Goal: Task Accomplishment & Management: Manage account settings

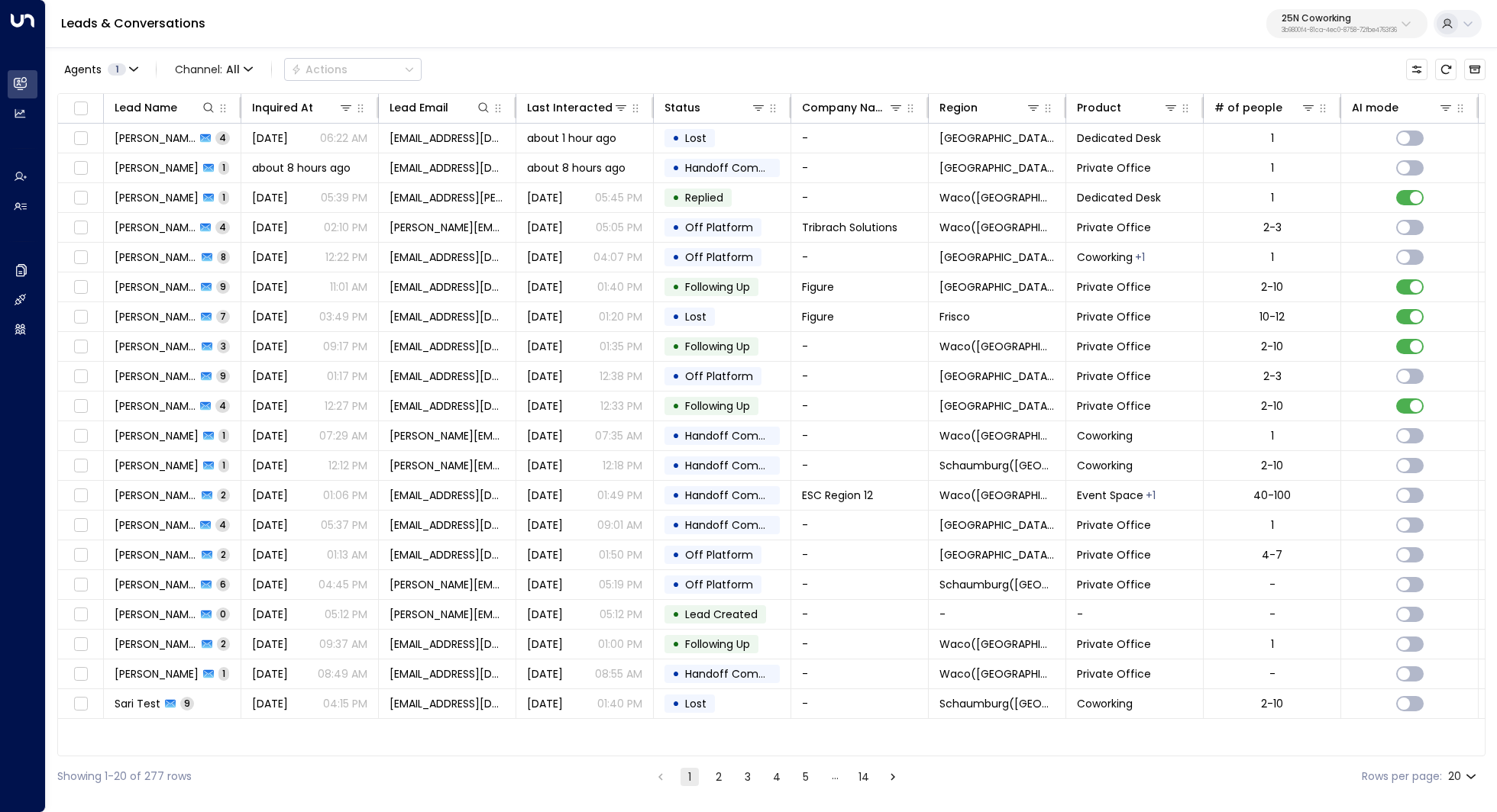
click at [1339, 18] on p "25N Coworking" at bounding box center [1338, 18] width 116 height 9
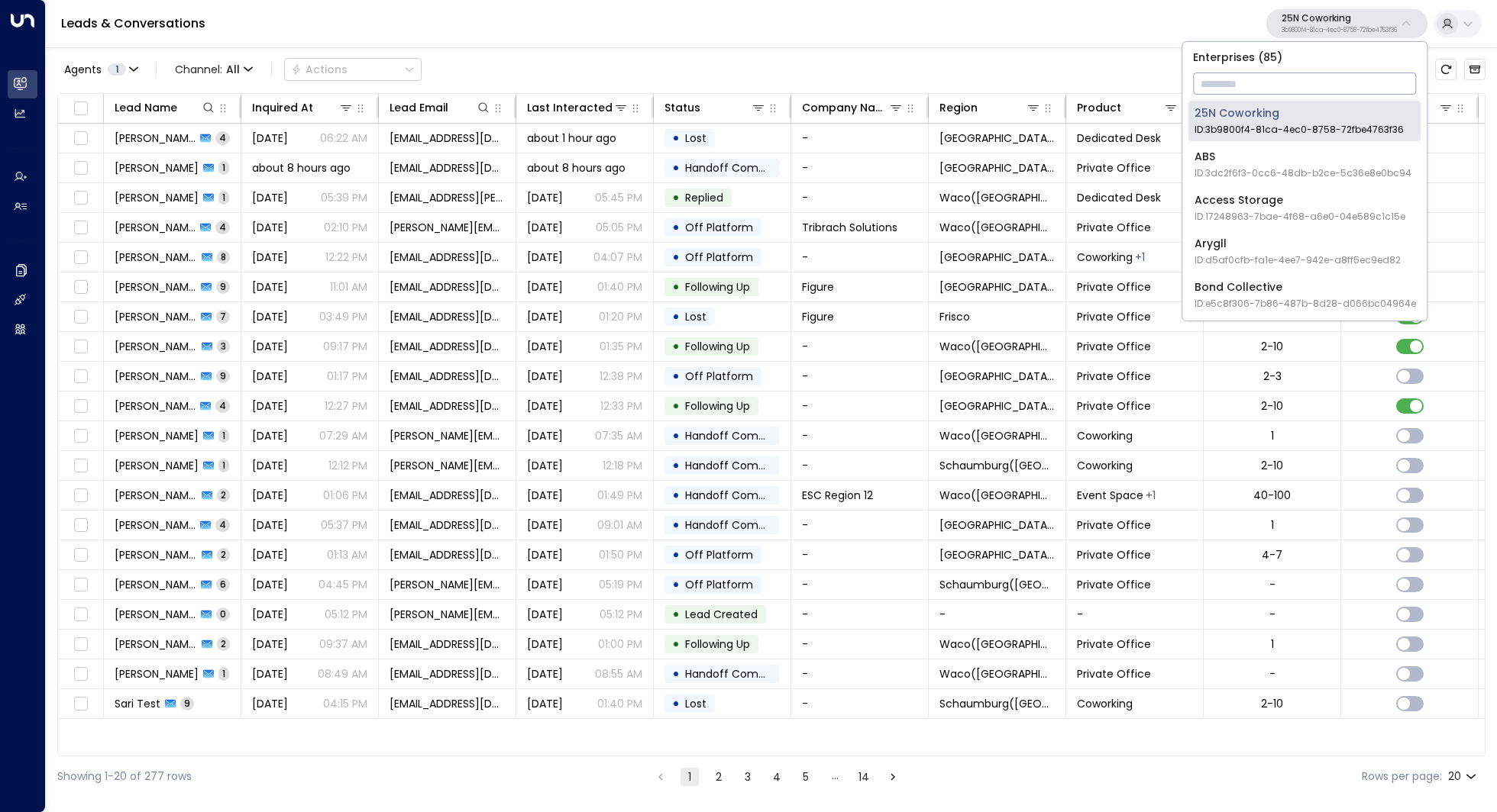
click at [1269, 83] on input "text" at bounding box center [1304, 83] width 223 height 29
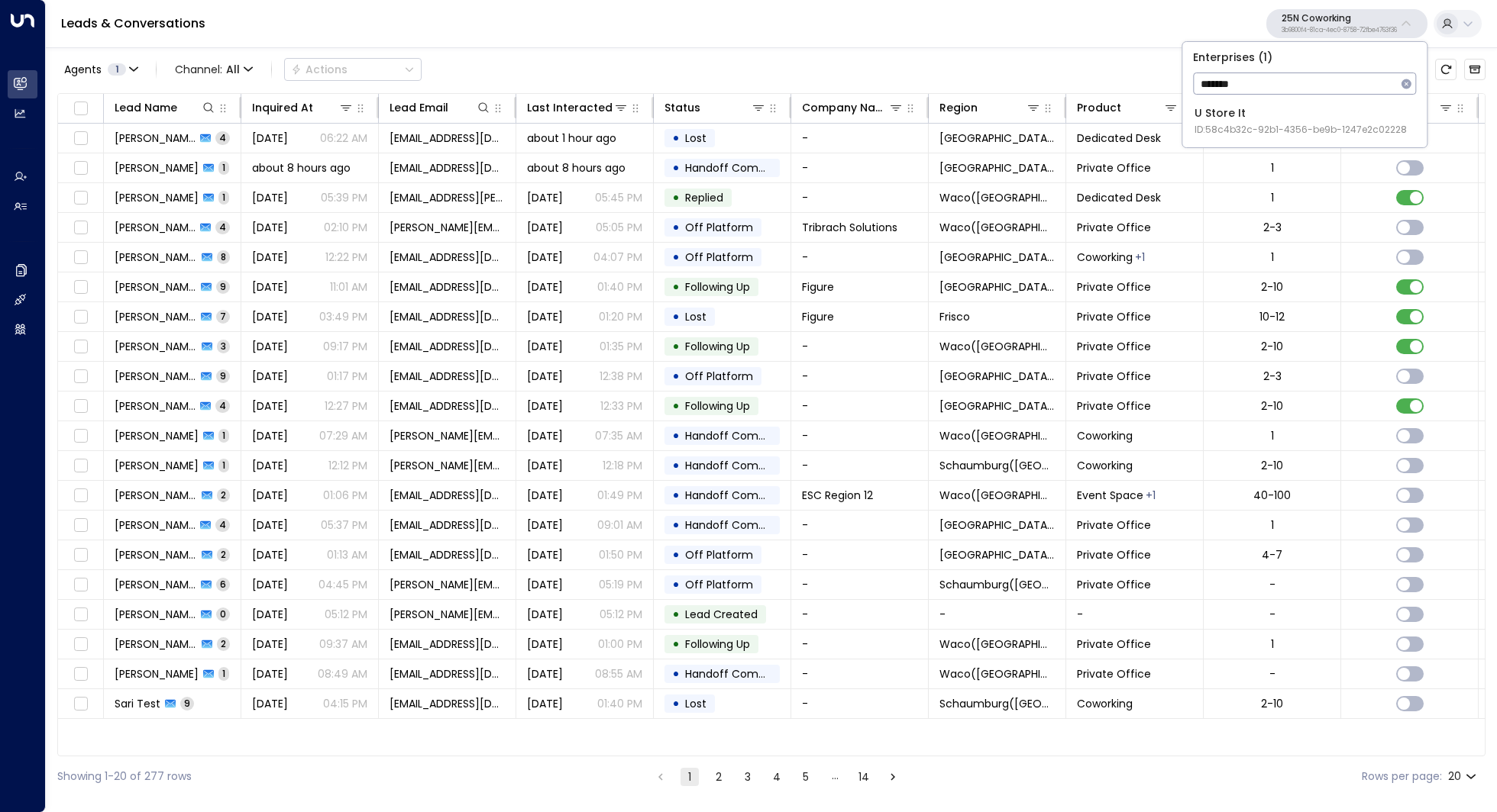
type input "*******"
click at [1255, 117] on div "U Store It ID: 58c4b32c-92b1-4356-be9b-1247e2c02228" at bounding box center [1300, 121] width 213 height 31
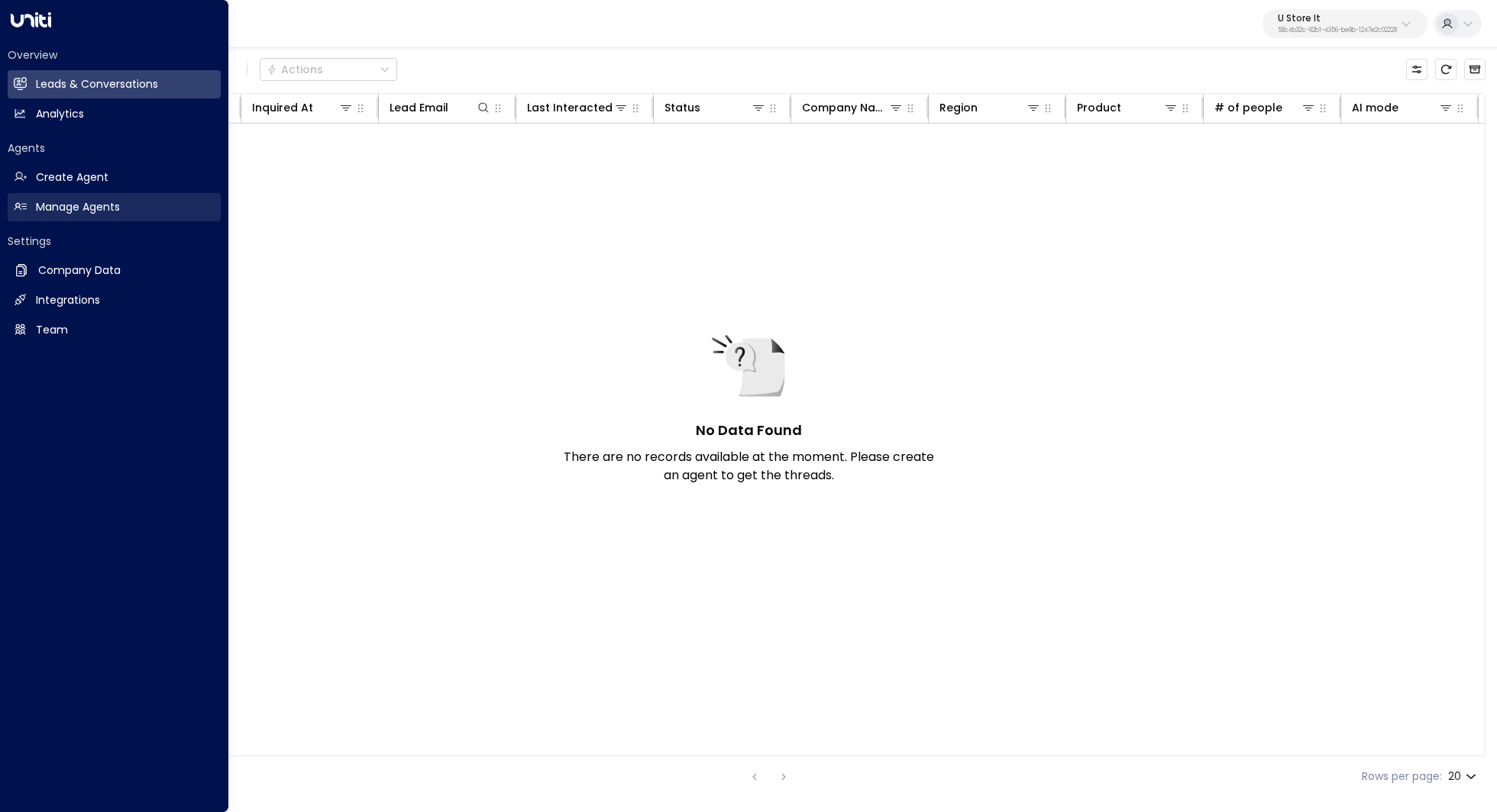
click at [145, 210] on link "Manage Agents Manage Agents" at bounding box center [114, 207] width 213 height 29
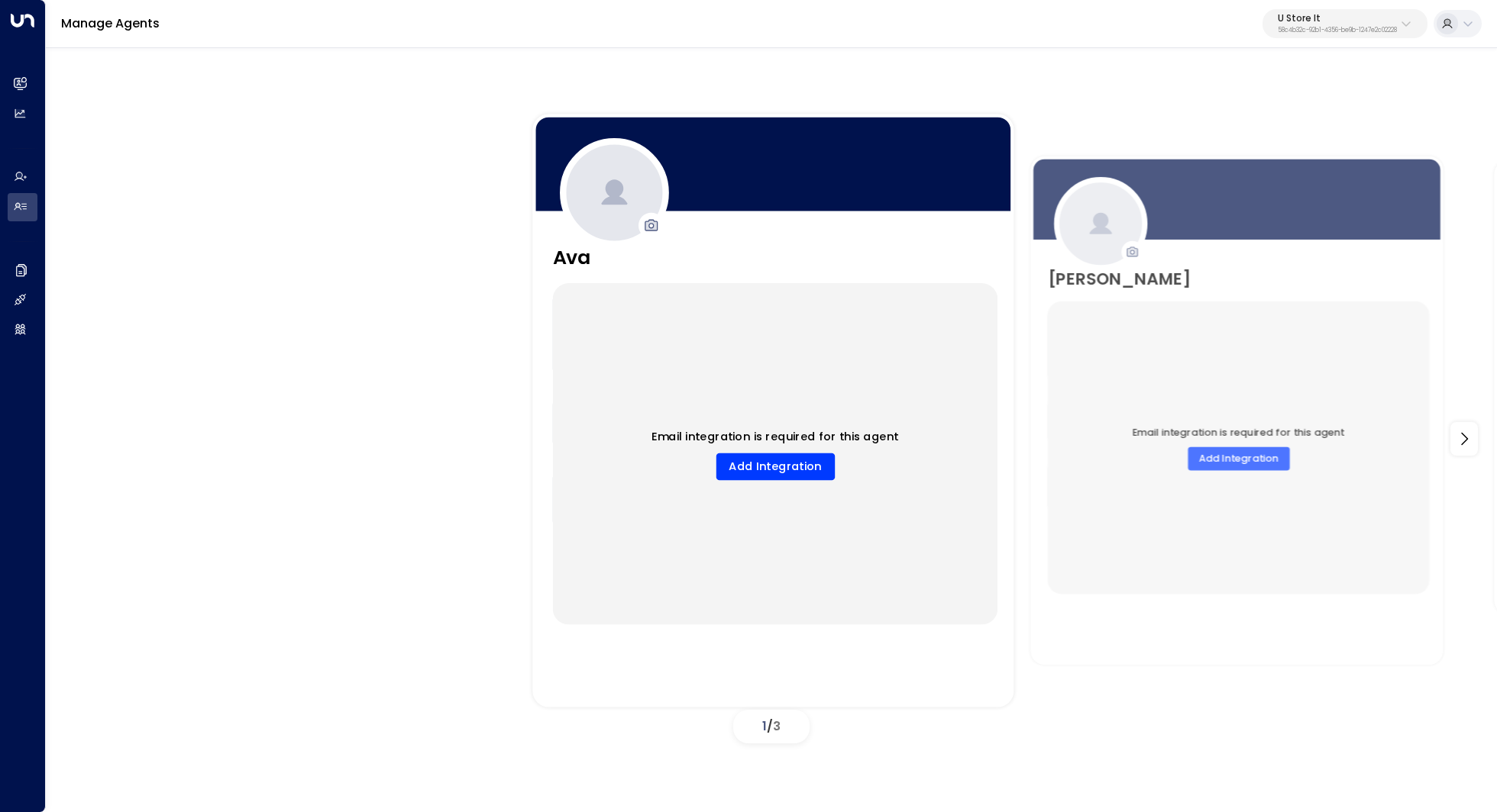
click at [864, 382] on div "Email integration is required for this agent Add Integration" at bounding box center [776, 454] width 445 height 341
click at [720, 377] on div "Email integration is required for this agent Add Integration" at bounding box center [776, 454] width 445 height 341
click at [751, 459] on button "Add Integration" at bounding box center [774, 466] width 118 height 28
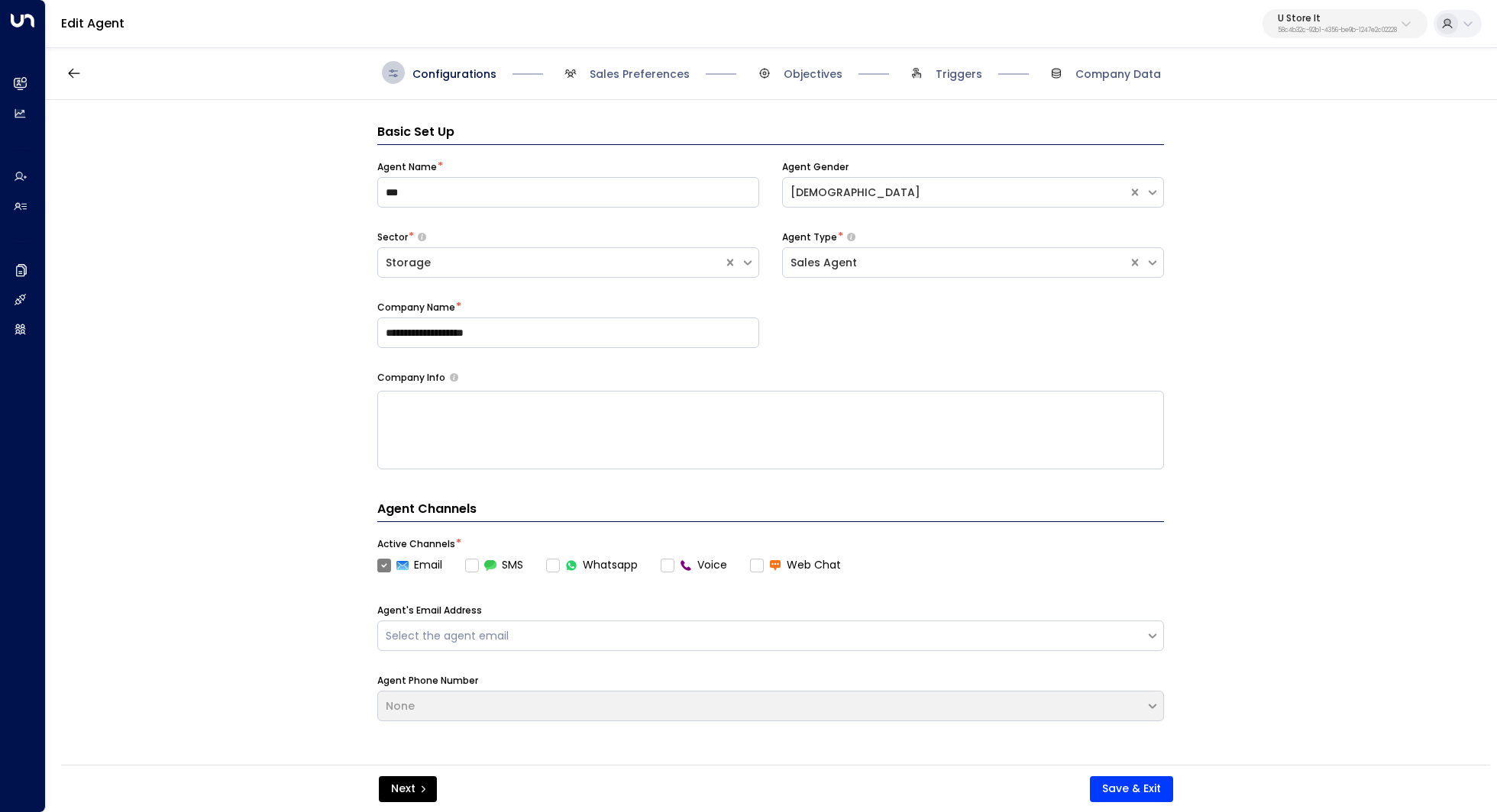
scroll to position [23, 0]
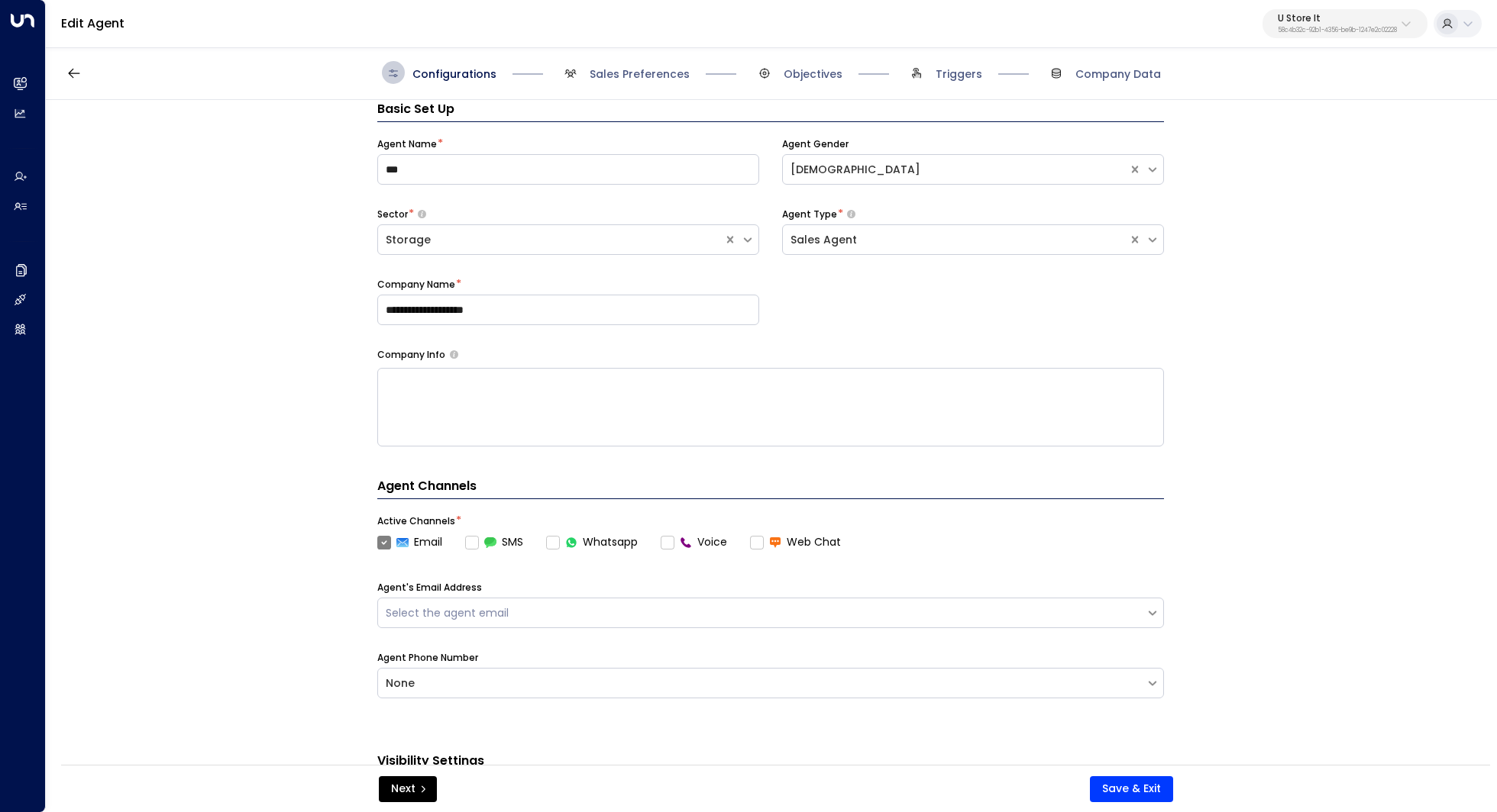
click at [1314, 15] on p "U Store It" at bounding box center [1337, 18] width 119 height 9
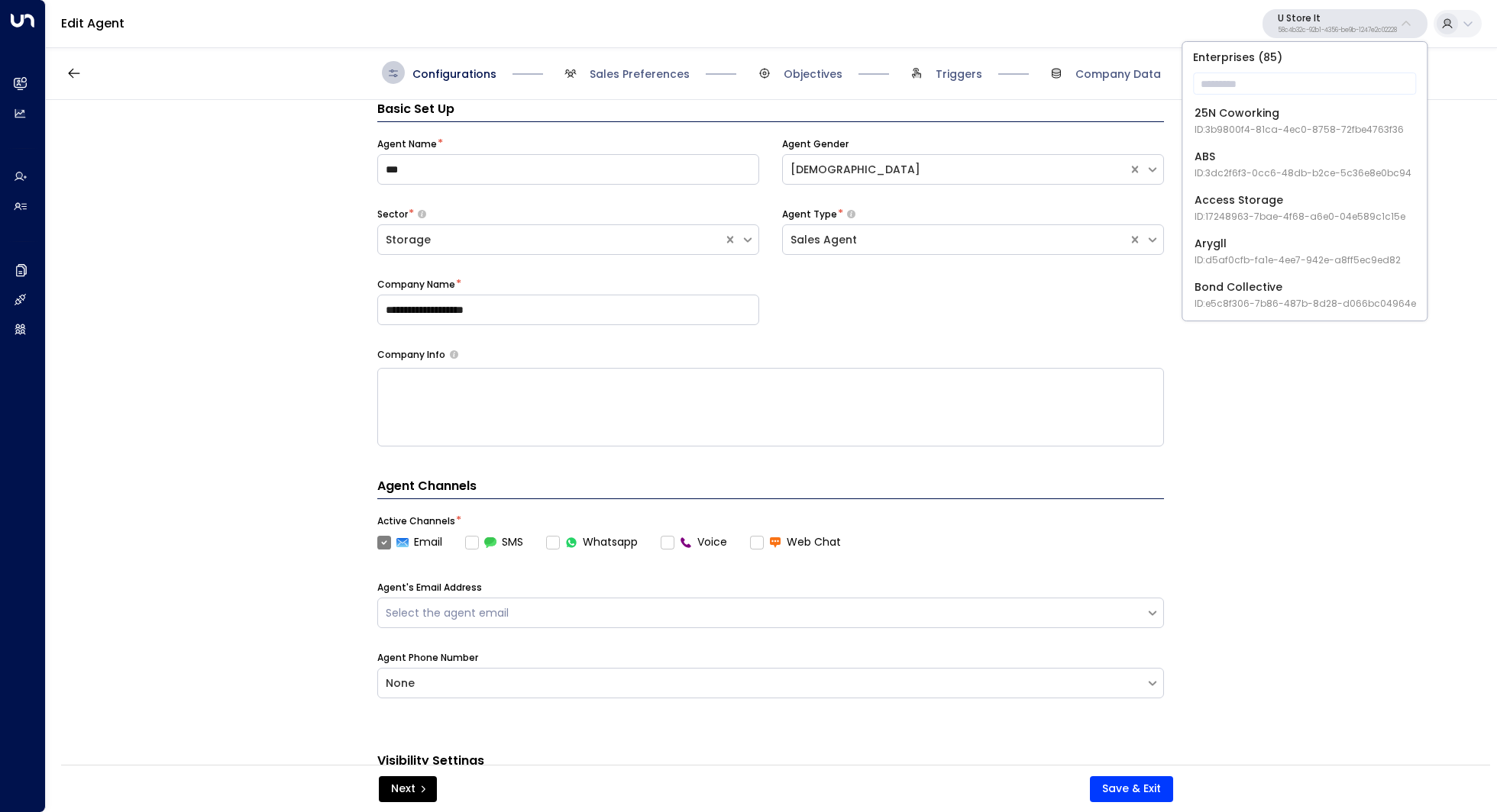
click at [1353, 8] on div "Edit Agent U Store It 58c4b32c-92b1-4356-be9b-1247e2c02228" at bounding box center [771, 24] width 1451 height 48
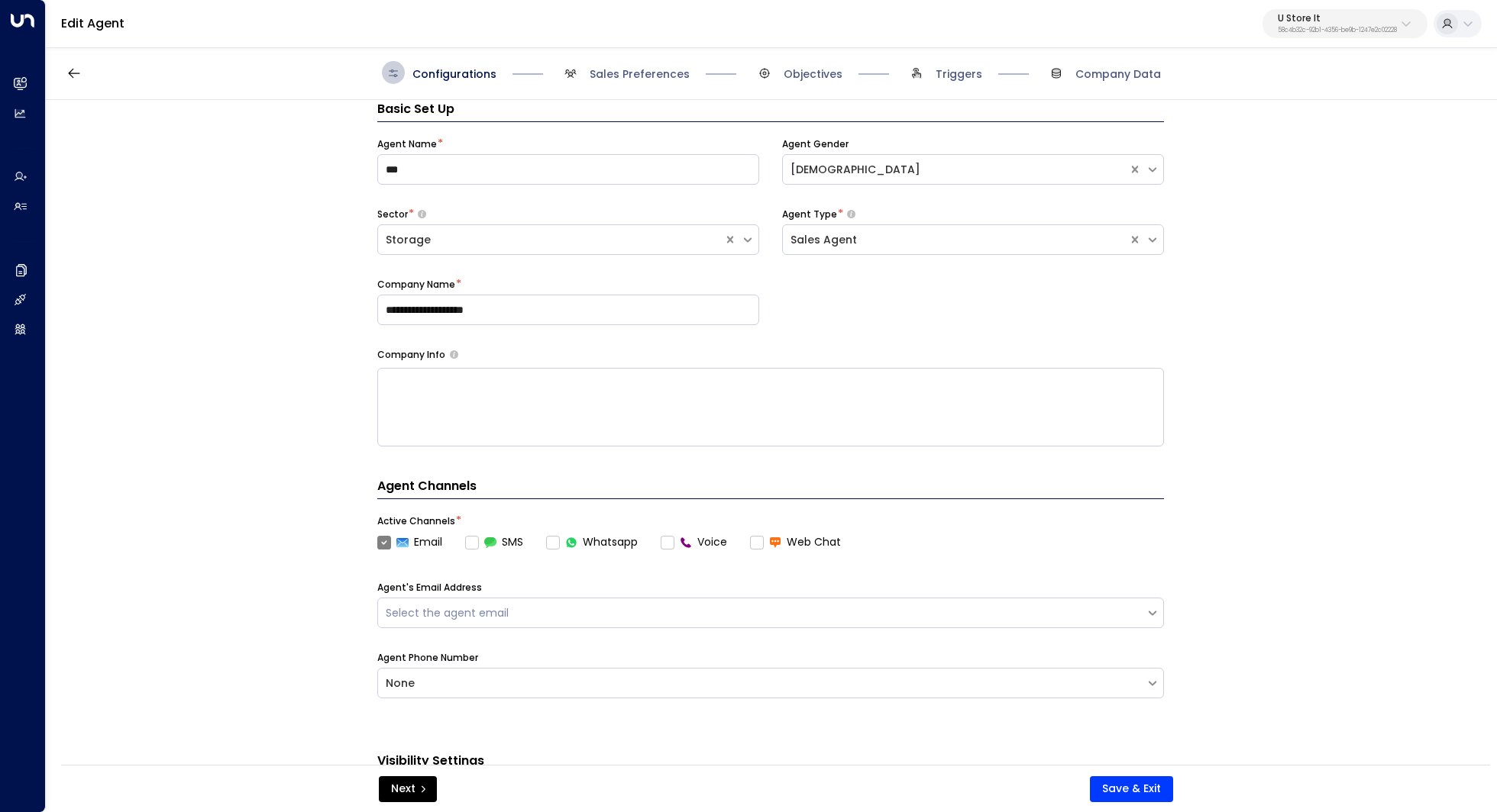
click at [1362, 12] on button "U Store It 58c4b32c-92b1-4356-be9b-1247e2c02228" at bounding box center [1345, 24] width 165 height 29
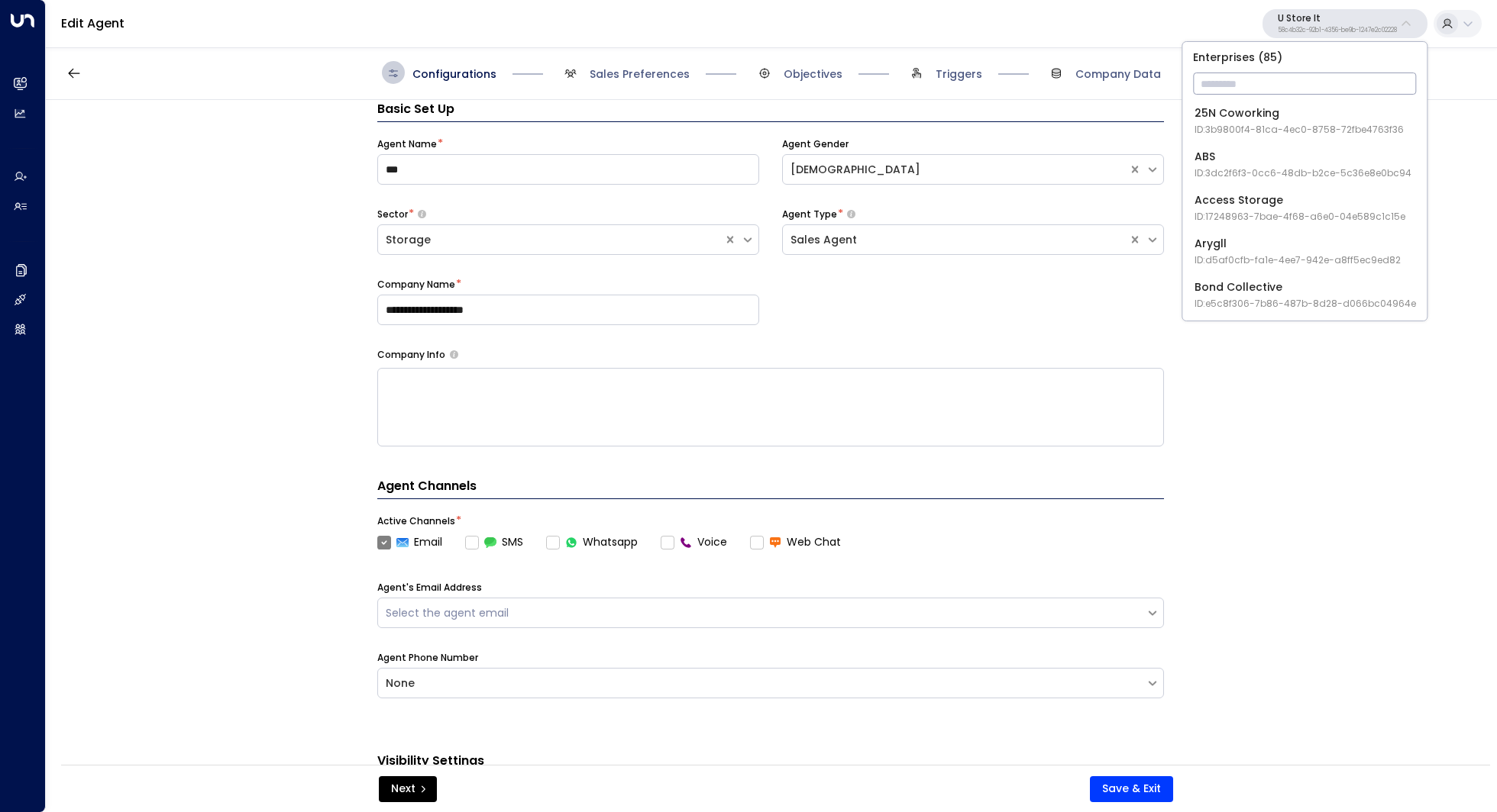
click at [1306, 91] on input "text" at bounding box center [1304, 83] width 223 height 29
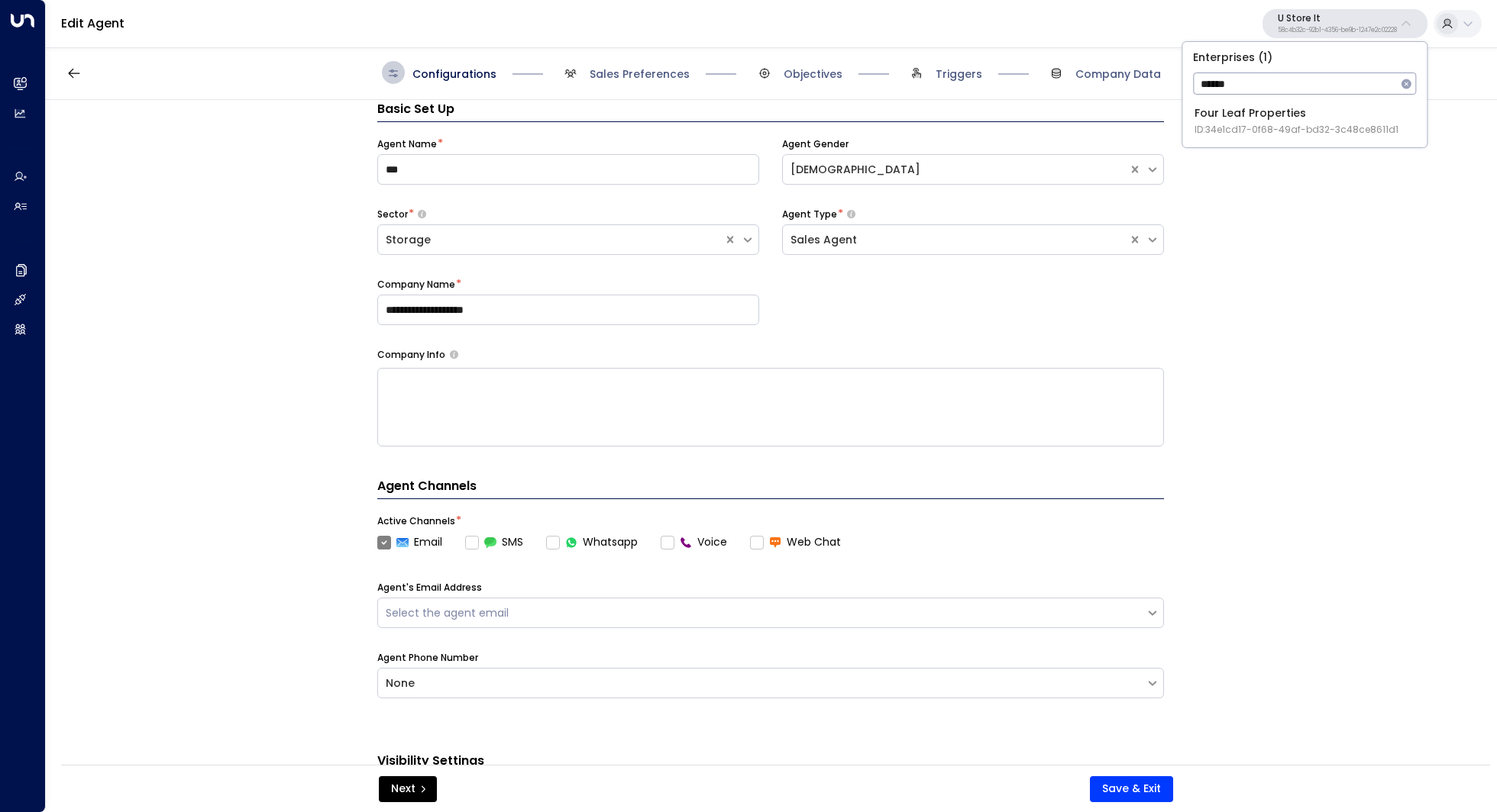
type input "******"
click at [1290, 129] on span "ID: 34e1cd17-0f68-49af-bd32-3c48ce8611d1" at bounding box center [1296, 130] width 204 height 13
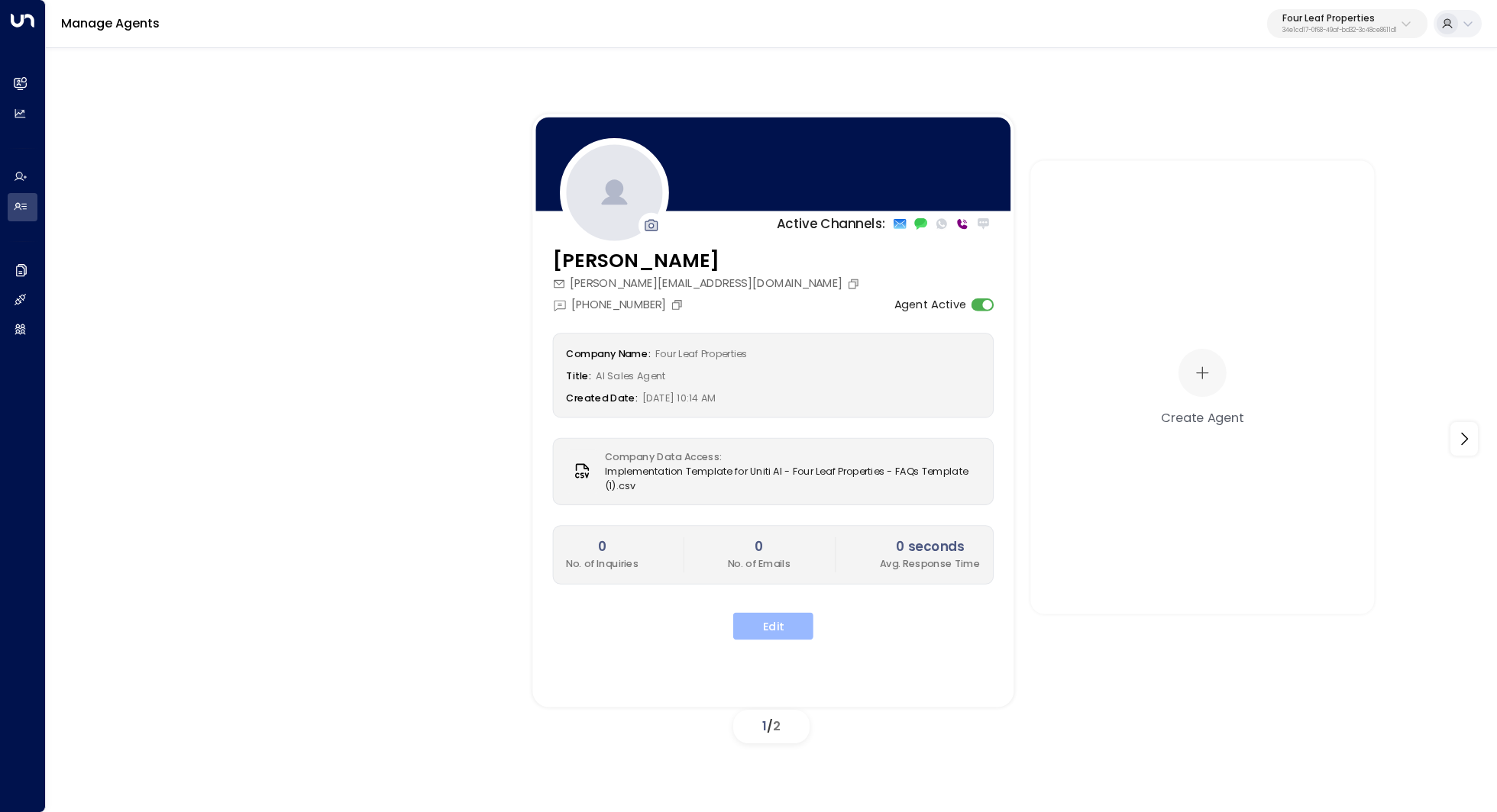
click at [786, 631] on button "Edit" at bounding box center [773, 626] width 80 height 28
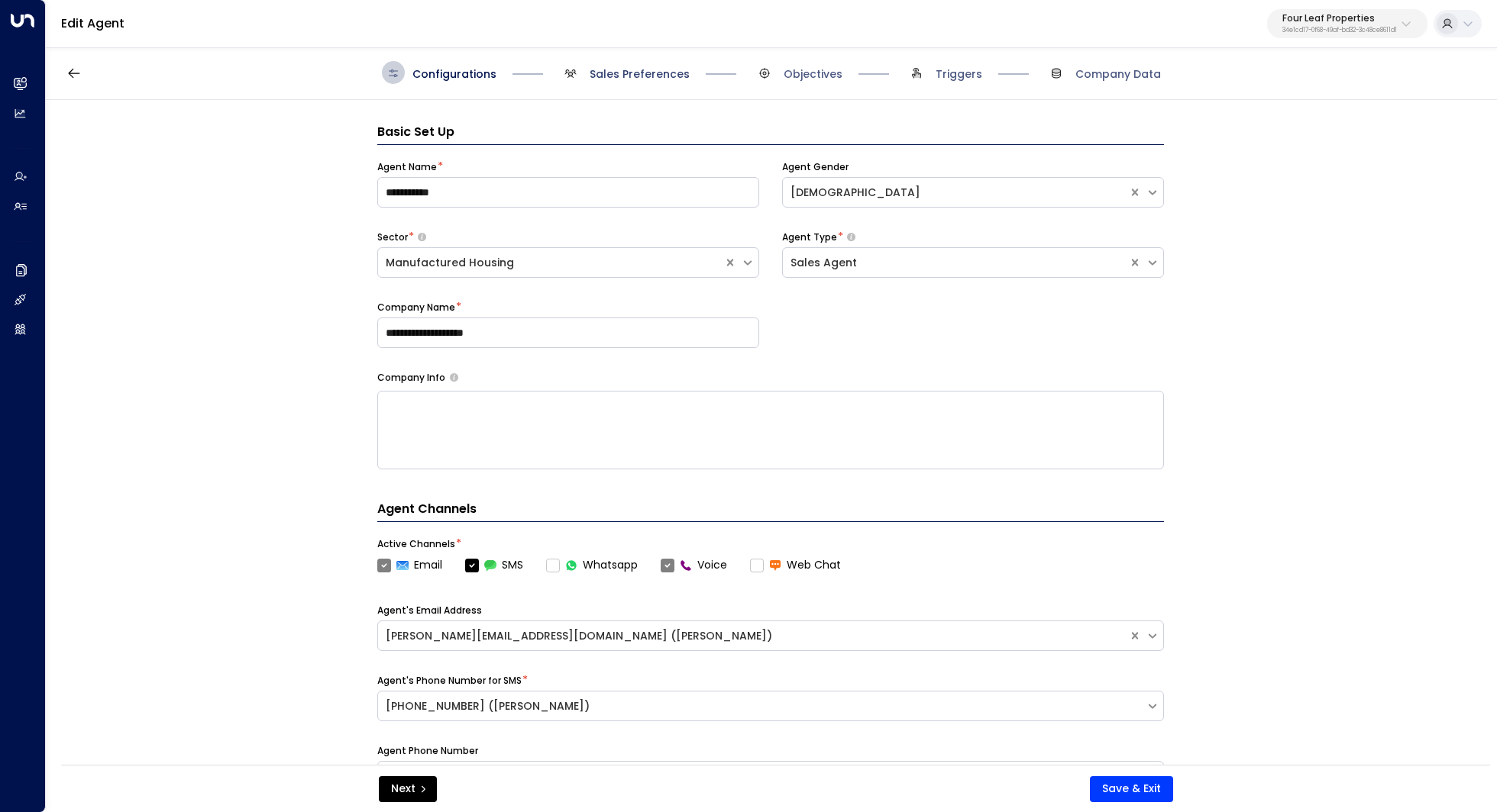
click at [638, 70] on span "Sales Preferences" at bounding box center [639, 74] width 100 height 15
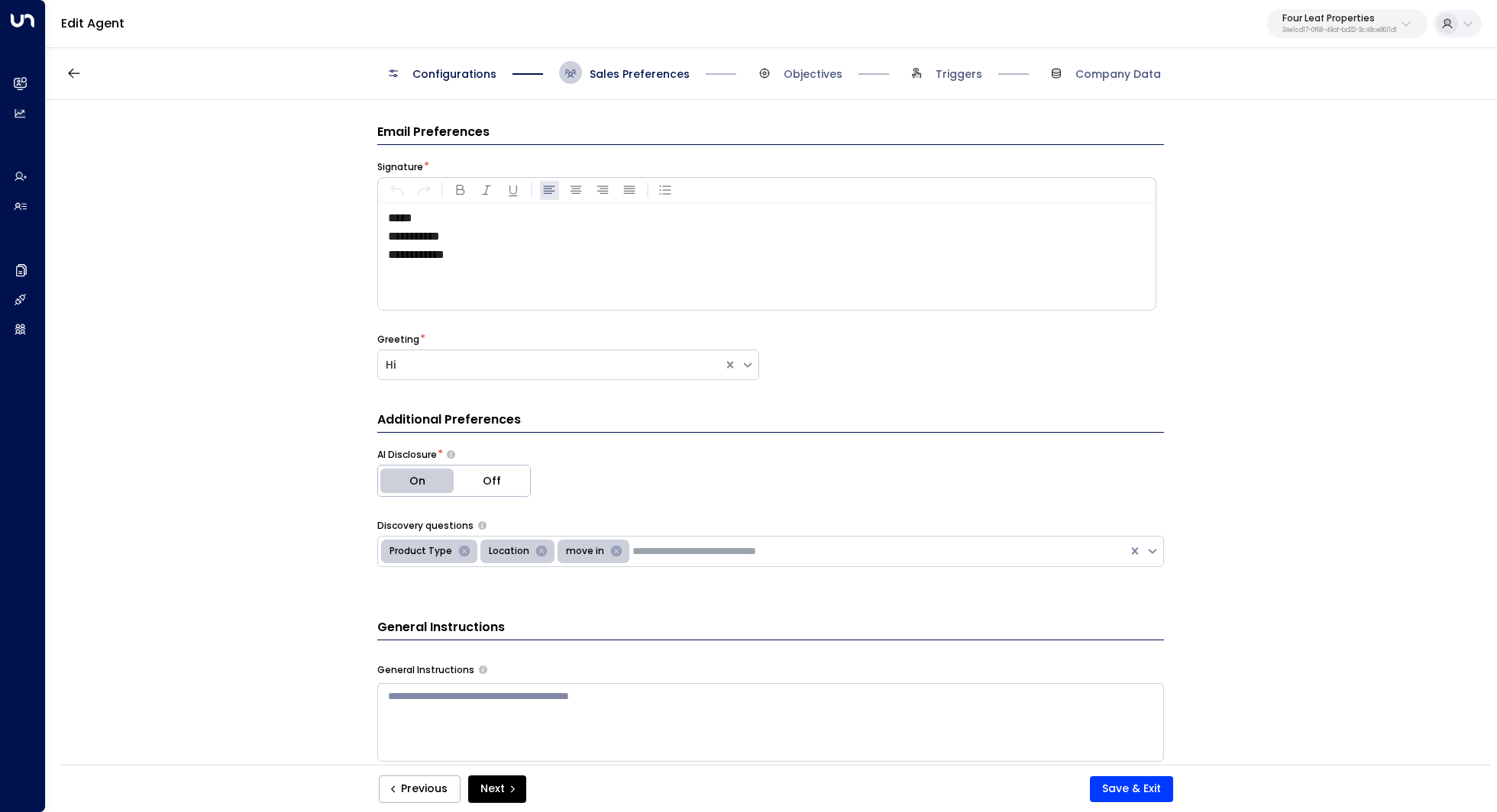
click at [1334, 13] on p "Four Leaf Properties" at bounding box center [1339, 18] width 115 height 9
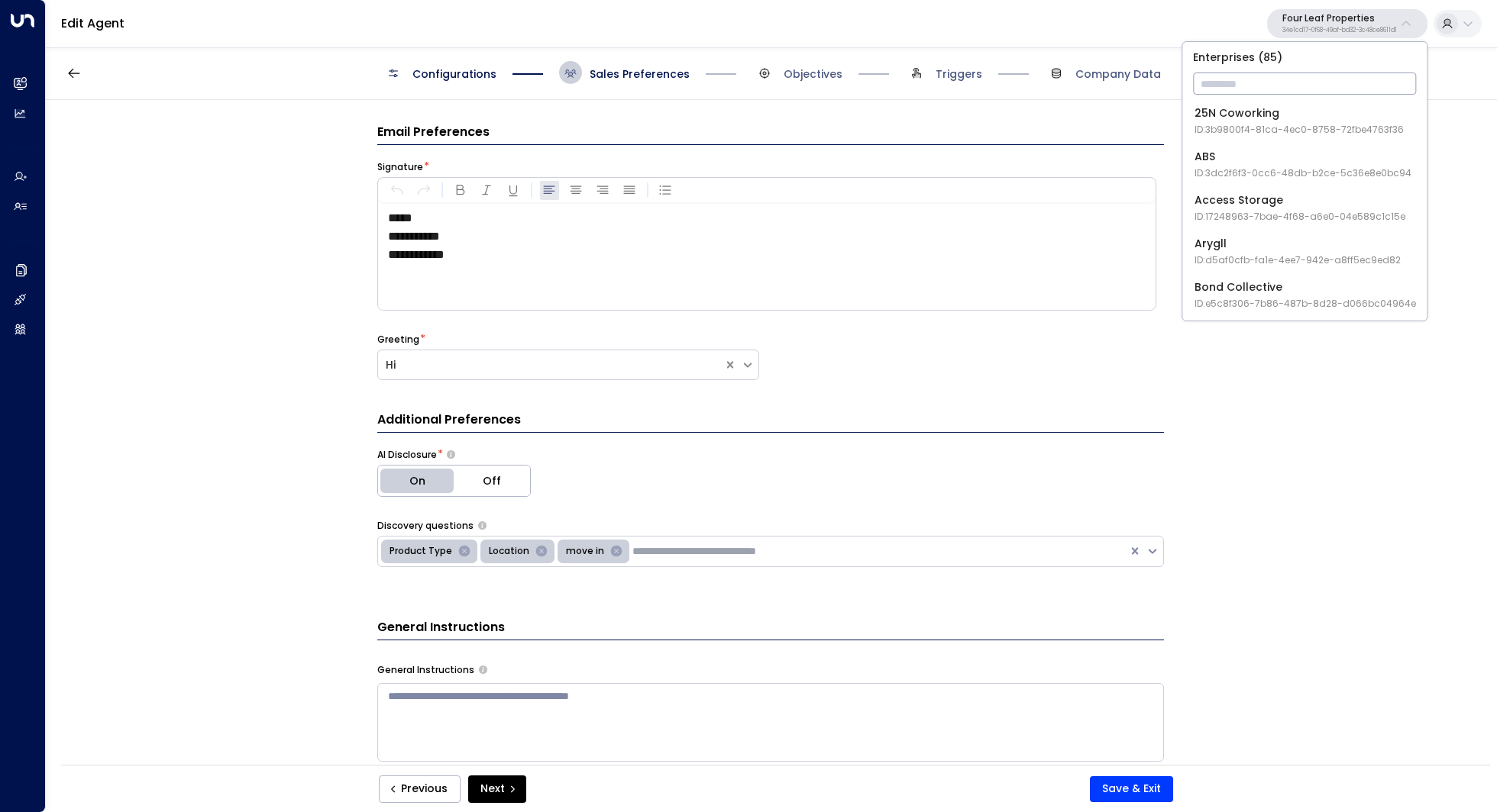
click at [1294, 81] on input "text" at bounding box center [1304, 83] width 223 height 29
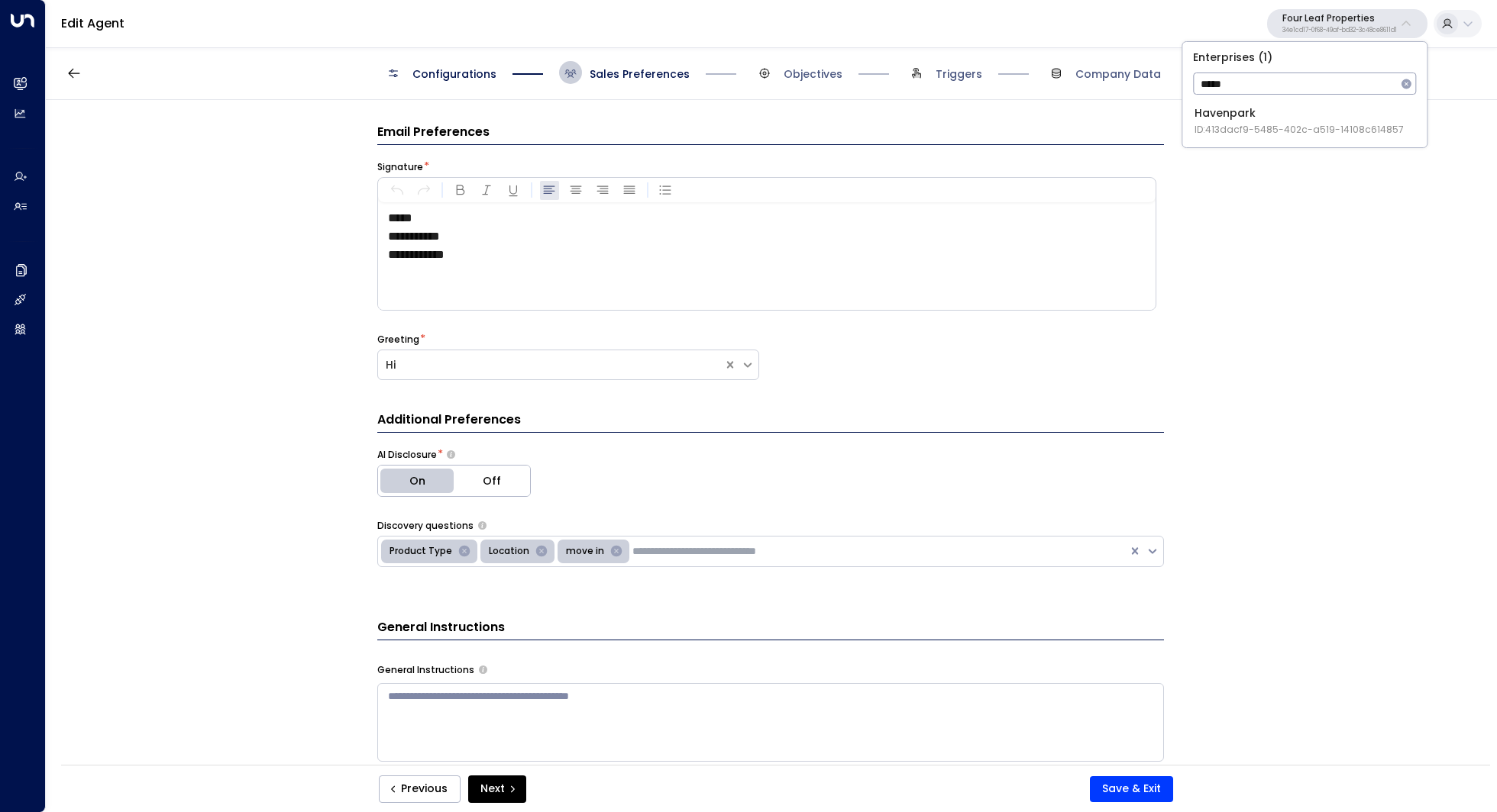
type input "*****"
click at [1273, 123] on span "ID: 413dacf9-5485-402c-a519-14108c614857" at bounding box center [1299, 130] width 209 height 13
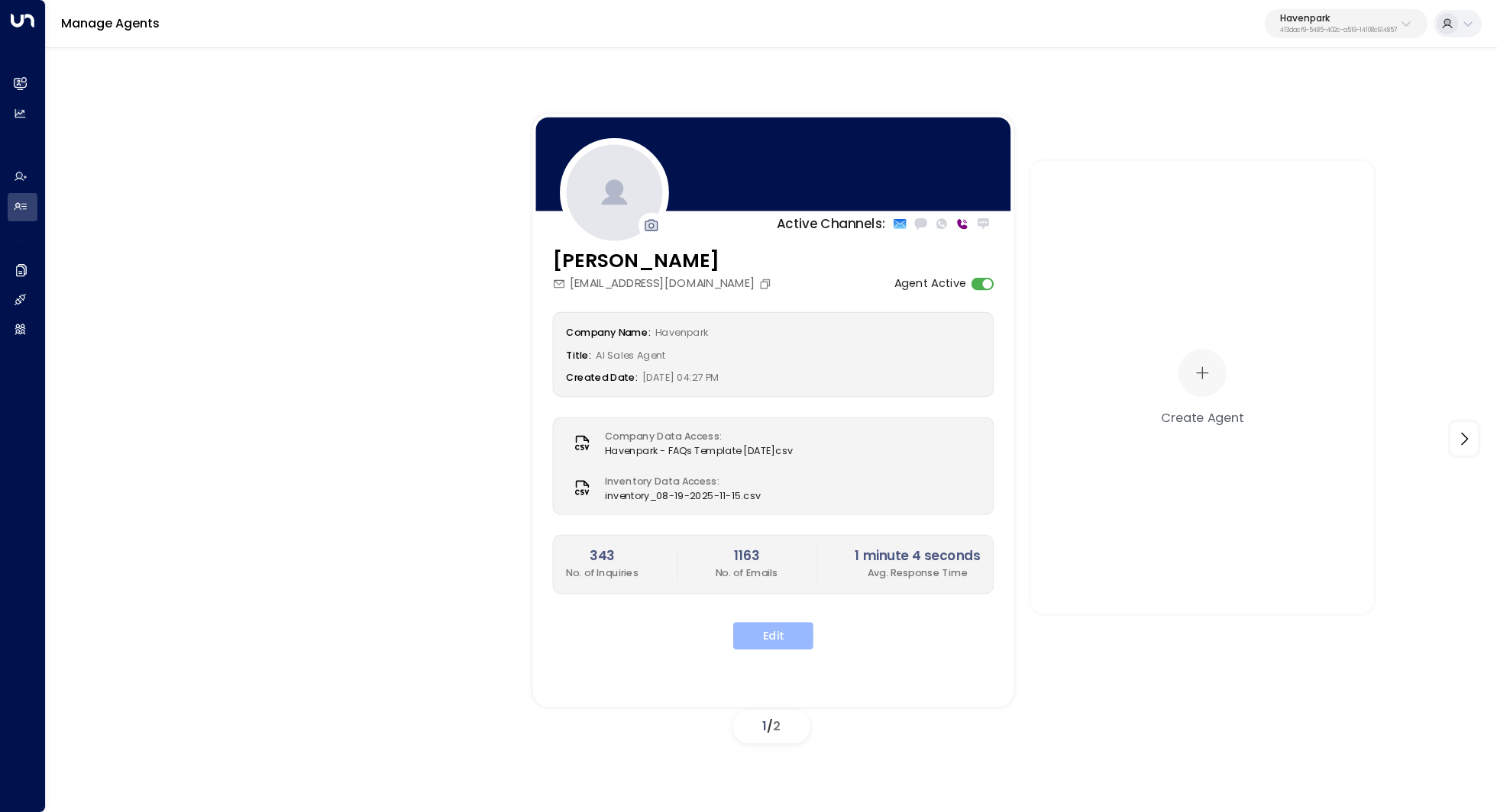
click at [761, 635] on button "Edit" at bounding box center [773, 636] width 80 height 28
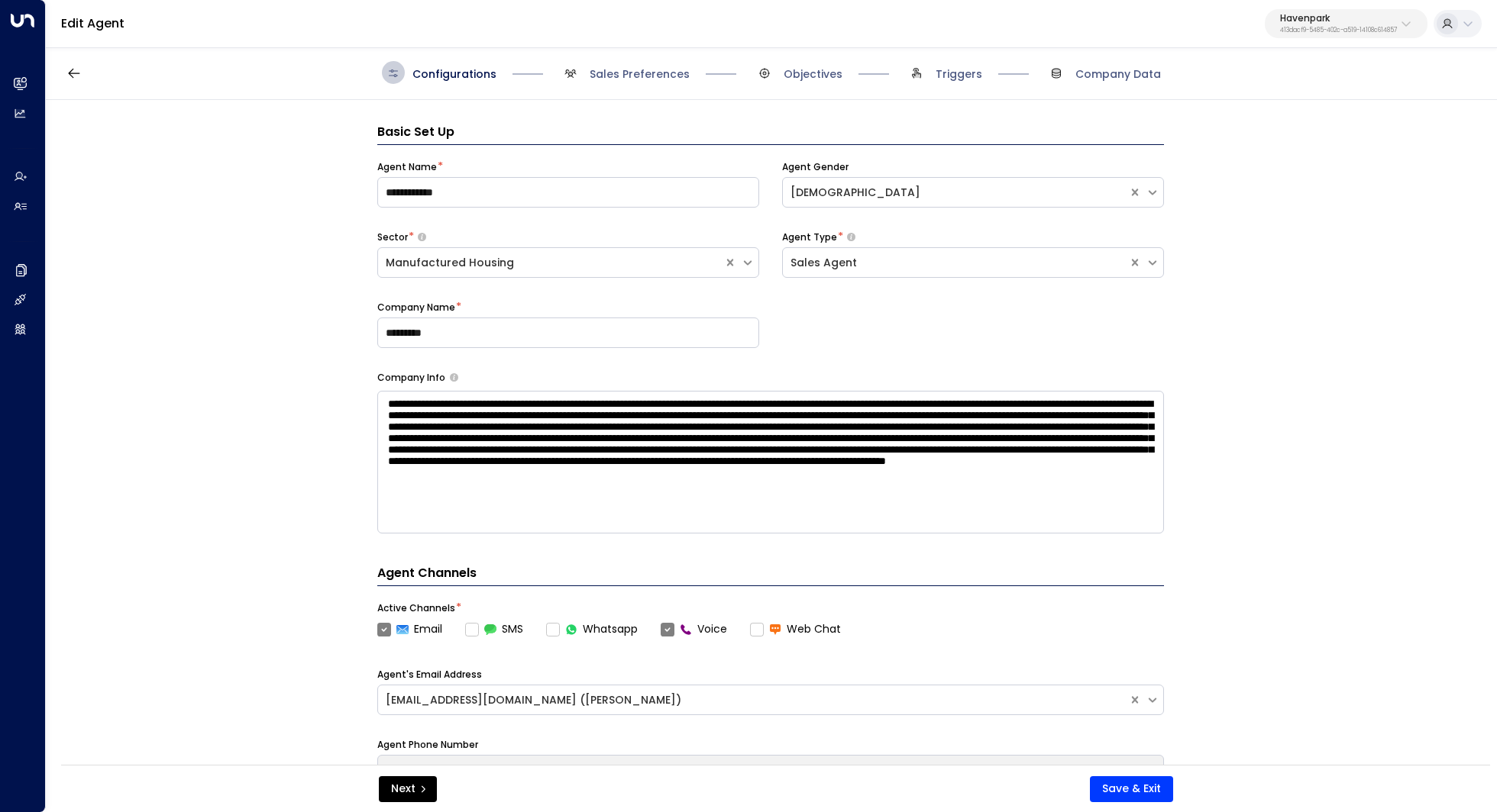
scroll to position [23, 0]
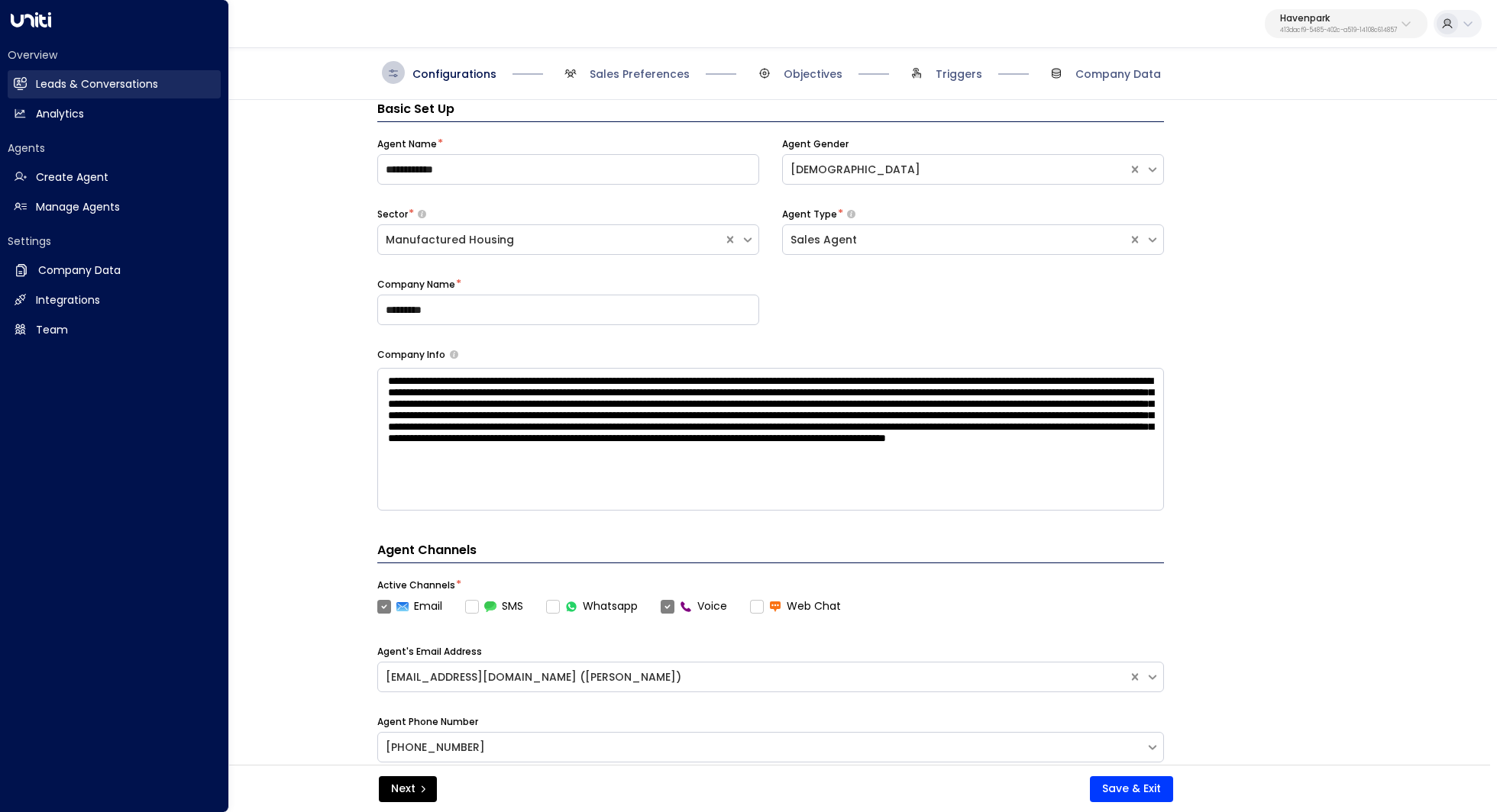
click at [70, 90] on h2 "Leads & Conversations" at bounding box center [97, 84] width 122 height 16
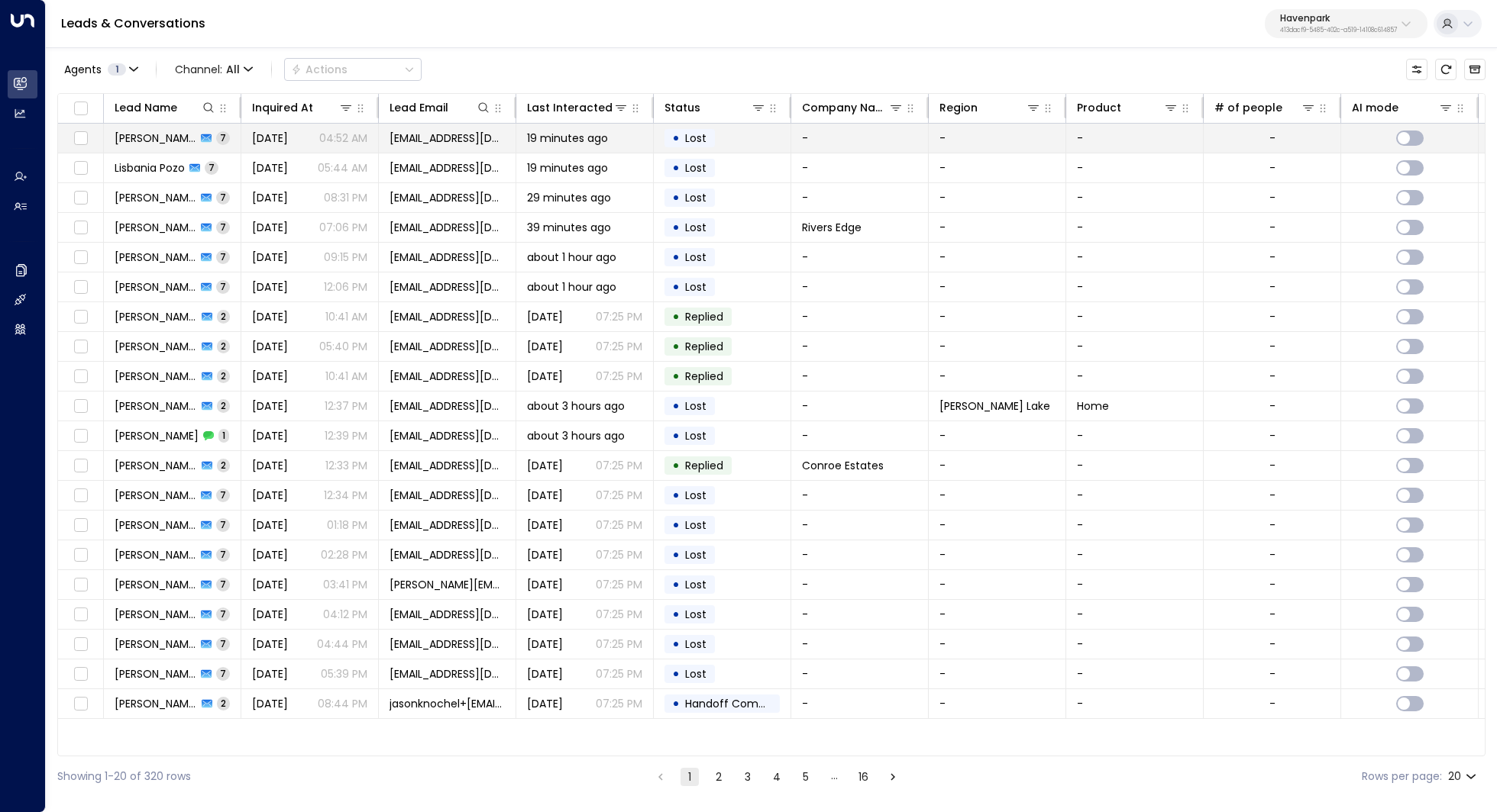
click at [198, 143] on div "Alexander Mendoza 7" at bounding box center [172, 138] width 116 height 15
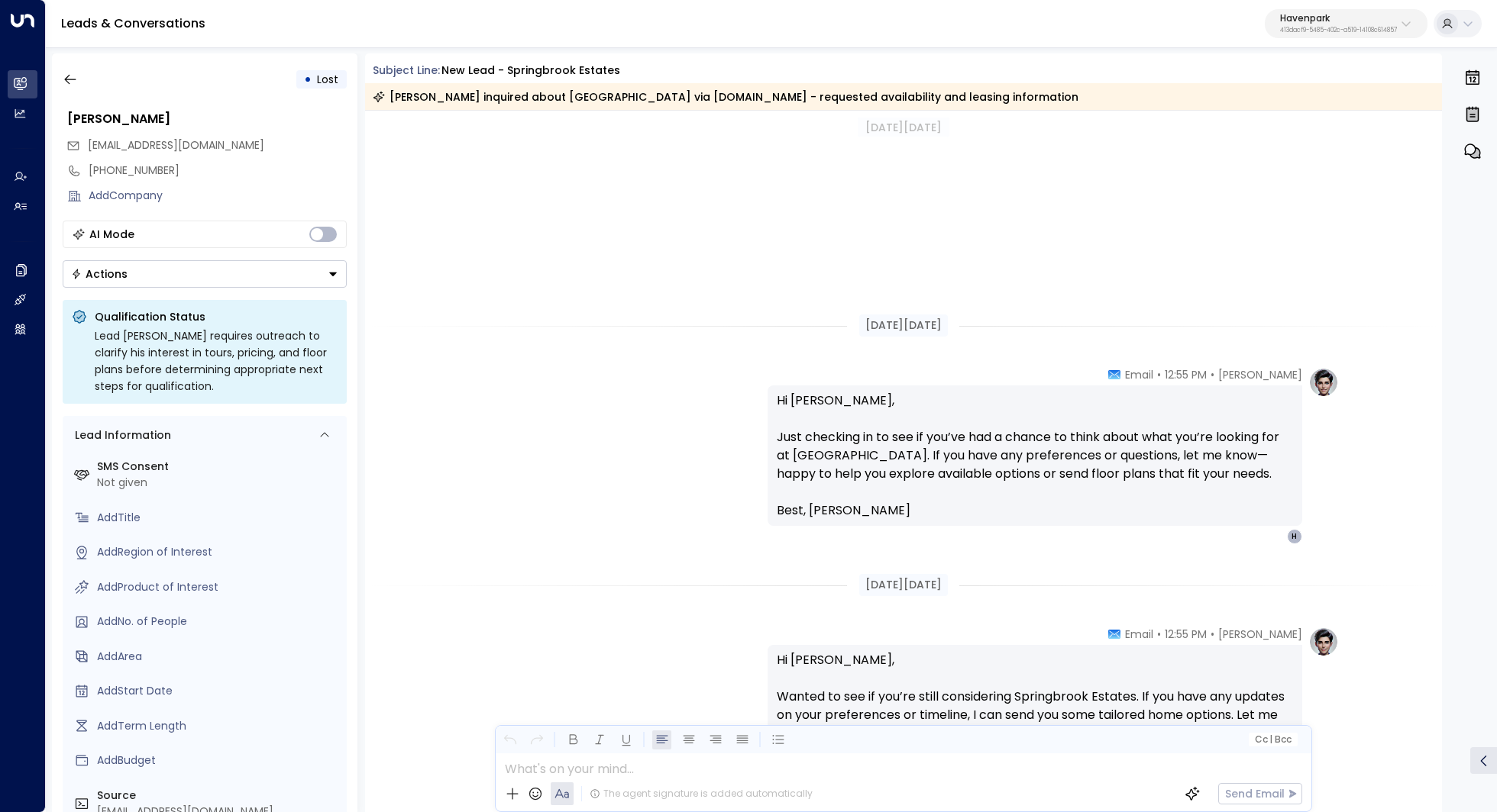
scroll to position [371, 0]
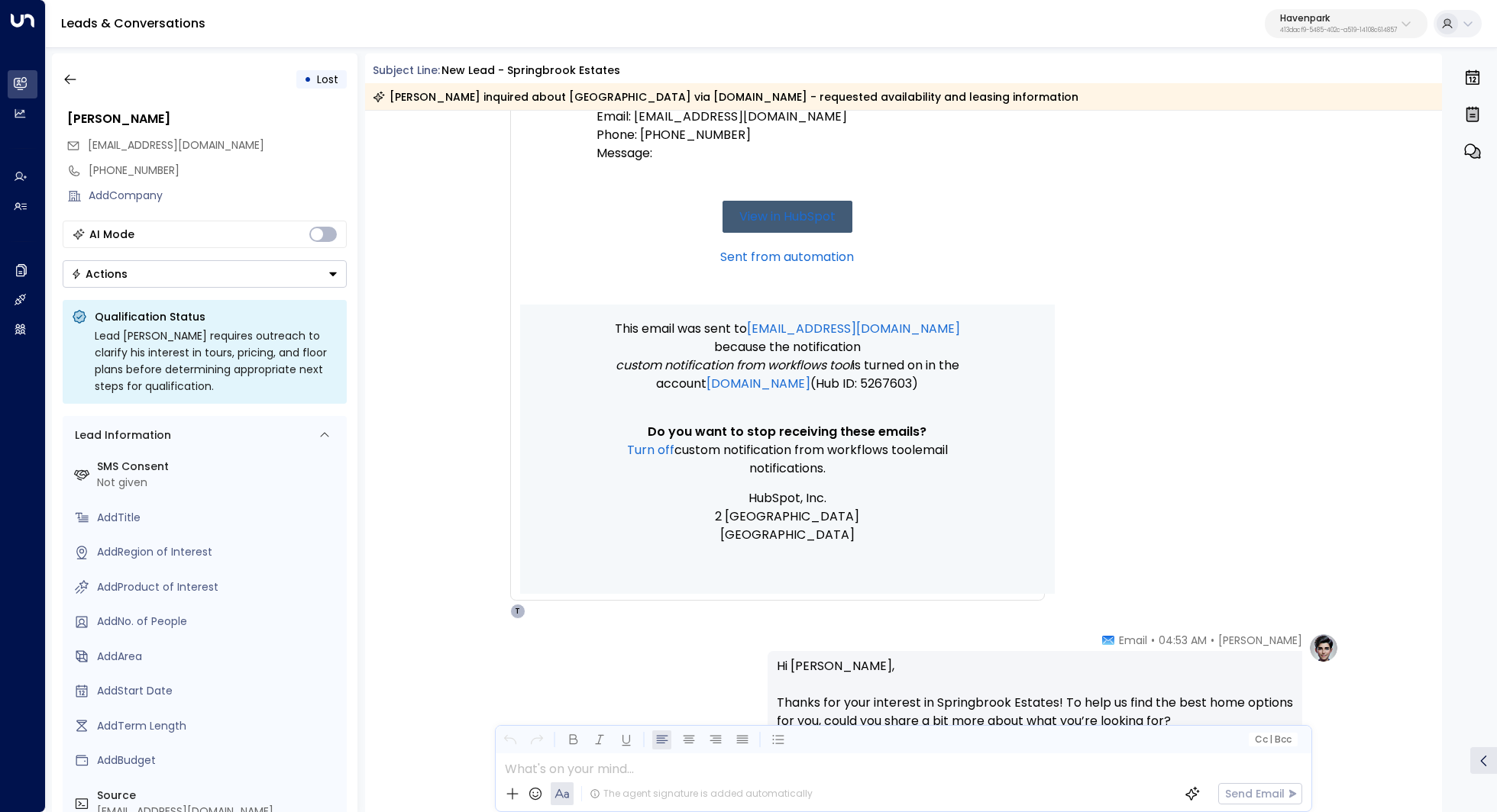
drag, startPoint x: 813, startPoint y: 433, endPoint x: 813, endPoint y: 442, distance: 9.0
click at [813, 442] on td "This email was sent to taylorsmith@havenparkmgmt.com because the notification C…" at bounding box center [787, 449] width 382 height 289
click at [813, 442] on span "Custom notification from workflows tool" at bounding box center [794, 450] width 240 height 19
drag, startPoint x: 836, startPoint y: 426, endPoint x: 828, endPoint y: 451, distance: 26.2
click at [829, 451] on td "This email was sent to taylorsmith@havenparkmgmt.com because the notification C…" at bounding box center [787, 449] width 382 height 289
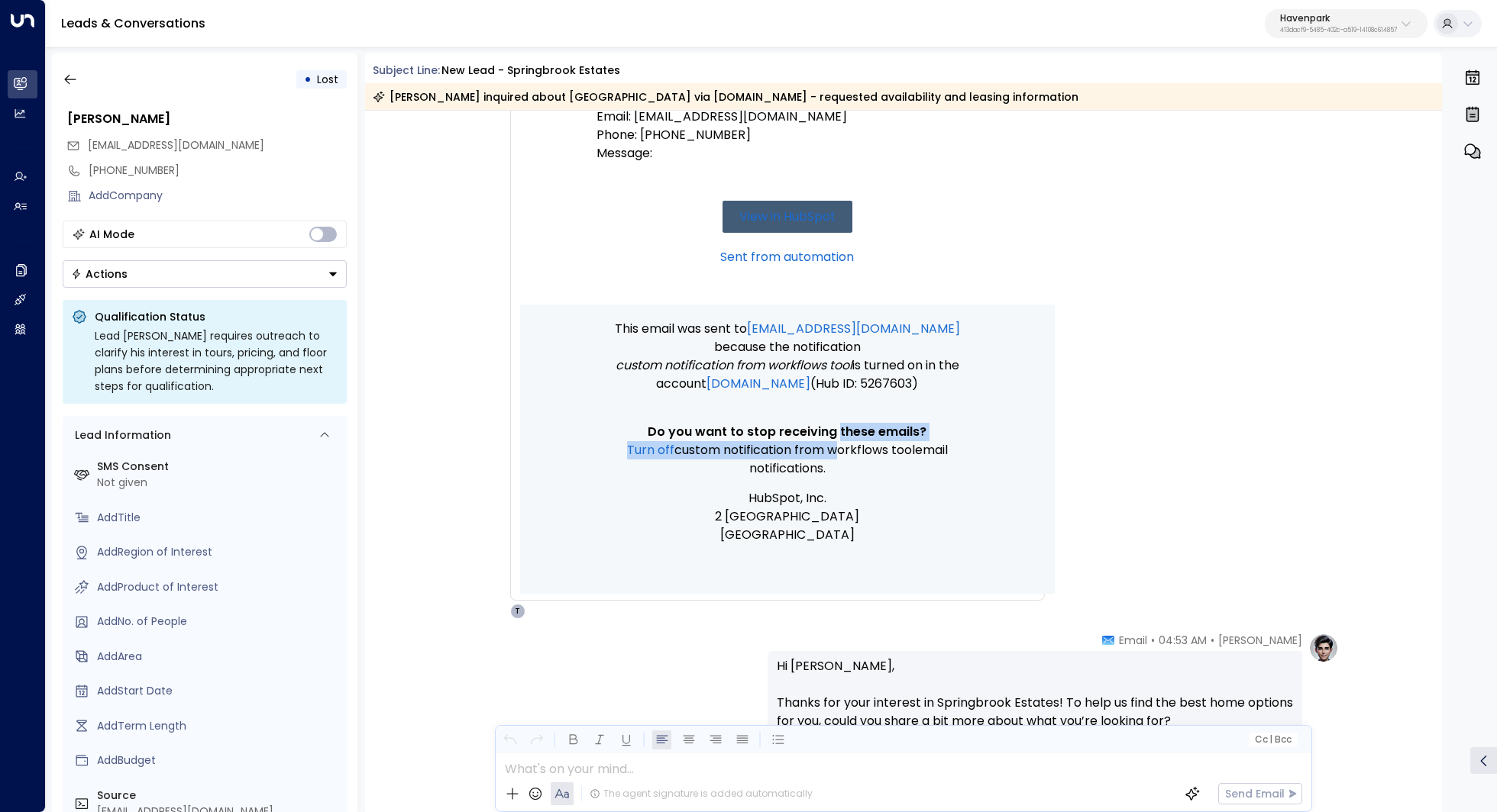
click at [828, 451] on span "Custom notification from workflows tool" at bounding box center [794, 450] width 240 height 19
drag, startPoint x: 834, startPoint y: 444, endPoint x: 834, endPoint y: 462, distance: 18.0
click at [834, 462] on p "Turn off Custom notification from workflows tool email notifications." at bounding box center [787, 459] width 382 height 36
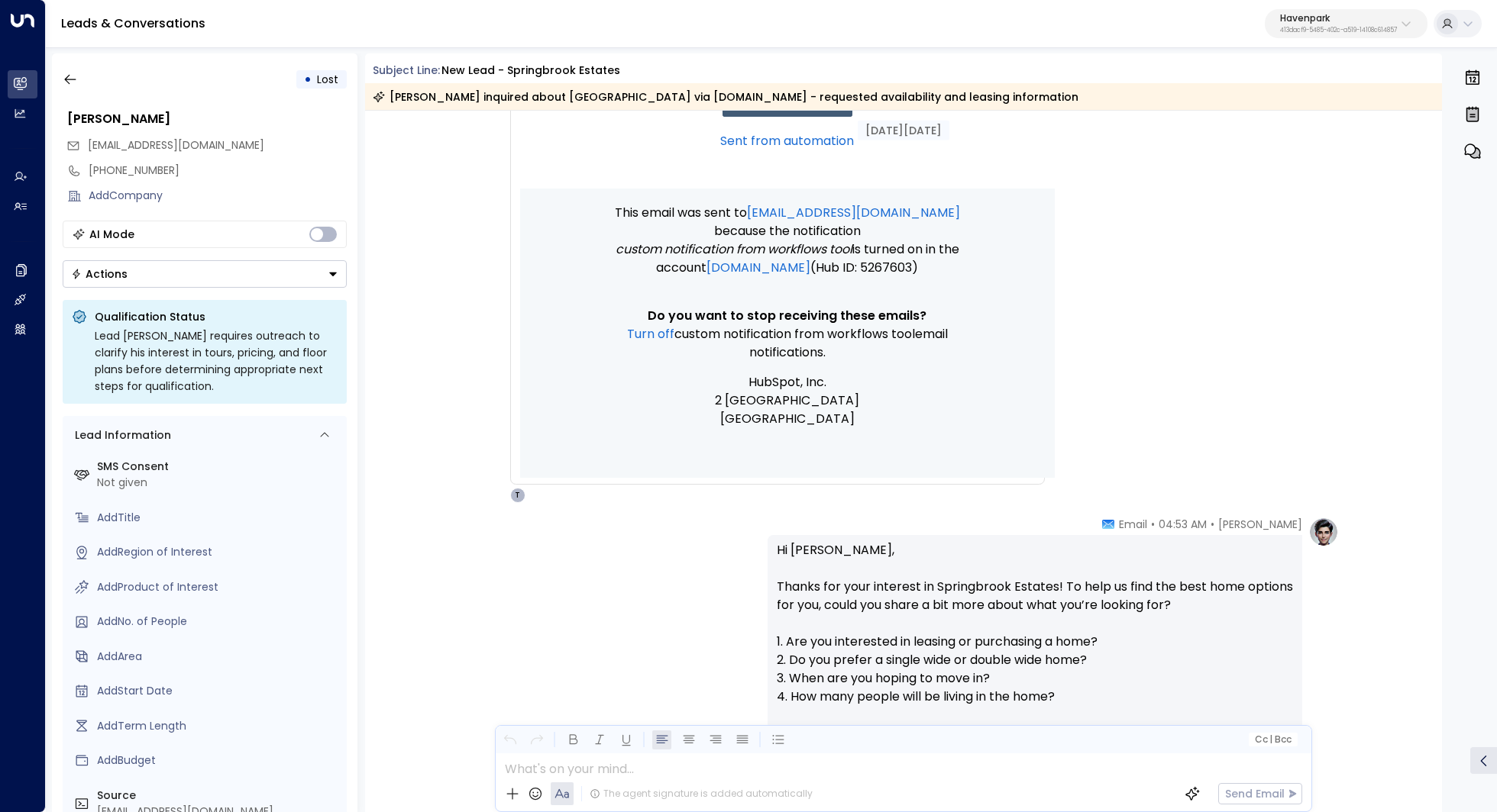
scroll to position [522, 0]
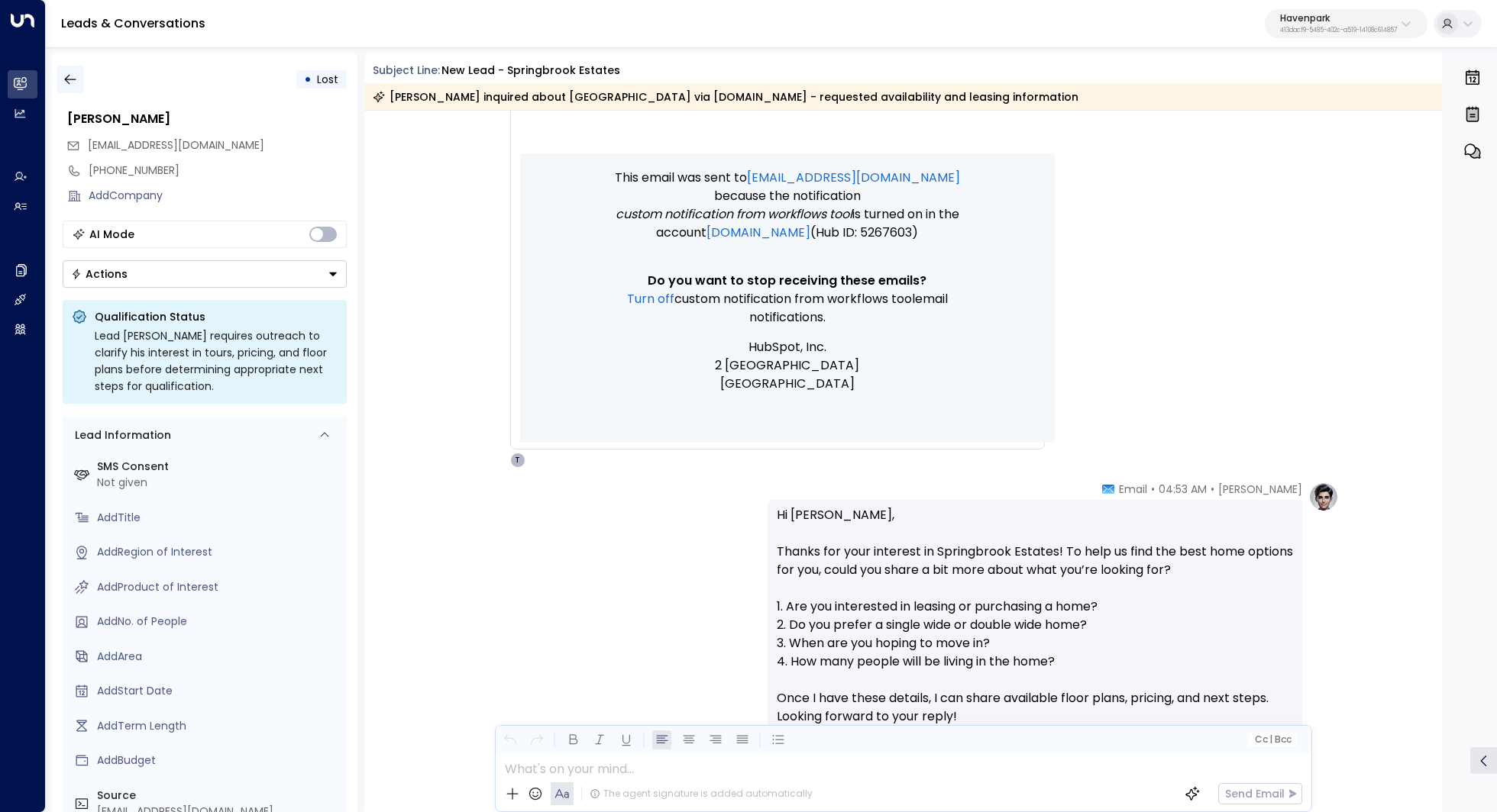
click at [73, 78] on icon "button" at bounding box center [70, 80] width 12 height 10
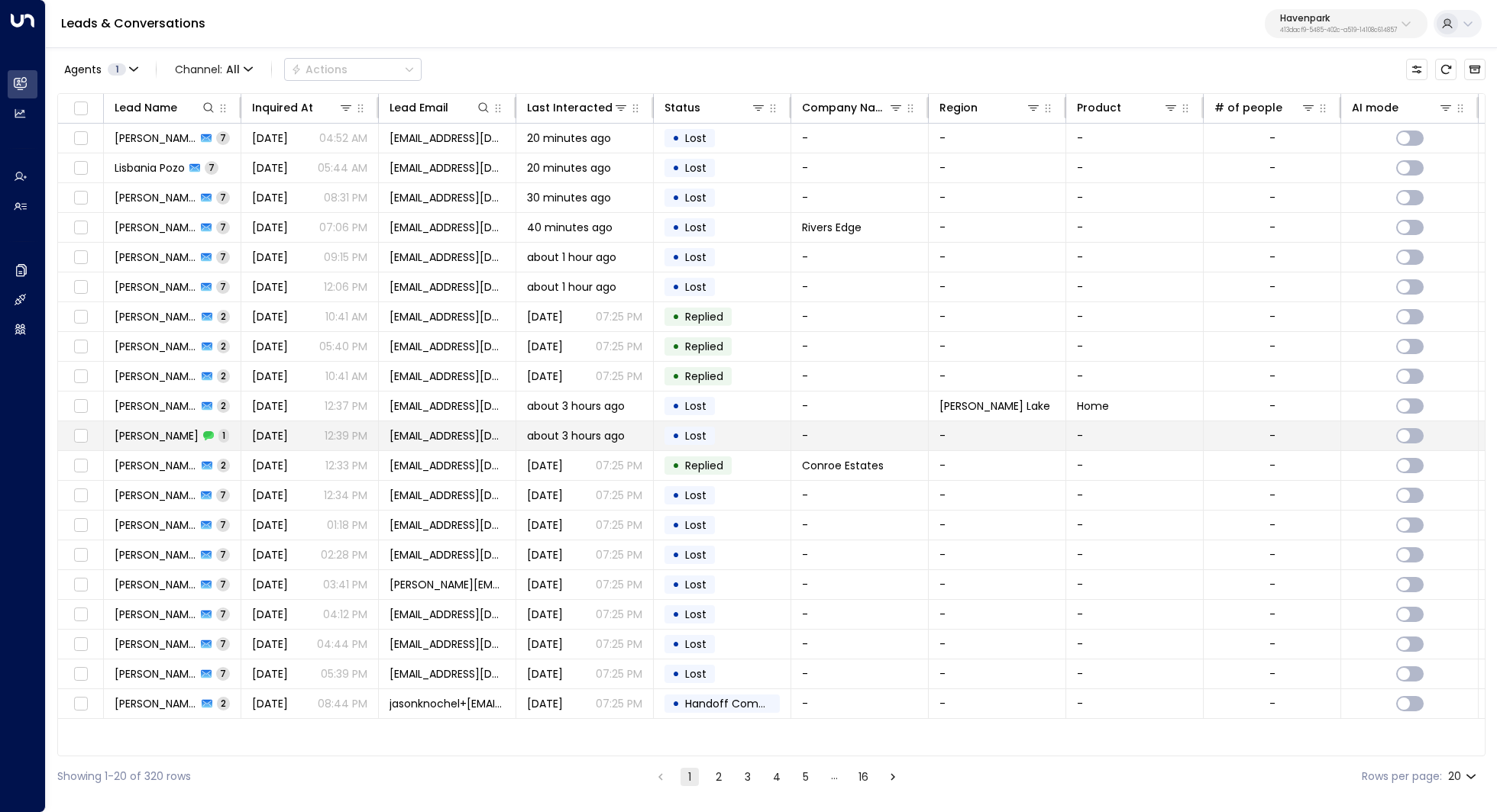
click at [157, 428] on span "[PERSON_NAME]" at bounding box center [157, 436] width 84 height 15
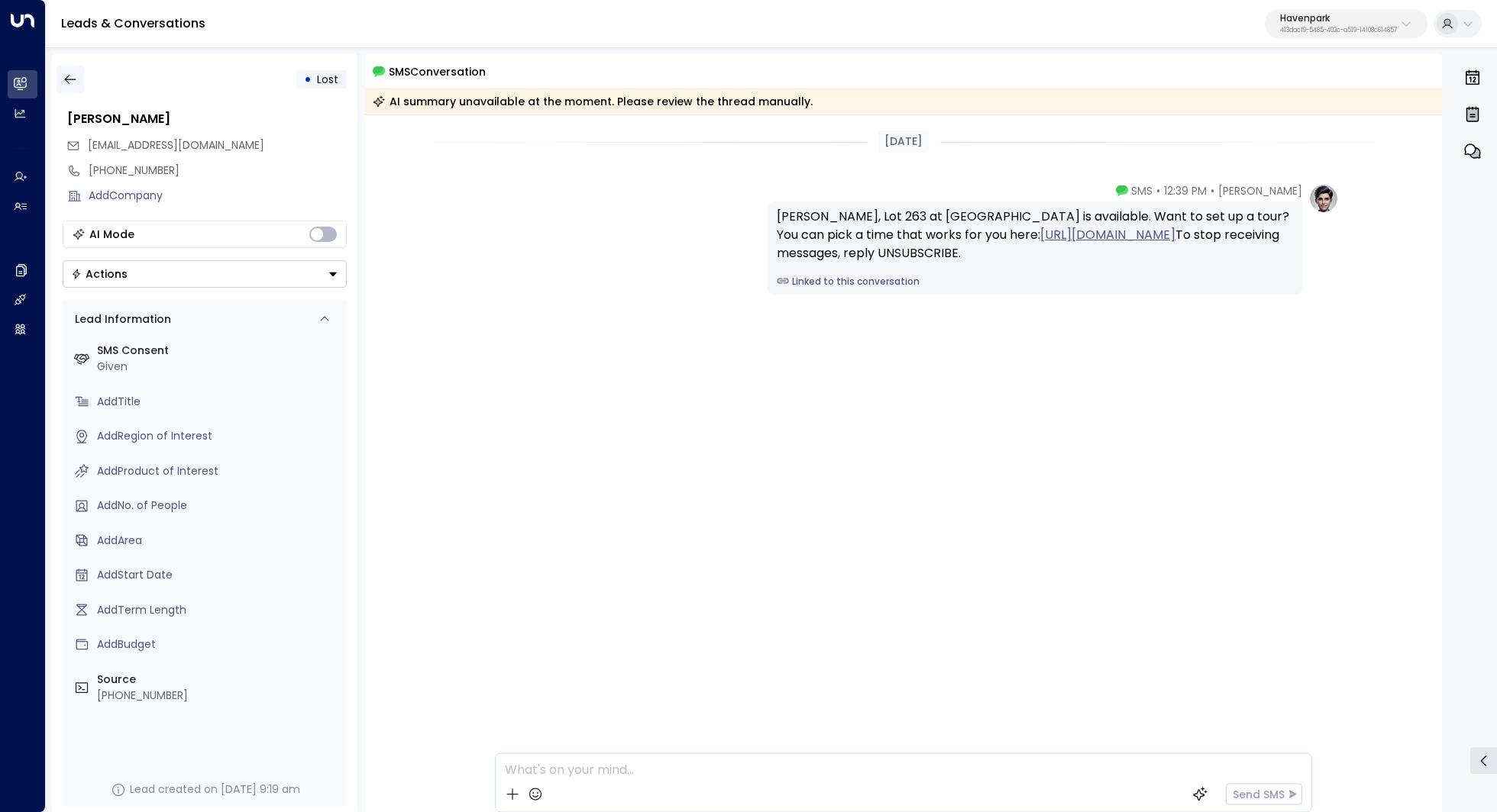
click at [77, 79] on icon "button" at bounding box center [70, 79] width 15 height 15
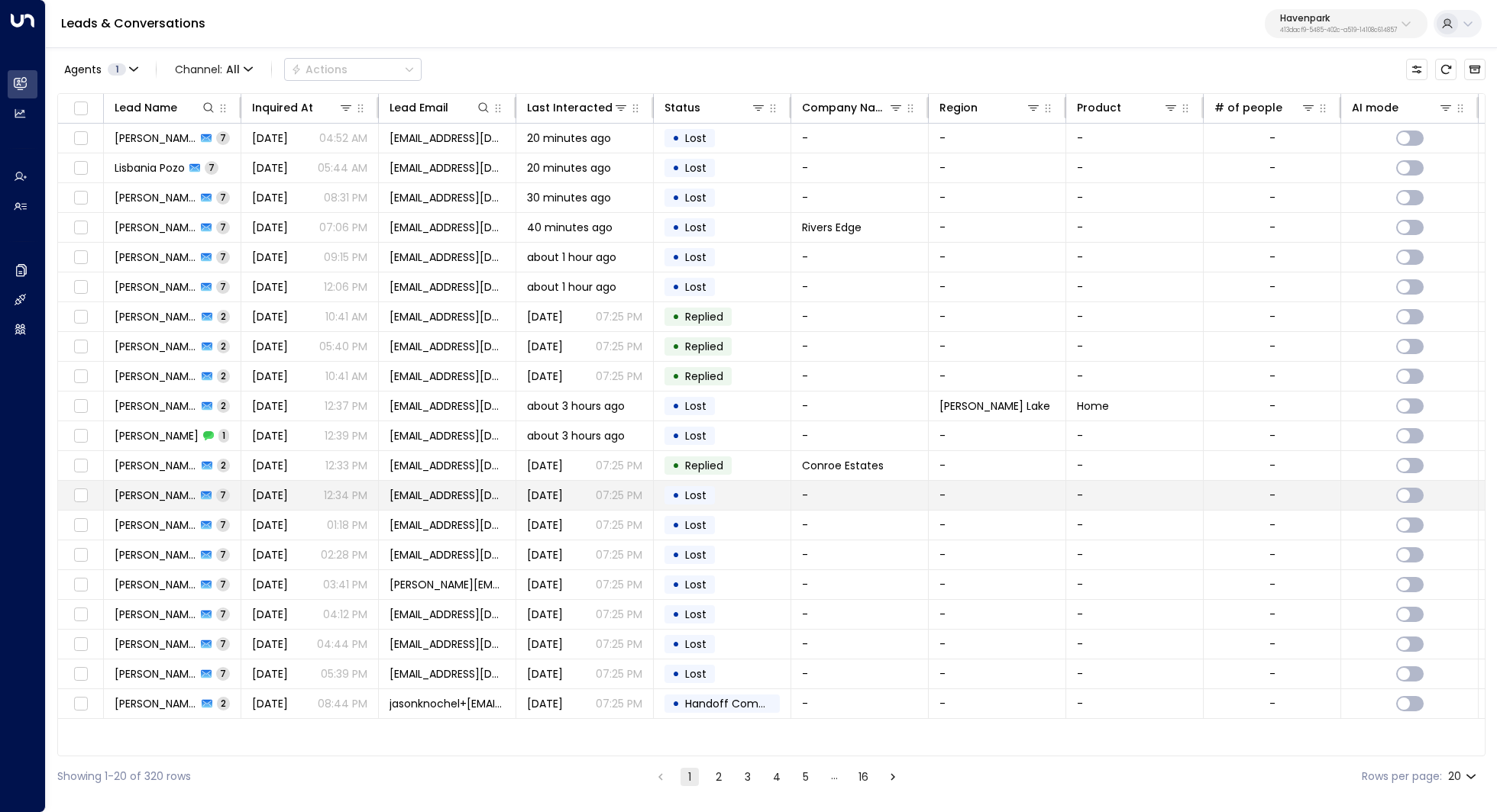
click at [153, 492] on span "[PERSON_NAME]" at bounding box center [155, 496] width 82 height 15
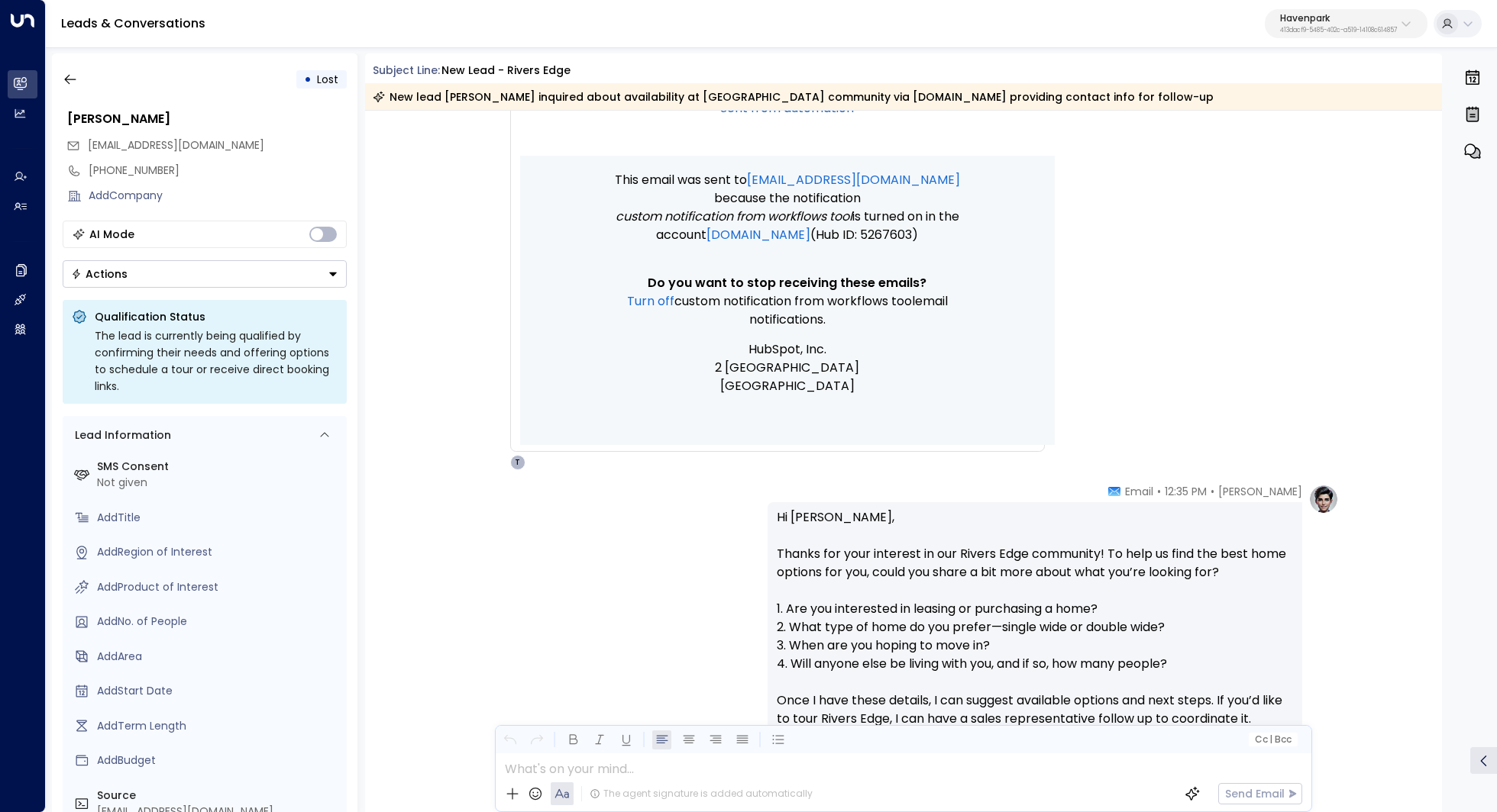
scroll to position [384, 0]
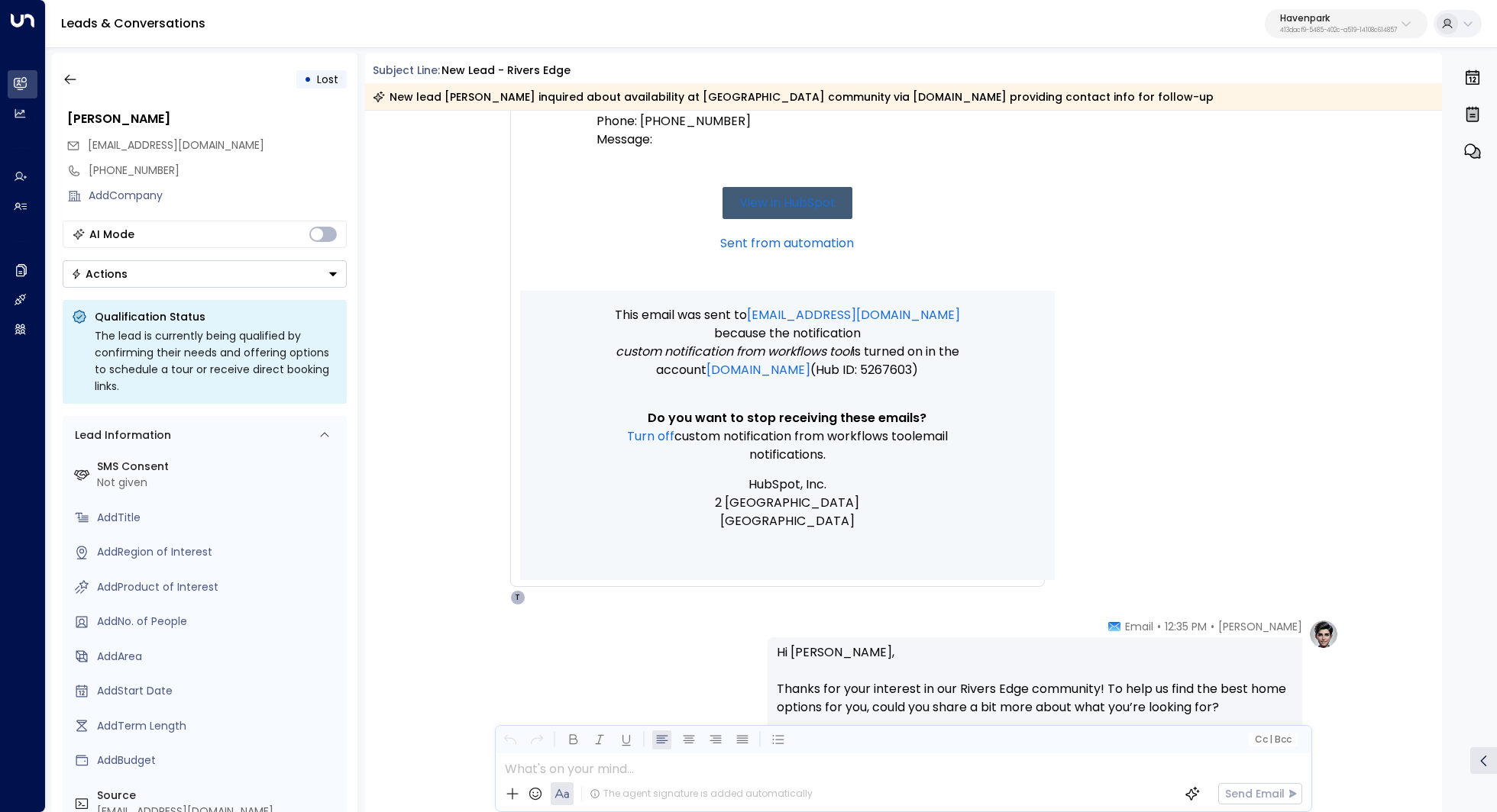
drag, startPoint x: 797, startPoint y: 421, endPoint x: 797, endPoint y: 432, distance: 11.0
click at [797, 432] on td "This email was sent to taylorsmith@havenparkmgmt.com because the notification C…" at bounding box center [787, 435] width 382 height 289
click at [797, 432] on span "Custom notification from workflows tool" at bounding box center [794, 437] width 240 height 19
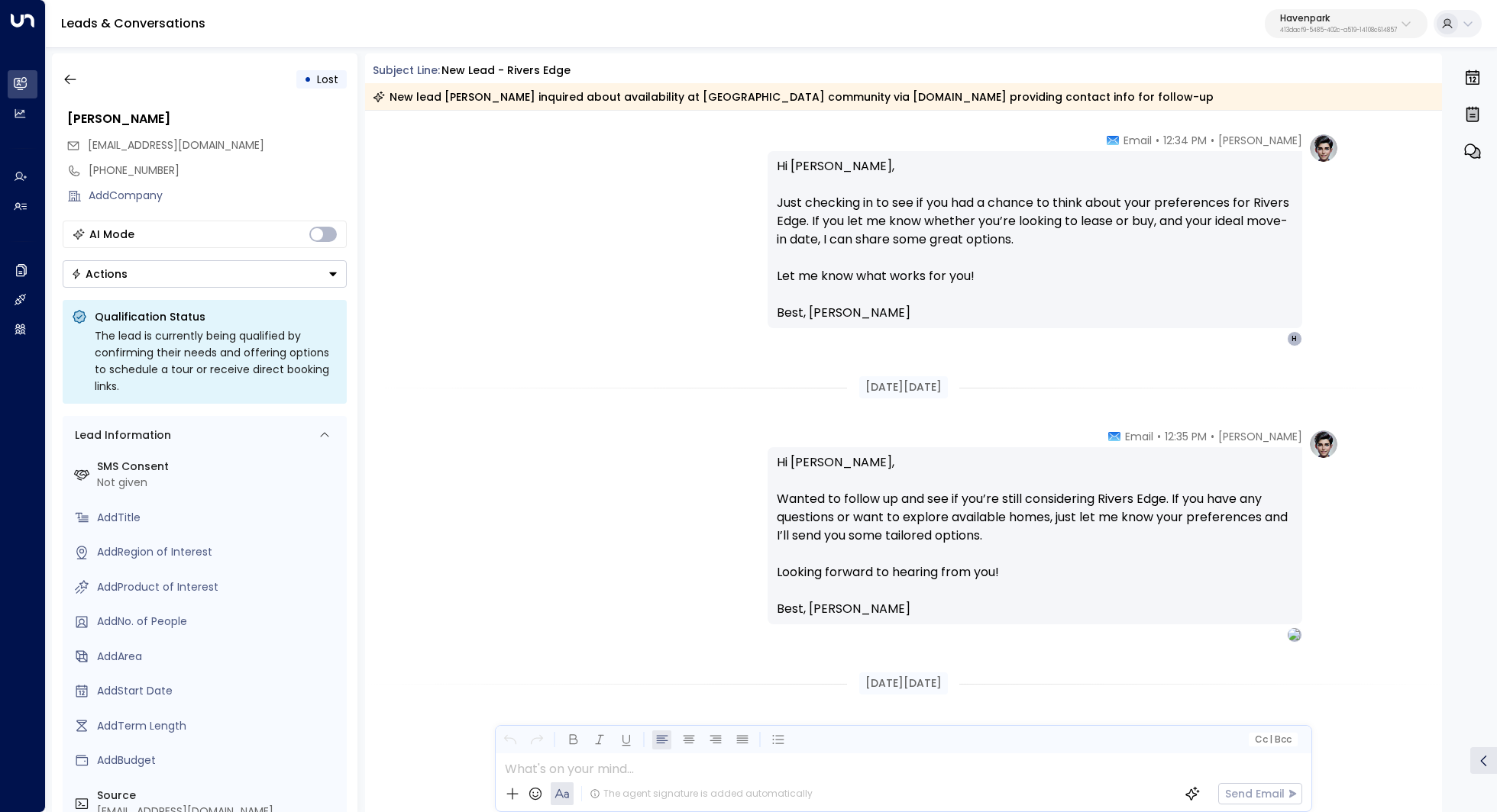
scroll to position [1750, 0]
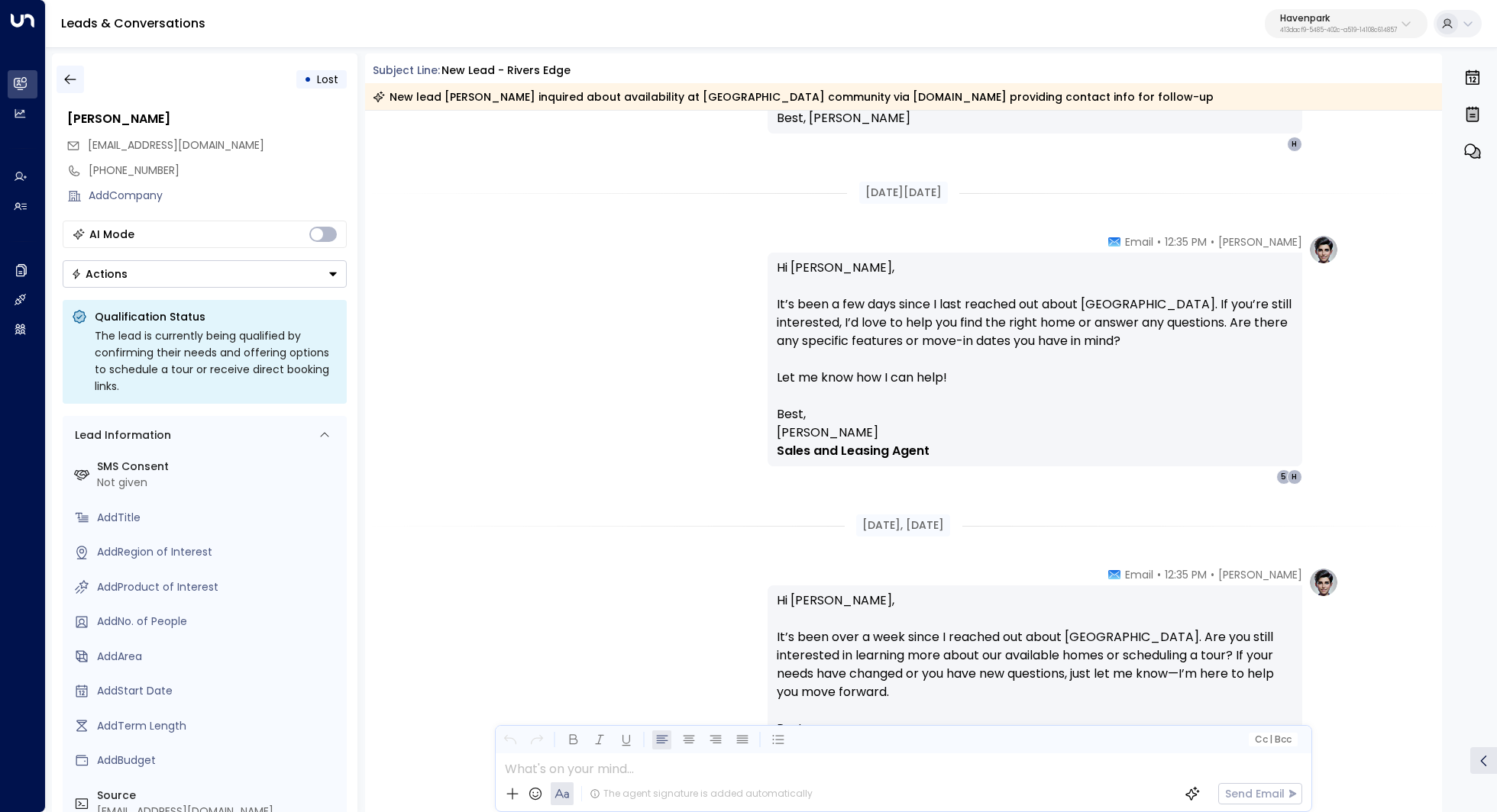
click at [73, 67] on button "button" at bounding box center [70, 79] width 28 height 28
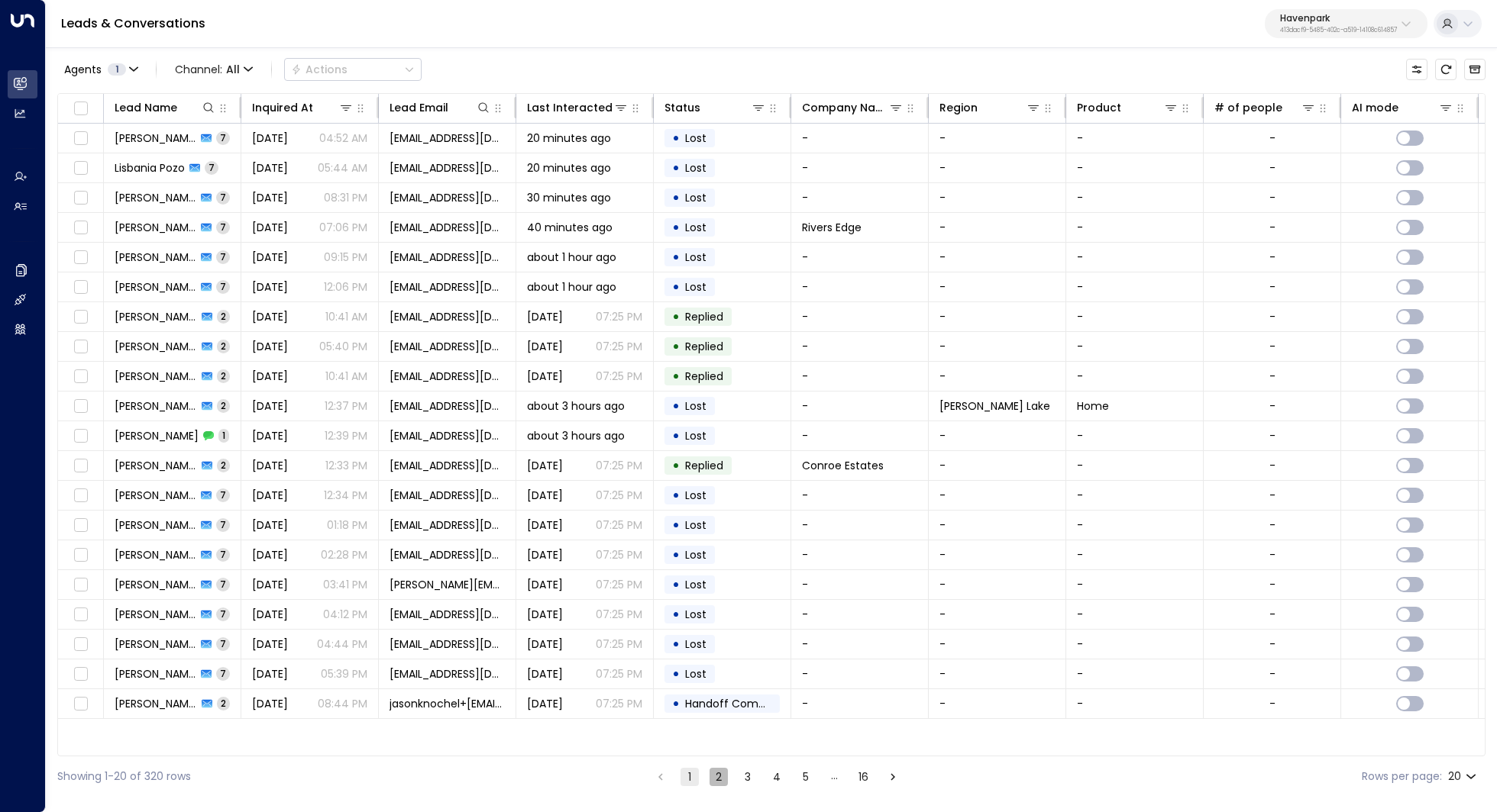
click at [714, 772] on button "2" at bounding box center [719, 777] width 19 height 19
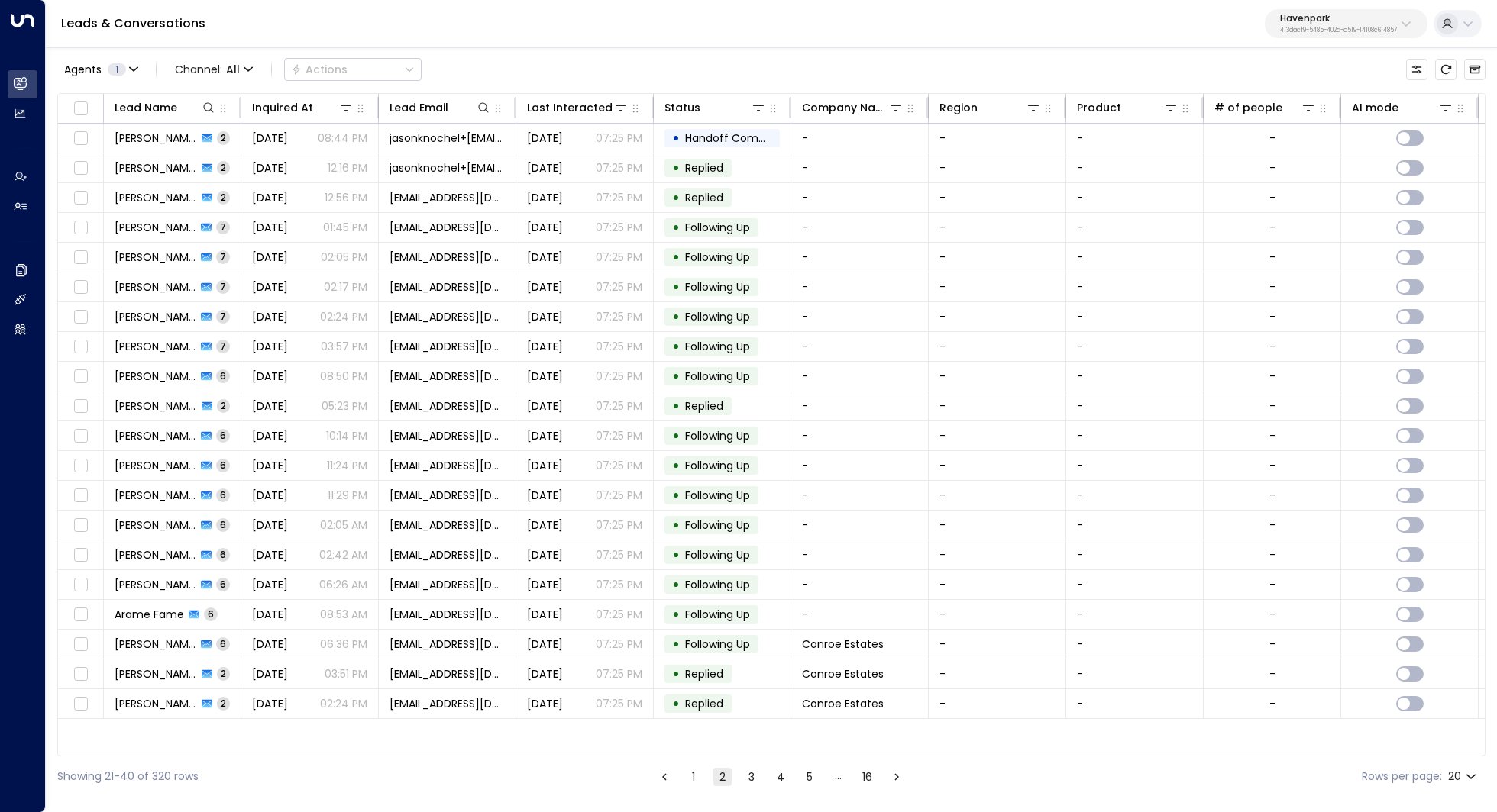
click at [755, 772] on button "3" at bounding box center [751, 777] width 19 height 19
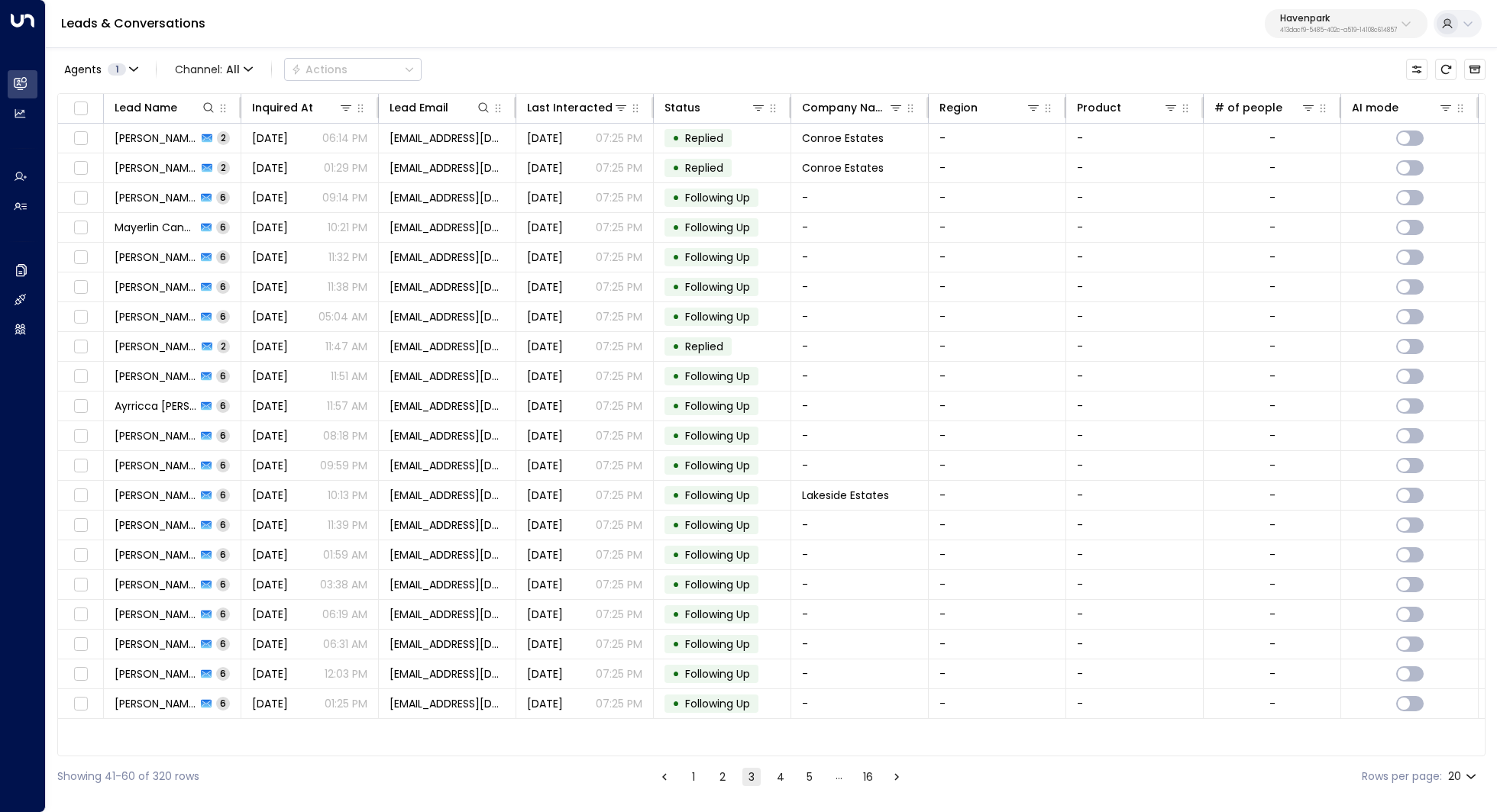
click at [780, 772] on button "4" at bounding box center [780, 777] width 19 height 19
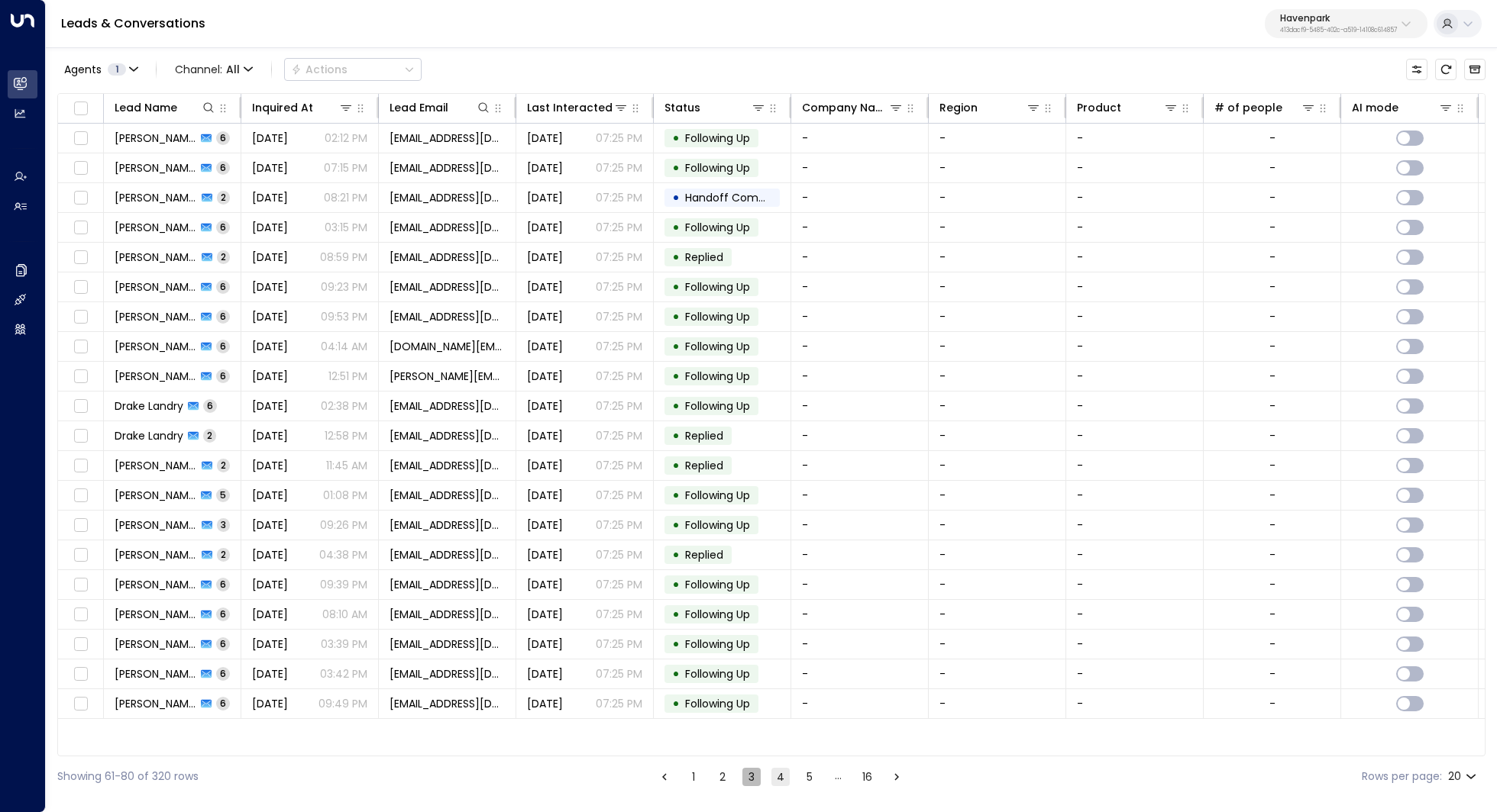
click at [749, 777] on button "3" at bounding box center [751, 777] width 19 height 19
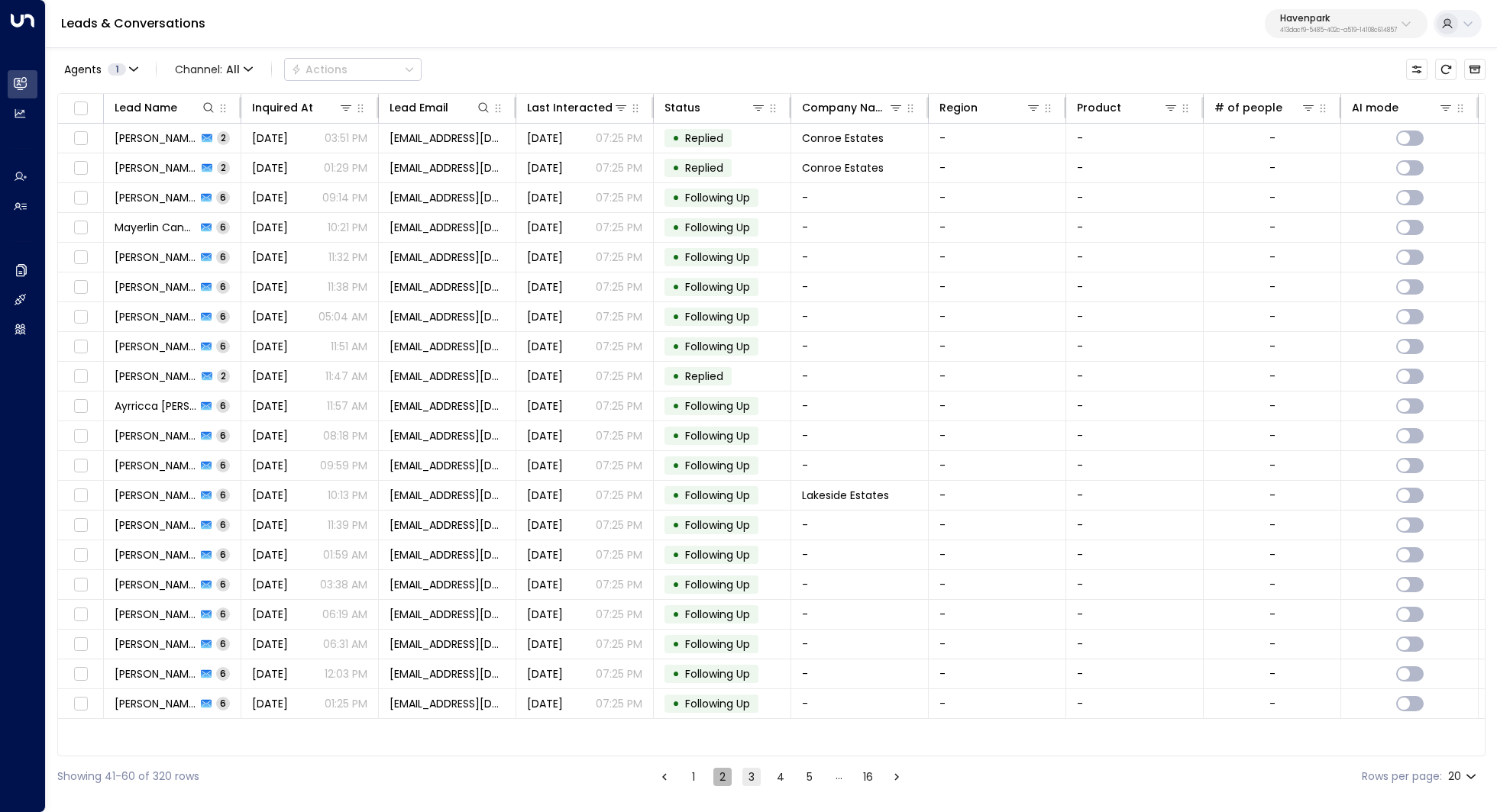
click at [723, 778] on button "2" at bounding box center [723, 777] width 19 height 19
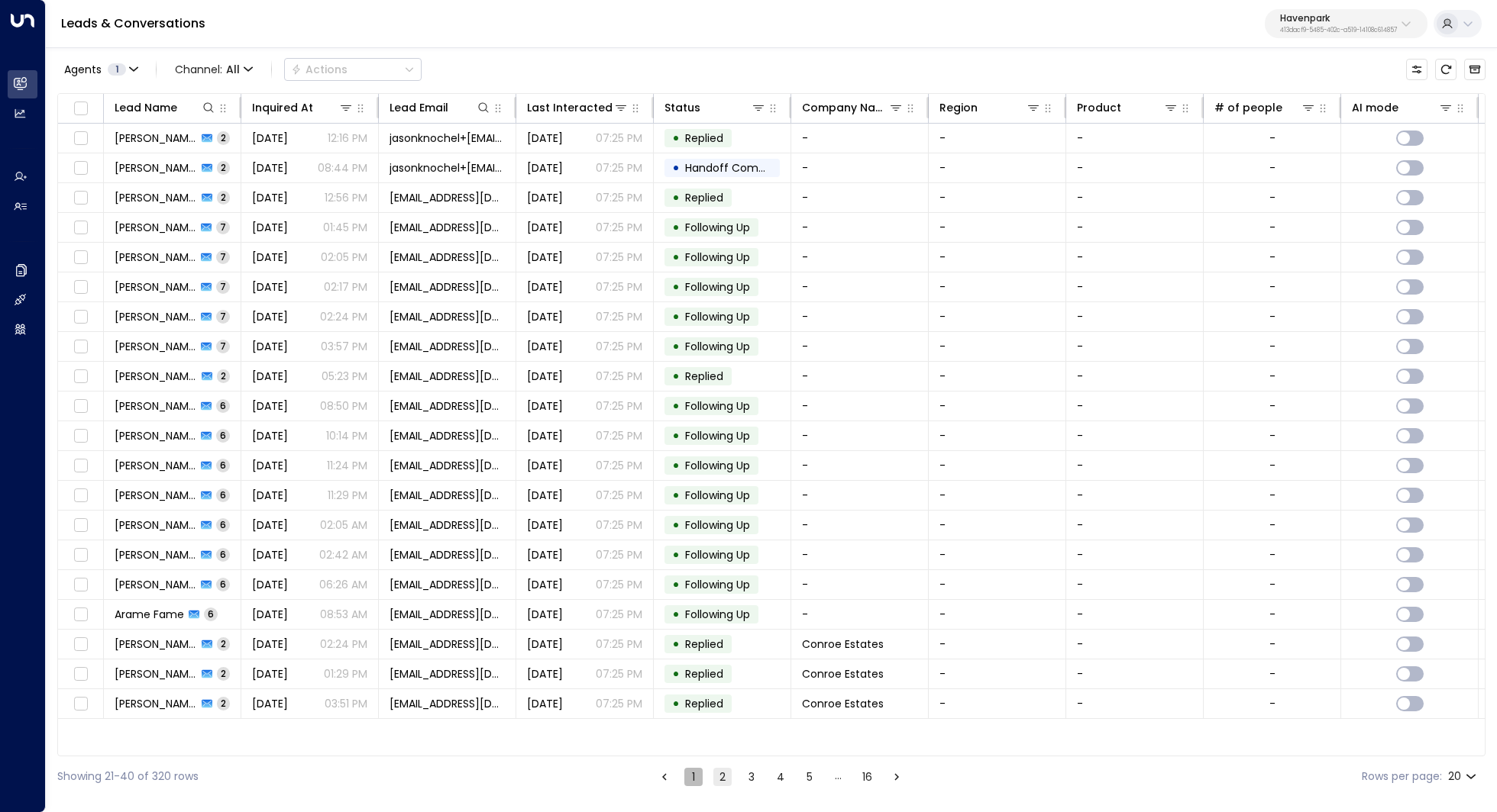
click at [698, 779] on button "1" at bounding box center [693, 777] width 19 height 19
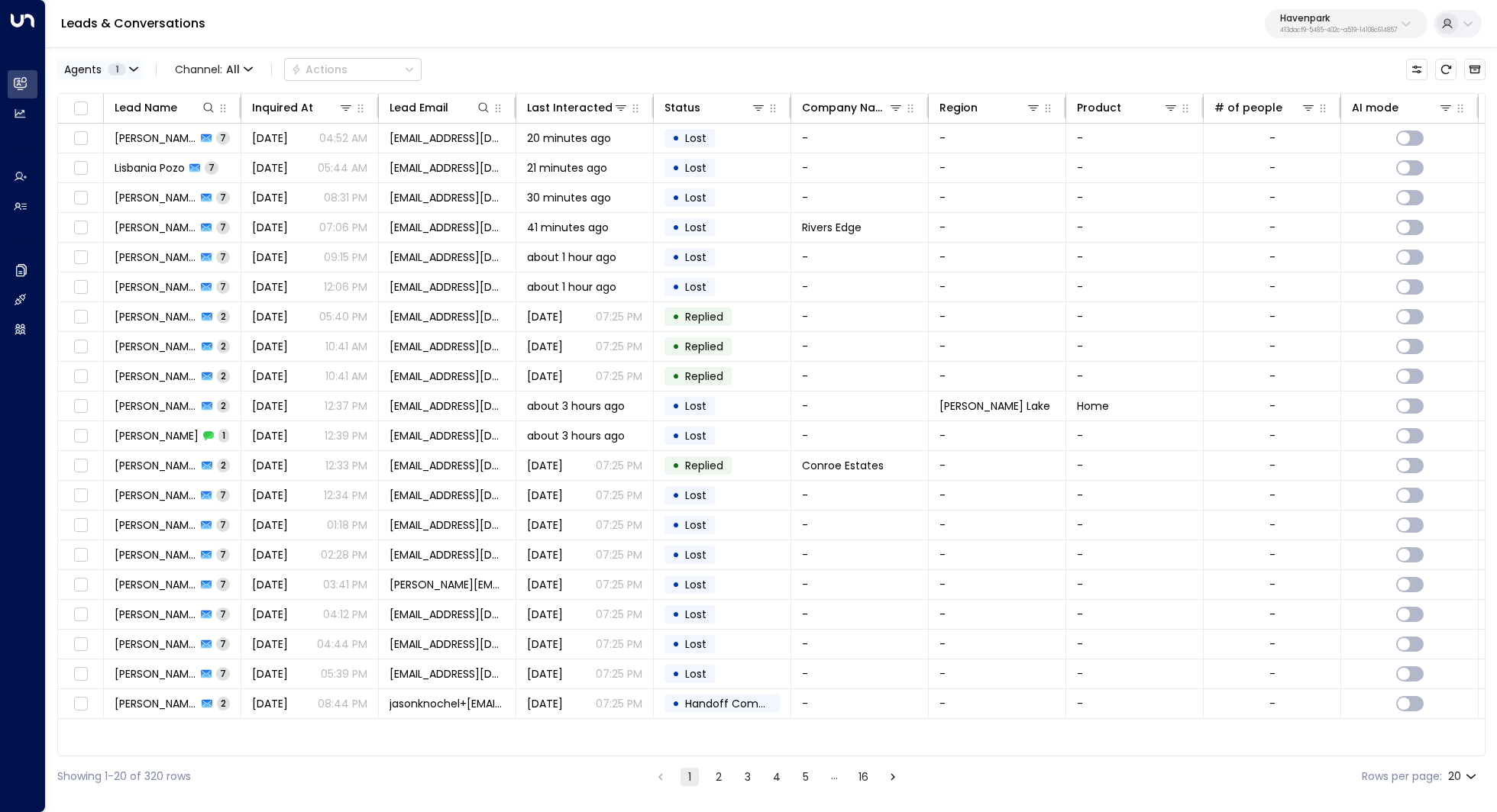
click at [135, 63] on button "Agents 1" at bounding box center [100, 69] width 86 height 21
click at [183, 67] on div at bounding box center [748, 406] width 1497 height 812
click at [223, 67] on span "Channel: All" at bounding box center [213, 69] width 90 height 21
click at [223, 67] on div at bounding box center [748, 406] width 1497 height 812
click at [177, 107] on div at bounding box center [197, 108] width 39 height 15
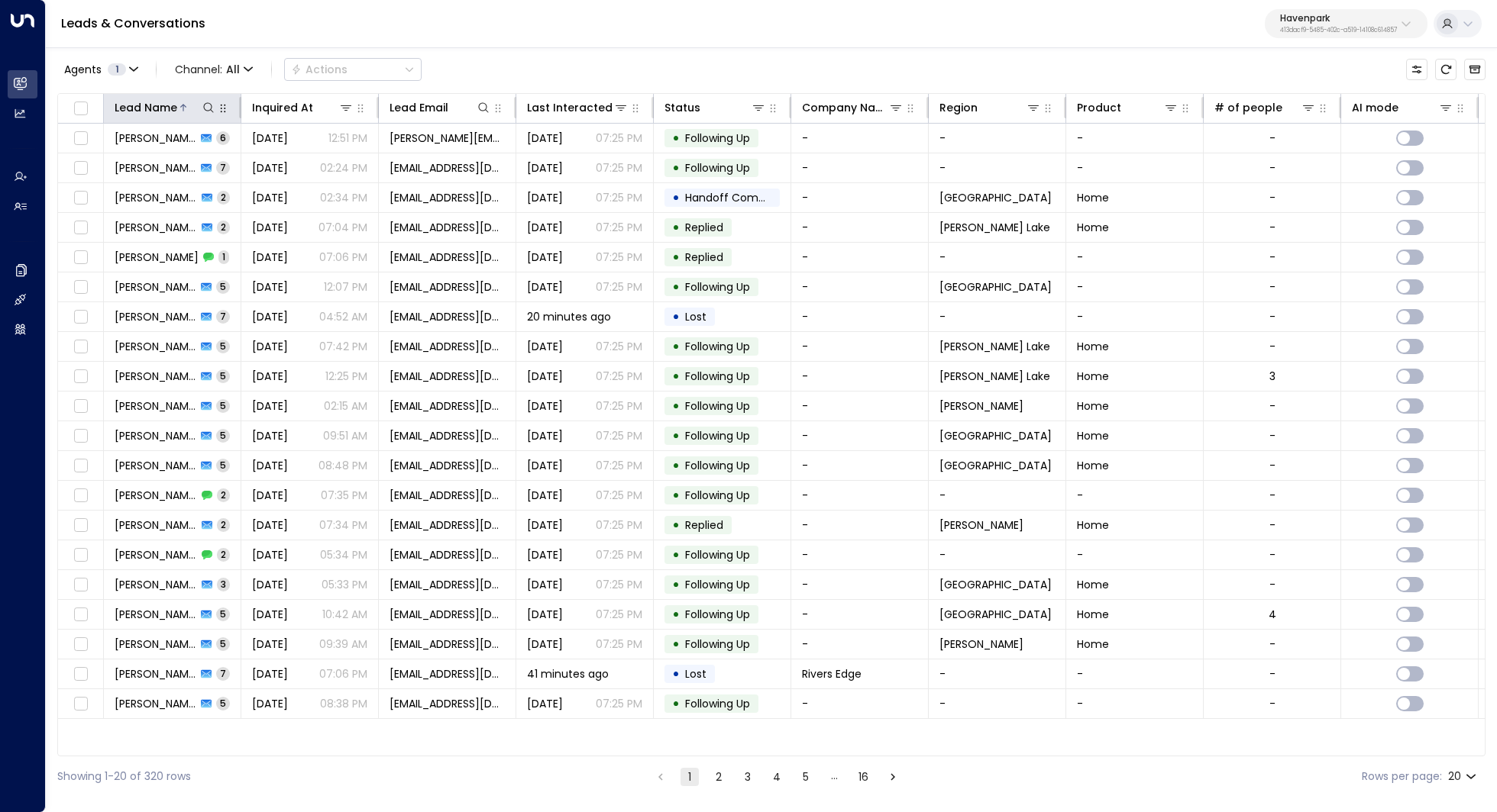
click at [215, 108] on button "button" at bounding box center [223, 109] width 15 height 15
click at [208, 109] on icon at bounding box center [208, 107] width 12 height 12
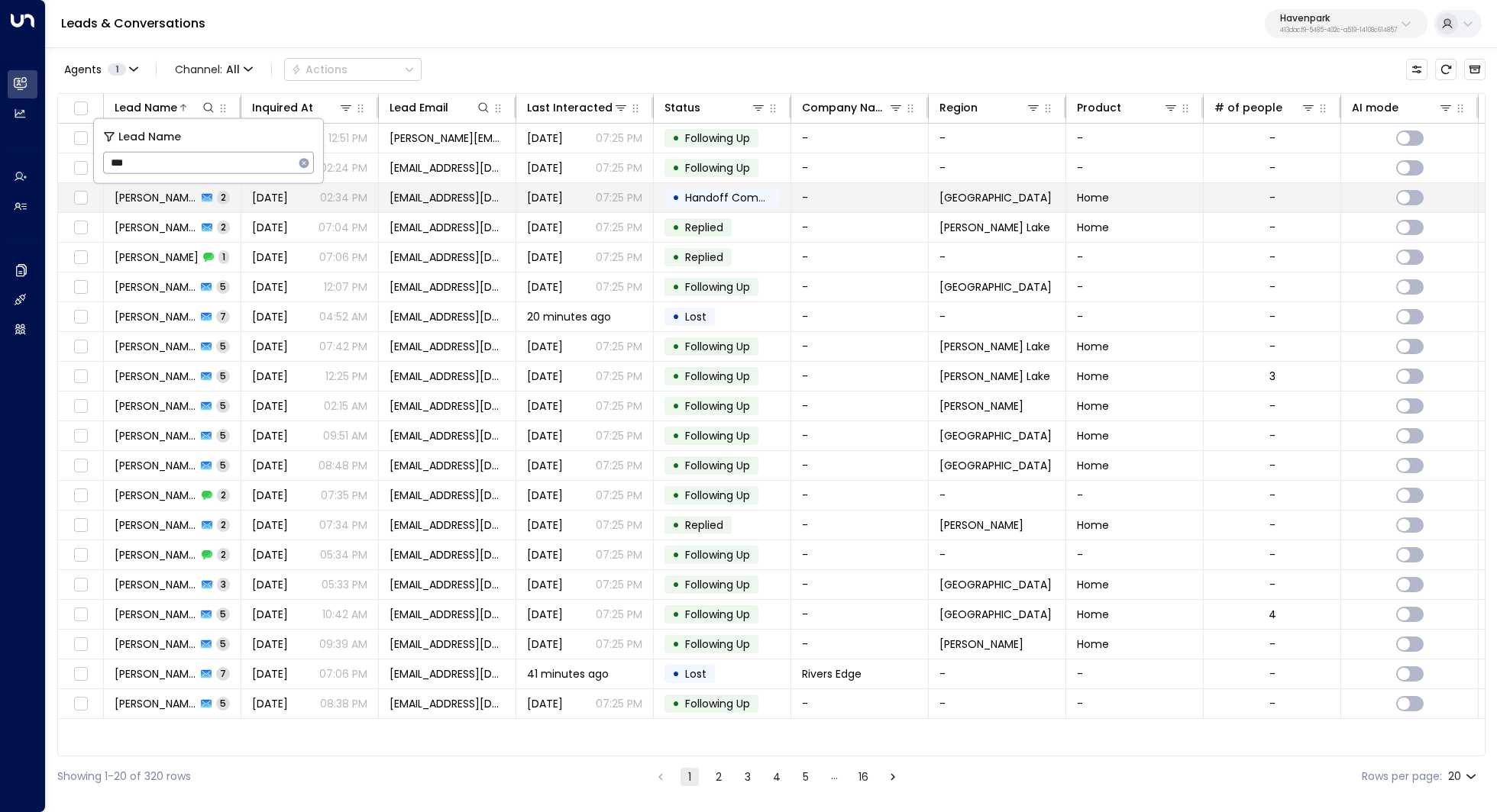
type input "****"
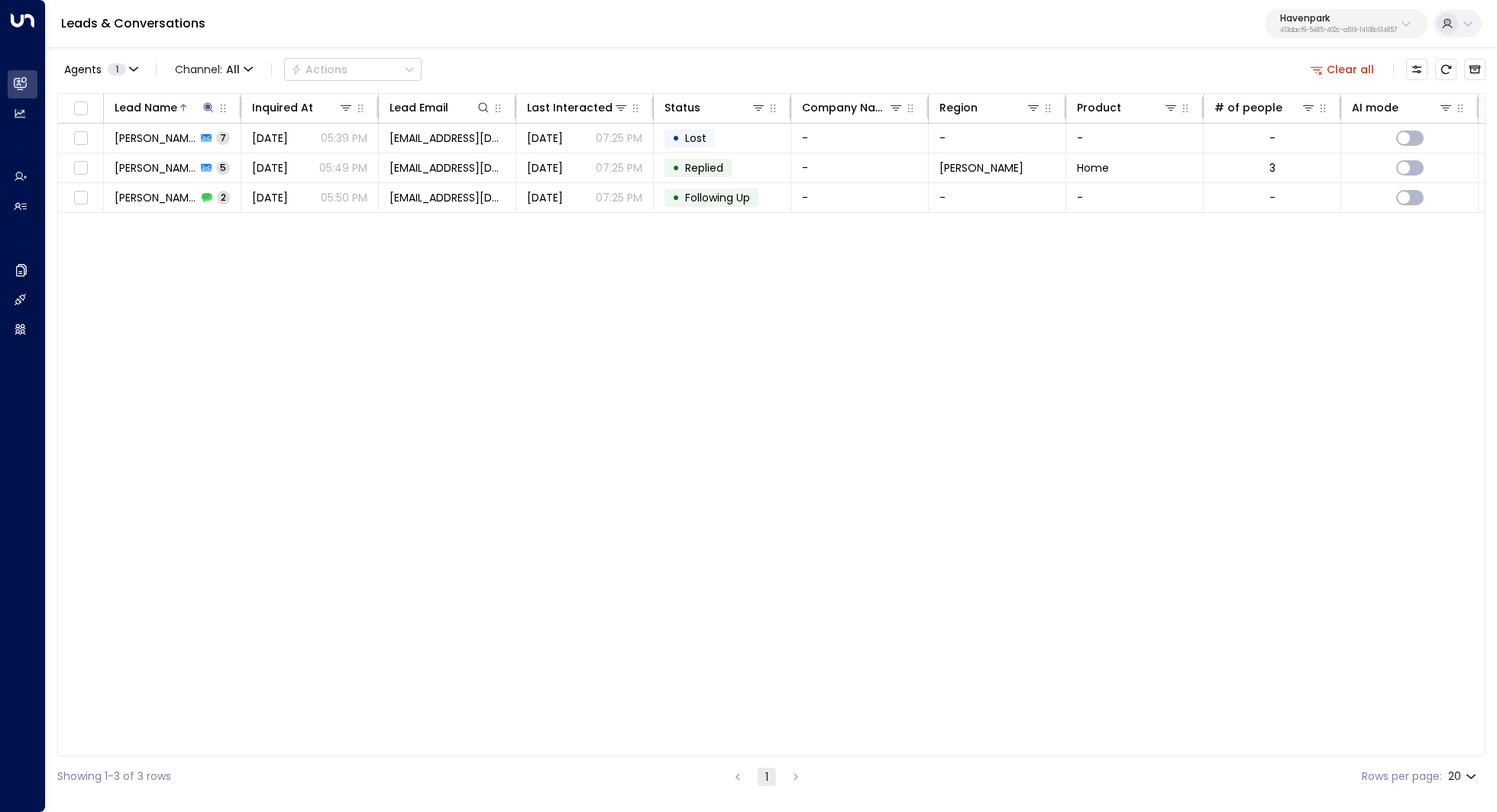
click at [230, 235] on div "Lead Name Inquired At Lead Email Last Interacted Status Company Name Region Pro…" at bounding box center [771, 424] width 1428 height 664
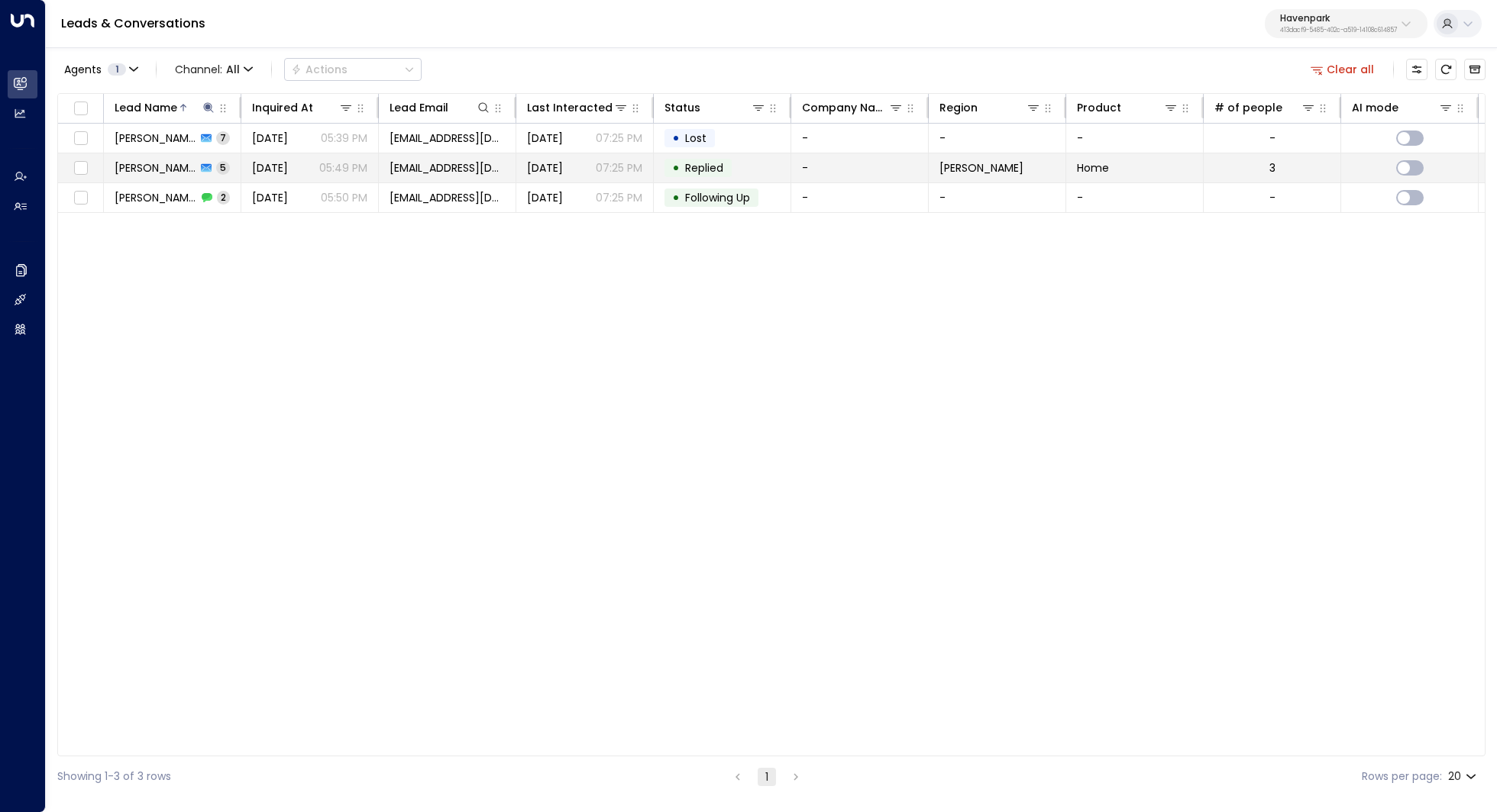
click at [175, 169] on span "Nick Robinson" at bounding box center [155, 168] width 82 height 15
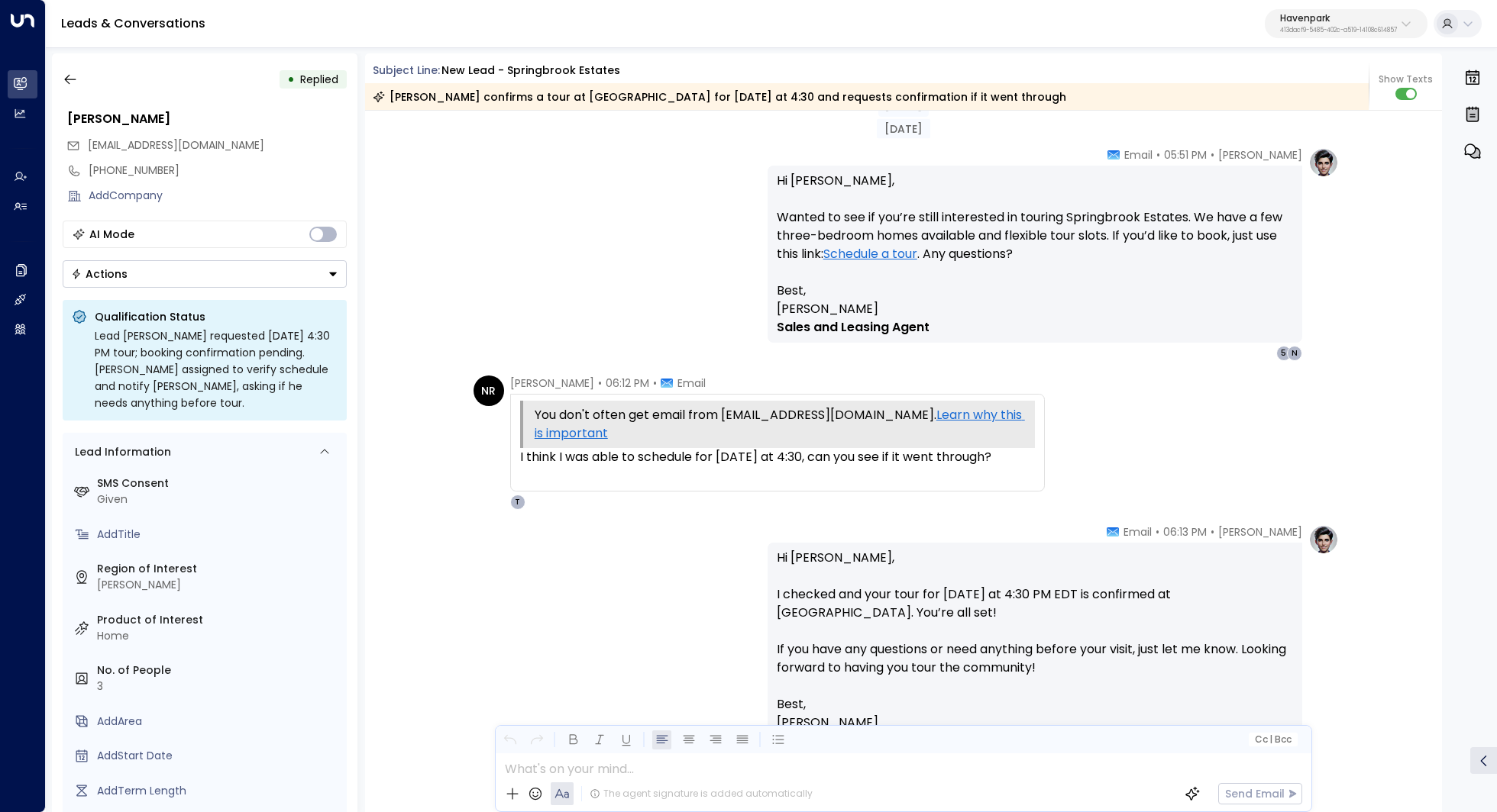
scroll to position [1578, 0]
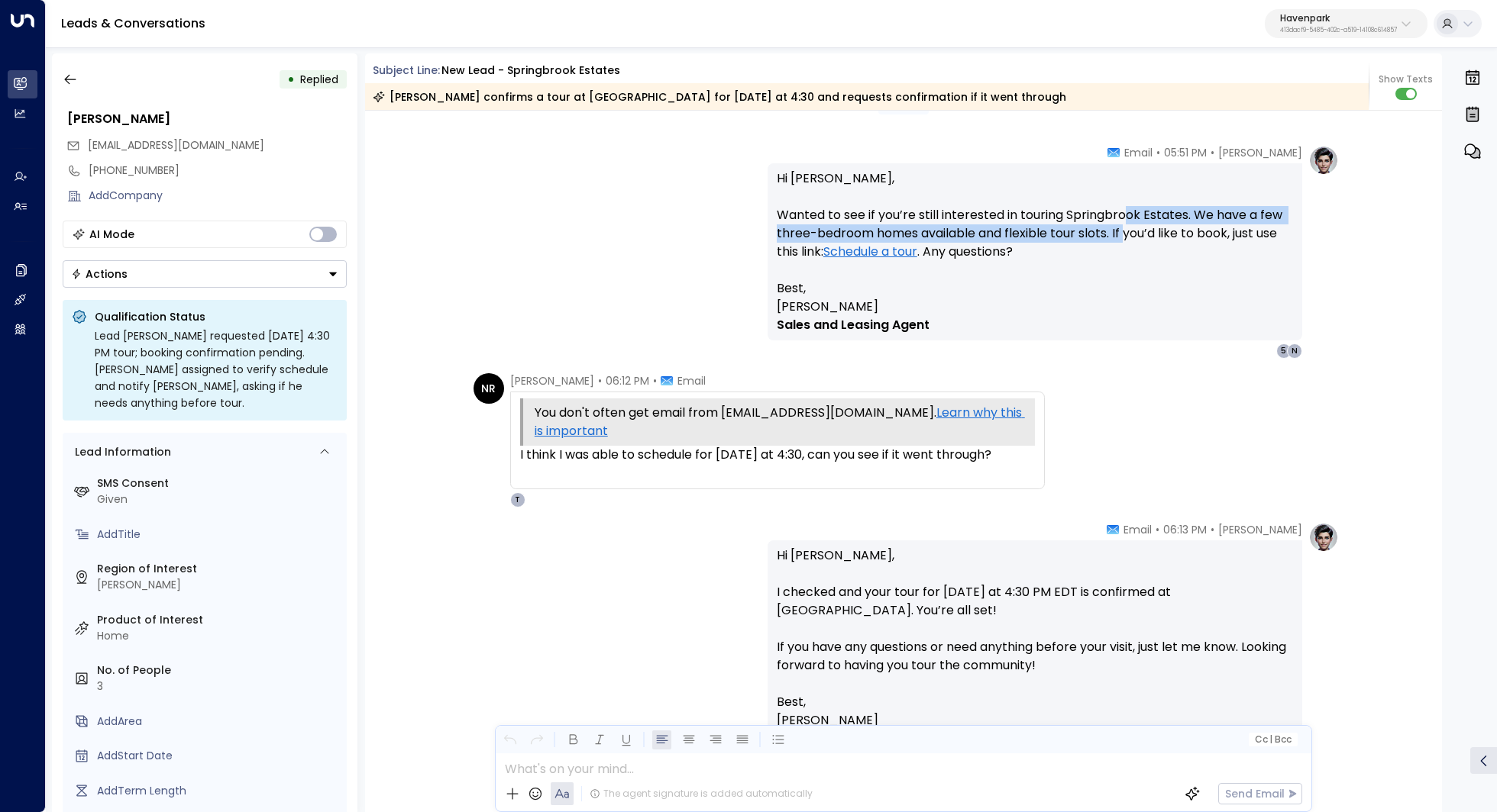
drag, startPoint x: 1126, startPoint y: 214, endPoint x: 1126, endPoint y: 240, distance: 26.0
click at [1126, 240] on p "Hi Nick, Wanted to see if you’re still interested in touring Springbrook Estate…" at bounding box center [1035, 224] width 516 height 110
click at [1132, 223] on p "Hi Nick, Wanted to see if you’re still interested in touring Springbrook Estate…" at bounding box center [1035, 224] width 516 height 110
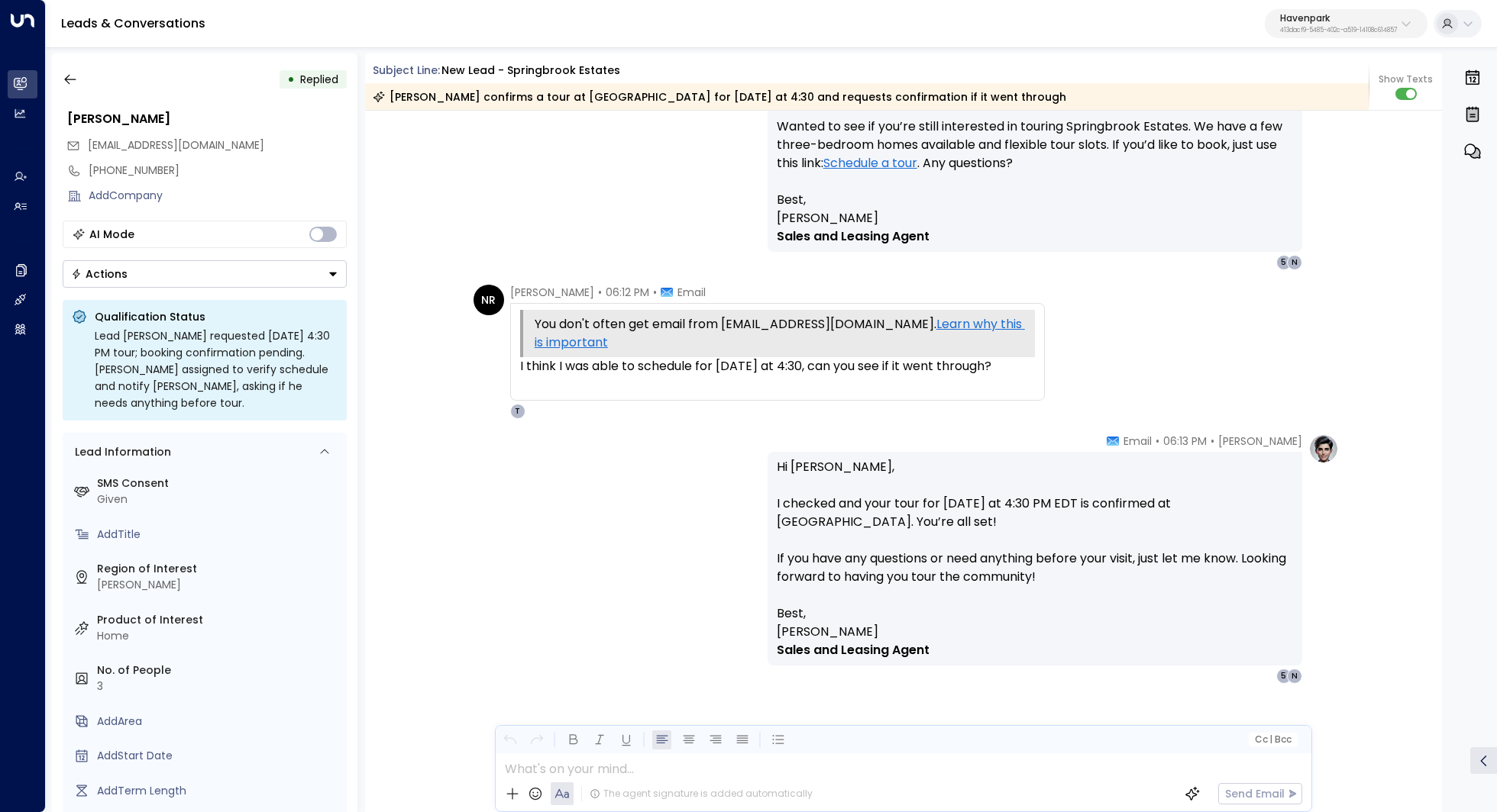
scroll to position [1691, 0]
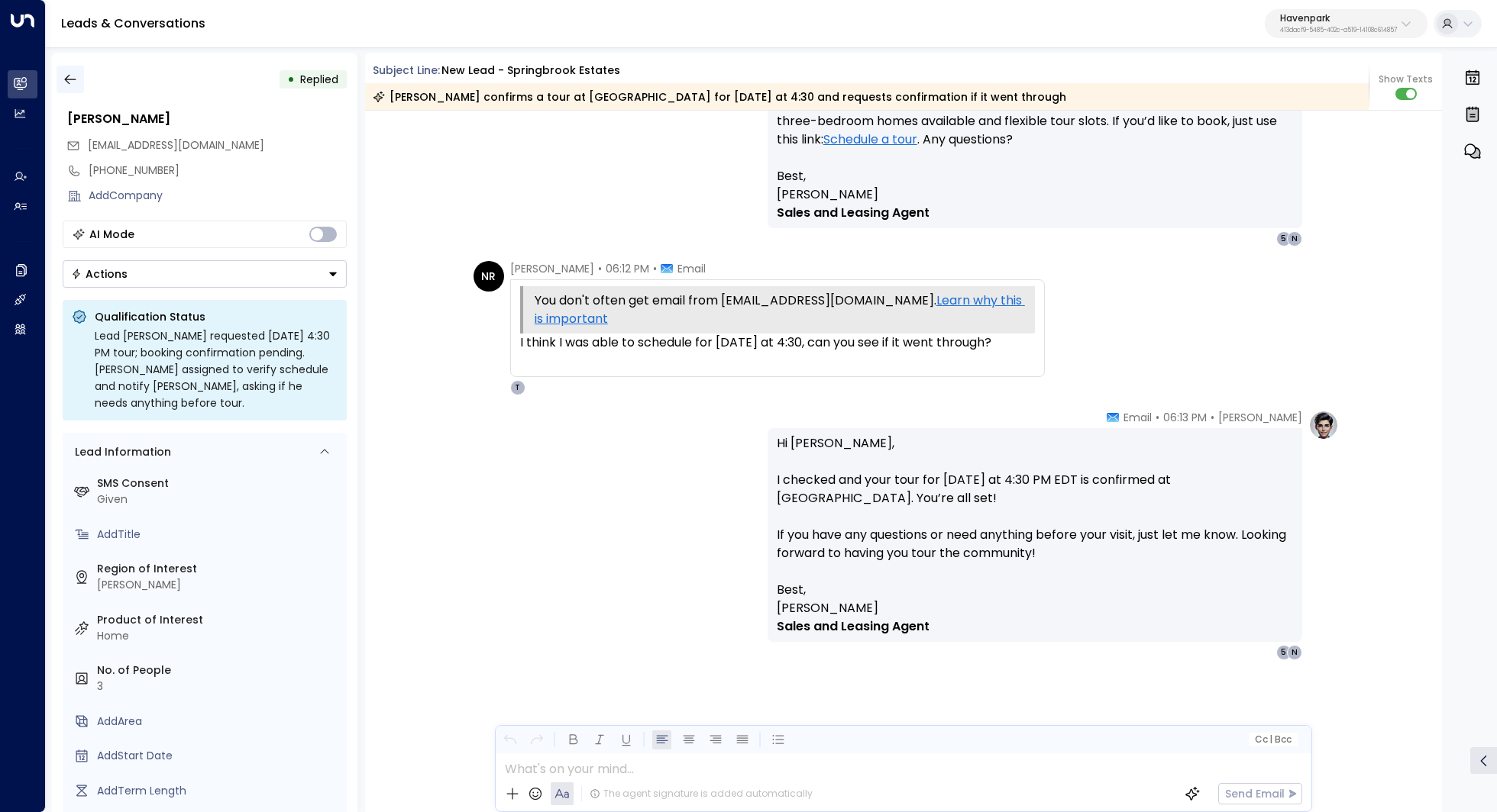
click at [62, 83] on icon "button" at bounding box center [70, 79] width 15 height 15
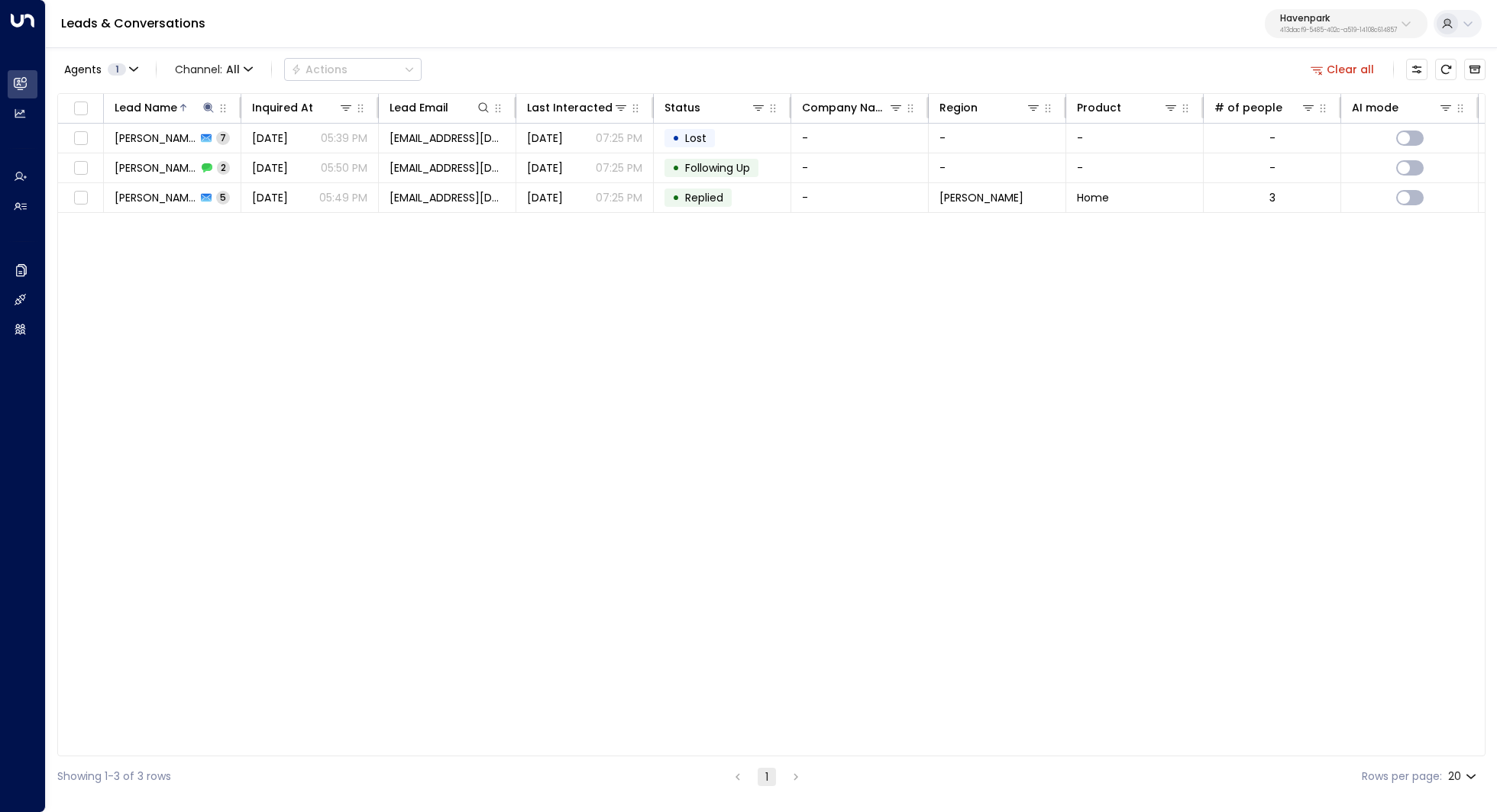
click at [956, 357] on div "Lead Name Inquired At Lead Email Last Interacted Status Company Name Region Pro…" at bounding box center [771, 424] width 1428 height 664
click at [1385, 19] on p "Havenpark" at bounding box center [1338, 18] width 117 height 9
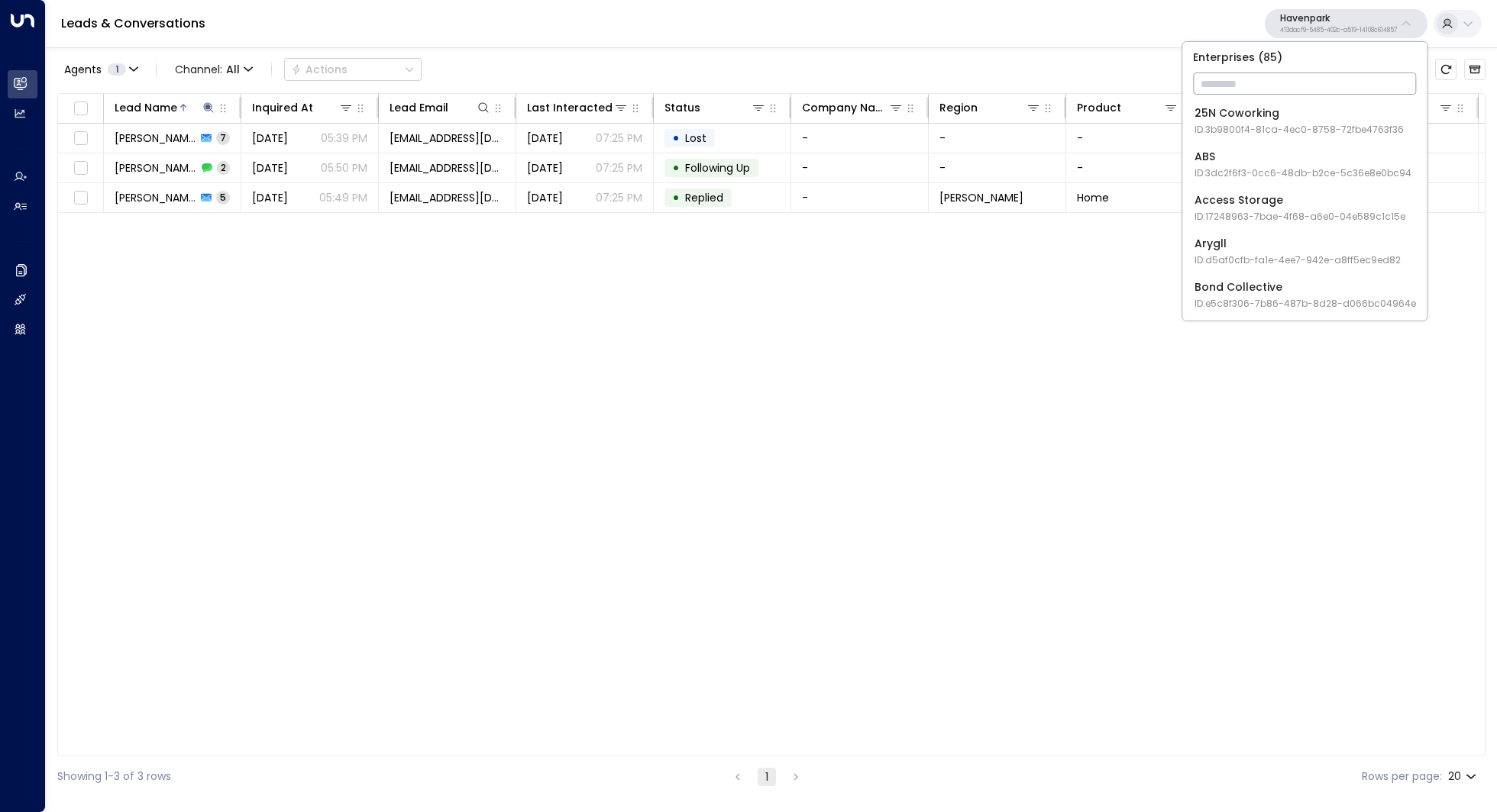
click at [1272, 85] on input "text" at bounding box center [1304, 83] width 223 height 29
type input "****"
click at [1274, 108] on div "Four Leaf Properties ID: 34e1cd17-0f68-49af-bd32-3c48ce8611d1" at bounding box center [1296, 121] width 204 height 31
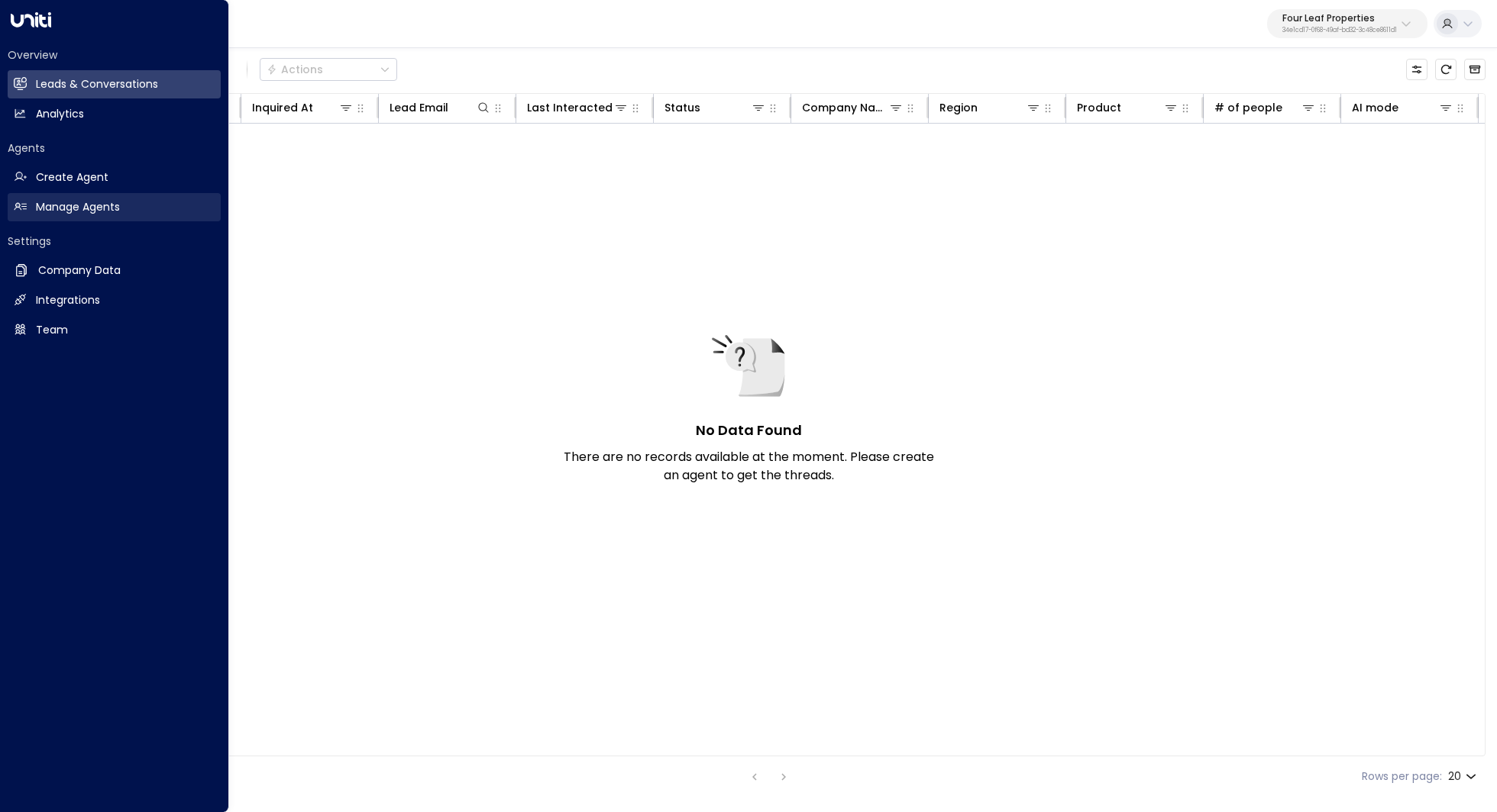
click at [125, 199] on link "Manage Agents Manage Agents" at bounding box center [114, 207] width 213 height 29
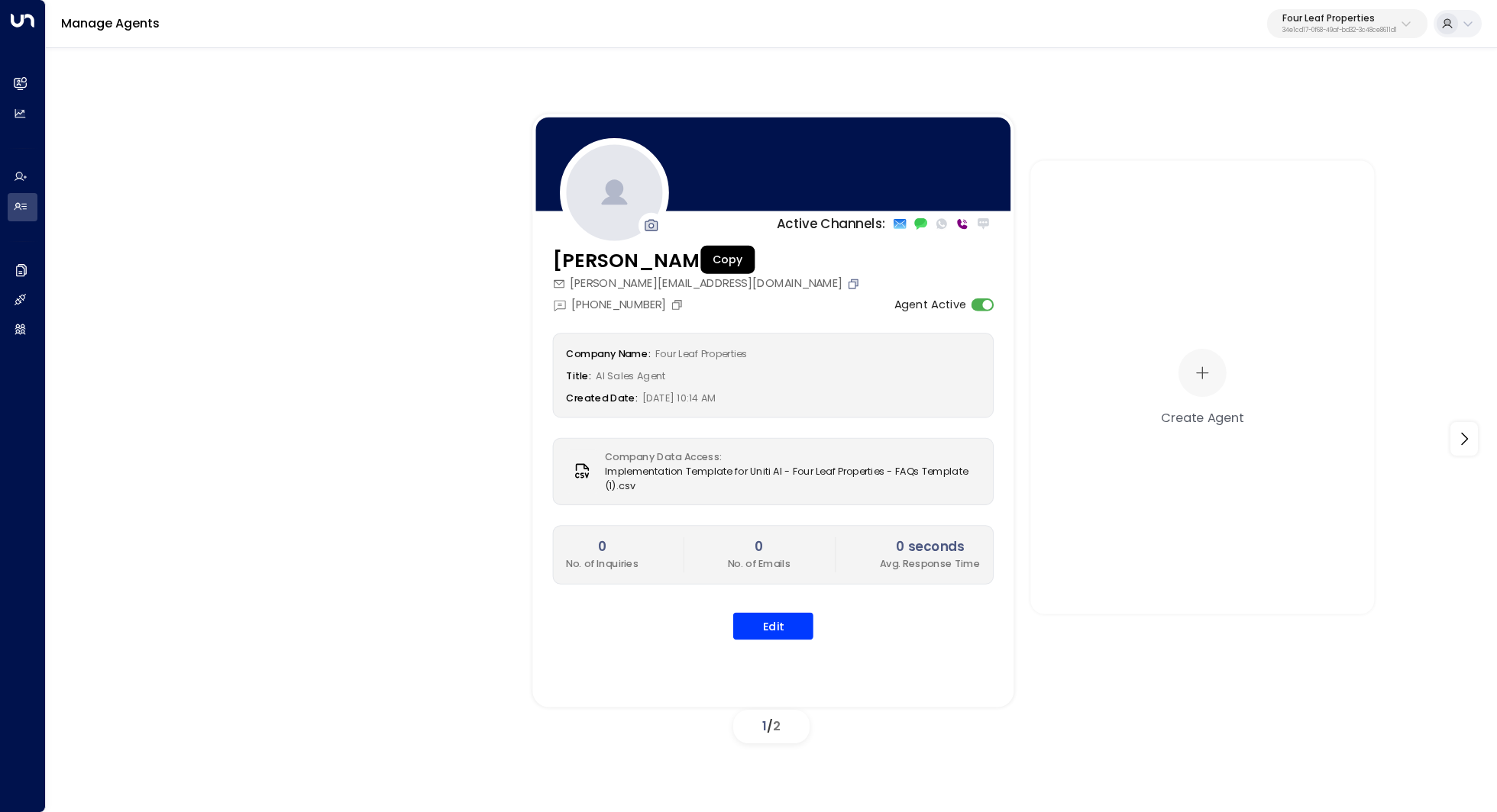
click at [847, 282] on icon "Copy" at bounding box center [853, 283] width 13 height 13
click at [790, 616] on button "Edit" at bounding box center [773, 626] width 80 height 28
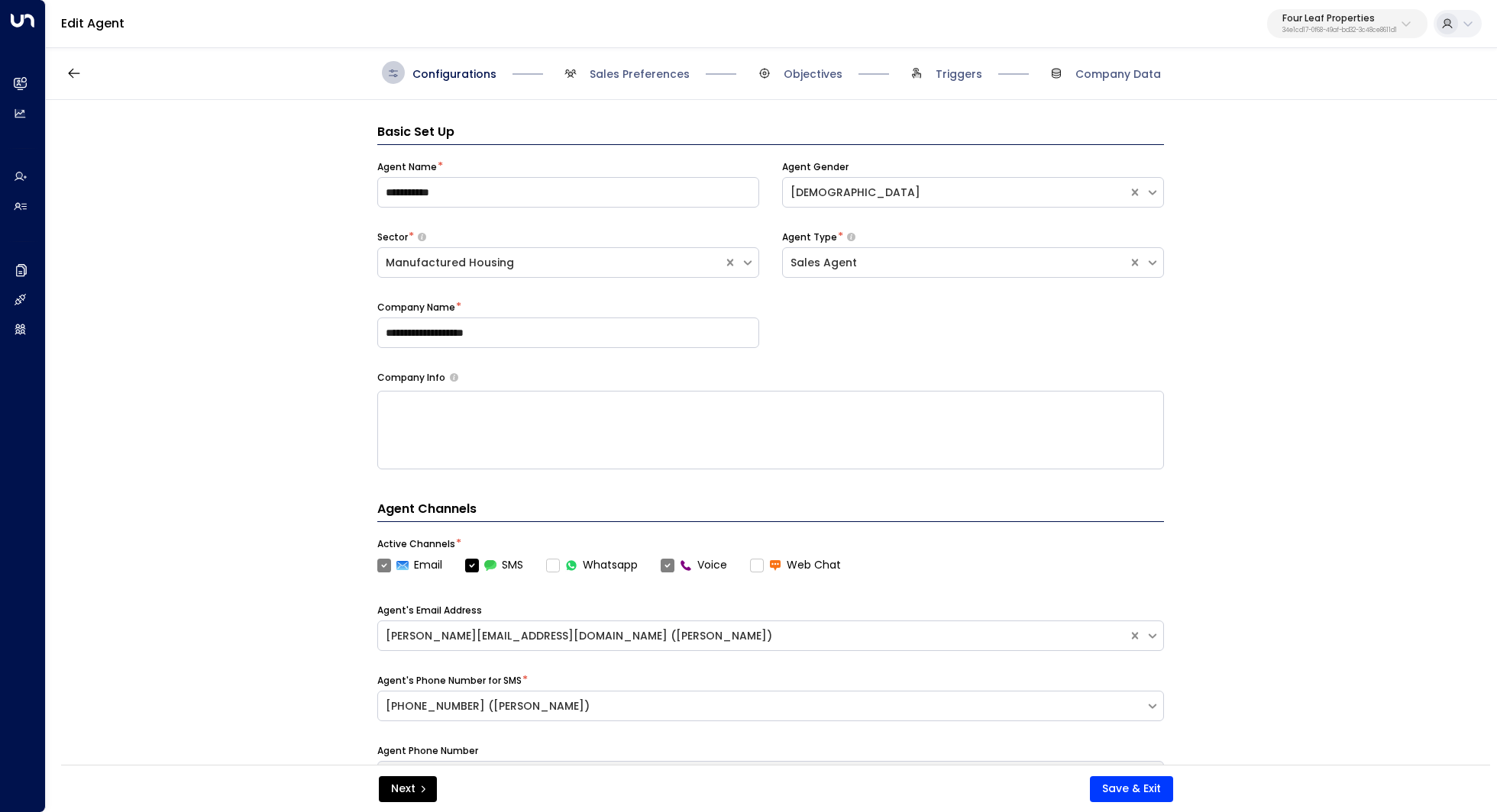
scroll to position [23, 0]
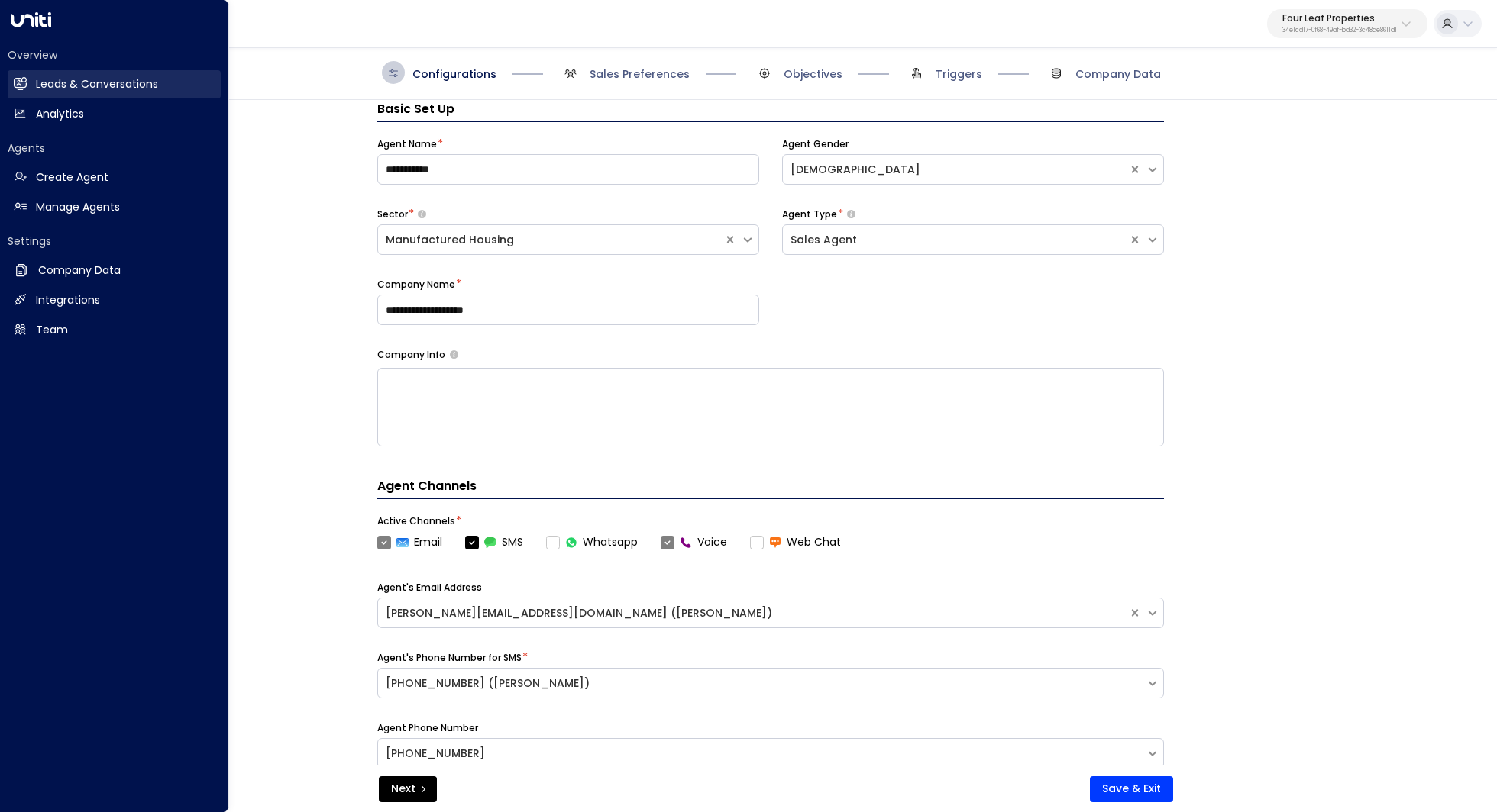
click at [128, 81] on h2 "Leads & Conversations" at bounding box center [97, 84] width 122 height 16
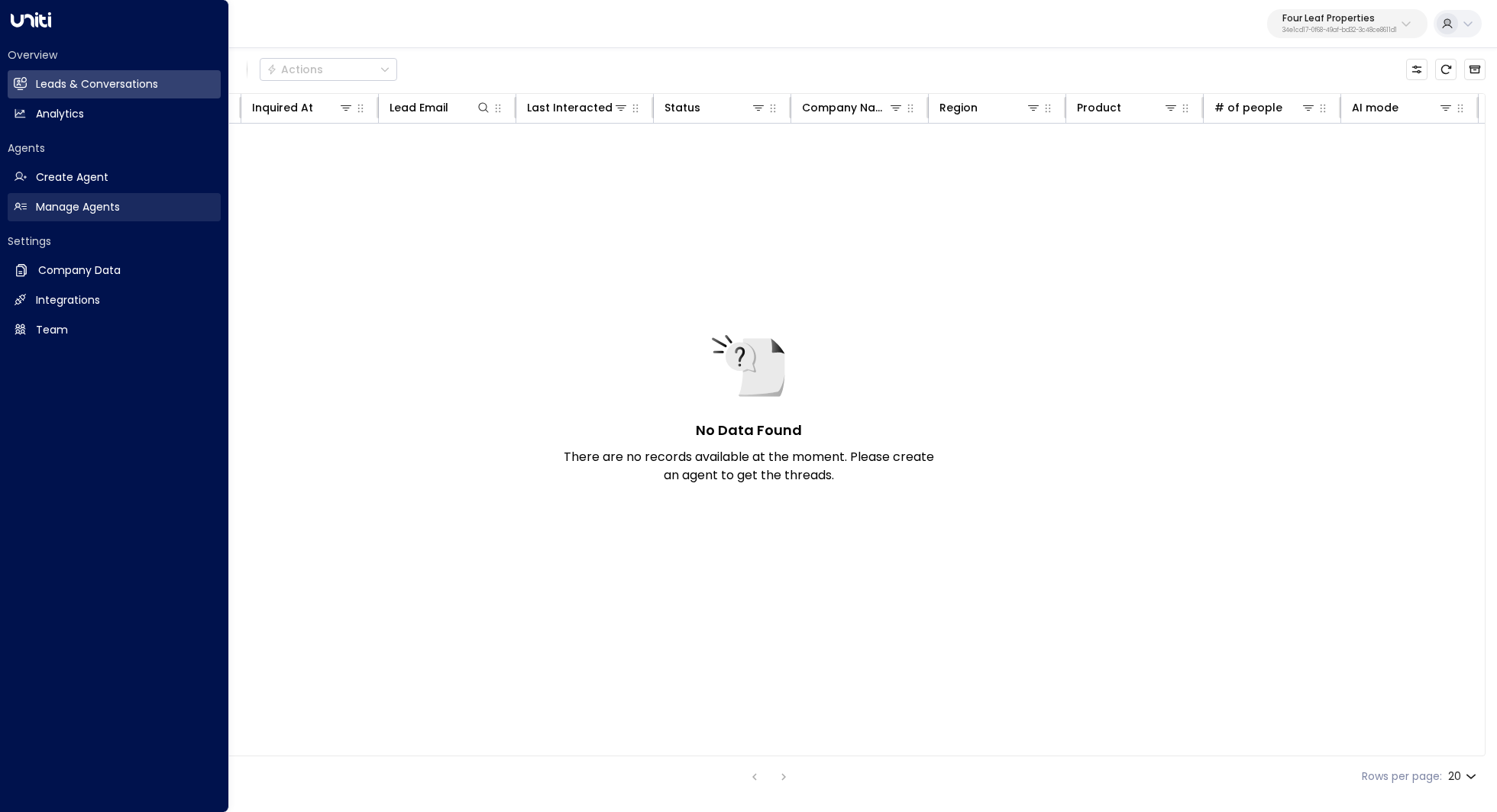
click at [132, 218] on link "Manage Agents Manage Agents" at bounding box center [114, 207] width 213 height 29
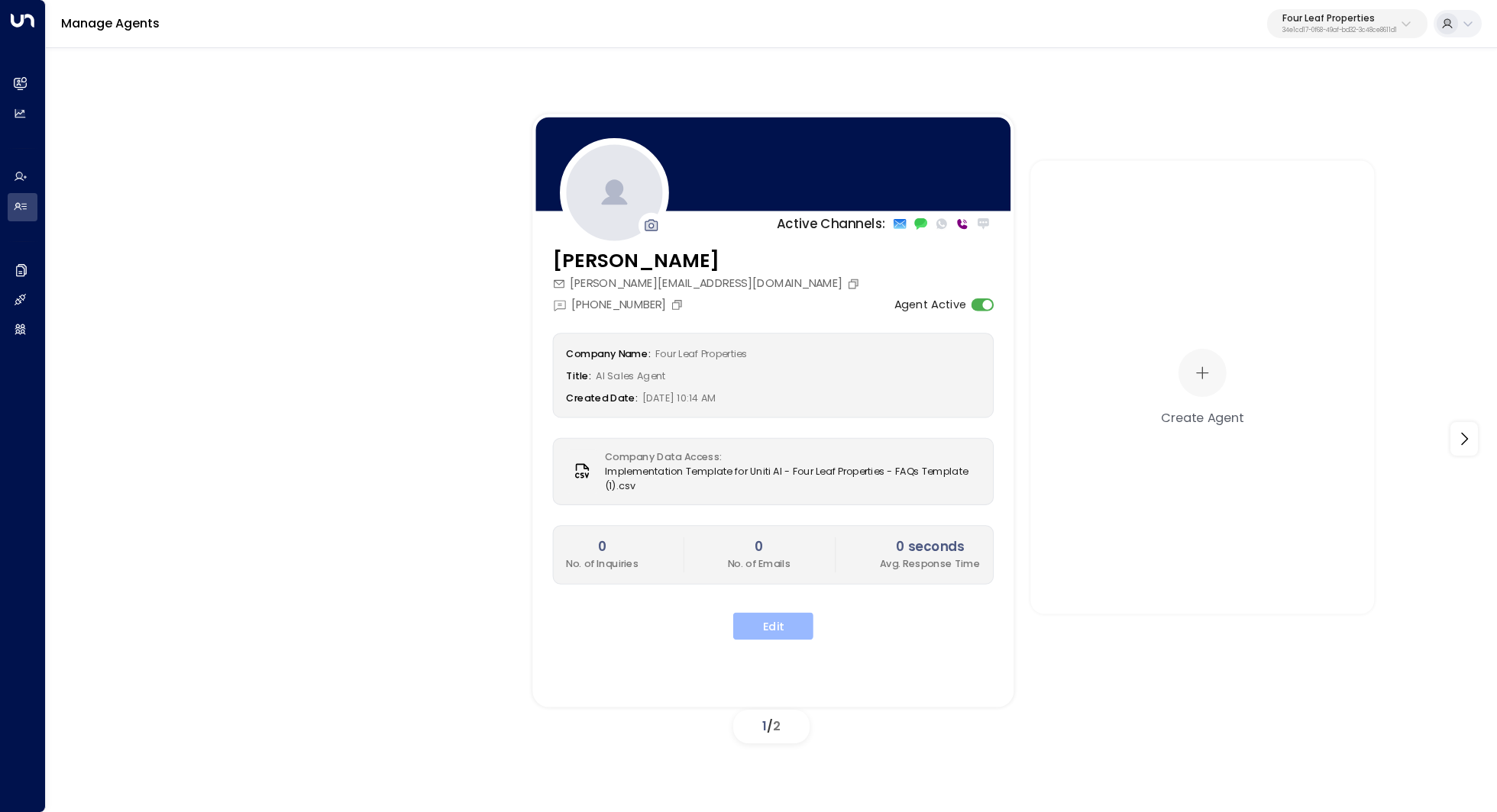
click at [794, 624] on button "Edit" at bounding box center [773, 626] width 80 height 28
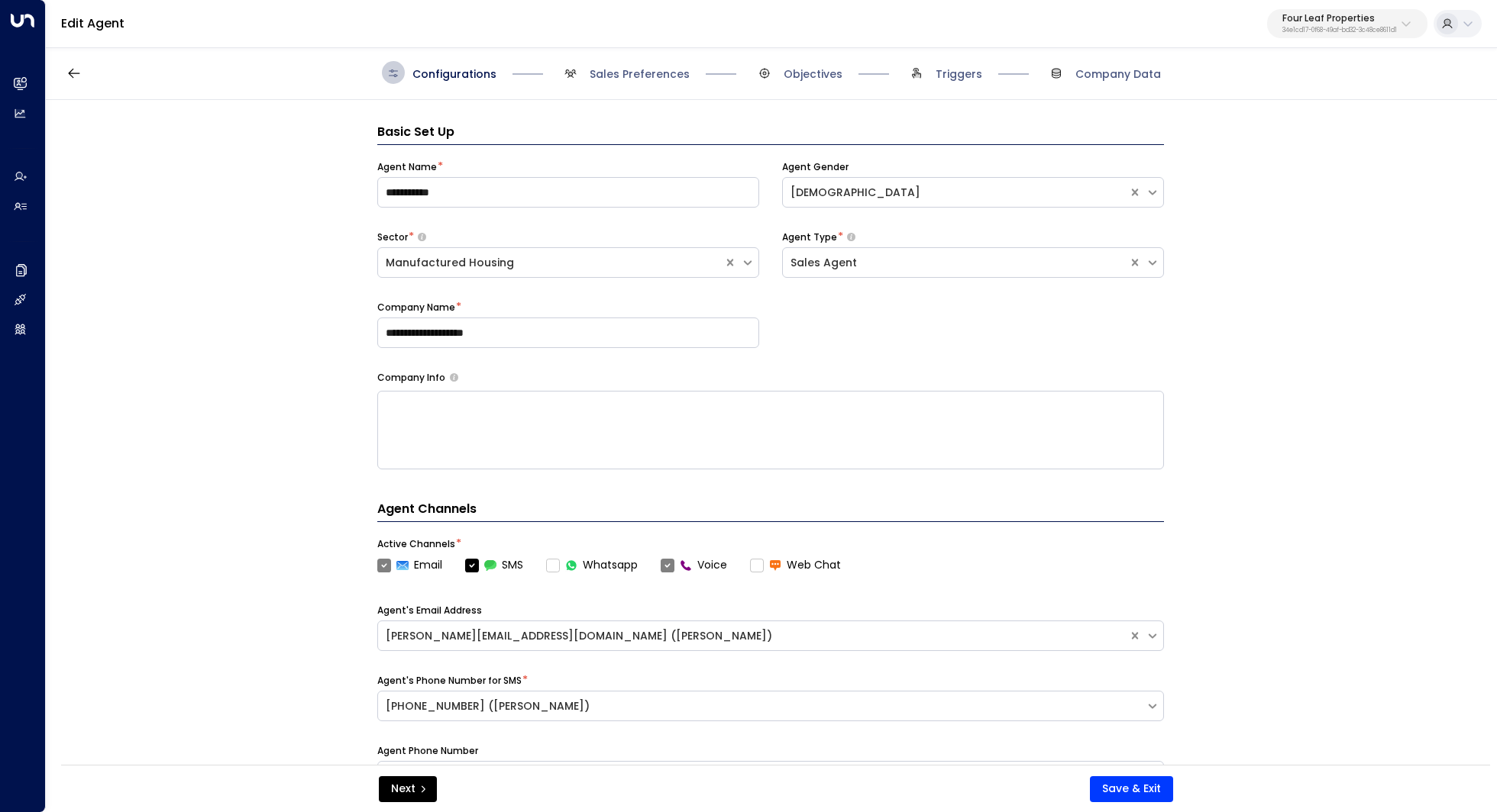
scroll to position [23, 0]
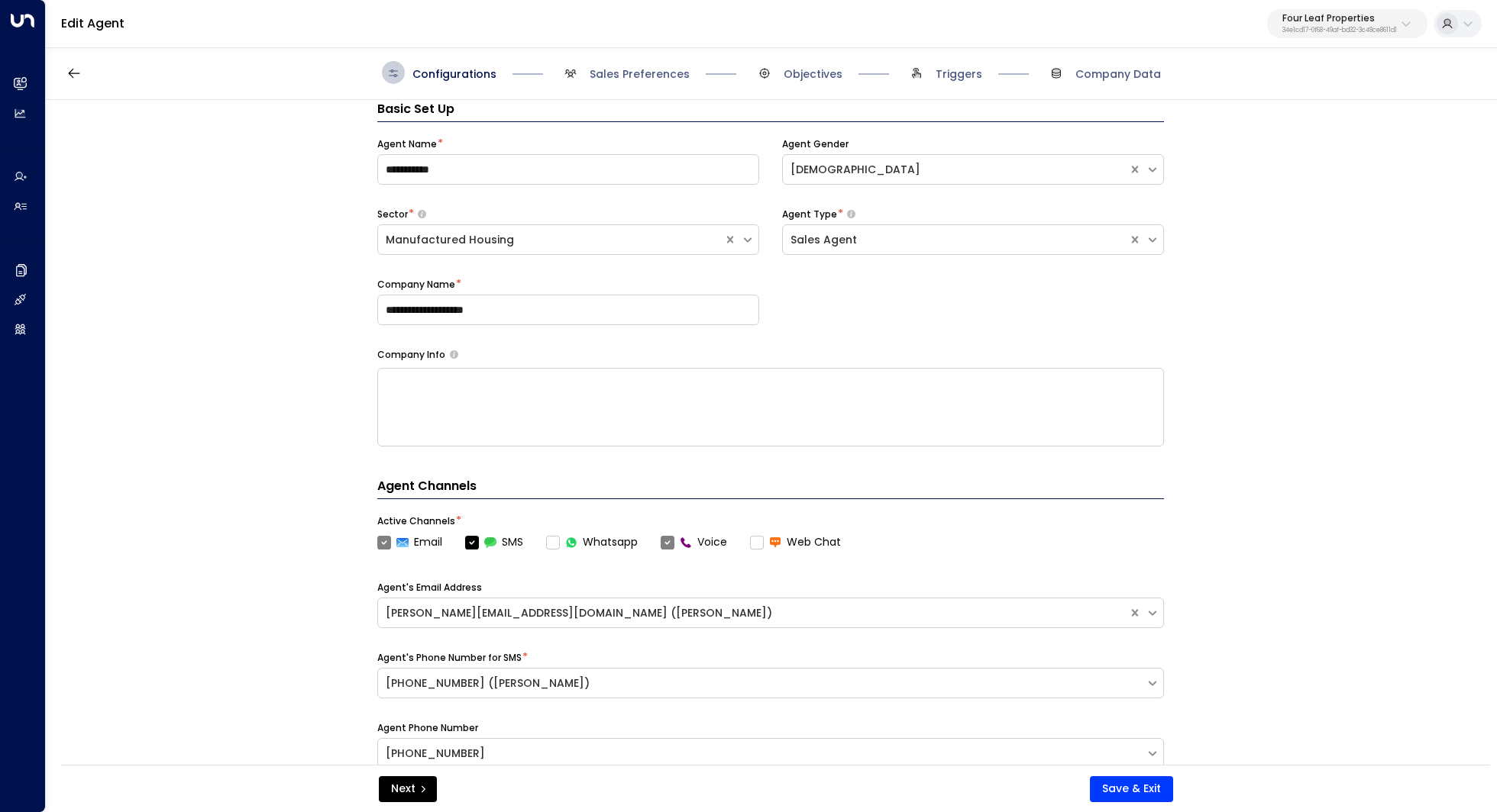
click at [661, 84] on div "Configurations Sales Preferences Objectives Triggers Company Data" at bounding box center [771, 73] width 1451 height 54
click at [660, 79] on span "Sales Preferences" at bounding box center [639, 74] width 100 height 15
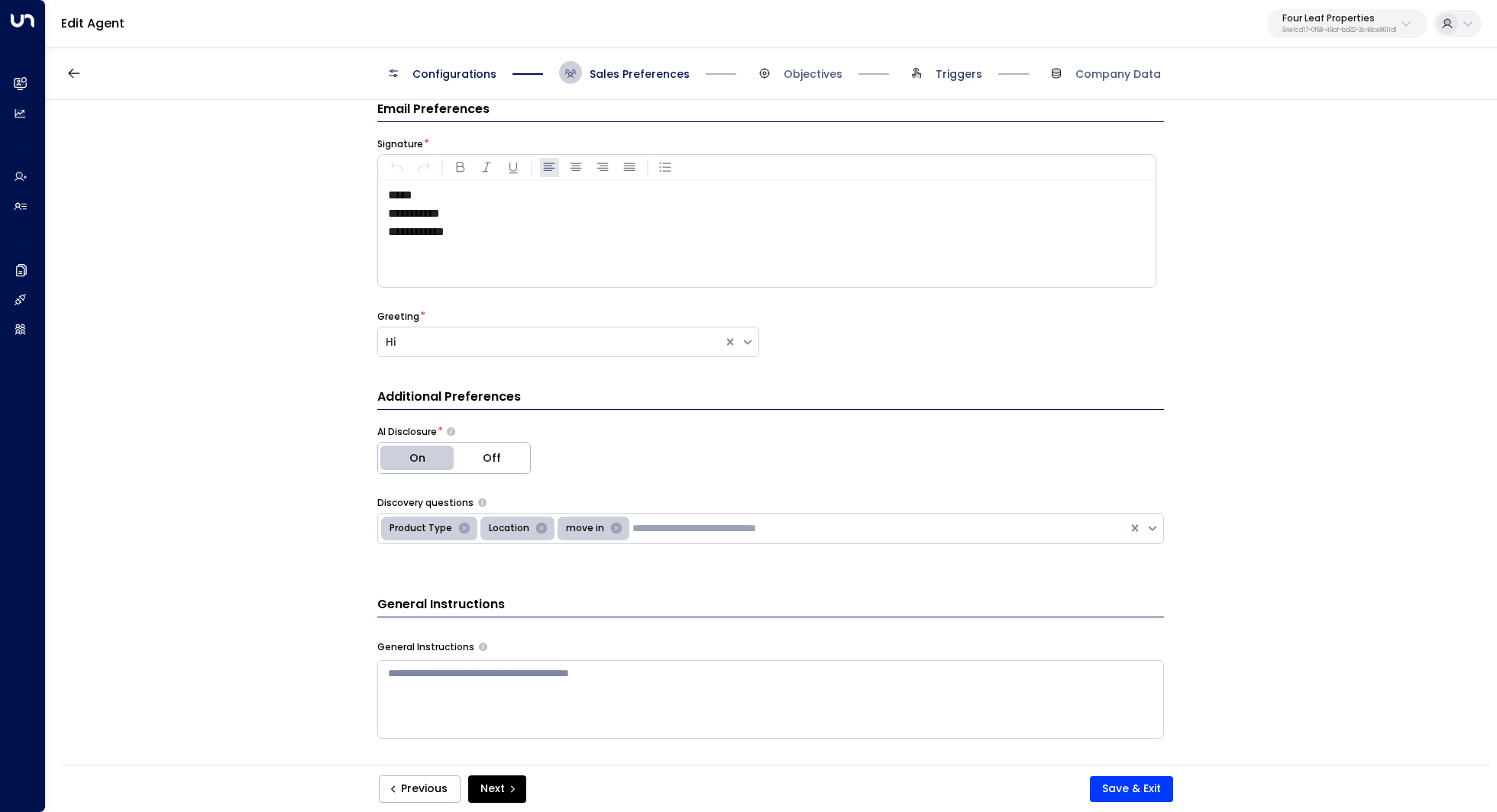
click at [950, 68] on span "Triggers" at bounding box center [958, 74] width 46 height 15
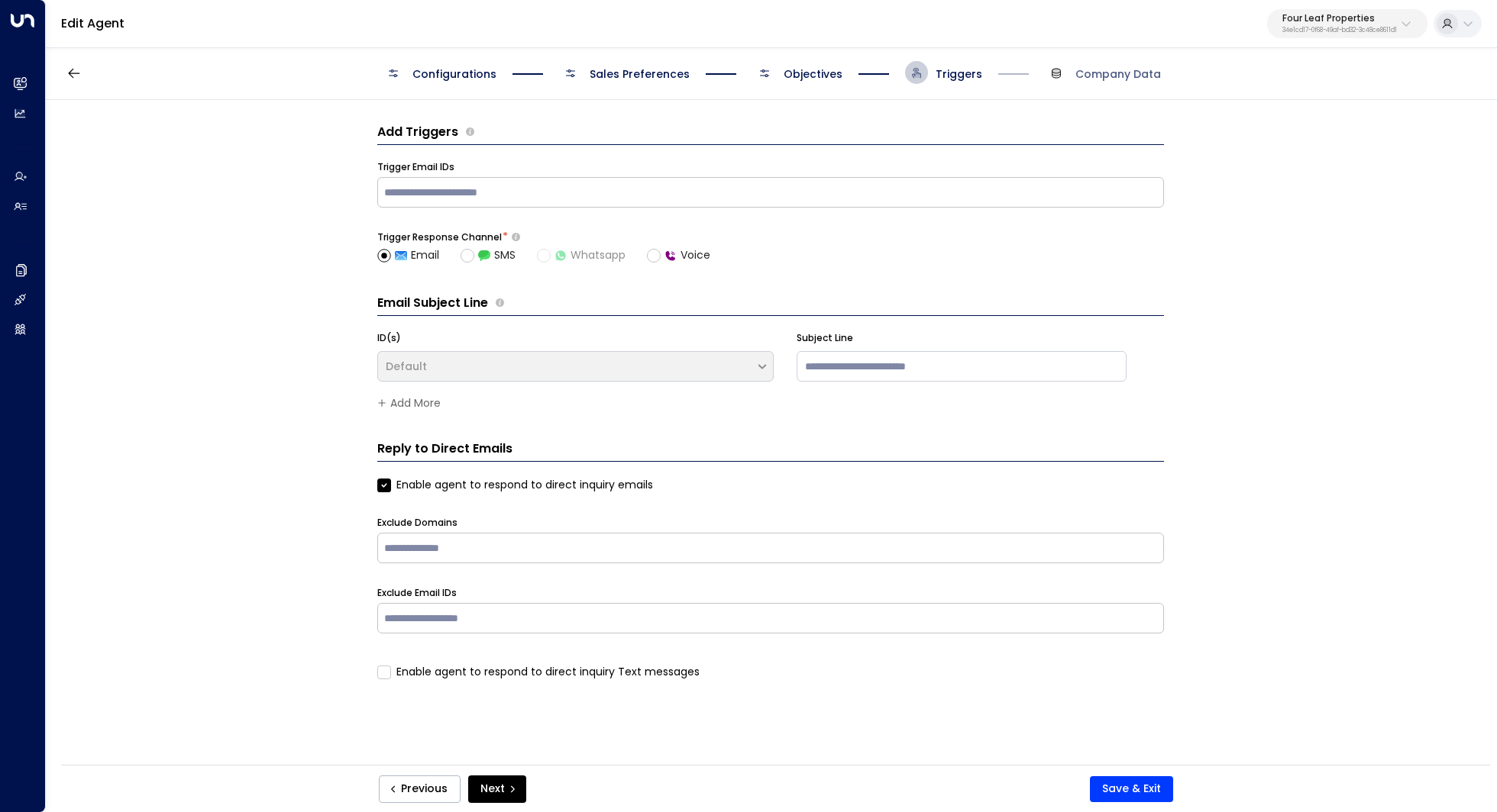
click at [1425, 239] on div "Add Triggers Trigger Email IDs ​ Trigger Response Channel * Email SMS Whatsapp …" at bounding box center [770, 438] width 1449 height 675
click at [1420, 227] on div "Add Triggers Trigger Email IDs ​ Trigger Response Channel * Email SMS Whatsapp …" at bounding box center [770, 438] width 1449 height 675
click at [1462, 152] on div "Add Triggers Trigger Email IDs ​ Trigger Response Channel * Email SMS Whatsapp …" at bounding box center [770, 438] width 1449 height 675
click at [1346, 319] on div "Add Triggers Trigger Email IDs ​ Trigger Response Channel * Email SMS Whatsapp …" at bounding box center [770, 438] width 1449 height 675
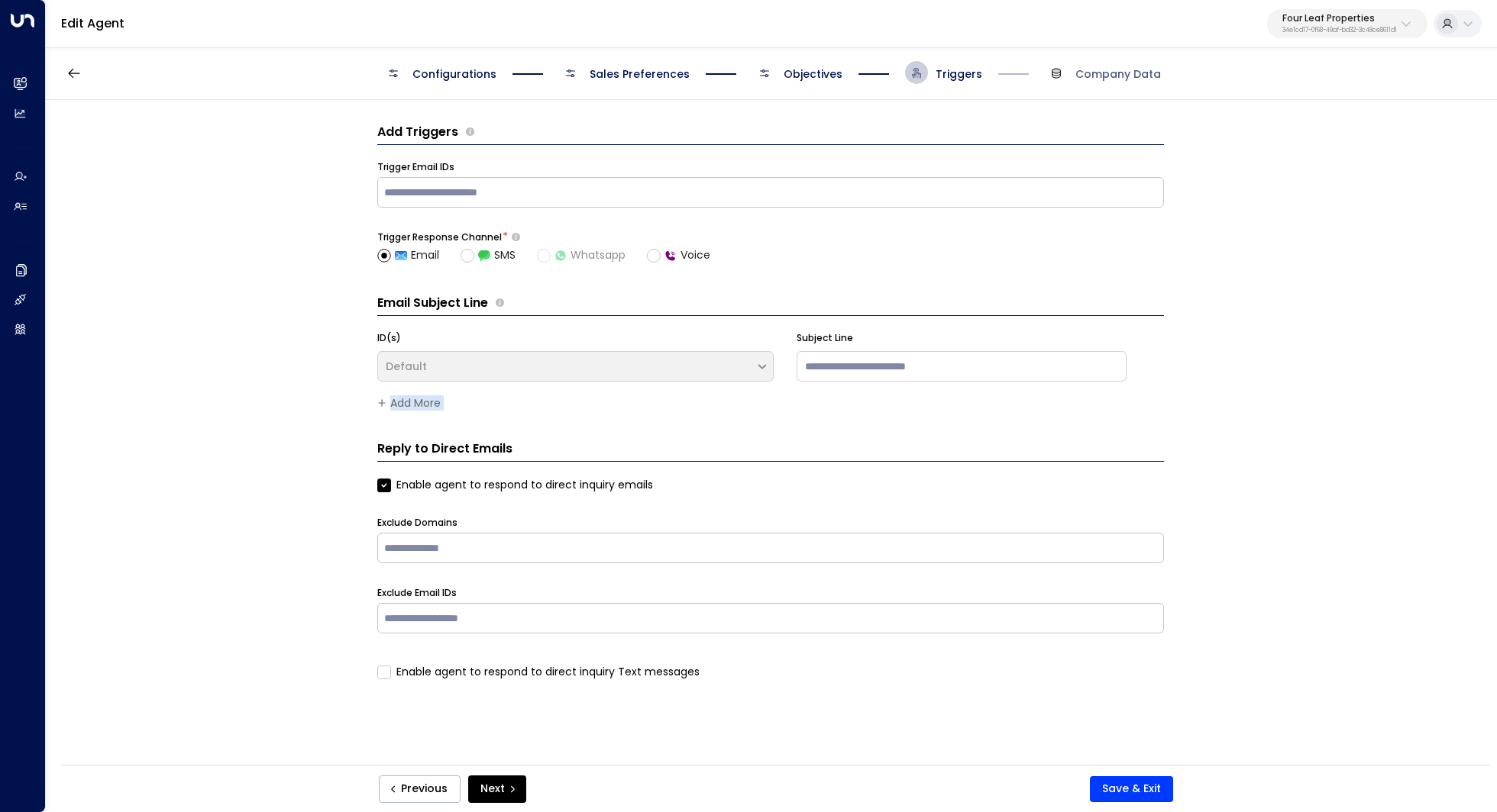
click at [1346, 319] on div "Add Triggers Trigger Email IDs ​ Trigger Response Channel * Email SMS Whatsapp …" at bounding box center [770, 438] width 1449 height 675
click at [1344, 319] on div "Add Triggers Trigger Email IDs ​ Trigger Response Channel * Email SMS Whatsapp …" at bounding box center [770, 438] width 1449 height 675
click at [1360, 230] on div "Add Triggers Trigger Email IDs ​ Trigger Response Channel * Email SMS Whatsapp …" at bounding box center [770, 438] width 1449 height 675
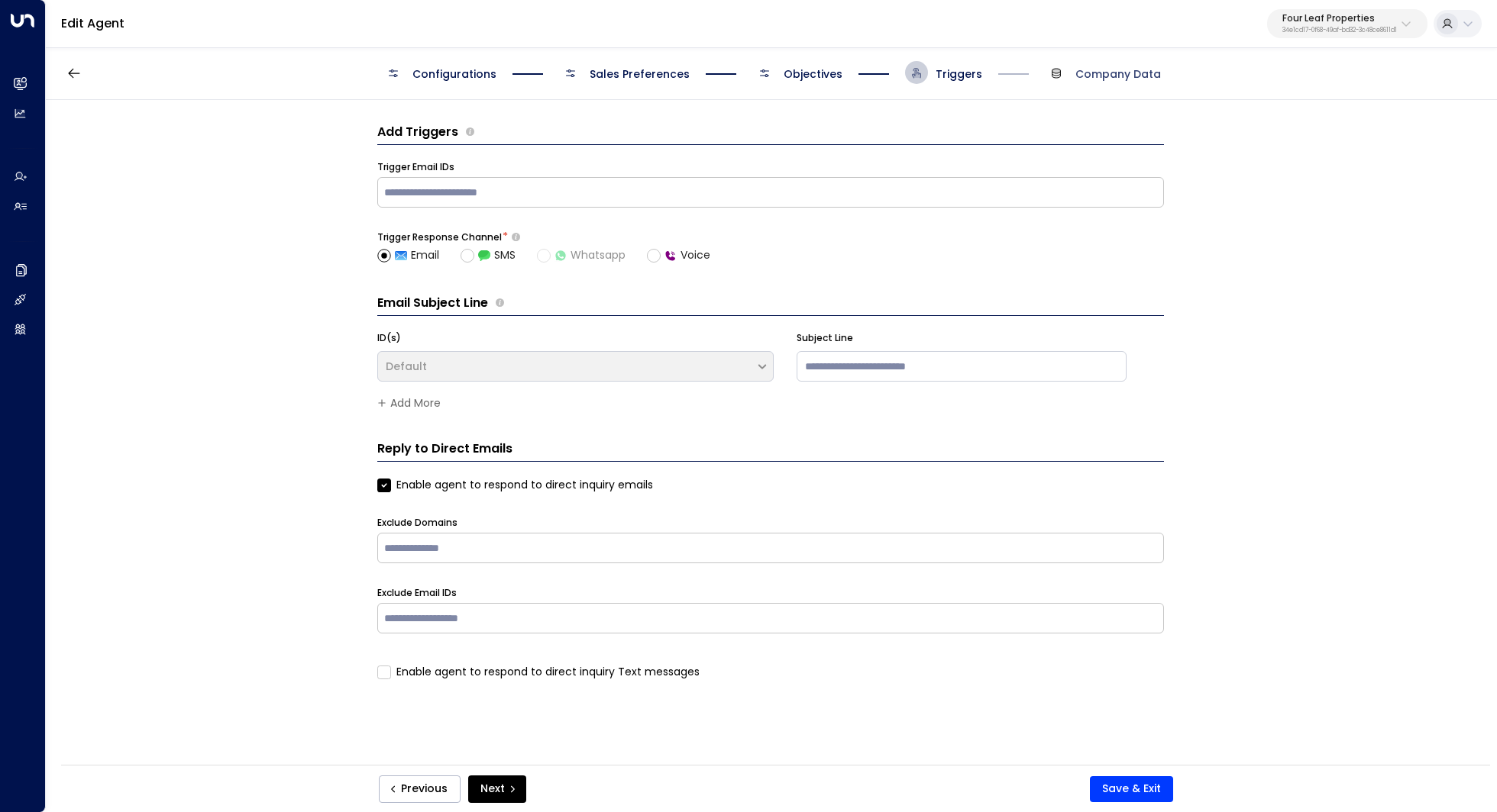
click at [1121, 76] on span "Company Data" at bounding box center [1117, 74] width 85 height 15
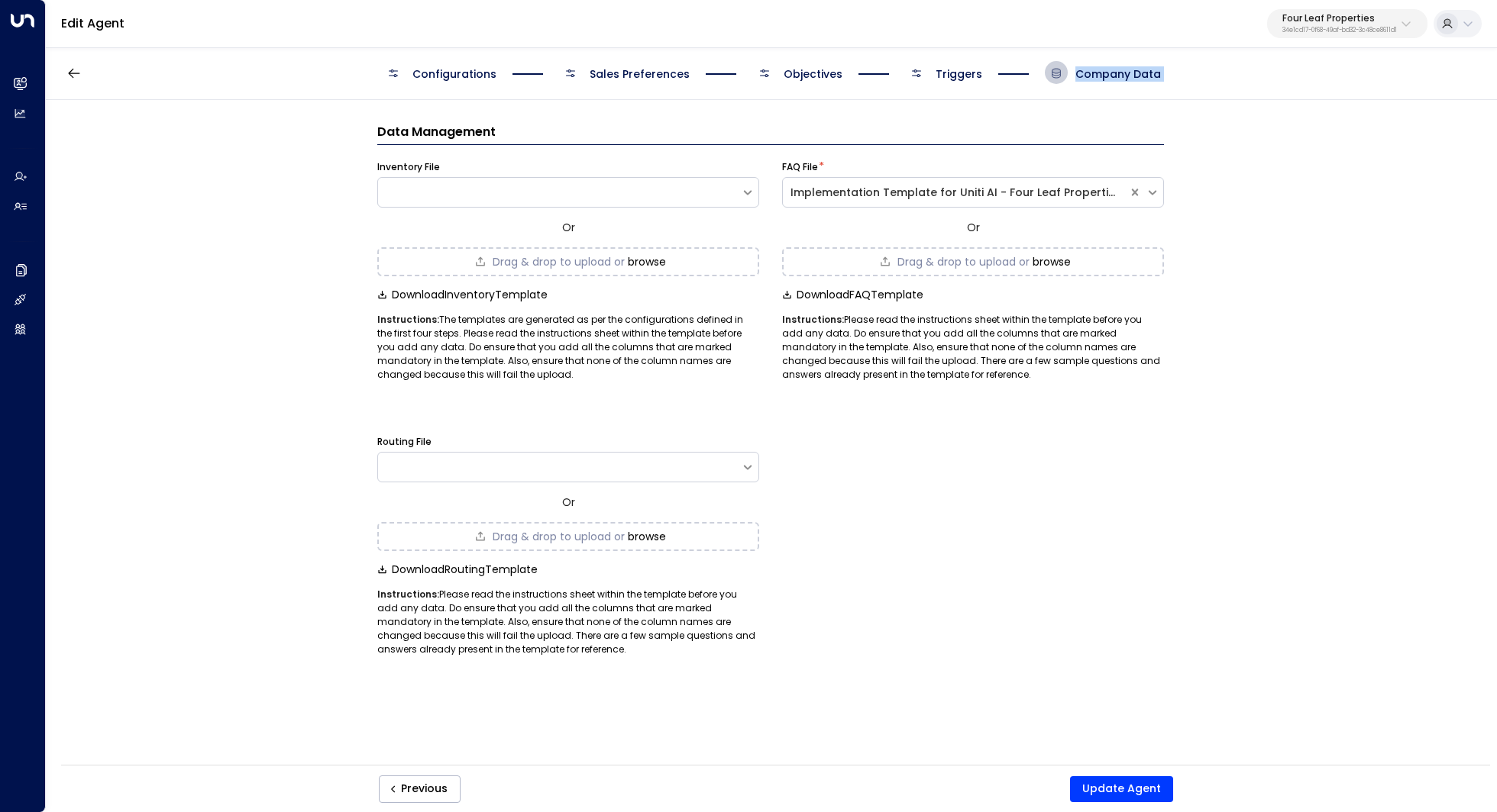
click at [852, 105] on div "Configurations Sales Preferences Objectives Triggers Company Data Data Manageme…" at bounding box center [771, 410] width 1451 height 729
click at [640, 253] on div "Drag & drop to upload or browse" at bounding box center [568, 261] width 382 height 29
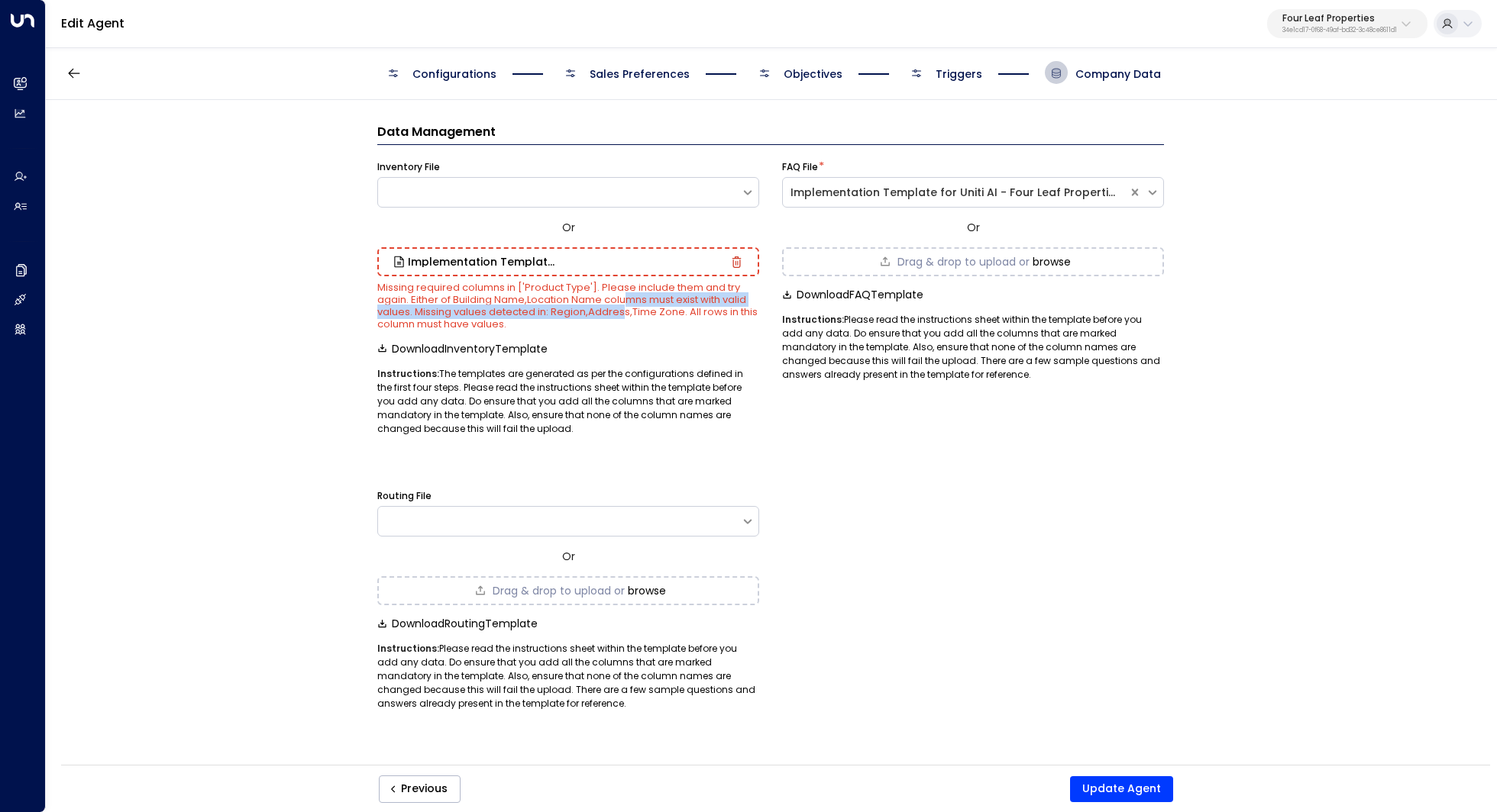
drag, startPoint x: 626, startPoint y: 304, endPoint x: 622, endPoint y: 315, distance: 11.7
click at [622, 315] on small "Missing required columns in ['Product Type']. Please include them and try again…" at bounding box center [567, 305] width 380 height 51
drag, startPoint x: 632, startPoint y: 298, endPoint x: 626, endPoint y: 318, distance: 20.9
click at [626, 318] on small "Missing required columns in ['Product Type']. Please include them and try again…" at bounding box center [567, 305] width 380 height 51
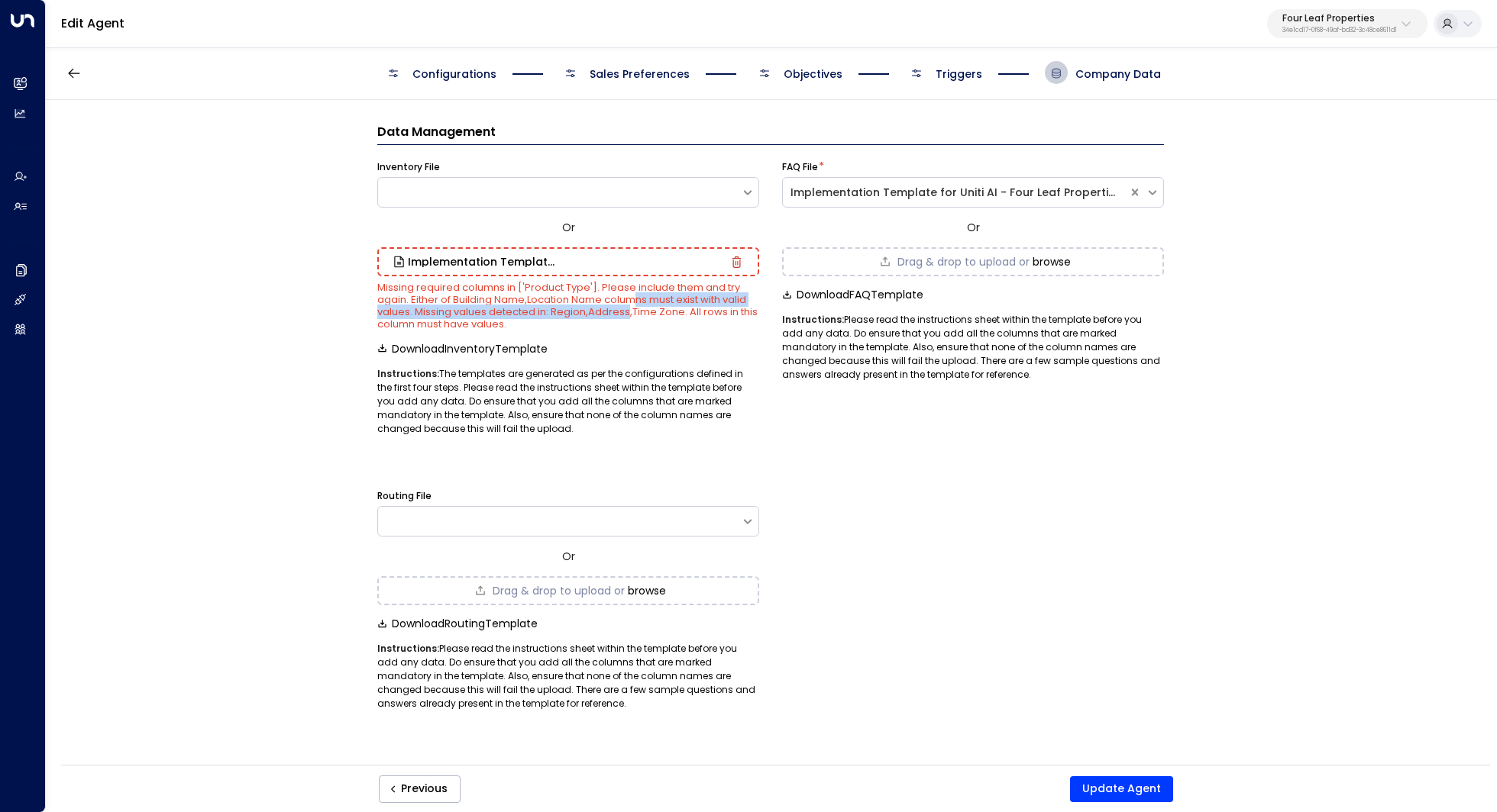
click at [626, 318] on small "Missing required columns in ['Product Type']. Please include them and try again…" at bounding box center [567, 305] width 380 height 51
click at [212, 263] on div "Data Management Inventory File Or Implementation Template for Uniti AI - Four L…" at bounding box center [770, 438] width 1449 height 675
click at [1344, 13] on p "Four Leaf Properties" at bounding box center [1339, 18] width 115 height 9
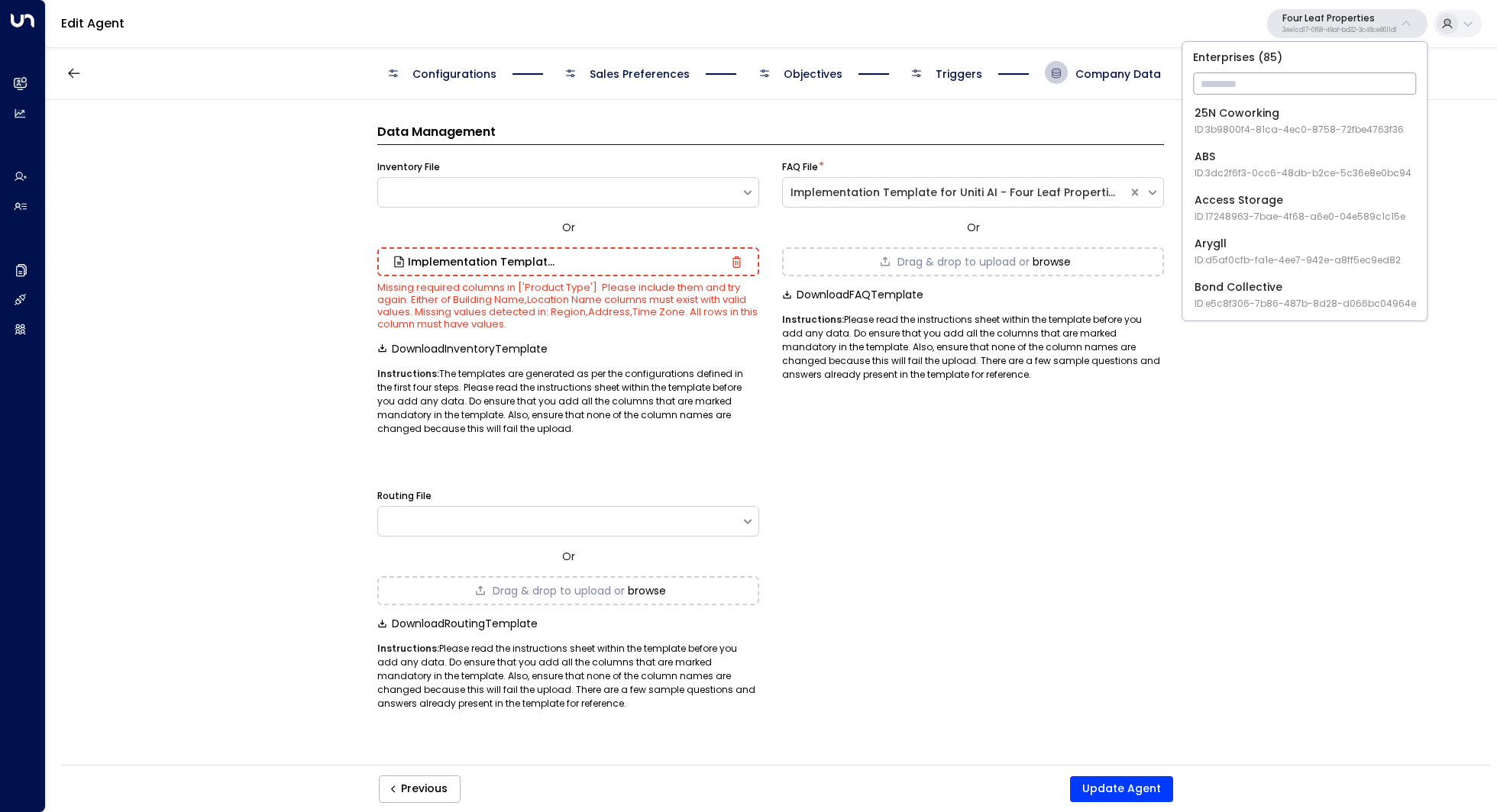
click at [1303, 77] on input "text" at bounding box center [1304, 83] width 223 height 29
type input "****"
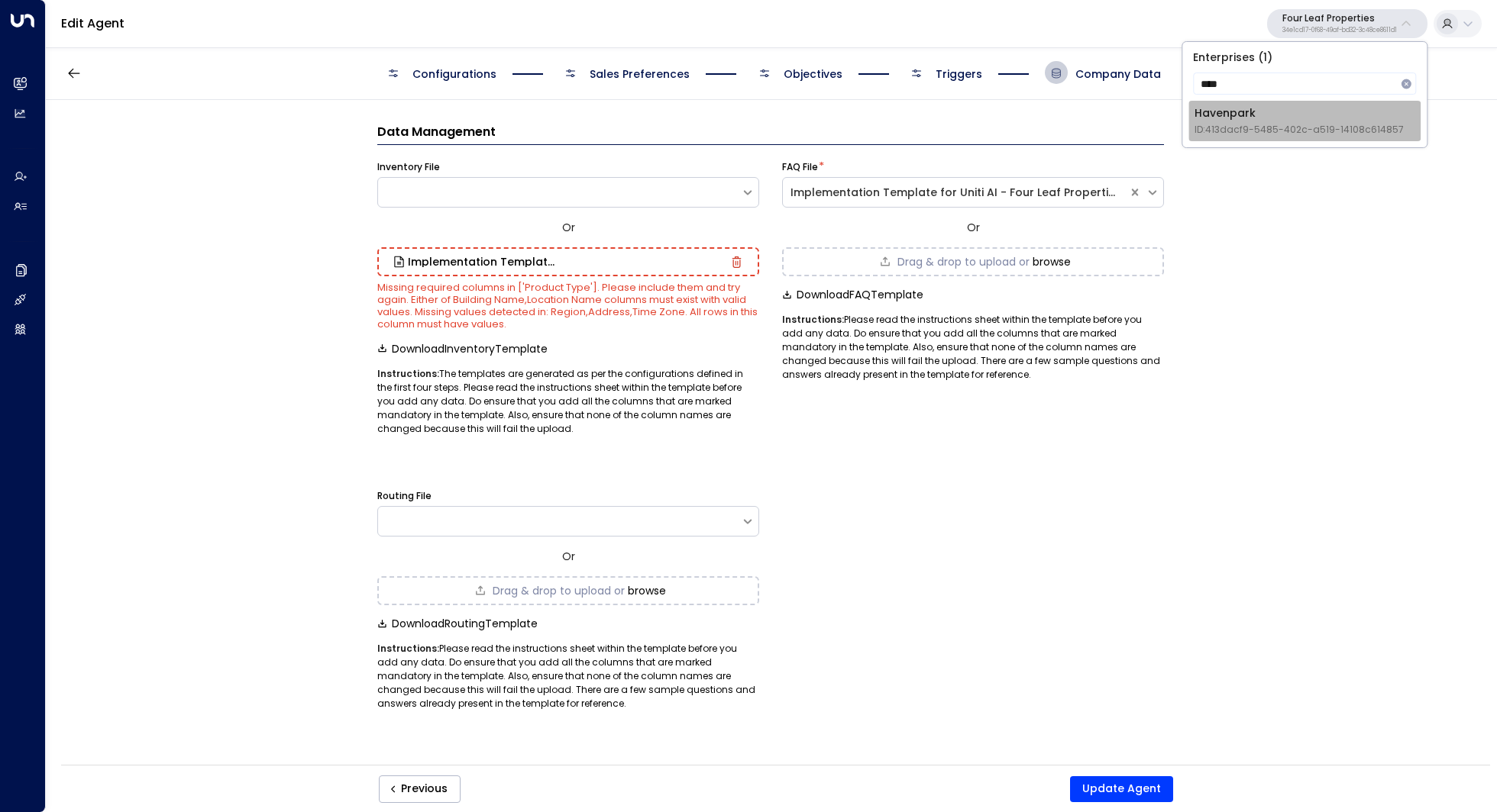
click at [1299, 118] on div "Havenpark ID: 413dacf9-5485-402c-a519-14108c614857" at bounding box center [1299, 121] width 209 height 31
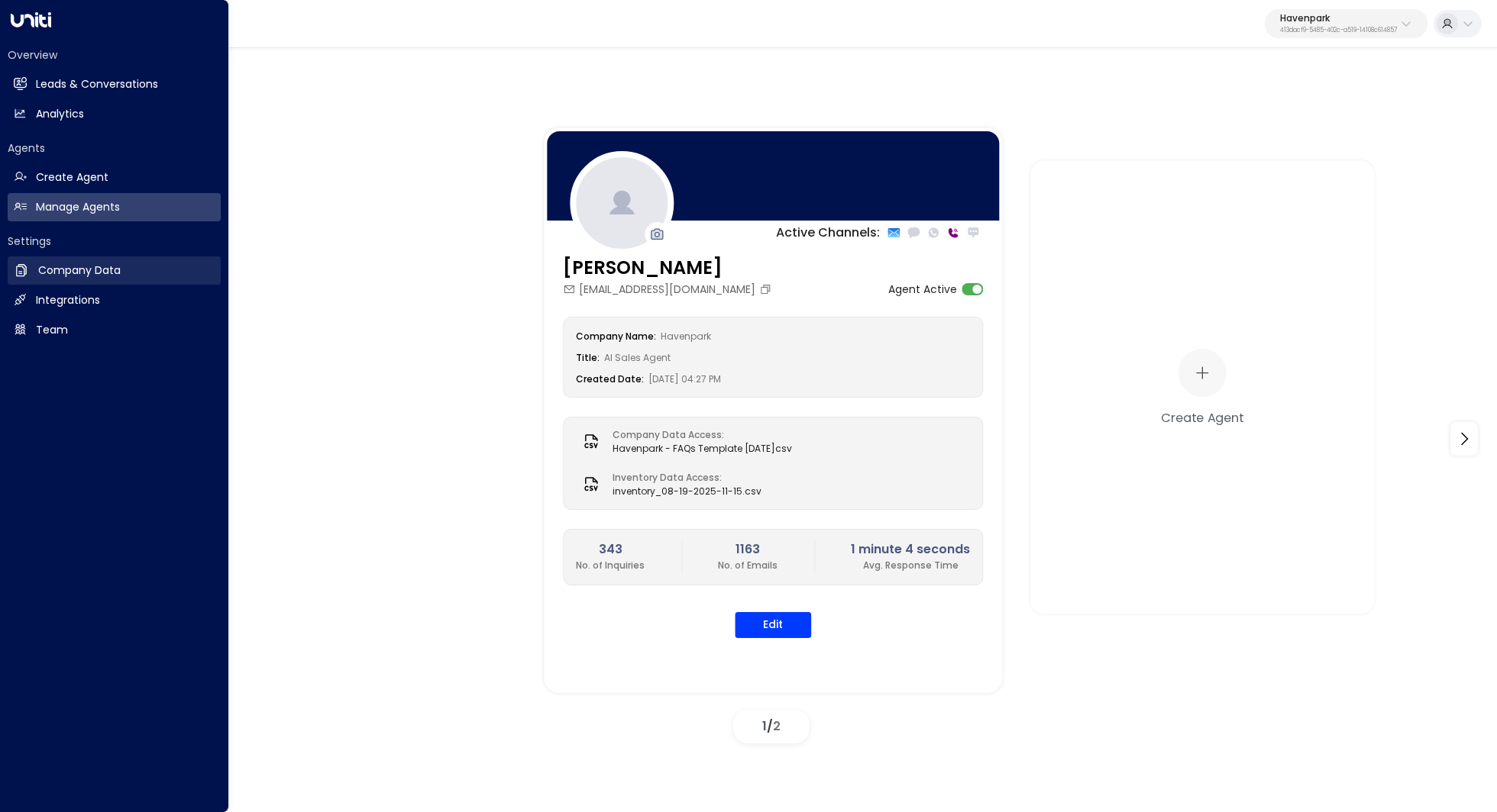
click at [105, 278] on h2 "Company Data" at bounding box center [79, 270] width 83 height 16
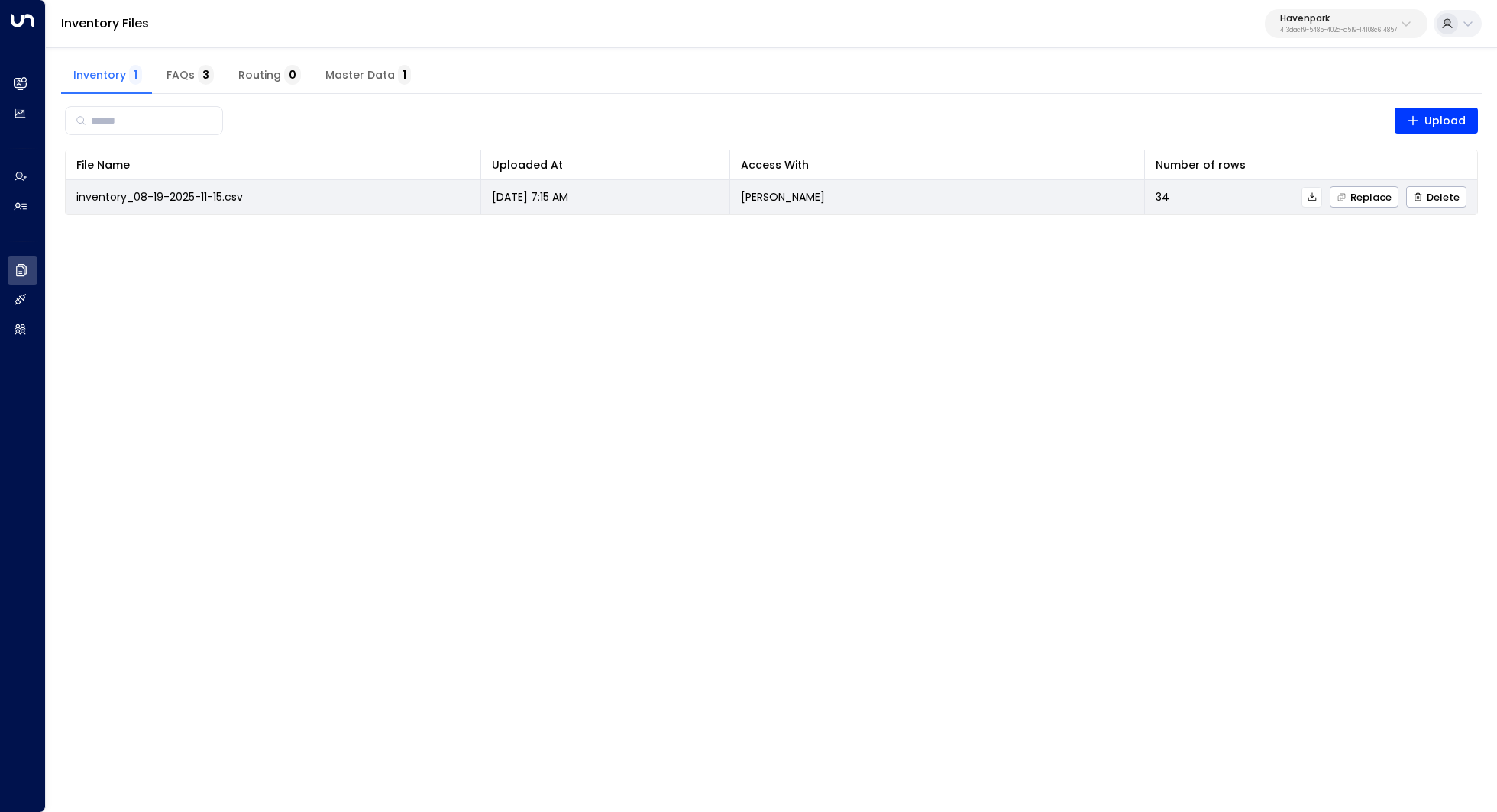
click at [1321, 201] on button at bounding box center [1311, 197] width 20 height 20
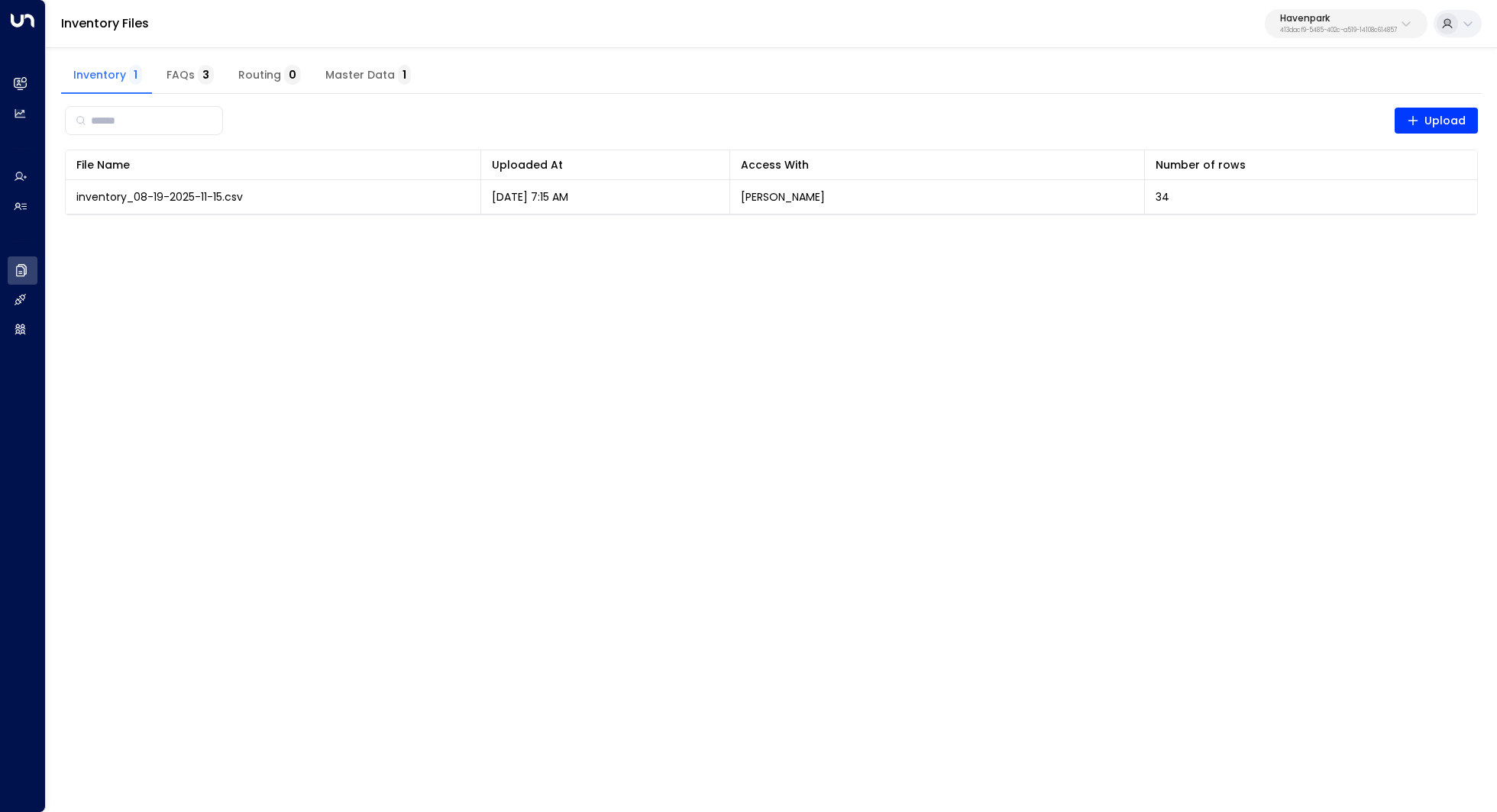
click at [1341, 7] on div "Inventory Files Havenpark 413dacf9-5485-402c-a519-14108c614857" at bounding box center [771, 24] width 1451 height 48
click at [1338, 19] on p "Havenpark" at bounding box center [1338, 18] width 117 height 9
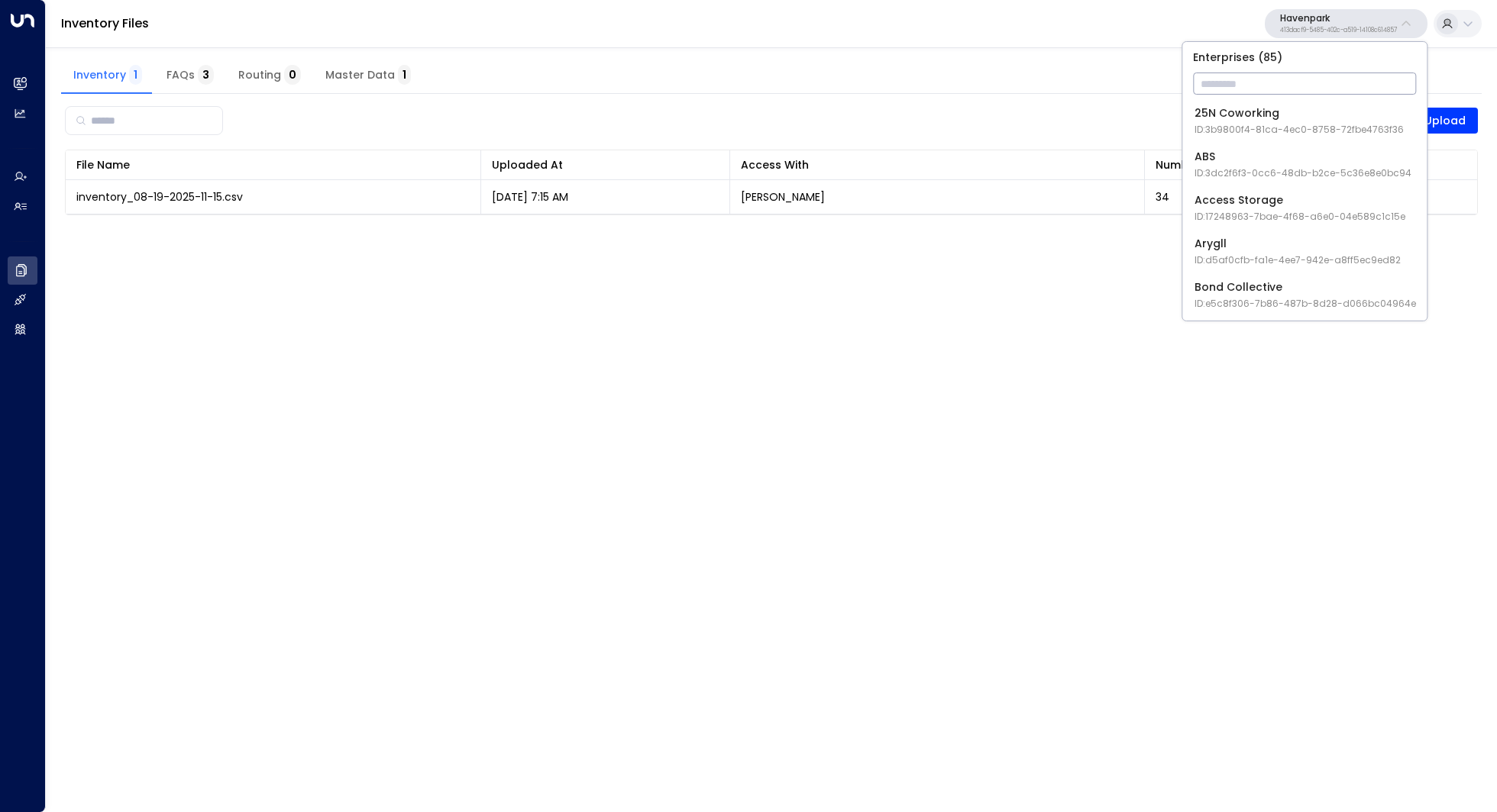
click at [1288, 83] on input "text" at bounding box center [1304, 83] width 223 height 29
type input "****"
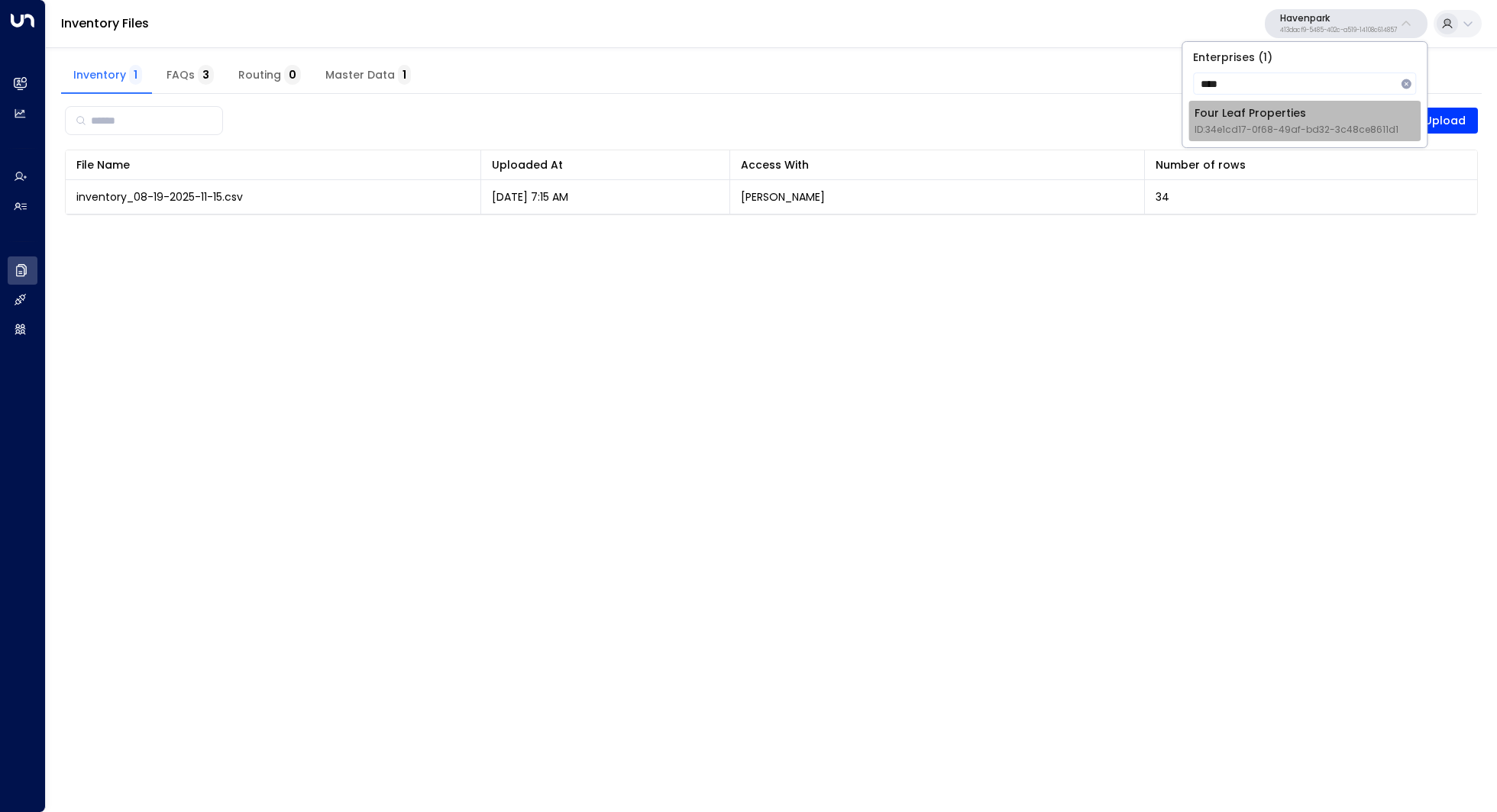
click at [1286, 129] on span "ID: 34e1cd17-0f68-49af-bd32-3c48ce8611d1" at bounding box center [1296, 130] width 204 height 13
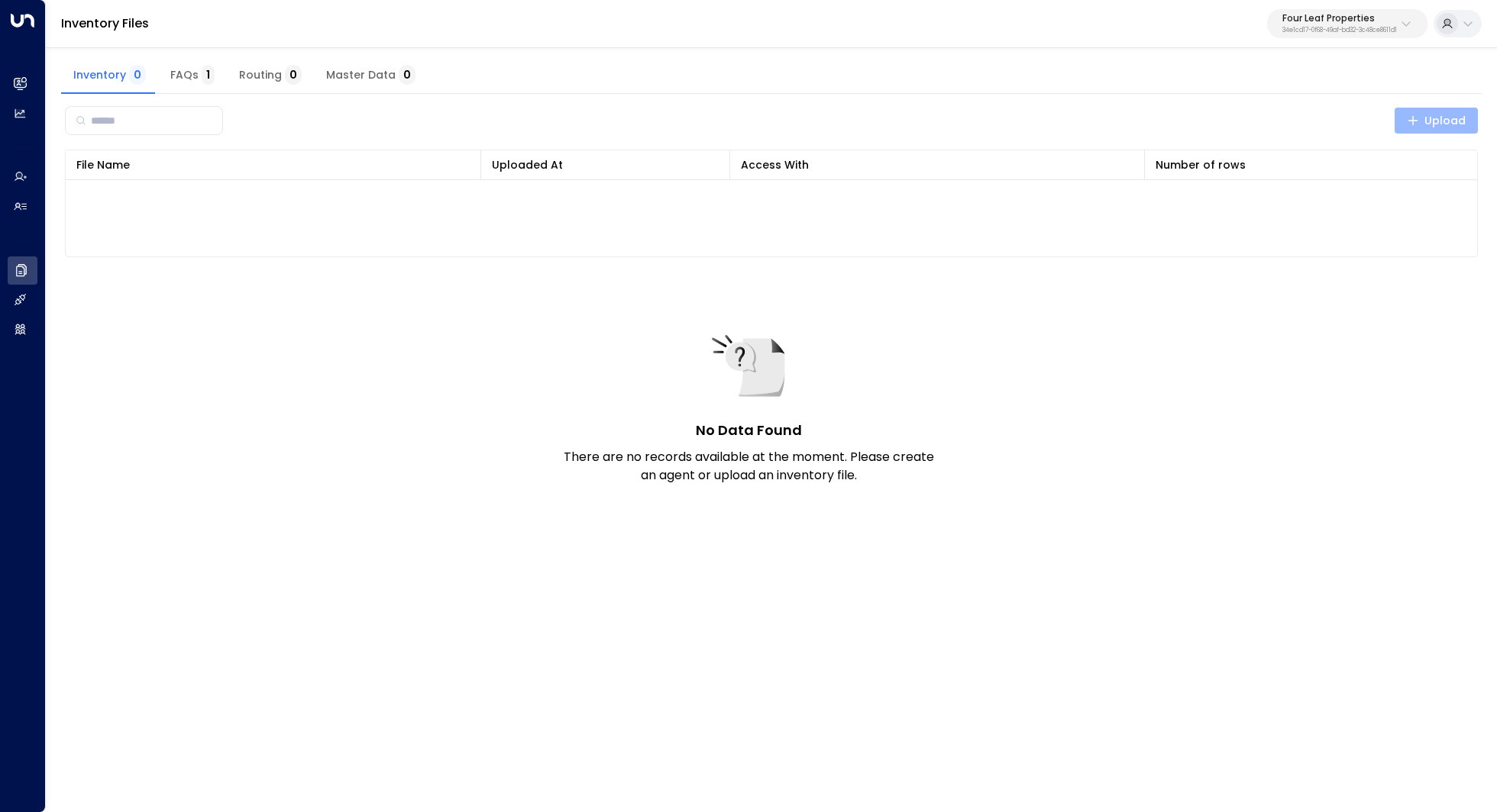
click at [1456, 124] on span "Upload" at bounding box center [1436, 121] width 60 height 19
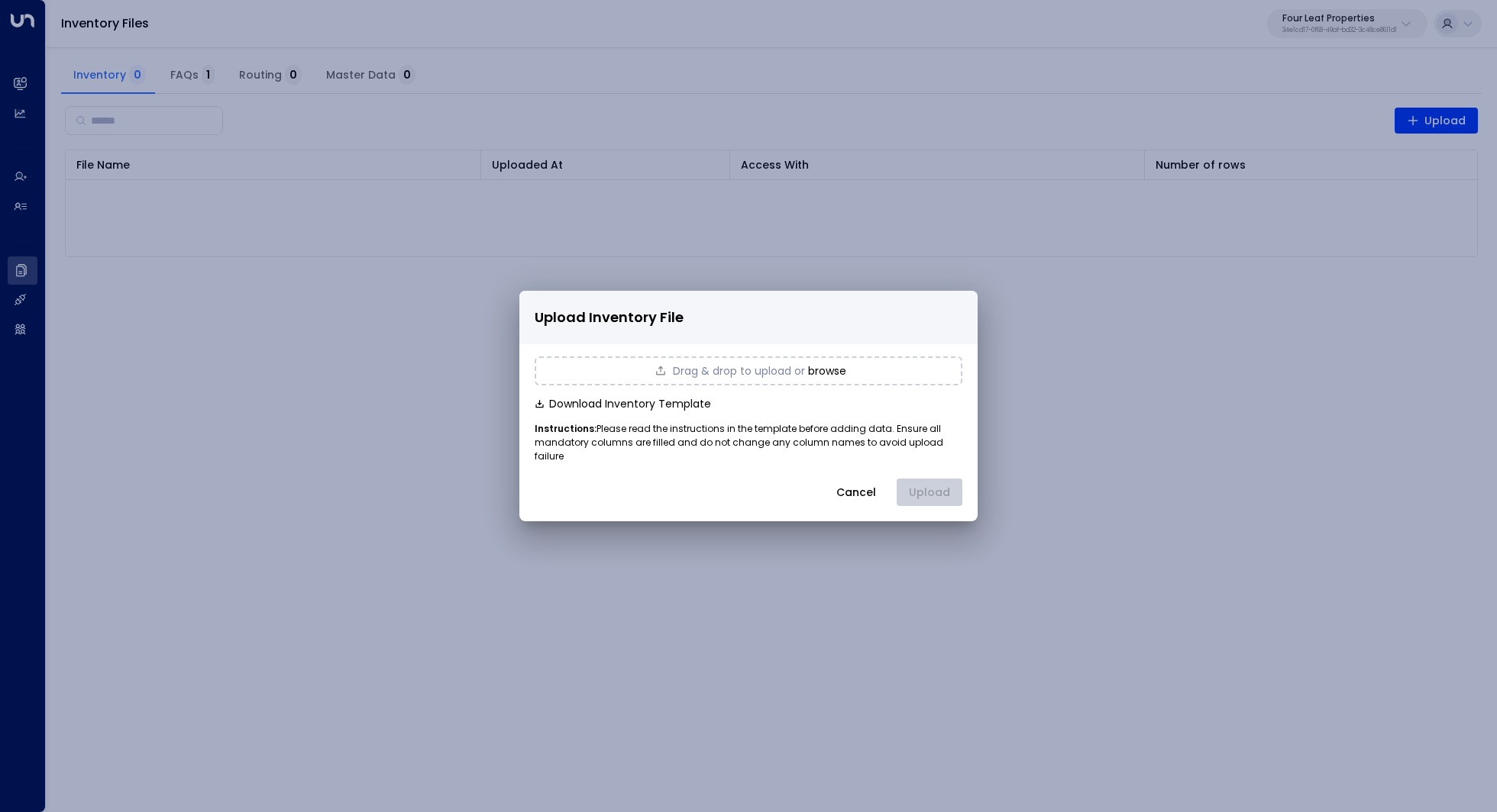
click at [833, 377] on button "browse" at bounding box center [827, 371] width 38 height 12
click at [933, 492] on button "Upload" at bounding box center [929, 492] width 66 height 28
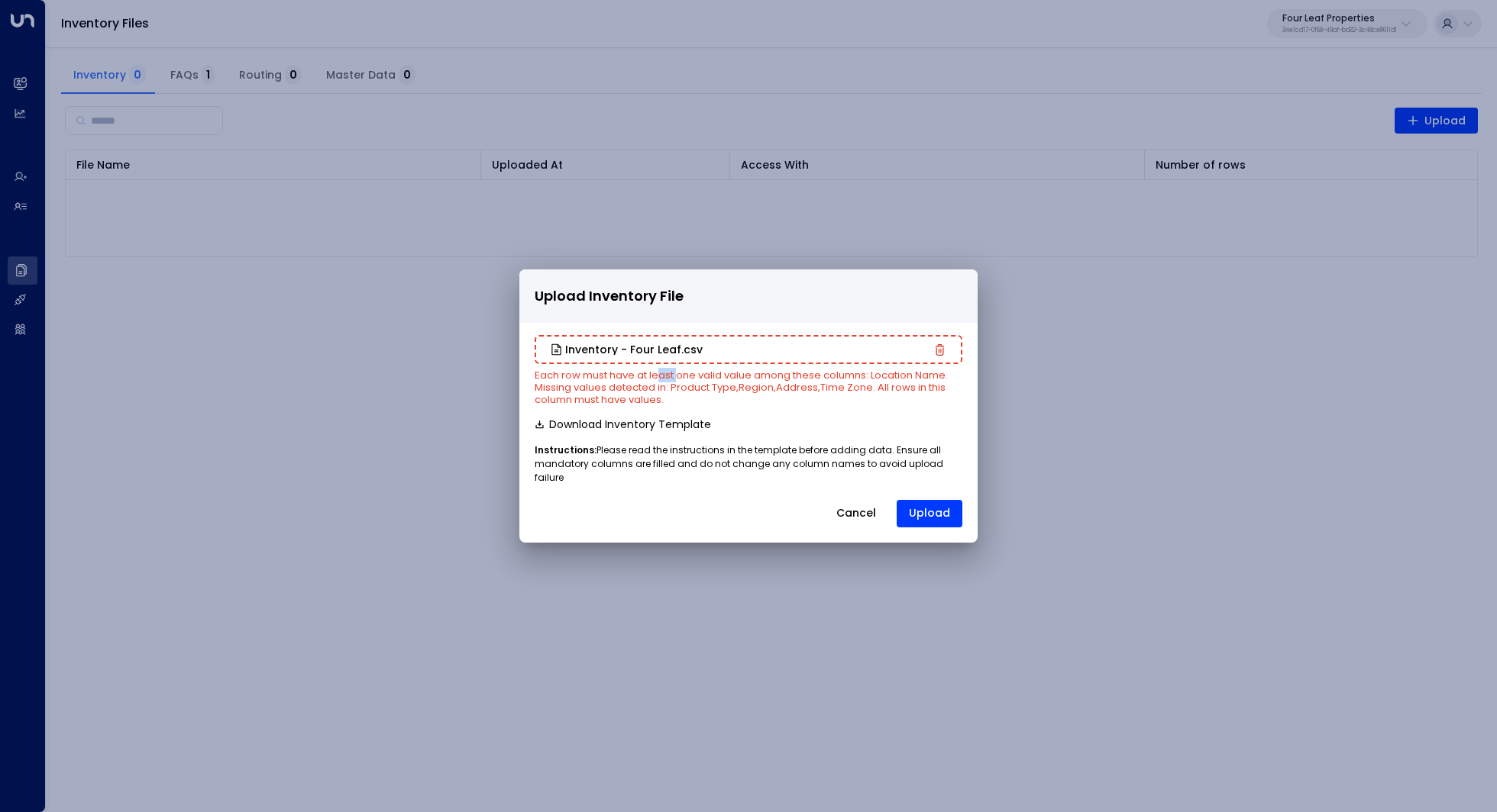
drag, startPoint x: 660, startPoint y: 388, endPoint x: 676, endPoint y: 388, distance: 16.0
click at [676, 388] on small "Each row must have at least one valid value among these columns: Location Name.…" at bounding box center [741, 387] width 413 height 39
drag, startPoint x: 870, startPoint y: 384, endPoint x: 884, endPoint y: 384, distance: 14.0
click at [884, 384] on small "Each row must have at least one valid value among these columns: Location Name.…" at bounding box center [741, 387] width 413 height 39
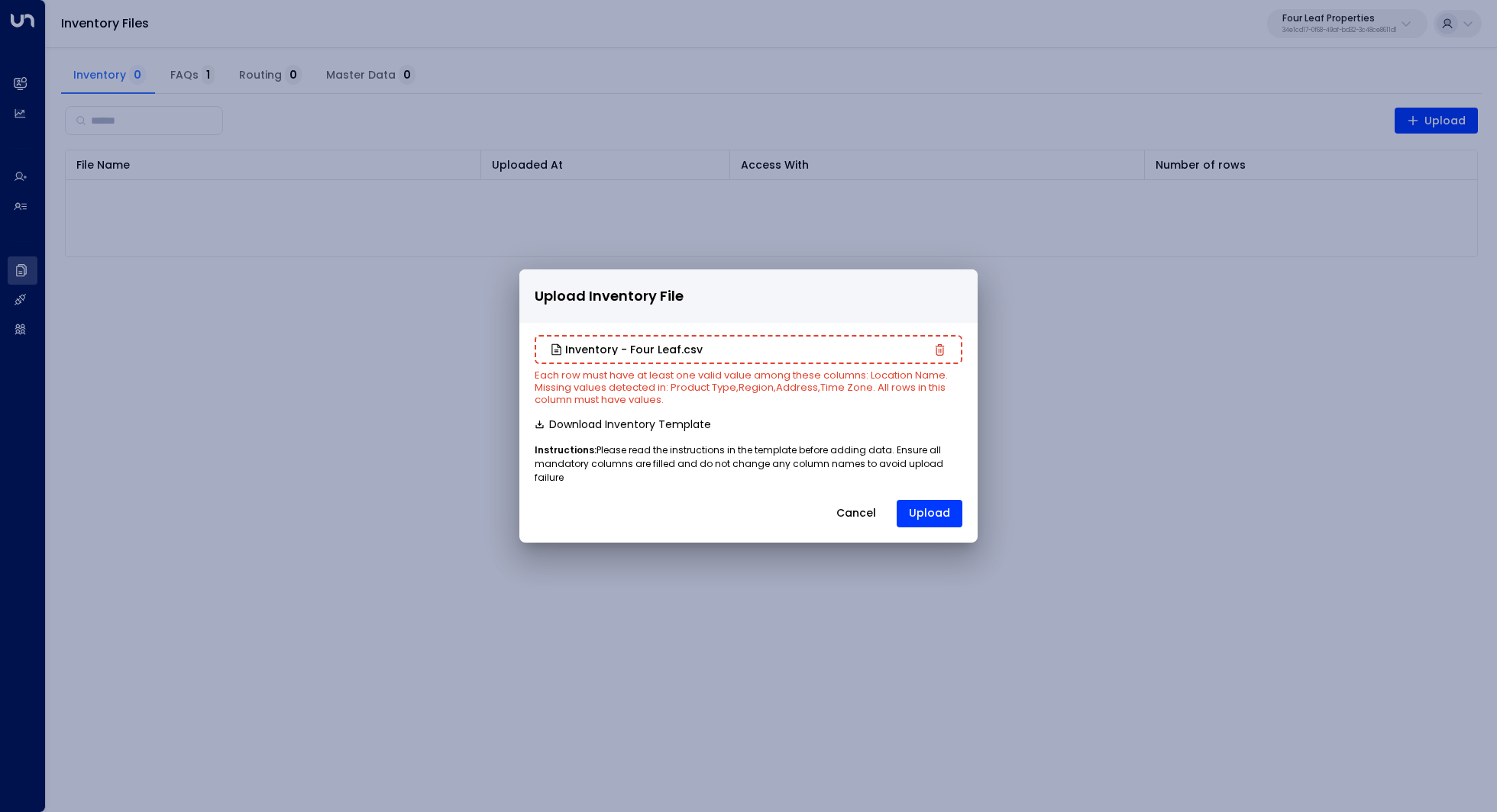
click at [884, 384] on small "Each row must have at least one valid value among these columns: Location Name.…" at bounding box center [741, 387] width 413 height 39
click at [934, 355] on icon "button" at bounding box center [940, 350] width 12 height 12
click at [827, 356] on button "browse" at bounding box center [827, 349] width 38 height 12
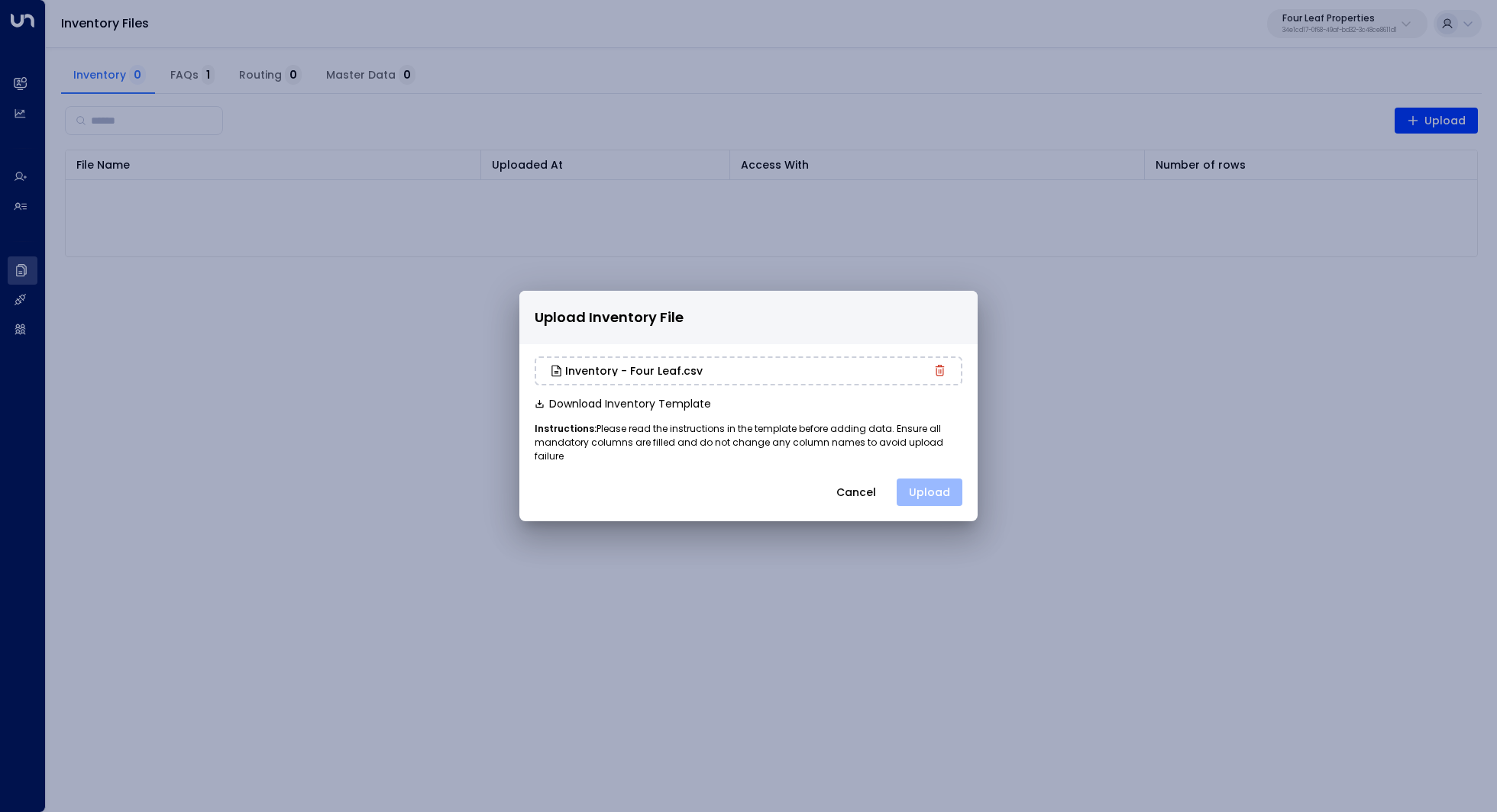
click at [933, 490] on button "Upload" at bounding box center [929, 492] width 66 height 28
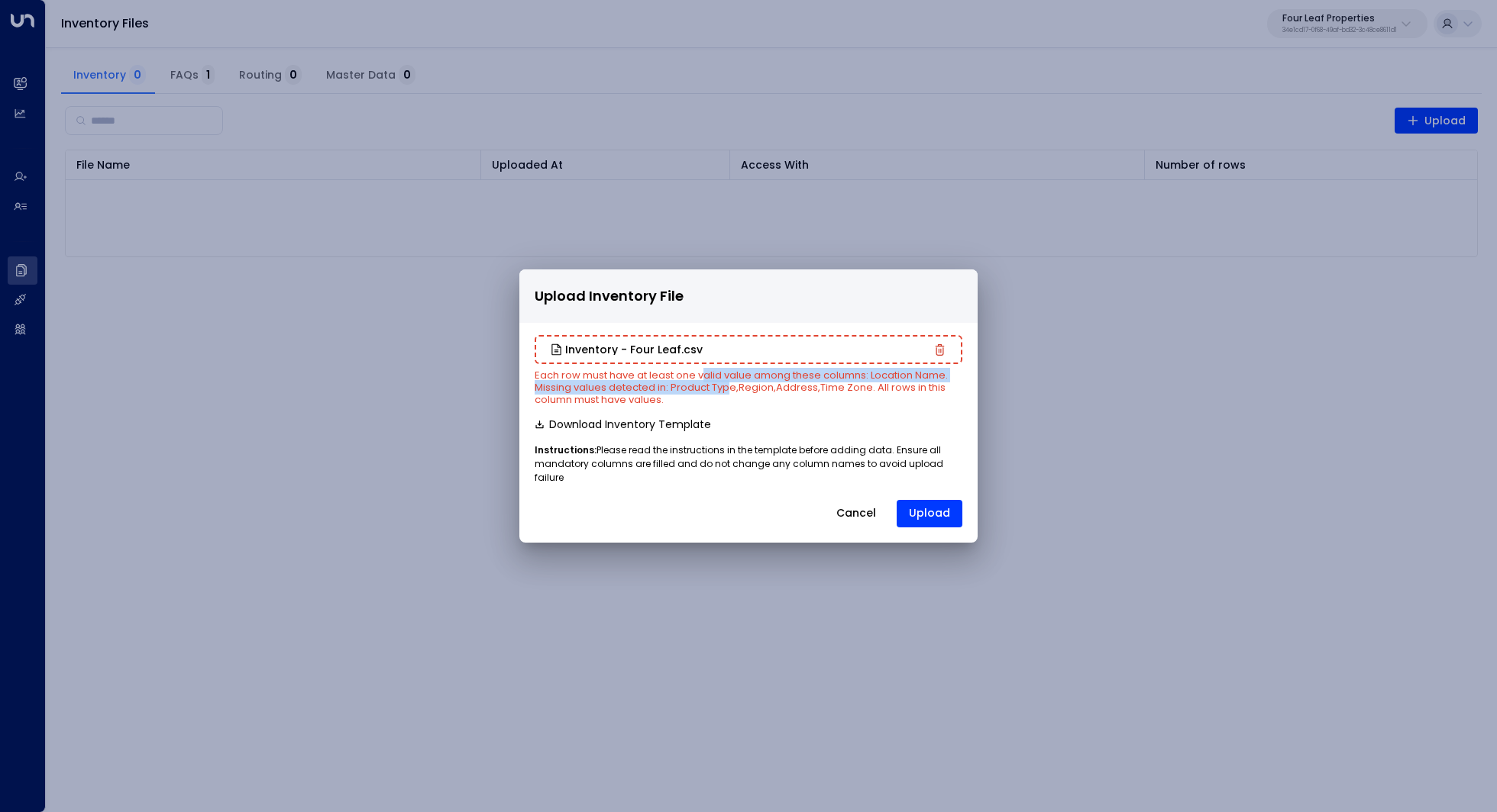
drag, startPoint x: 703, startPoint y: 384, endPoint x: 731, endPoint y: 393, distance: 29.4
click at [731, 393] on small "Each row must have at least one valid value among these columns: Location Name.…" at bounding box center [741, 387] width 413 height 39
drag, startPoint x: 673, startPoint y: 395, endPoint x: 719, endPoint y: 428, distance: 56.6
click at [719, 428] on div "Inventory - Four Leaf.csv Each row must have at least one valid value among the…" at bounding box center [748, 430] width 458 height 191
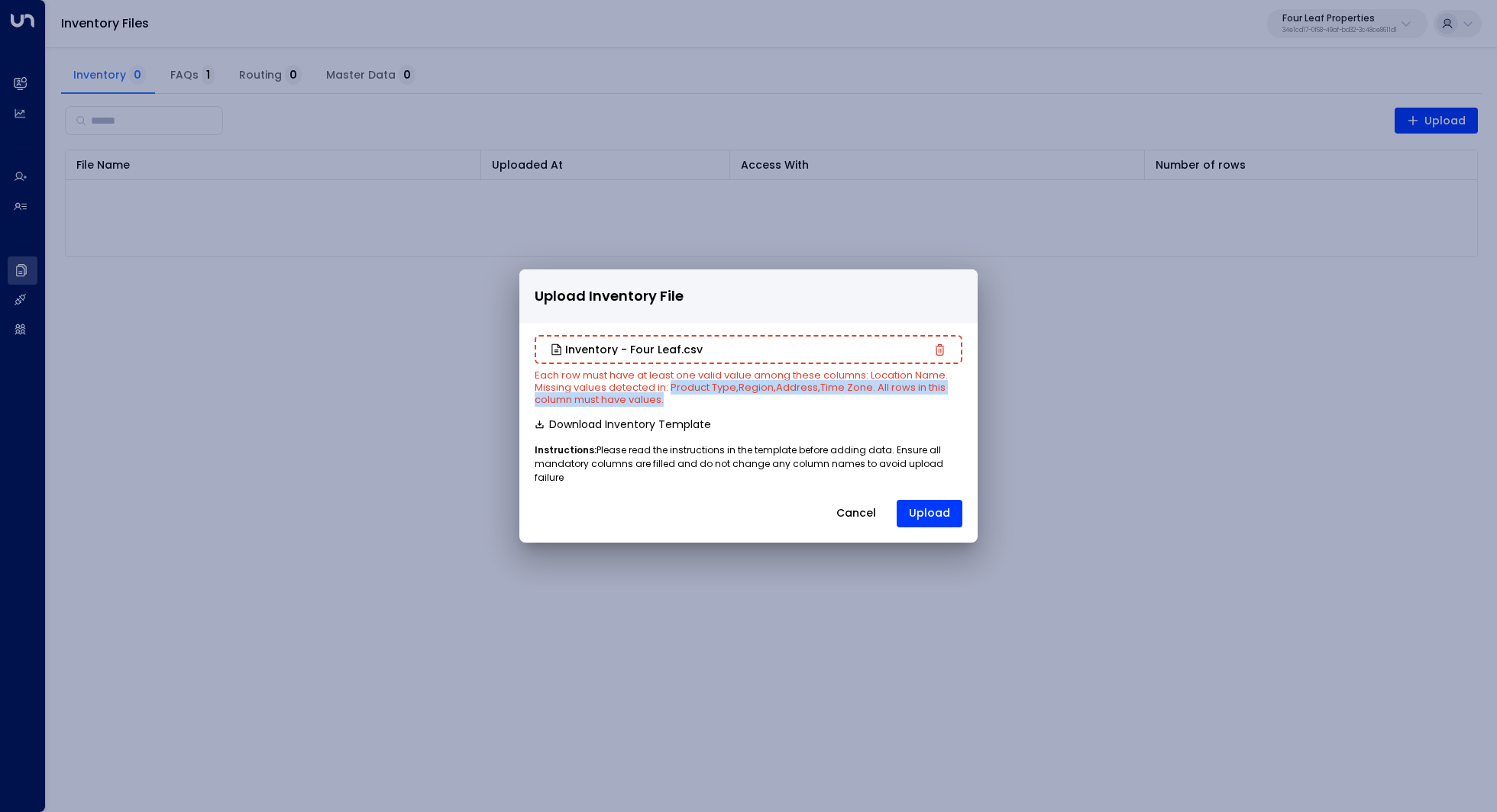
click at [940, 352] on icon "button" at bounding box center [940, 350] width 9 height 12
click at [831, 352] on button "browse" at bounding box center [827, 349] width 38 height 12
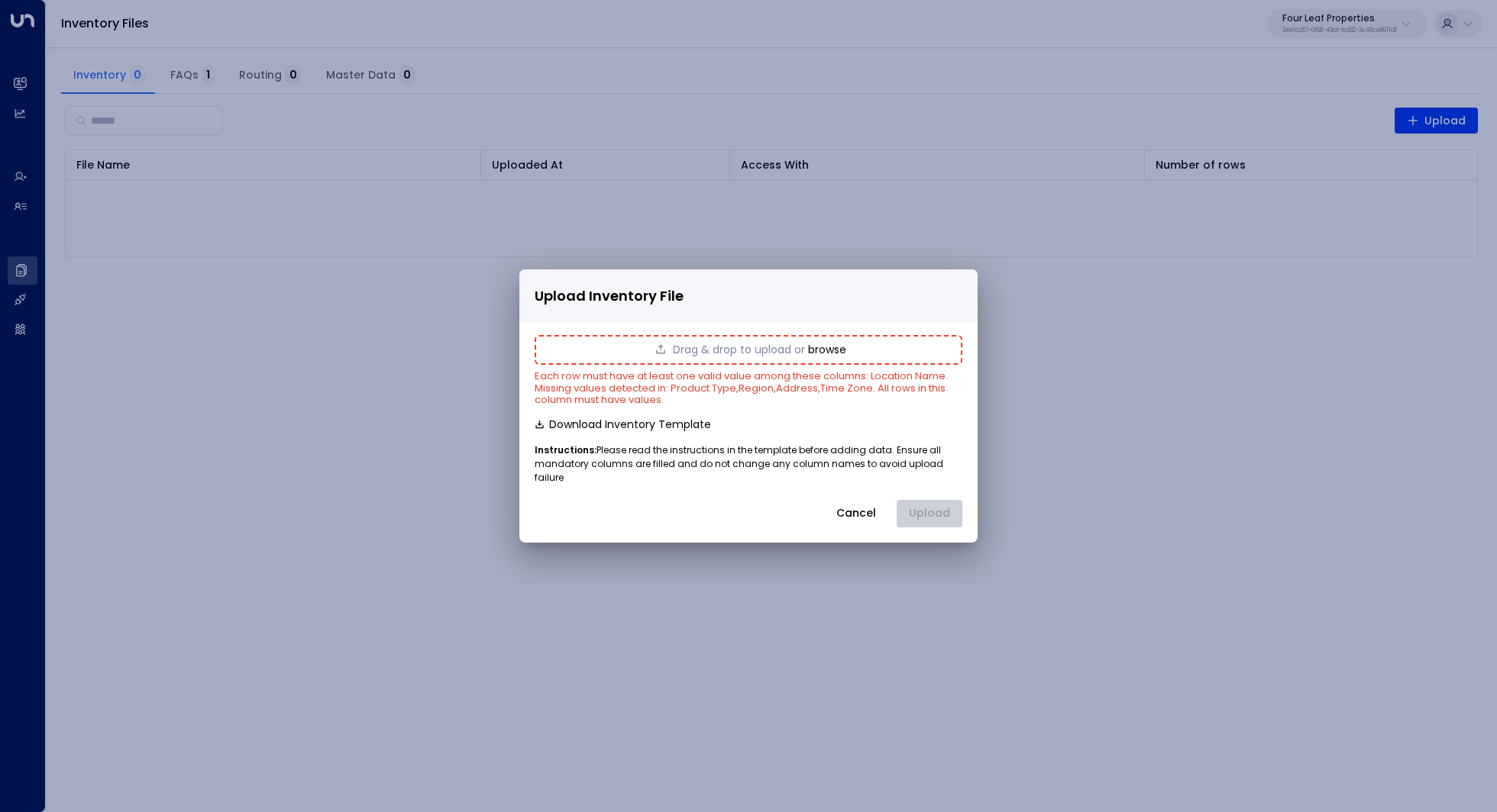
click at [853, 359] on div "Drag & drop to upload or browse" at bounding box center [748, 349] width 428 height 29
click at [824, 356] on button "browse" at bounding box center [827, 349] width 38 height 12
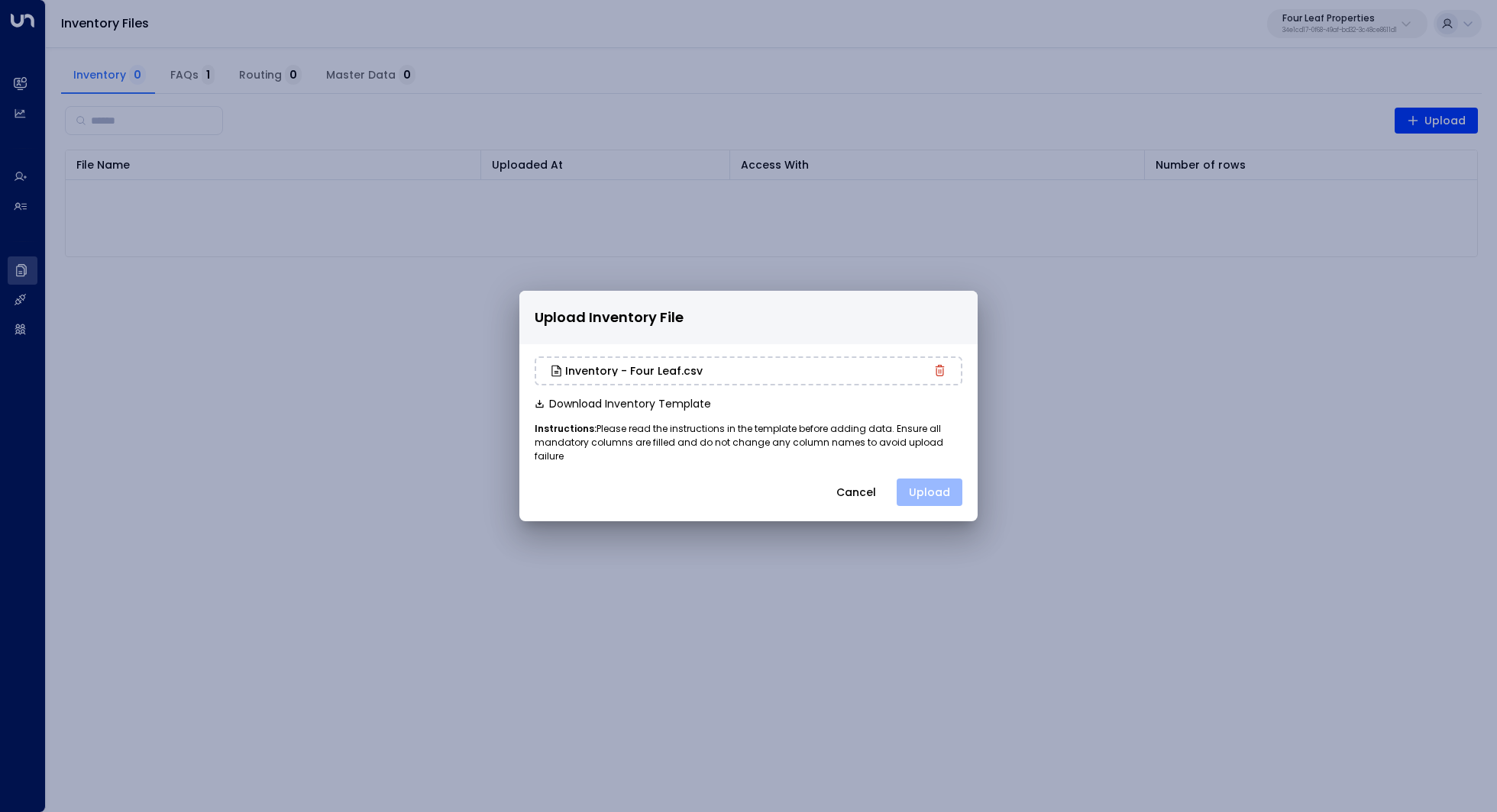
click at [943, 480] on button "Upload" at bounding box center [929, 492] width 66 height 28
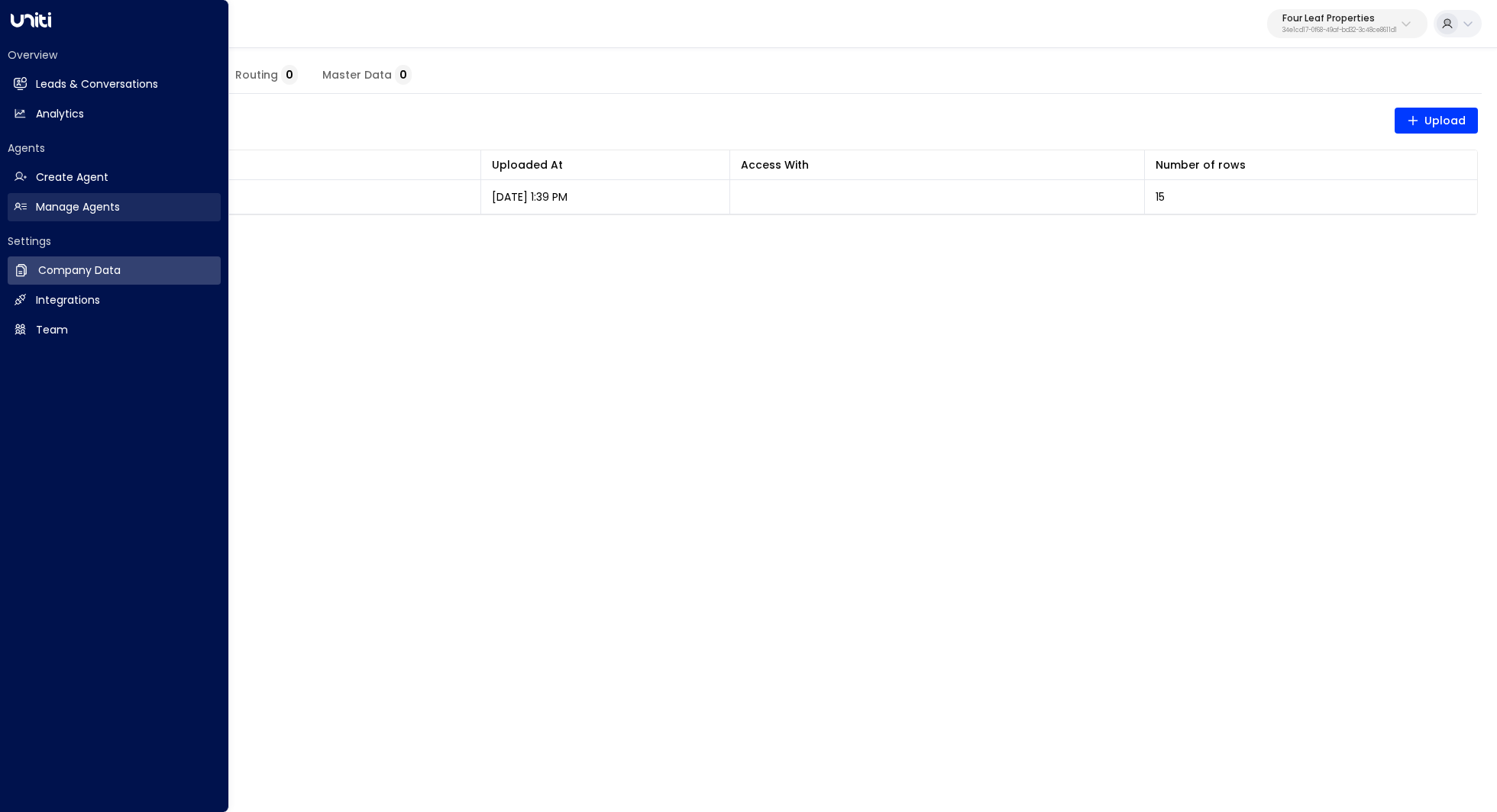
click at [117, 196] on link "Manage Agents Manage Agents" at bounding box center [114, 207] width 213 height 29
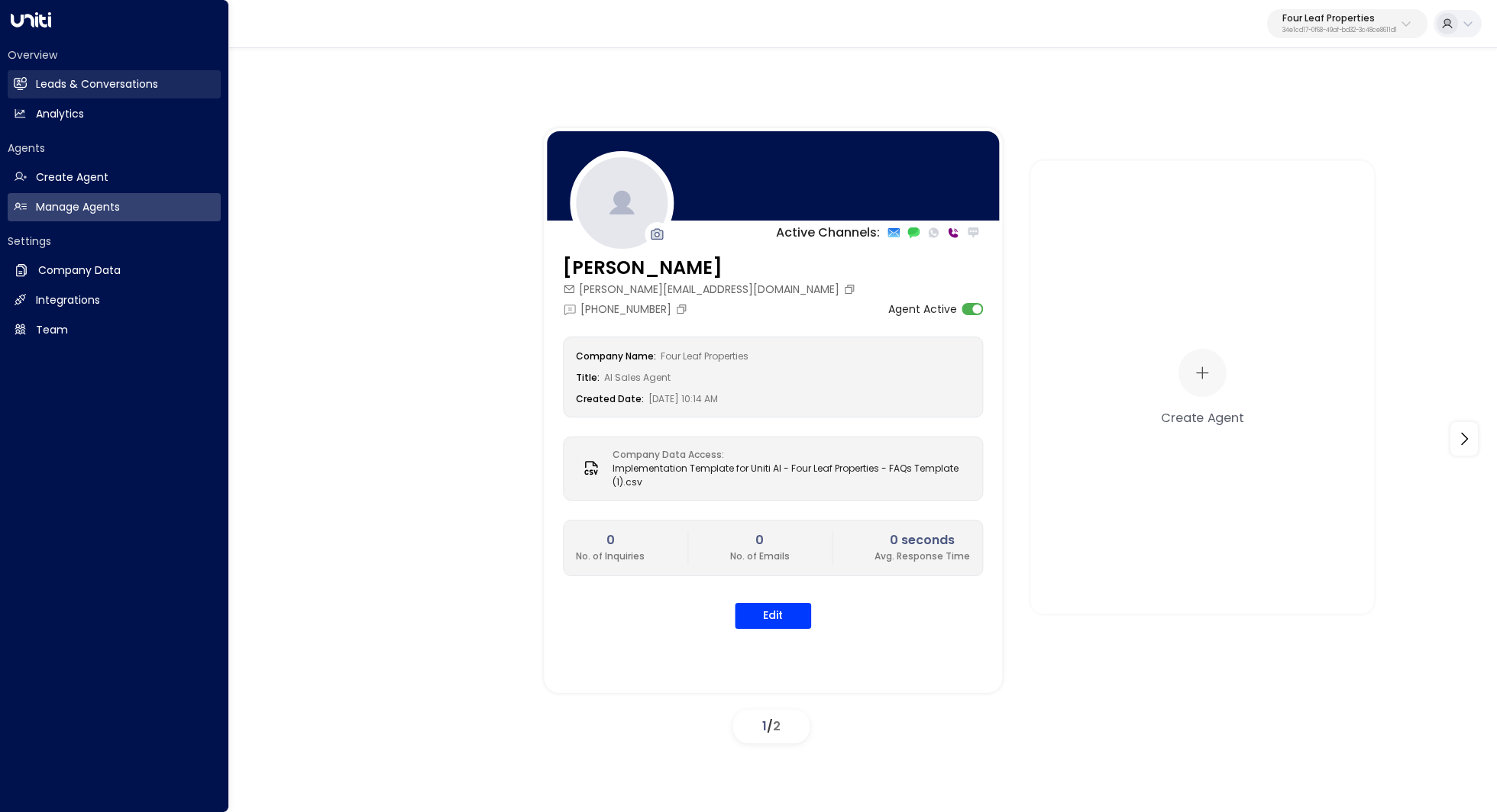
click at [116, 91] on h2 "Leads & Conversations" at bounding box center [97, 84] width 122 height 16
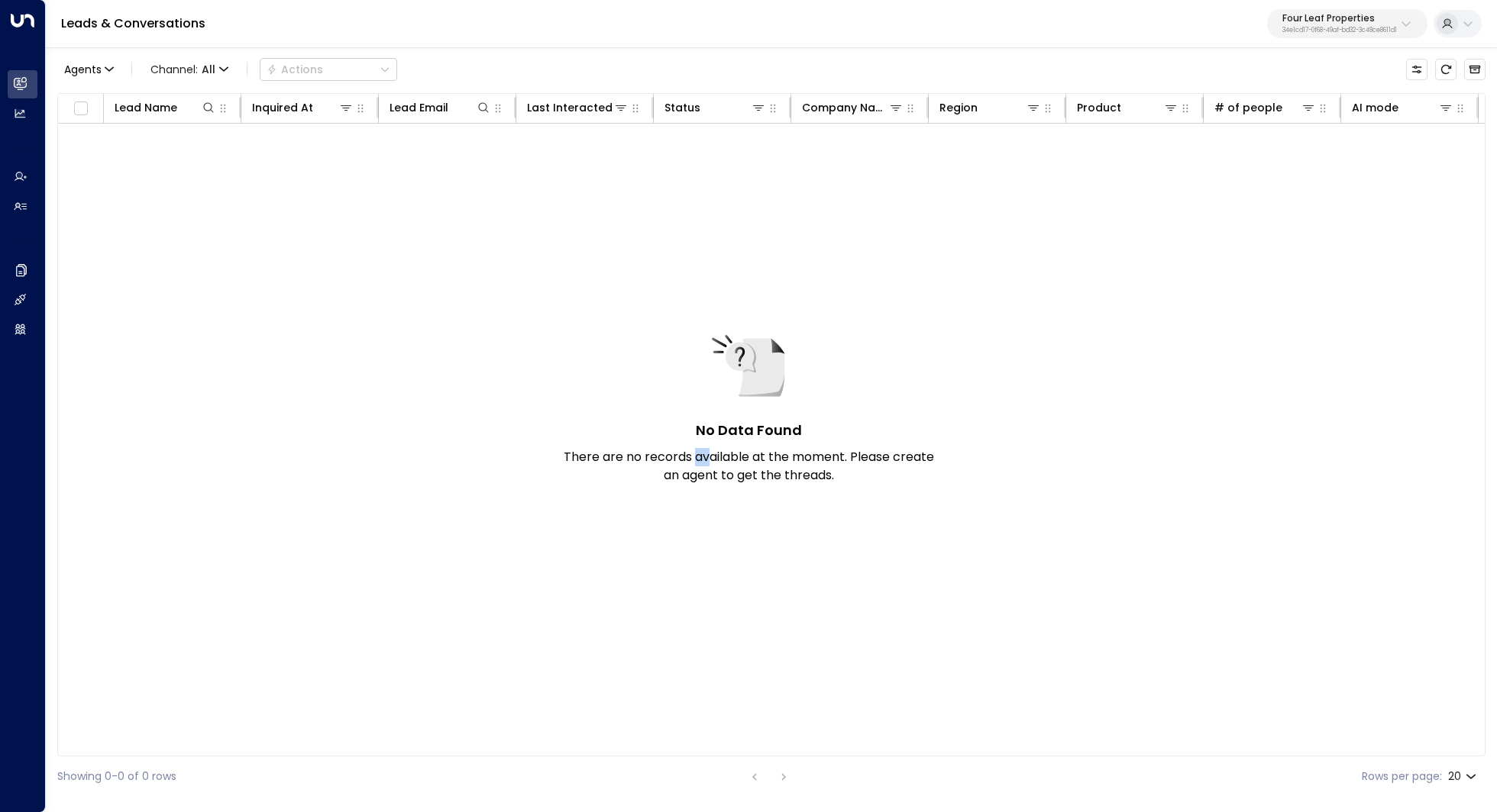
drag, startPoint x: 696, startPoint y: 455, endPoint x: 708, endPoint y: 455, distance: 12.0
click at [707, 455] on p "There are no records available at the moment. Please create an agent to get the…" at bounding box center [748, 465] width 382 height 36
click at [708, 455] on p "There are no records available at the moment. Please create an agent to get the…" at bounding box center [748, 465] width 382 height 36
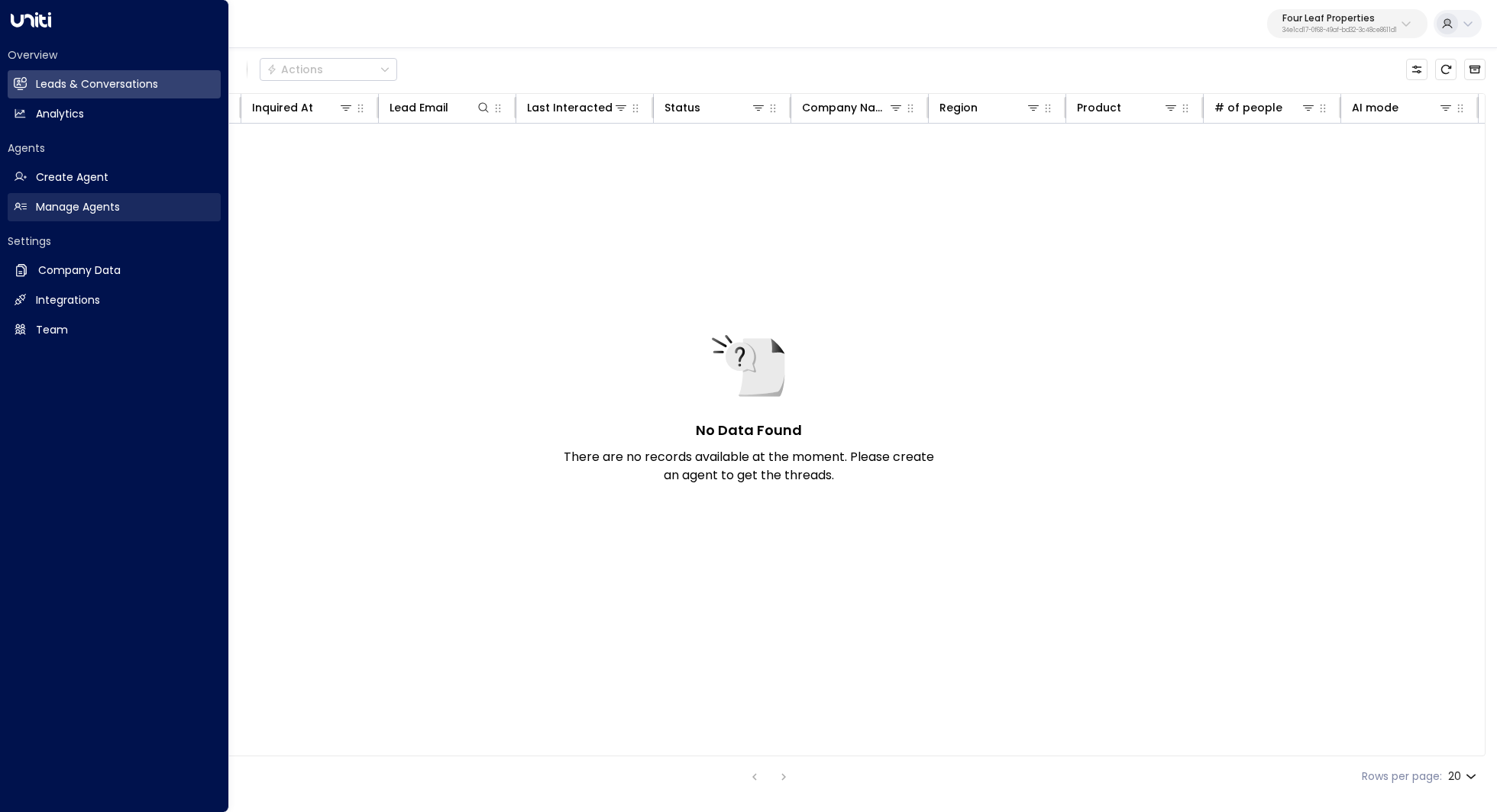
click at [111, 212] on h2 "Manage Agents" at bounding box center [78, 207] width 84 height 16
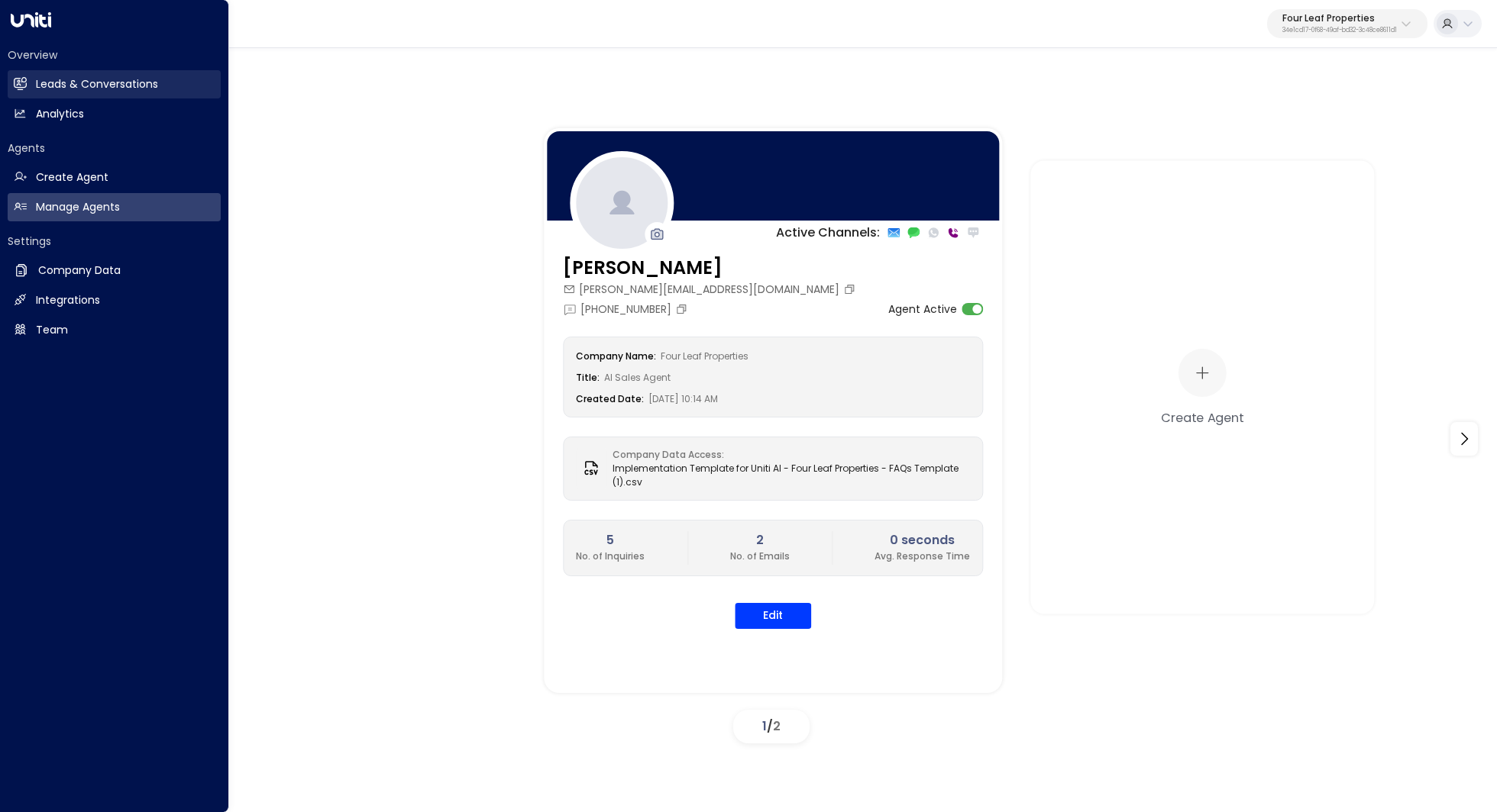
click at [90, 89] on h2 "Leads & Conversations" at bounding box center [97, 84] width 122 height 16
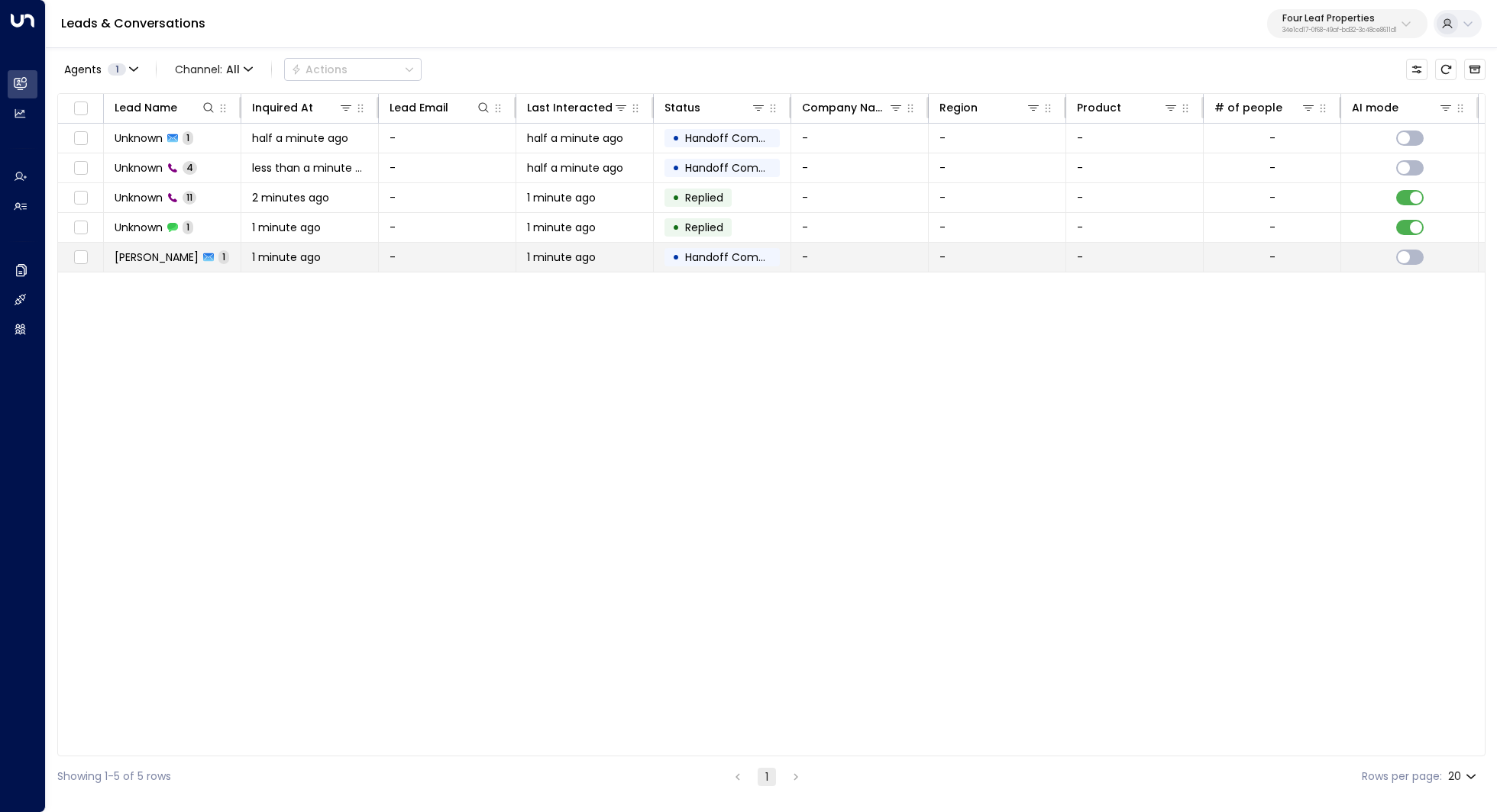
click at [158, 262] on span "[PERSON_NAME]" at bounding box center [157, 257] width 84 height 15
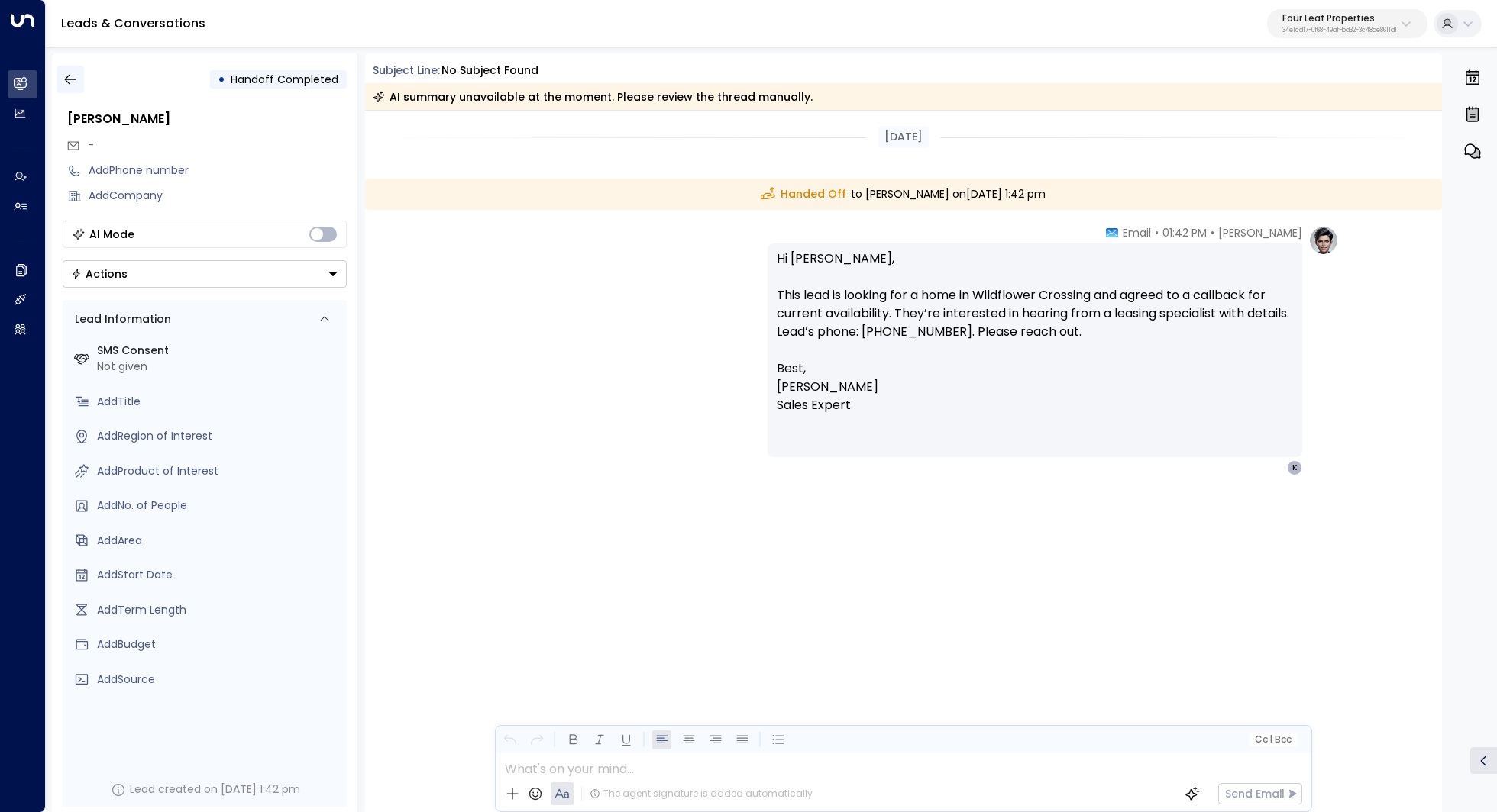
click at [78, 83] on button "button" at bounding box center [70, 79] width 28 height 28
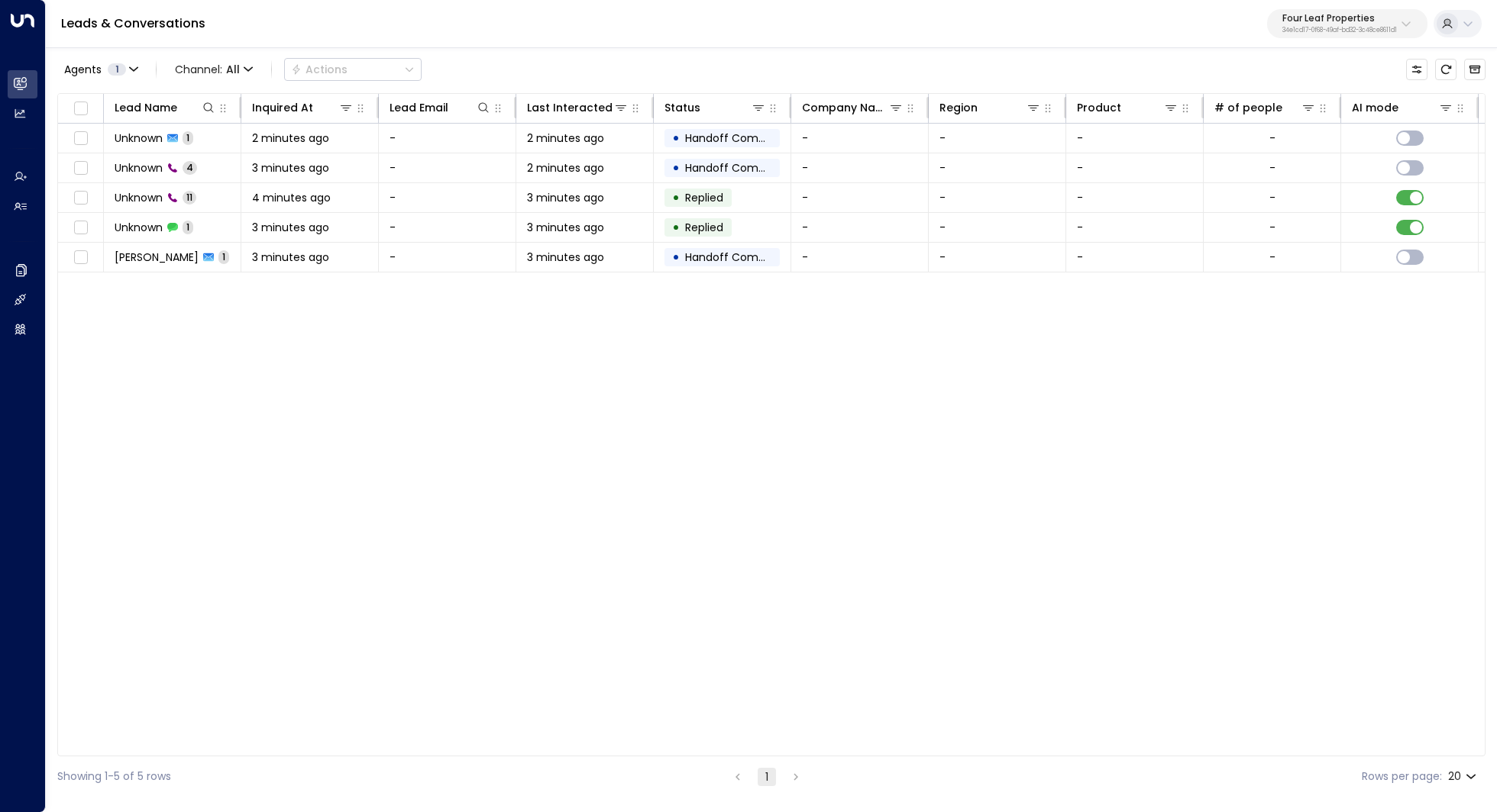
click at [630, 359] on div "Lead Name Inquired At Lead Email Last Interacted Status Company Name Region Pro…" at bounding box center [771, 424] width 1428 height 664
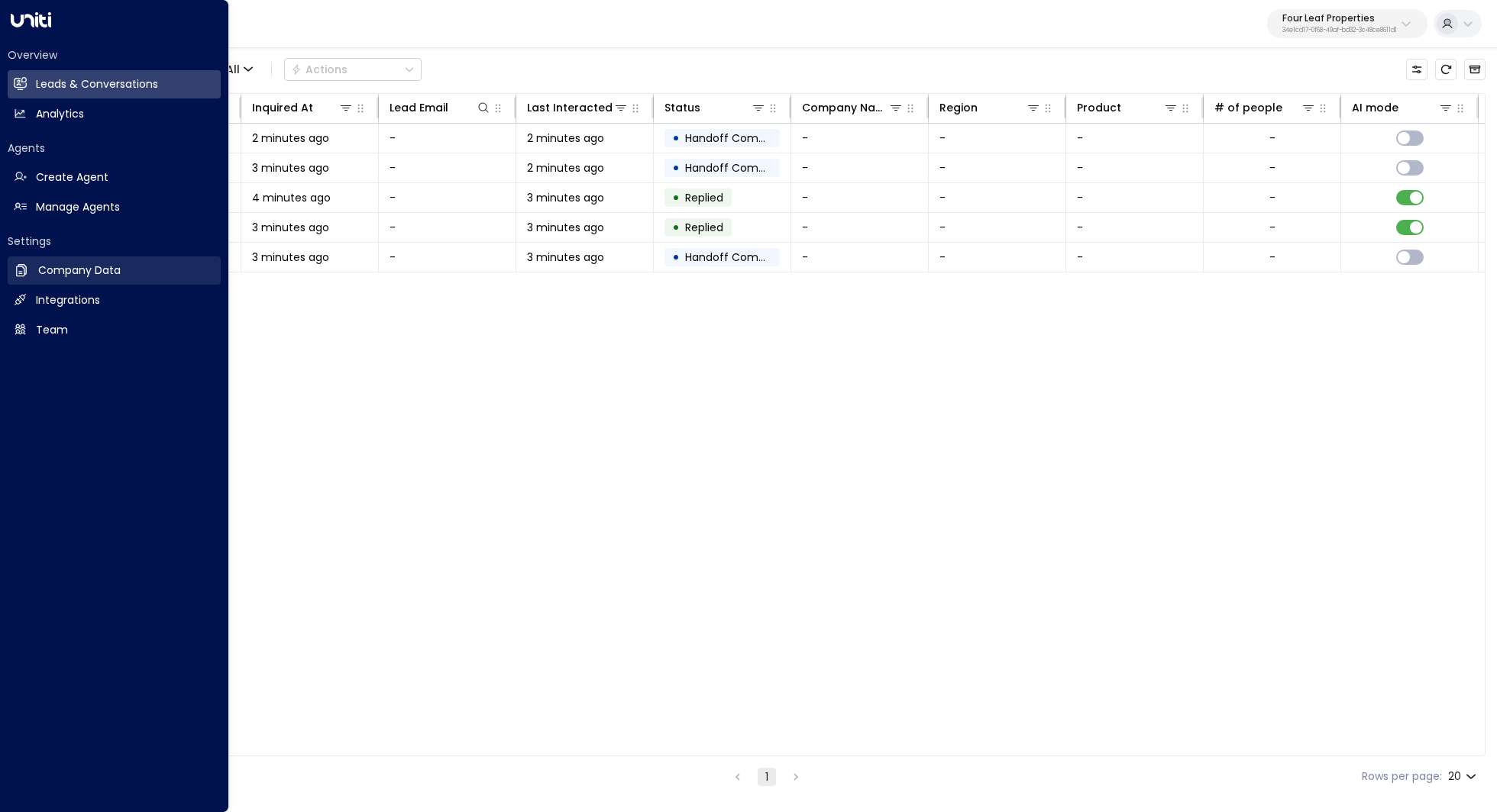
click at [71, 276] on h2 "Company Data" at bounding box center [79, 270] width 83 height 16
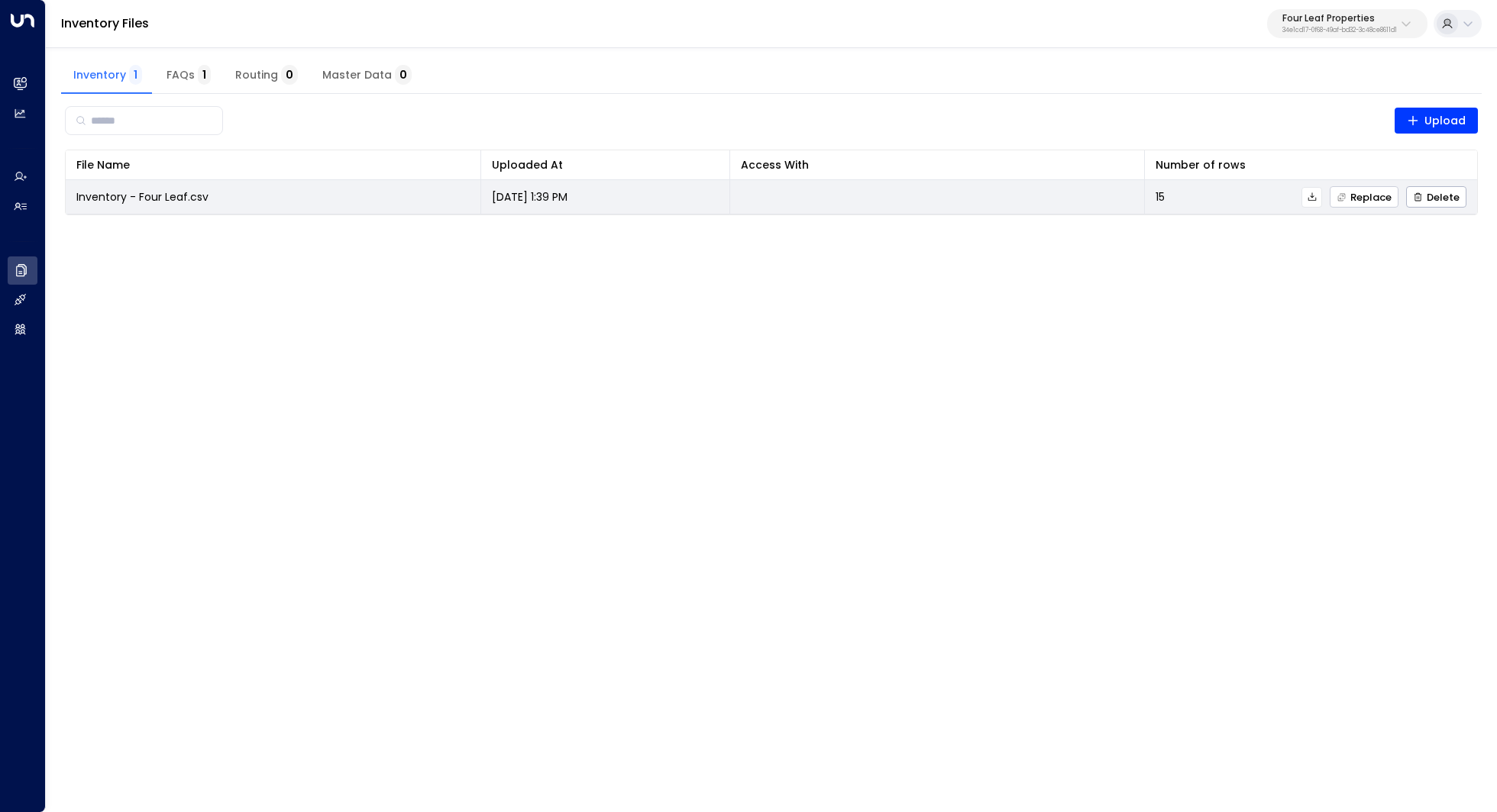
click at [1372, 198] on span "Replace" at bounding box center [1363, 197] width 55 height 10
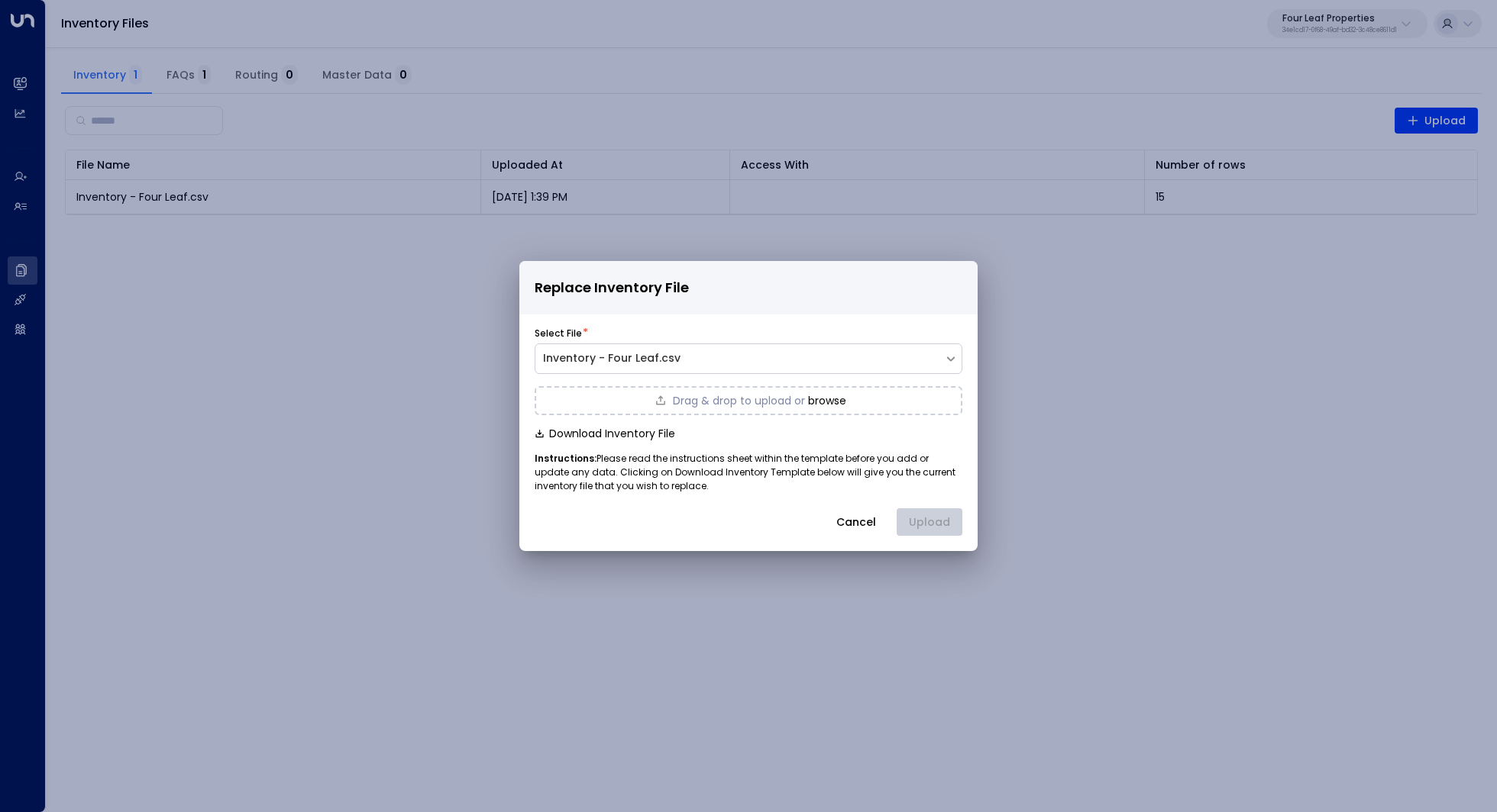
click at [827, 396] on button "browse" at bounding box center [827, 401] width 38 height 12
click at [934, 526] on button "Upload" at bounding box center [929, 522] width 66 height 28
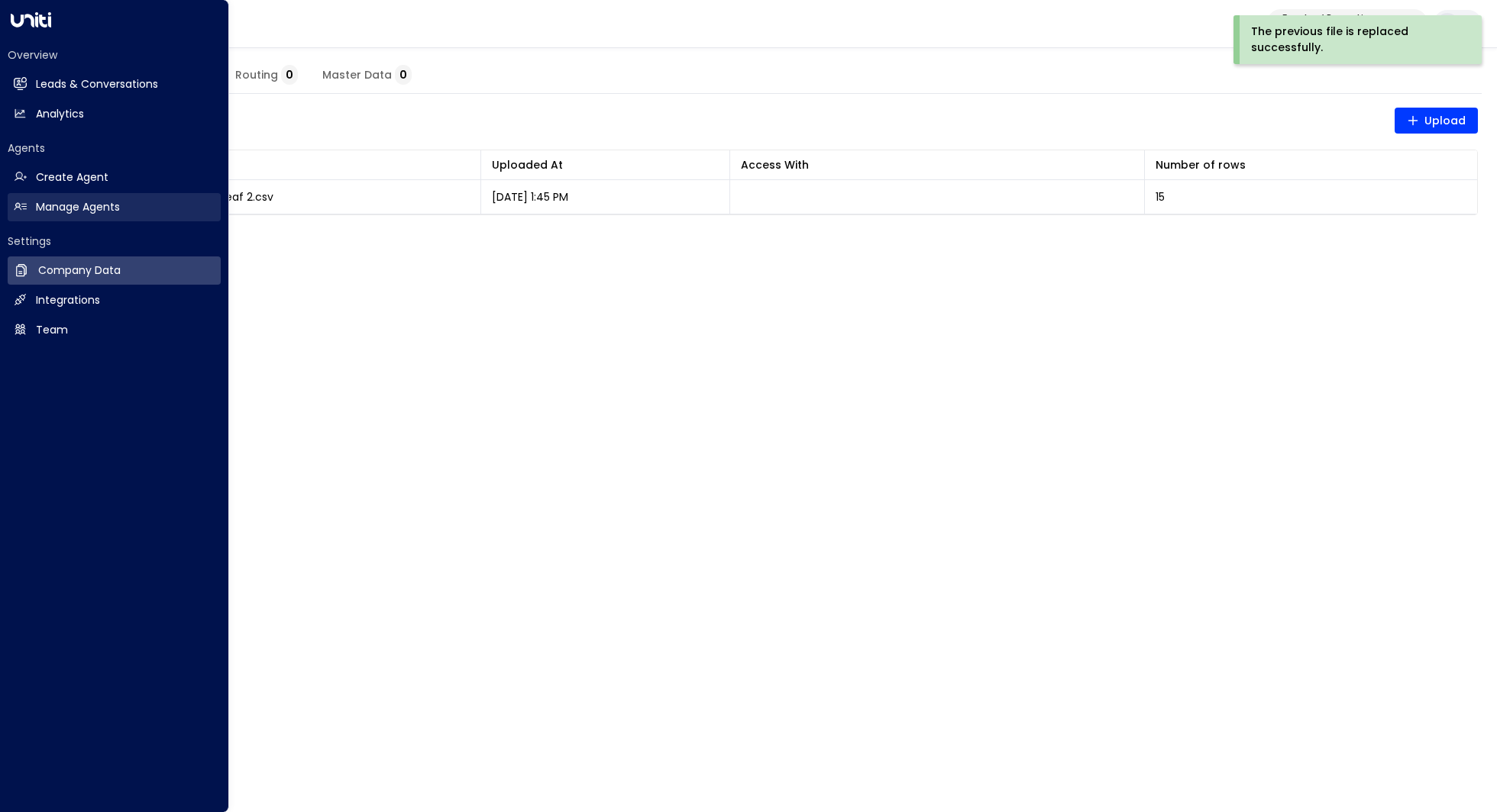
click at [90, 193] on link "Manage Agents Manage Agents" at bounding box center [114, 207] width 213 height 29
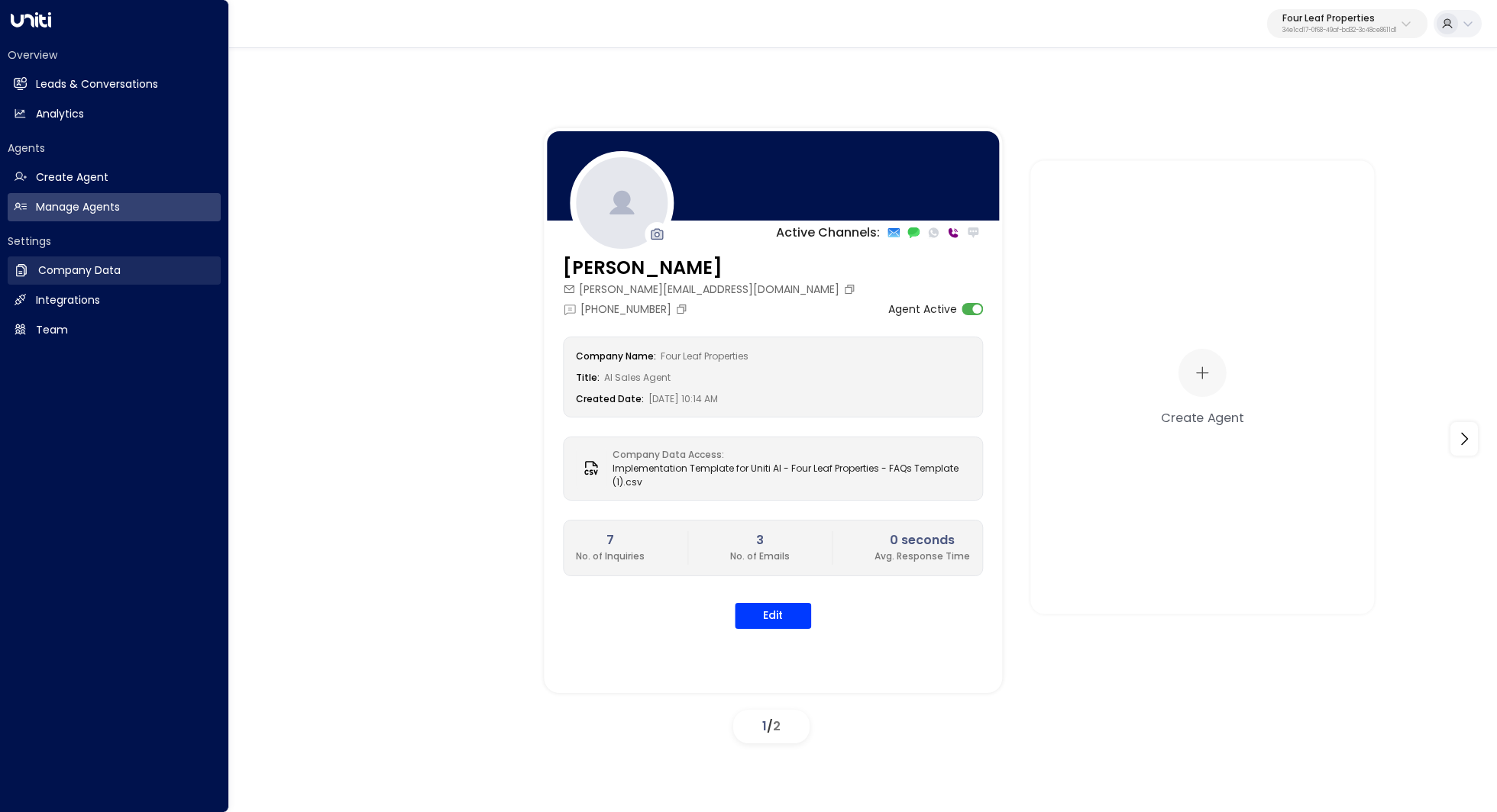
click at [83, 274] on h2 "Company Data" at bounding box center [79, 270] width 83 height 16
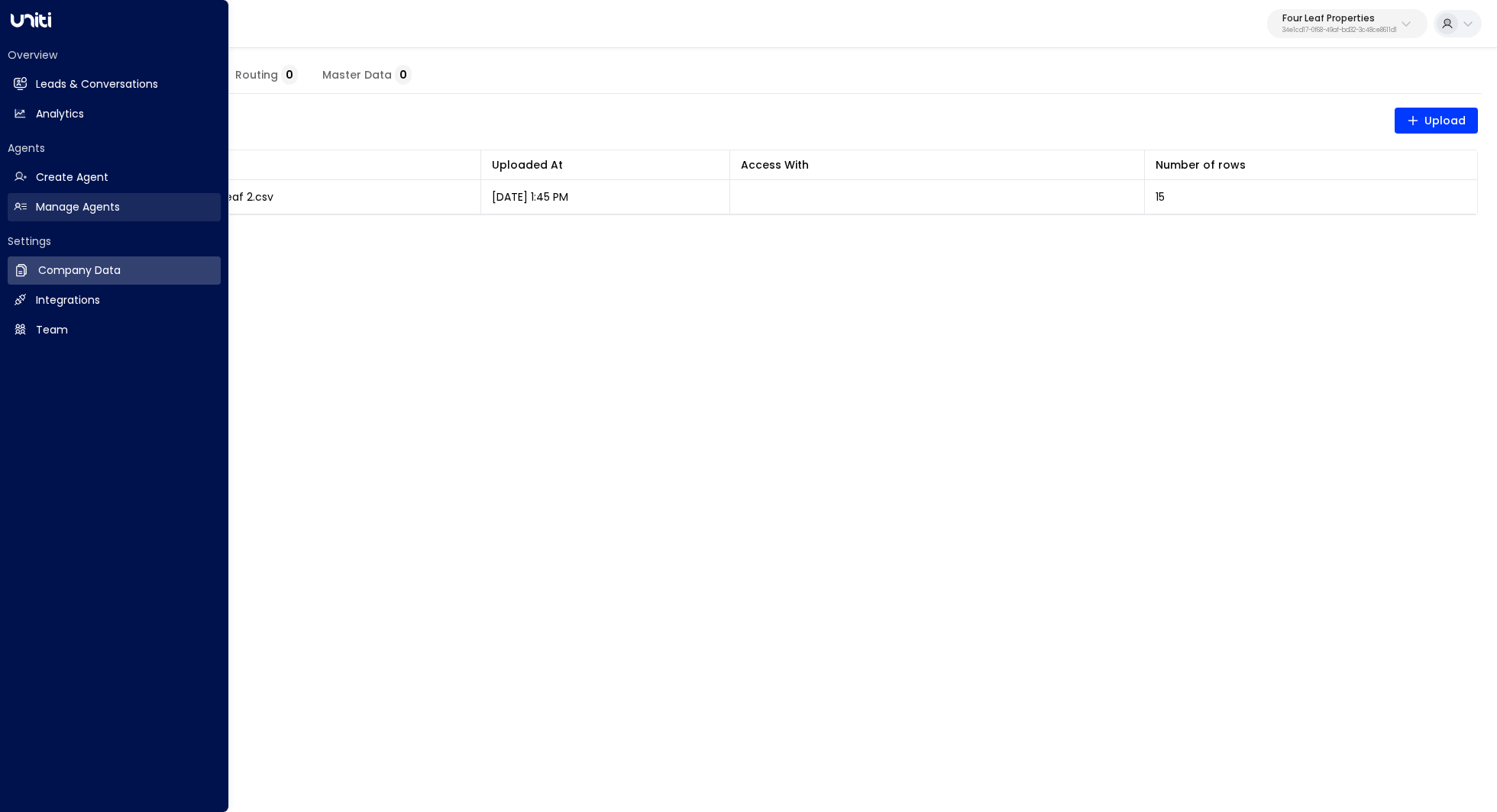
click at [50, 203] on h2 "Manage Agents" at bounding box center [78, 207] width 84 height 16
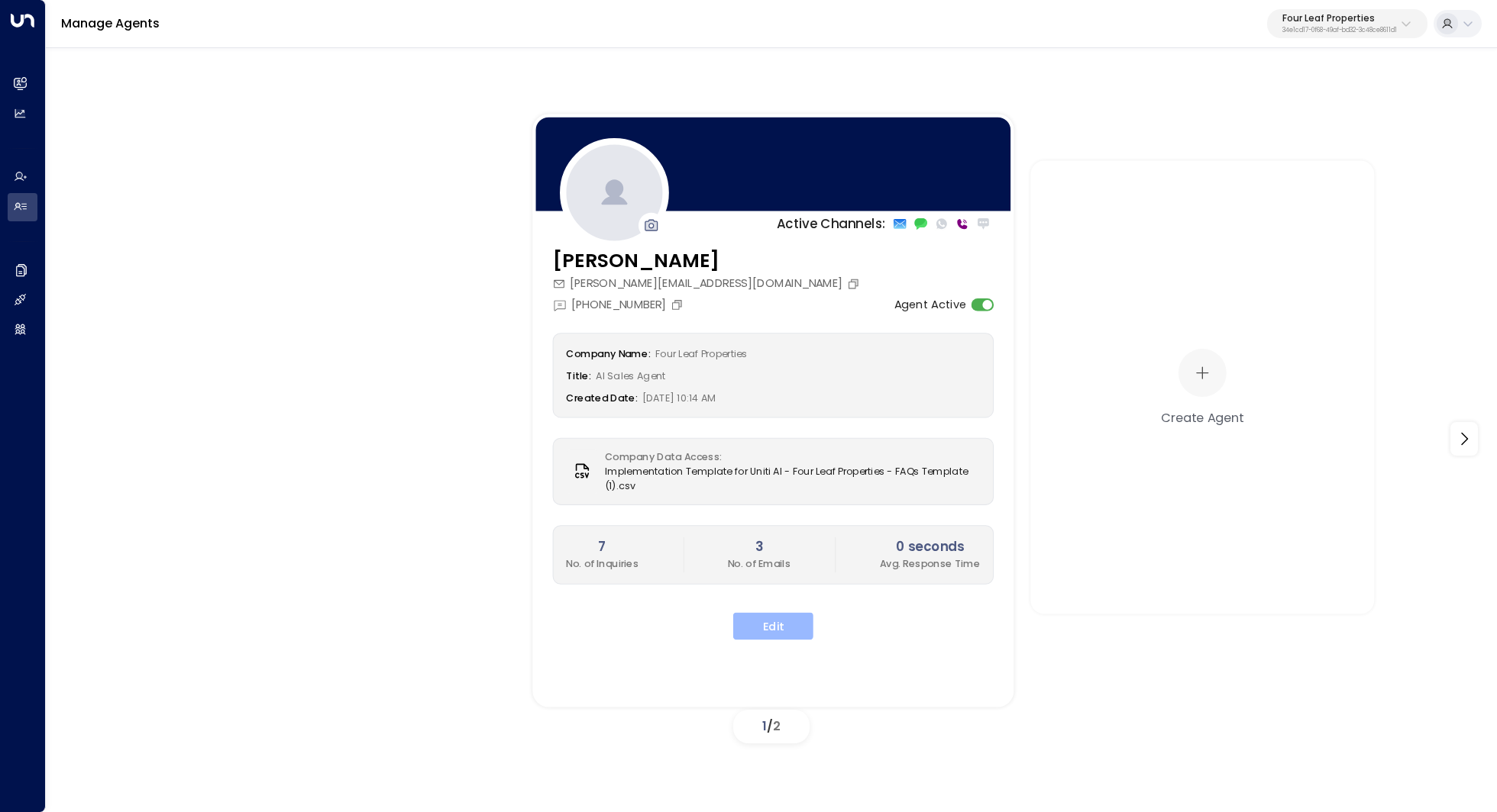
click at [782, 625] on button "Edit" at bounding box center [773, 626] width 80 height 28
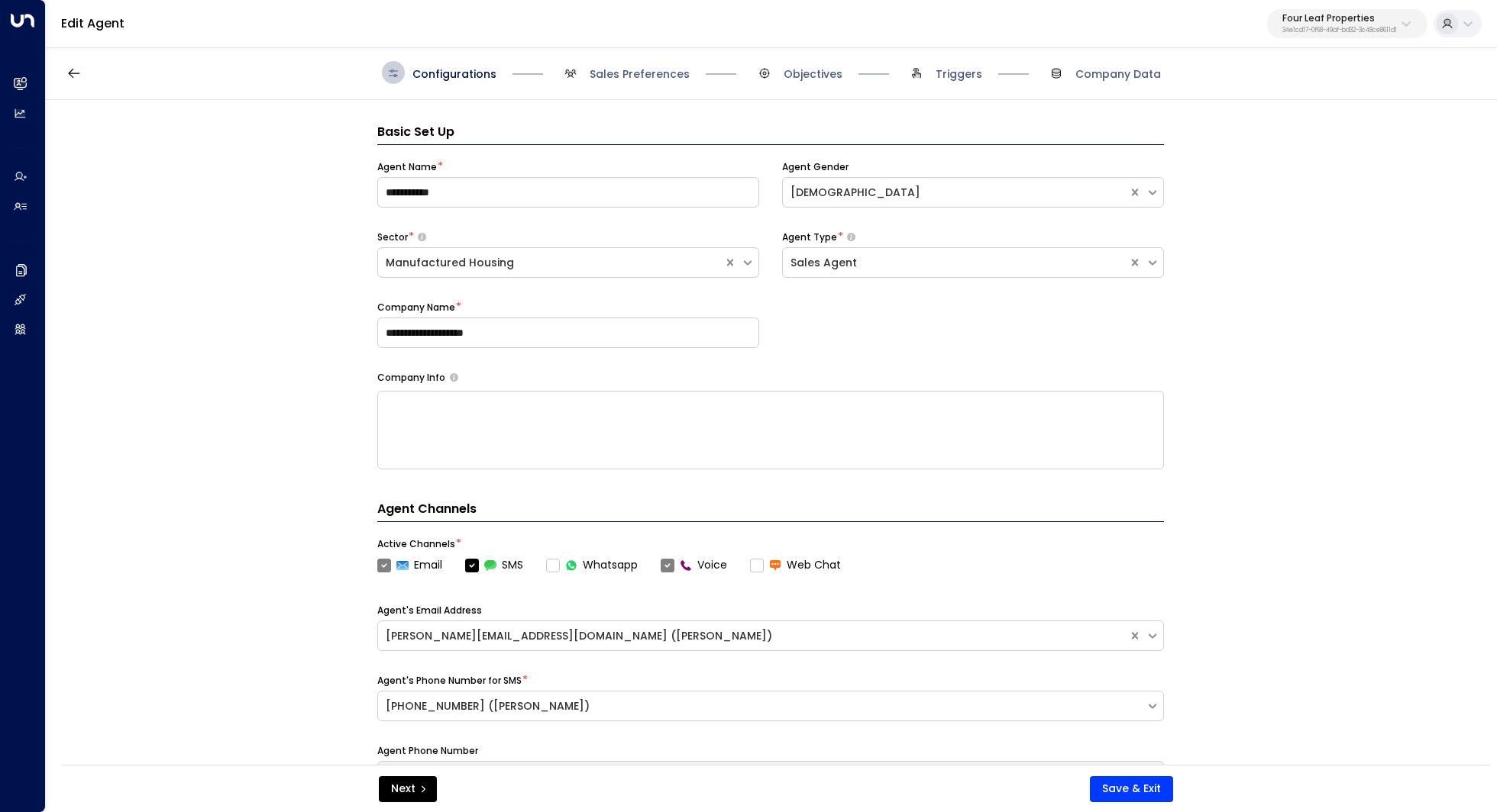
scroll to position [23, 0]
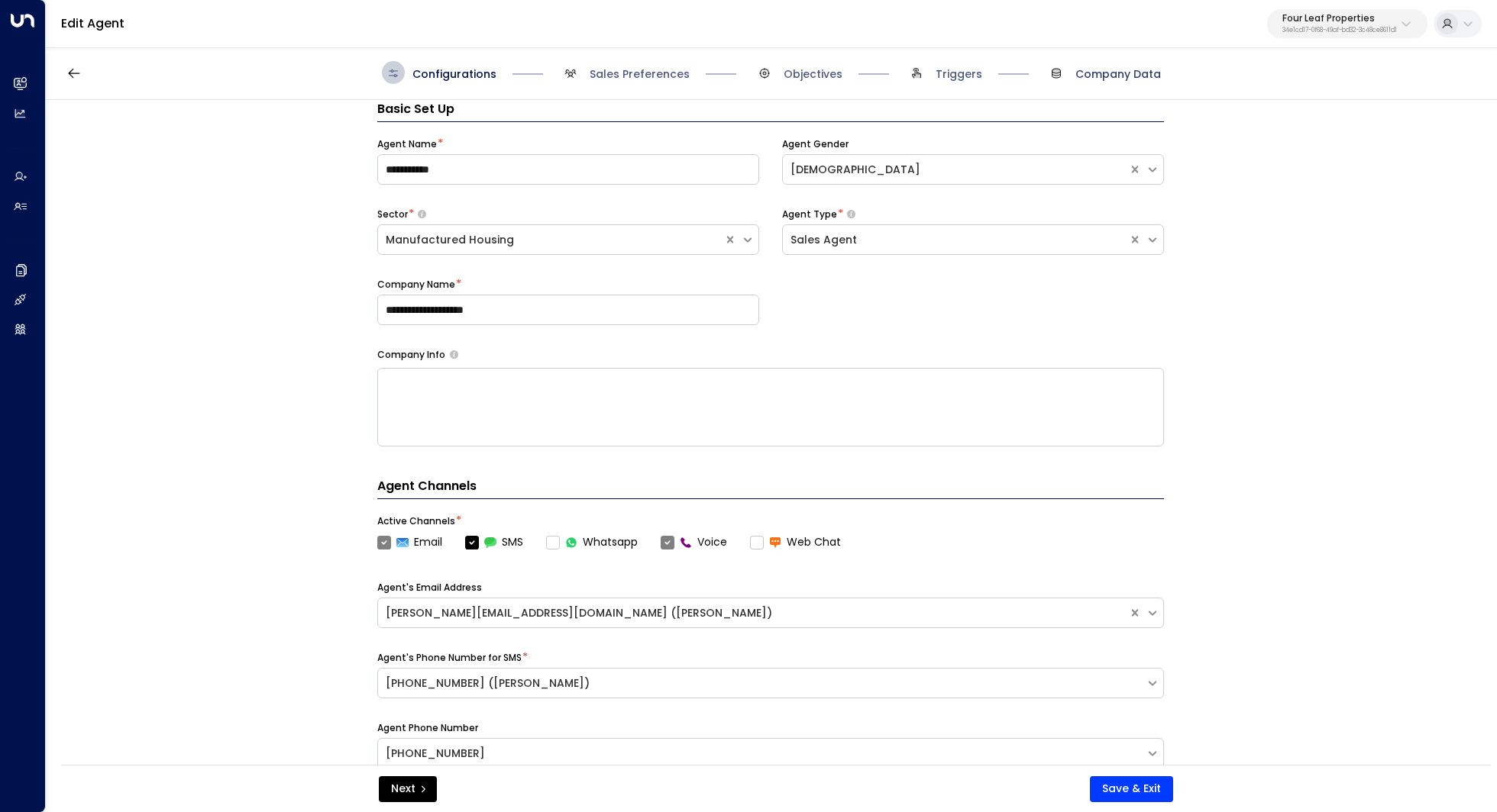
click at [1113, 70] on span "Company Data" at bounding box center [1117, 74] width 85 height 15
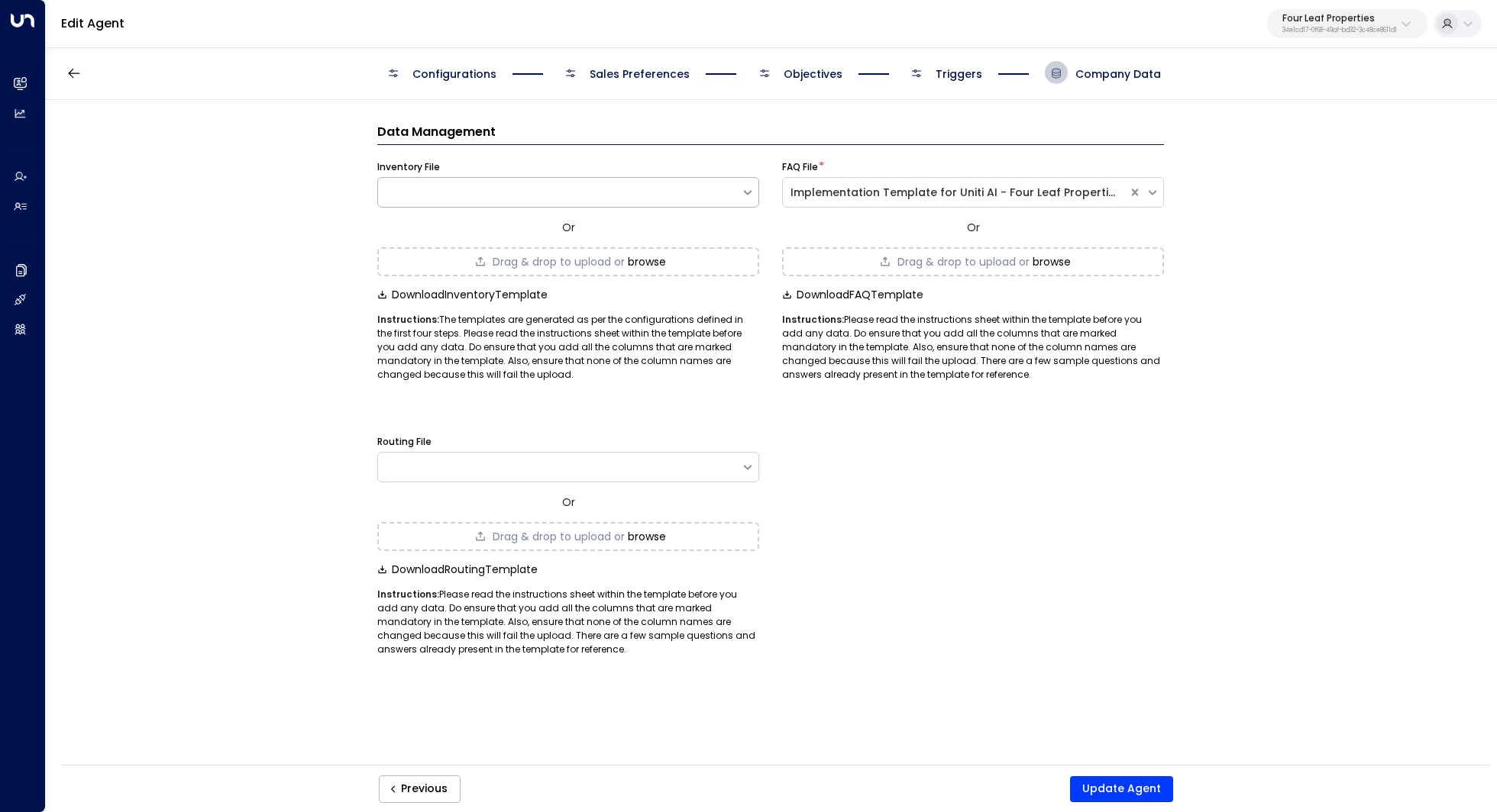
click at [538, 185] on div at bounding box center [559, 192] width 363 height 15
click at [245, 380] on div "Data Management Inventory File Or Drag & drop to upload or browse Download Inve…" at bounding box center [770, 438] width 1449 height 675
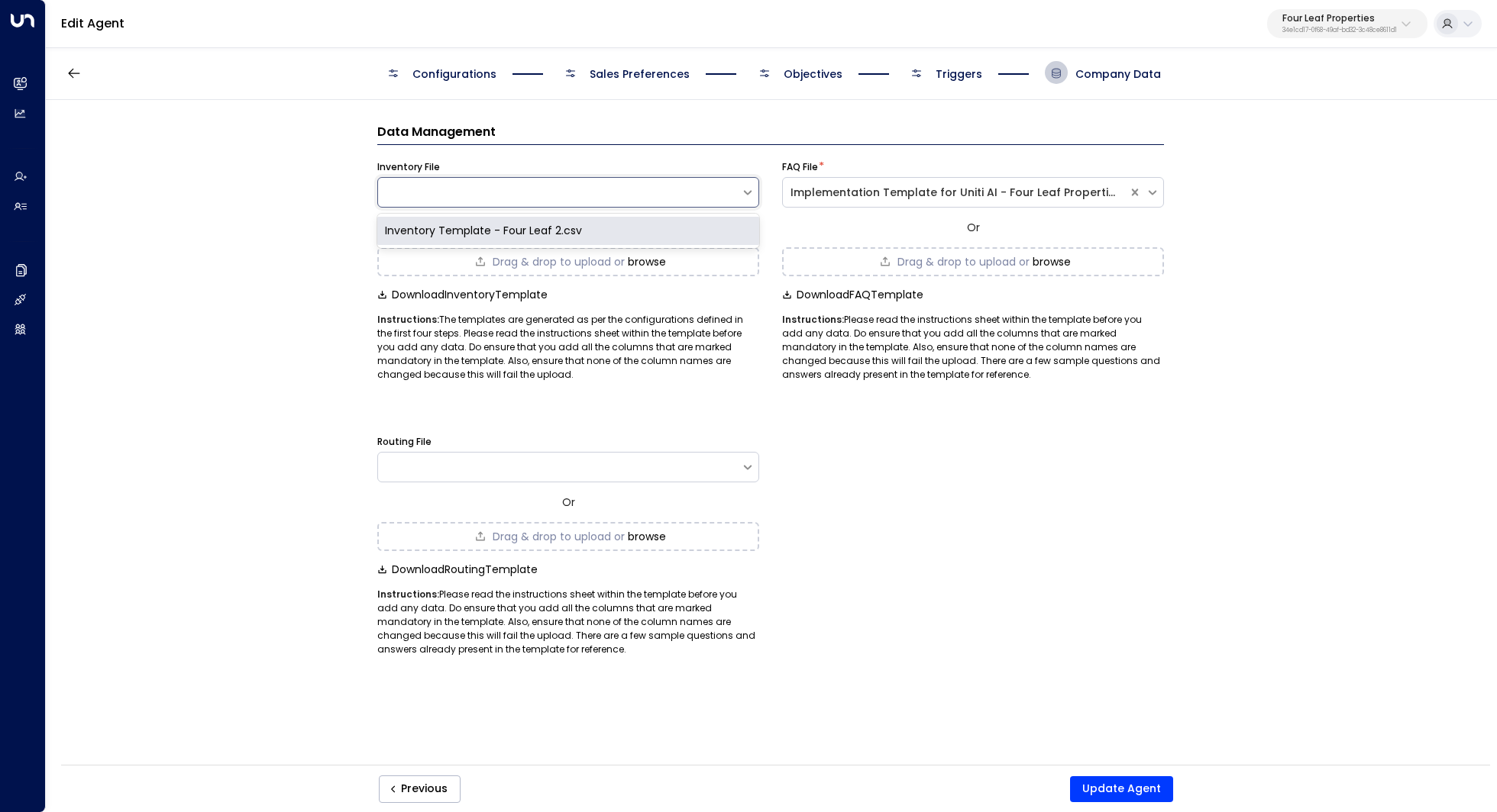
click at [571, 196] on div at bounding box center [559, 192] width 363 height 15
click at [547, 229] on div "Inventory Template - Four Leaf 2.csv" at bounding box center [568, 231] width 382 height 29
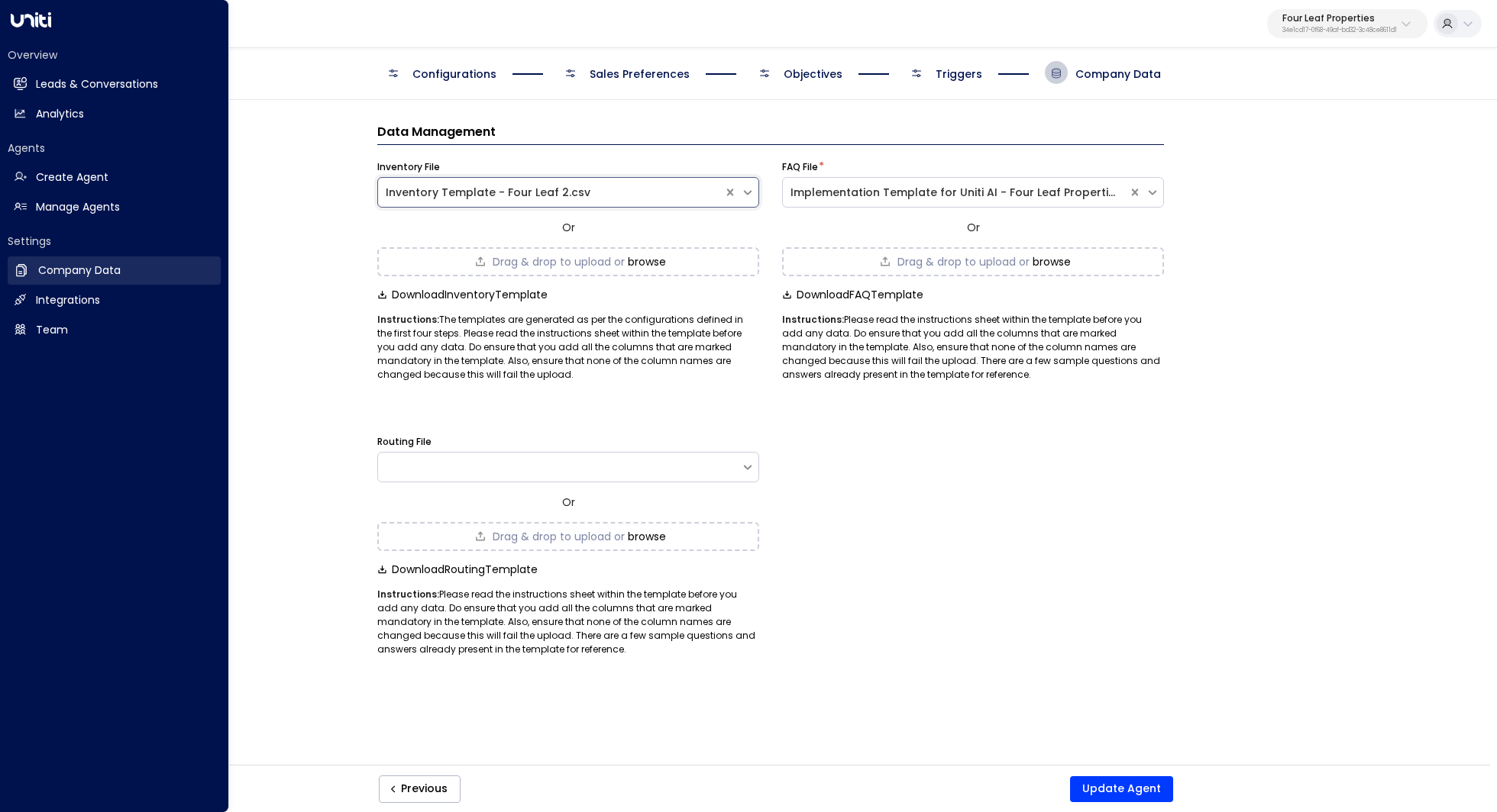
click at [61, 272] on h2 "Company Data" at bounding box center [79, 270] width 83 height 16
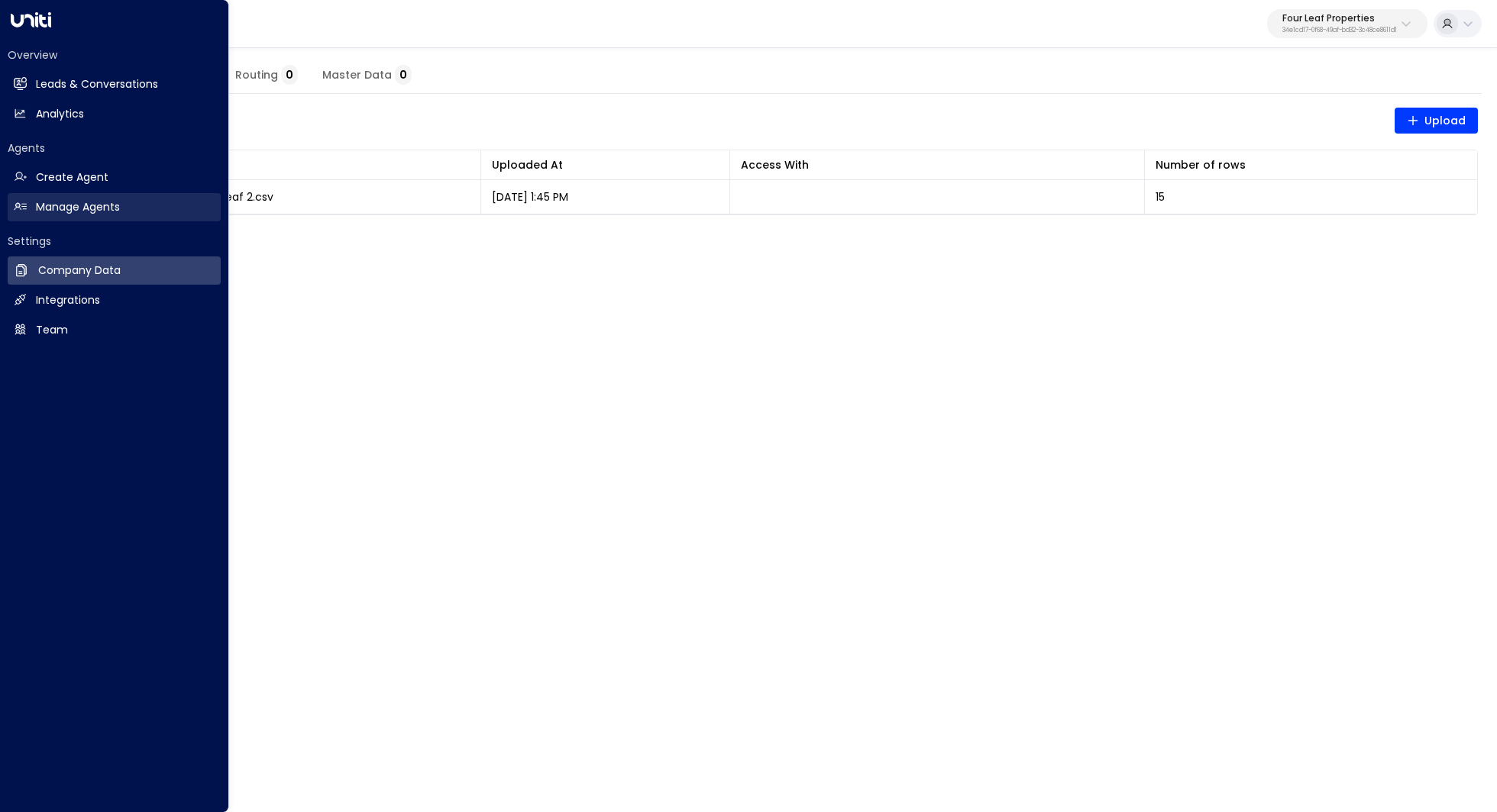
click at [92, 201] on h2 "Manage Agents" at bounding box center [78, 207] width 84 height 16
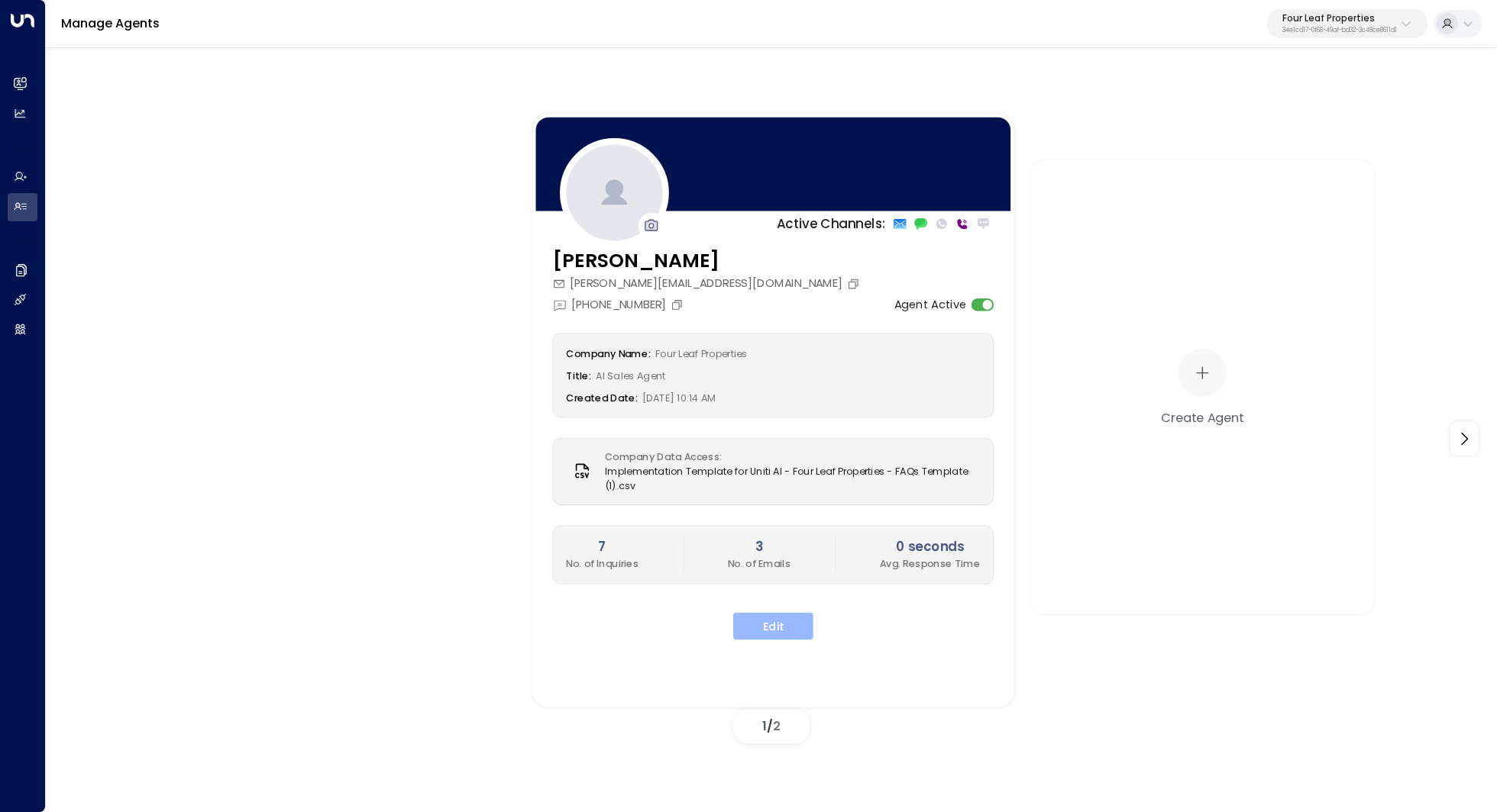
click at [774, 617] on button "Edit" at bounding box center [773, 626] width 80 height 28
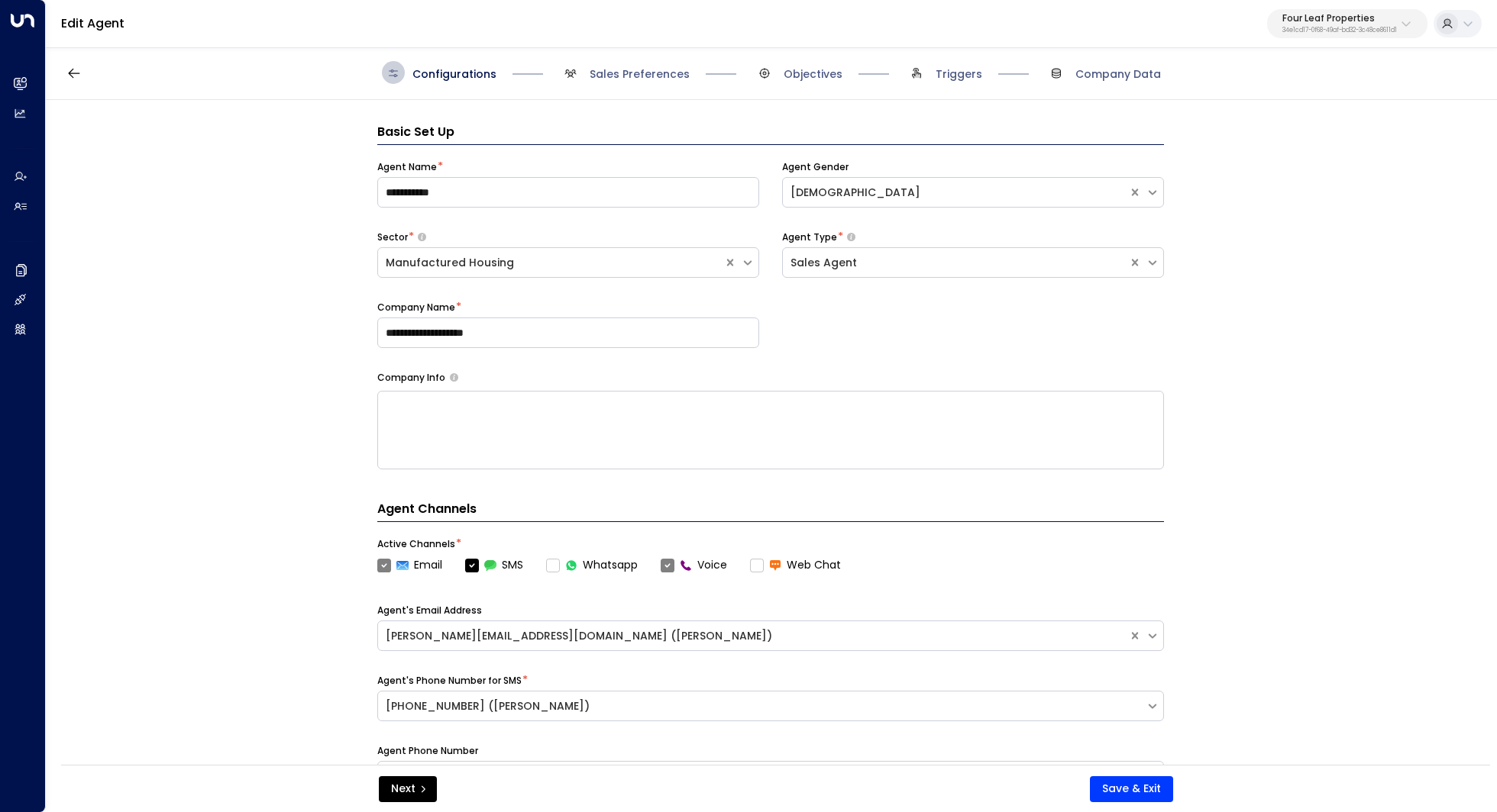
scroll to position [23, 0]
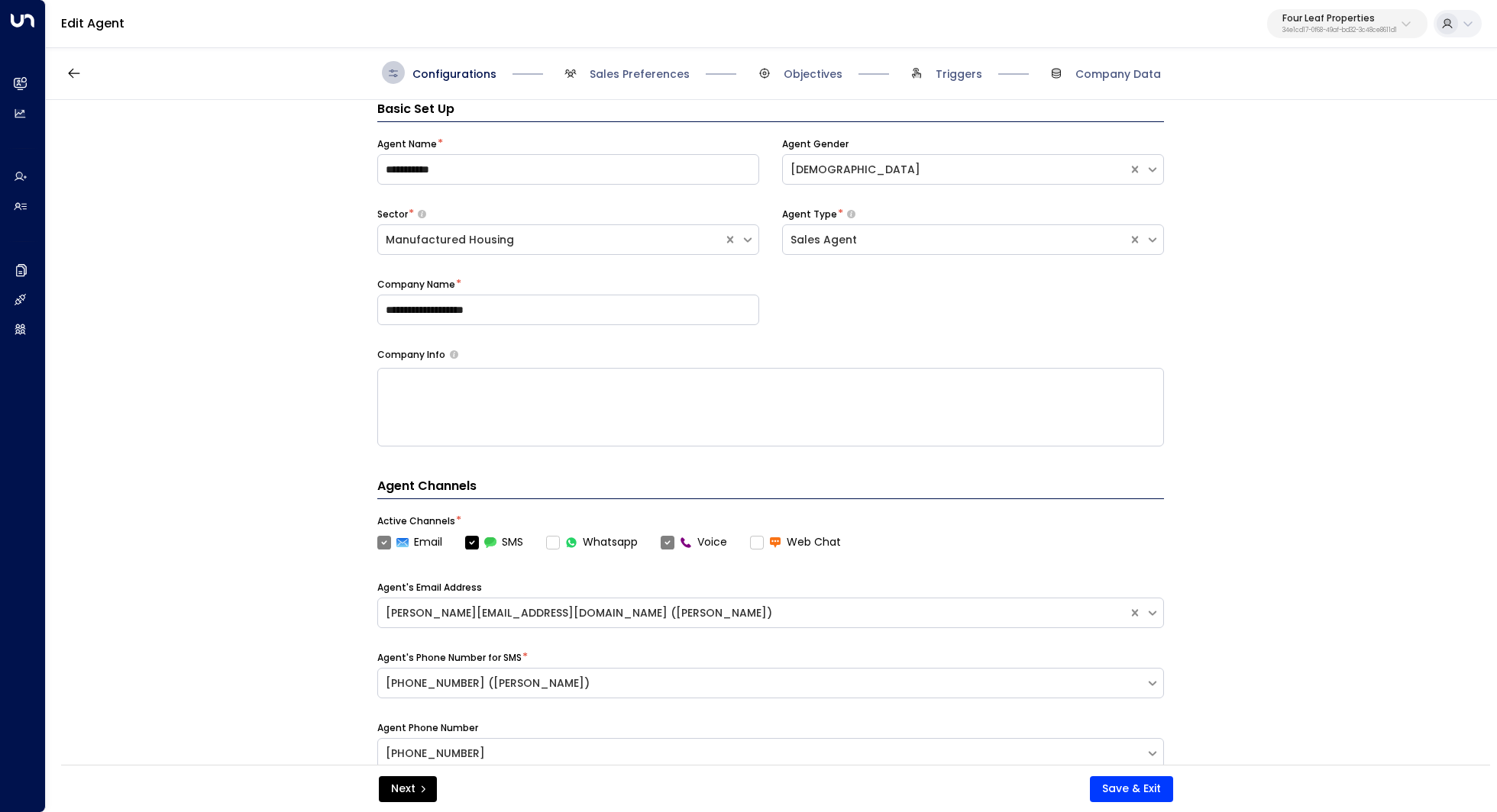
click at [1123, 86] on div "Configurations Sales Preferences Objectives Triggers Company Data" at bounding box center [771, 73] width 1451 height 54
click at [1113, 72] on span "Company Data" at bounding box center [1117, 74] width 85 height 15
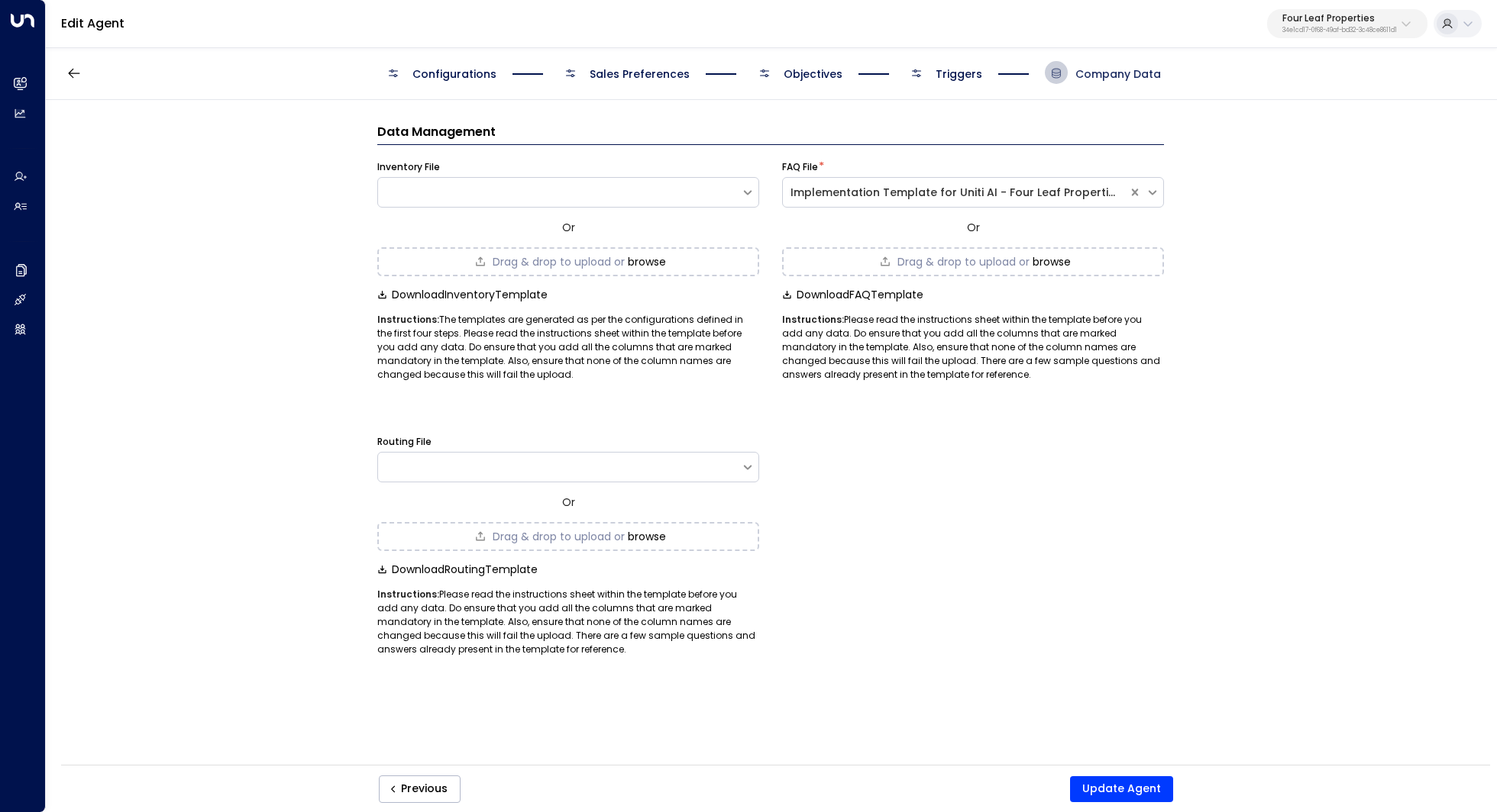
scroll to position [0, 0]
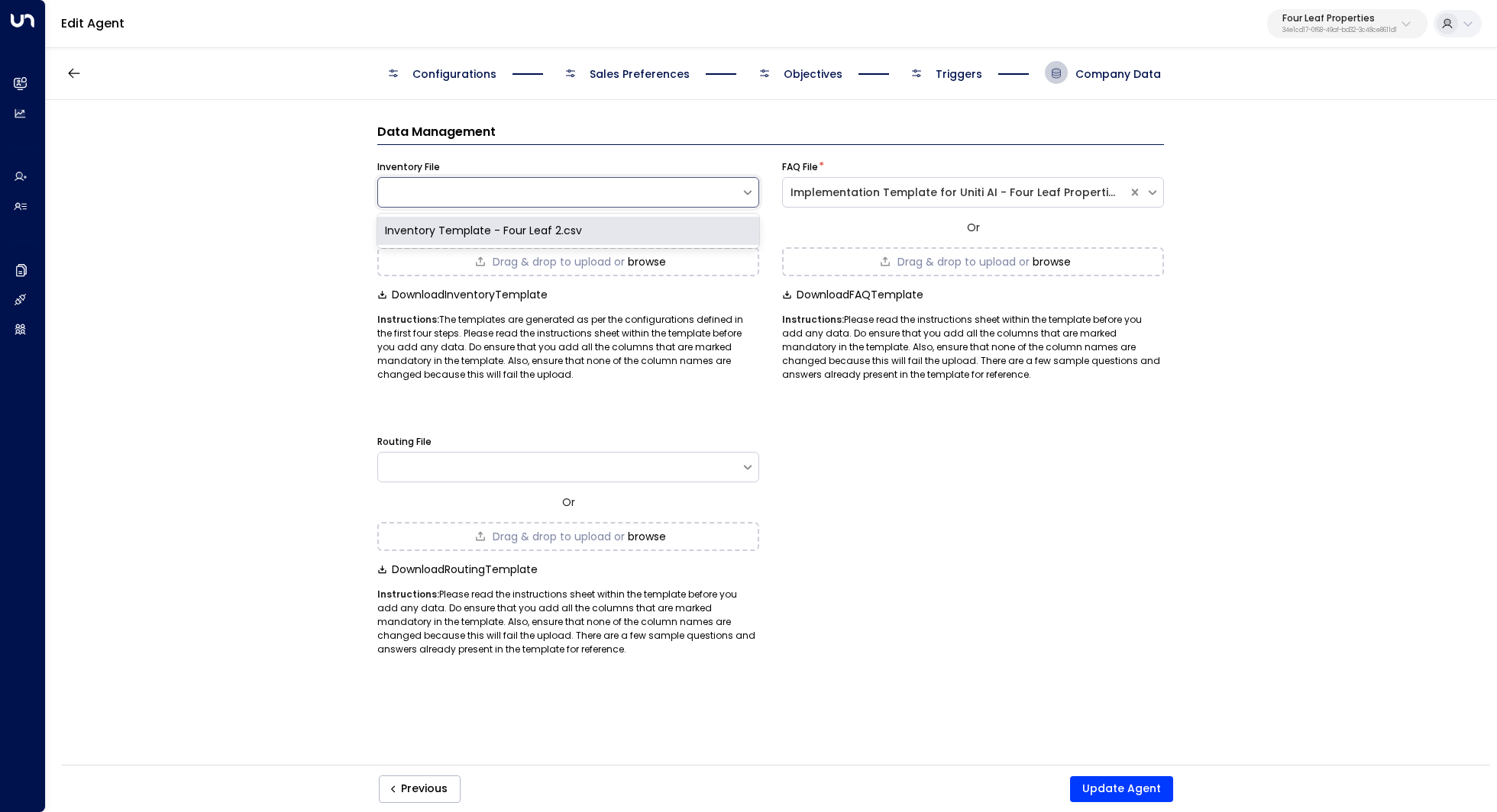
click at [610, 190] on div at bounding box center [559, 192] width 363 height 15
click at [573, 231] on div "Inventory Template - Four Leaf 2.csv" at bounding box center [568, 231] width 382 height 29
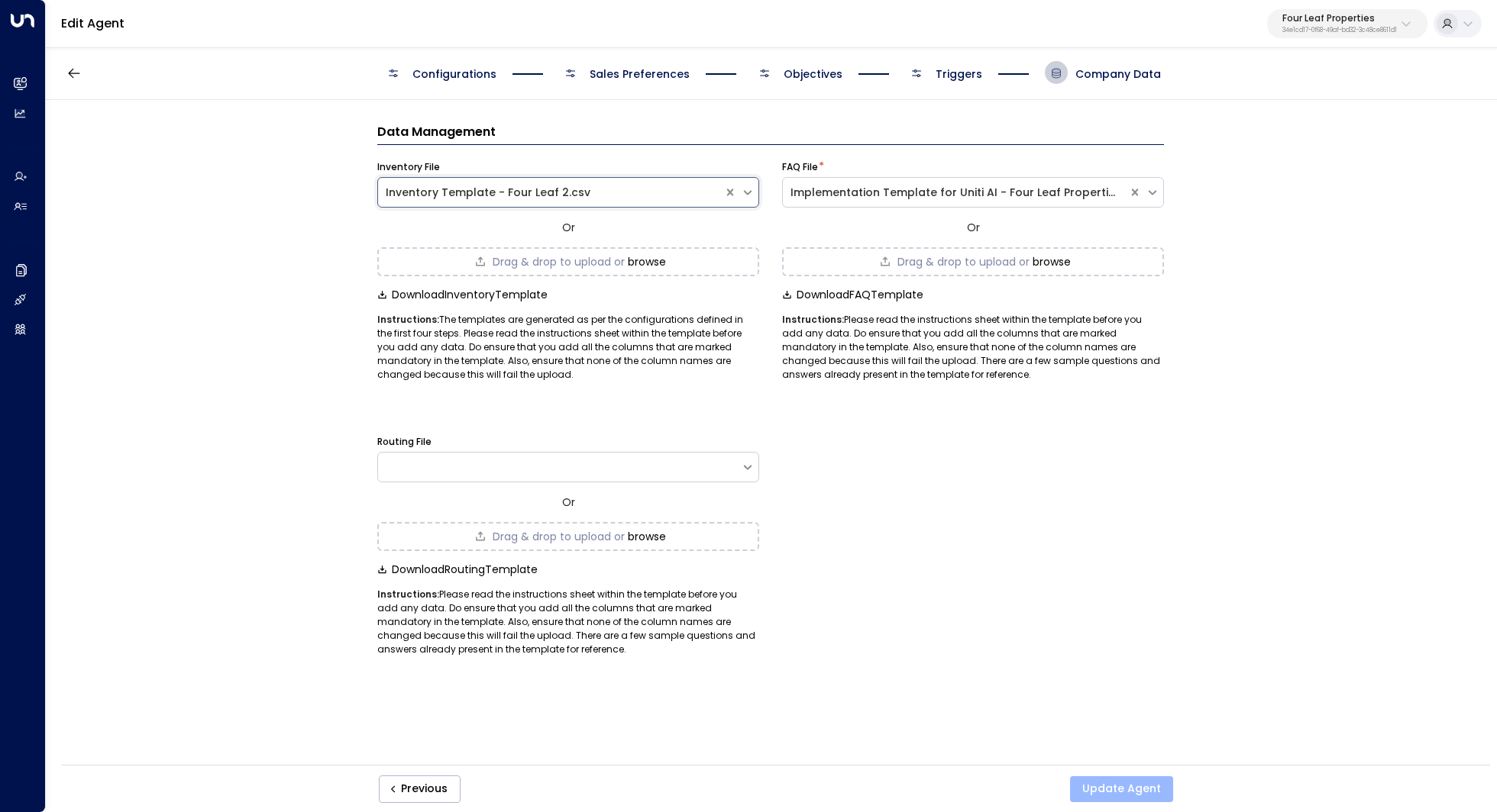
click at [1153, 788] on button "Update Agent" at bounding box center [1121, 789] width 103 height 26
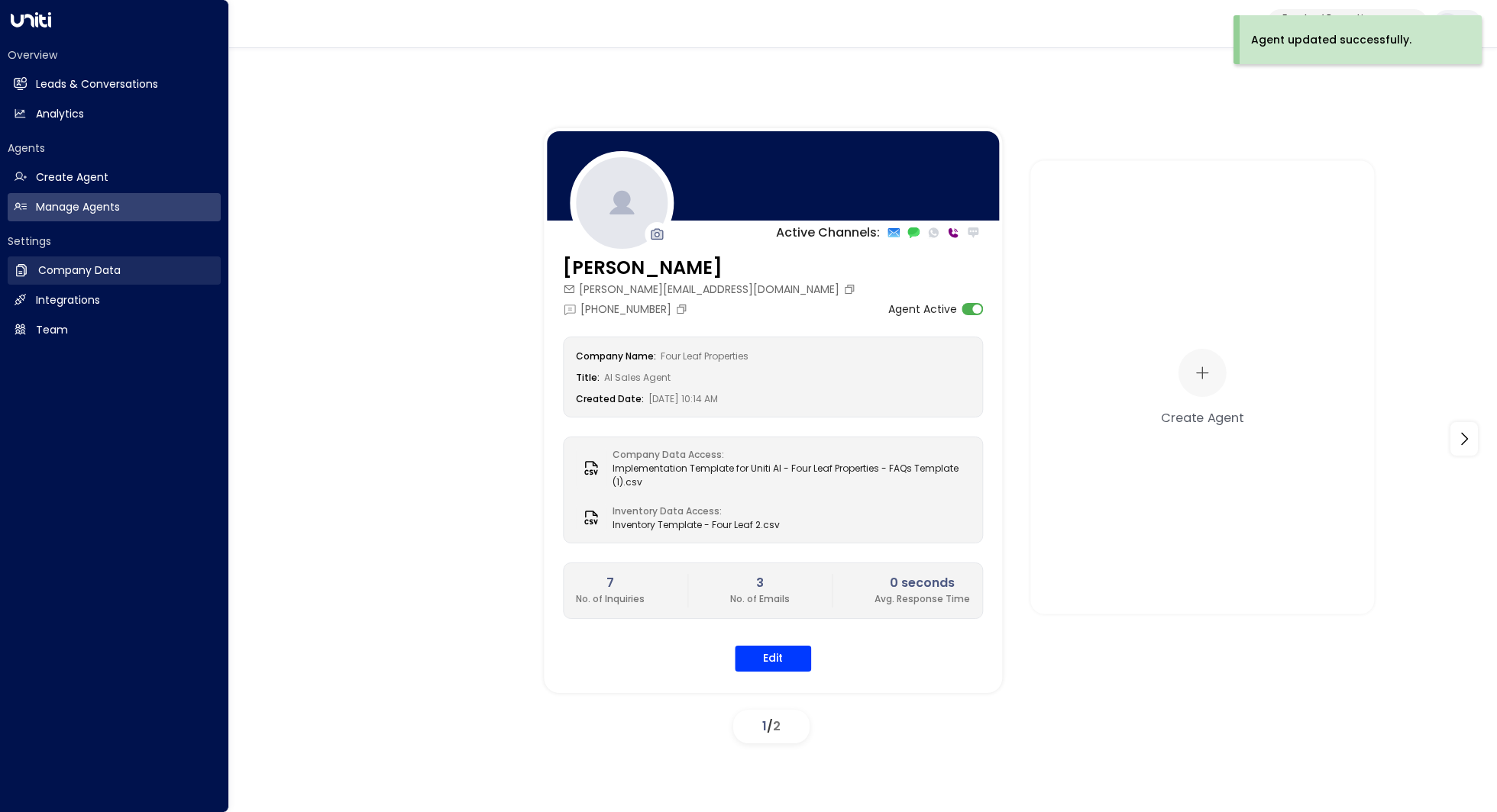
click at [43, 273] on h2 "Company Data" at bounding box center [79, 270] width 83 height 16
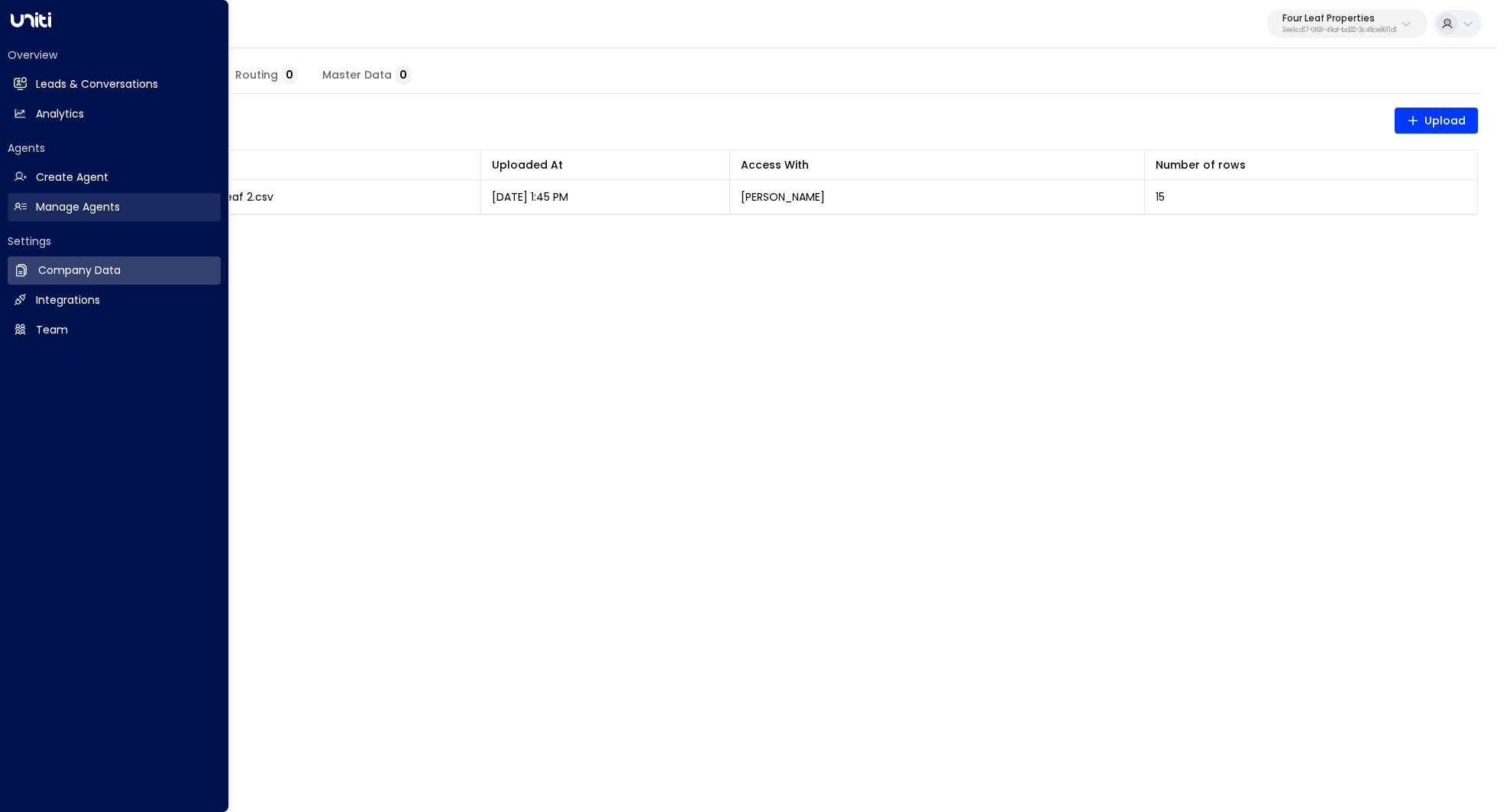
click at [98, 199] on h2 "Manage Agents" at bounding box center [78, 207] width 84 height 16
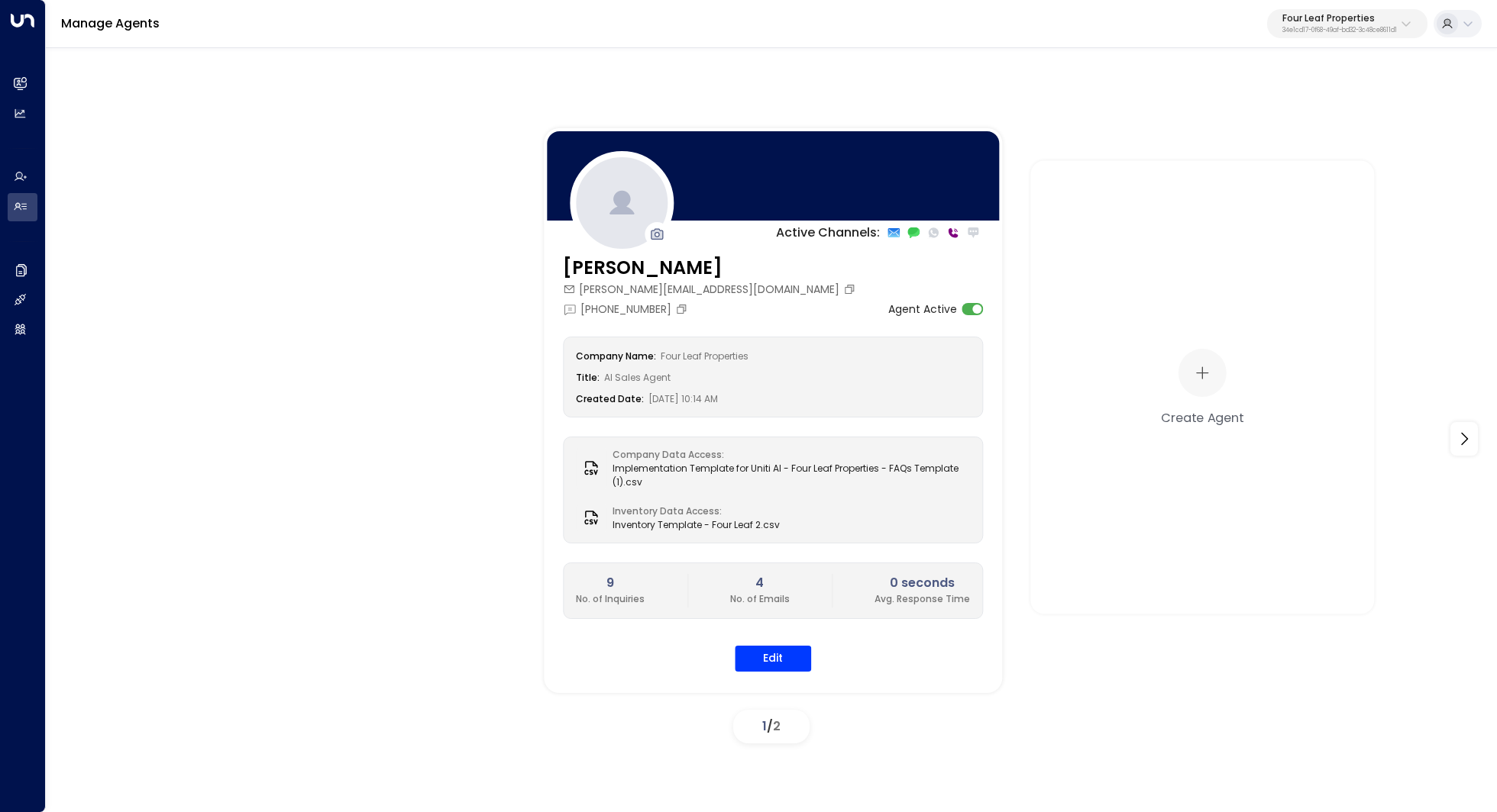
click at [1348, 24] on div "Four Leaf Properties 34e1cd17-0f68-49af-bd32-3c48ce8611d1" at bounding box center [1339, 24] width 115 height 20
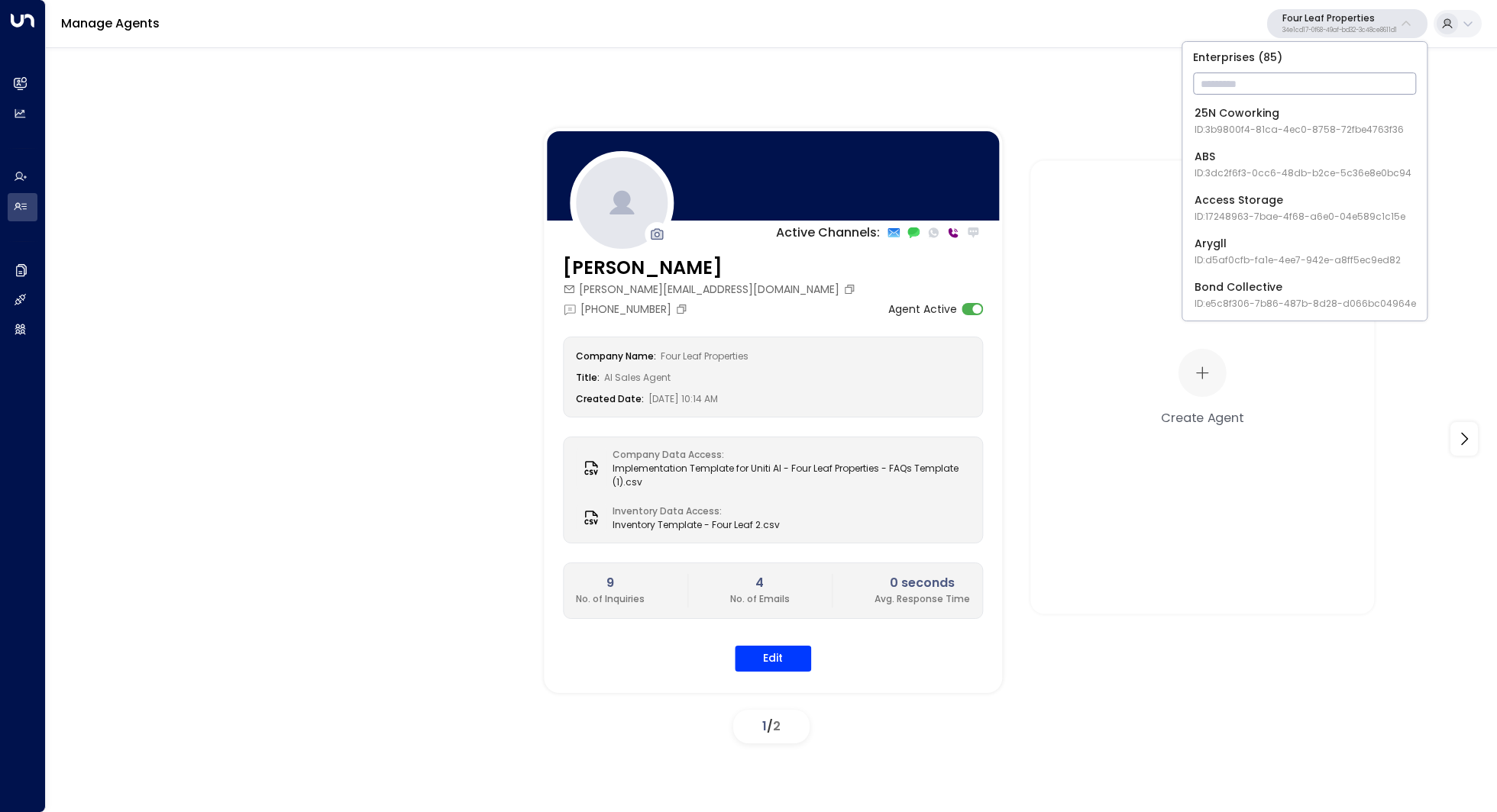
click at [1276, 89] on input "text" at bounding box center [1304, 83] width 223 height 29
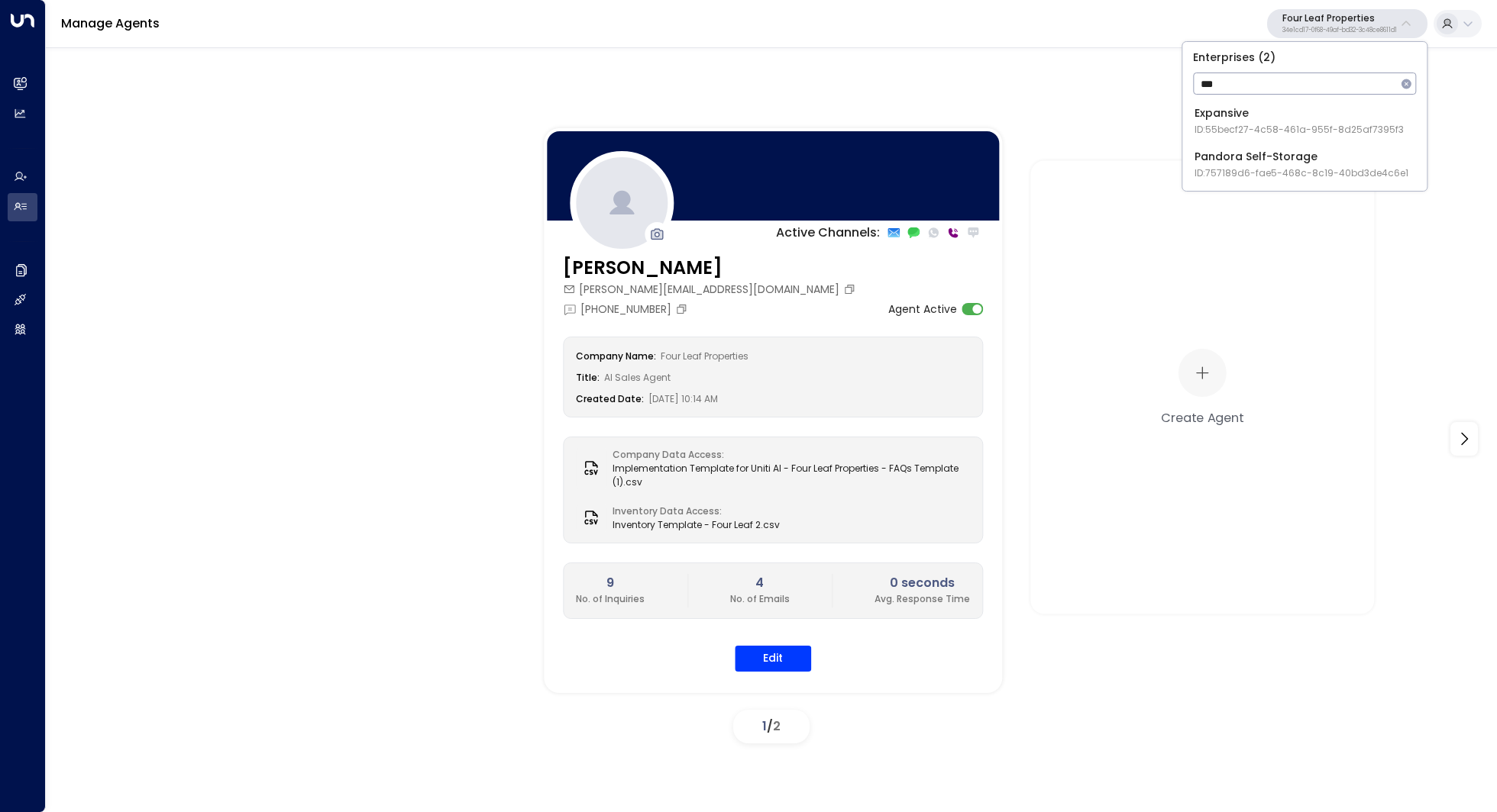
type input "***"
click at [1258, 160] on div "Pandora Self-Storage ID: 757189d6-fae5-468c-8c19-40bd3de4c6e1" at bounding box center [1301, 164] width 214 height 31
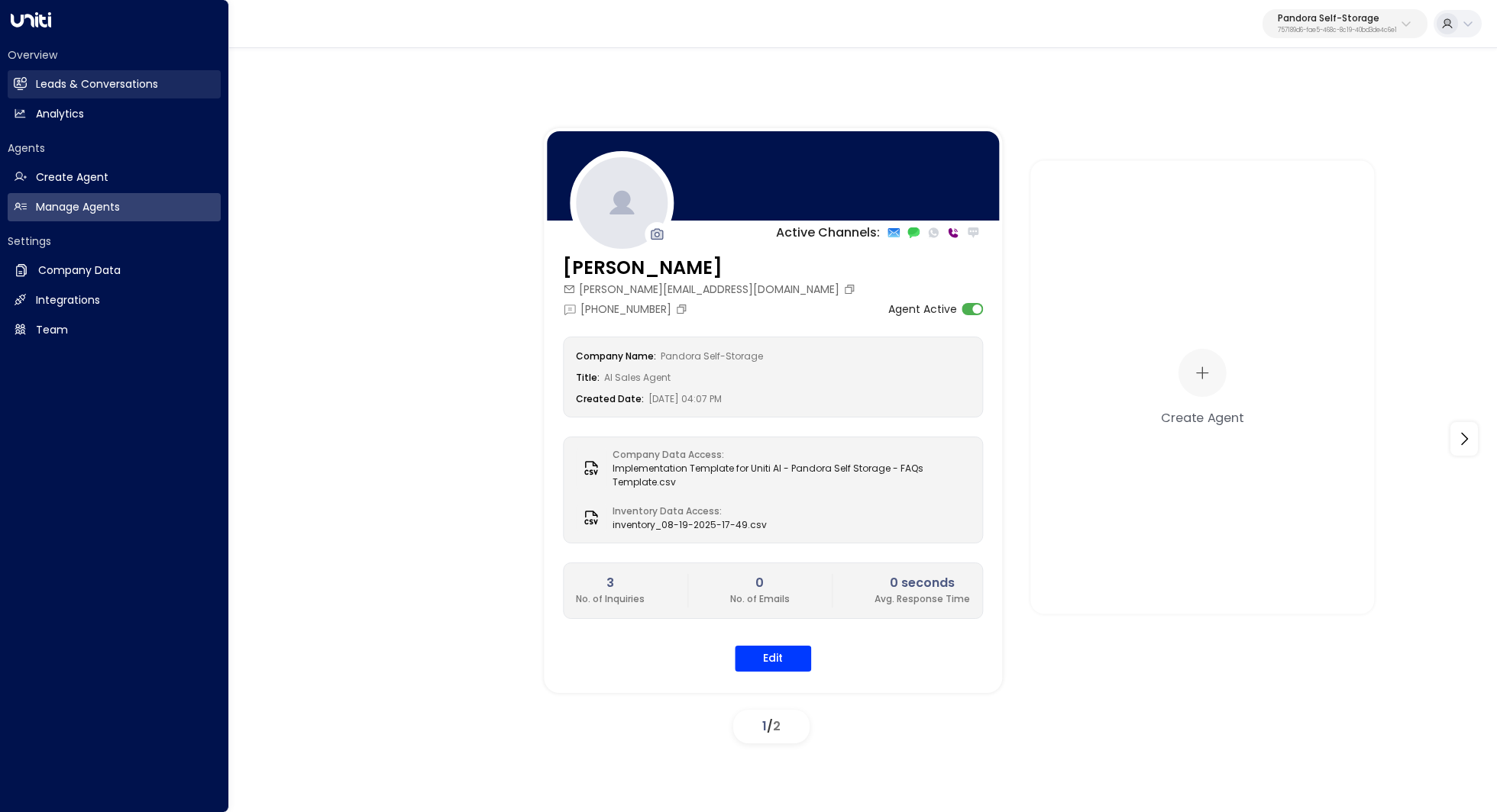
click at [132, 81] on h2 "Leads & Conversations" at bounding box center [97, 84] width 122 height 16
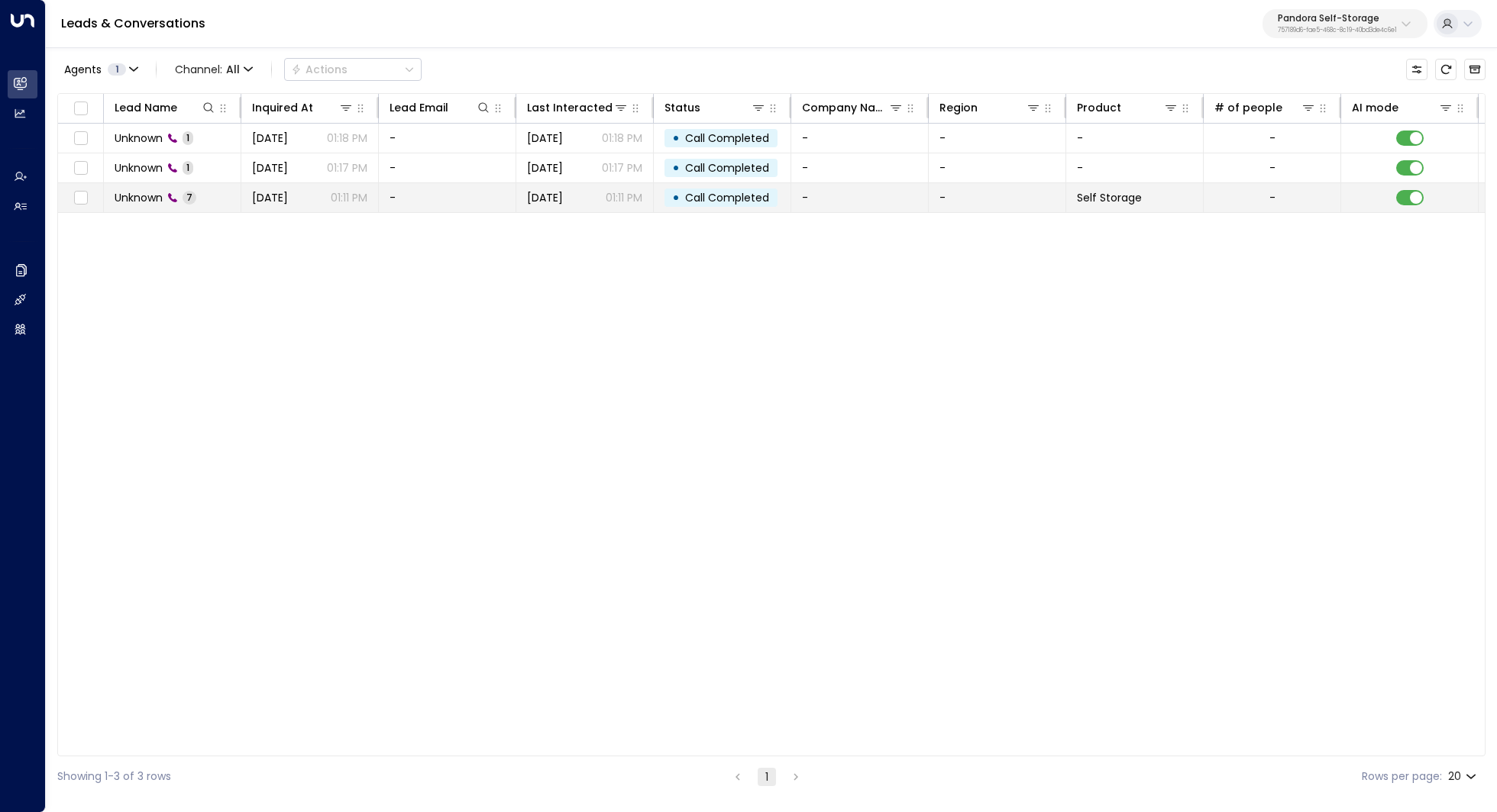
click at [145, 203] on span "Unknown" at bounding box center [138, 197] width 48 height 15
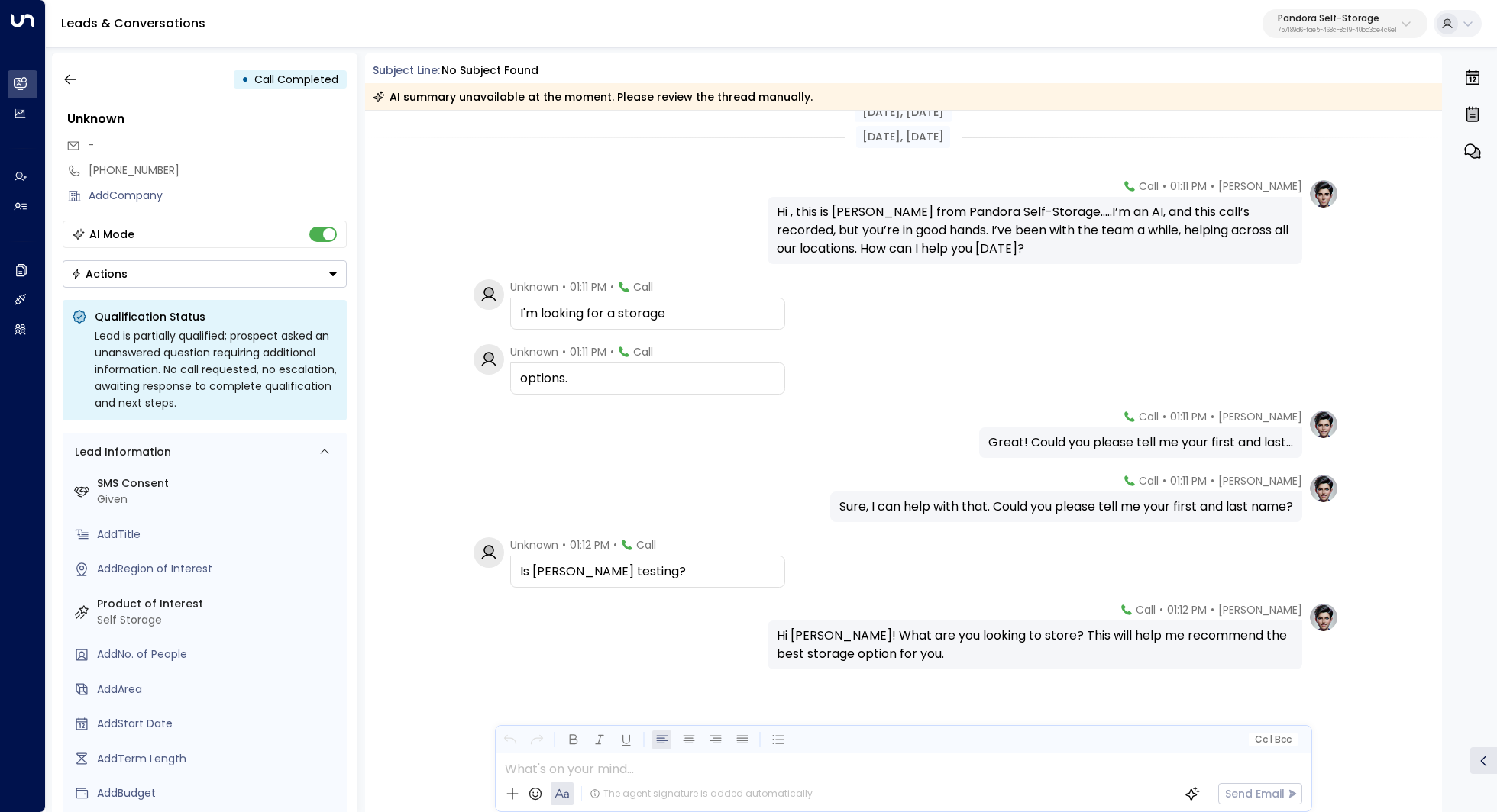
scroll to position [9, 0]
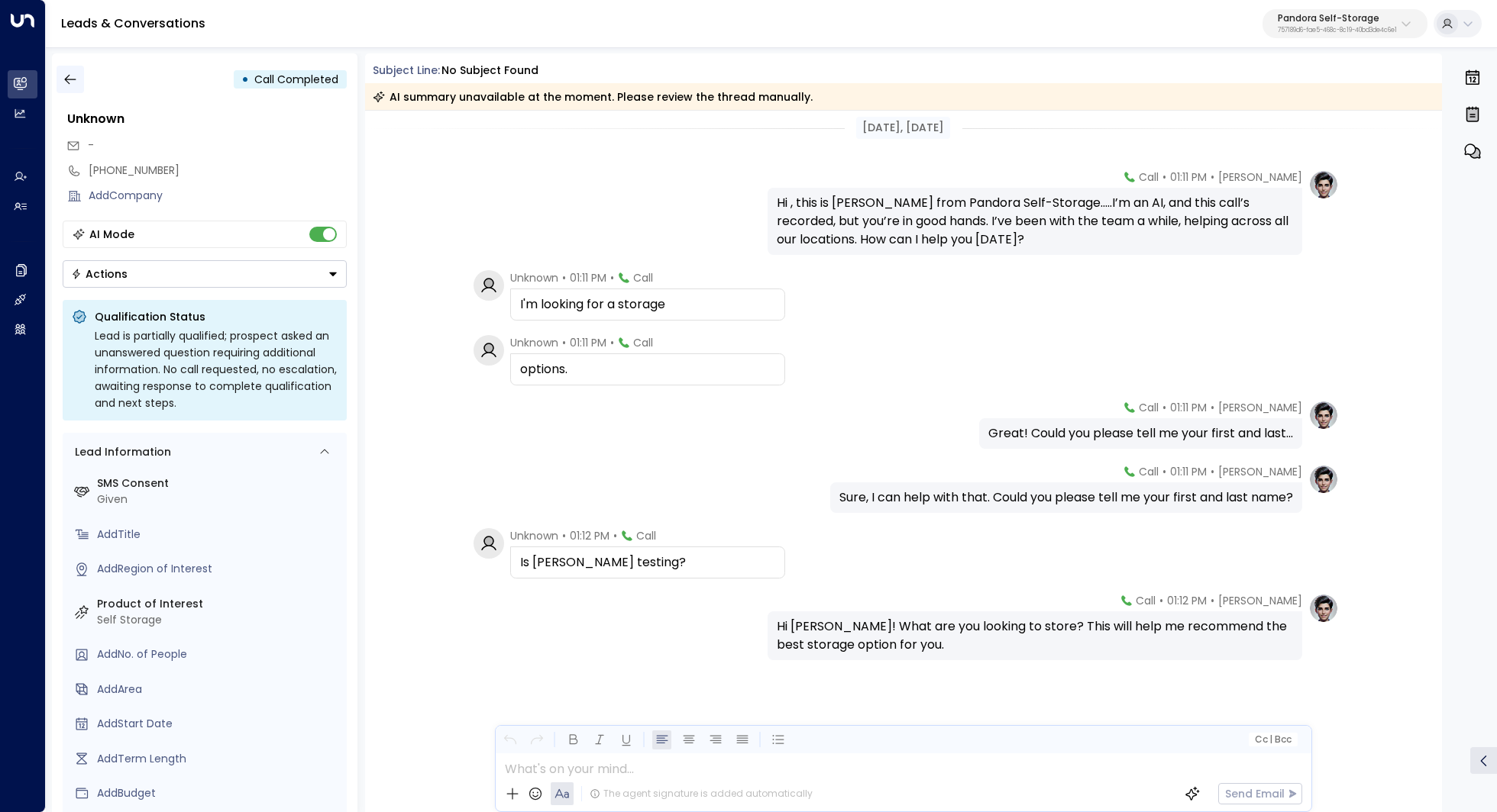
click at [68, 78] on icon "button" at bounding box center [70, 80] width 12 height 10
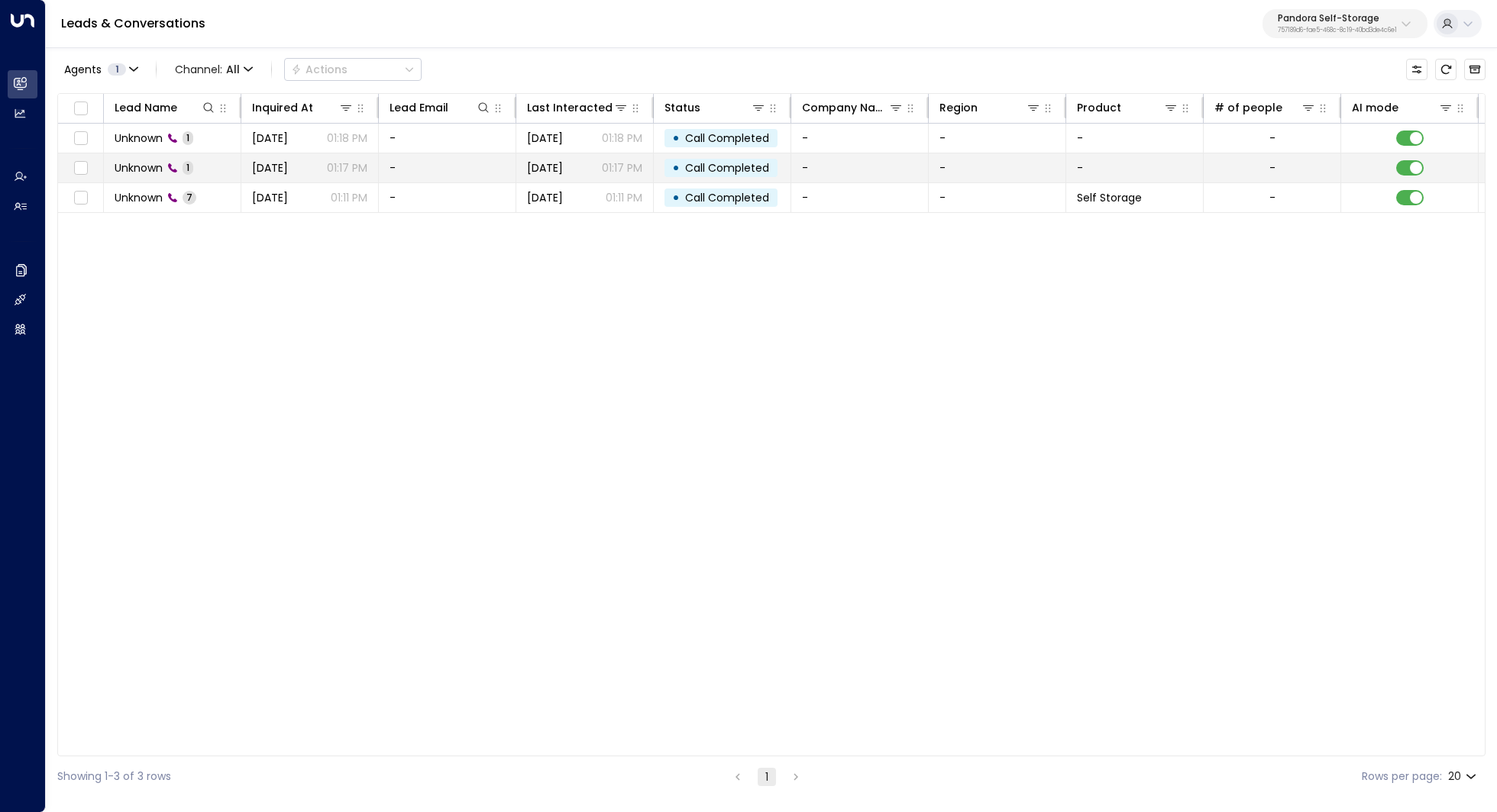
click at [161, 173] on span "Unknown" at bounding box center [138, 168] width 48 height 15
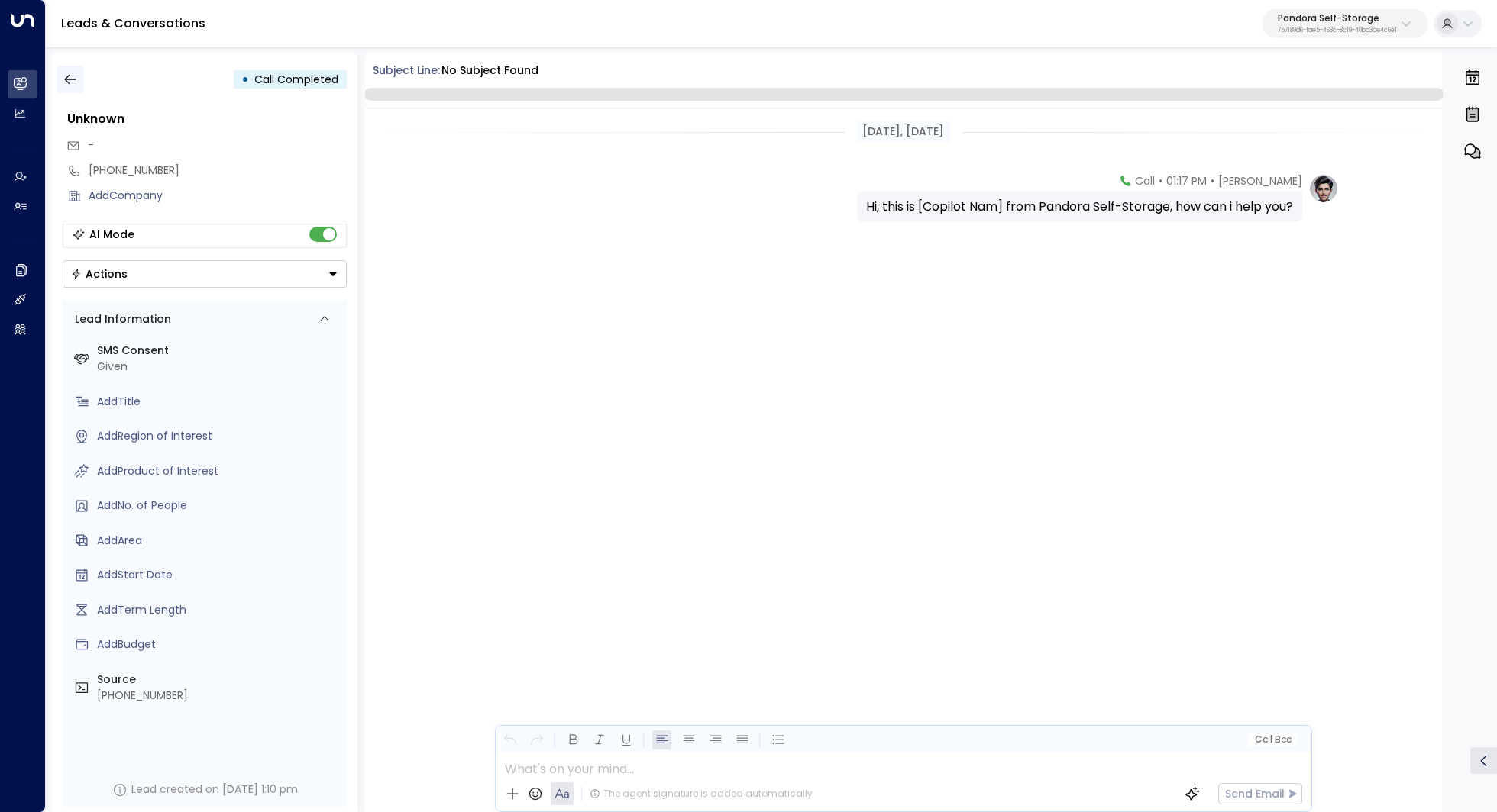
click at [61, 85] on button "button" at bounding box center [70, 79] width 28 height 28
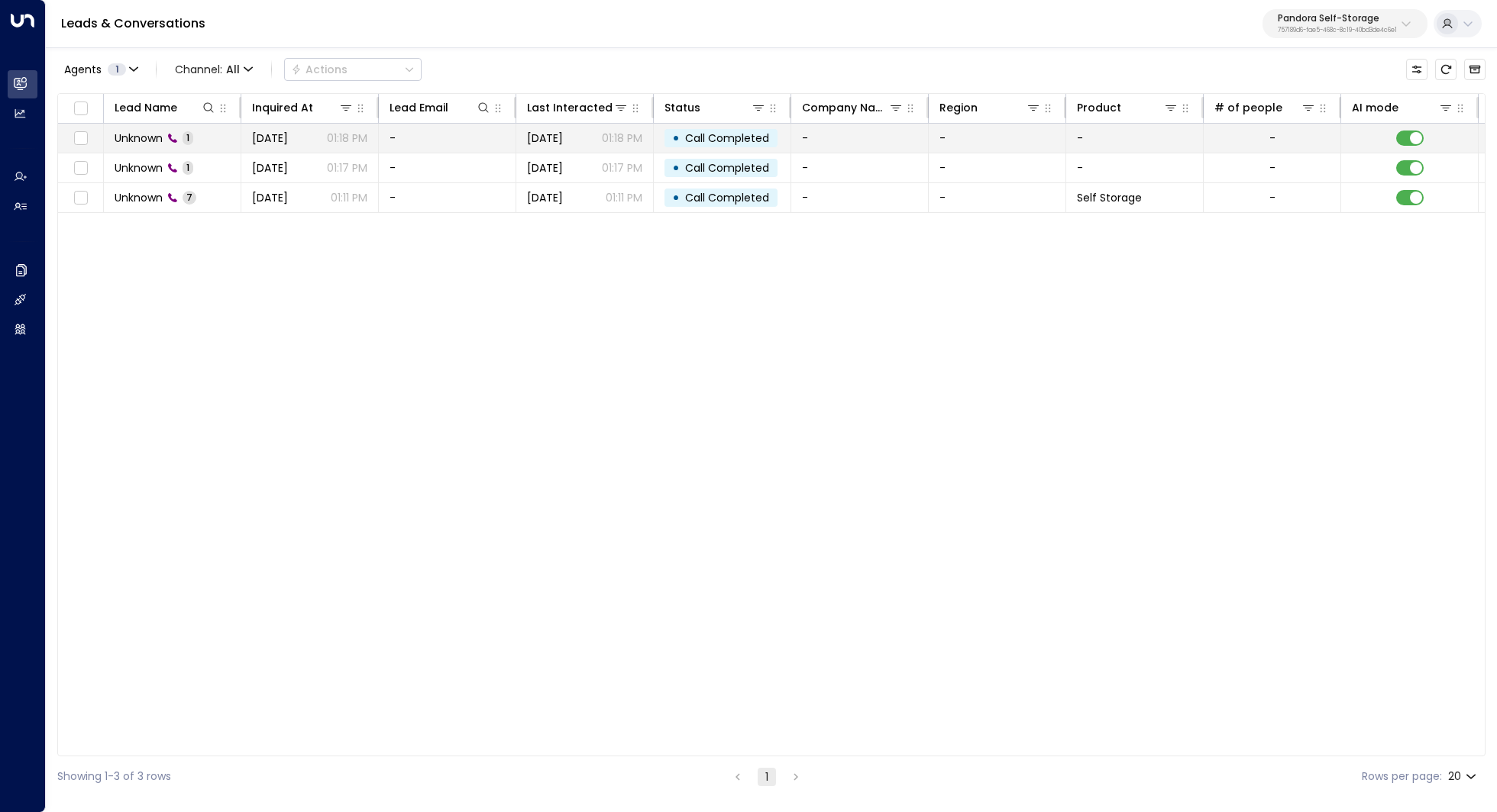
click at [143, 125] on td "Unknown 1" at bounding box center [172, 138] width 137 height 29
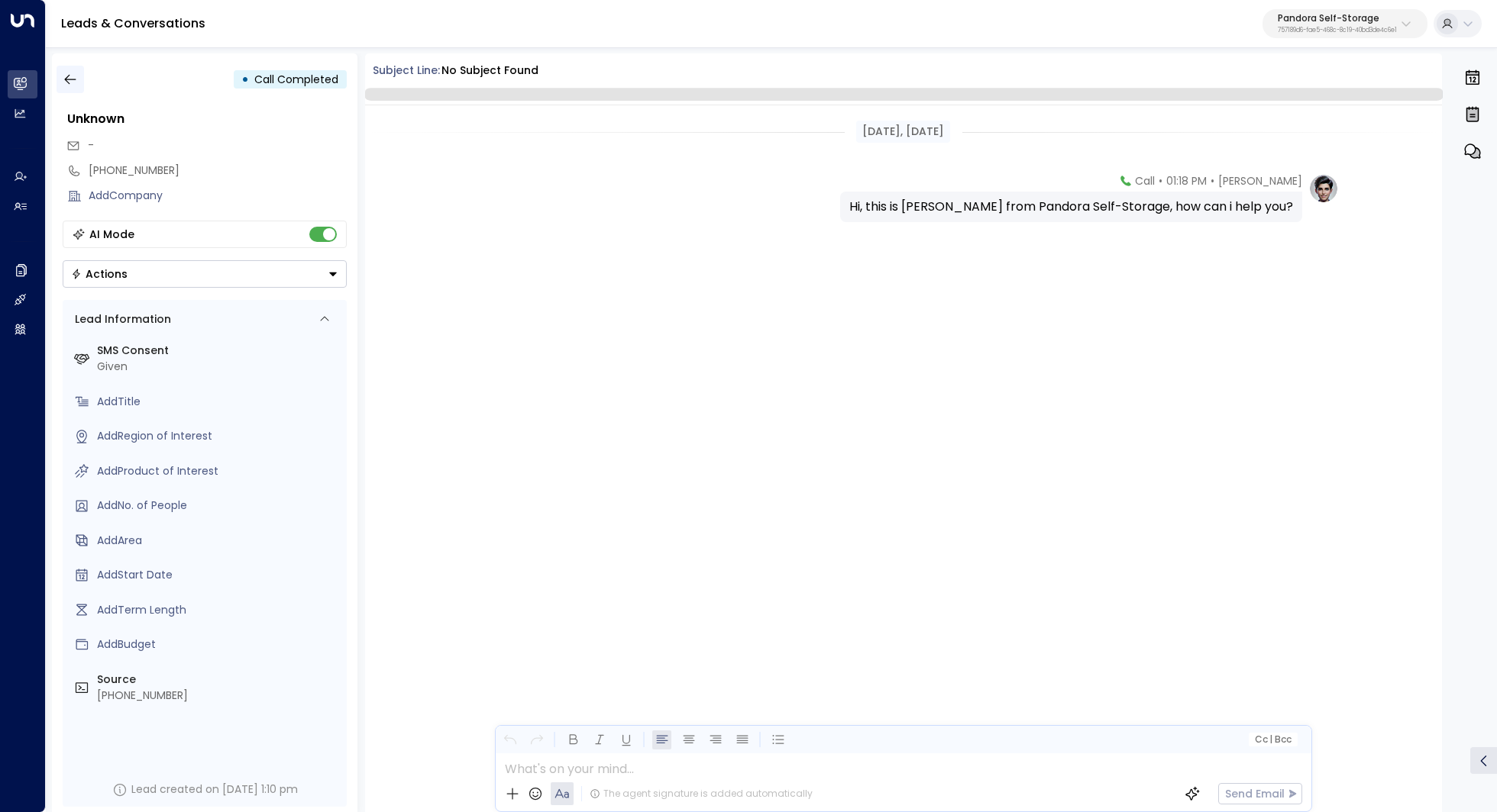
click at [71, 81] on icon "button" at bounding box center [70, 79] width 15 height 15
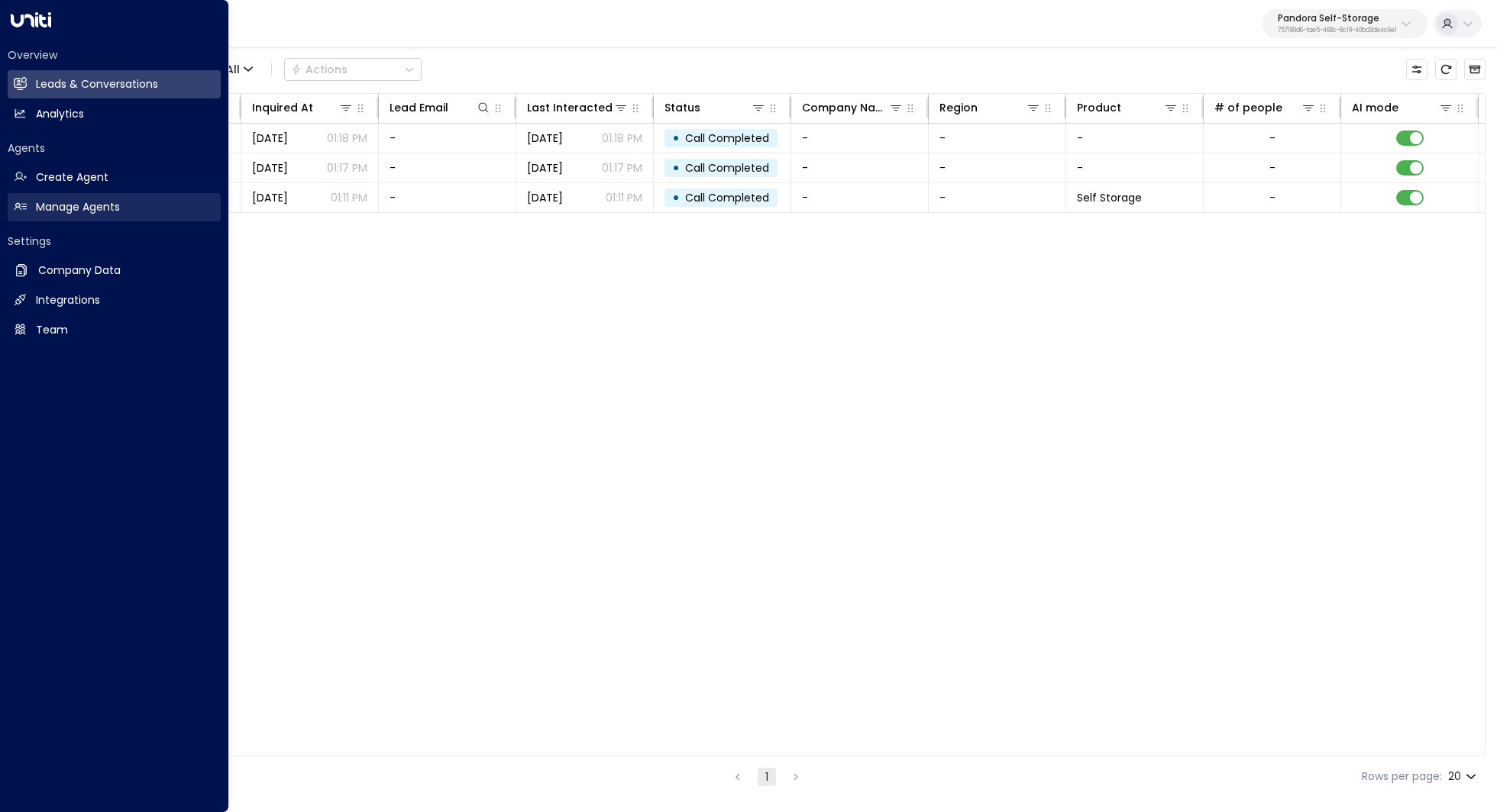
click at [73, 201] on h2 "Manage Agents" at bounding box center [78, 207] width 84 height 16
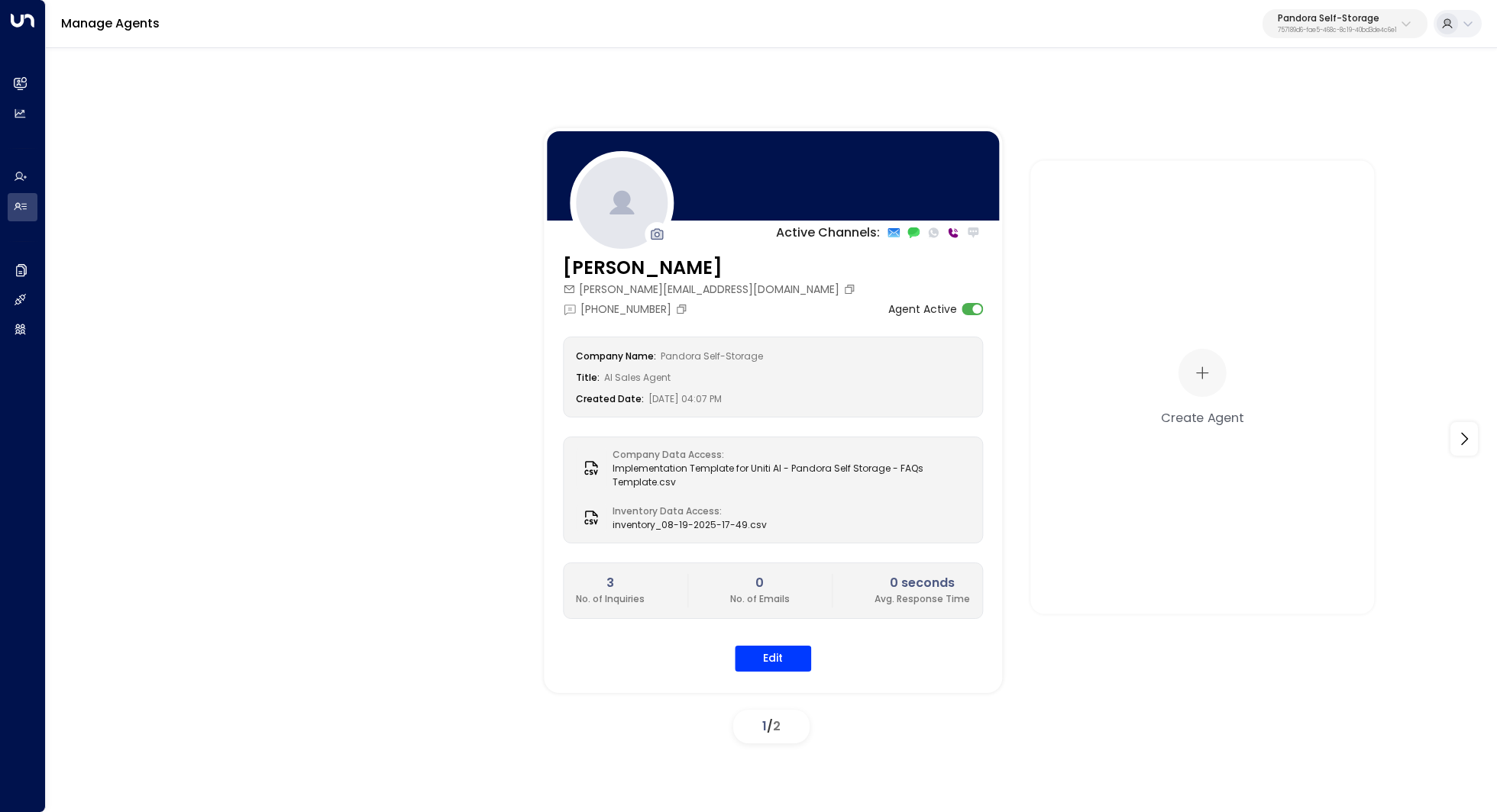
click at [1338, 33] on p "757189d6-fae5-468c-8c19-40bd3de4c6e1" at bounding box center [1337, 30] width 119 height 6
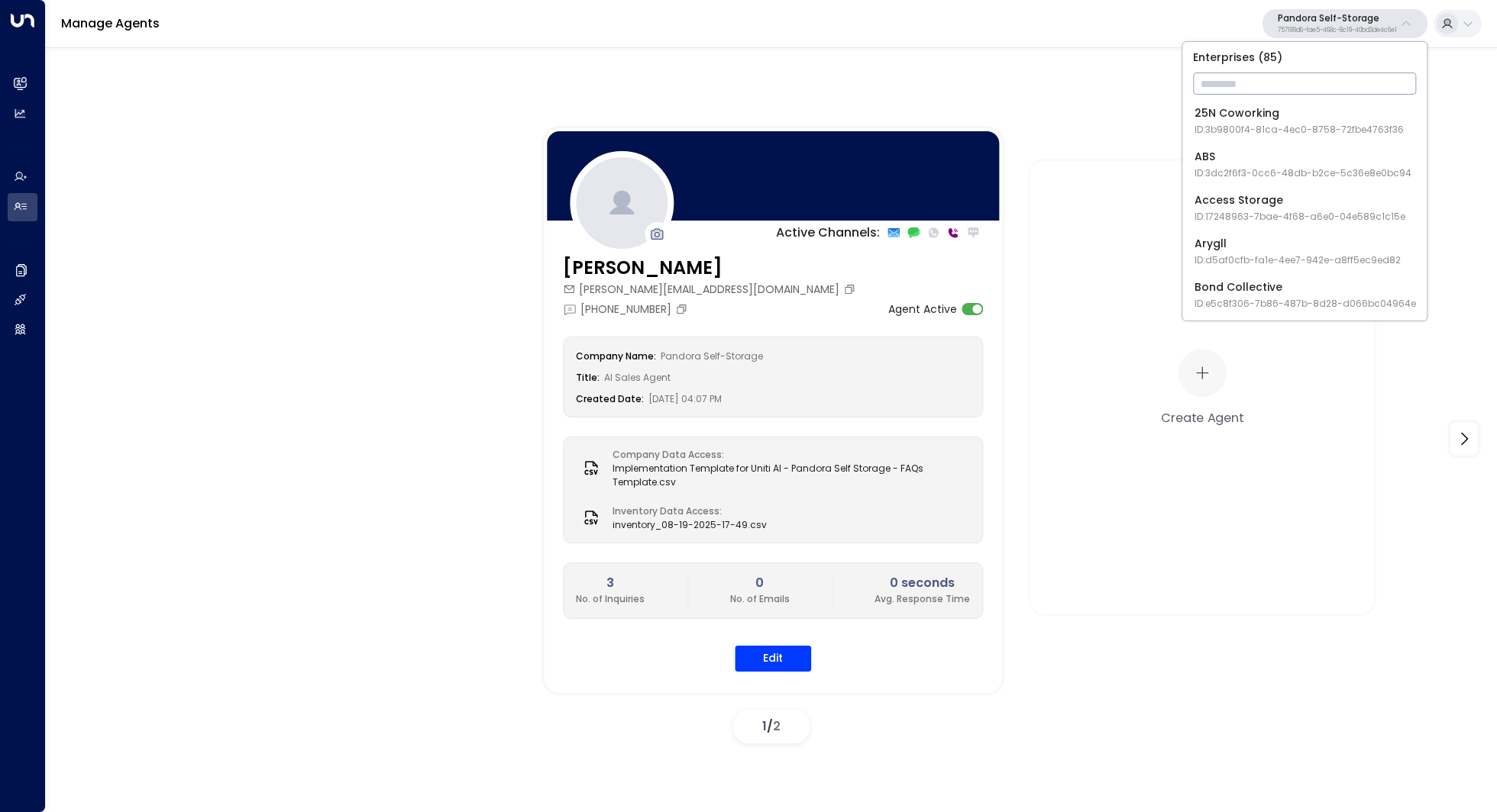
click at [1260, 82] on input "text" at bounding box center [1304, 83] width 223 height 29
type input "****"
click at [1270, 120] on div "Four Leaf Properties ID: 34e1cd17-0f68-49af-bd32-3c48ce8611d1" at bounding box center [1296, 121] width 204 height 31
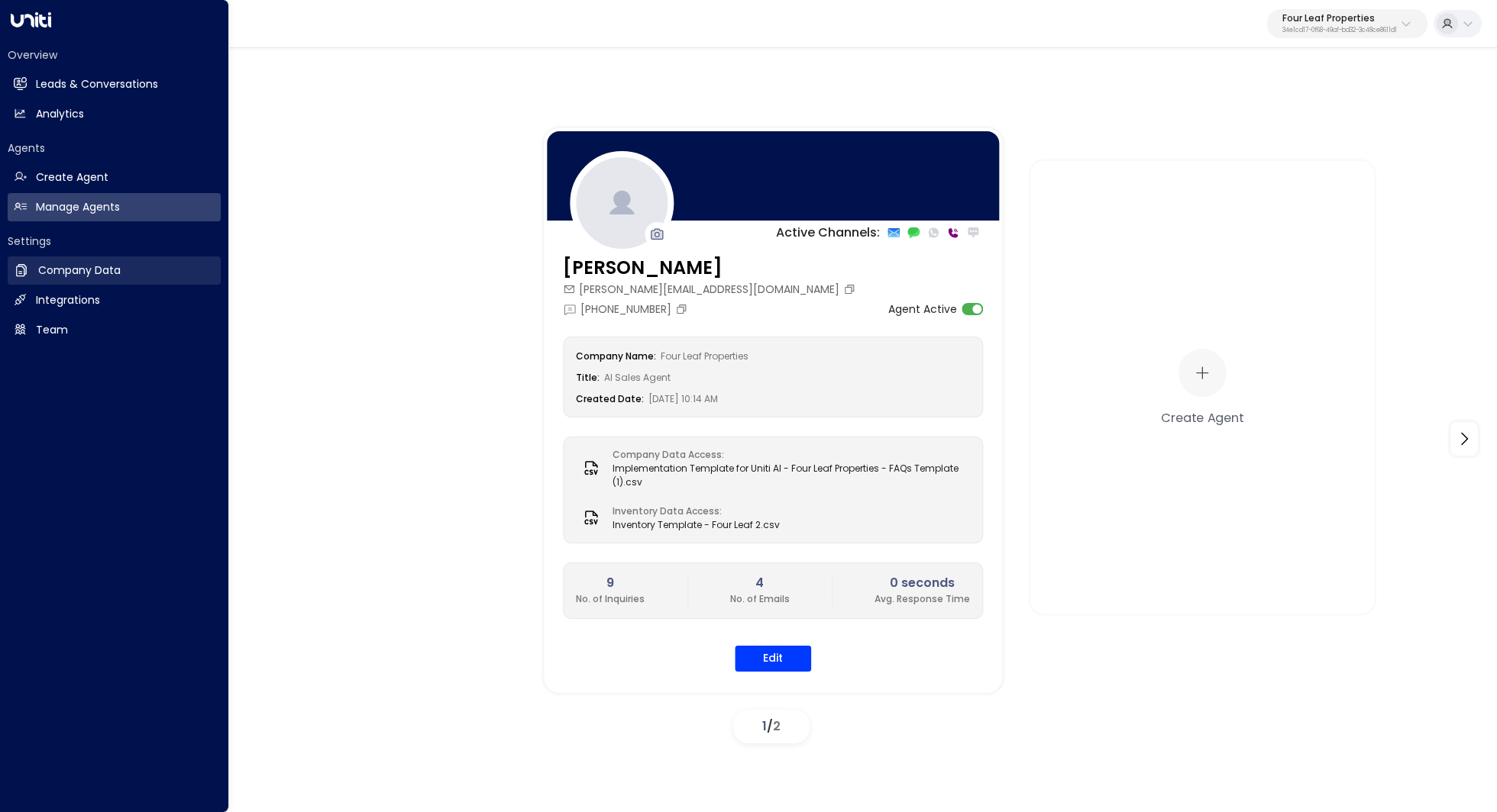
click at [67, 277] on h2 "Company Data" at bounding box center [79, 270] width 83 height 16
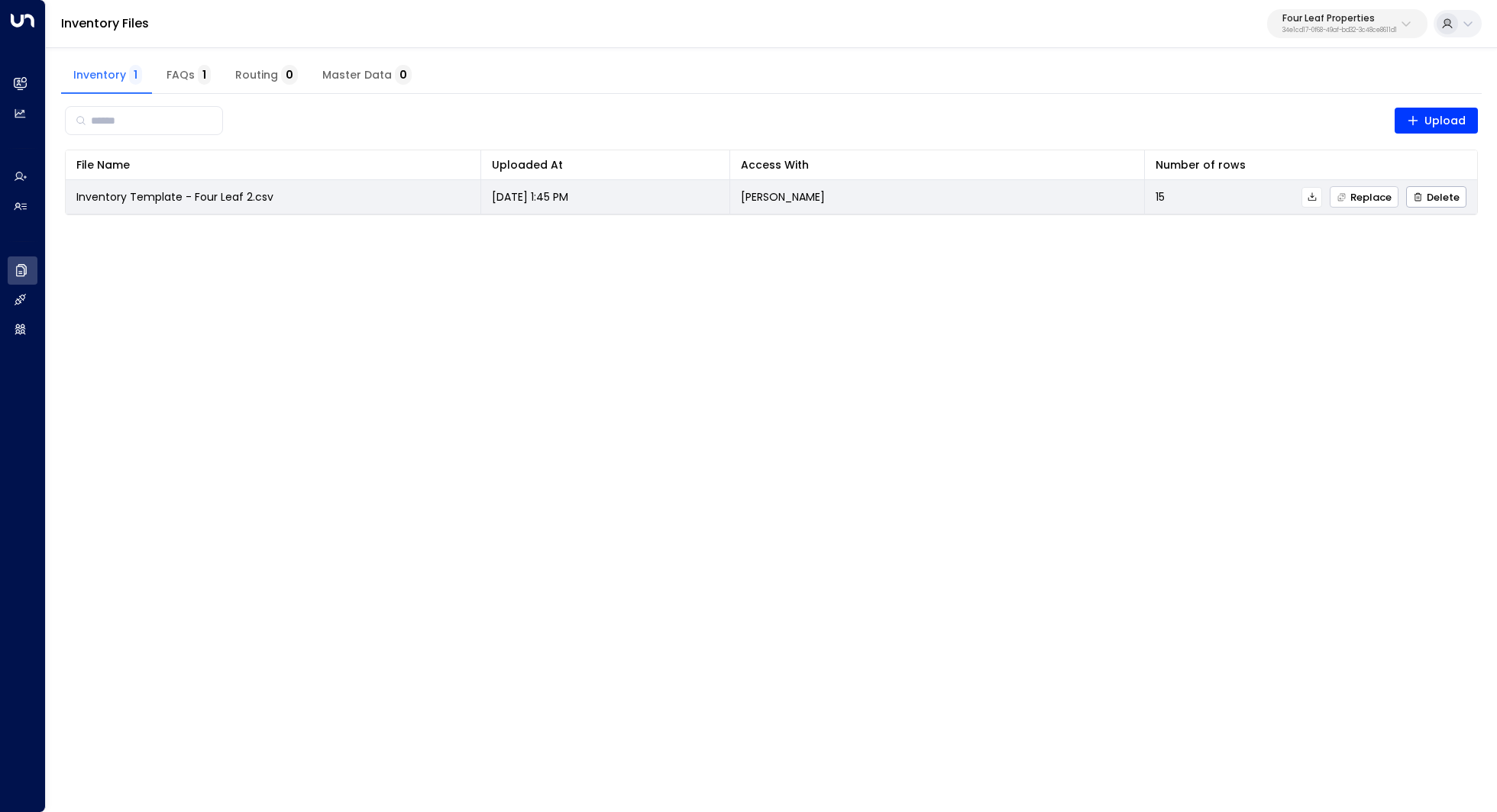
click at [1367, 198] on span "Replace" at bounding box center [1363, 197] width 55 height 10
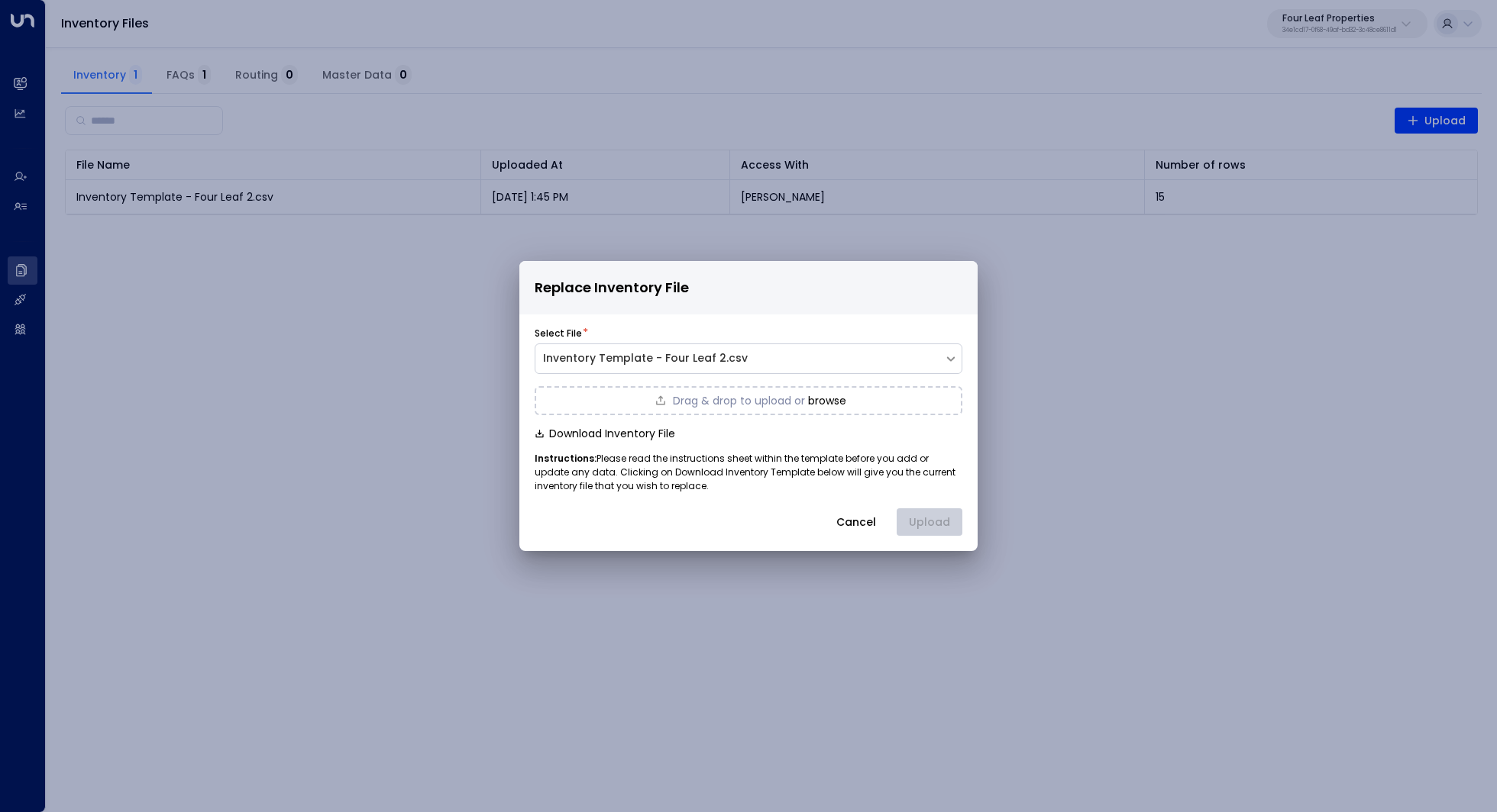
click at [832, 401] on button "browse" at bounding box center [827, 401] width 38 height 12
click at [926, 522] on button "Upload" at bounding box center [929, 522] width 66 height 28
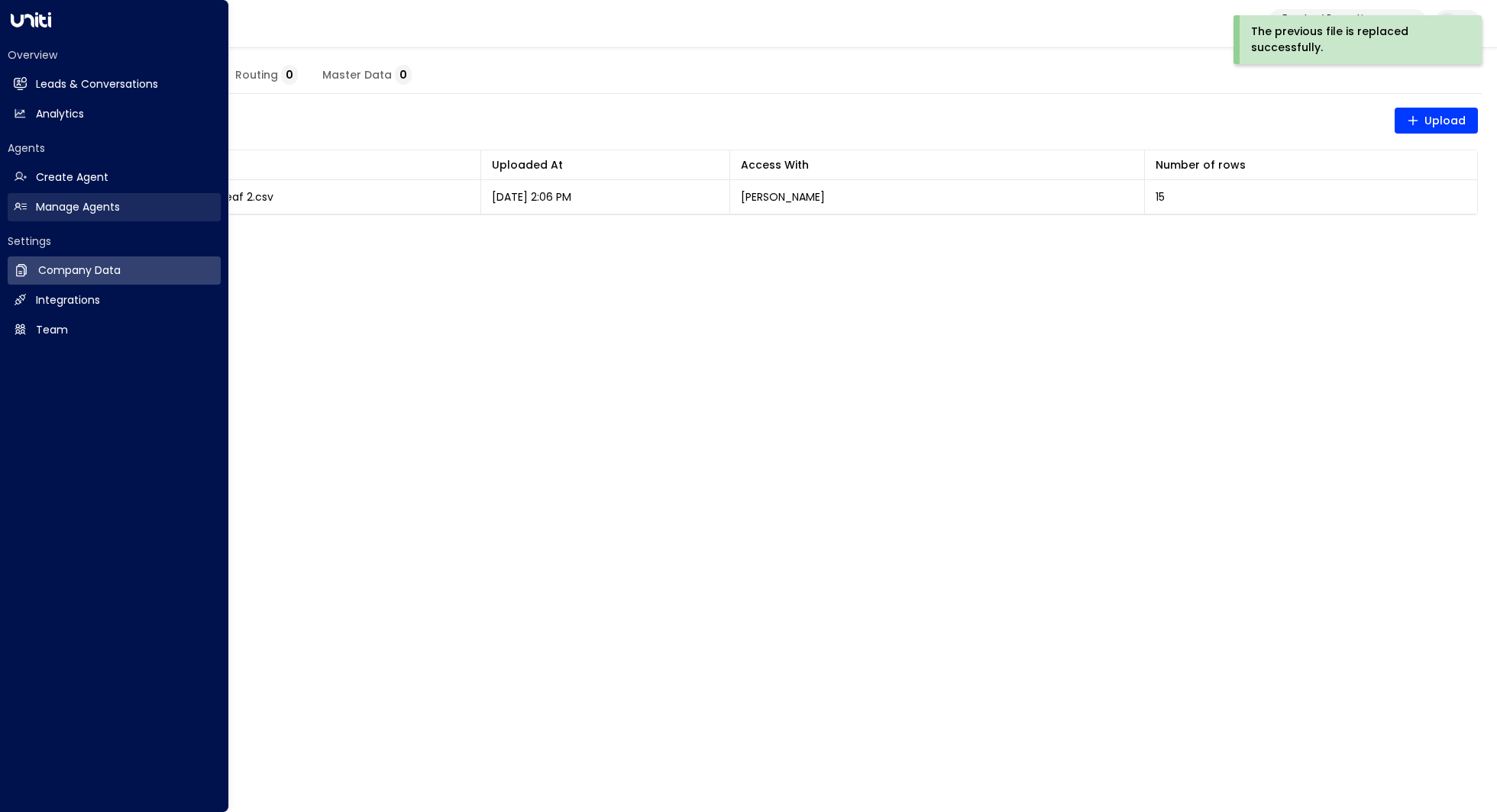
click at [89, 201] on h2 "Manage Agents" at bounding box center [78, 207] width 84 height 16
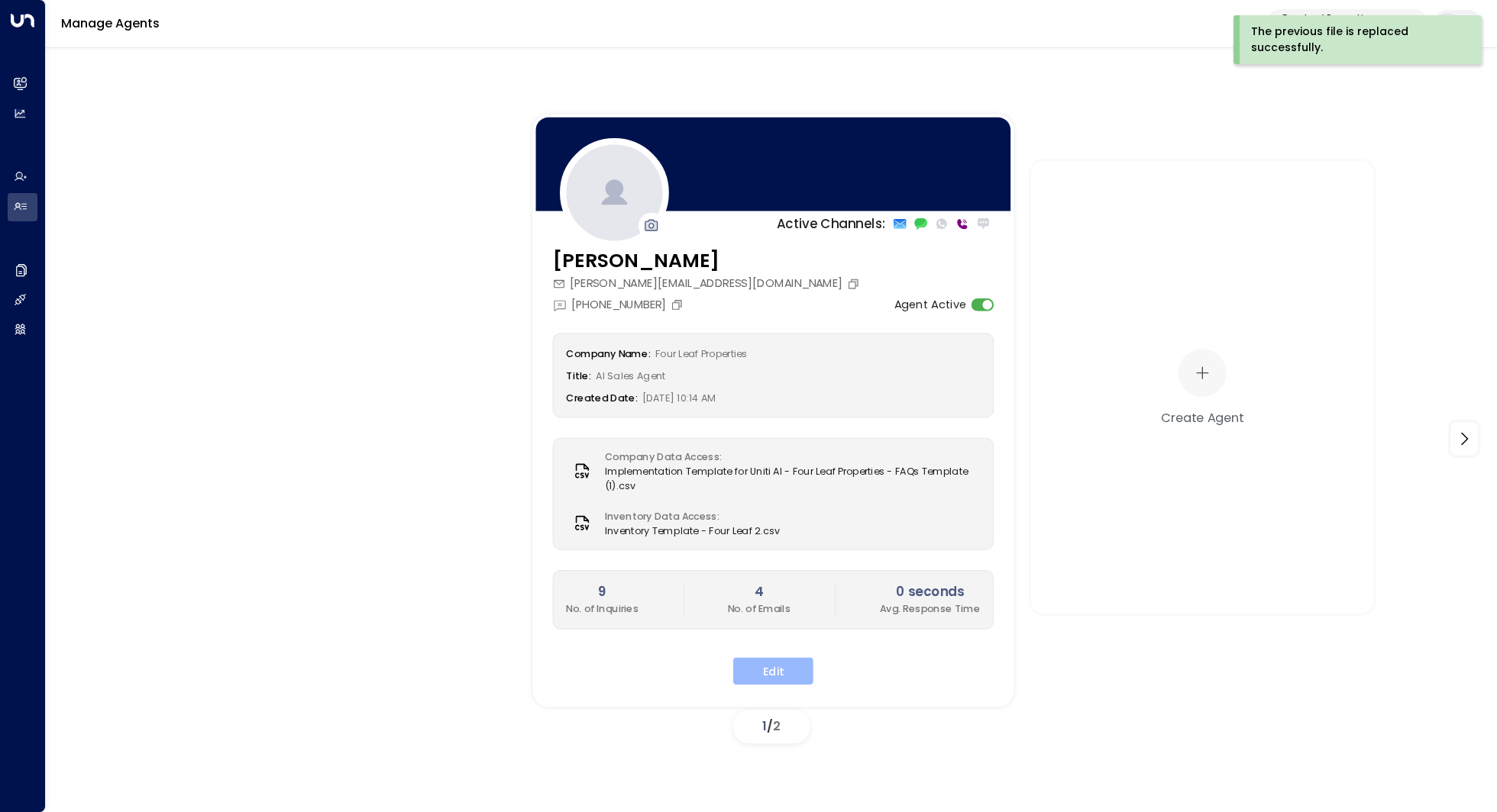
click at [785, 661] on button "Edit" at bounding box center [773, 671] width 80 height 28
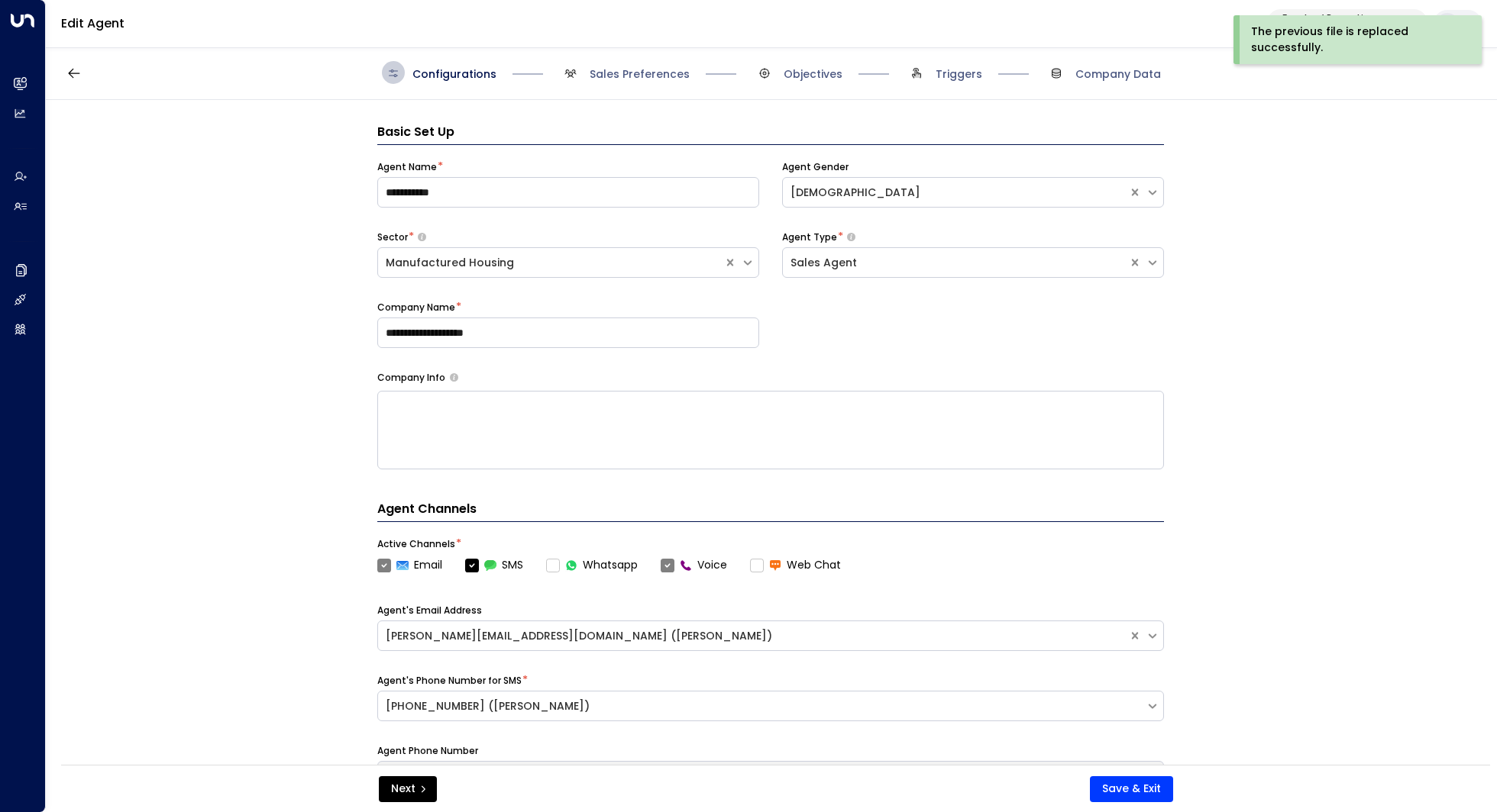
scroll to position [23, 0]
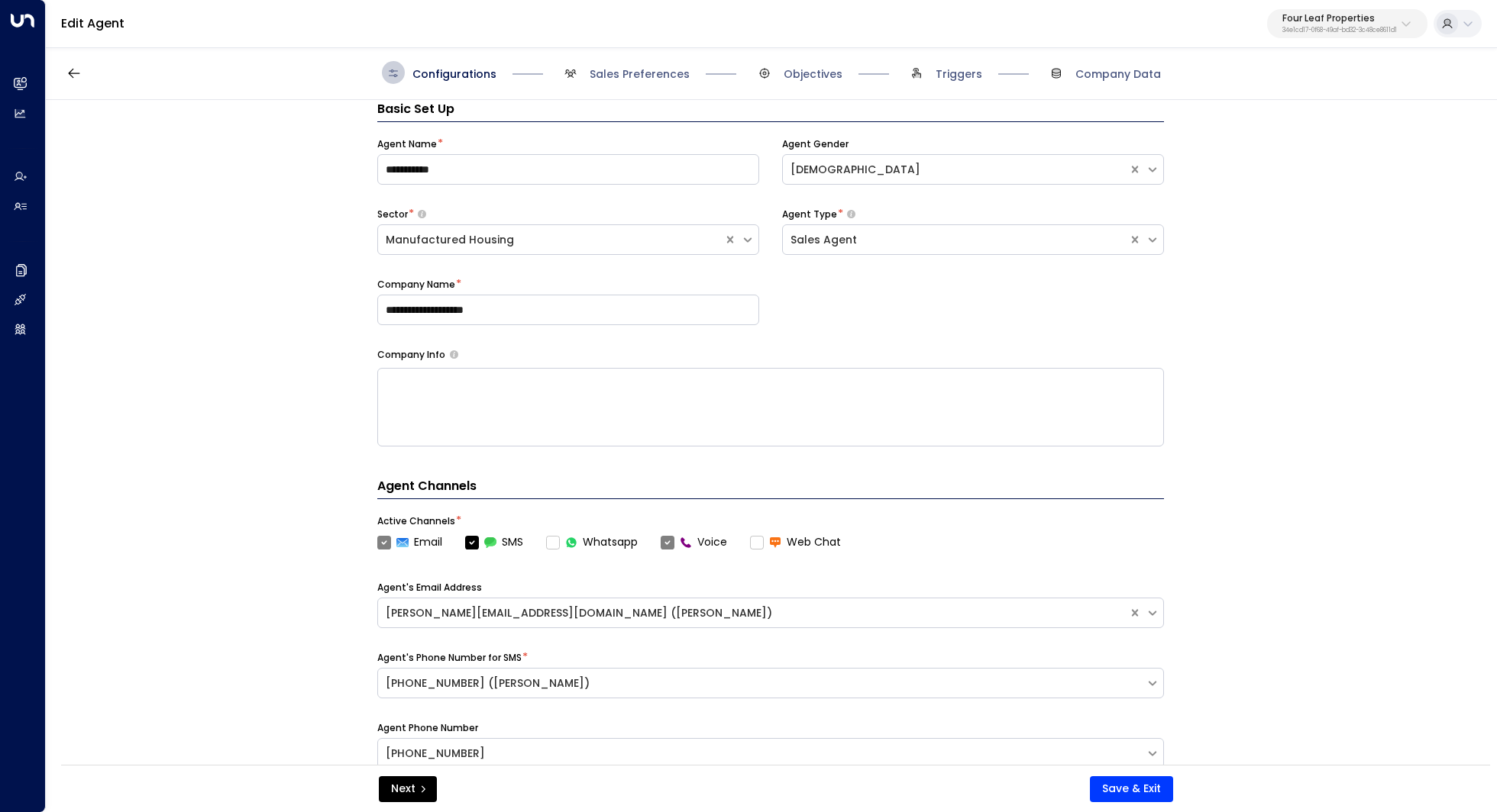
click at [1293, 428] on div "**********" at bounding box center [770, 438] width 1449 height 675
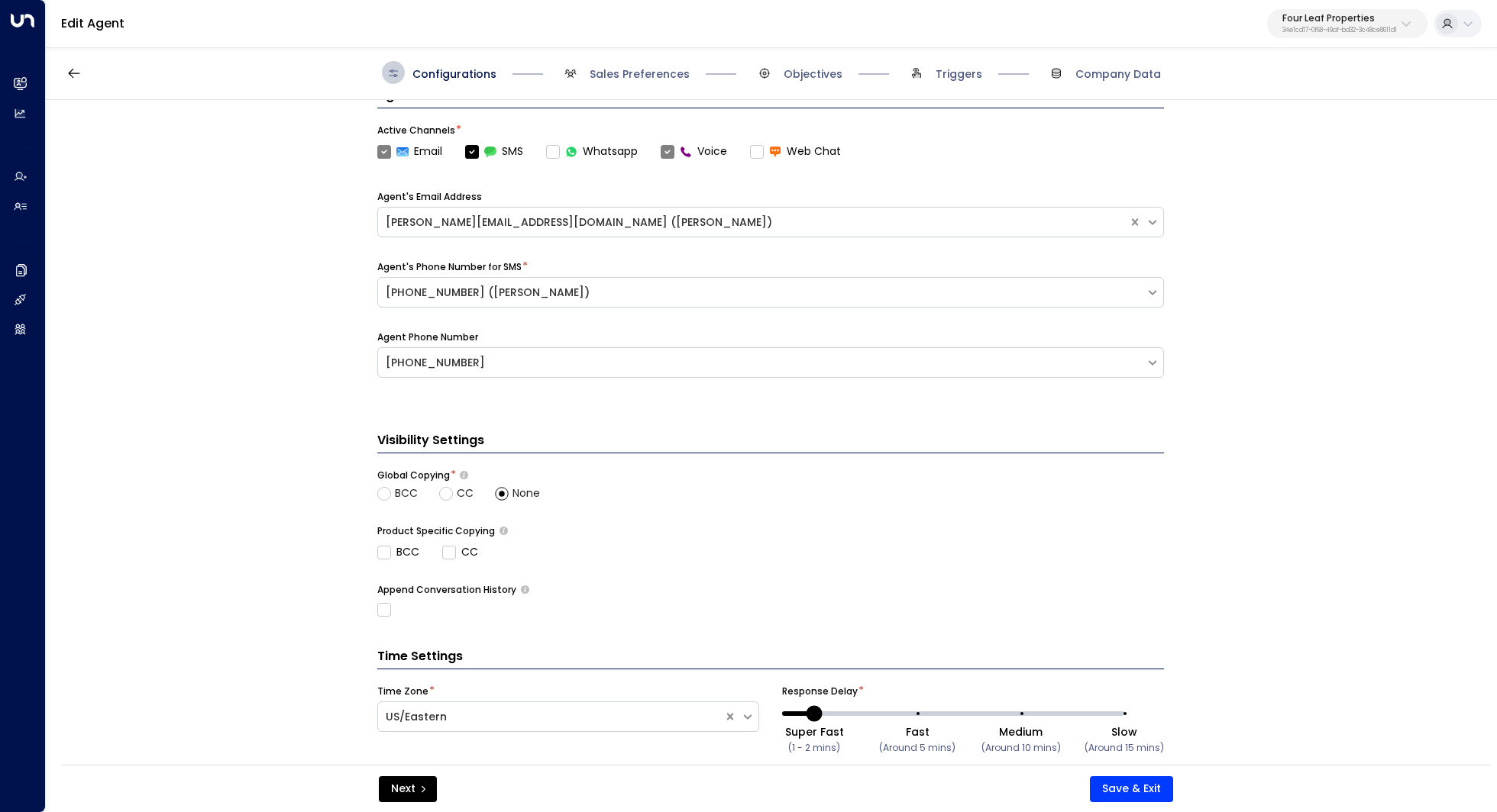
scroll to position [446, 0]
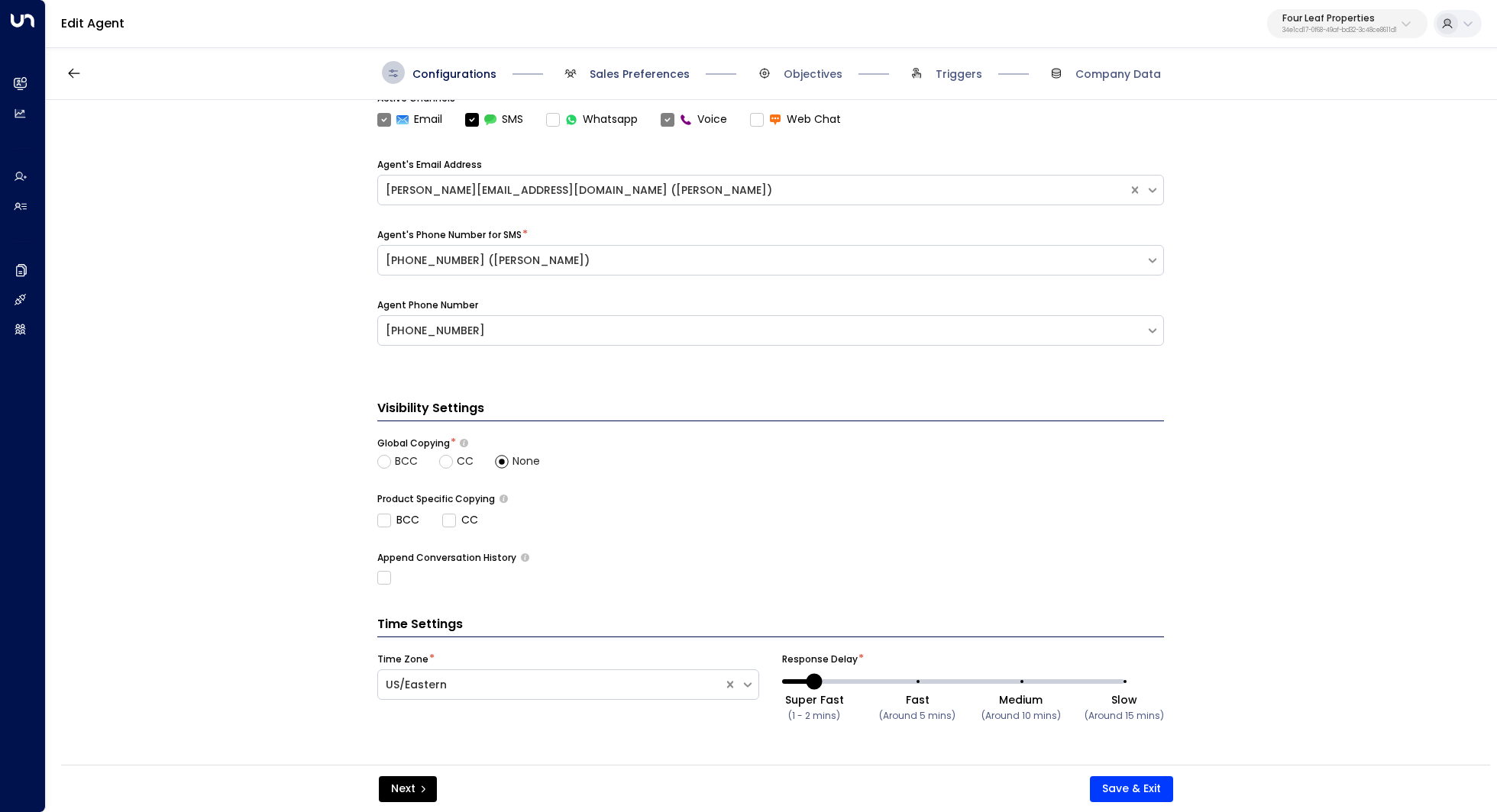
click at [641, 80] on span "Sales Preferences" at bounding box center [639, 74] width 100 height 15
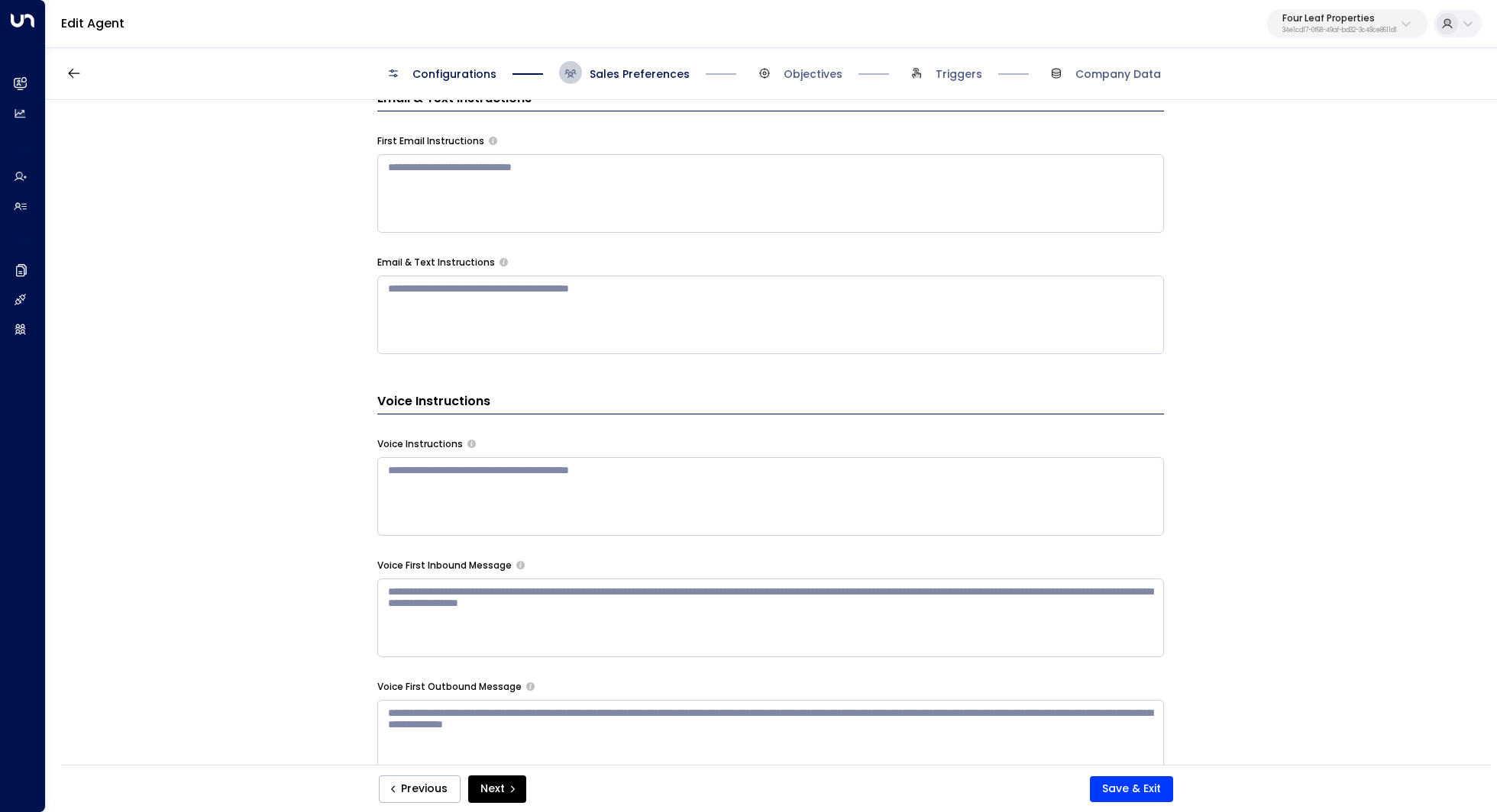
scroll to position [729, 0]
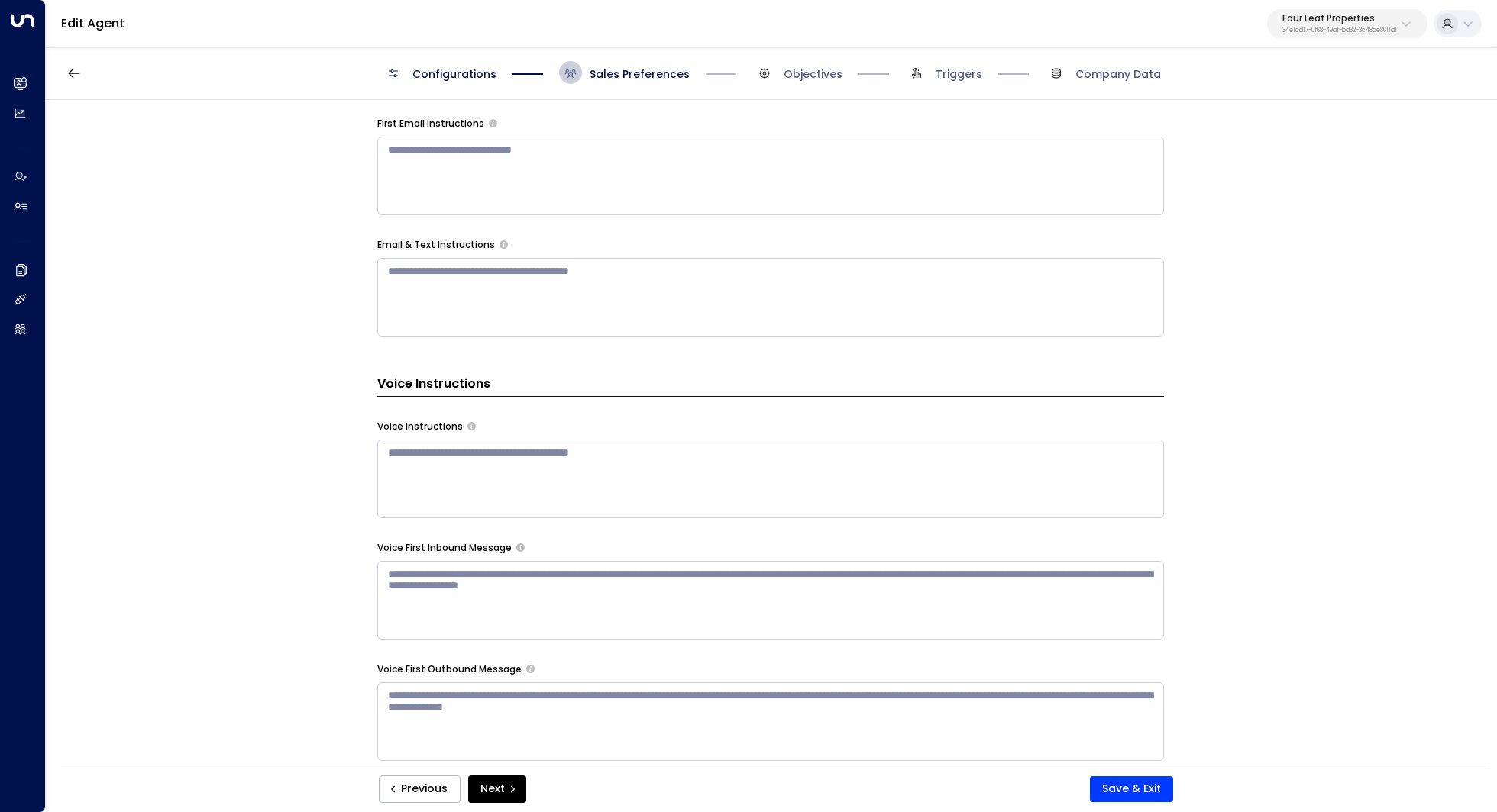
click at [638, 489] on textarea at bounding box center [770, 479] width 787 height 78
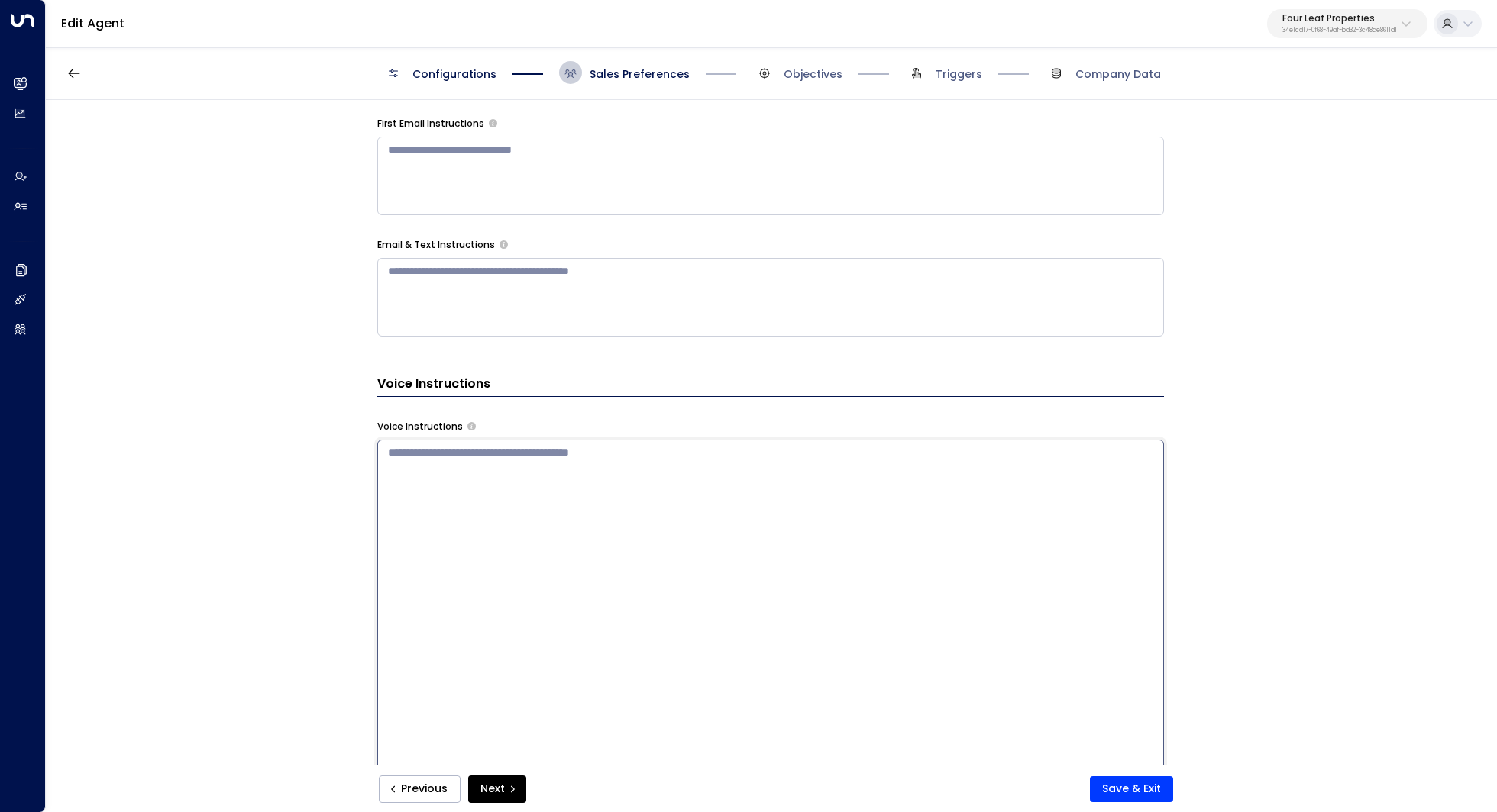
paste textarea "**********"
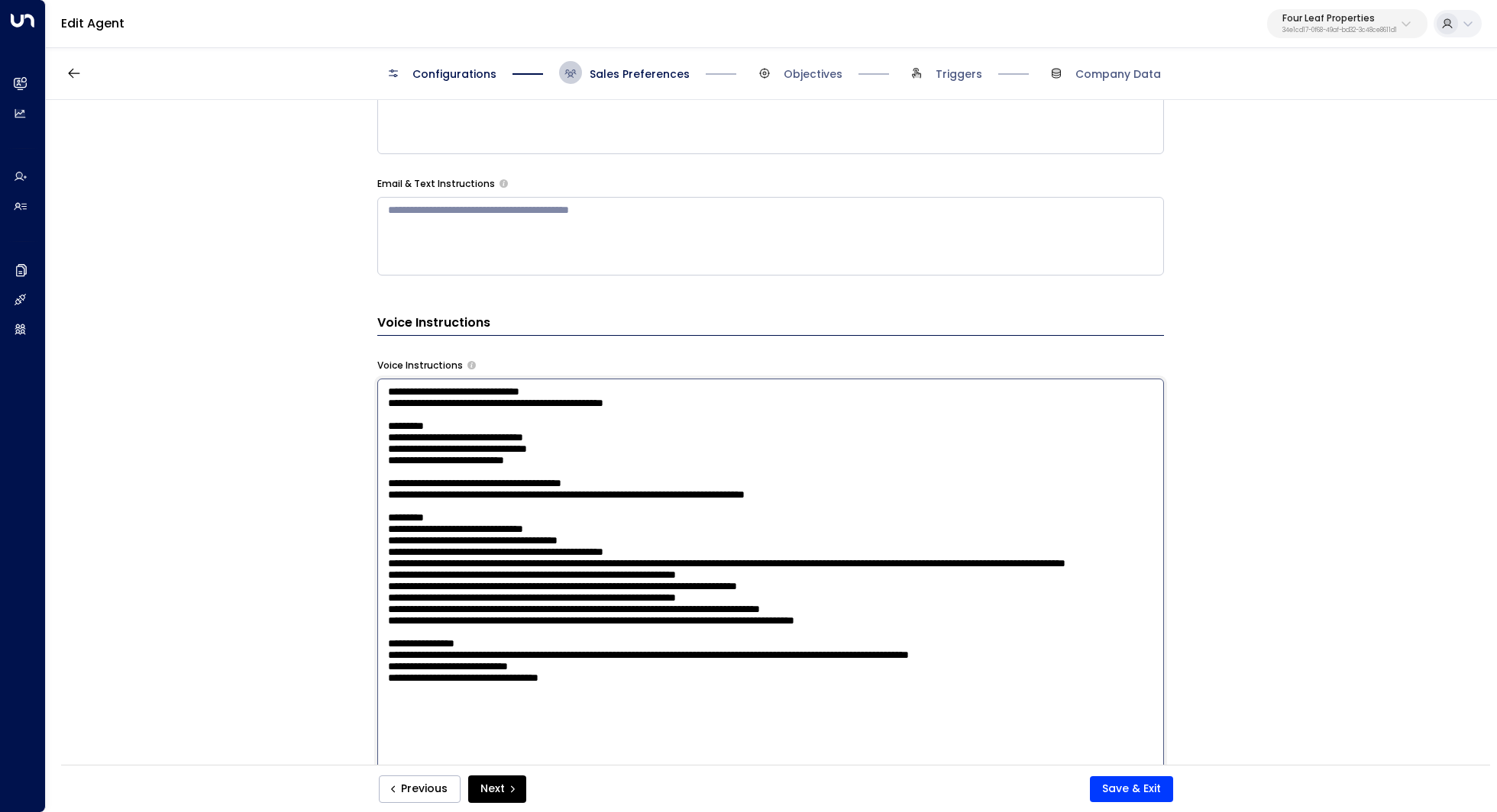
scroll to position [41, 0]
click at [626, 540] on textarea at bounding box center [770, 578] width 787 height 400
click at [646, 546] on textarea at bounding box center [770, 578] width 787 height 400
click at [694, 573] on textarea at bounding box center [770, 578] width 787 height 400
drag, startPoint x: 527, startPoint y: 617, endPoint x: 545, endPoint y: 617, distance: 18.0
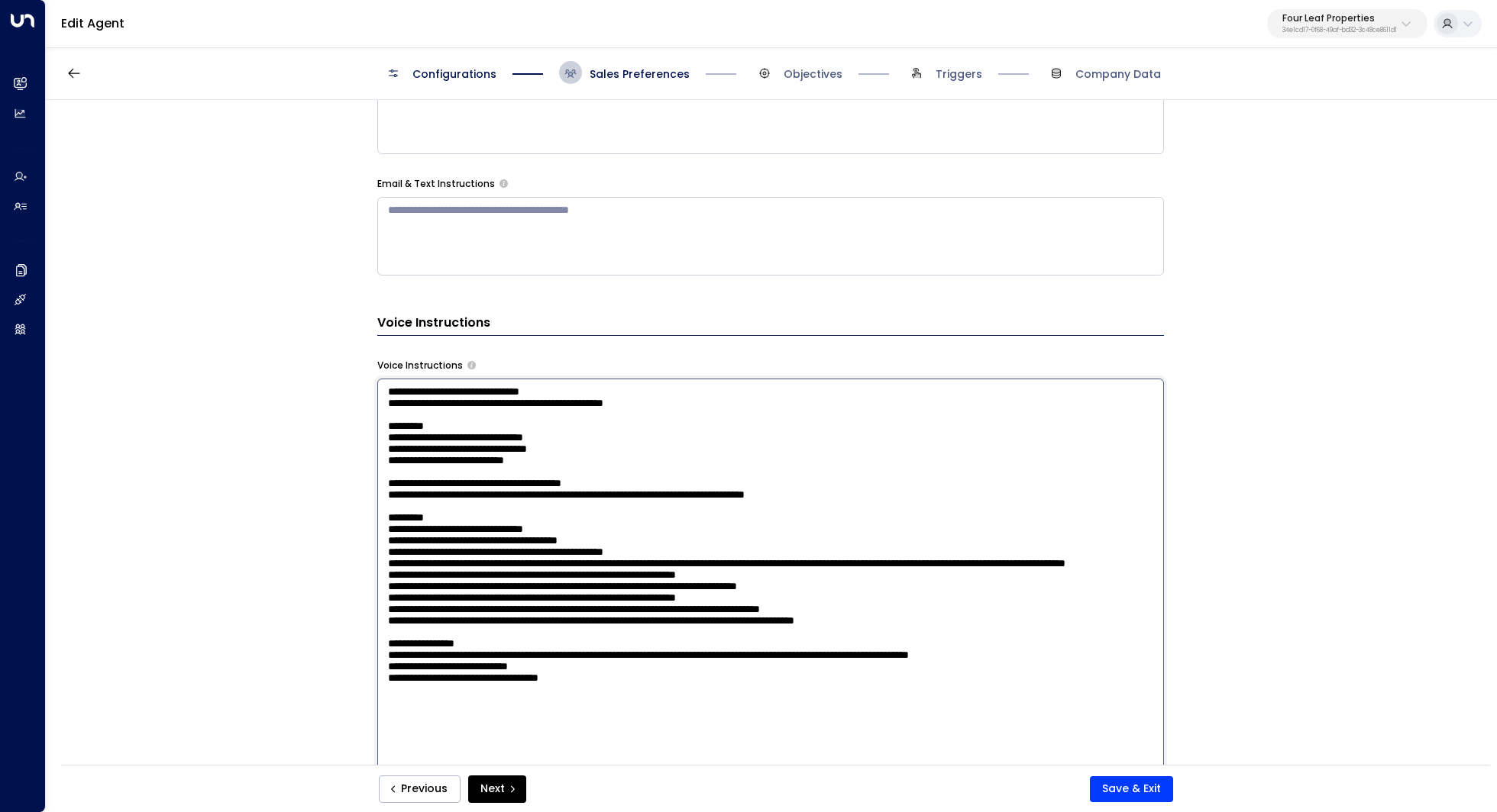
click at [544, 617] on textarea at bounding box center [770, 578] width 787 height 400
click at [545, 617] on textarea at bounding box center [770, 578] width 787 height 400
click at [545, 633] on textarea at bounding box center [770, 578] width 787 height 400
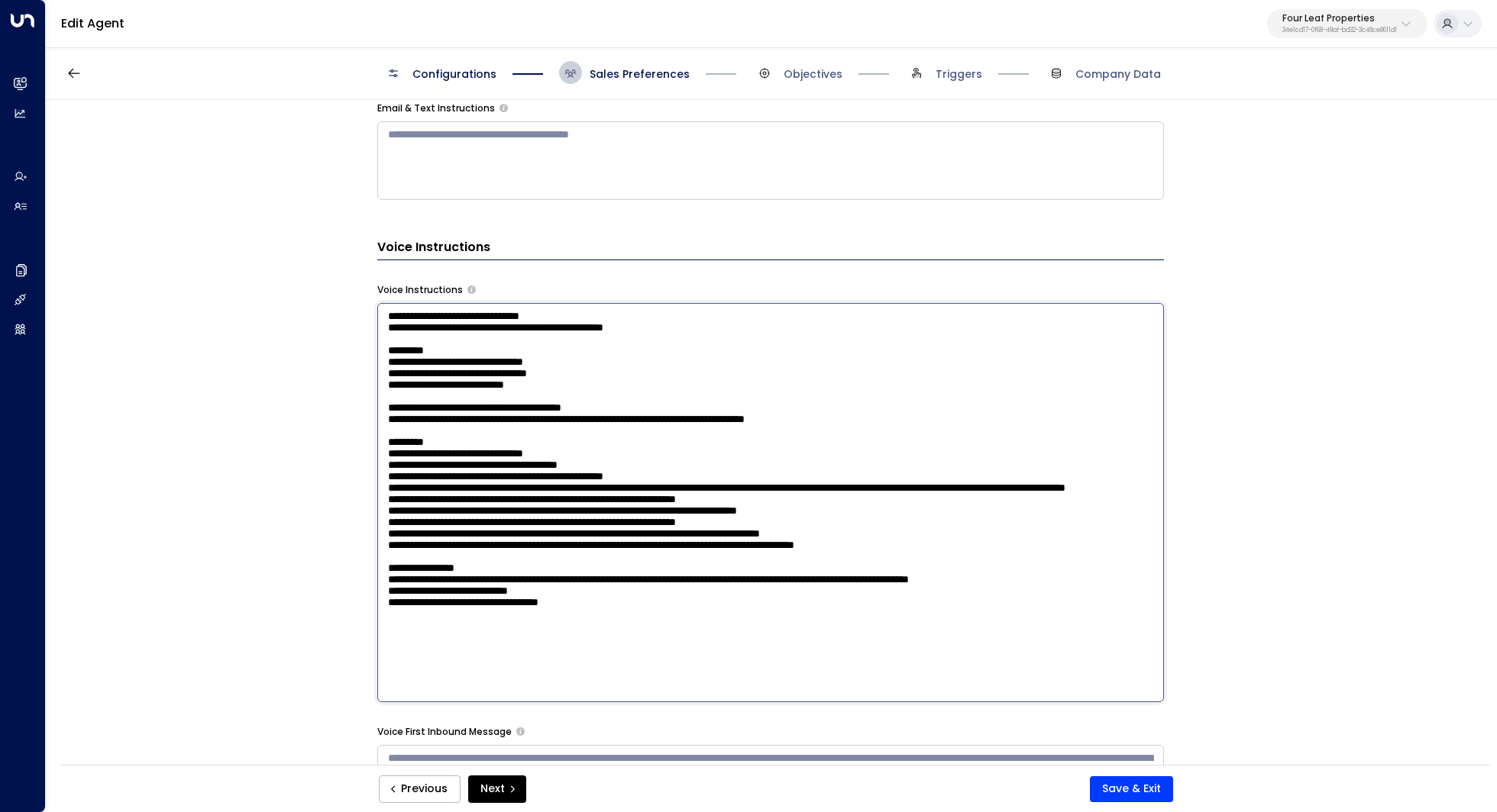
scroll to position [874, 0]
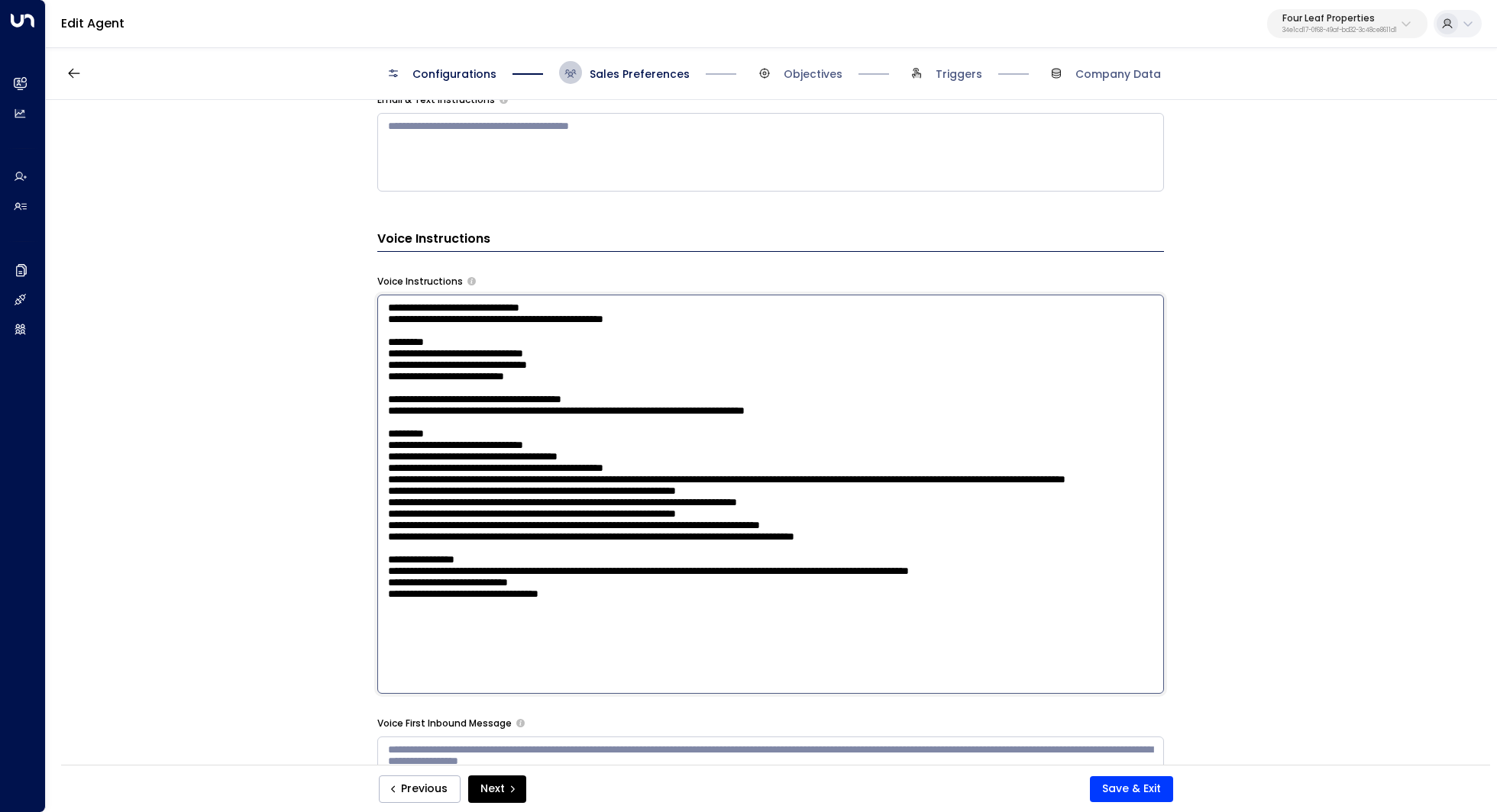
drag, startPoint x: 533, startPoint y: 568, endPoint x: 576, endPoint y: 567, distance: 43.0
click at [576, 567] on textarea at bounding box center [770, 494] width 787 height 400
drag, startPoint x: 506, startPoint y: 585, endPoint x: 541, endPoint y: 585, distance: 35.0
click at [541, 585] on textarea at bounding box center [770, 494] width 787 height 400
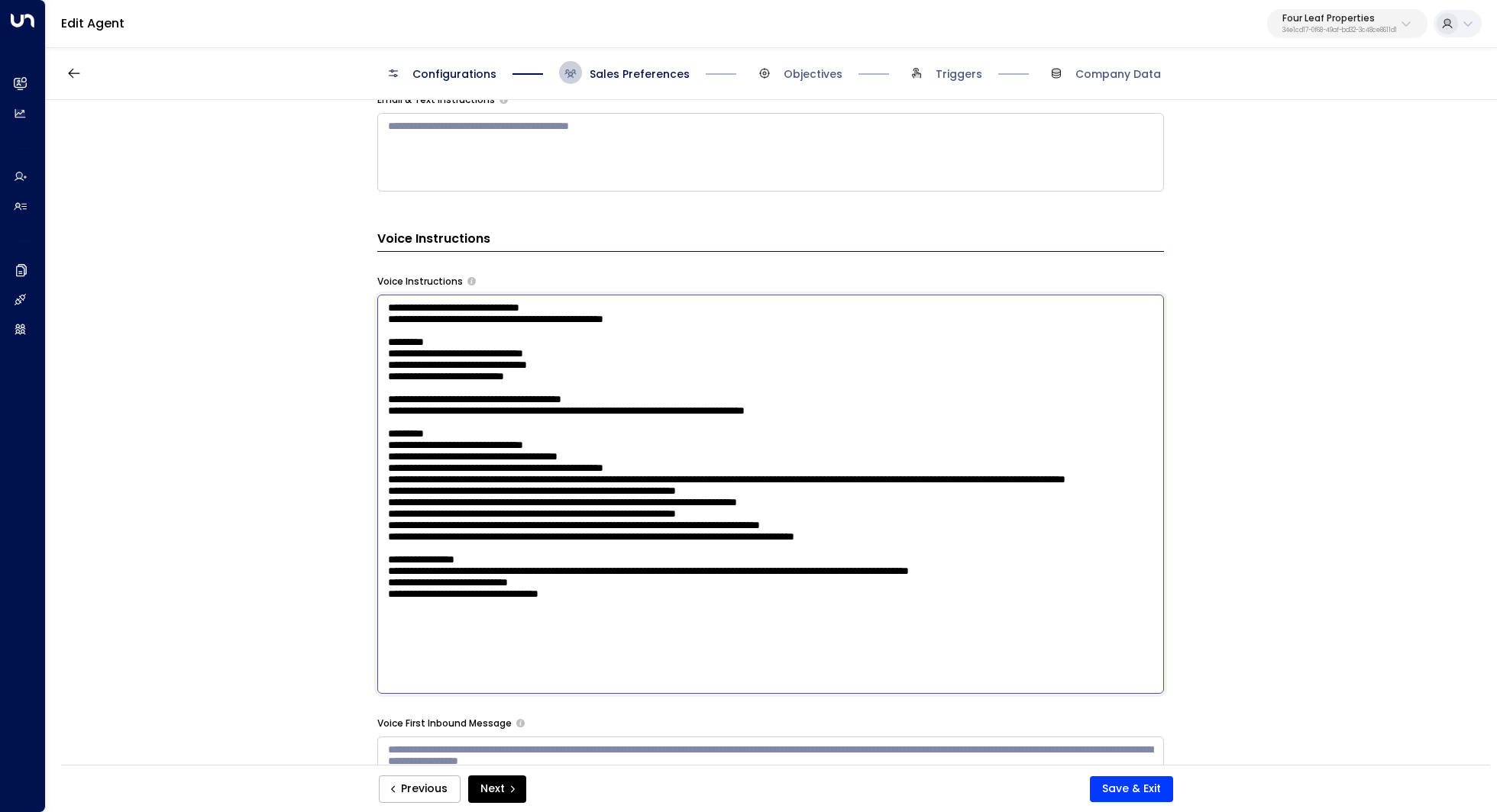
click at [541, 585] on textarea at bounding box center [770, 494] width 787 height 400
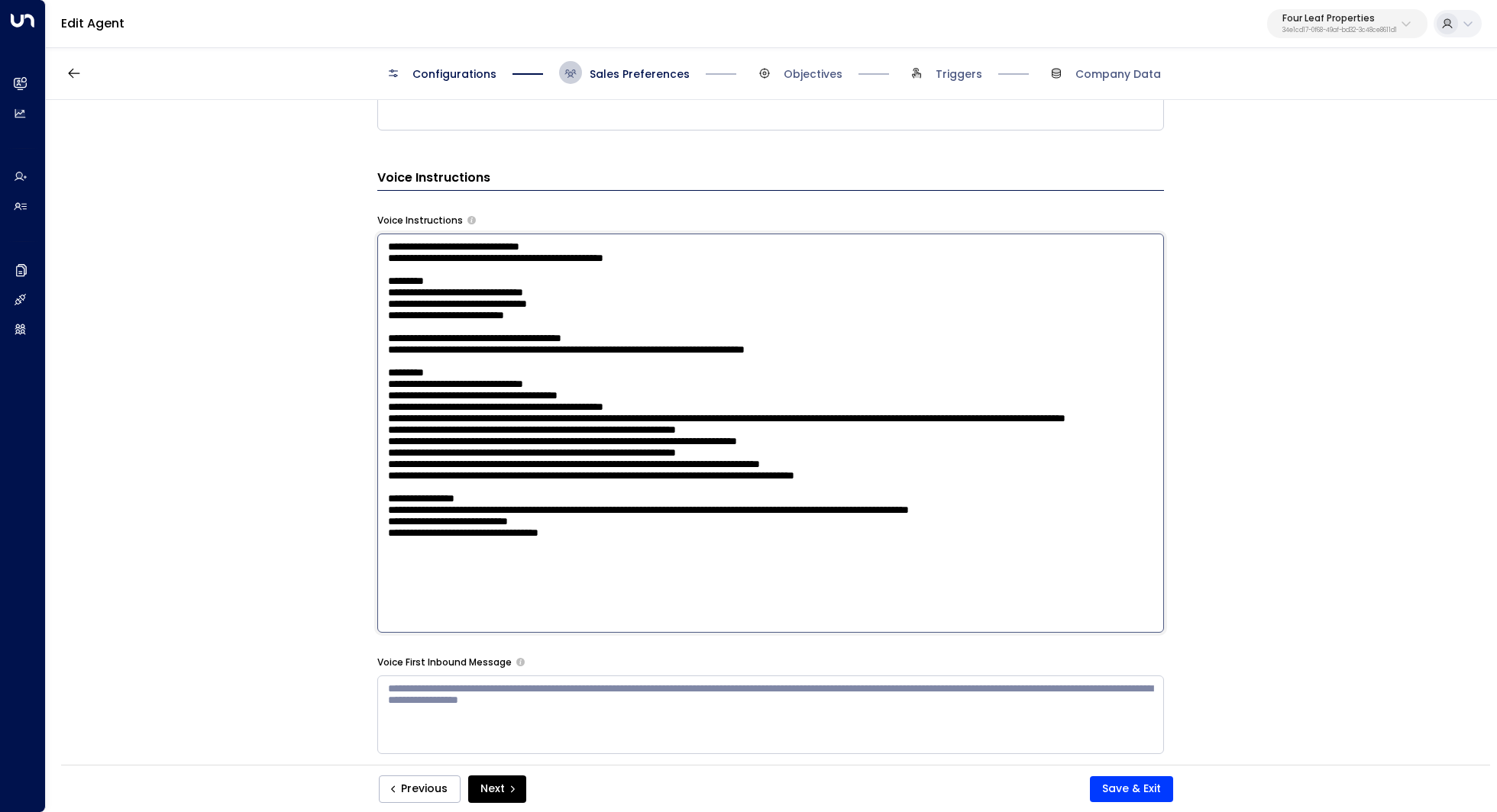
scroll to position [935, 0]
click at [722, 553] on textarea at bounding box center [770, 433] width 787 height 400
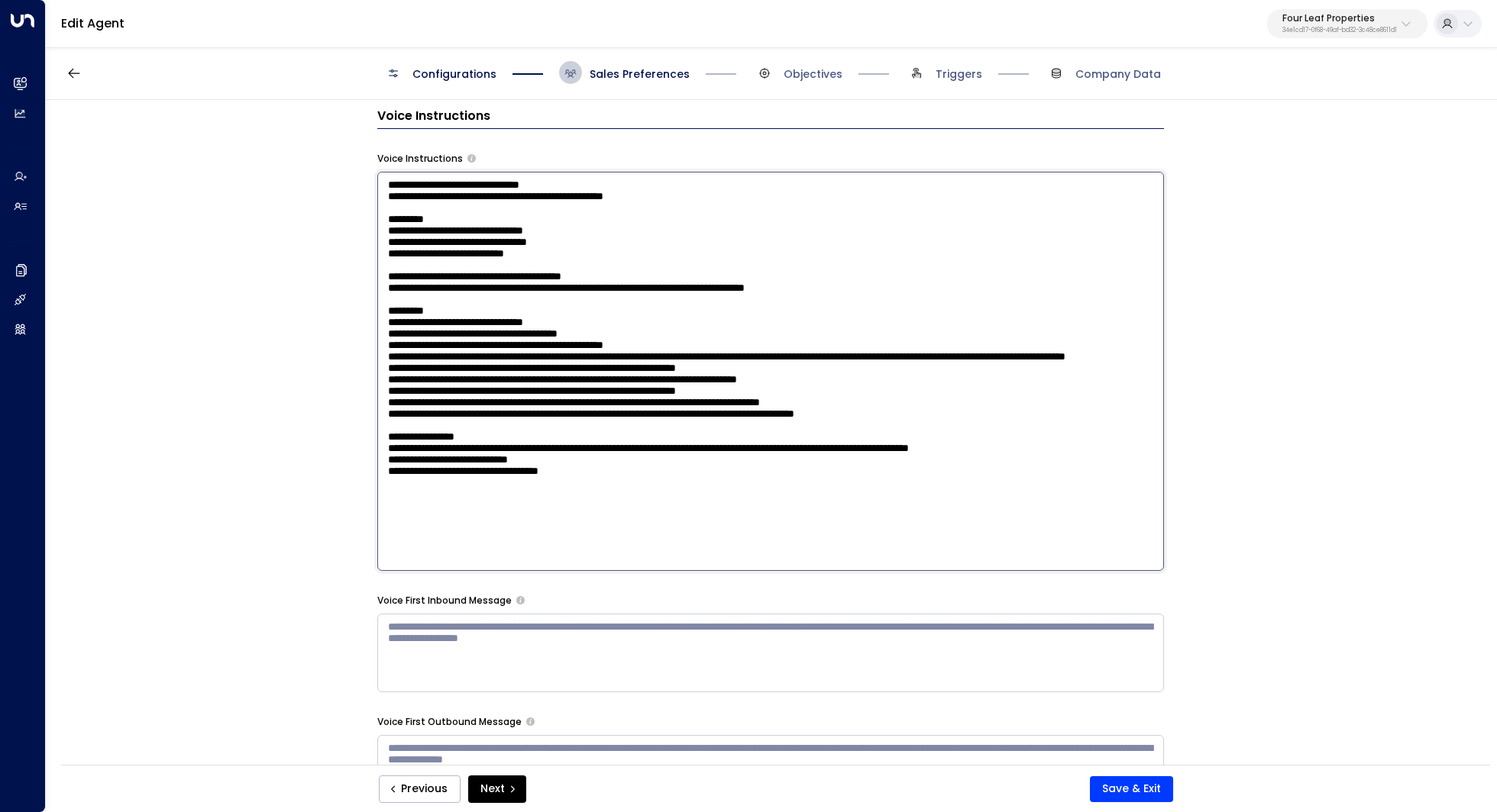
type textarea "**********"
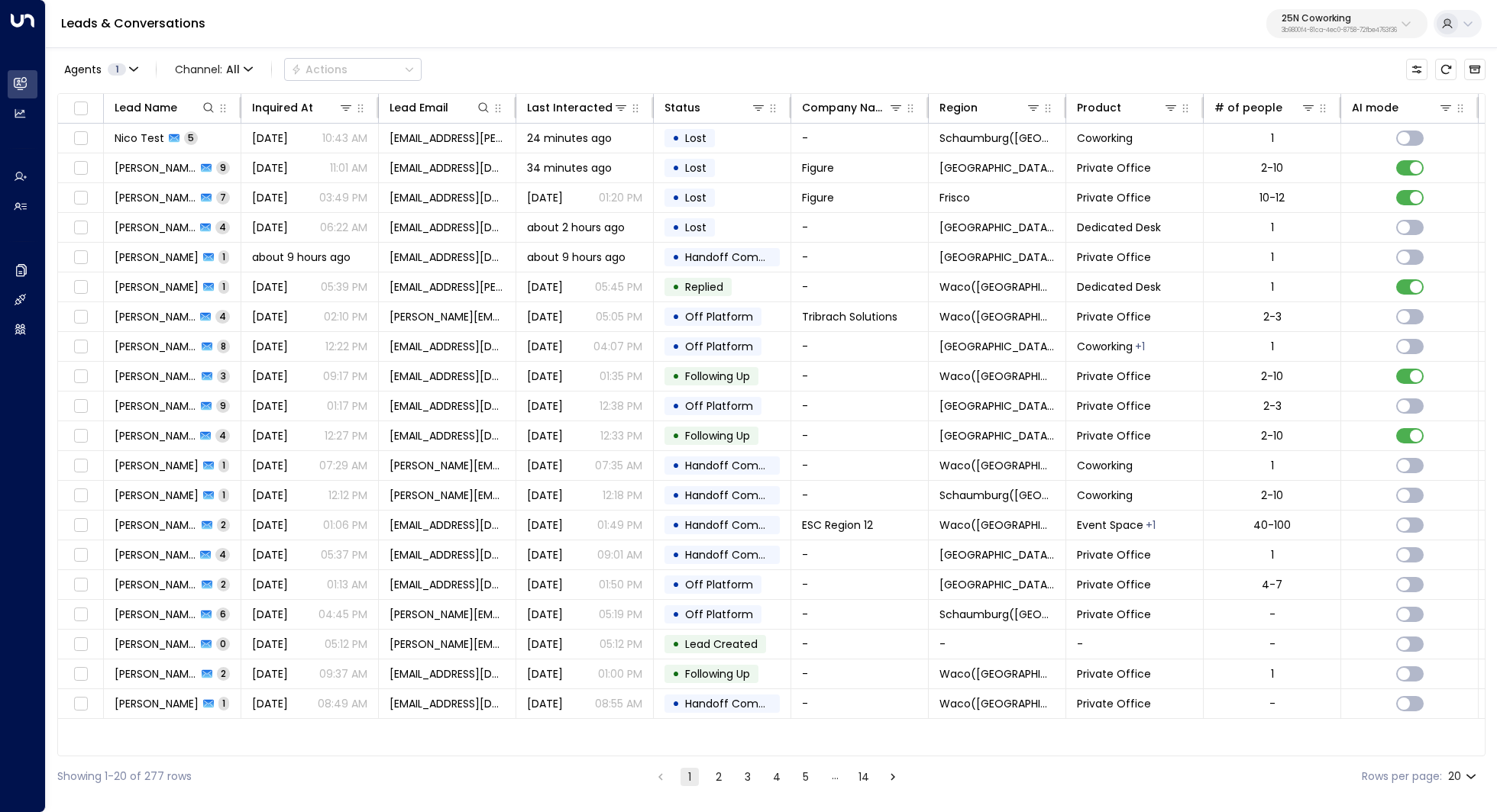
click at [1380, 31] on p "3b9800f4-81ca-4ec0-8758-72fbe4763f36" at bounding box center [1338, 30] width 116 height 6
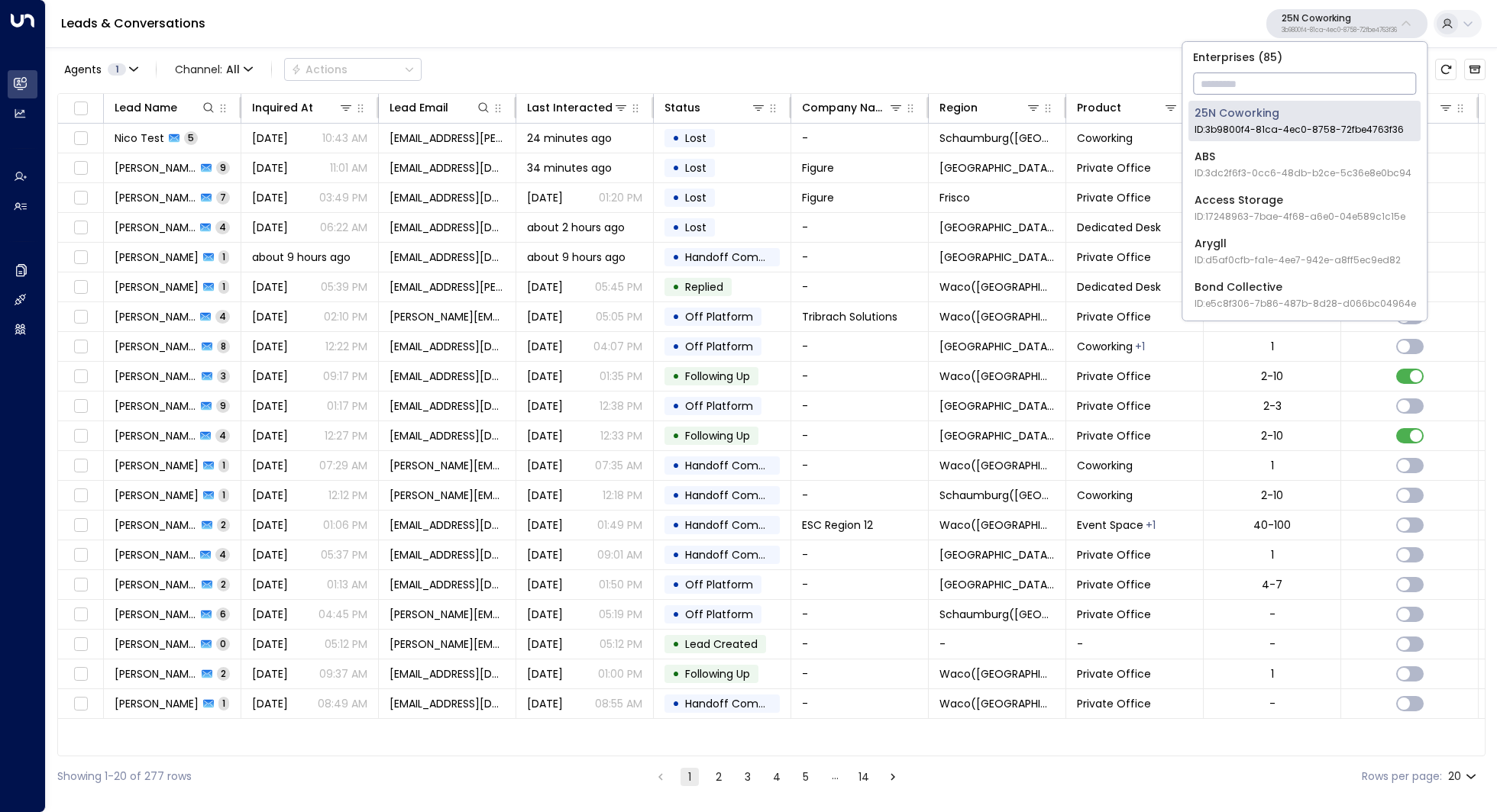
click at [1295, 86] on input "text" at bounding box center [1304, 83] width 223 height 29
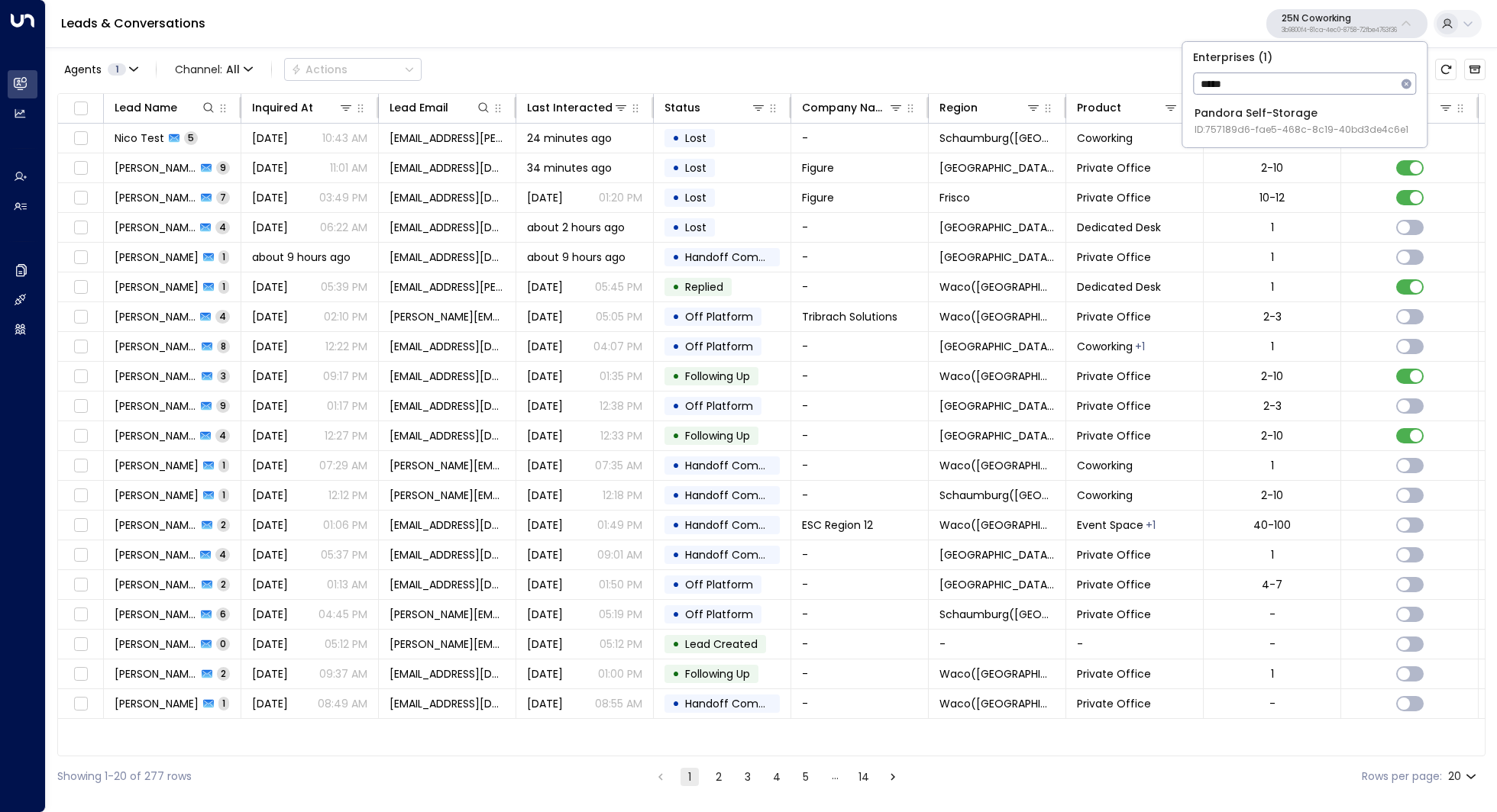
type input "*****"
click at [1307, 117] on div "Pandora Self-Storage ID: 757189d6-fae5-468c-8c19-40bd3de4c6e1" at bounding box center [1301, 121] width 214 height 31
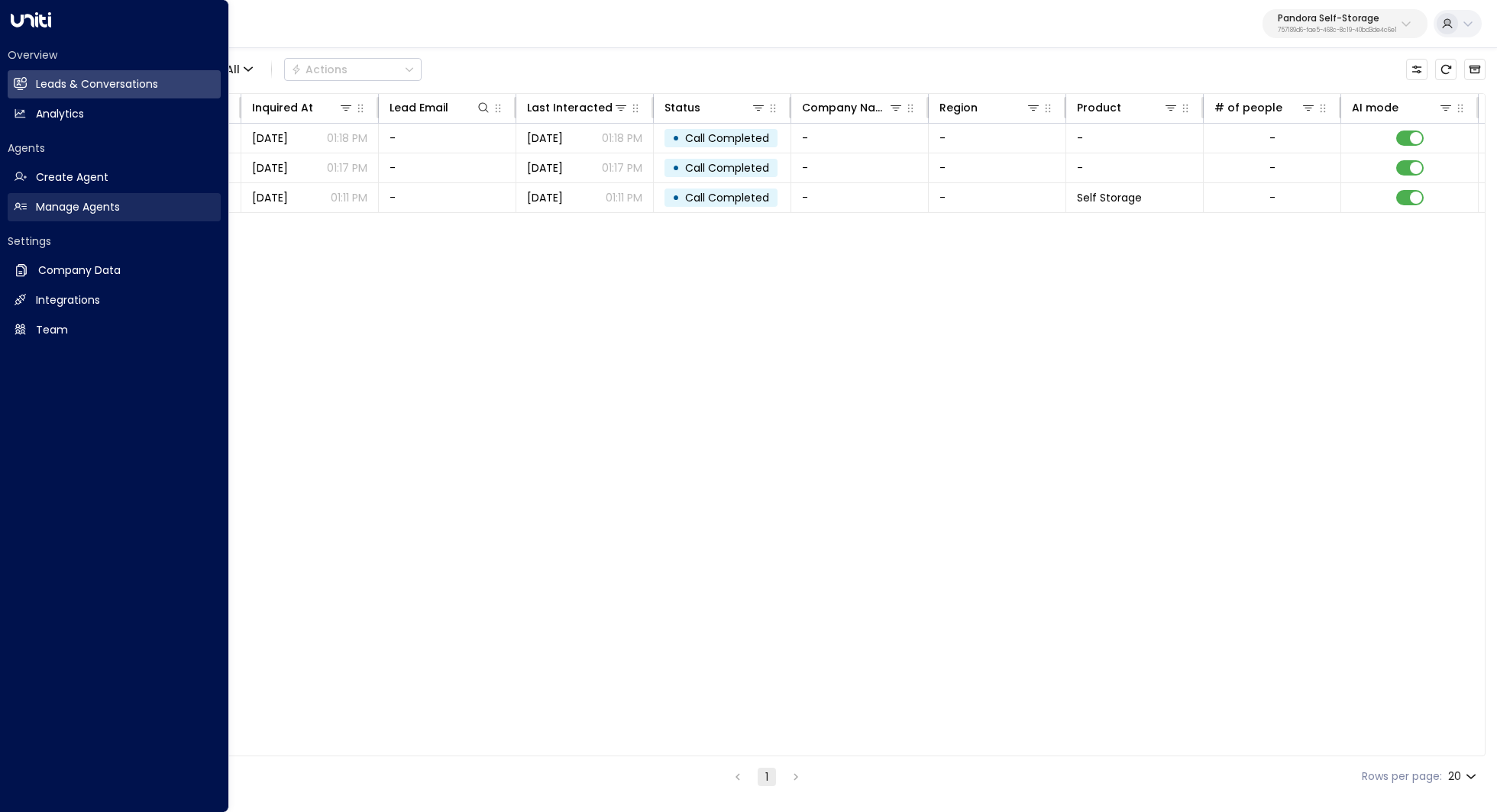
click at [55, 207] on h2 "Manage Agents" at bounding box center [78, 207] width 84 height 16
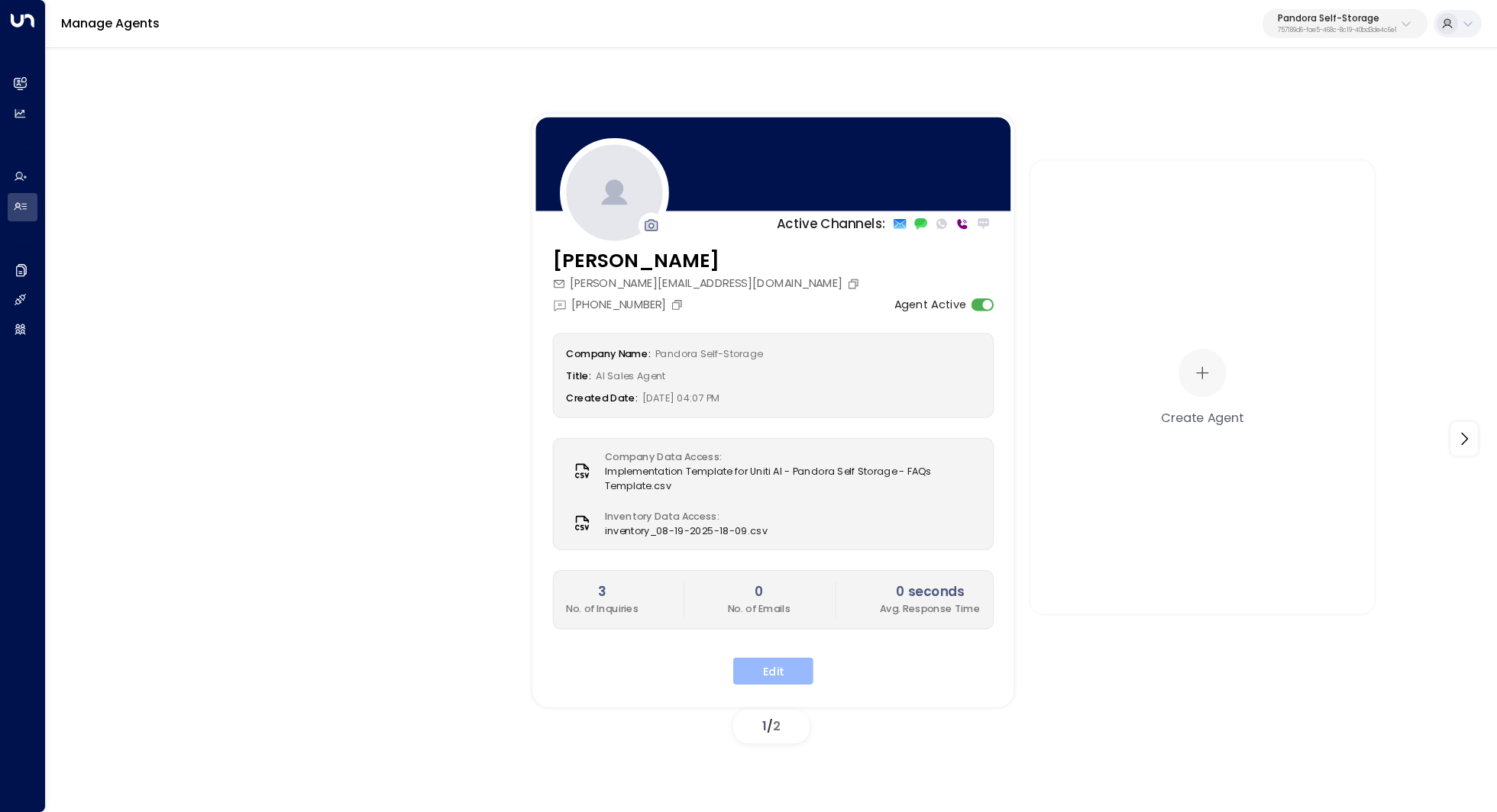
click at [767, 664] on button "Edit" at bounding box center [773, 671] width 80 height 28
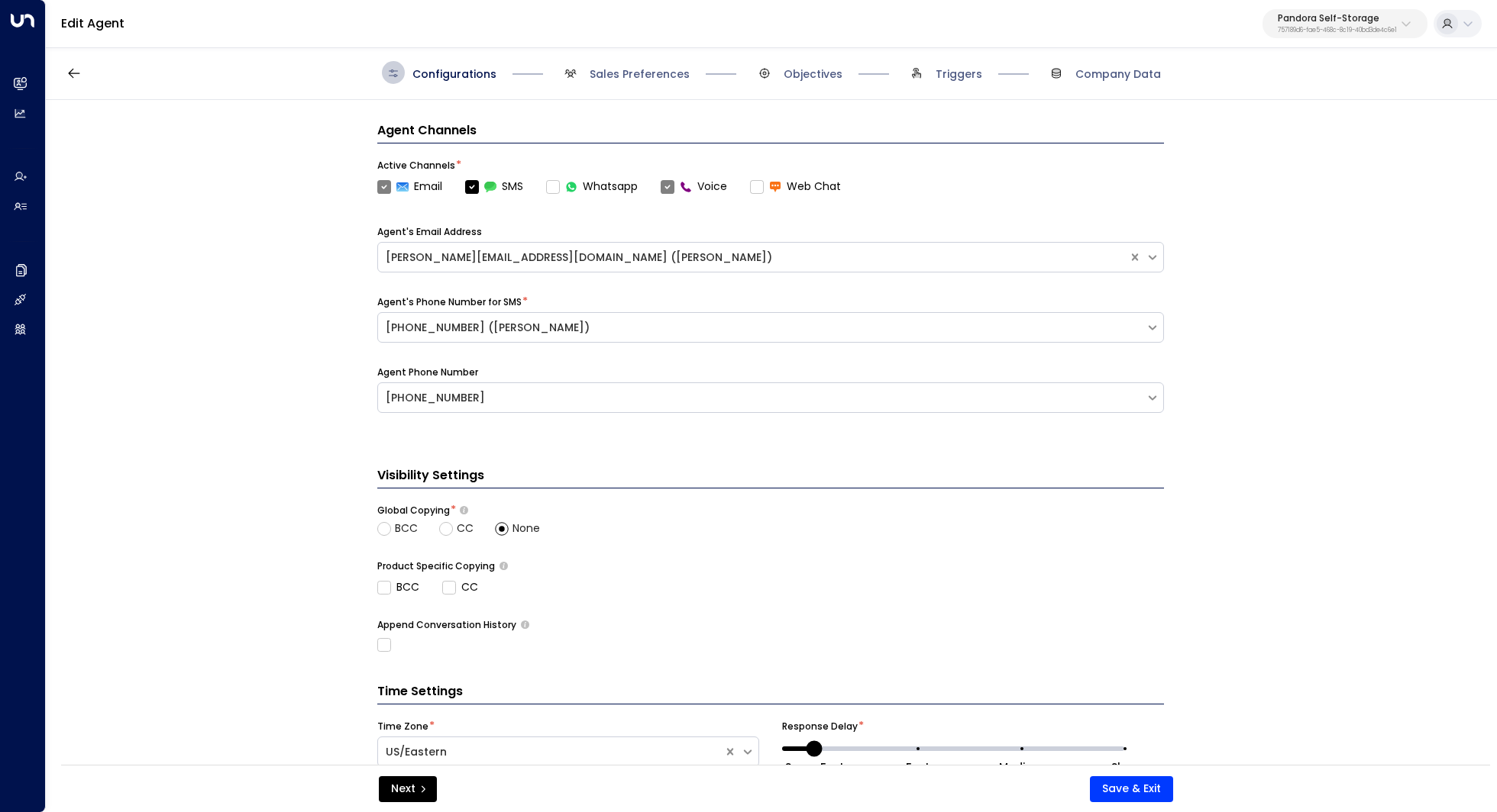
scroll to position [446, 0]
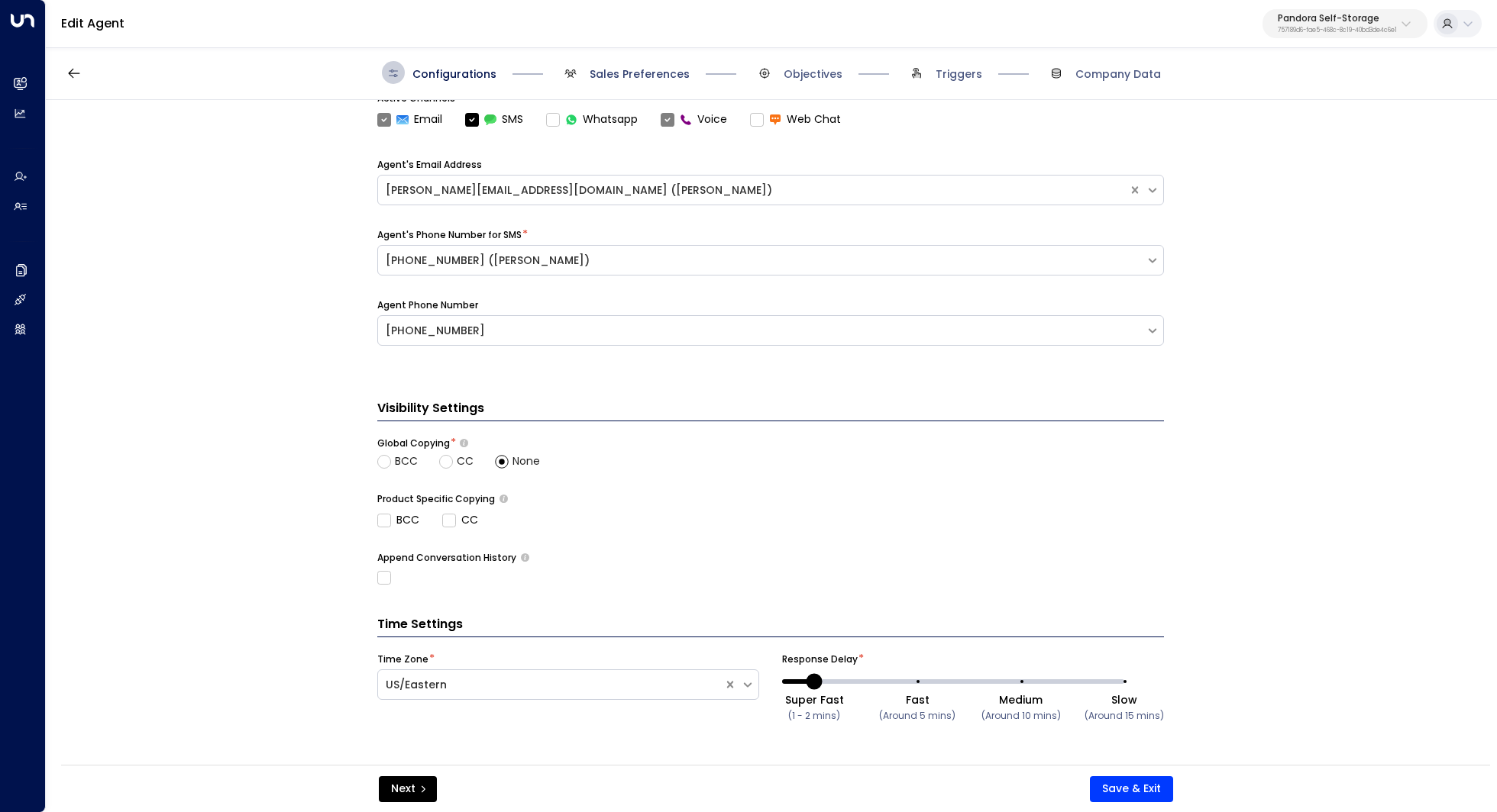
click at [654, 75] on span "Sales Preferences" at bounding box center [639, 74] width 100 height 15
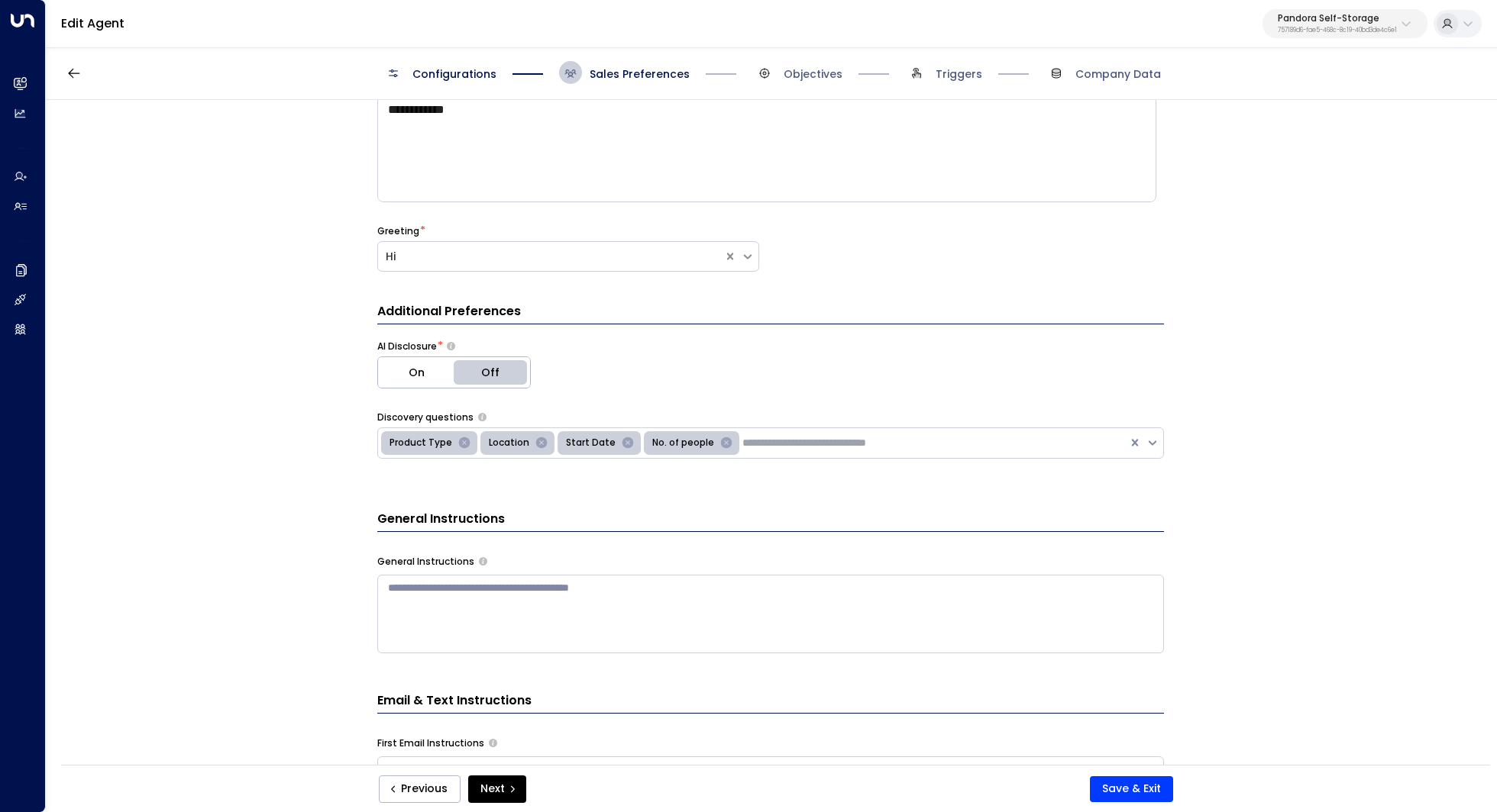
scroll to position [0, 0]
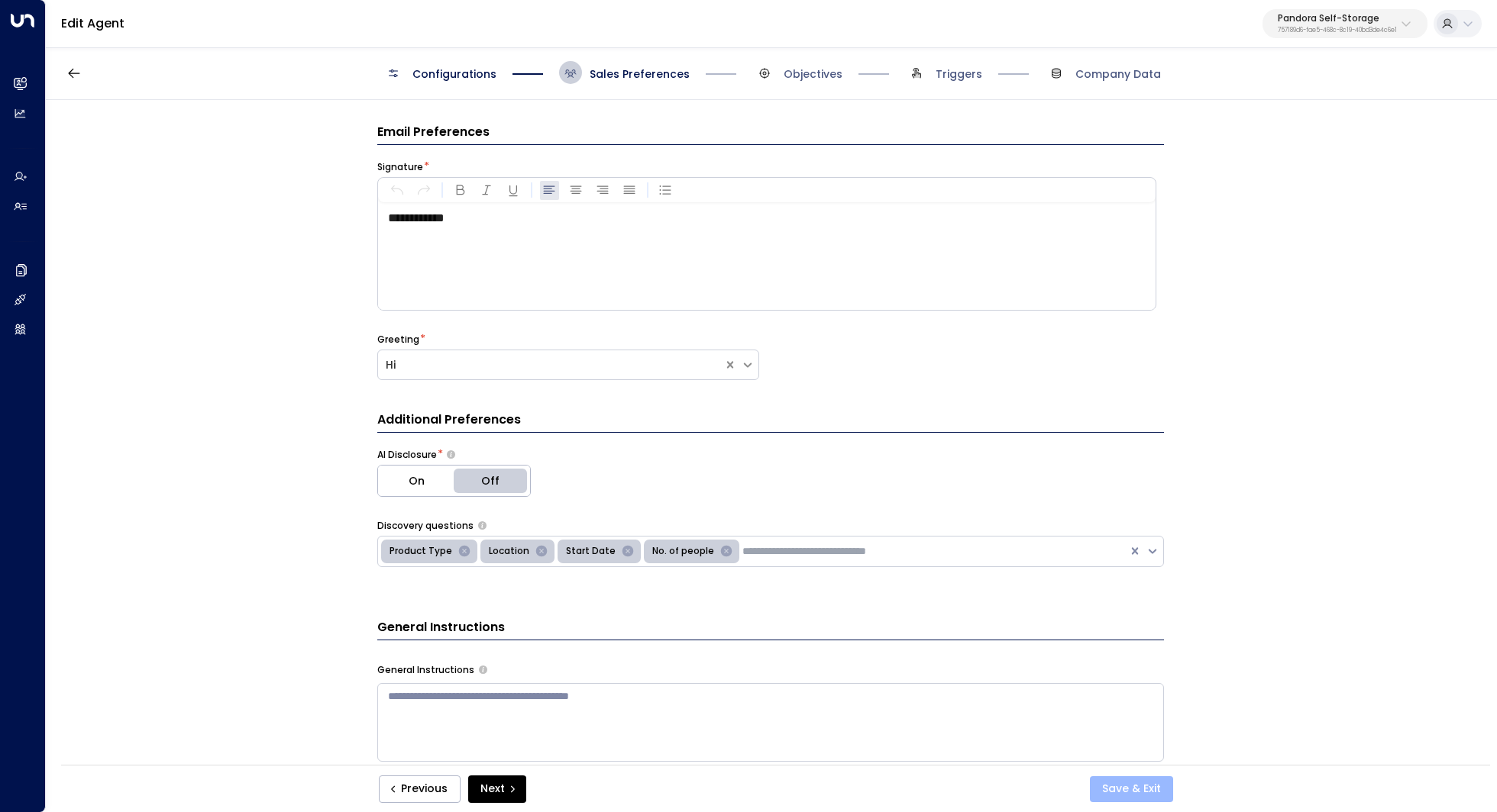
click at [1143, 784] on button "Save & Exit" at bounding box center [1131, 789] width 83 height 26
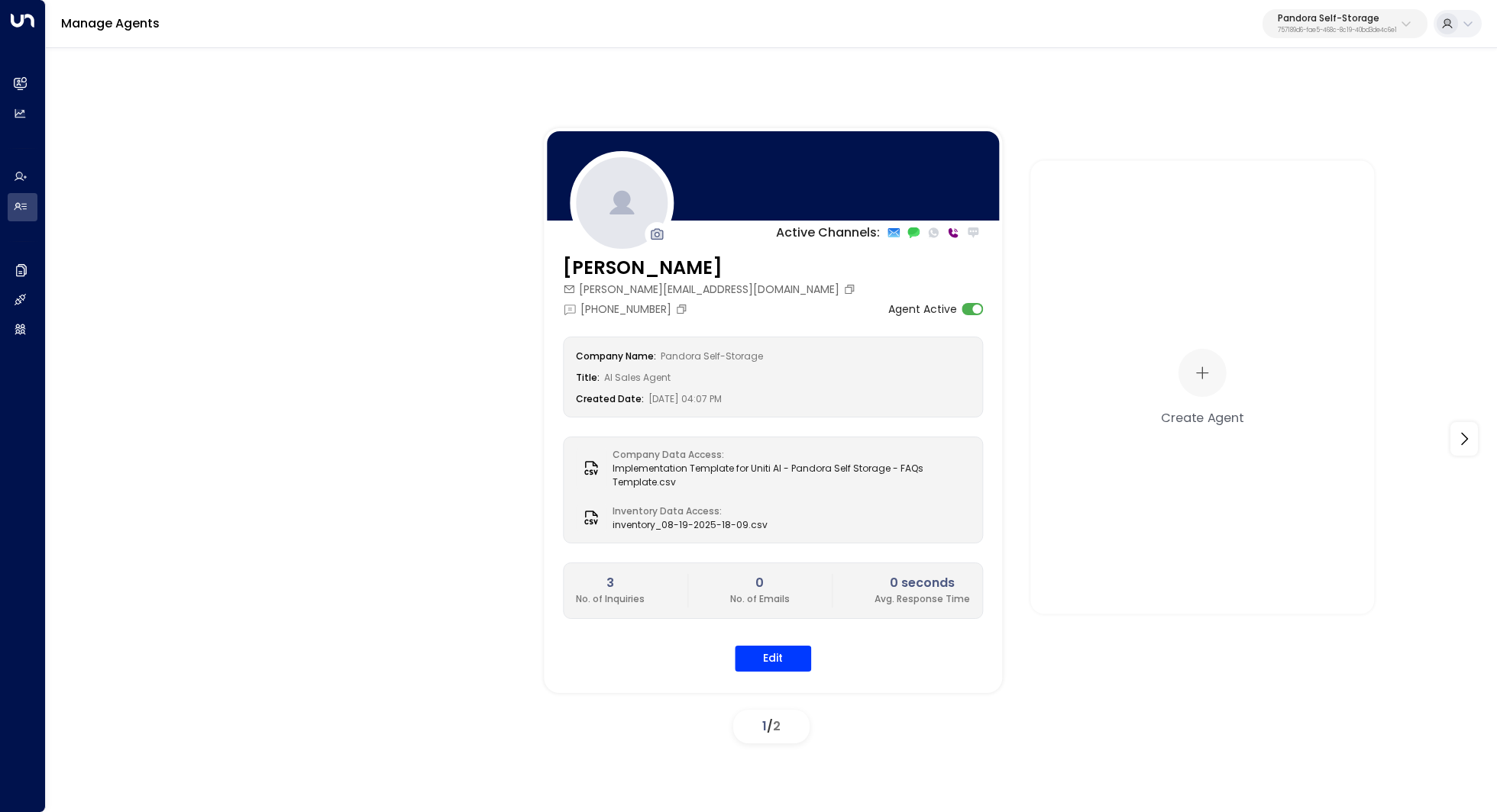
click at [1382, 28] on p "757189d6-fae5-468c-8c19-40bd3de4c6e1" at bounding box center [1337, 30] width 119 height 6
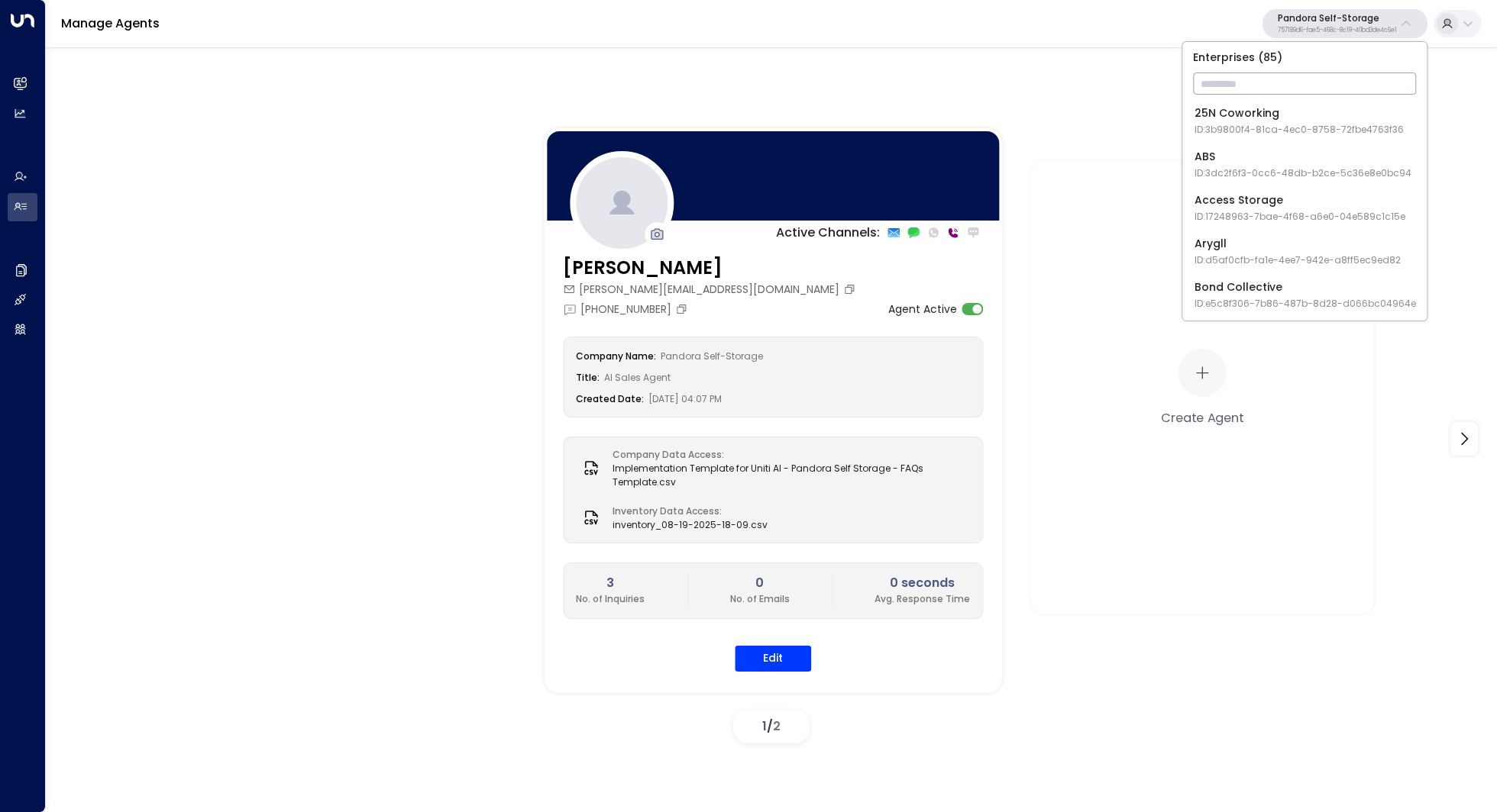
click at [1279, 78] on input "text" at bounding box center [1304, 83] width 223 height 29
type input "****"
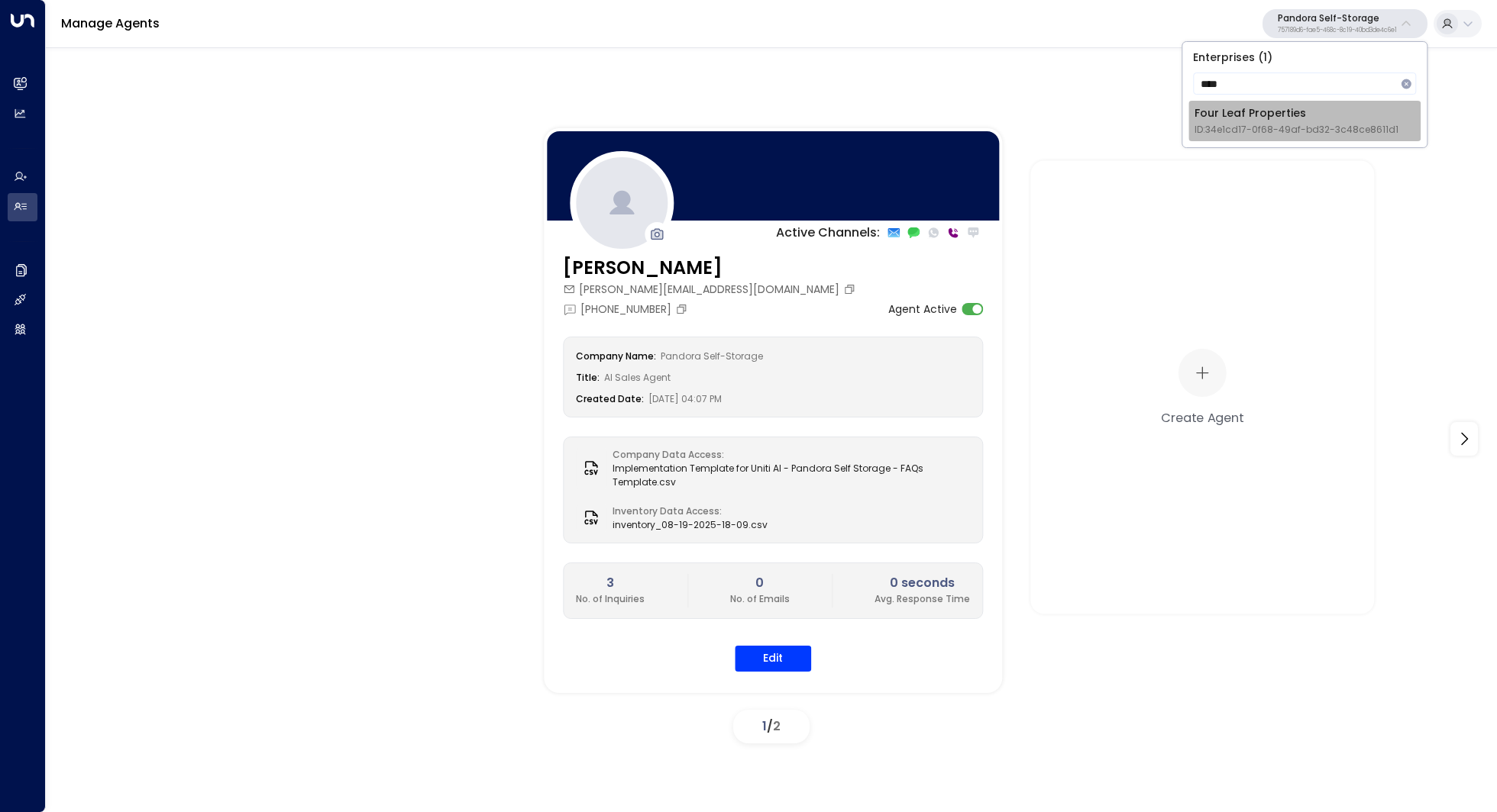
click at [1263, 128] on span "ID: 34e1cd17-0f68-49af-bd32-3c48ce8611d1" at bounding box center [1296, 130] width 204 height 13
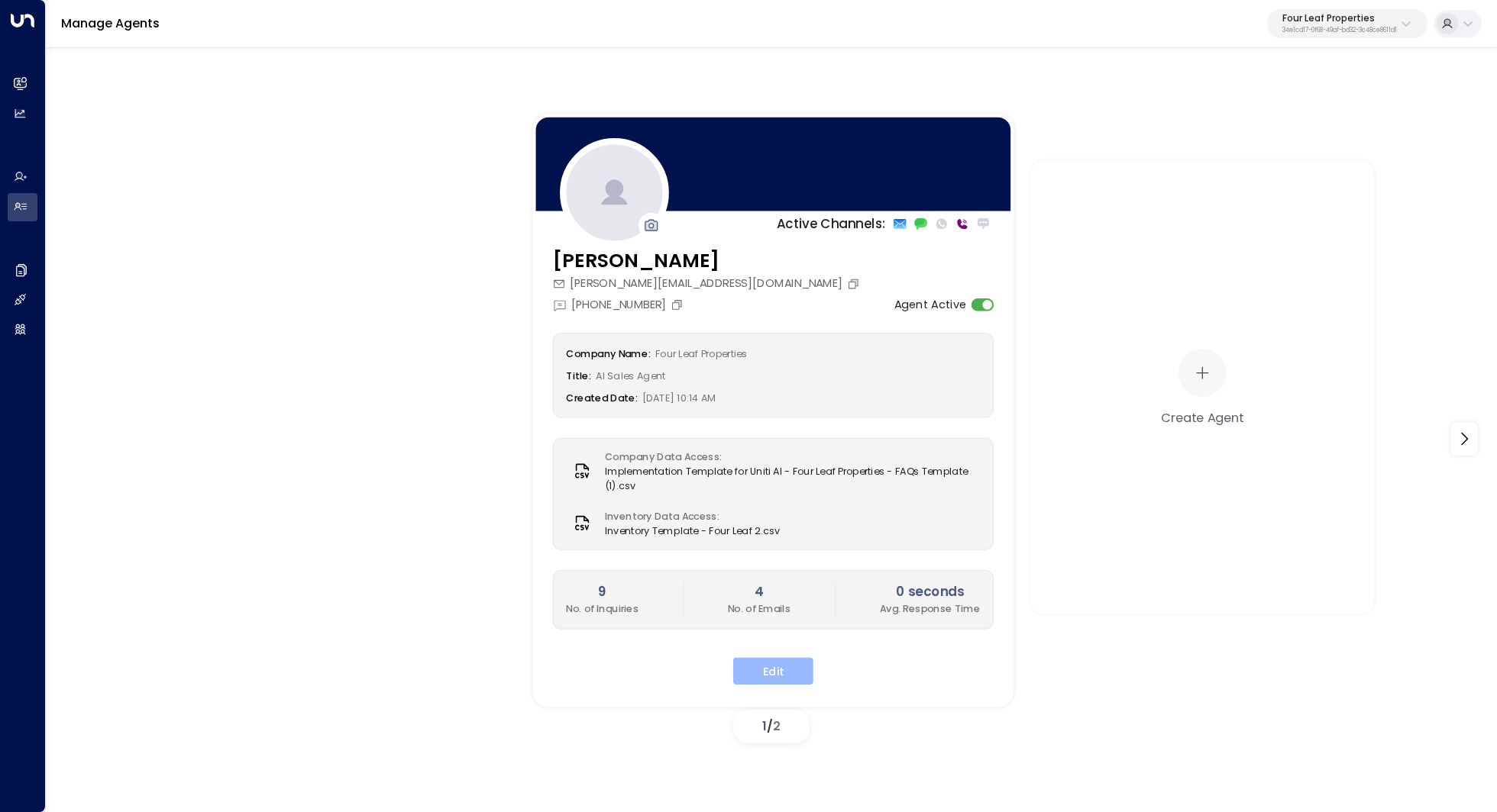
click at [755, 658] on button "Edit" at bounding box center [773, 671] width 80 height 28
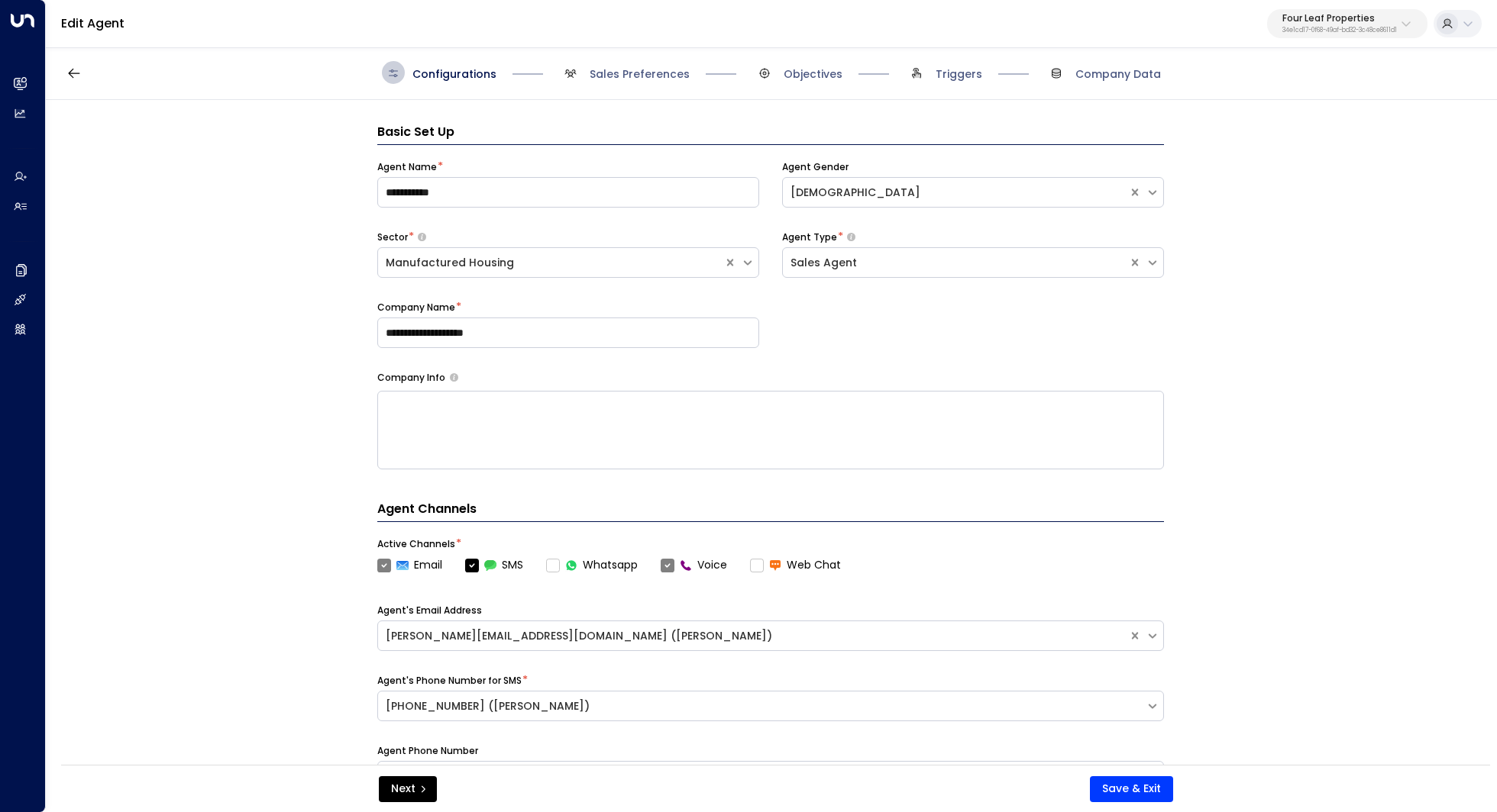
click at [492, 401] on textarea at bounding box center [770, 430] width 787 height 78
paste textarea "**********"
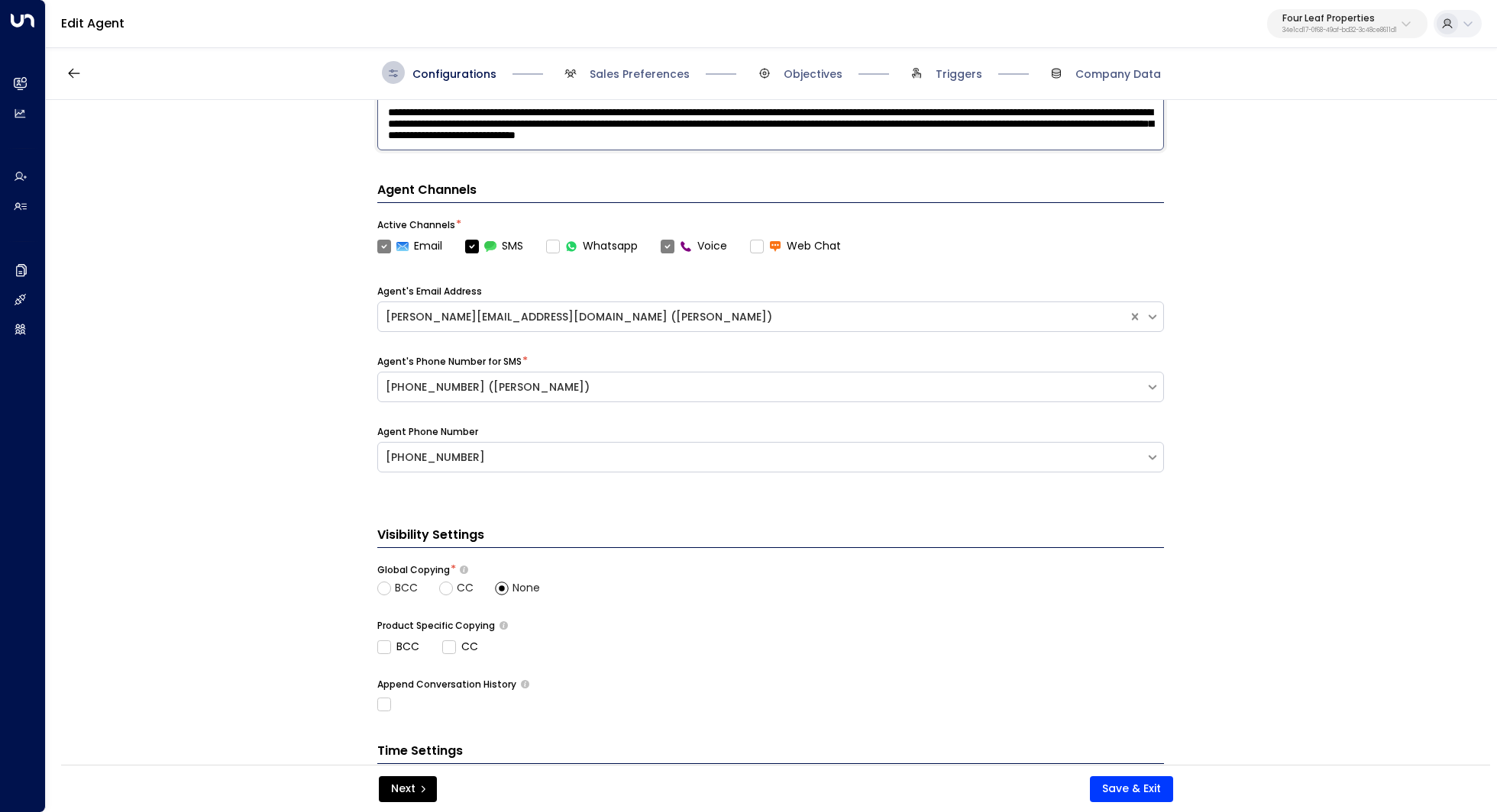
scroll to position [510, 0]
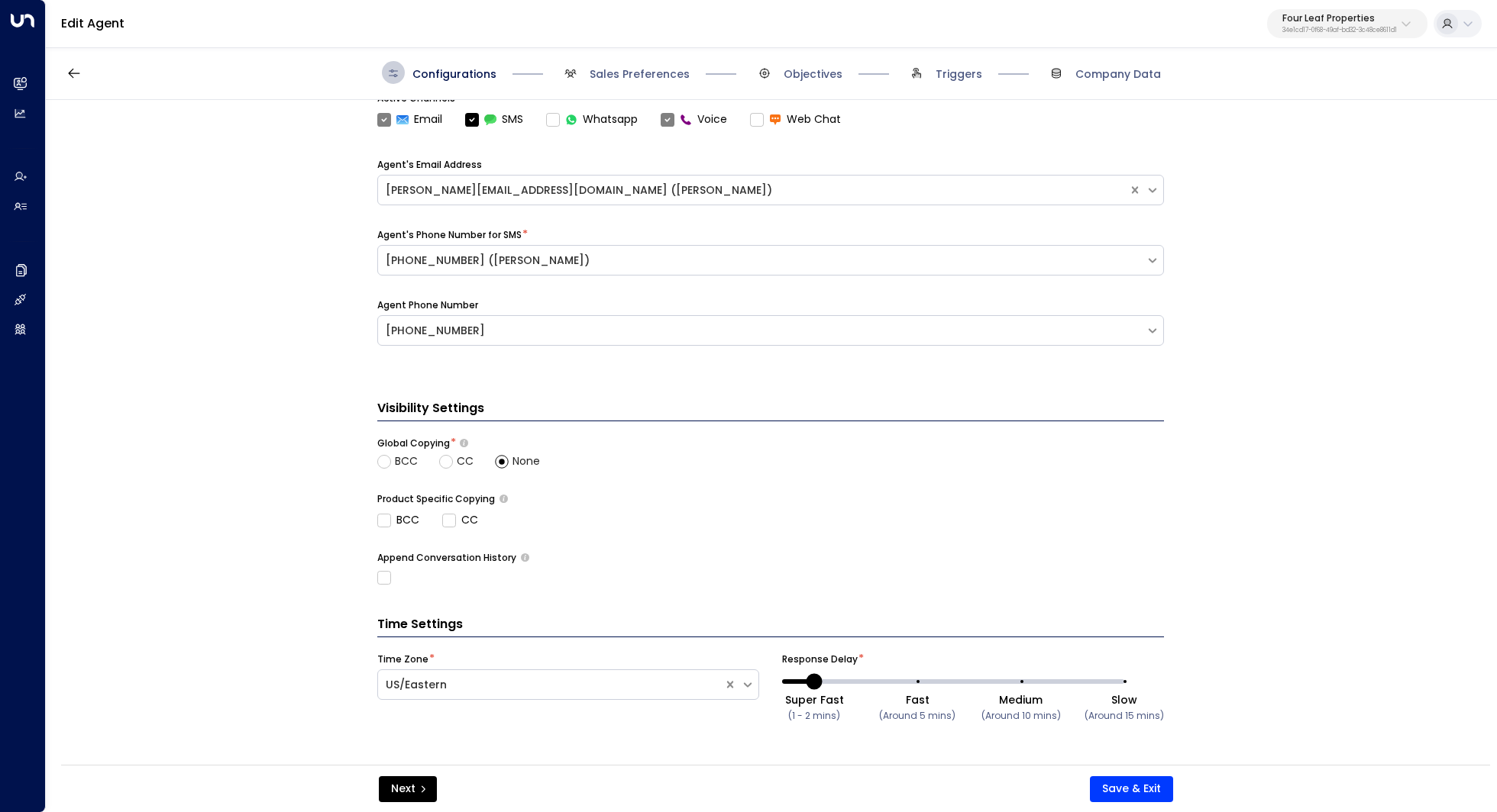
type textarea "**********"
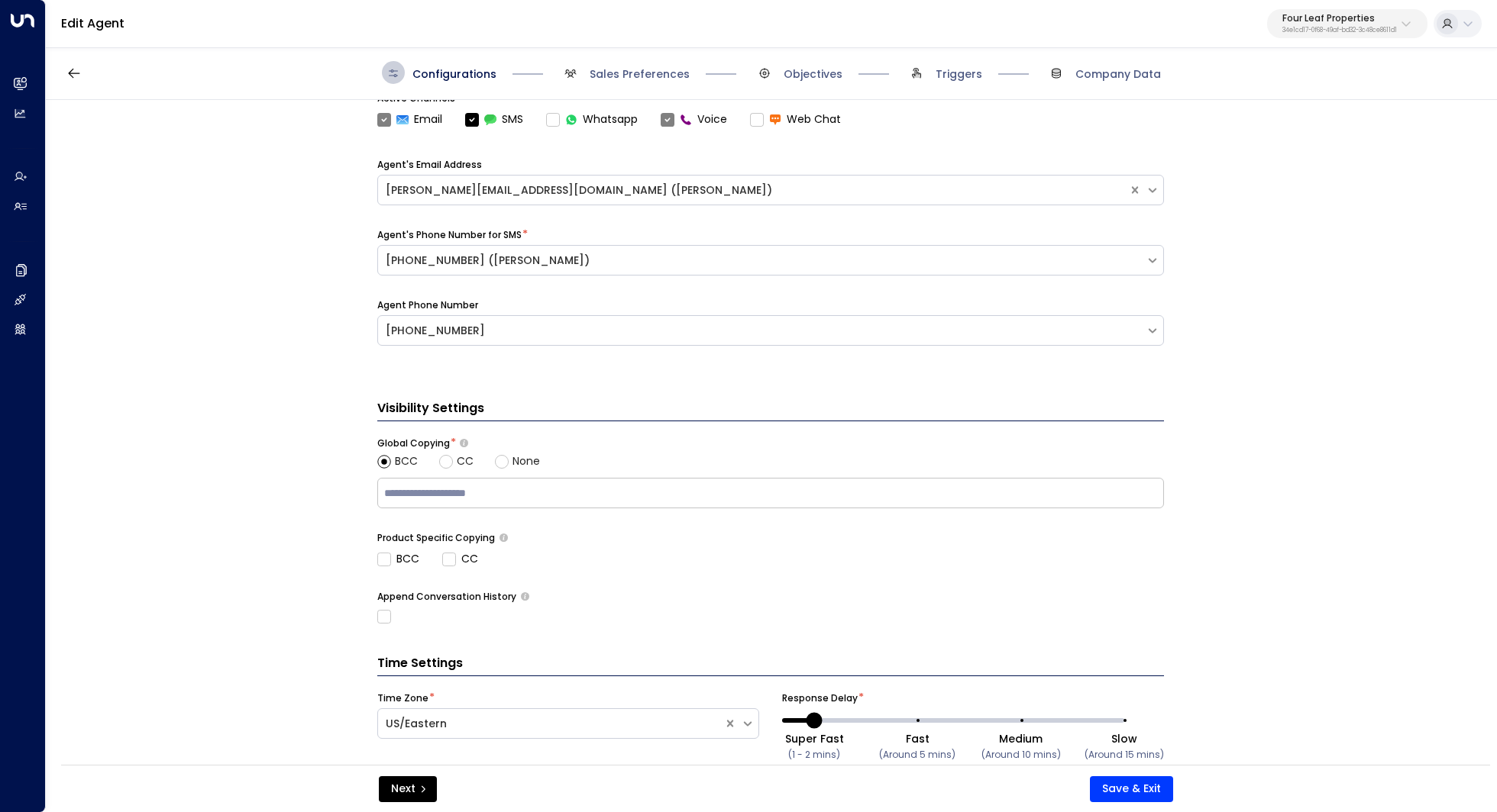
click at [509, 460] on div "None" at bounding box center [517, 461] width 45 height 16
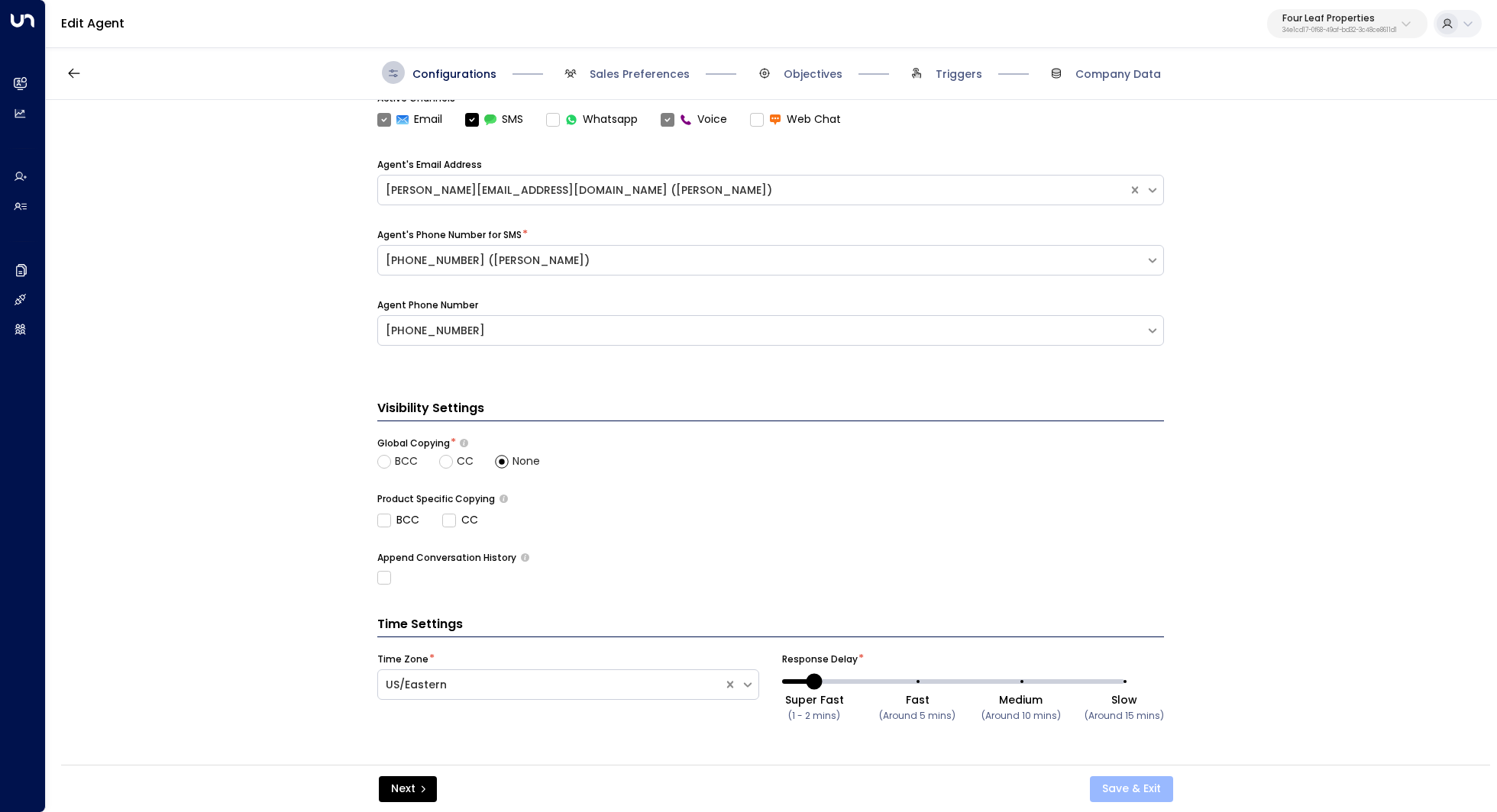
click at [1140, 793] on button "Save & Exit" at bounding box center [1131, 789] width 83 height 26
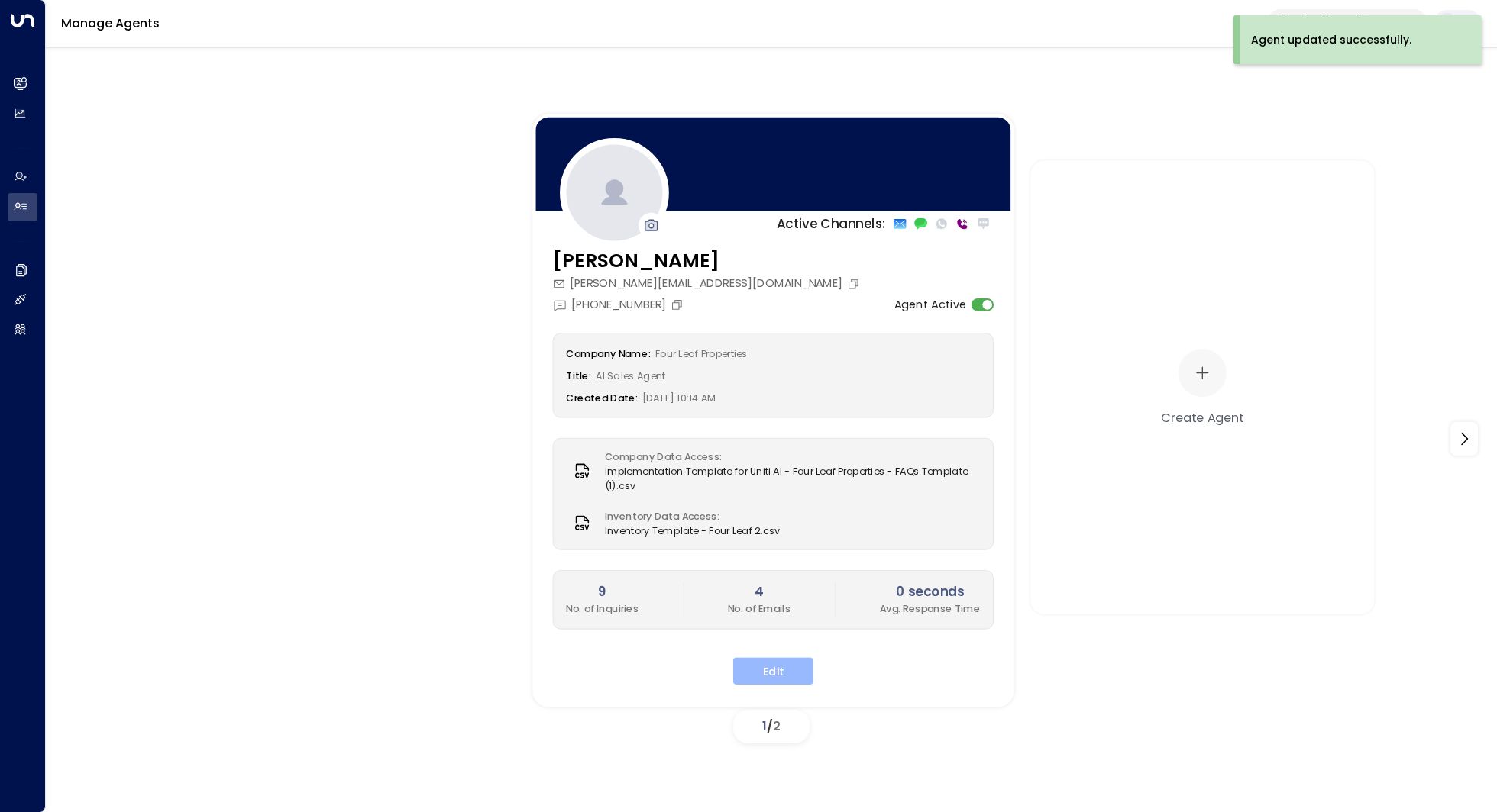
click at [794, 671] on button "Edit" at bounding box center [773, 671] width 80 height 28
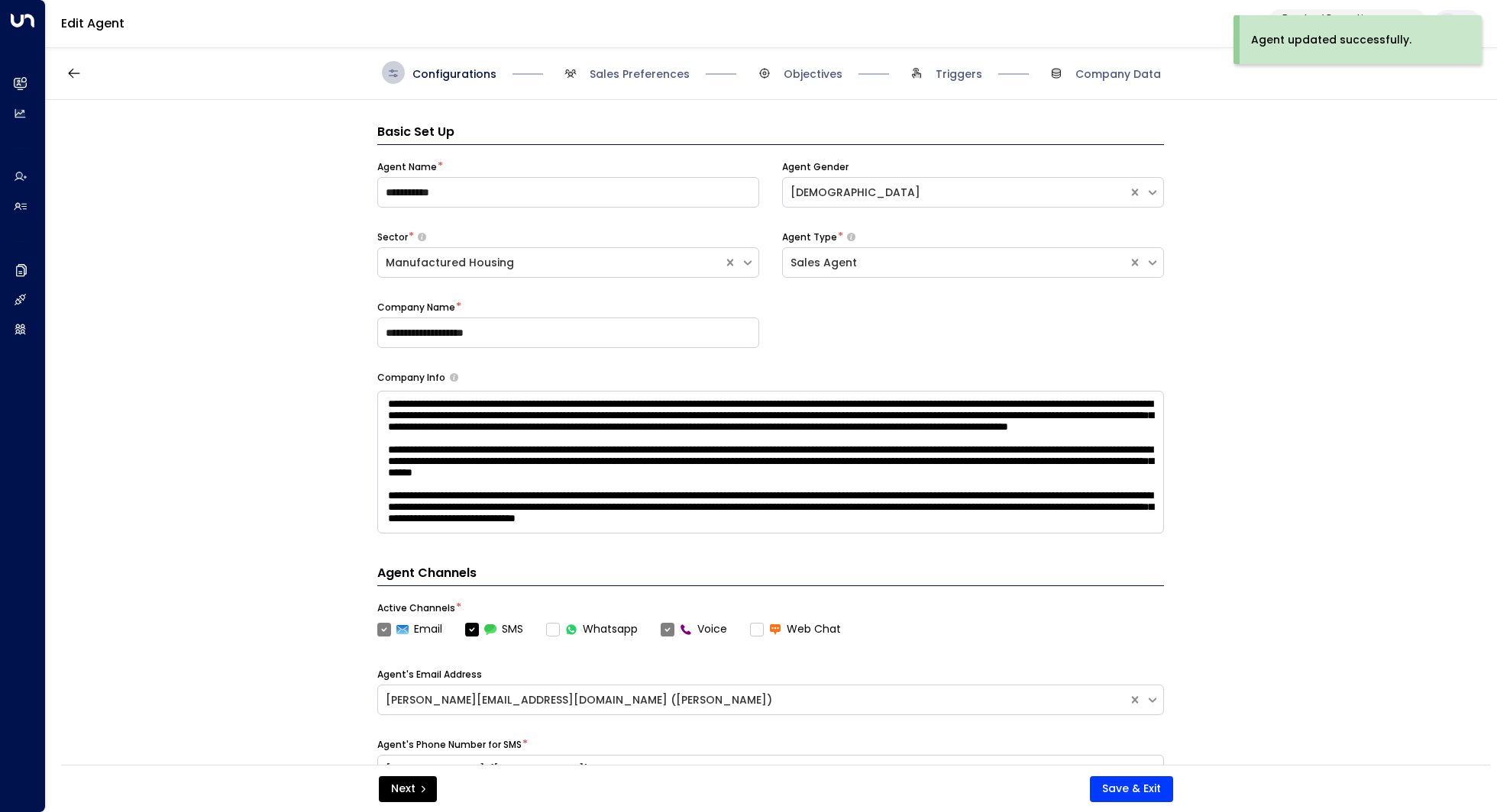
scroll to position [23, 0]
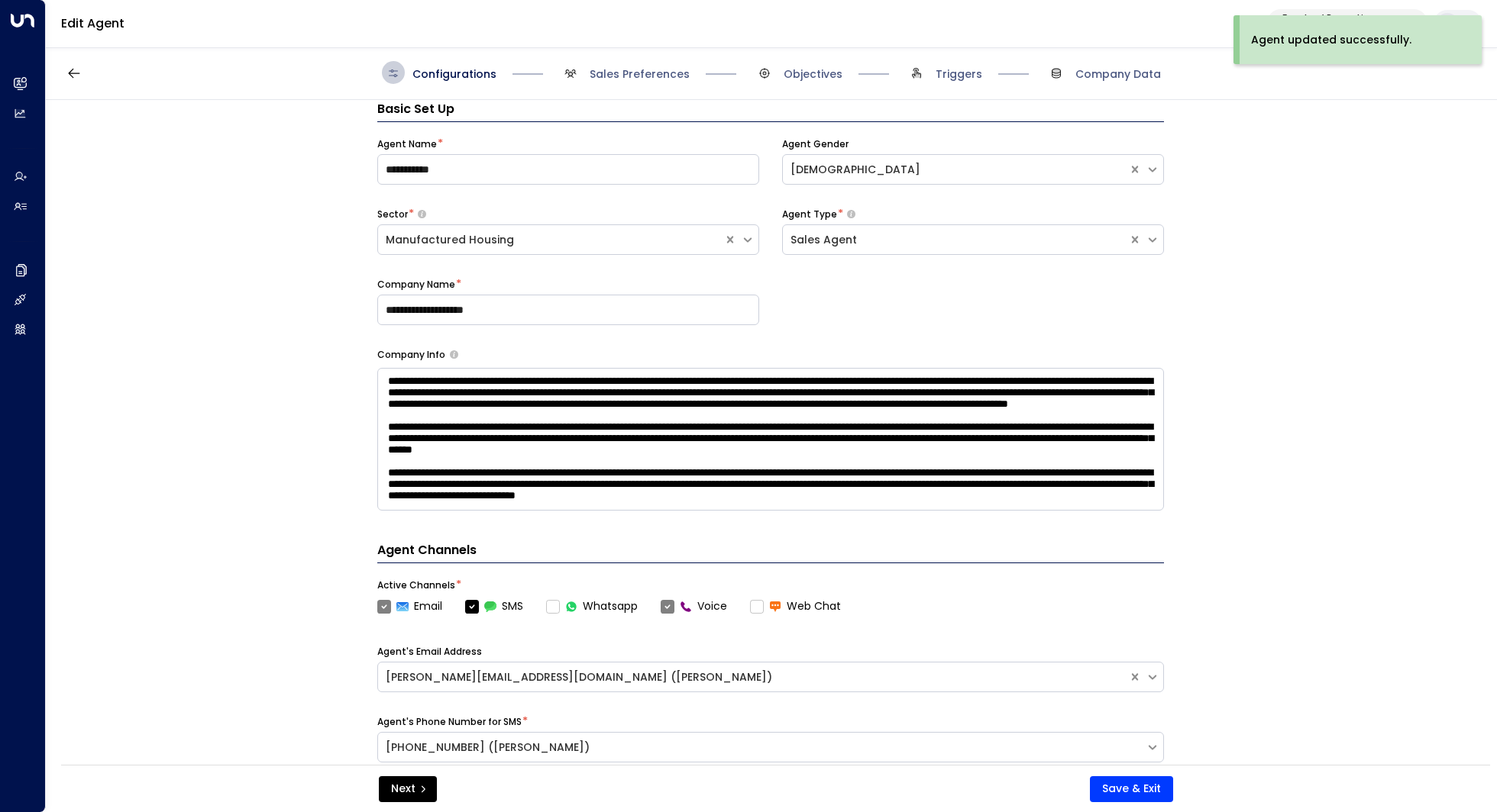
click at [670, 82] on span "Sales Preferences" at bounding box center [624, 72] width 131 height 23
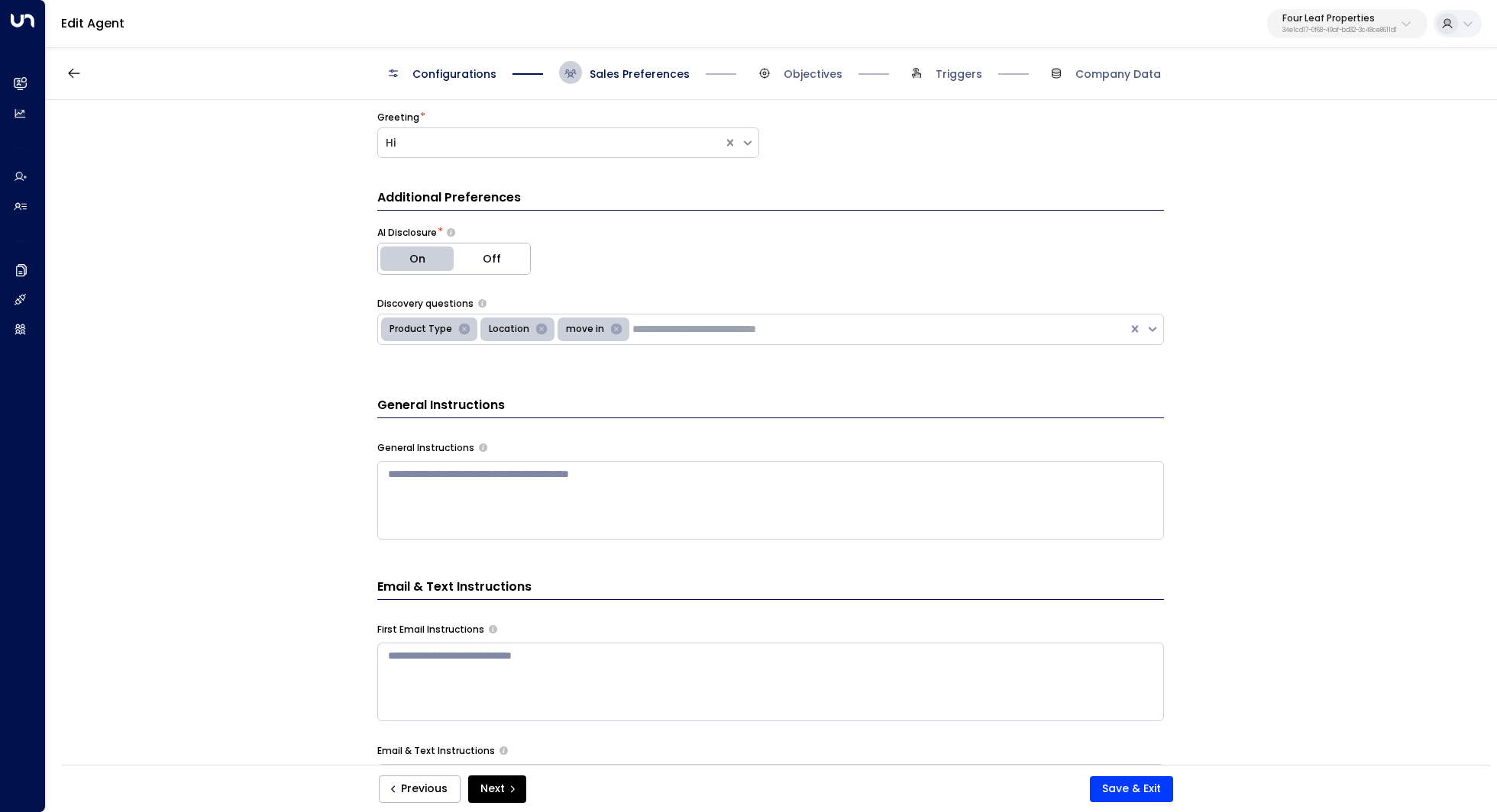
scroll to position [0, 0]
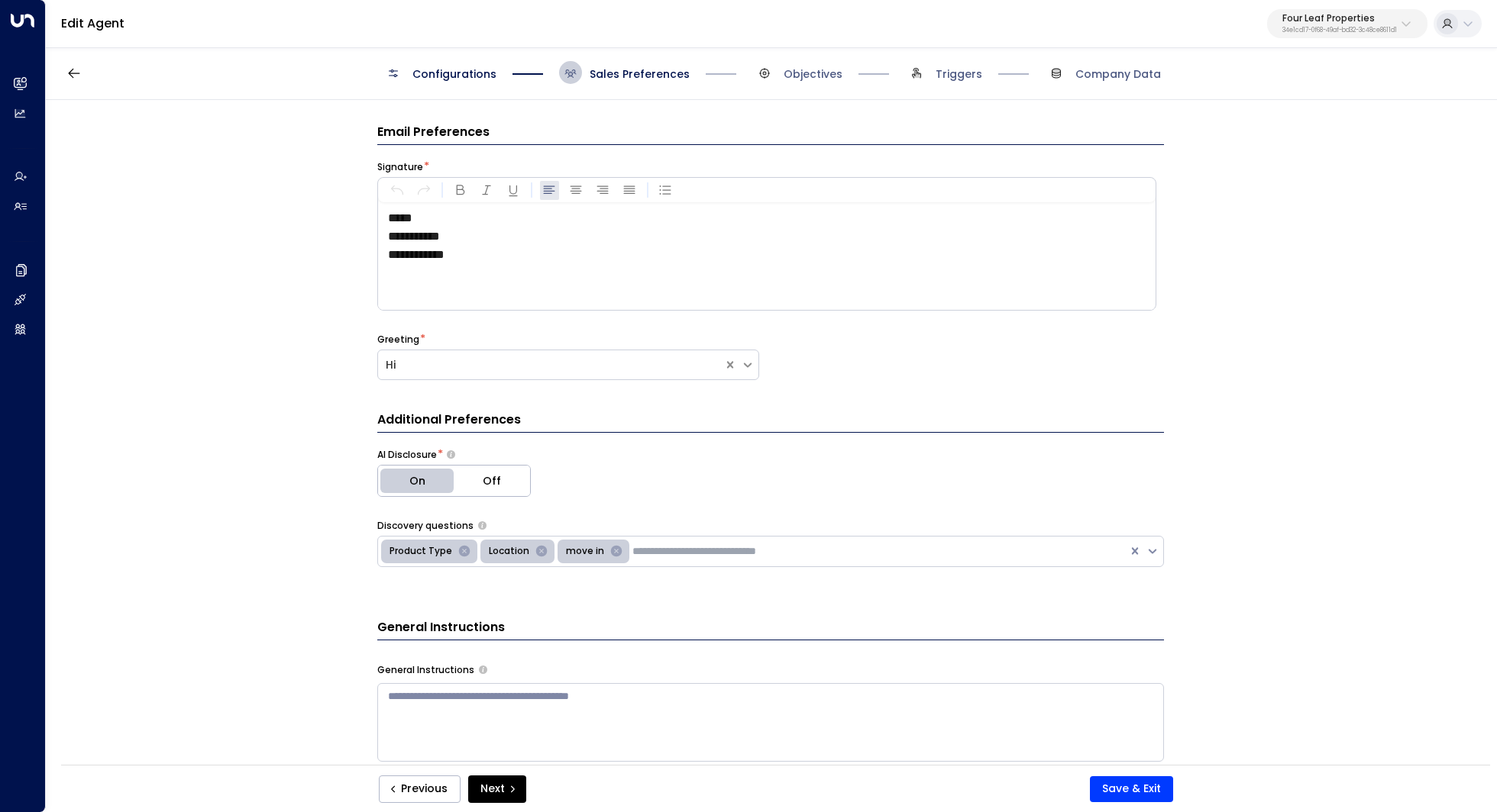
click at [1331, 29] on p "34e1cd17-0f68-49af-bd32-3c48ce8611d1" at bounding box center [1339, 30] width 115 height 6
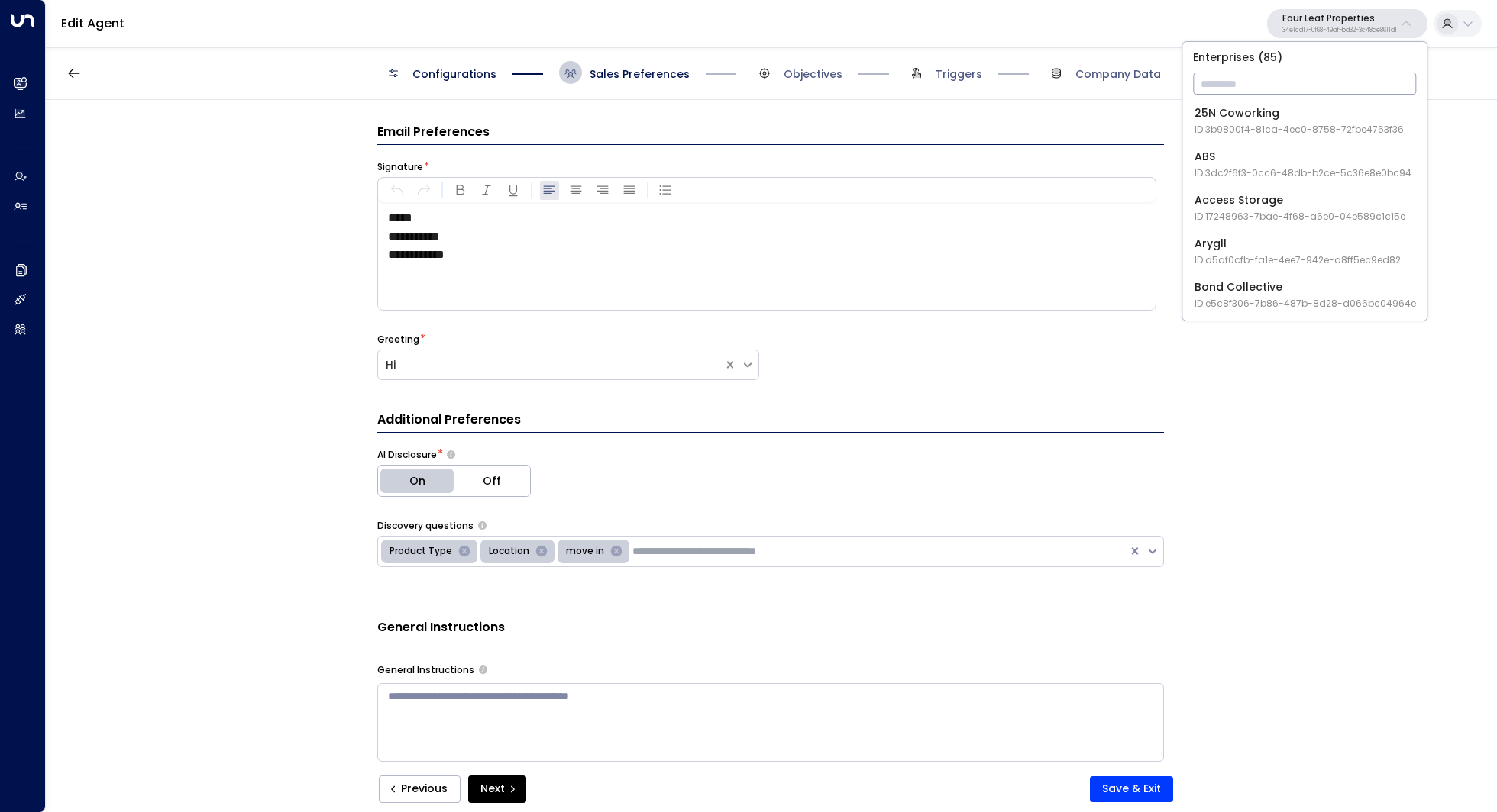
click at [1282, 81] on input "text" at bounding box center [1304, 83] width 223 height 29
type input "****"
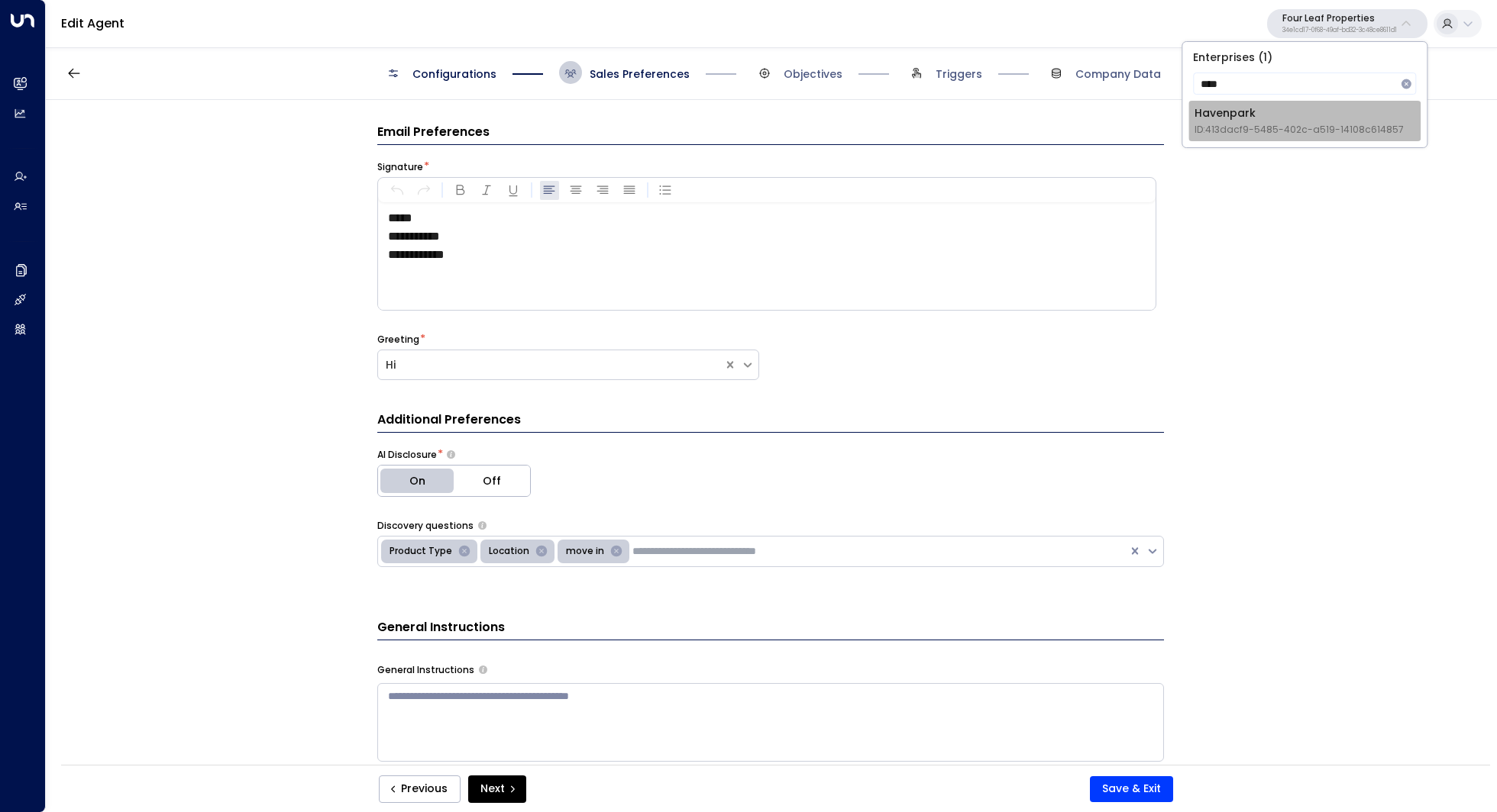
click at [1288, 120] on div "Havenpark ID: 413dacf9-5485-402c-a519-14108c614857" at bounding box center [1299, 121] width 209 height 31
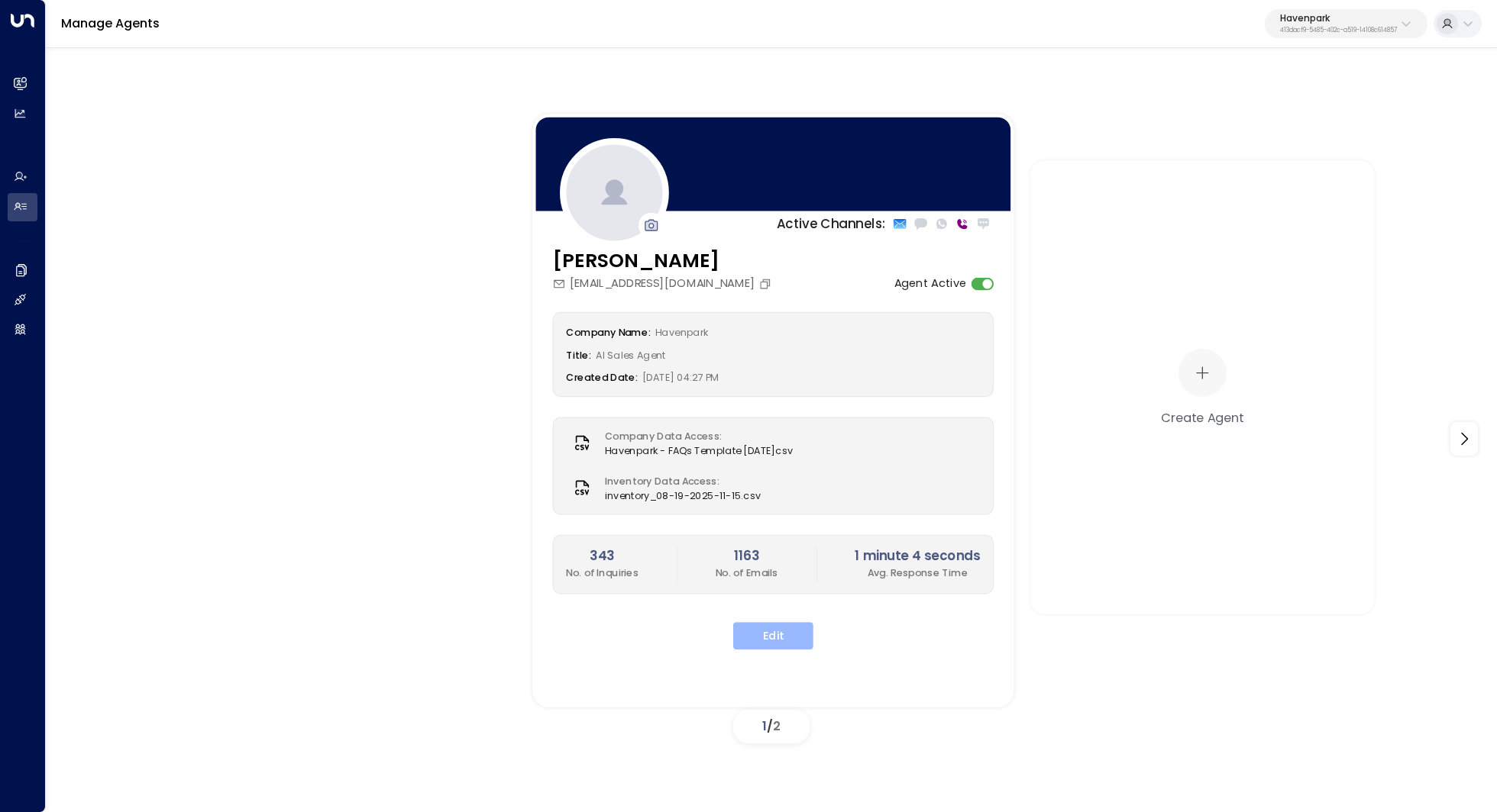
click at [788, 631] on button "Edit" at bounding box center [773, 636] width 80 height 28
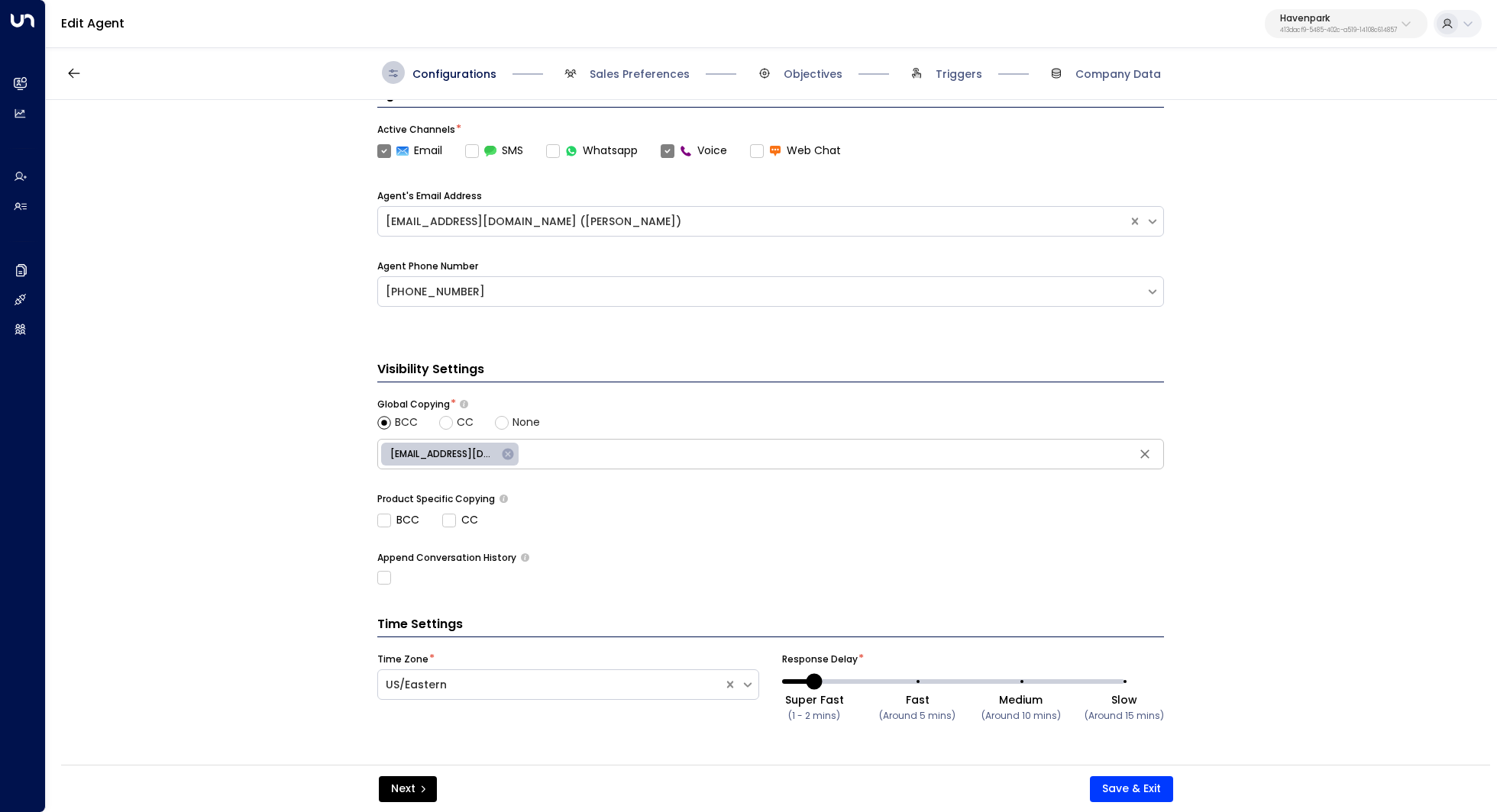
scroll to position [476, 0]
click at [669, 77] on span "Sales Preferences" at bounding box center [639, 74] width 100 height 15
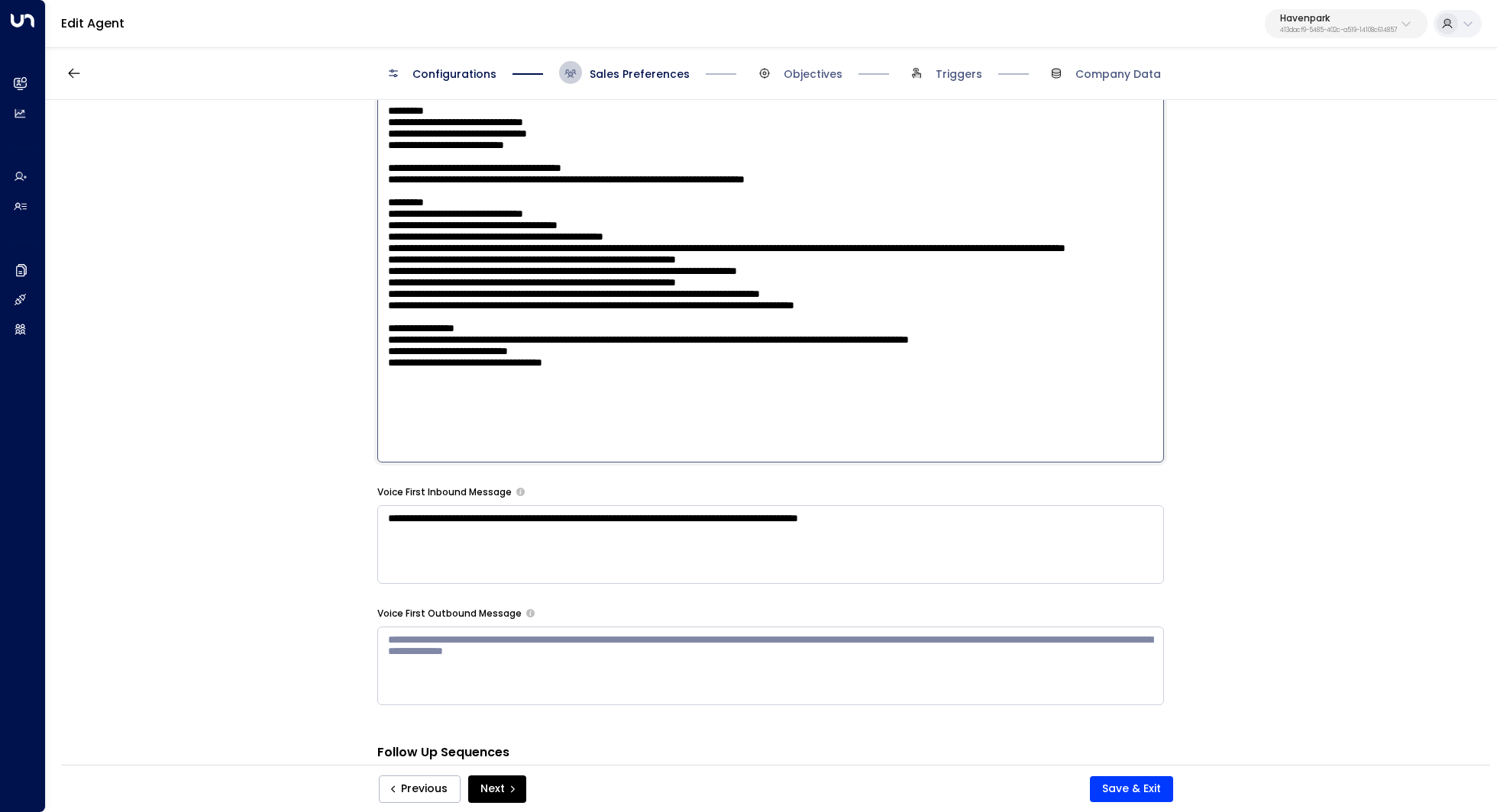
scroll to position [41, 0]
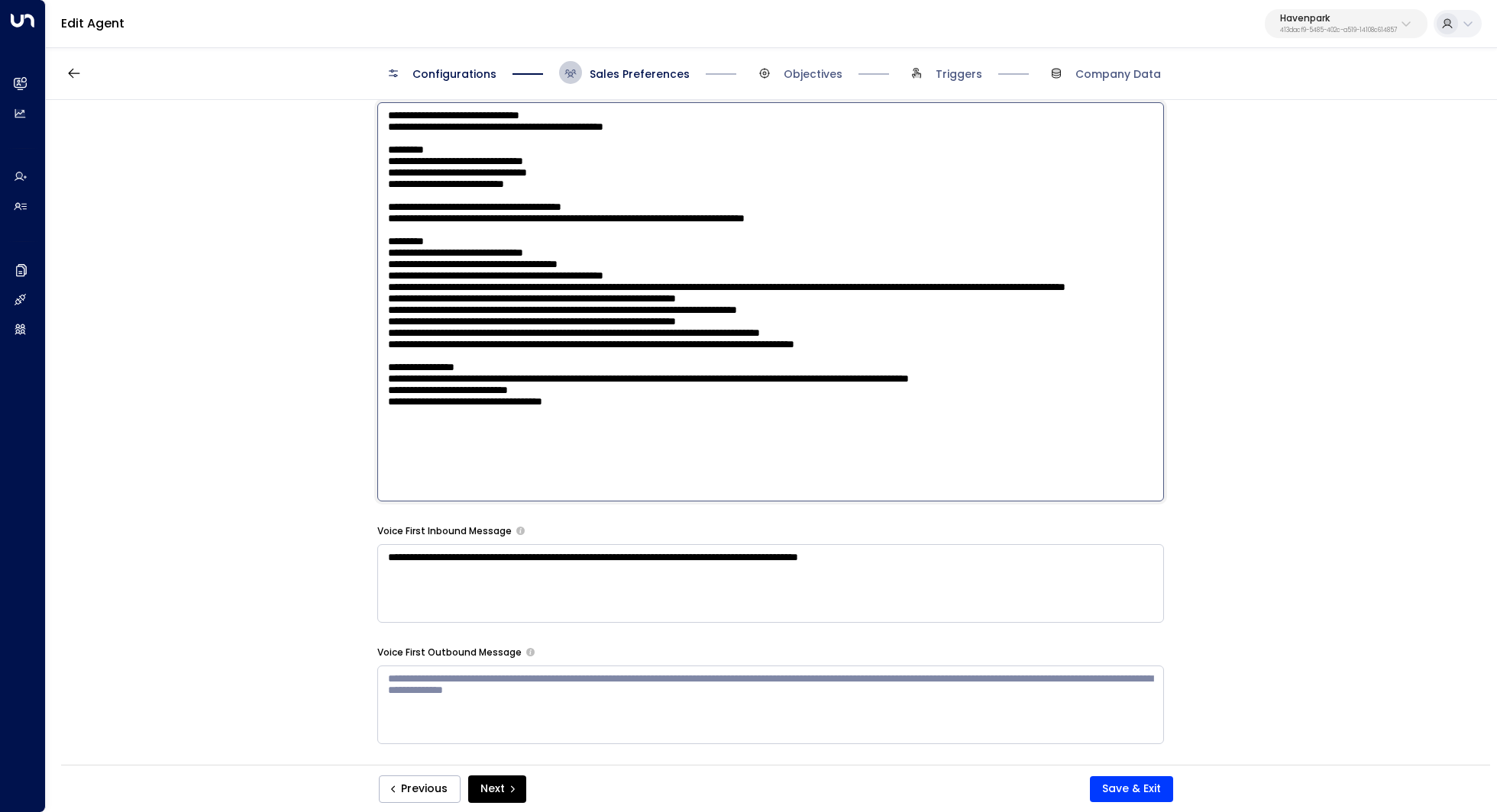
drag, startPoint x: 384, startPoint y: 389, endPoint x: 820, endPoint y: 484, distance: 446.2
click at [820, 484] on textarea at bounding box center [770, 302] width 787 height 400
click at [970, 234] on textarea at bounding box center [770, 302] width 787 height 400
drag, startPoint x: 510, startPoint y: 305, endPoint x: 545, endPoint y: 305, distance: 35.0
click at [545, 305] on textarea at bounding box center [770, 302] width 787 height 400
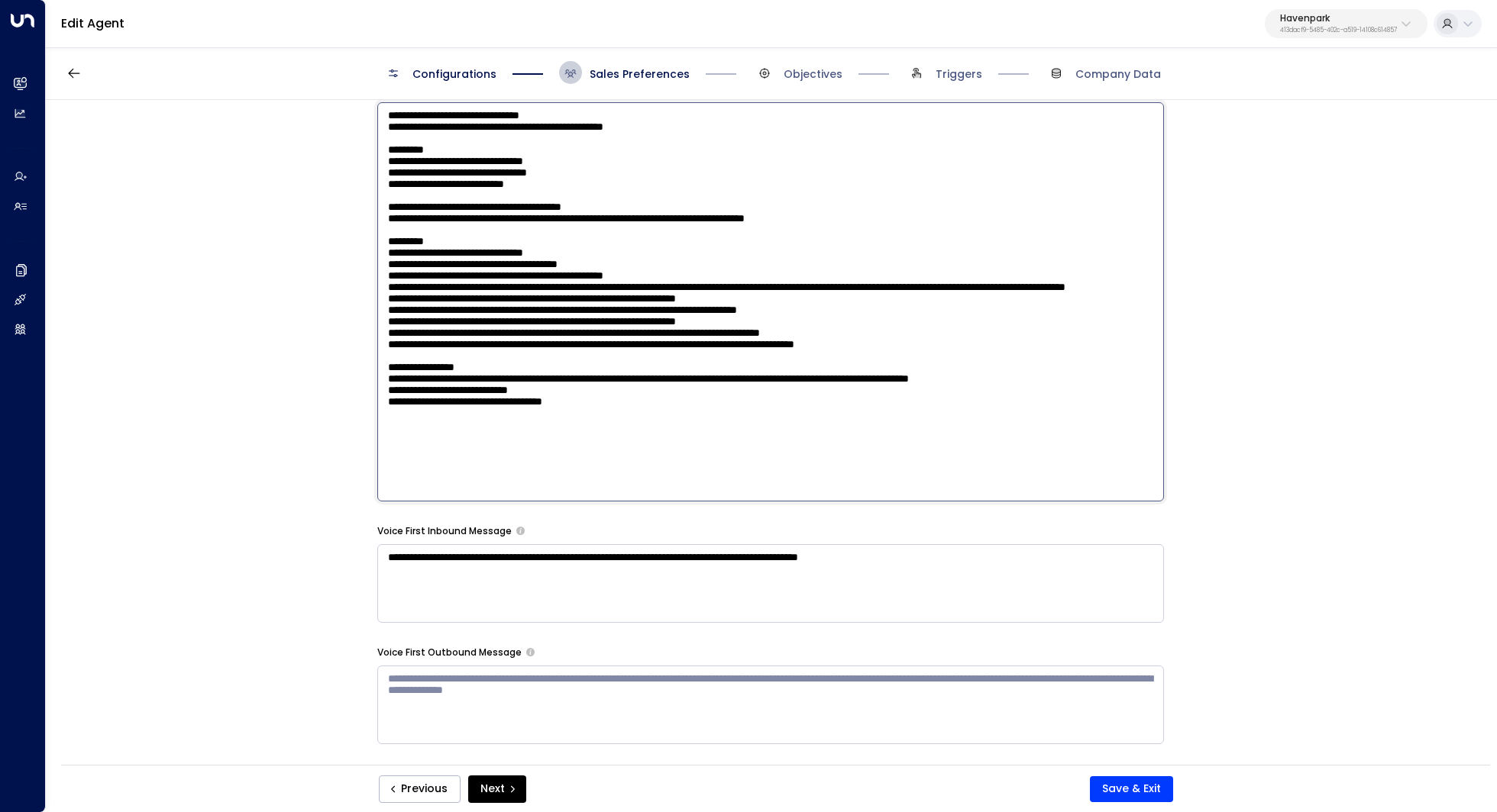
click at [545, 305] on textarea at bounding box center [770, 302] width 787 height 400
drag, startPoint x: 474, startPoint y: 321, endPoint x: 529, endPoint y: 321, distance: 55.0
click at [529, 321] on textarea at bounding box center [770, 302] width 787 height 400
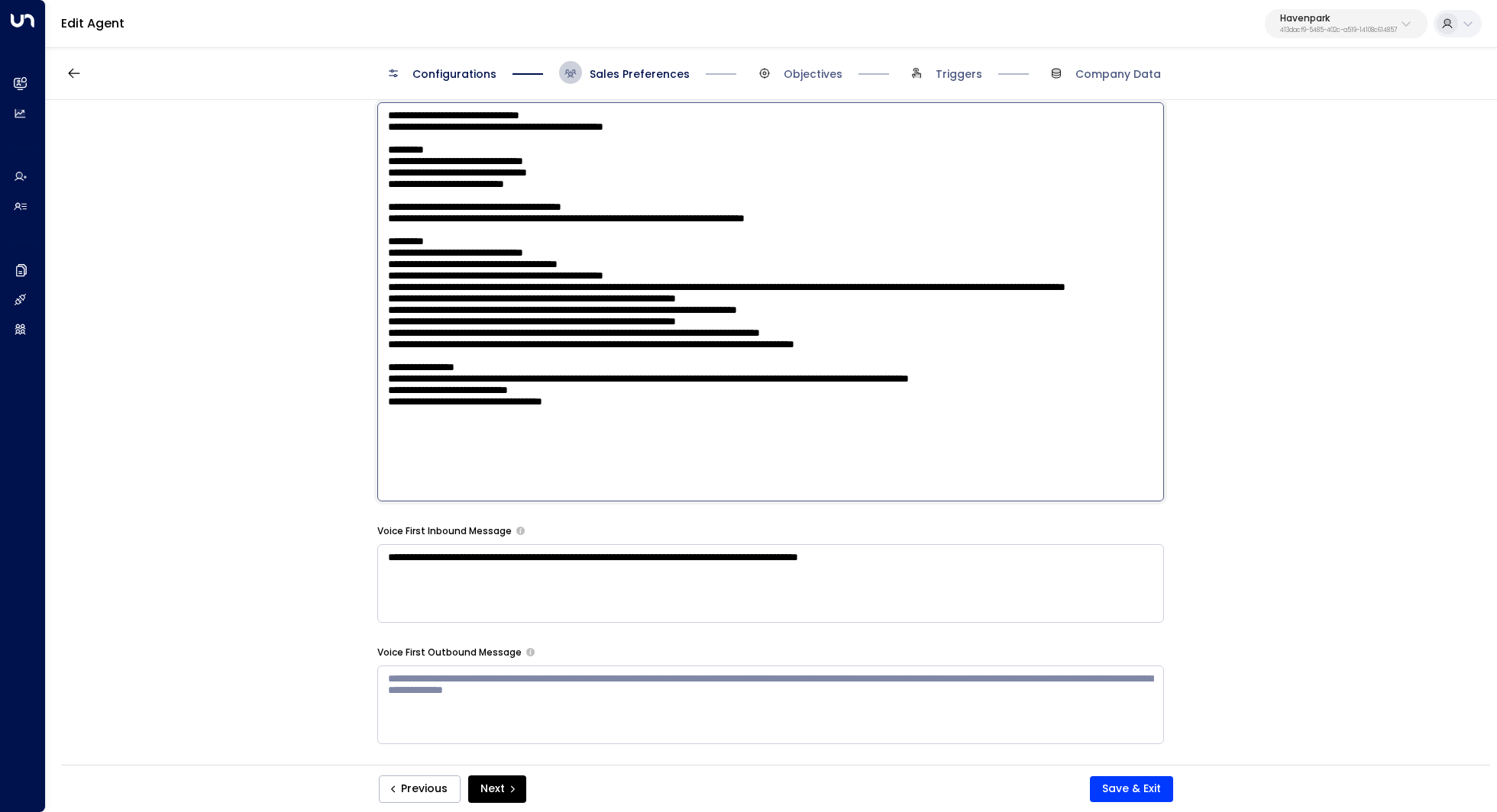
drag, startPoint x: 460, startPoint y: 347, endPoint x: 497, endPoint y: 347, distance: 37.0
click at [497, 347] on textarea at bounding box center [770, 302] width 787 height 400
drag, startPoint x: 595, startPoint y: 343, endPoint x: 575, endPoint y: 343, distance: 20.0
click at [575, 343] on textarea at bounding box center [770, 302] width 787 height 400
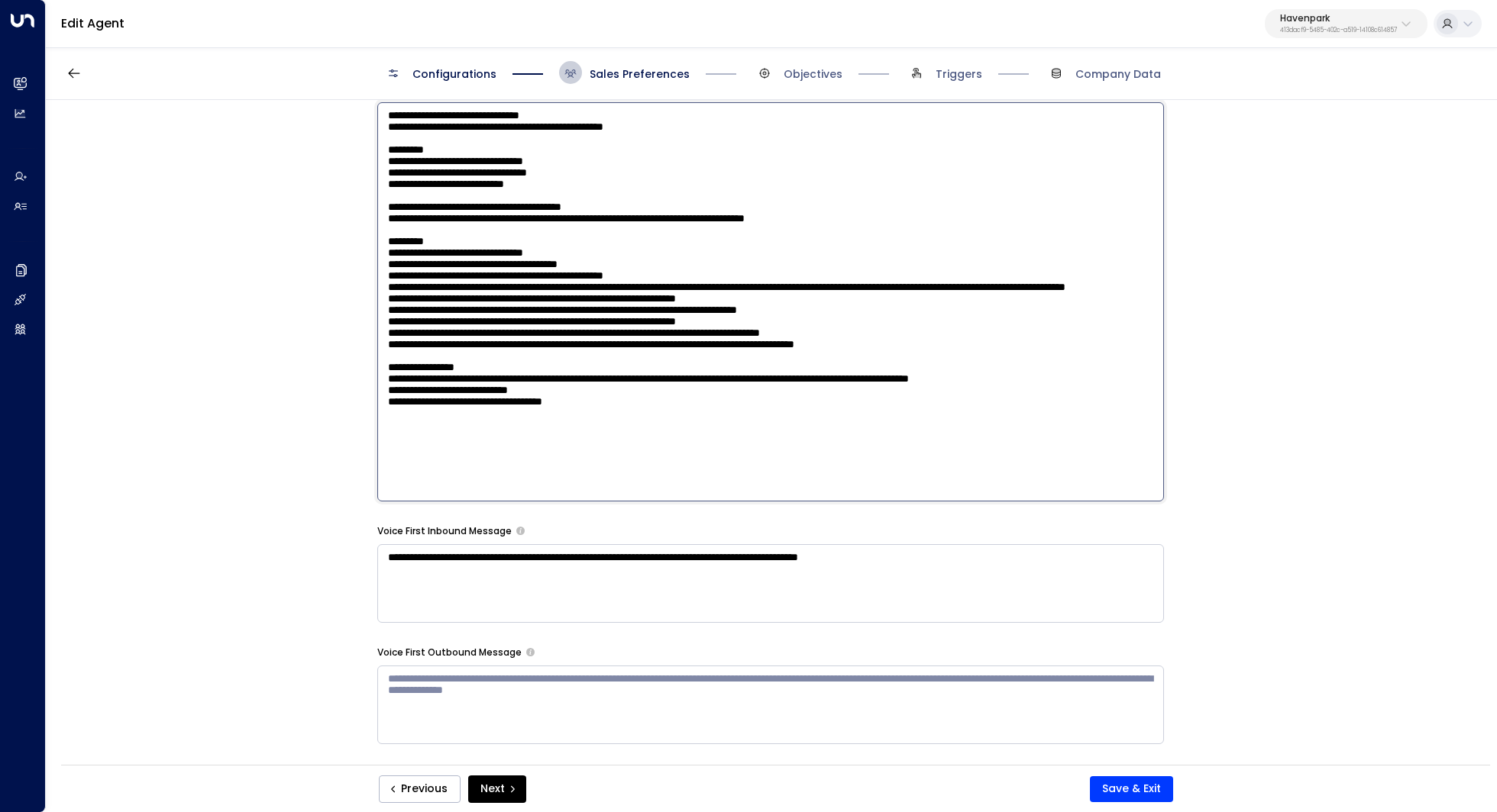
click at [575, 343] on textarea at bounding box center [770, 302] width 787 height 400
drag, startPoint x: 471, startPoint y: 357, endPoint x: 520, endPoint y: 357, distance: 49.0
click at [520, 357] on textarea at bounding box center [770, 302] width 787 height 400
drag, startPoint x: 788, startPoint y: 353, endPoint x: 374, endPoint y: 357, distance: 414.0
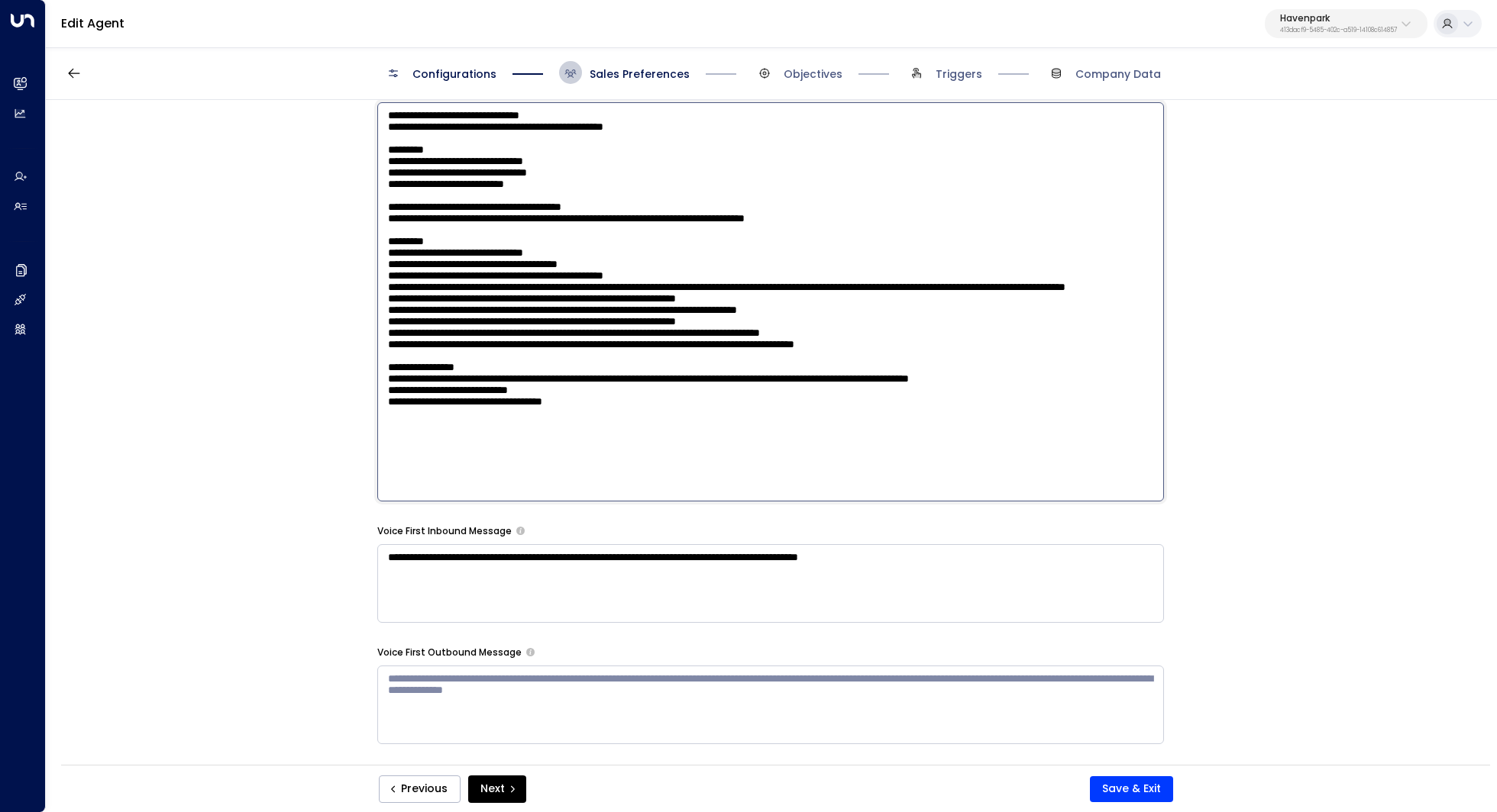
click at [377, 357] on textarea at bounding box center [770, 302] width 787 height 400
click at [921, 343] on textarea at bounding box center [770, 302] width 787 height 400
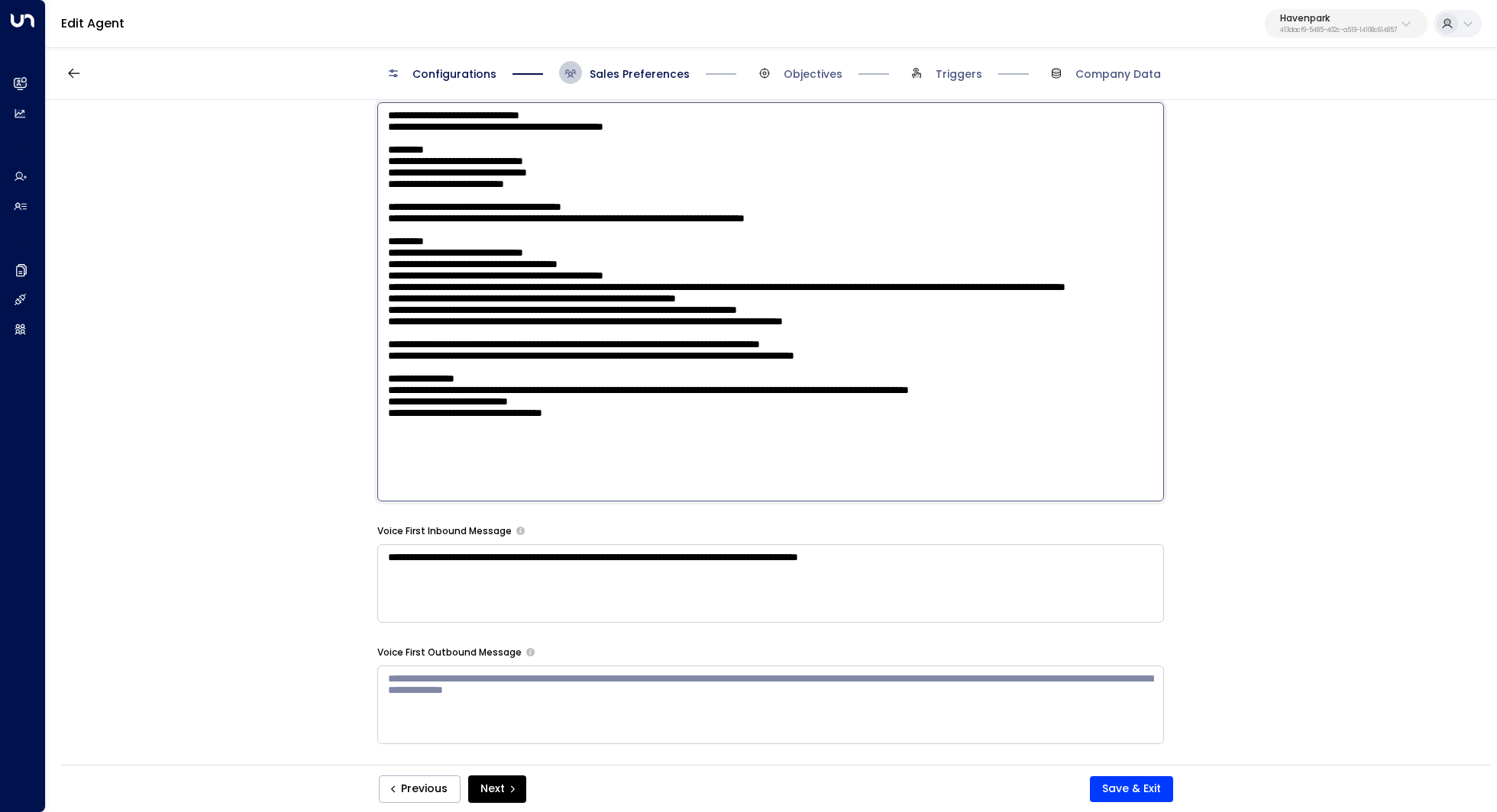
click at [533, 378] on textarea at bounding box center [770, 302] width 787 height 400
type textarea "**********"
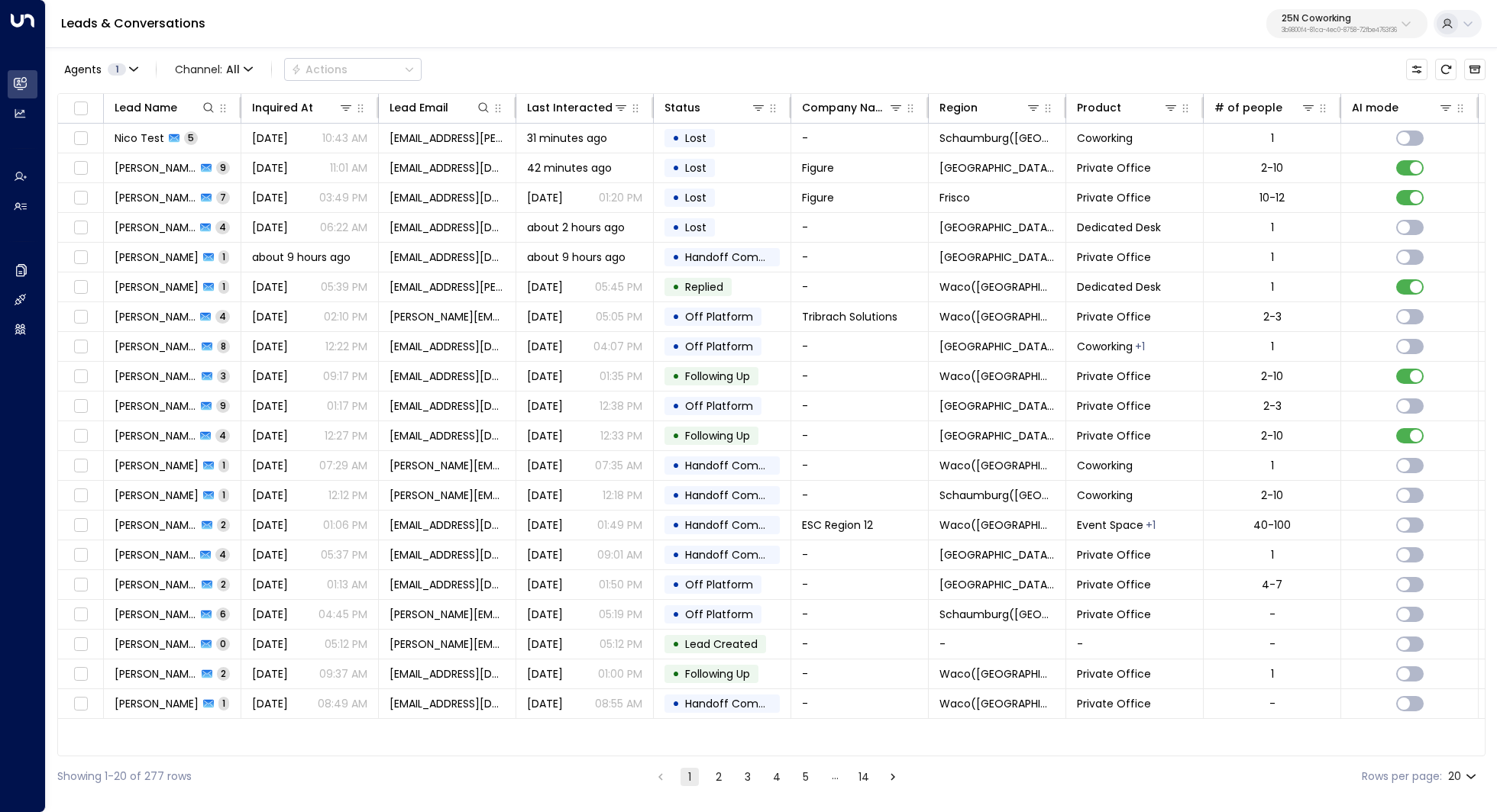
click at [1336, 30] on p "3b9800f4-81ca-4ec0-8758-72fbe4763f36" at bounding box center [1338, 30] width 116 height 6
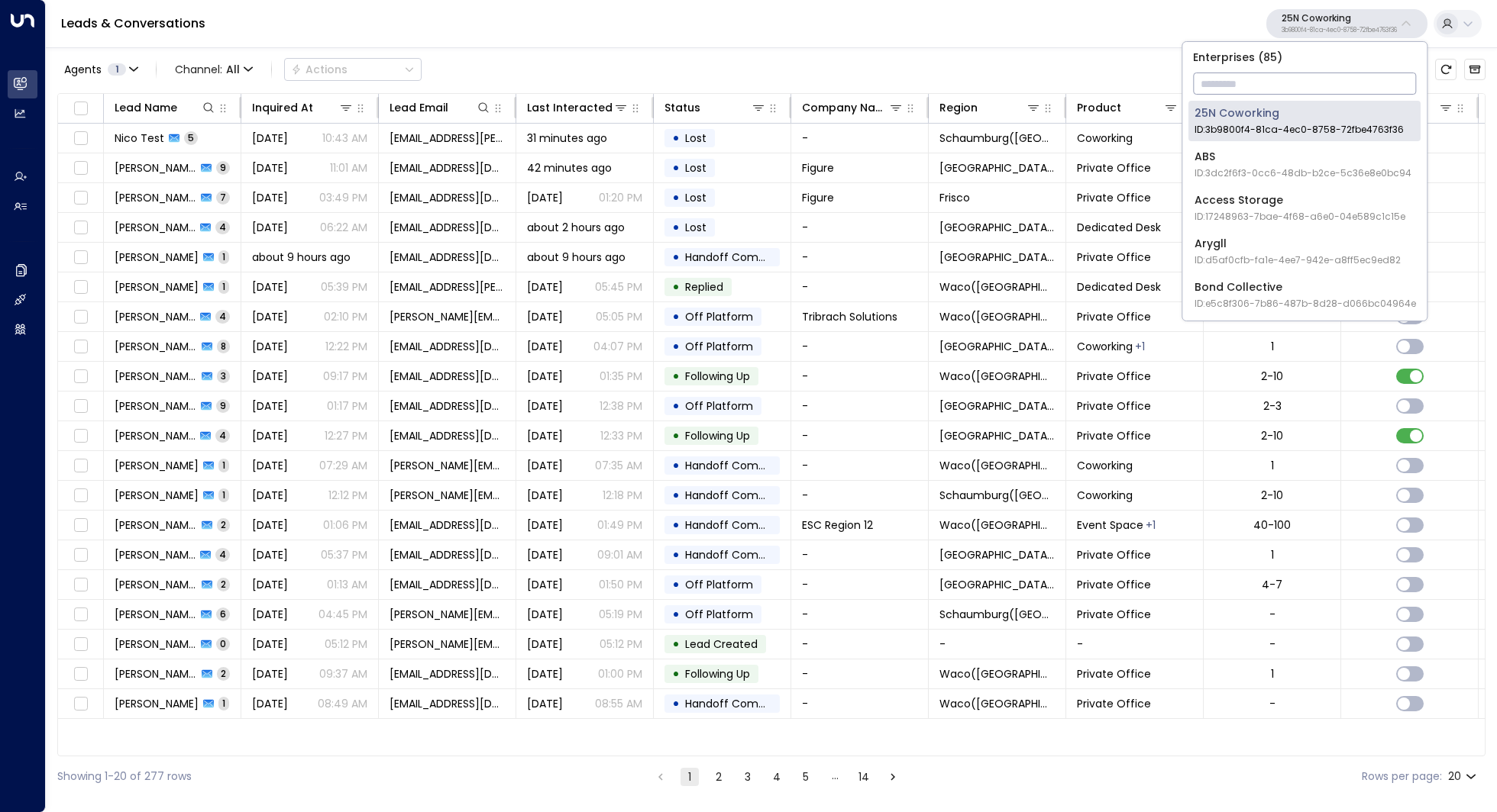
click at [1299, 80] on input "text" at bounding box center [1304, 83] width 223 height 29
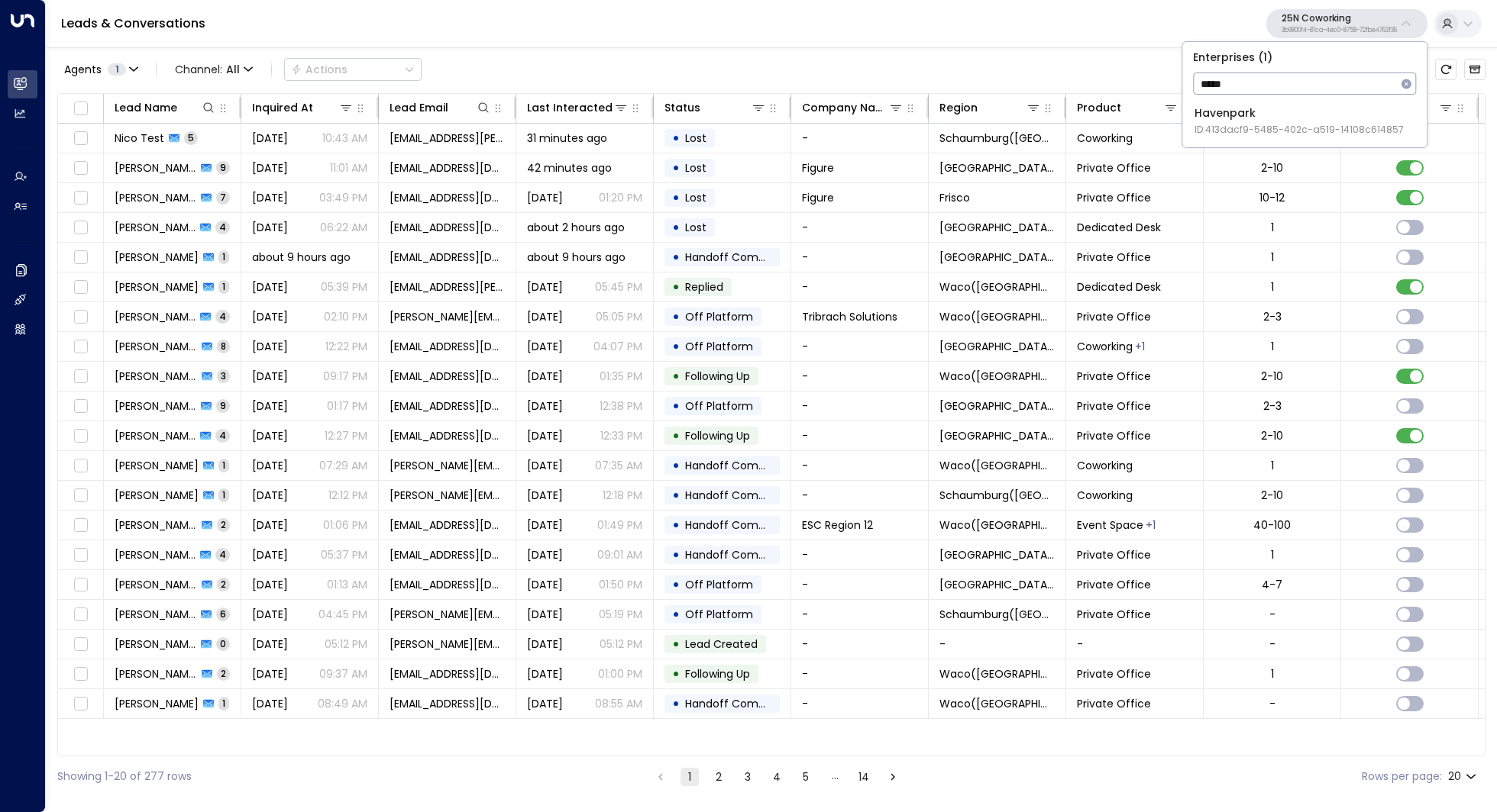
type input "*****"
click at [1219, 117] on div "Havenpark ID: 413dacf9-5485-402c-a519-14108c614857" at bounding box center [1299, 121] width 209 height 31
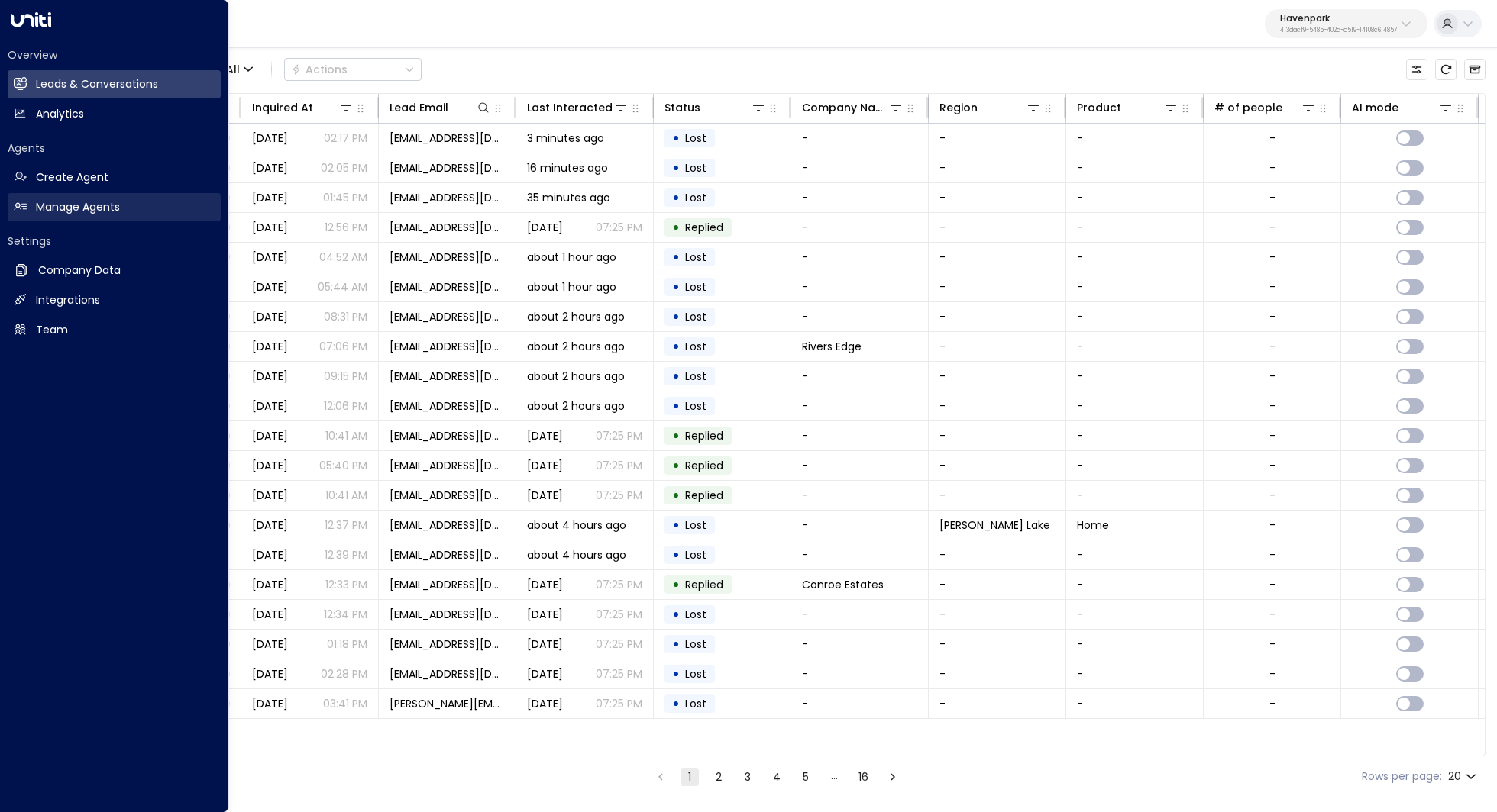
click at [94, 211] on h2 "Manage Agents" at bounding box center [78, 207] width 84 height 16
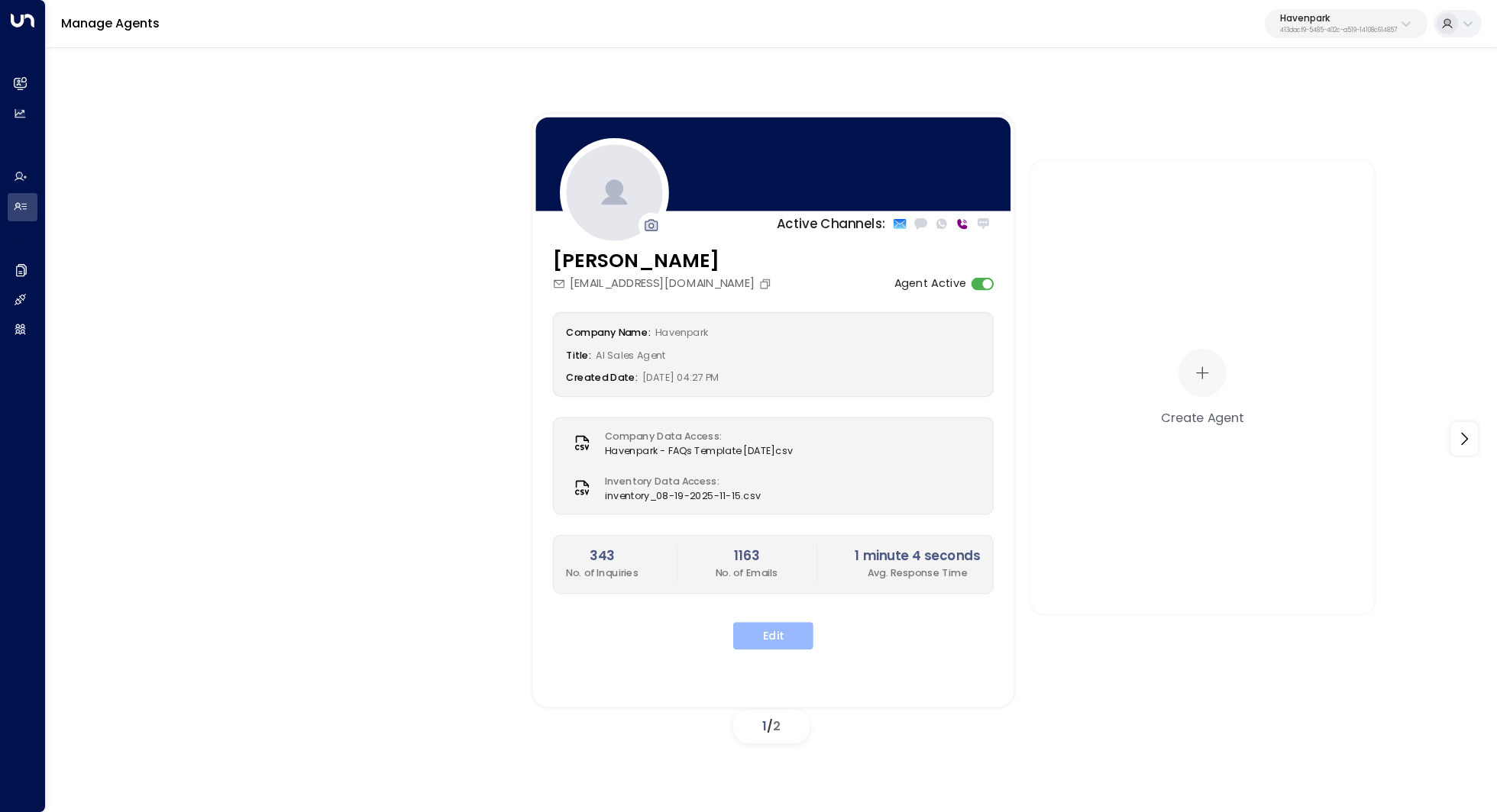
click at [783, 639] on button "Edit" at bounding box center [773, 636] width 80 height 28
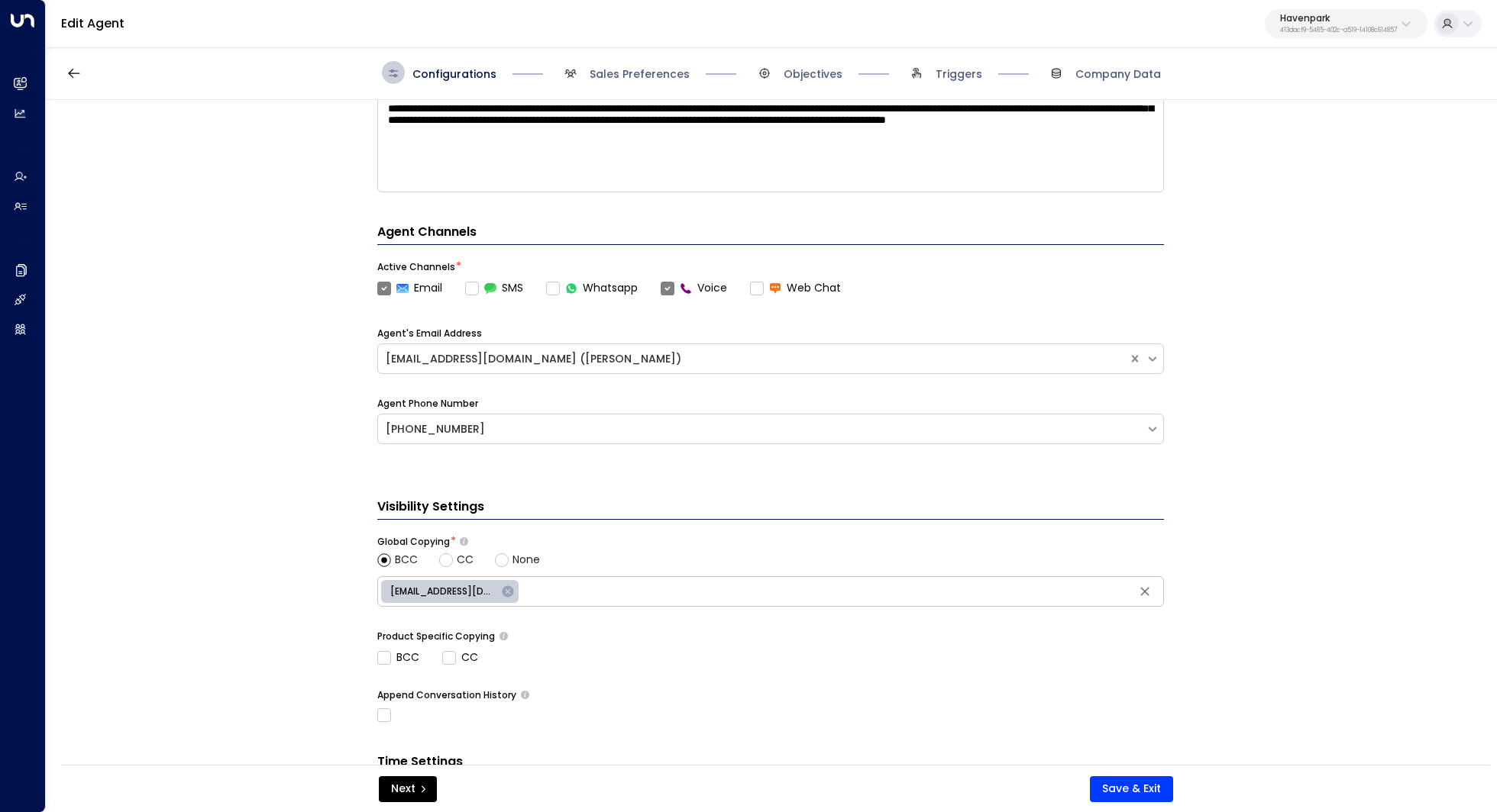
scroll to position [479, 0]
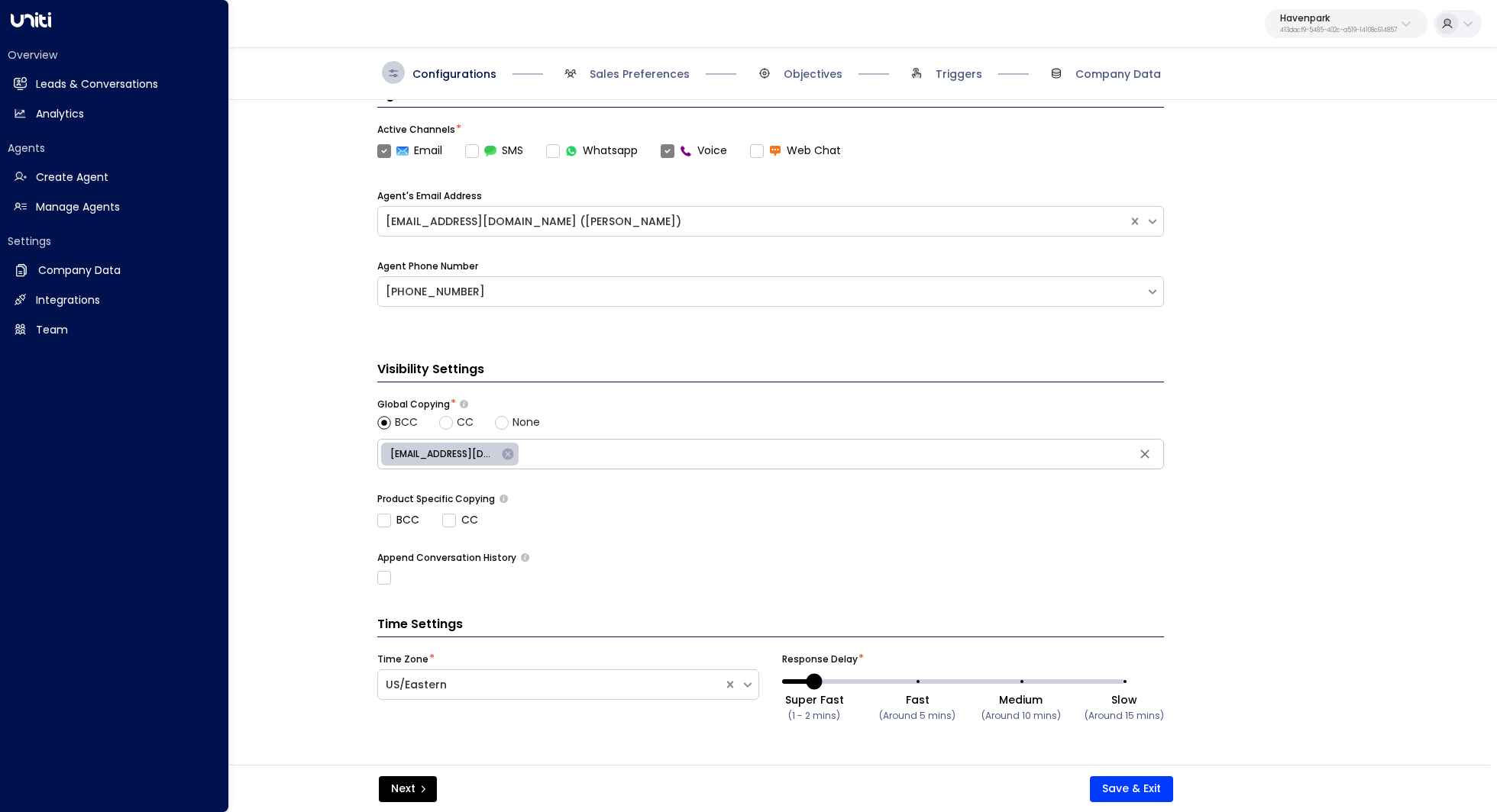
click at [43, 230] on div "Overview Leads & Conversations Leads & Conversations Analytics Analytics Agents…" at bounding box center [114, 190] width 213 height 309
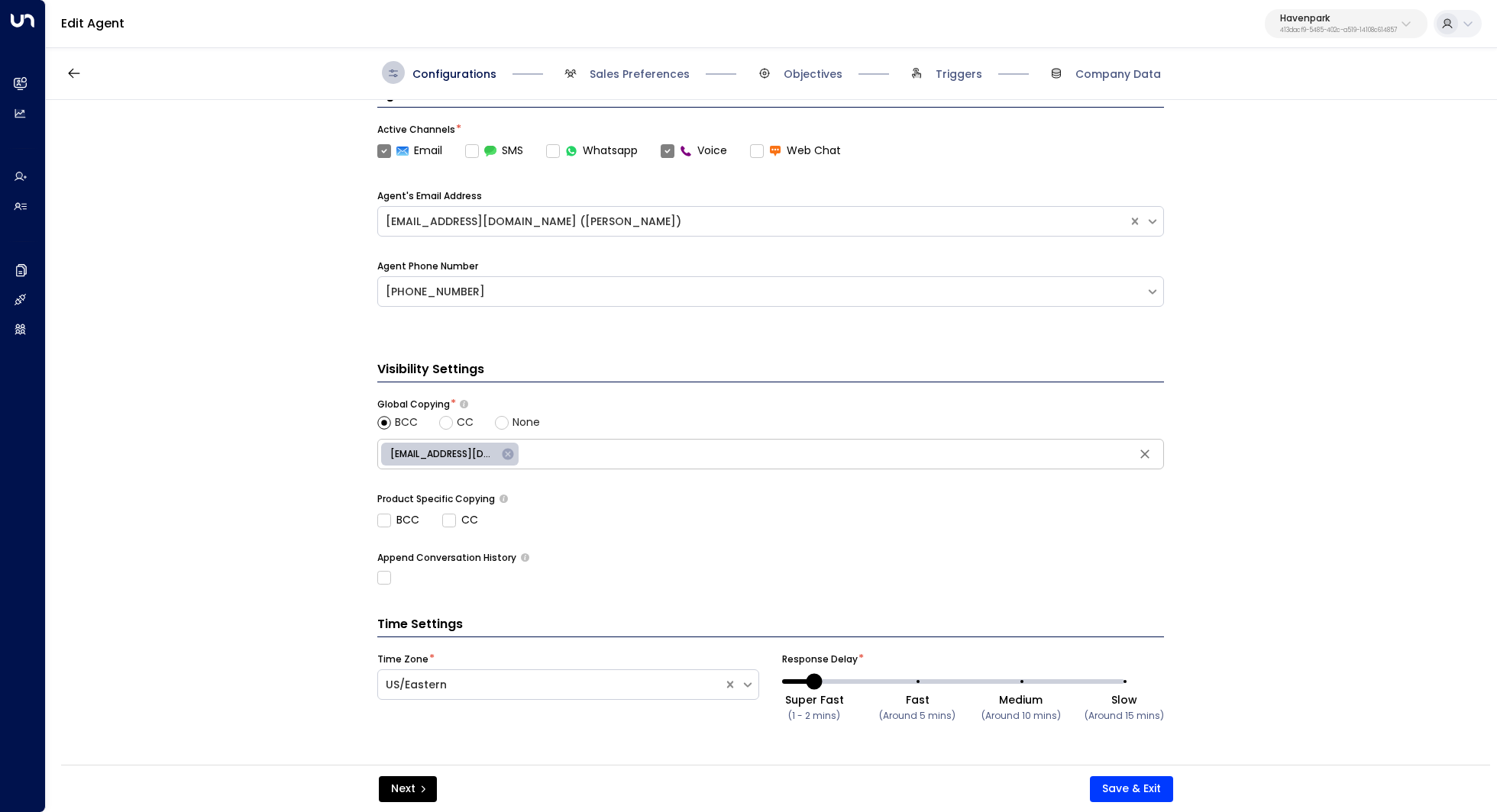
click at [1351, 40] on div "Edit Agent Havenpark 413dacf9-5485-402c-a519-14108c614857" at bounding box center [771, 24] width 1451 height 48
click at [1351, 35] on button "Havenpark 413dacf9-5485-402c-a519-14108c614857" at bounding box center [1345, 24] width 163 height 29
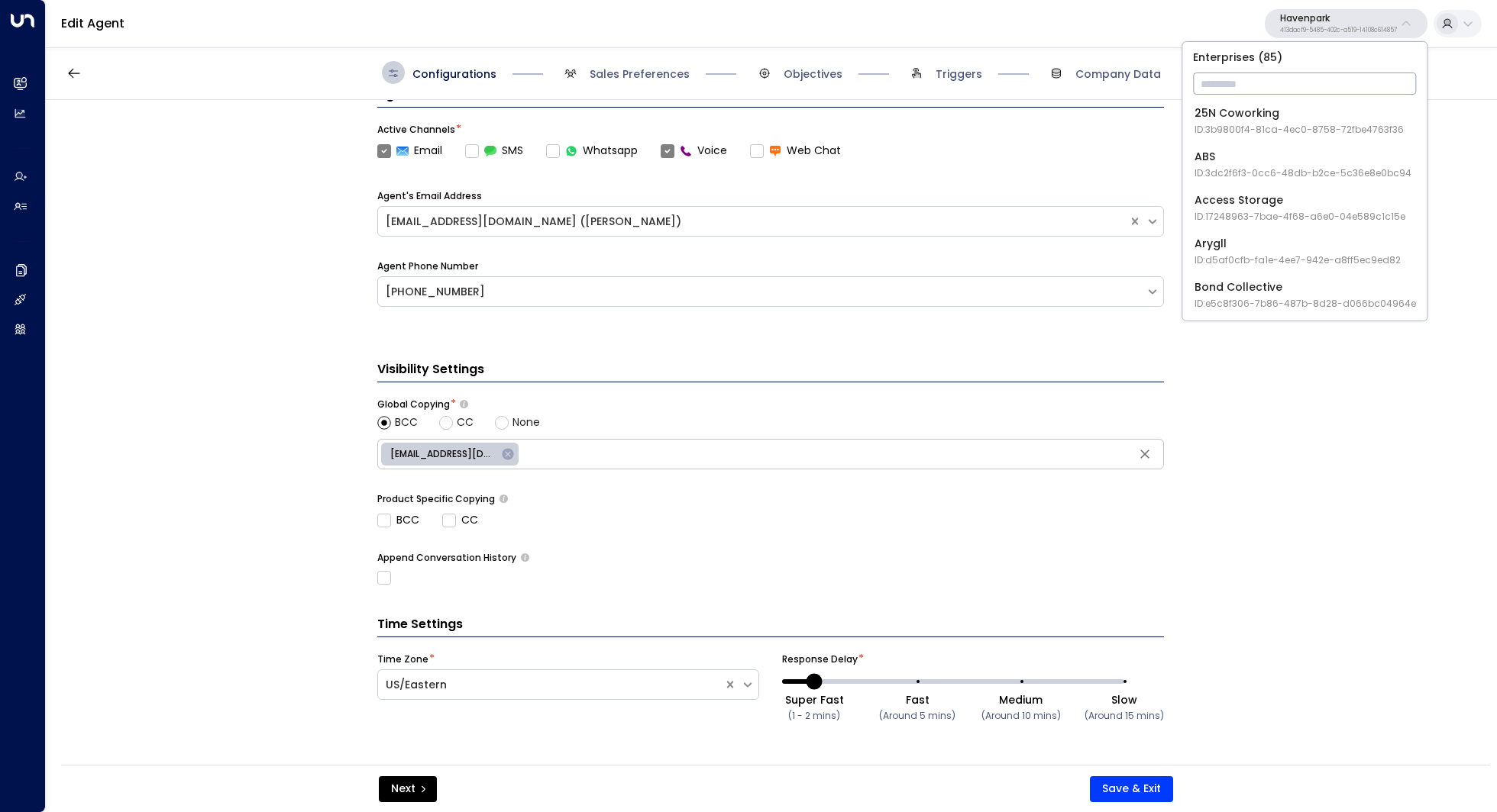
click at [1300, 77] on input "text" at bounding box center [1304, 83] width 223 height 29
click at [1238, 86] on input "text" at bounding box center [1304, 83] width 223 height 29
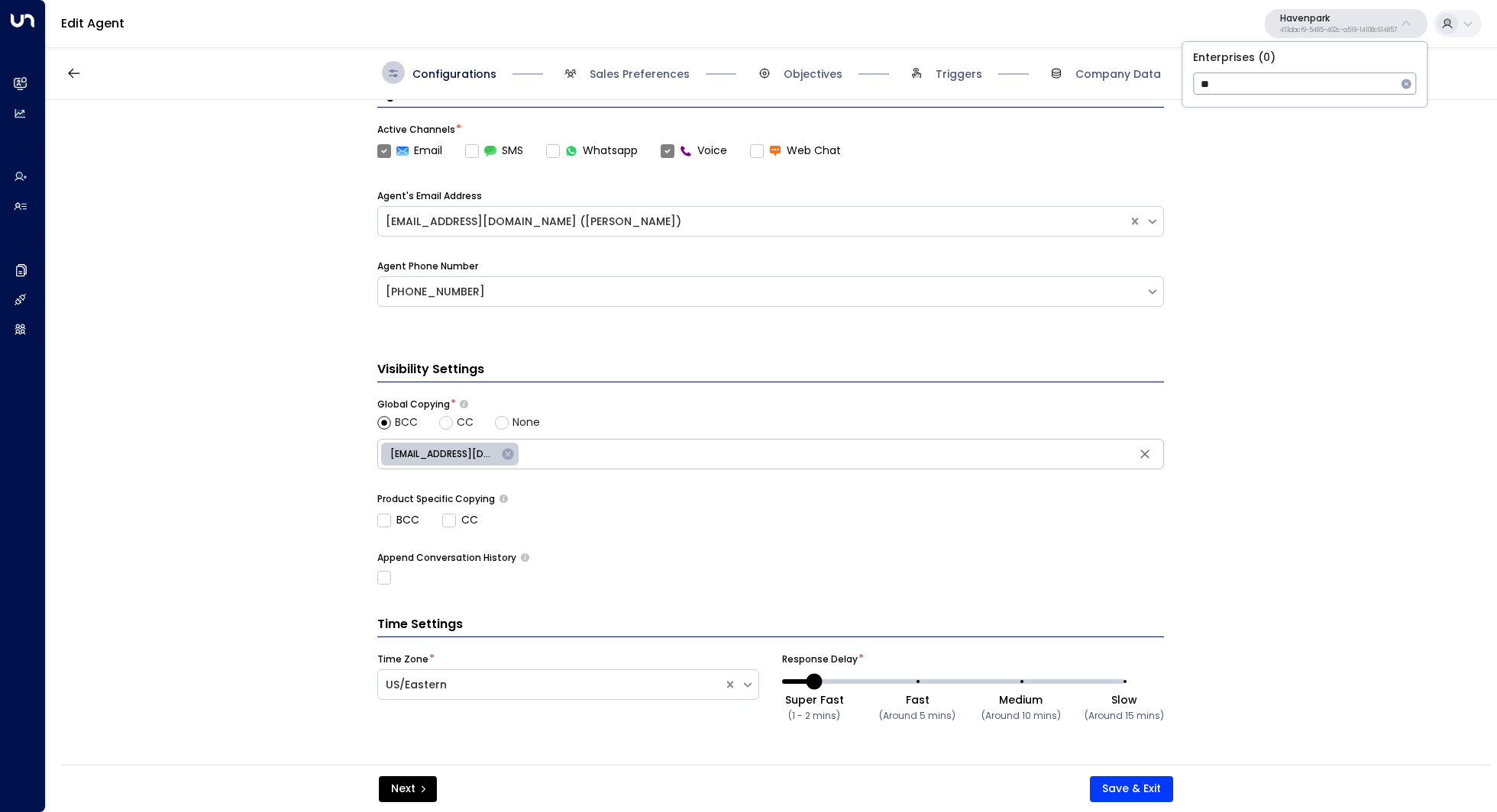
type input "*"
click at [1252, 440] on div "**********" at bounding box center [770, 438] width 1449 height 675
click at [1361, 20] on p "Havenpark" at bounding box center [1338, 18] width 117 height 9
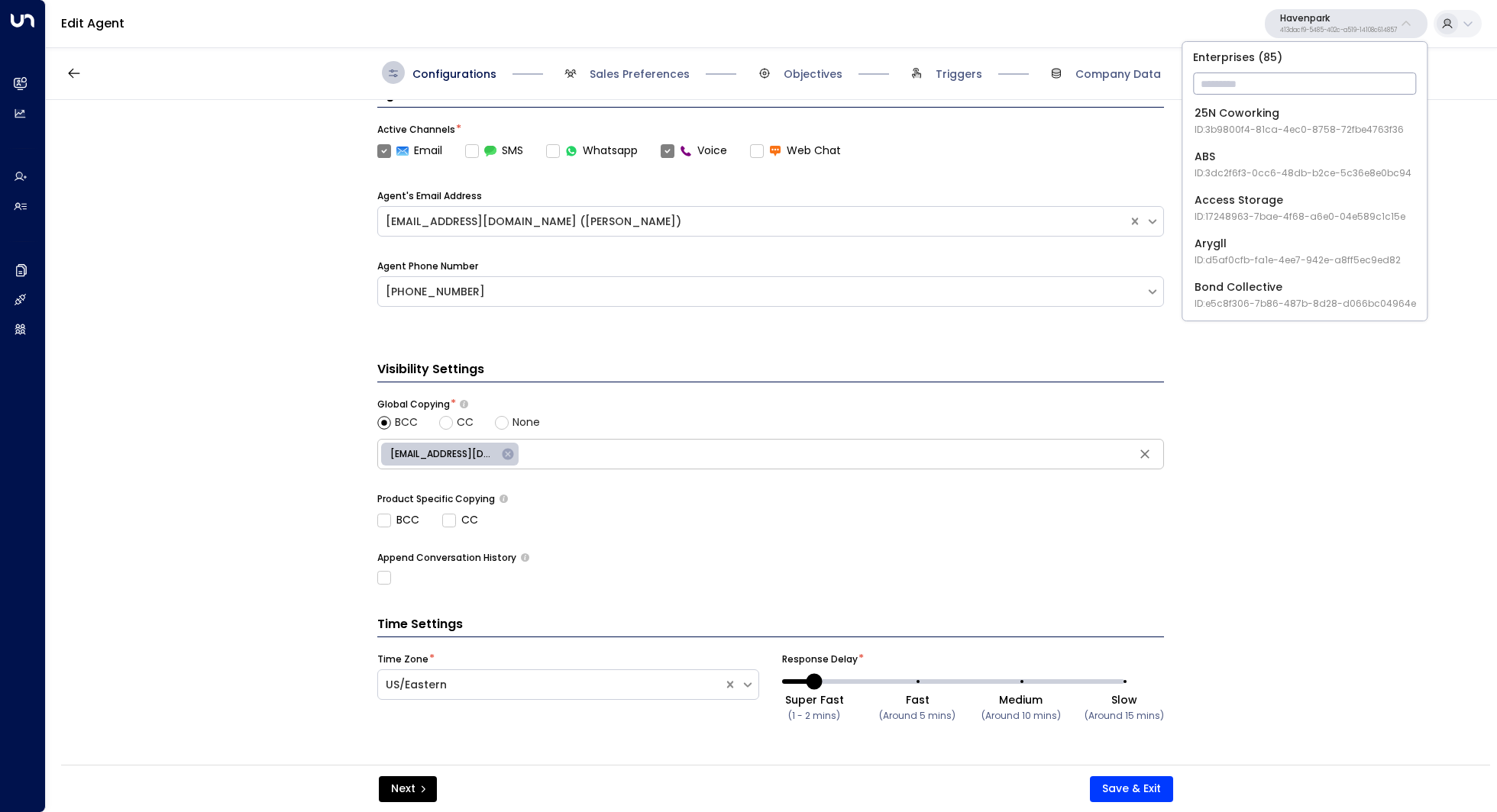
click at [1279, 90] on input "text" at bounding box center [1304, 83] width 223 height 29
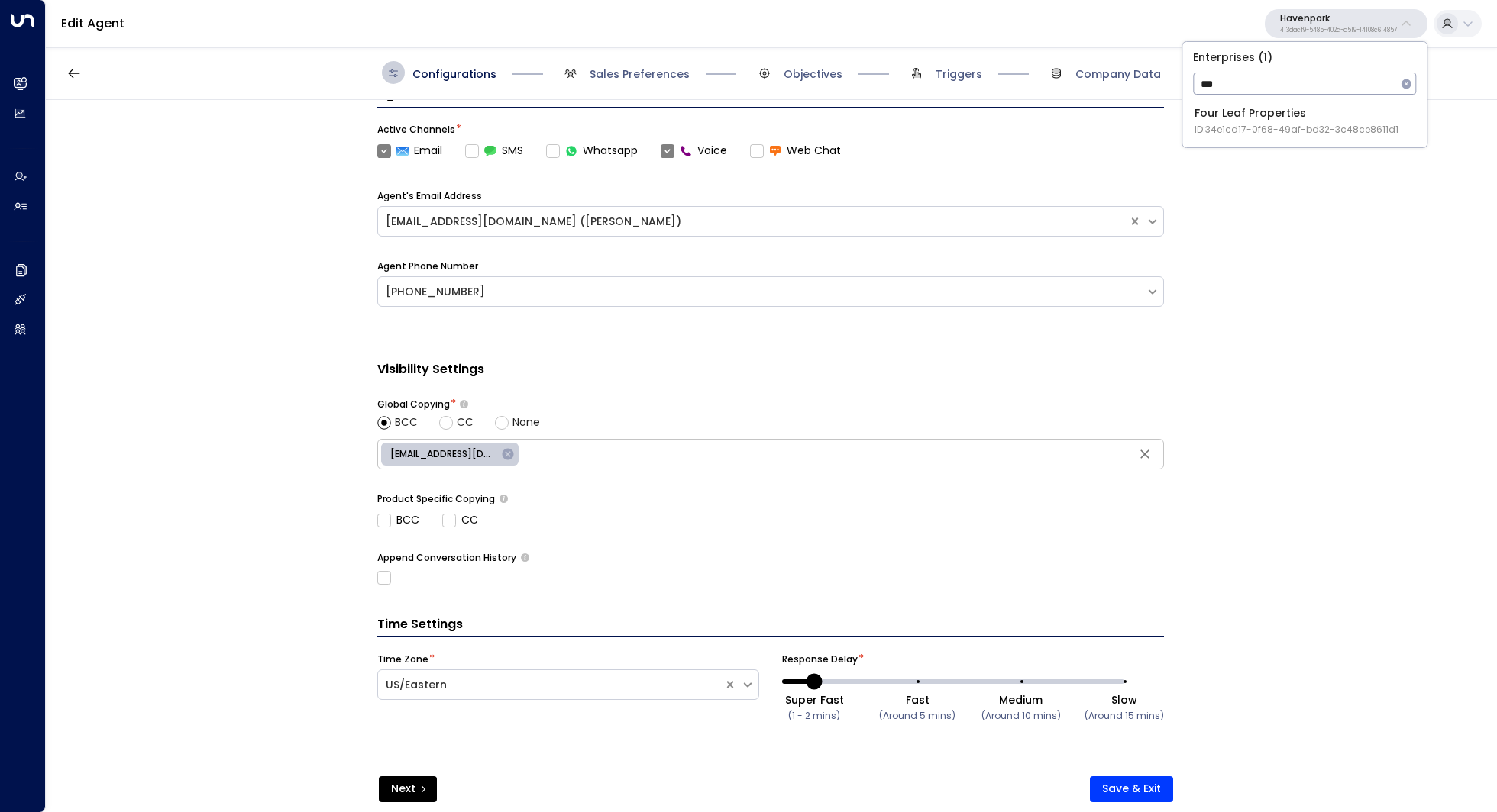
type input "****"
click at [1292, 339] on div "**********" at bounding box center [770, 438] width 1449 height 675
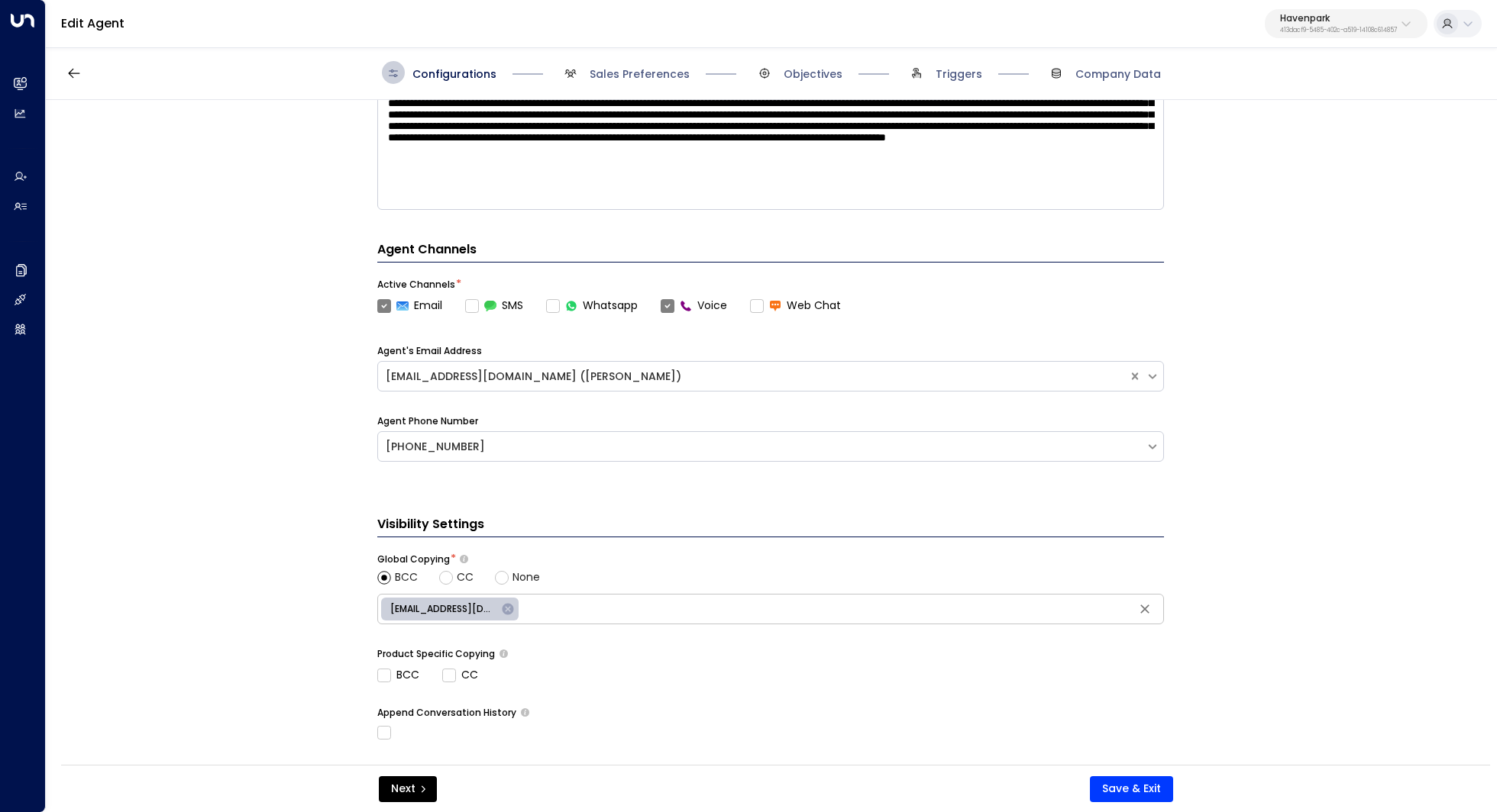
scroll to position [0, 0]
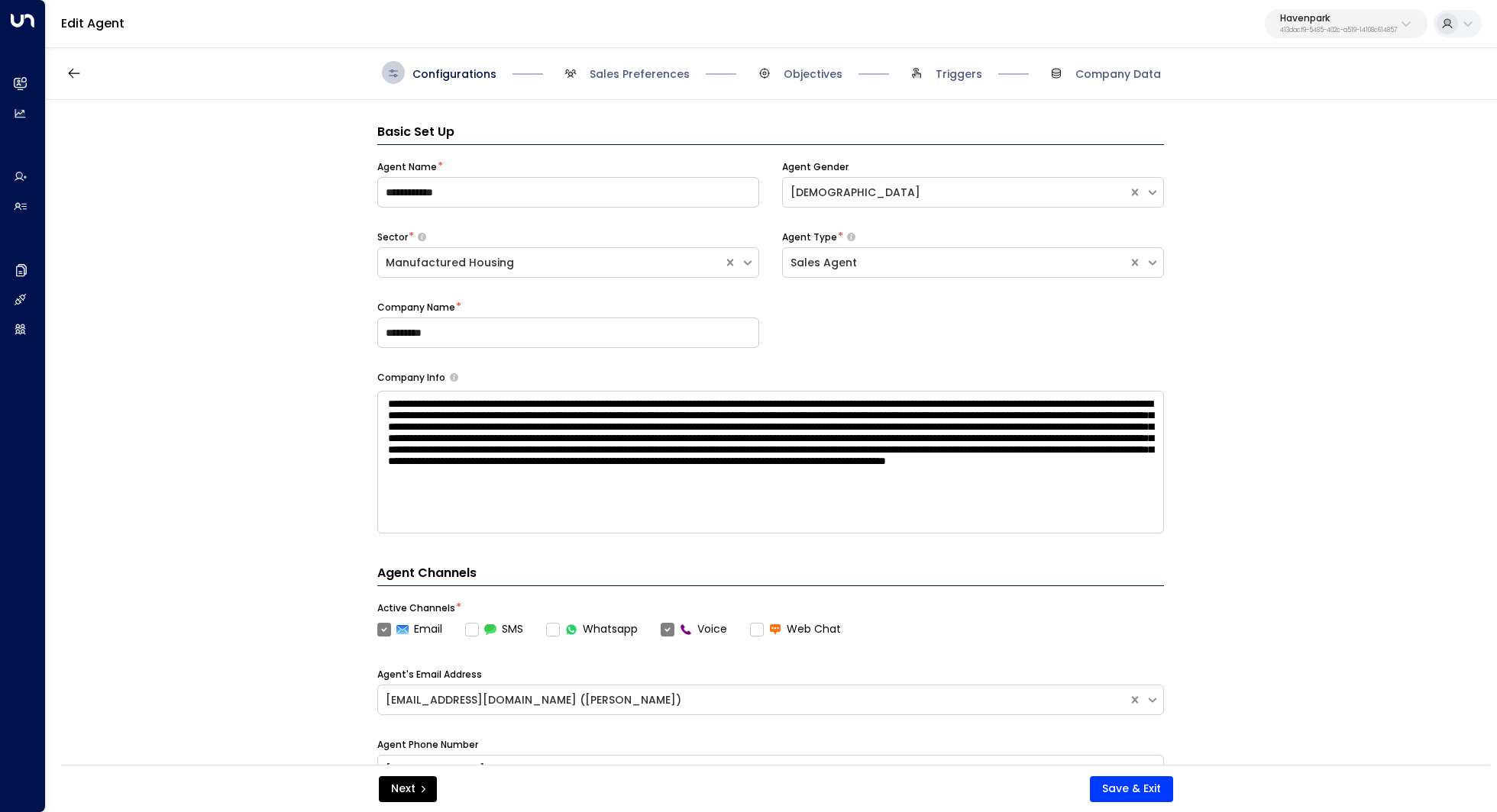
click at [1377, 222] on div "**********" at bounding box center [770, 438] width 1449 height 675
click at [1383, 25] on div "Havenpark 413dacf9-5485-402c-a519-14108c614857" at bounding box center [1338, 24] width 117 height 20
click at [1301, 91] on input "****" at bounding box center [1294, 83] width 203 height 29
type input "*"
type input "****"
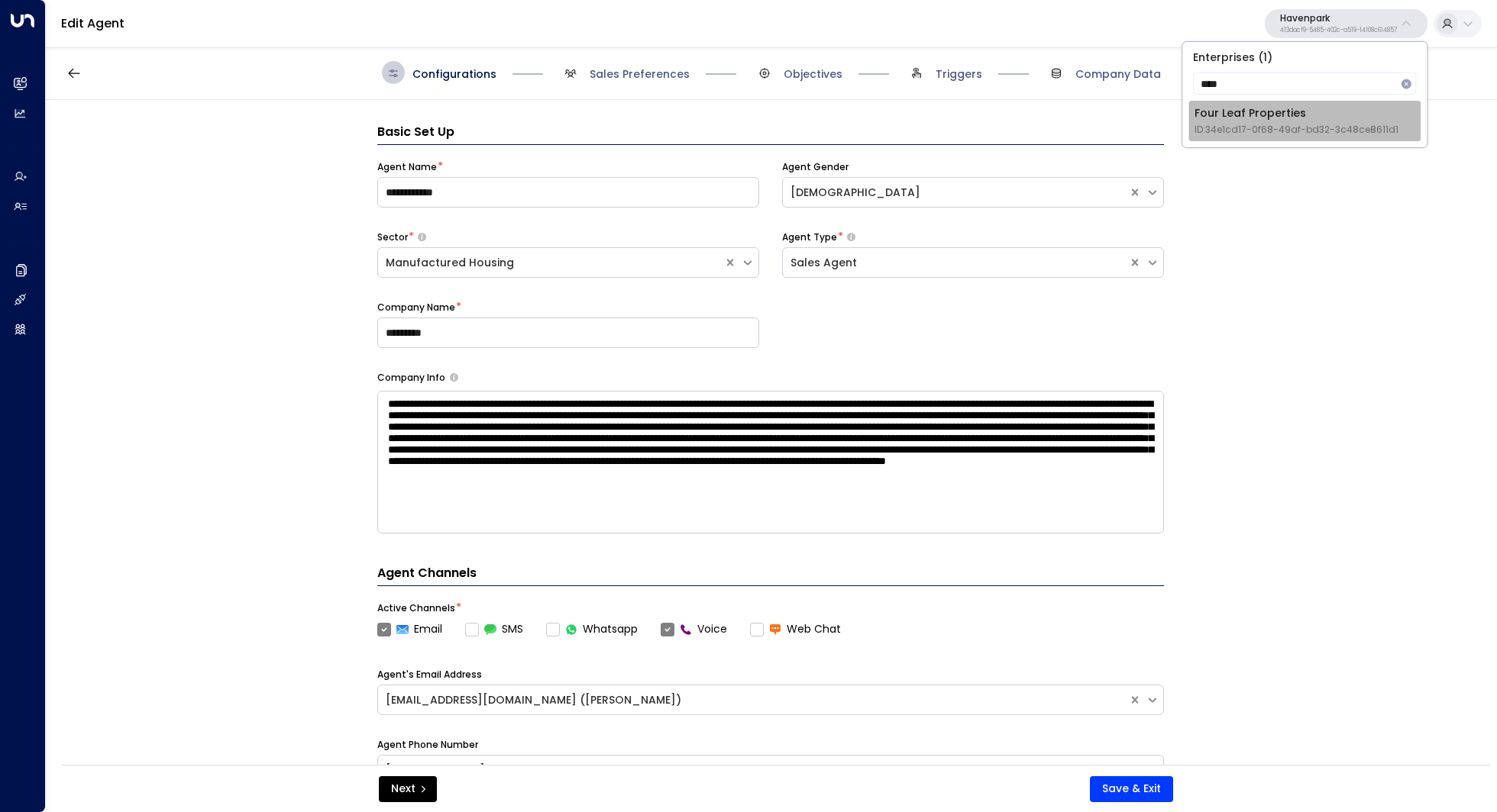
click at [1328, 120] on div "Four Leaf Properties ID: 34e1cd17-0f68-49af-bd32-3c48ce8611d1" at bounding box center [1296, 121] width 204 height 31
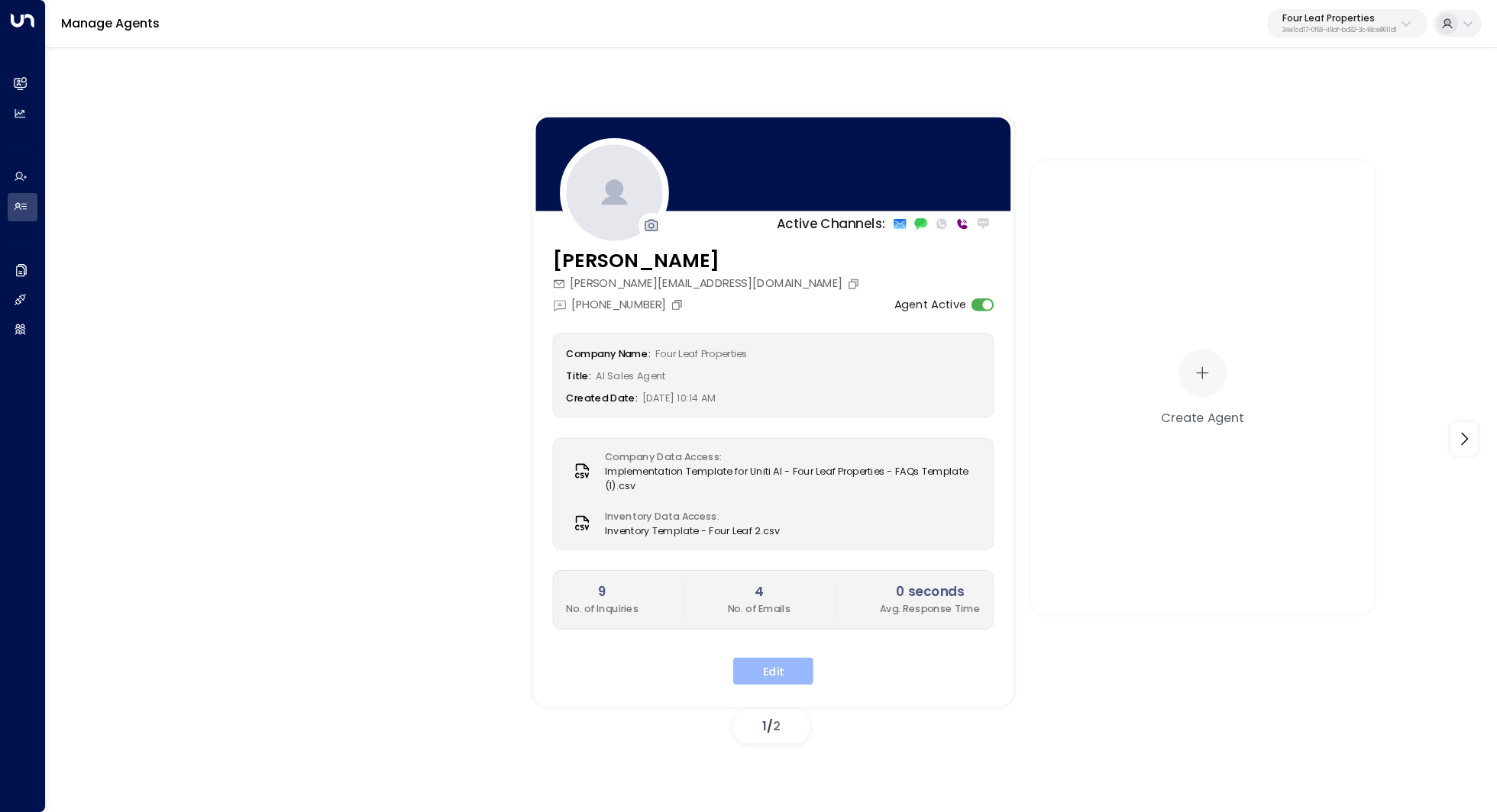
click at [774, 670] on button "Edit" at bounding box center [773, 671] width 80 height 28
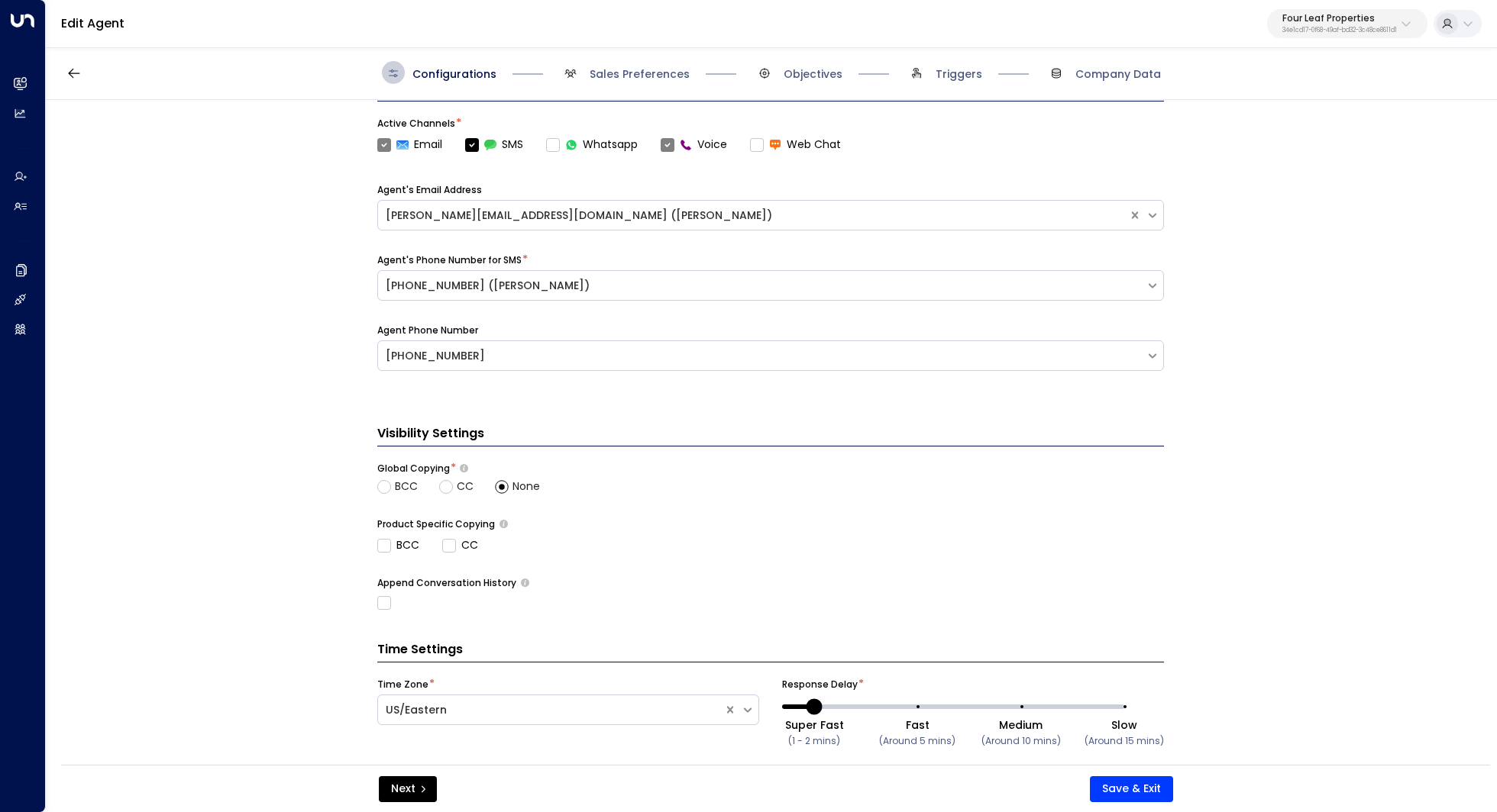
scroll to position [505, 0]
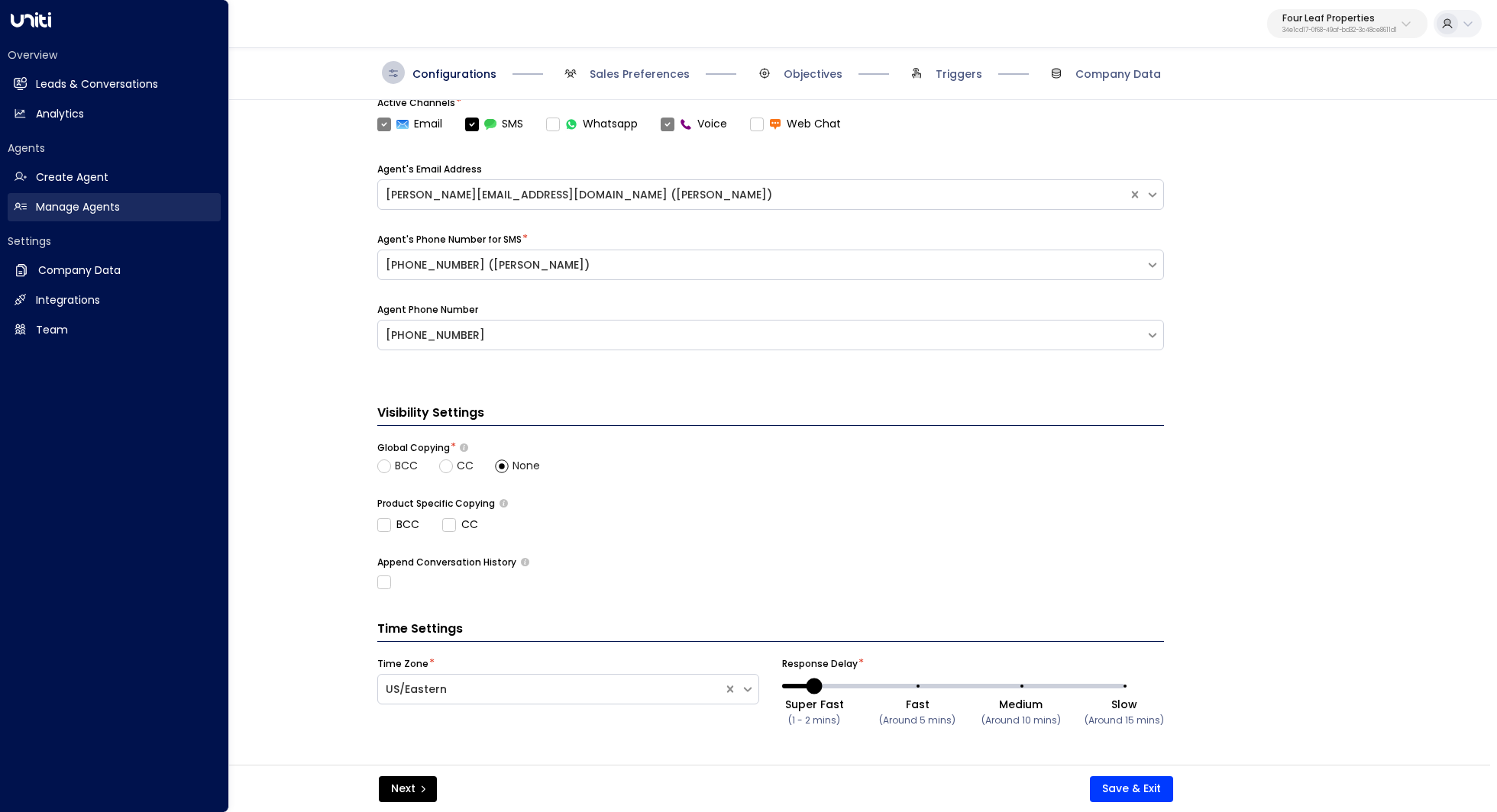
click at [79, 200] on h2 "Manage Agents" at bounding box center [78, 207] width 84 height 16
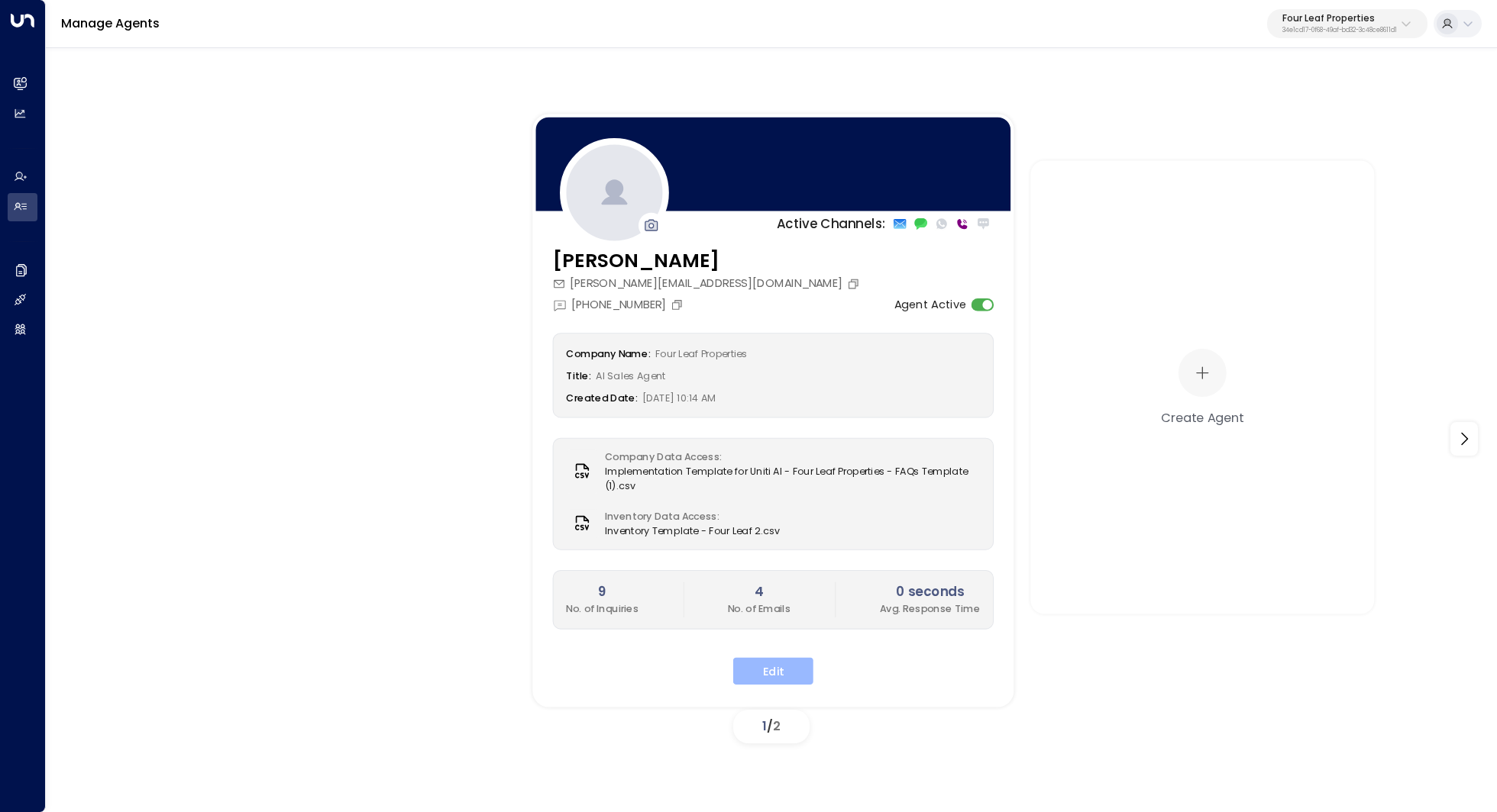
click at [776, 658] on button "Edit" at bounding box center [773, 671] width 80 height 28
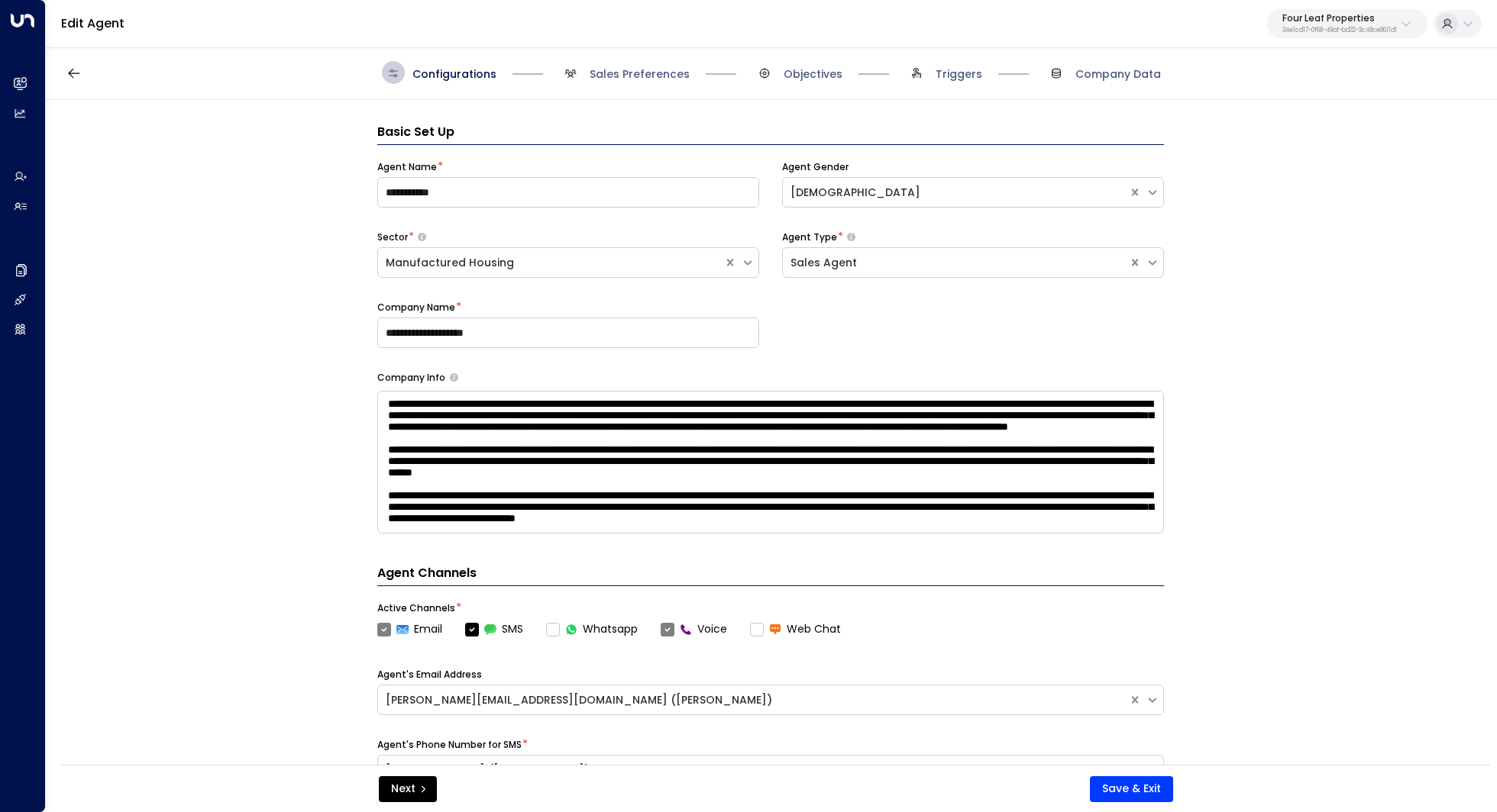
scroll to position [23, 0]
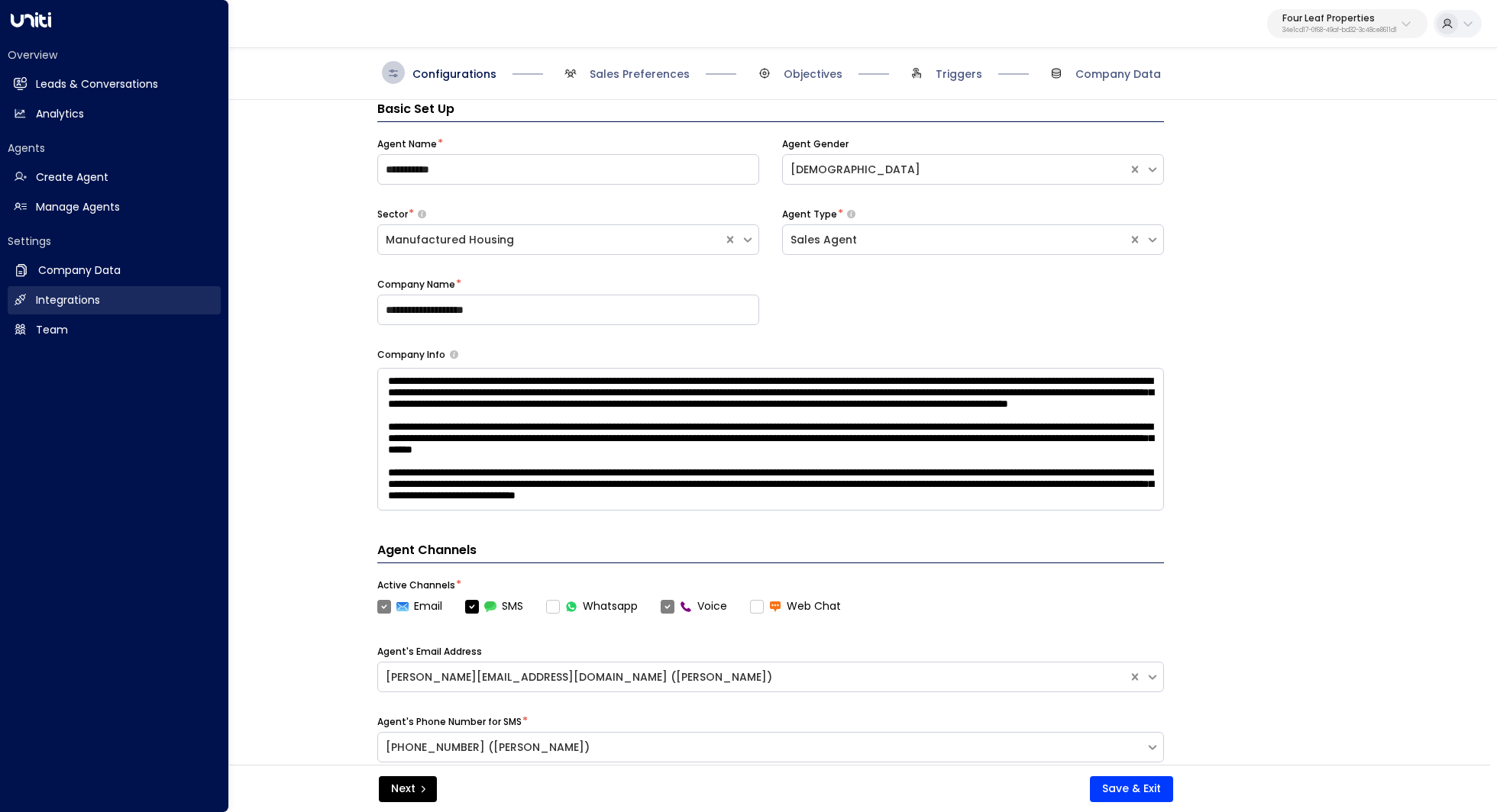
click at [70, 298] on h2 "Integrations" at bounding box center [68, 300] width 64 height 16
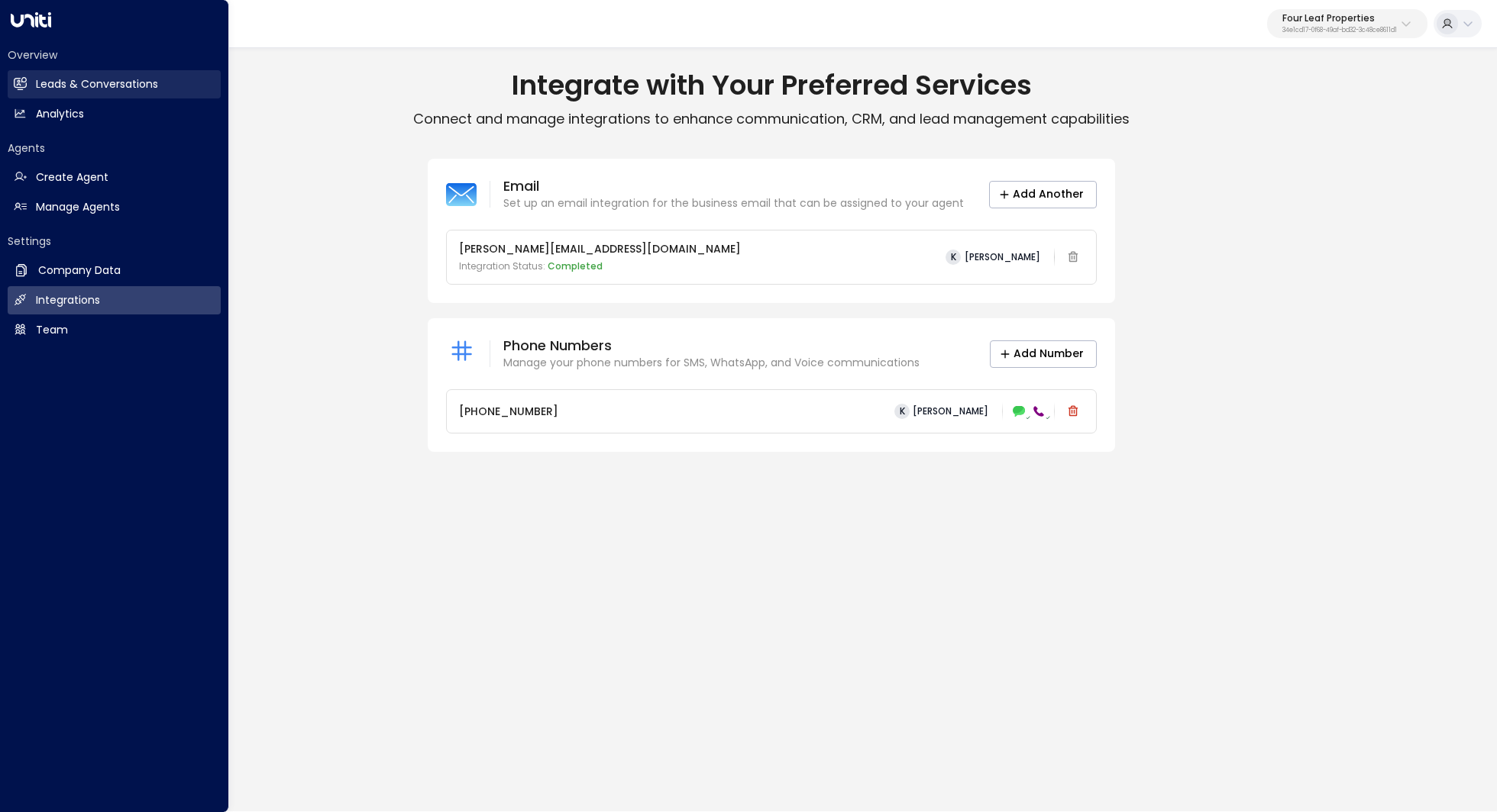
click at [149, 94] on link "Leads & Conversations Leads & Conversations" at bounding box center [114, 84] width 213 height 29
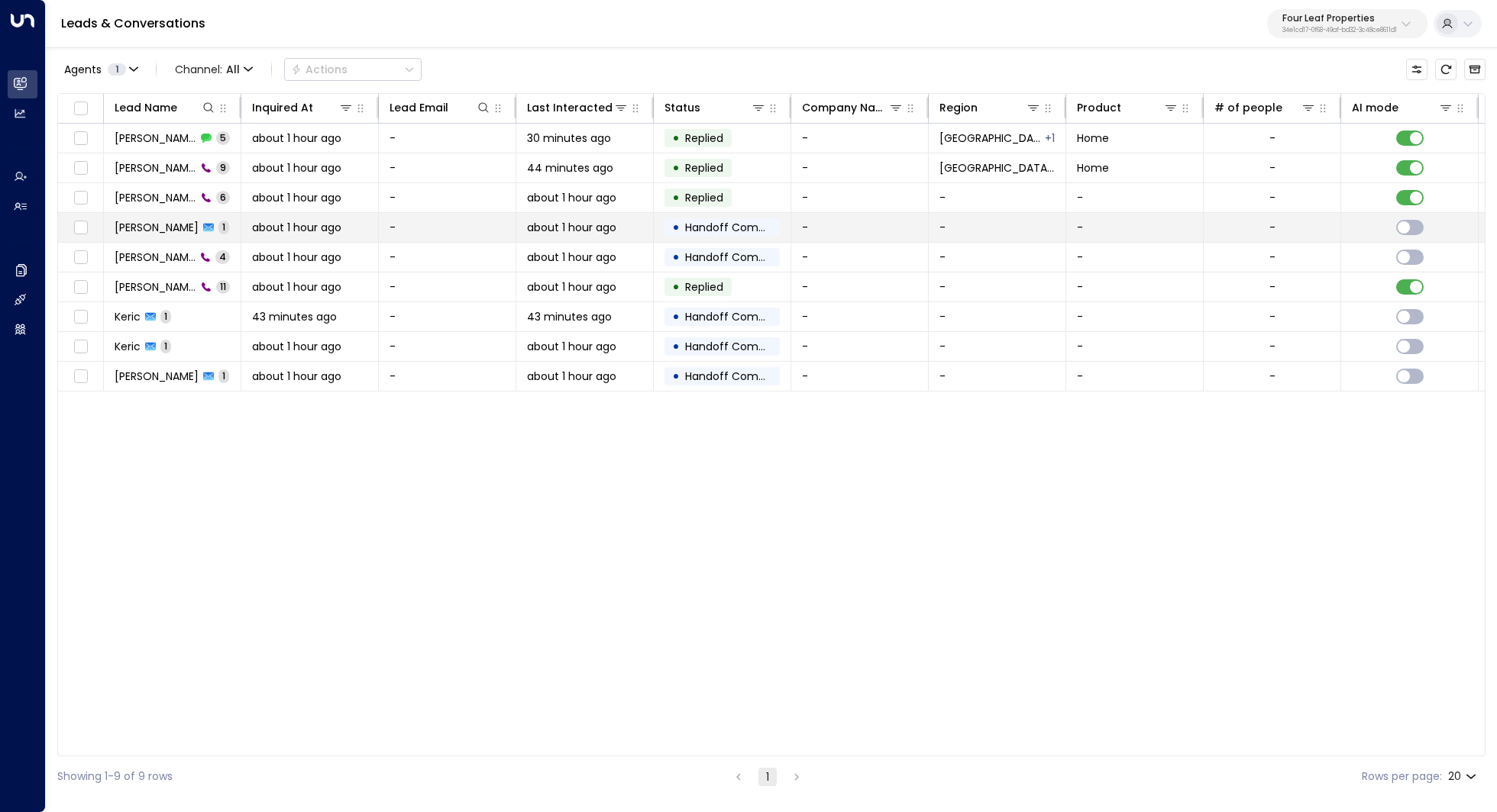
click at [174, 233] on span "Keric Knowles" at bounding box center [157, 228] width 84 height 15
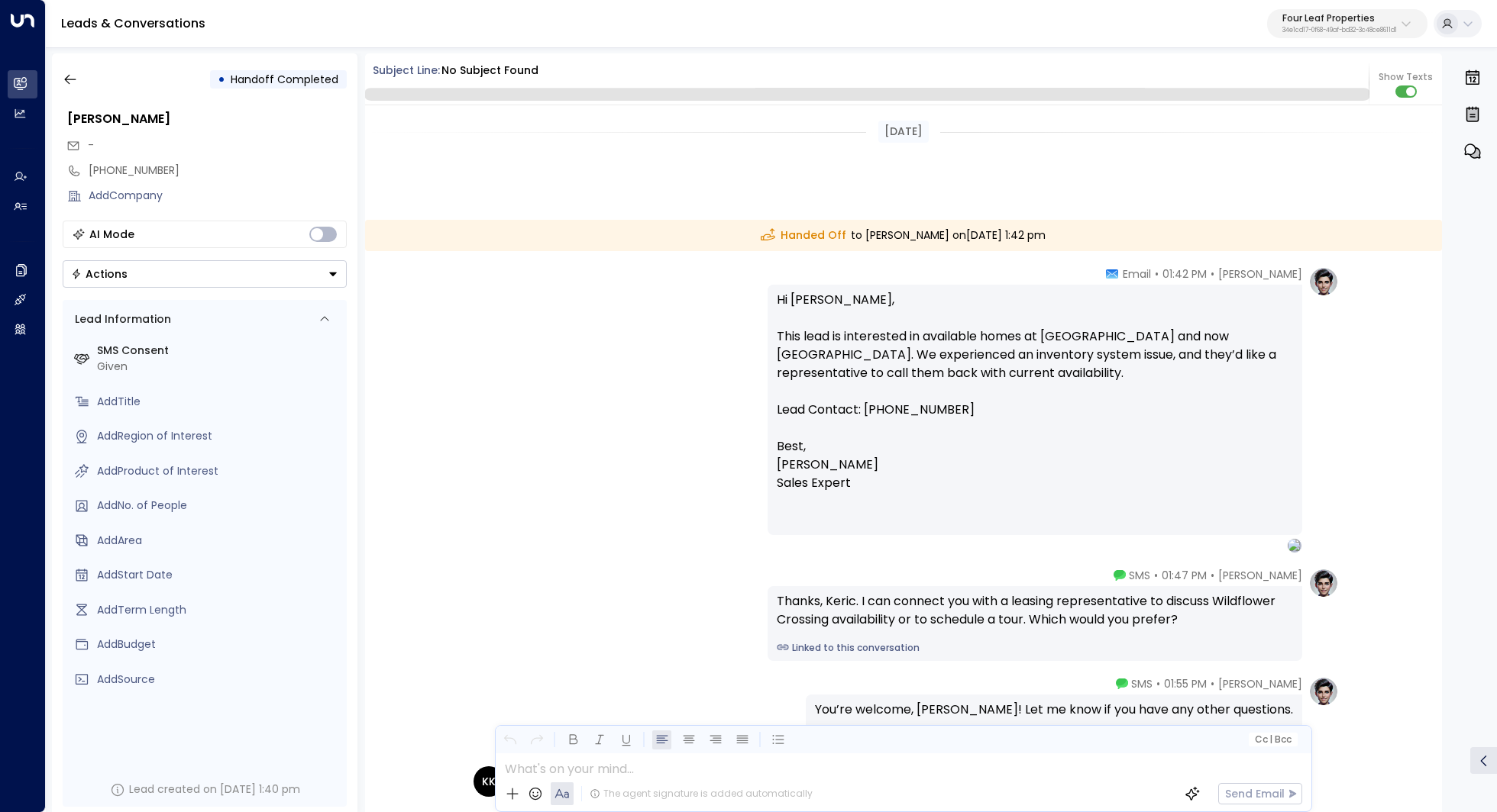
scroll to position [238, 0]
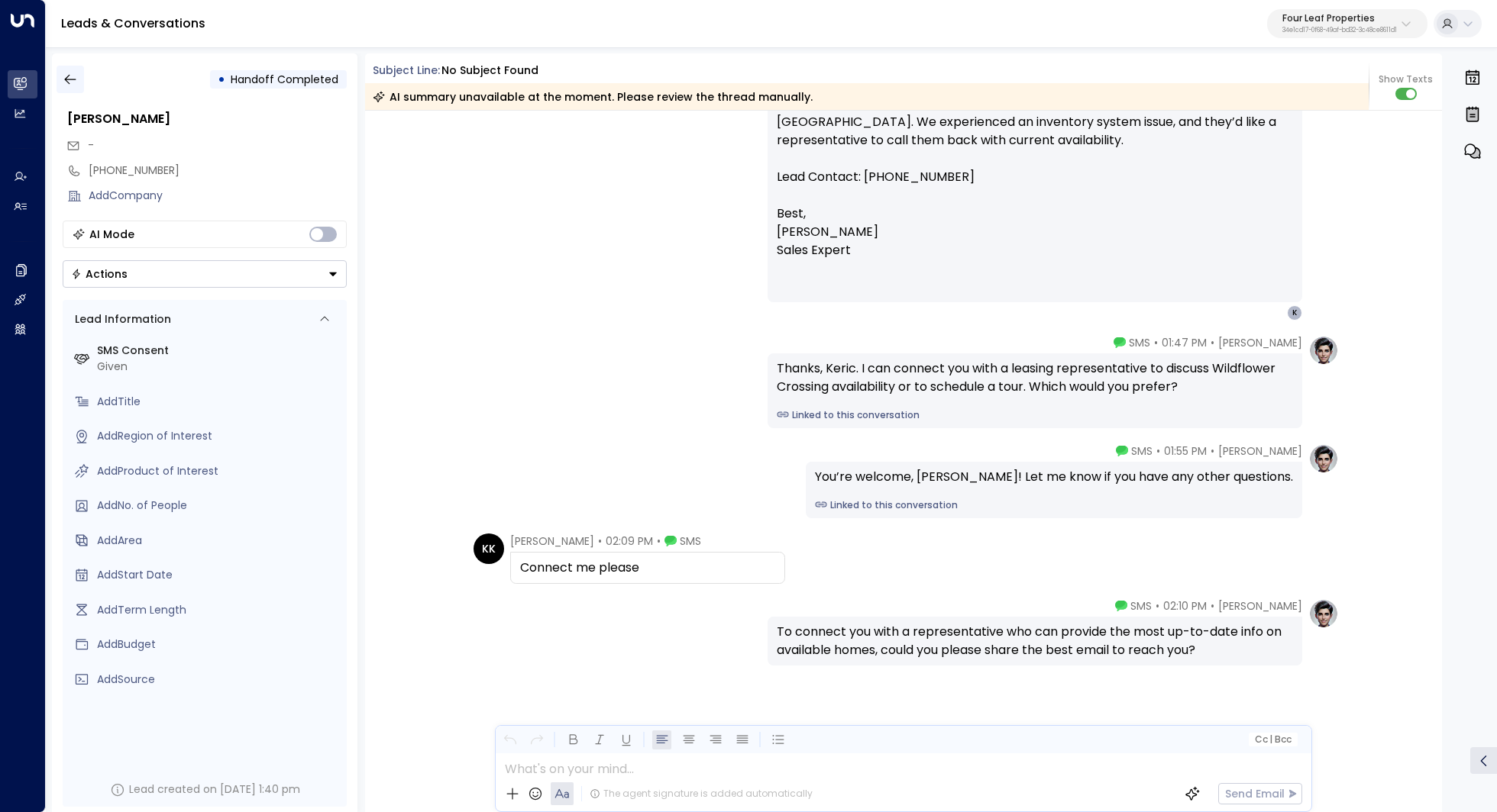
click at [73, 78] on icon "button" at bounding box center [70, 80] width 12 height 10
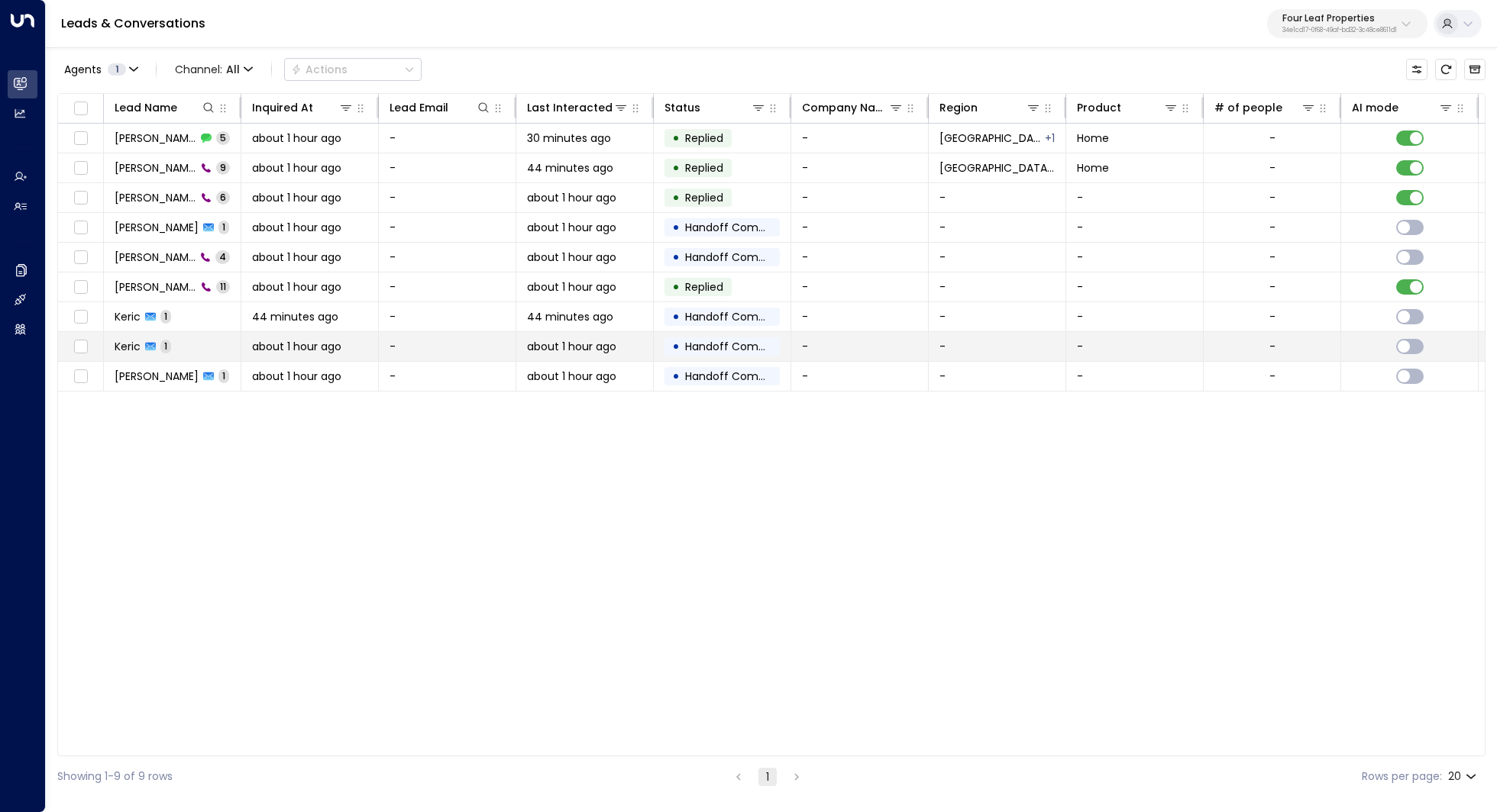
click at [136, 351] on span "Keric" at bounding box center [127, 347] width 26 height 15
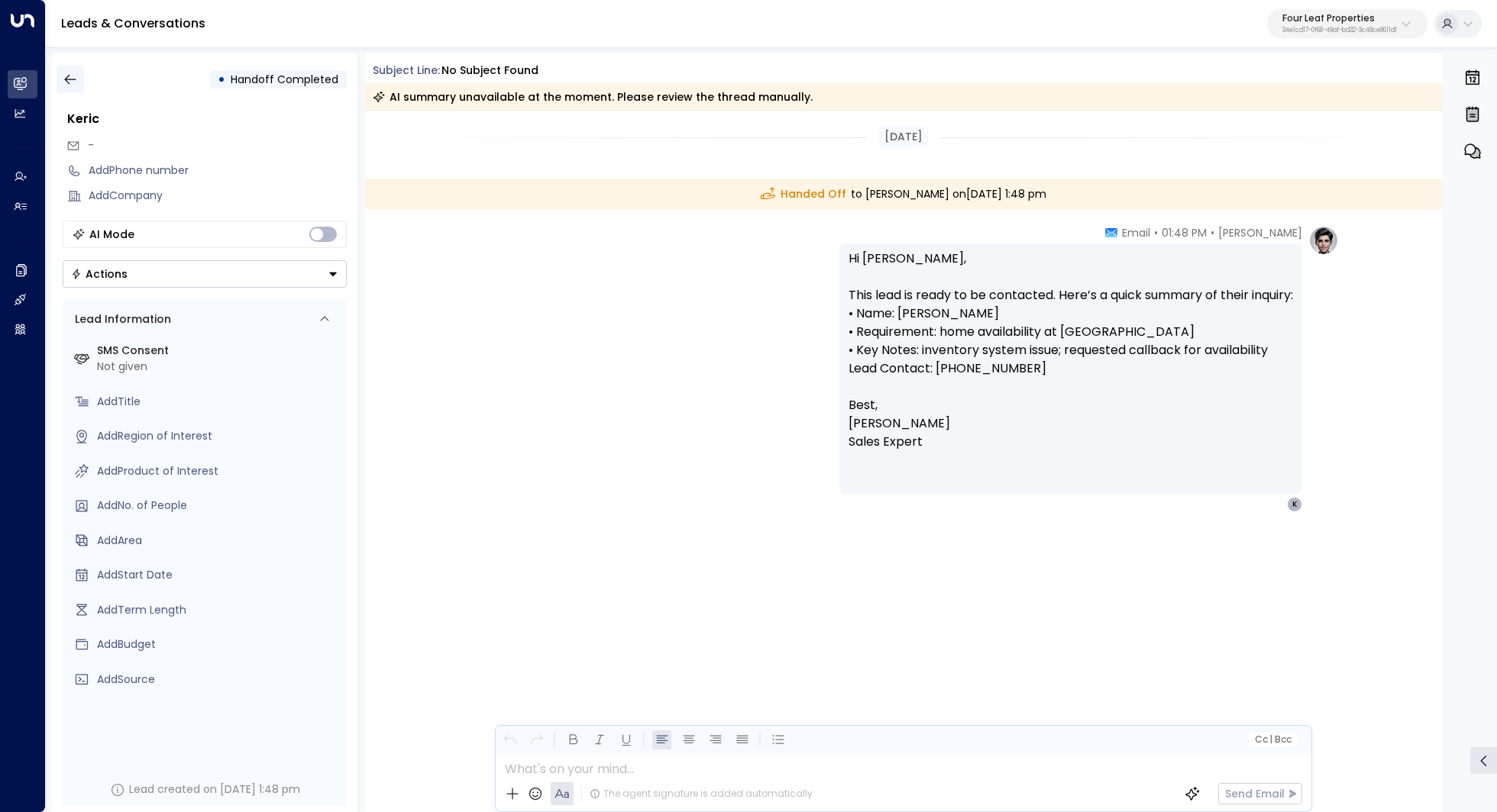
click at [76, 77] on icon "button" at bounding box center [70, 79] width 15 height 15
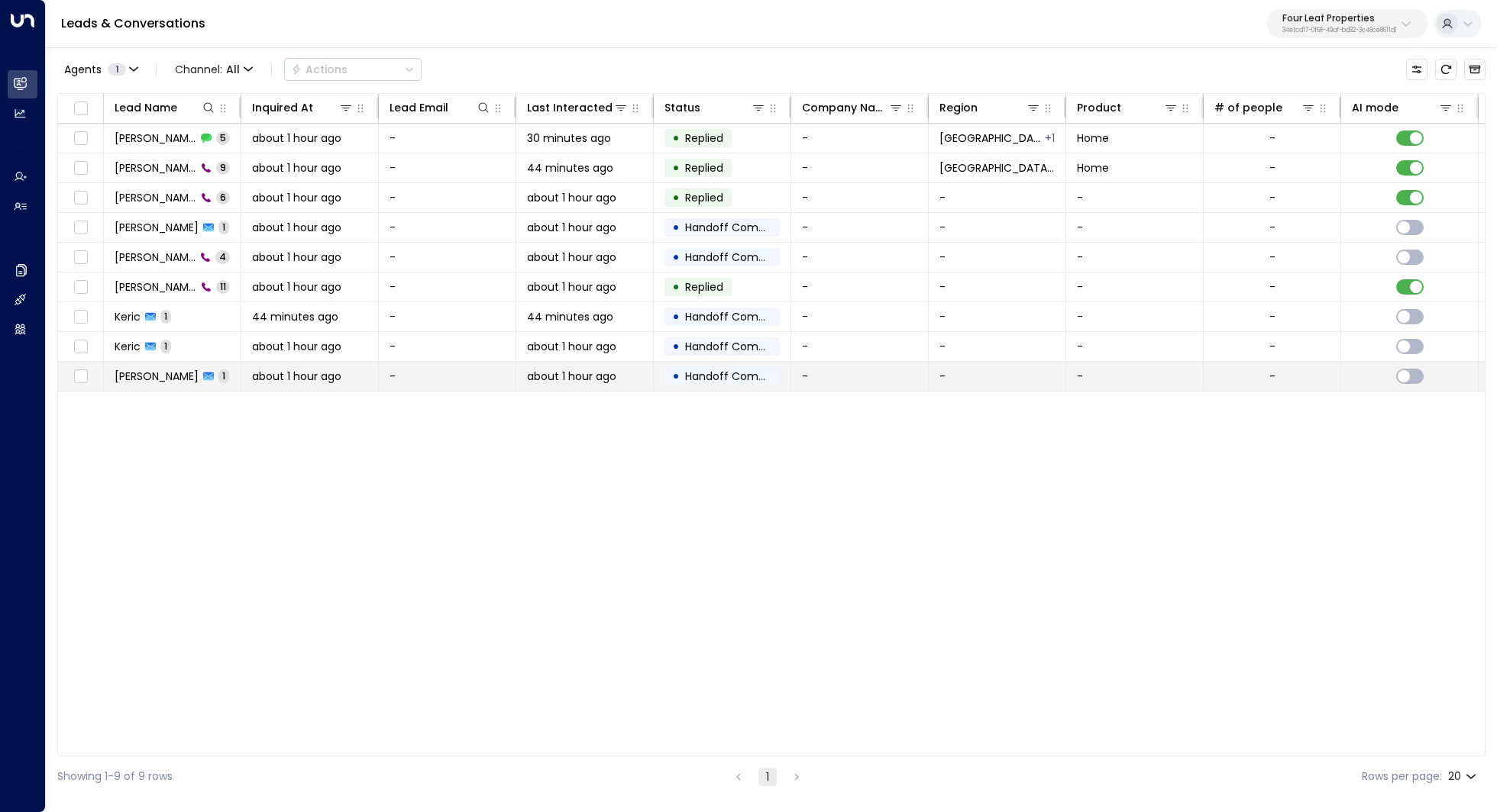
click at [137, 380] on span "John Doe" at bounding box center [157, 376] width 84 height 15
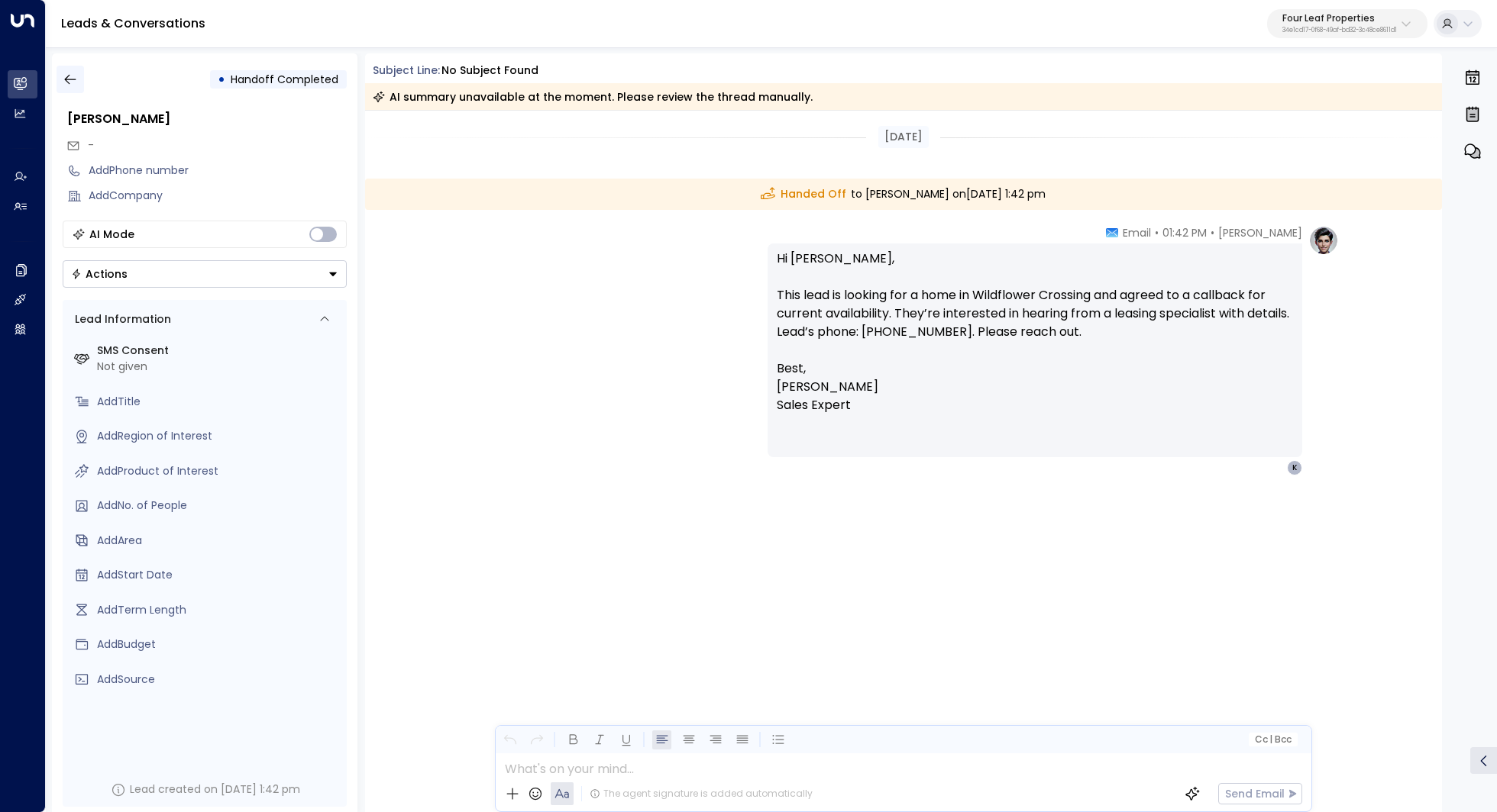
click at [78, 76] on button "button" at bounding box center [70, 79] width 28 height 28
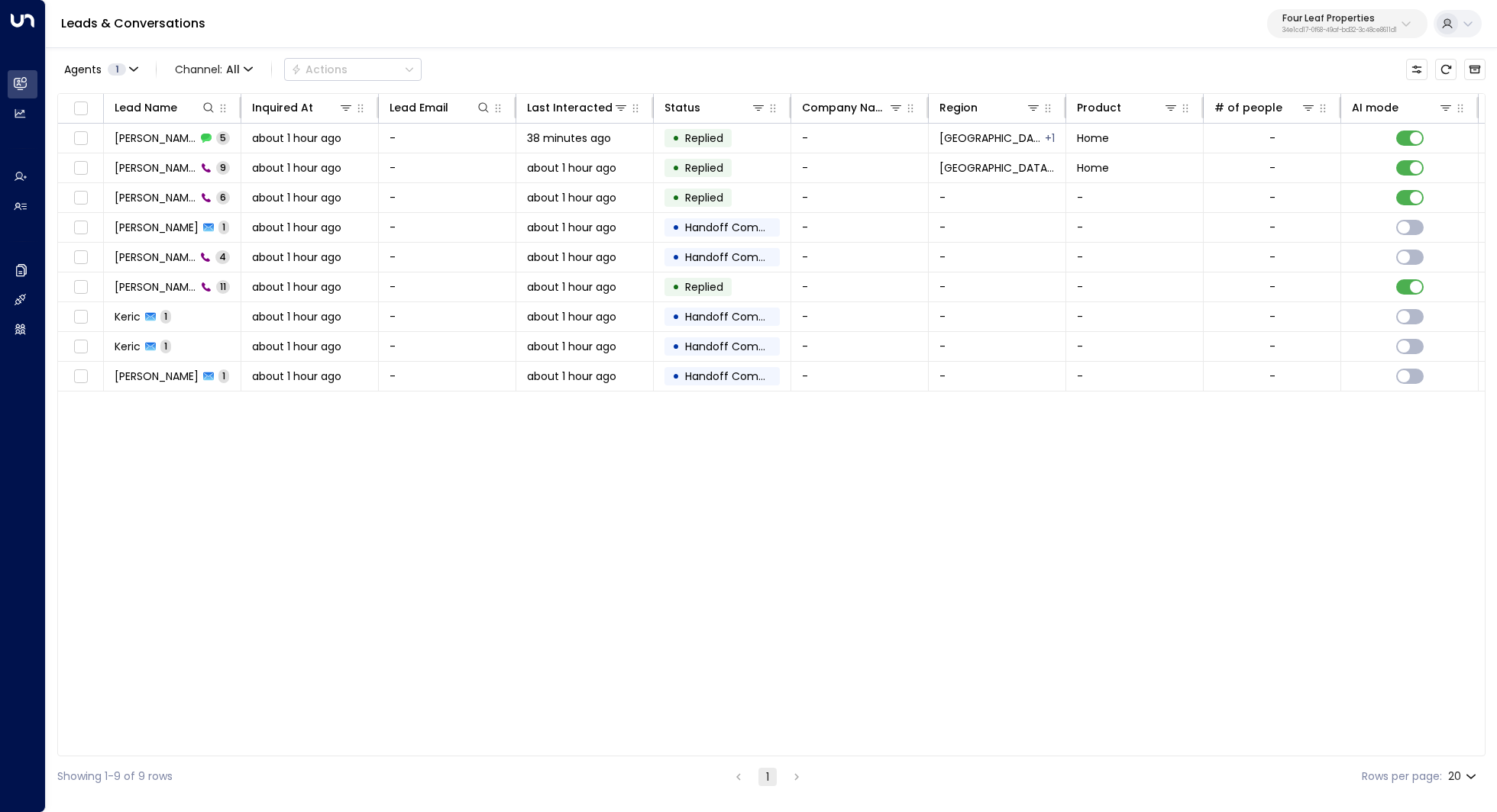
click at [1328, 28] on p "34e1cd17-0f68-49af-bd32-3c48ce8611d1" at bounding box center [1339, 30] width 115 height 6
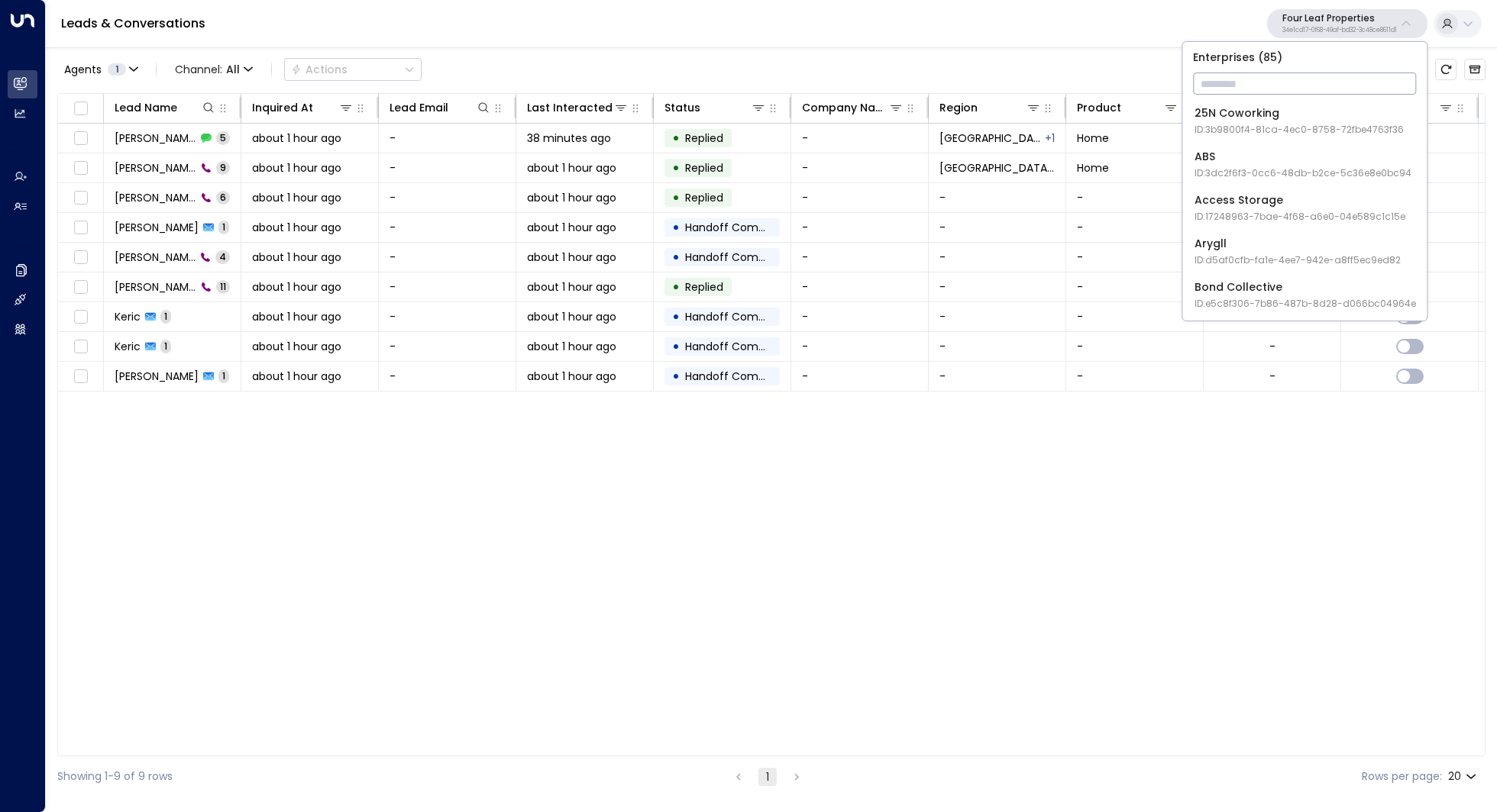
click at [1215, 86] on input "text" at bounding box center [1304, 83] width 223 height 29
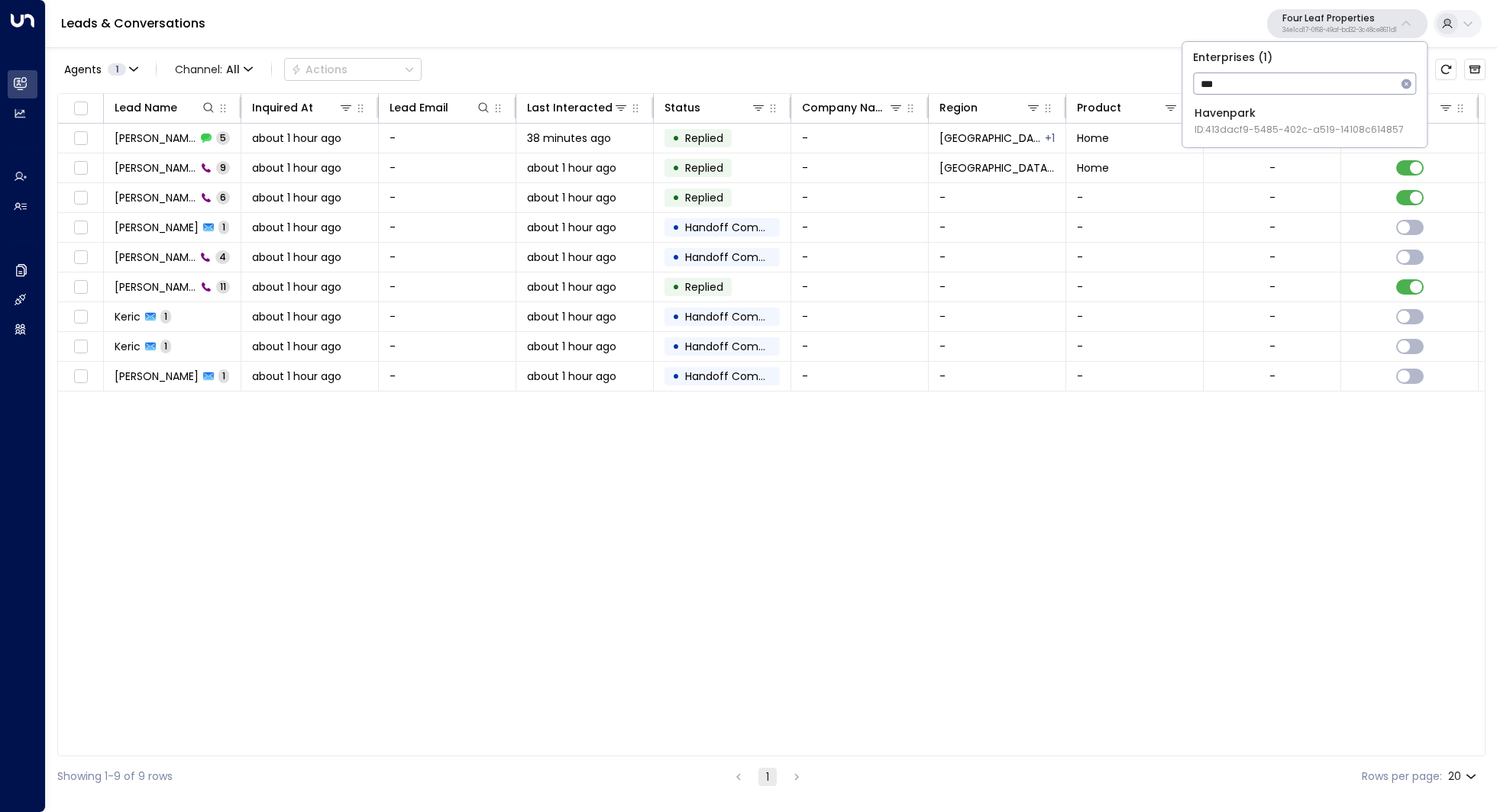
type input "***"
click at [1232, 137] on li "Havenpark ID: 413dacf9-5485-402c-a519-14108c614857" at bounding box center [1304, 121] width 232 height 40
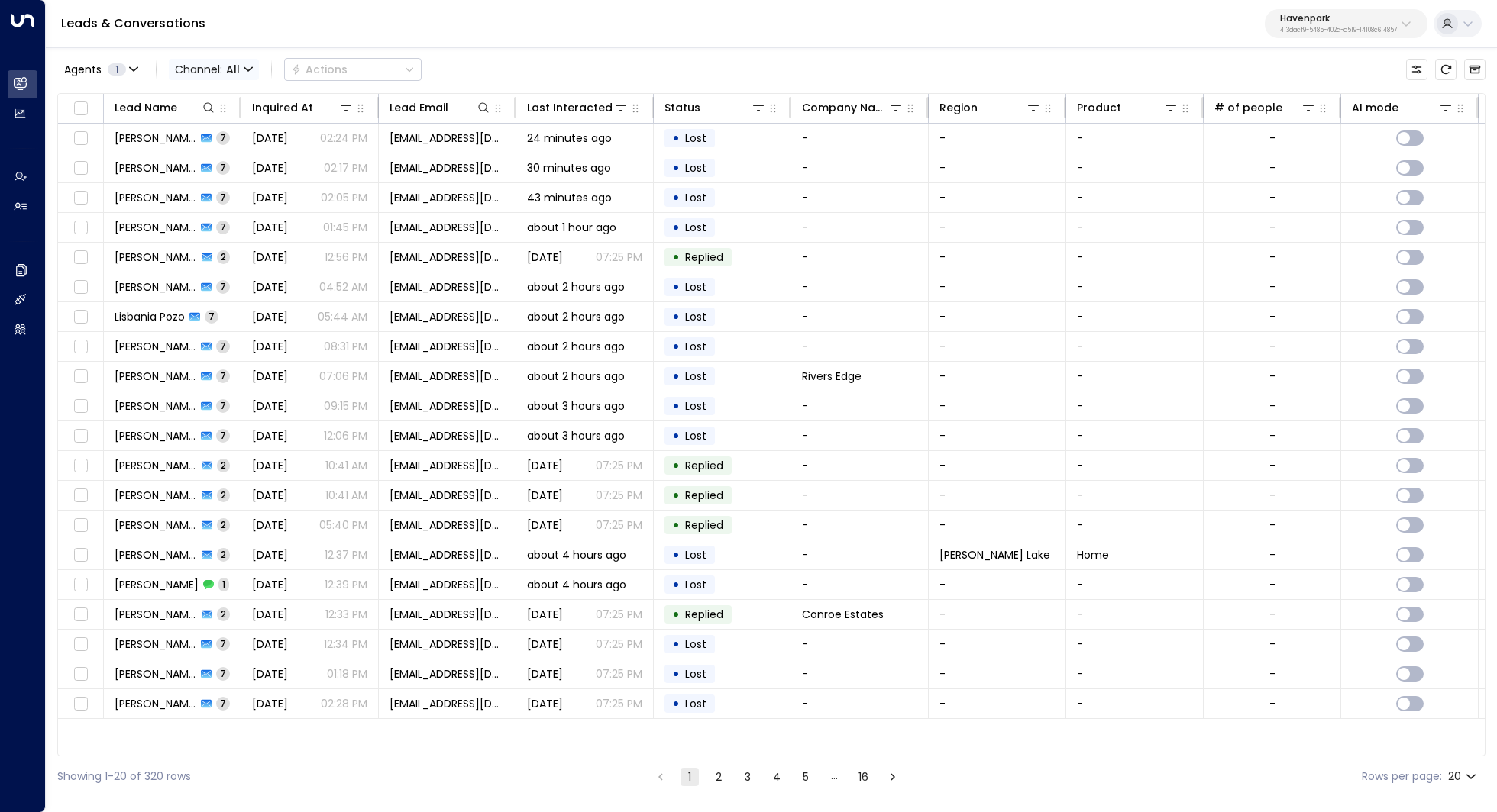
click at [233, 77] on span "Channel: All" at bounding box center [213, 69] width 90 height 21
click at [158, 70] on div at bounding box center [748, 406] width 1497 height 812
click at [212, 105] on icon at bounding box center [208, 107] width 12 height 12
type input "****"
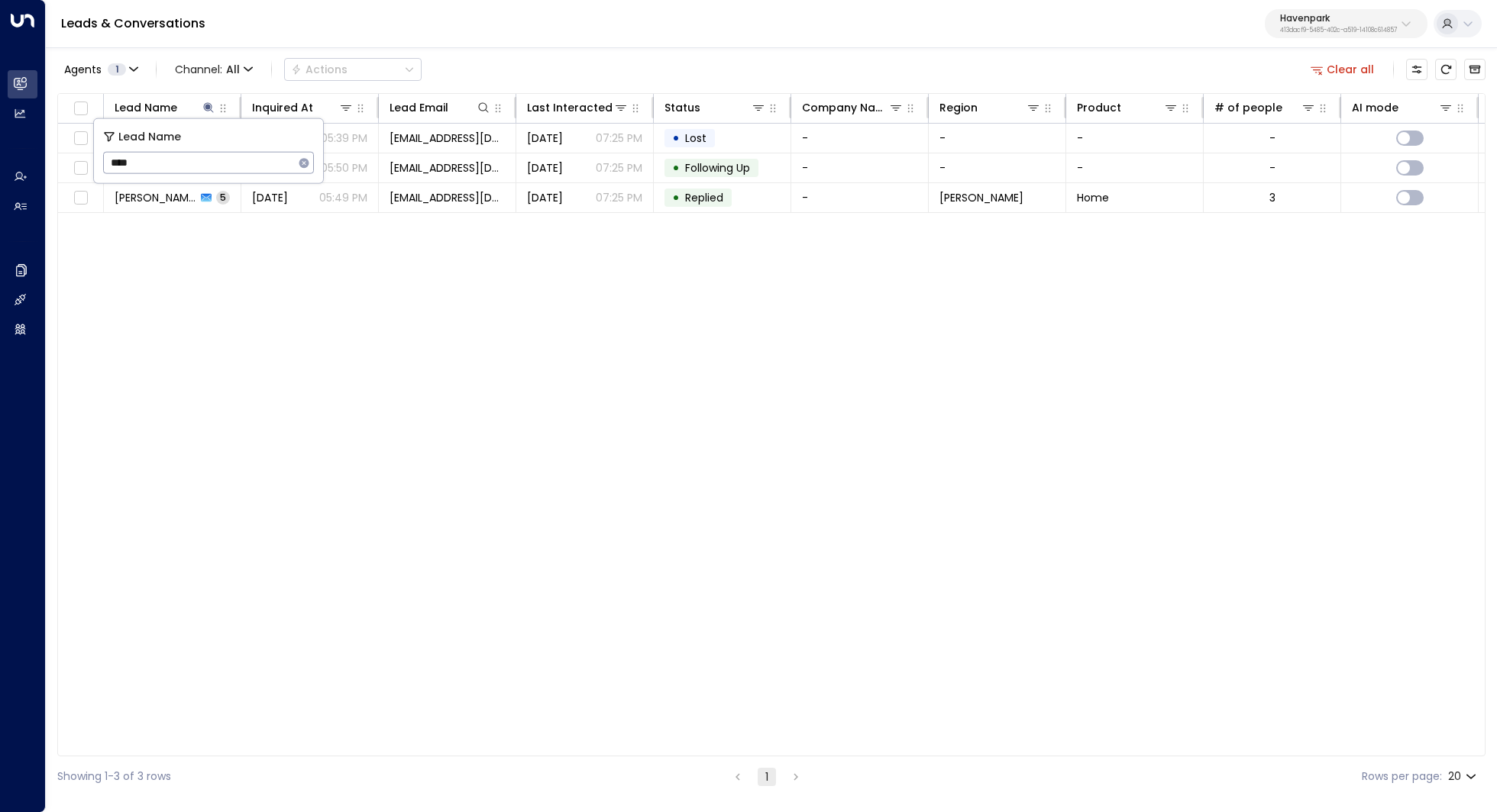
click at [190, 306] on div "Lead Name Inquired At Lead Email Last Interacted Status Company Name Region Pro…" at bounding box center [771, 424] width 1428 height 664
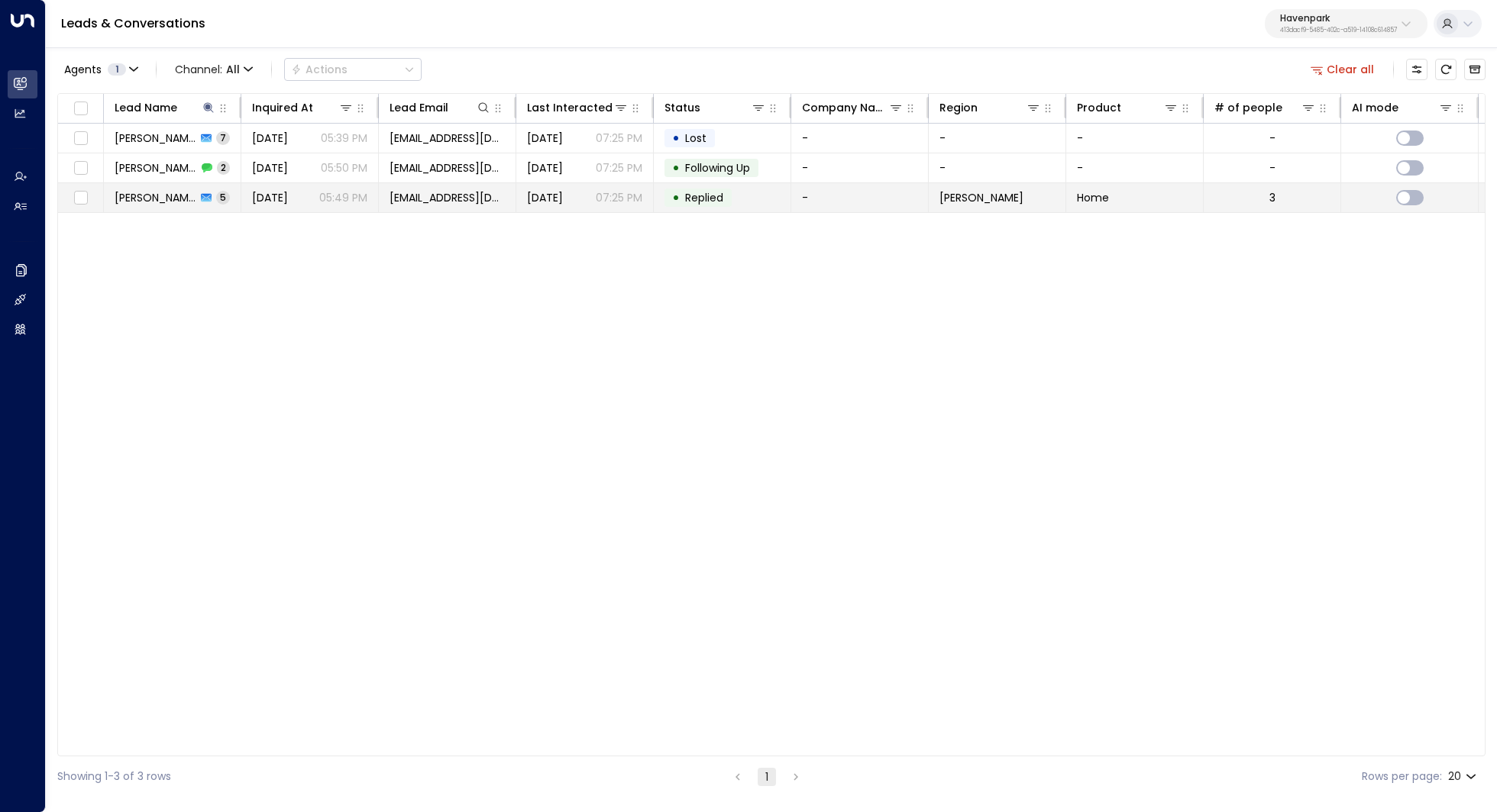
click at [154, 207] on td "Nick Robinson 5" at bounding box center [172, 197] width 137 height 29
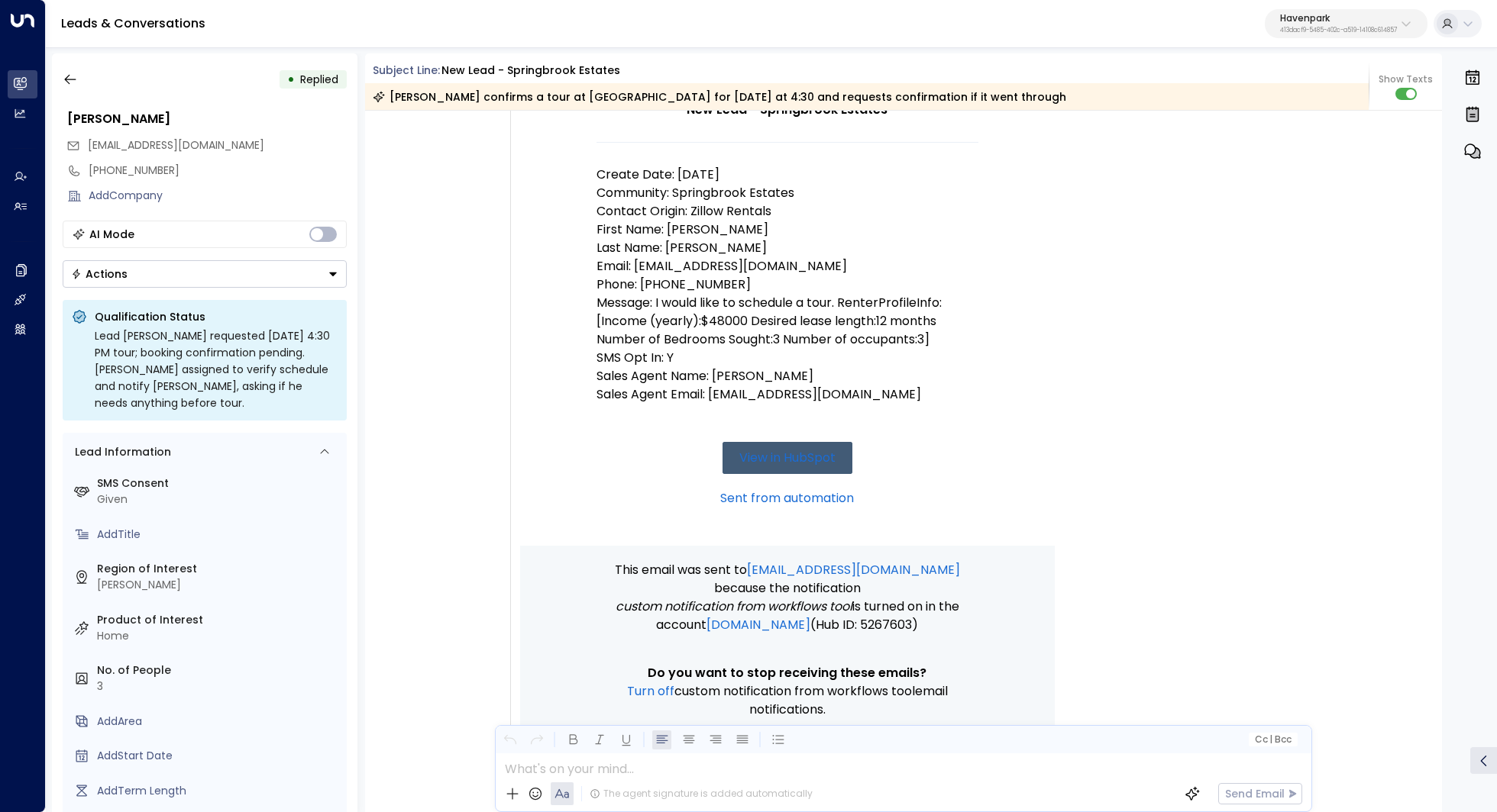
scroll to position [93, 0]
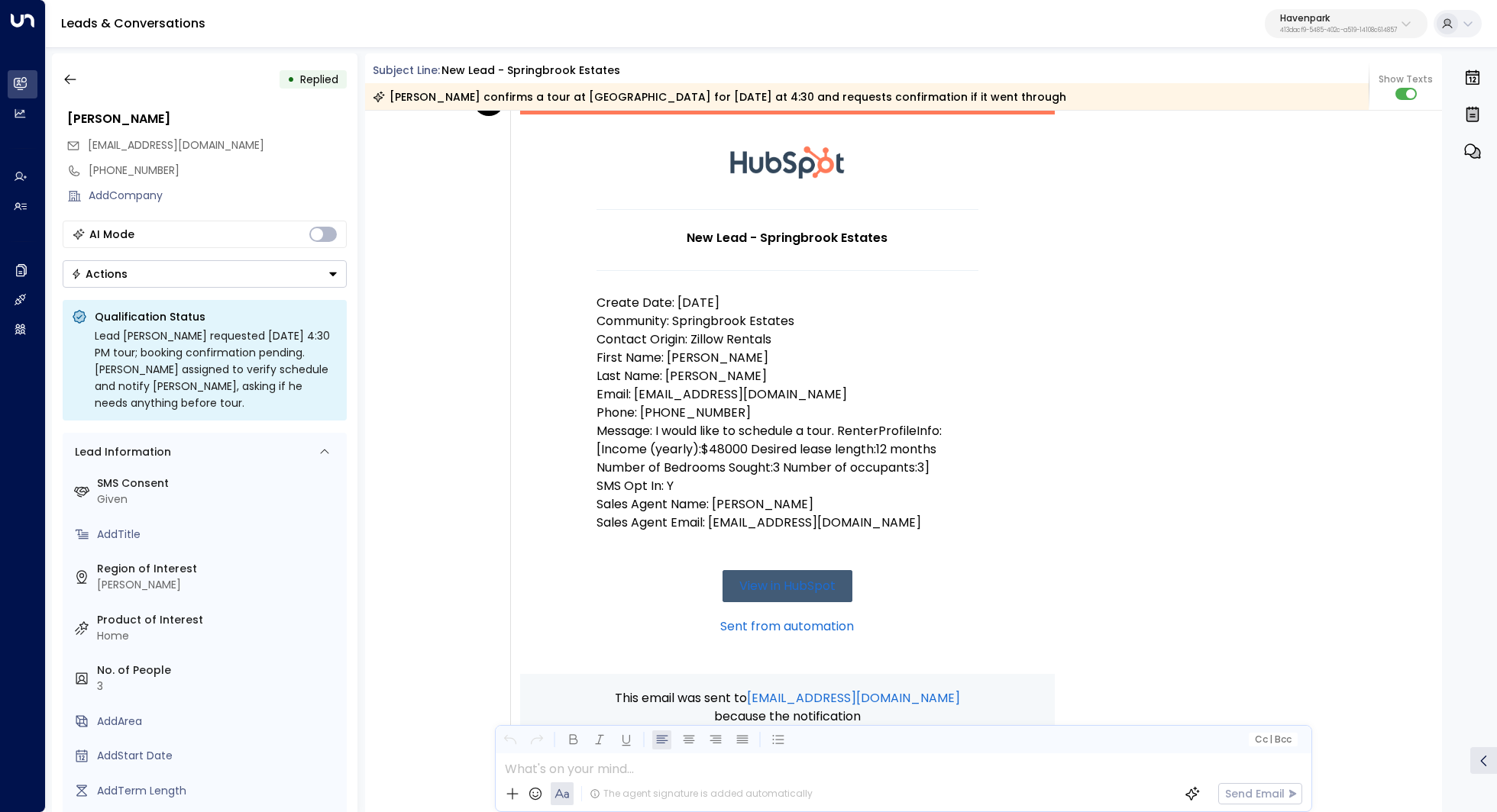
click at [698, 379] on p "Last Name: Robinson" at bounding box center [787, 377] width 382 height 19
copy p "Robinson"
click at [68, 87] on button "button" at bounding box center [70, 79] width 28 height 28
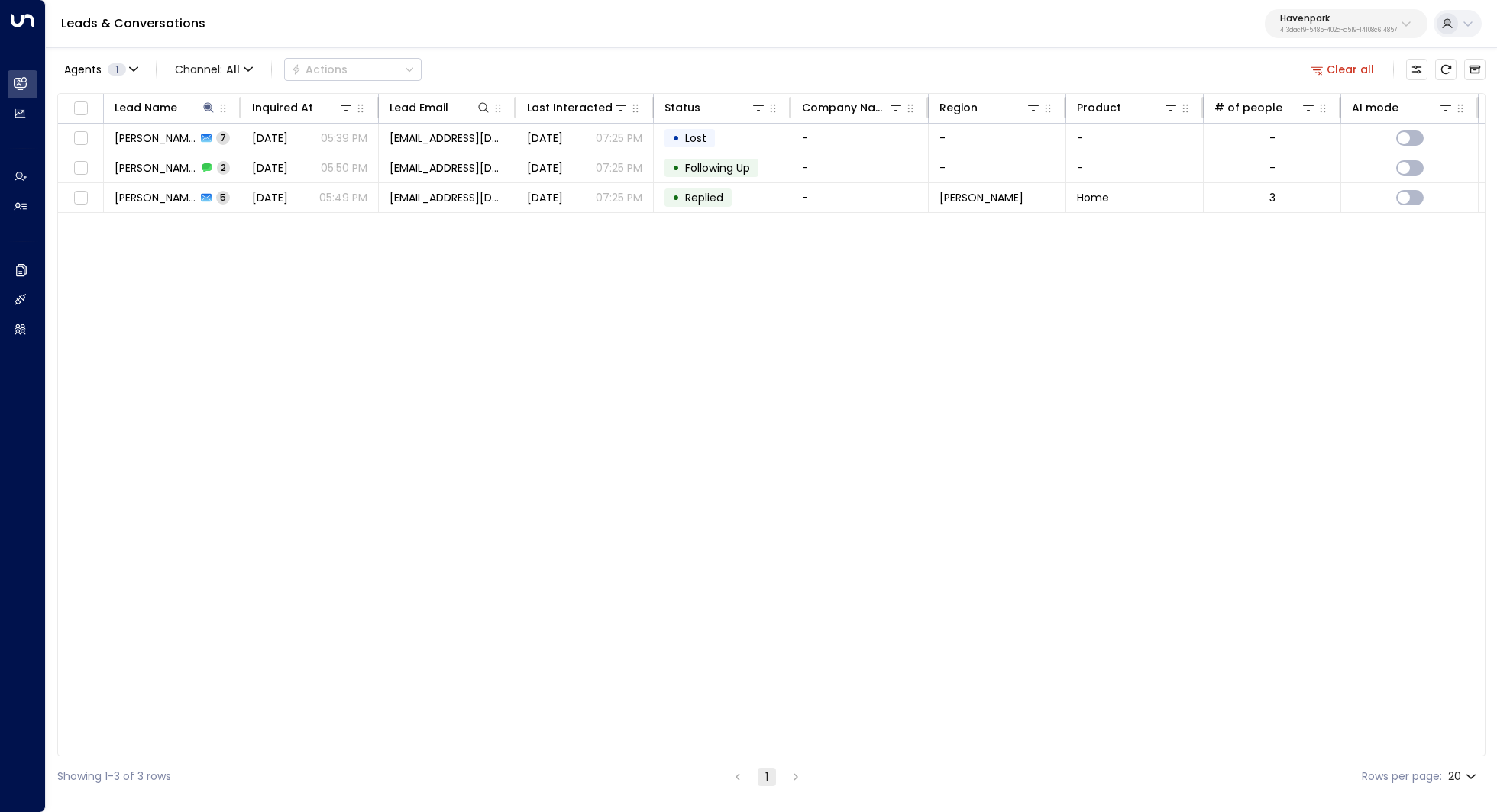
click at [1357, 58] on div "Clear all" at bounding box center [1394, 69] width 181 height 30
click at [1352, 61] on button "Clear all" at bounding box center [1342, 69] width 77 height 21
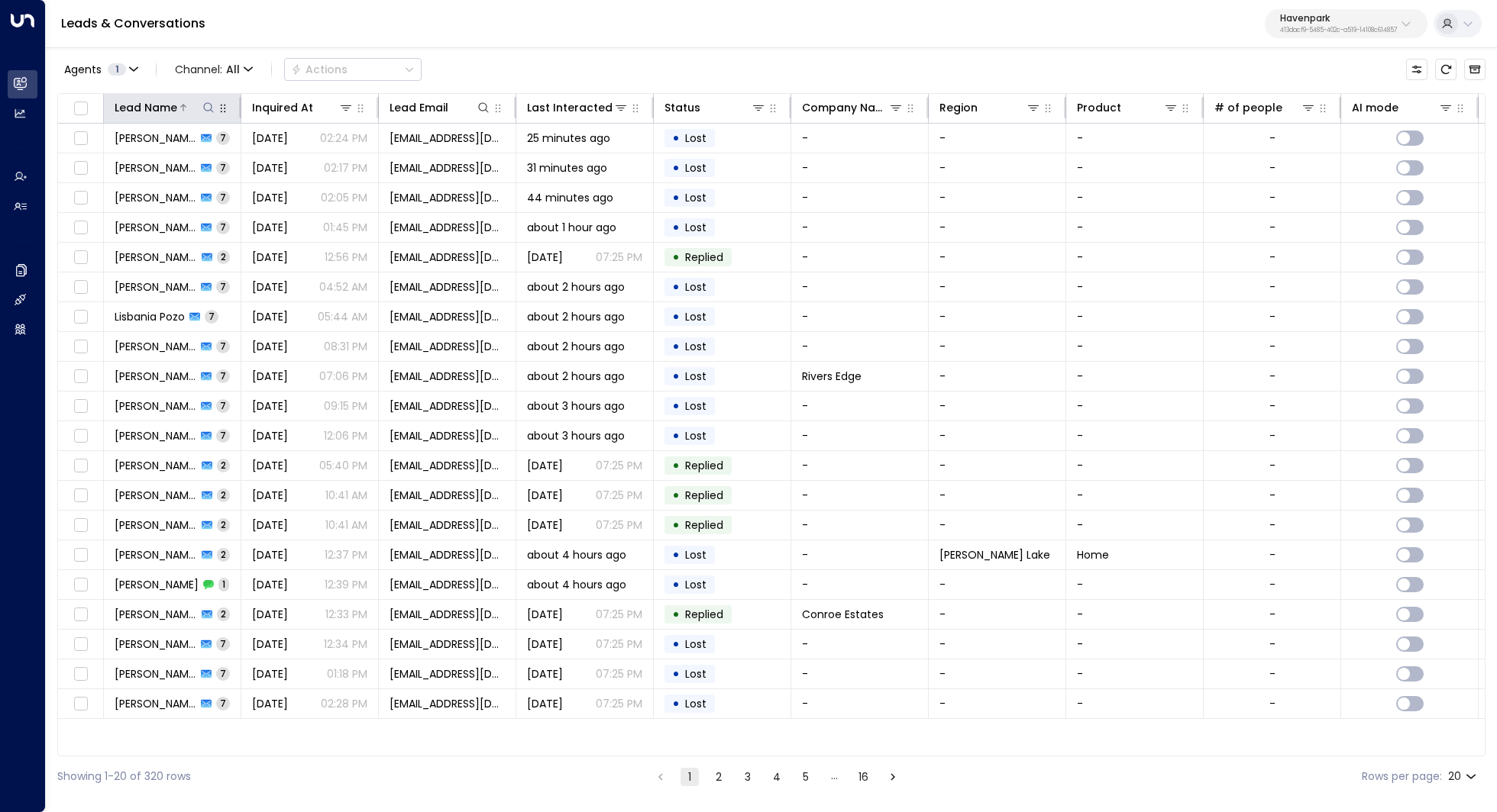
click at [210, 109] on icon at bounding box center [208, 107] width 12 height 12
type input "********"
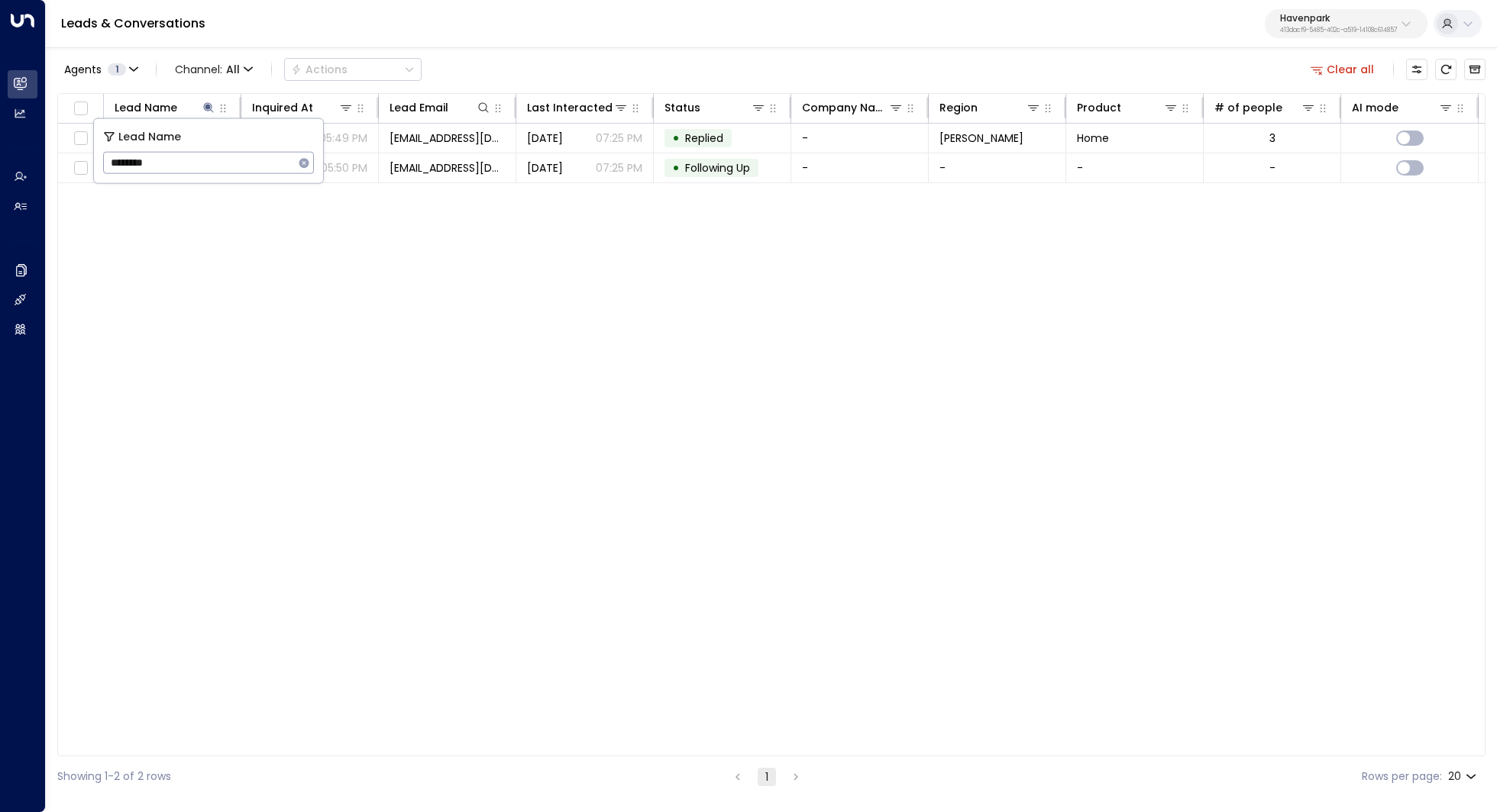
click at [358, 48] on div "Agents 1 Channel: All Actions Clear all Lead Name Inquired At Lead Email Last I…" at bounding box center [771, 421] width 1428 height 751
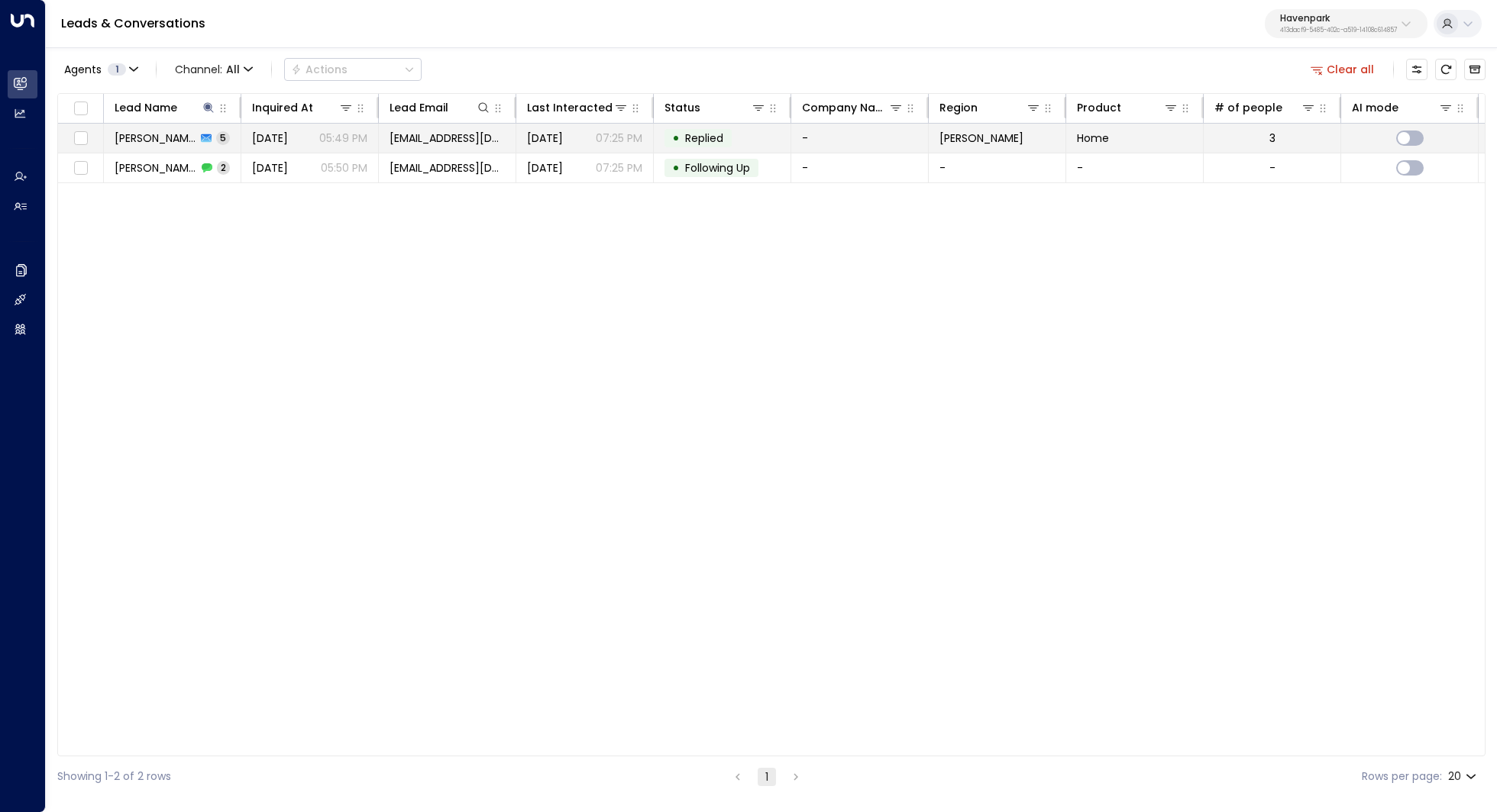
click at [288, 132] on span "[DATE]" at bounding box center [270, 138] width 36 height 15
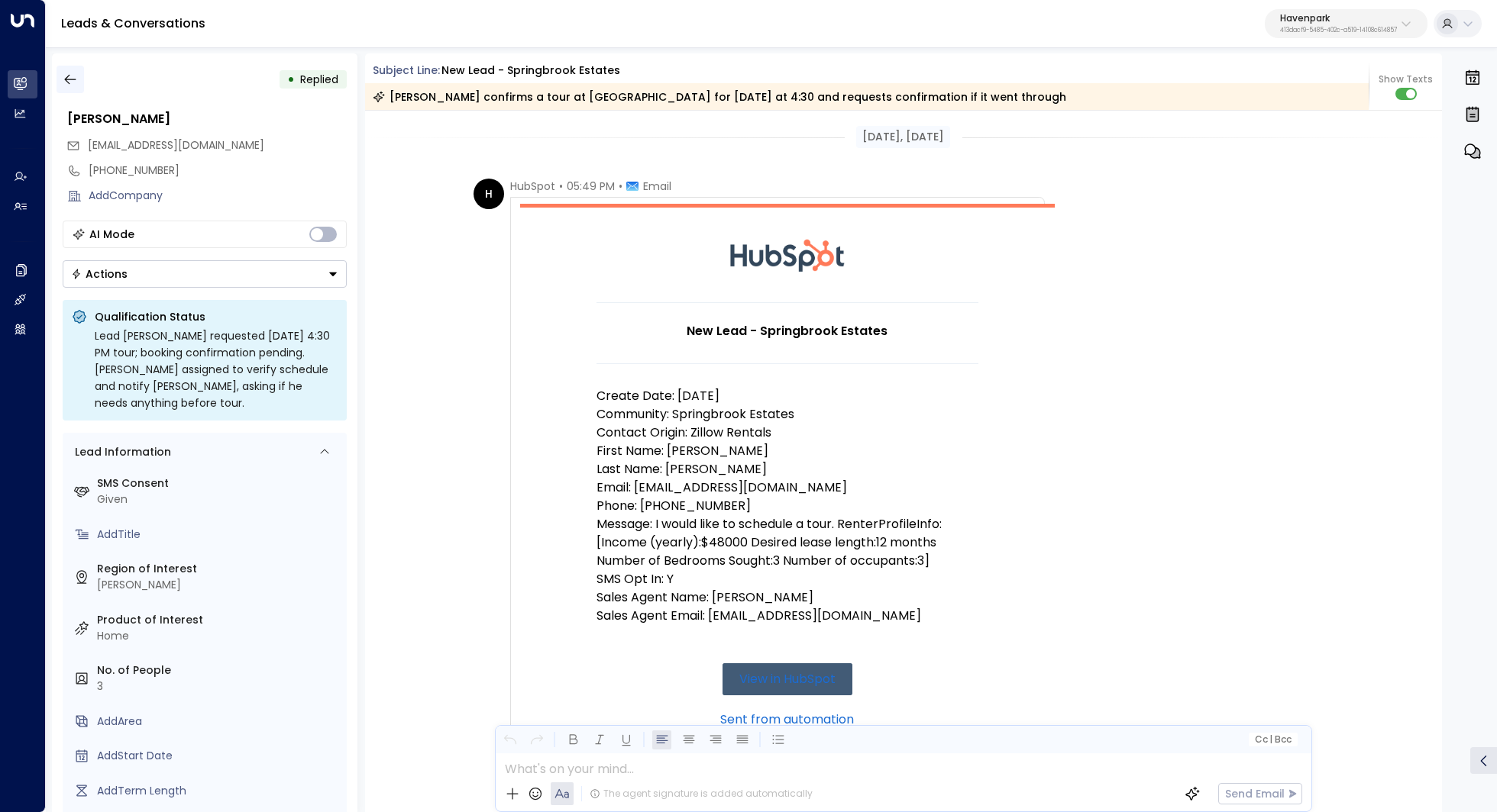
click at [74, 82] on icon "button" at bounding box center [70, 79] width 15 height 15
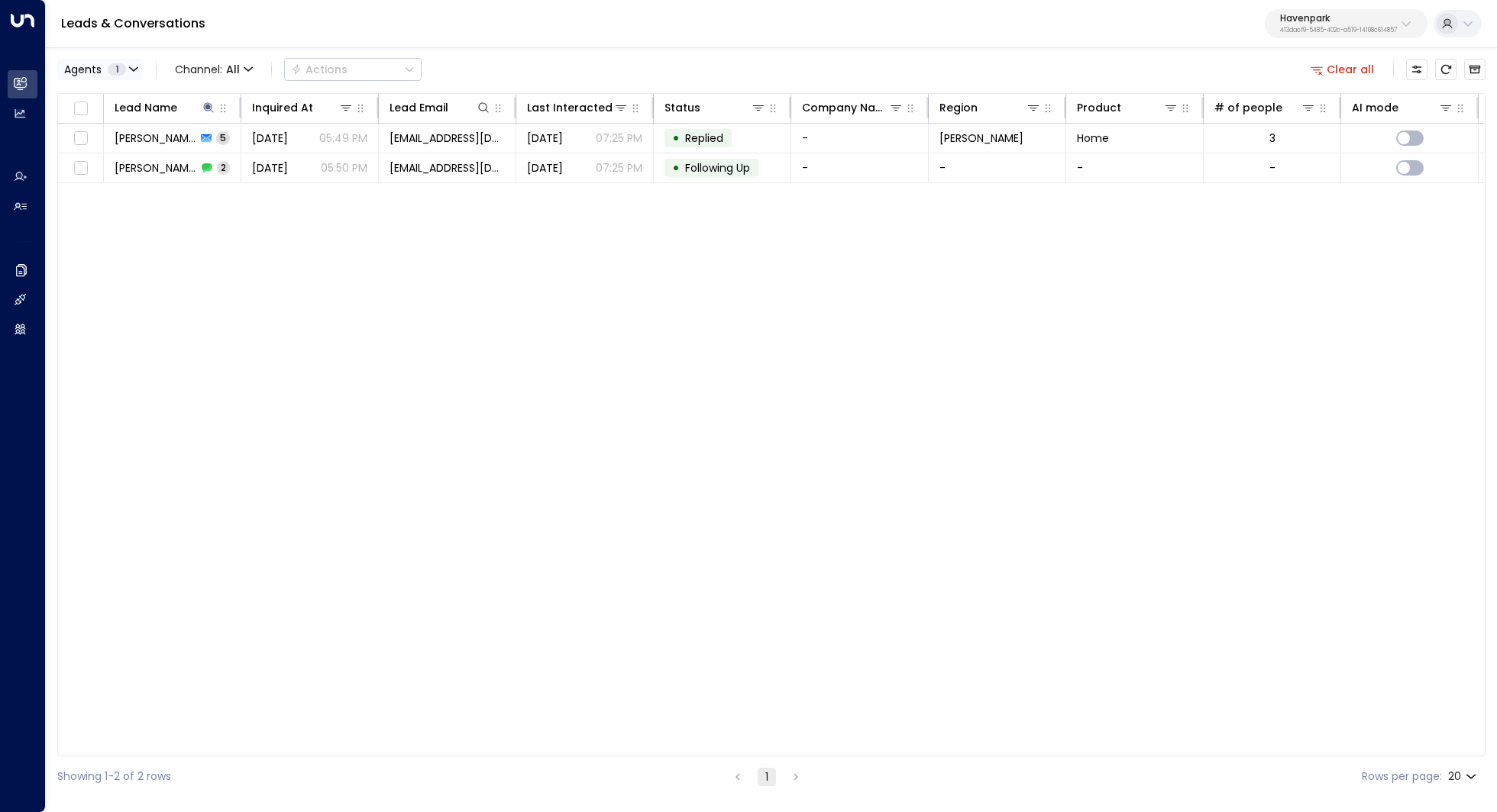
click at [133, 68] on icon "button" at bounding box center [133, 69] width 9 height 9
click at [73, 133] on button "Select All" at bounding box center [93, 138] width 51 height 12
click at [252, 127] on div "Select All Clear Apply" at bounding box center [175, 137] width 214 height 21
click at [1344, 62] on div at bounding box center [748, 406] width 1497 height 812
click at [1342, 67] on button "Clear all" at bounding box center [1342, 69] width 77 height 21
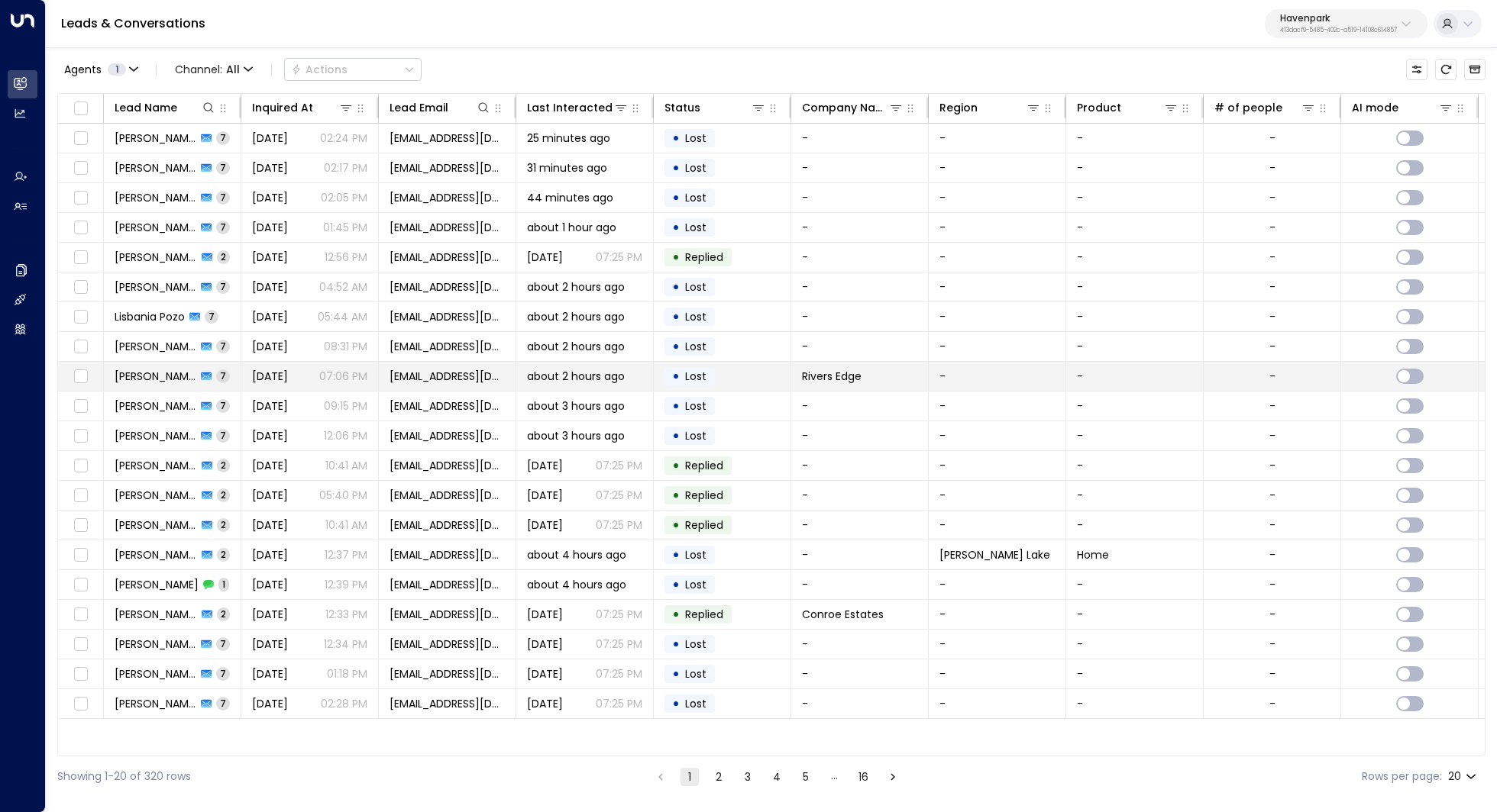
click at [216, 375] on span "7" at bounding box center [223, 375] width 13 height 13
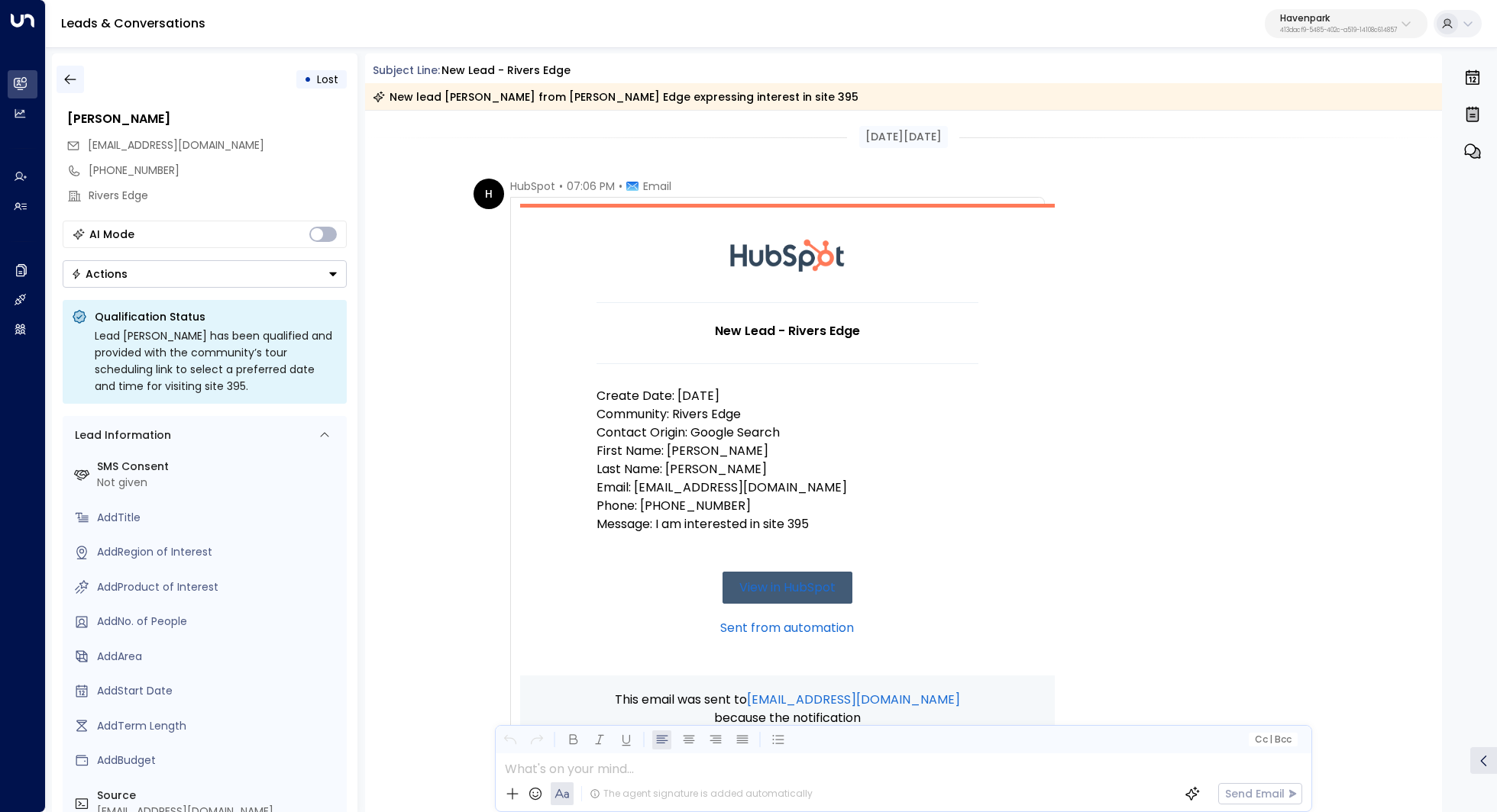
click at [78, 73] on button "button" at bounding box center [70, 79] width 28 height 28
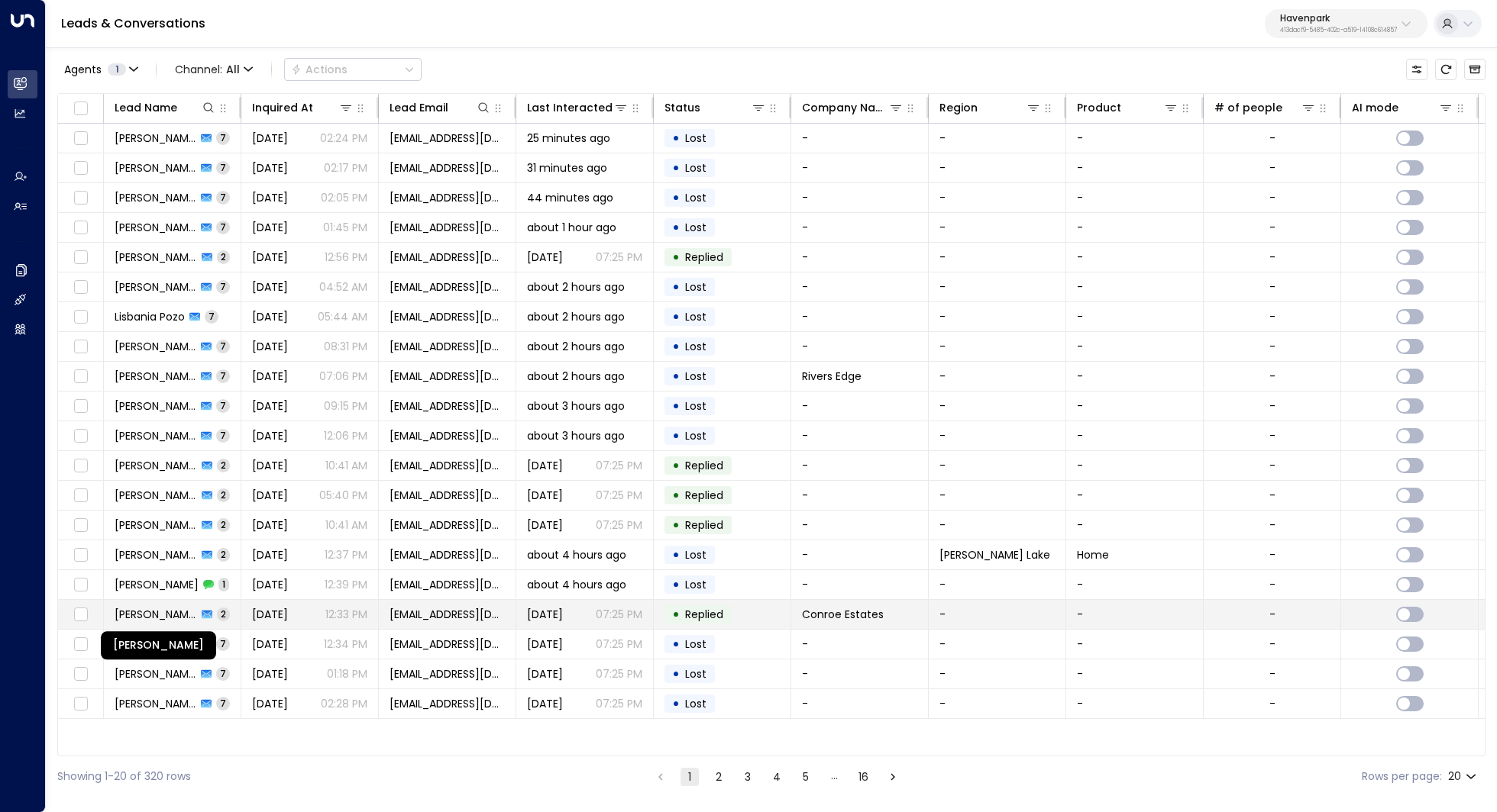
click at [159, 613] on span "Omaria Bennett" at bounding box center [156, 615] width 83 height 15
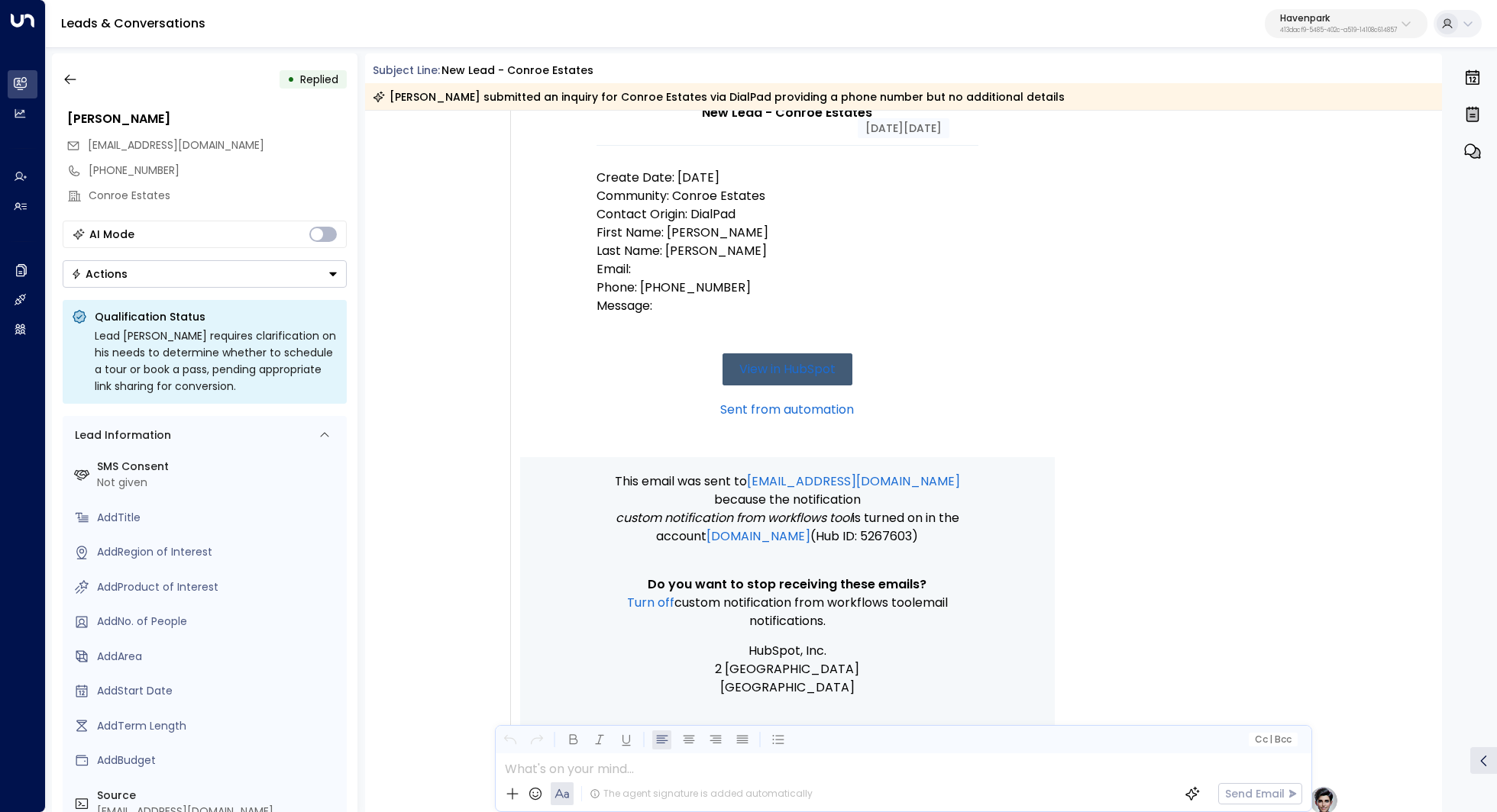
scroll to position [214, 0]
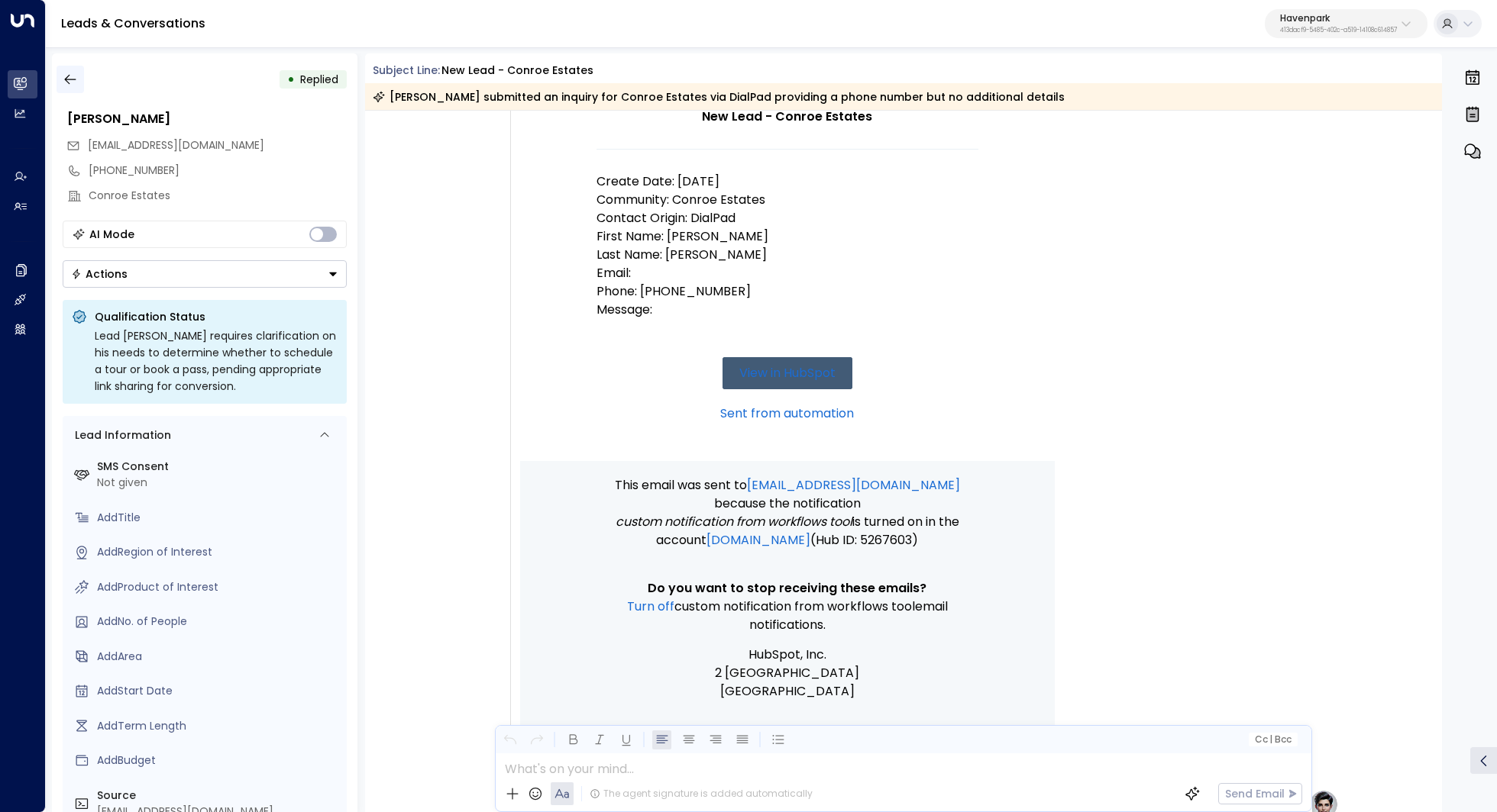
click at [68, 80] on icon "button" at bounding box center [70, 79] width 15 height 15
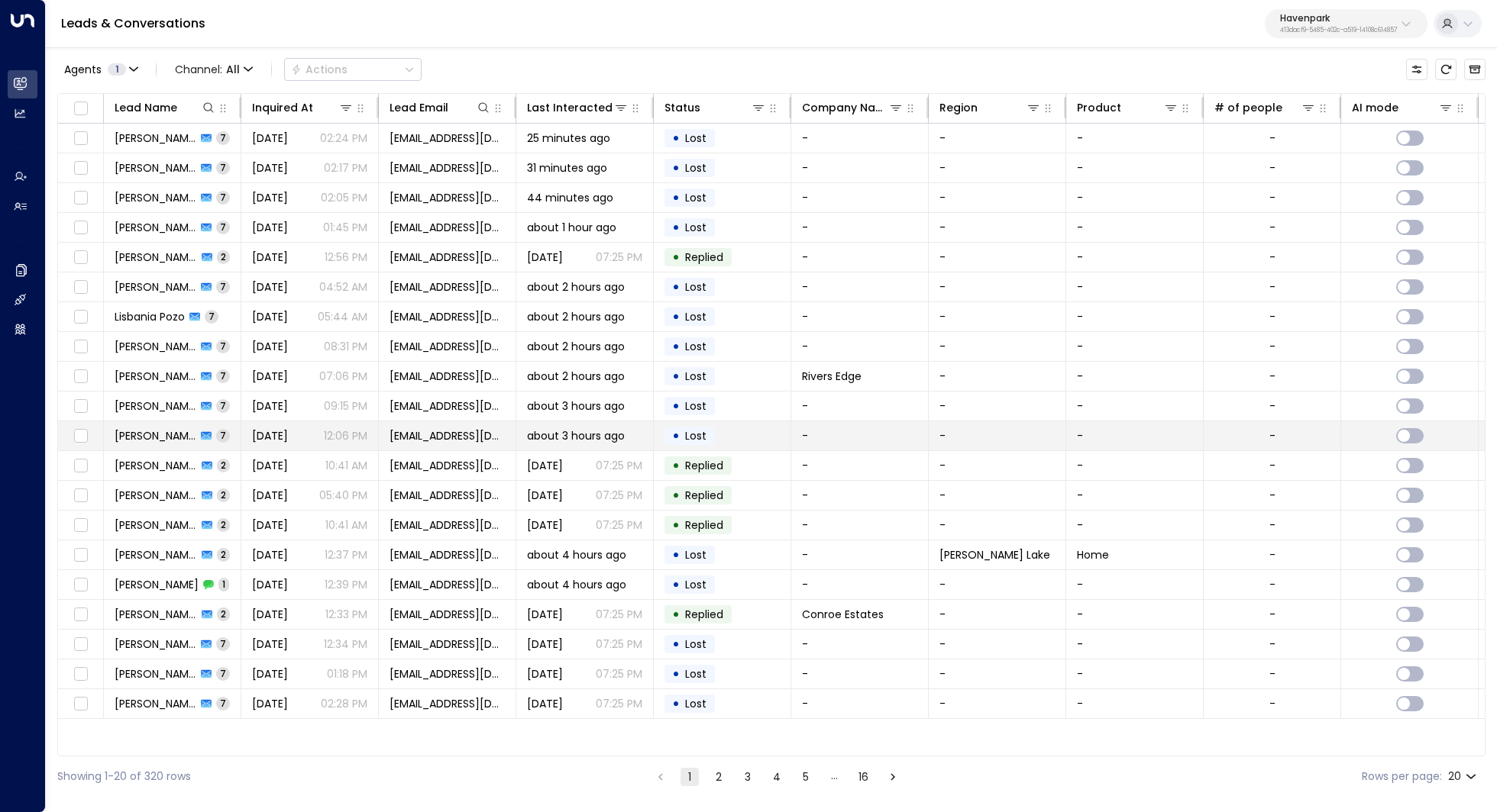
click at [260, 428] on span "Jul 28, 2025" at bounding box center [270, 436] width 36 height 15
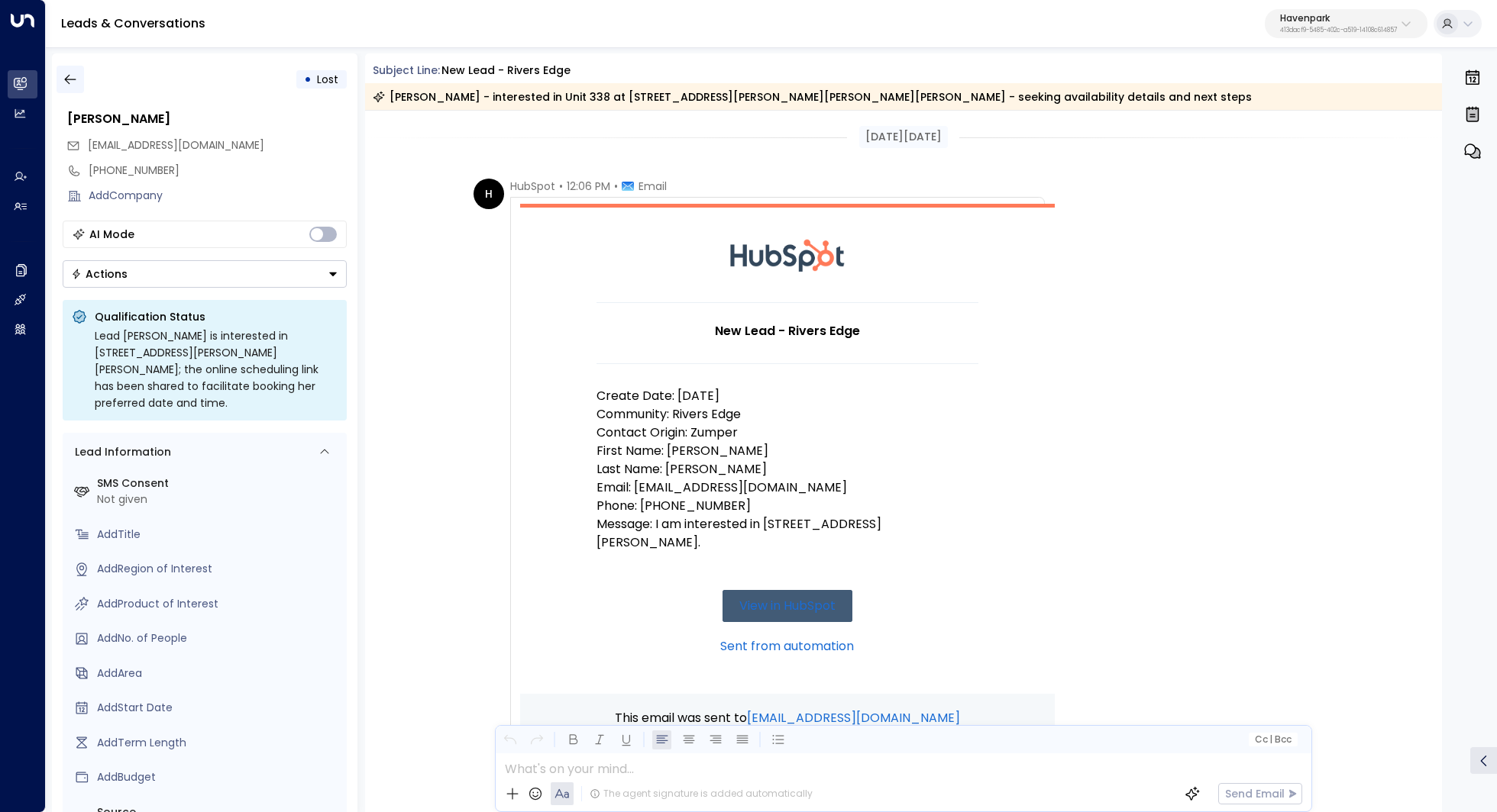
click at [78, 90] on button "button" at bounding box center [70, 79] width 28 height 28
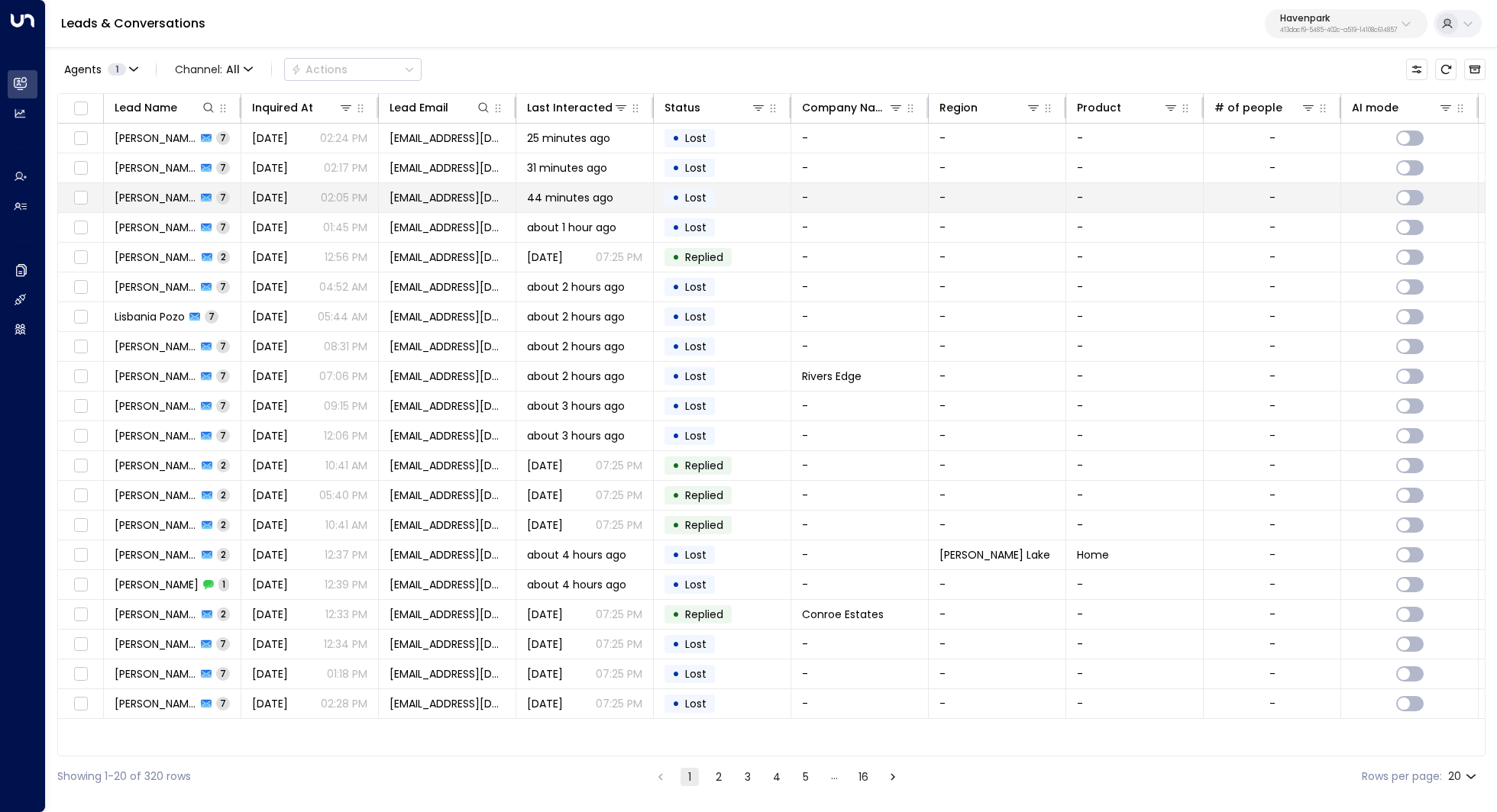
click at [197, 206] on td "James Rankins 7" at bounding box center [172, 197] width 137 height 29
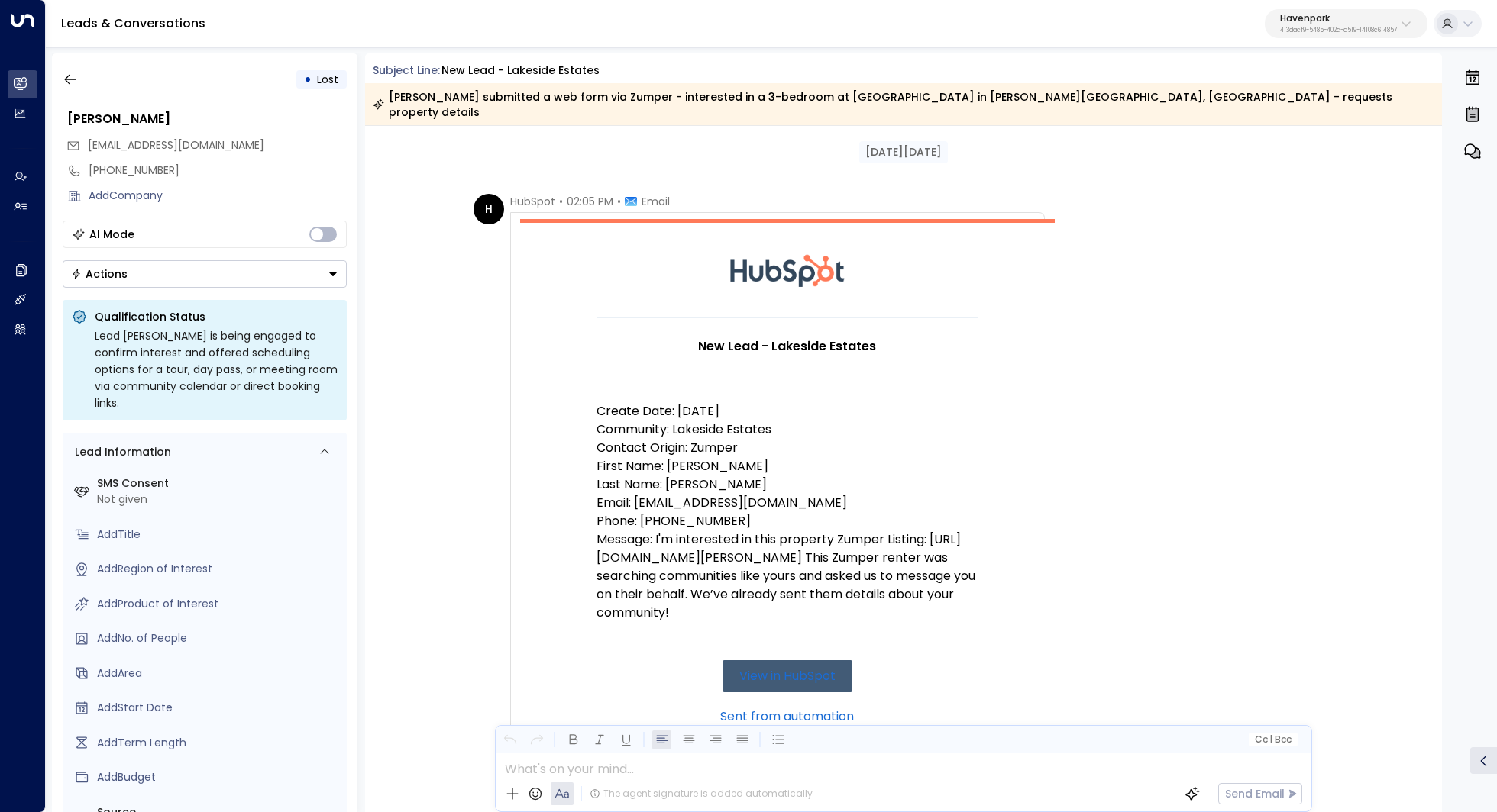
click at [719, 564] on p "Message: I'm interested in this property Zumper Listing: https://www.zumper.com…" at bounding box center [787, 576] width 382 height 92
click at [74, 78] on icon "button" at bounding box center [70, 79] width 15 height 15
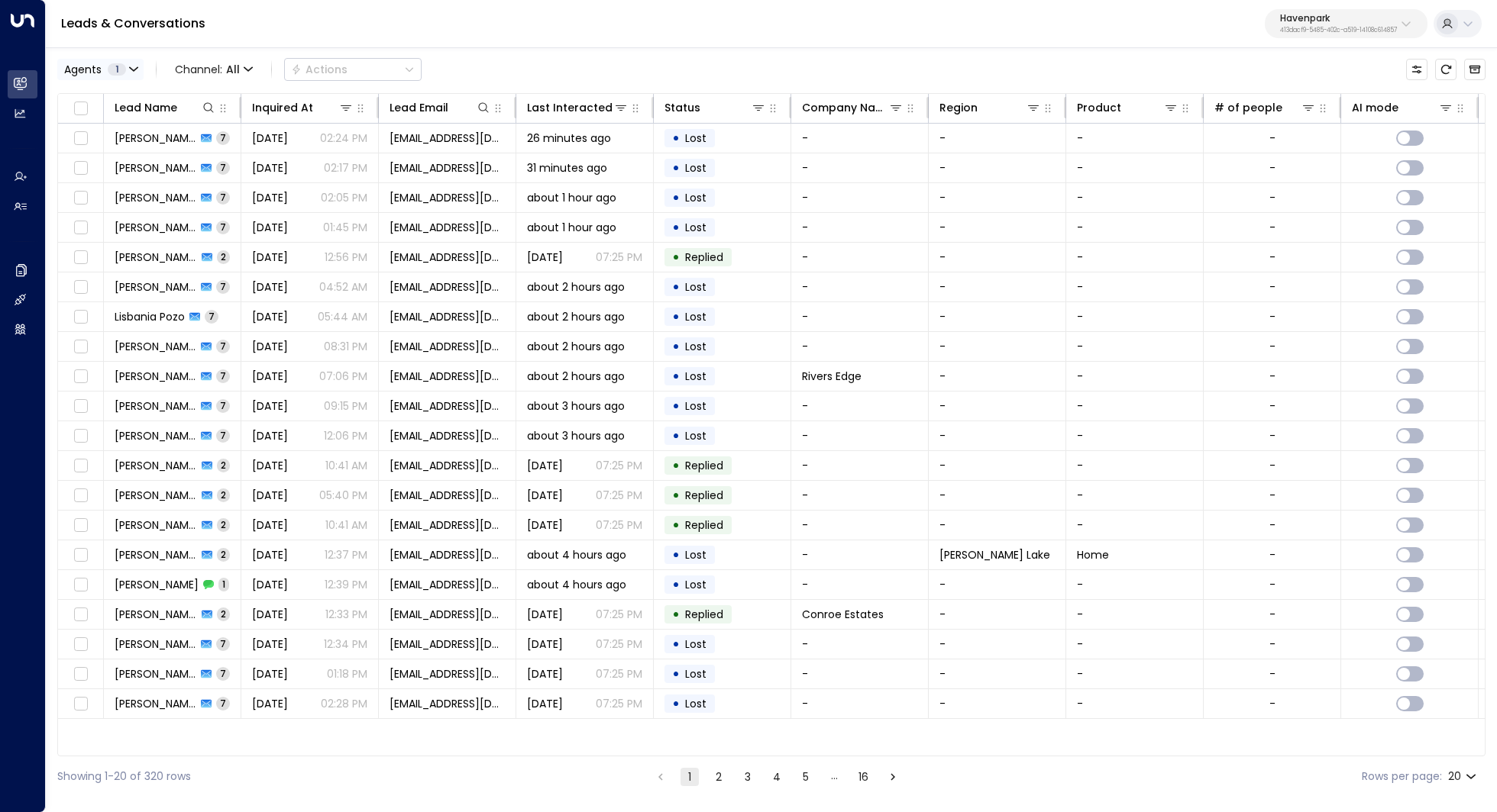
click at [131, 66] on icon "button" at bounding box center [133, 69] width 9 height 9
click at [98, 135] on button "Select All" at bounding box center [93, 138] width 51 height 12
click at [253, 134] on button "Apply" at bounding box center [259, 137] width 45 height 21
click at [575, 94] on th "Last Interacted" at bounding box center [584, 108] width 137 height 30
click at [577, 113] on div "Last Interacted" at bounding box center [563, 108] width 73 height 19
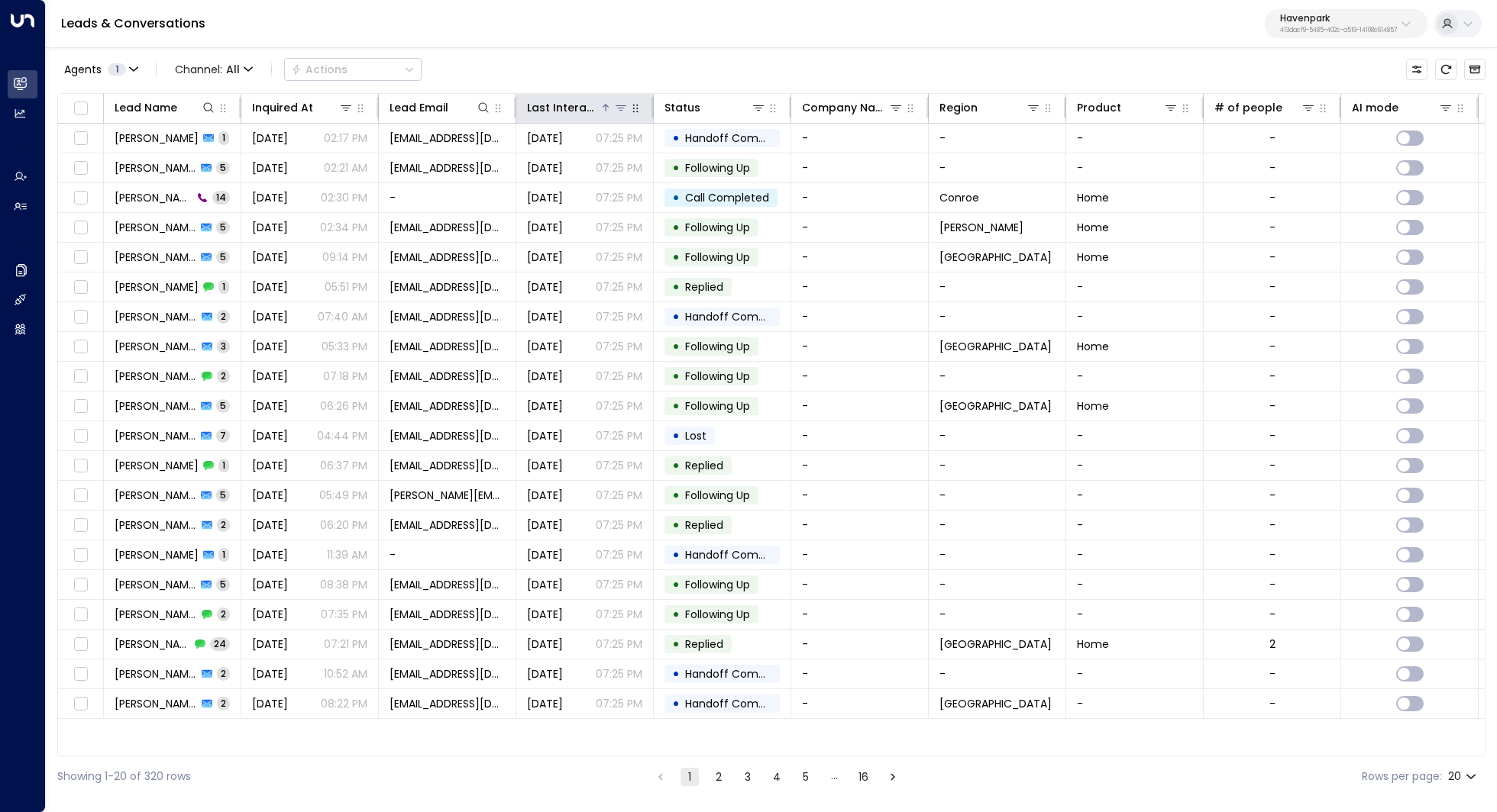
click at [577, 112] on div "Last Interacted" at bounding box center [563, 108] width 73 height 19
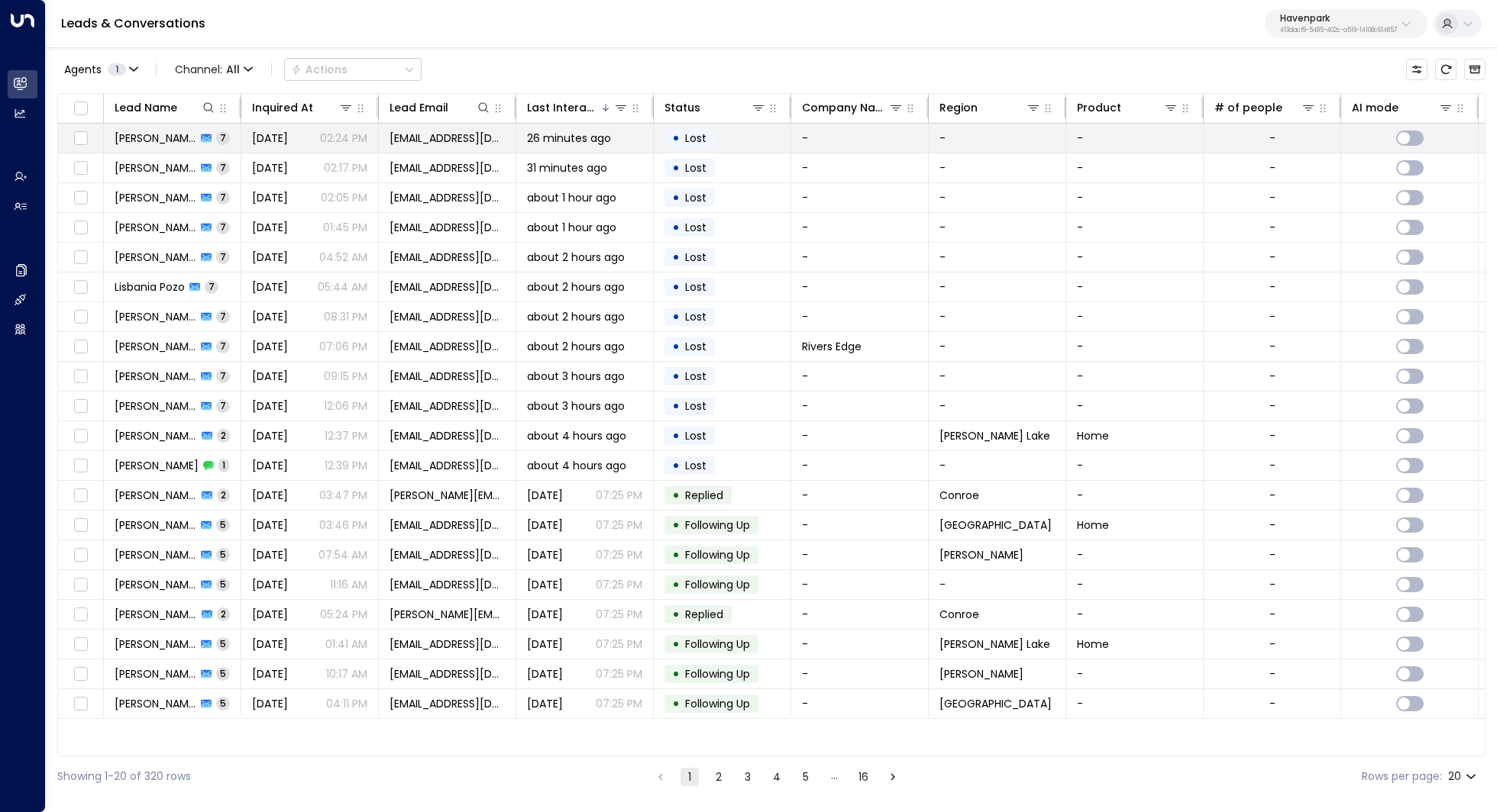
click at [569, 142] on span "26 minutes ago" at bounding box center [569, 138] width 84 height 15
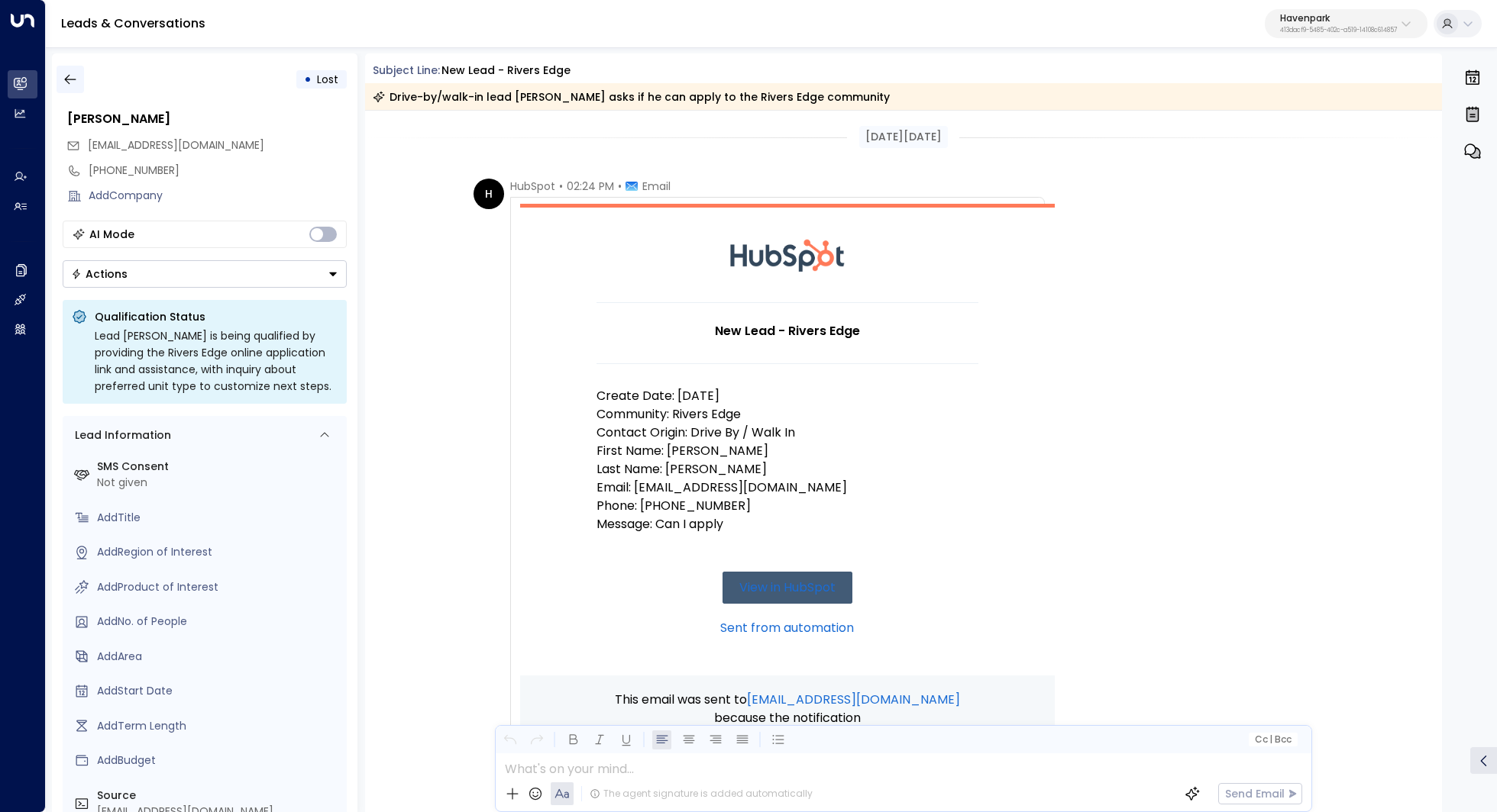
click at [77, 86] on icon "button" at bounding box center [70, 79] width 15 height 15
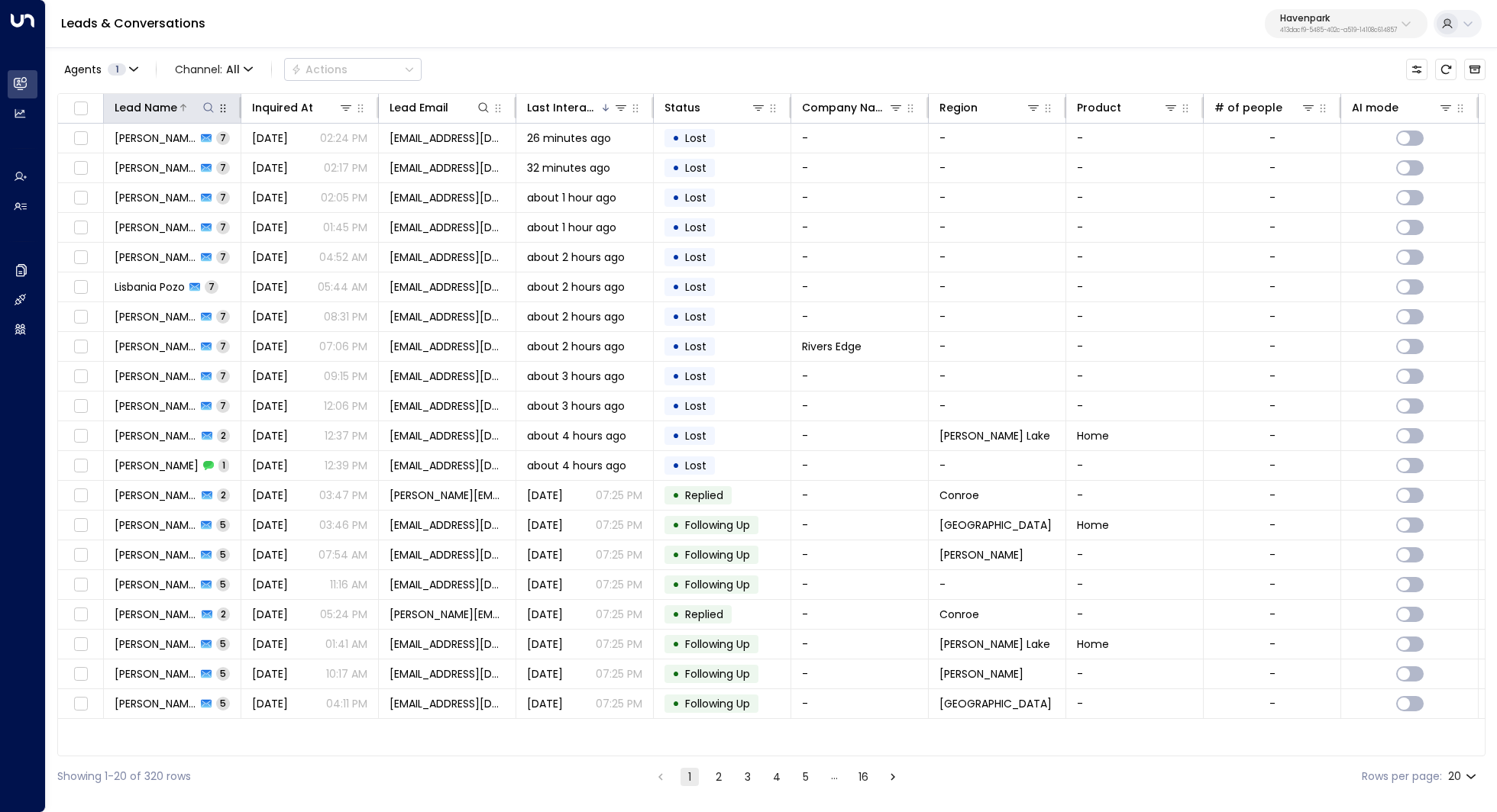
click at [201, 112] on button at bounding box center [208, 108] width 15 height 15
type input "********"
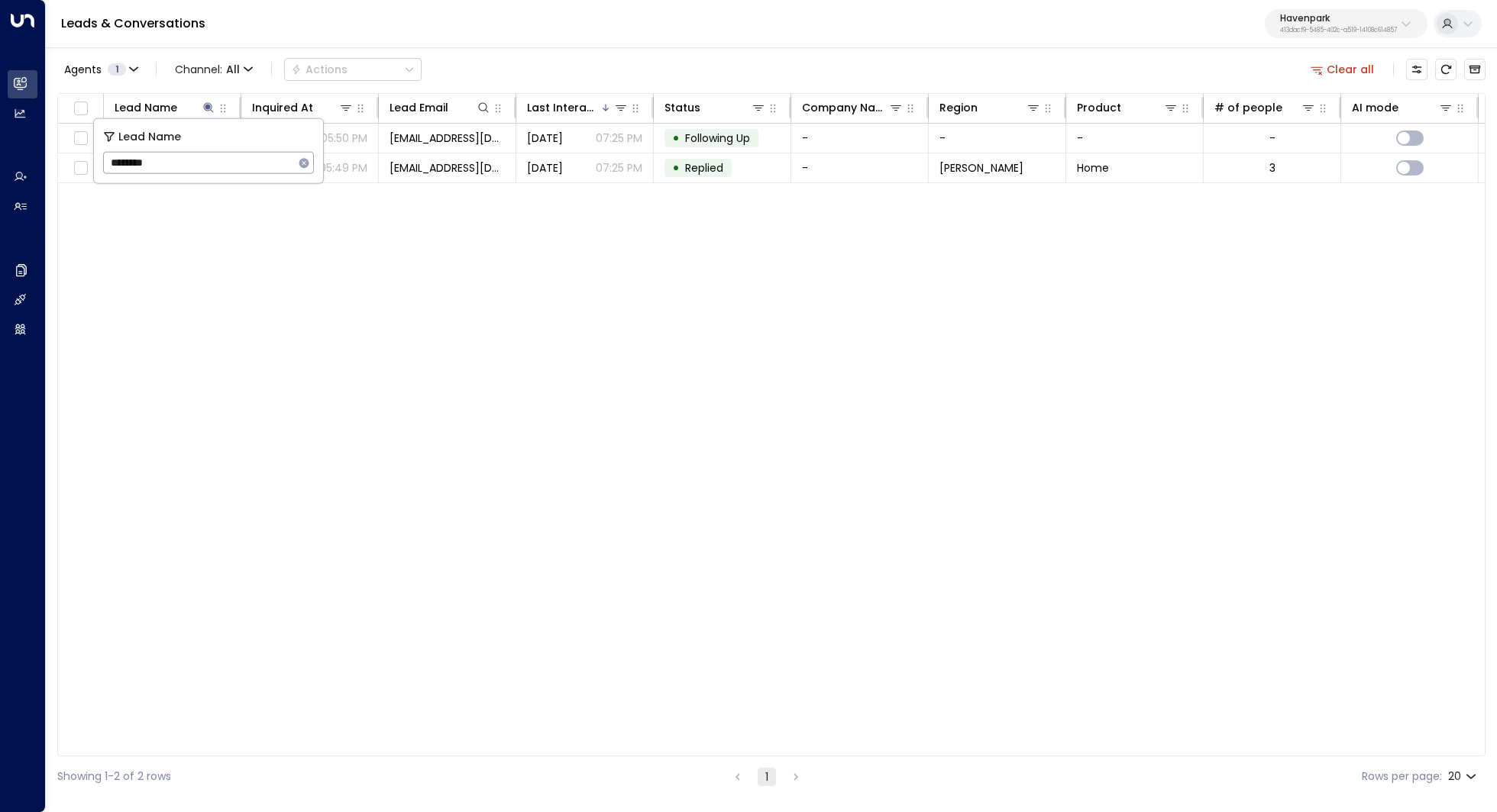
click at [214, 295] on div "Lead Name Inquired At Lead Email Last Interacted Status Company Name Region Pro…" at bounding box center [771, 424] width 1428 height 664
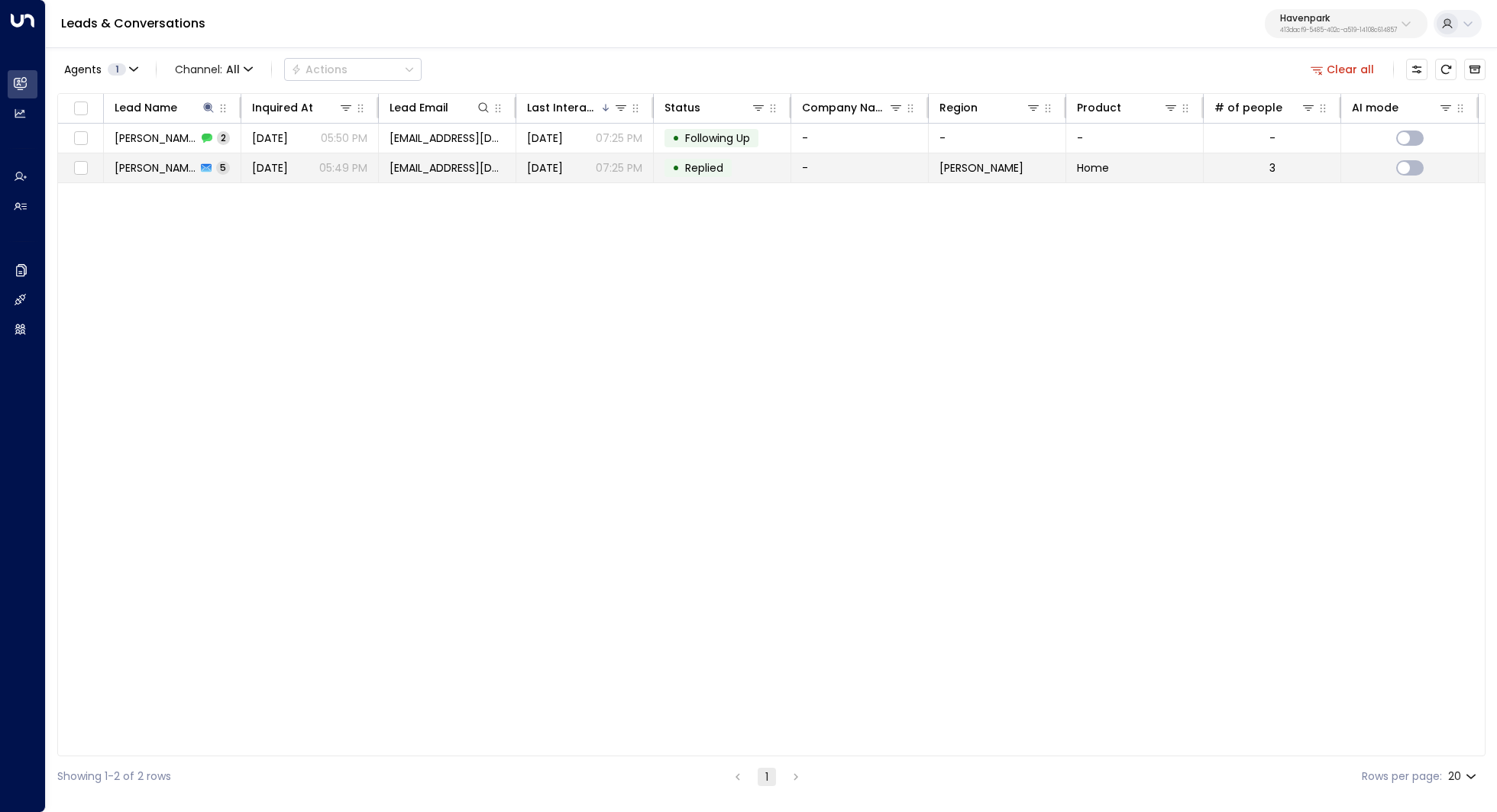
click at [187, 164] on span "Nick Robinson" at bounding box center [155, 168] width 82 height 15
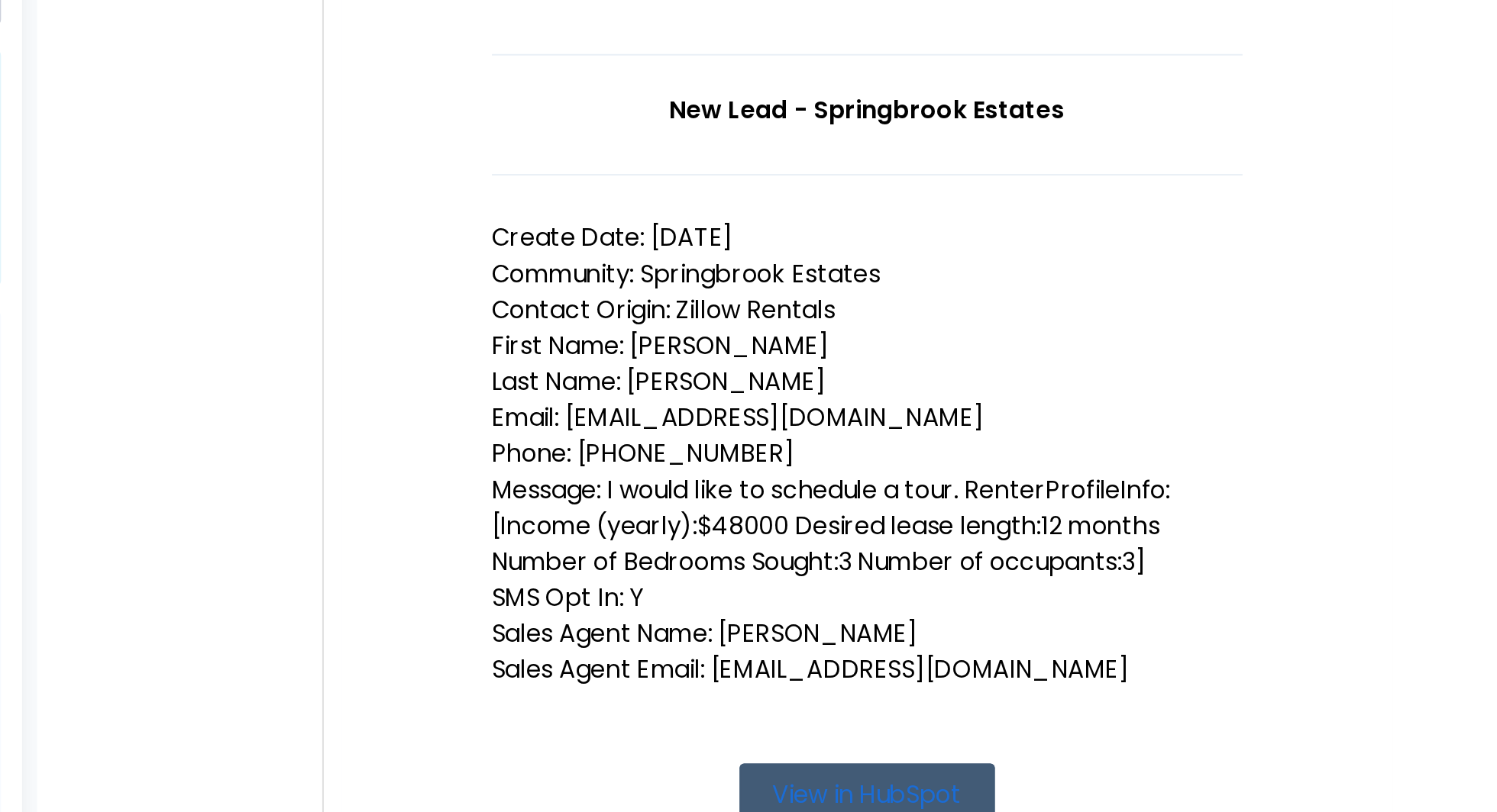
click at [638, 578] on p "SMS Opt In: Y" at bounding box center [787, 579] width 382 height 19
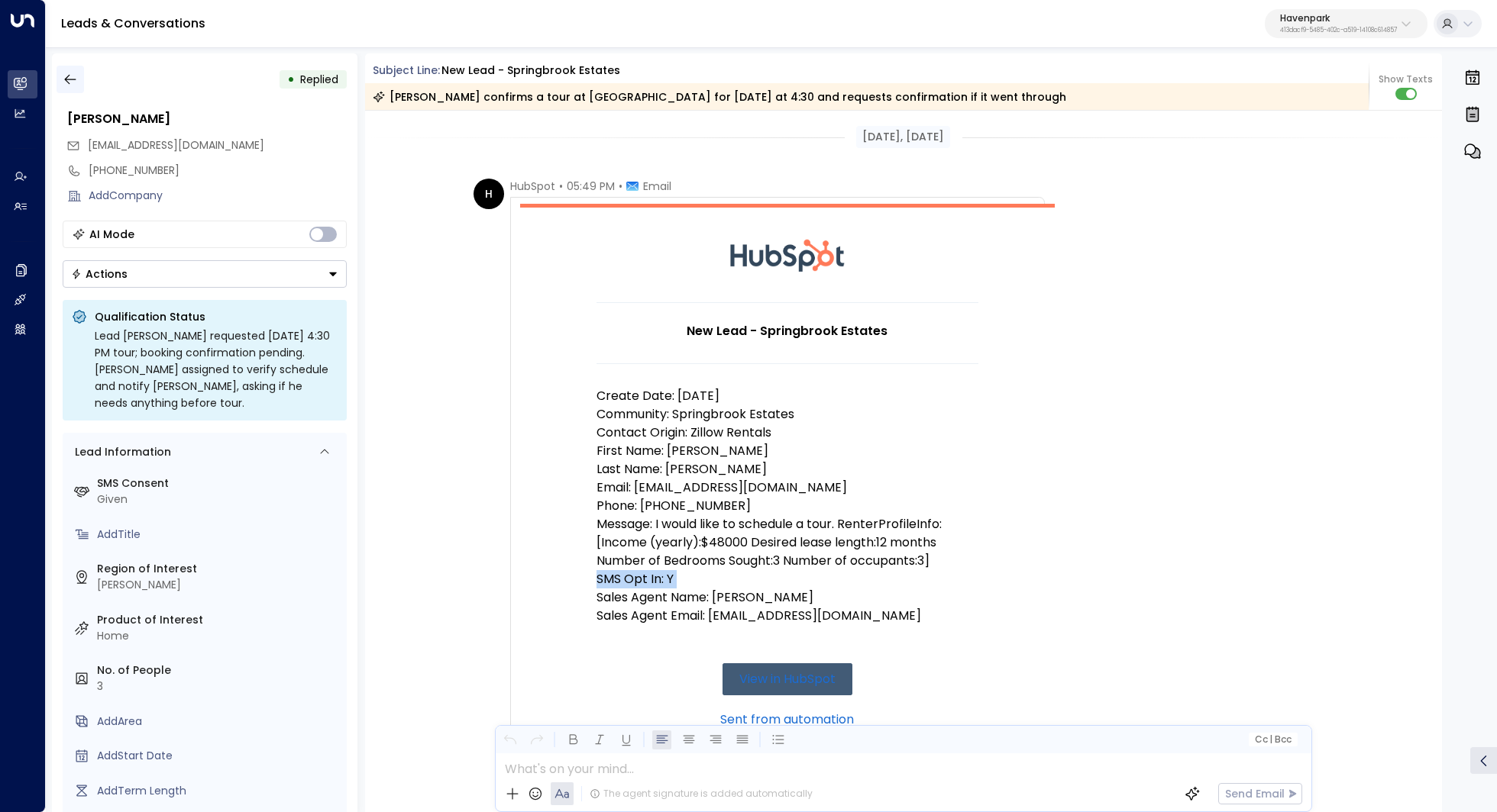
click at [68, 79] on icon "button" at bounding box center [70, 79] width 15 height 15
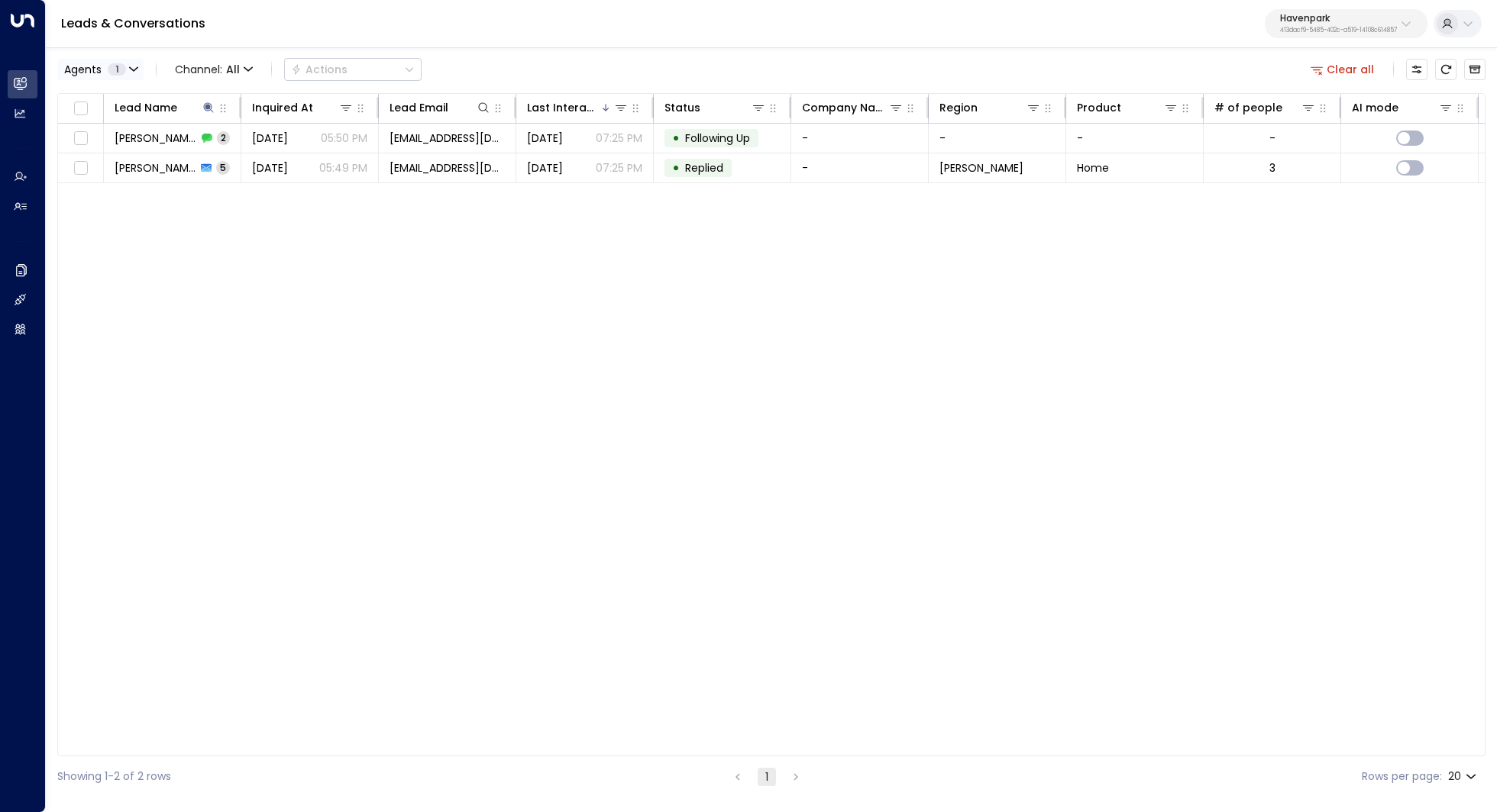
click at [124, 61] on button "Agents 1" at bounding box center [100, 69] width 86 height 21
click at [79, 136] on button "Select All" at bounding box center [93, 138] width 51 height 12
click at [271, 135] on button "Apply" at bounding box center [259, 137] width 45 height 21
click at [1360, 68] on button "Clear all" at bounding box center [1342, 69] width 77 height 21
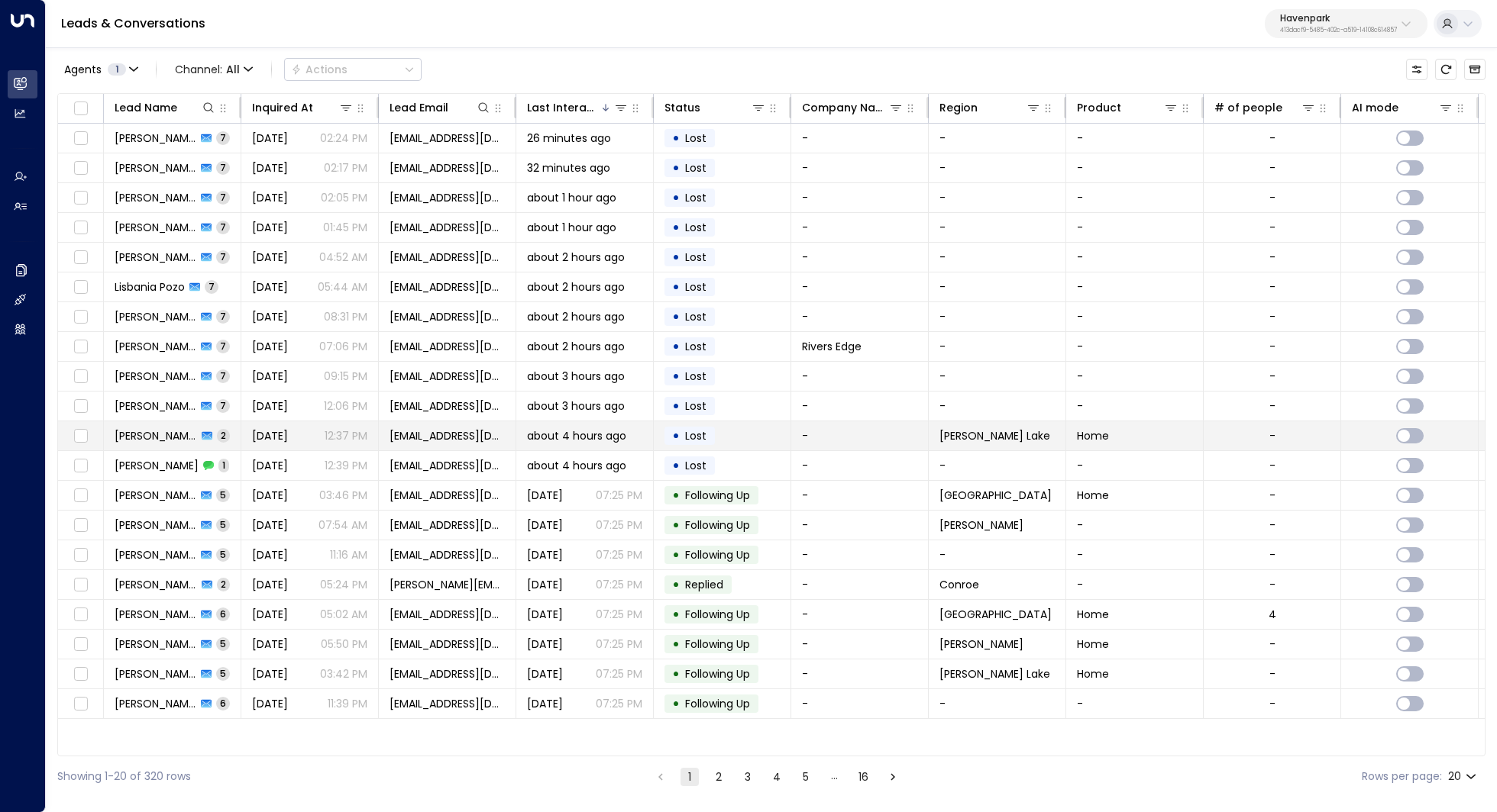
click at [158, 430] on span "Simon Jacob" at bounding box center [156, 436] width 83 height 15
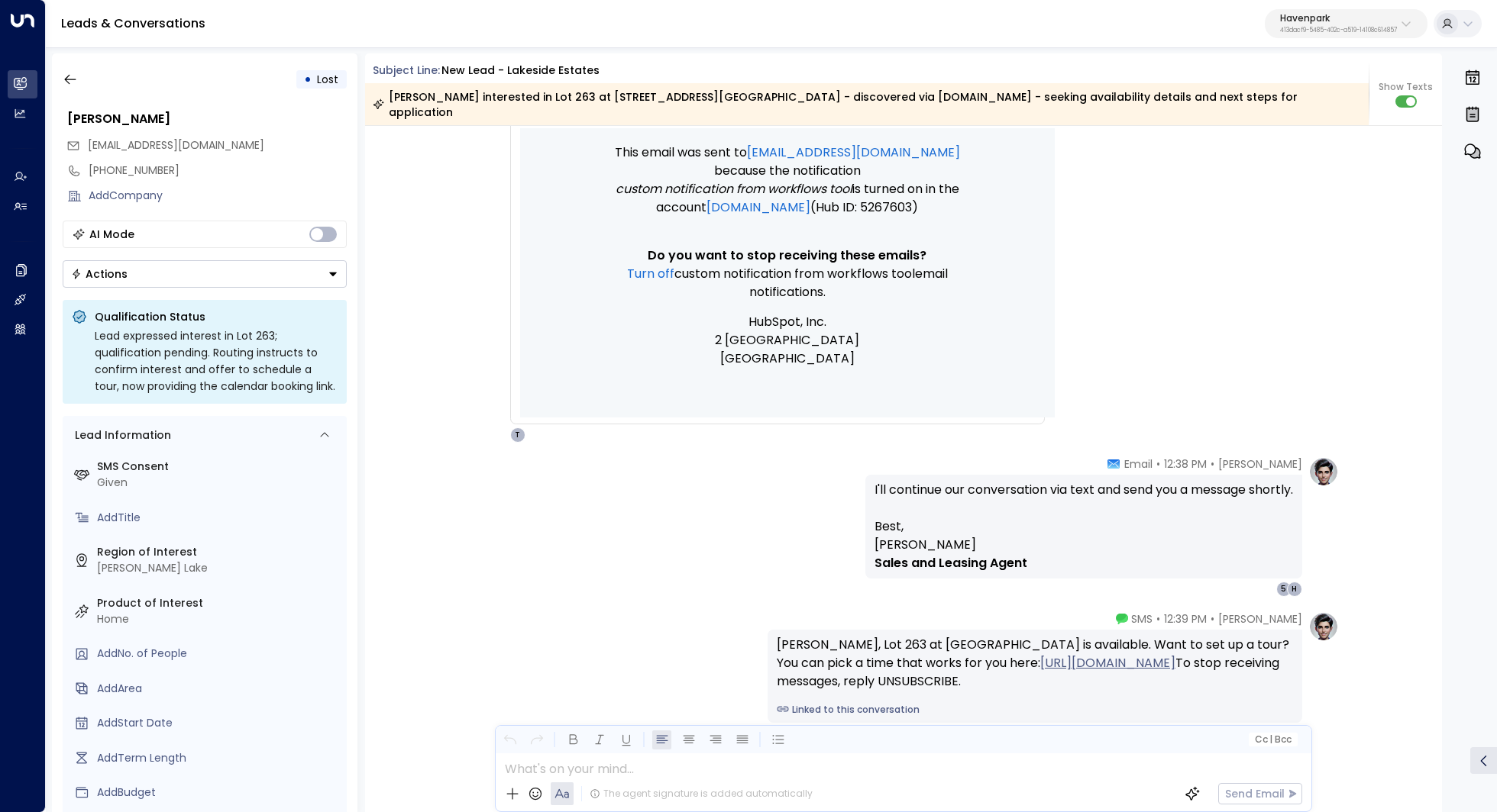
scroll to position [630, 0]
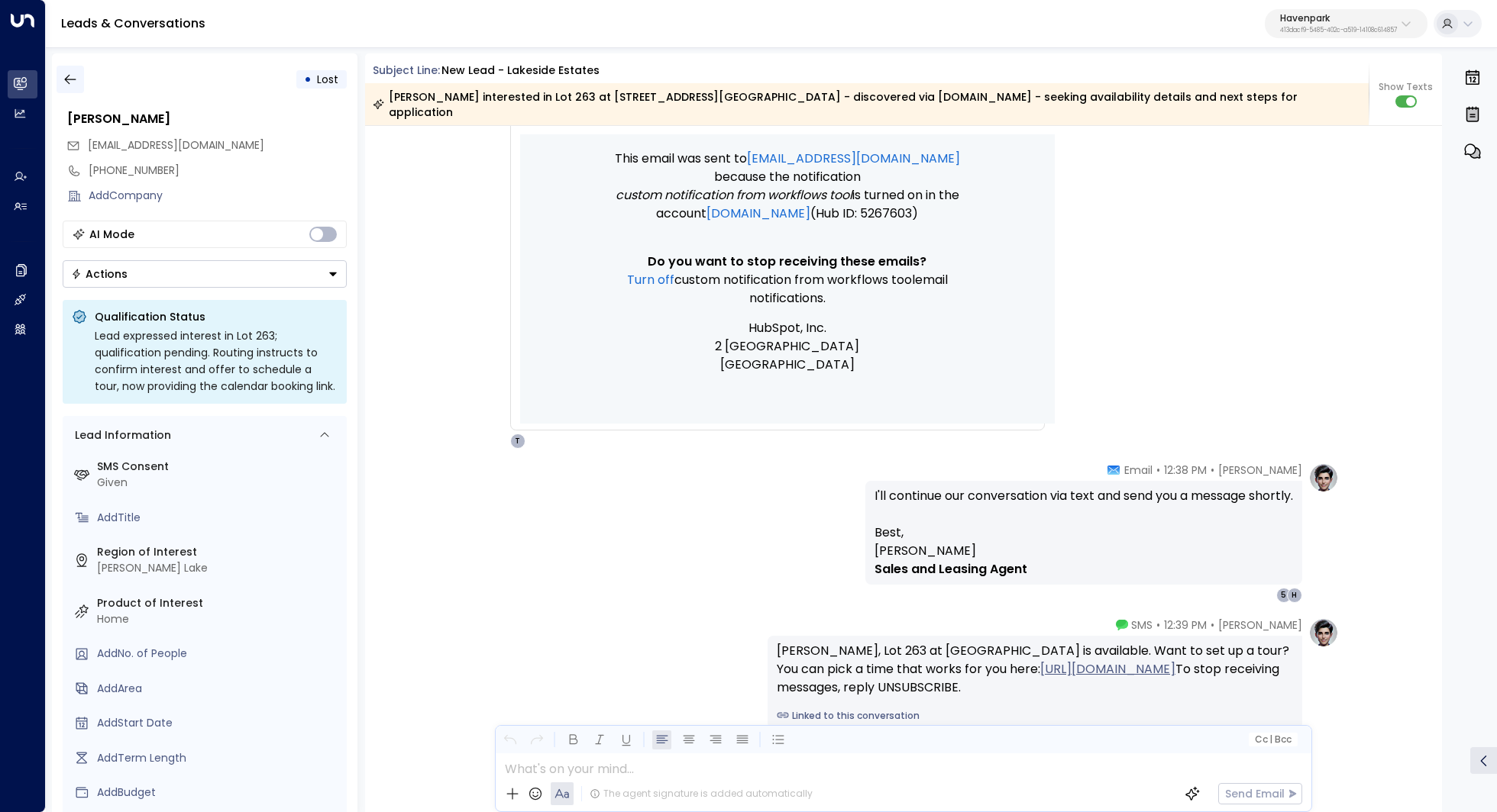
click at [75, 83] on icon "button" at bounding box center [70, 79] width 15 height 15
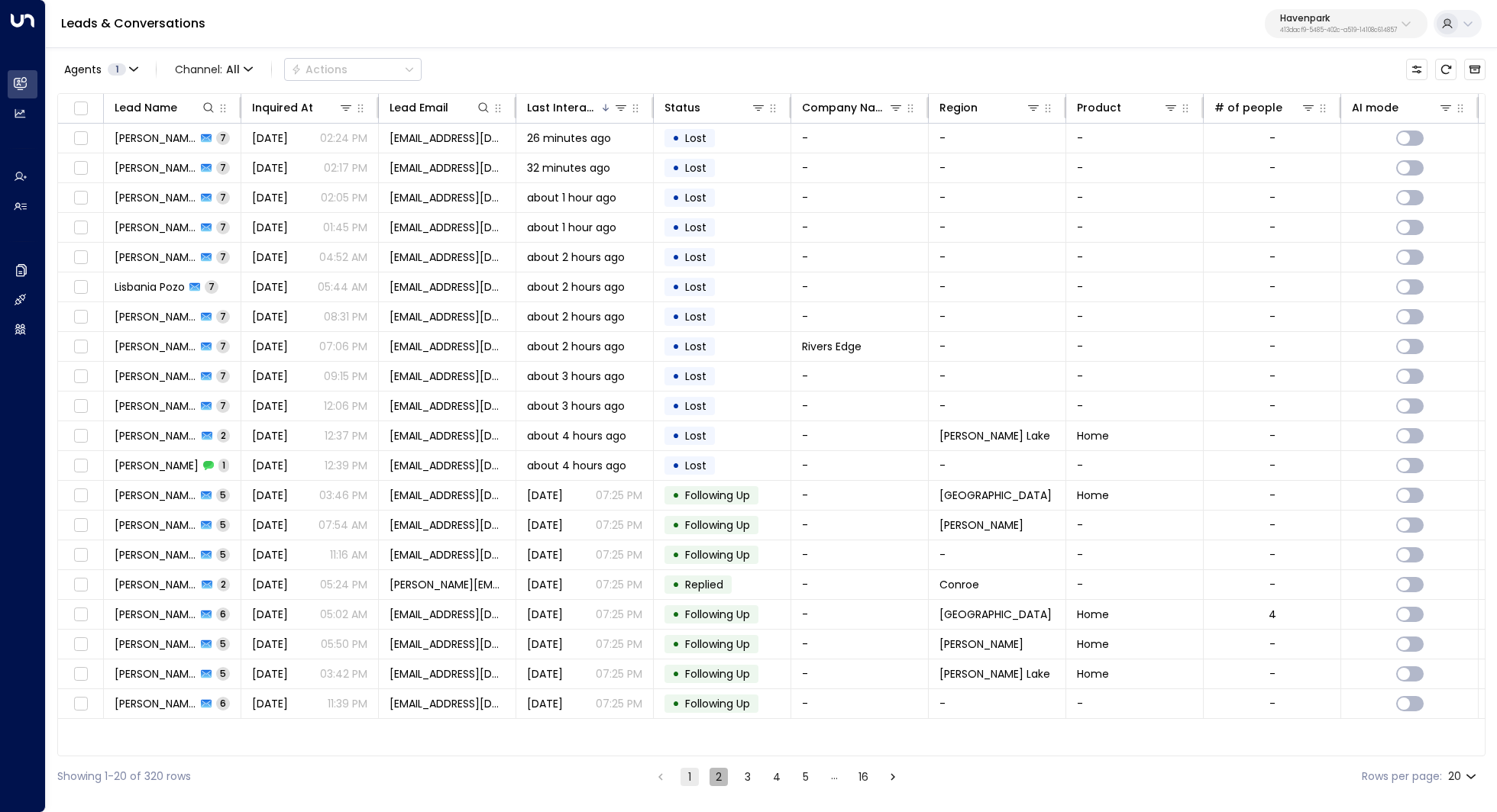
click at [723, 782] on button "2" at bounding box center [719, 777] width 19 height 19
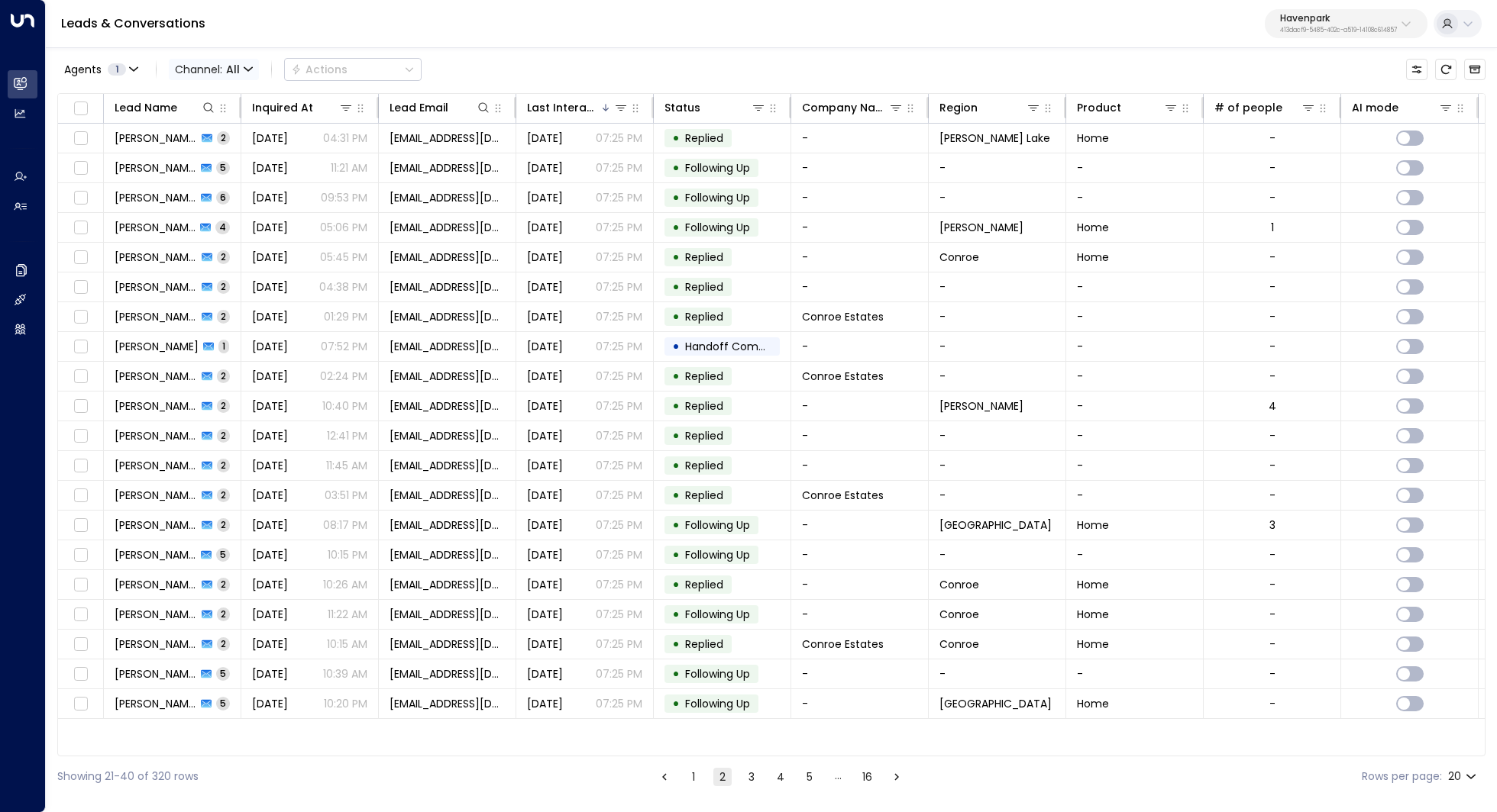
click at [241, 61] on span "Channel: All" at bounding box center [213, 69] width 90 height 21
click at [197, 113] on span "SMS" at bounding box center [189, 108] width 16 height 9
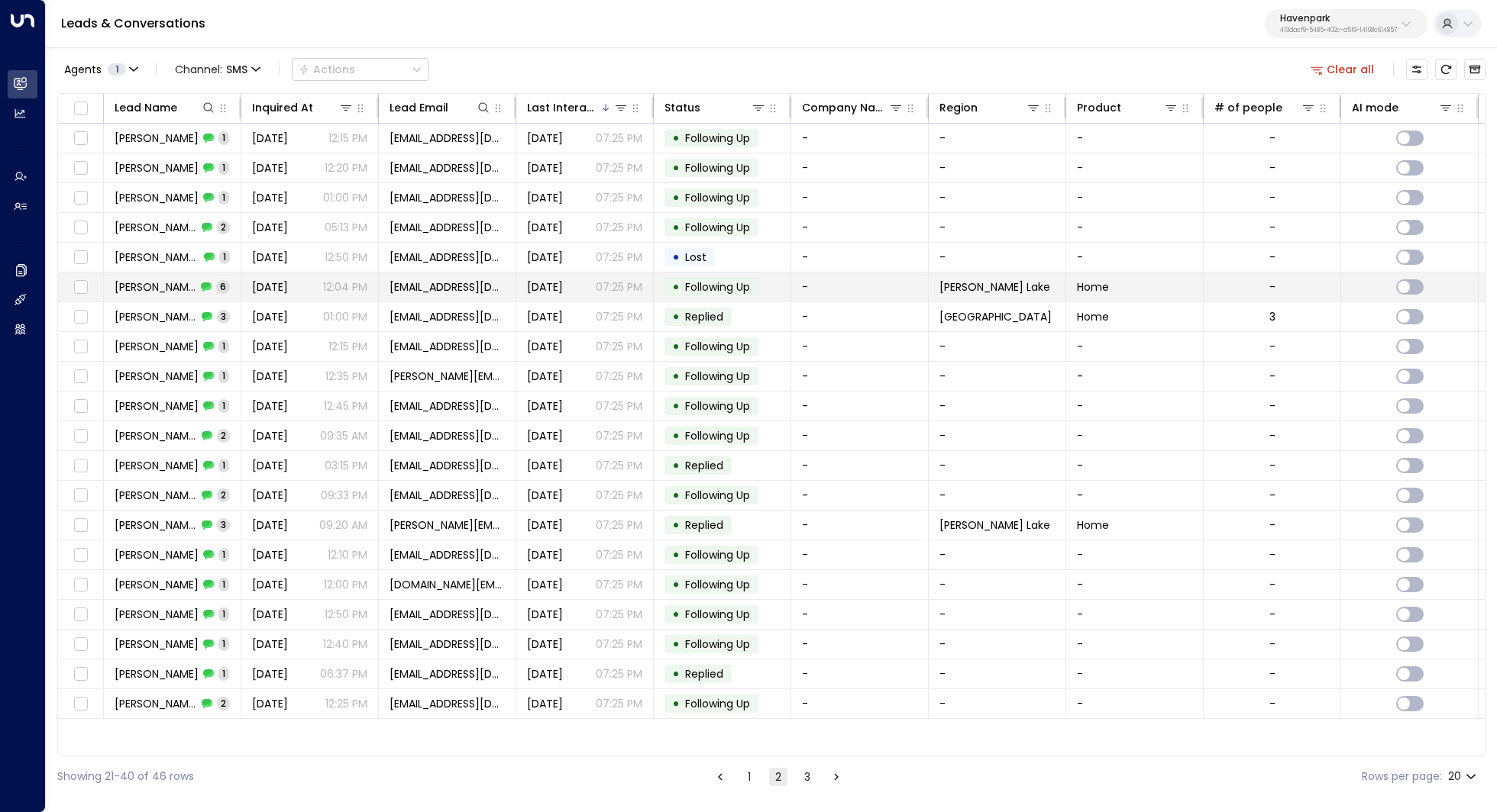
click at [196, 287] on div "Ruth Ramos 6" at bounding box center [172, 287] width 116 height 15
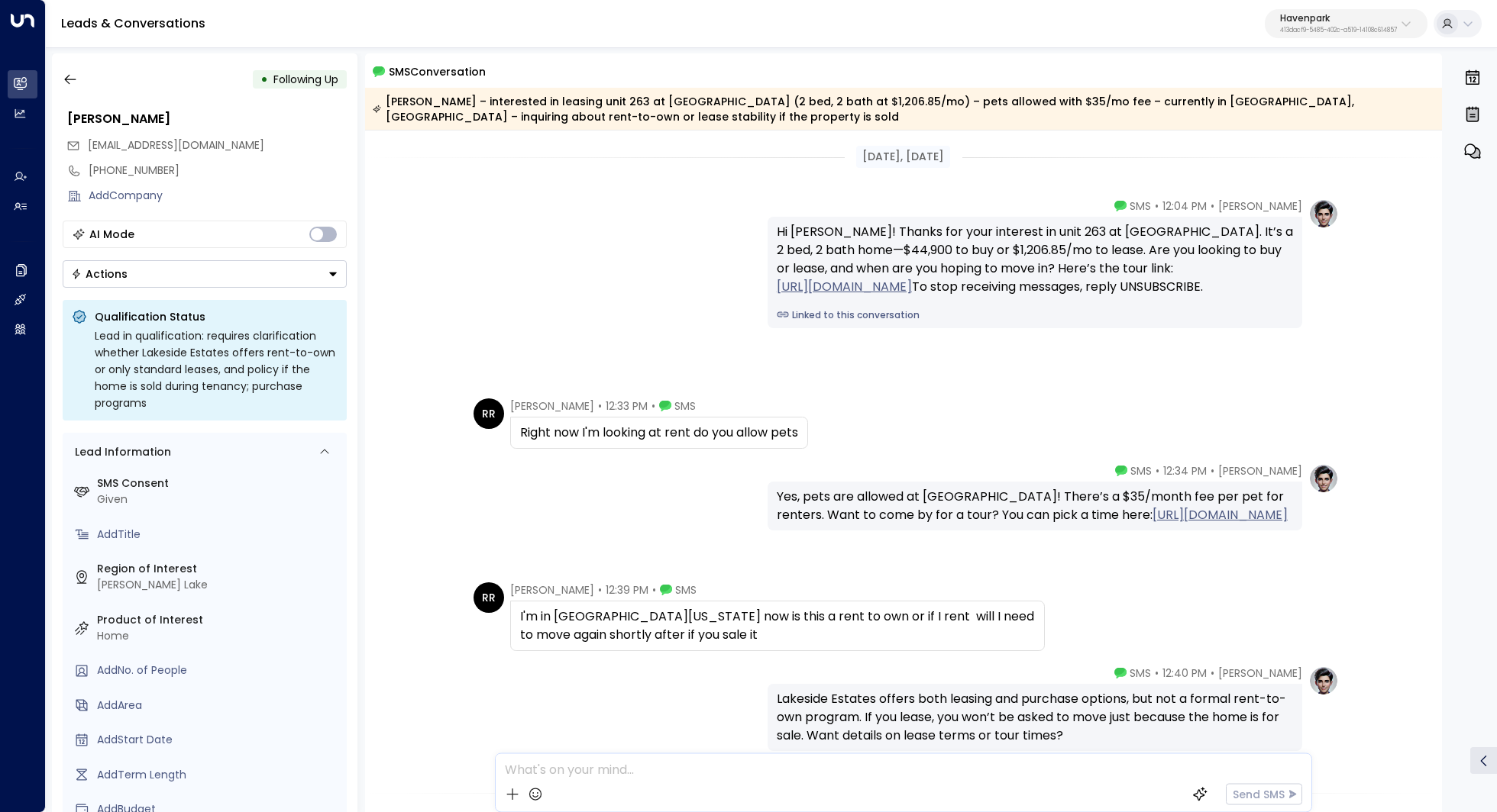
click at [814, 384] on div "Aug 17, 2 days ago Taylor Smith • 12:04 PM • SMS Hi Ruth! Thanks for your inter…" at bounding box center [904, 601] width 1078 height 942
click at [807, 328] on div "Hi Ruth! Thanks for your interest in unit 263 at Lakeside Estates. It’s a 2 bed…" at bounding box center [1035, 272] width 535 height 111
click at [807, 322] on link "Linked to this conversation" at bounding box center [1035, 315] width 516 height 13
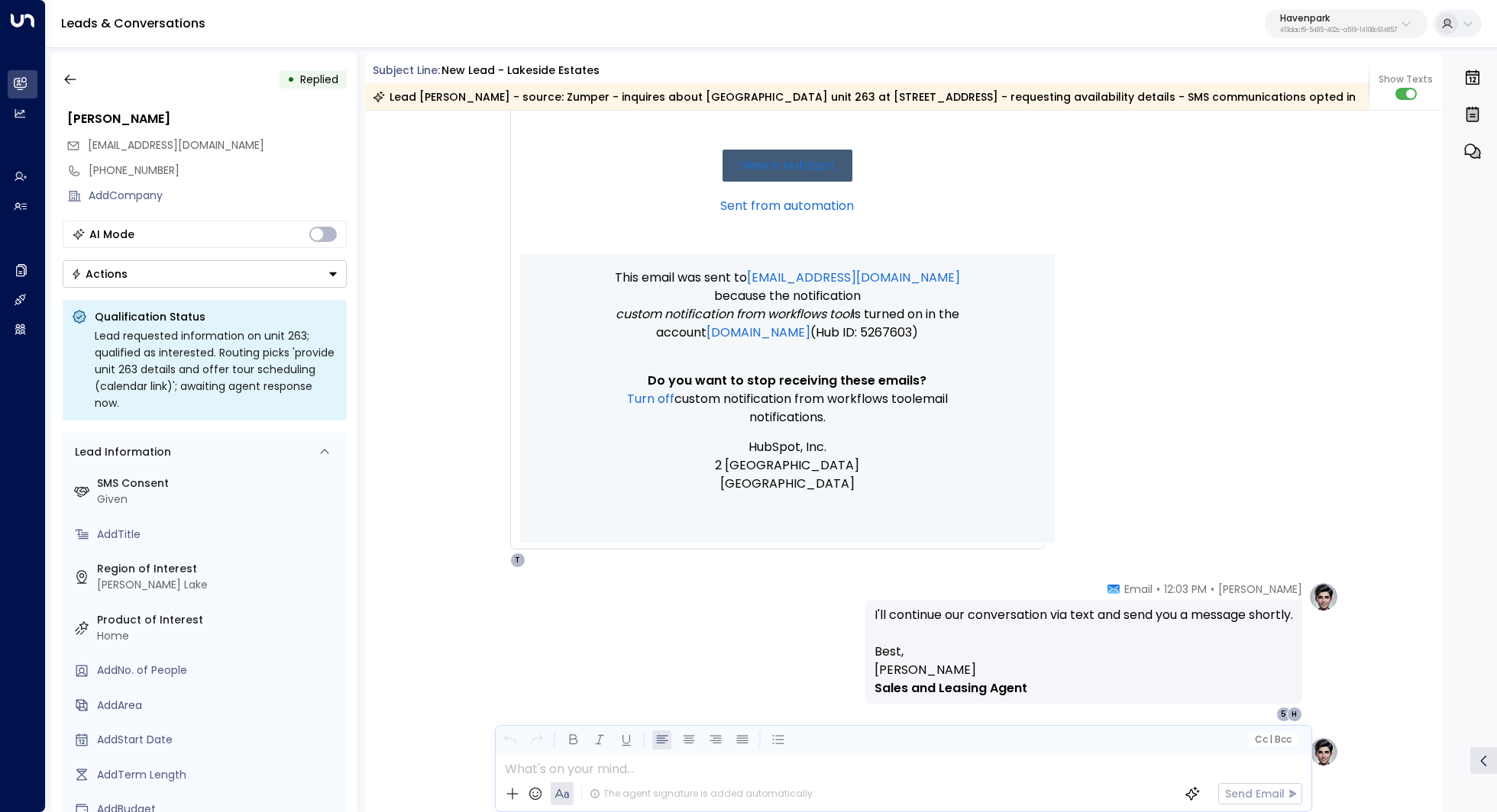
scroll to position [577, 0]
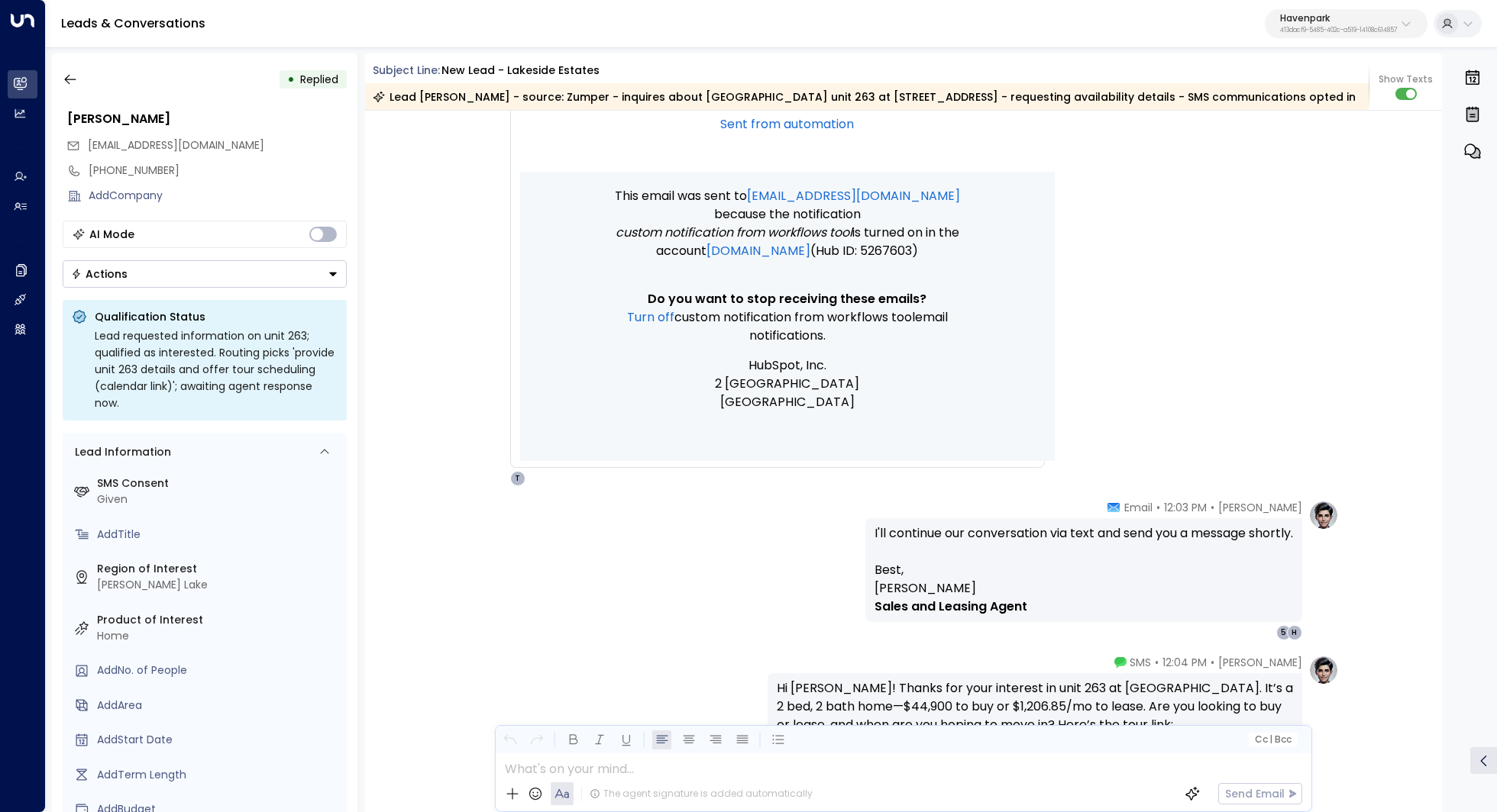
click at [934, 539] on p "I'll continue our conversation via text and send you a message shortly." at bounding box center [1084, 542] width 418 height 36
click at [70, 79] on icon "button" at bounding box center [70, 80] width 12 height 10
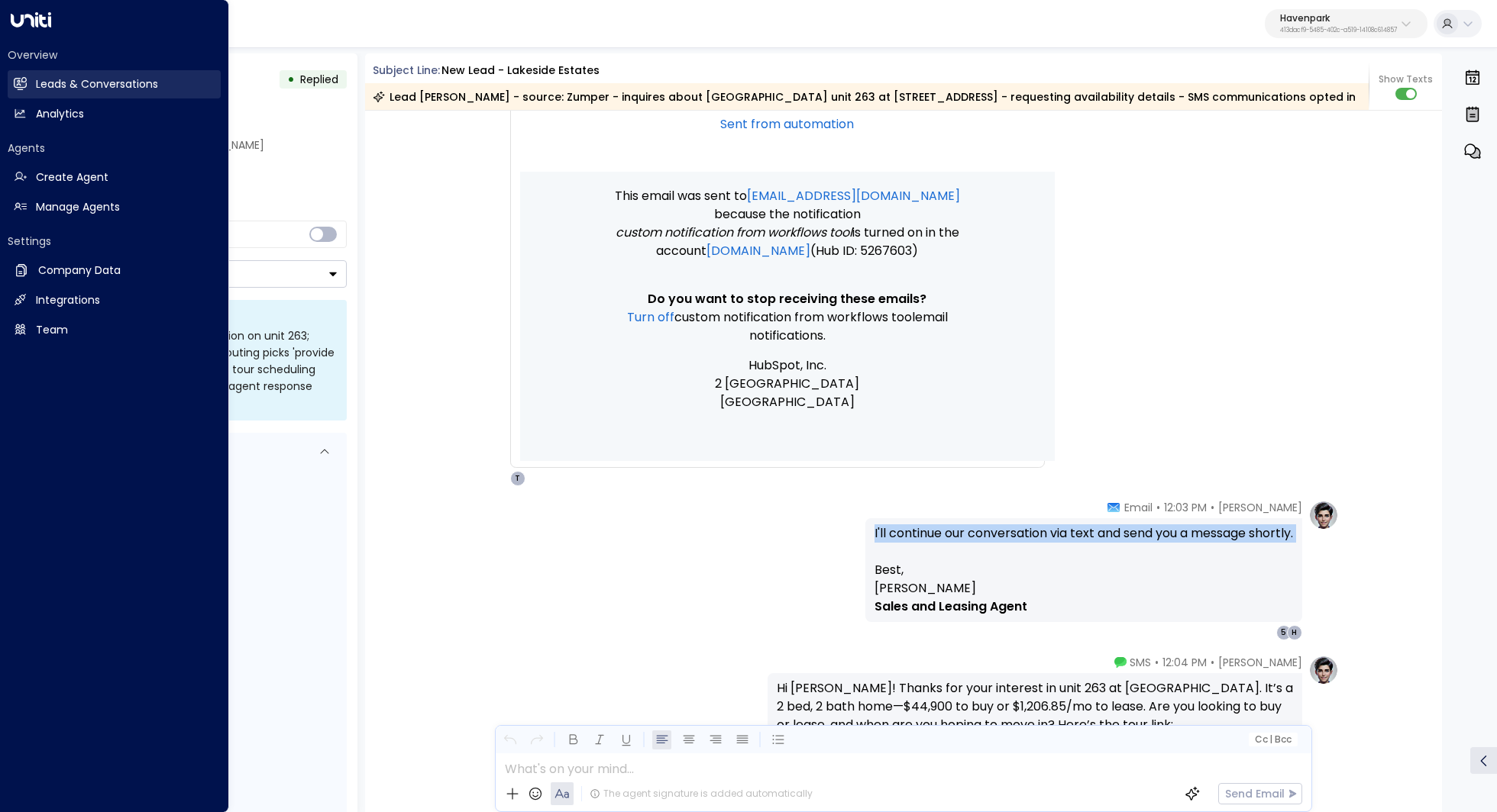
click at [63, 87] on h2 "Leads & Conversations" at bounding box center [97, 84] width 122 height 16
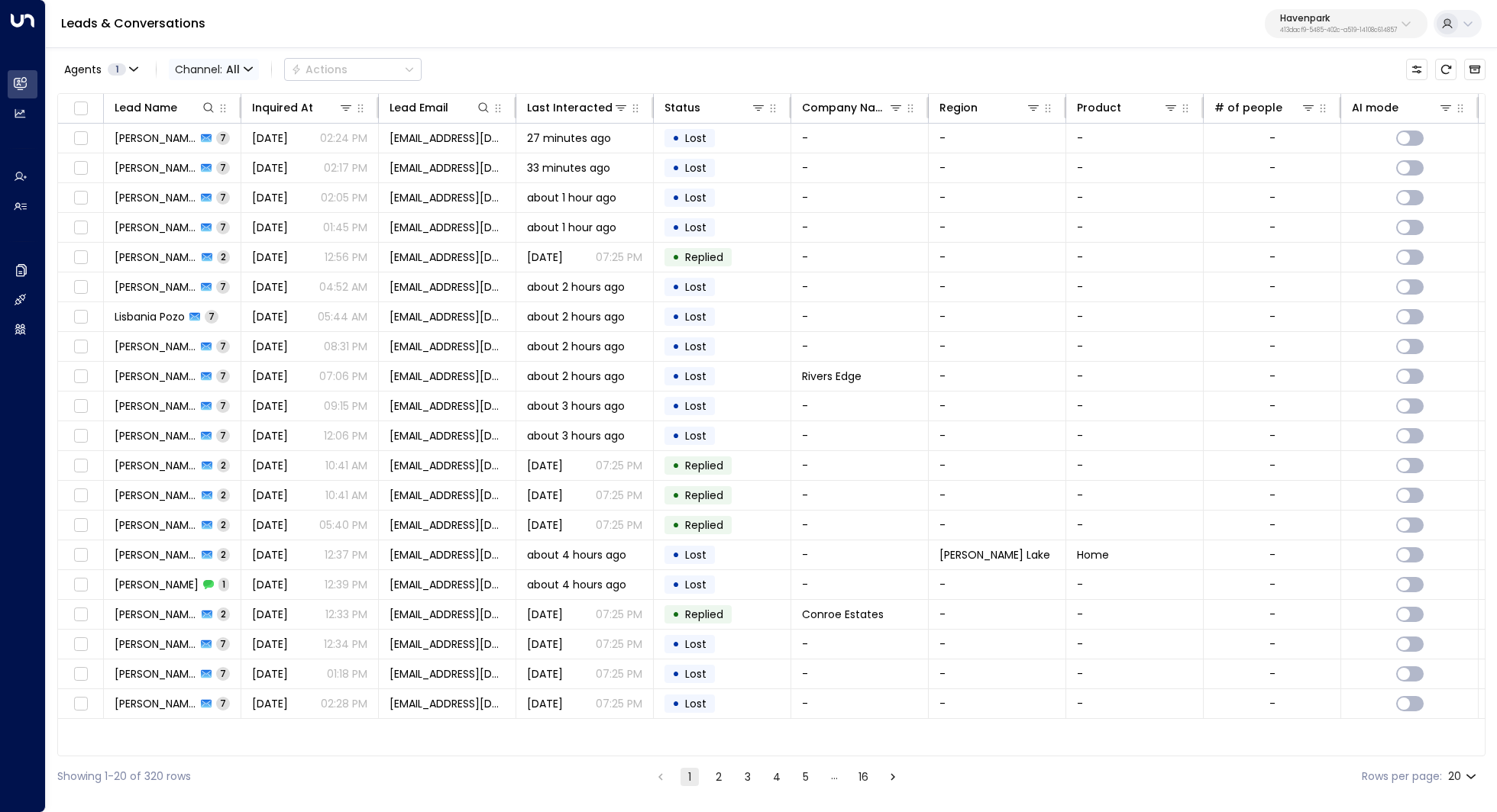
click at [240, 68] on span "Channel: All" at bounding box center [213, 69] width 90 height 21
click at [197, 113] on span "SMS" at bounding box center [189, 108] width 16 height 9
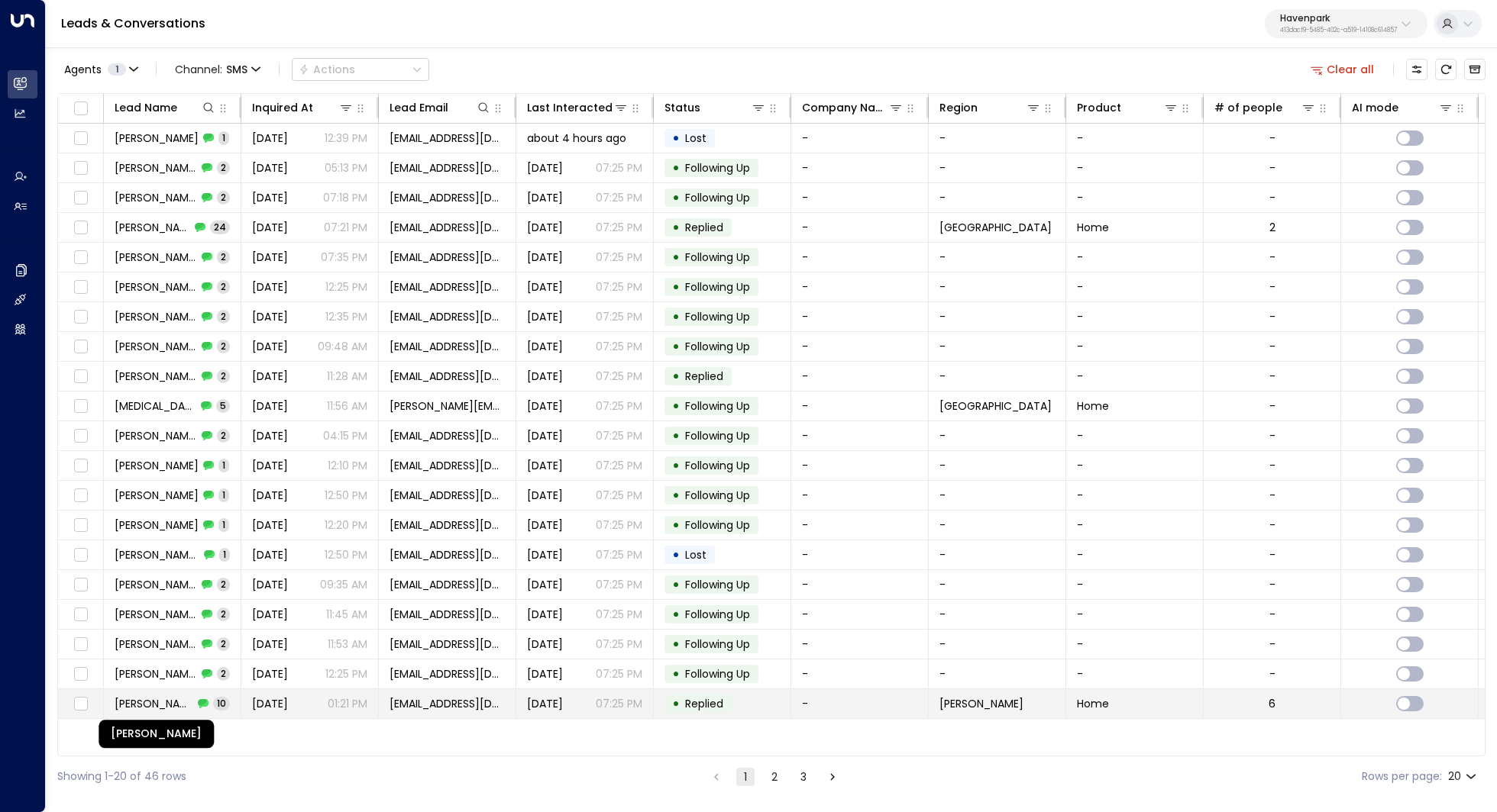
click at [160, 703] on span "Ashley Zambelli" at bounding box center [153, 704] width 78 height 15
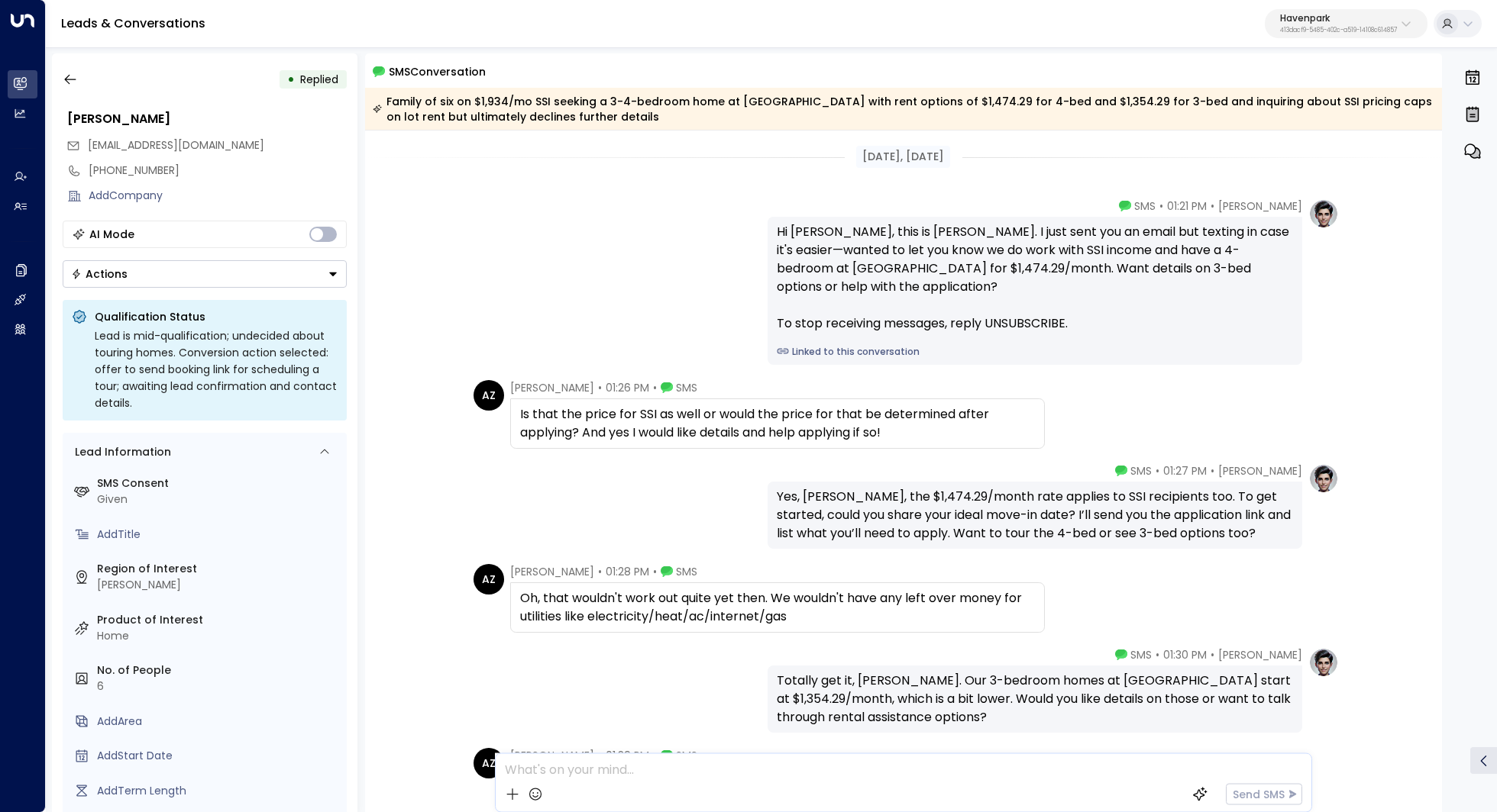
click at [859, 356] on link "Linked to this conversation" at bounding box center [1035, 352] width 516 height 13
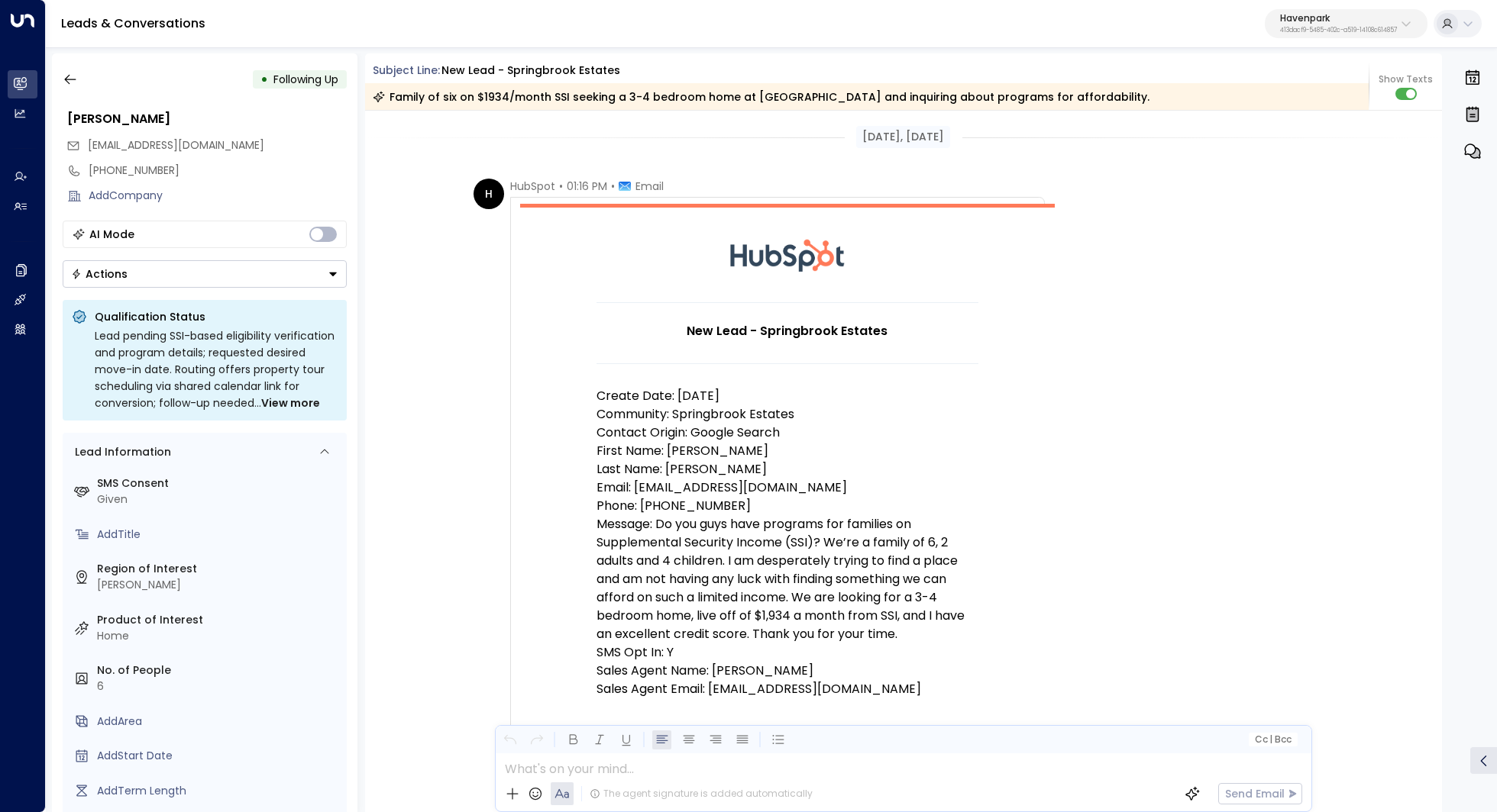
click at [645, 663] on p "Sales Agent Name: [PERSON_NAME]" at bounding box center [787, 671] width 382 height 19
click at [641, 650] on p "SMS Opt In: Y" at bounding box center [787, 653] width 382 height 19
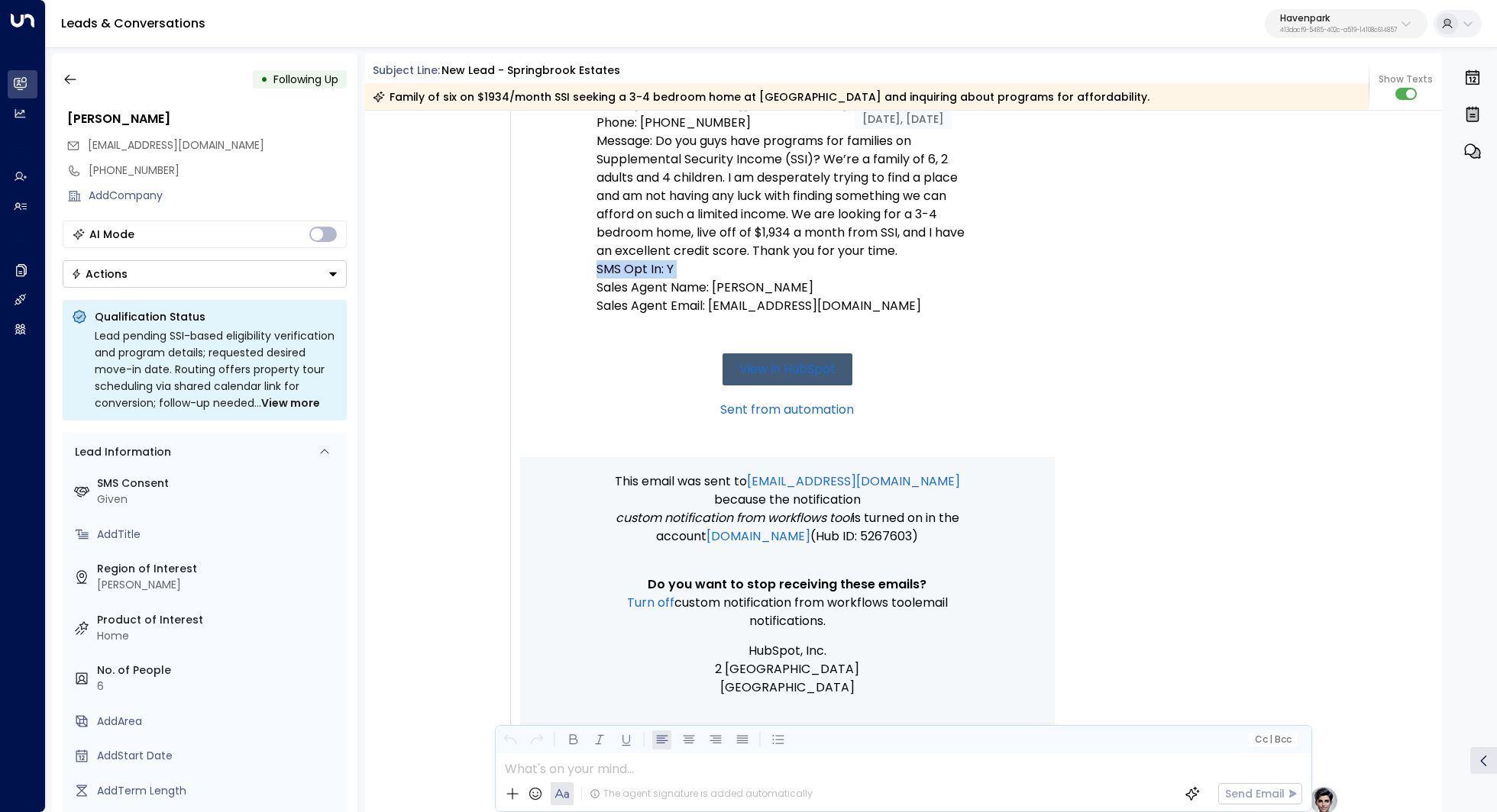
scroll to position [348, 0]
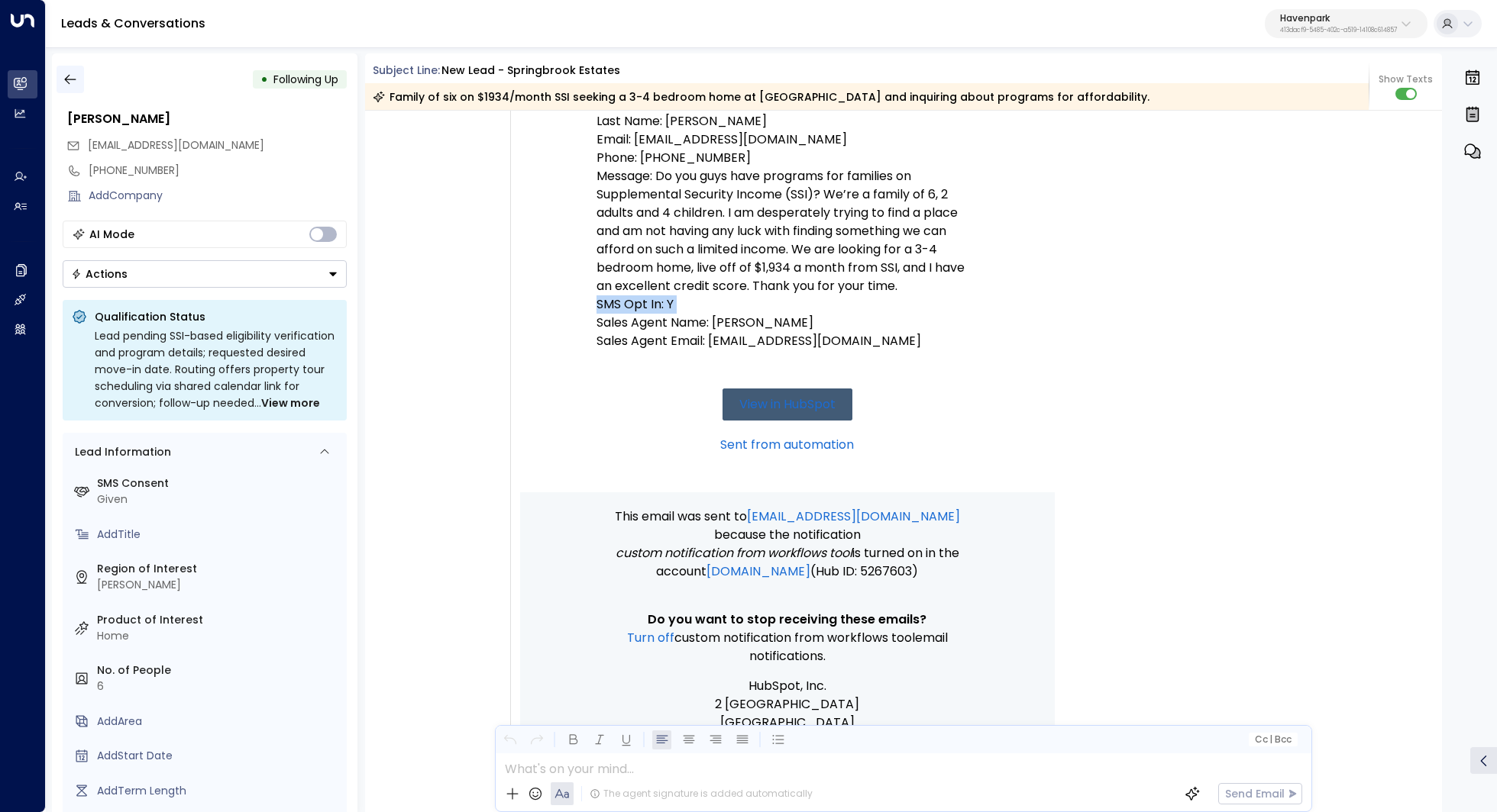
click at [79, 79] on button "button" at bounding box center [70, 79] width 28 height 28
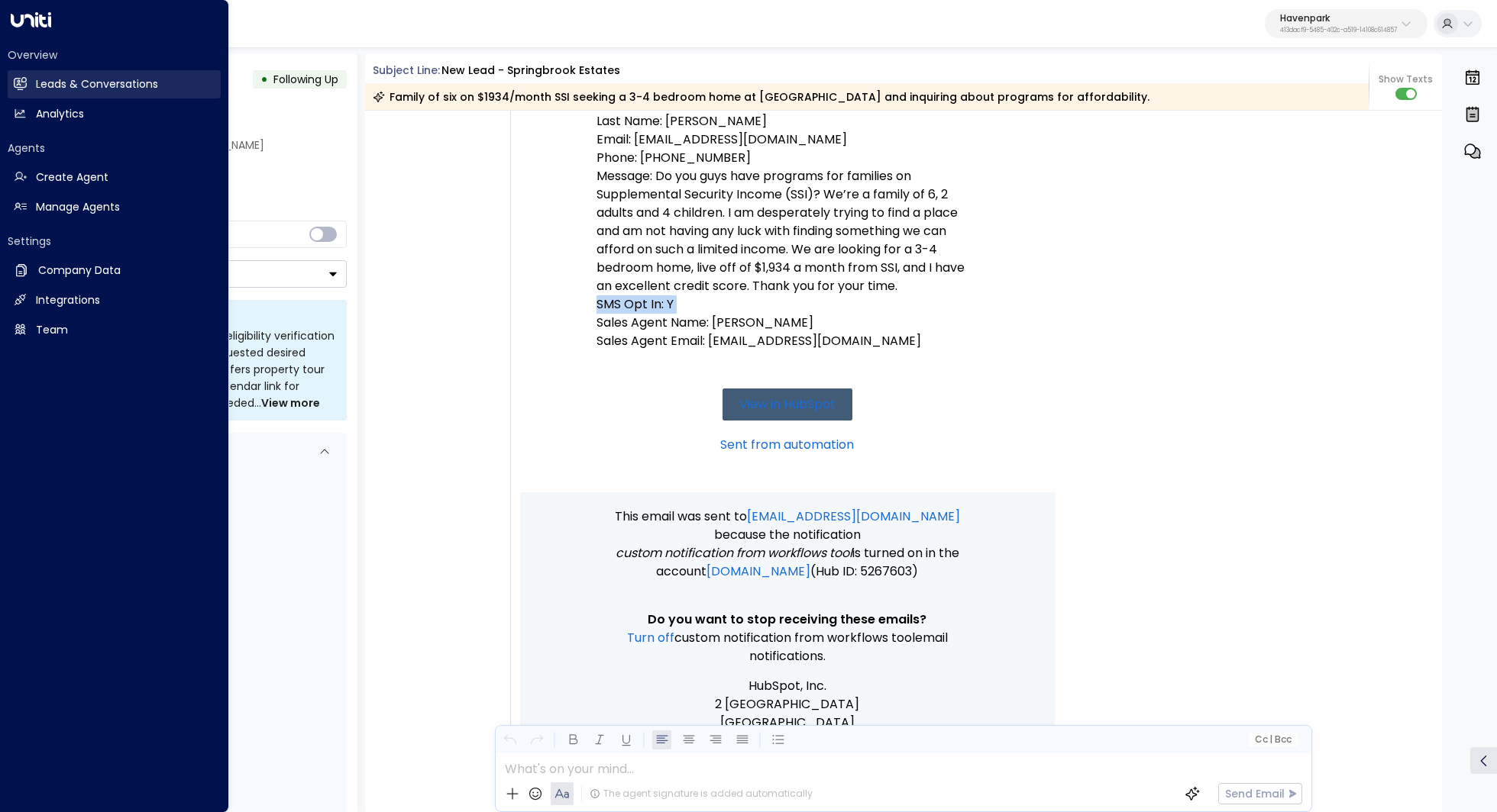
click at [29, 86] on link "Leads & Conversations Leads & Conversations" at bounding box center [114, 84] width 213 height 29
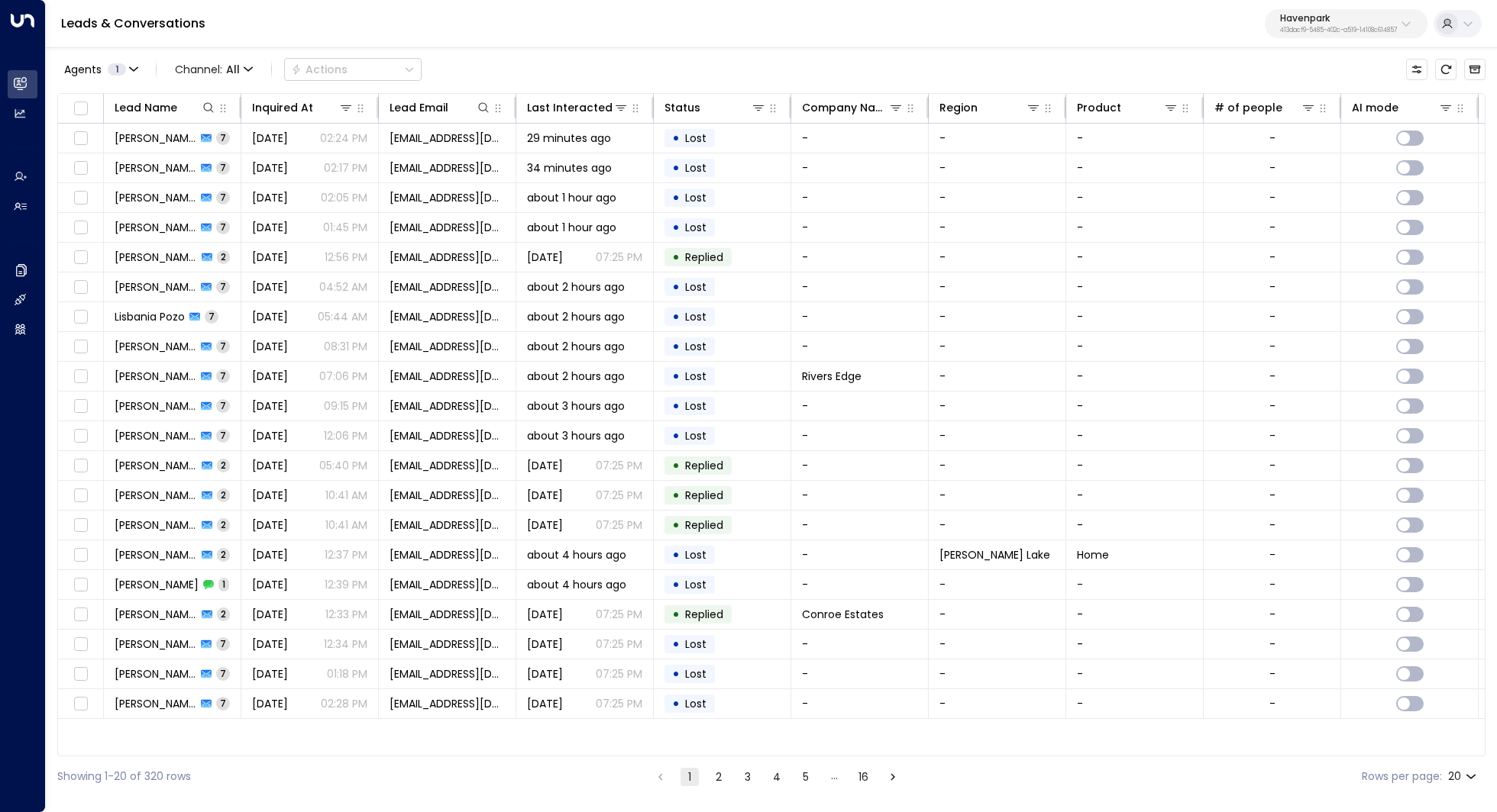
click at [1313, 23] on p "Havenpark" at bounding box center [1338, 18] width 117 height 9
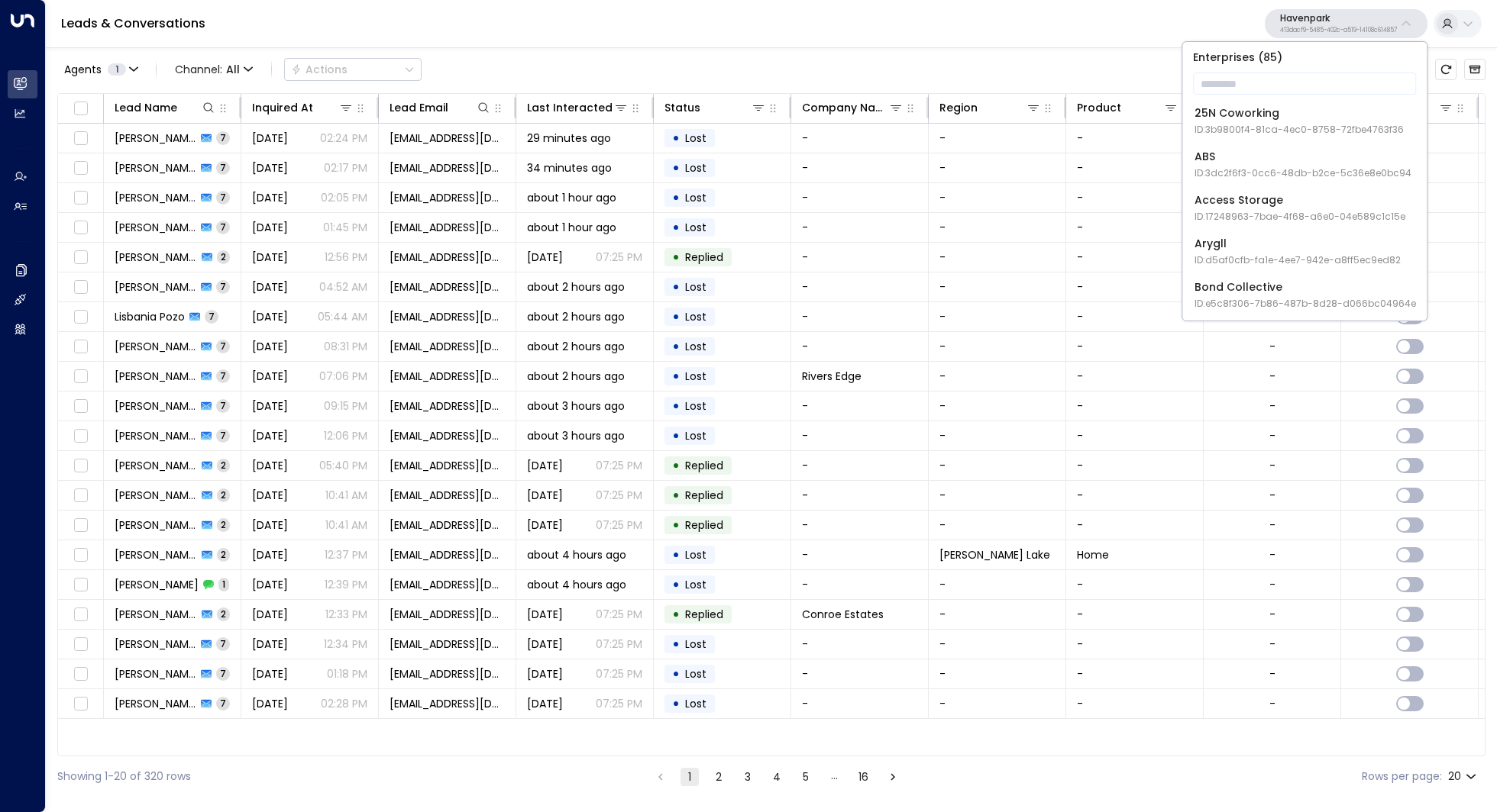
click at [921, 45] on div "Leads & Conversations Havenpark 413dacf9-5485-402c-a519-14108c614857" at bounding box center [771, 24] width 1451 height 48
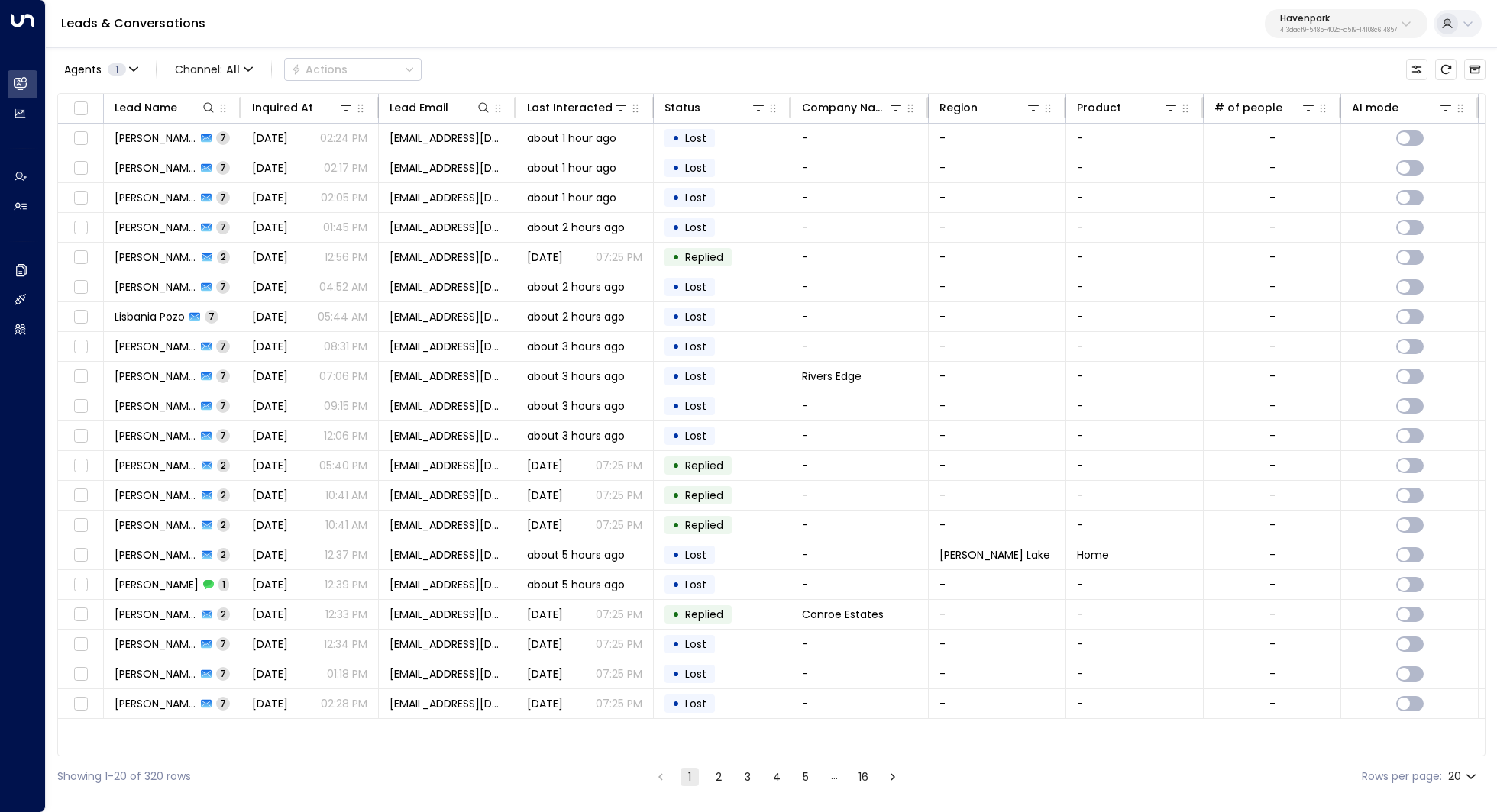
click at [1316, 23] on p "Havenpark" at bounding box center [1338, 18] width 117 height 9
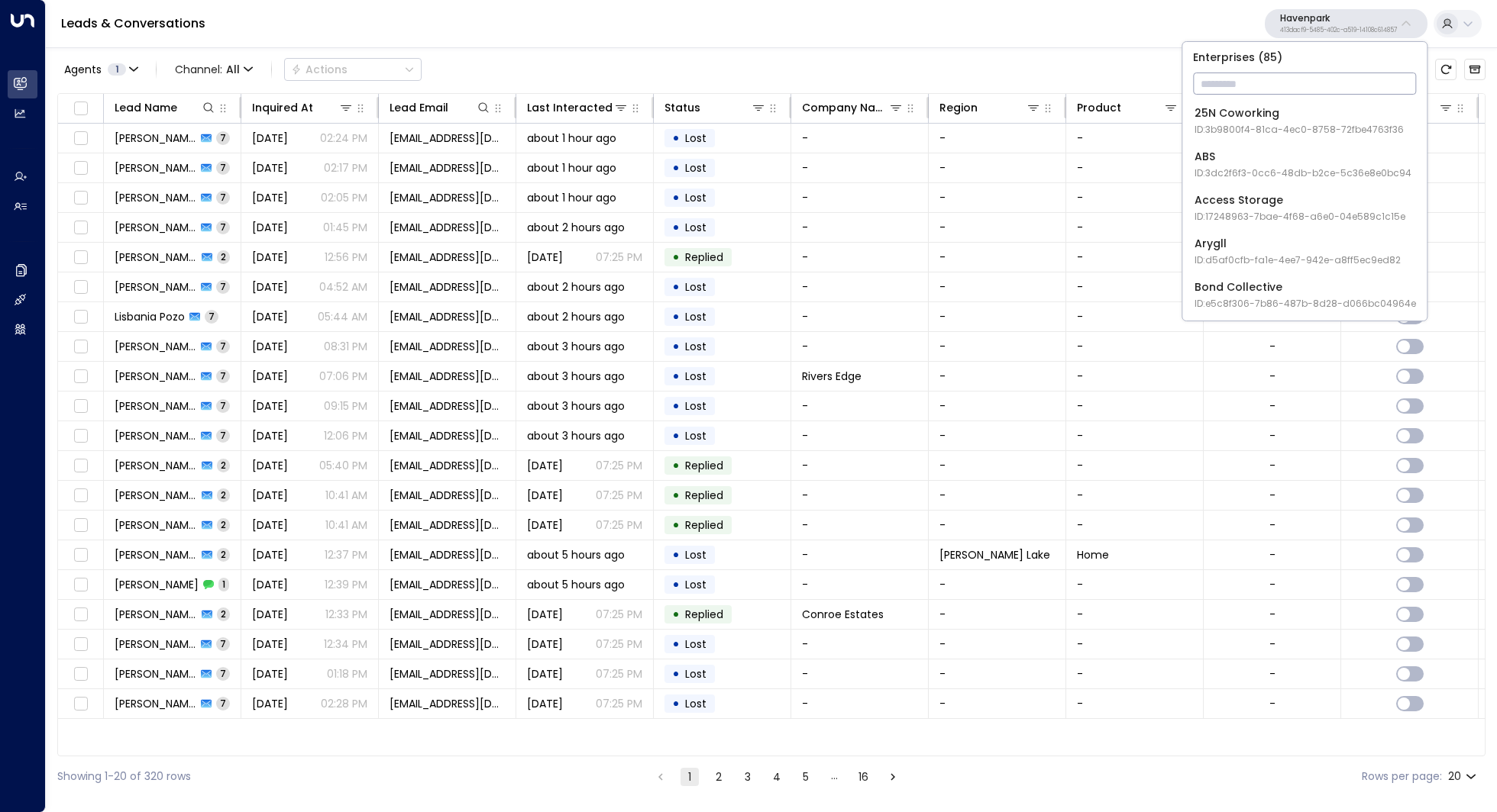
click at [1254, 84] on input "text" at bounding box center [1304, 83] width 223 height 29
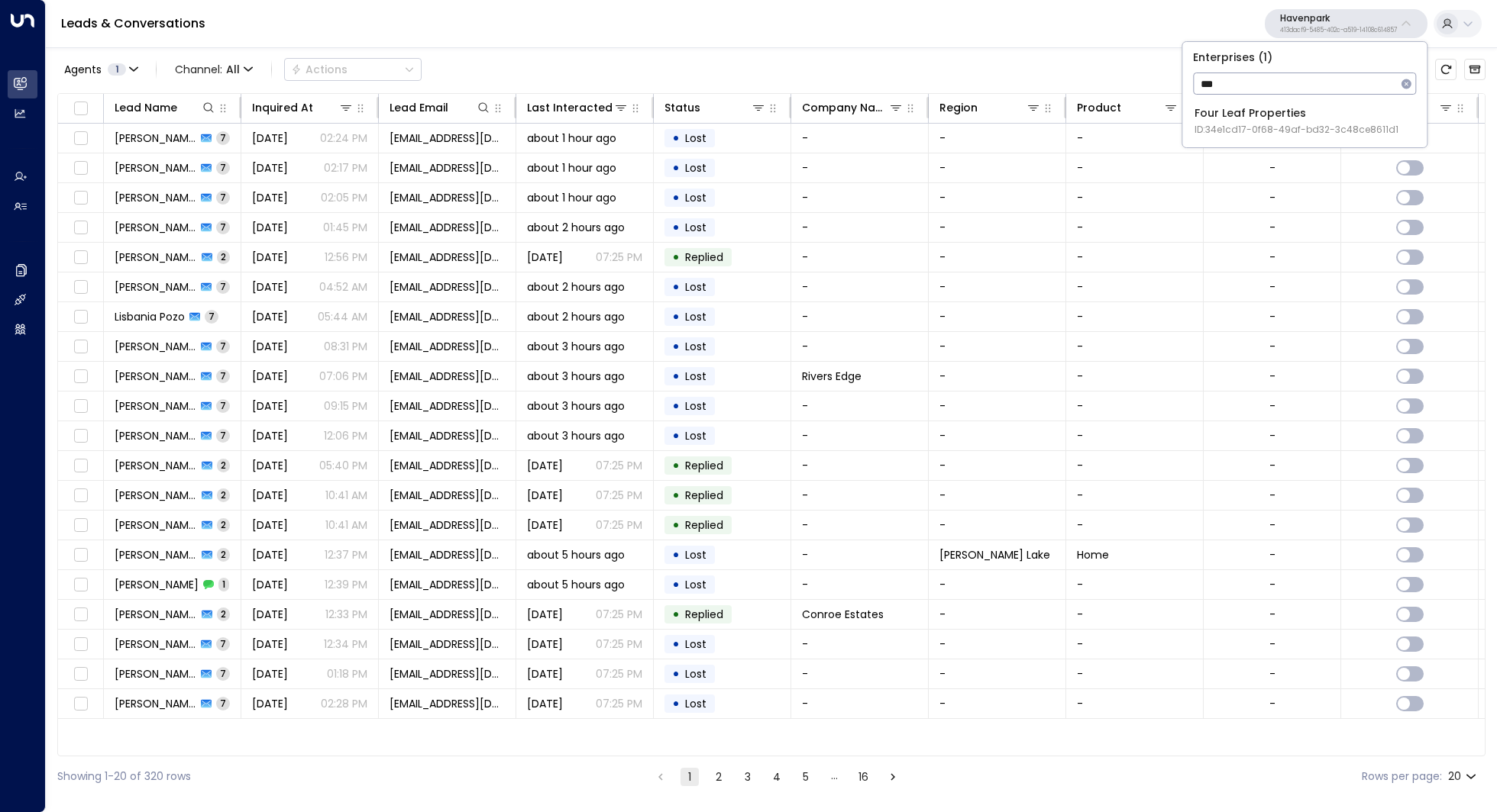
type input "***"
click at [1254, 116] on div "Four Leaf Properties ID: 34e1cd17-0f68-49af-bd32-3c48ce8611d1" at bounding box center [1296, 121] width 204 height 31
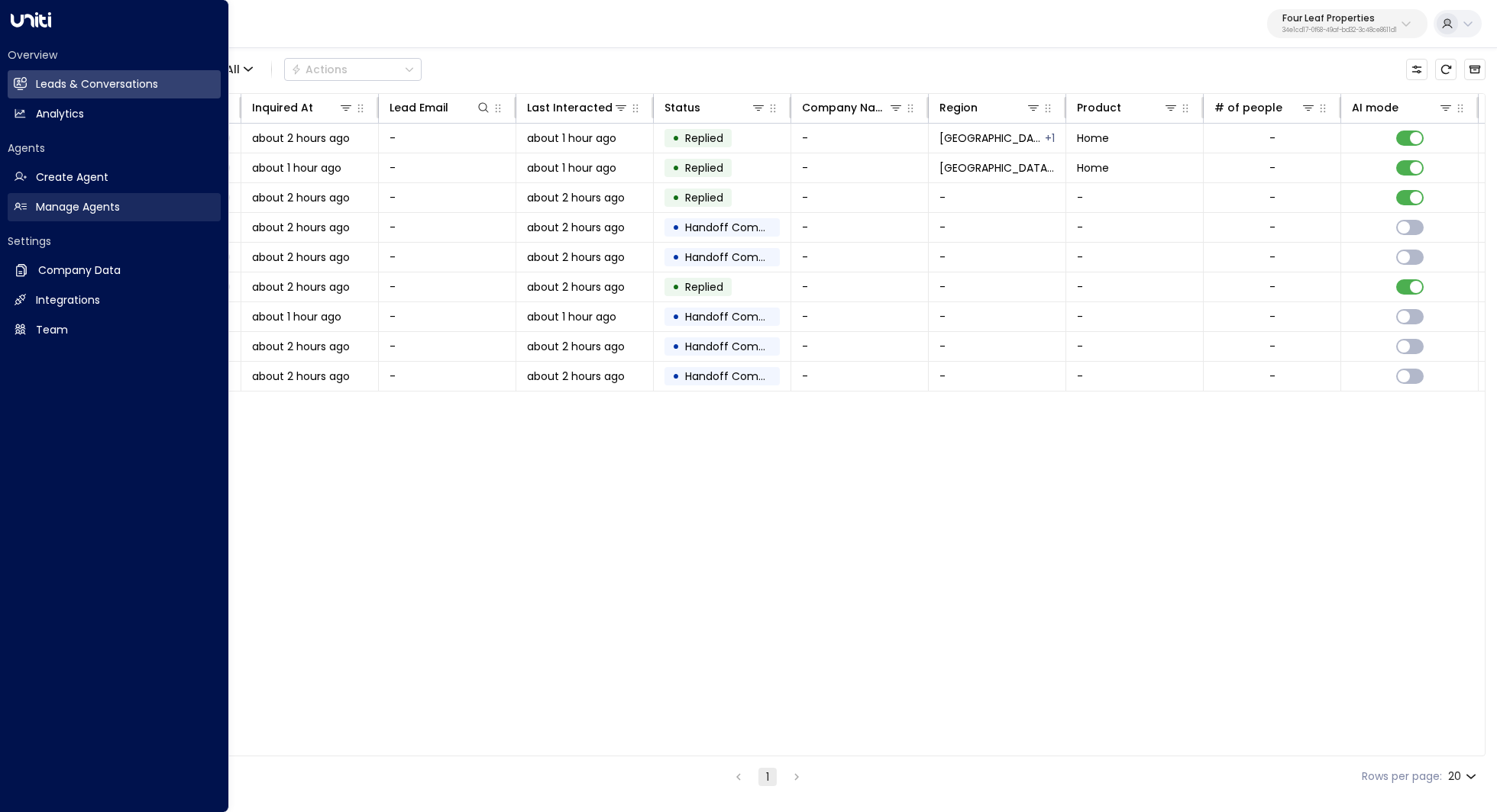
click at [92, 209] on h2 "Manage Agents" at bounding box center [78, 207] width 84 height 16
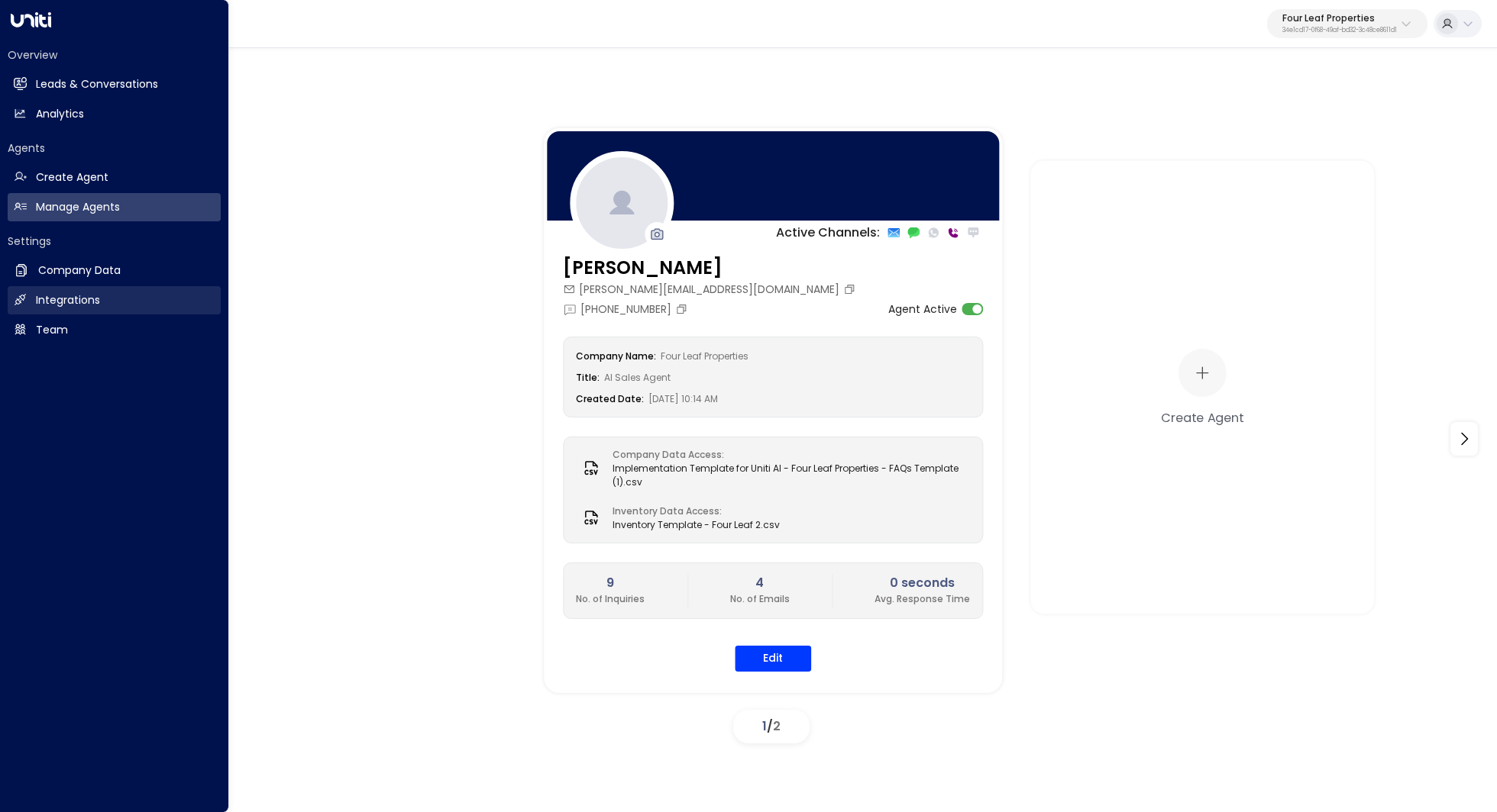
click at [88, 309] on link "Integrations Integrations" at bounding box center [114, 301] width 213 height 29
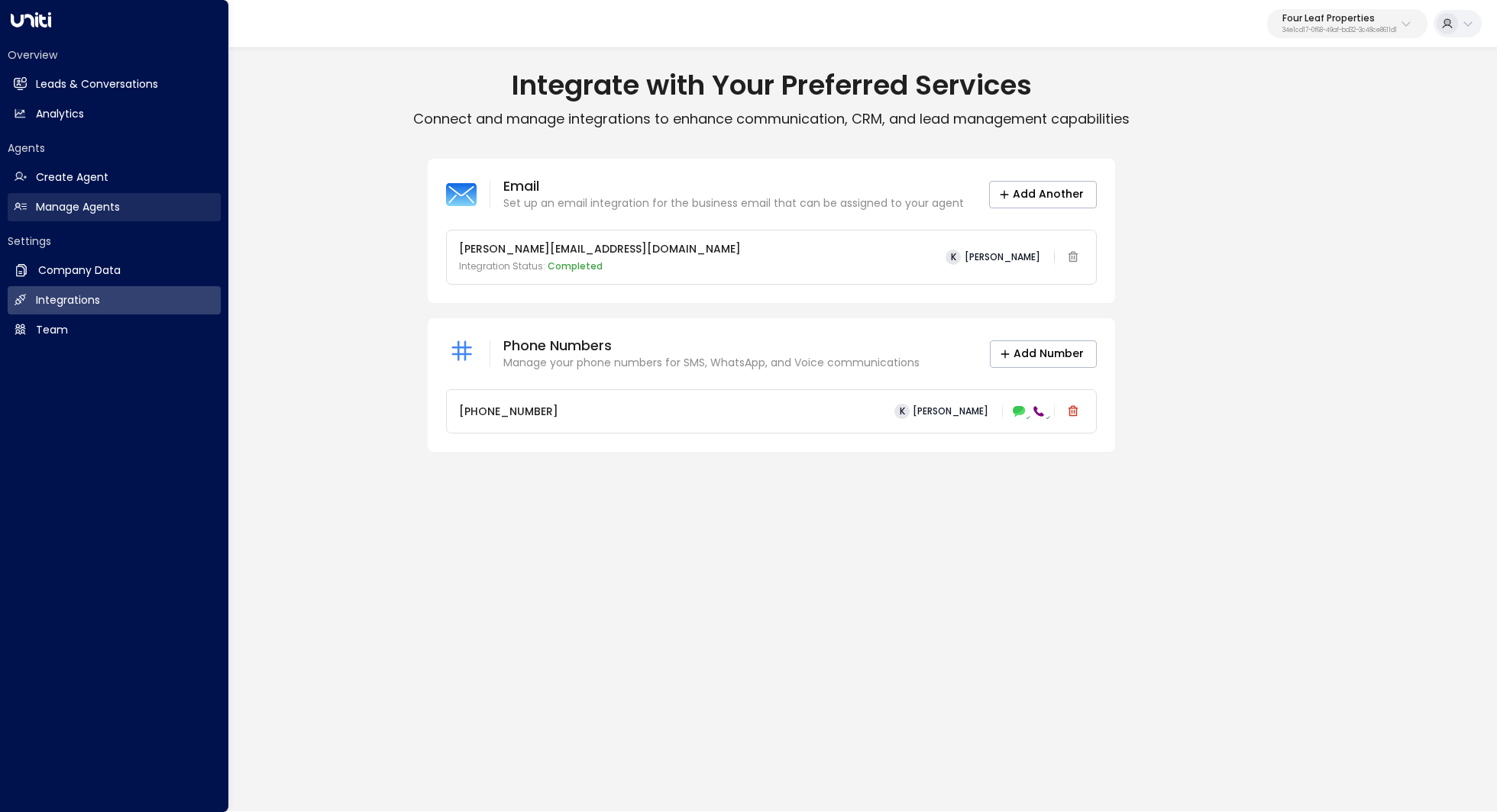
click at [122, 208] on link "Manage Agents Manage Agents" at bounding box center [114, 207] width 213 height 29
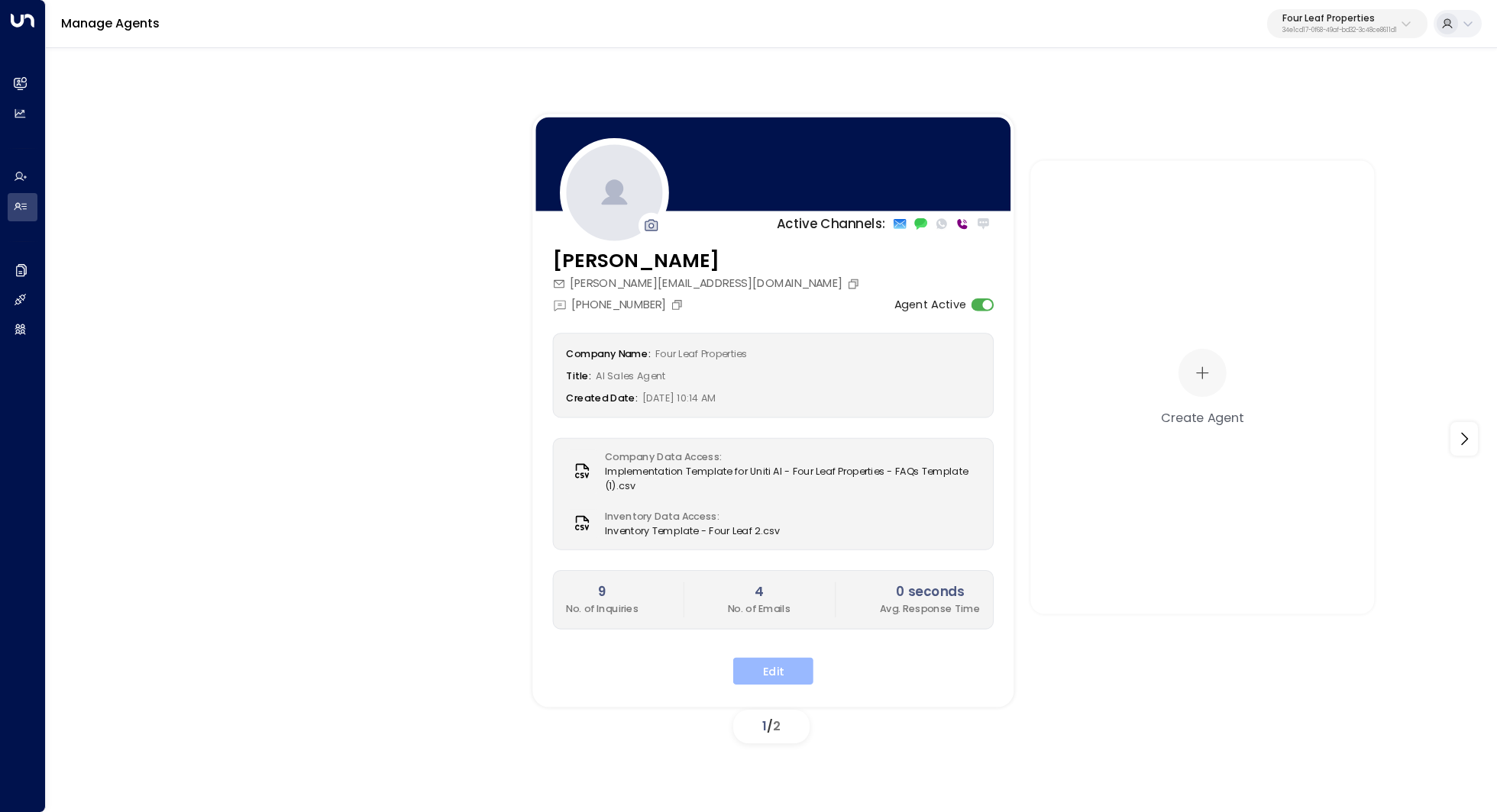
click at [784, 664] on button "Edit" at bounding box center [773, 671] width 80 height 28
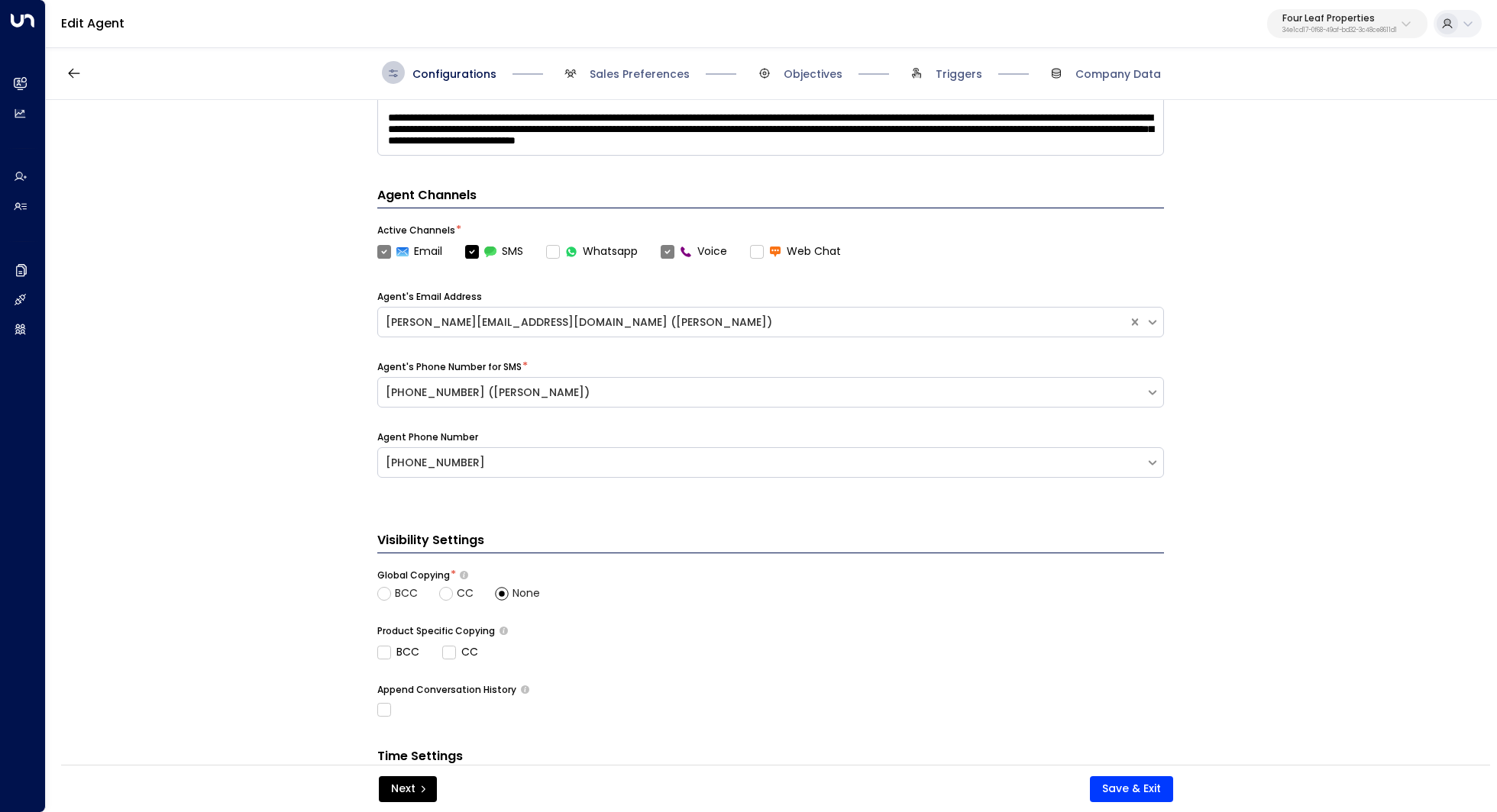
scroll to position [510, 0]
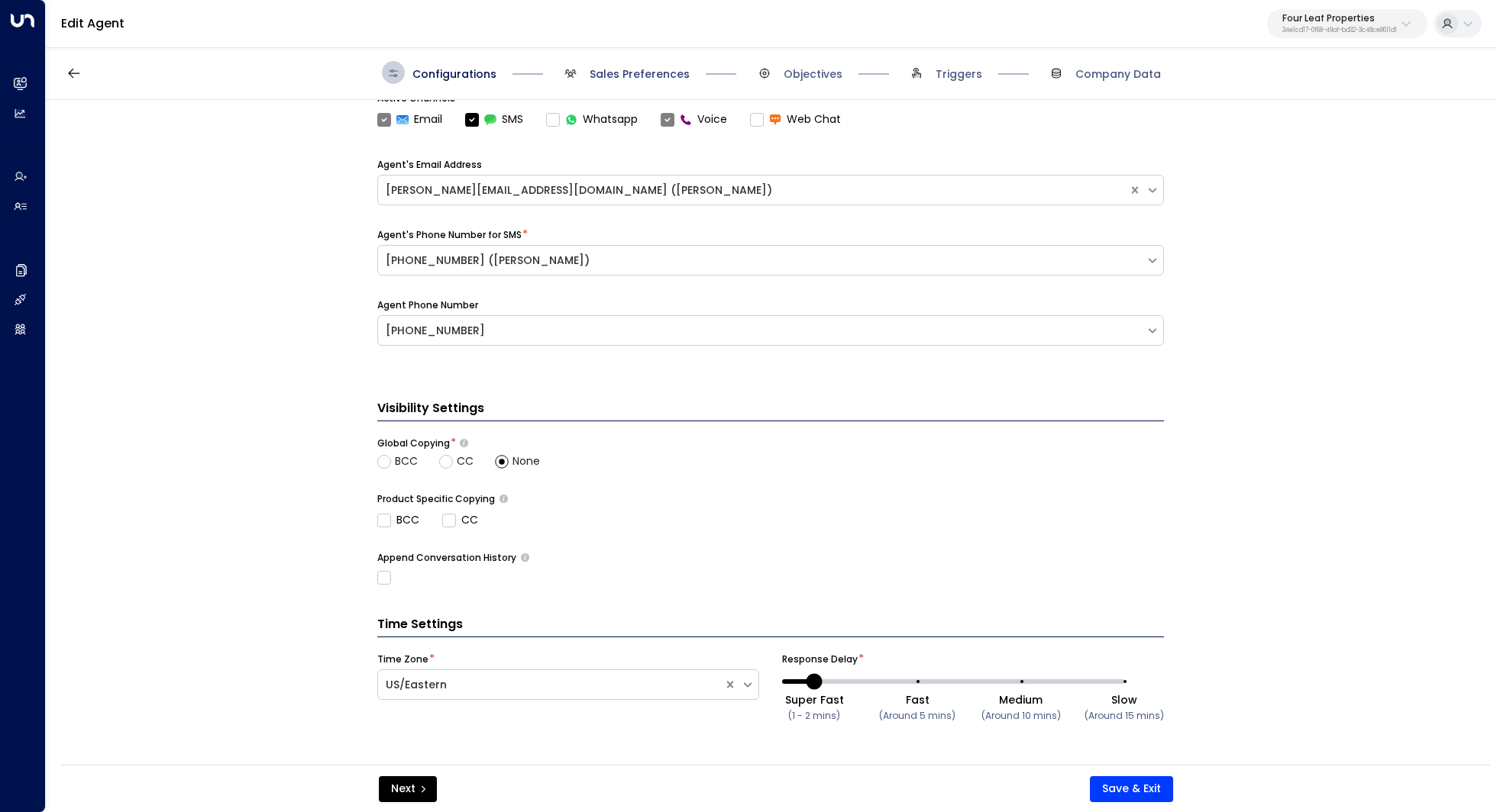
click at [654, 68] on span "Sales Preferences" at bounding box center [639, 74] width 100 height 15
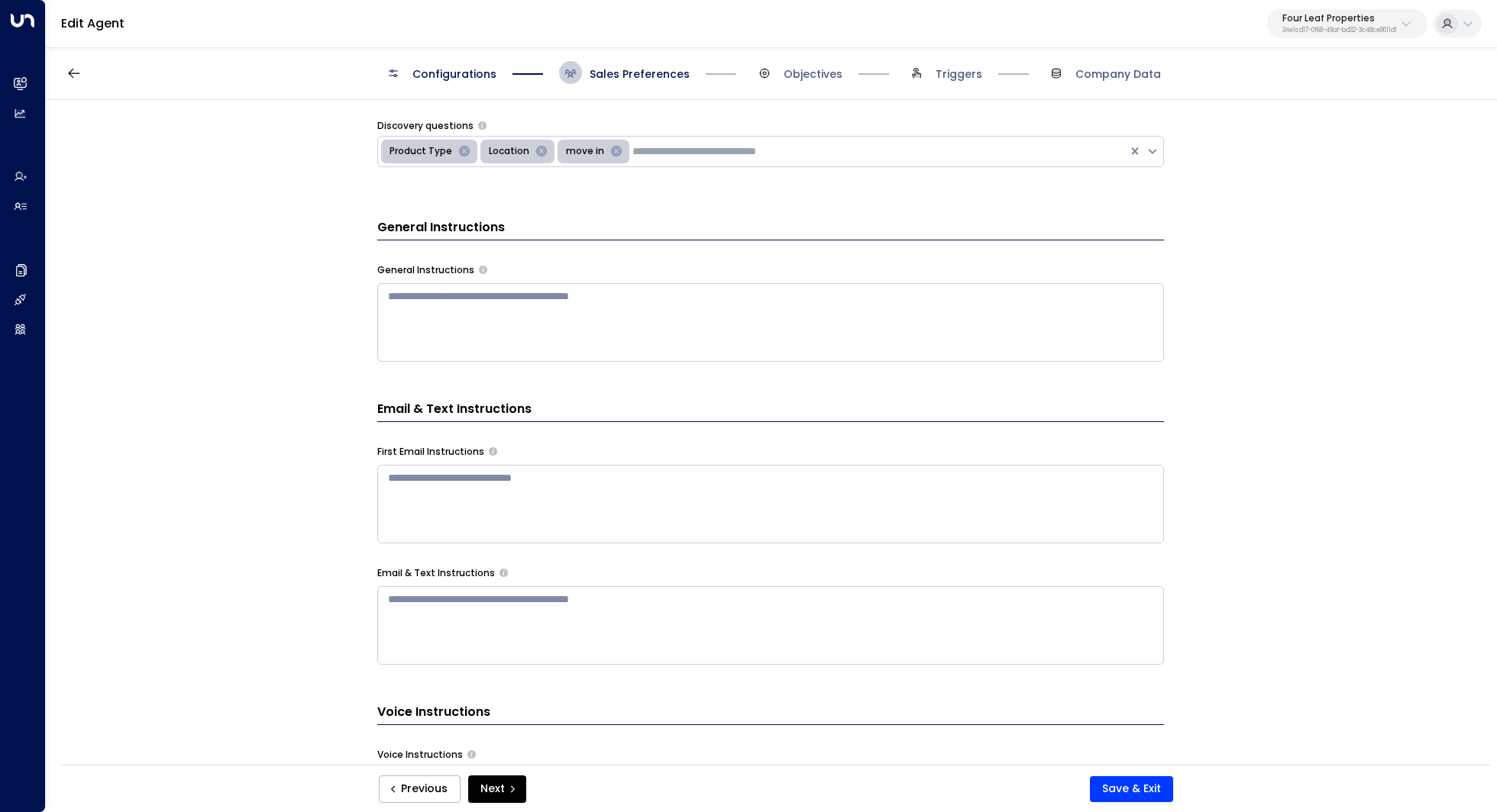
scroll to position [445, 0]
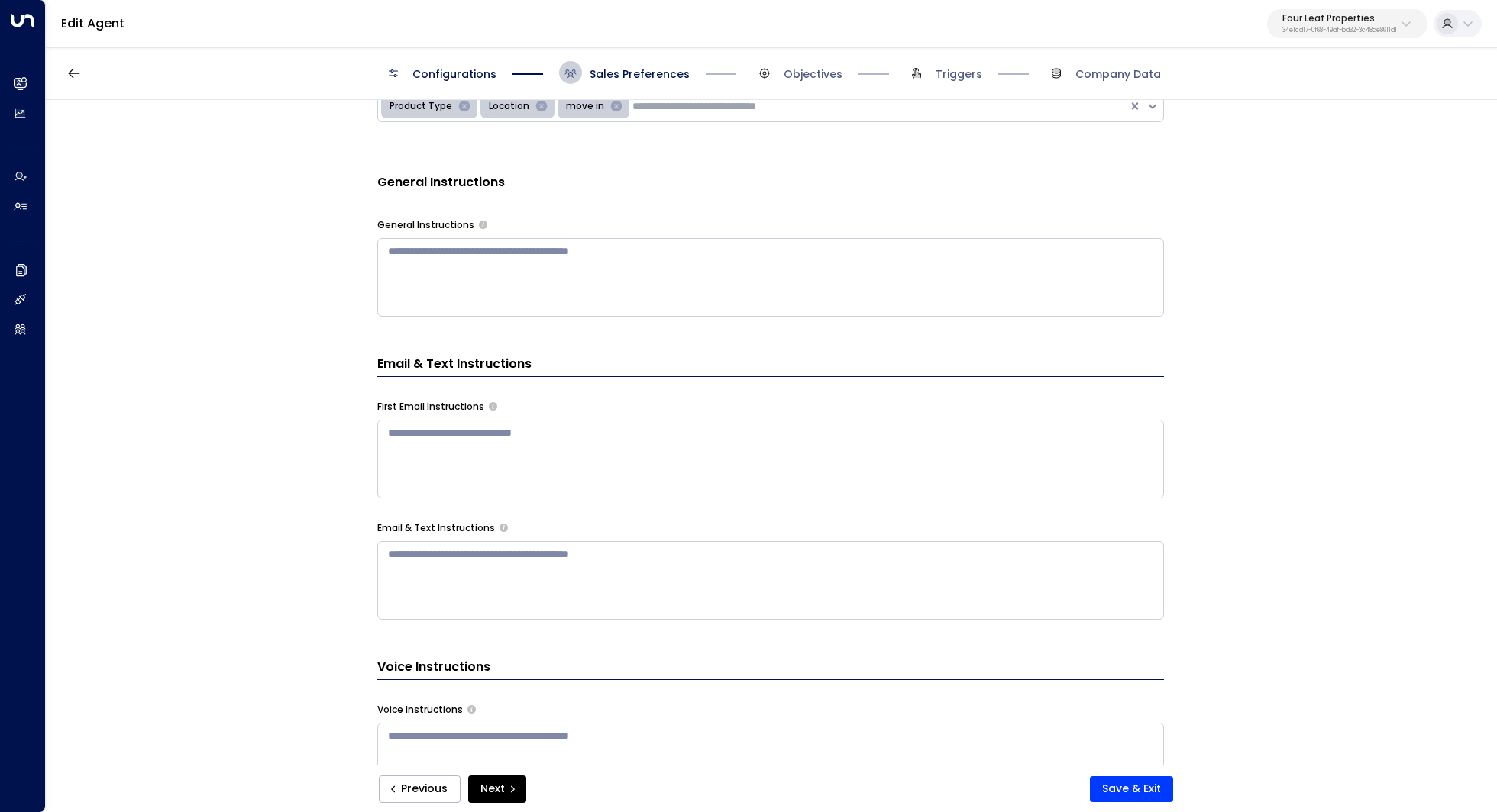
click at [694, 456] on textarea at bounding box center [770, 459] width 787 height 78
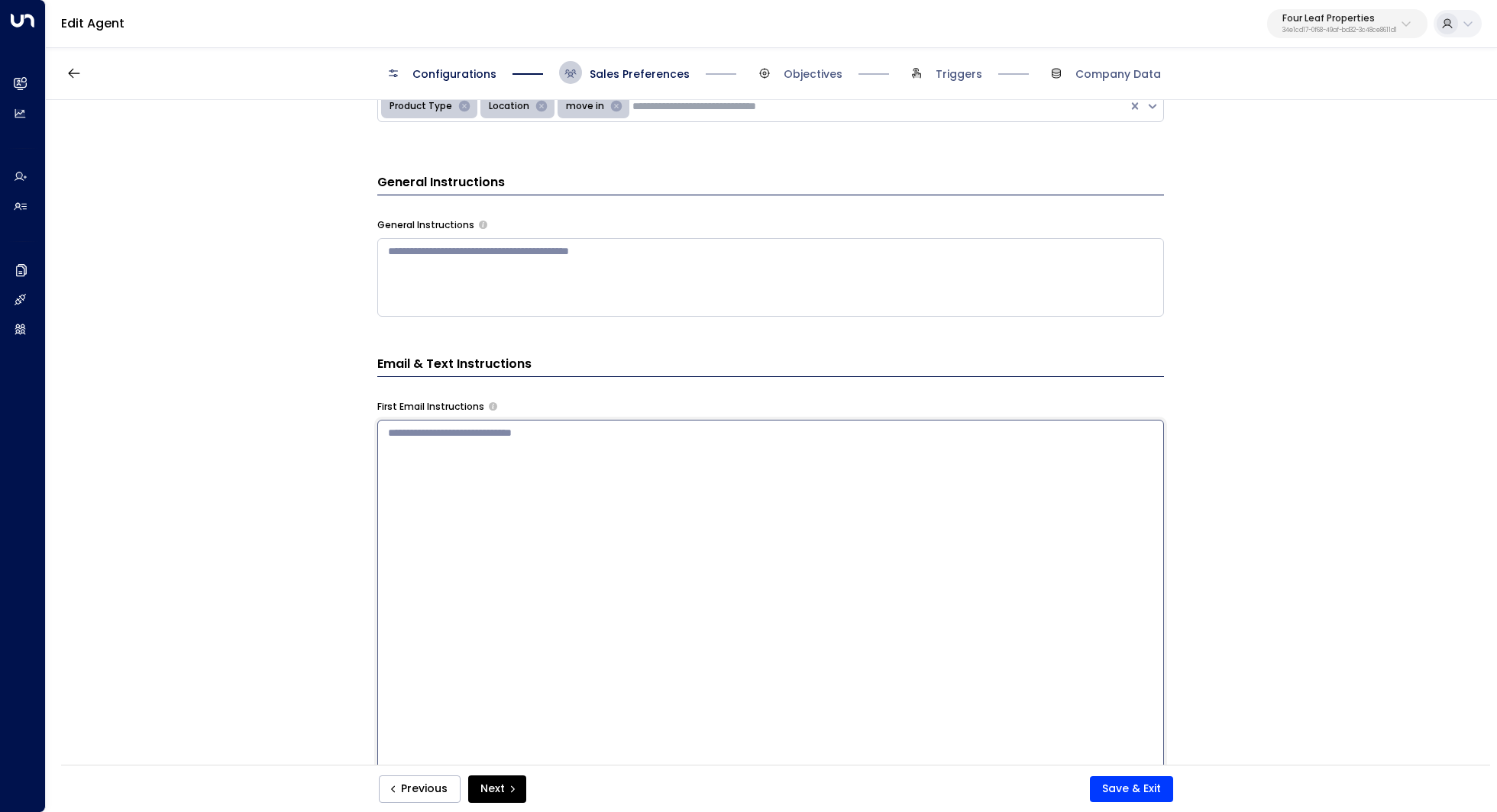
paste textarea "**********"
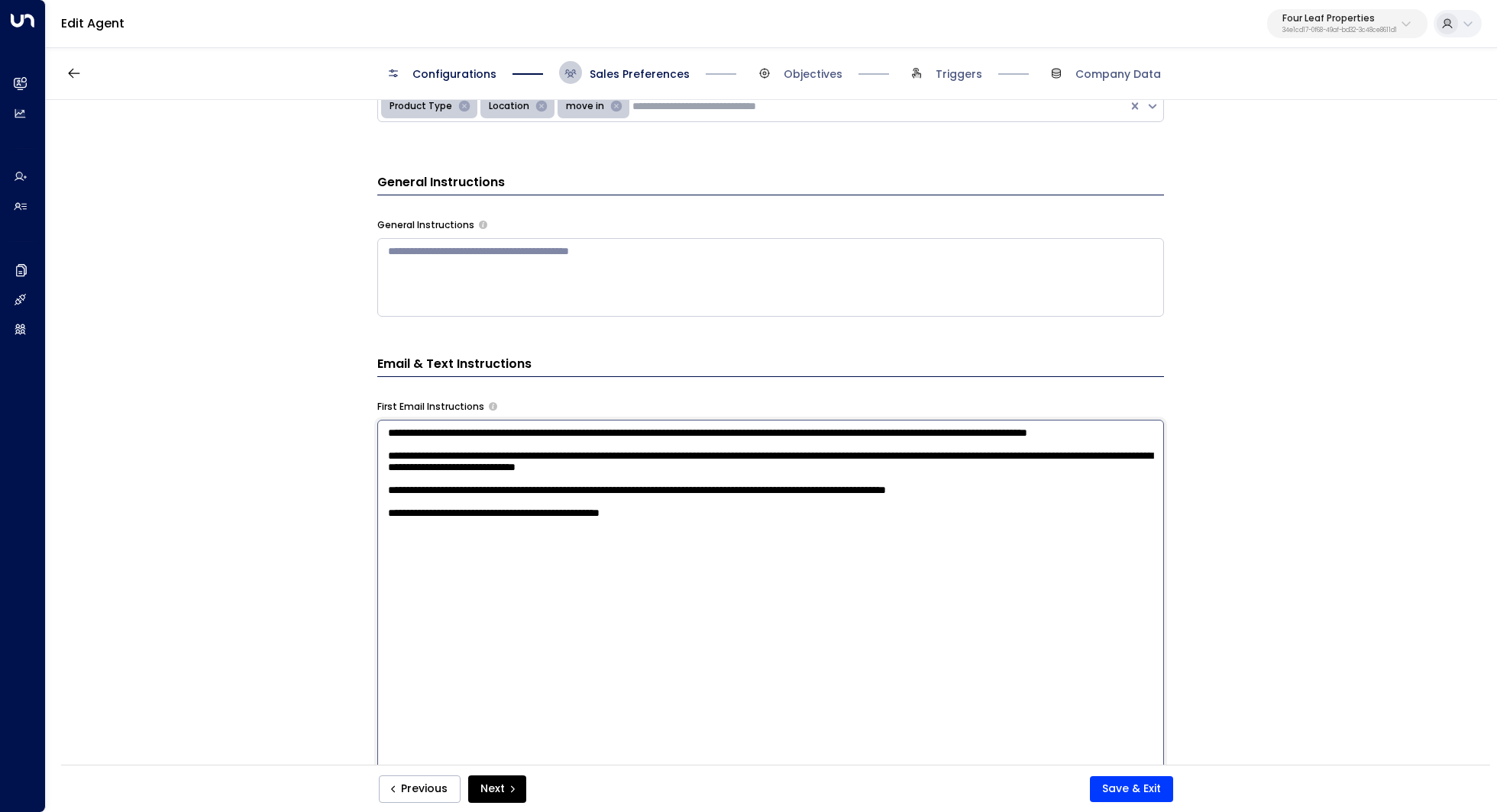
click at [672, 456] on textarea "**********" at bounding box center [770, 620] width 787 height 400
drag, startPoint x: 495, startPoint y: 476, endPoint x: 529, endPoint y: 476, distance: 34.0
click at [529, 476] on textarea "**********" at bounding box center [770, 620] width 787 height 400
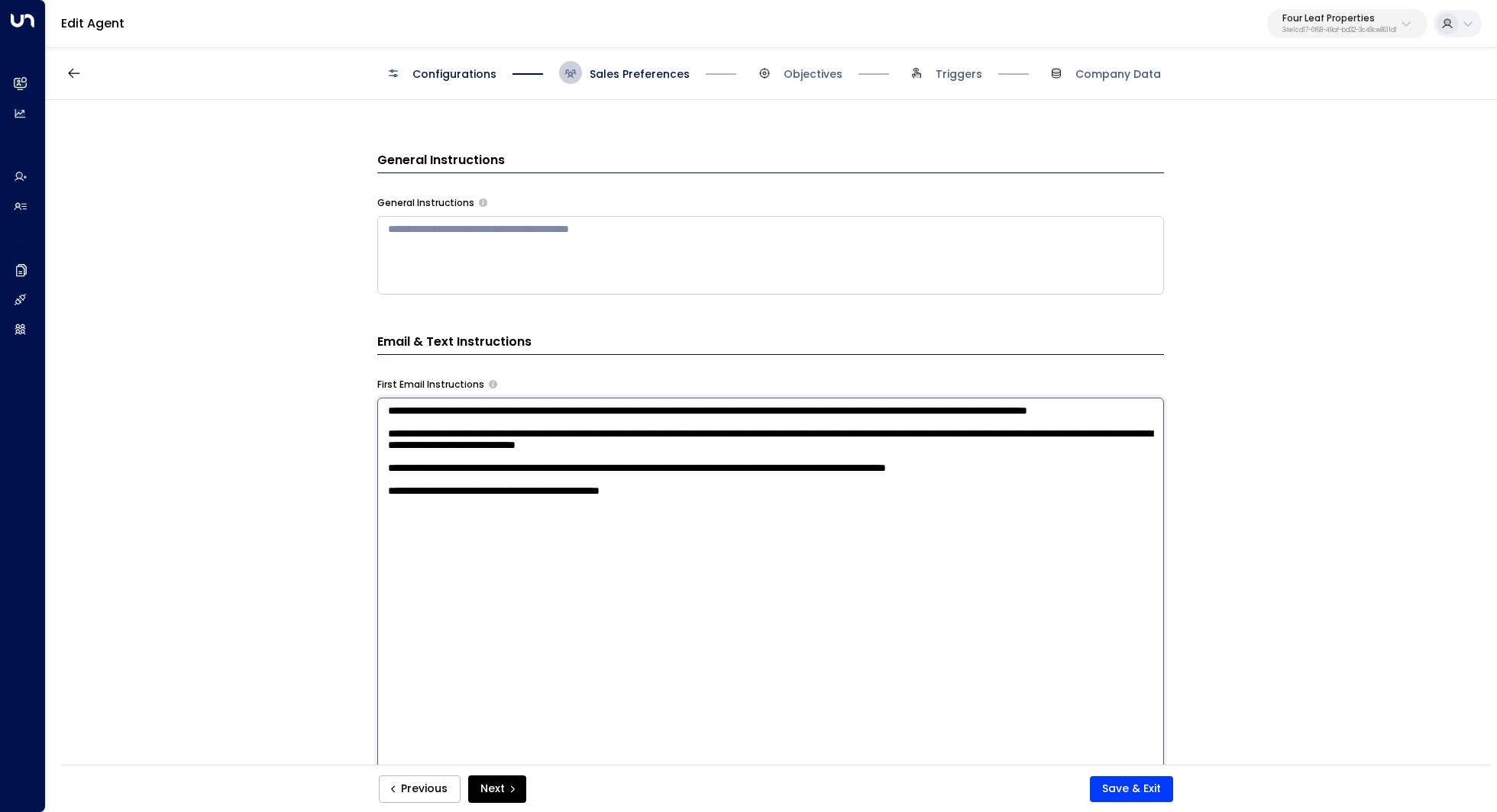
drag, startPoint x: 666, startPoint y: 504, endPoint x: 687, endPoint y: 504, distance: 21.0
click at [685, 504] on textarea "**********" at bounding box center [770, 598] width 787 height 400
click at [687, 504] on textarea "**********" at bounding box center [770, 598] width 787 height 400
drag, startPoint x: 761, startPoint y: 509, endPoint x: 735, endPoint y: 509, distance: 26.0
click at [735, 509] on textarea "**********" at bounding box center [770, 598] width 787 height 400
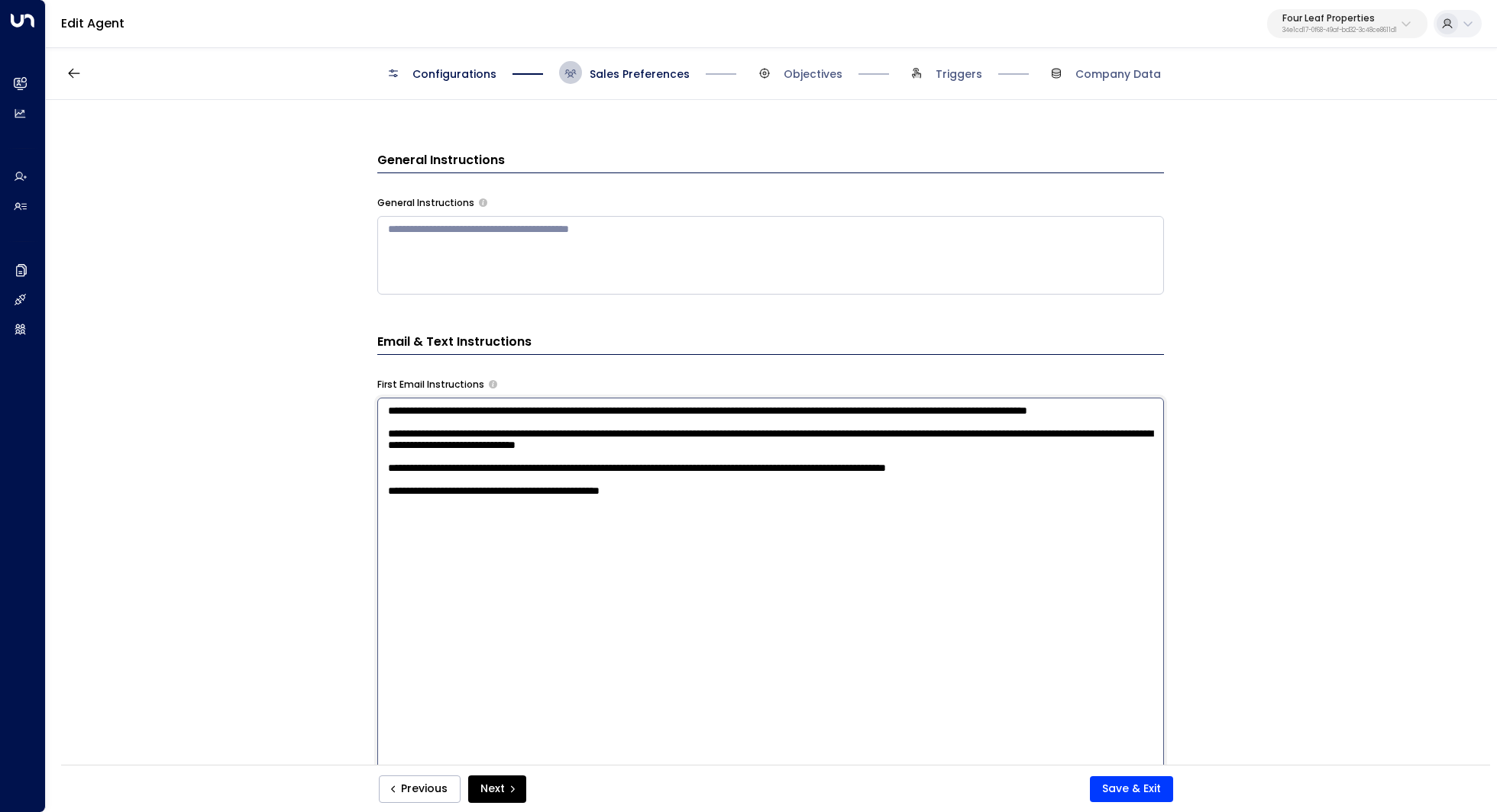
click at [735, 509] on textarea "**********" at bounding box center [770, 598] width 787 height 400
drag, startPoint x: 1069, startPoint y: 502, endPoint x: 671, endPoint y: 510, distance: 398.1
click at [671, 510] on textarea "**********" at bounding box center [770, 598] width 787 height 400
type textarea "**********"
click at [1127, 781] on button "Save & Exit" at bounding box center [1131, 789] width 83 height 26
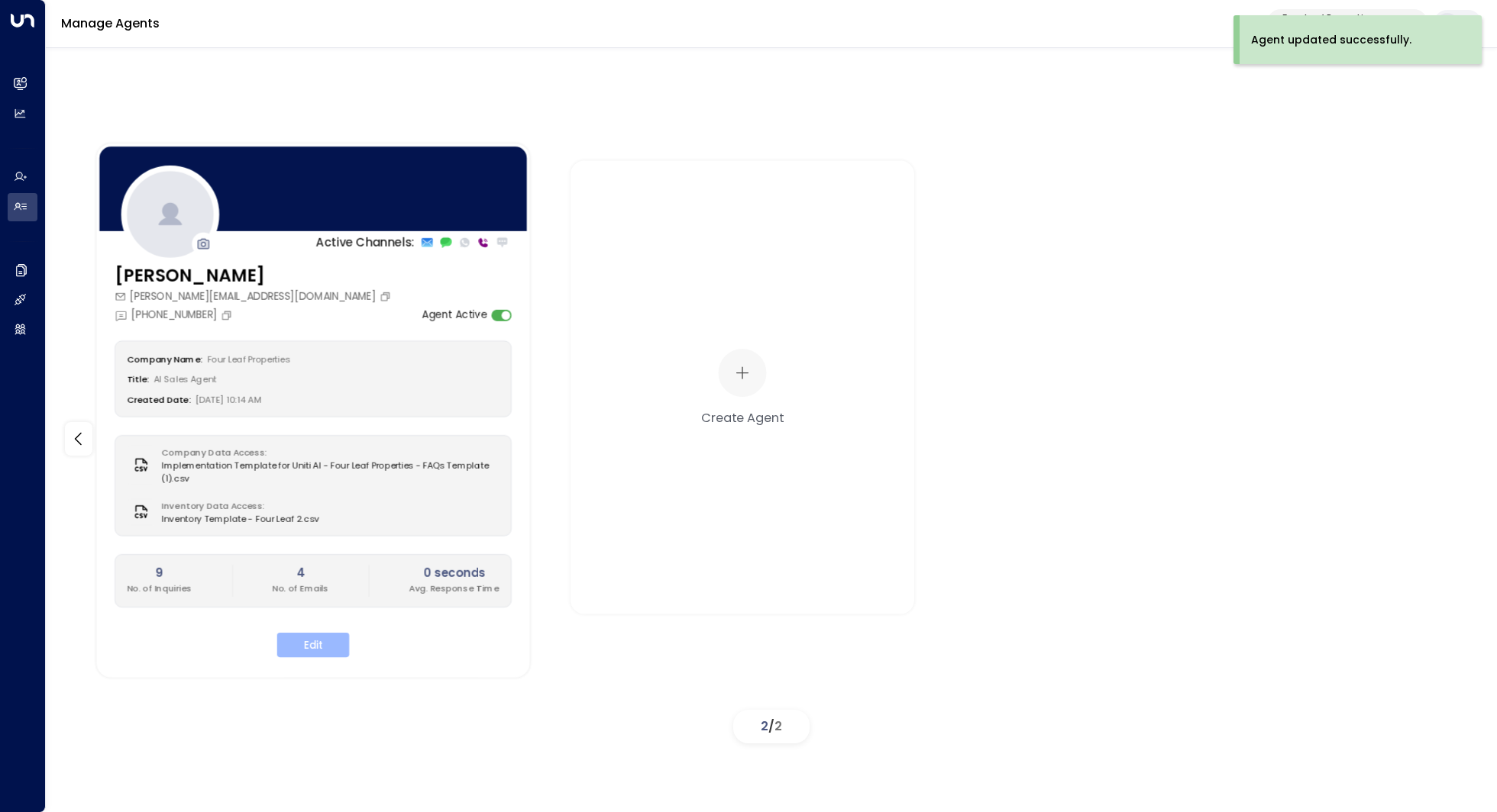
click at [320, 645] on button "Edit" at bounding box center [313, 645] width 72 height 24
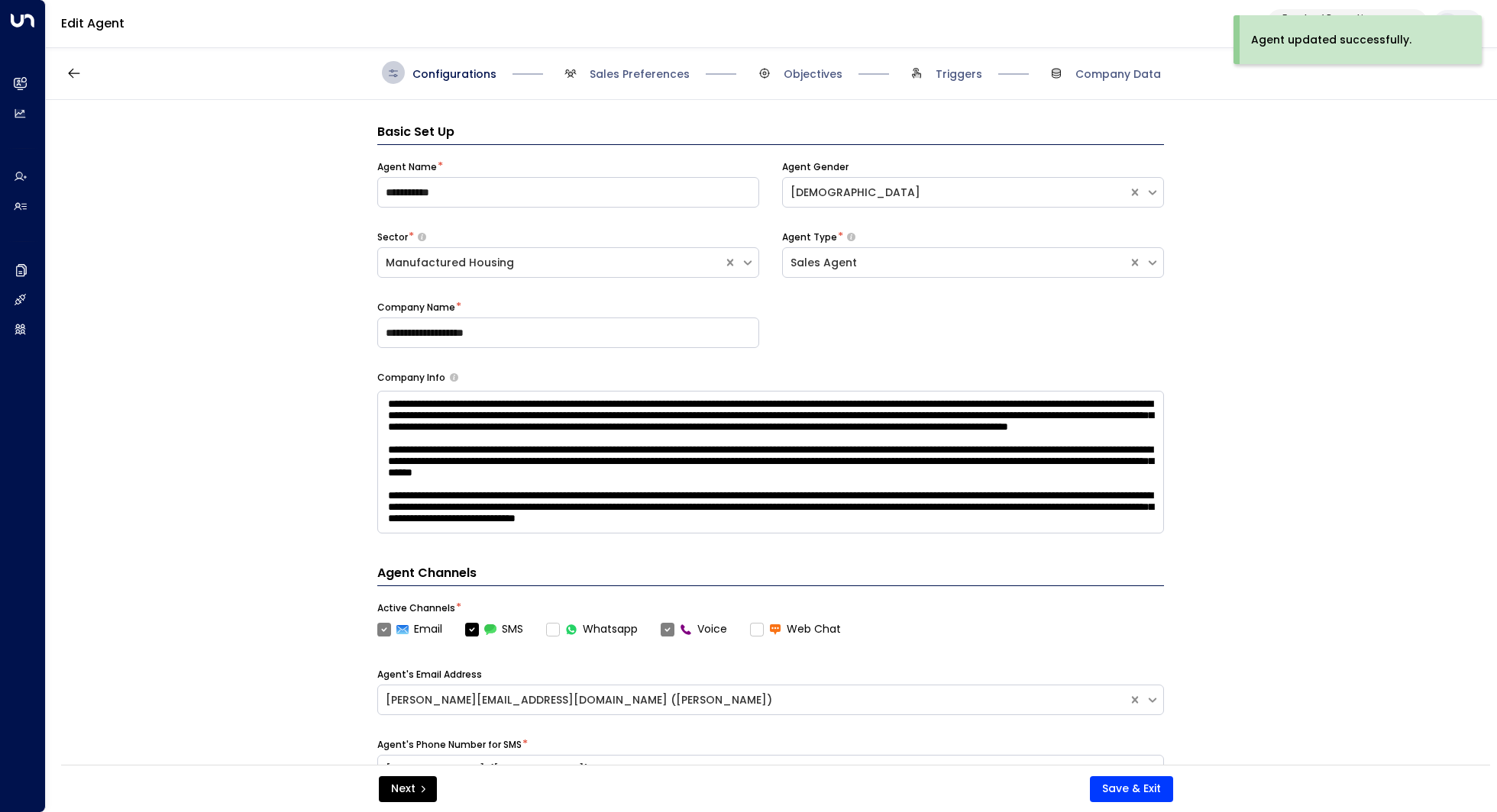
scroll to position [23, 0]
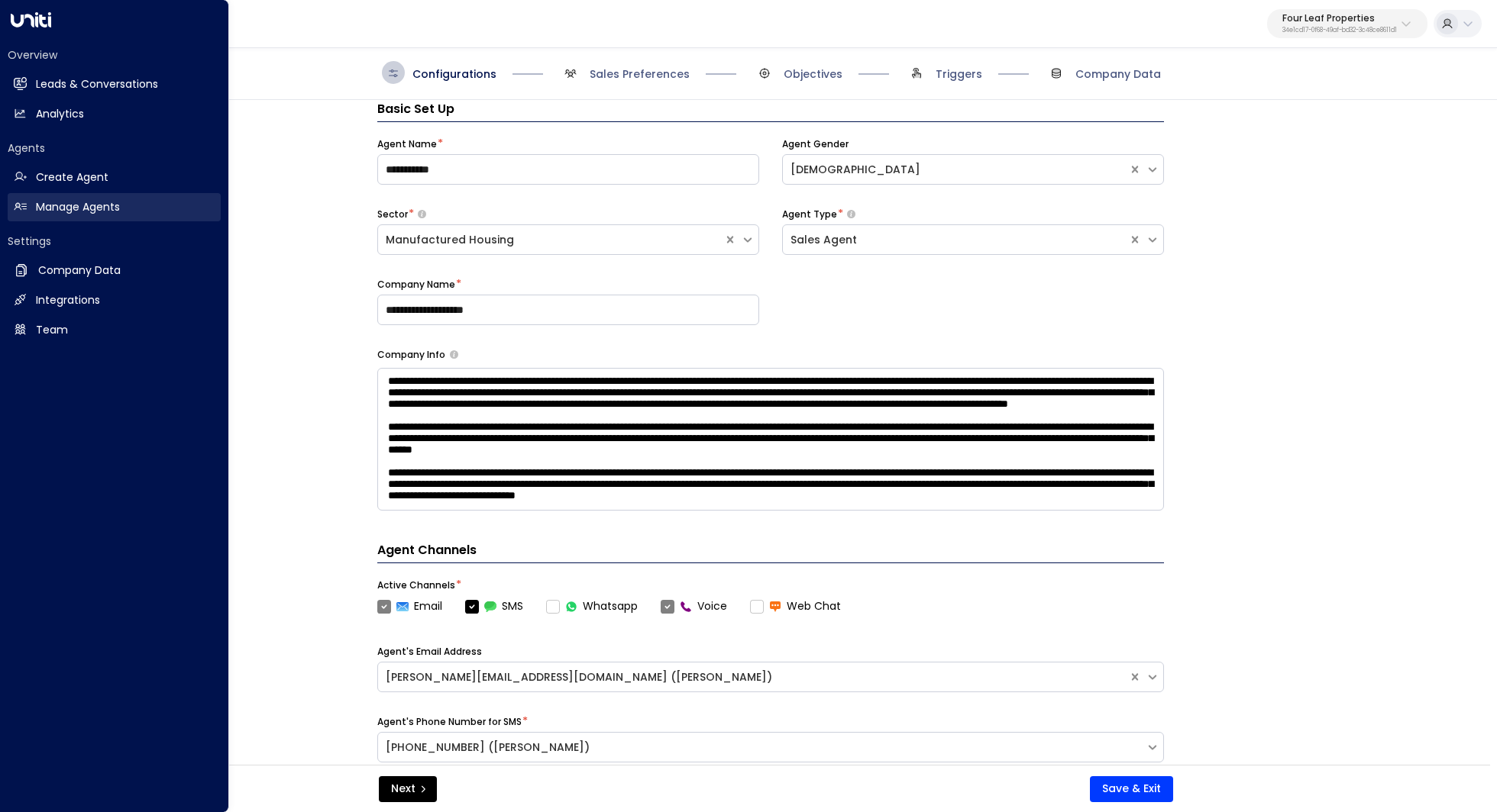
click at [109, 213] on h2 "Manage Agents" at bounding box center [78, 207] width 84 height 16
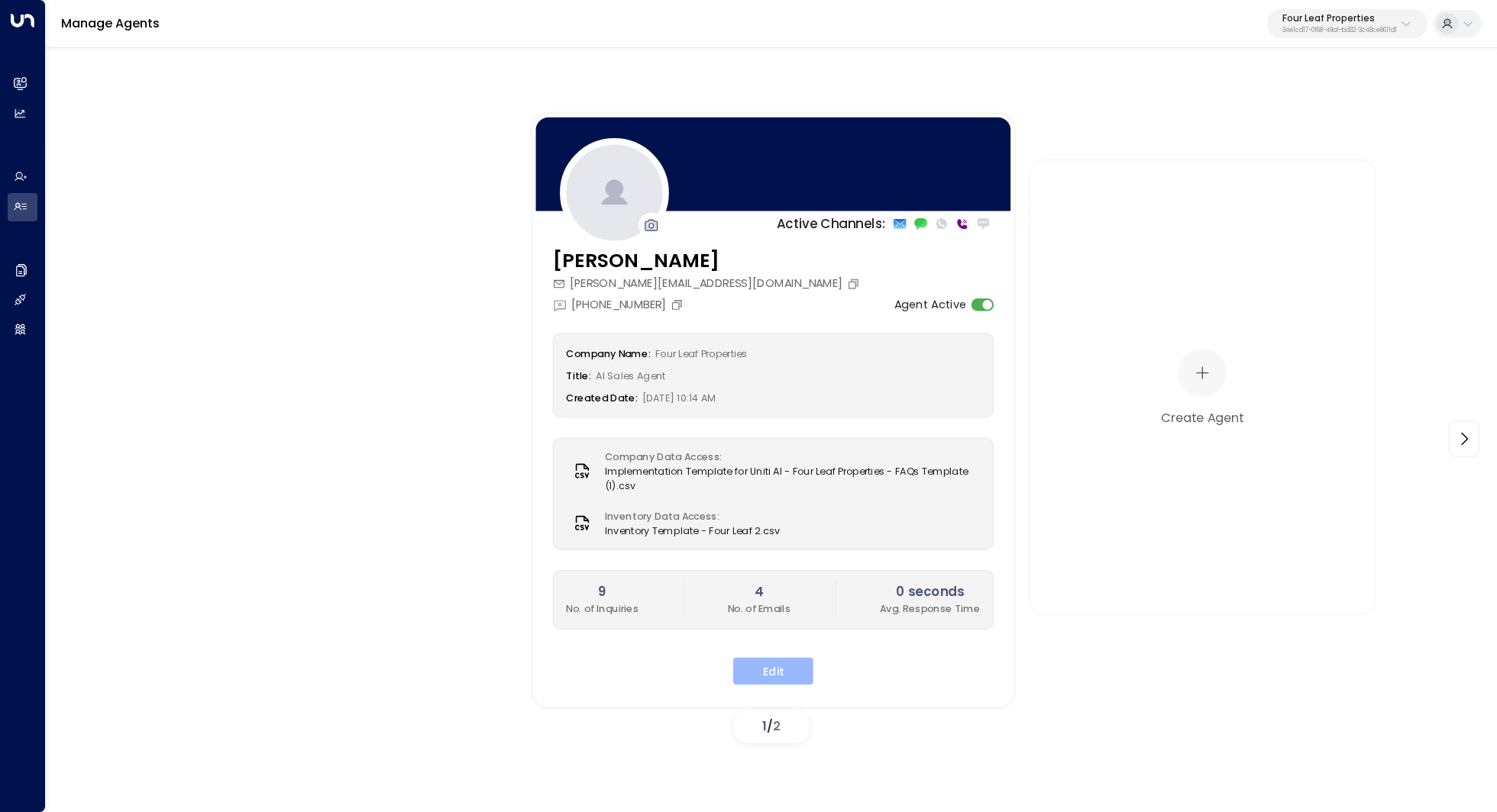
click at [791, 669] on button "Edit" at bounding box center [773, 671] width 80 height 28
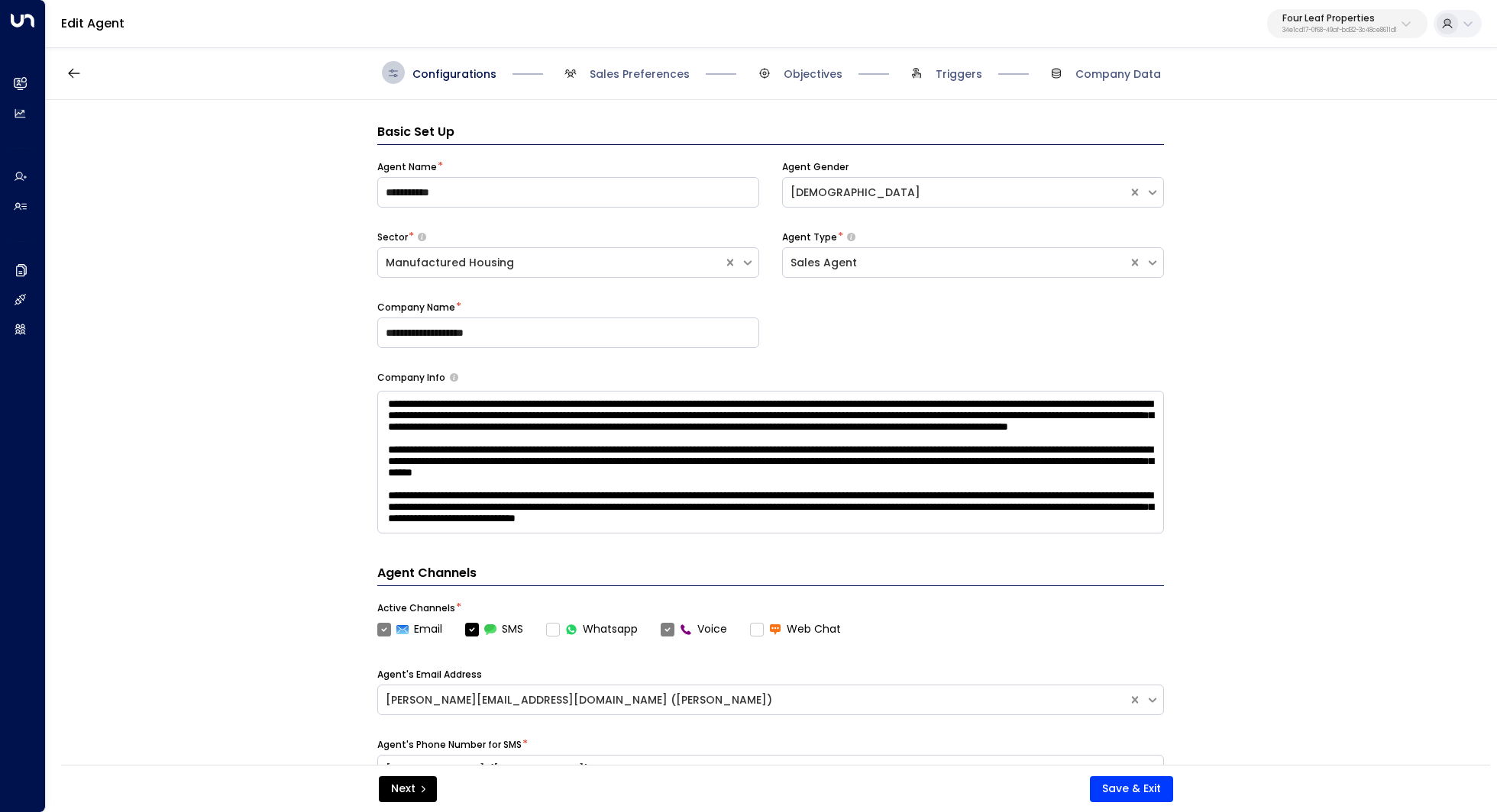
scroll to position [23, 0]
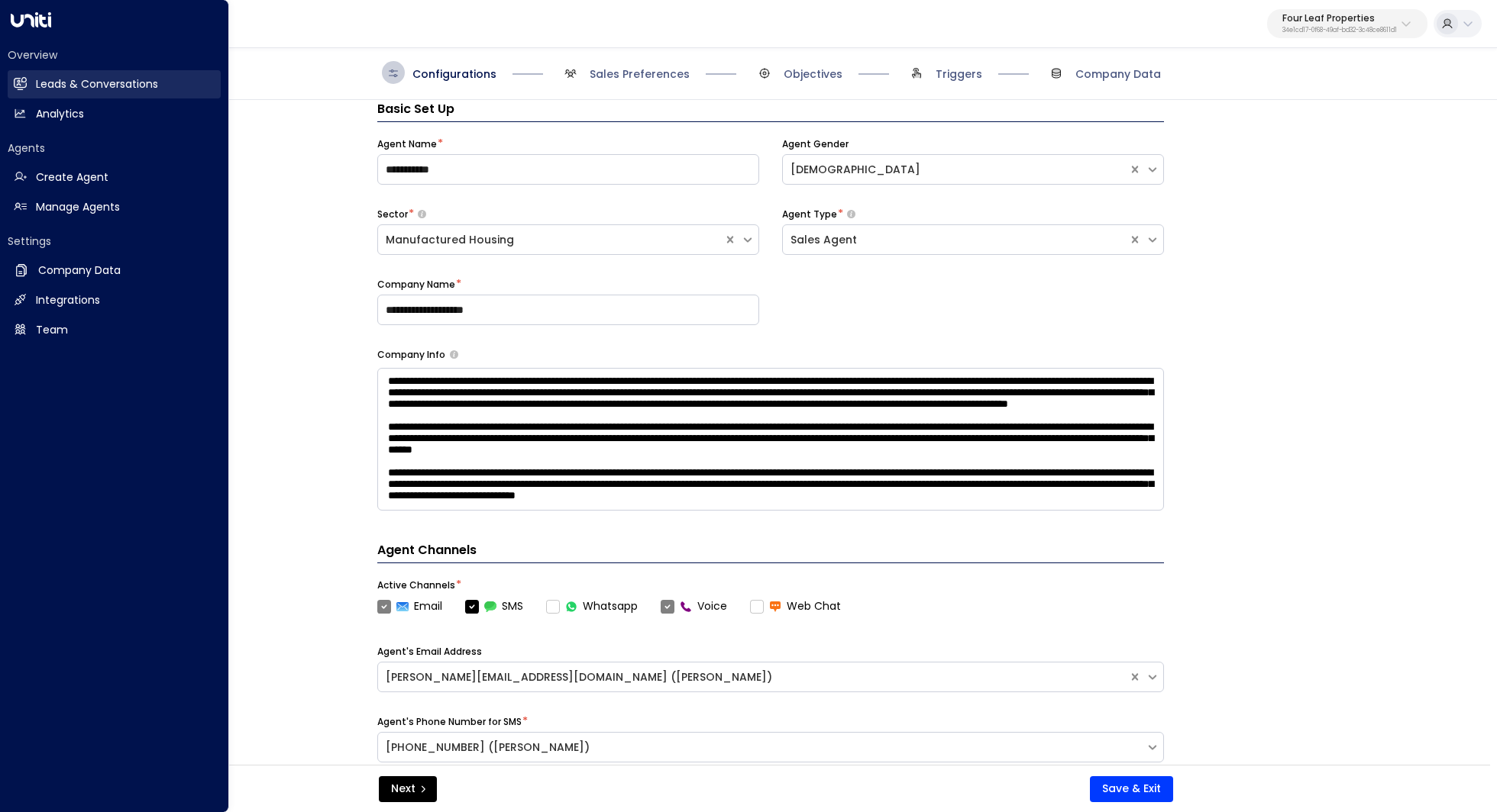
click at [107, 97] on link "Leads & Conversations Leads & Conversations" at bounding box center [114, 84] width 213 height 29
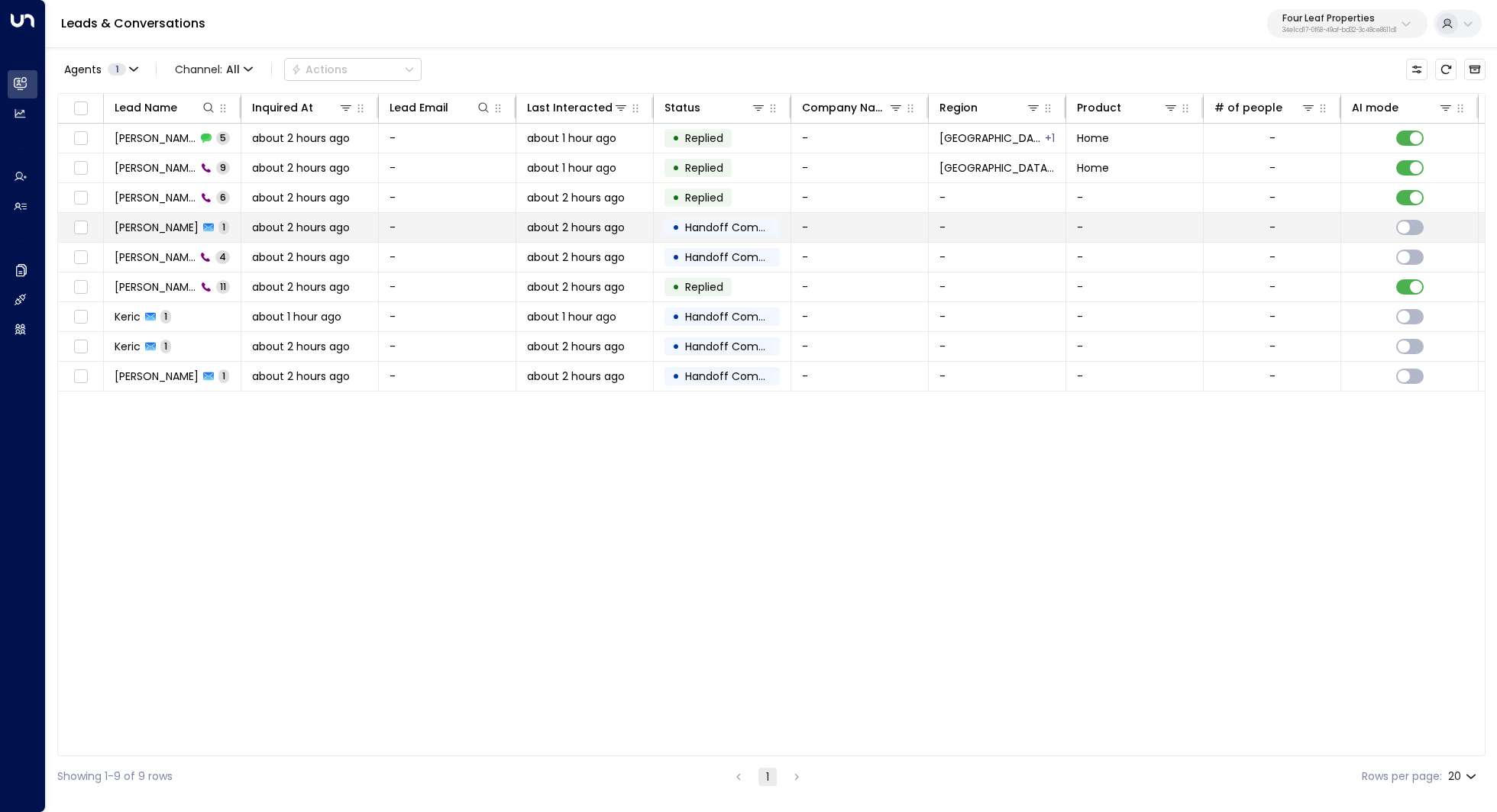
click at [140, 236] on td "[PERSON_NAME] 1" at bounding box center [172, 228] width 137 height 29
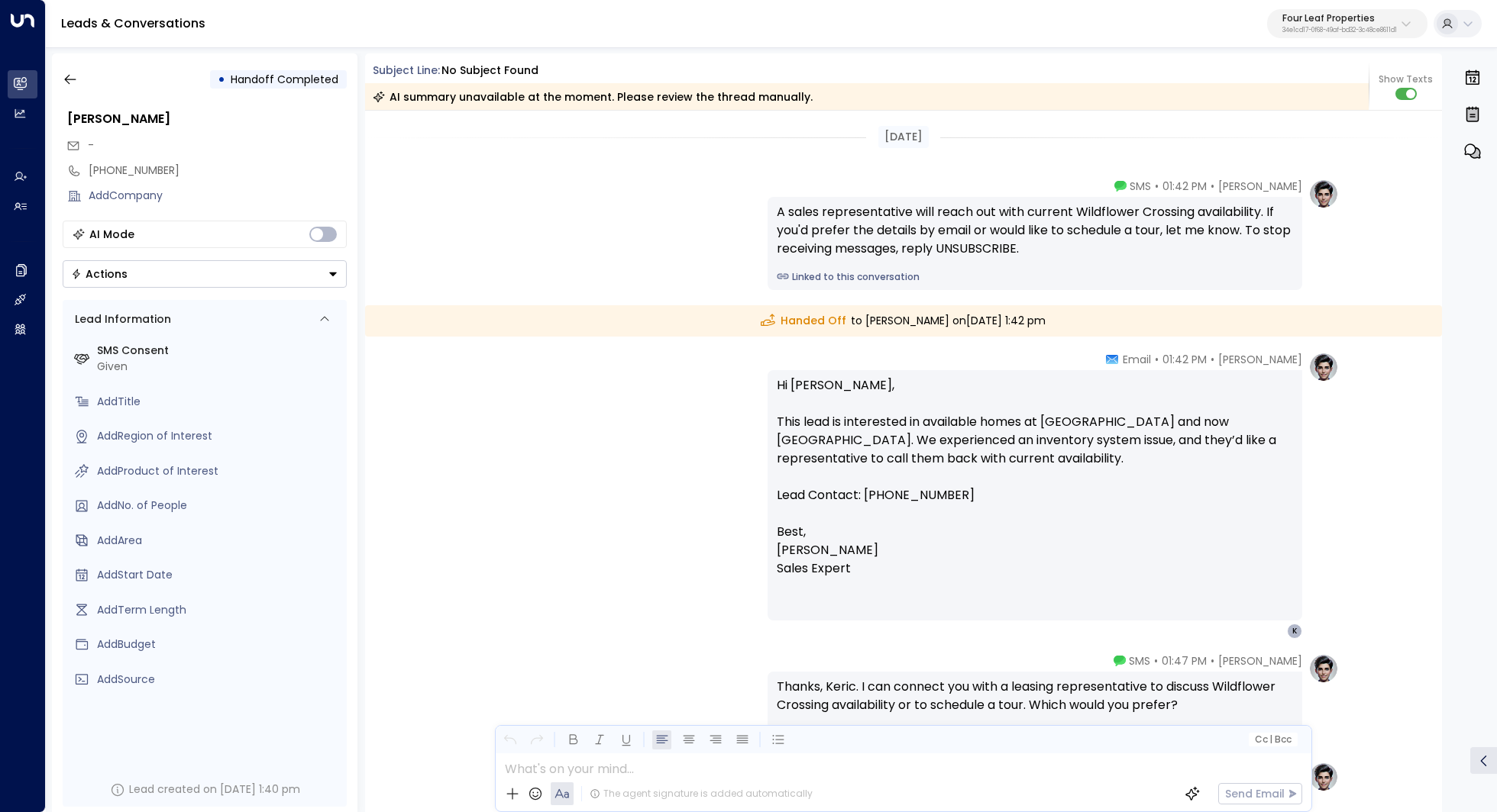
scroll to position [324, 0]
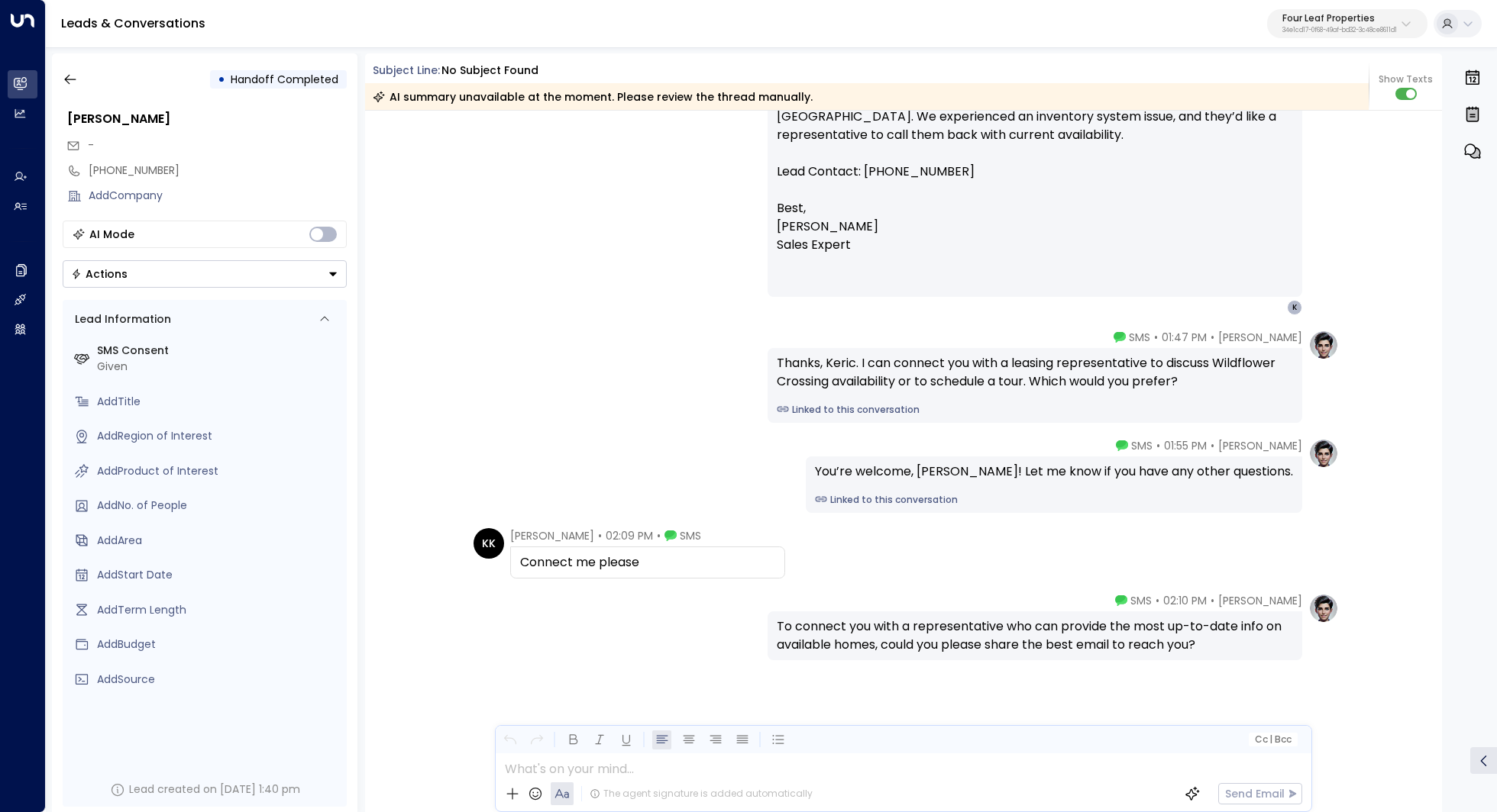
drag, startPoint x: 1107, startPoint y: 627, endPoint x: 1107, endPoint y: 636, distance: 9.0
click at [1107, 635] on div "To connect you with a representative who can provide the most up-to-date info o…" at bounding box center [1035, 635] width 516 height 36
click at [1107, 636] on div "To connect you with a representative who can provide the most up-to-date info o…" at bounding box center [1035, 635] width 516 height 36
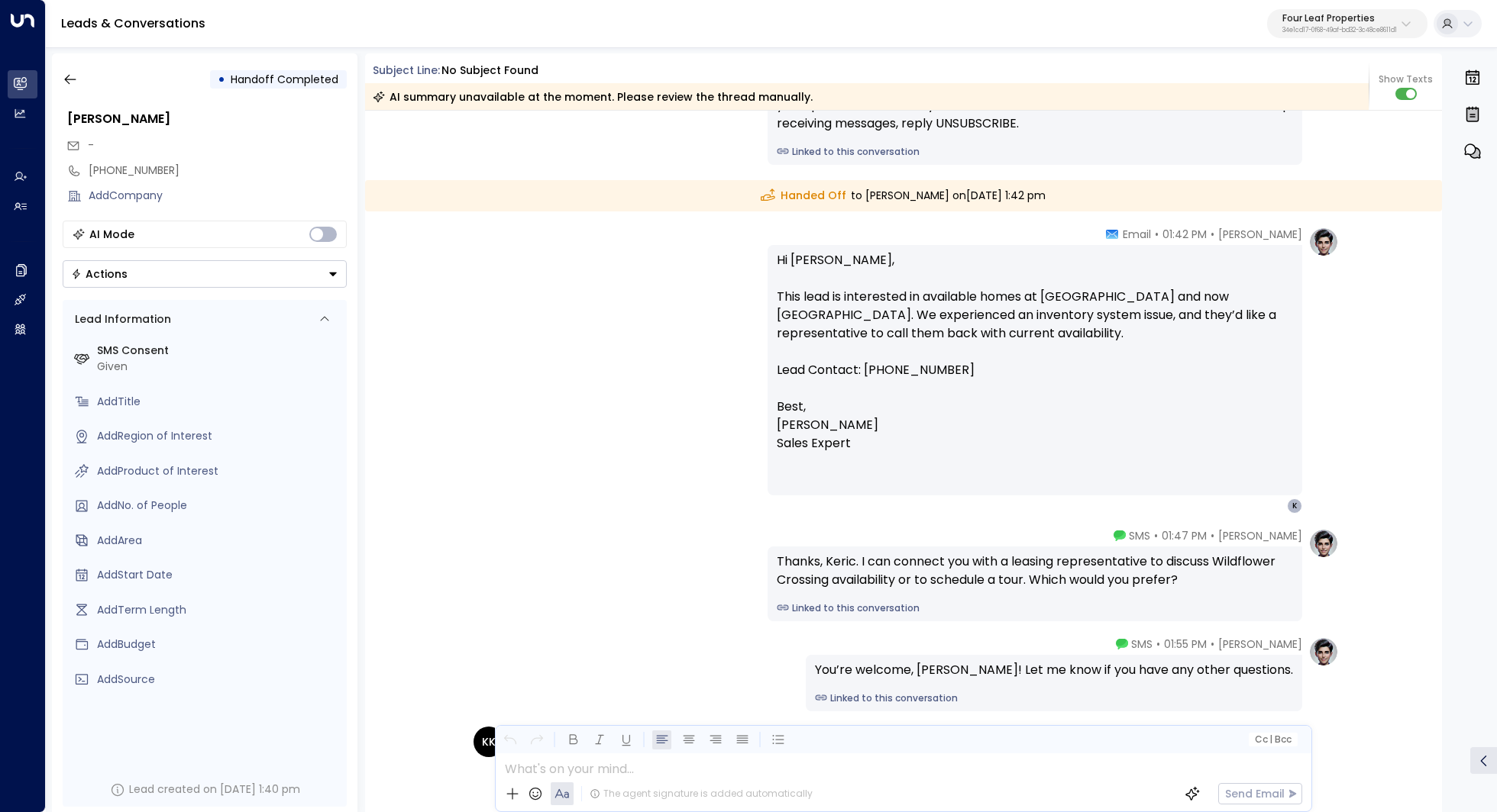
scroll to position [0, 0]
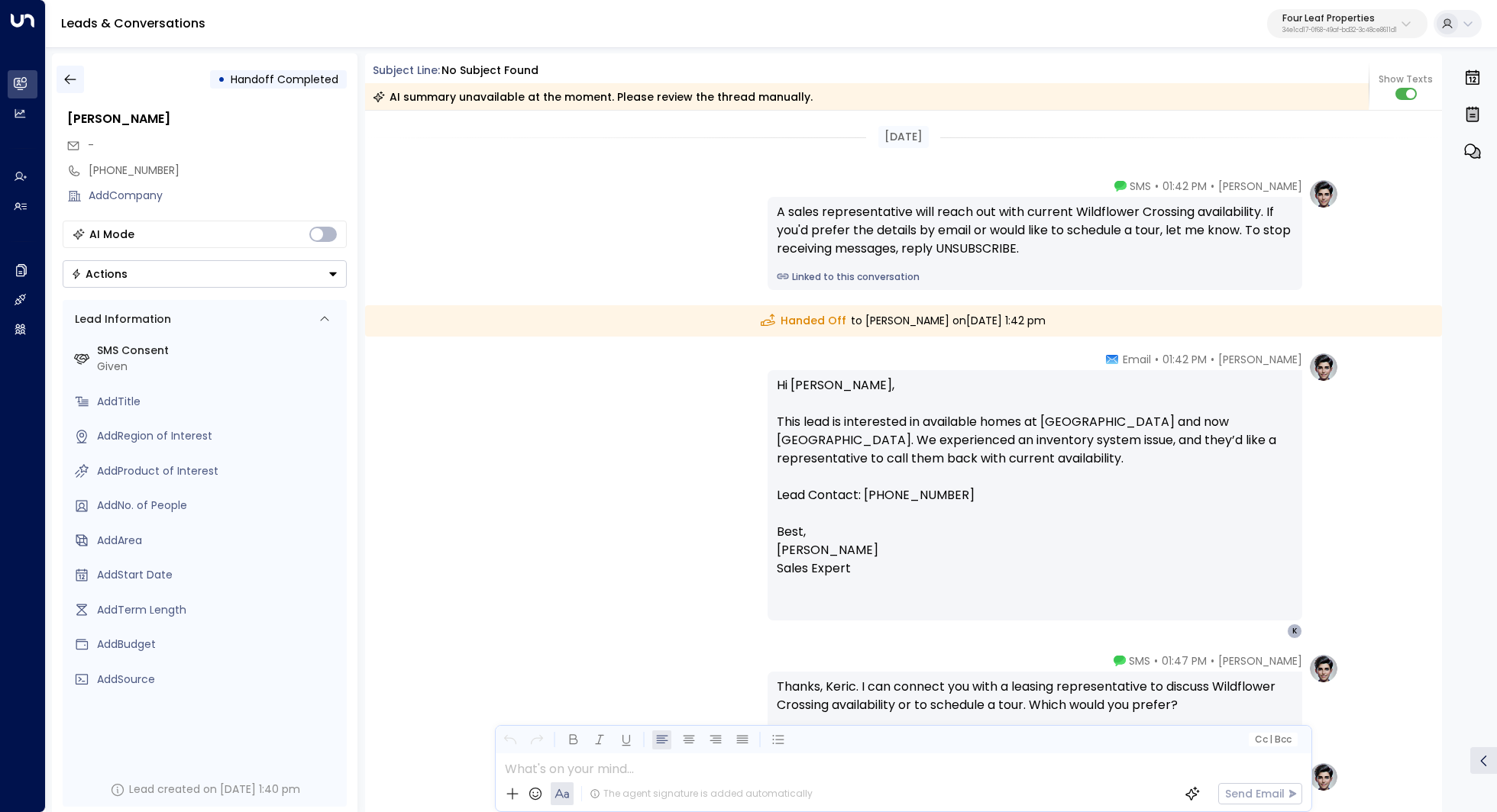
click at [66, 86] on icon "button" at bounding box center [70, 79] width 15 height 15
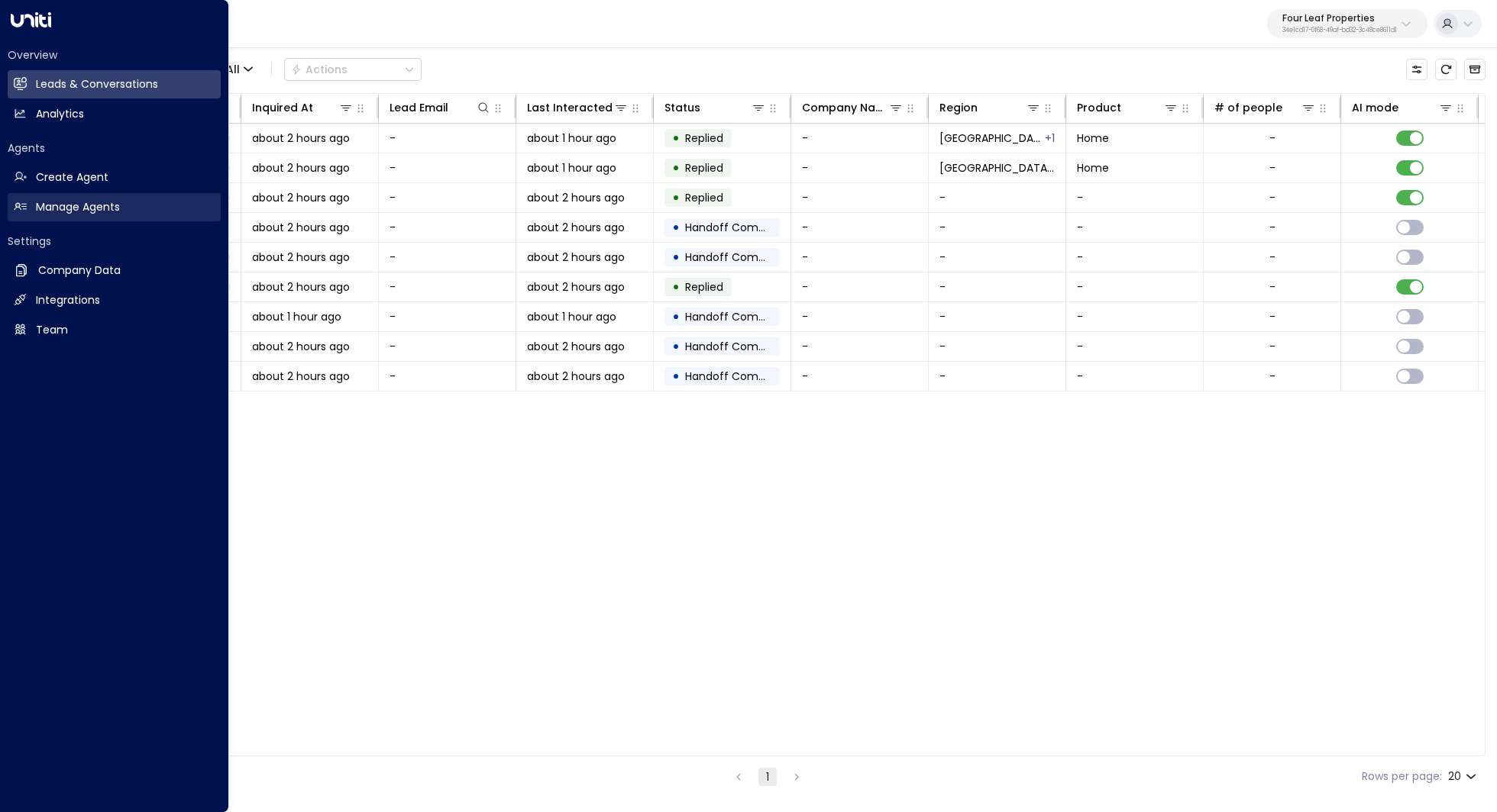
click at [125, 214] on link "Manage Agents Manage Agents" at bounding box center [114, 207] width 213 height 29
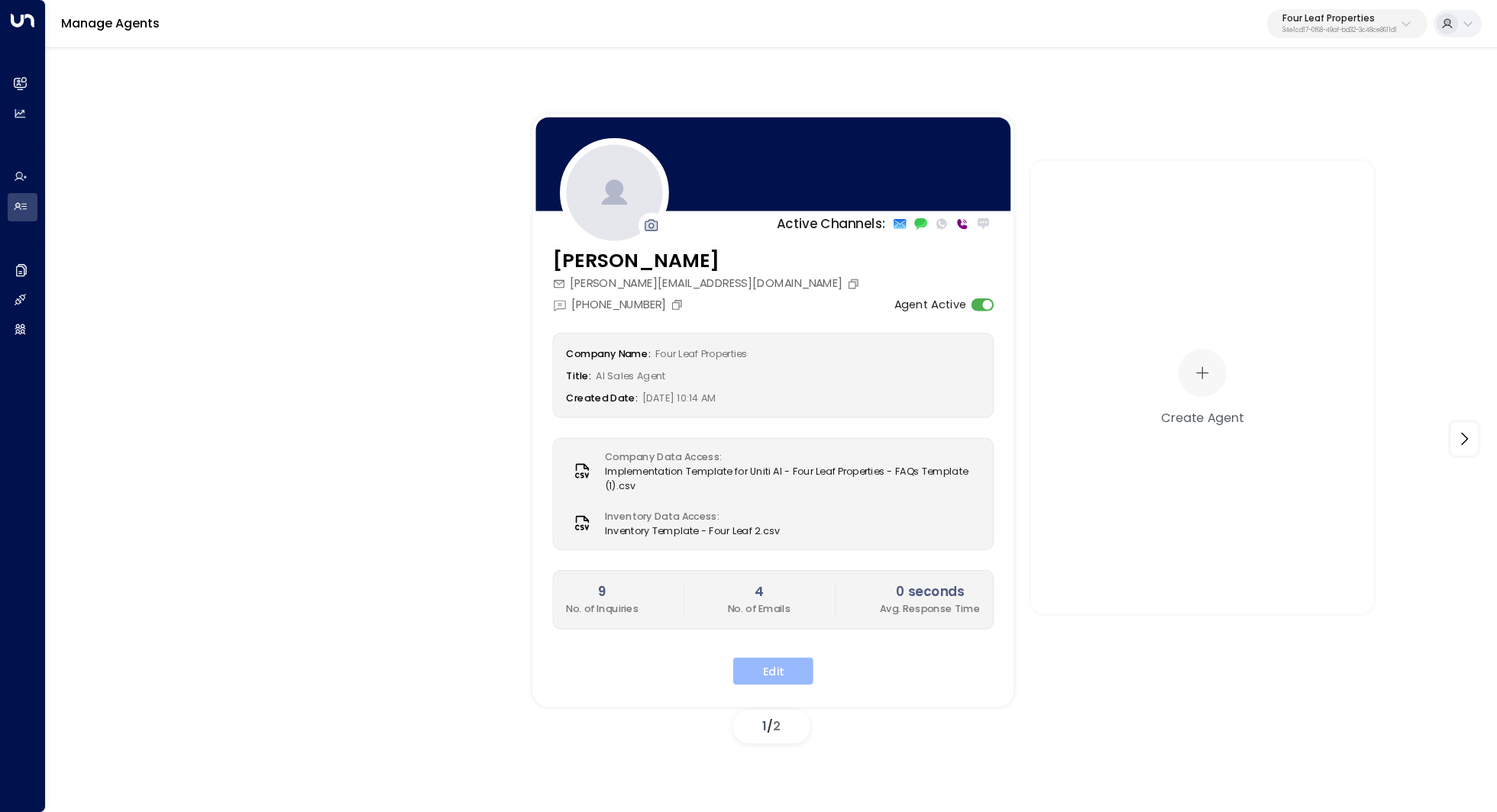
click at [785, 671] on button "Edit" at bounding box center [773, 671] width 80 height 28
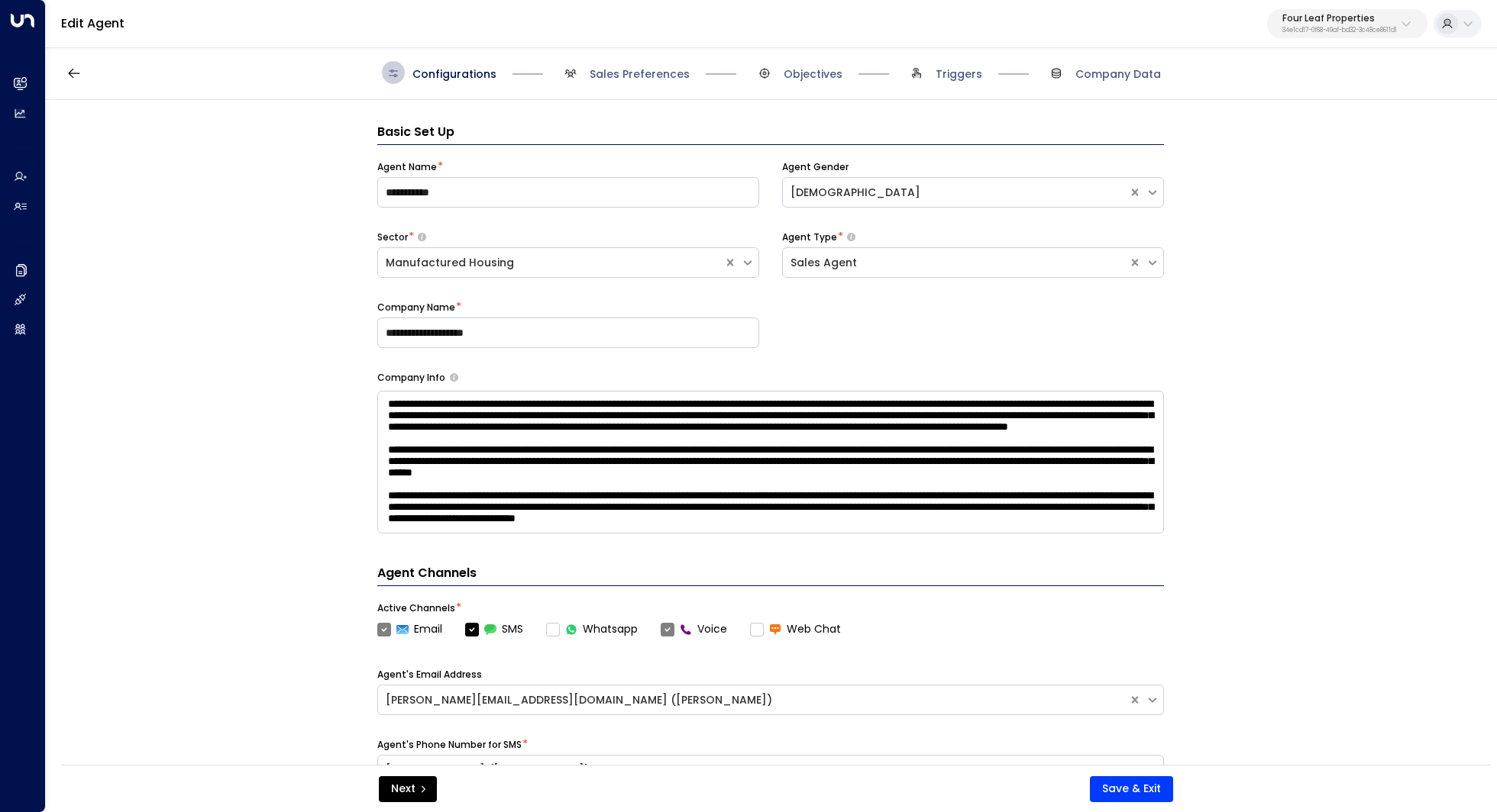
scroll to position [23, 0]
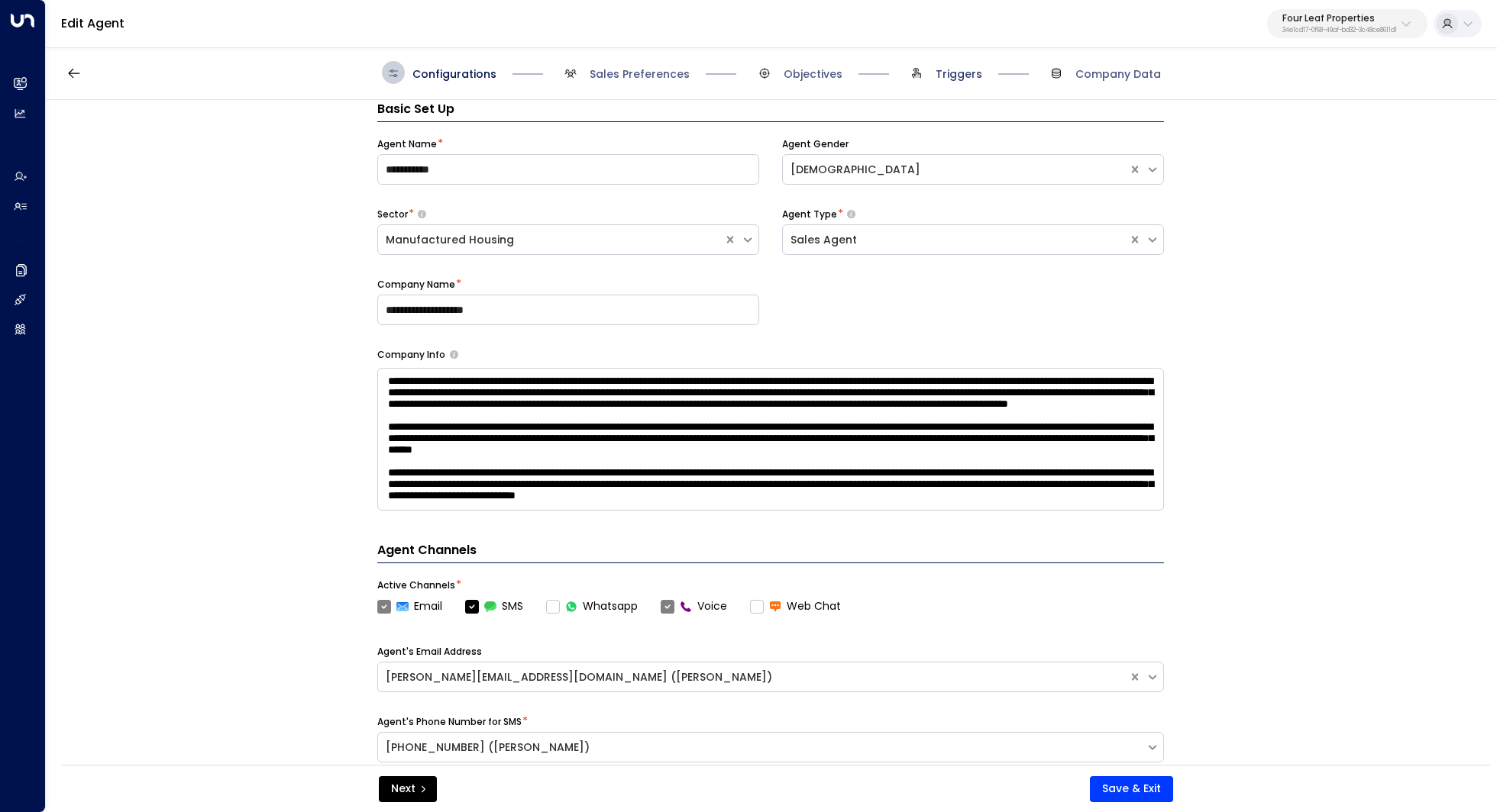
click at [972, 70] on span "Triggers" at bounding box center [958, 74] width 46 height 15
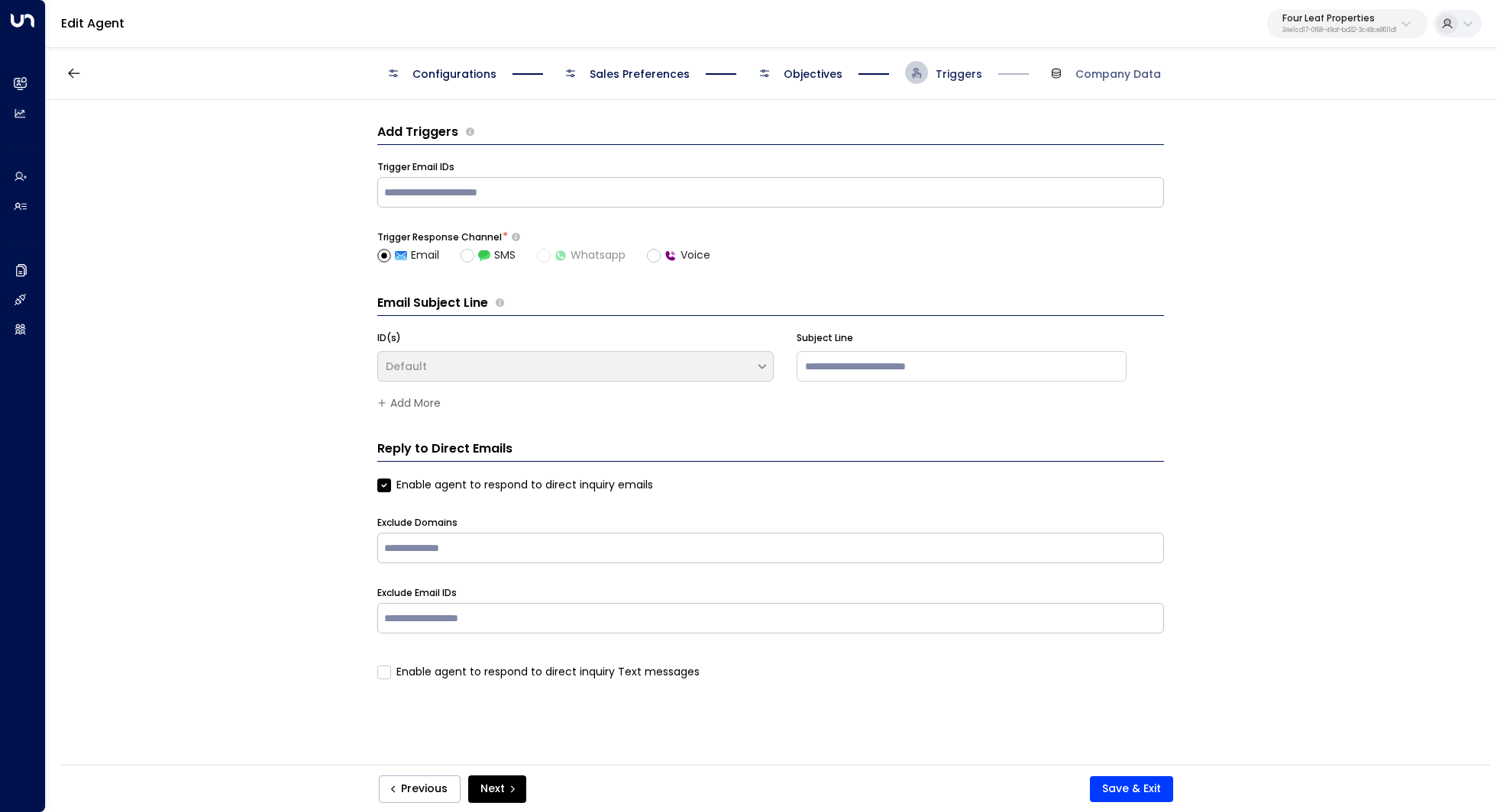
scroll to position [0, 0]
click at [827, 85] on div "Configurations Sales Preferences Objectives Triggers Company Data" at bounding box center [771, 73] width 1451 height 54
click at [810, 72] on span "Objectives" at bounding box center [813, 74] width 59 height 15
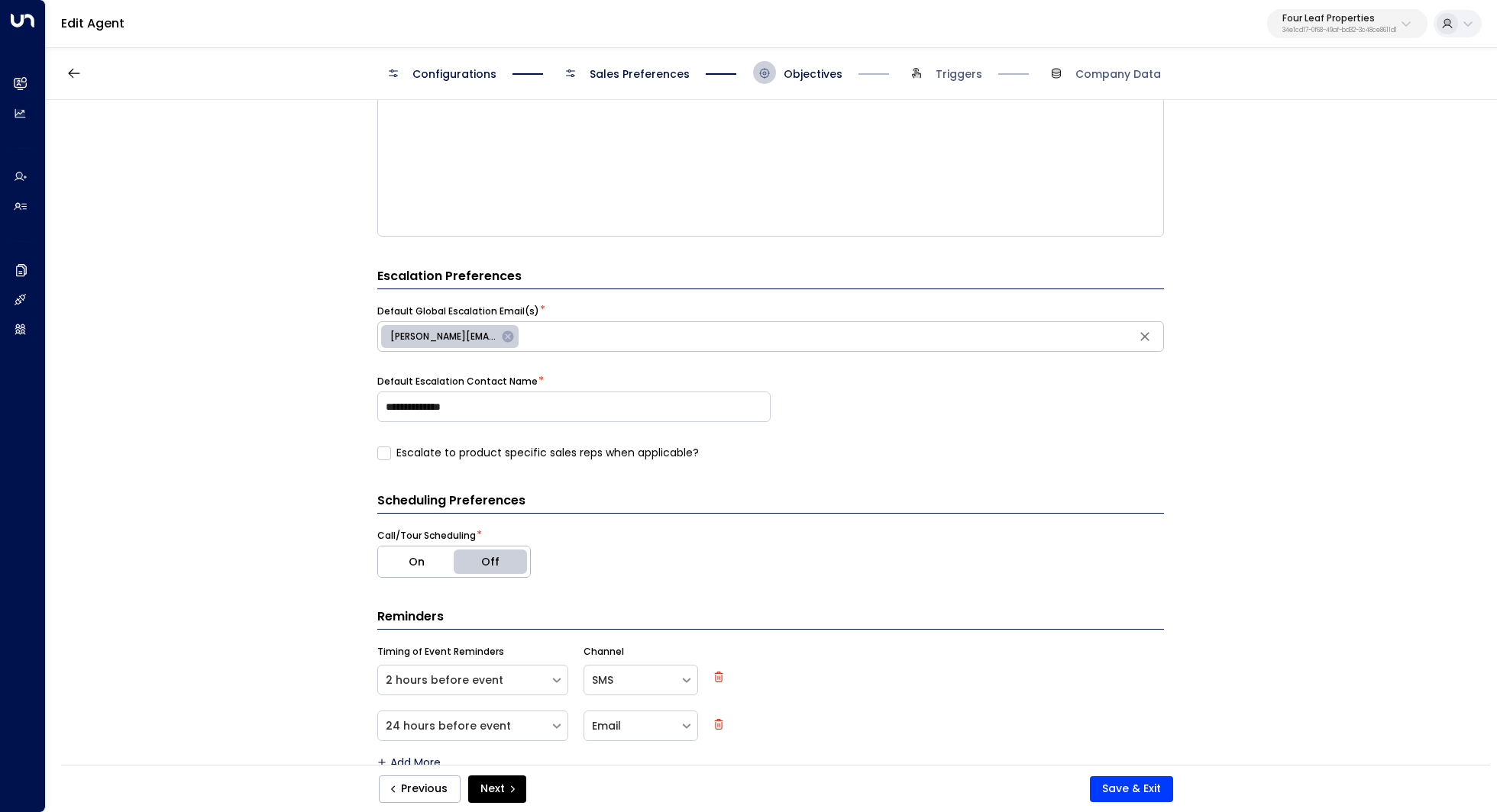
scroll to position [384, 0]
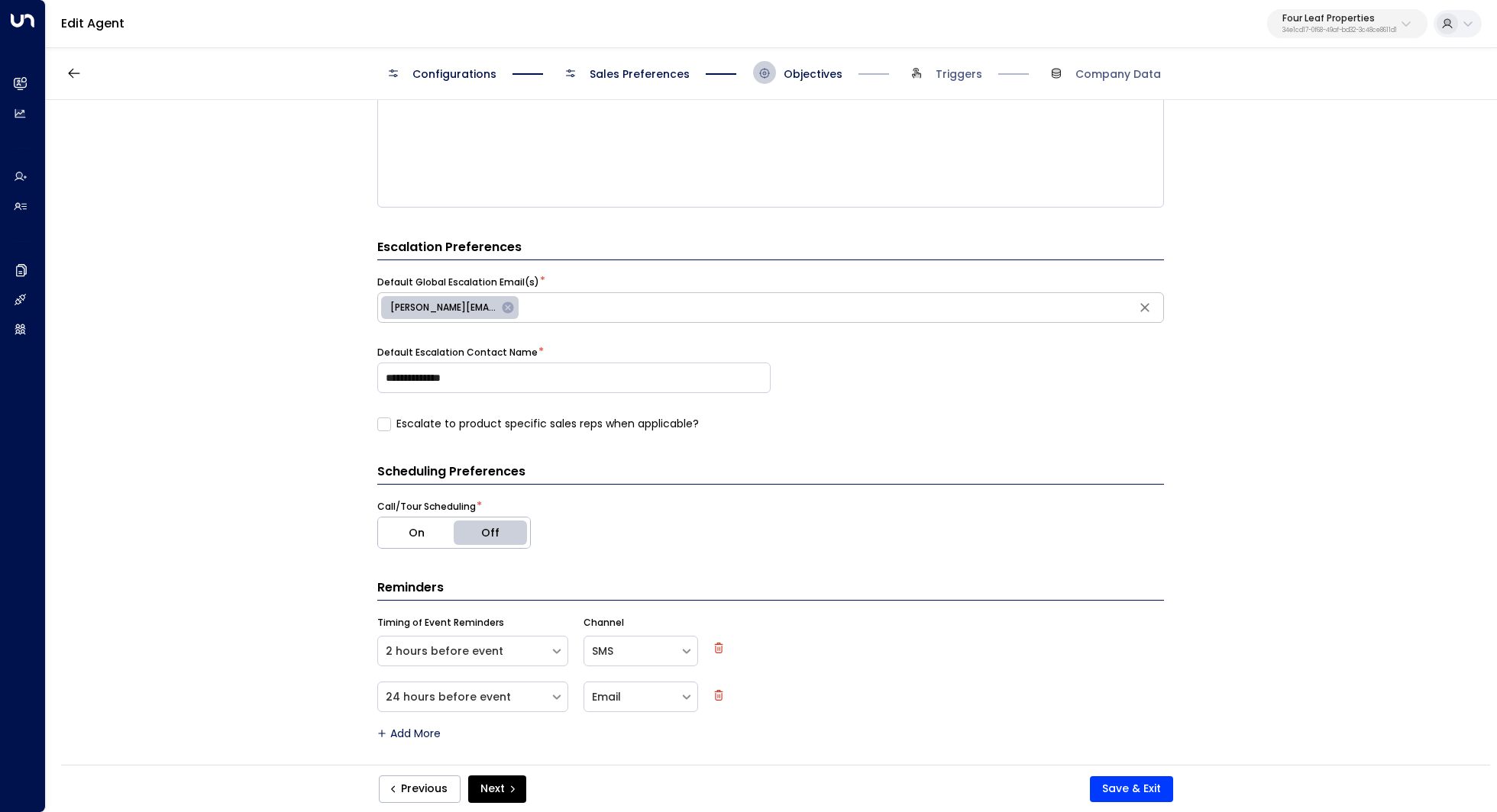
click at [417, 531] on button "On" at bounding box center [416, 533] width 77 height 30
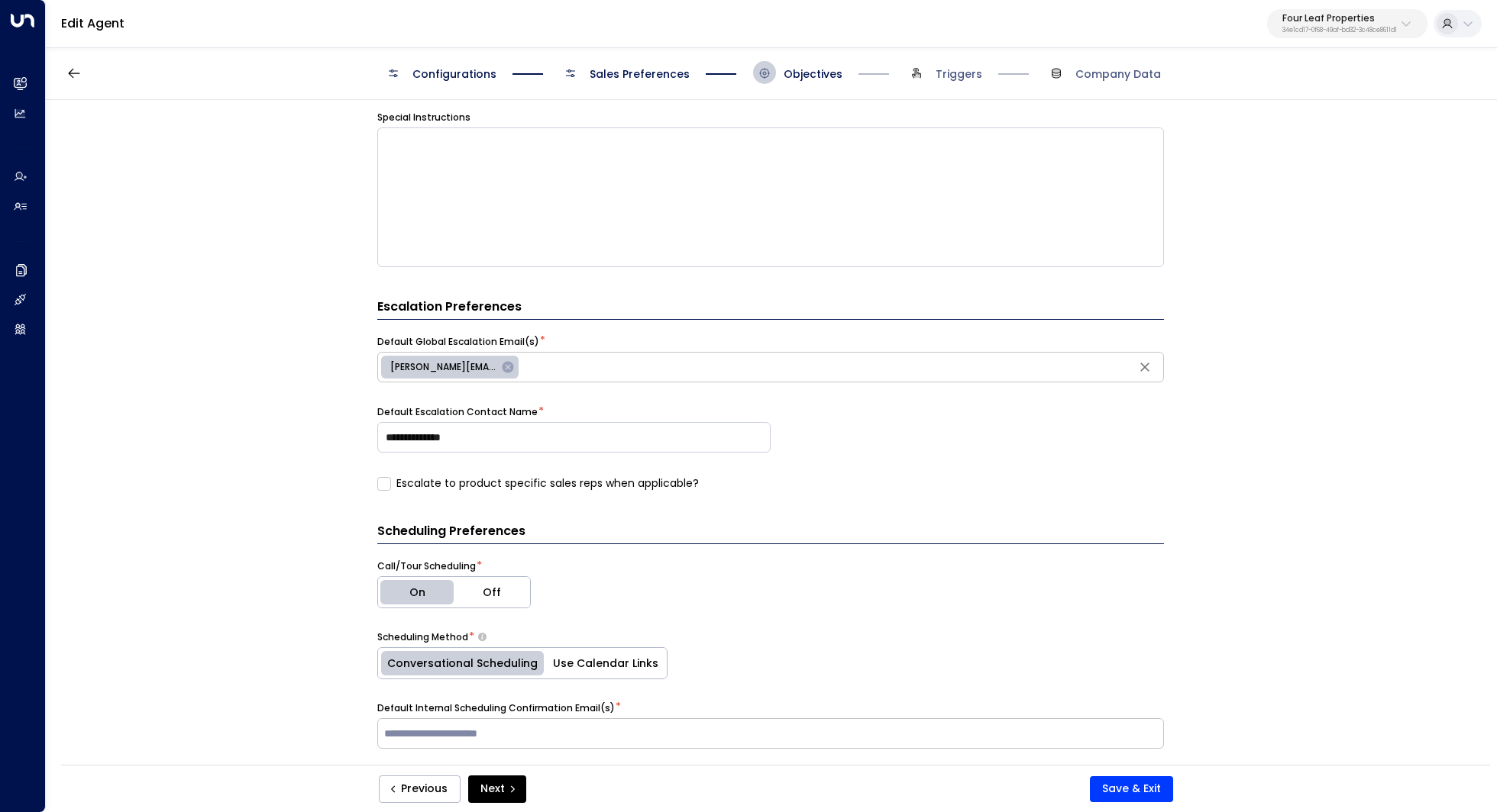
scroll to position [0, 0]
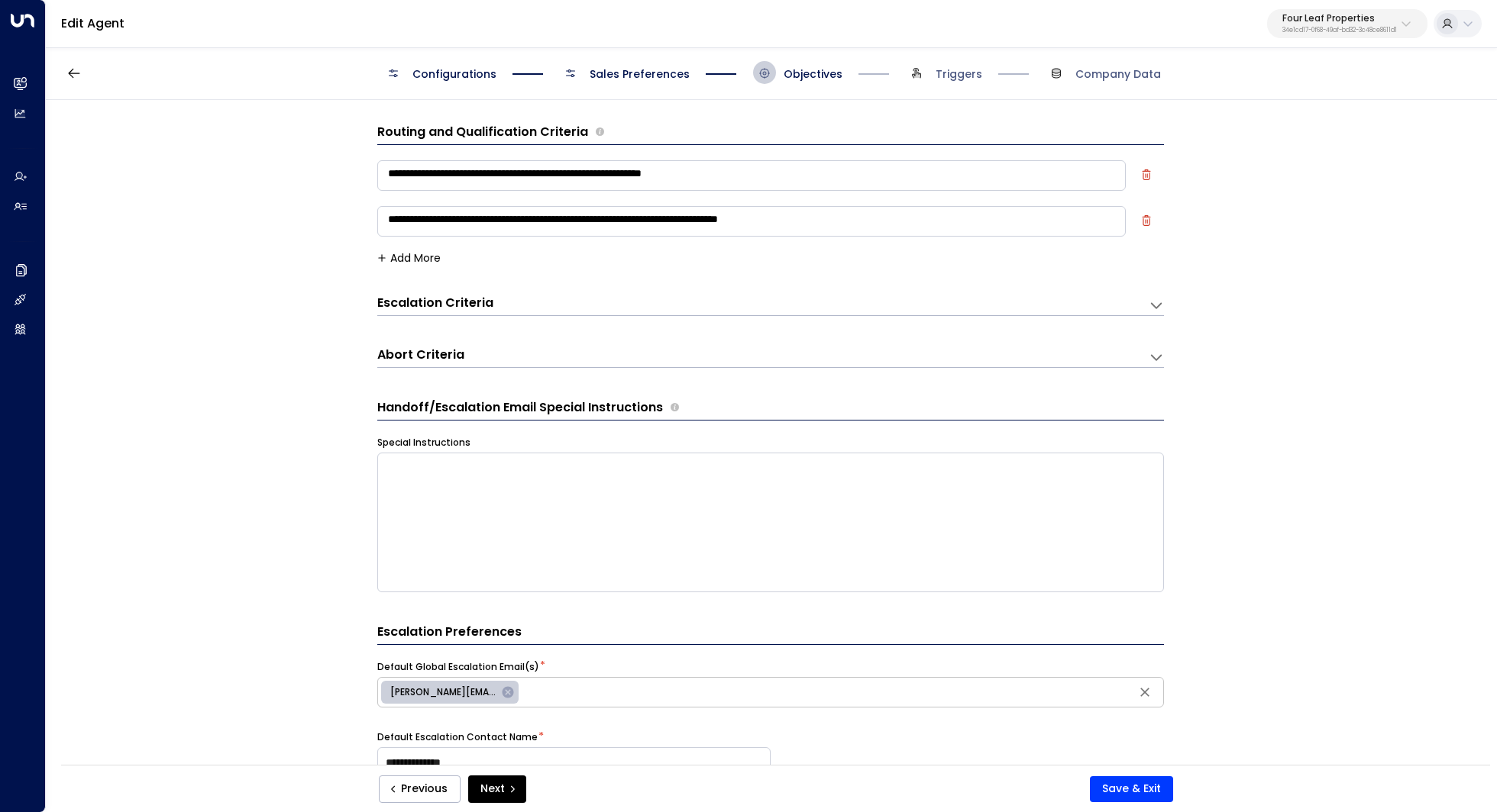
click at [474, 307] on h3 "Escalation Criteria" at bounding box center [435, 303] width 116 height 18
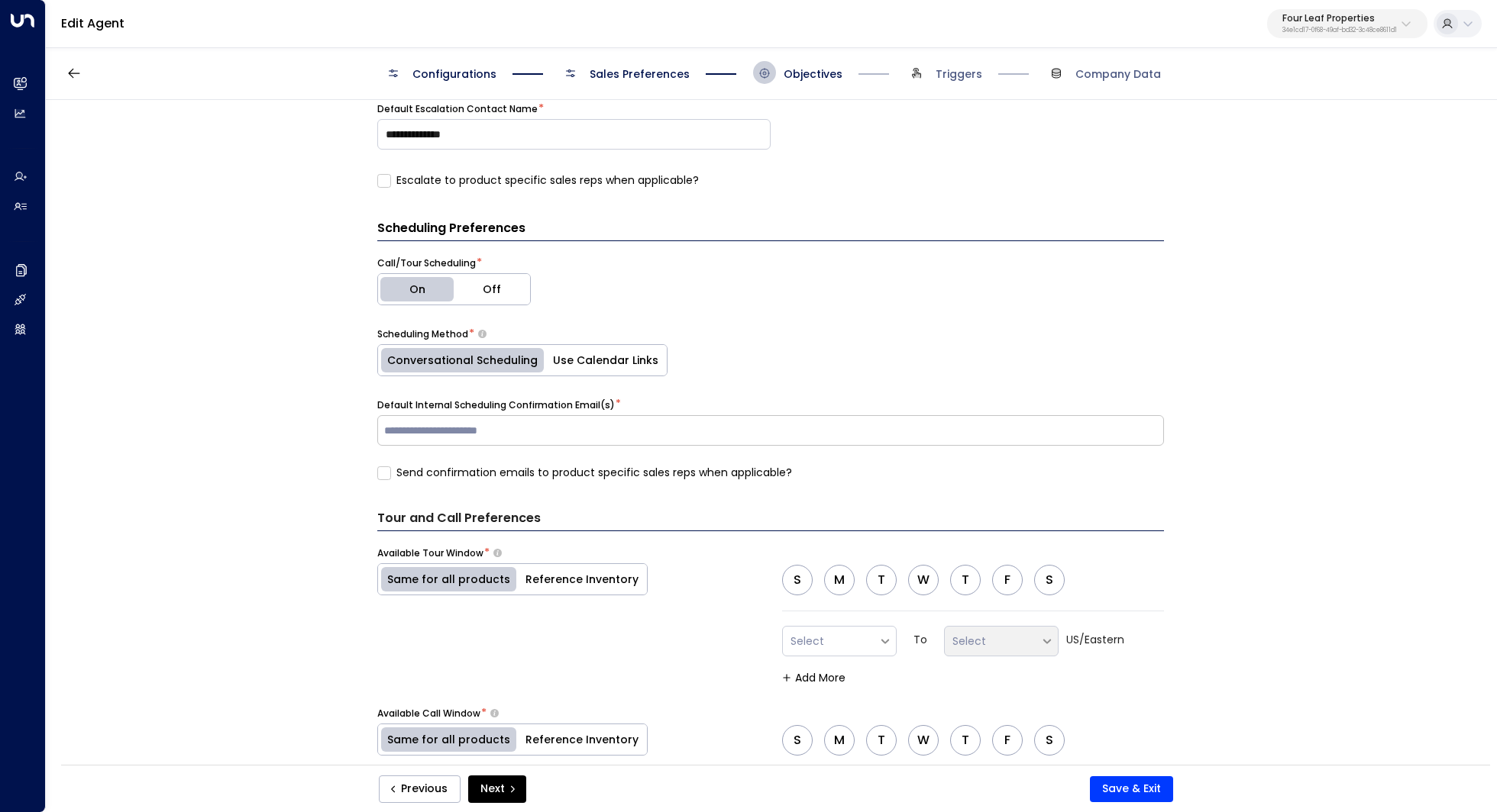
scroll to position [1181, 0]
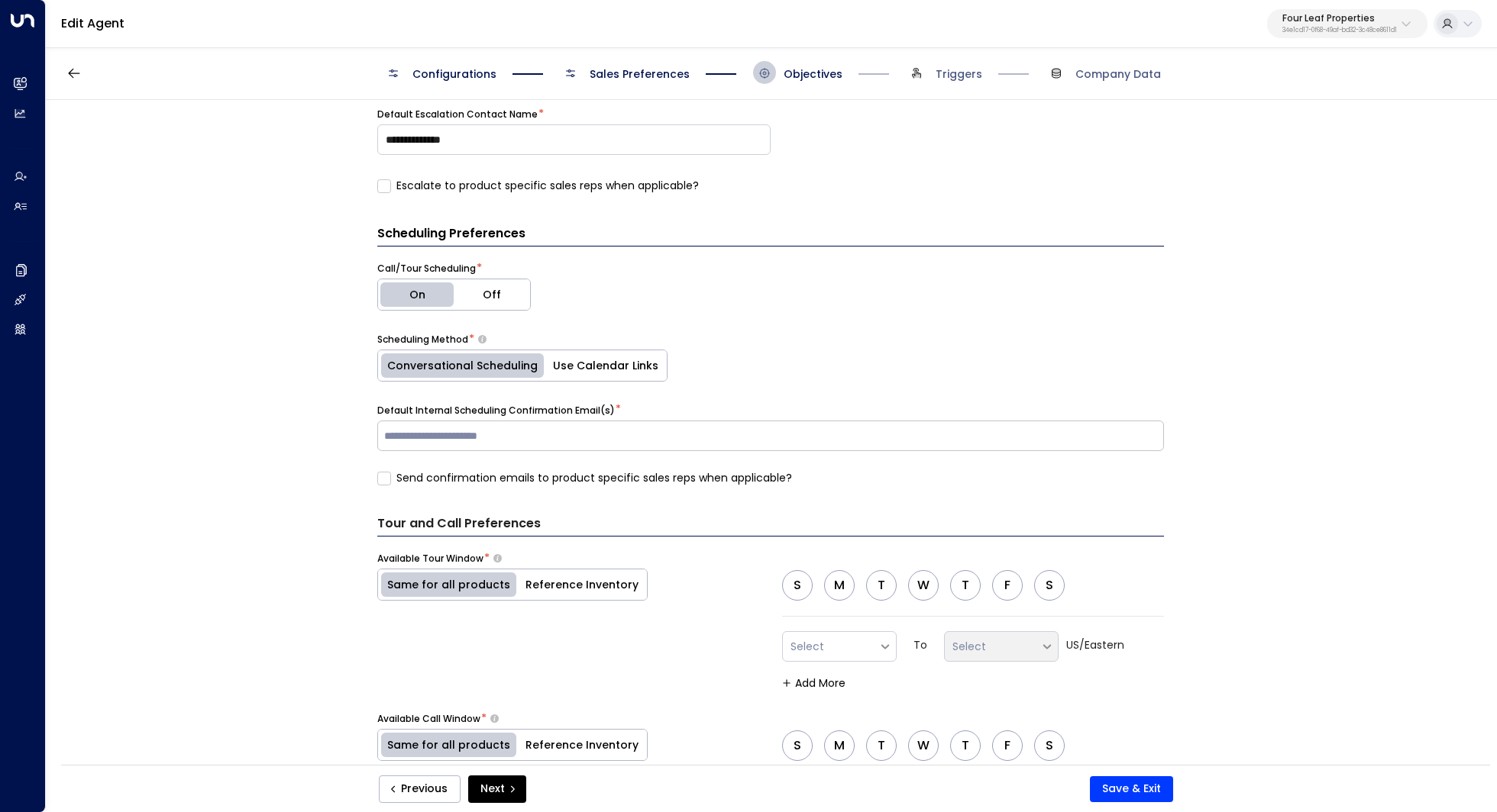
click at [513, 301] on button "Off" at bounding box center [492, 294] width 77 height 30
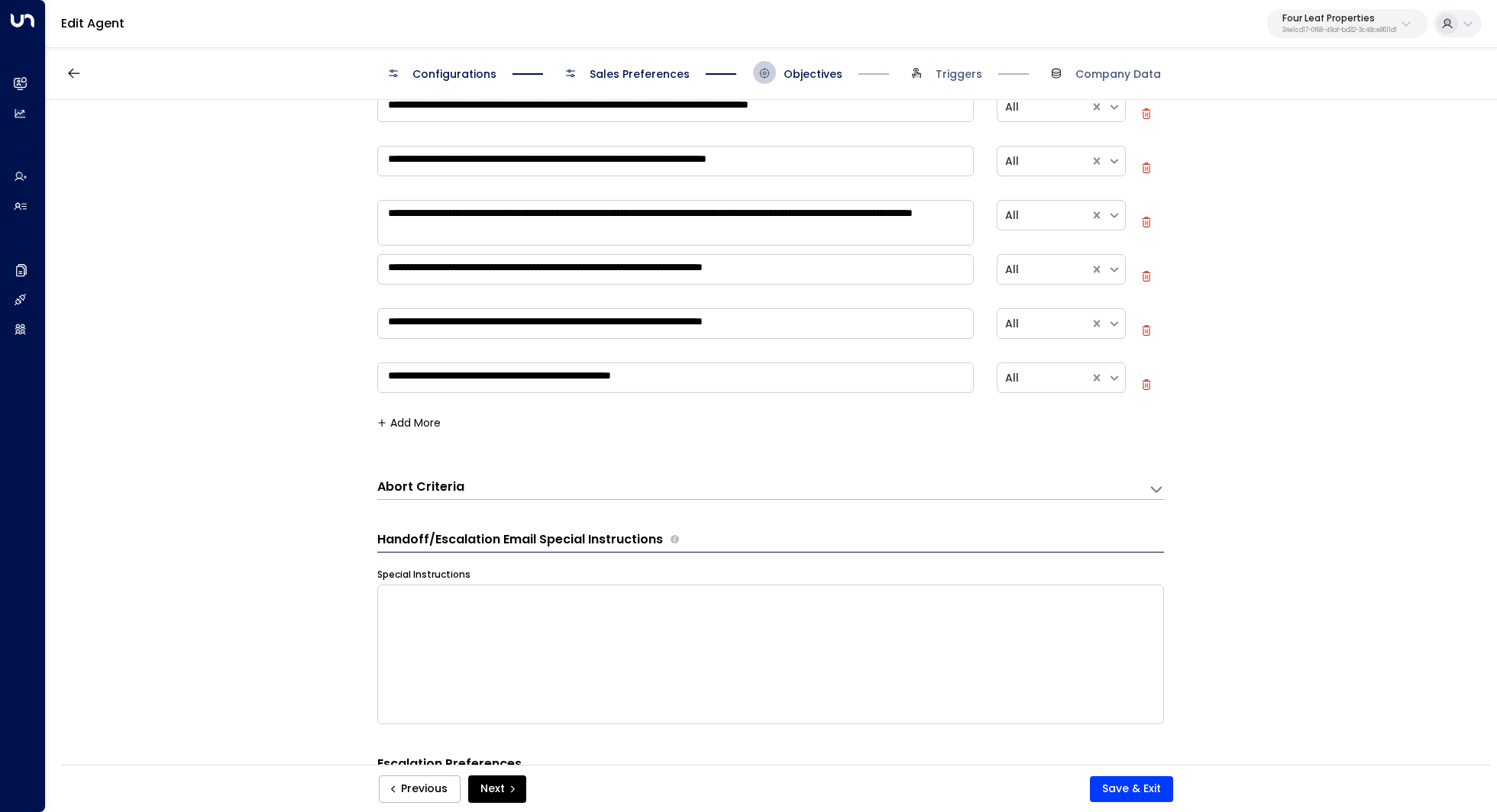
scroll to position [0, 0]
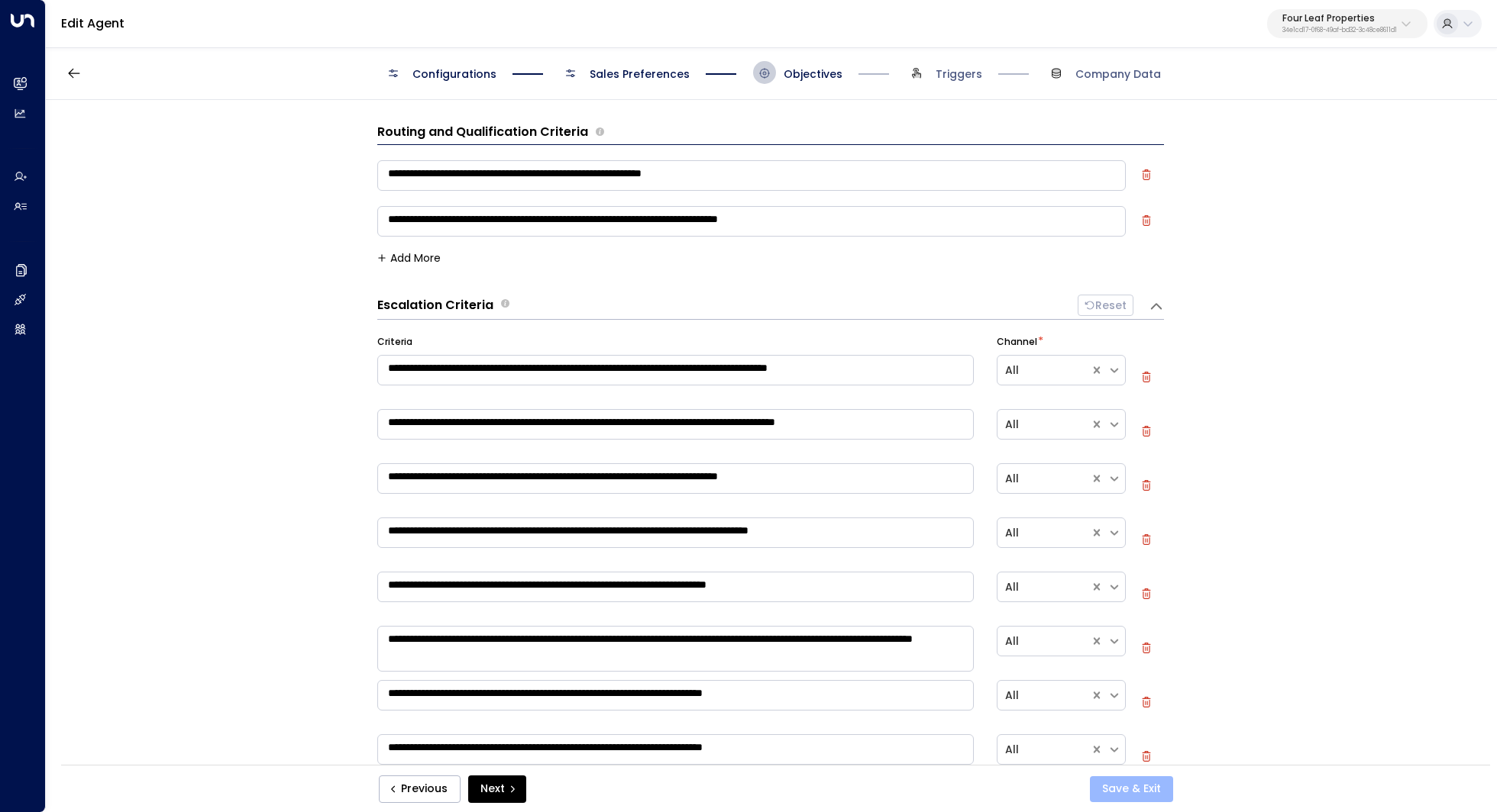
click at [1112, 793] on button "Save & Exit" at bounding box center [1131, 789] width 83 height 26
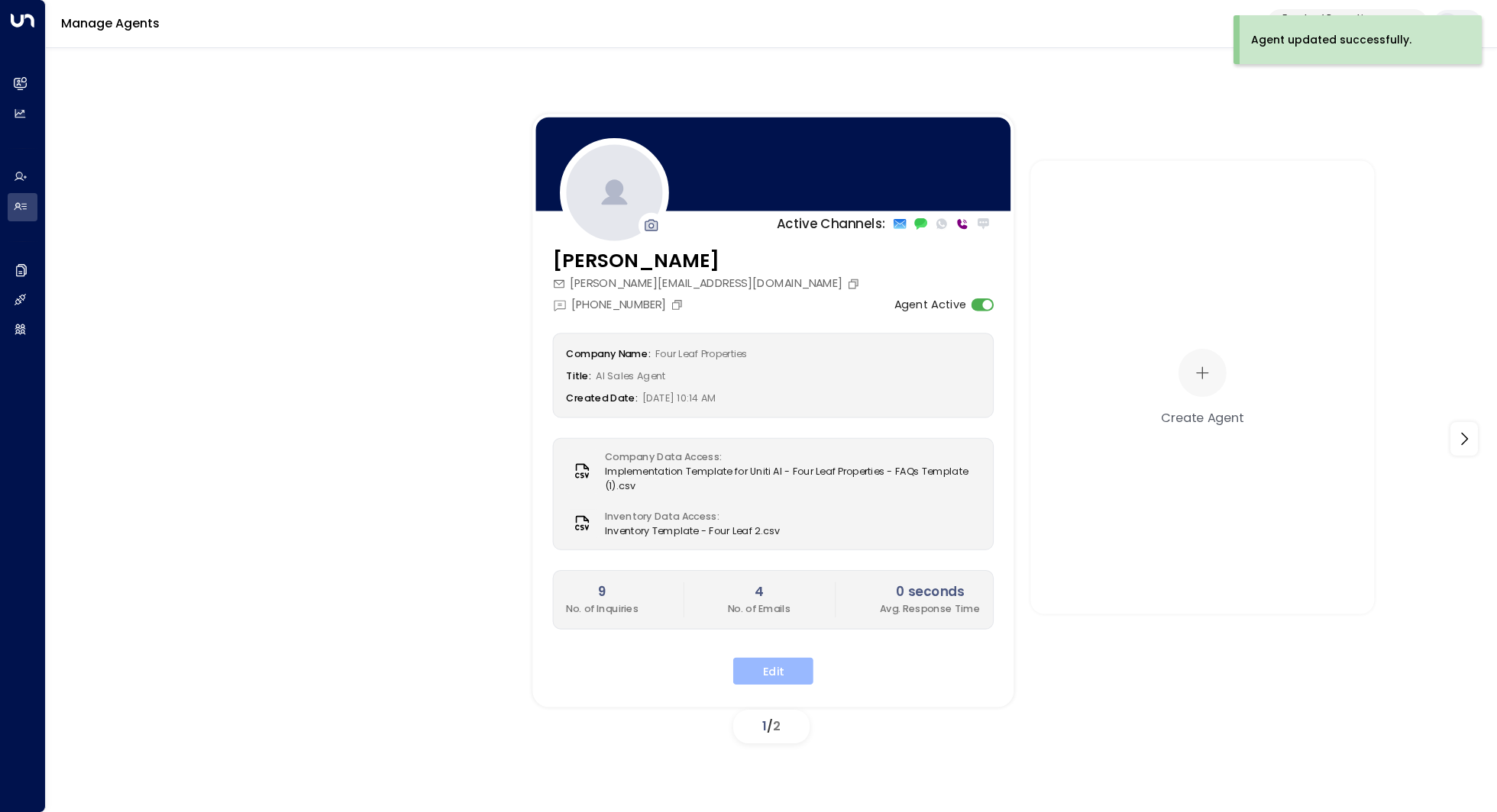
click at [779, 659] on button "Edit" at bounding box center [773, 671] width 80 height 28
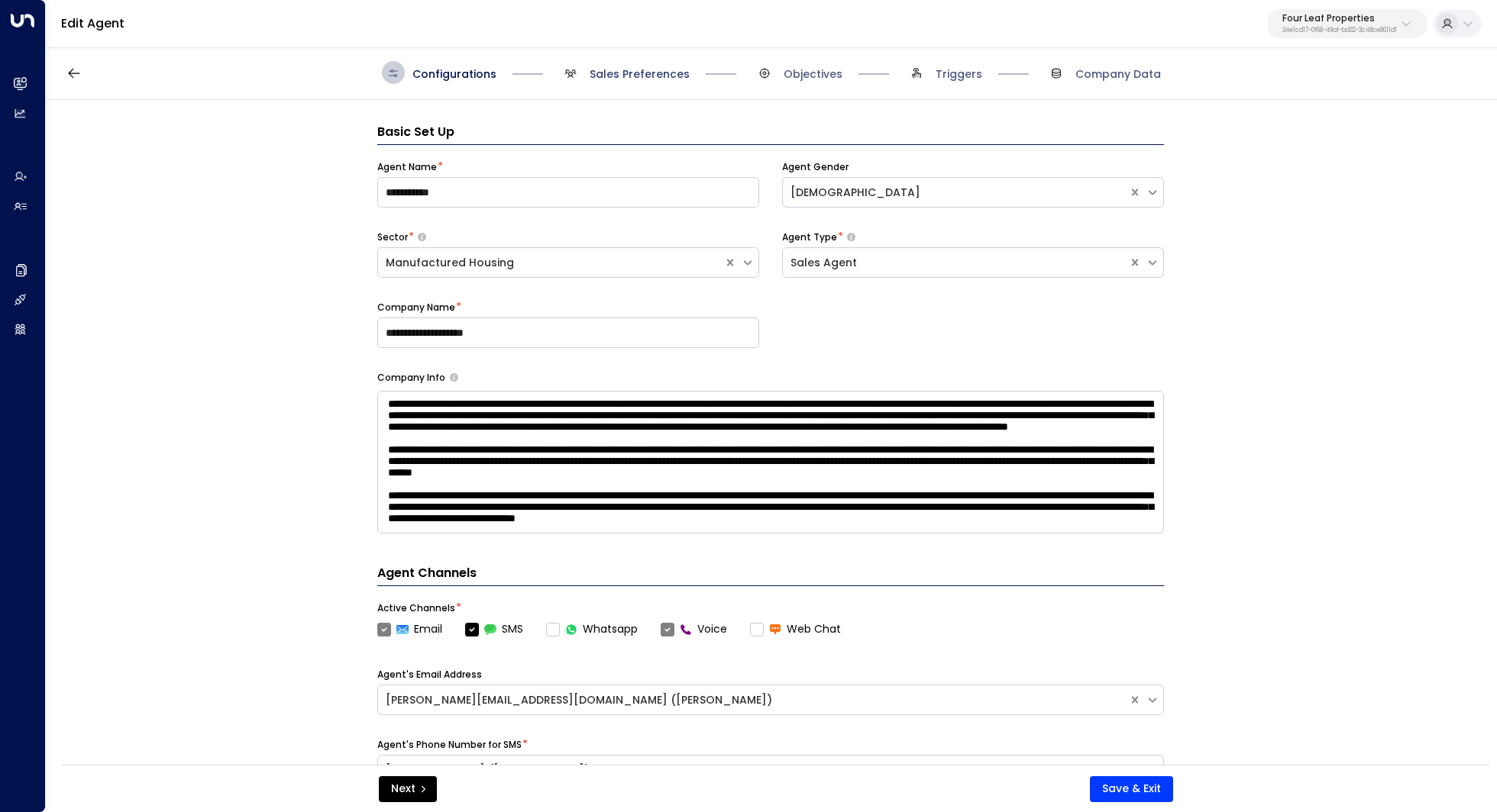
click at [648, 74] on span "Sales Preferences" at bounding box center [639, 74] width 100 height 15
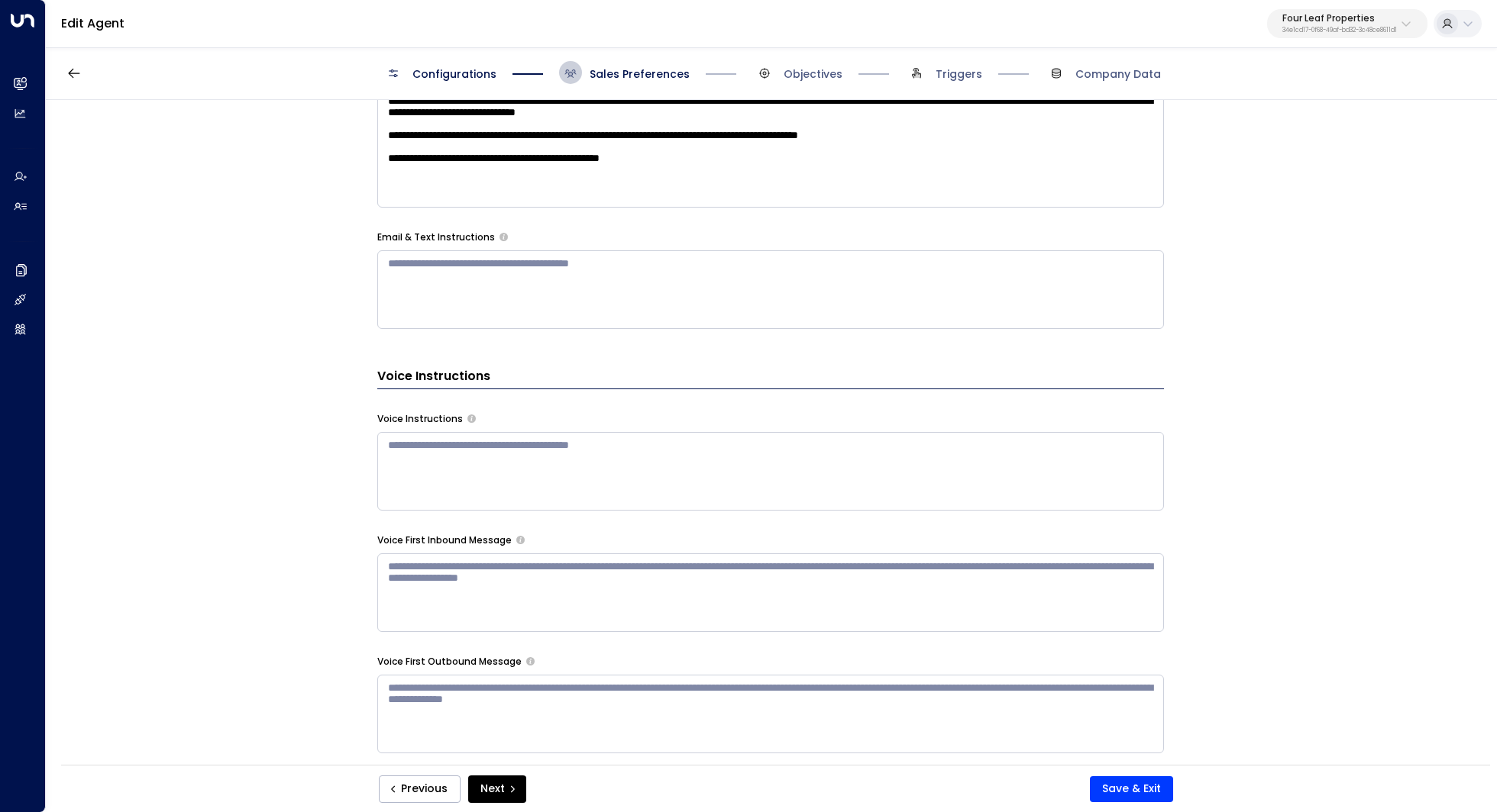
scroll to position [1022, 0]
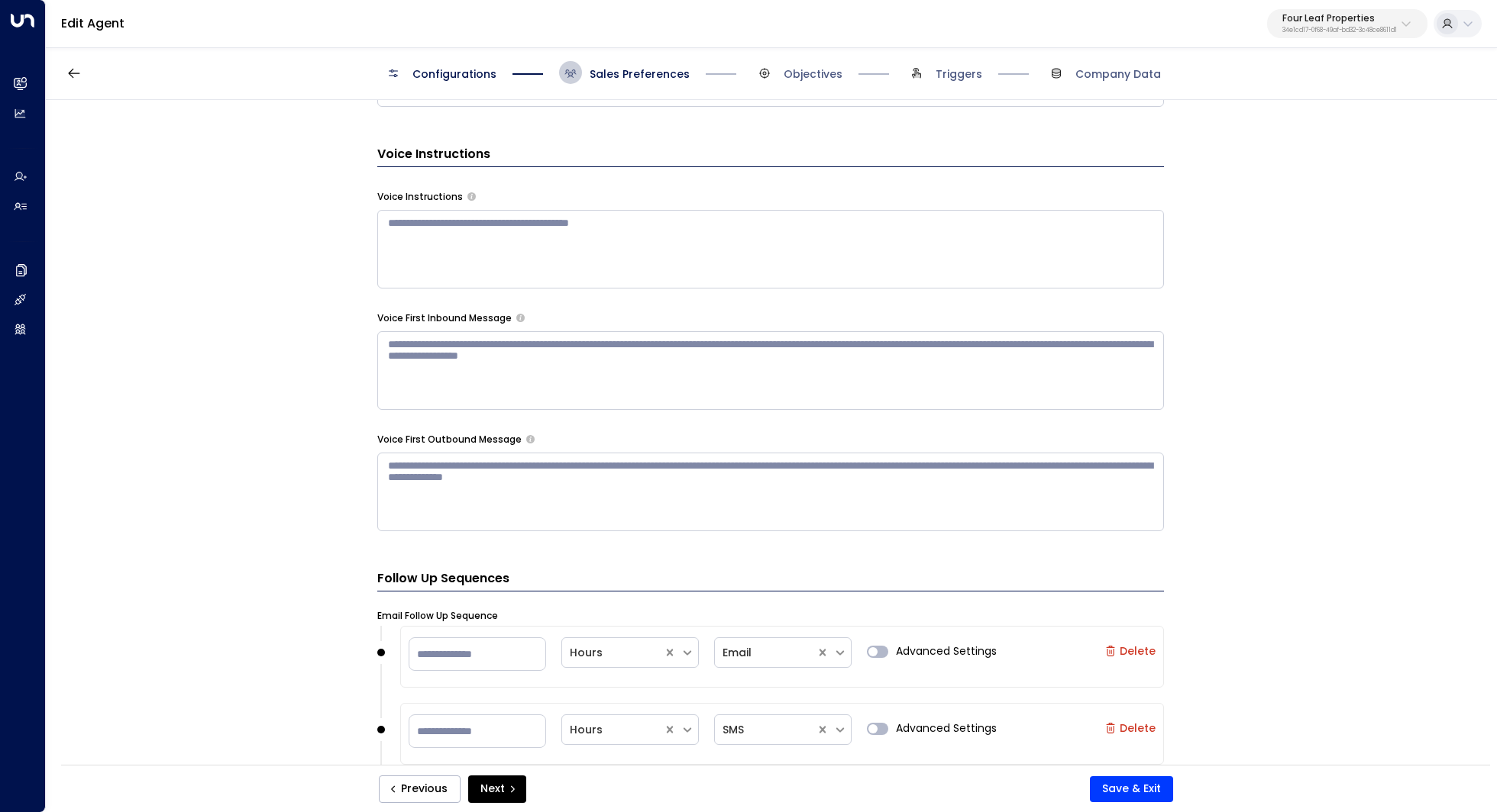
click at [1006, 285] on textarea at bounding box center [770, 249] width 787 height 78
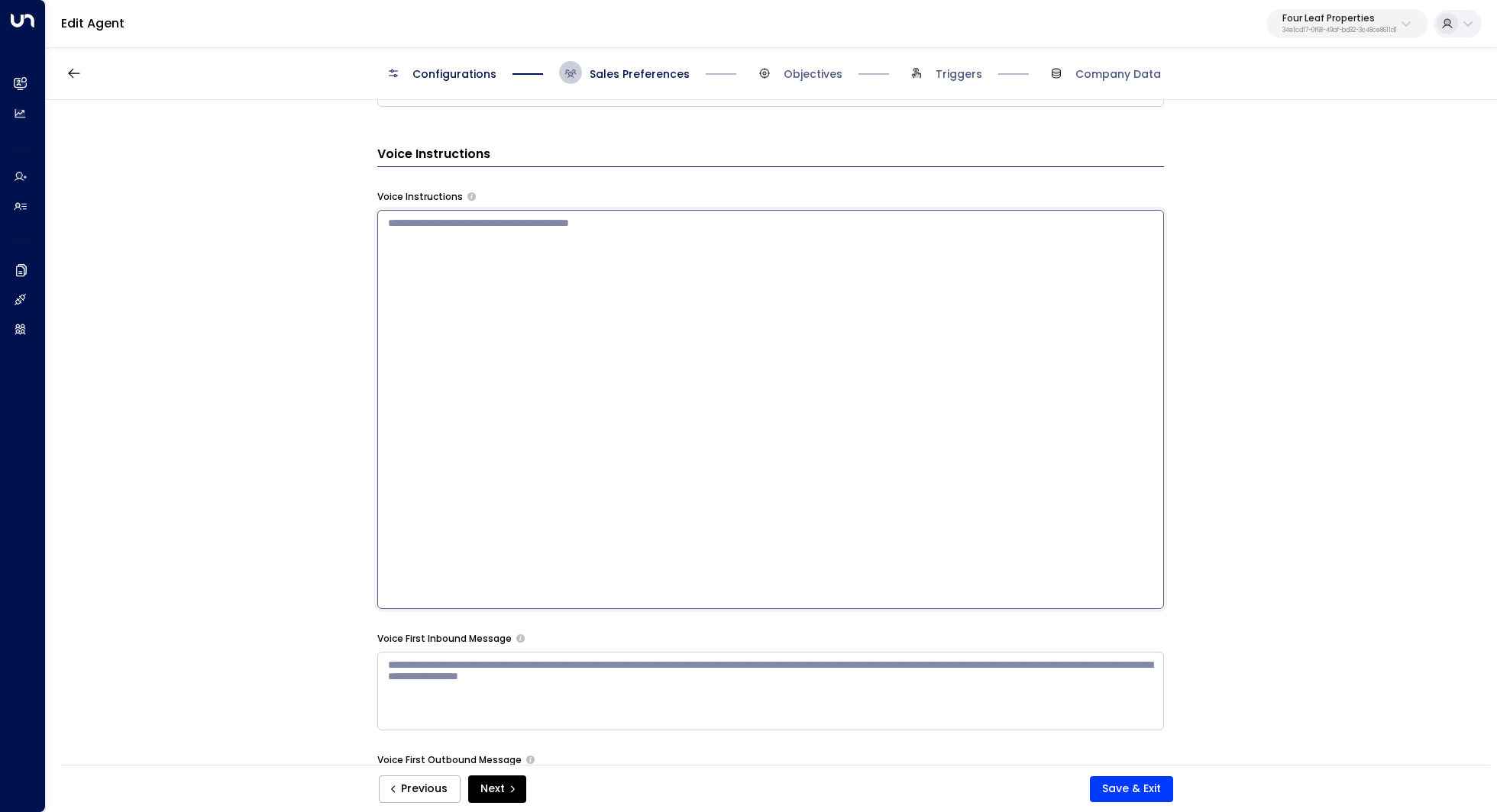
click at [1246, 305] on div "**********" at bounding box center [770, 438] width 1449 height 675
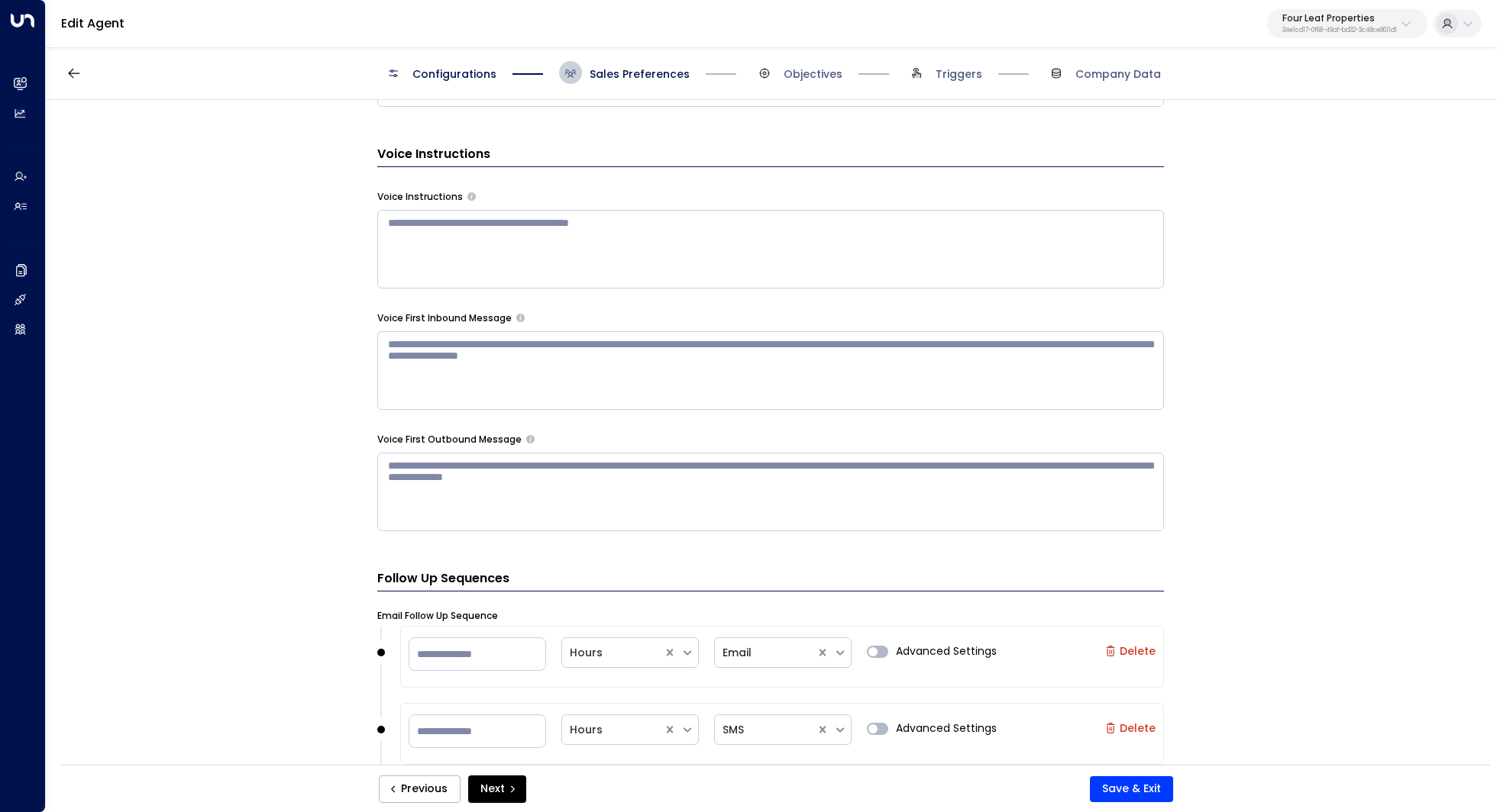
click at [683, 242] on textarea at bounding box center [770, 249] width 787 height 78
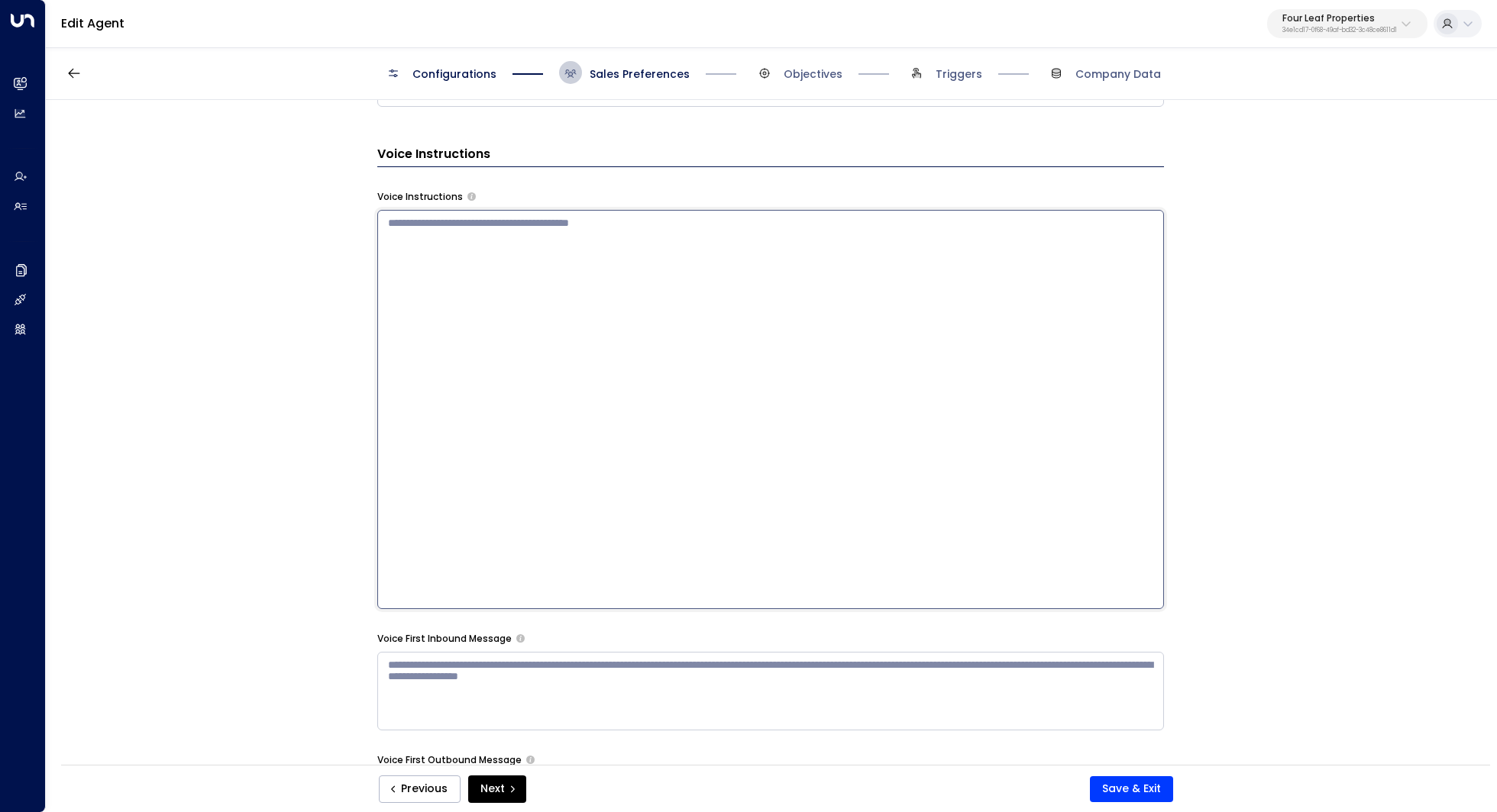
paste textarea "**********"
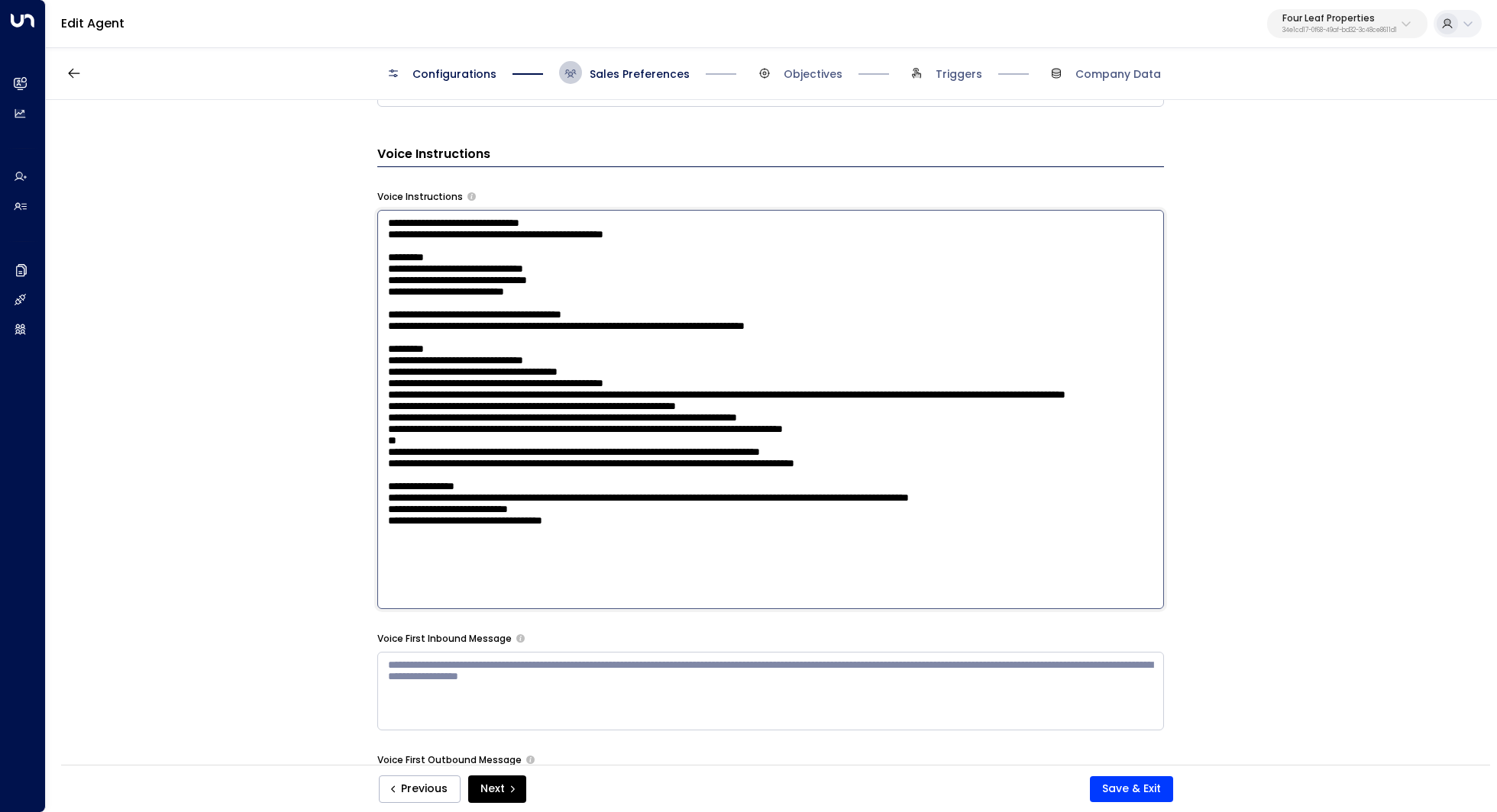
scroll to position [73, 0]
click at [672, 325] on textarea at bounding box center [770, 410] width 787 height 400
click at [684, 343] on textarea at bounding box center [770, 410] width 787 height 400
click at [697, 357] on textarea at bounding box center [770, 410] width 787 height 400
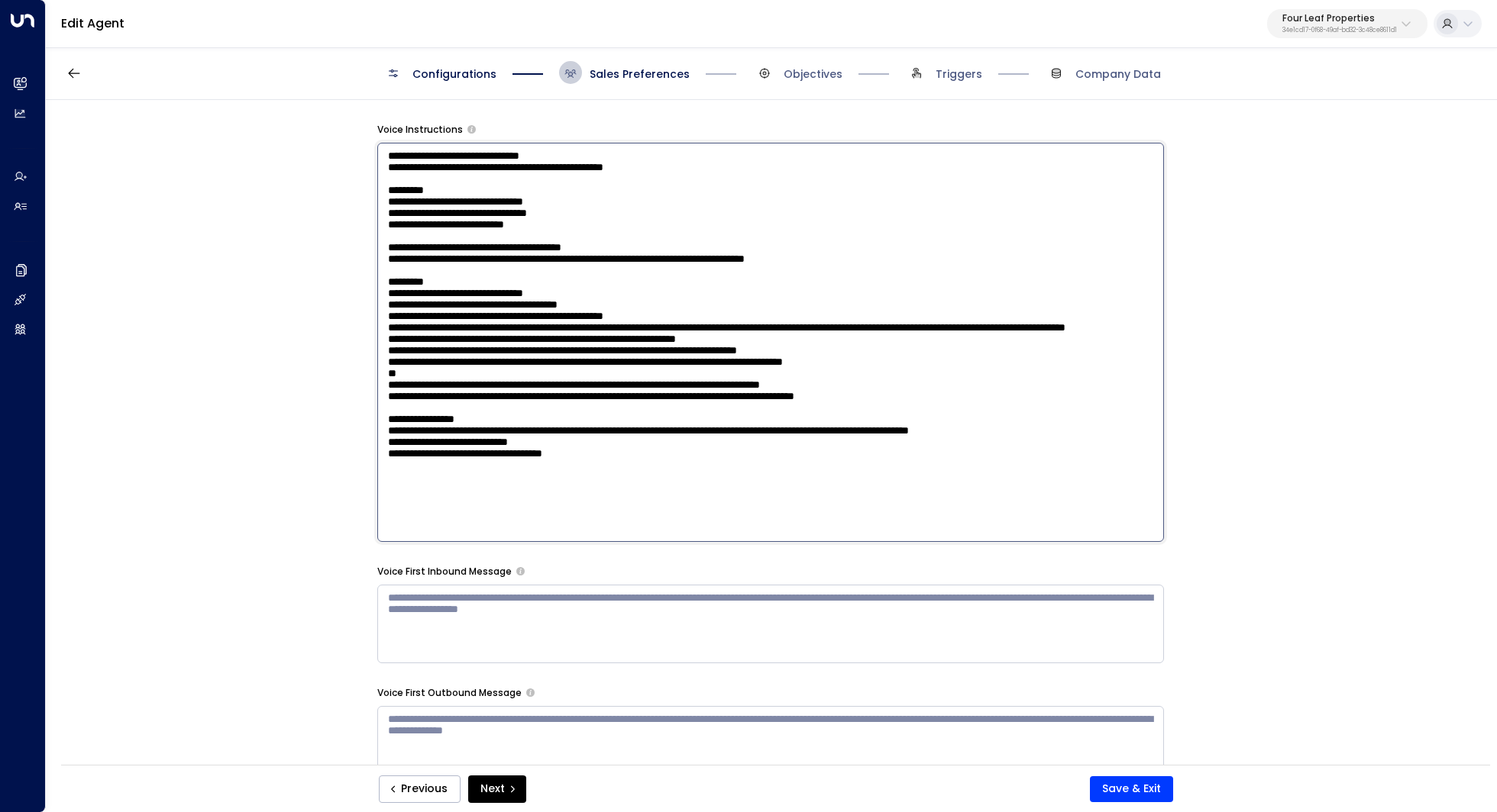
scroll to position [1093, 0]
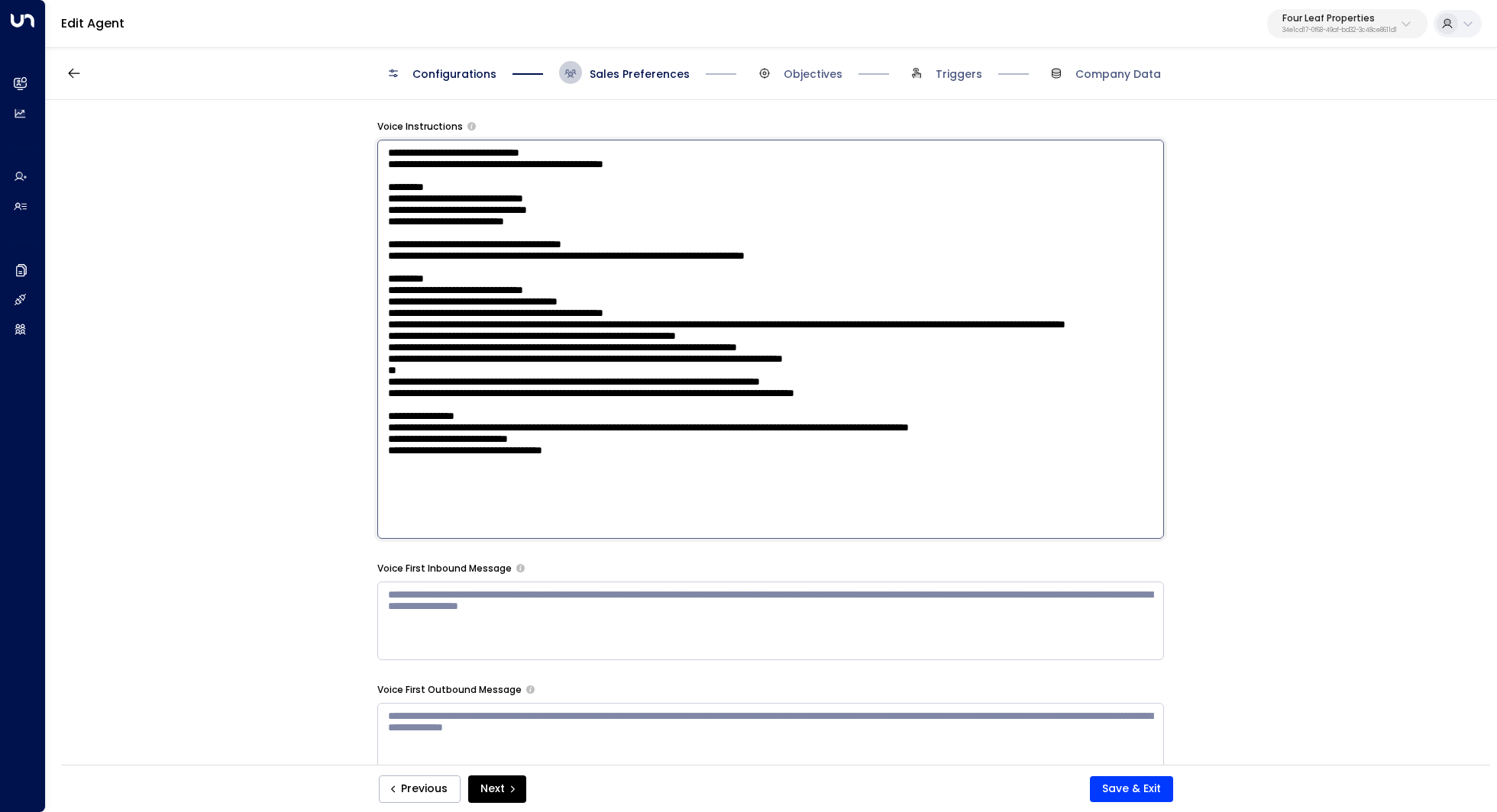
drag, startPoint x: 536, startPoint y: 323, endPoint x: 556, endPoint y: 323, distance: 20.0
click at [556, 323] on textarea at bounding box center [770, 340] width 787 height 400
drag, startPoint x: 488, startPoint y: 345, endPoint x: 513, endPoint y: 345, distance: 25.0
click at [513, 345] on textarea at bounding box center [770, 340] width 787 height 400
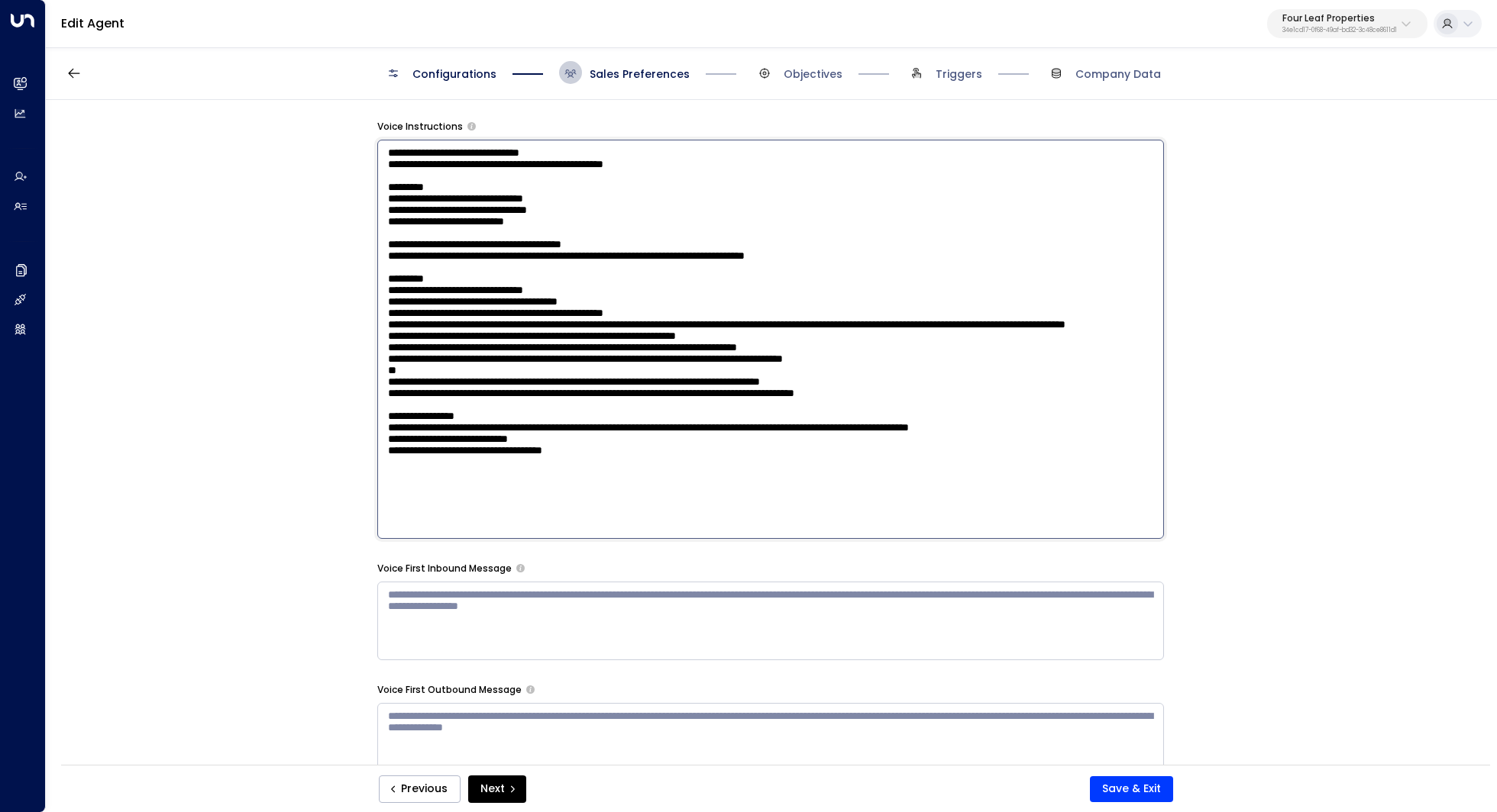
click at [513, 345] on textarea at bounding box center [770, 340] width 787 height 400
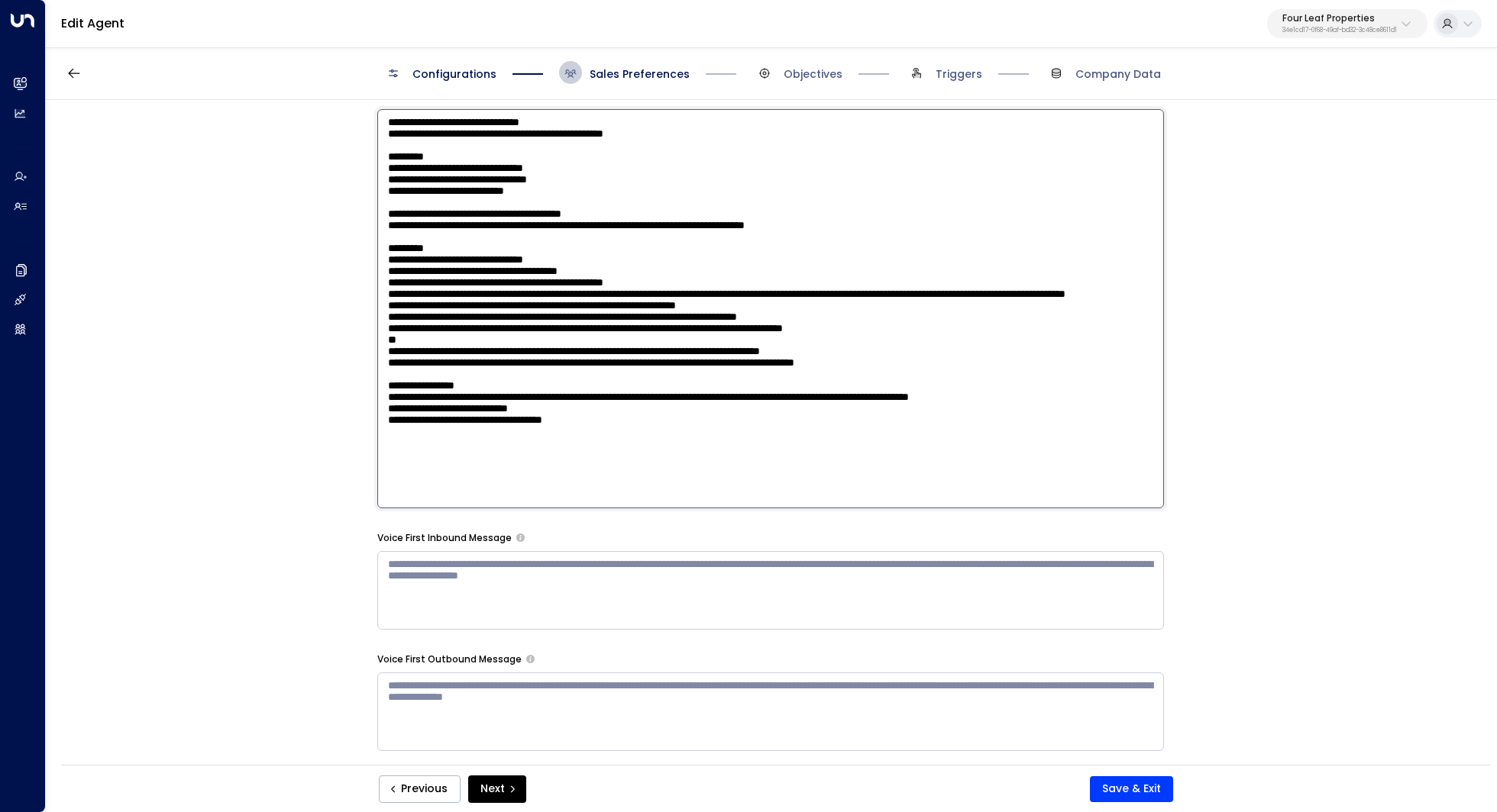
drag, startPoint x: 484, startPoint y: 332, endPoint x: 527, endPoint y: 332, distance: 43.0
click at [527, 332] on textarea at bounding box center [770, 309] width 787 height 400
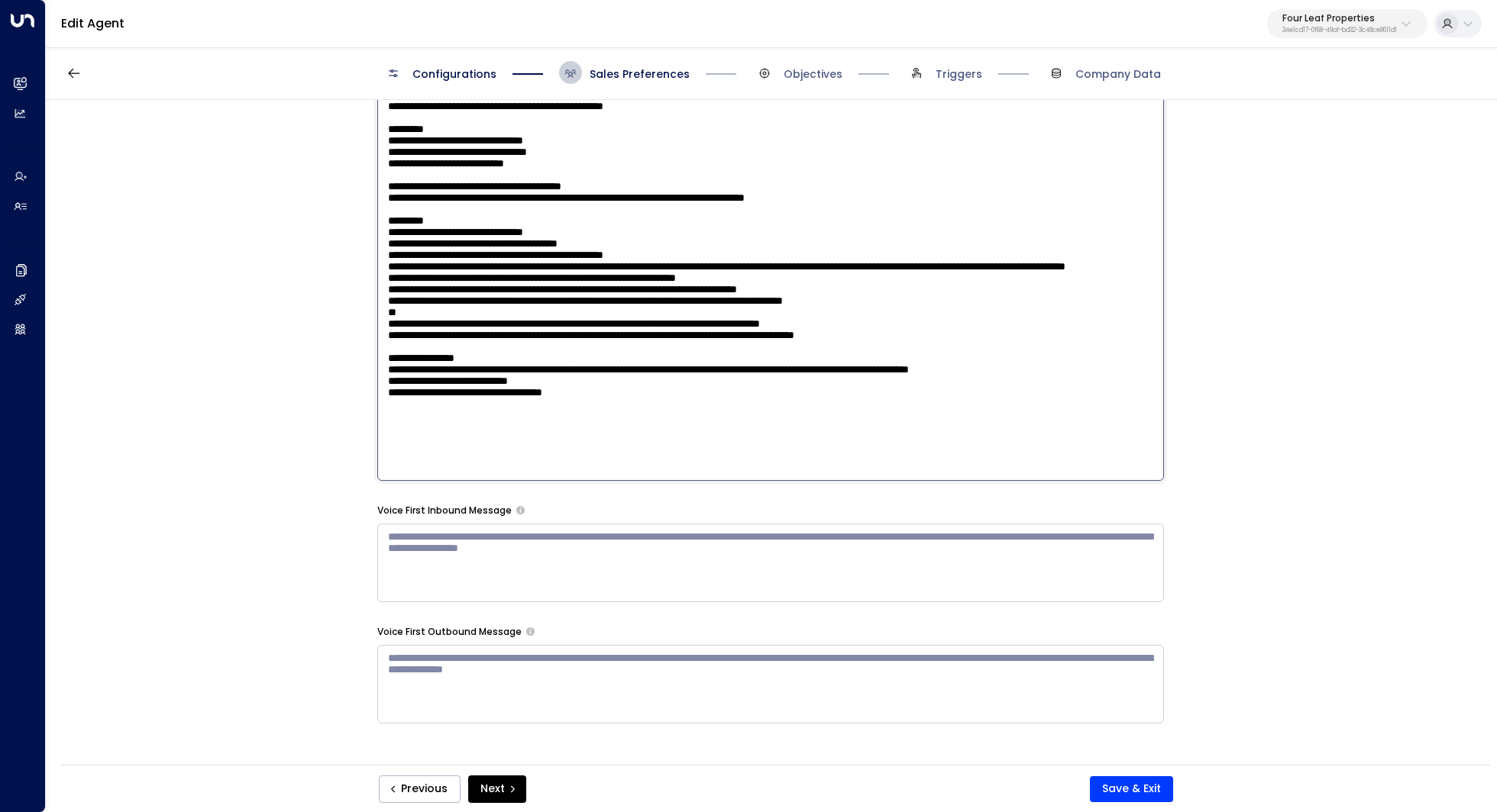
scroll to position [1153, 0]
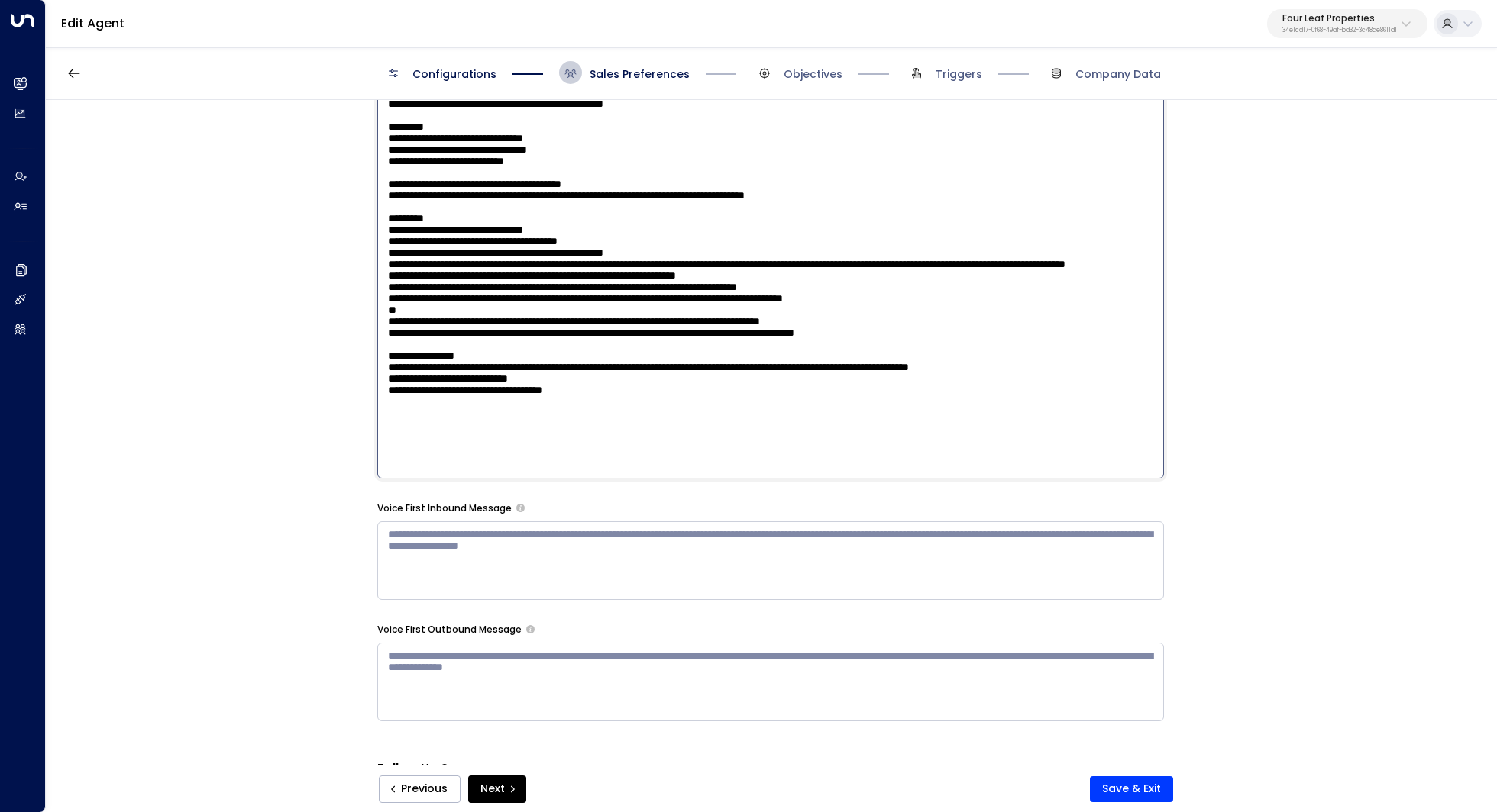
drag, startPoint x: 864, startPoint y: 296, endPoint x: 781, endPoint y: 296, distance: 83.0
click at [781, 296] on textarea at bounding box center [770, 279] width 787 height 400
drag, startPoint x: 511, startPoint y: 334, endPoint x: 423, endPoint y: 328, distance: 88.2
click at [423, 328] on textarea at bounding box center [770, 279] width 787 height 400
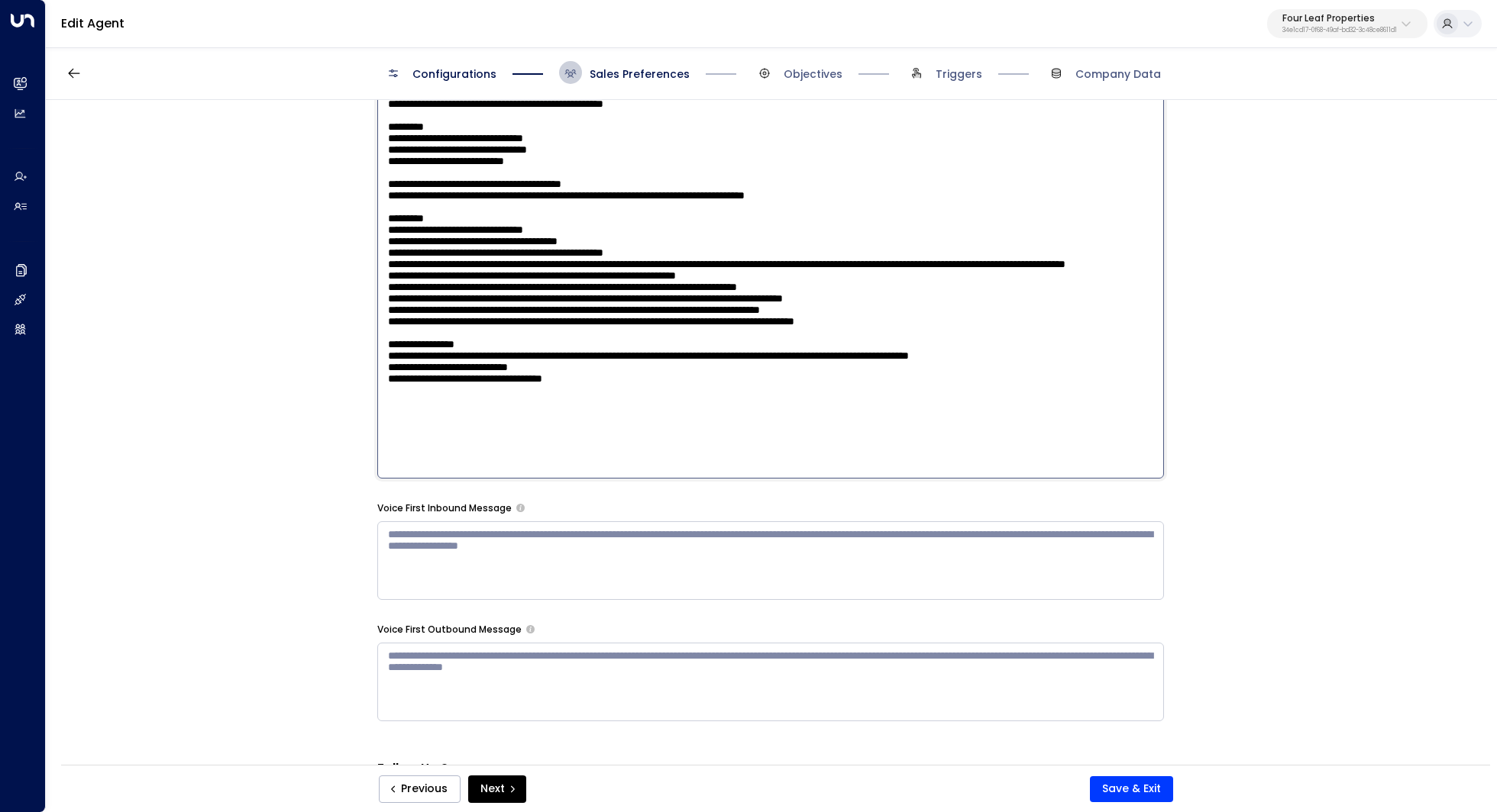
scroll to position [1168, 0]
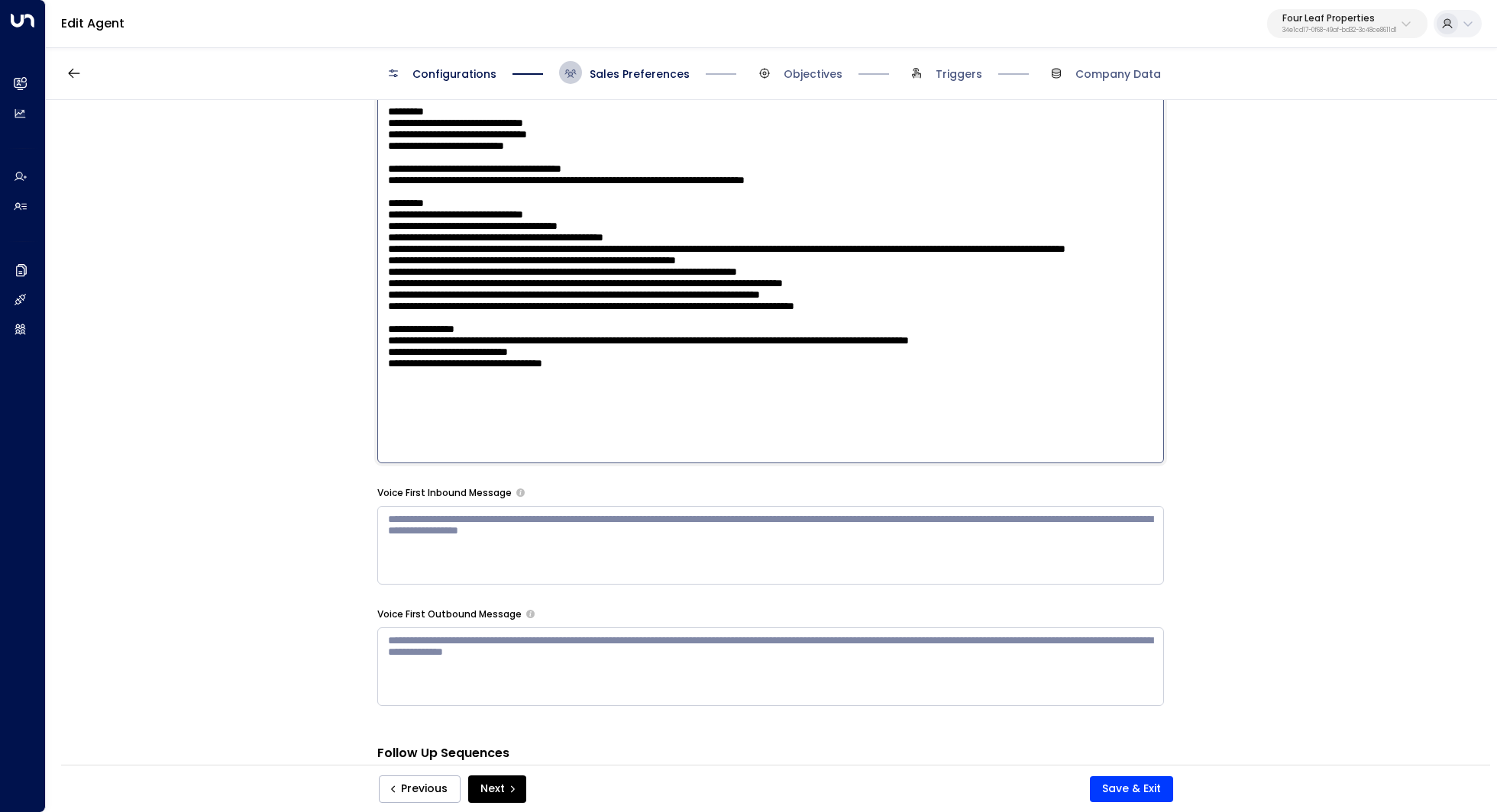
drag, startPoint x: 576, startPoint y: 319, endPoint x: 614, endPoint y: 319, distance: 38.0
click at [614, 319] on textarea at bounding box center [770, 264] width 787 height 400
drag, startPoint x: 721, startPoint y: 334, endPoint x: 742, endPoint y: 334, distance: 21.0
click at [742, 334] on textarea at bounding box center [770, 264] width 787 height 400
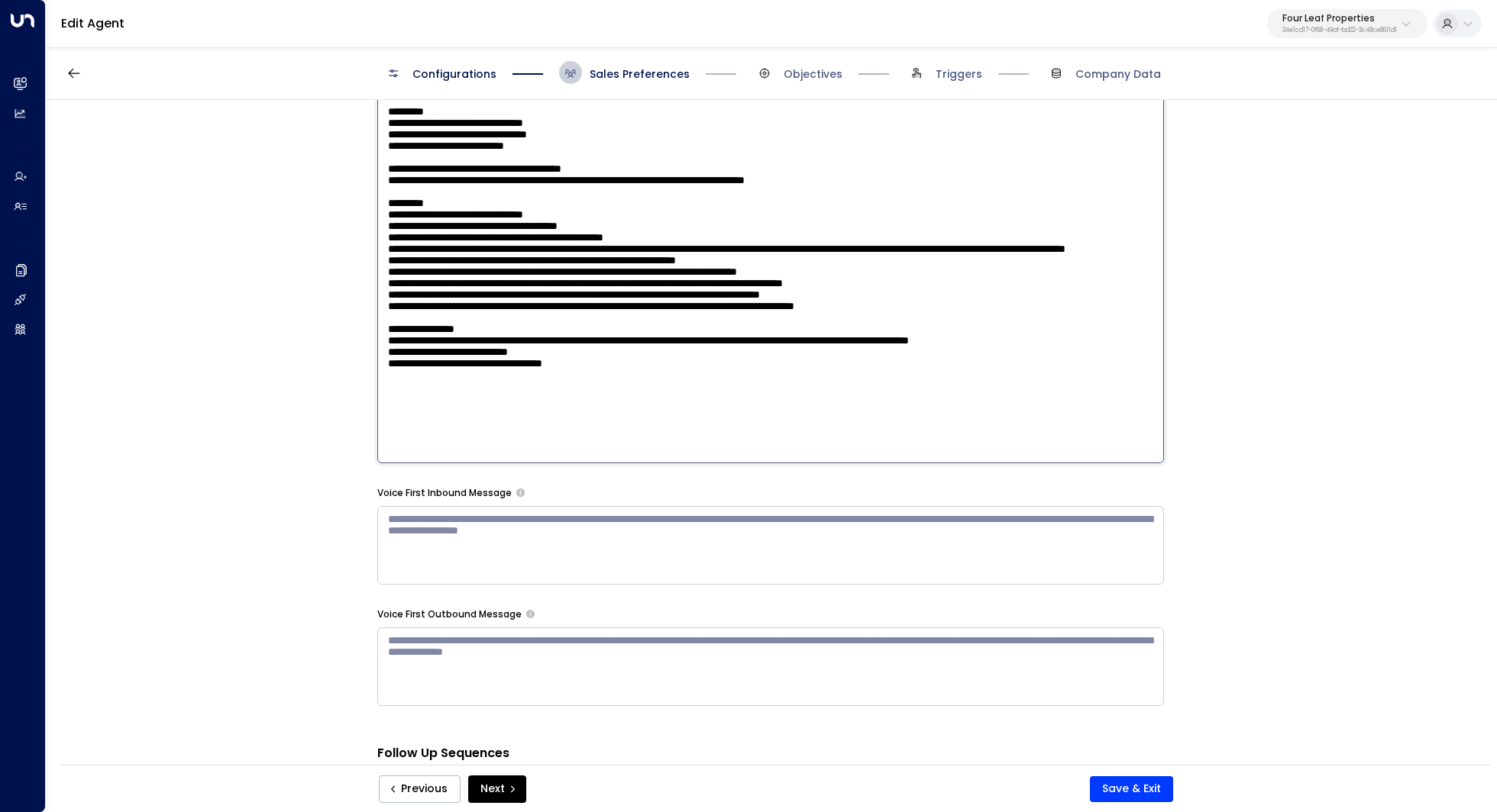
click at [742, 334] on textarea at bounding box center [770, 264] width 787 height 400
drag, startPoint x: 924, startPoint y: 333, endPoint x: 428, endPoint y: 331, distance: 496.0
click at [428, 331] on textarea at bounding box center [770, 264] width 787 height 400
click at [463, 352] on textarea at bounding box center [770, 264] width 787 height 400
click at [933, 411] on textarea at bounding box center [770, 264] width 787 height 400
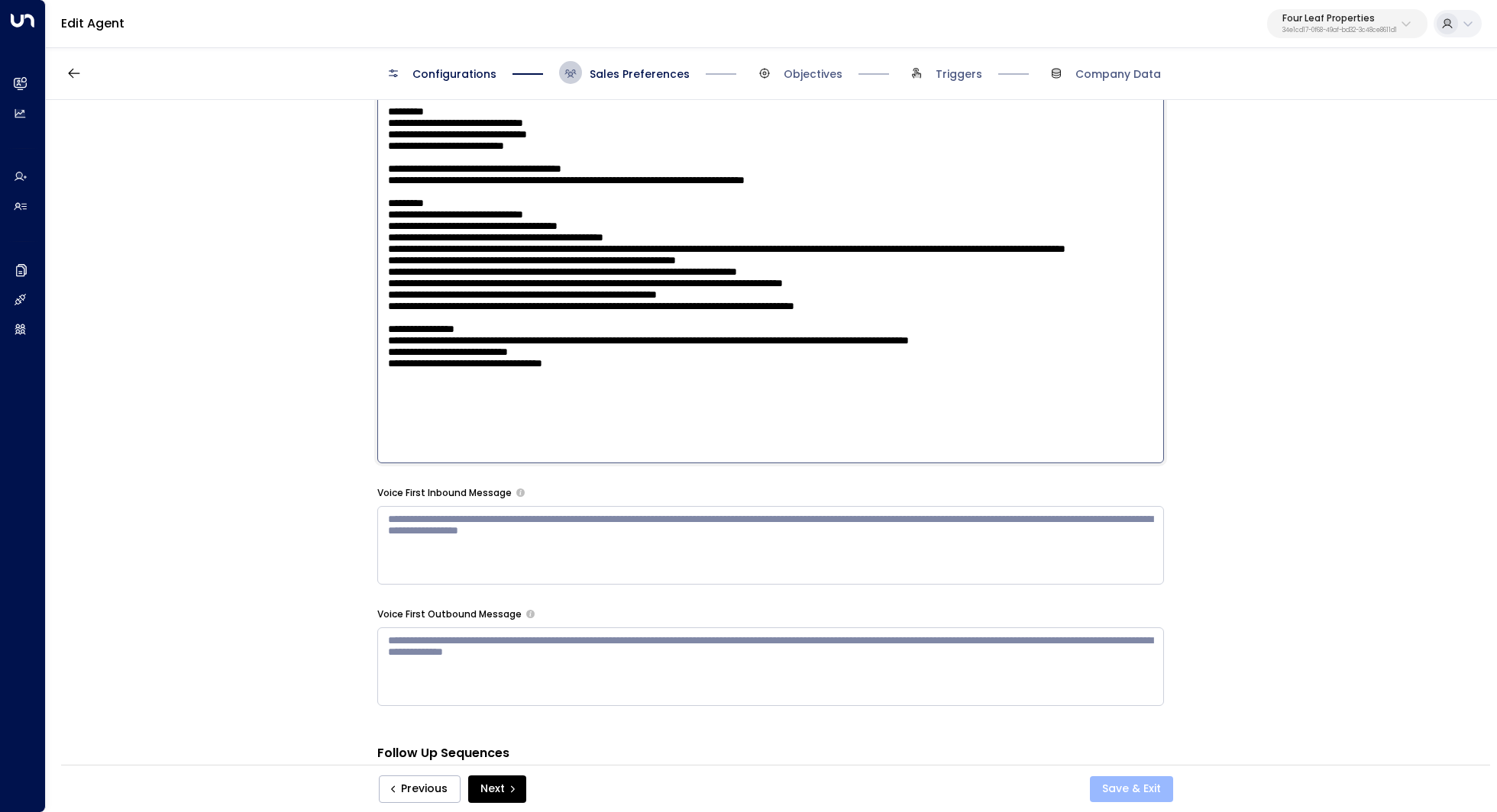
type textarea "**********"
click at [1149, 782] on button "Save & Exit" at bounding box center [1131, 789] width 83 height 26
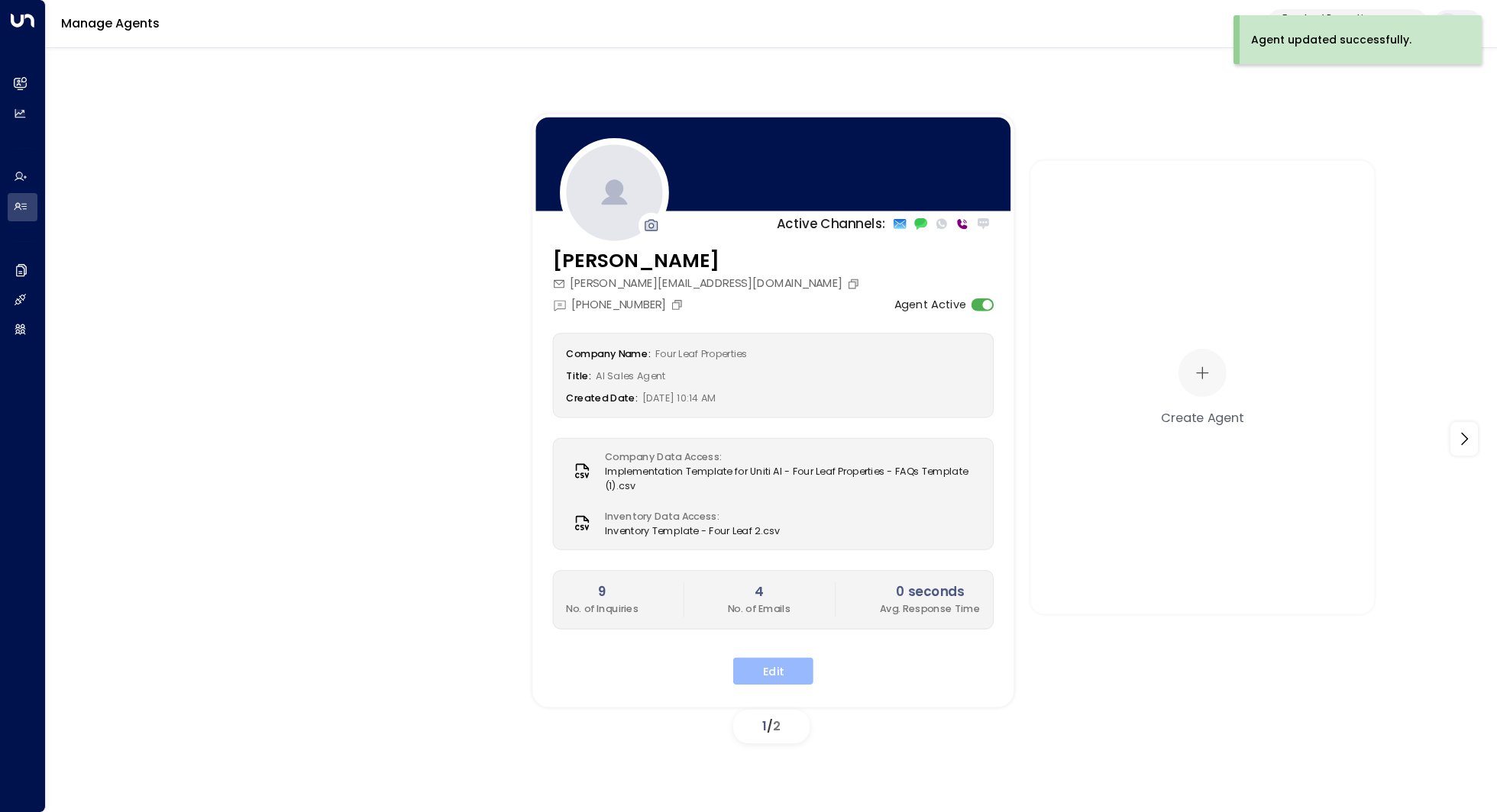
click at [781, 675] on button "Edit" at bounding box center [773, 671] width 80 height 28
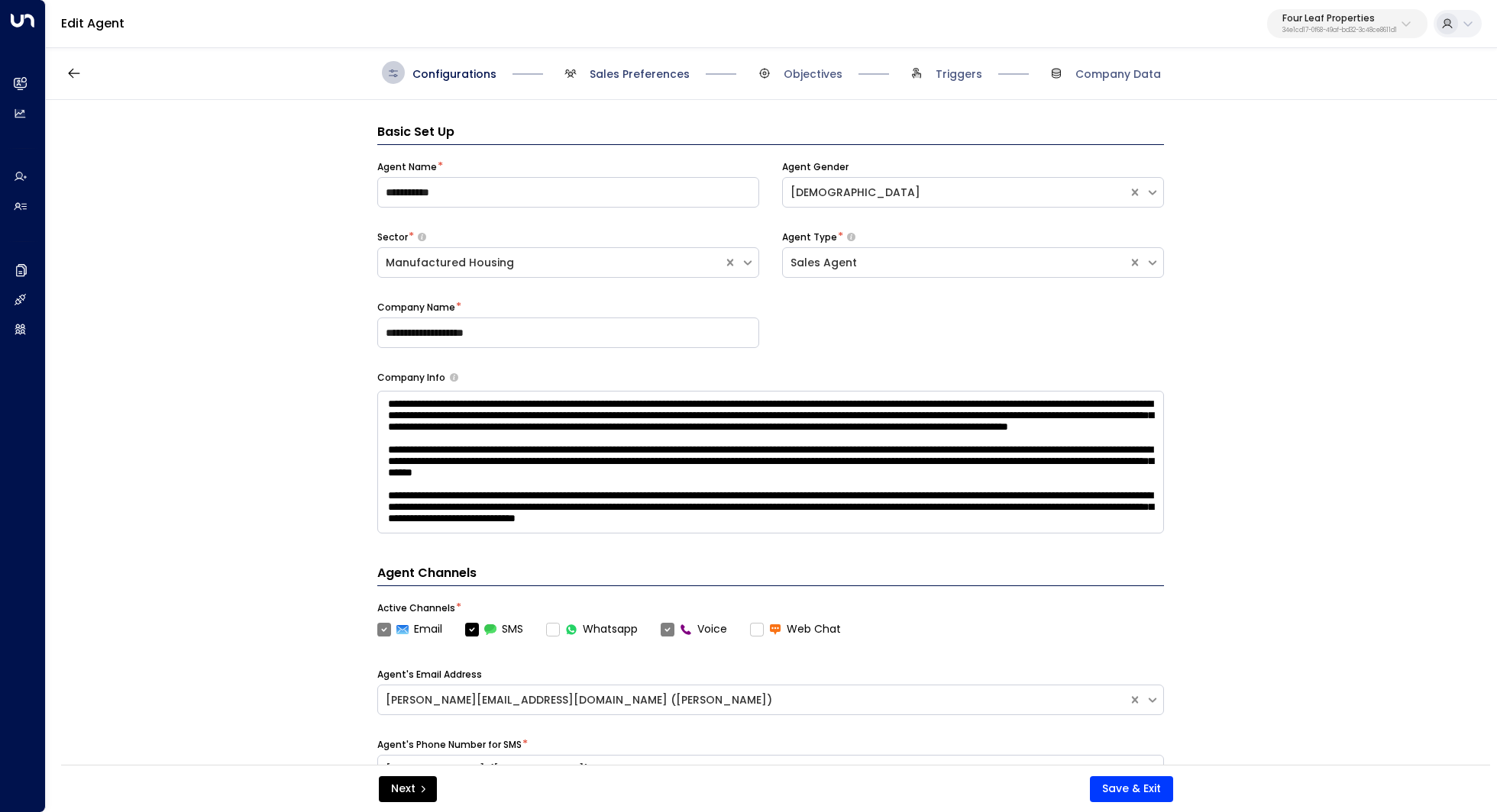
click at [641, 78] on span "Sales Preferences" at bounding box center [639, 74] width 100 height 15
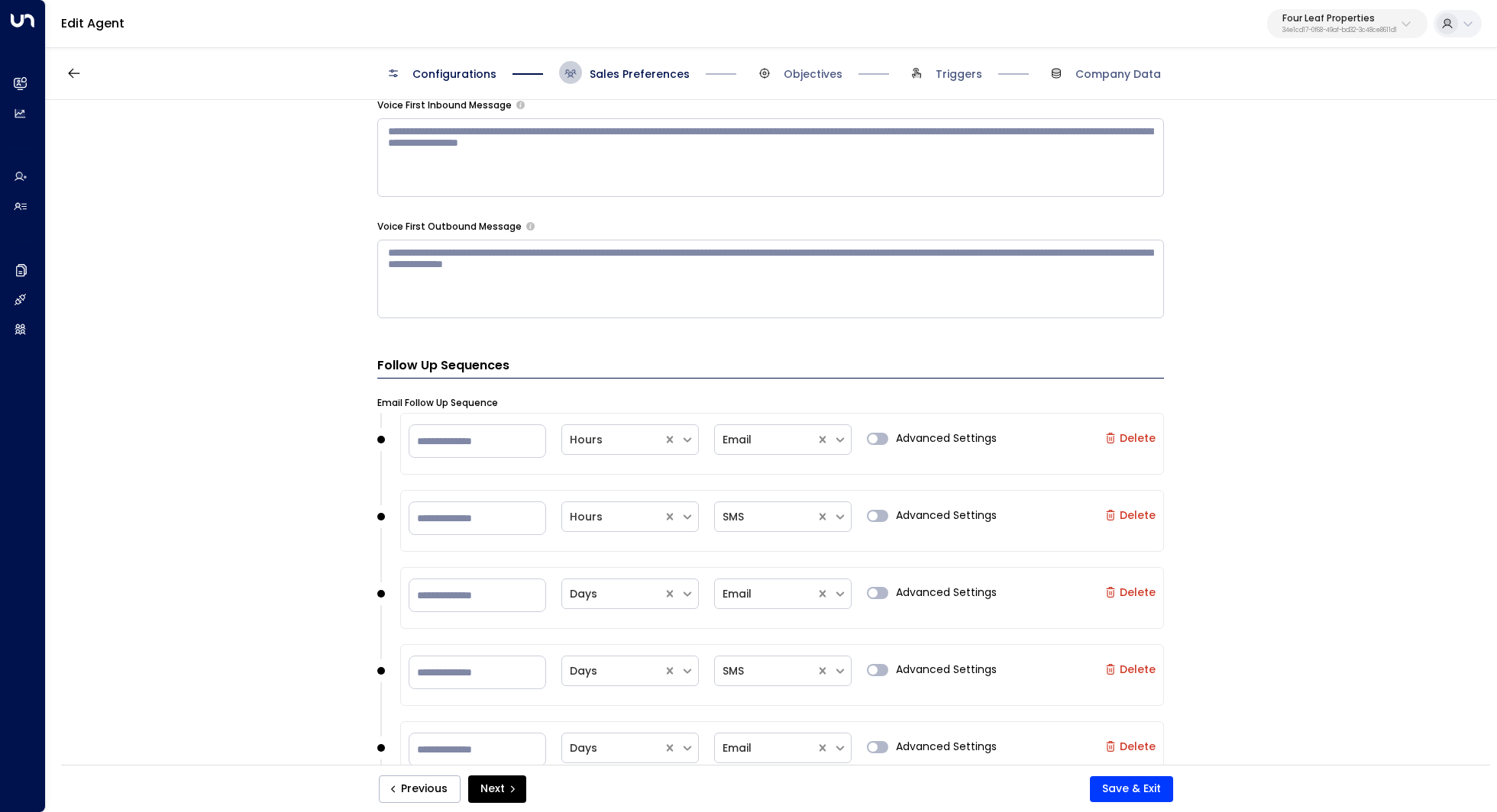
scroll to position [1120, 0]
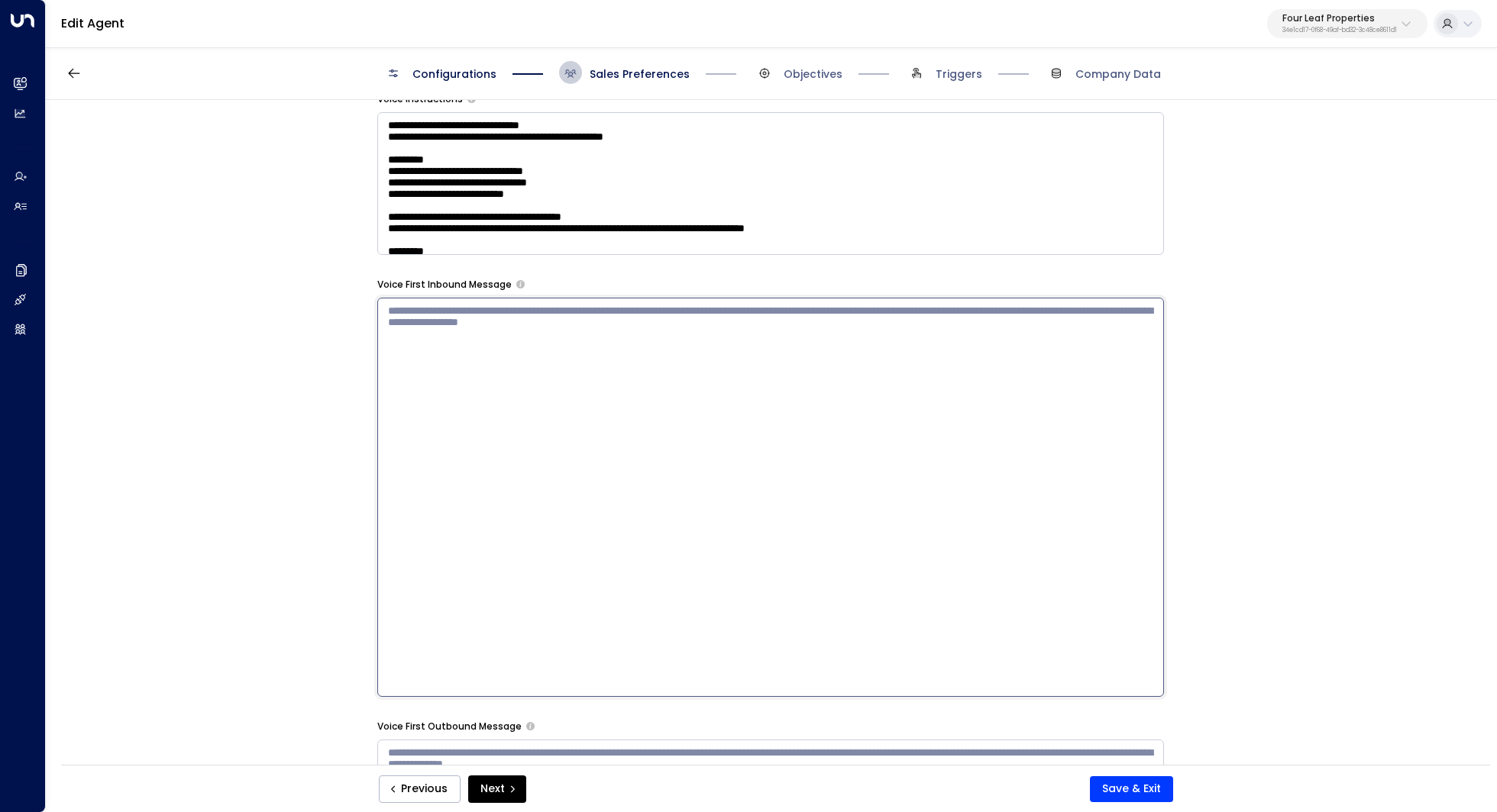
click at [693, 333] on textarea at bounding box center [770, 497] width 787 height 400
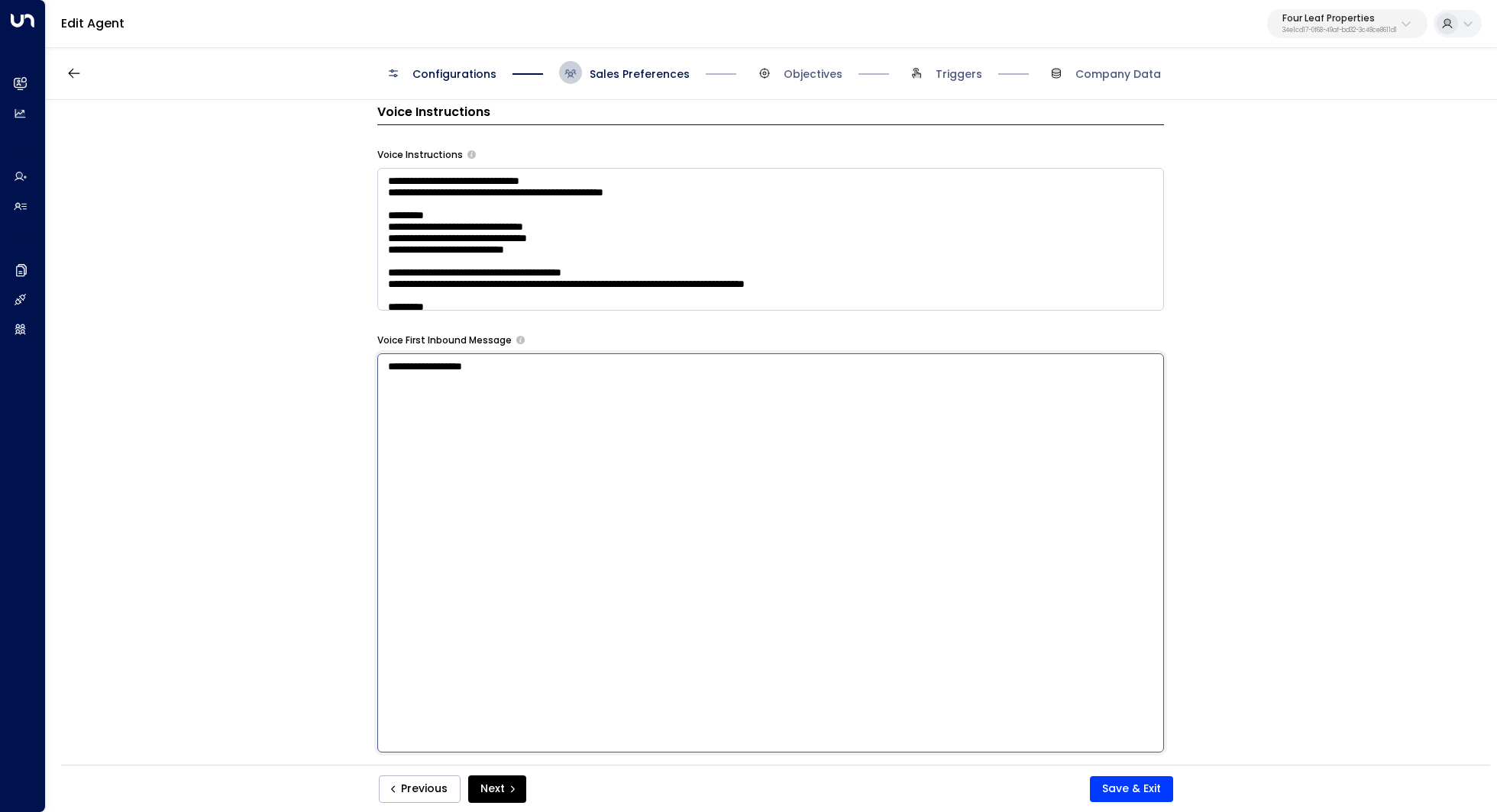
scroll to position [1089, 0]
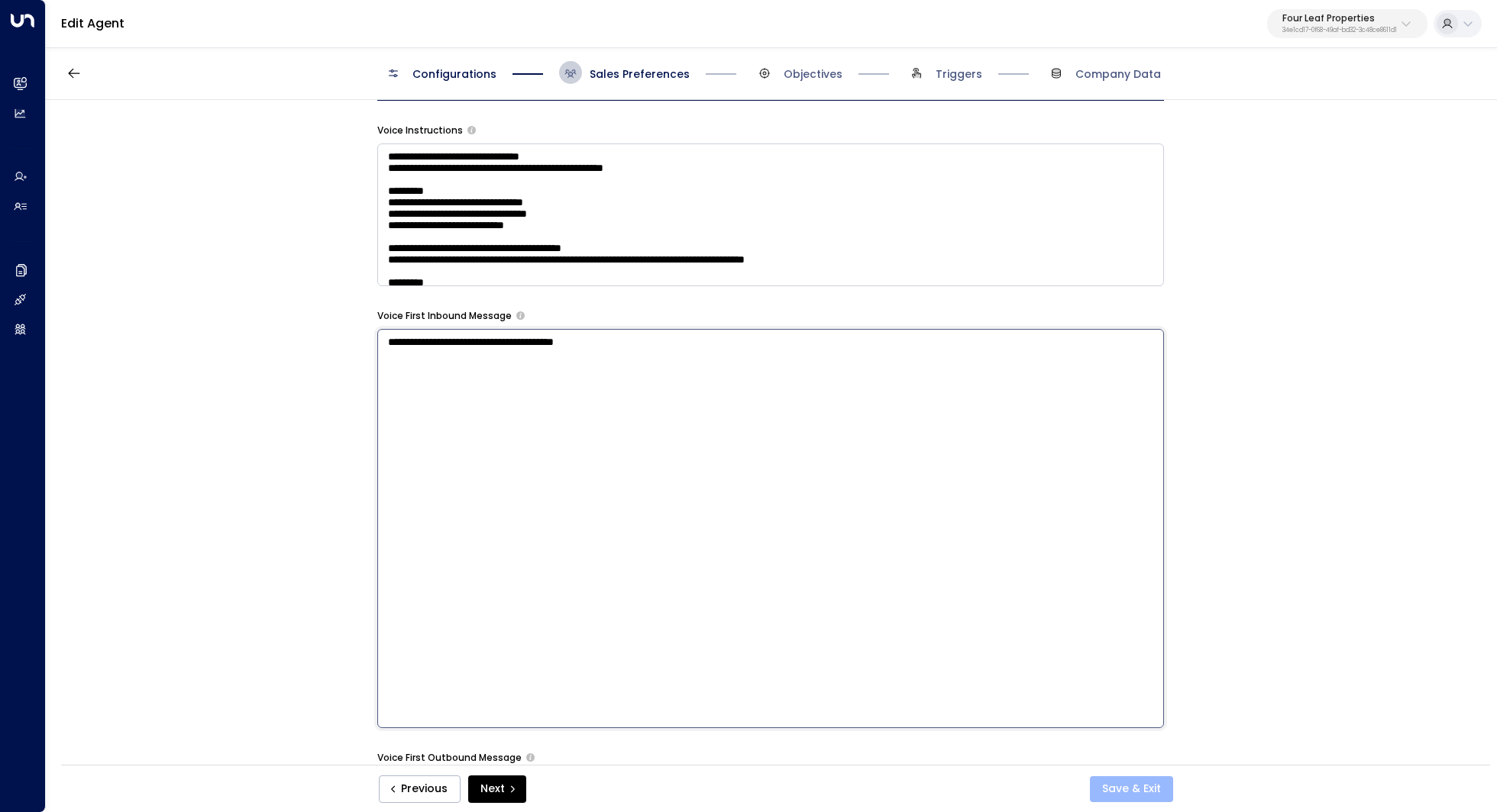
type textarea "**********"
click at [1142, 788] on button "Save & Exit" at bounding box center [1131, 789] width 83 height 26
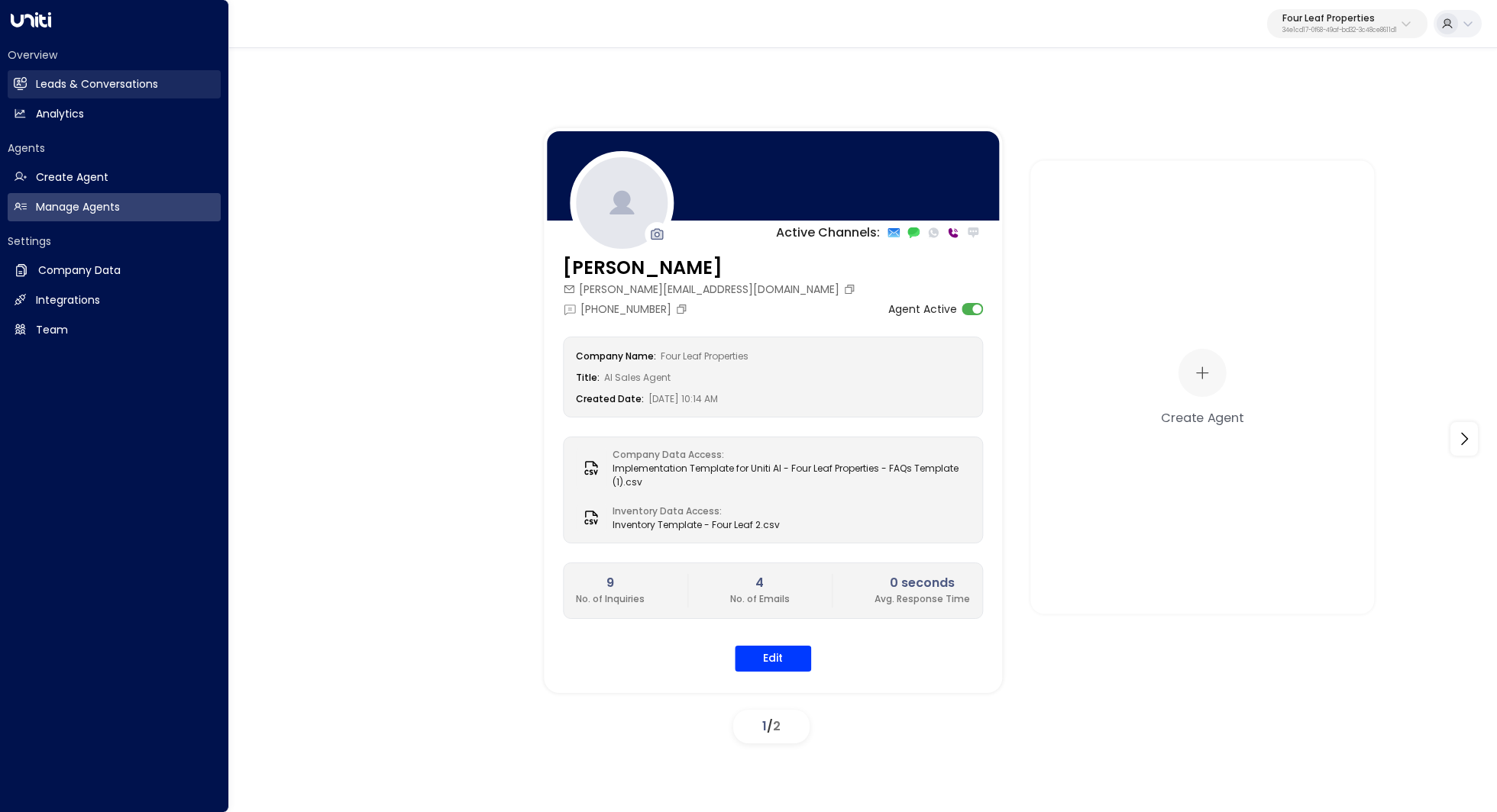
click at [138, 89] on h2 "Leads & Conversations" at bounding box center [97, 84] width 122 height 16
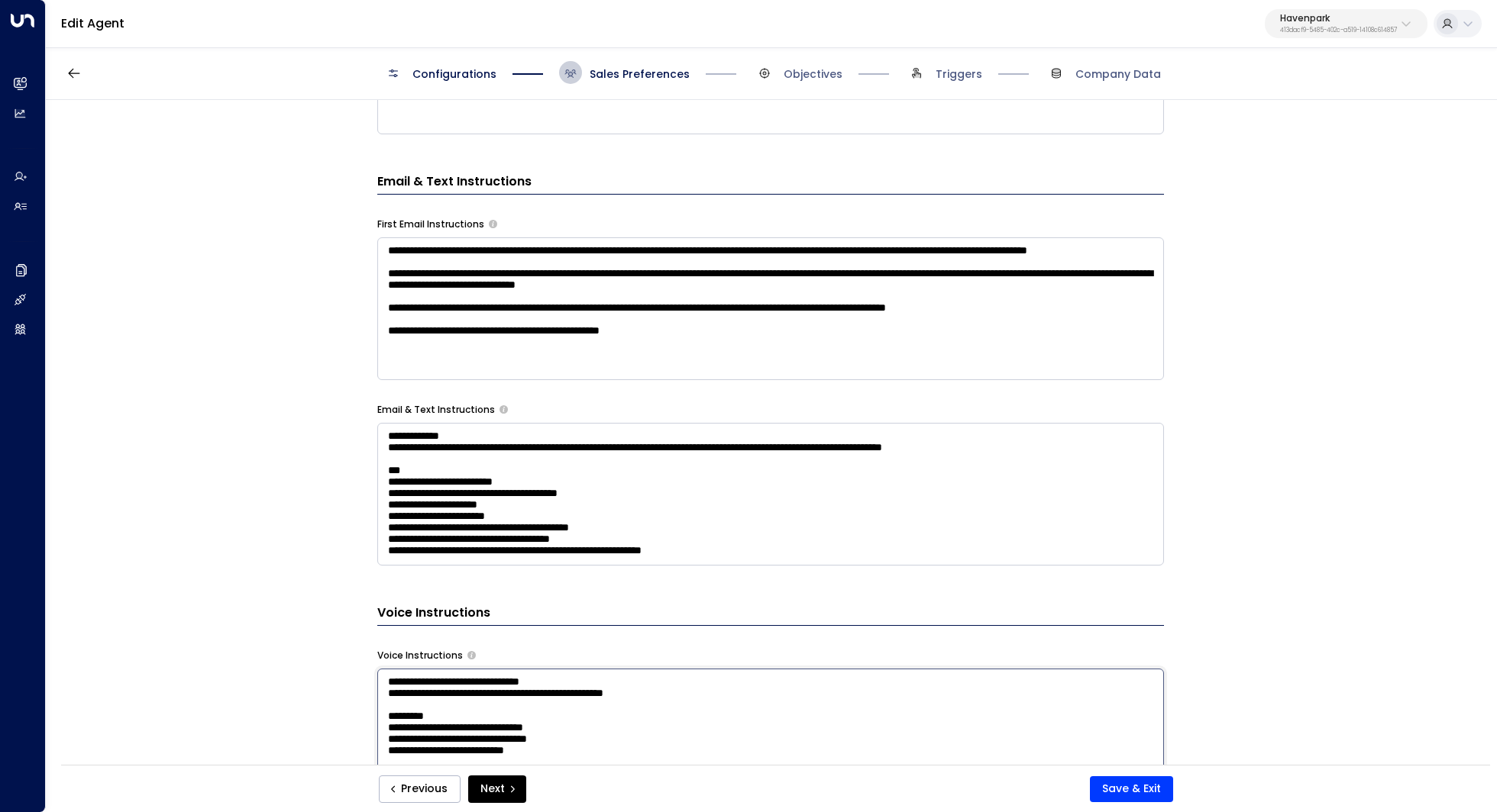
scroll to position [610, 0]
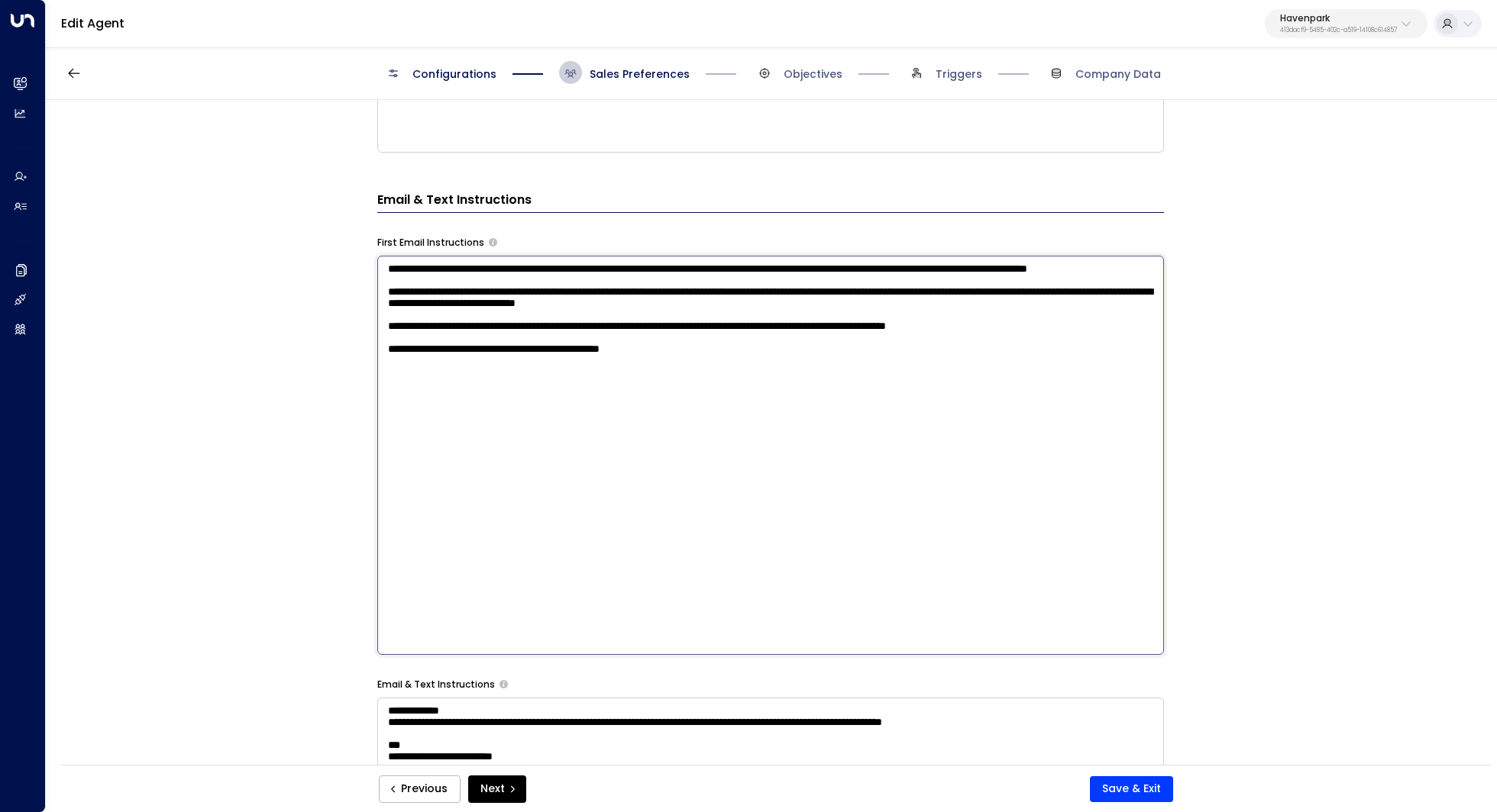
drag, startPoint x: 385, startPoint y: 269, endPoint x: 750, endPoint y: 440, distance: 403.1
click at [750, 440] on textarea "**********" at bounding box center [770, 455] width 787 height 400
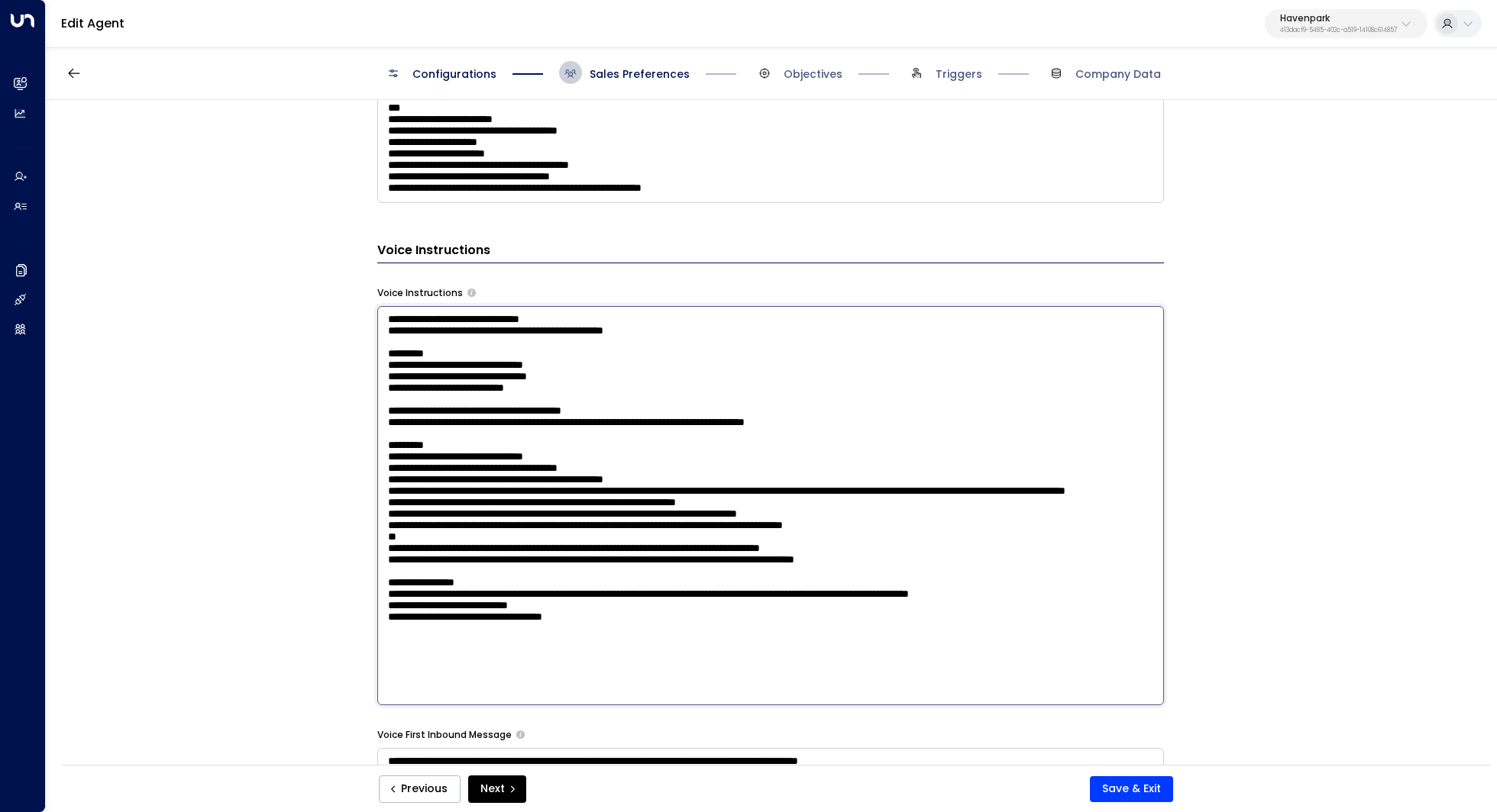
scroll to position [73, 0]
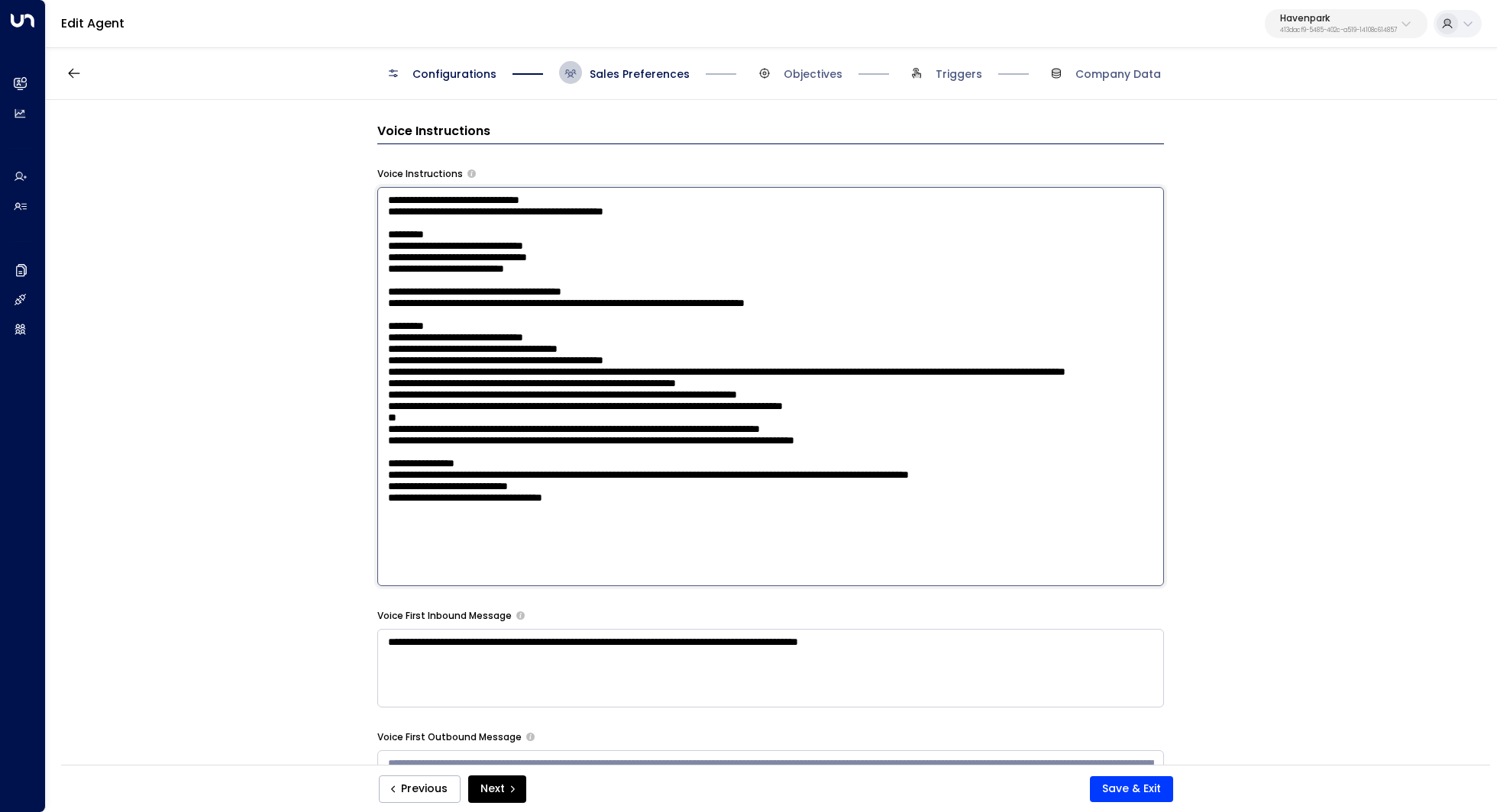
drag, startPoint x: 384, startPoint y: 318, endPoint x: 906, endPoint y: 766, distance: 687.9
click at [906, 766] on form "**********" at bounding box center [770, 228] width 787 height 2429
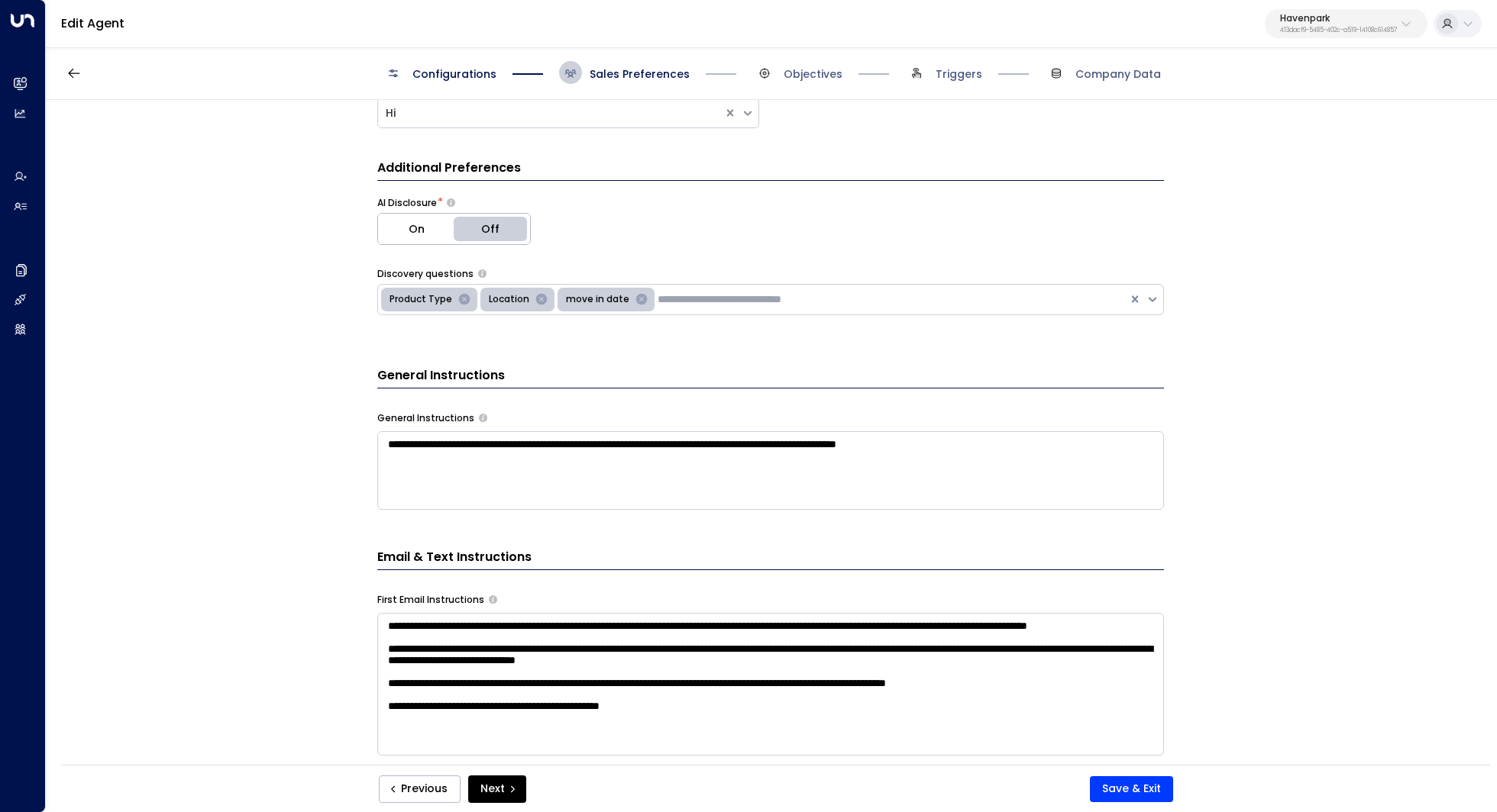
scroll to position [0, 0]
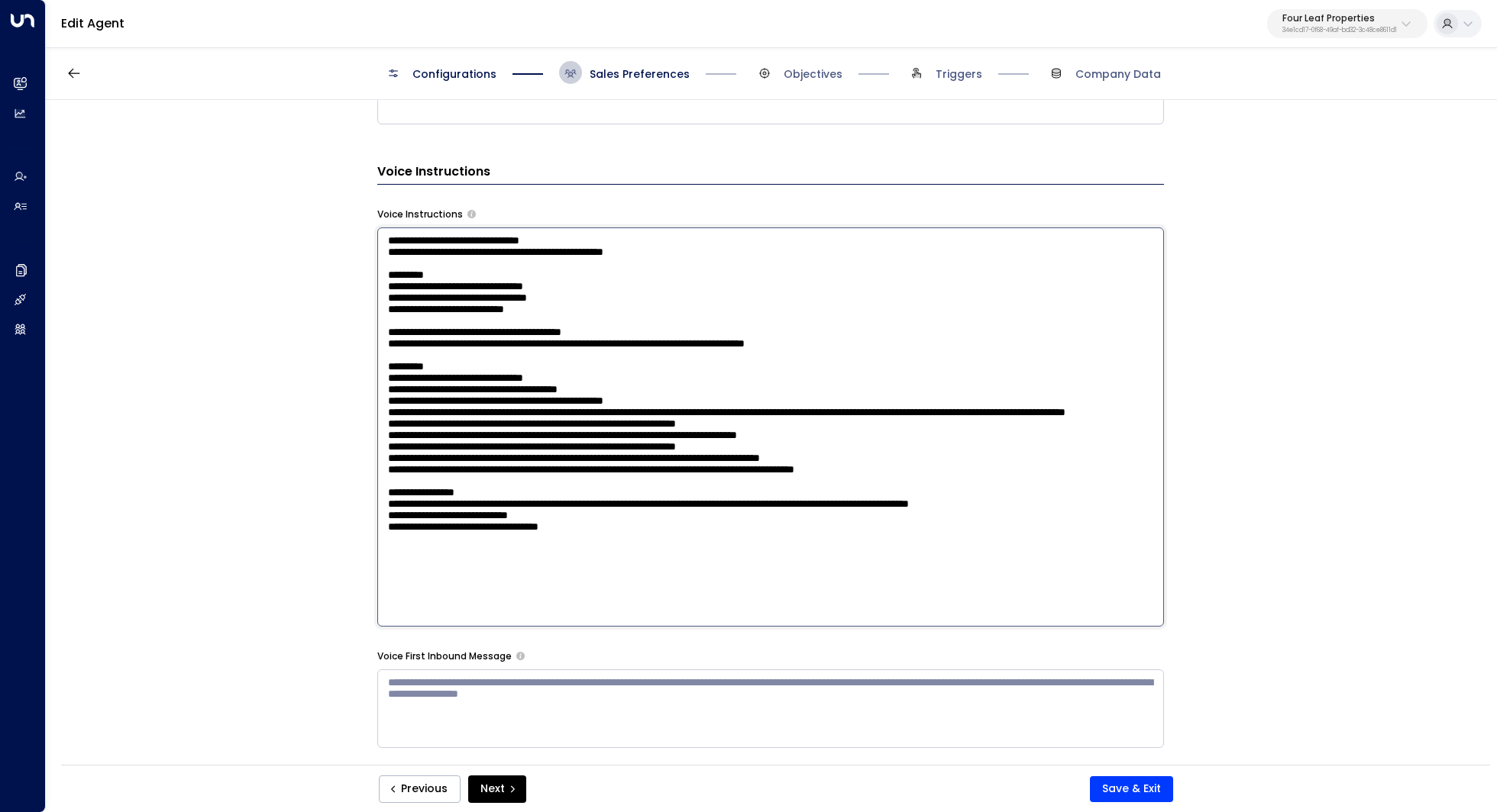
scroll to position [944, 0]
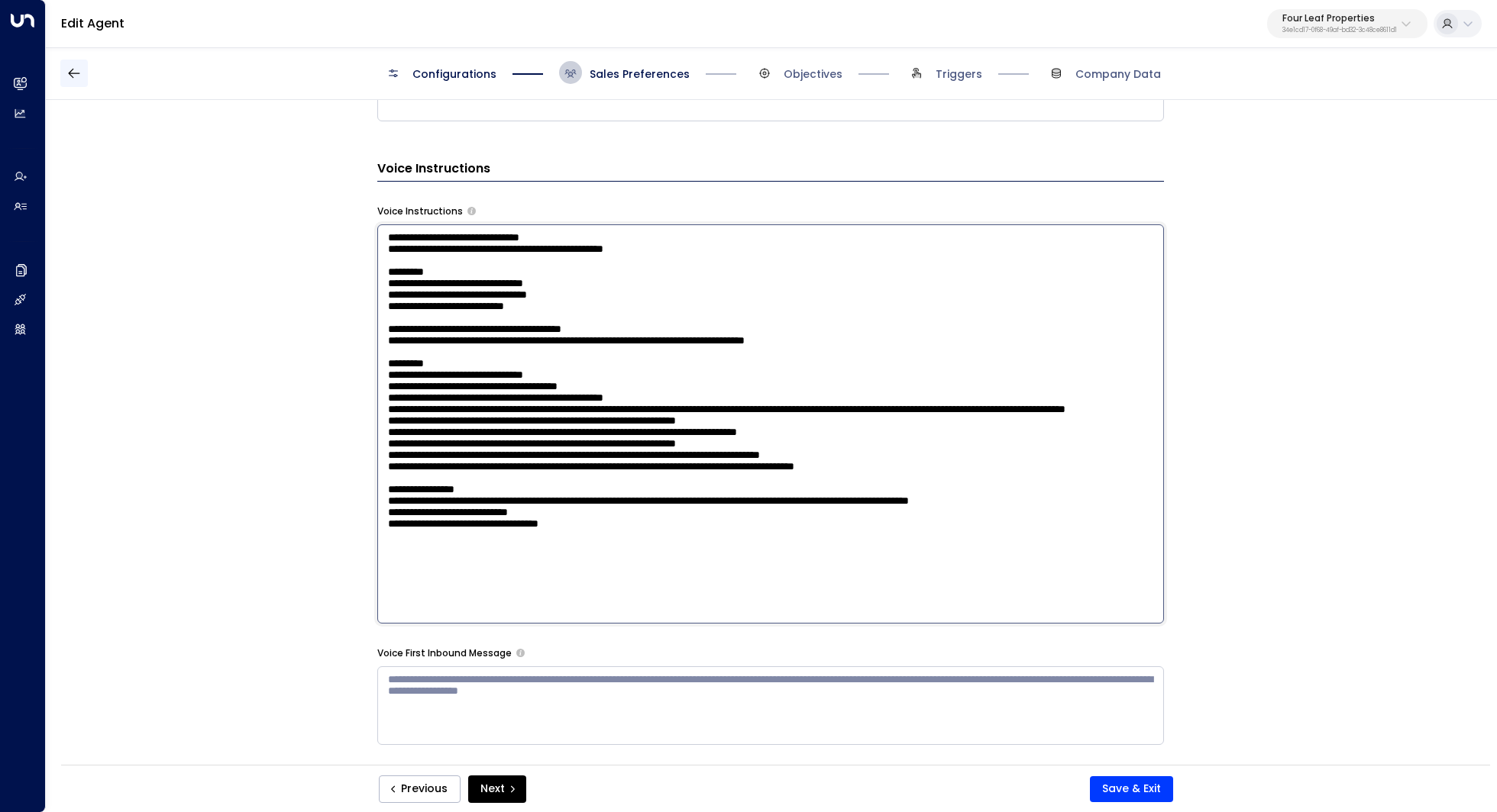
click at [76, 73] on icon "button" at bounding box center [74, 73] width 15 height 15
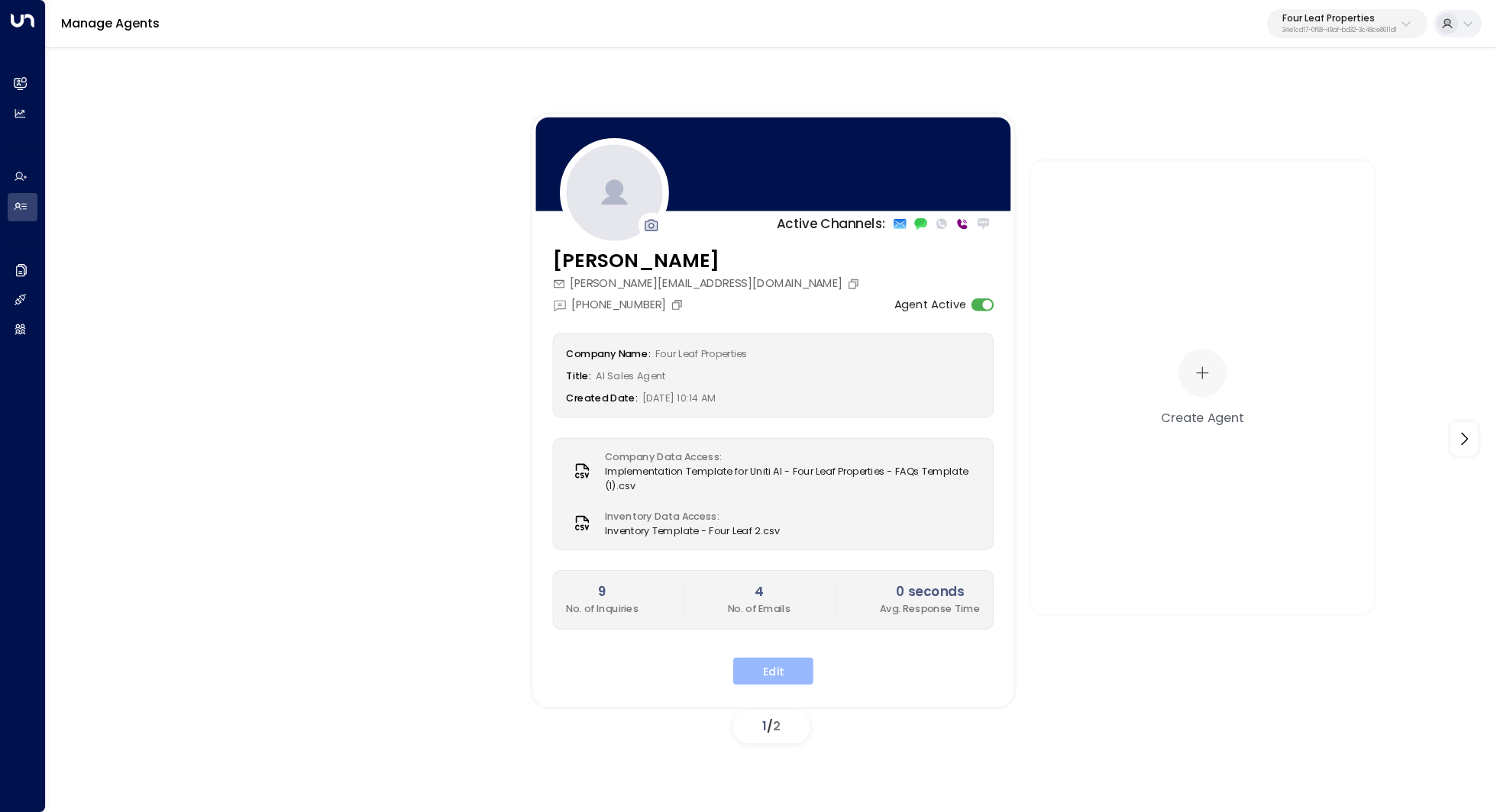
click at [777, 672] on button "Edit" at bounding box center [773, 671] width 80 height 28
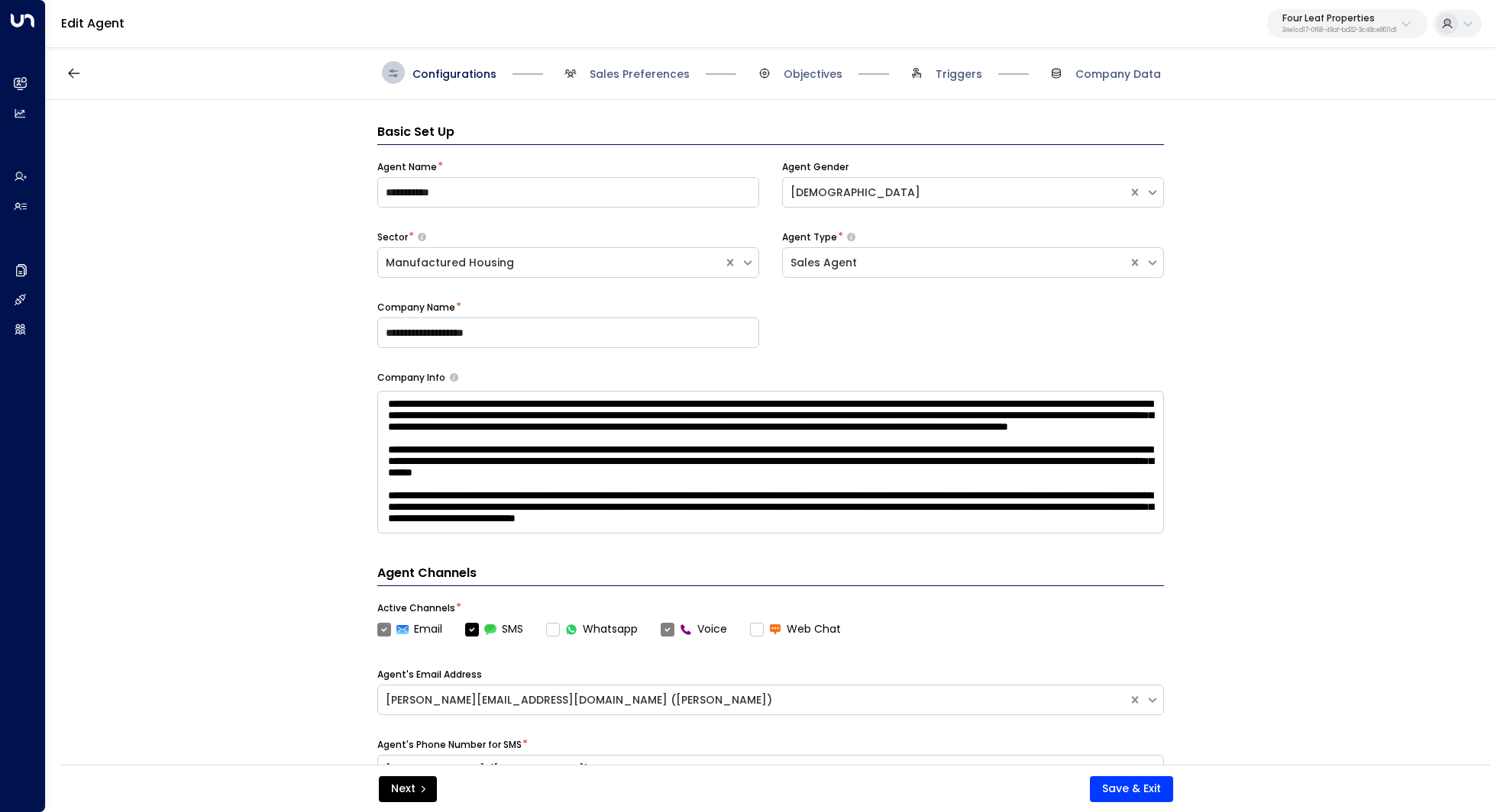
click at [663, 93] on div "Configurations Sales Preferences Objectives Triggers Company Data" at bounding box center [771, 73] width 1451 height 54
click at [653, 81] on span "Sales Preferences" at bounding box center [639, 74] width 100 height 15
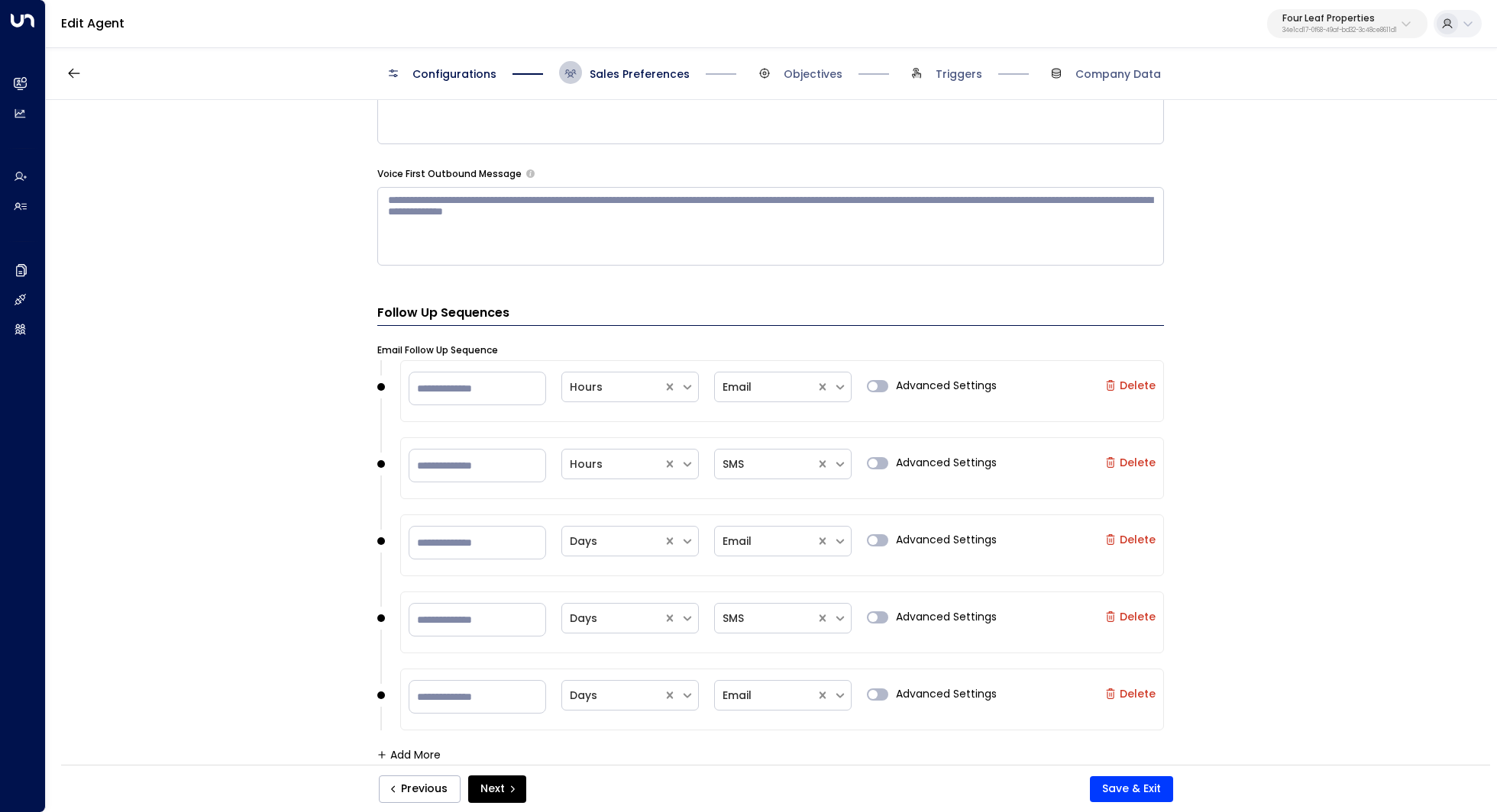
scroll to position [1385, 0]
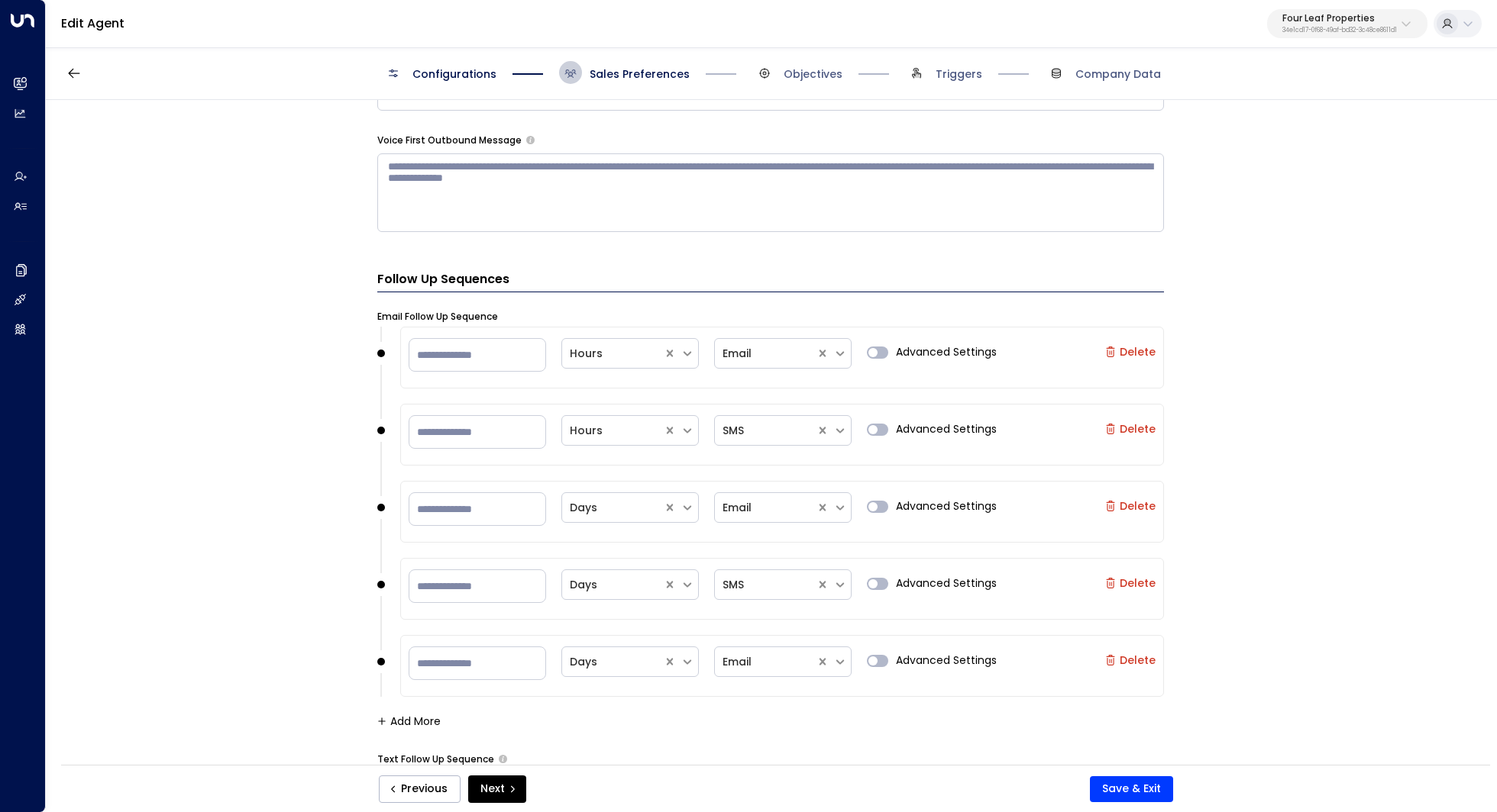
click at [288, 282] on div "**********" at bounding box center [770, 438] width 1449 height 675
click at [73, 78] on icon "button" at bounding box center [74, 73] width 15 height 15
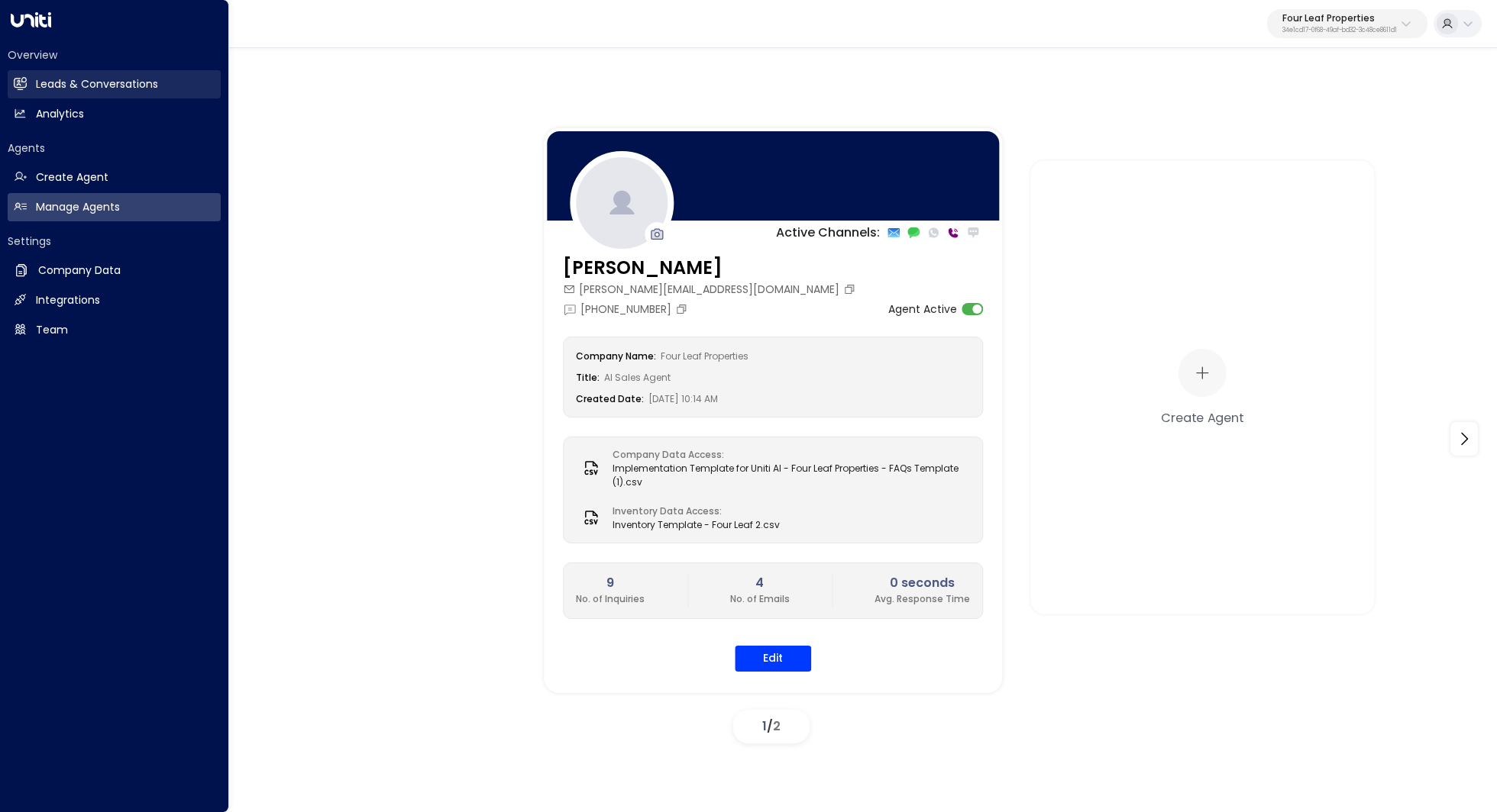
click at [106, 89] on h2 "Leads & Conversations" at bounding box center [97, 84] width 122 height 16
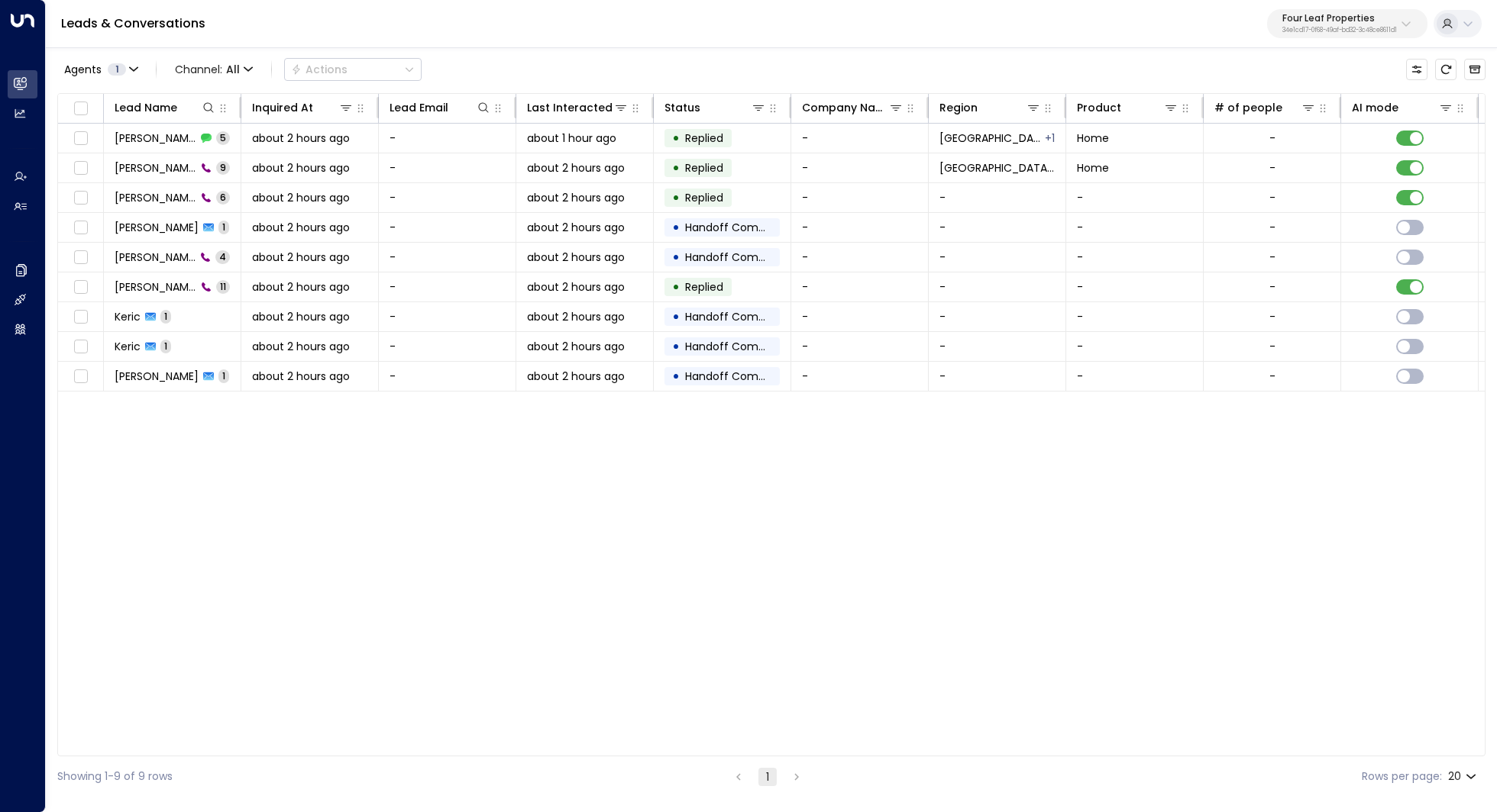
click at [703, 480] on div "Lead Name Inquired At Lead Email Last Interacted Status Company Name Region Pro…" at bounding box center [771, 424] width 1428 height 664
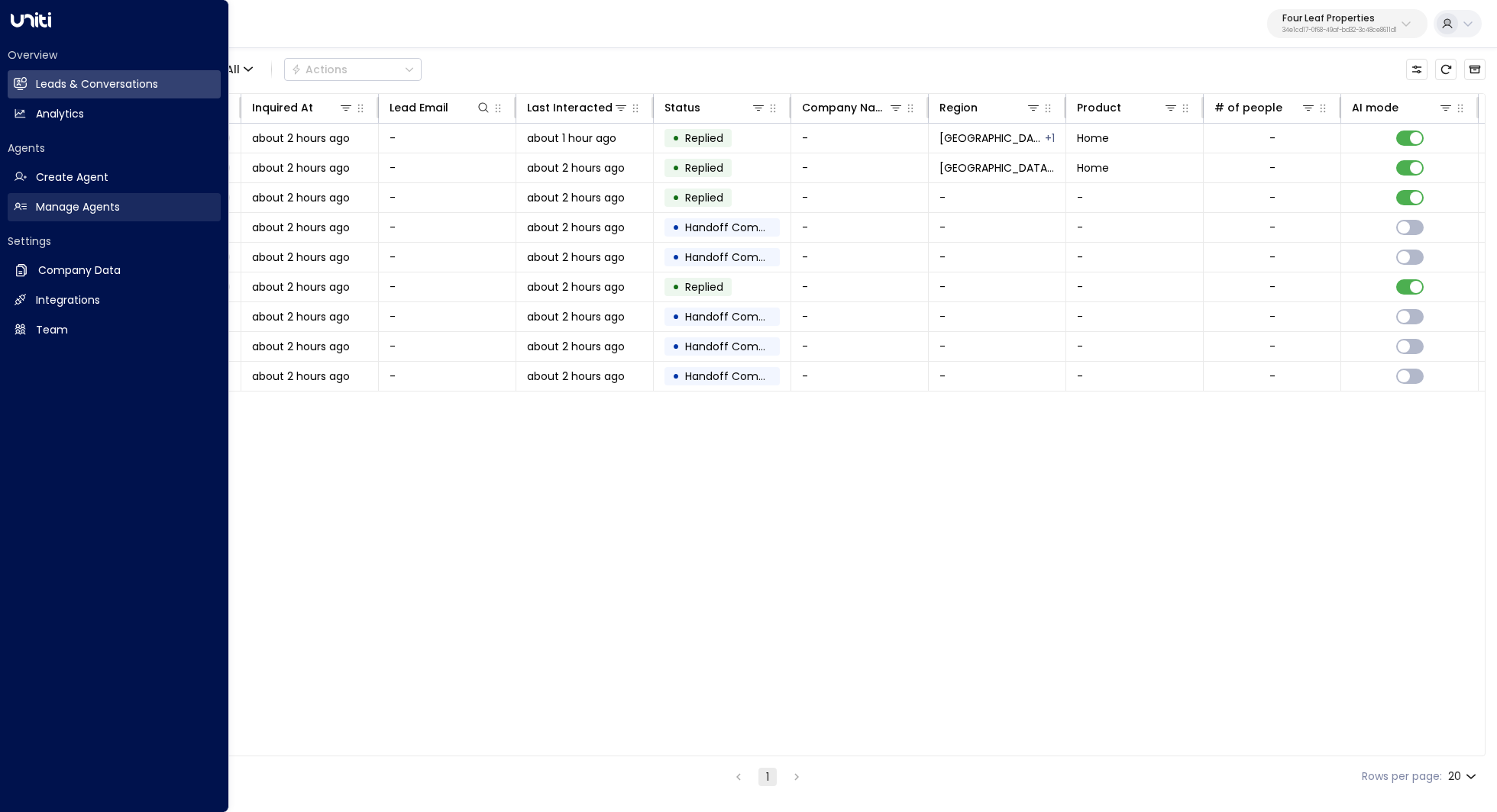
click at [77, 206] on h2 "Manage Agents" at bounding box center [78, 207] width 84 height 16
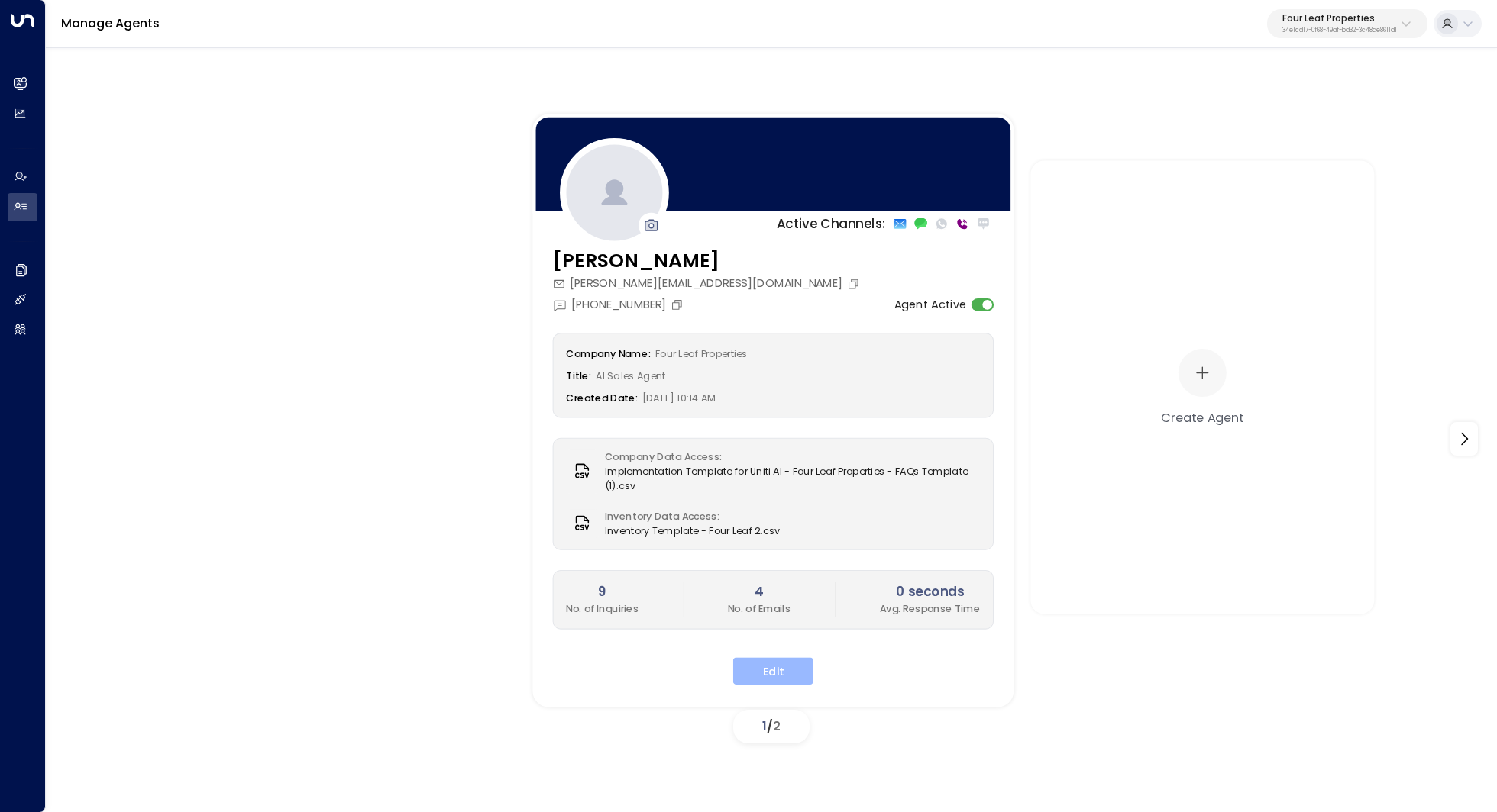
click at [784, 670] on button "Edit" at bounding box center [773, 671] width 80 height 28
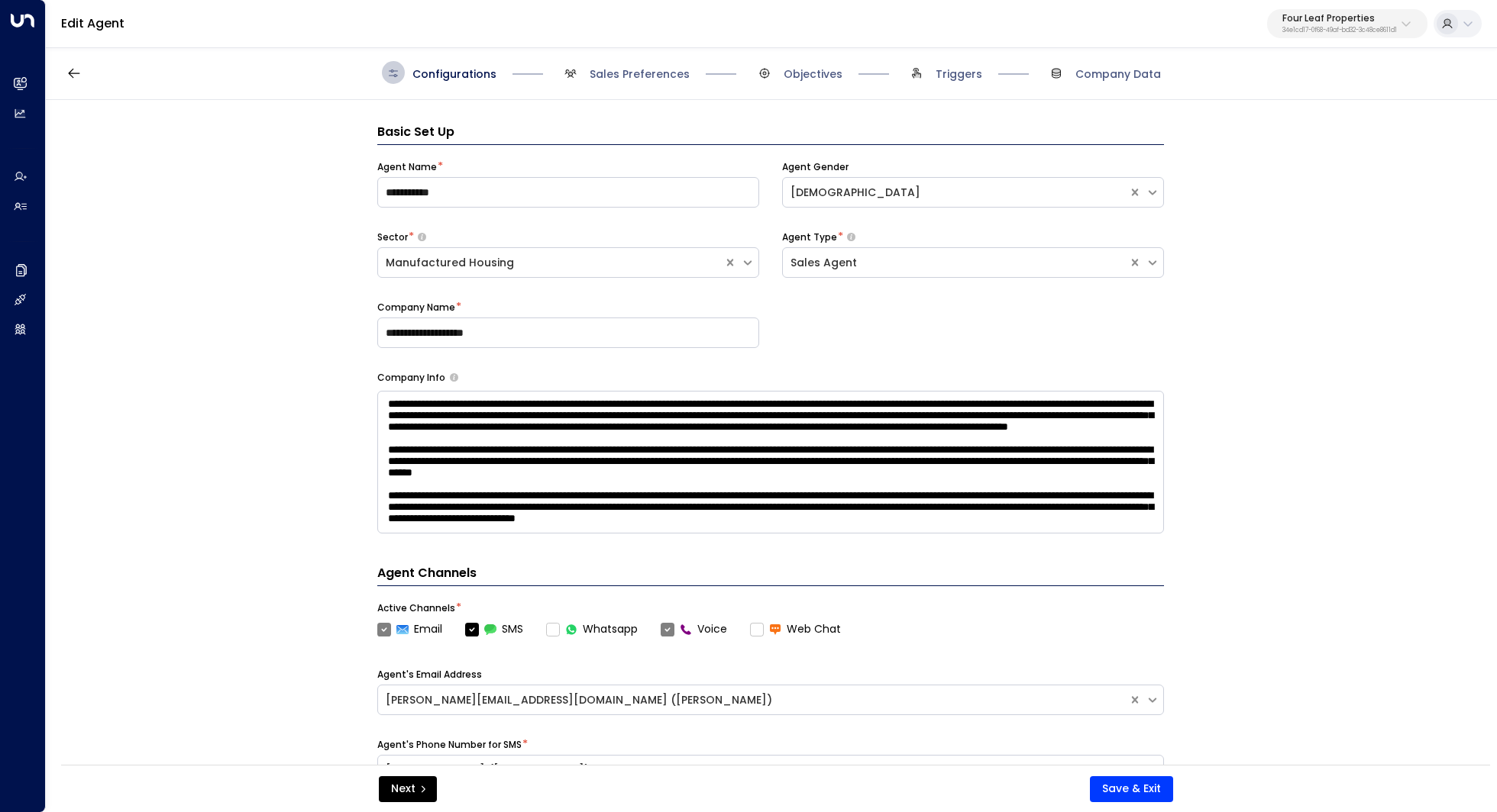
scroll to position [23, 0]
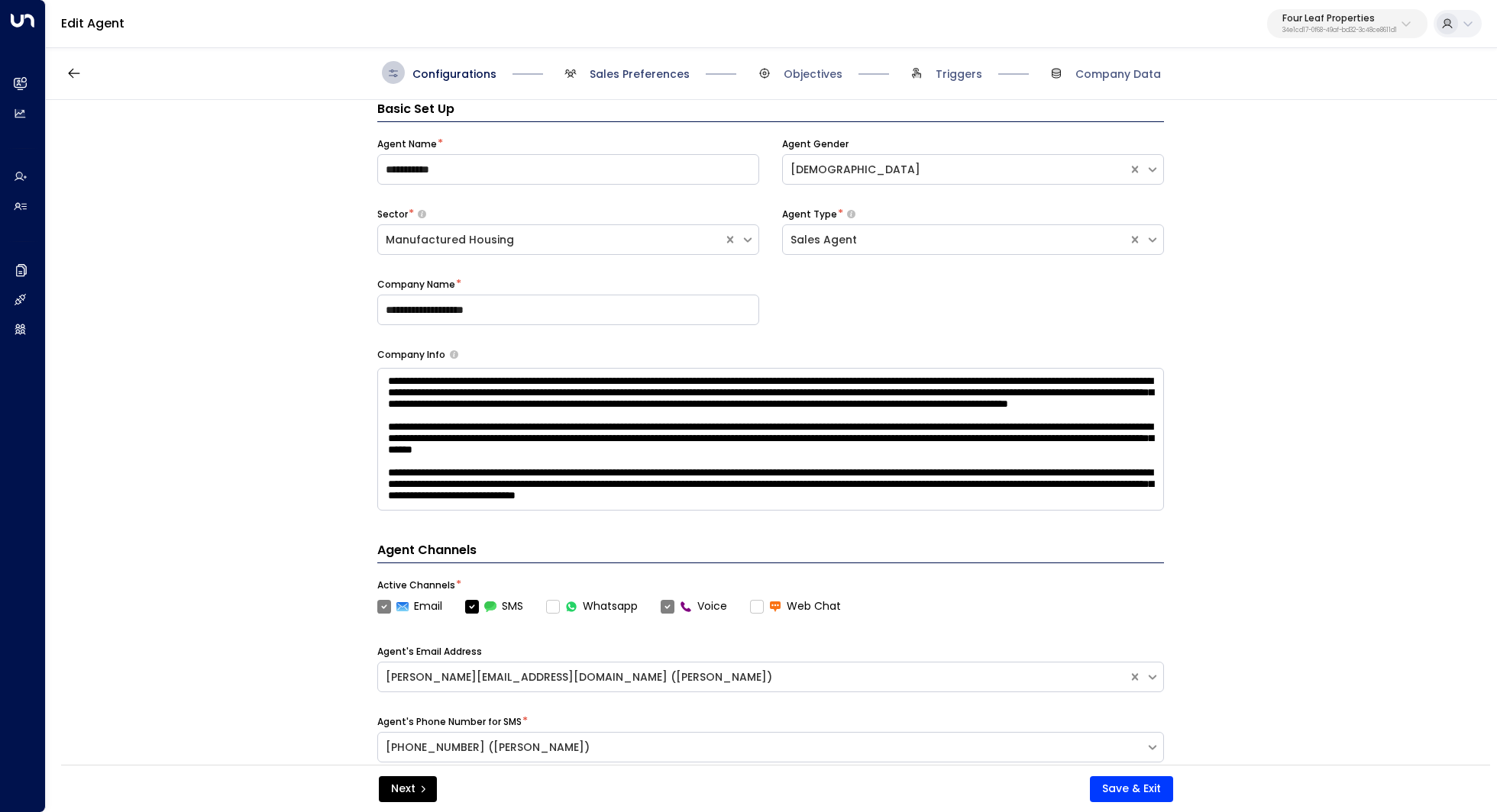
click at [665, 75] on span "Sales Preferences" at bounding box center [639, 74] width 100 height 15
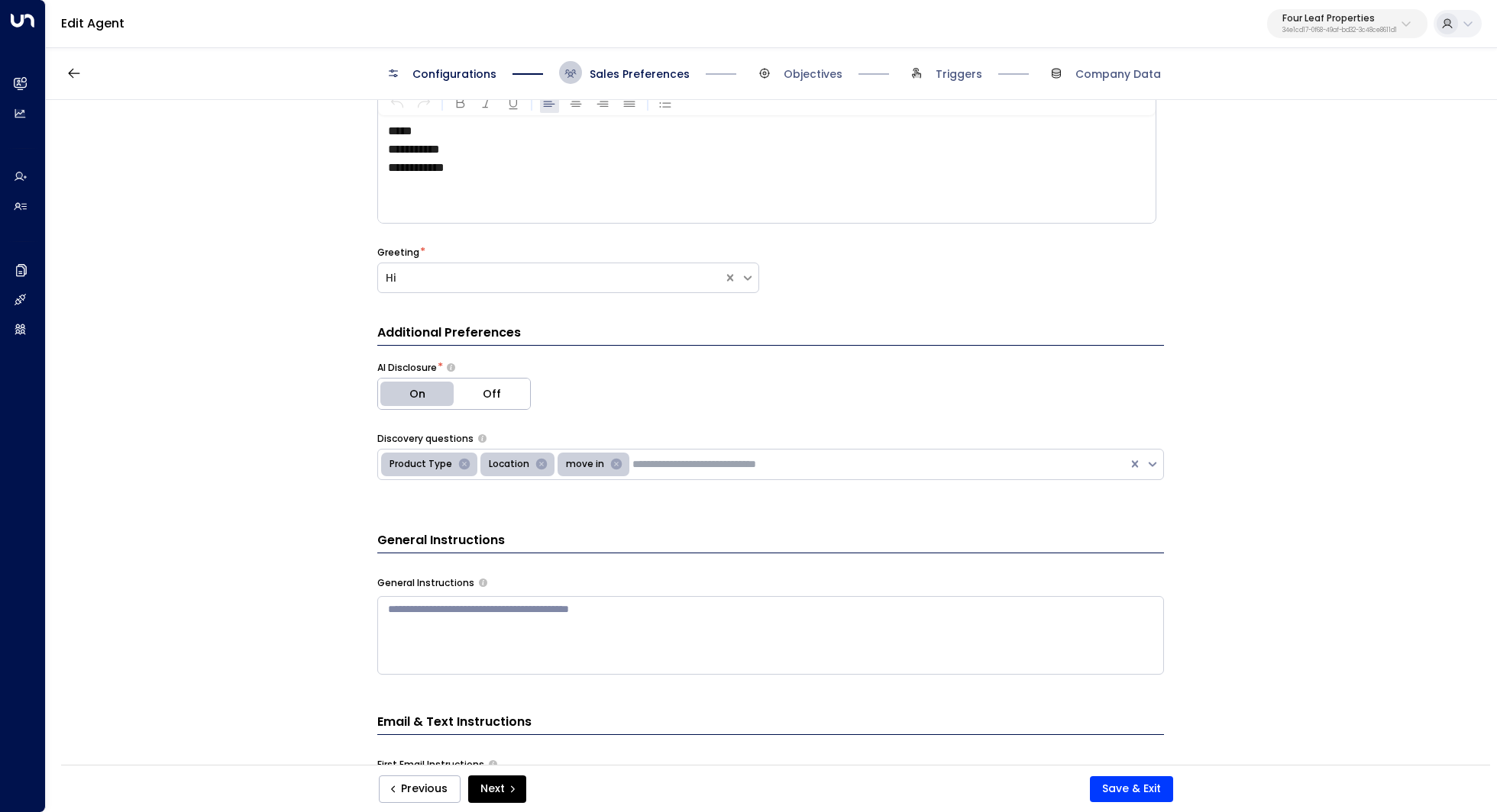
scroll to position [0, 0]
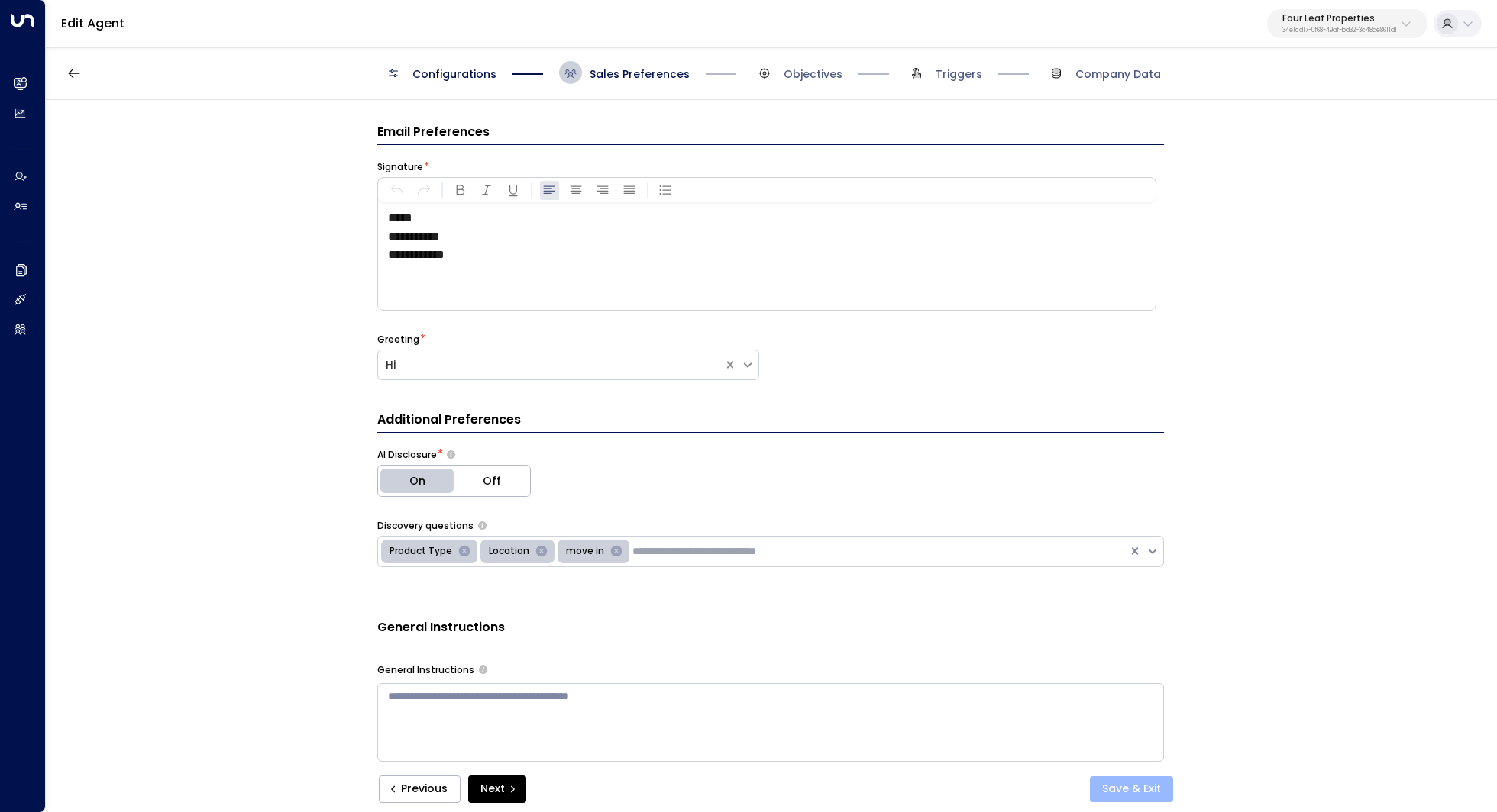
click at [1128, 788] on button "Save & Exit" at bounding box center [1131, 789] width 83 height 26
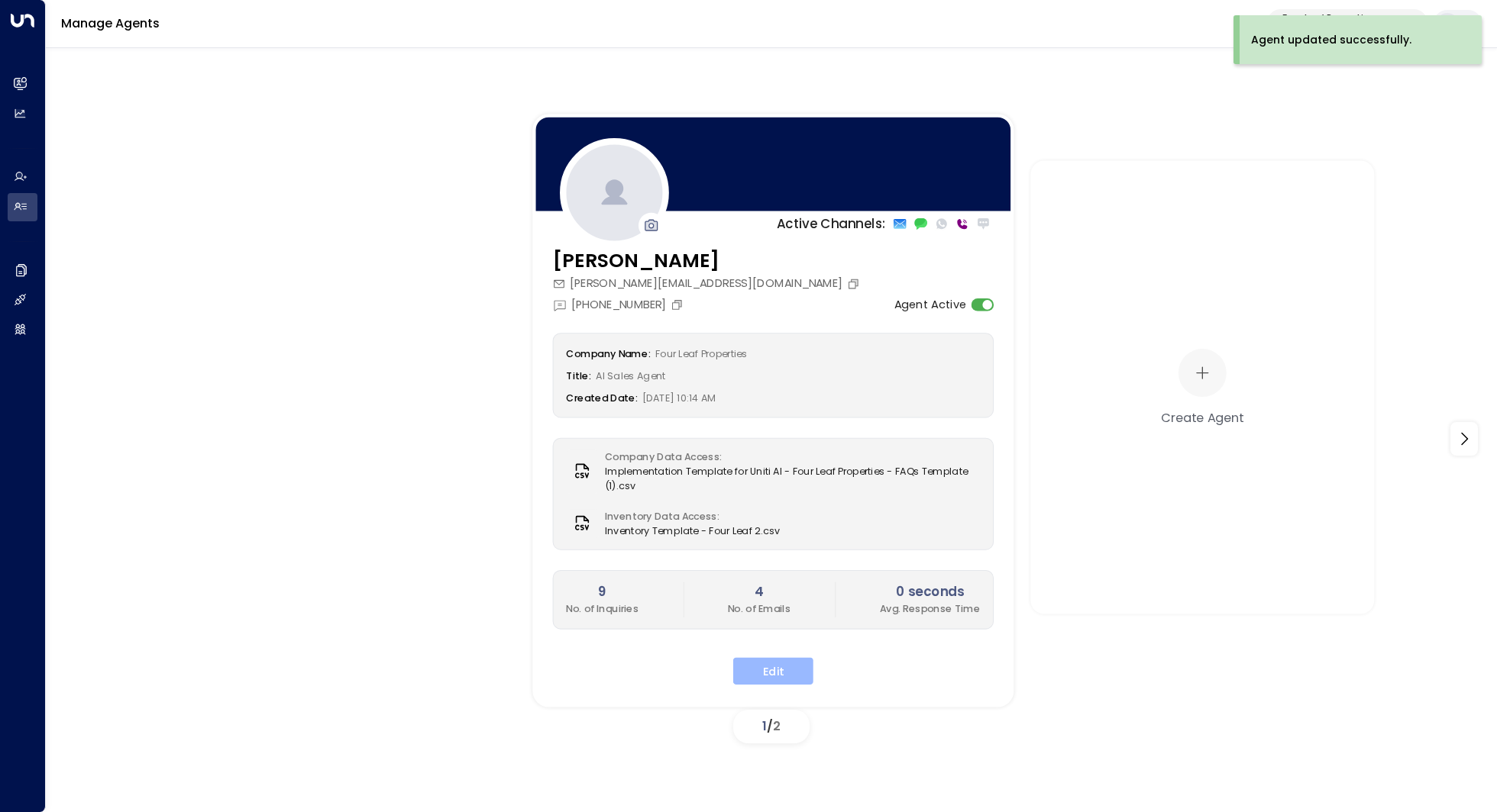
click at [800, 664] on button "Edit" at bounding box center [773, 671] width 80 height 28
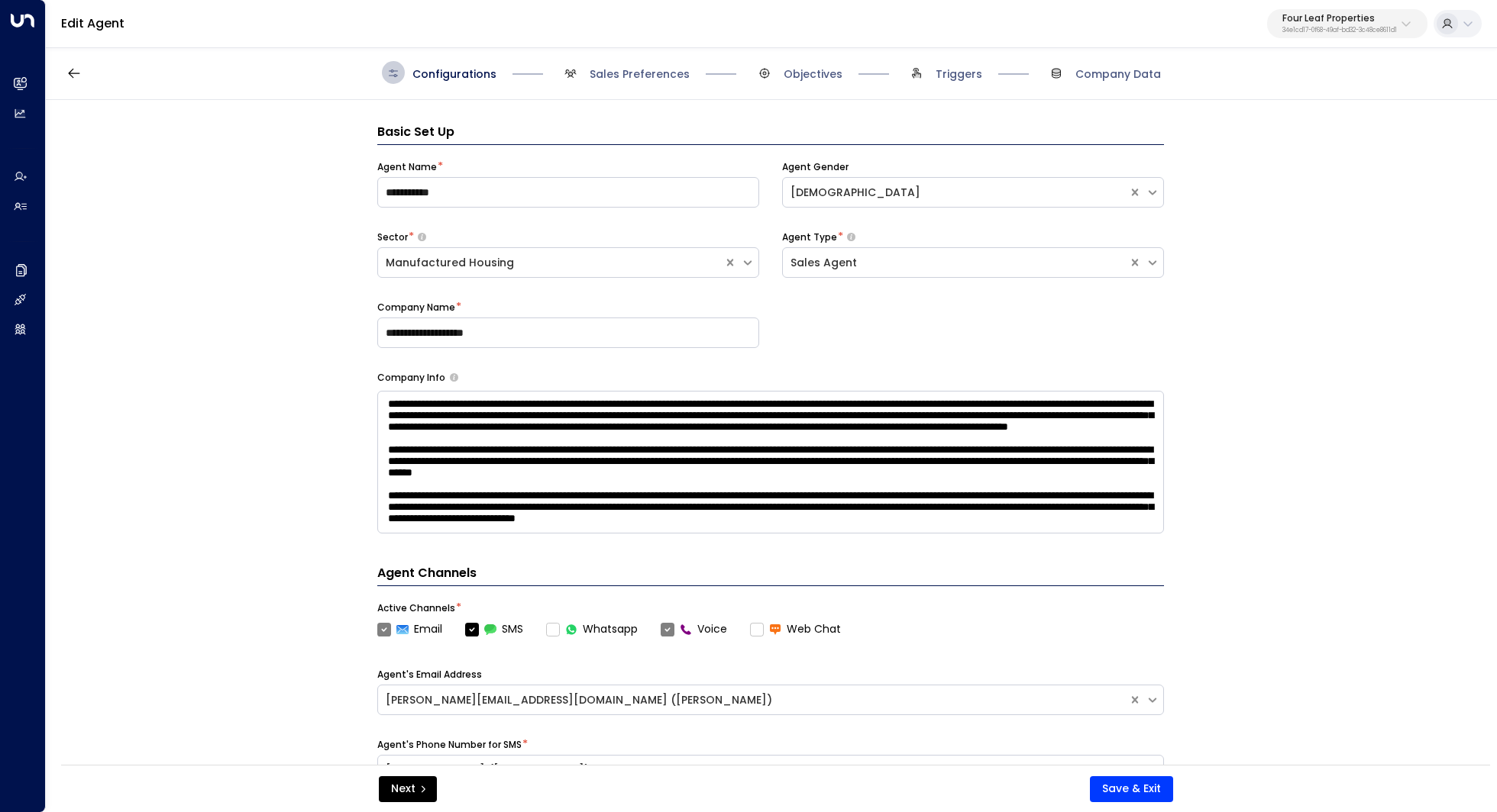
scroll to position [23, 0]
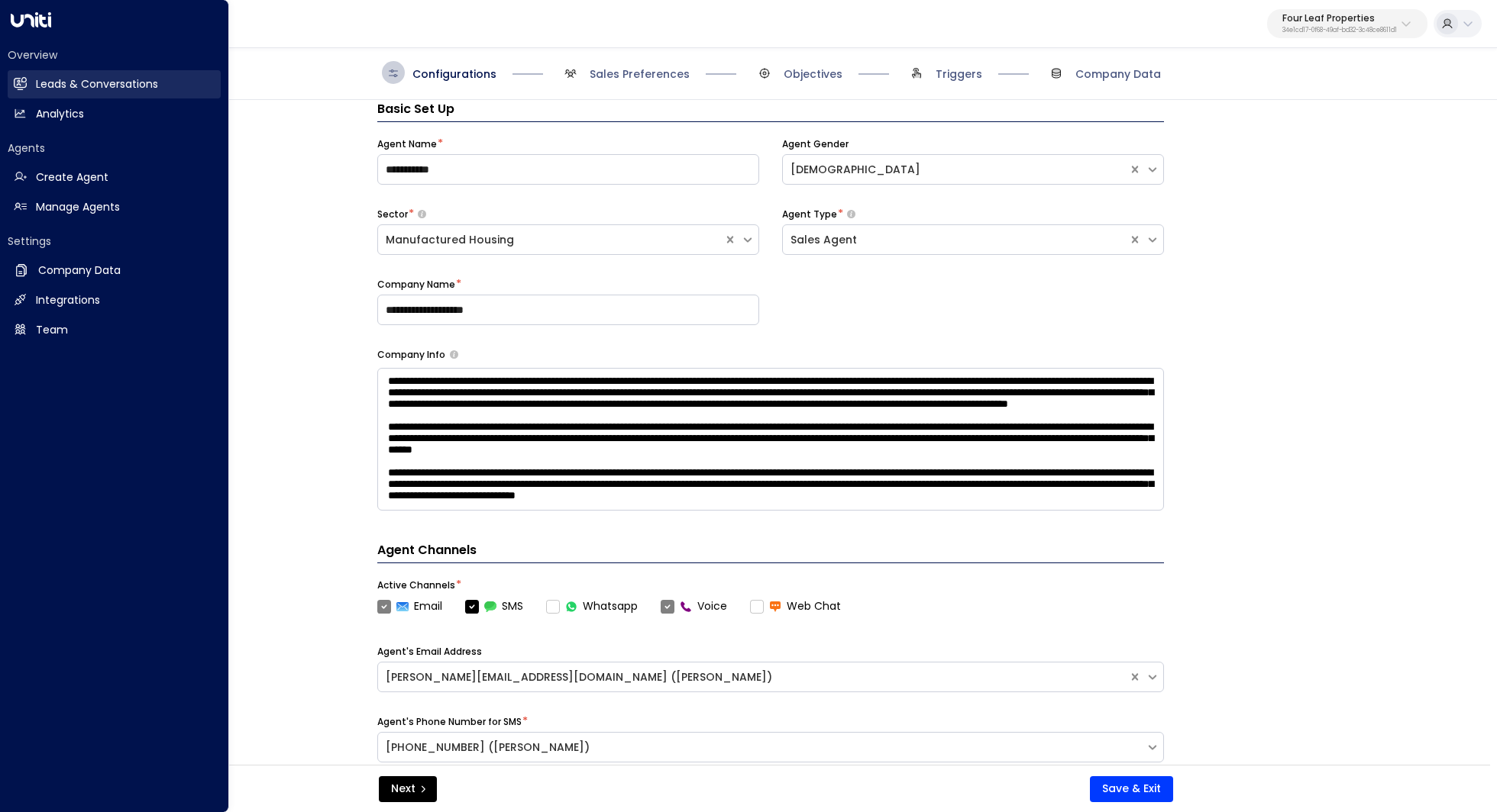
click at [115, 85] on h2 "Leads & Conversations" at bounding box center [97, 84] width 122 height 16
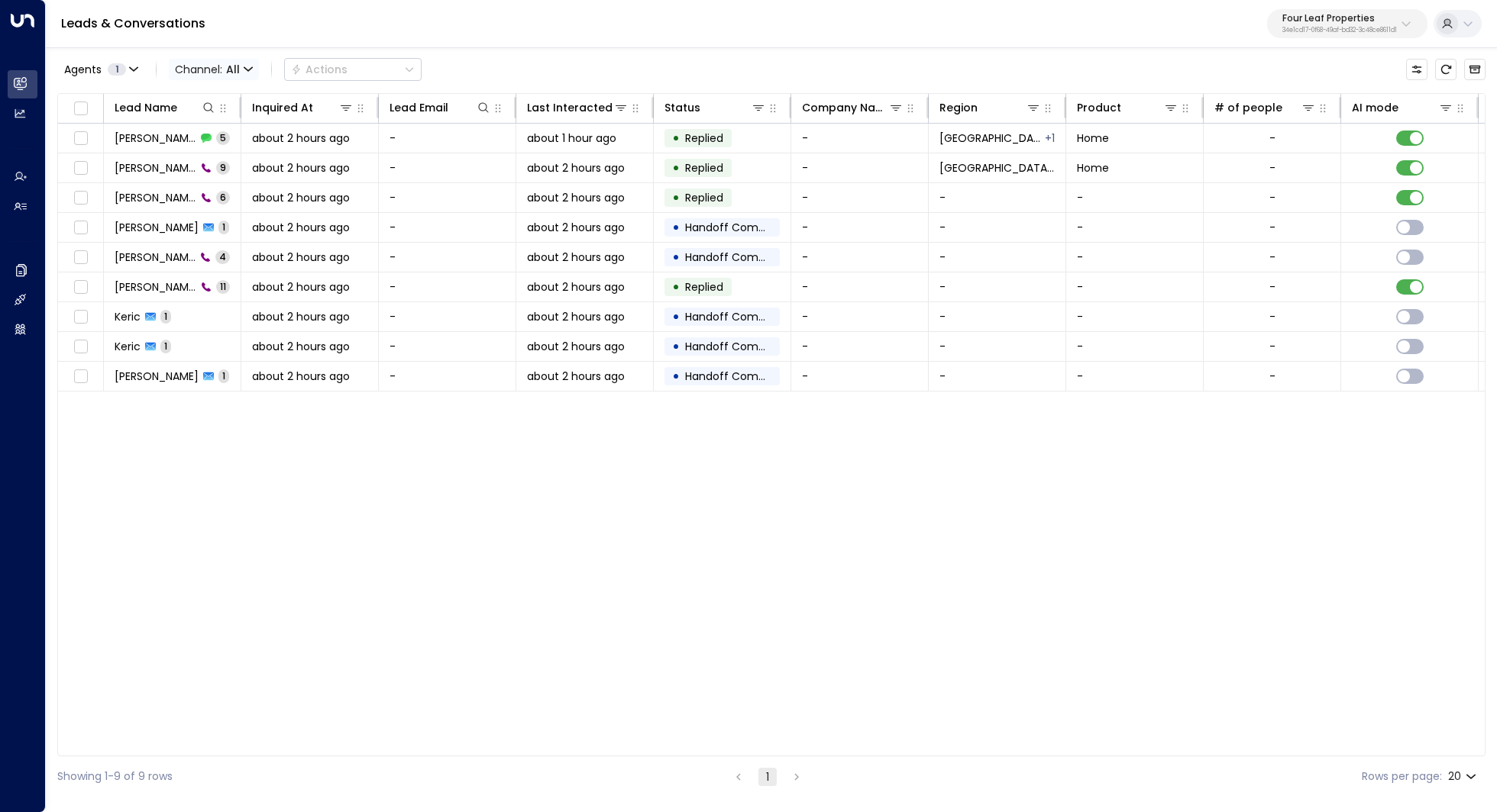
click at [229, 72] on span "All" at bounding box center [233, 69] width 13 height 12
click at [229, 72] on div at bounding box center [748, 406] width 1497 height 812
click at [498, 489] on div "Lead Name Inquired At Lead Email Last Interacted Status Company Name Region Pro…" at bounding box center [771, 424] width 1428 height 664
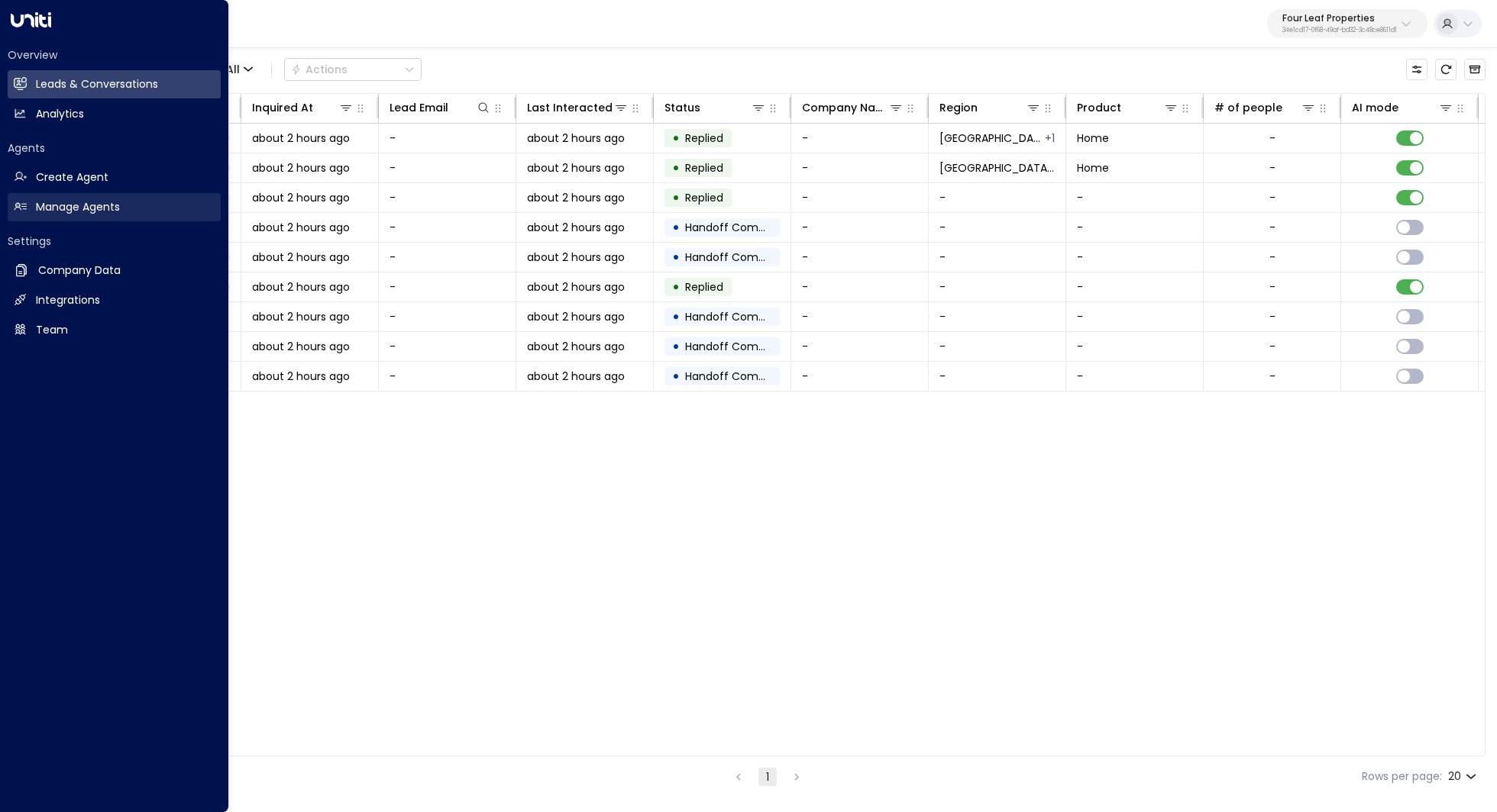
click at [77, 211] on h2 "Manage Agents" at bounding box center [78, 207] width 84 height 16
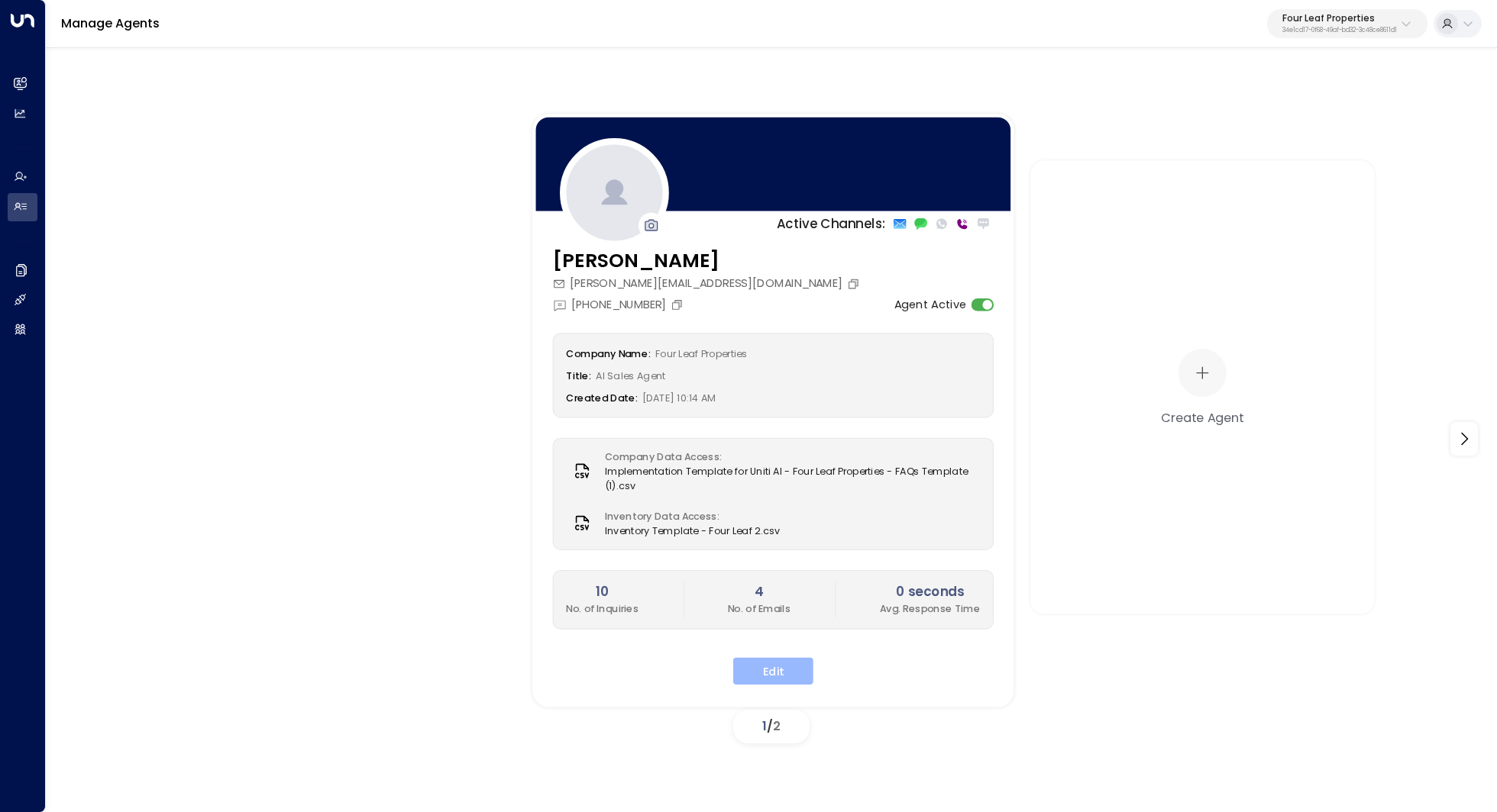
click at [789, 677] on button "Edit" at bounding box center [773, 671] width 80 height 28
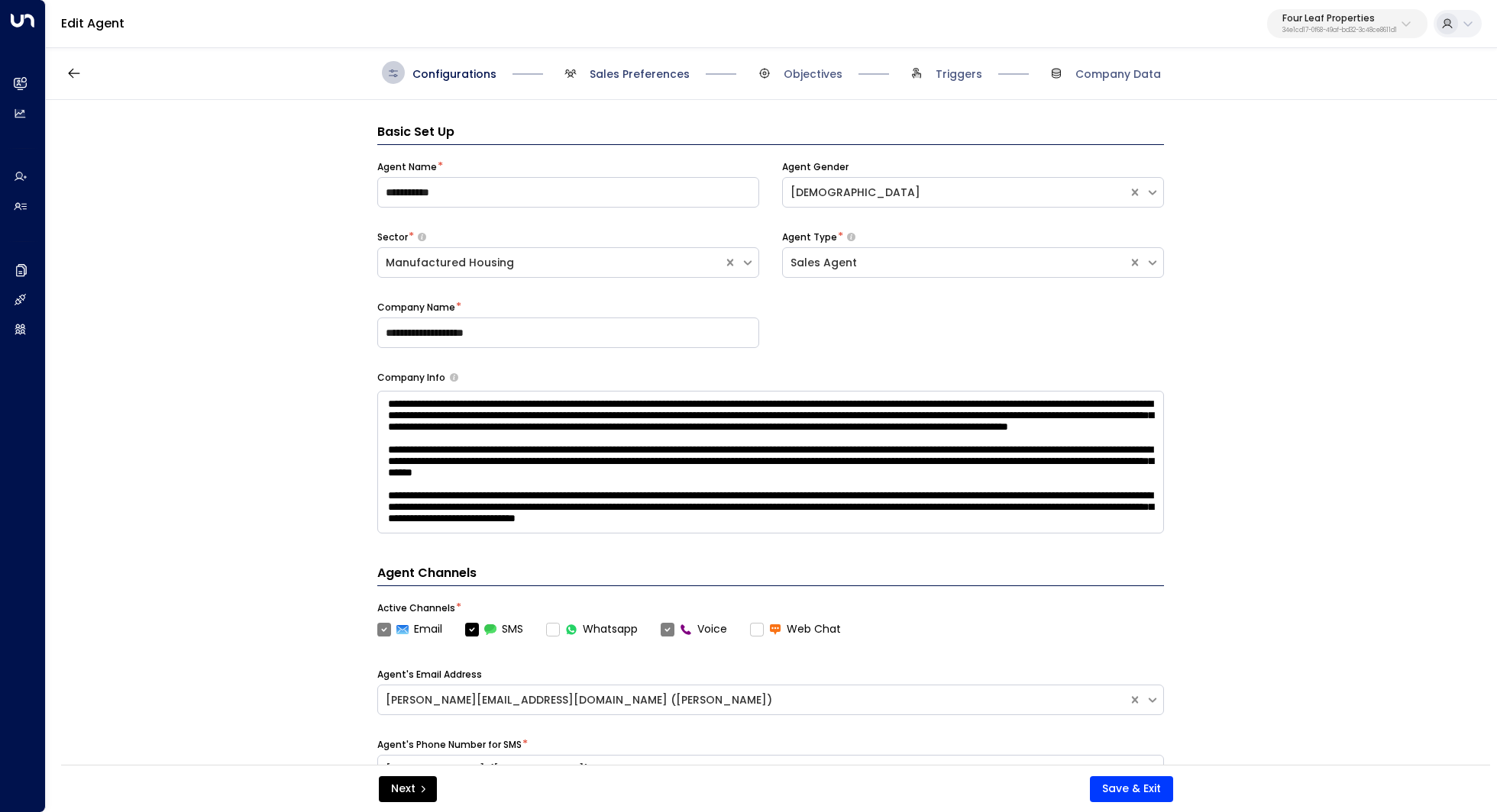
click at [638, 77] on span "Sales Preferences" at bounding box center [639, 74] width 100 height 15
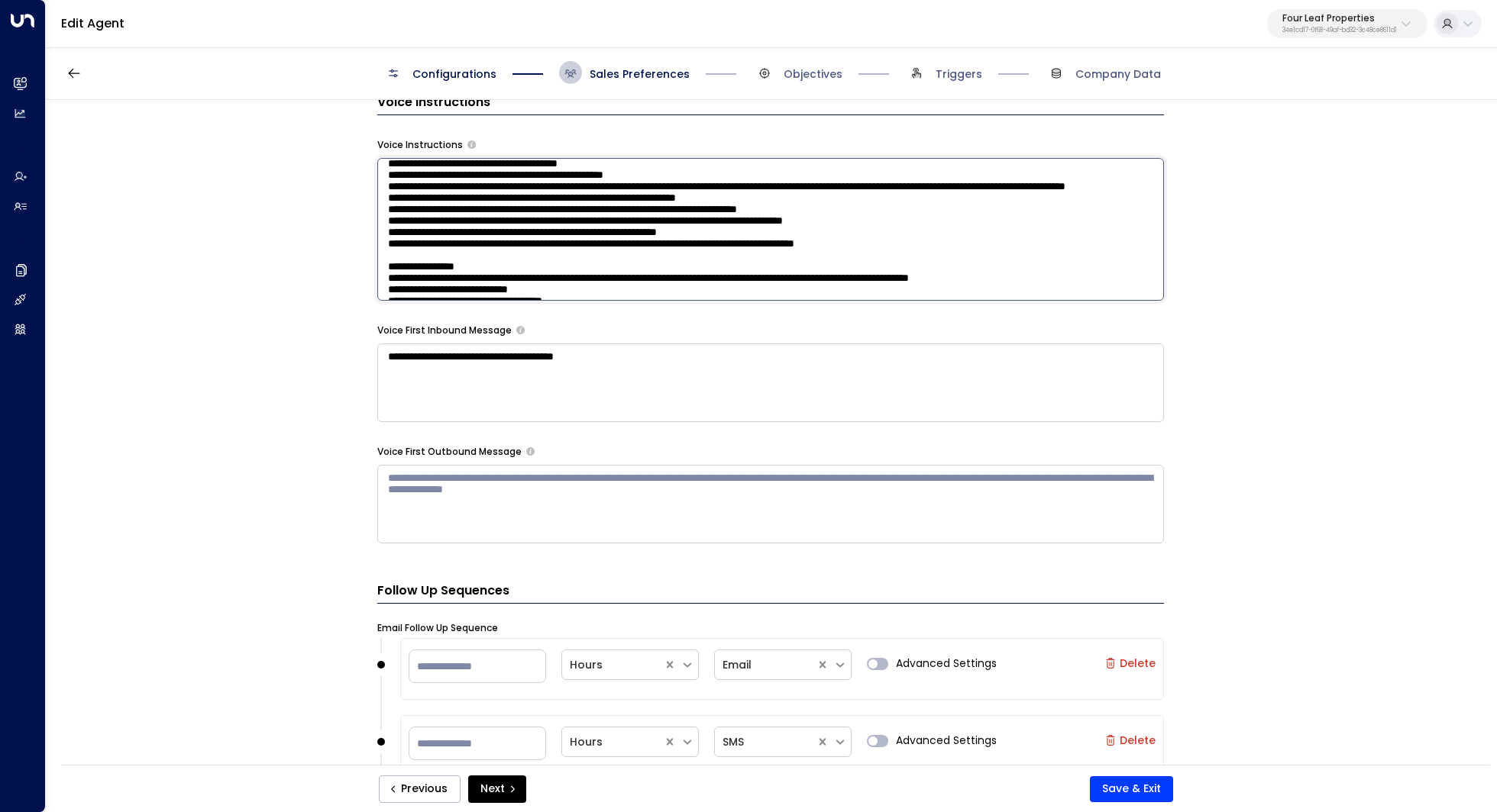
scroll to position [56, 0]
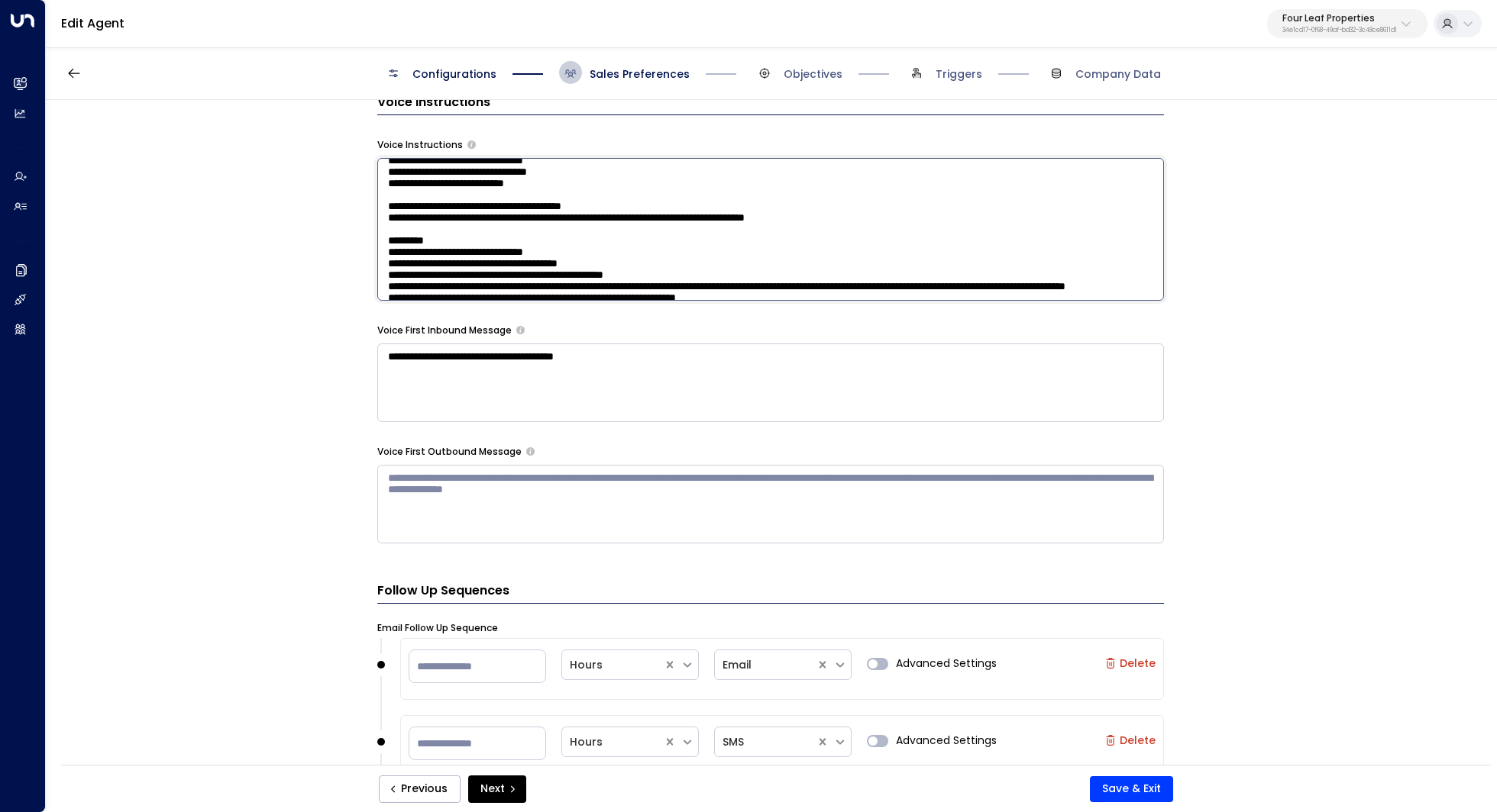
drag, startPoint x: 590, startPoint y: 214, endPoint x: 610, endPoint y: 214, distance: 20.0
click at [610, 214] on textarea at bounding box center [770, 229] width 787 height 143
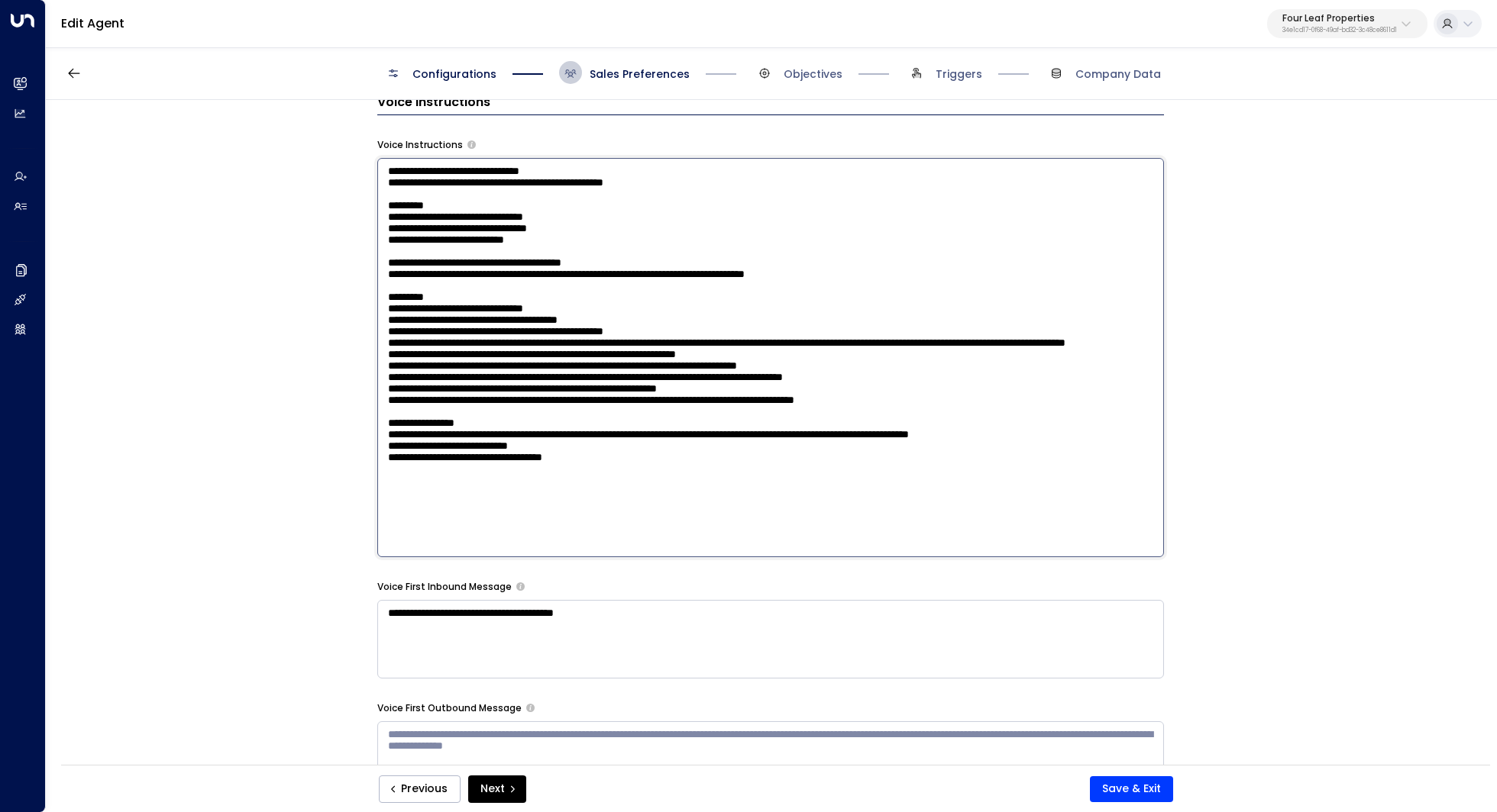
click at [660, 323] on textarea at bounding box center [770, 358] width 787 height 400
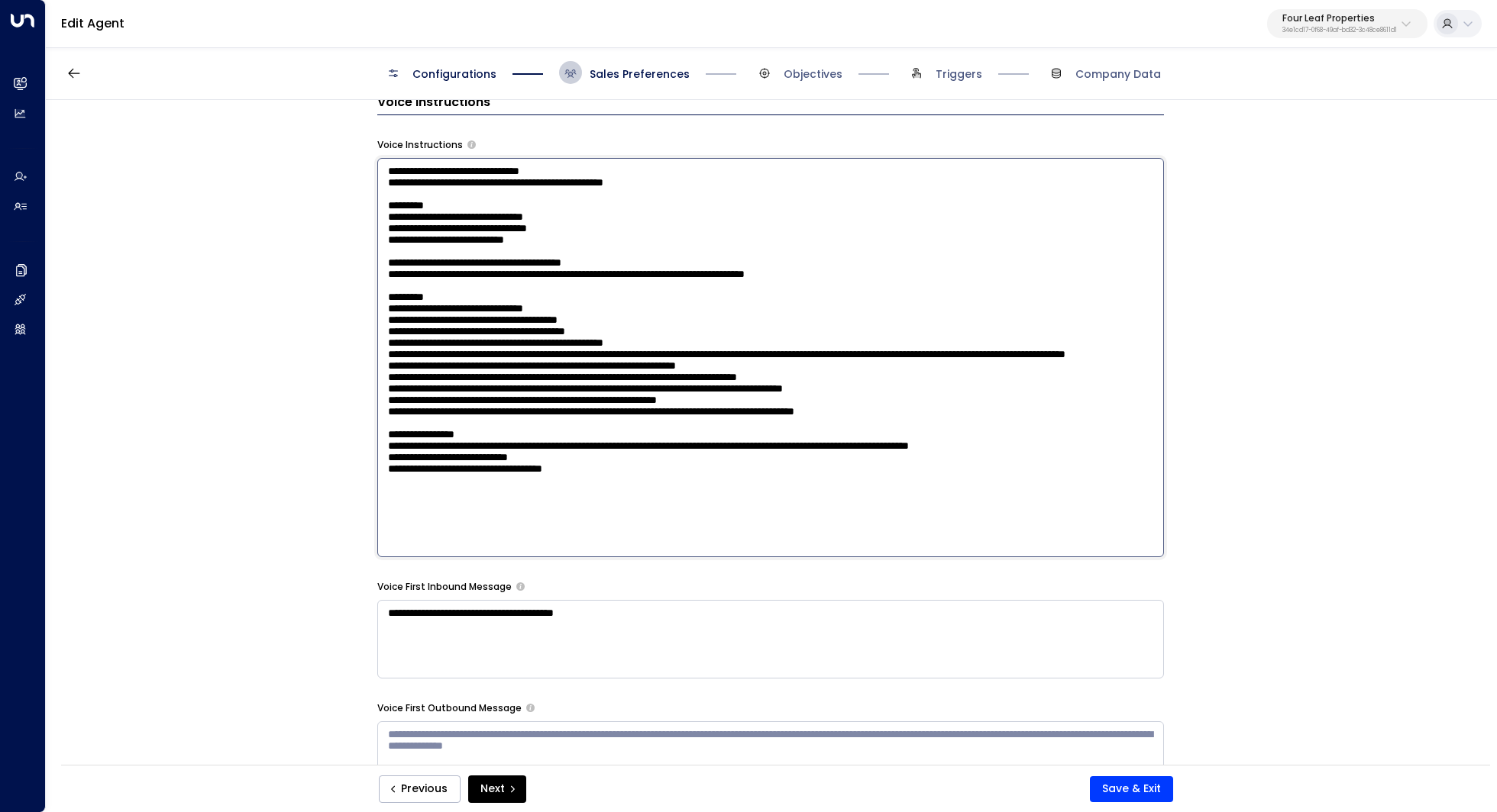
click at [711, 340] on textarea at bounding box center [770, 358] width 787 height 400
click at [694, 337] on textarea at bounding box center [770, 358] width 787 height 400
click at [713, 352] on textarea at bounding box center [770, 358] width 787 height 400
click at [686, 336] on textarea at bounding box center [770, 358] width 787 height 400
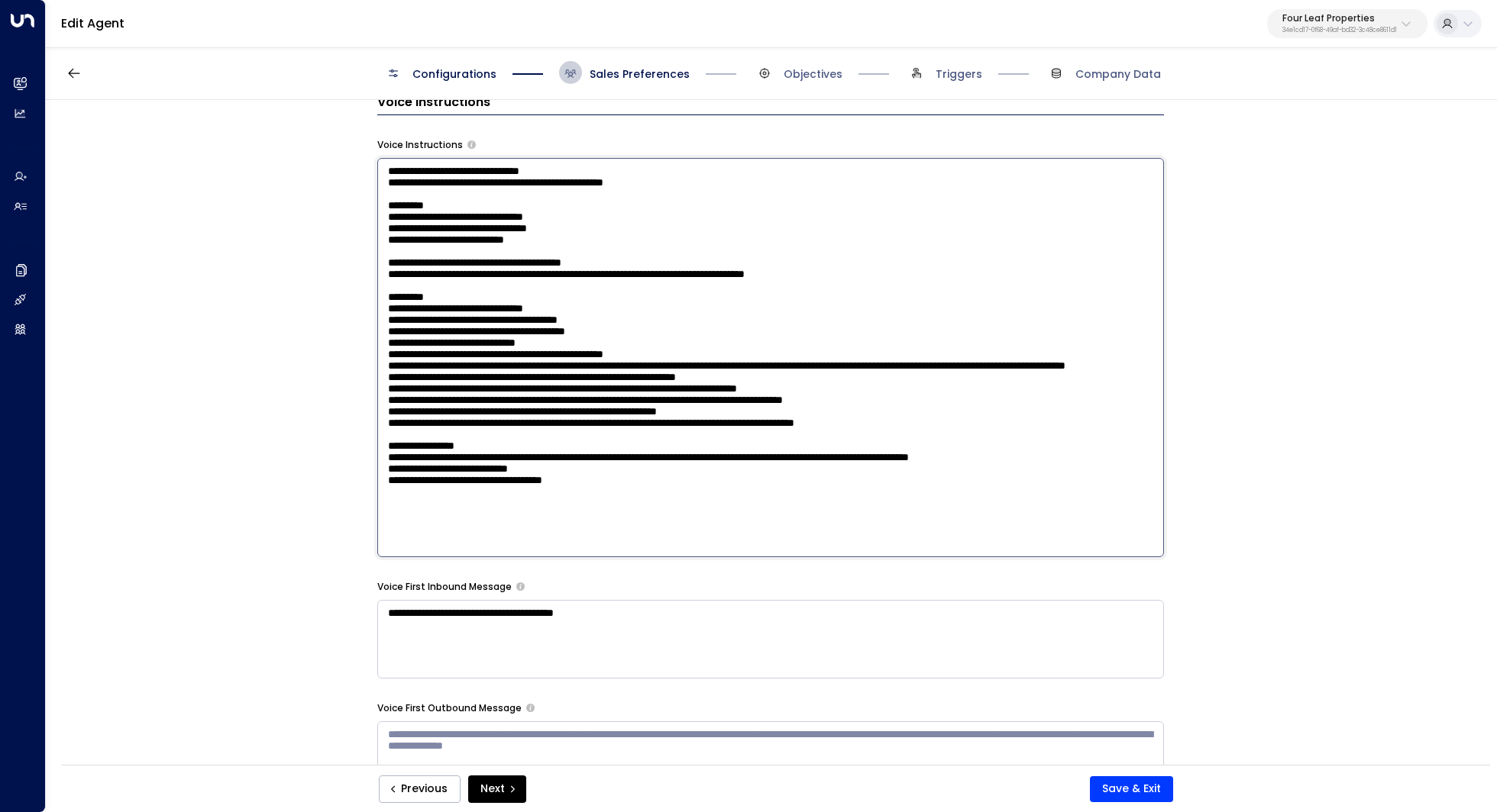
click at [716, 351] on textarea at bounding box center [770, 358] width 787 height 400
click at [718, 338] on textarea at bounding box center [770, 358] width 787 height 400
type textarea "**********"
click at [1143, 779] on button "Save & Exit" at bounding box center [1131, 789] width 83 height 26
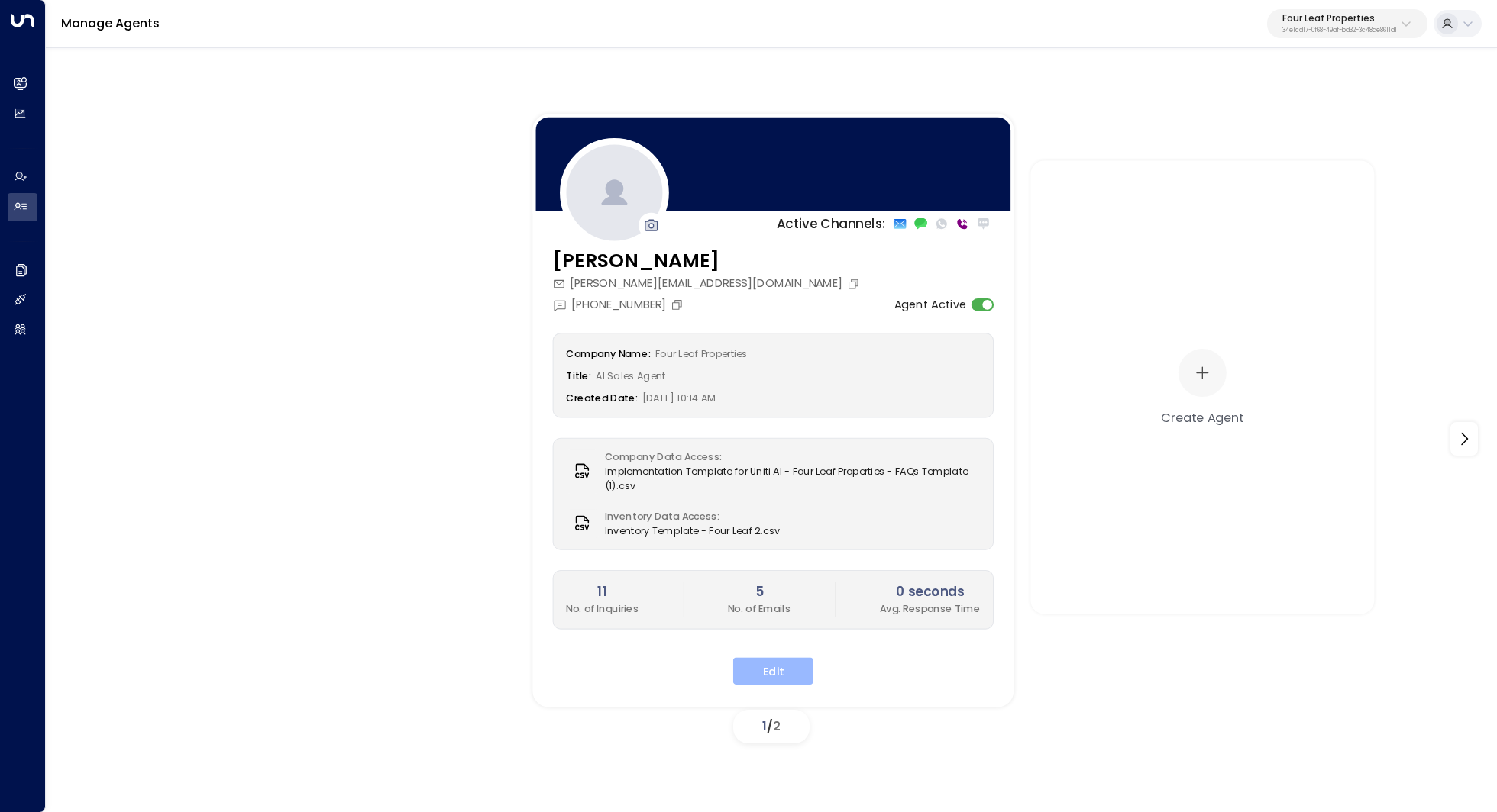
click at [762, 671] on button "Edit" at bounding box center [773, 671] width 80 height 28
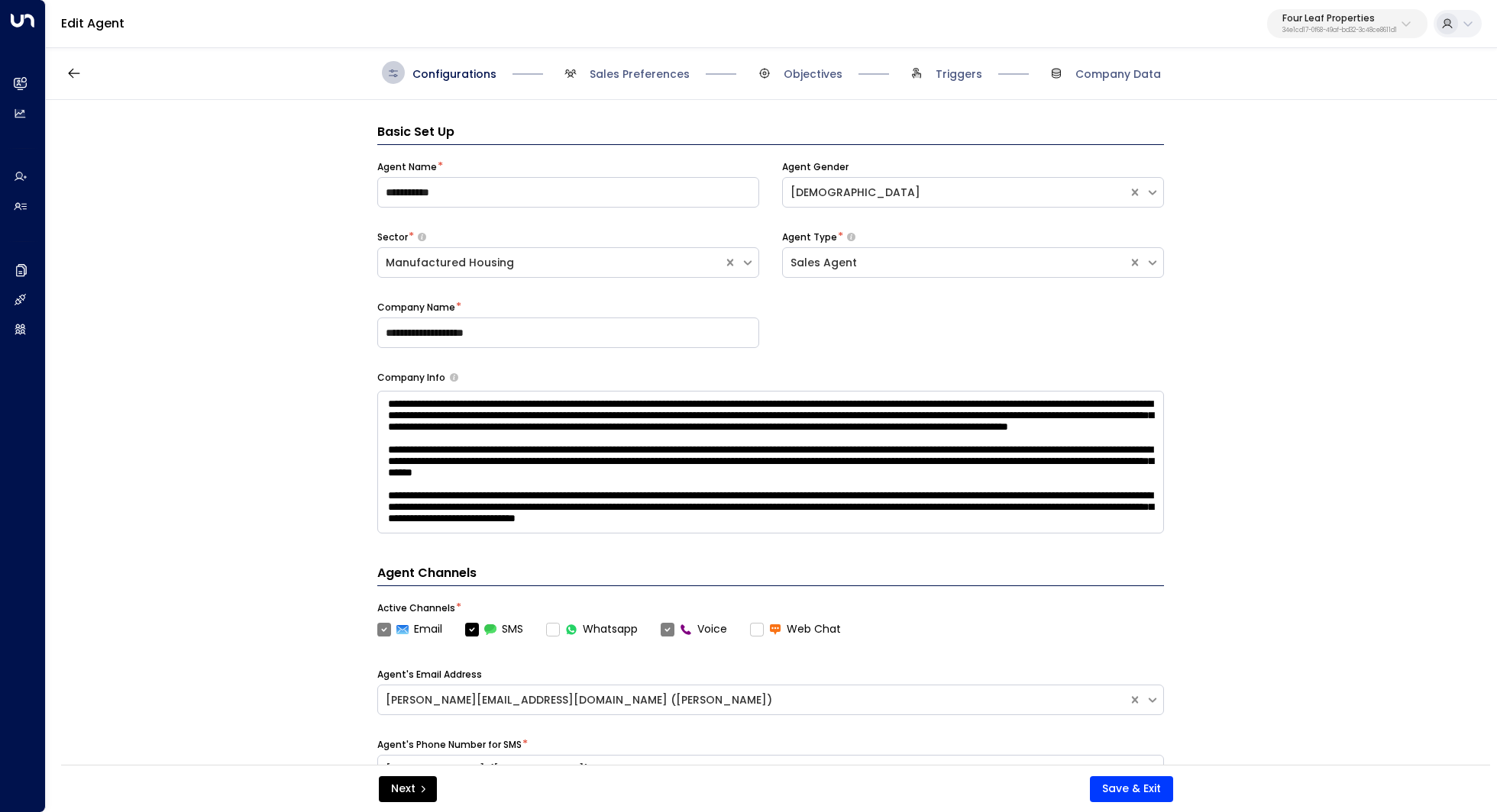
click at [660, 82] on span "Sales Preferences" at bounding box center [624, 72] width 131 height 23
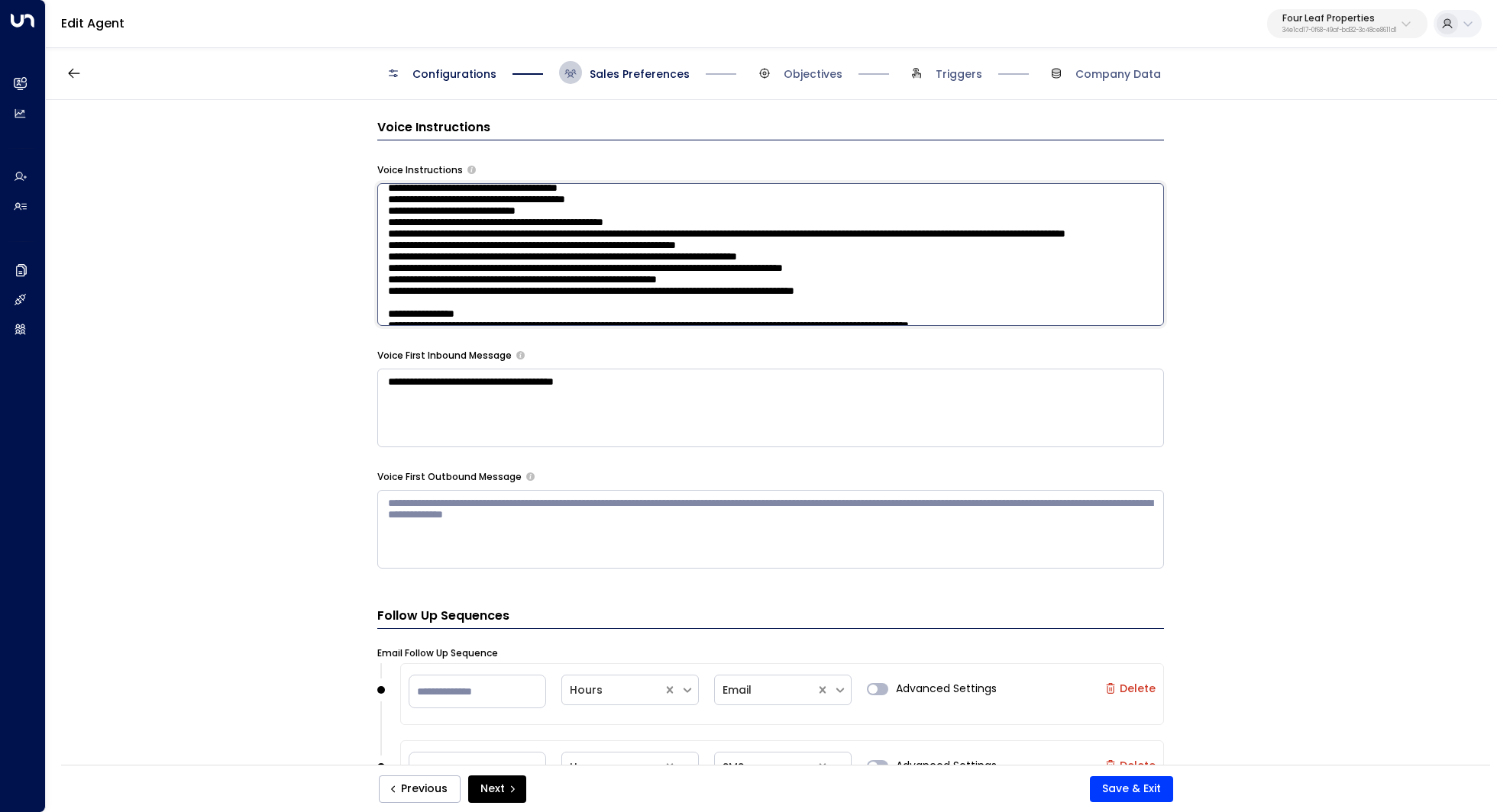
scroll to position [89, 0]
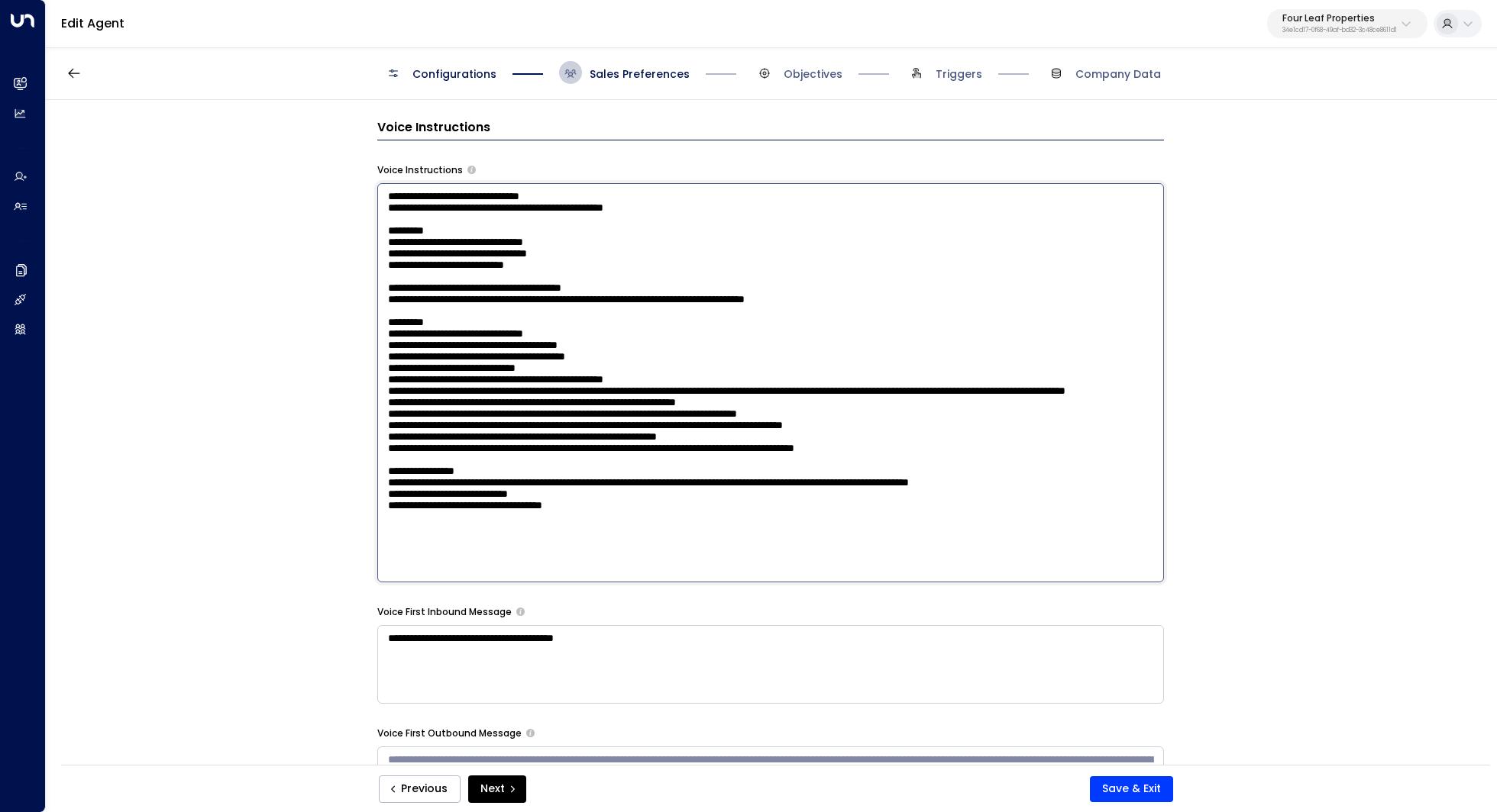
drag, startPoint x: 481, startPoint y: 239, endPoint x: 509, endPoint y: 239, distance: 28.0
click at [509, 239] on textarea at bounding box center [770, 383] width 787 height 400
click at [578, 330] on textarea at bounding box center [770, 383] width 787 height 400
click at [594, 341] on textarea at bounding box center [770, 383] width 787 height 400
click at [703, 327] on textarea at bounding box center [770, 383] width 787 height 400
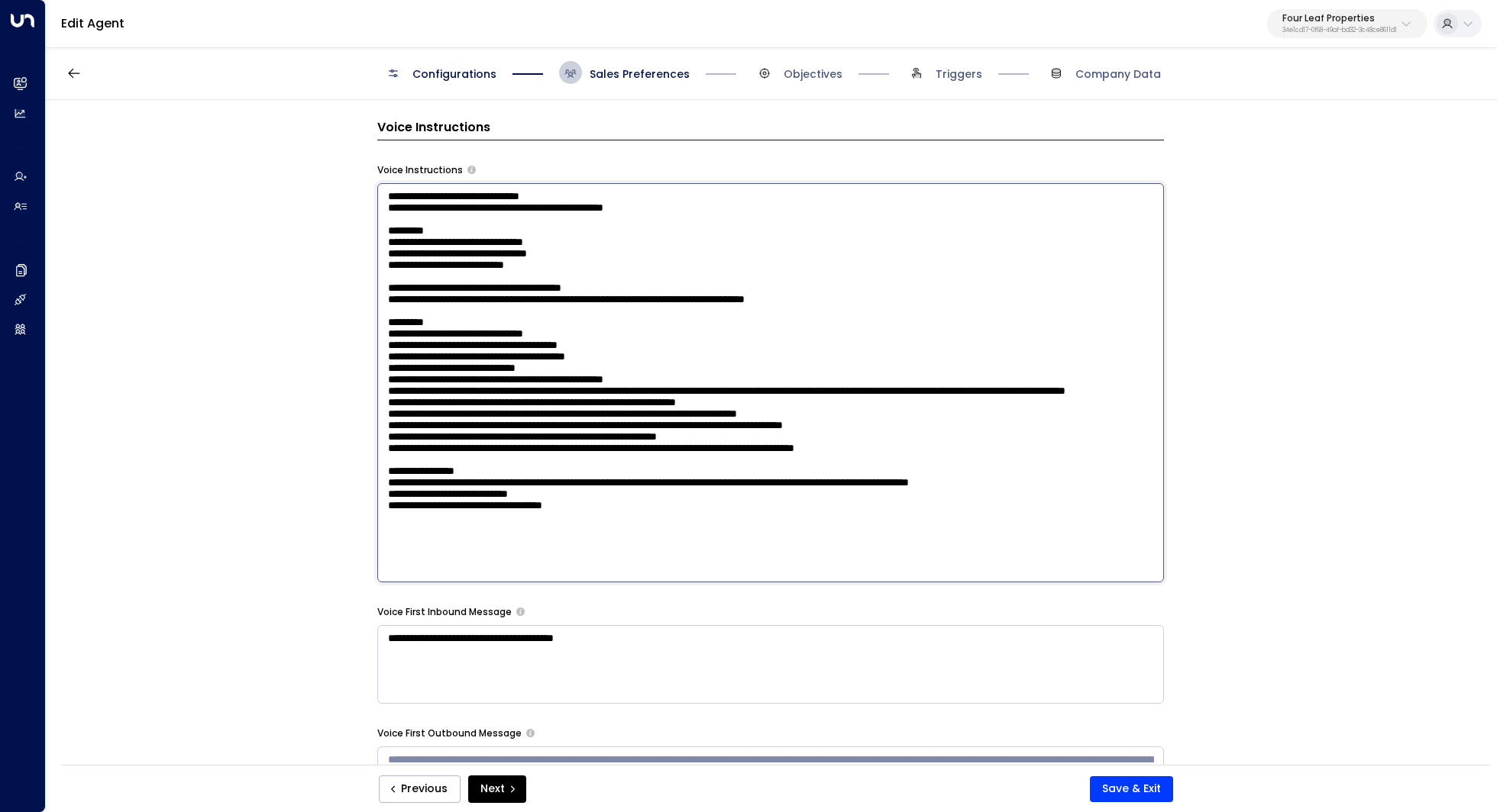
drag, startPoint x: 442, startPoint y: 324, endPoint x: 402, endPoint y: 323, distance: 40.0
click at [402, 324] on textarea at bounding box center [770, 383] width 787 height 400
drag, startPoint x: 512, startPoint y: 327, endPoint x: 480, endPoint y: 327, distance: 32.0
click at [480, 327] on textarea at bounding box center [770, 383] width 787 height 400
click at [498, 341] on textarea at bounding box center [770, 383] width 787 height 400
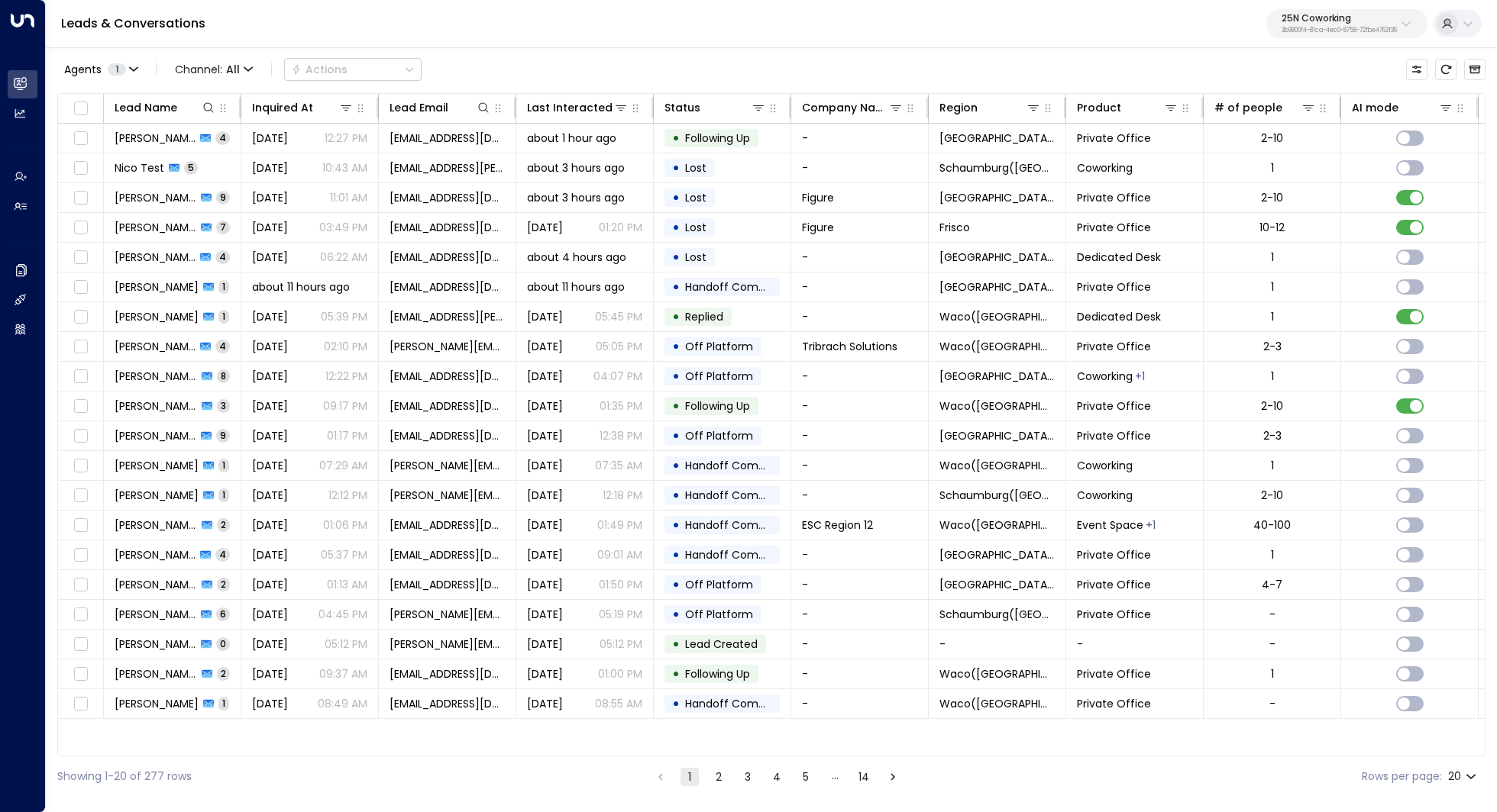
click at [1360, 29] on p "3b9800f4-81ca-4ec0-8758-72fbe4763f36" at bounding box center [1338, 30] width 116 height 6
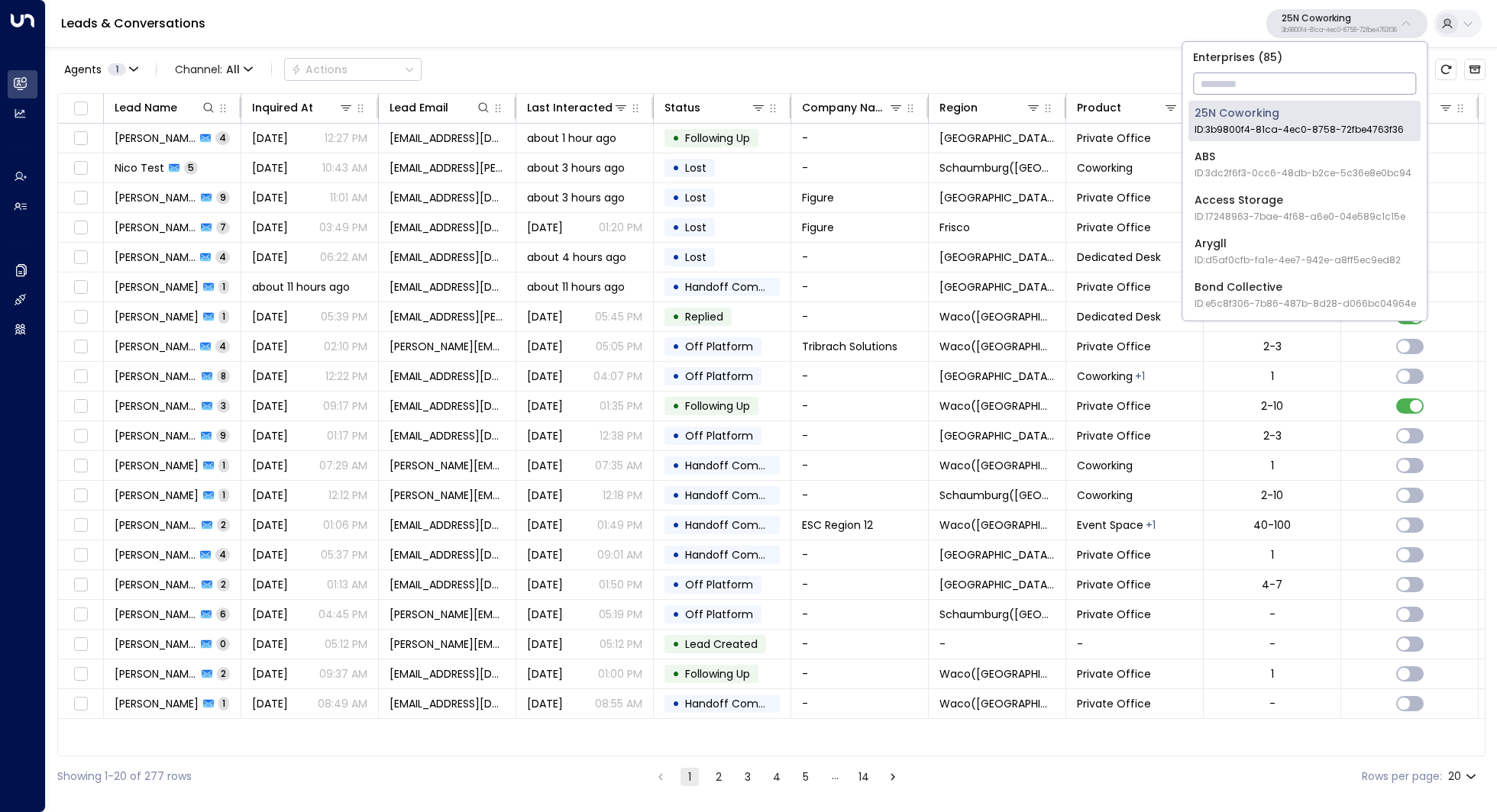
click at [1288, 81] on input "text" at bounding box center [1304, 83] width 223 height 29
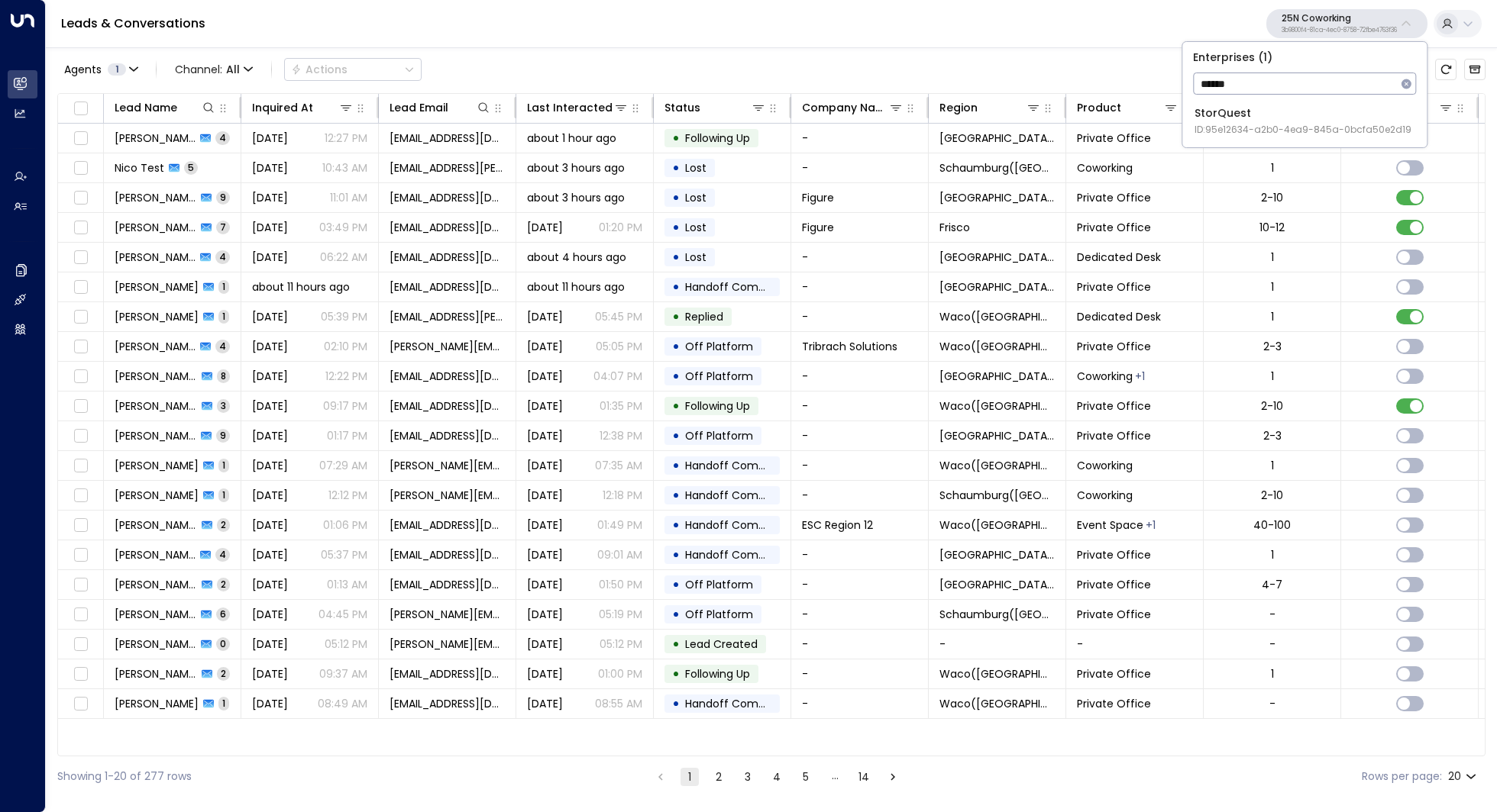
type input "******"
click at [1252, 126] on span "ID: 95e12634-a2b0-4ea9-845a-0bcfa50e2d19" at bounding box center [1302, 130] width 217 height 13
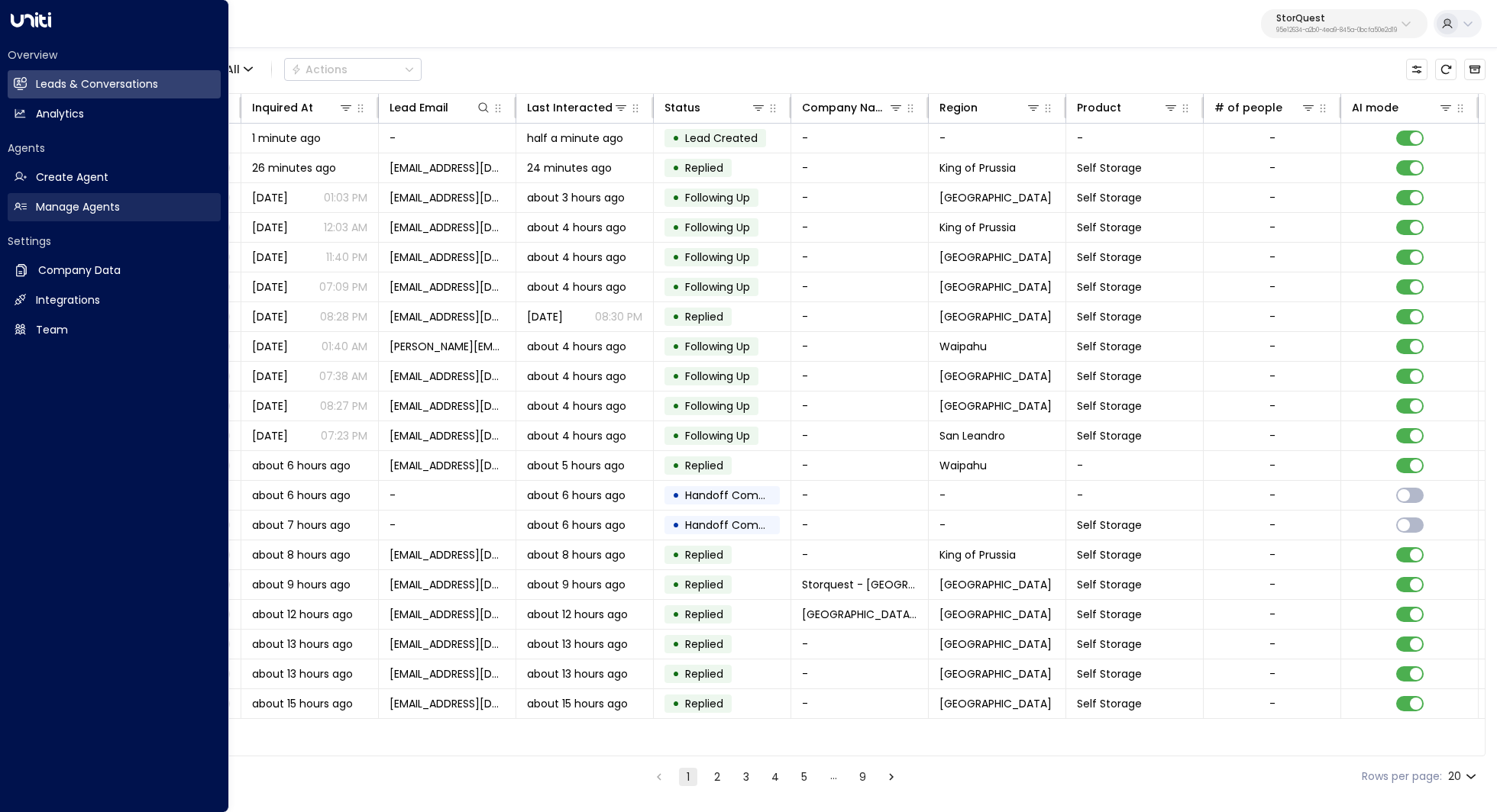
click at [37, 207] on h2 "Manage Agents" at bounding box center [78, 207] width 84 height 16
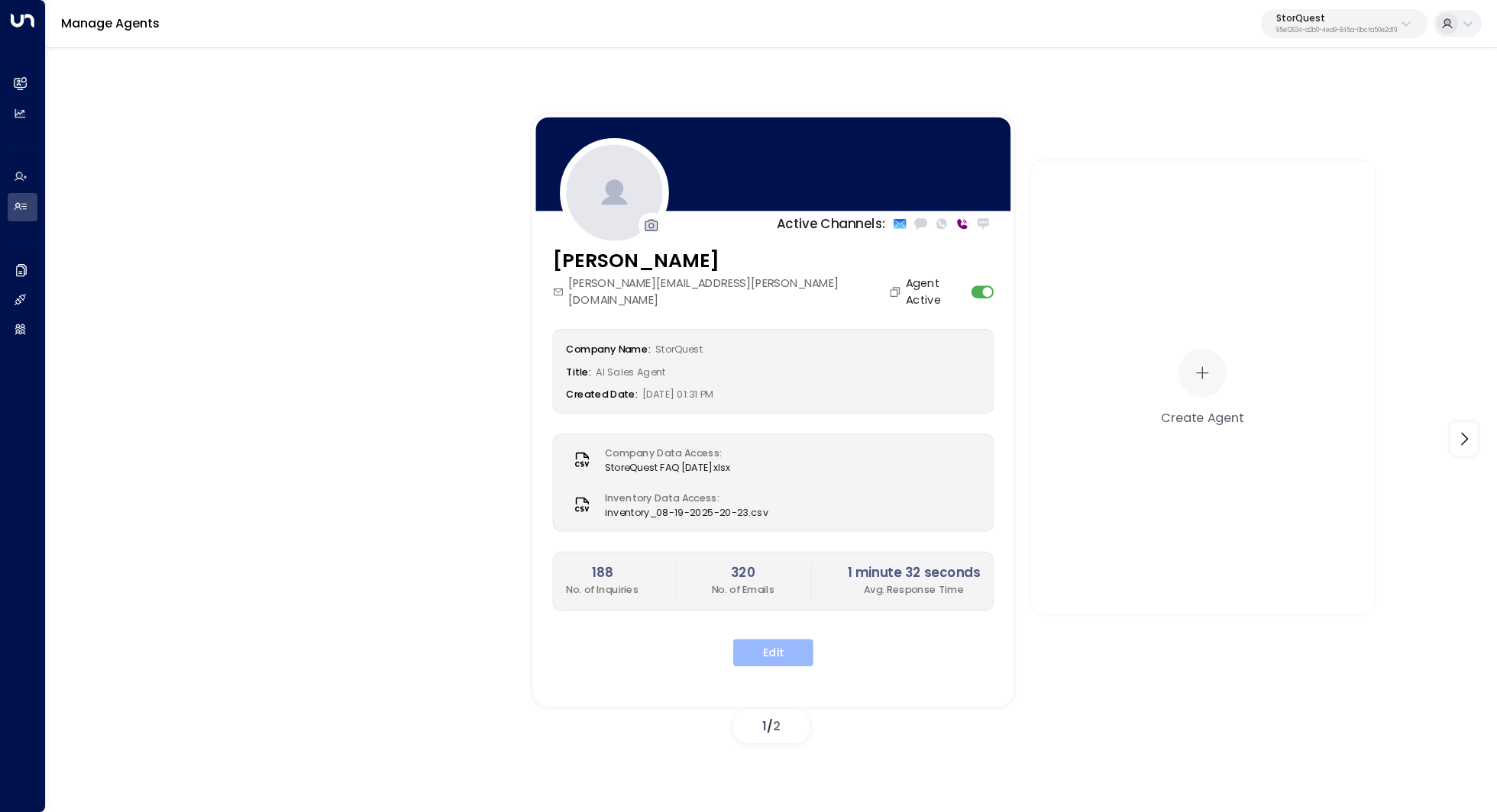
click at [768, 639] on button "Edit" at bounding box center [773, 653] width 80 height 28
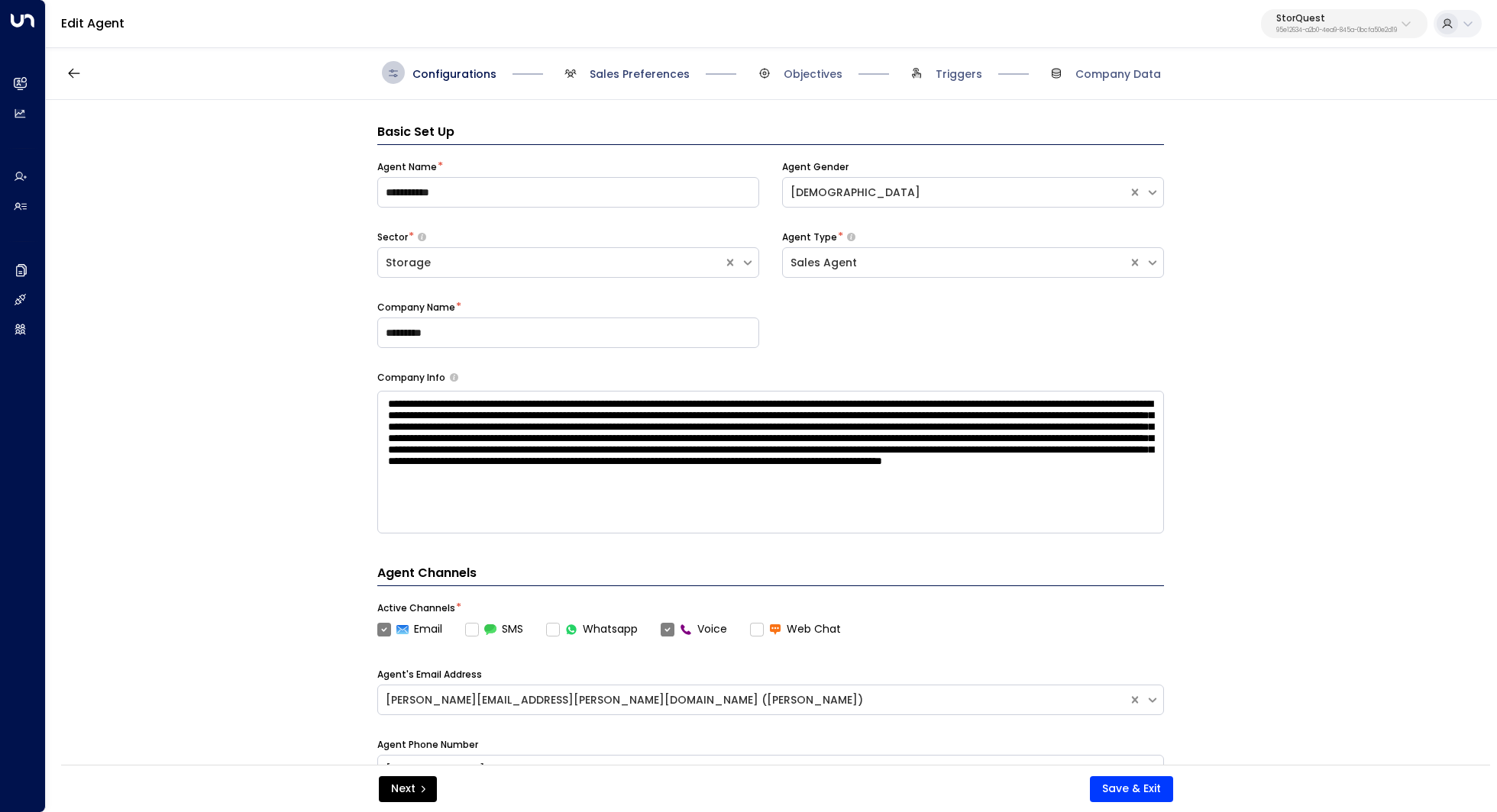
click at [658, 74] on span "Sales Preferences" at bounding box center [639, 74] width 100 height 15
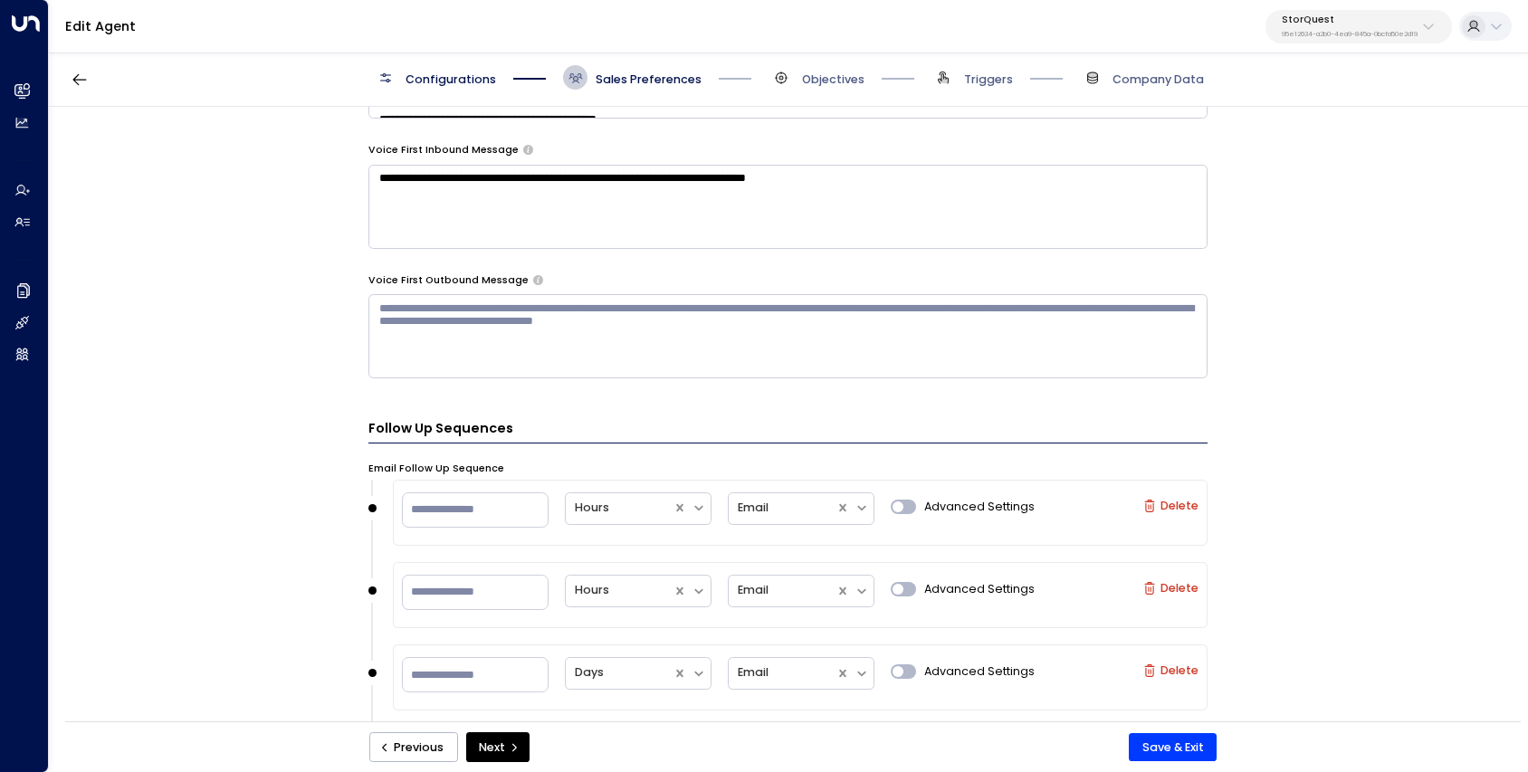
scroll to position [1421, 0]
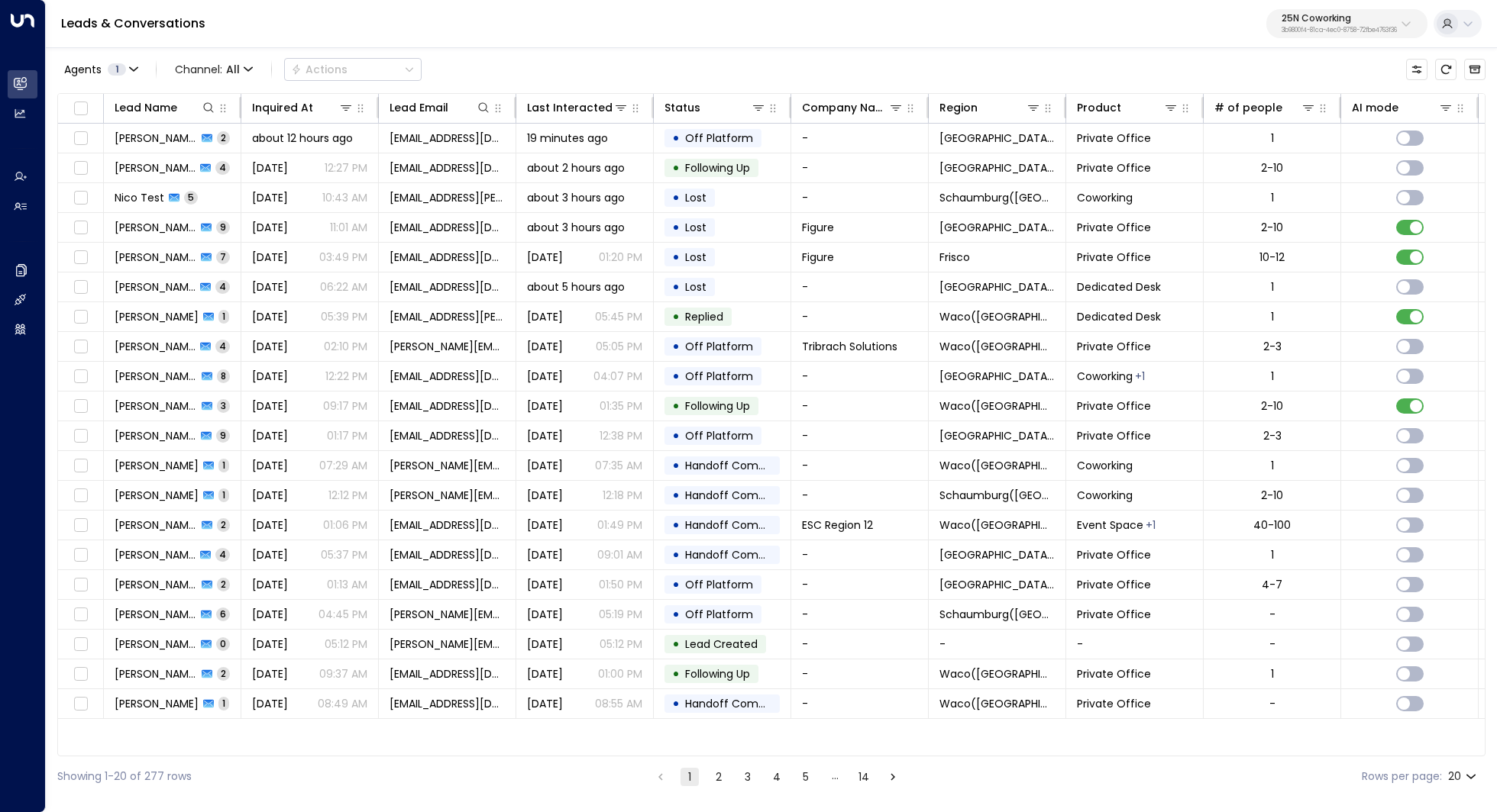
click at [1343, 29] on p "3b9800f4-81ca-4ec0-8758-72fbe4763f36" at bounding box center [1338, 30] width 116 height 6
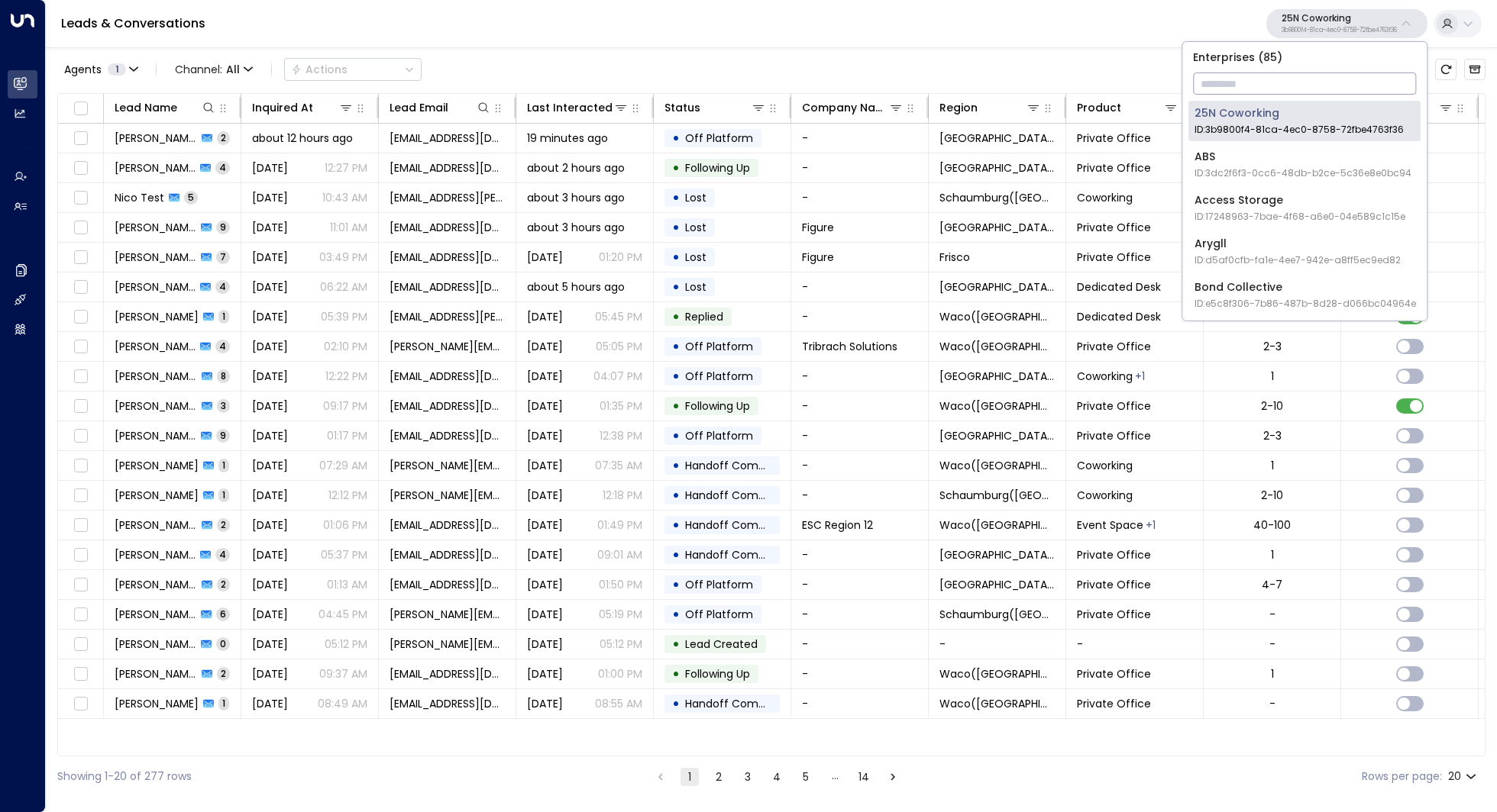
click at [1308, 80] on input "text" at bounding box center [1304, 83] width 223 height 29
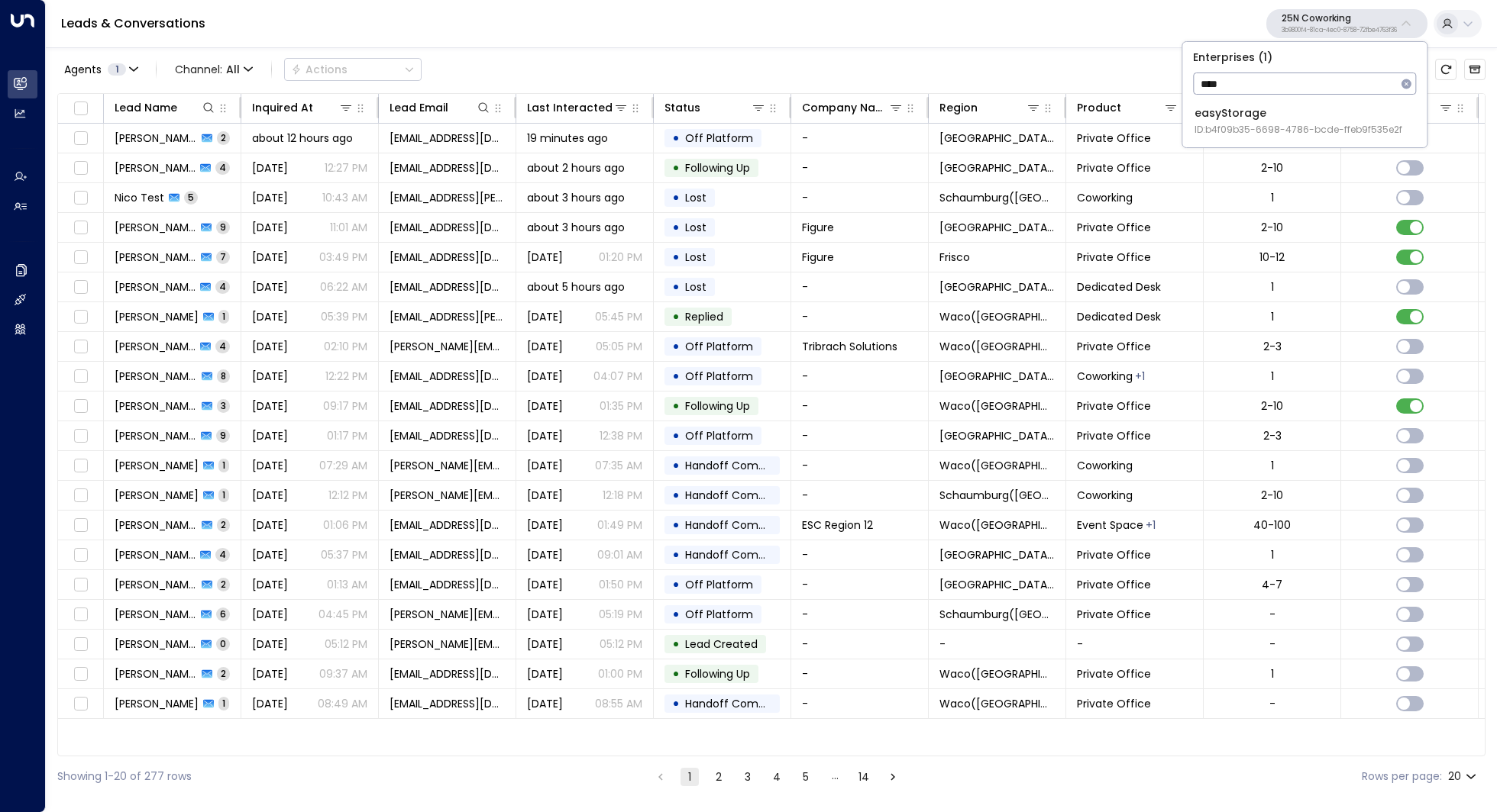
type input "****"
click at [1287, 113] on div "easyStorage ID: b4f09b35-6698-4786-bcde-ffeb9f535e2f" at bounding box center [1298, 121] width 207 height 31
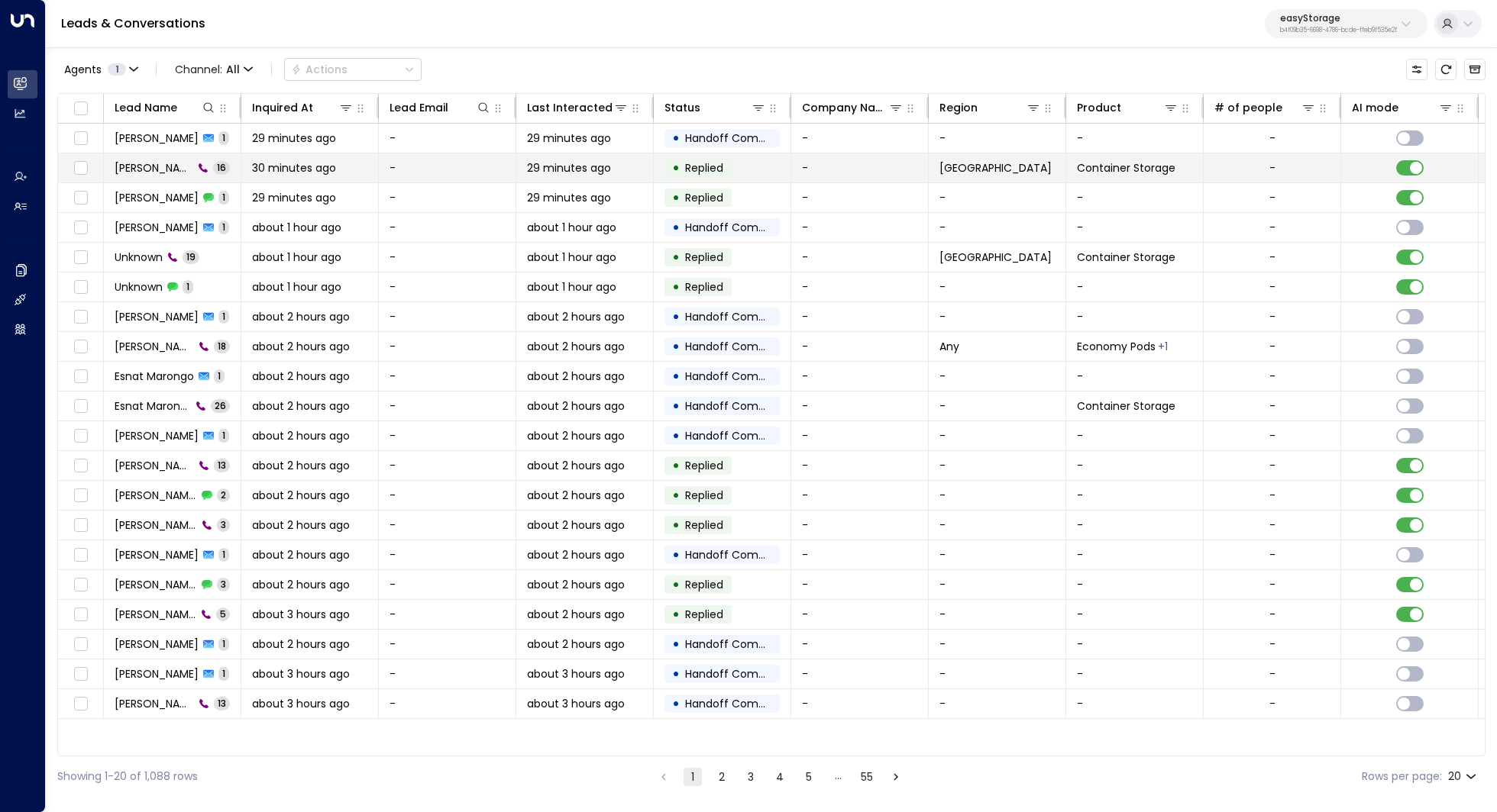
click at [137, 163] on span "Marlon C" at bounding box center [153, 168] width 78 height 15
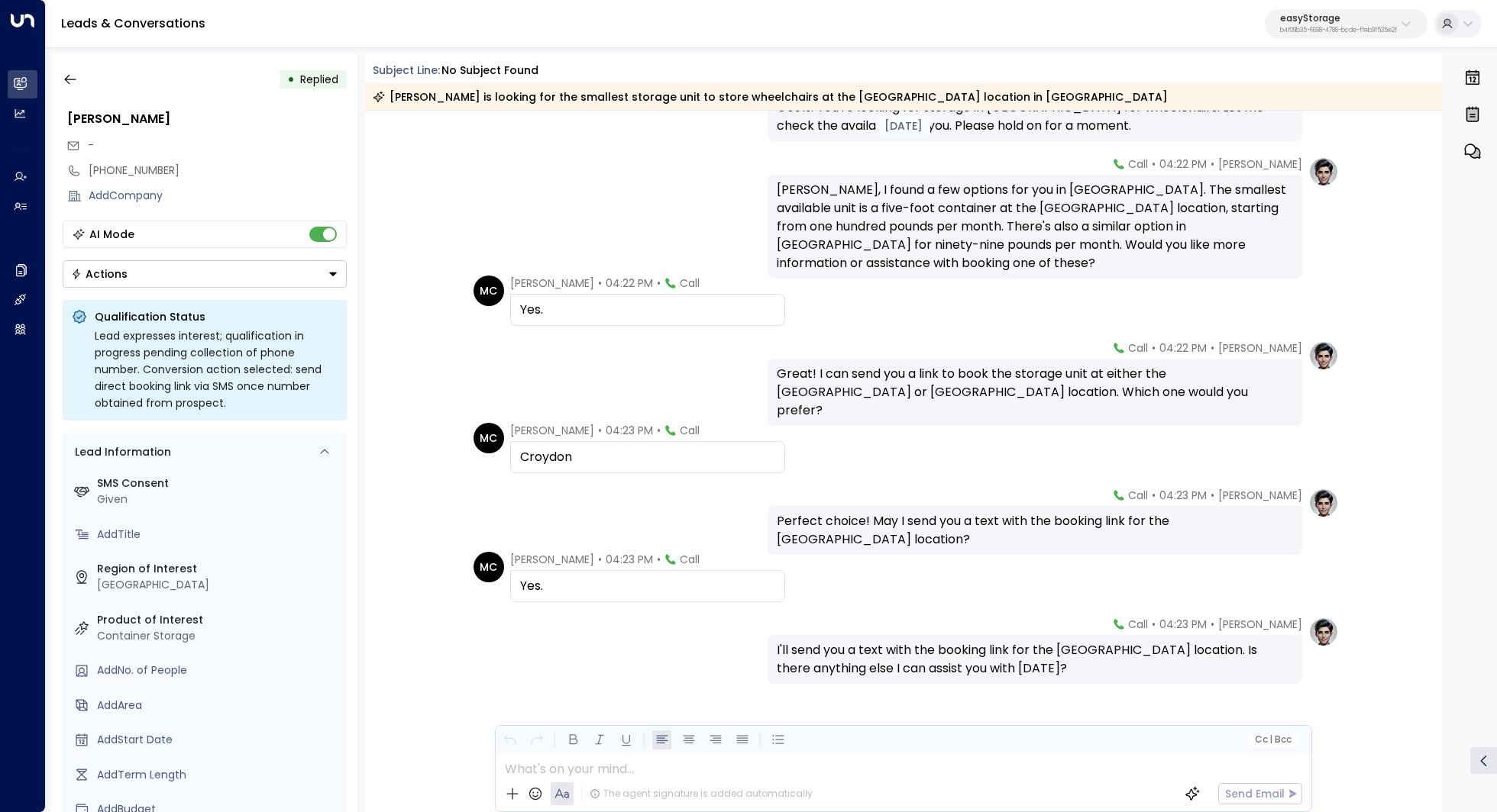
scroll to position [684, 0]
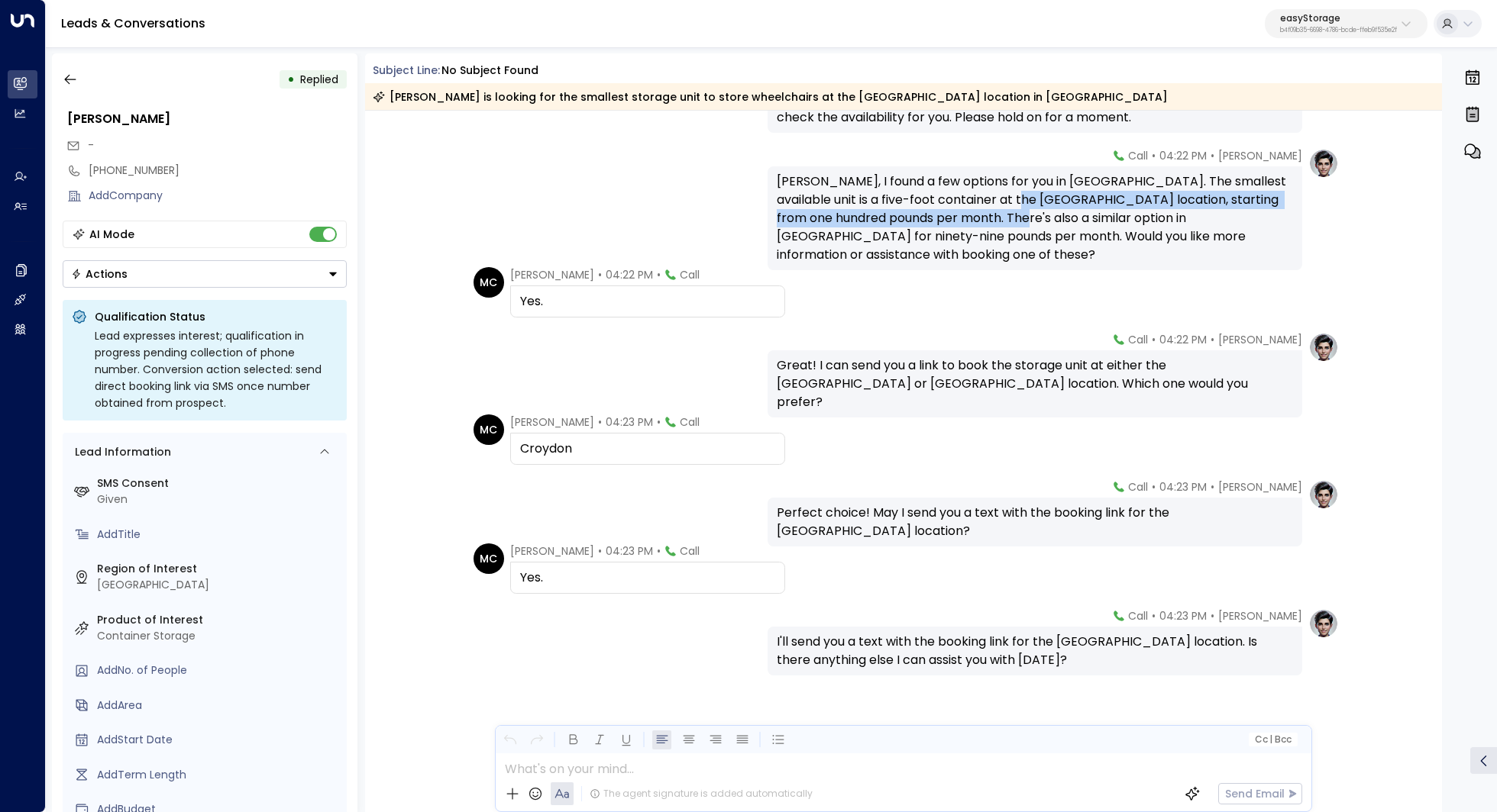
drag, startPoint x: 998, startPoint y: 202, endPoint x: 997, endPoint y: 213, distance: 11.0
click at [997, 213] on div "Marlon, I found a few options for you in London. The smallest available unit is…" at bounding box center [1035, 218] width 516 height 92
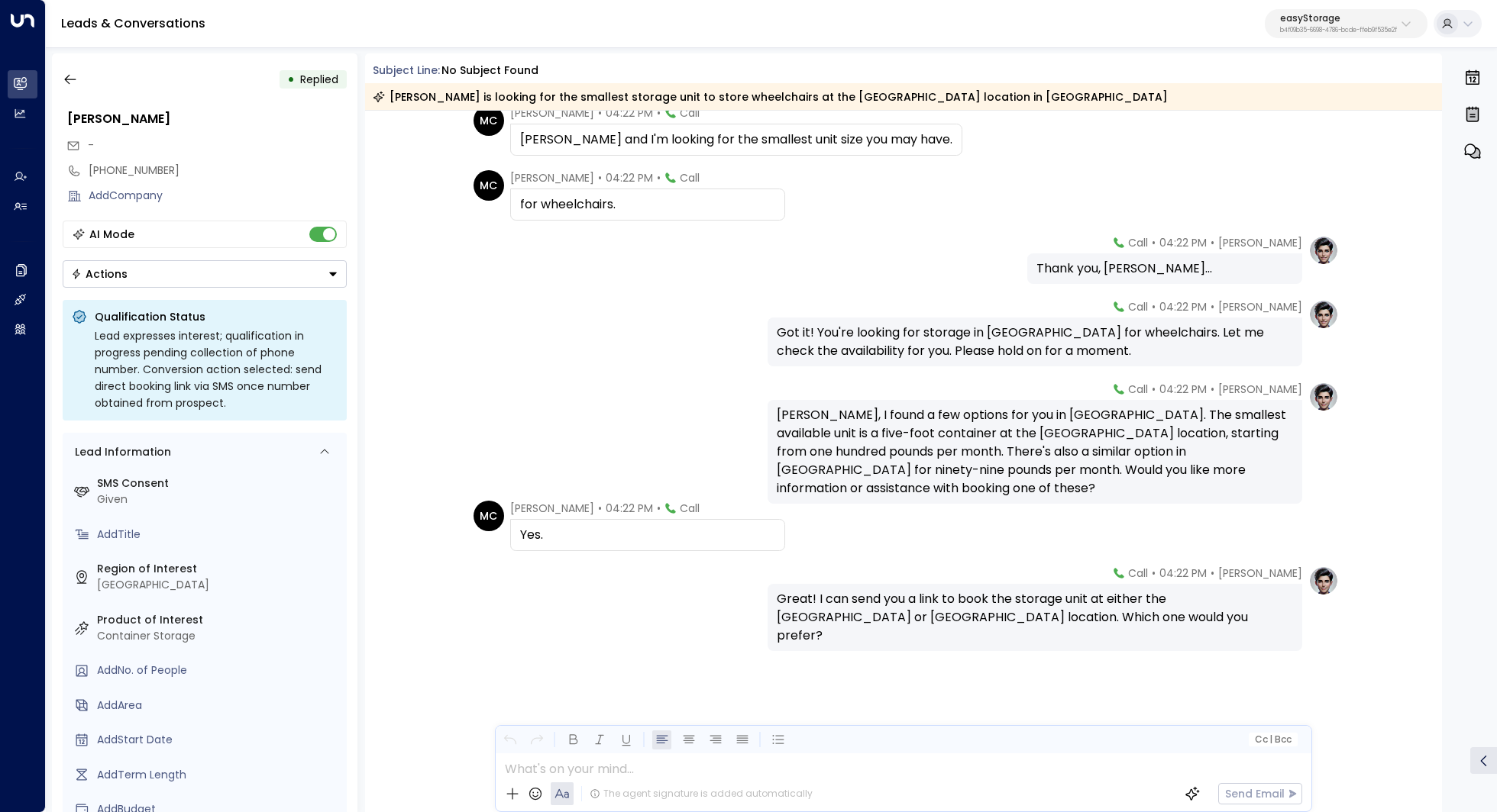
scroll to position [0, 0]
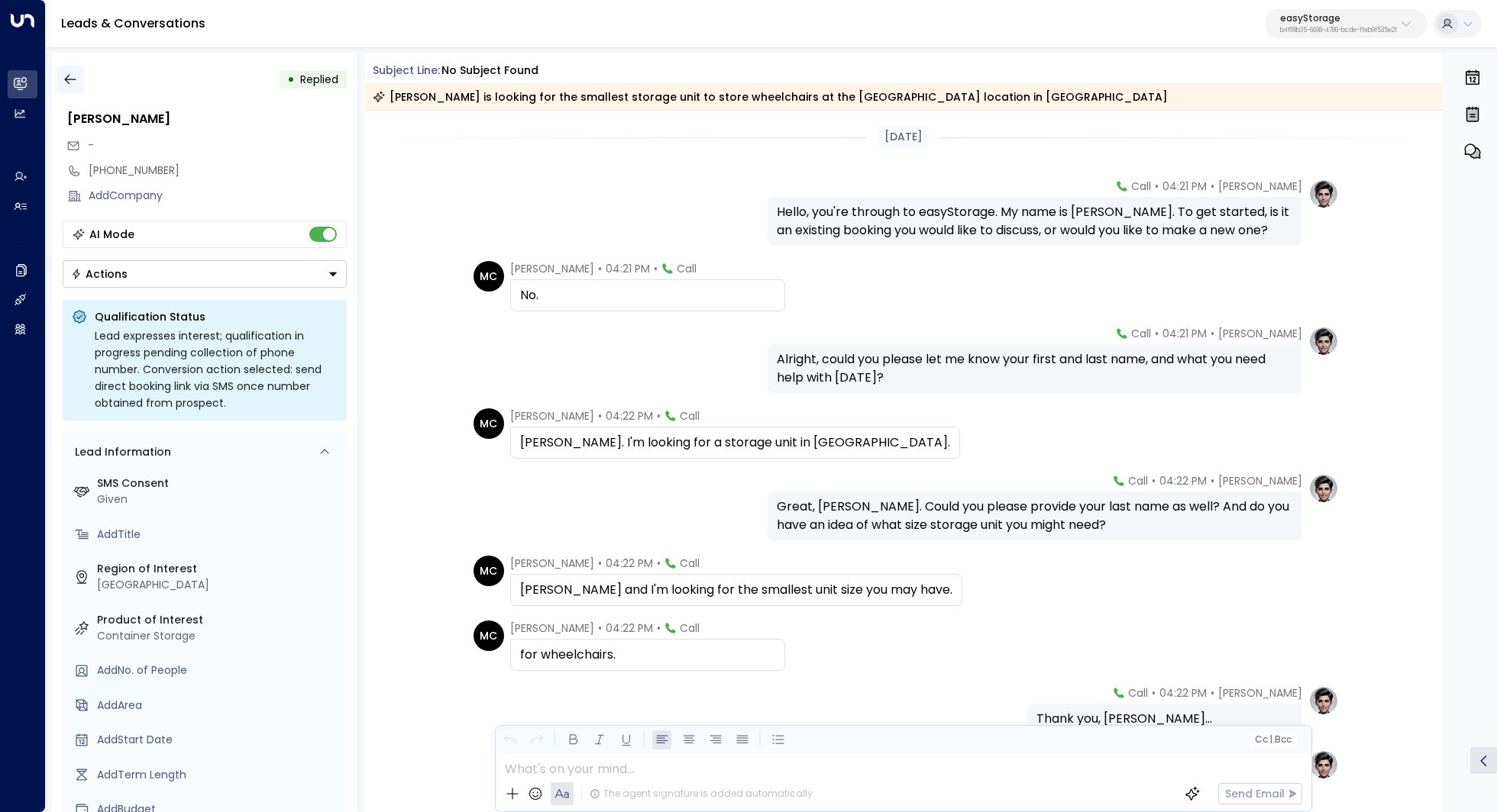
click at [71, 77] on icon "button" at bounding box center [70, 79] width 15 height 15
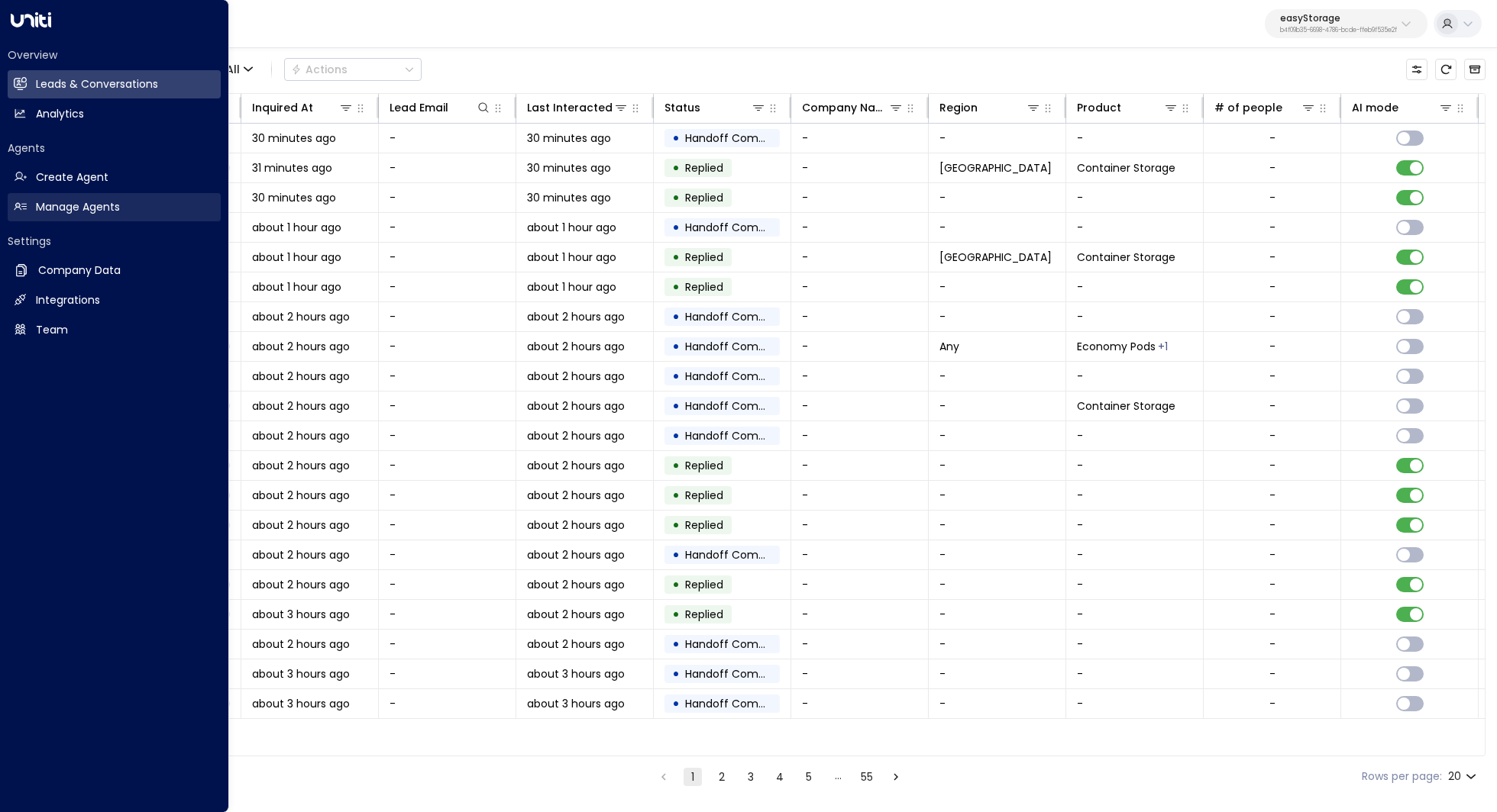
click at [116, 208] on h2 "Manage Agents" at bounding box center [78, 207] width 84 height 16
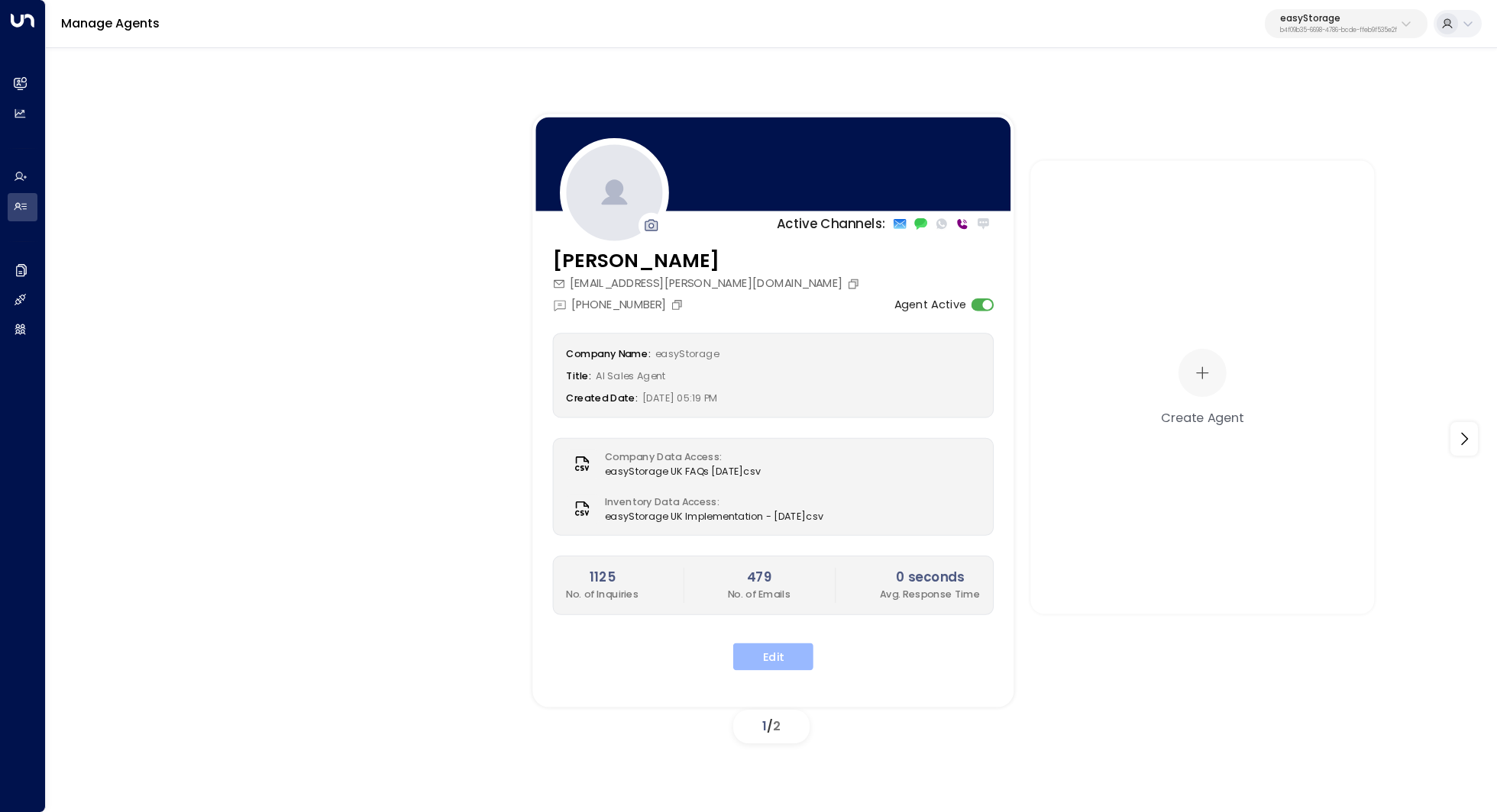
click at [779, 663] on button "Edit" at bounding box center [773, 656] width 80 height 28
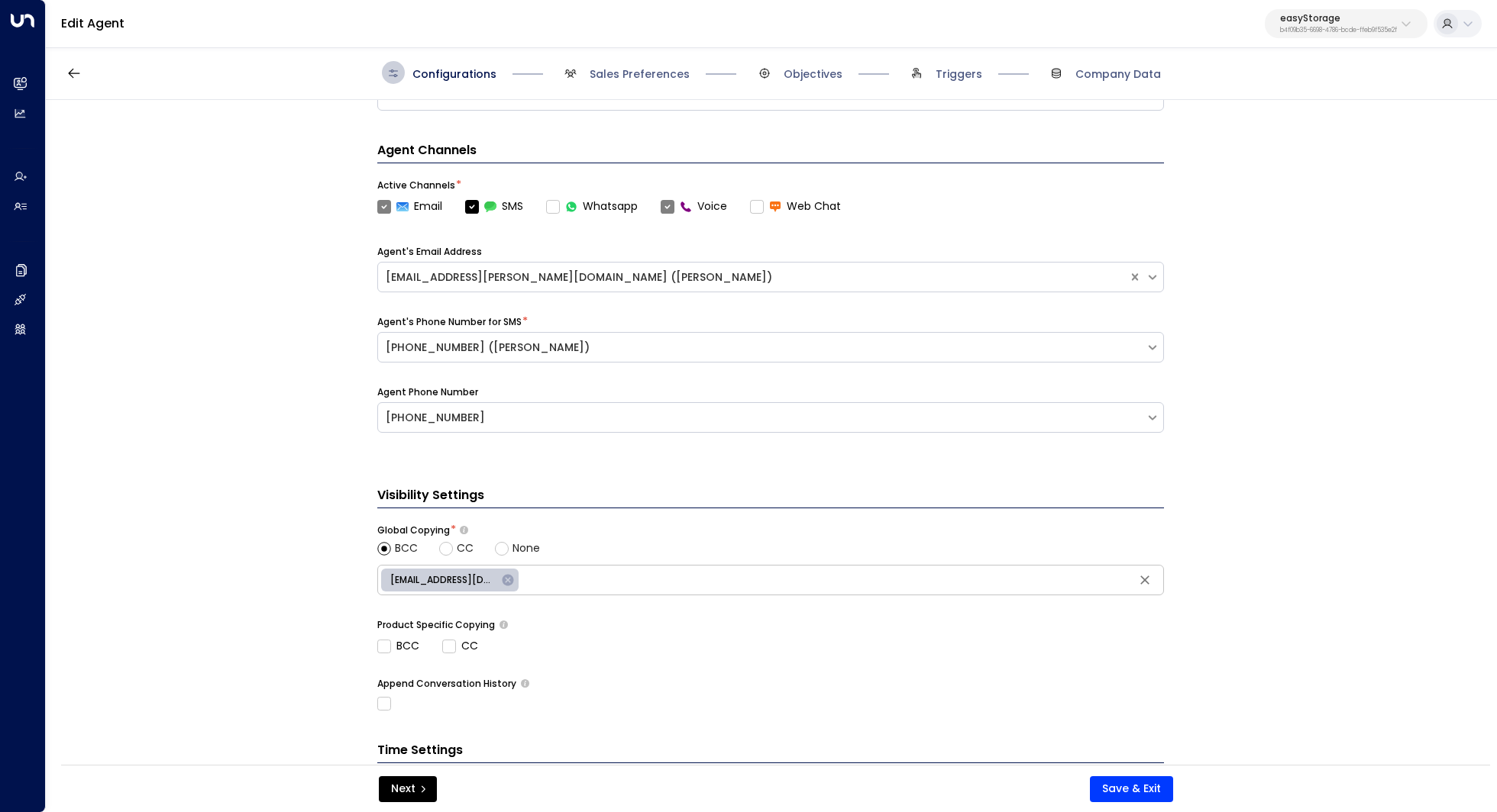
scroll to position [531, 0]
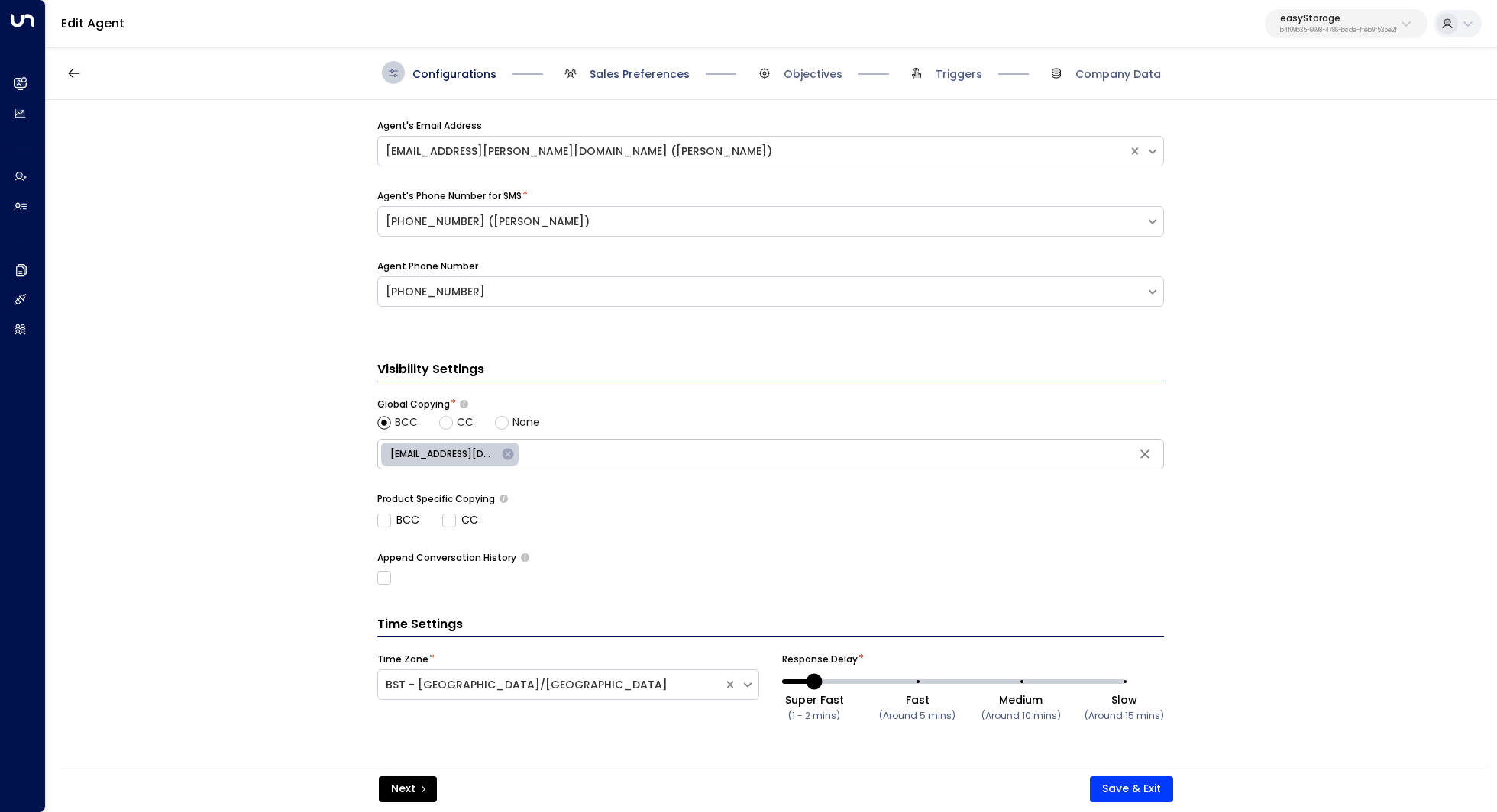
click at [674, 73] on span "Sales Preferences" at bounding box center [639, 74] width 100 height 15
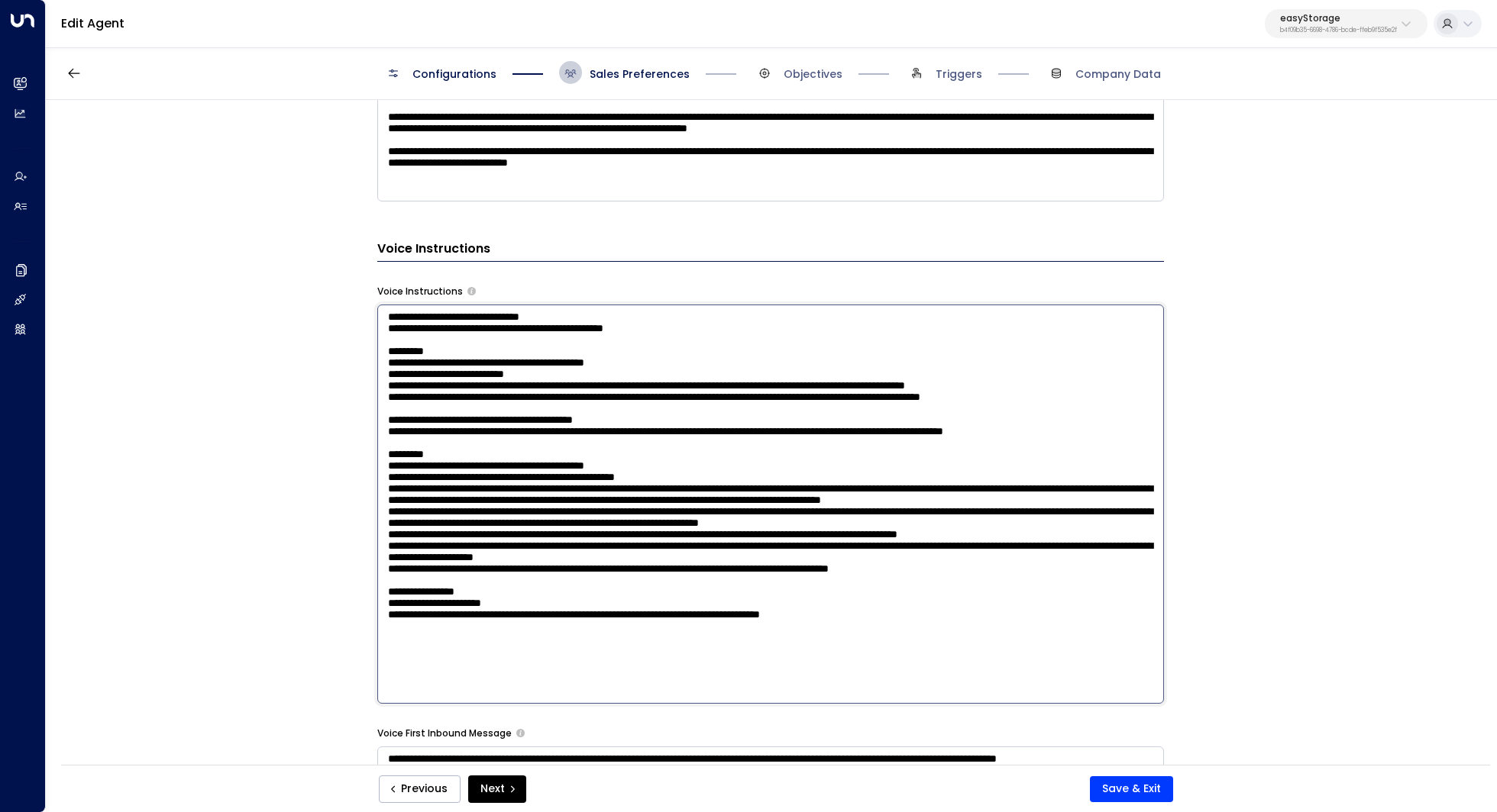
scroll to position [73, 0]
drag, startPoint x: 555, startPoint y: 342, endPoint x: 587, endPoint y: 342, distance: 32.0
click at [587, 342] on textarea at bounding box center [770, 504] width 787 height 400
click at [625, 345] on textarea at bounding box center [770, 504] width 787 height 400
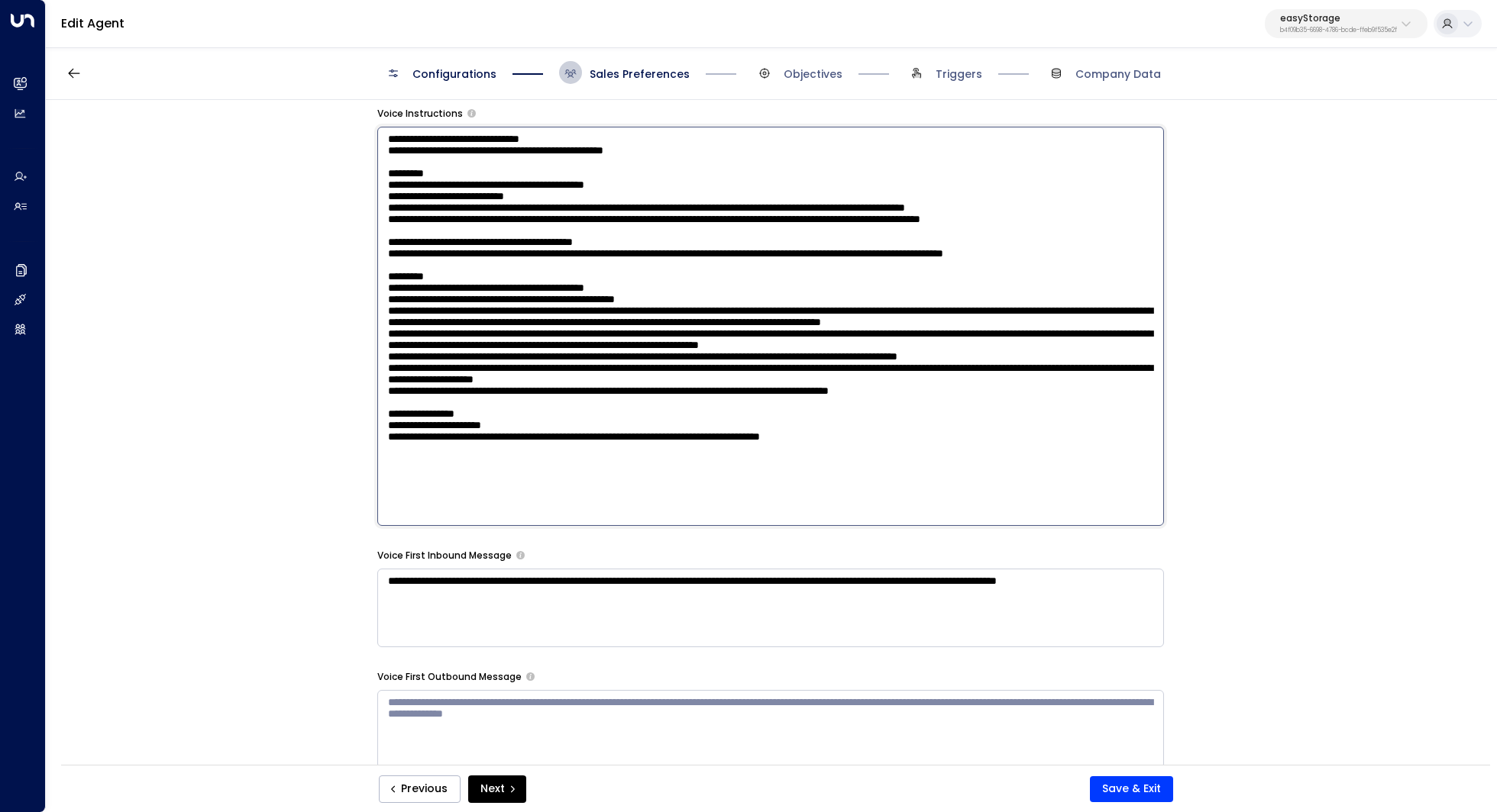
scroll to position [1217, 0]
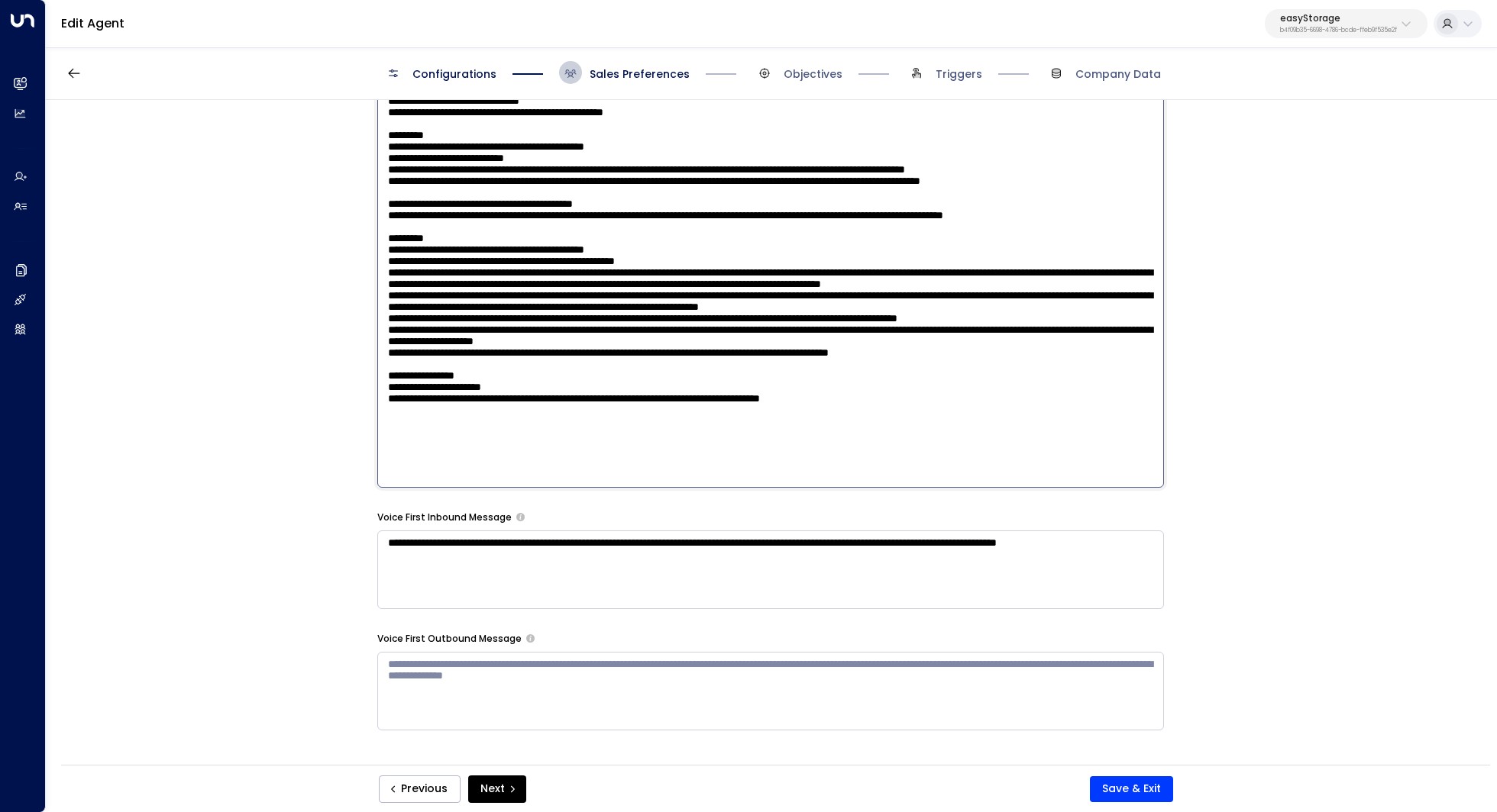
click at [777, 436] on textarea at bounding box center [770, 288] width 787 height 400
click at [777, 424] on textarea at bounding box center [770, 288] width 787 height 400
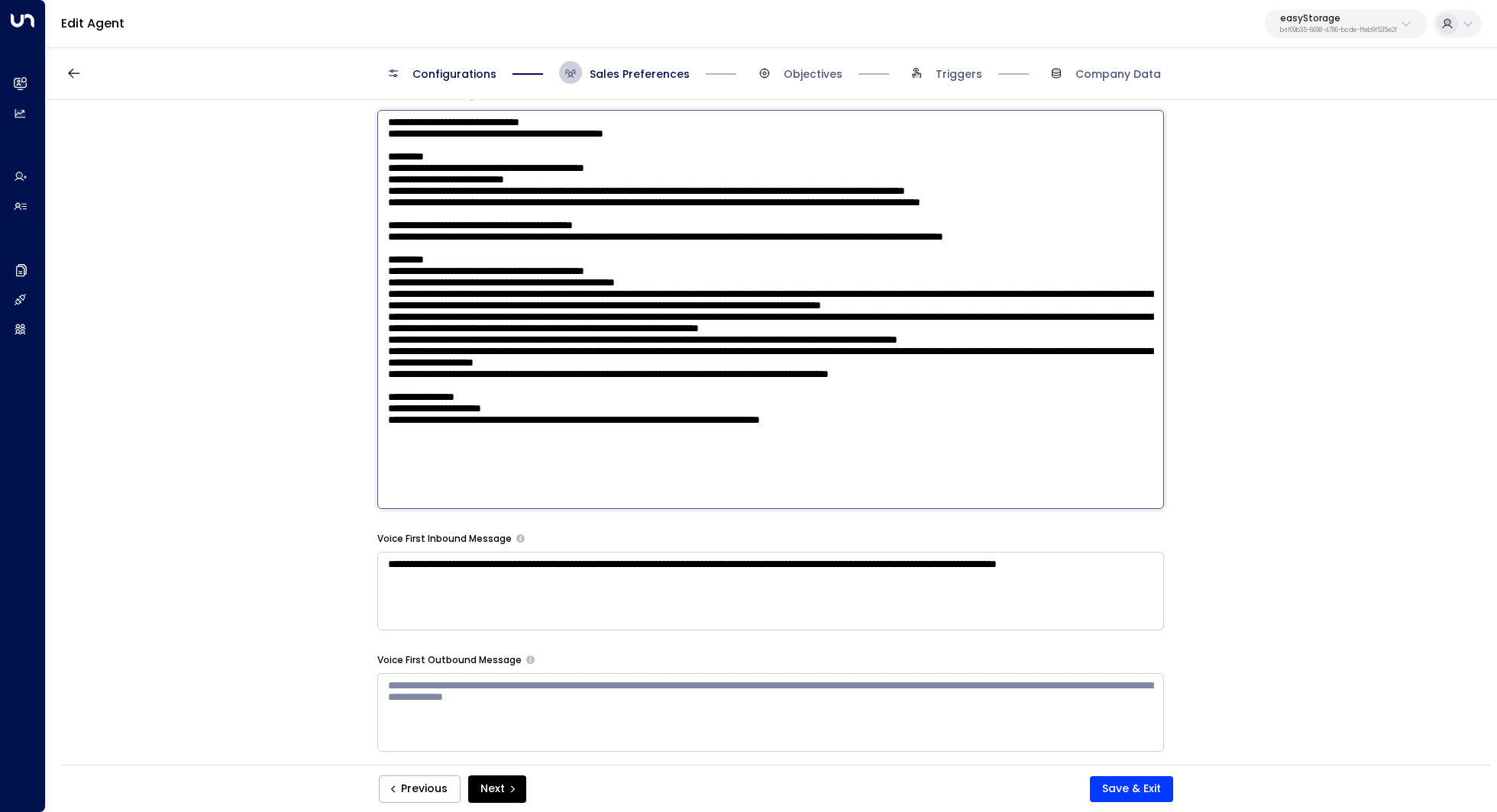
scroll to position [1171, 0]
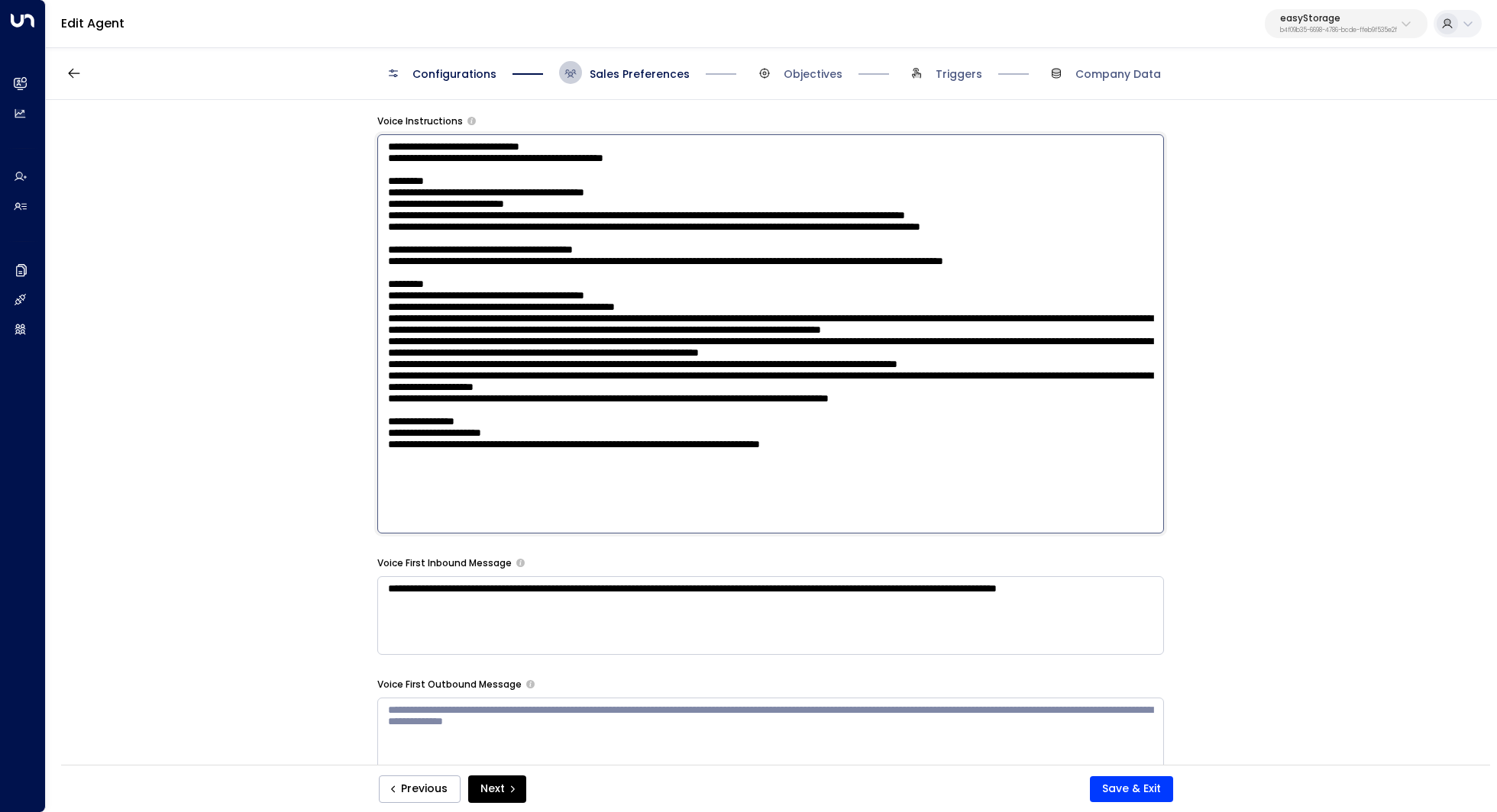
click at [1020, 447] on textarea at bounding box center [770, 334] width 787 height 400
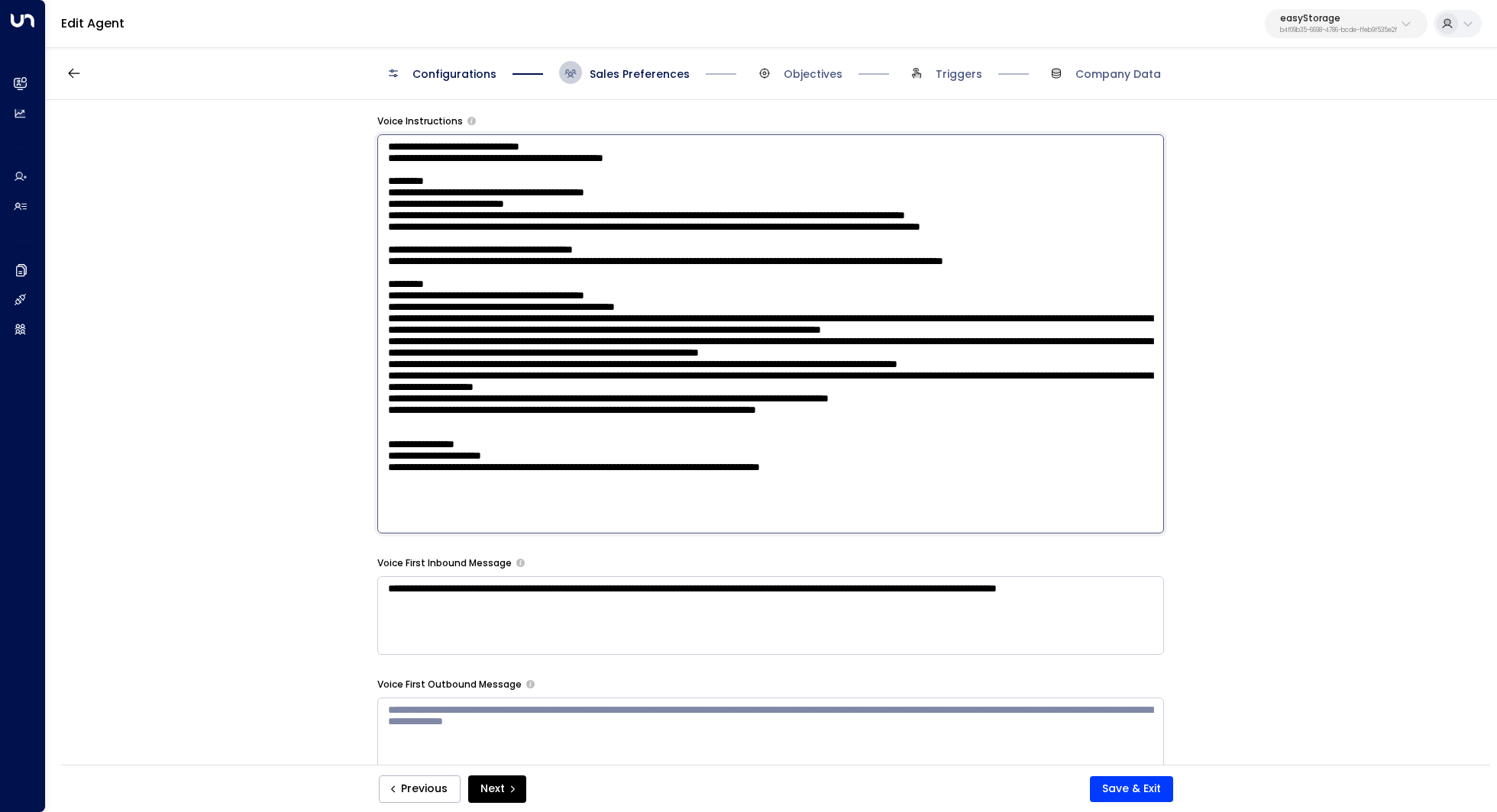
scroll to position [104, 0]
drag, startPoint x: 694, startPoint y: 286, endPoint x: 711, endPoint y: 286, distance: 17.0
click at [711, 286] on textarea at bounding box center [770, 334] width 787 height 400
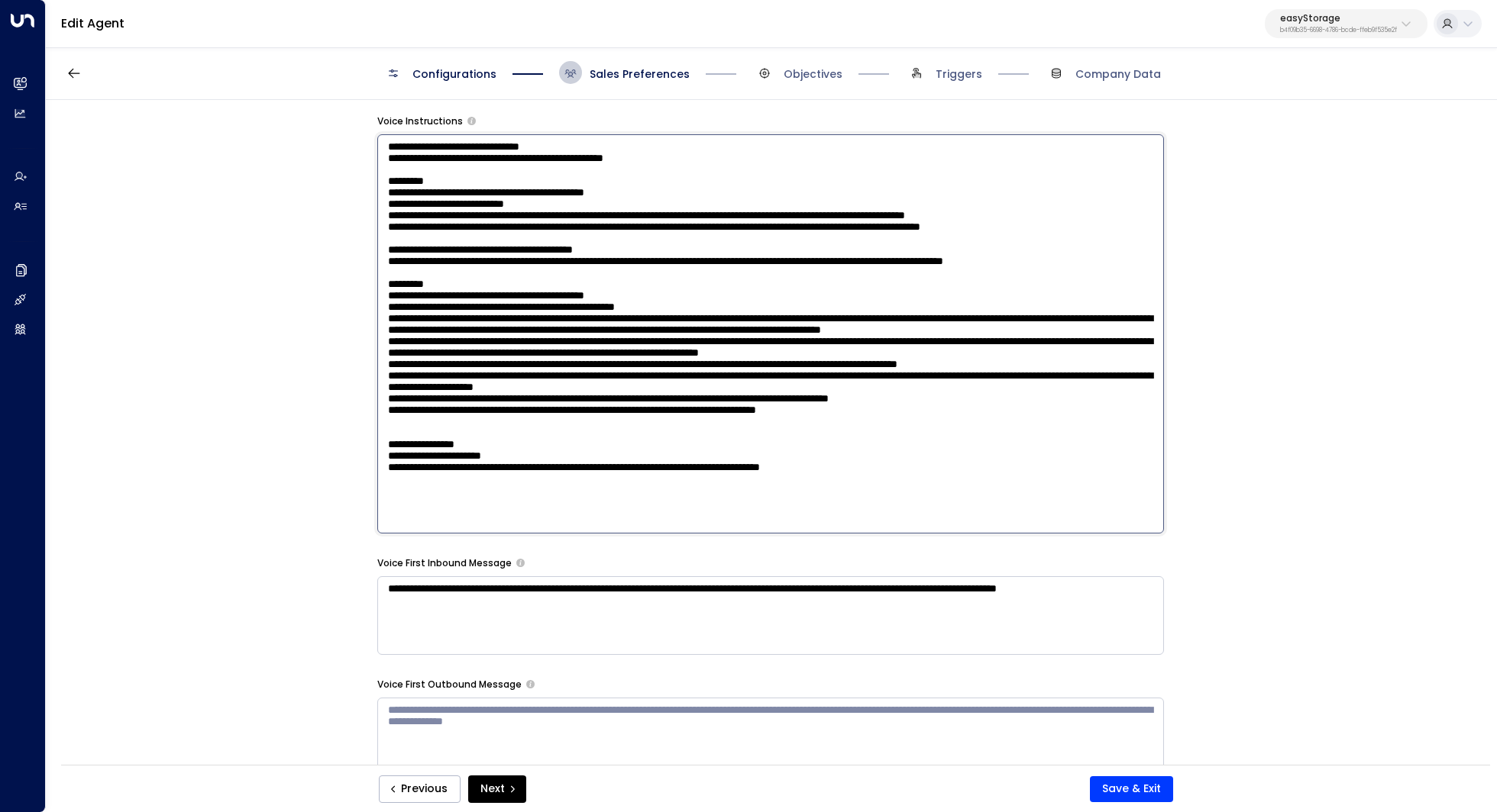
click at [743, 293] on textarea at bounding box center [770, 334] width 787 height 400
drag, startPoint x: 529, startPoint y: 374, endPoint x: 563, endPoint y: 374, distance: 34.0
click at [563, 374] on textarea at bounding box center [770, 334] width 787 height 400
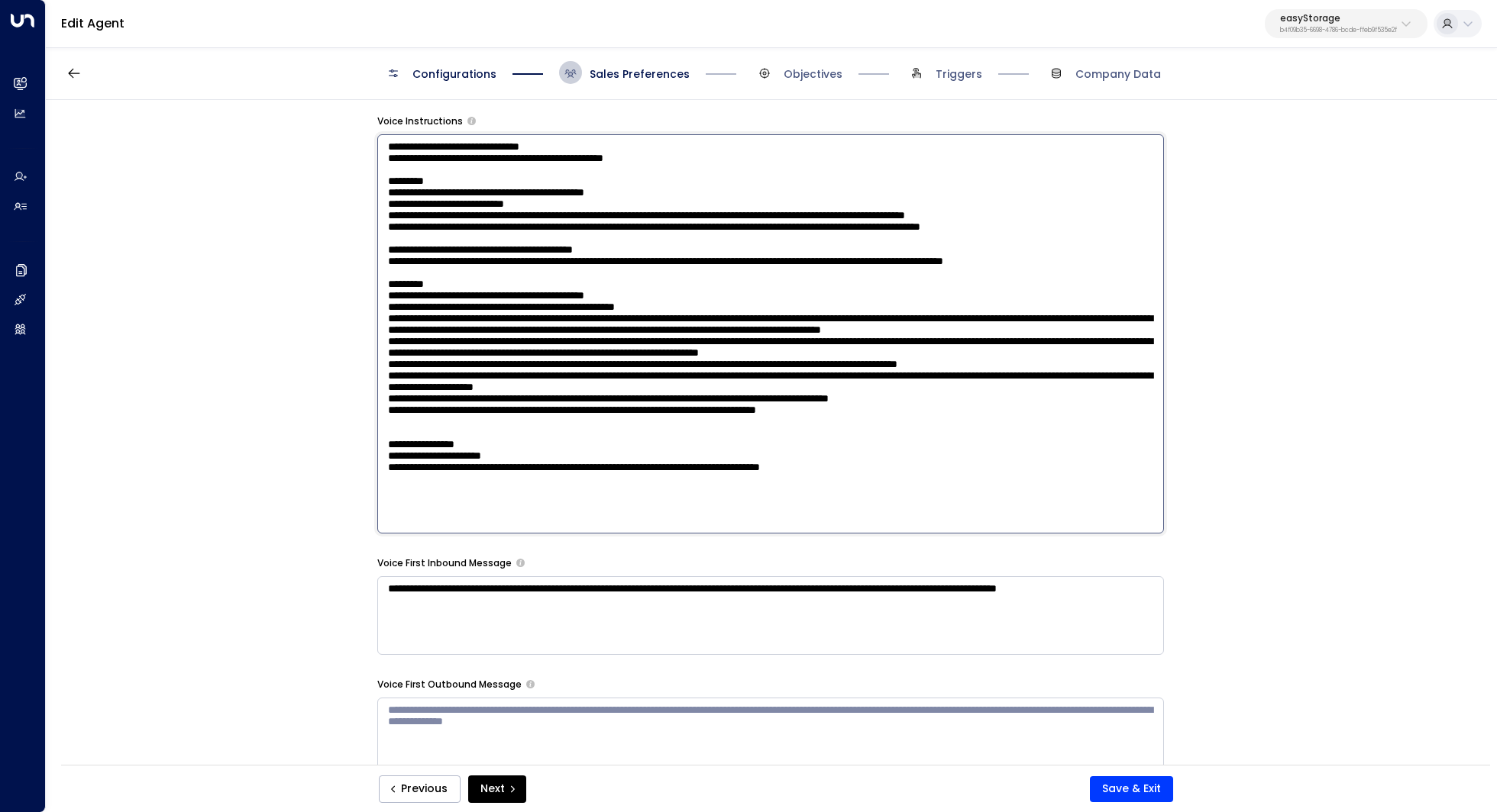
drag, startPoint x: 704, startPoint y: 374, endPoint x: 739, endPoint y: 374, distance: 35.0
click at [739, 374] on textarea at bounding box center [770, 334] width 787 height 400
click at [739, 374] on textarea at bounding box center [770, 334] width 787 height 400
drag, startPoint x: 619, startPoint y: 374, endPoint x: 633, endPoint y: 374, distance: 14.0
click at [633, 374] on textarea at bounding box center [770, 334] width 787 height 400
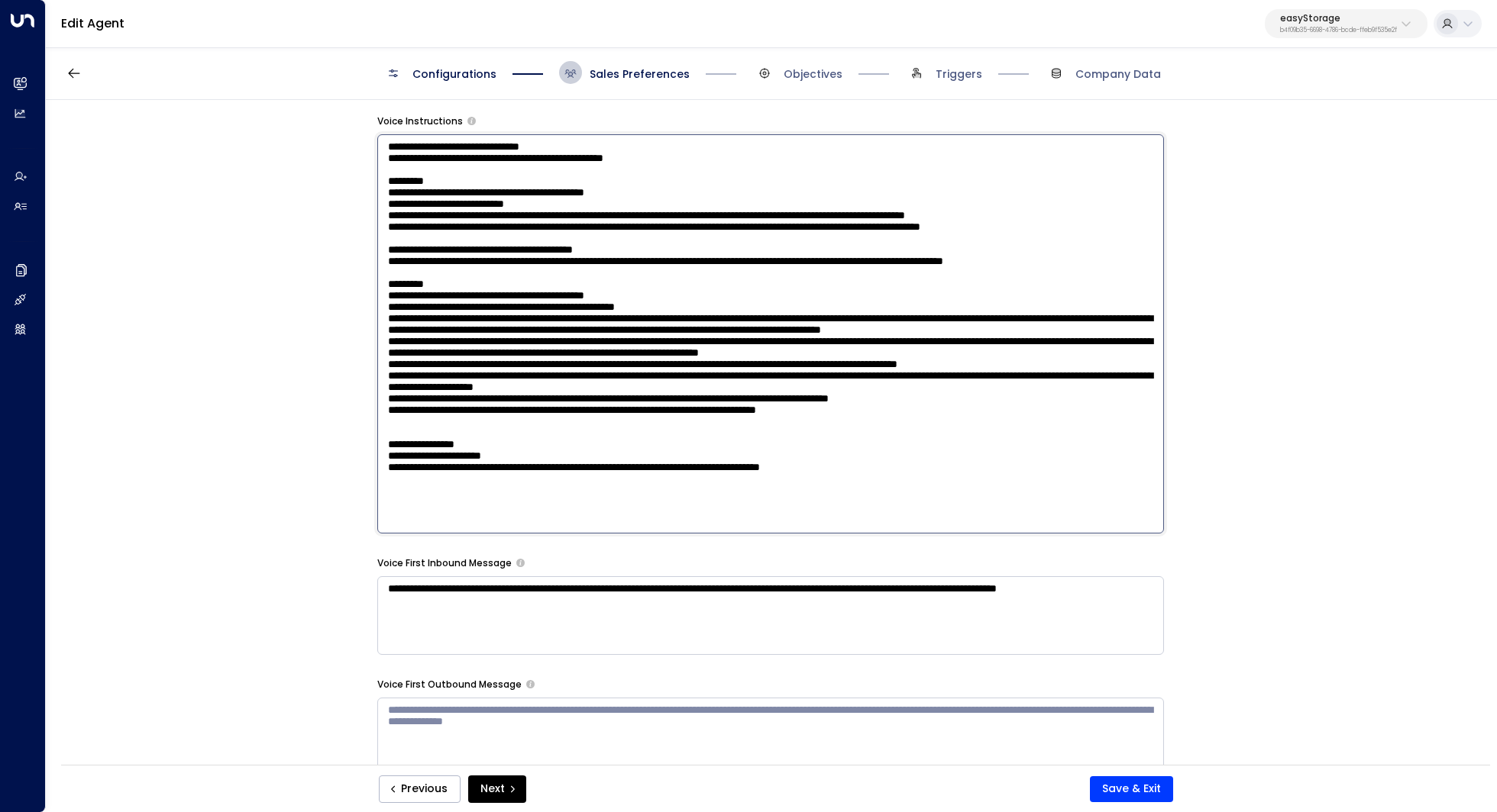
click at [633, 374] on textarea at bounding box center [770, 334] width 787 height 400
click at [584, 372] on textarea at bounding box center [770, 334] width 787 height 400
click at [715, 366] on textarea at bounding box center [770, 334] width 787 height 400
drag, startPoint x: 491, startPoint y: 377, endPoint x: 511, endPoint y: 377, distance: 20.0
click at [511, 377] on textarea at bounding box center [770, 334] width 787 height 400
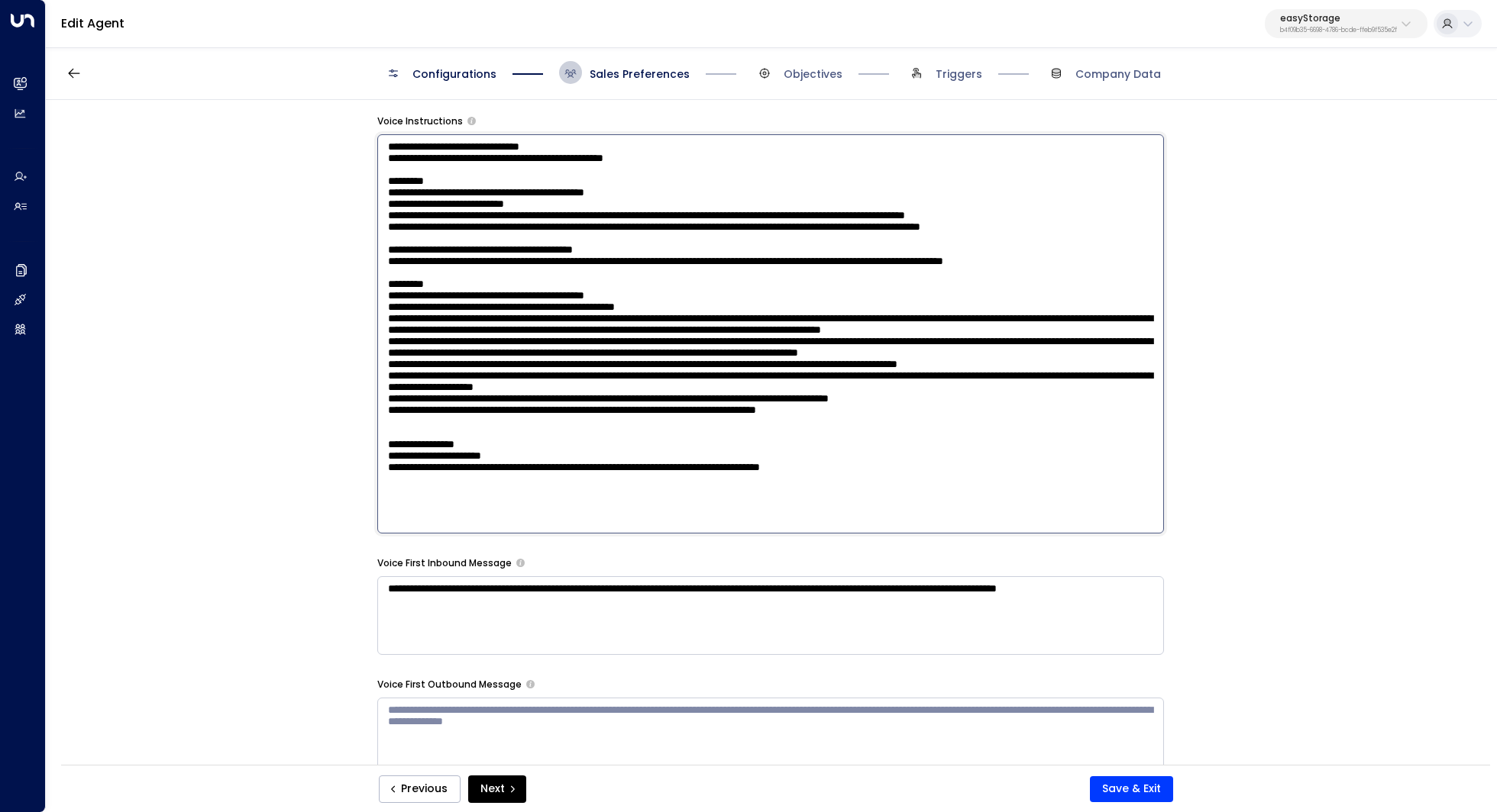
click at [511, 377] on textarea at bounding box center [770, 334] width 787 height 400
drag, startPoint x: 556, startPoint y: 368, endPoint x: 618, endPoint y: 368, distance: 62.0
click at [618, 368] on textarea at bounding box center [770, 334] width 787 height 400
click at [818, 370] on textarea at bounding box center [770, 334] width 787 height 400
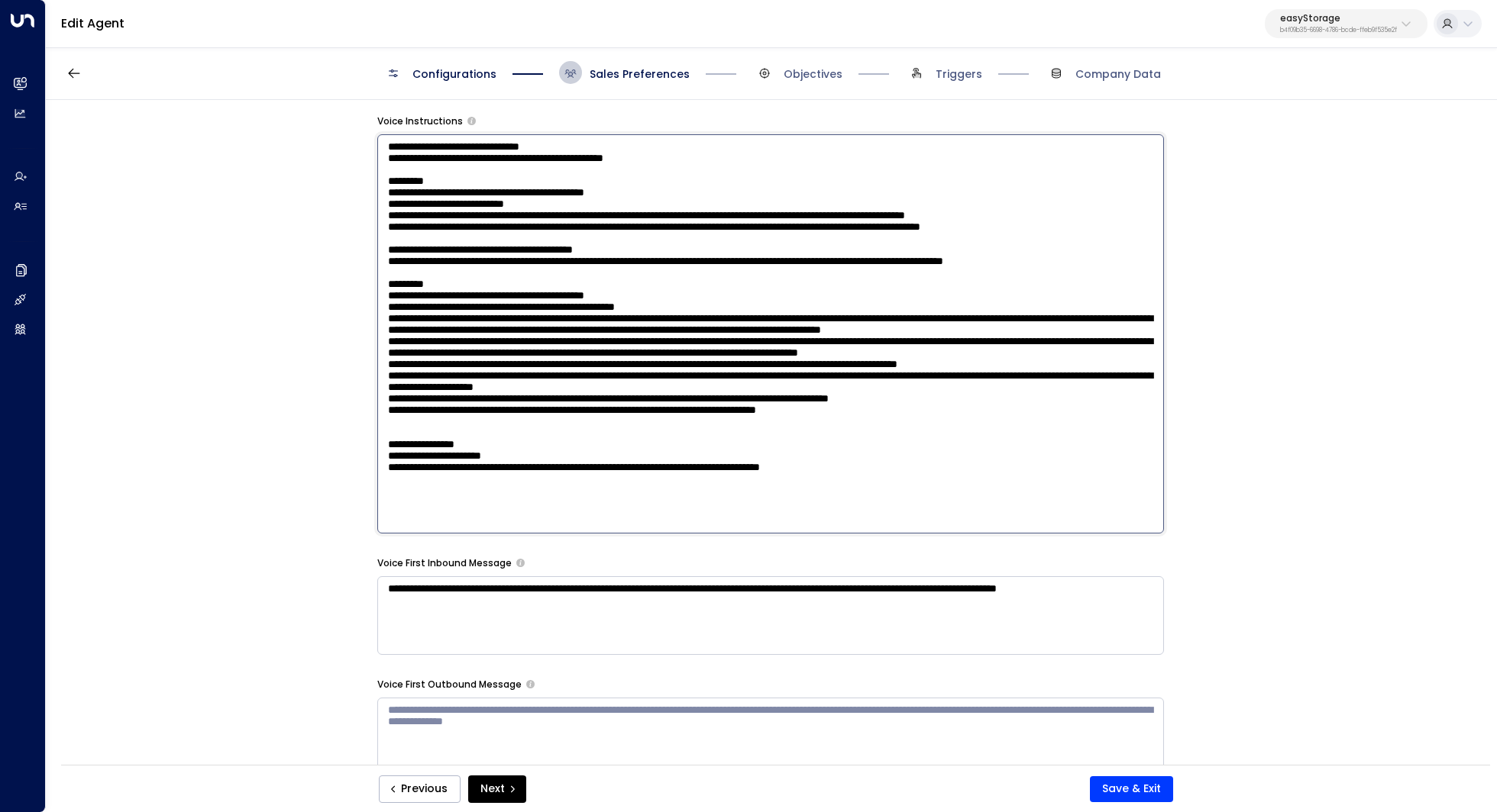
drag, startPoint x: 449, startPoint y: 384, endPoint x: 821, endPoint y: 374, distance: 372.1
click at [821, 374] on textarea at bounding box center [770, 334] width 787 height 400
click at [550, 395] on textarea at bounding box center [770, 334] width 787 height 400
drag, startPoint x: 495, startPoint y: 389, endPoint x: 552, endPoint y: 389, distance: 57.0
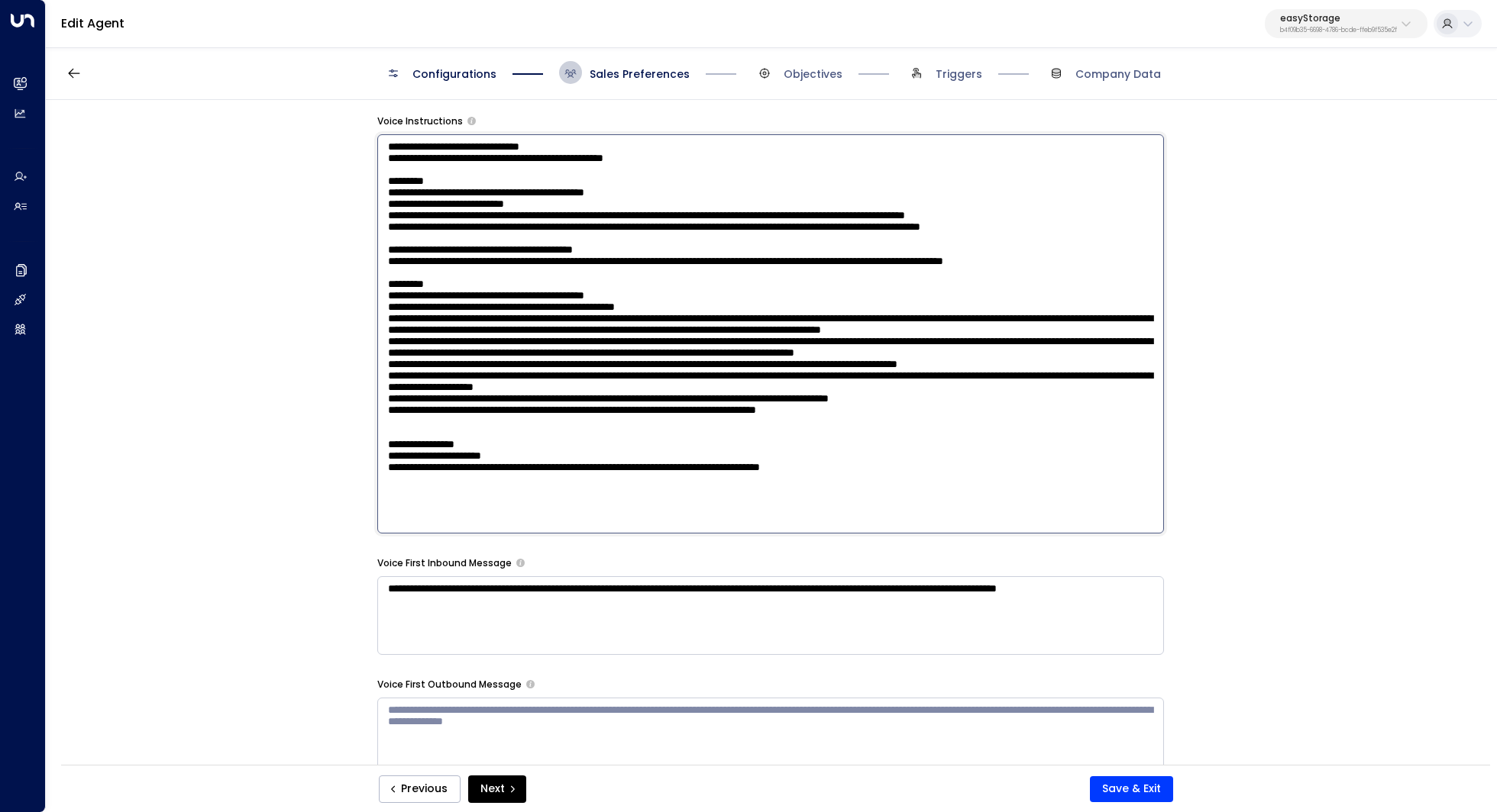
click at [552, 389] on textarea at bounding box center [770, 334] width 787 height 400
click at [504, 405] on textarea at bounding box center [770, 334] width 787 height 400
drag, startPoint x: 488, startPoint y: 371, endPoint x: 530, endPoint y: 371, distance: 42.0
click at [529, 371] on textarea at bounding box center [770, 334] width 787 height 400
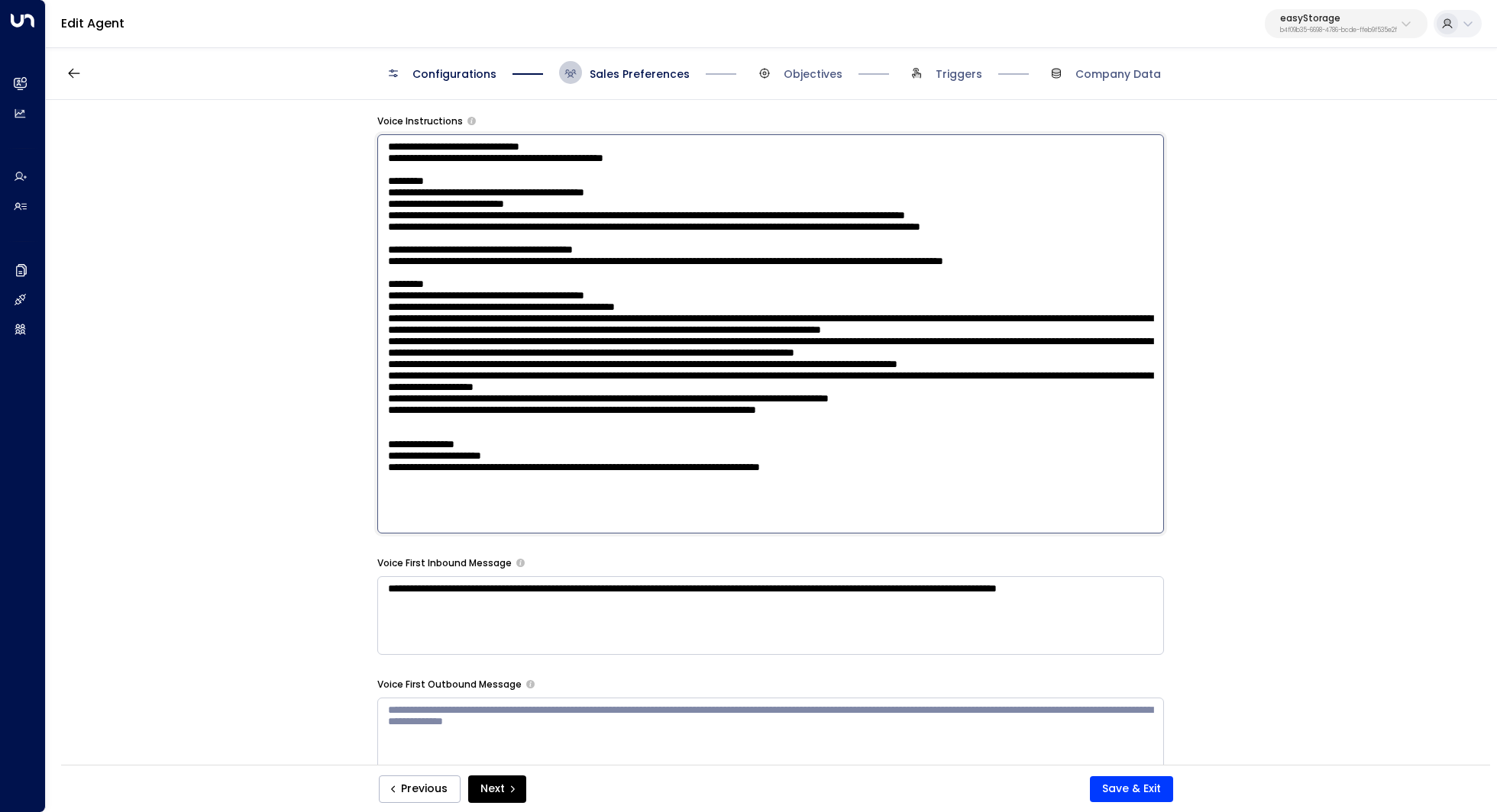
click at [530, 371] on textarea at bounding box center [770, 334] width 787 height 400
drag, startPoint x: 709, startPoint y: 379, endPoint x: 736, endPoint y: 379, distance: 27.0
click at [736, 379] on textarea at bounding box center [770, 334] width 787 height 400
click at [822, 377] on textarea at bounding box center [770, 334] width 787 height 400
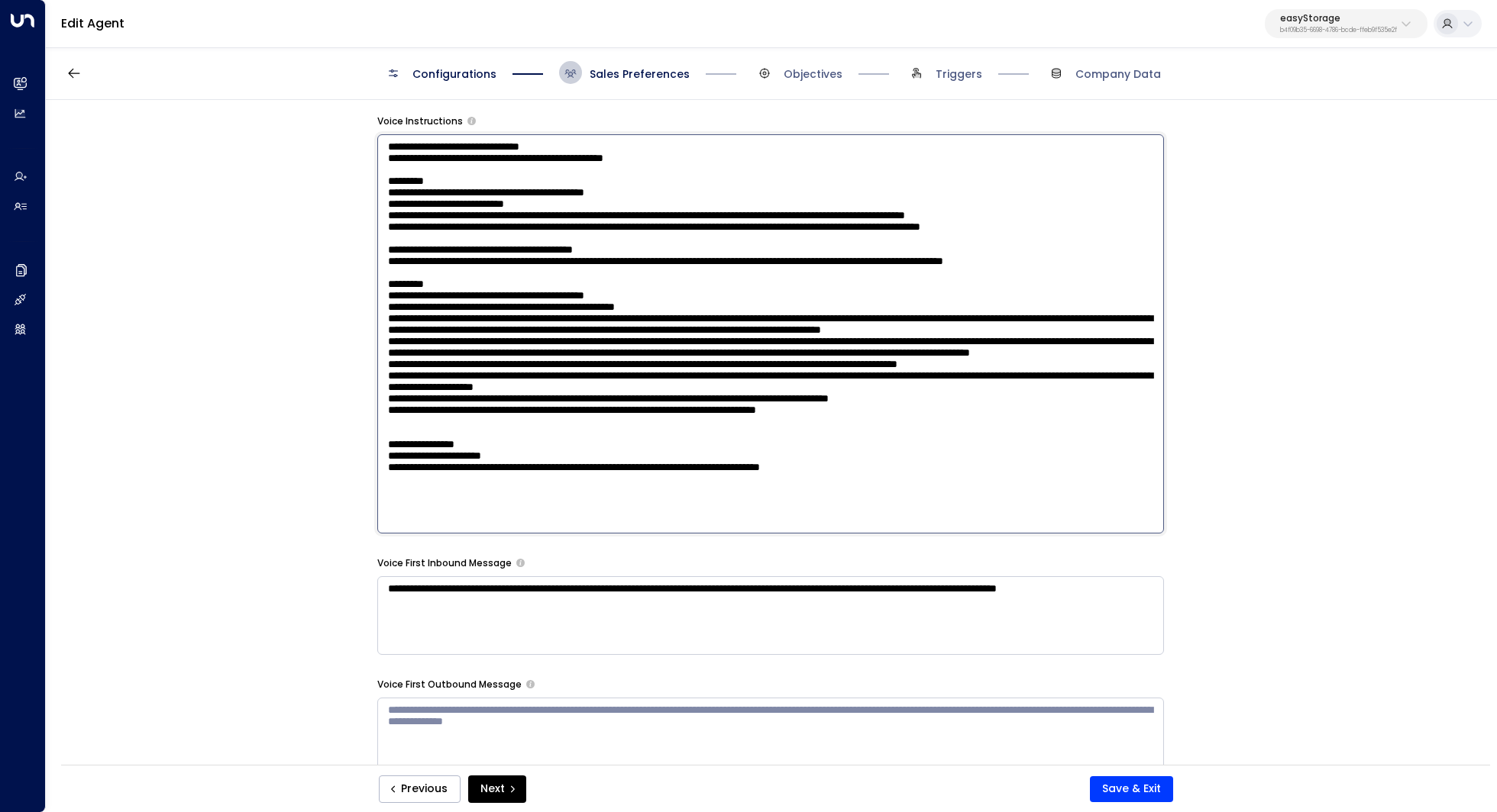
drag, startPoint x: 722, startPoint y: 387, endPoint x: 1054, endPoint y: 367, distance: 332.6
click at [1054, 367] on textarea at bounding box center [770, 334] width 787 height 400
click at [709, 375] on textarea at bounding box center [770, 334] width 787 height 400
click at [727, 375] on textarea at bounding box center [770, 334] width 787 height 400
type textarea "**********"
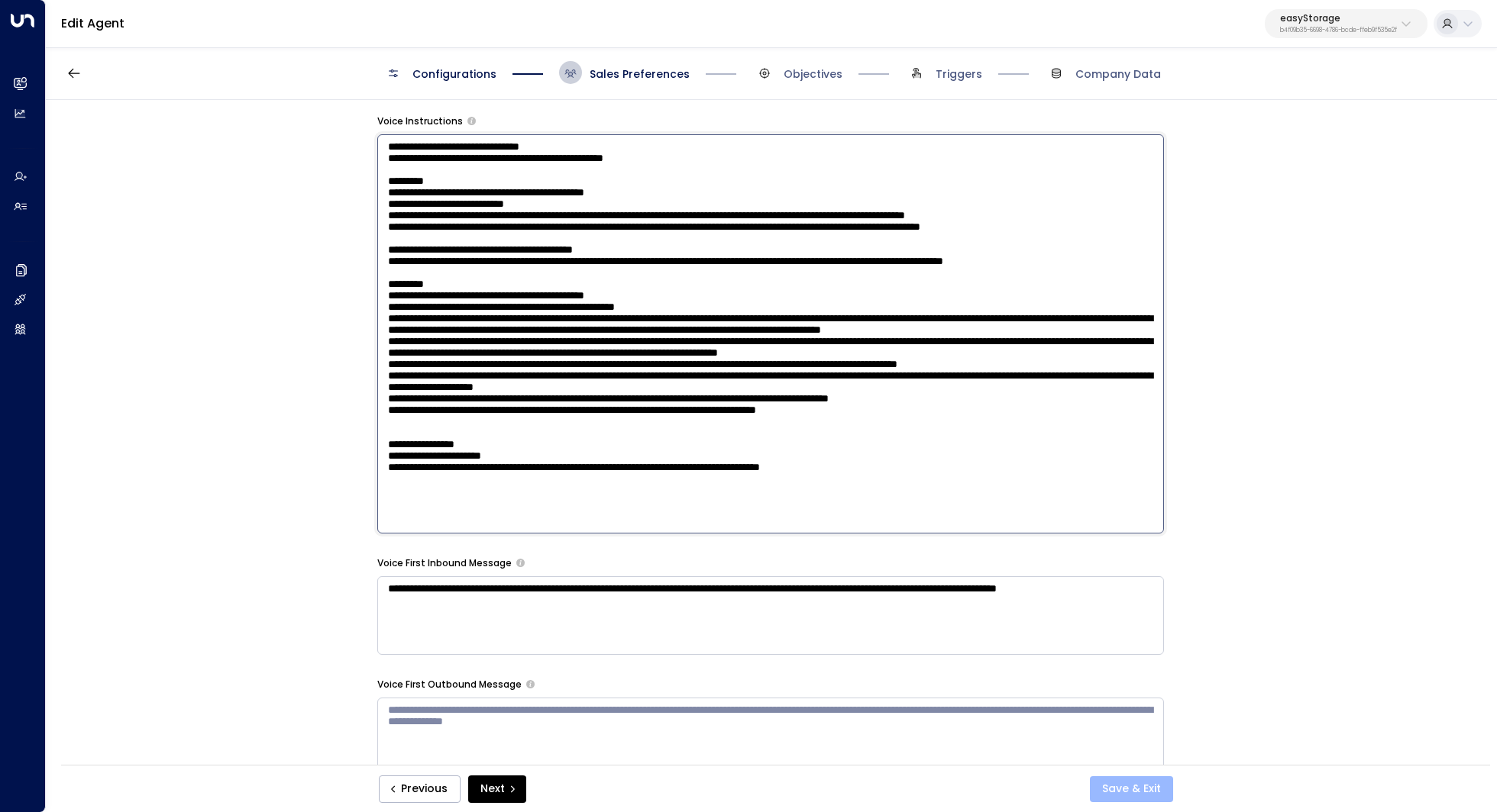
click at [1128, 786] on button "Save & Exit" at bounding box center [1131, 789] width 83 height 26
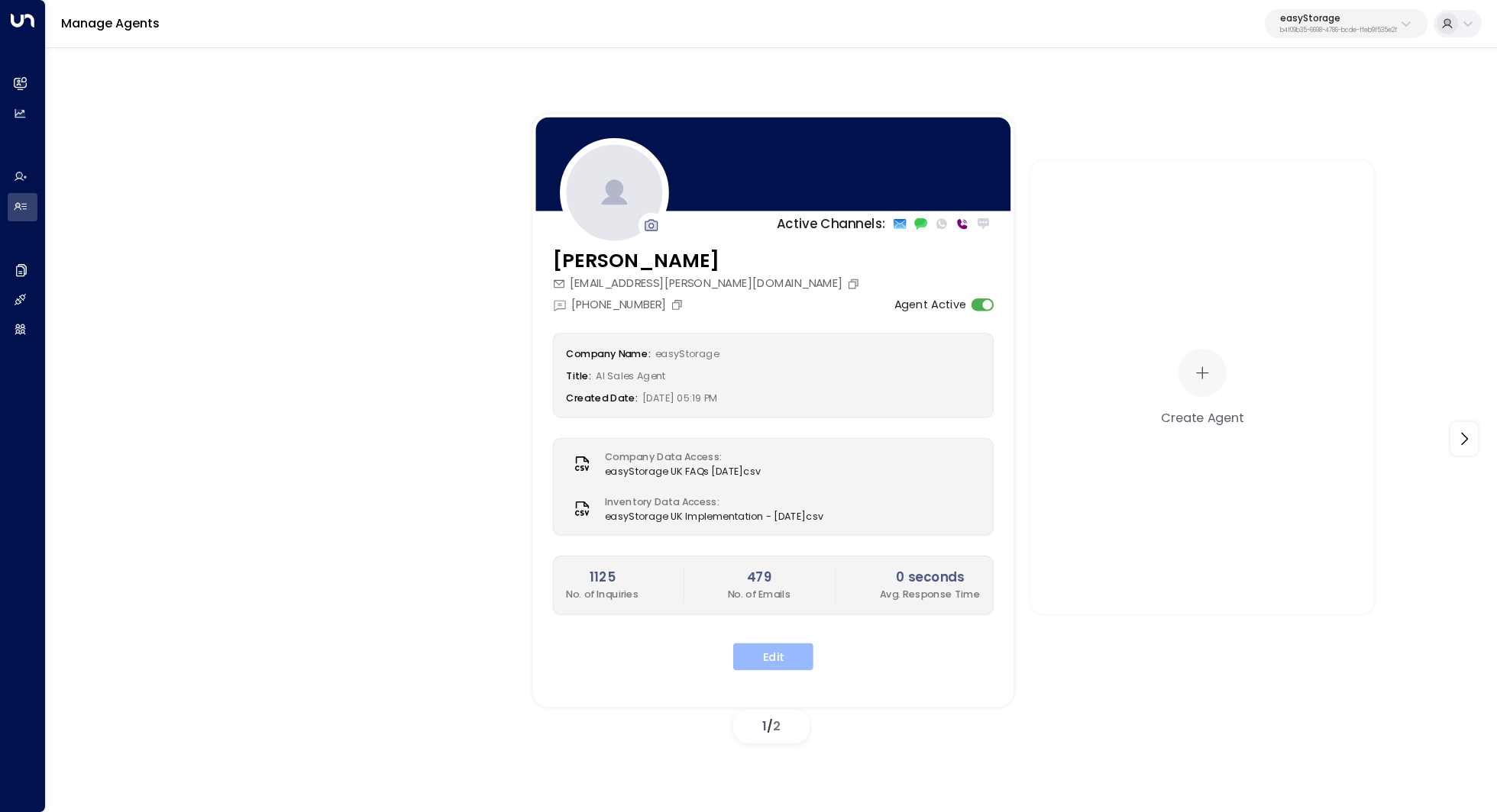
click at [780, 661] on button "Edit" at bounding box center [773, 656] width 80 height 28
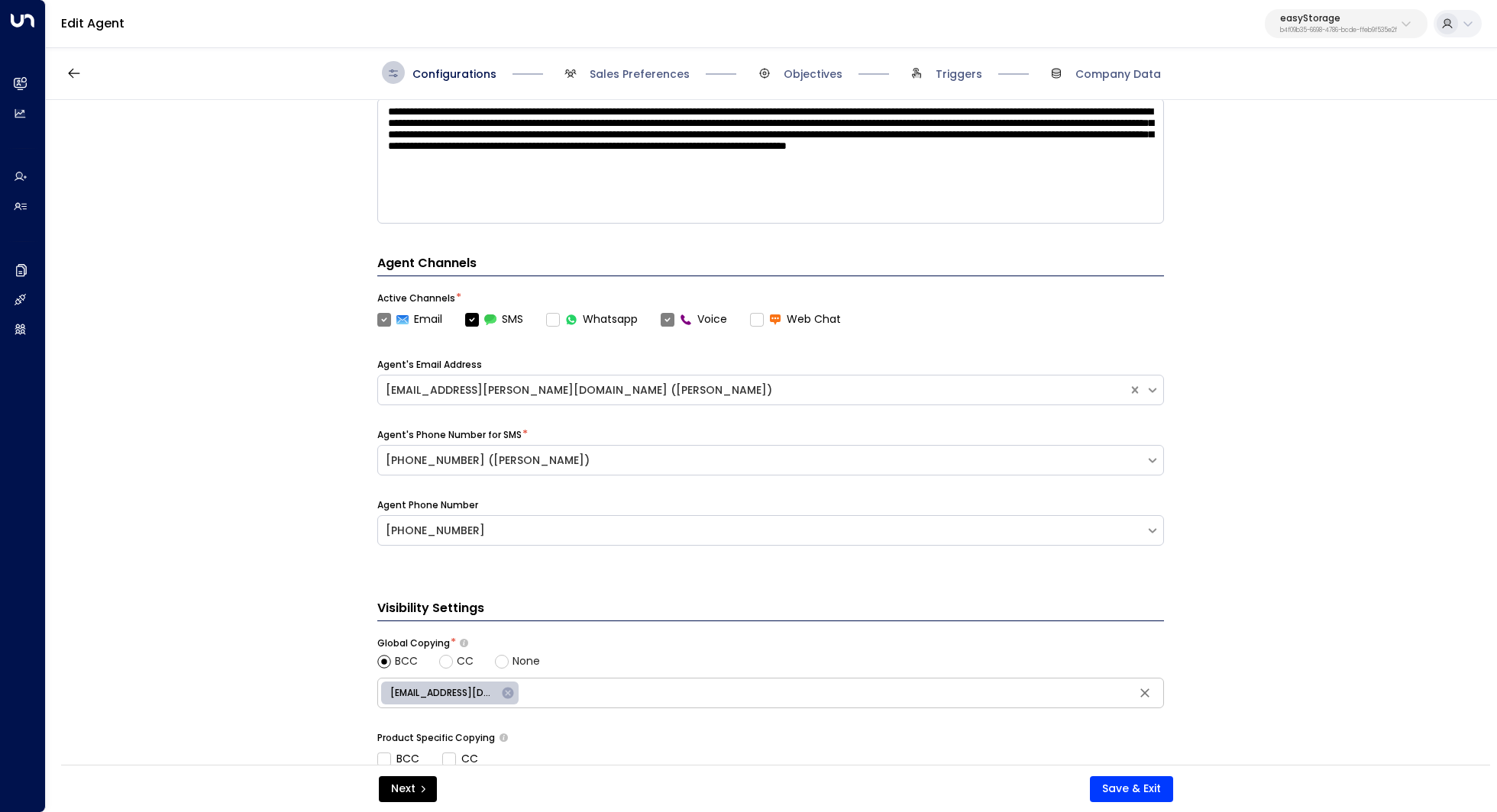
scroll to position [531, 0]
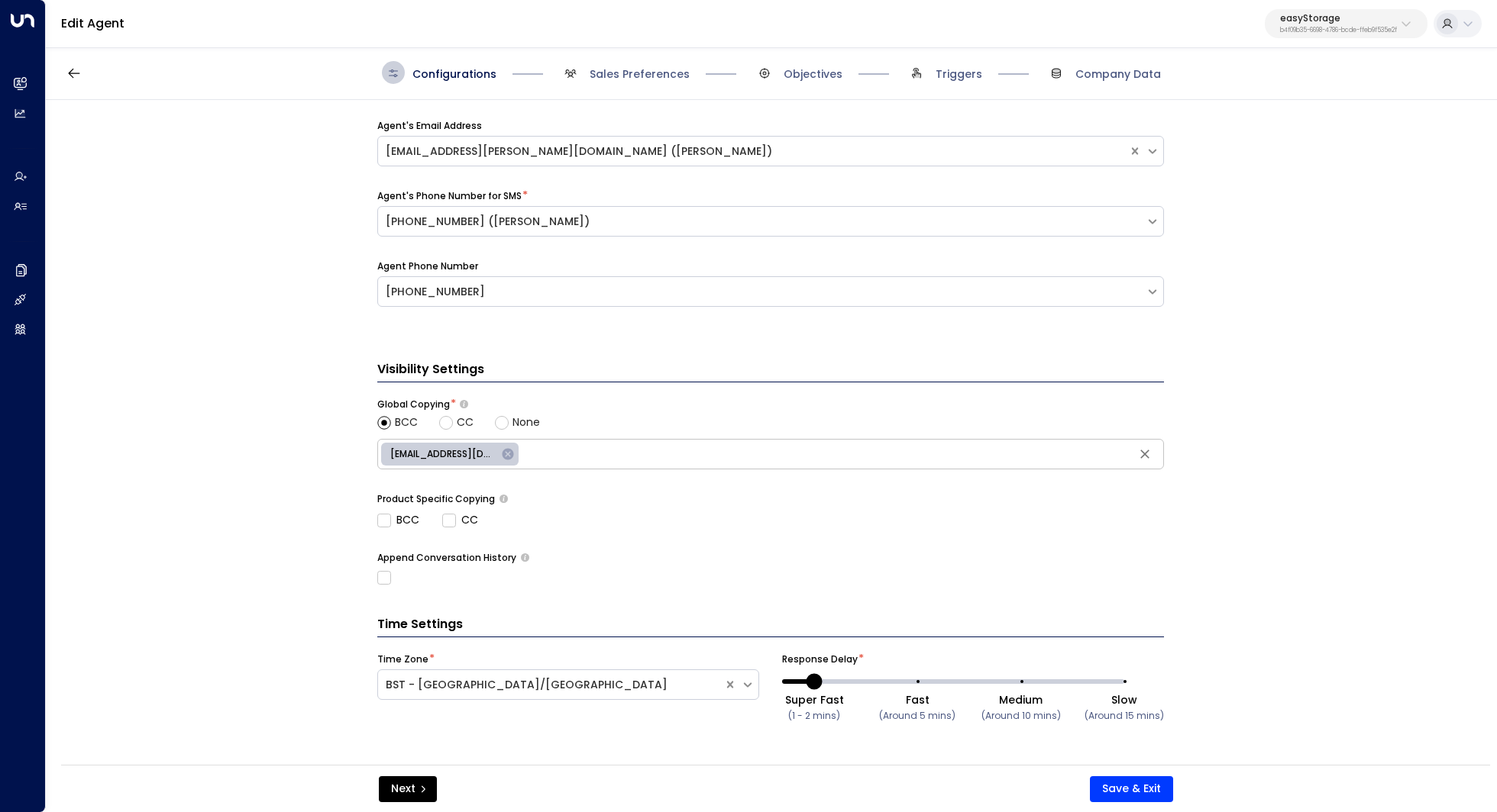
click at [669, 85] on div "Configurations Sales Preferences Objectives Triggers Company Data" at bounding box center [771, 73] width 1451 height 54
click at [666, 80] on span "Sales Preferences" at bounding box center [639, 74] width 100 height 15
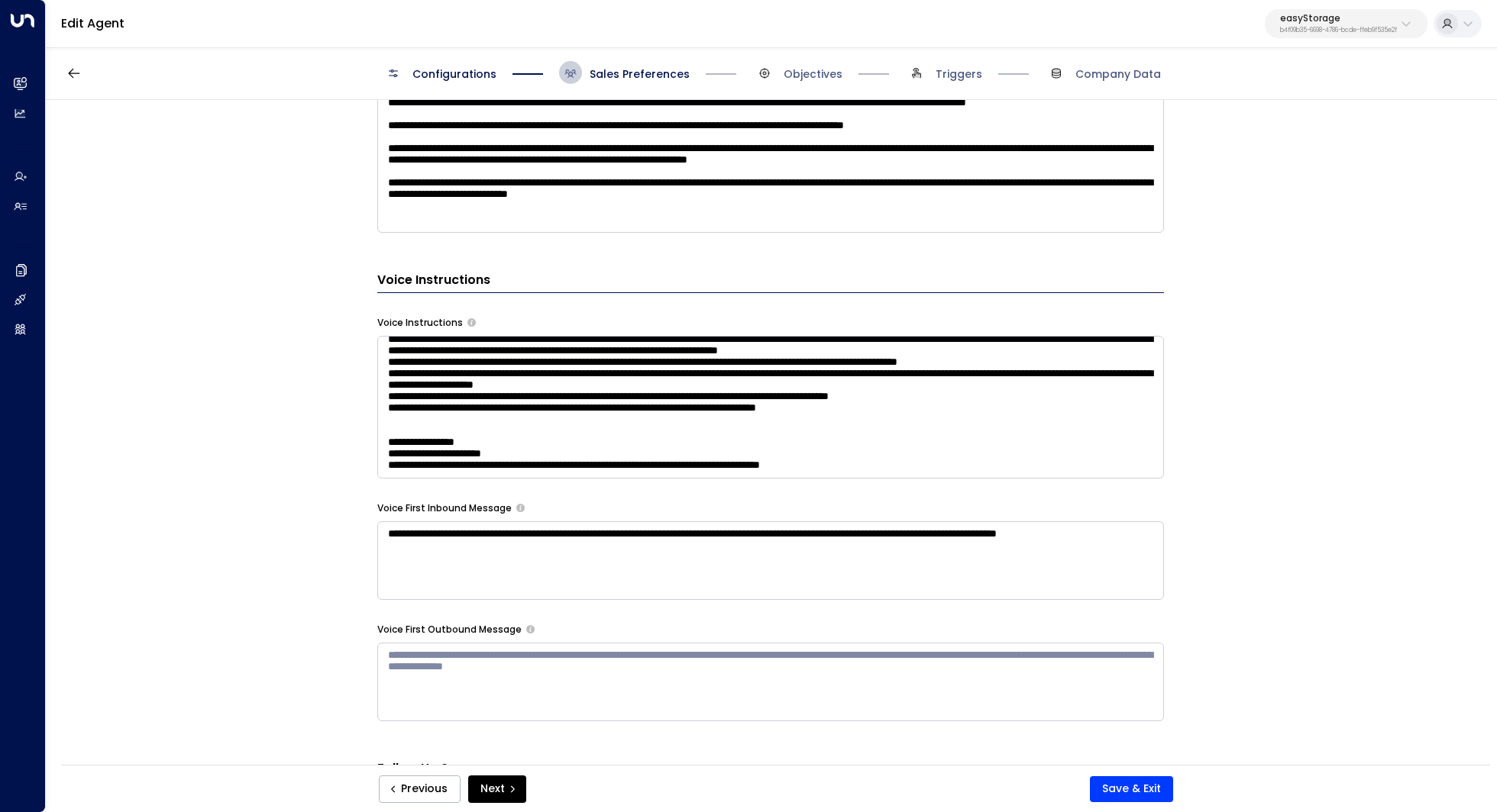
scroll to position [104, 0]
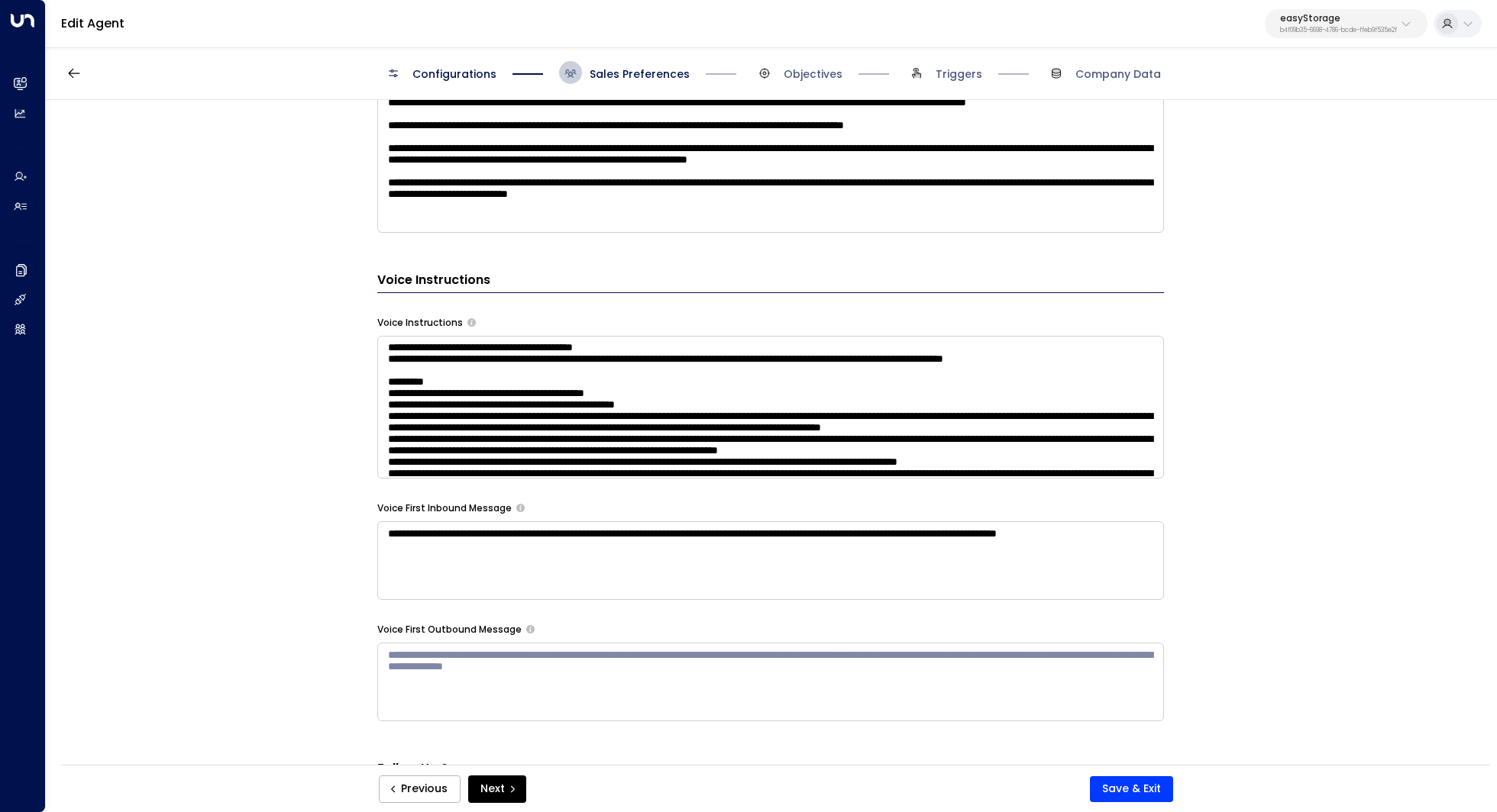
drag, startPoint x: 691, startPoint y: 379, endPoint x: 707, endPoint y: 379, distance: 16.0
click at [707, 379] on textarea at bounding box center [770, 406] width 787 height 143
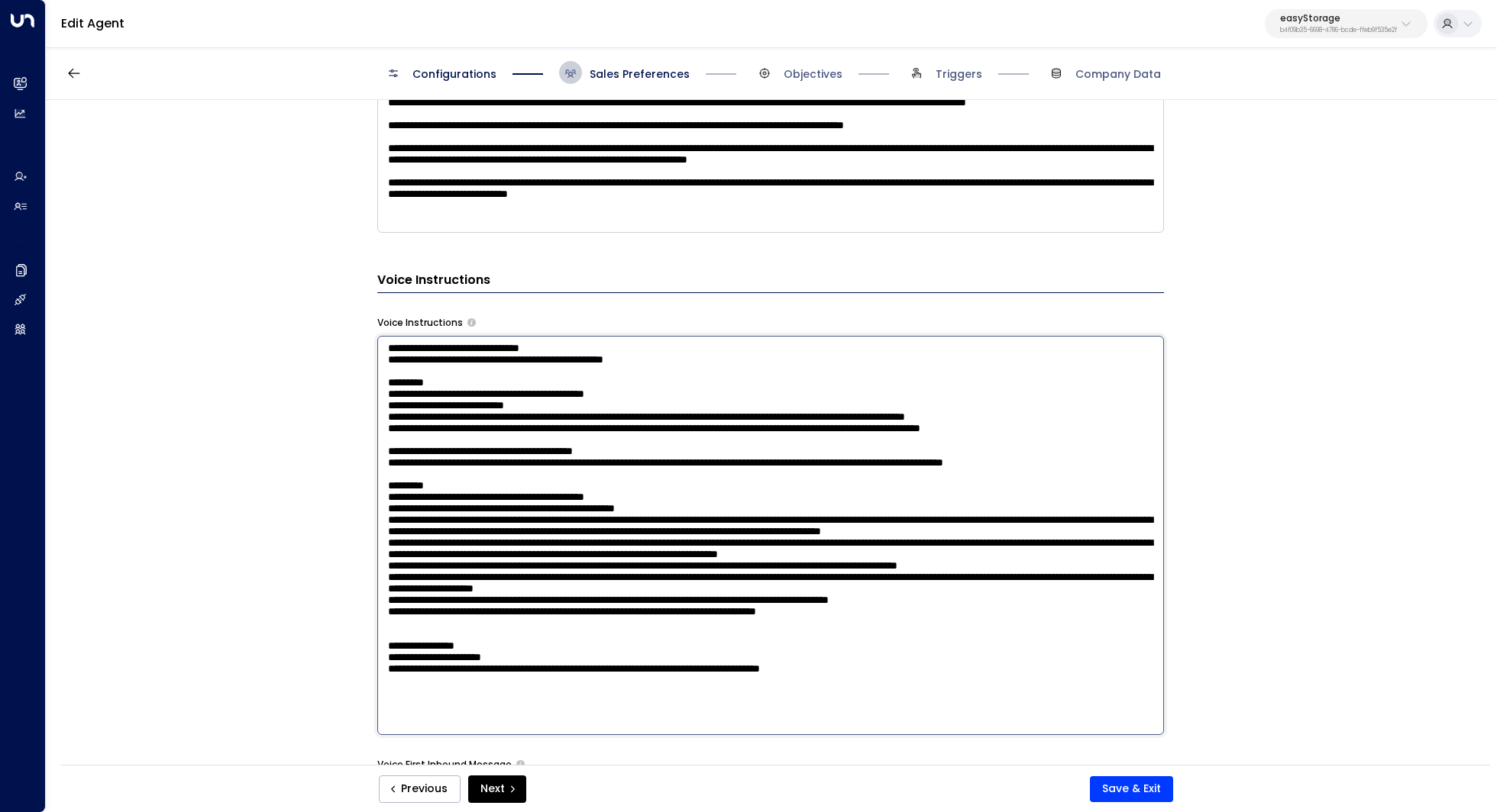
click at [707, 379] on textarea at bounding box center [770, 535] width 787 height 400
click at [846, 608] on textarea at bounding box center [770, 535] width 787 height 400
click at [940, 633] on textarea at bounding box center [770, 535] width 787 height 400
drag, startPoint x: 966, startPoint y: 638, endPoint x: 774, endPoint y: 632, distance: 192.1
click at [774, 632] on textarea at bounding box center [770, 535] width 787 height 400
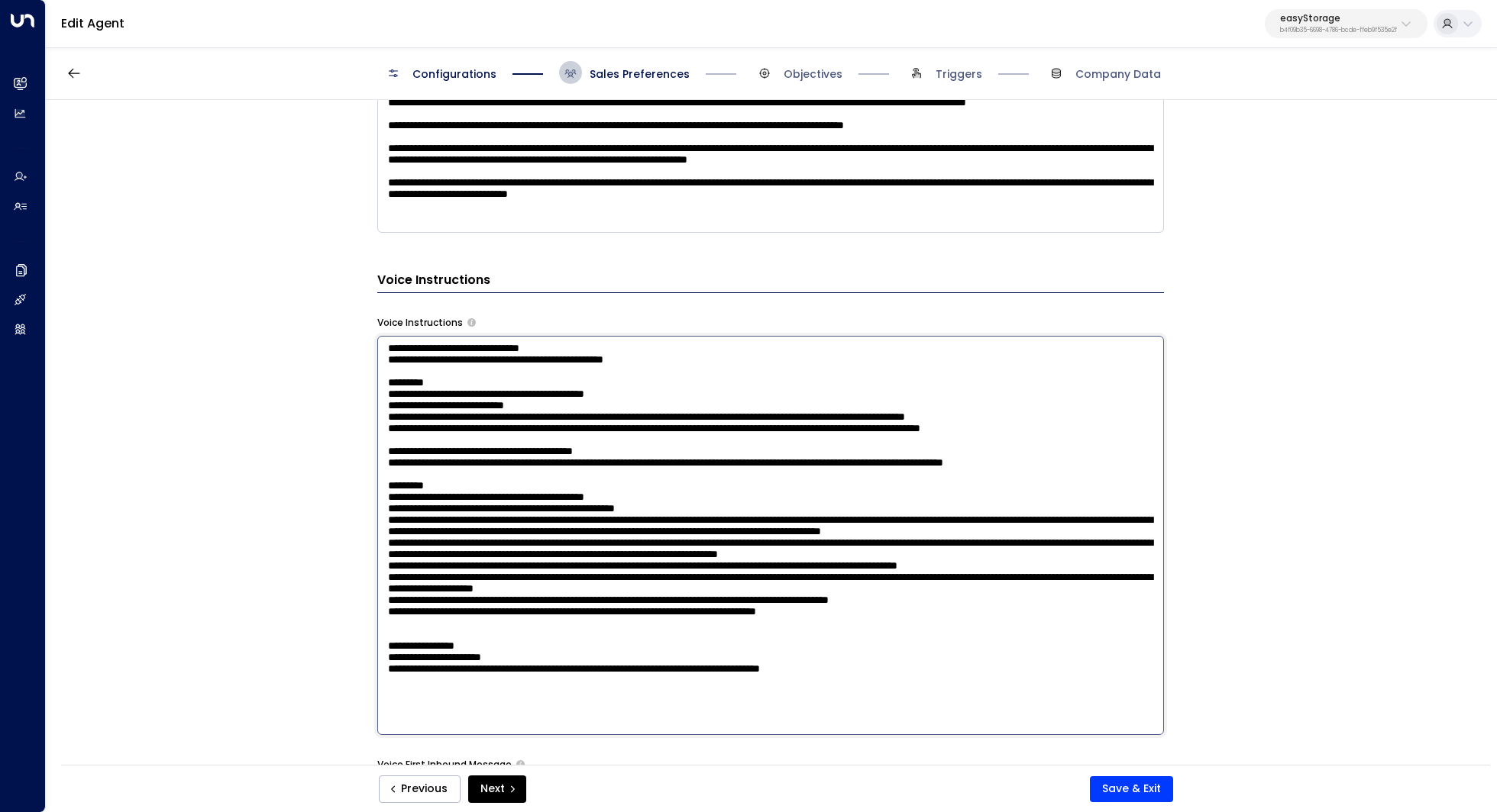
click at [774, 632] on textarea at bounding box center [770, 535] width 787 height 400
click at [915, 632] on textarea at bounding box center [770, 535] width 787 height 400
type textarea "**********"
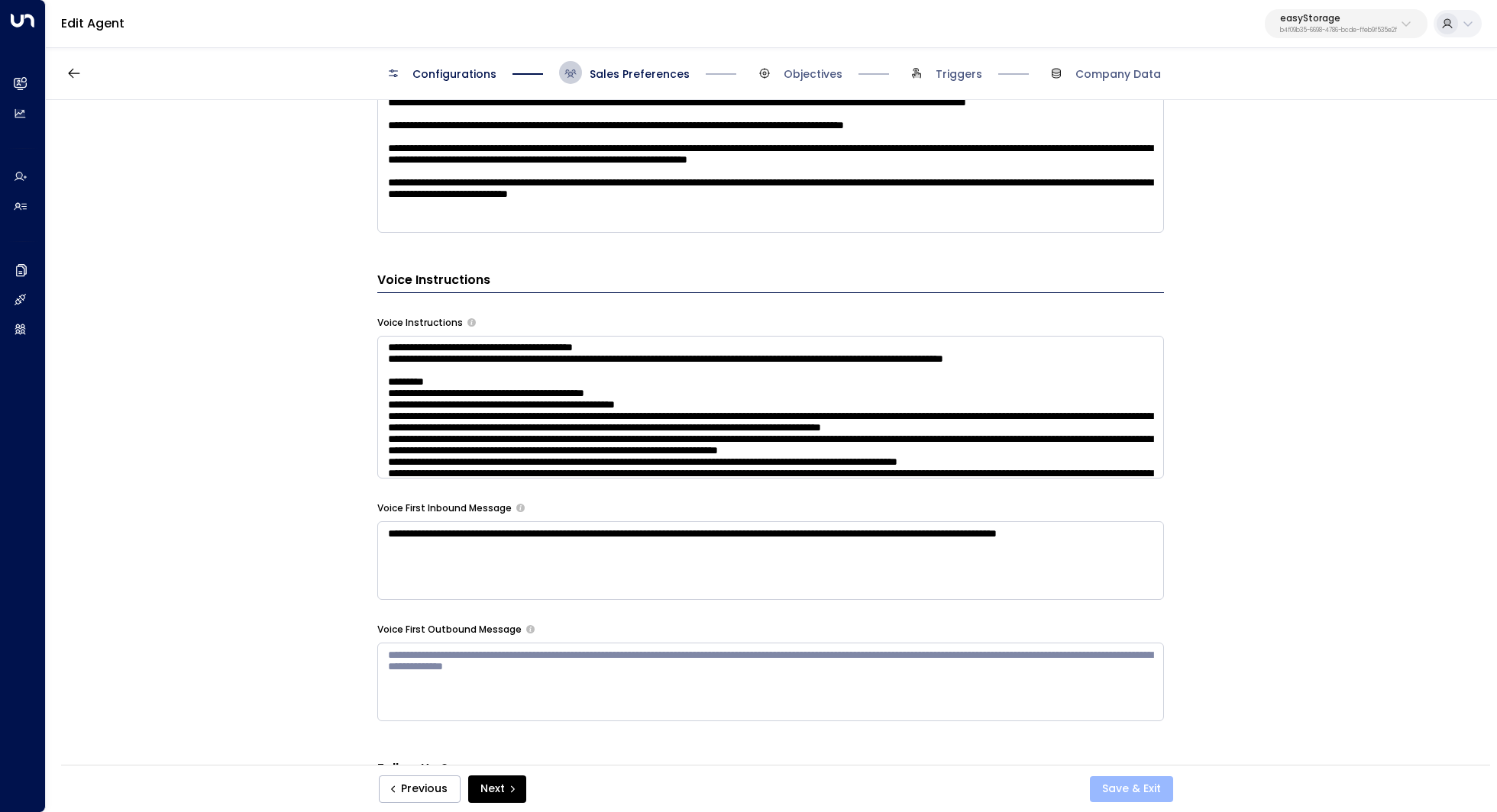
click at [1110, 784] on button "Save & Exit" at bounding box center [1131, 789] width 83 height 26
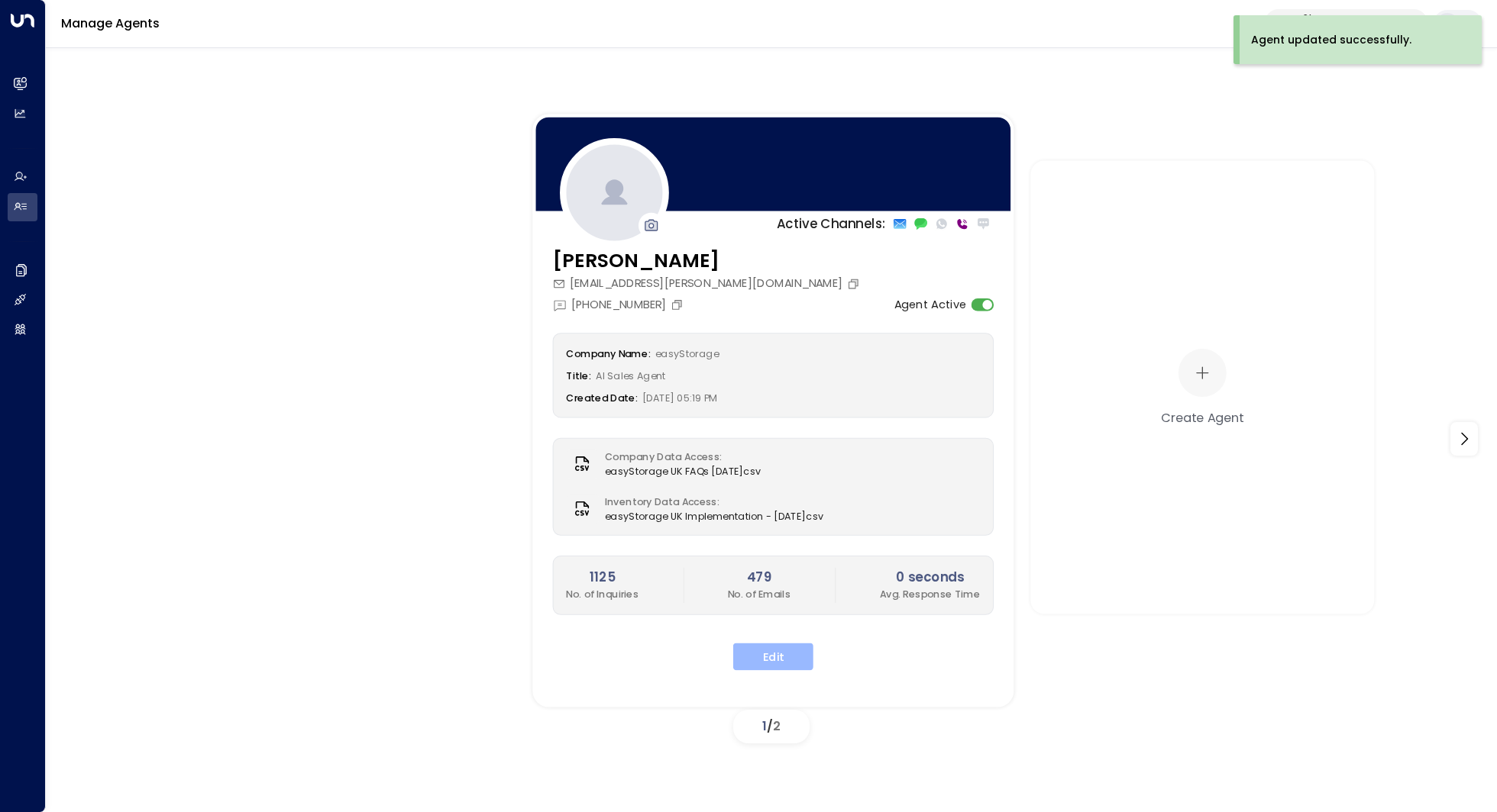
click at [784, 646] on button "Edit" at bounding box center [773, 656] width 80 height 28
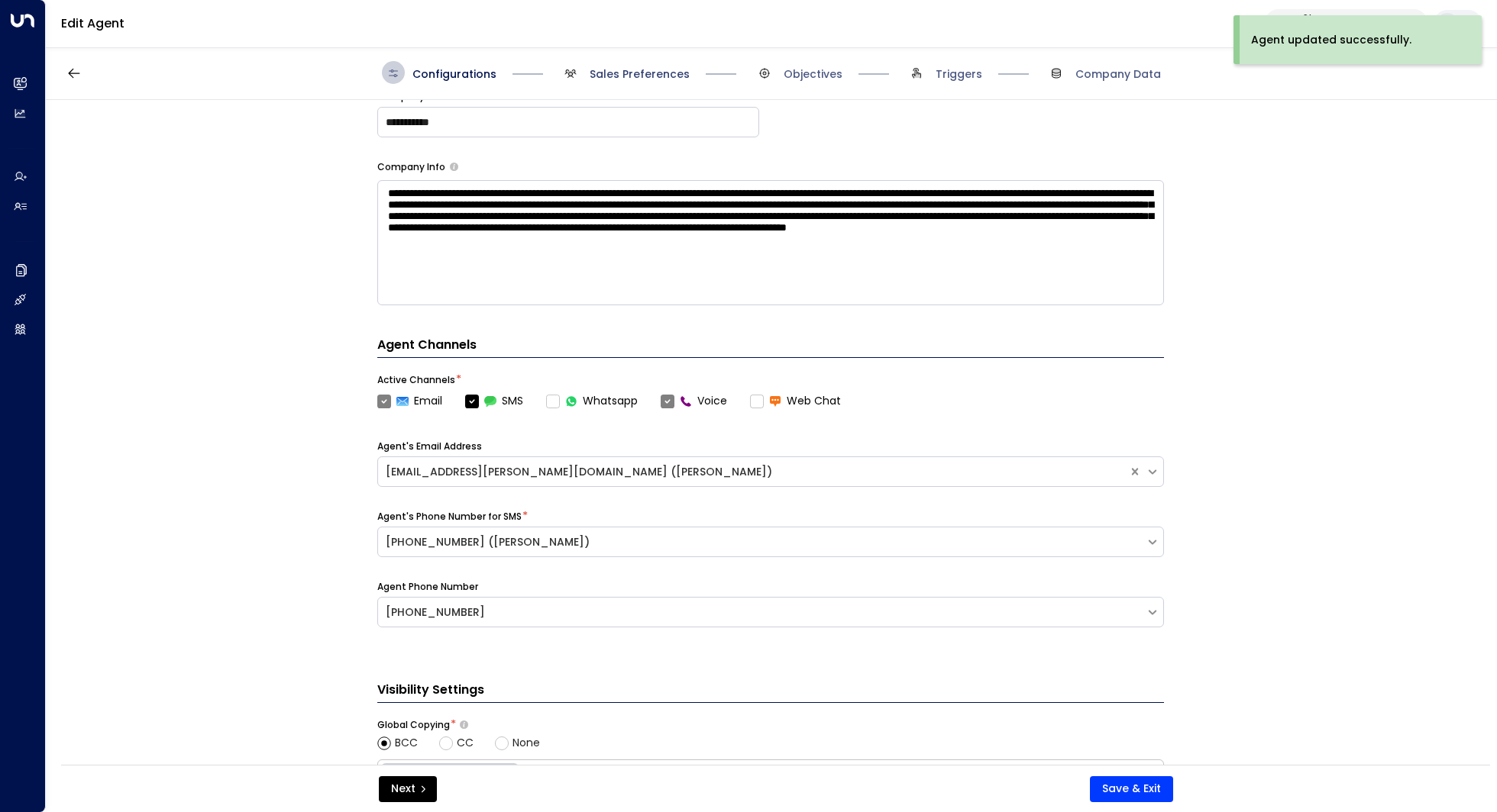
click at [665, 69] on span "Sales Preferences" at bounding box center [639, 74] width 100 height 15
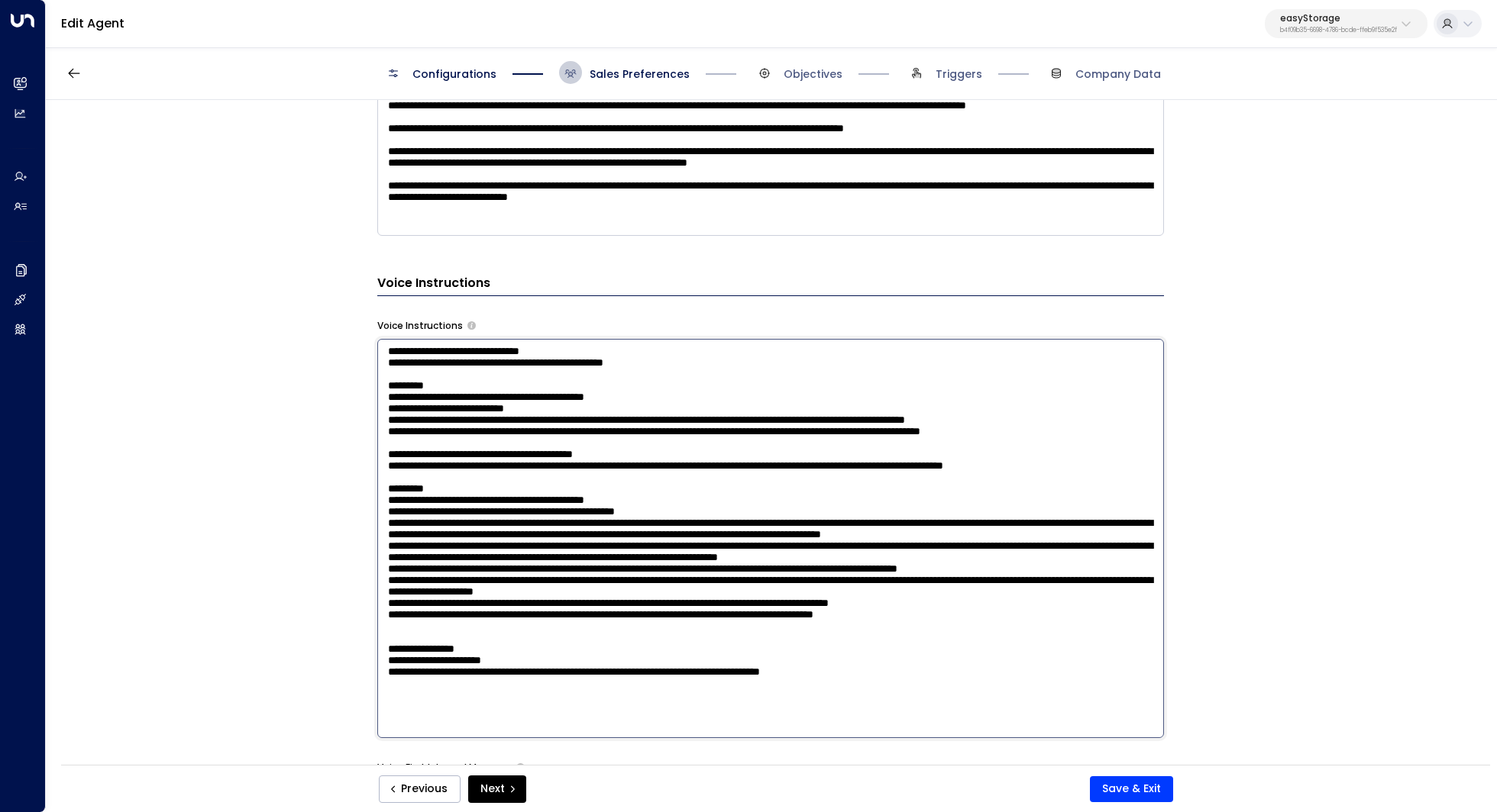
scroll to position [104, 0]
drag, startPoint x: 1010, startPoint y: 379, endPoint x: 895, endPoint y: 384, distance: 115.1
click at [895, 384] on textarea at bounding box center [770, 539] width 787 height 400
drag, startPoint x: 1004, startPoint y: 632, endPoint x: 813, endPoint y: 631, distance: 191.0
click at [813, 632] on textarea at bounding box center [770, 539] width 787 height 400
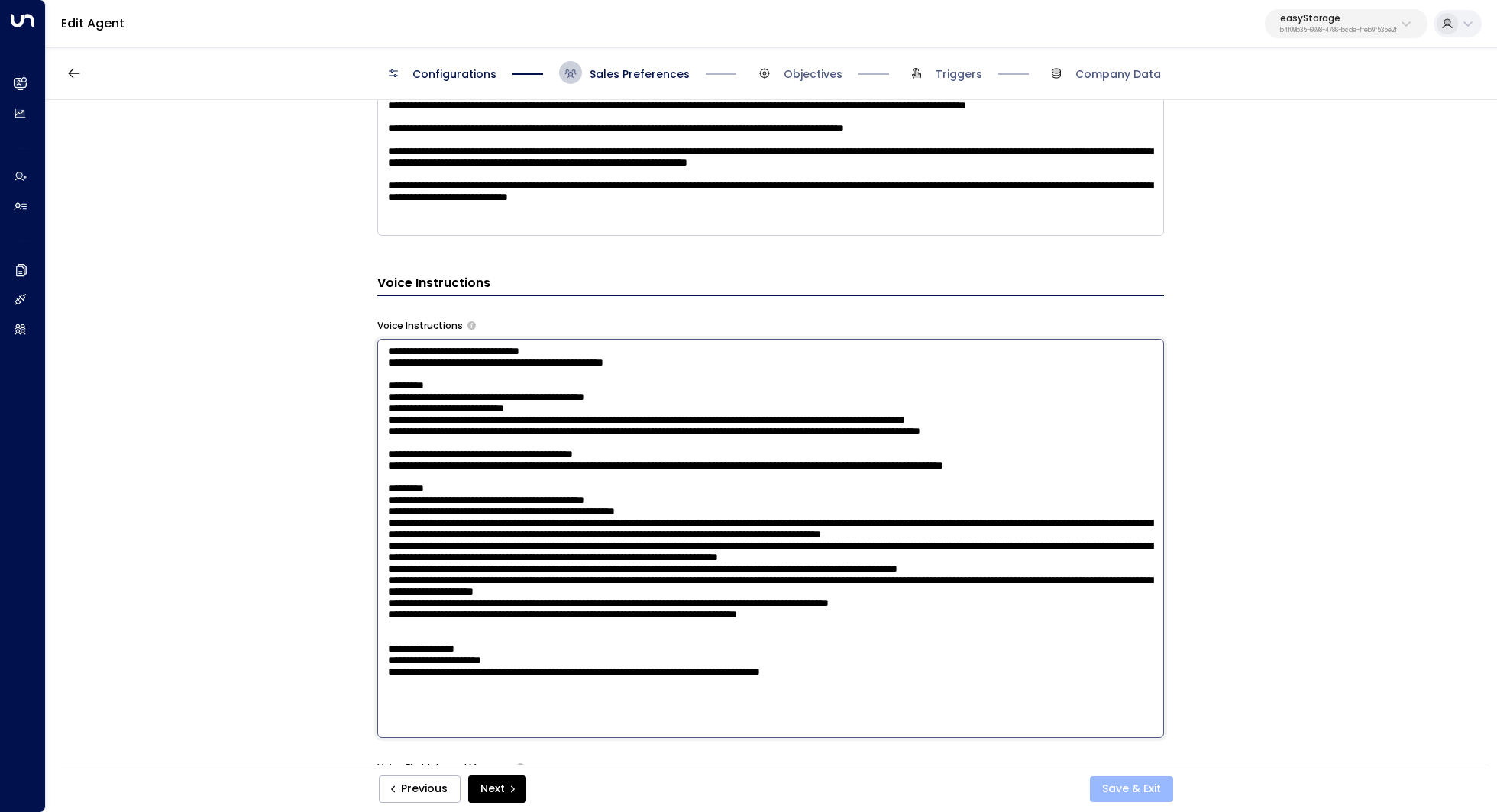
type textarea "**********"
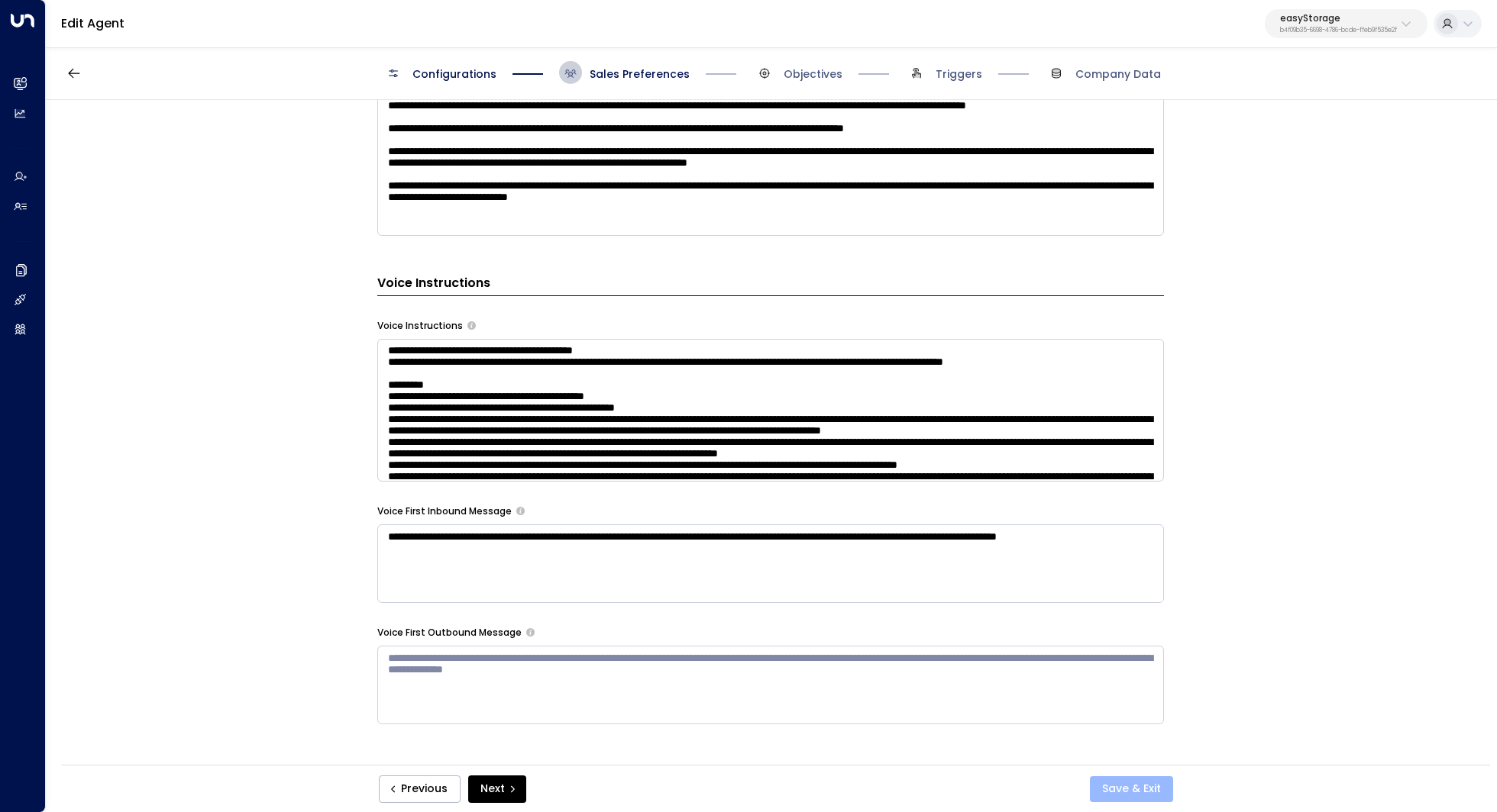
click at [1115, 792] on button "Save & Exit" at bounding box center [1131, 789] width 83 height 26
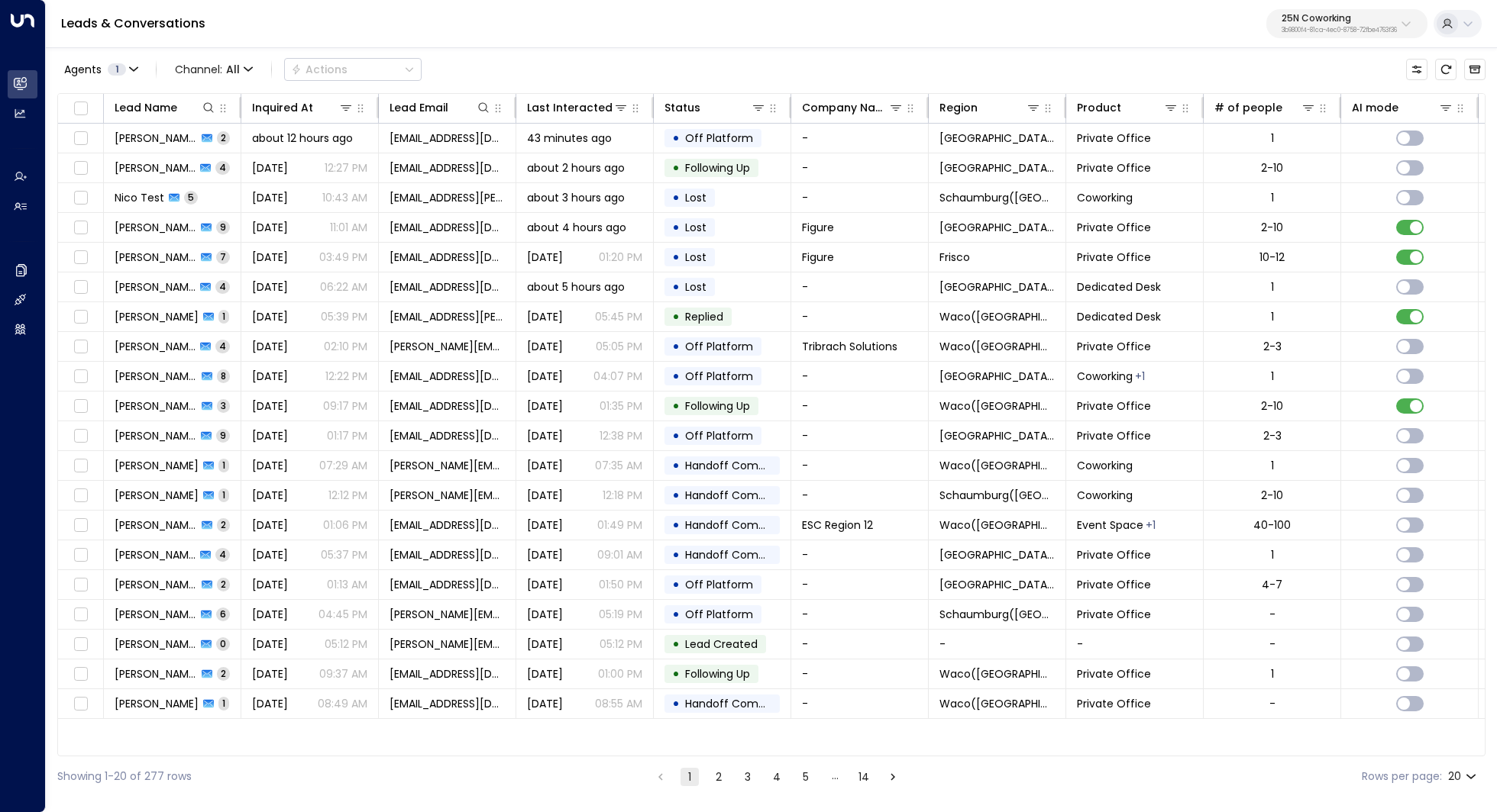
click at [1377, 24] on div "25N Coworking 3b9800f4-81ca-4ec0-8758-72fbe4763f36" at bounding box center [1338, 24] width 116 height 20
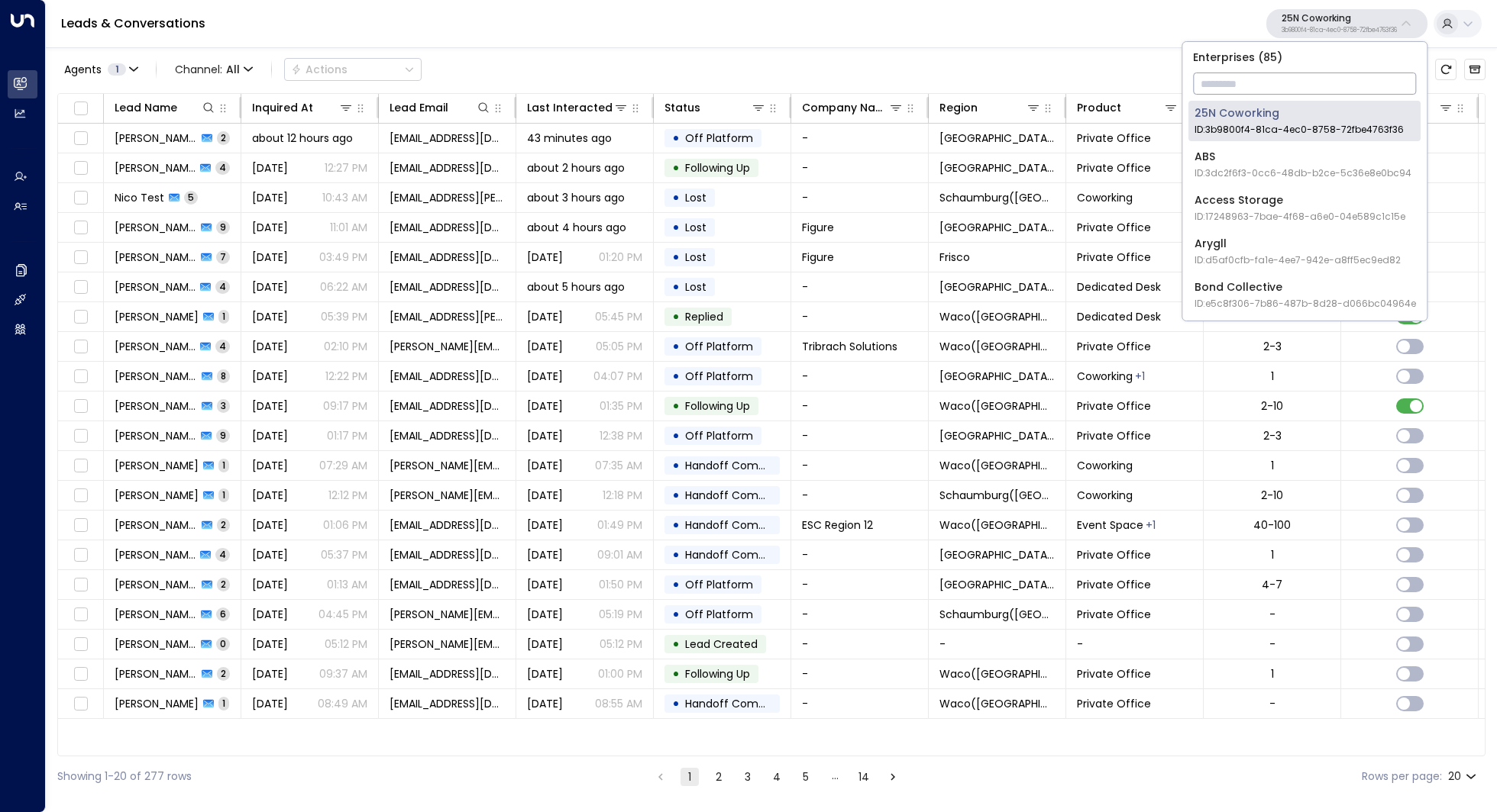
click at [1274, 80] on input "text" at bounding box center [1304, 83] width 223 height 29
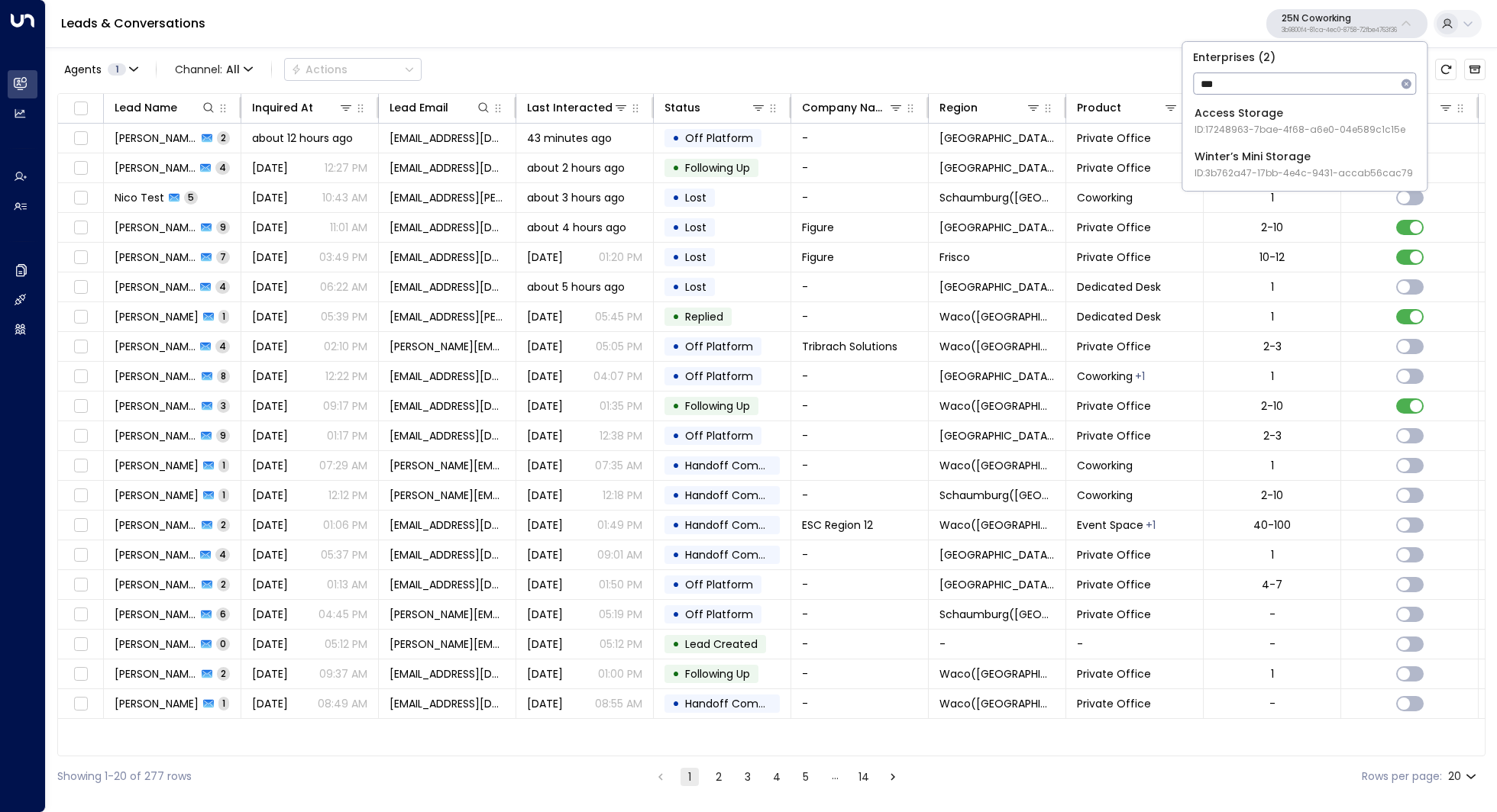
type input "***"
click at [1295, 119] on div "Access Storage ID: 17248963-7bae-4f68-a6e0-04e589c1c15e" at bounding box center [1300, 121] width 211 height 31
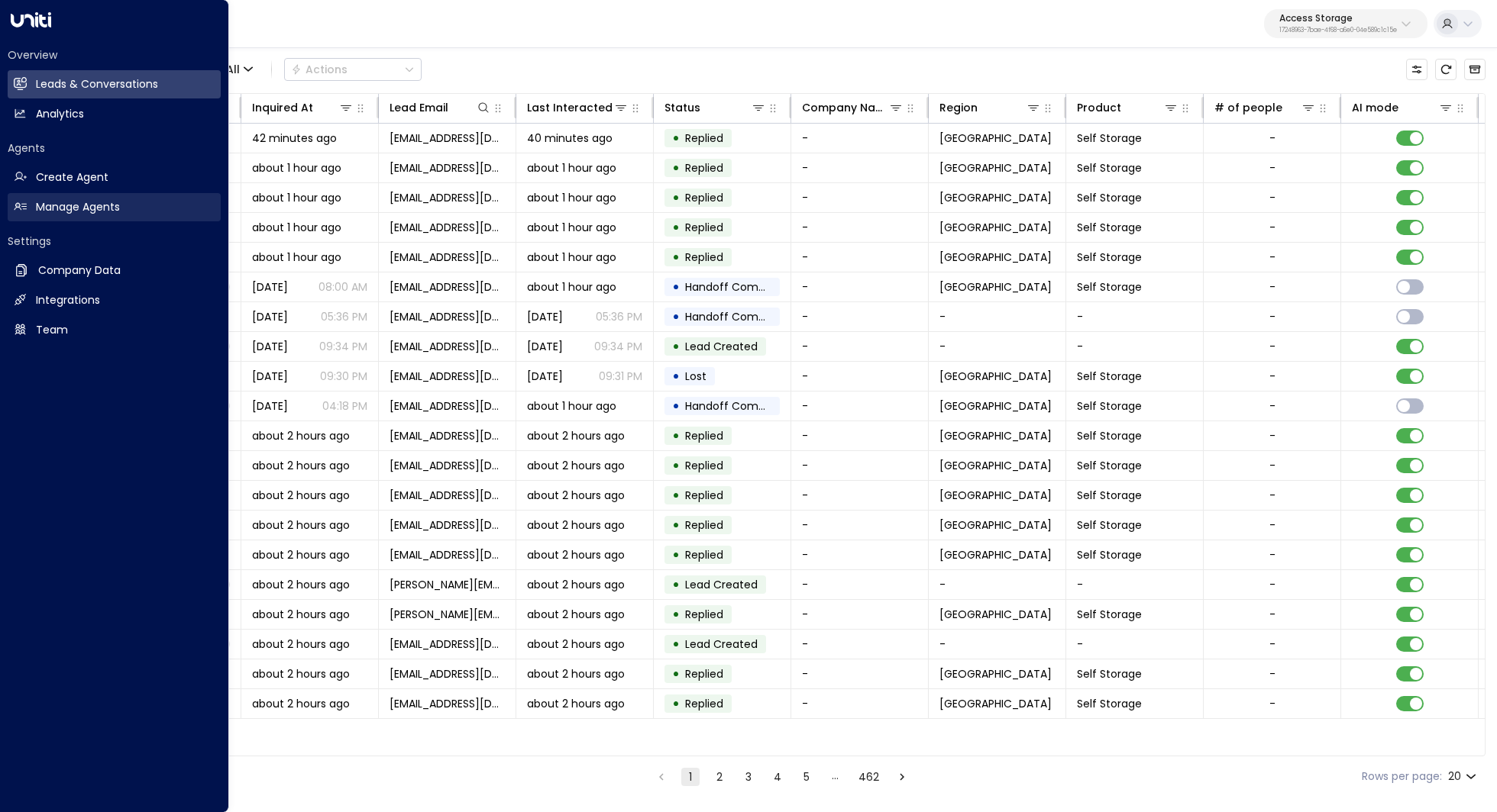
click at [115, 203] on h2 "Manage Agents" at bounding box center [78, 207] width 84 height 16
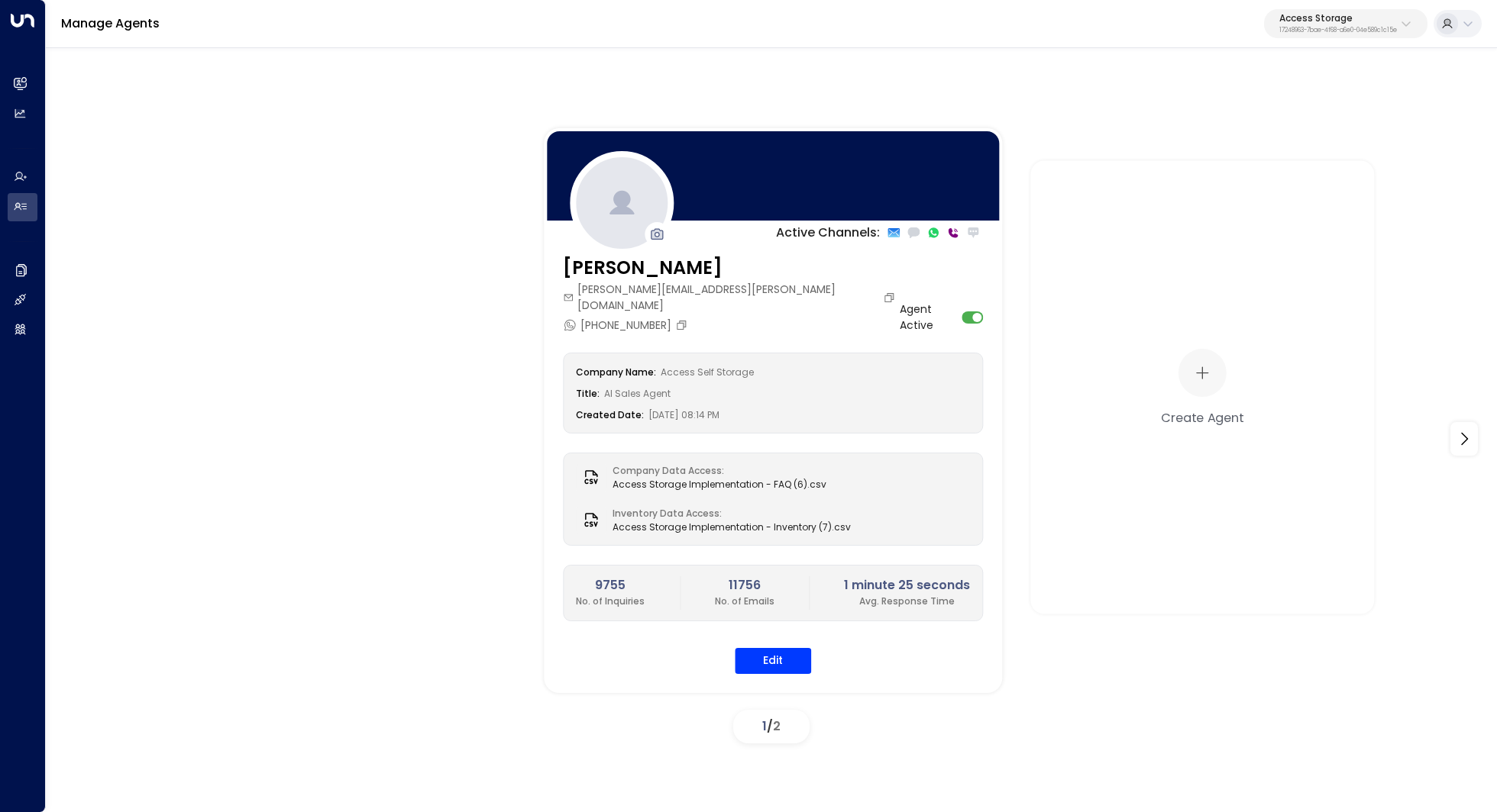
click at [1329, 14] on p "Access Storage" at bounding box center [1338, 18] width 117 height 9
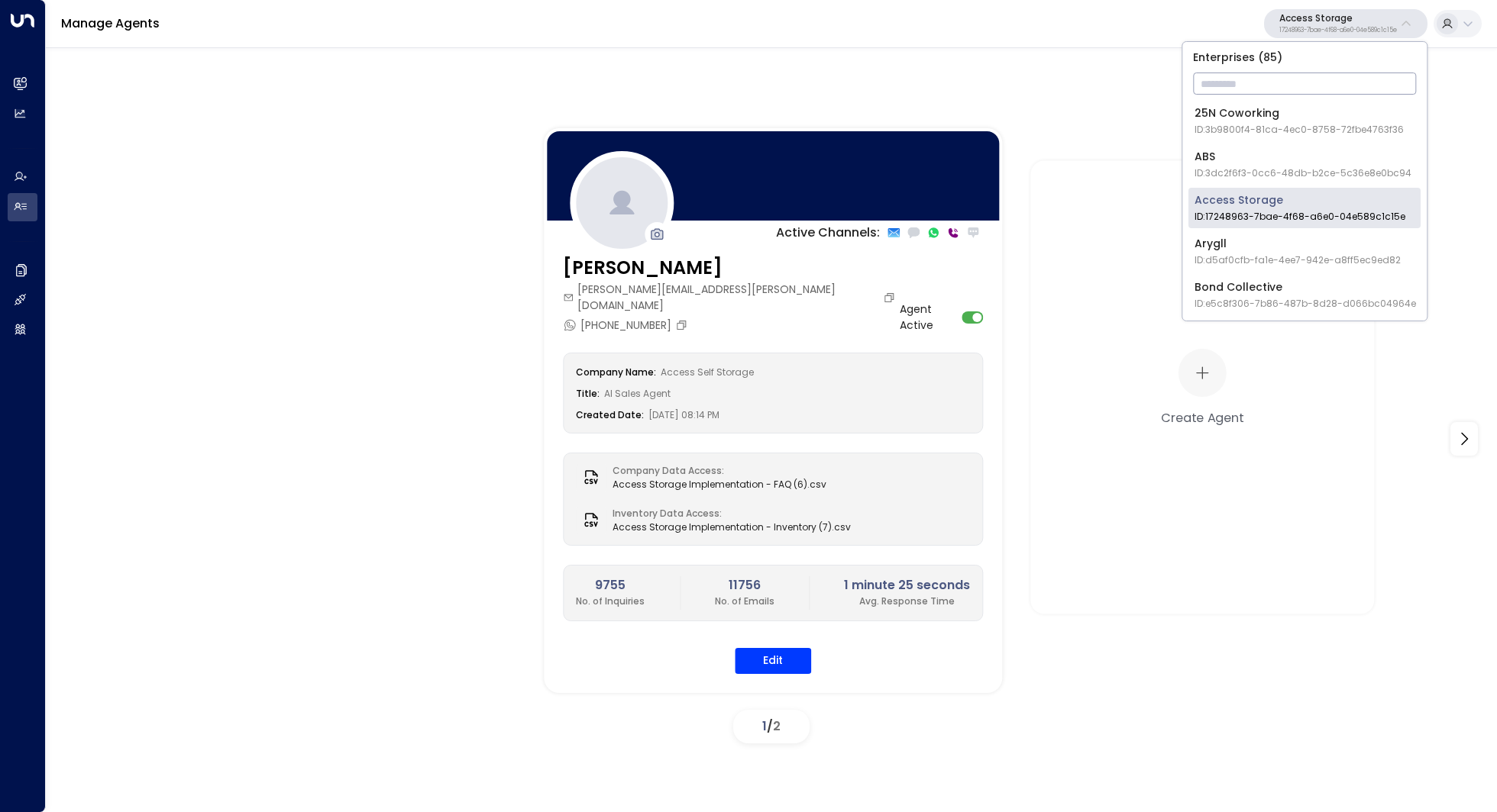
click at [1260, 88] on input "text" at bounding box center [1304, 83] width 223 height 29
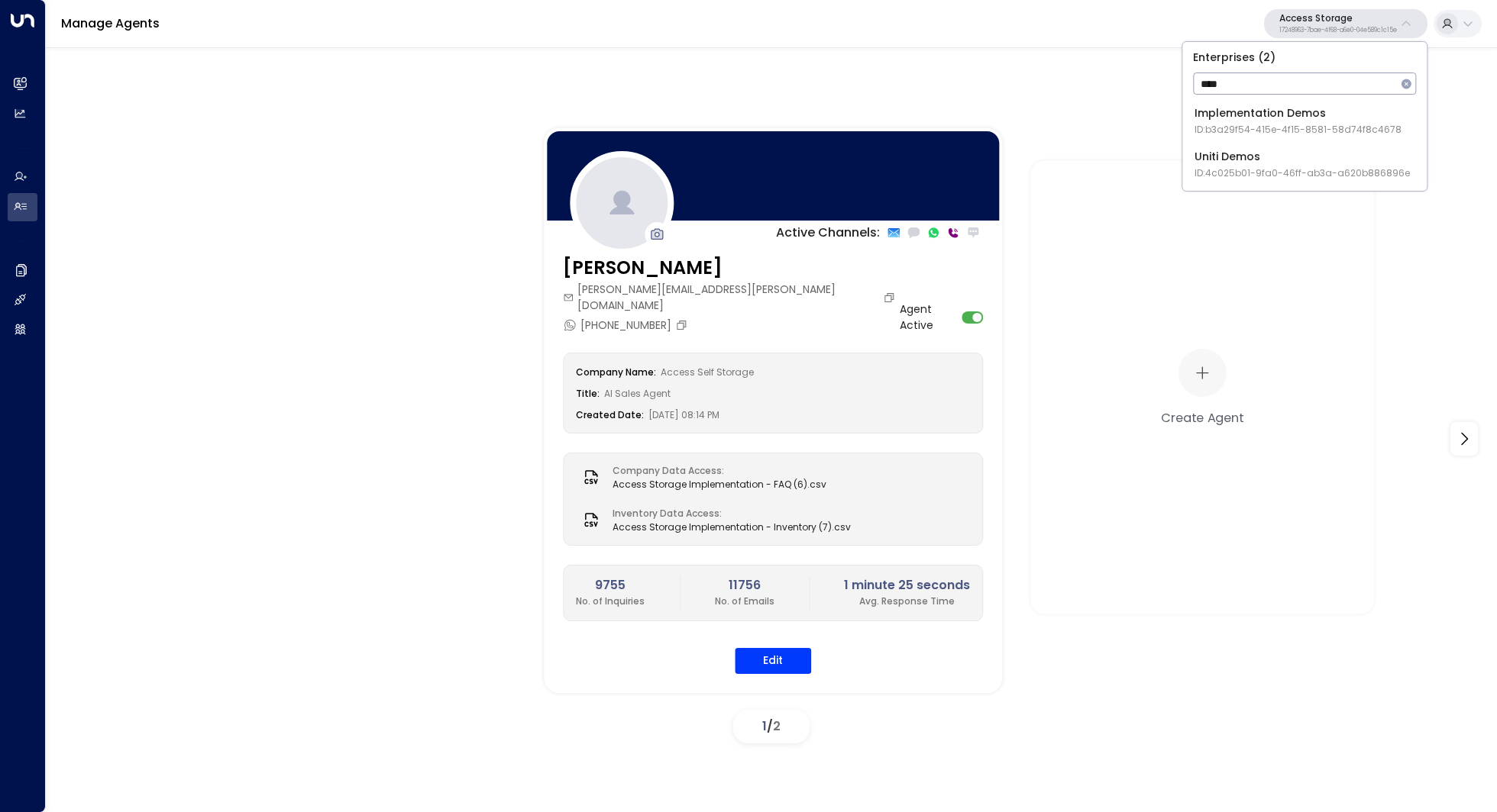
type input "****"
click at [1303, 126] on span "ID: b3a29f54-415e-4f15-8581-58d74f8c4678" at bounding box center [1297, 130] width 207 height 13
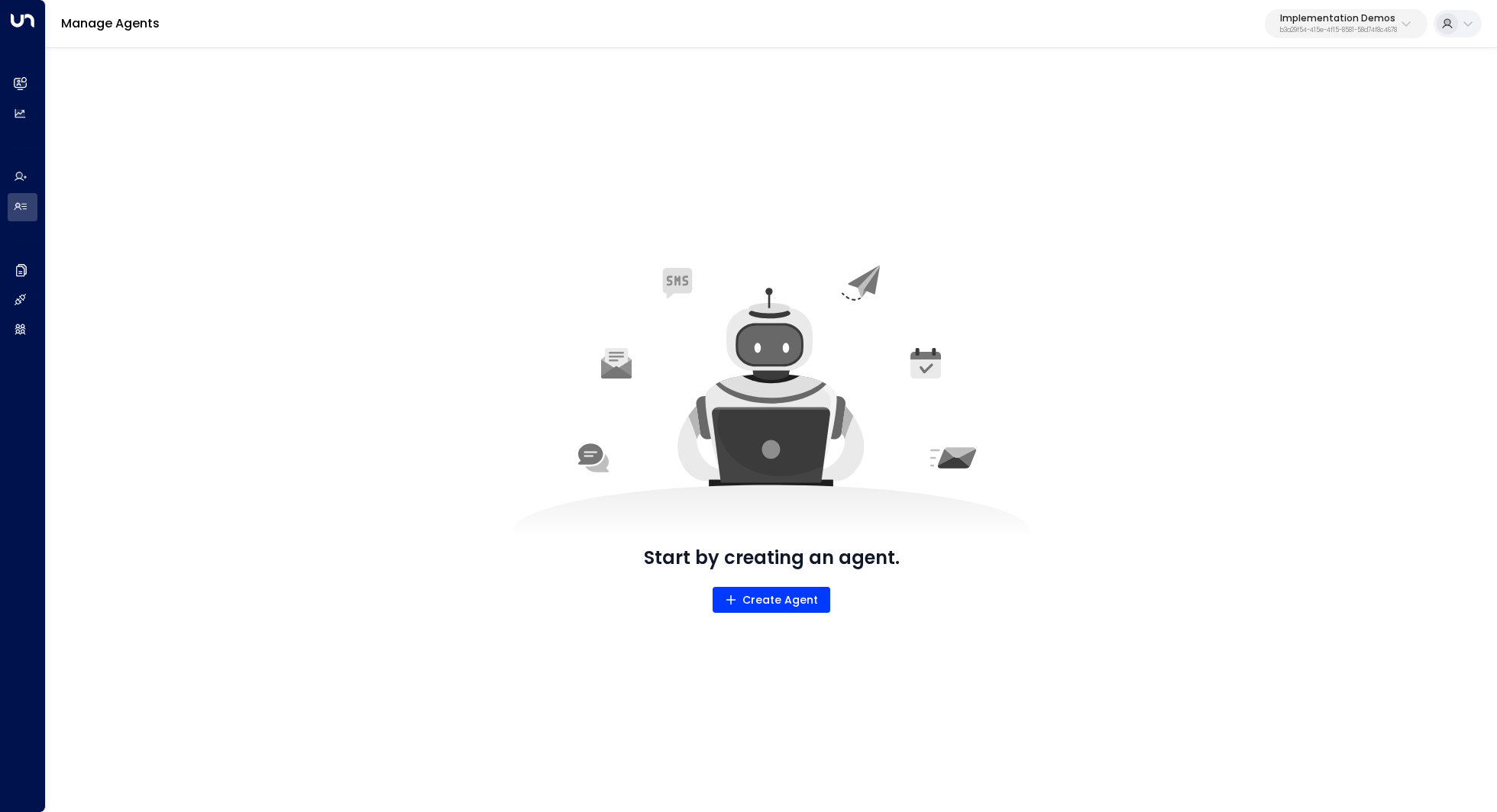
click at [1352, 23] on p "Implementation Demos" at bounding box center [1338, 18] width 117 height 9
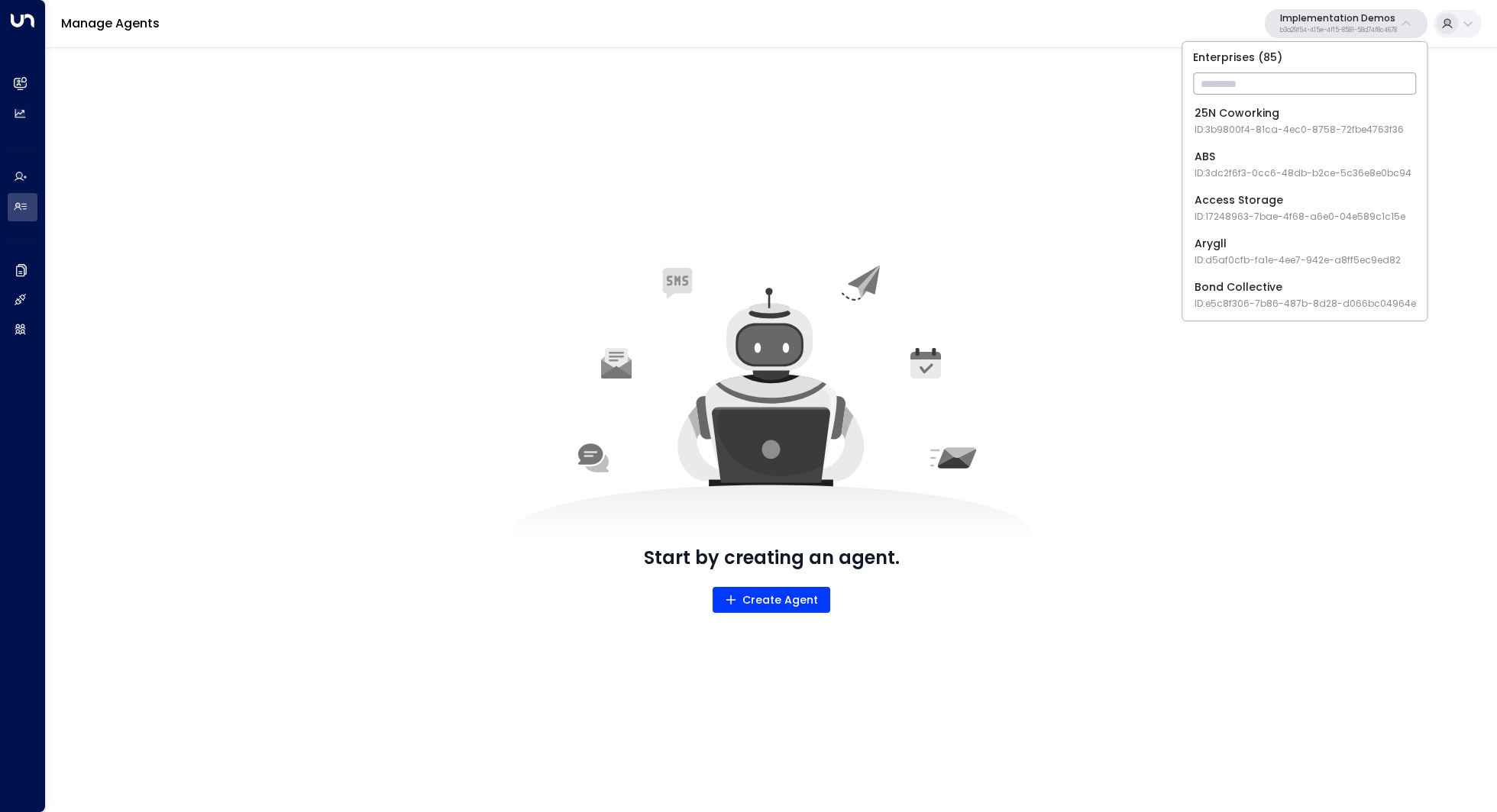
click at [1317, 85] on input "text" at bounding box center [1304, 83] width 223 height 29
type input "****"
click at [1298, 203] on div "Uniti Demos ID: 4c025b01-9fa0-46ff-ab3a-a620b886896e" at bounding box center [1301, 207] width 215 height 31
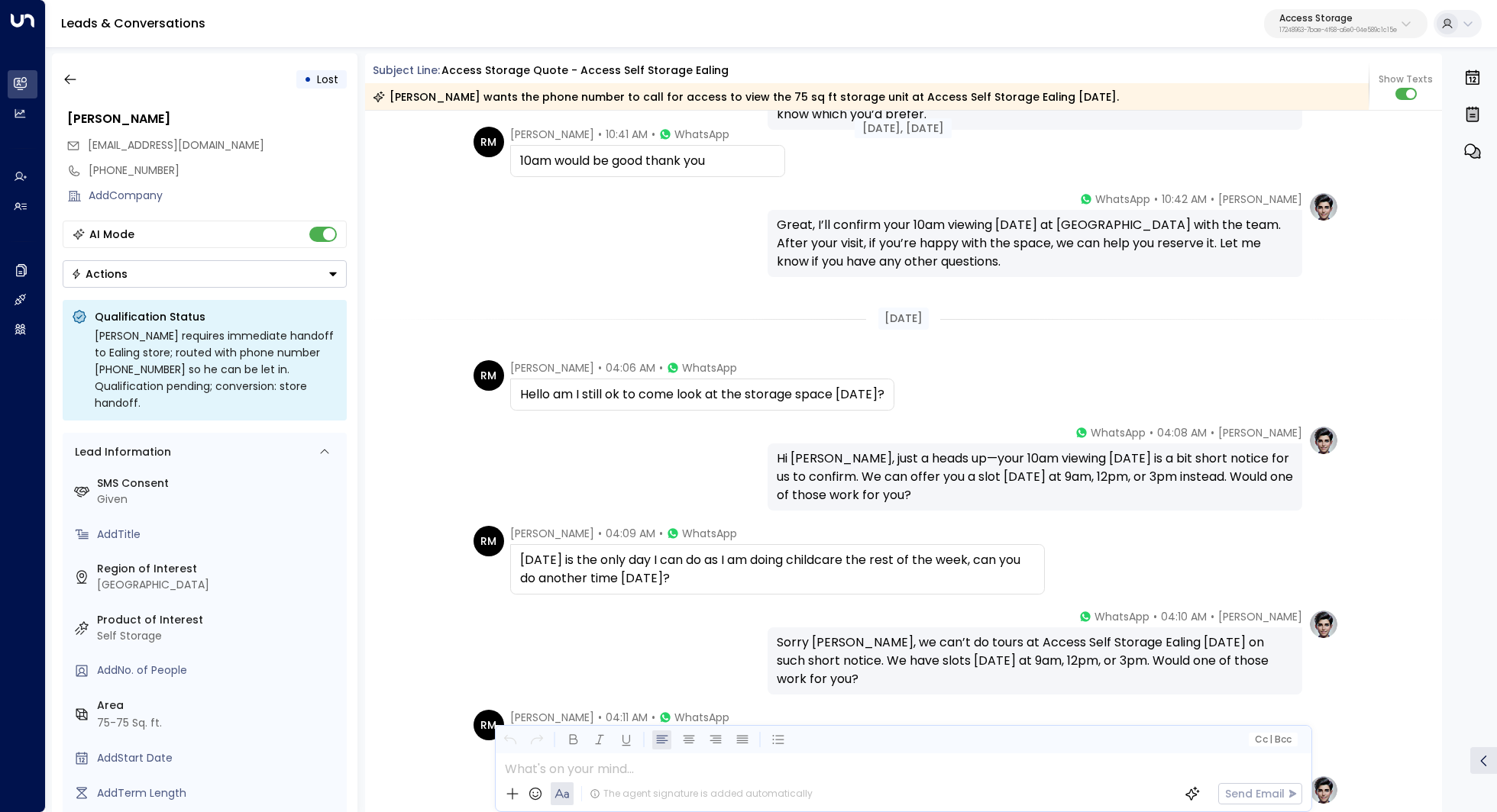
scroll to position [3622, 0]
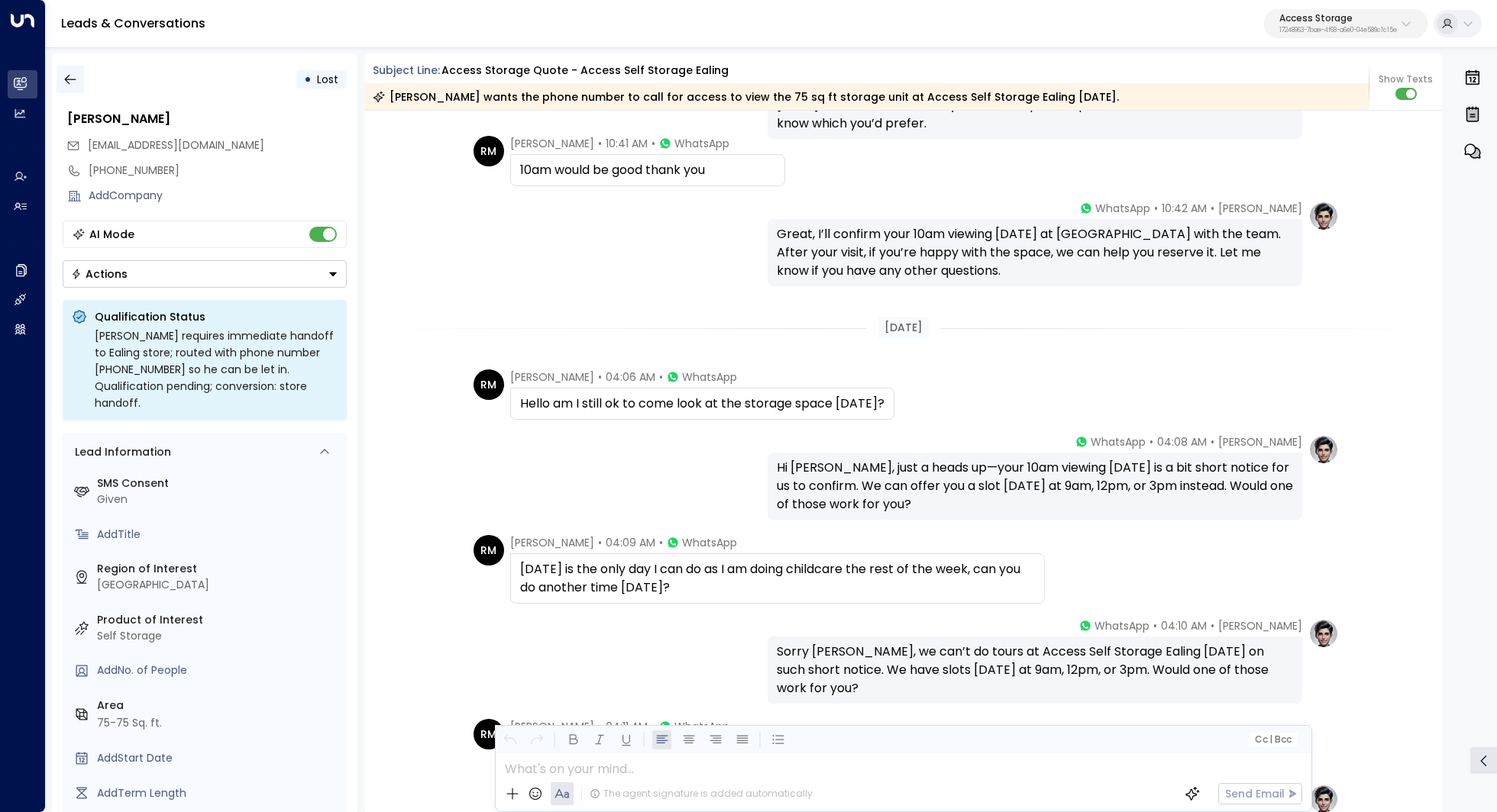
click at [69, 79] on icon "button" at bounding box center [70, 80] width 12 height 10
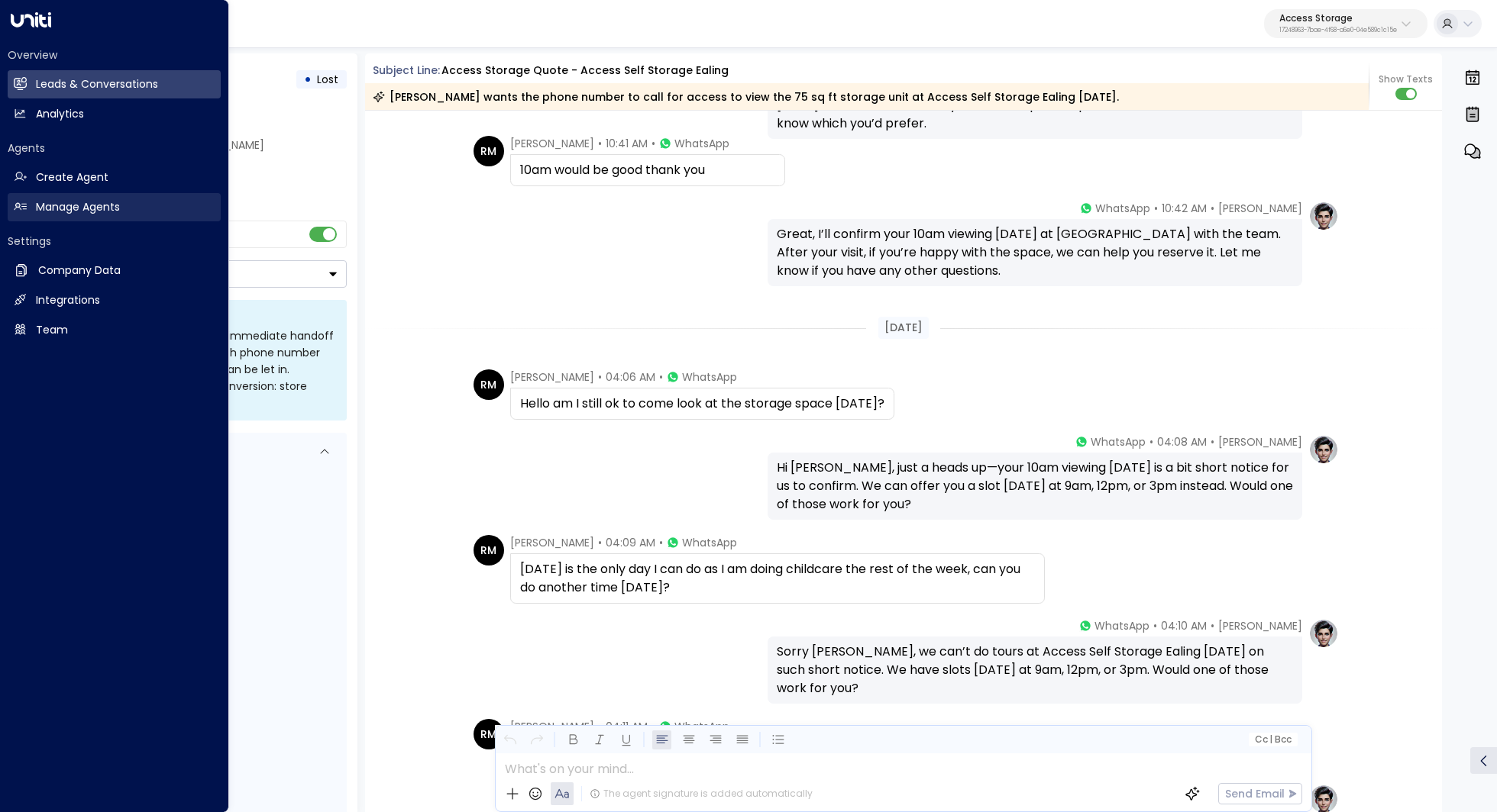
click at [63, 208] on h2 "Manage Agents" at bounding box center [78, 207] width 84 height 16
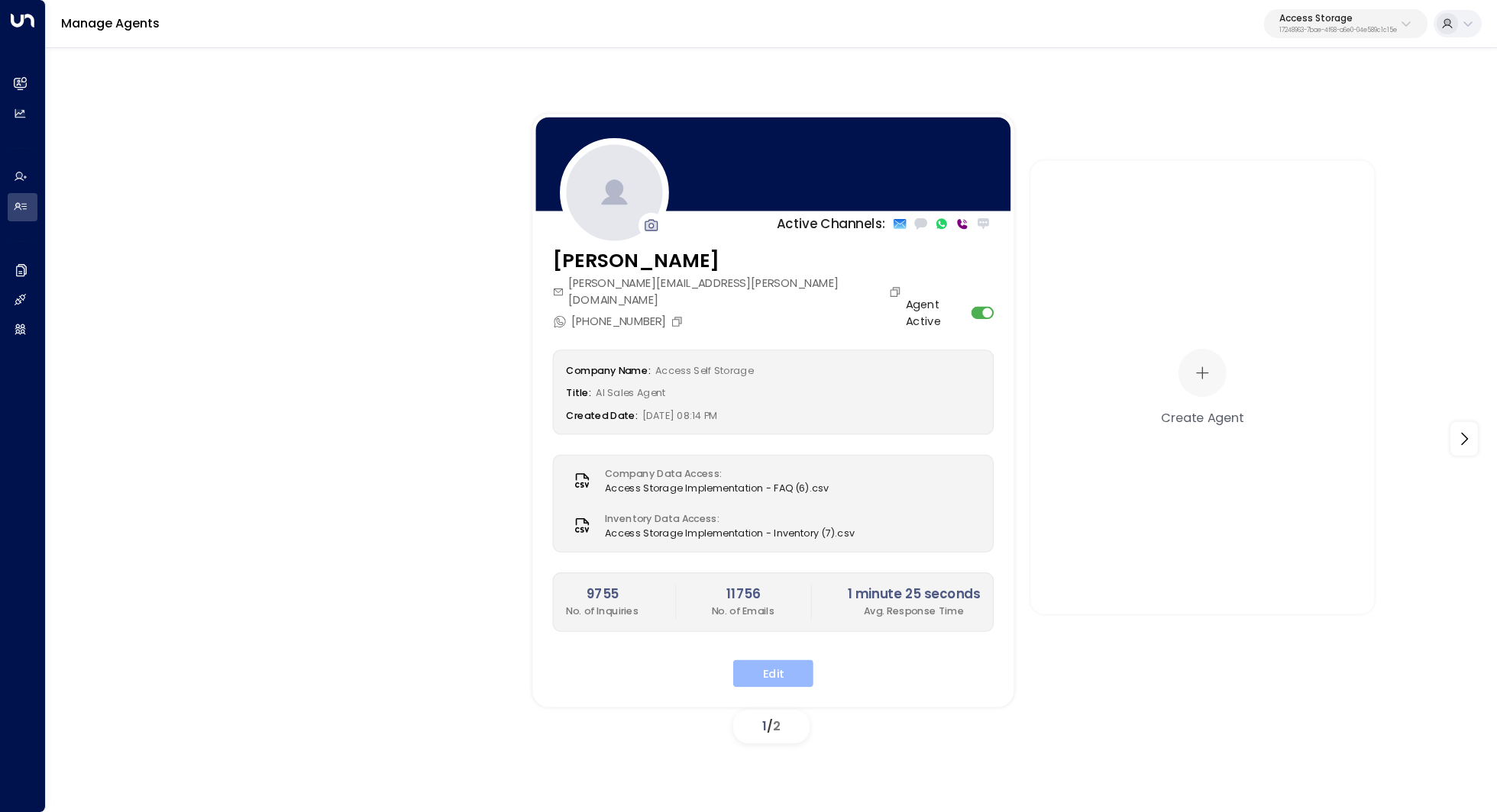
click at [786, 659] on button "Edit" at bounding box center [773, 673] width 80 height 28
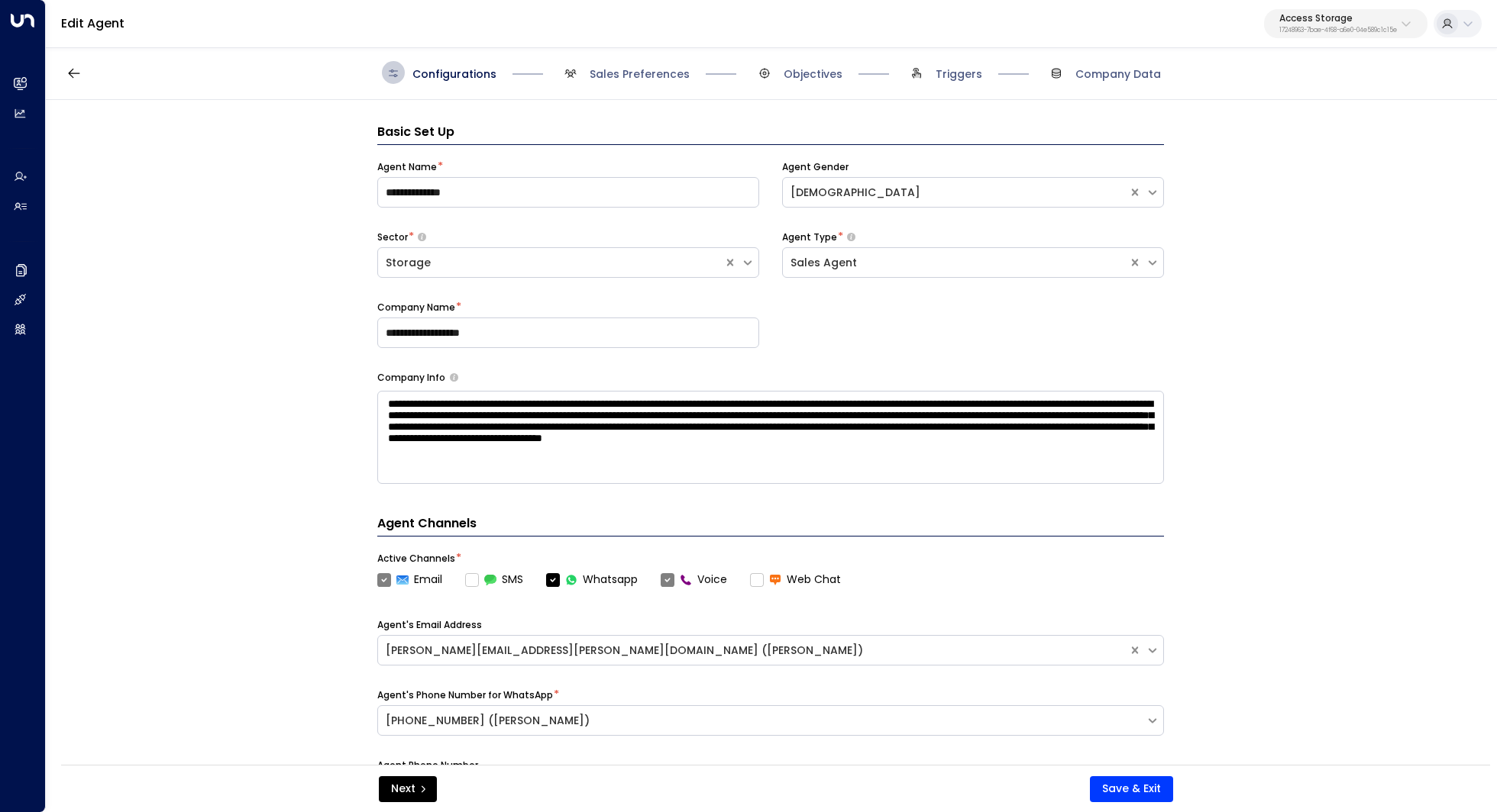
scroll to position [23, 0]
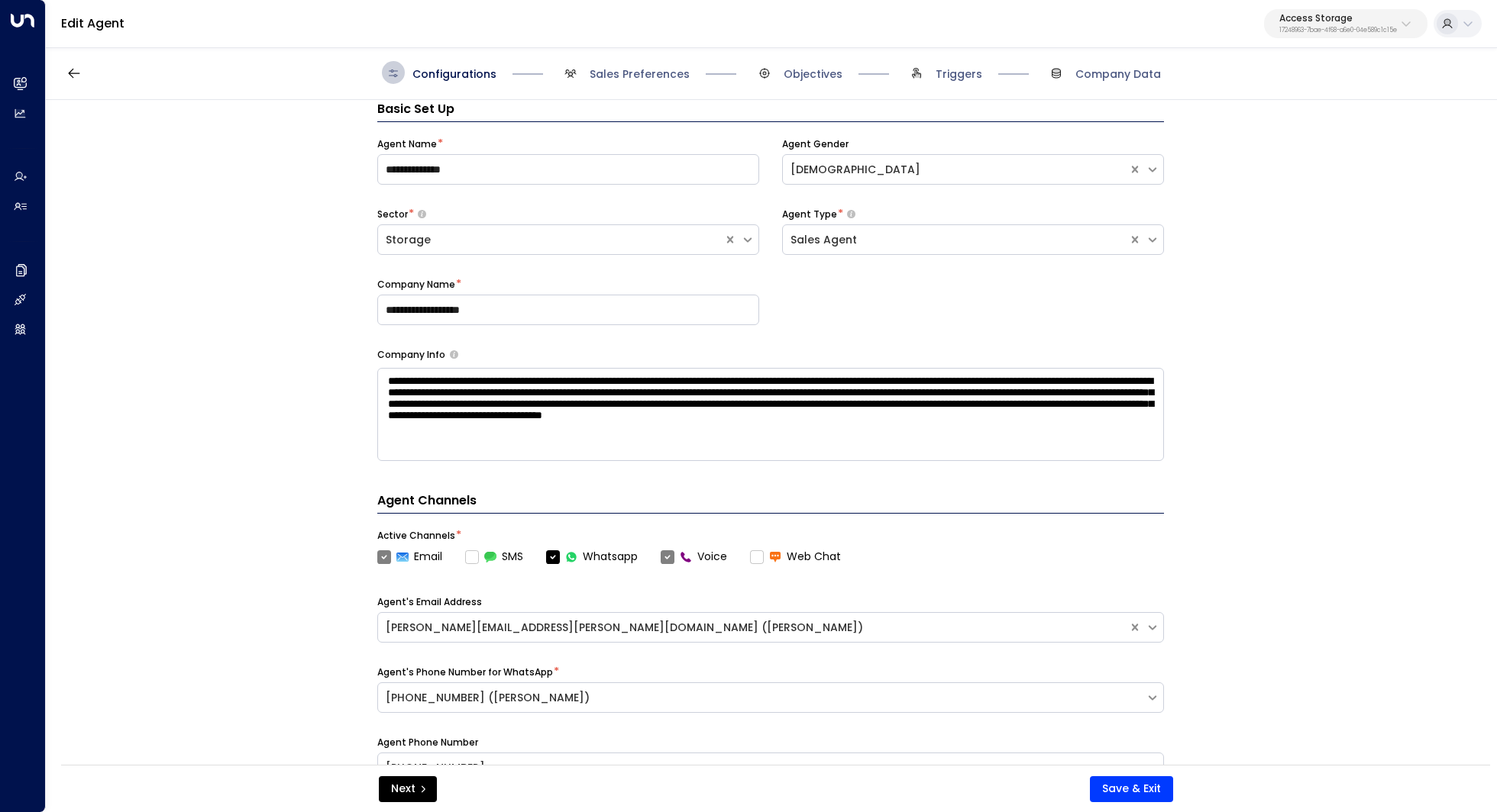
click at [969, 91] on div "Configurations Sales Preferences Objectives Triggers Company Data" at bounding box center [771, 73] width 1451 height 54
click at [967, 87] on div "Configurations Sales Preferences Objectives Triggers Company Data" at bounding box center [771, 73] width 1451 height 54
click at [958, 77] on span "Triggers" at bounding box center [958, 74] width 46 height 15
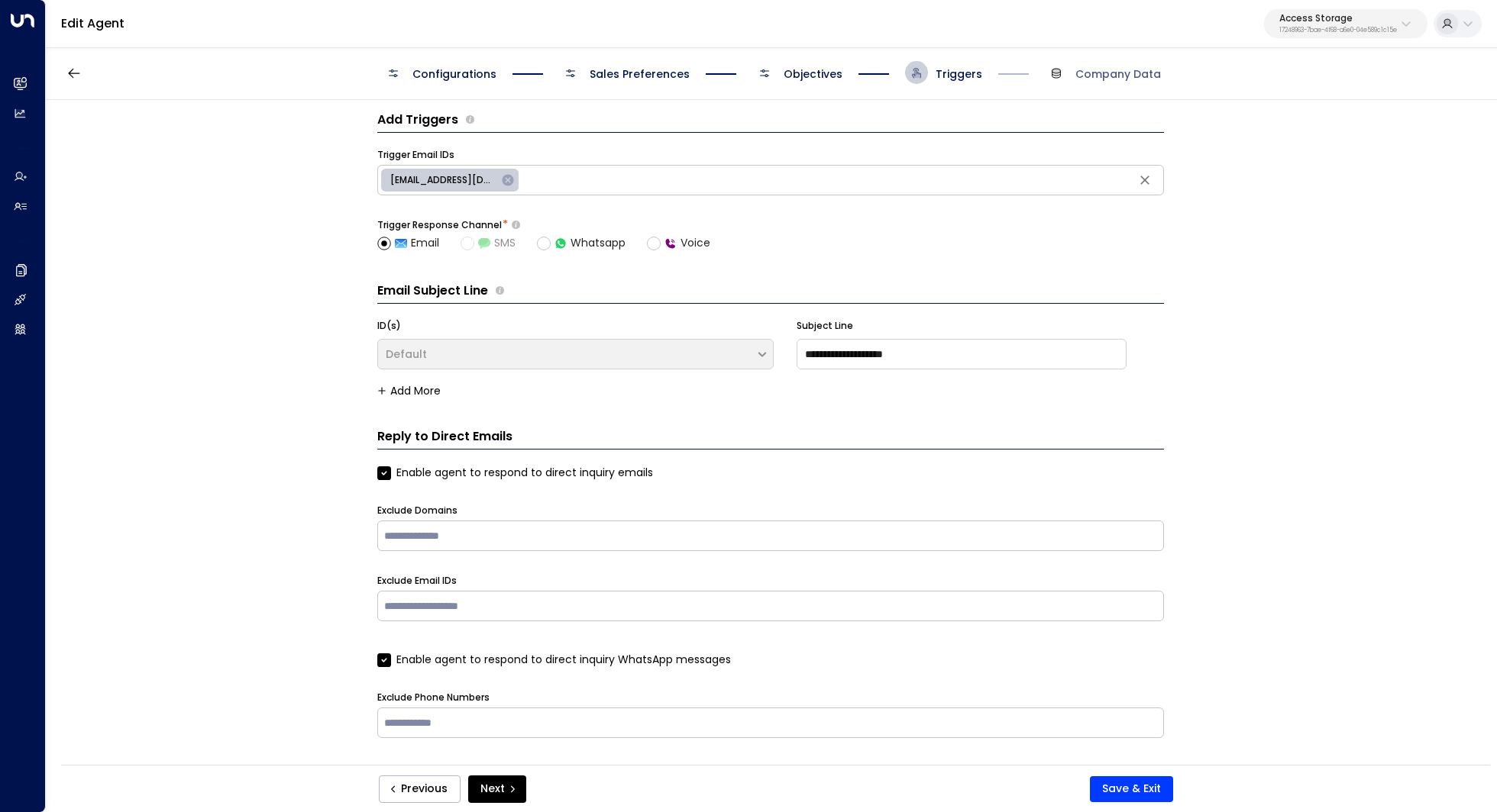
scroll to position [0, 0]
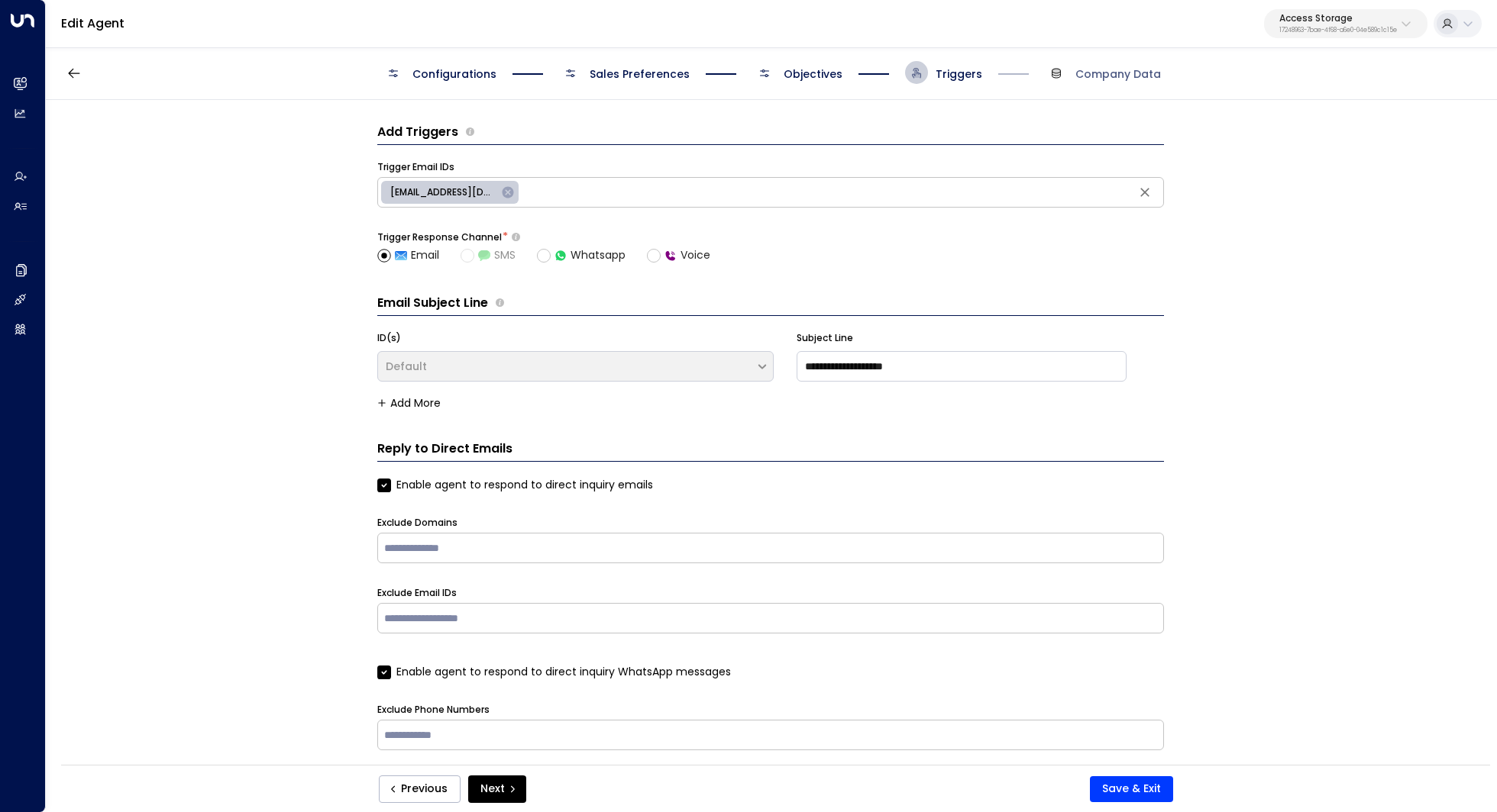
click at [818, 80] on span "Objectives" at bounding box center [813, 74] width 59 height 15
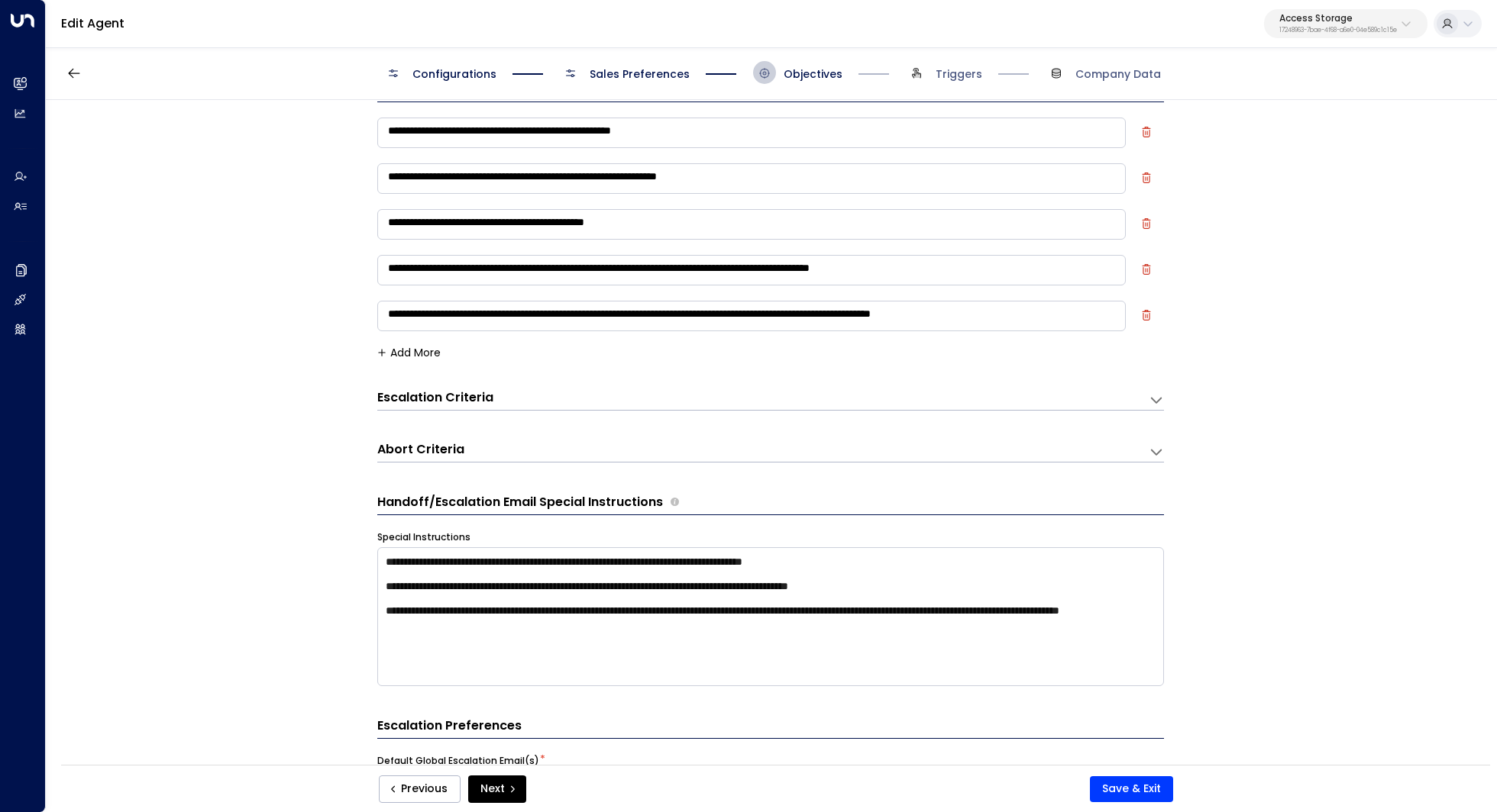
scroll to position [17, 0]
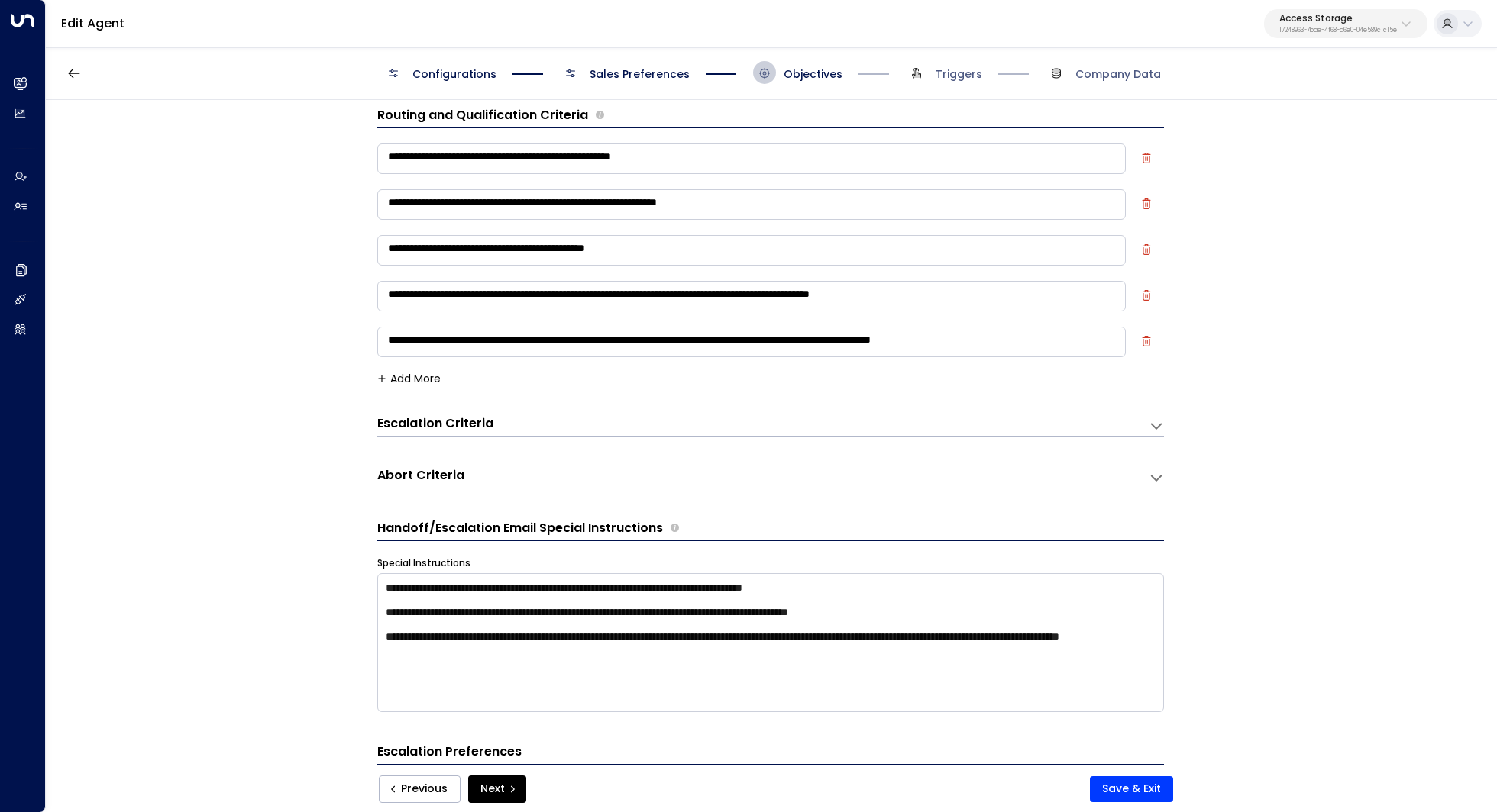
click at [400, 373] on button "Add More" at bounding box center [408, 379] width 63 height 12
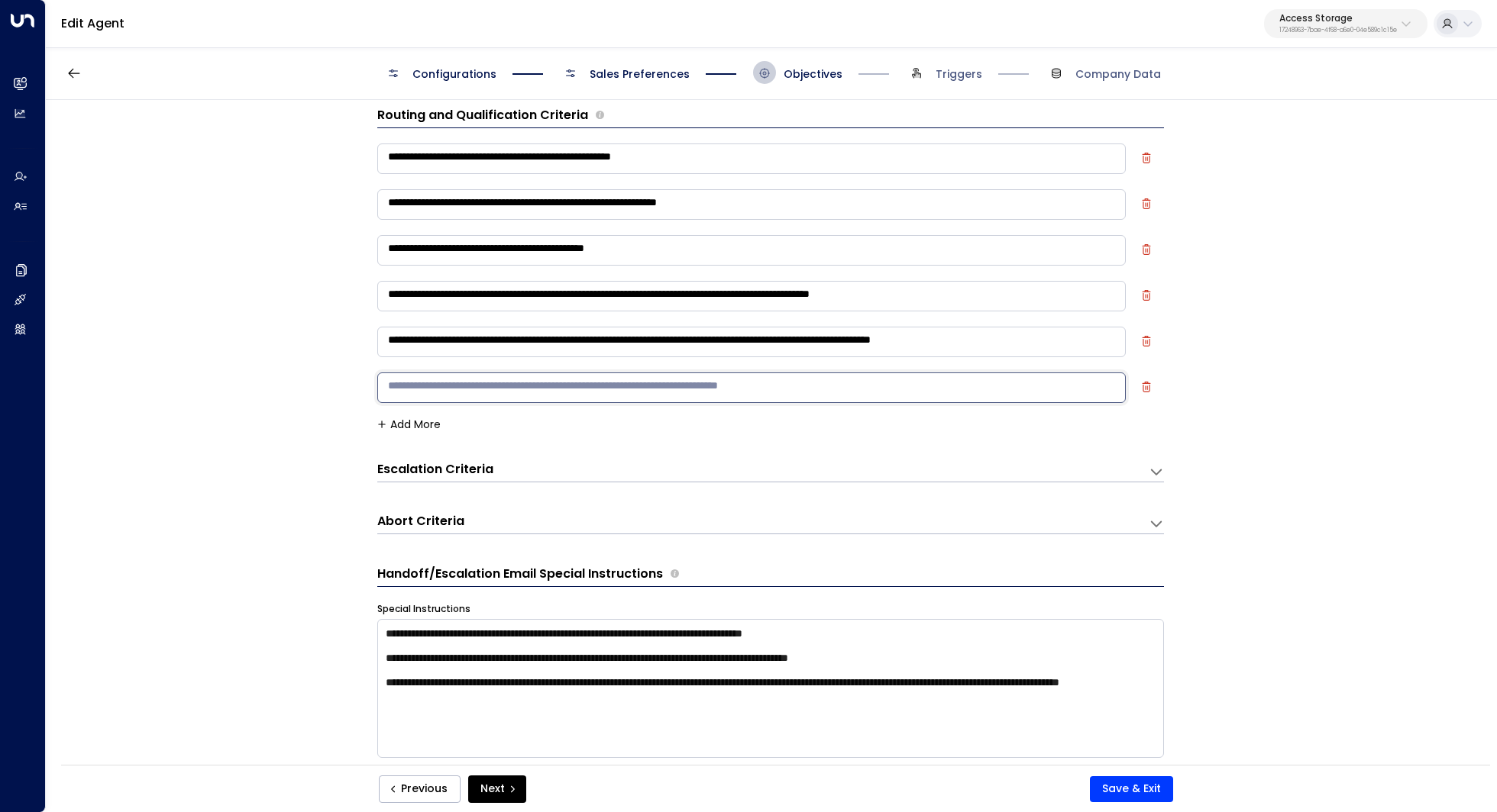
click at [475, 386] on textarea at bounding box center [751, 388] width 748 height 30
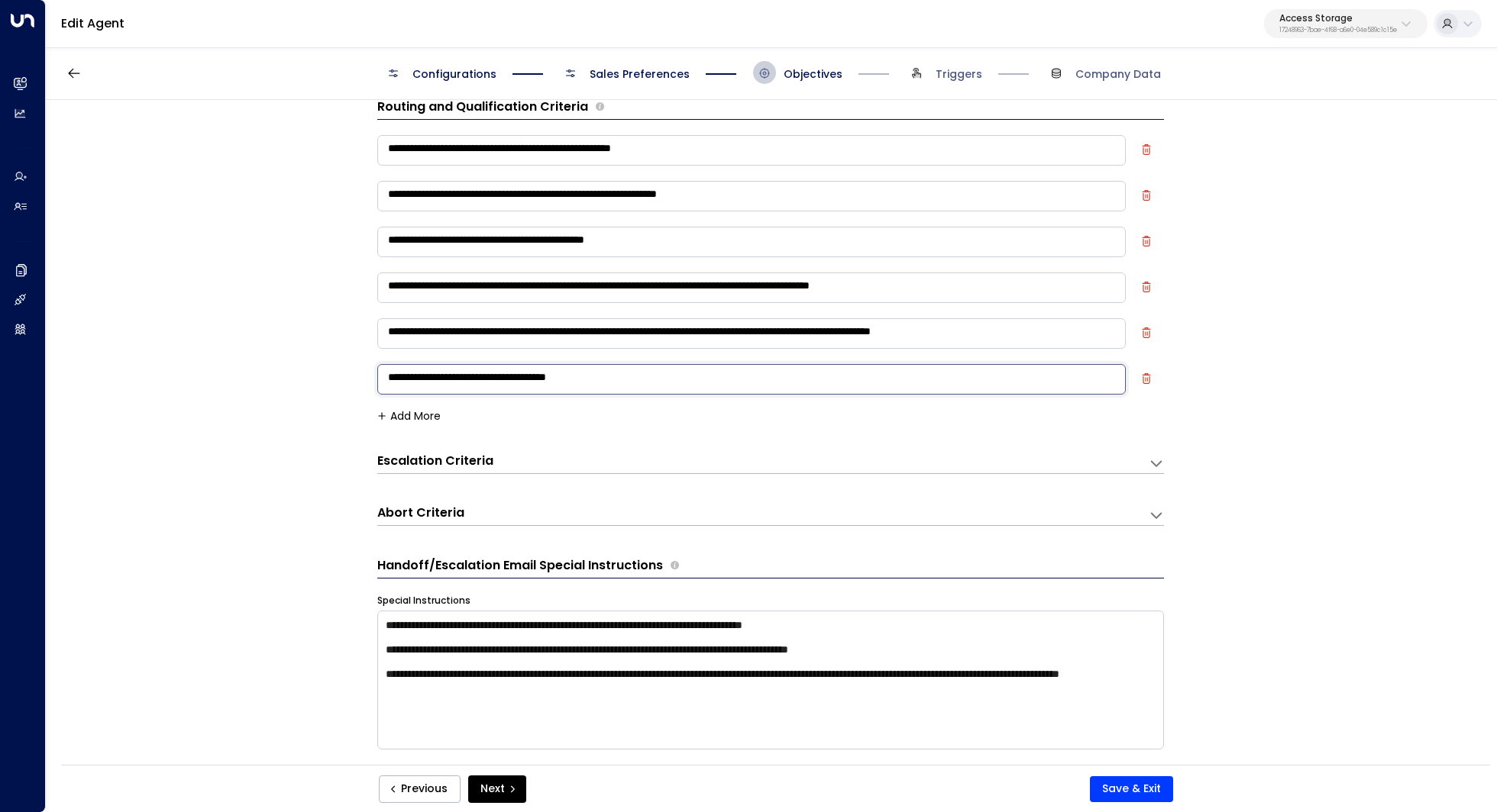
scroll to position [0, 0]
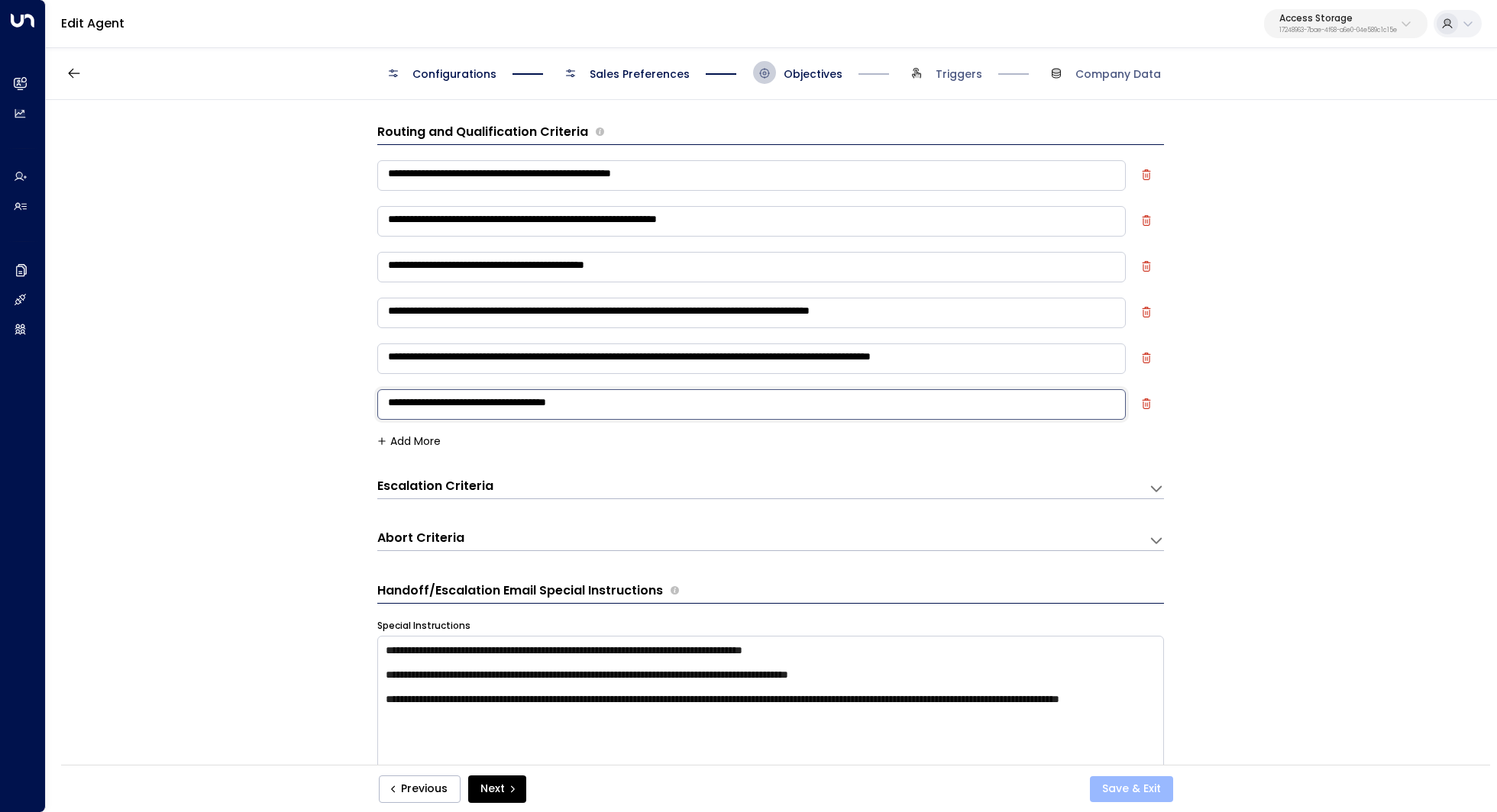
type textarea "**********"
click at [1143, 784] on button "Save & Exit" at bounding box center [1131, 789] width 83 height 26
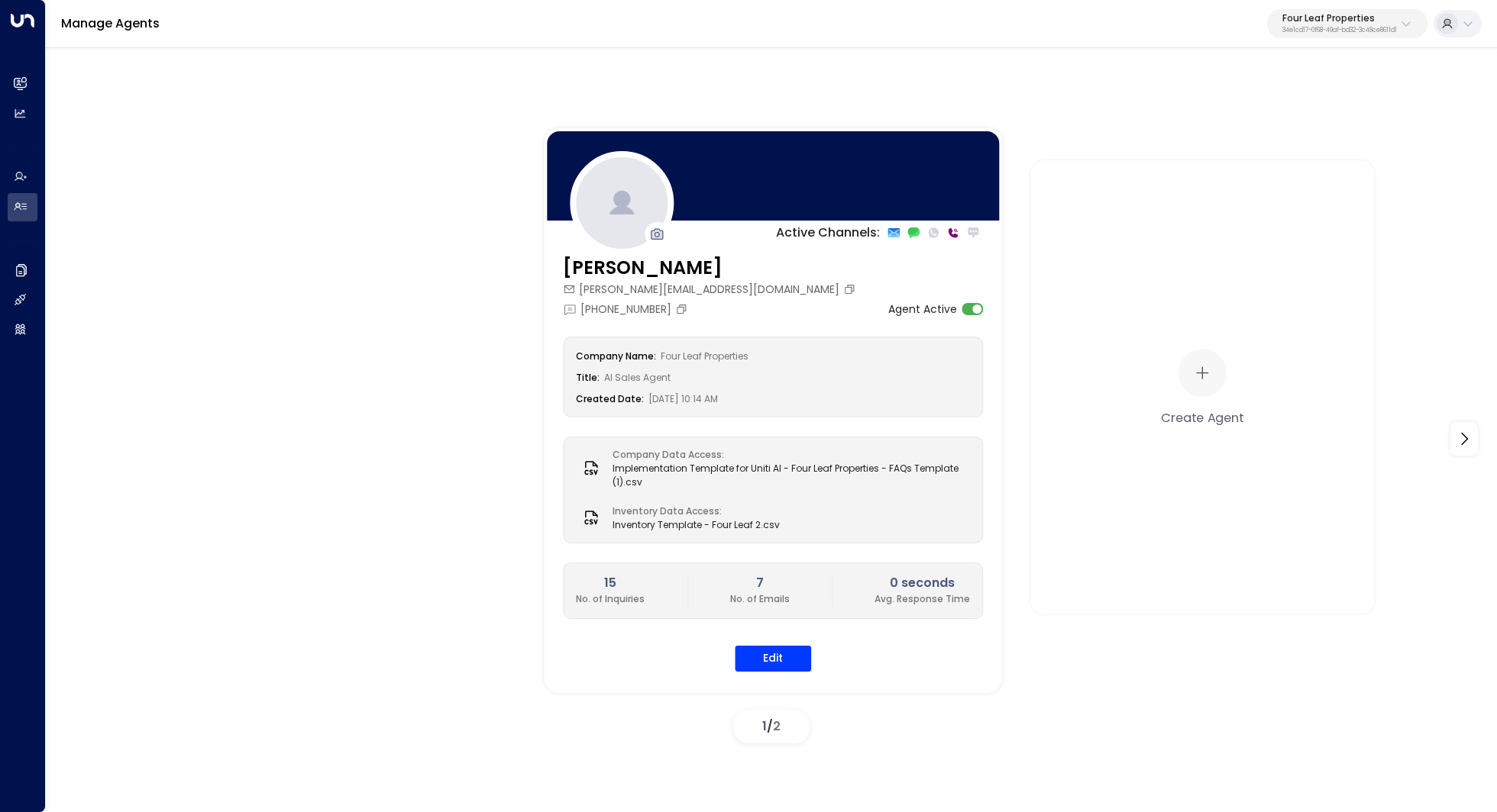
click at [1349, 19] on p "Four Leaf Properties" at bounding box center [1339, 18] width 115 height 9
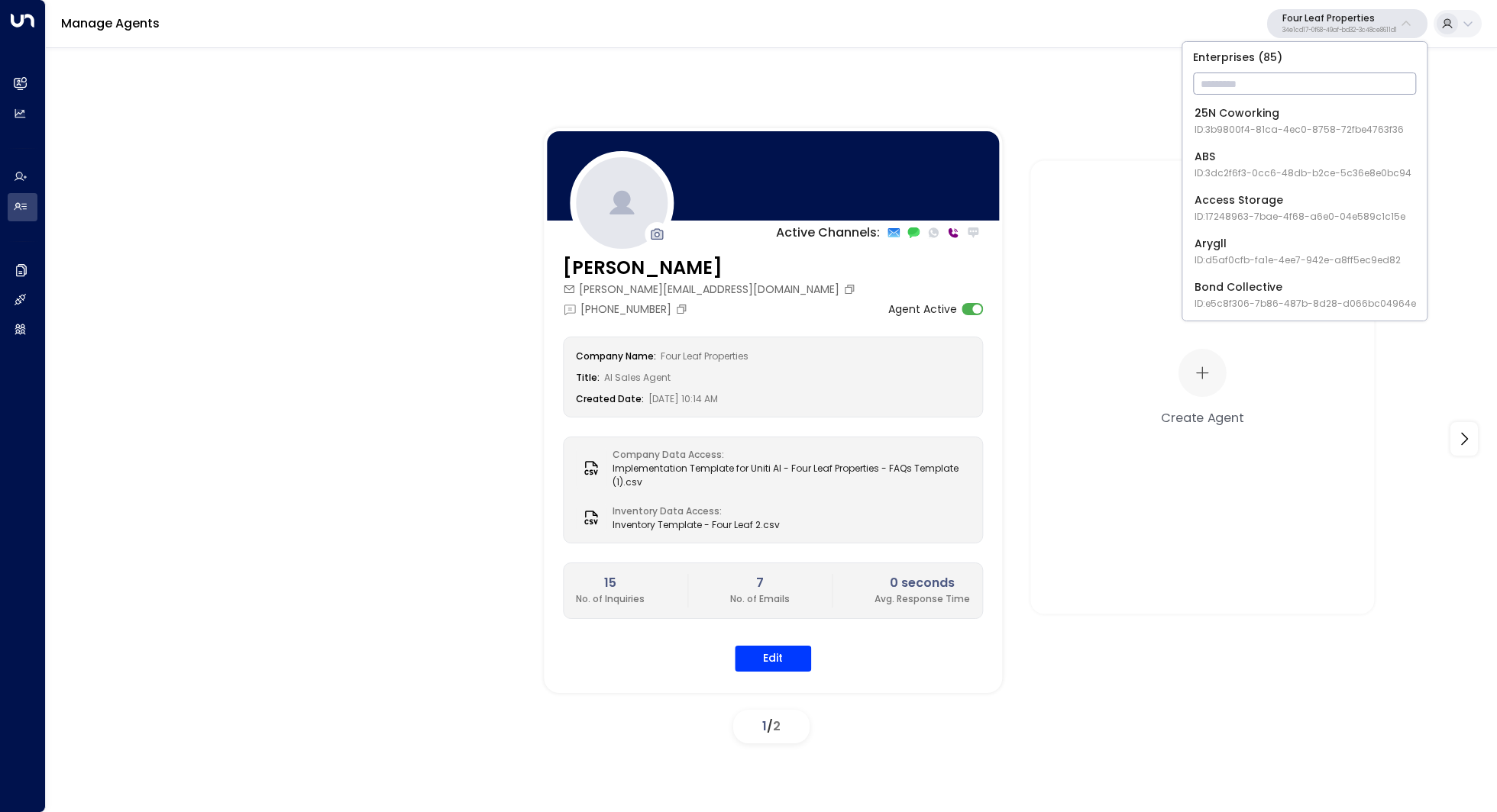
click at [1322, 85] on input "text" at bounding box center [1304, 83] width 223 height 29
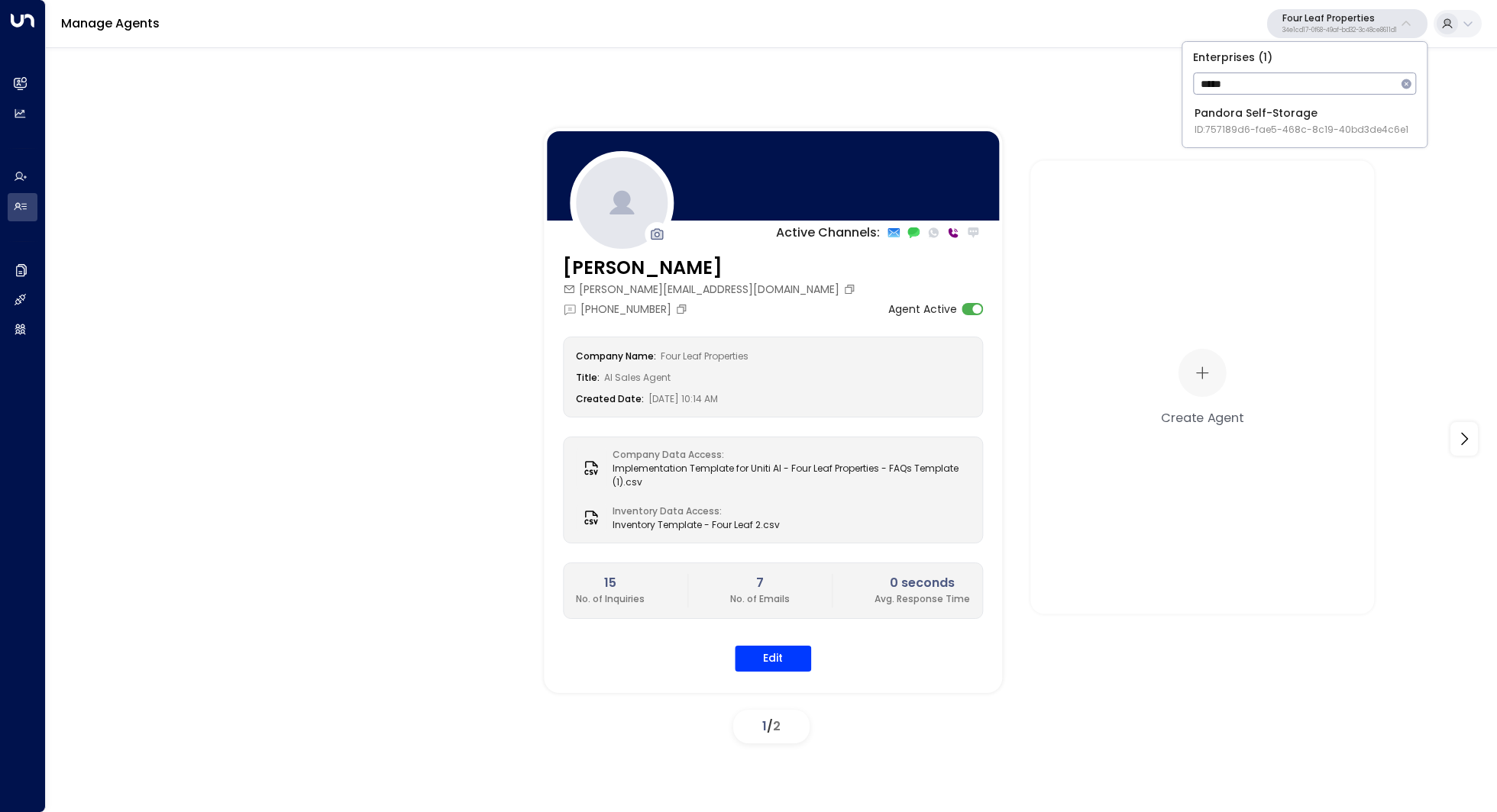
type input "*****"
click at [1286, 126] on span "ID: 757189d6-fae5-468c-8c19-40bd3de4c6e1" at bounding box center [1301, 130] width 214 height 13
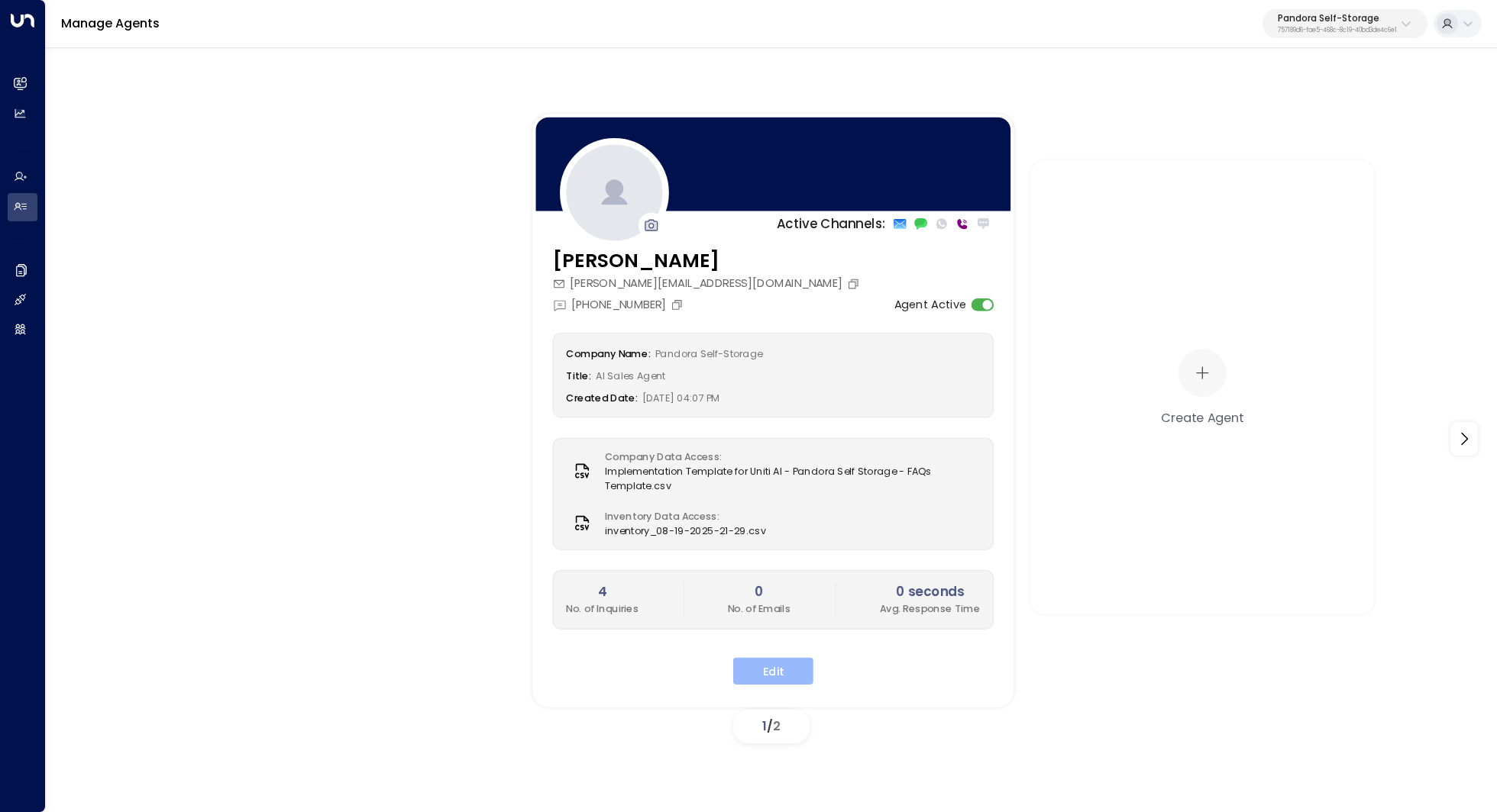
click at [770, 670] on button "Edit" at bounding box center [773, 671] width 80 height 28
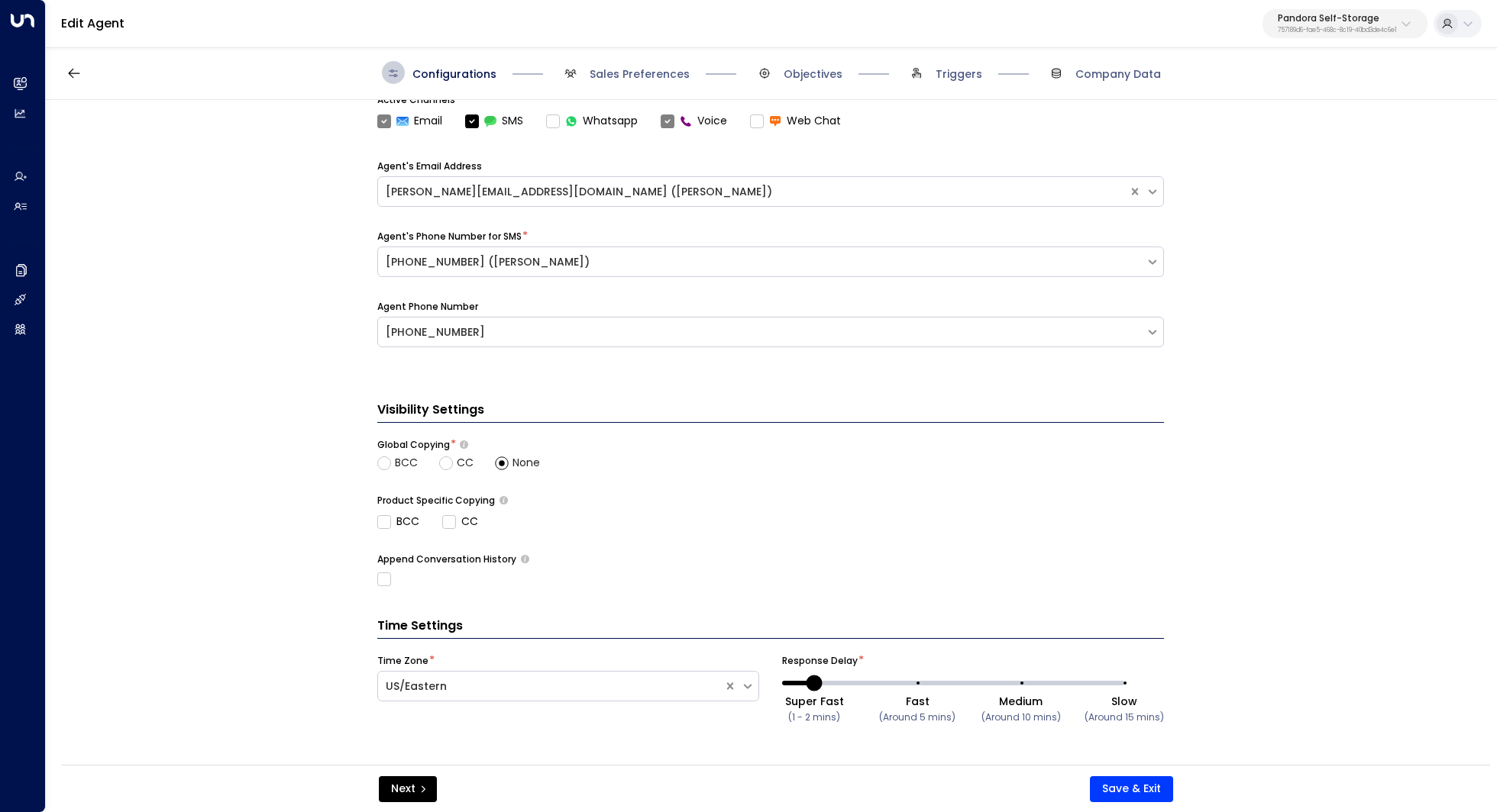
scroll to position [446, 0]
click at [657, 73] on span "Sales Preferences" at bounding box center [639, 74] width 100 height 15
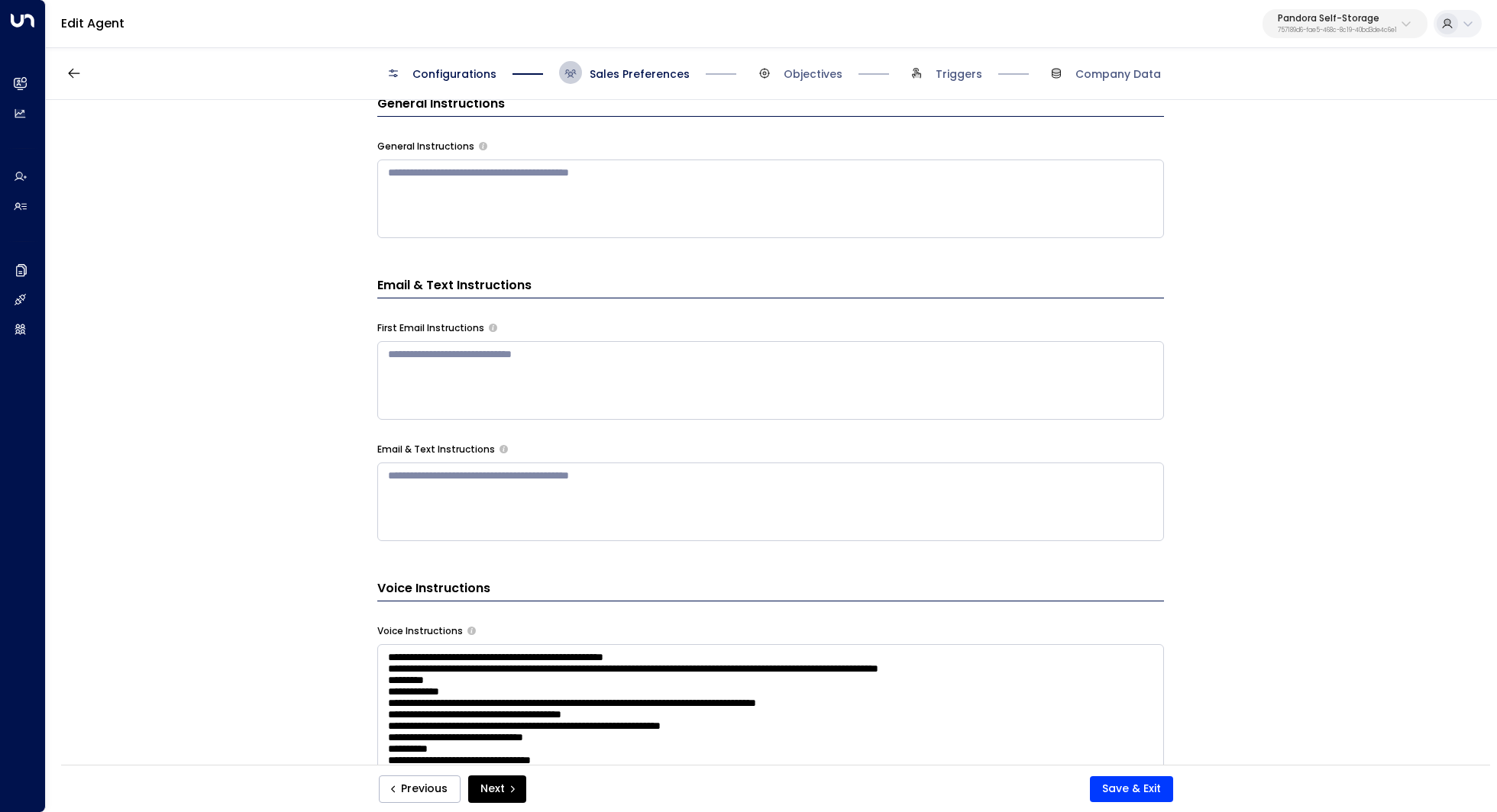
scroll to position [0, 0]
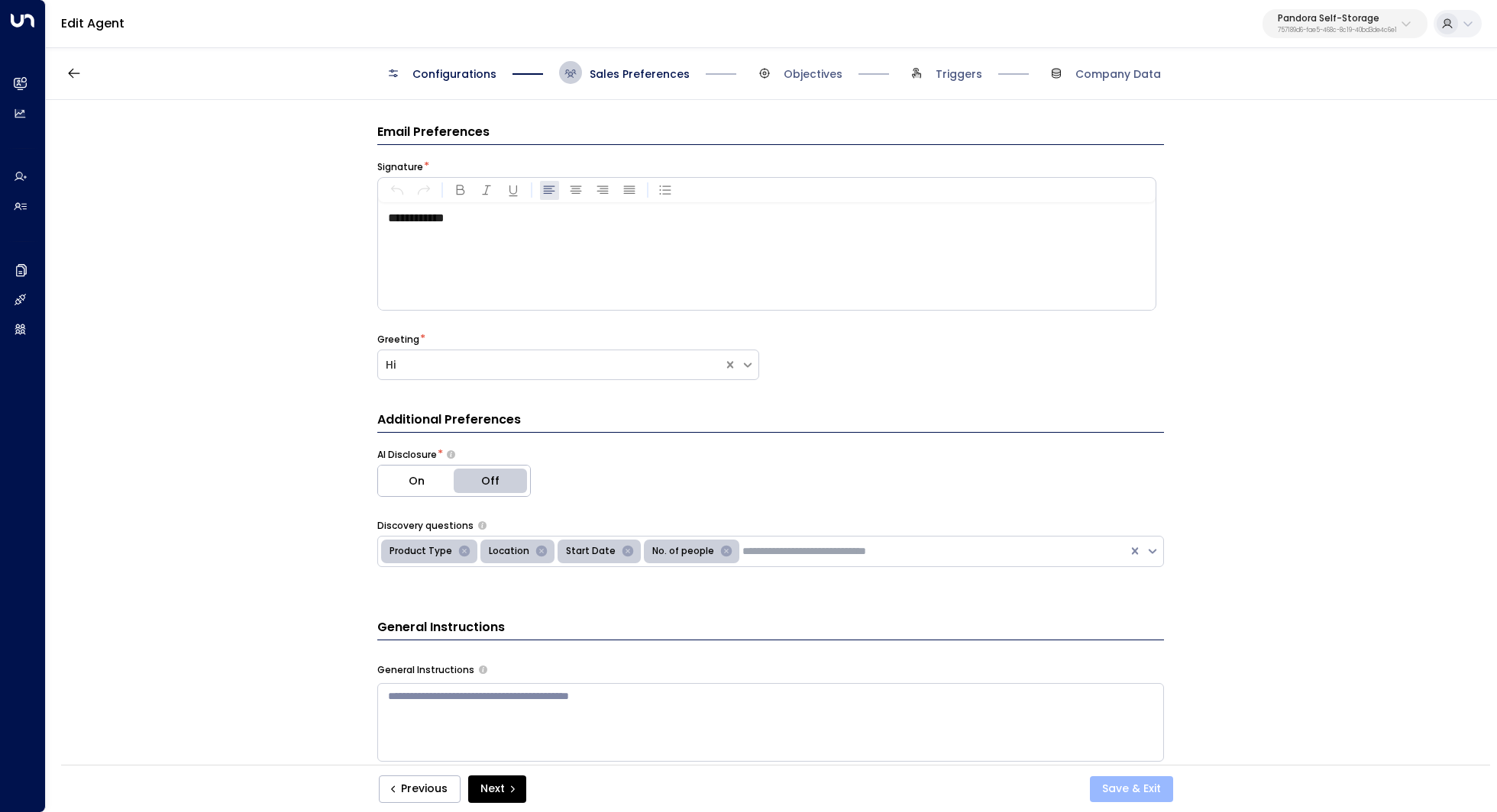
click at [1139, 792] on button "Save & Exit" at bounding box center [1131, 789] width 83 height 26
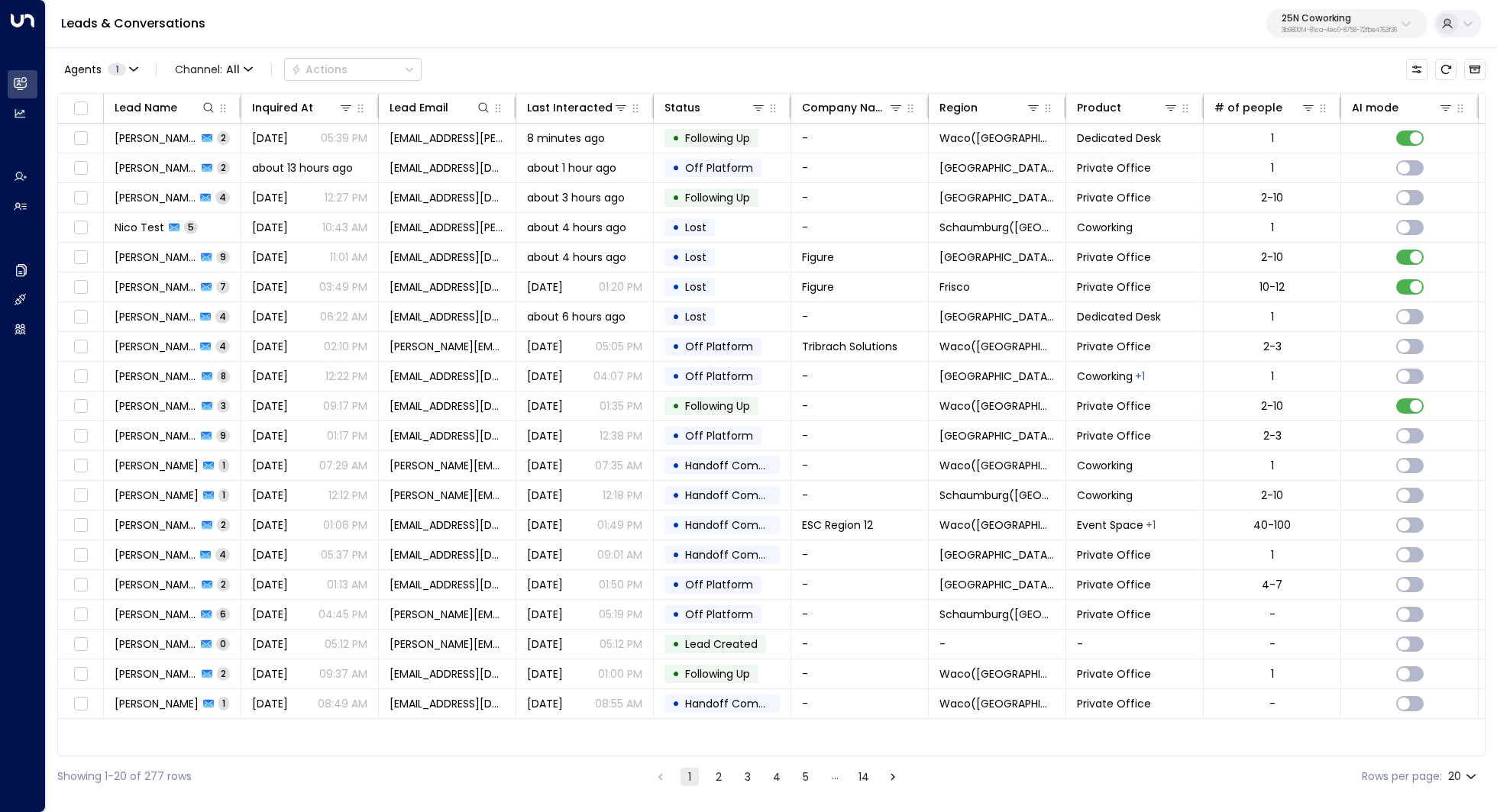
click at [1386, 22] on p "25N Coworking" at bounding box center [1338, 18] width 116 height 9
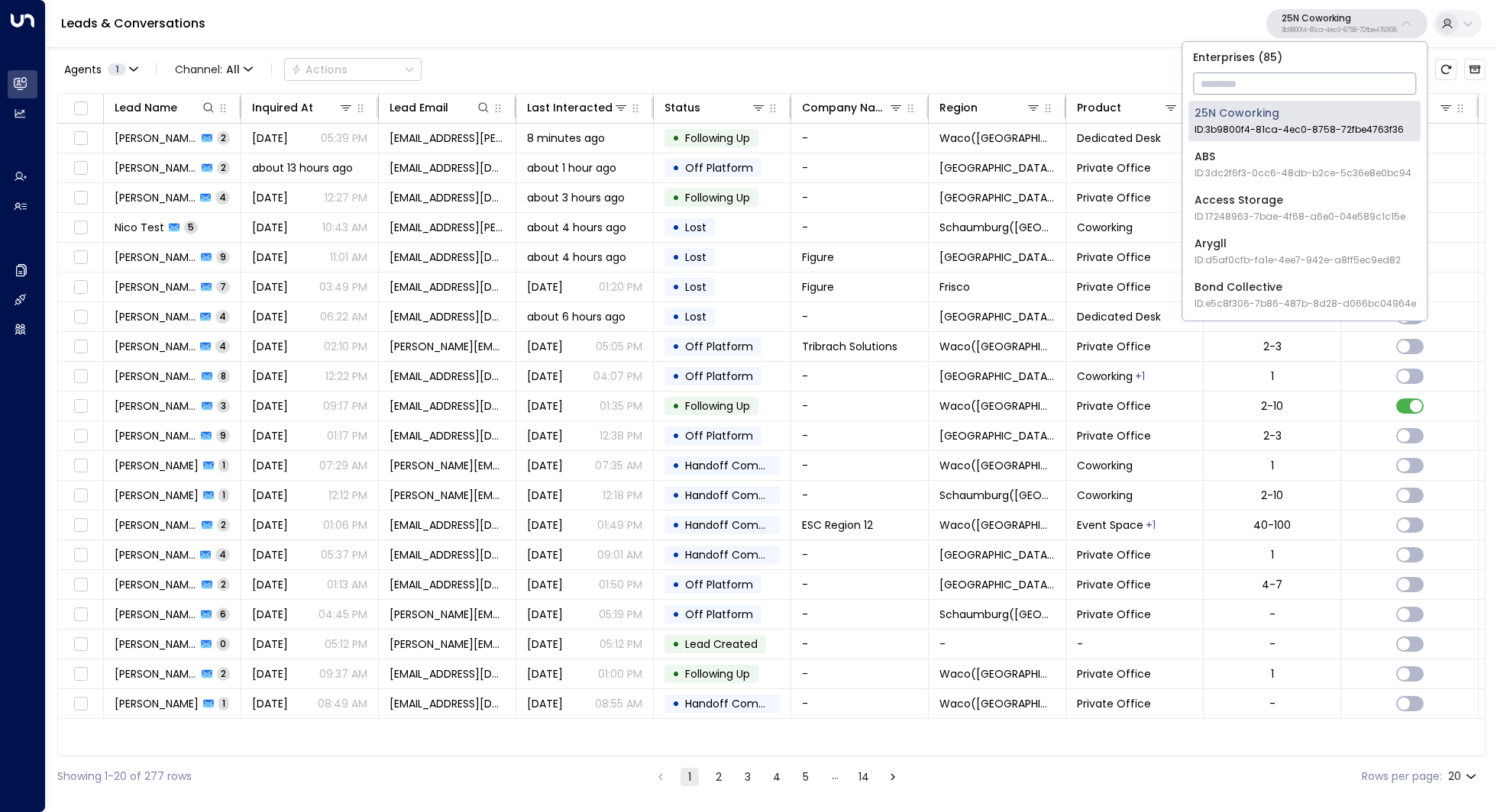
click at [1321, 87] on input "text" at bounding box center [1304, 83] width 223 height 29
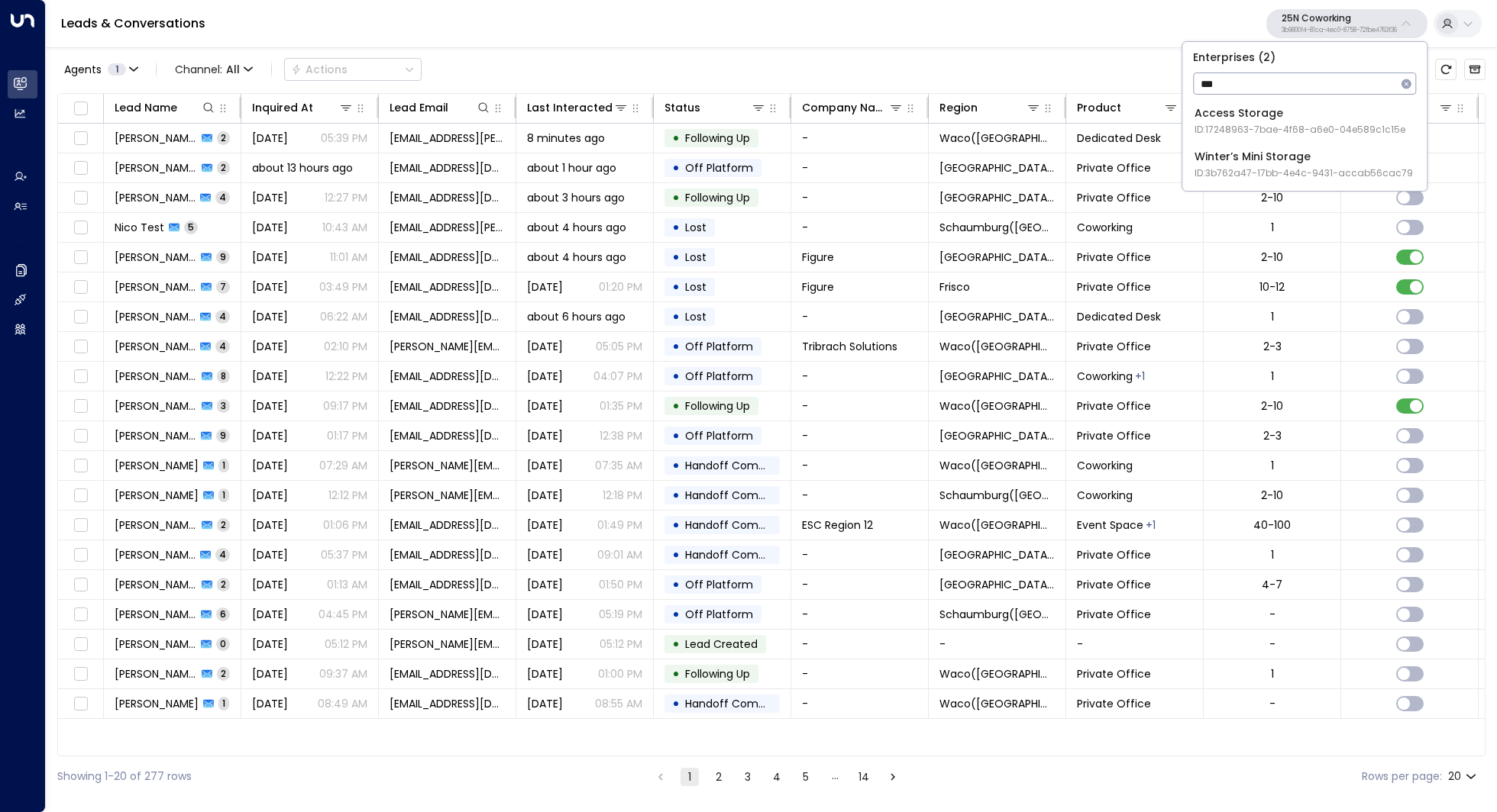
type input "***"
click at [1241, 120] on div "Access Storage ID: 17248963-7bae-4f68-a6e0-04e589c1c15e" at bounding box center [1300, 121] width 211 height 31
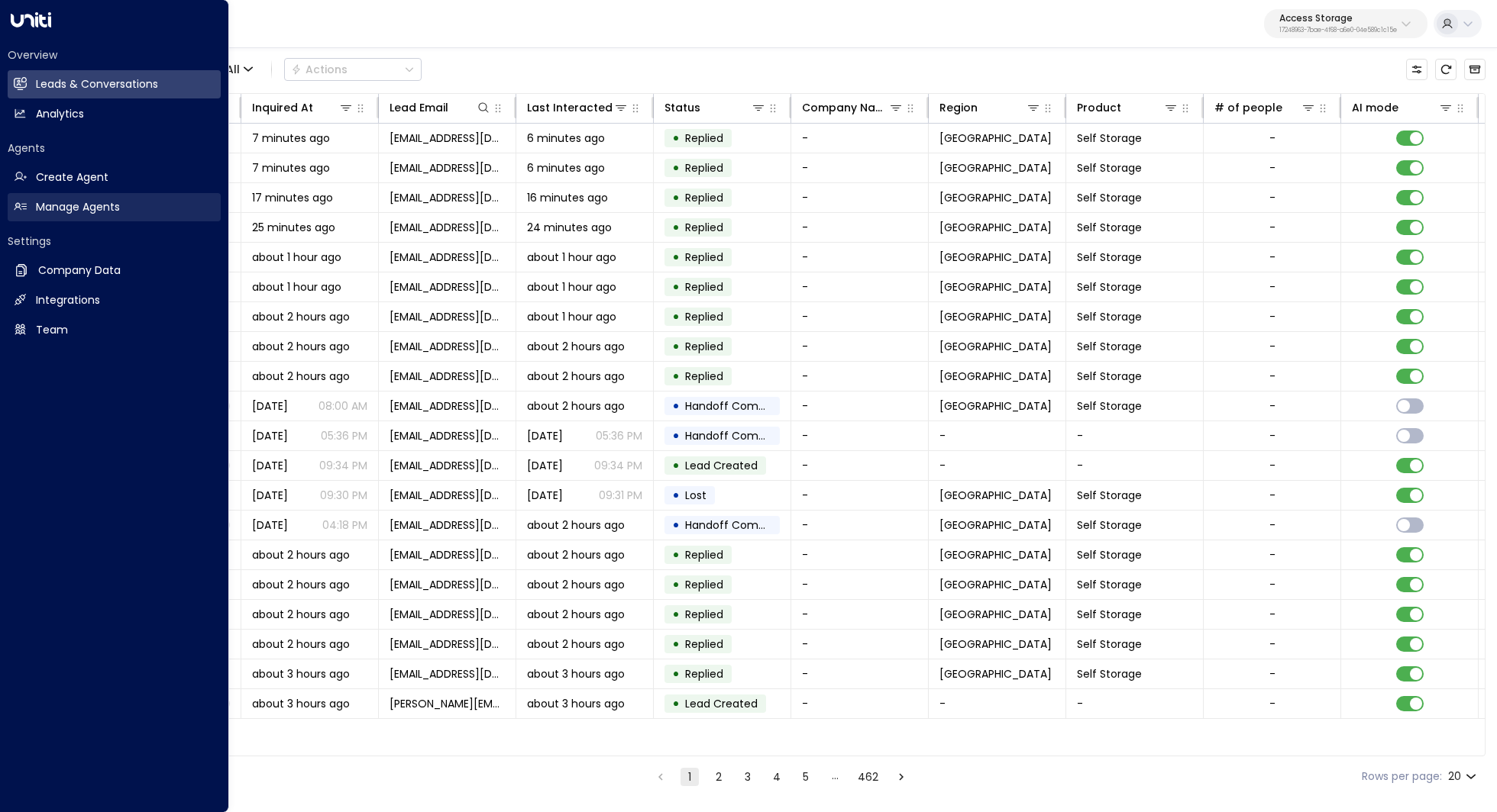
click at [96, 221] on link "Manage Agents Manage Agents" at bounding box center [114, 207] width 213 height 29
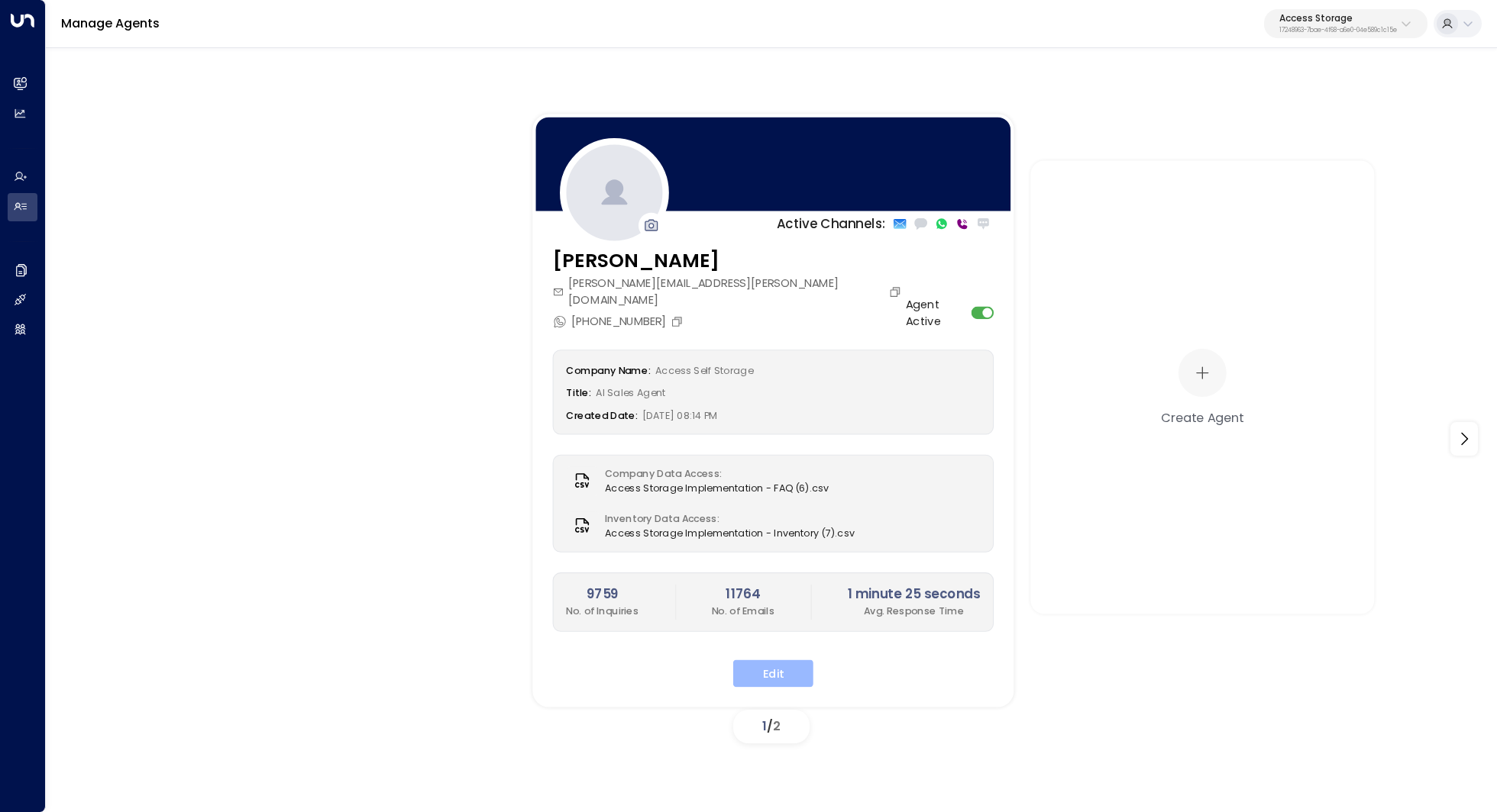
click at [788, 659] on button "Edit" at bounding box center [773, 673] width 80 height 28
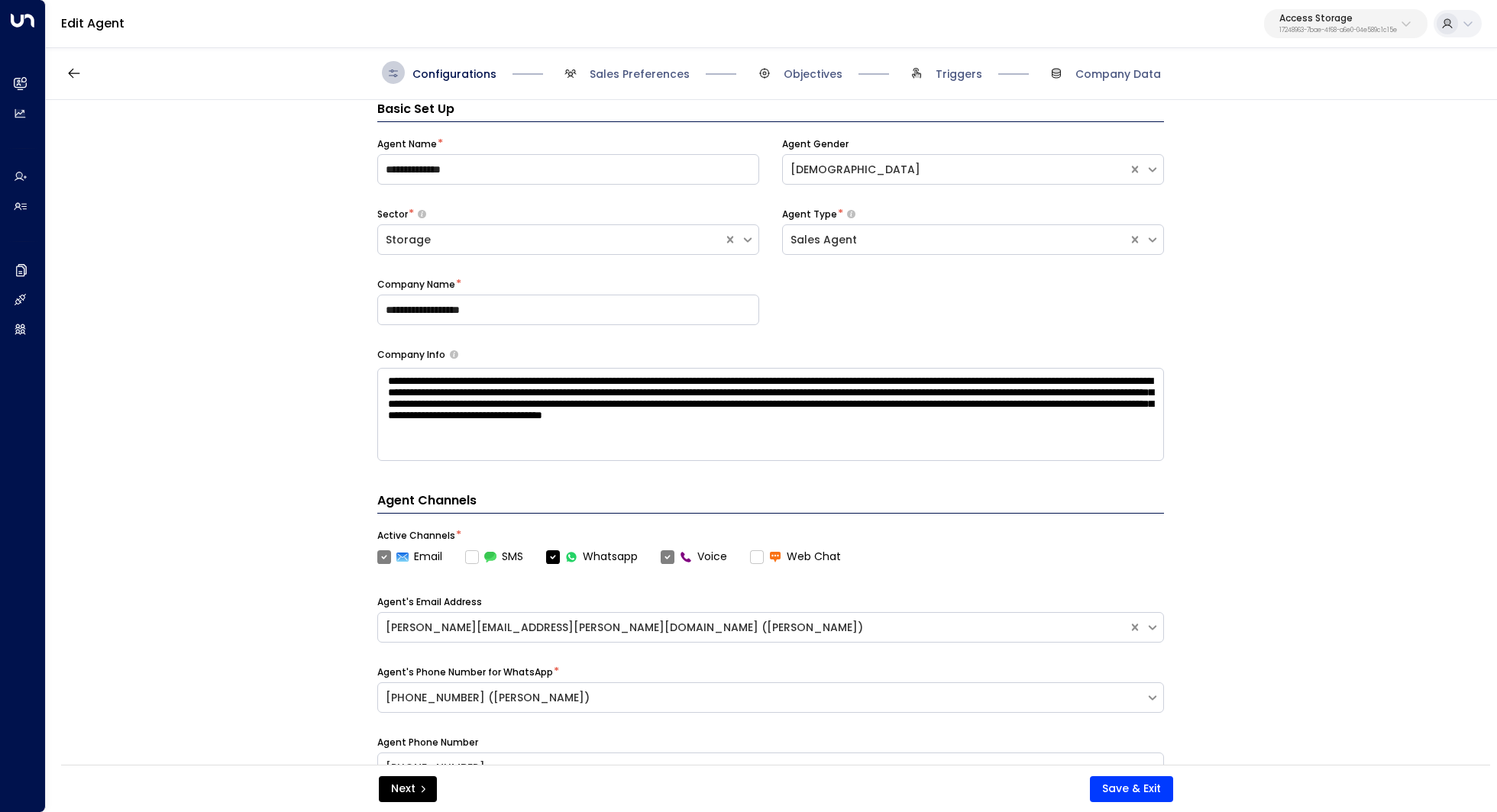
scroll to position [460, 0]
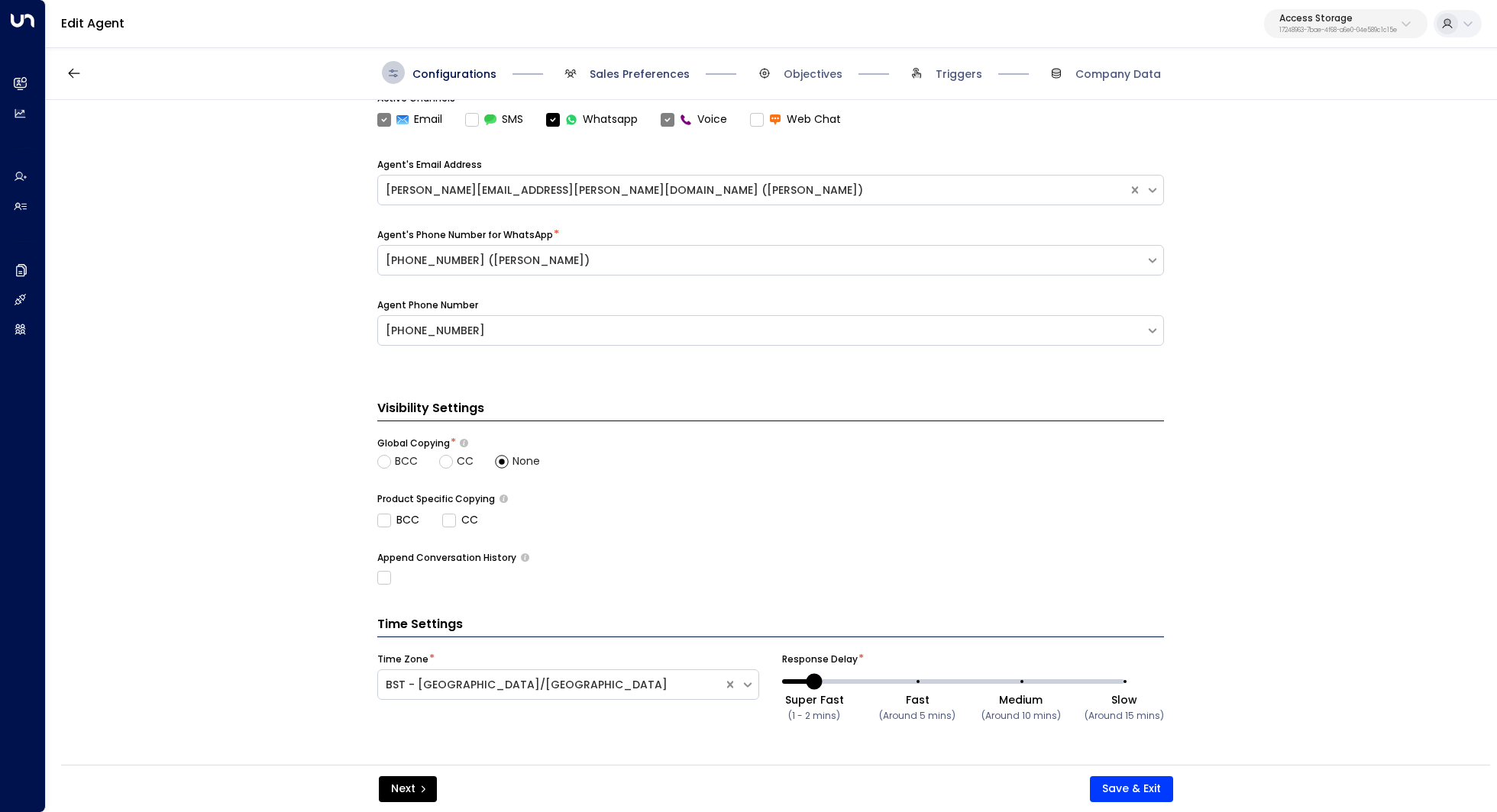
click at [657, 78] on span "Sales Preferences" at bounding box center [639, 74] width 100 height 15
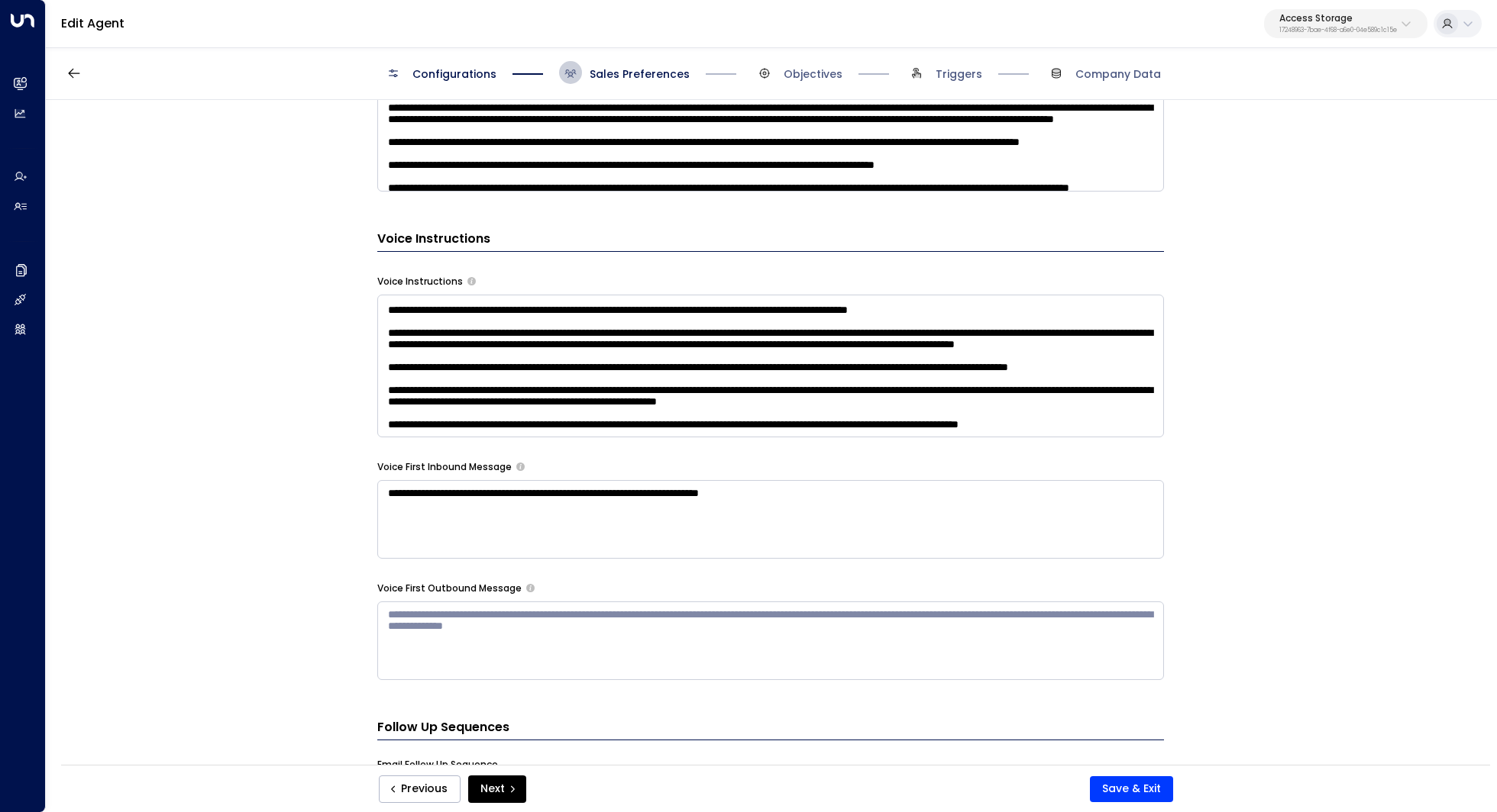
scroll to position [987, 0]
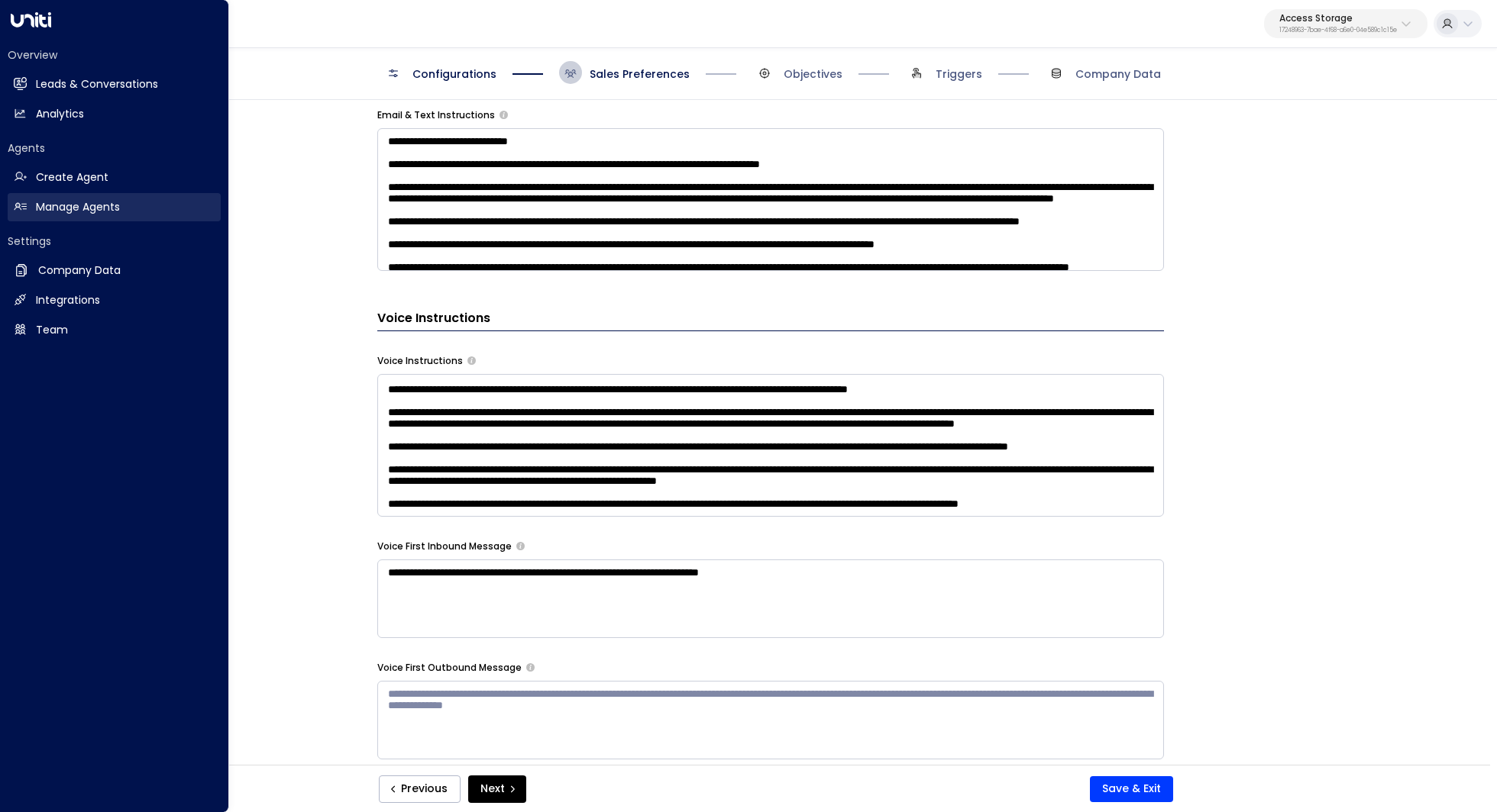
click at [124, 205] on link "Manage Agents Manage Agents" at bounding box center [114, 207] width 213 height 29
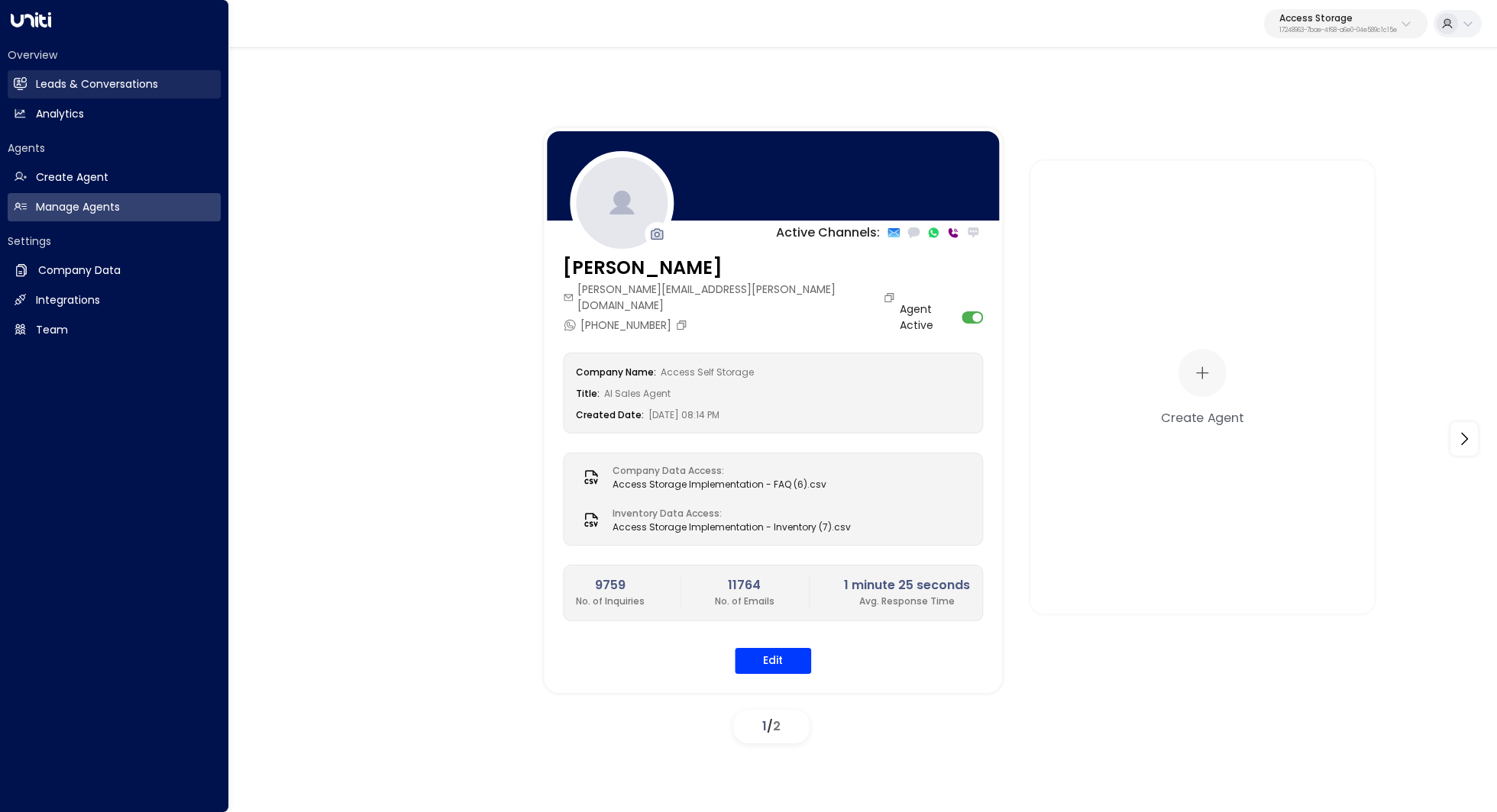
click at [141, 93] on link "Leads & Conversations Leads & Conversations" at bounding box center [114, 84] width 213 height 29
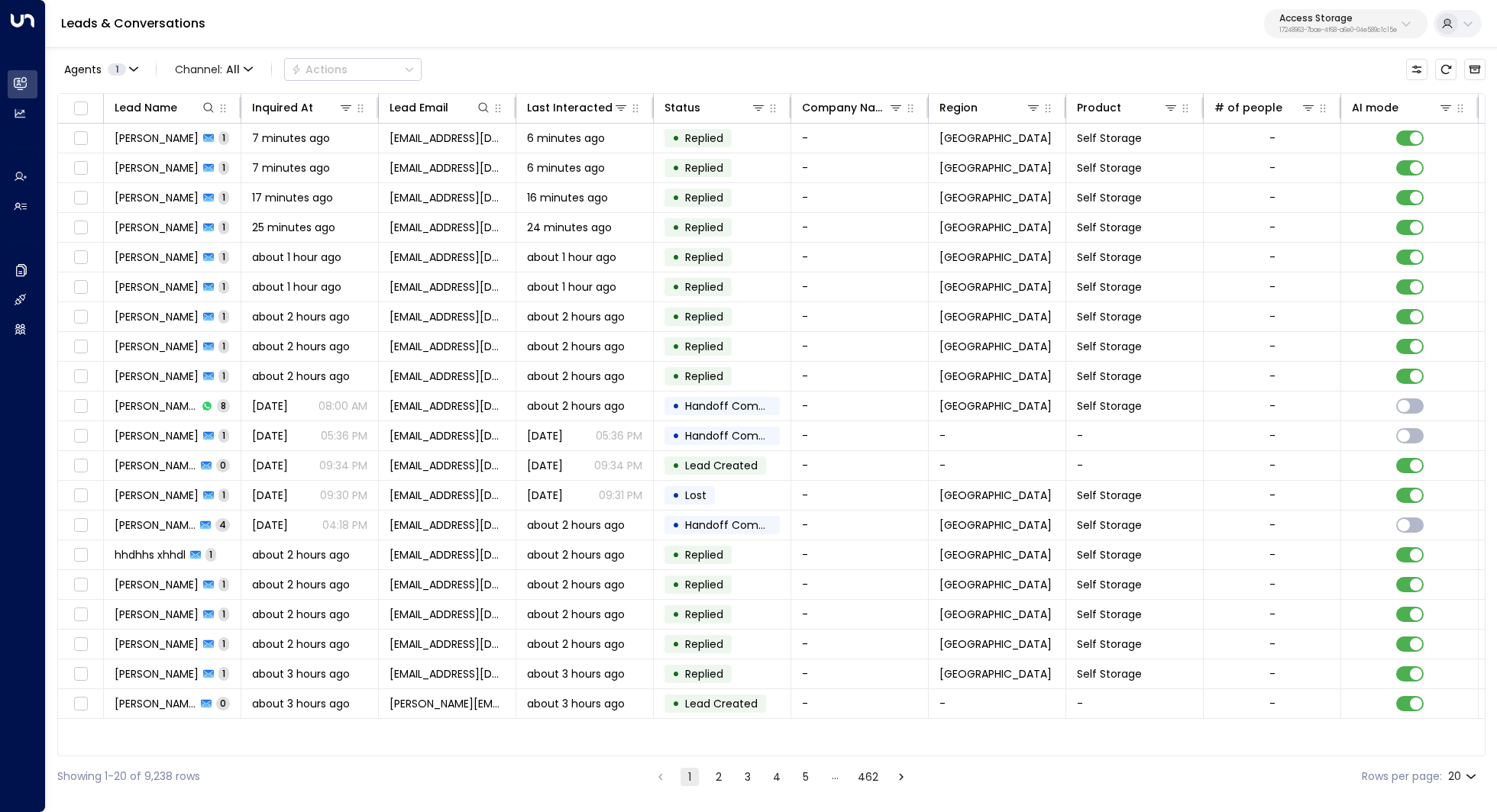
click at [718, 777] on button "2" at bounding box center [719, 777] width 19 height 19
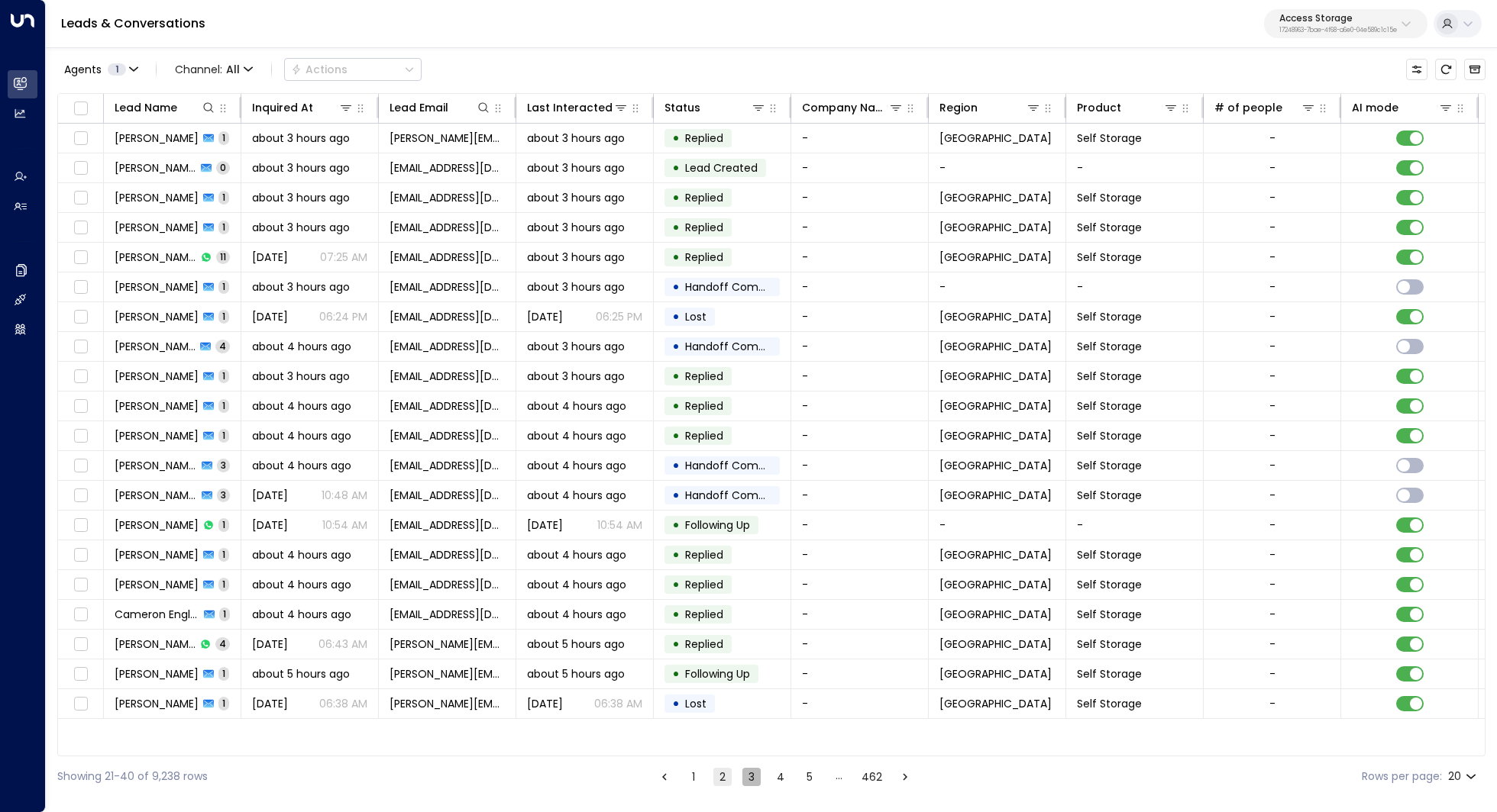
click at [753, 779] on button "3" at bounding box center [751, 777] width 19 height 19
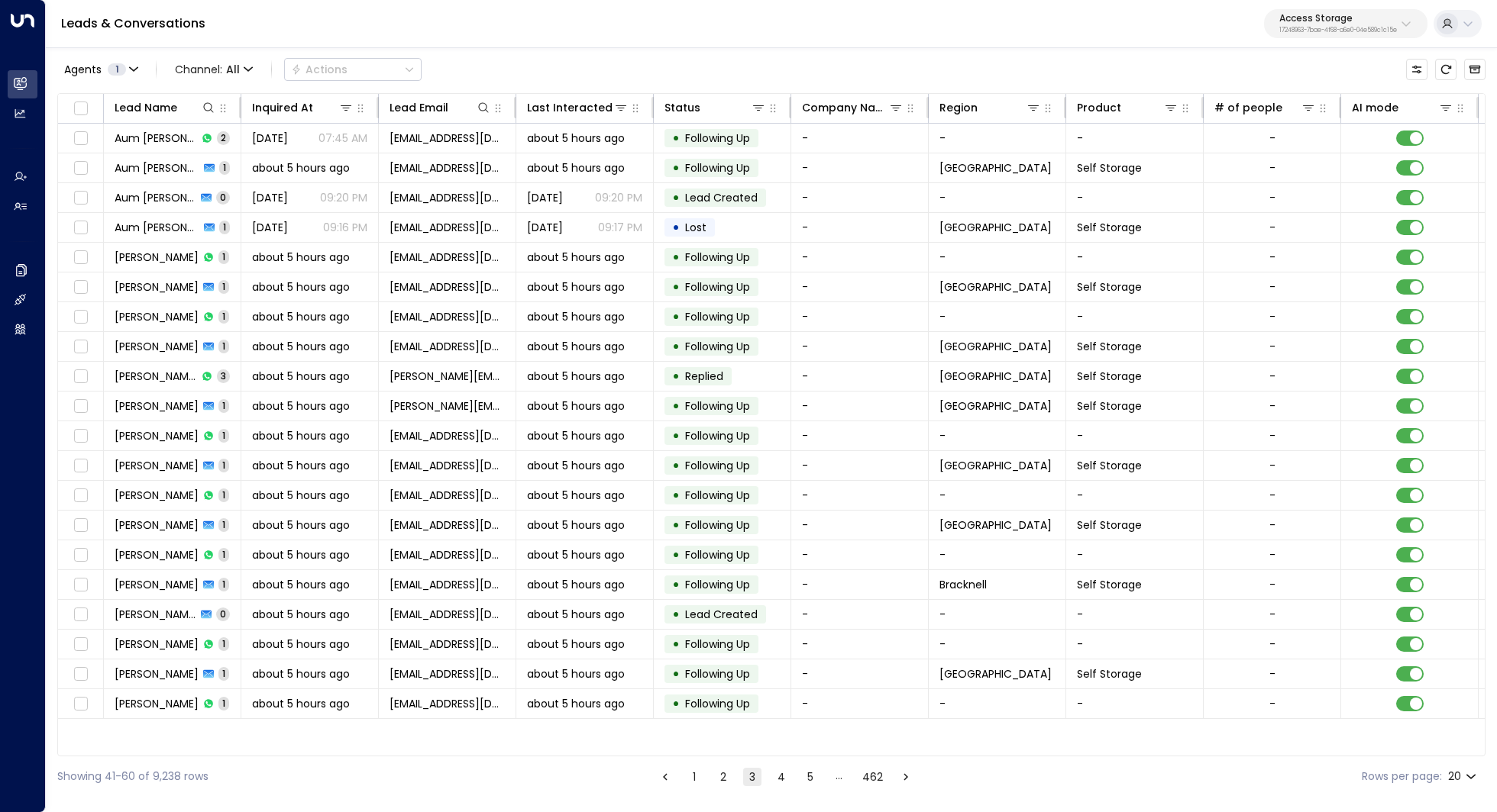
click at [697, 780] on button "1" at bounding box center [694, 777] width 19 height 19
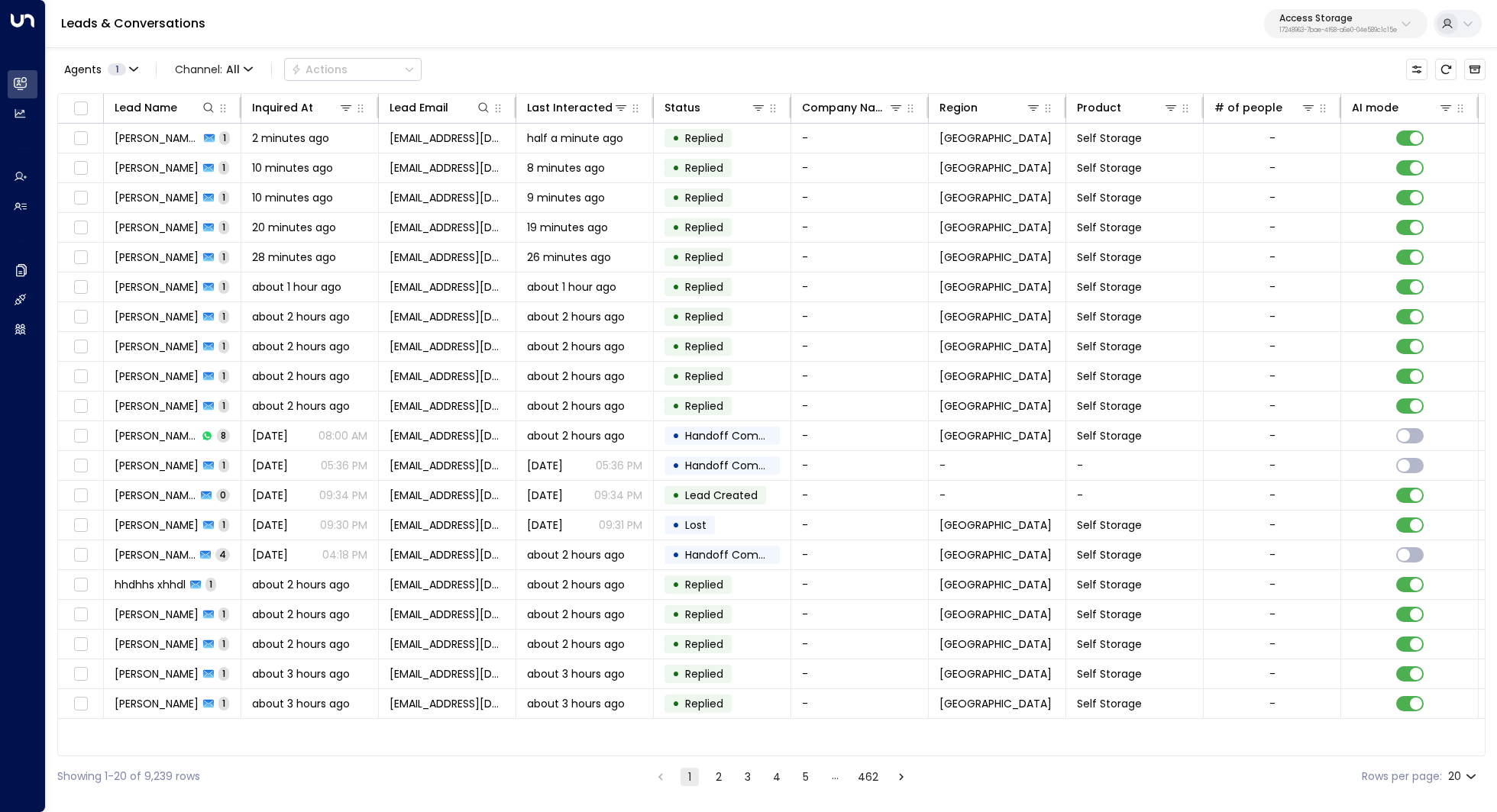
click at [1324, 14] on p "Access Storage" at bounding box center [1338, 18] width 117 height 9
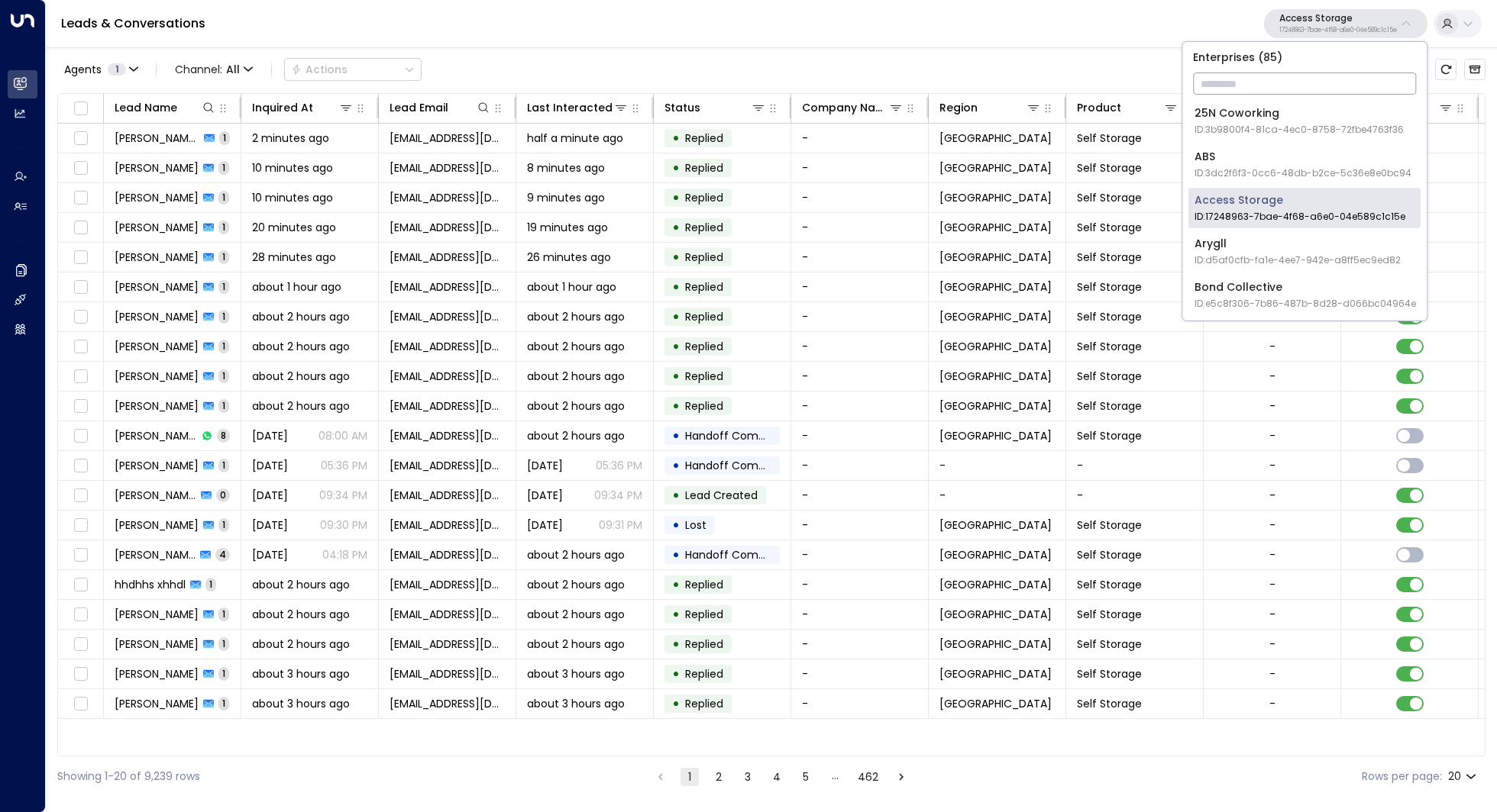
click at [1287, 73] on input "text" at bounding box center [1304, 83] width 223 height 29
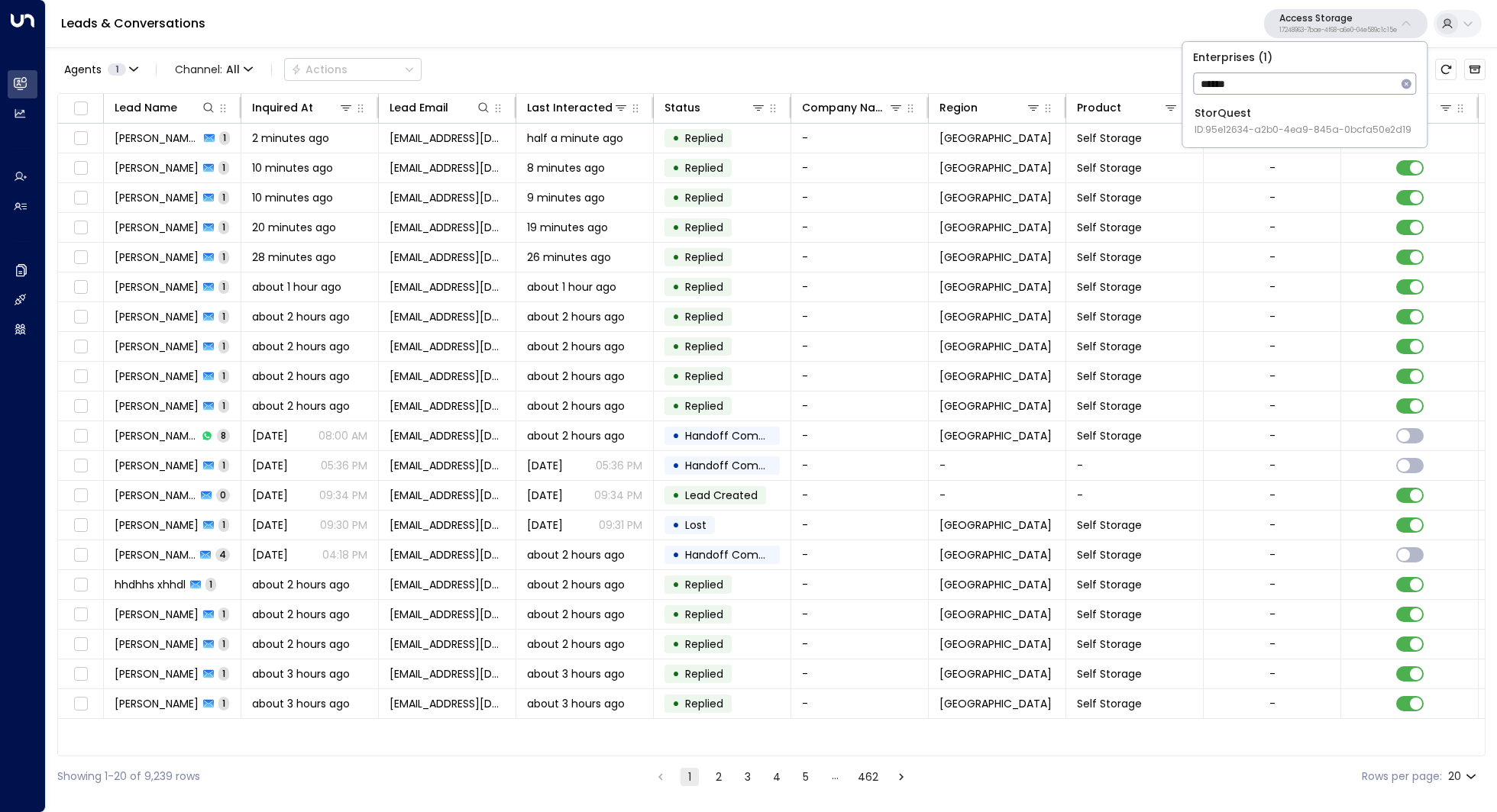
type input "******"
click at [1298, 101] on li "StorQuest ID: 95e12634-a2b0-4ea9-845a-0bcfa50e2d19" at bounding box center [1304, 121] width 232 height 40
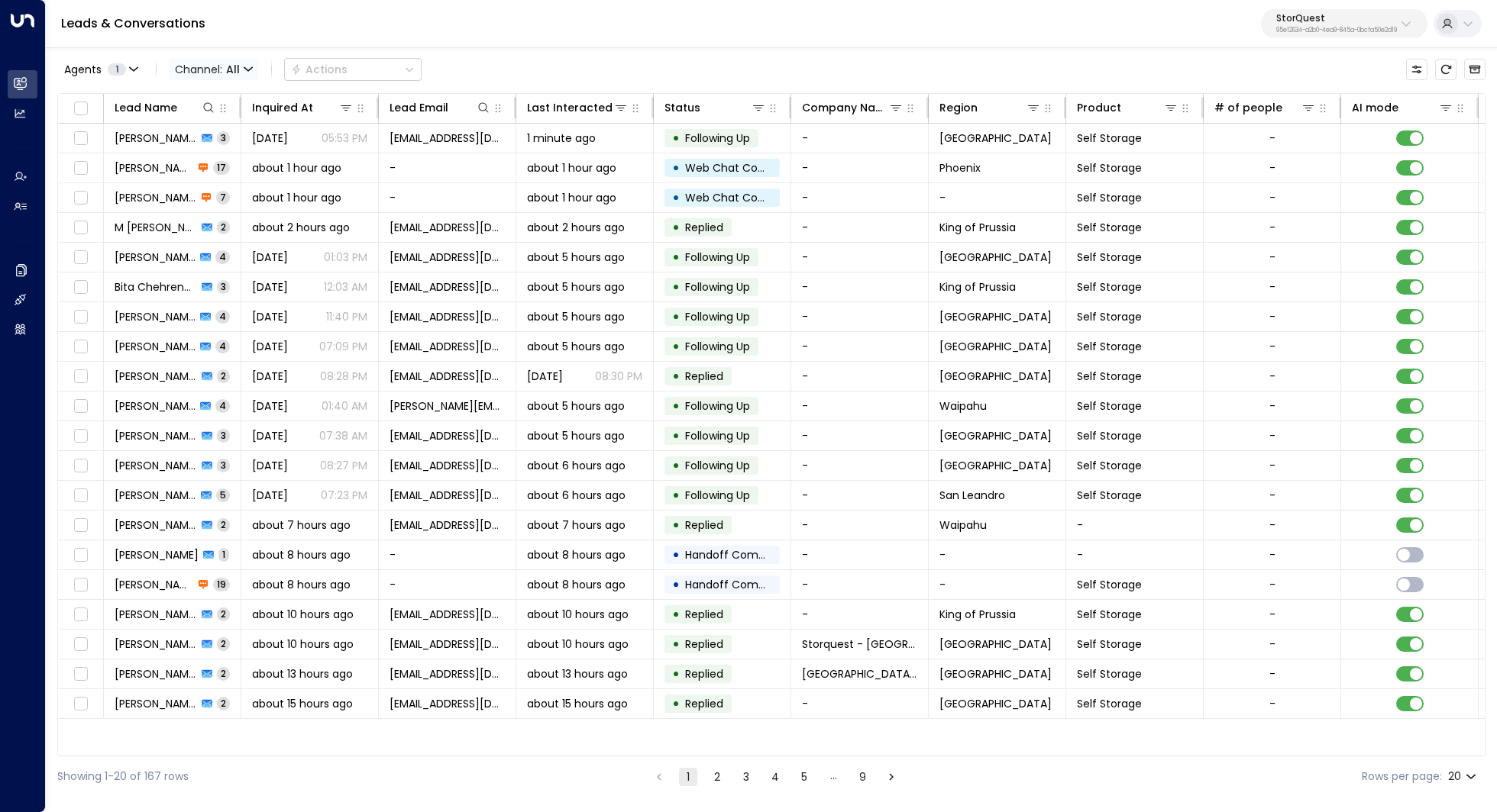
click at [207, 73] on span "Channel: All" at bounding box center [213, 69] width 90 height 21
click at [203, 217] on span "Voice" at bounding box center [201, 213] width 31 height 16
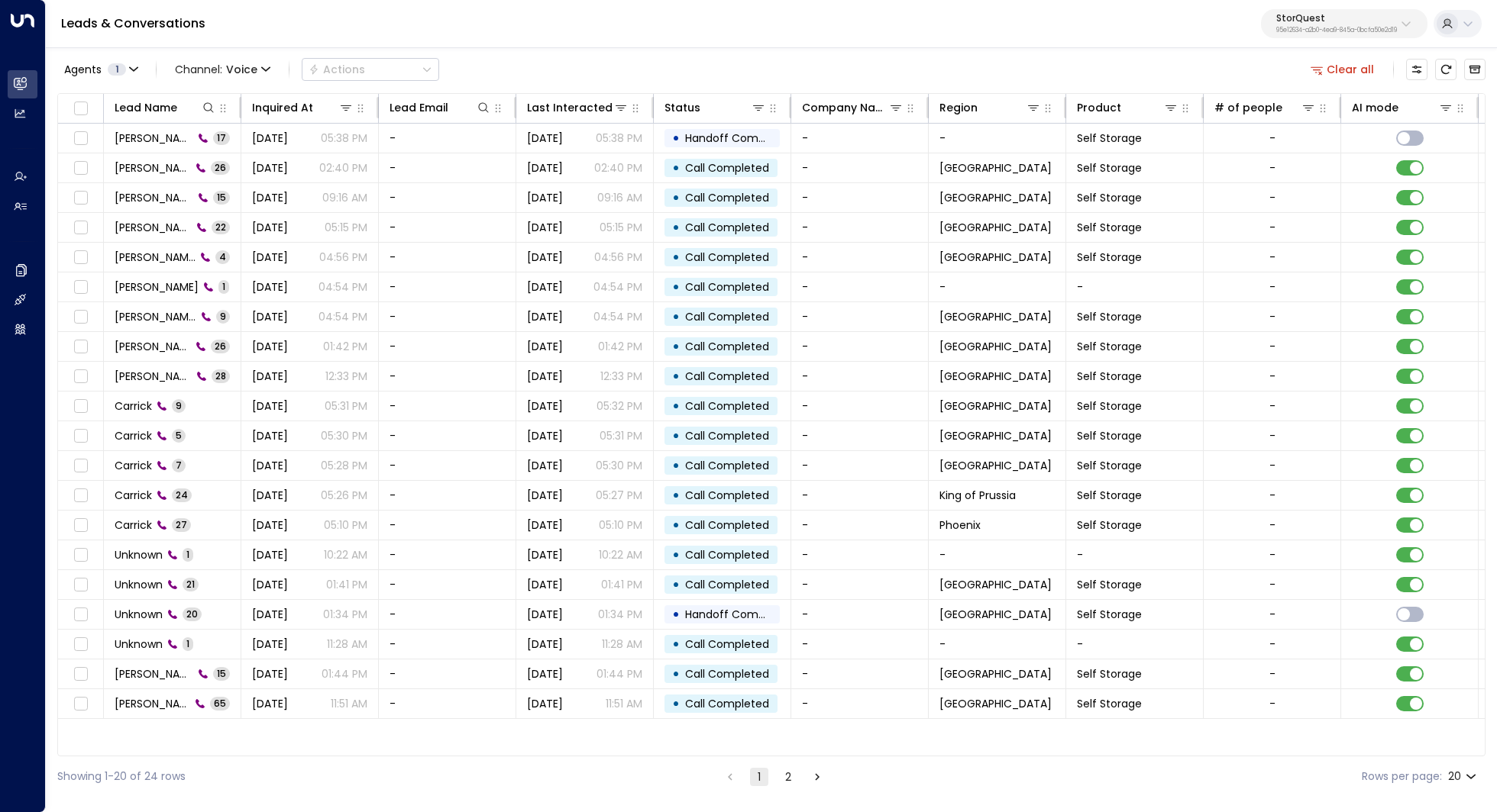
click at [1362, 19] on p "StorQuest" at bounding box center [1336, 18] width 121 height 9
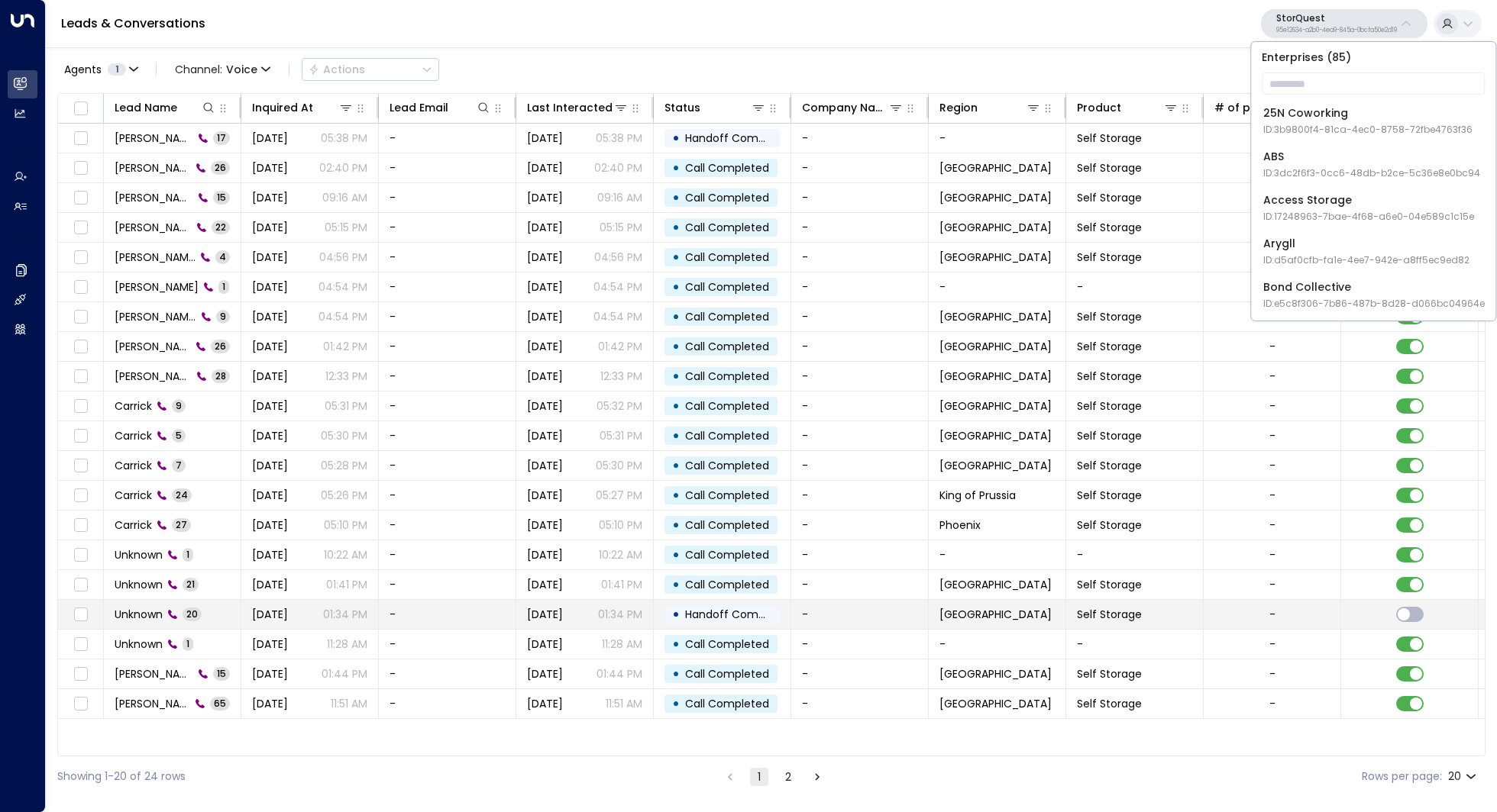
click at [133, 607] on span "Unknown" at bounding box center [138, 615] width 48 height 15
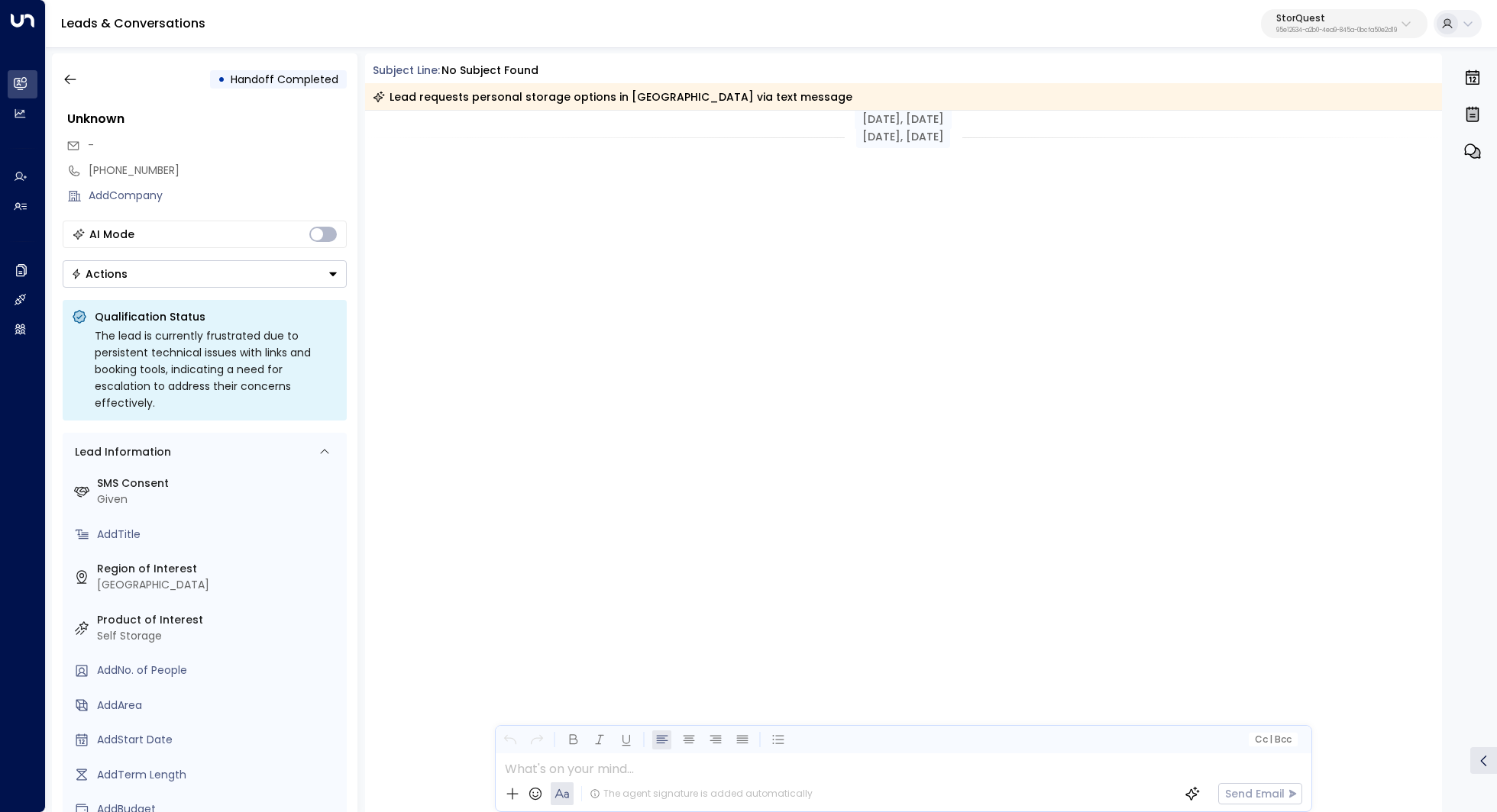
scroll to position [1322, 0]
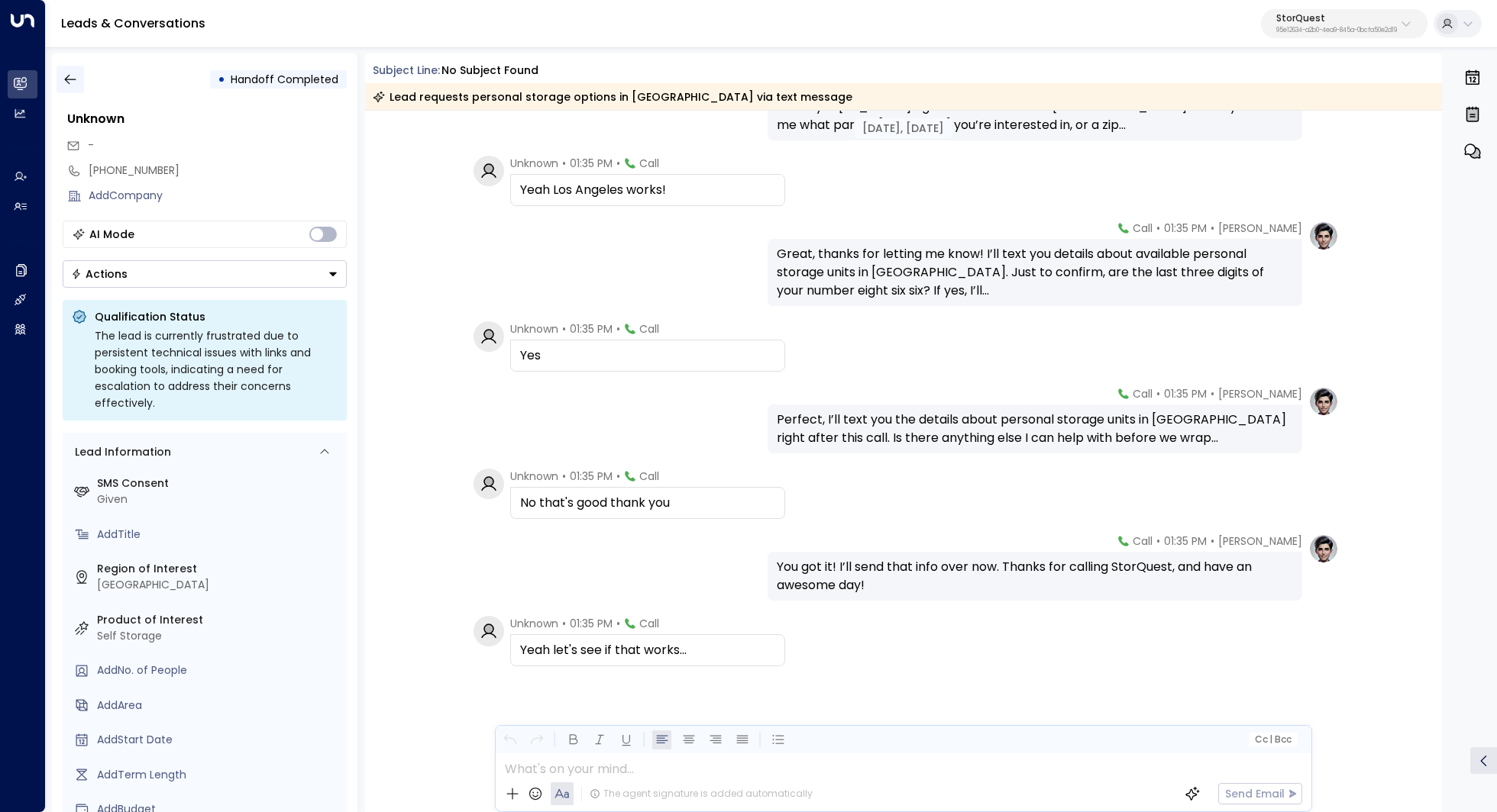
click at [73, 79] on icon "button" at bounding box center [70, 80] width 12 height 10
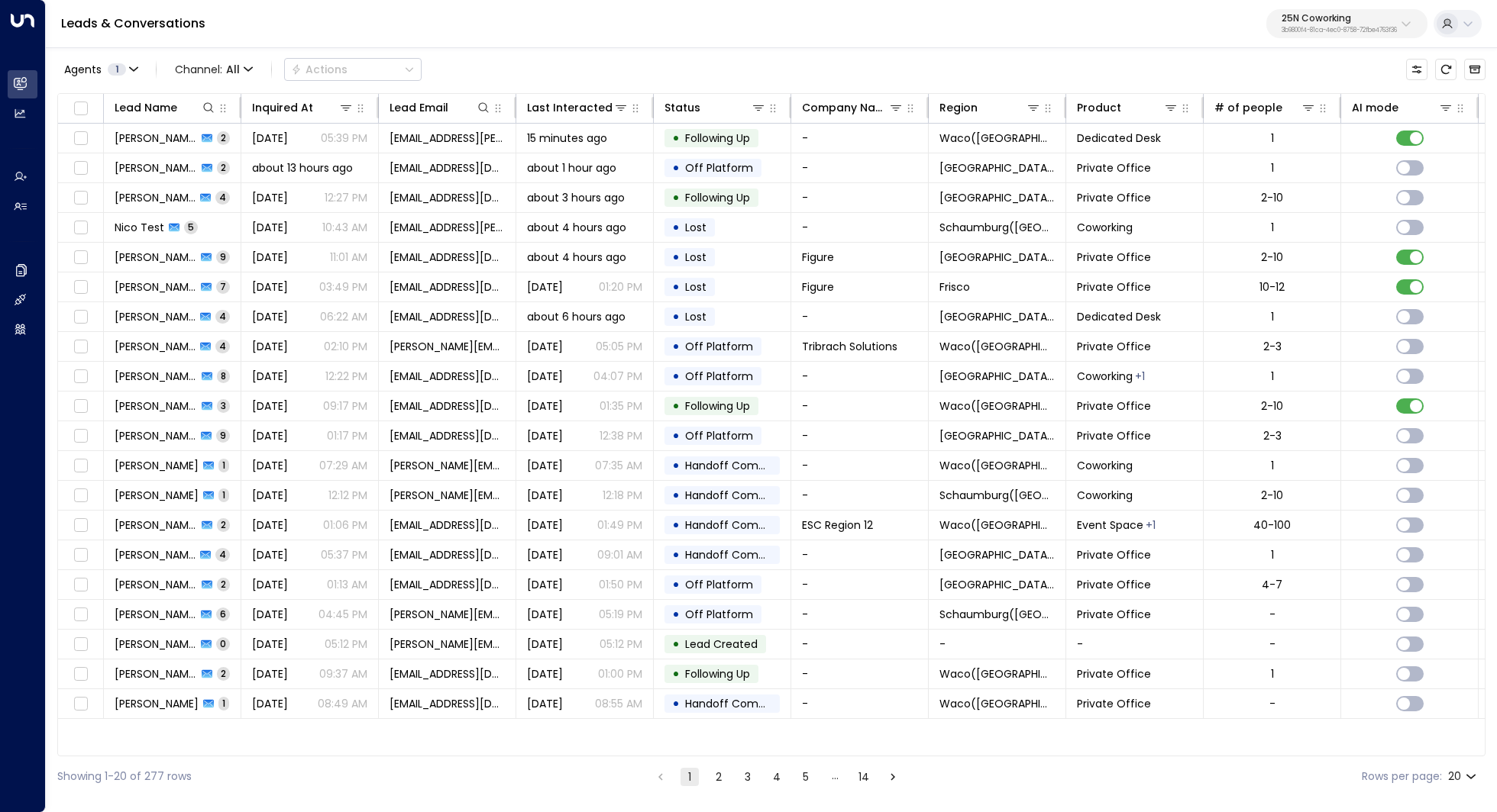
click at [1370, 22] on p "25N Coworking" at bounding box center [1338, 18] width 116 height 9
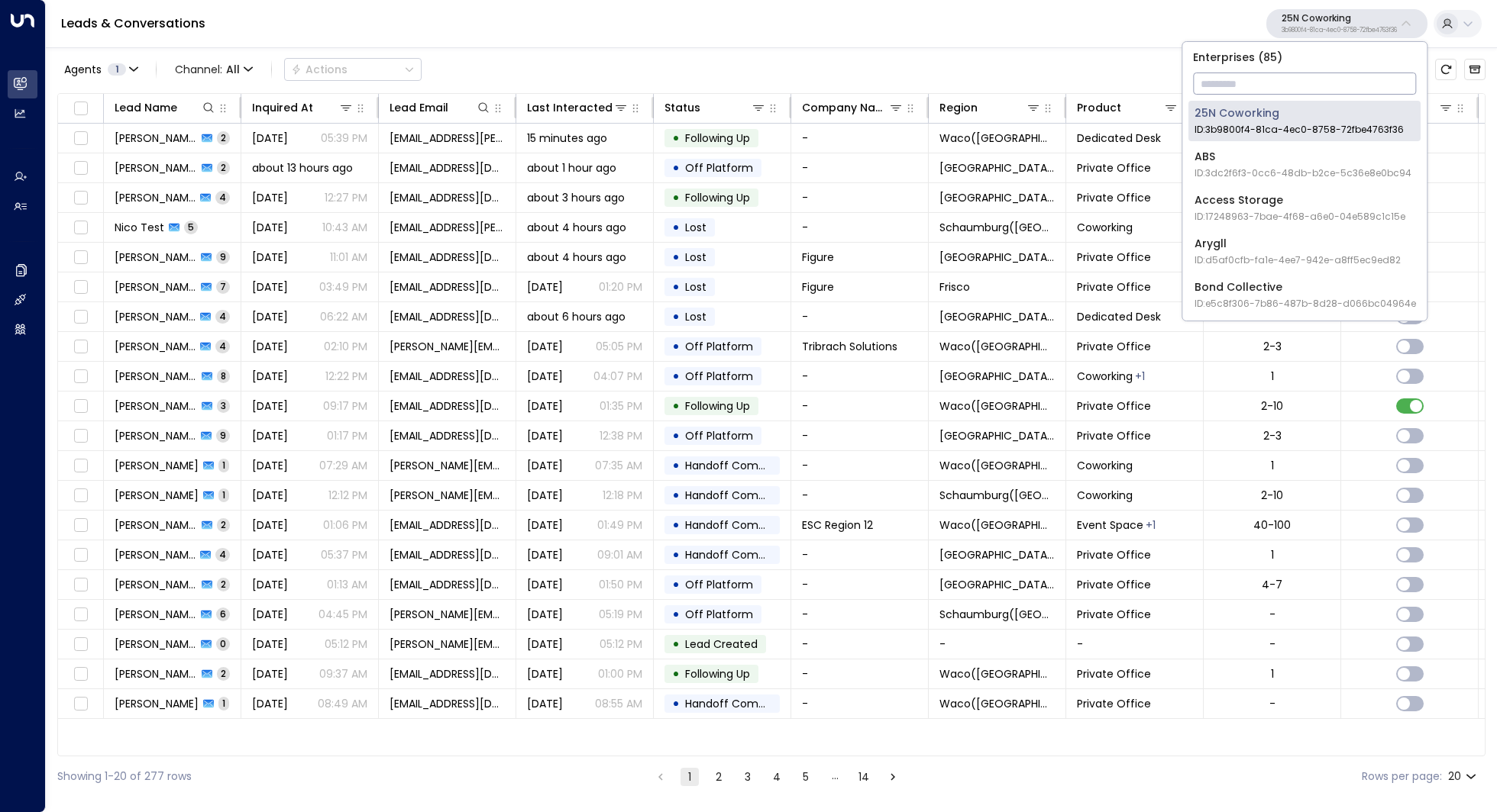
click at [1303, 79] on input "text" at bounding box center [1304, 83] width 223 height 29
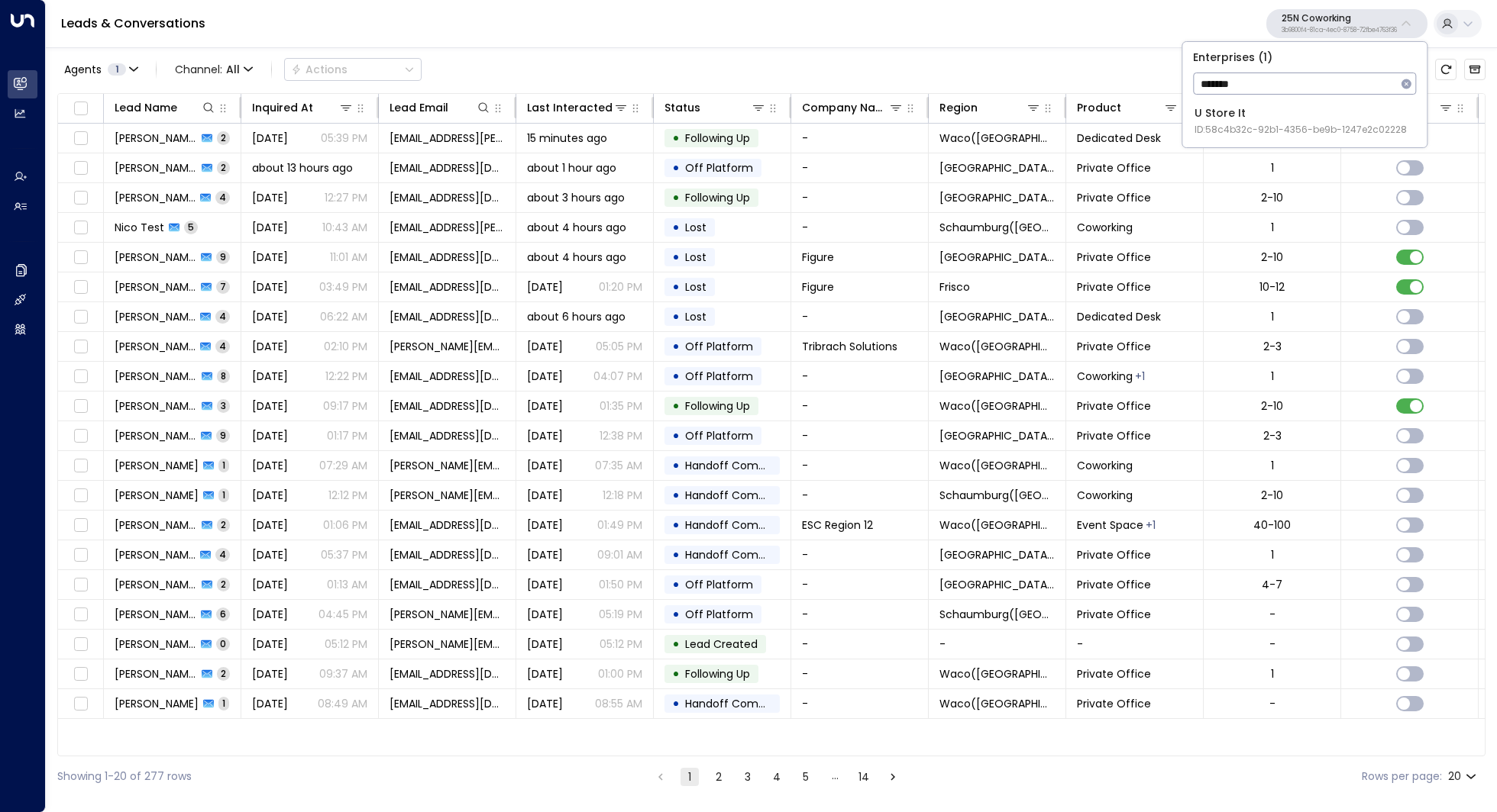
type input "*******"
click at [1285, 118] on div "U Store It ID: 58c4b32c-92b1-4356-be9b-1247e2c02228" at bounding box center [1300, 121] width 213 height 31
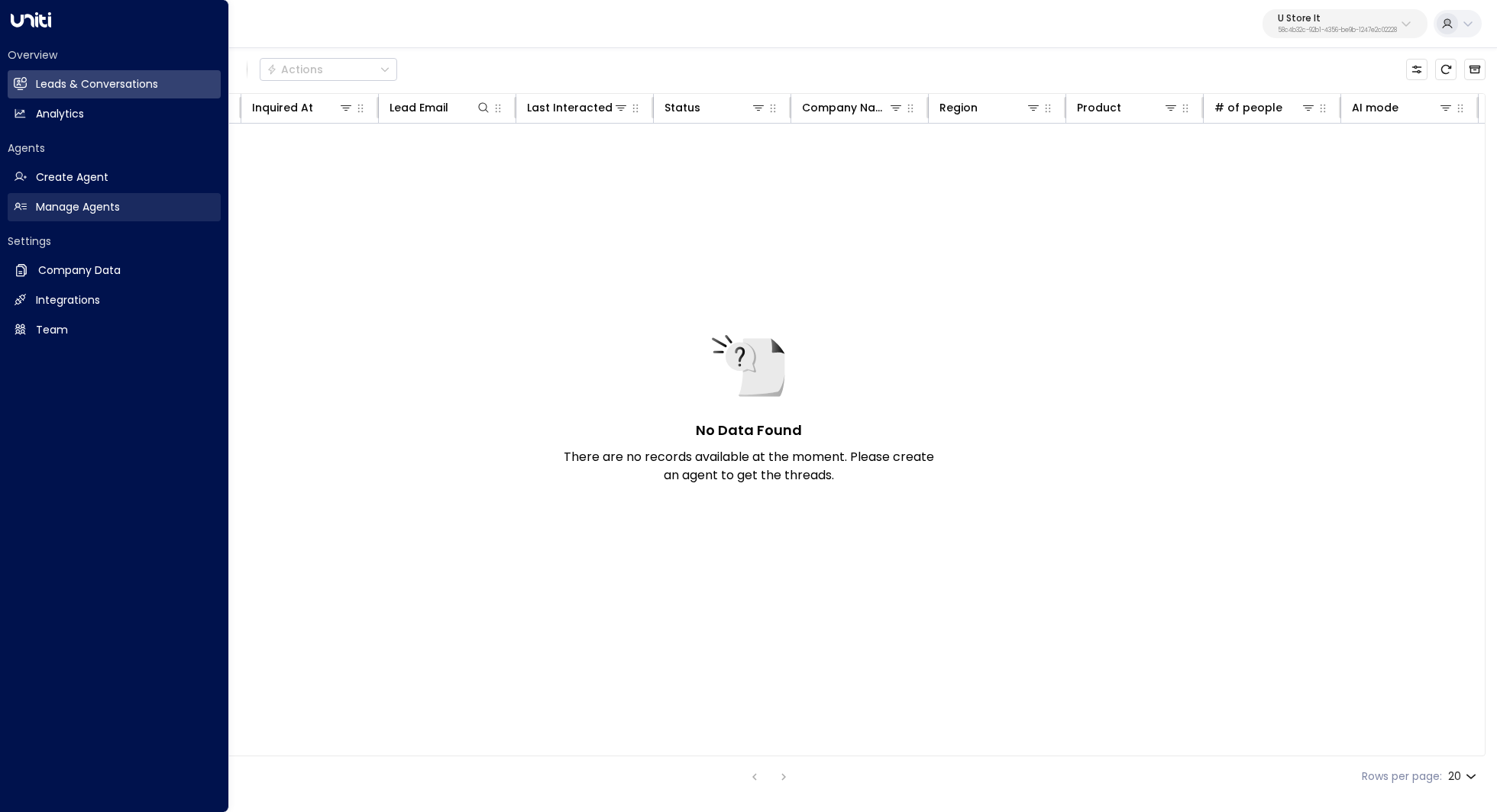
click at [105, 214] on h2 "Manage Agents" at bounding box center [78, 207] width 84 height 16
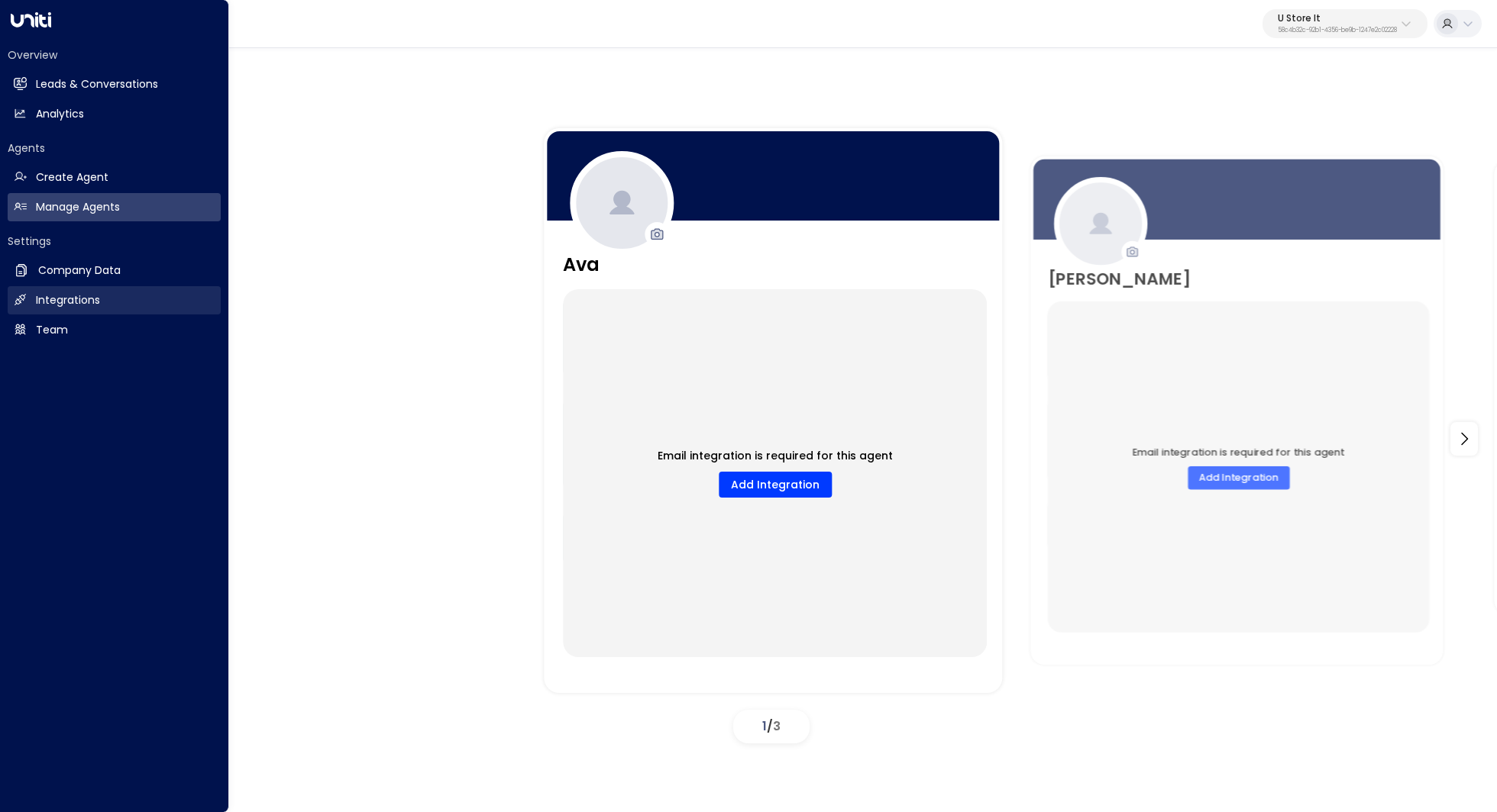
click at [83, 303] on h2 "Integrations" at bounding box center [68, 300] width 64 height 16
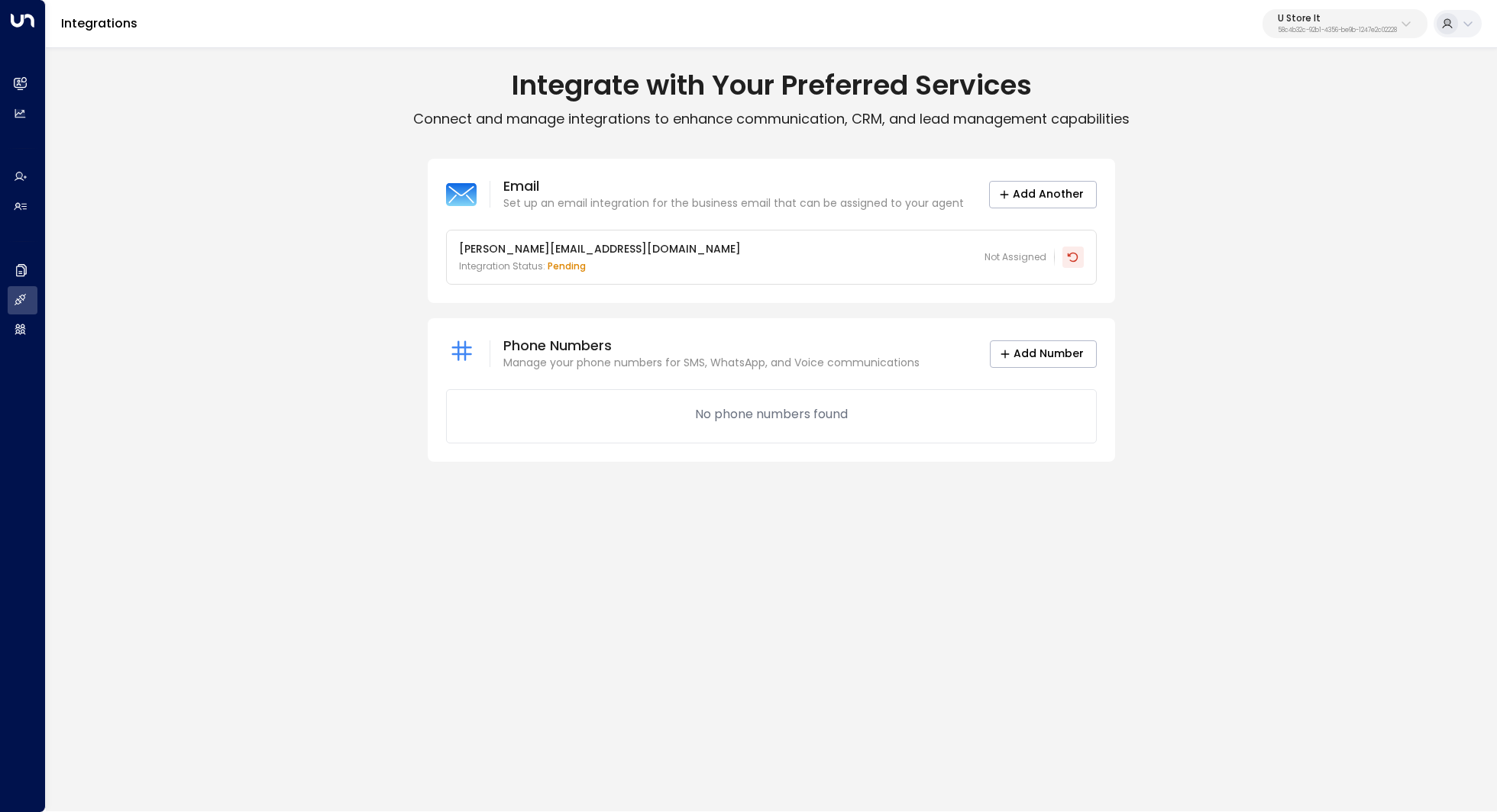
click at [1074, 259] on icon at bounding box center [1073, 257] width 12 height 12
